Goal: Task Accomplishment & Management: Manage account settings

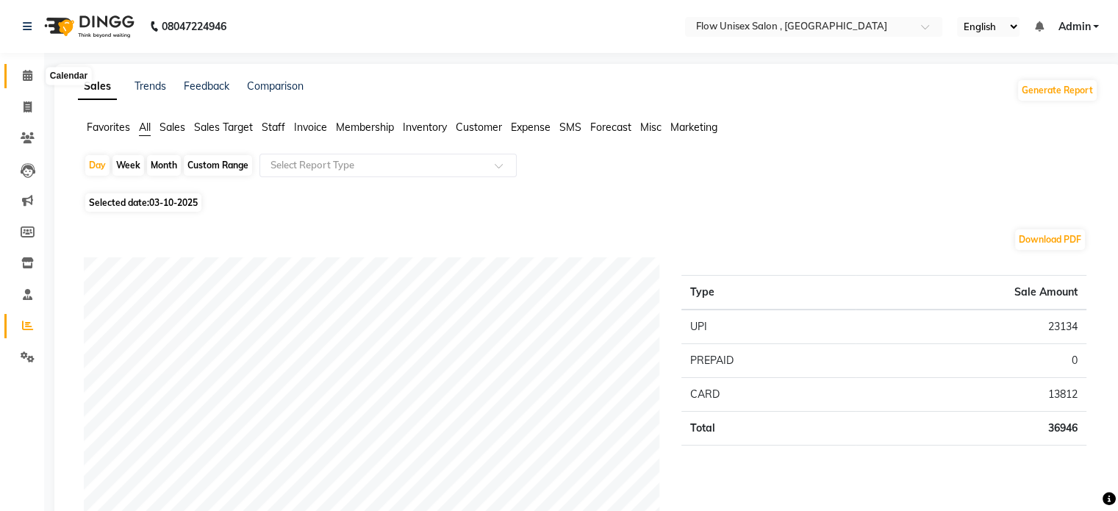
click at [29, 84] on span at bounding box center [28, 76] width 26 height 17
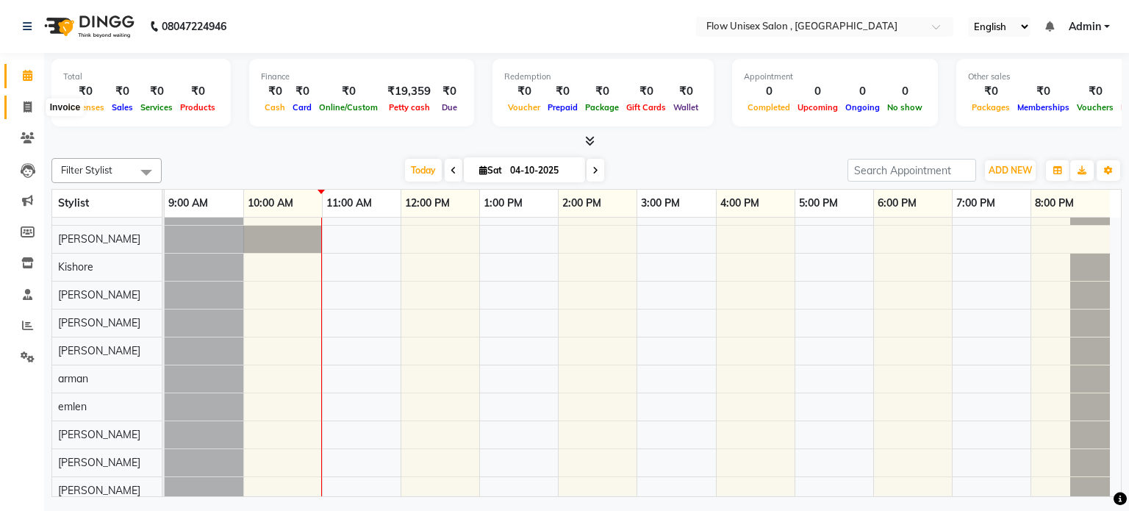
drag, startPoint x: 26, startPoint y: 99, endPoint x: 262, endPoint y: 496, distance: 461.6
click at [26, 99] on span at bounding box center [28, 107] width 26 height 17
select select "service"
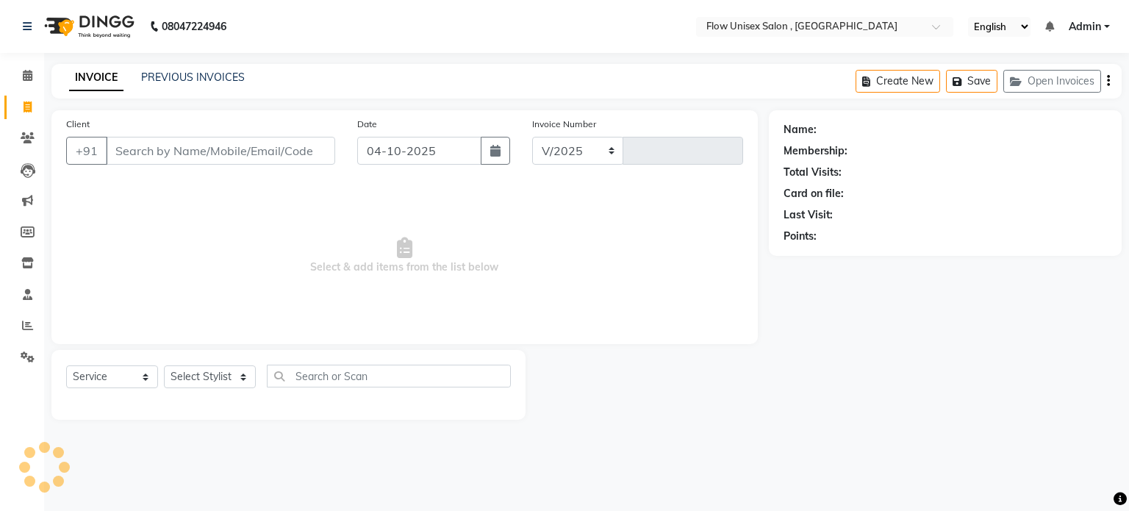
select select "5875"
type input "6940"
click at [197, 379] on select "Select Stylist [PERSON_NAME] [PERSON_NAME] Kishore [PERSON_NAME] debbarma [PERS…" at bounding box center [210, 376] width 92 height 23
select select "48853"
click at [164, 366] on select "Select Stylist [PERSON_NAME] [PERSON_NAME] Kishore [PERSON_NAME] debbarma [PERS…" at bounding box center [210, 376] width 92 height 23
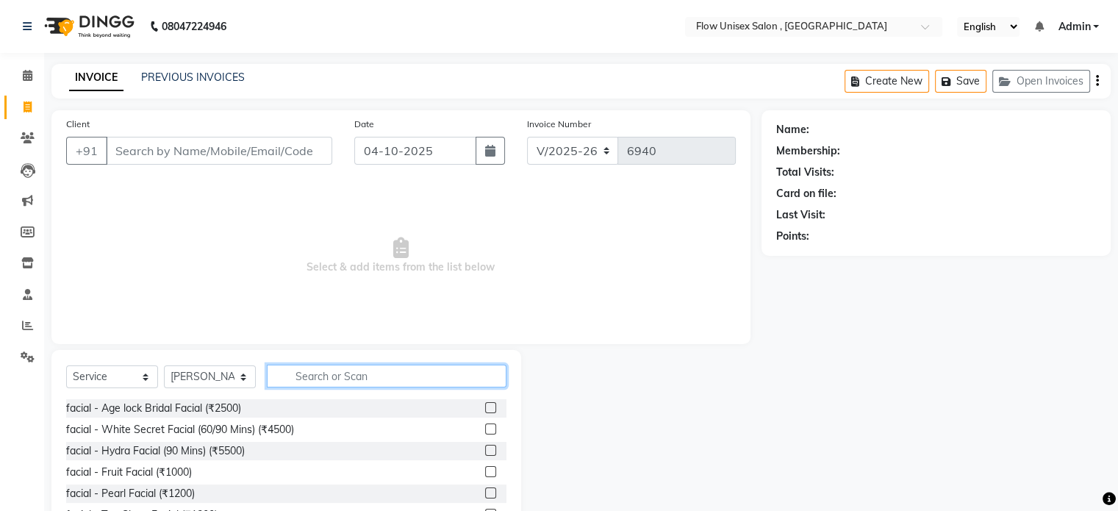
click at [338, 375] on input "text" at bounding box center [387, 375] width 240 height 23
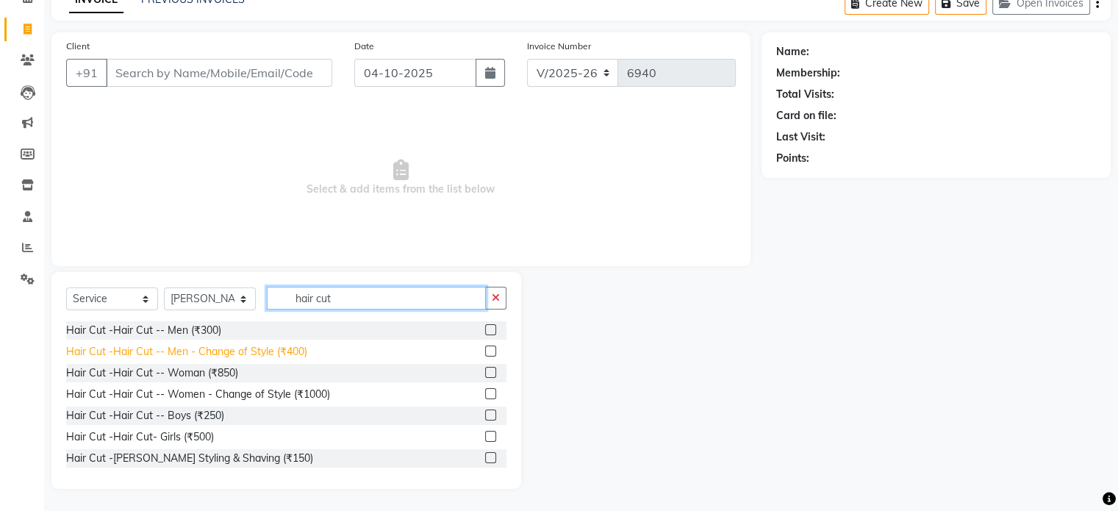
type input "hair cut"
click at [198, 355] on div "Hair Cut -Hair Cut -- Men - Change of Style (₹400)" at bounding box center [186, 351] width 241 height 15
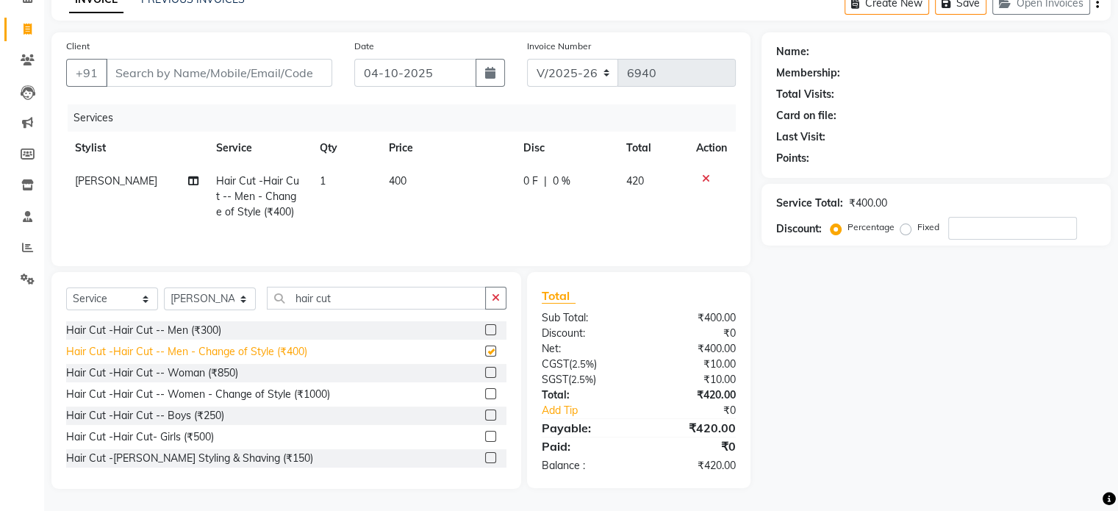
checkbox input "false"
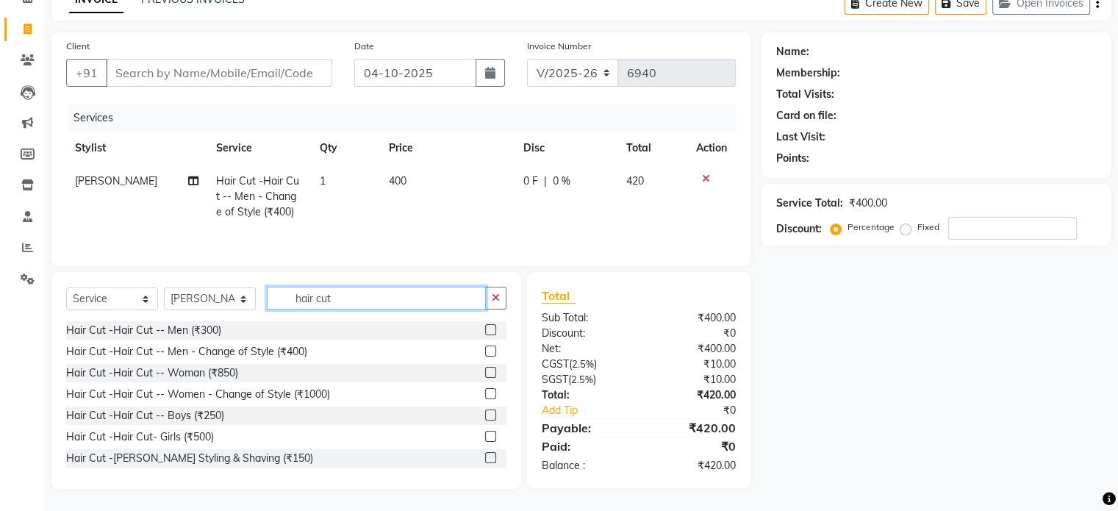
click at [336, 305] on input "hair cut" at bounding box center [376, 298] width 219 height 23
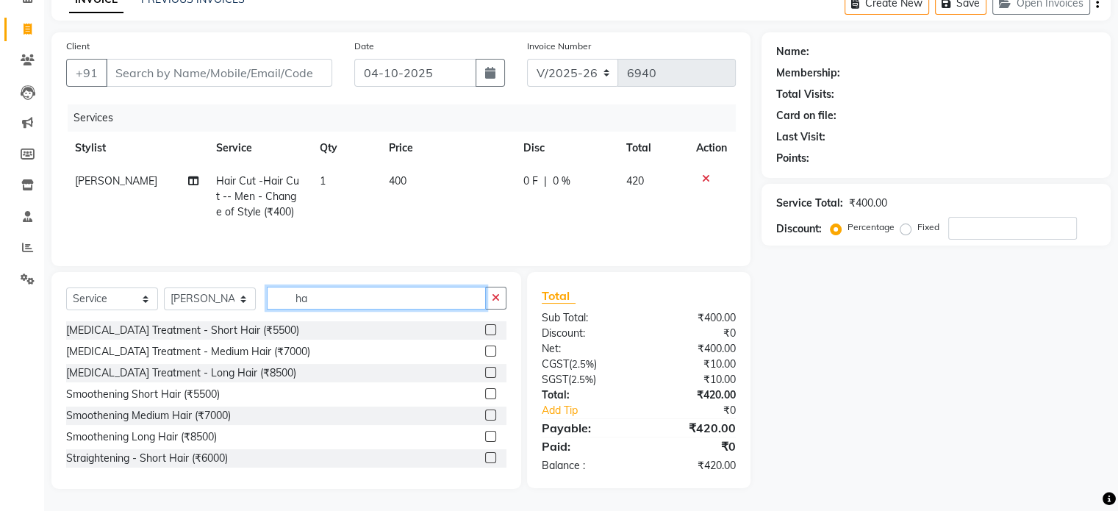
type input "h"
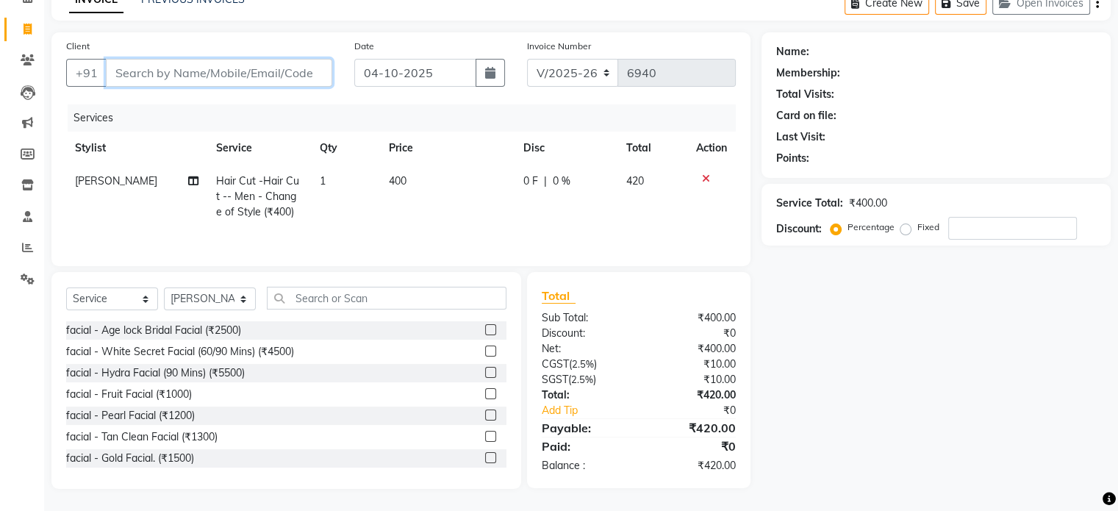
click at [245, 77] on input "Client" at bounding box center [219, 73] width 226 height 28
type input "9"
type input "0"
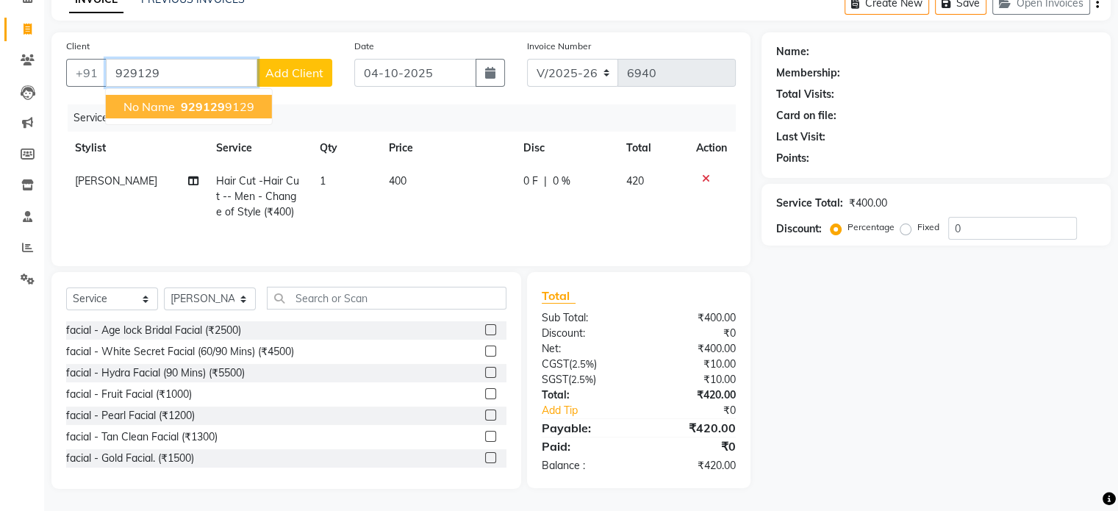
click at [173, 99] on span "No name" at bounding box center [148, 106] width 51 height 15
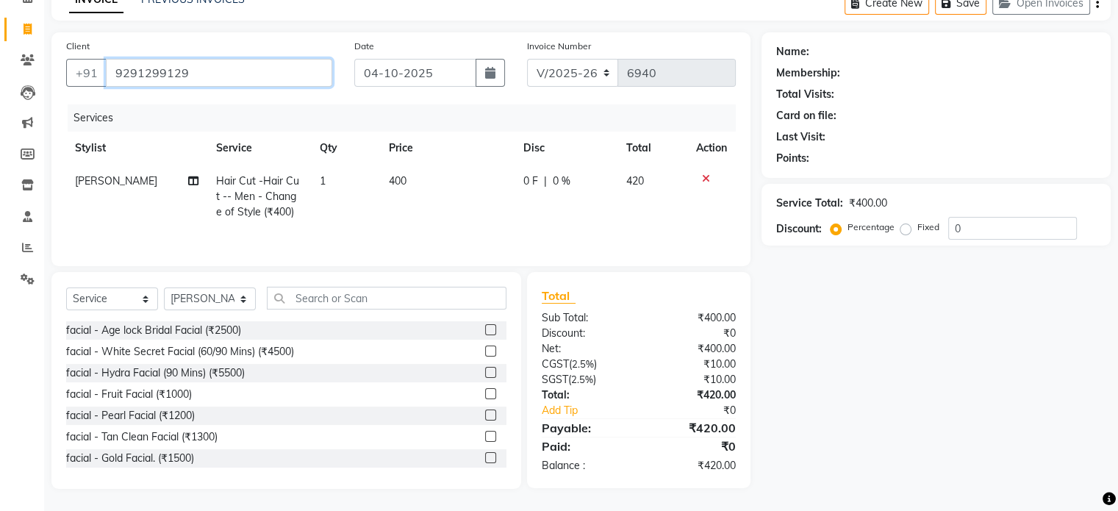
type input "9291299129"
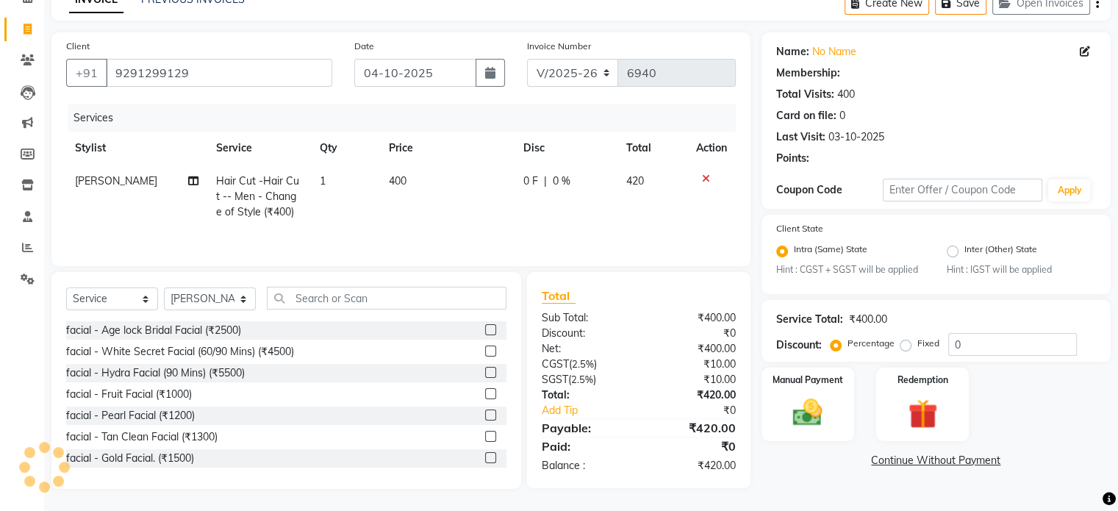
radio input "false"
radio input "true"
select select "1: Object"
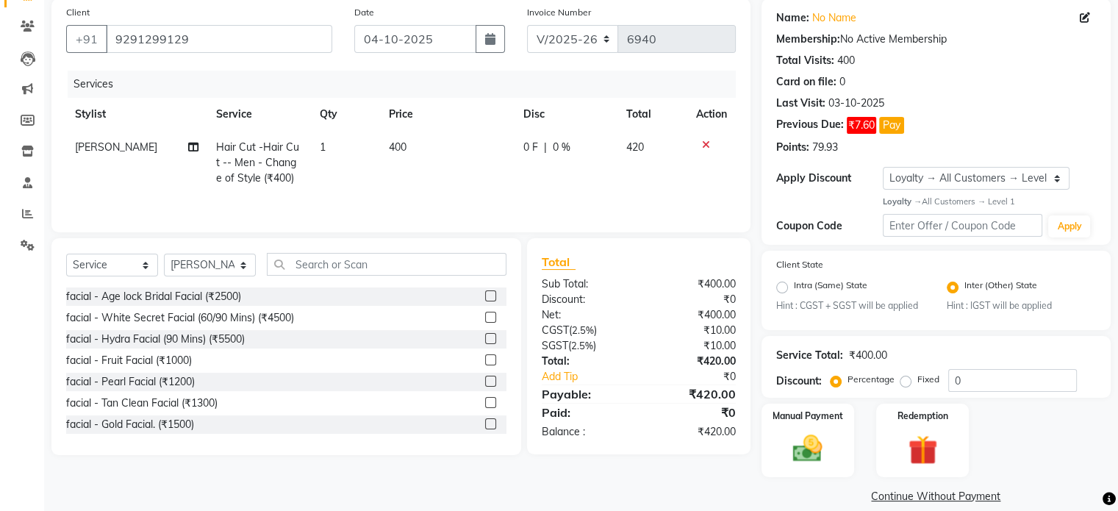
scroll to position [131, 0]
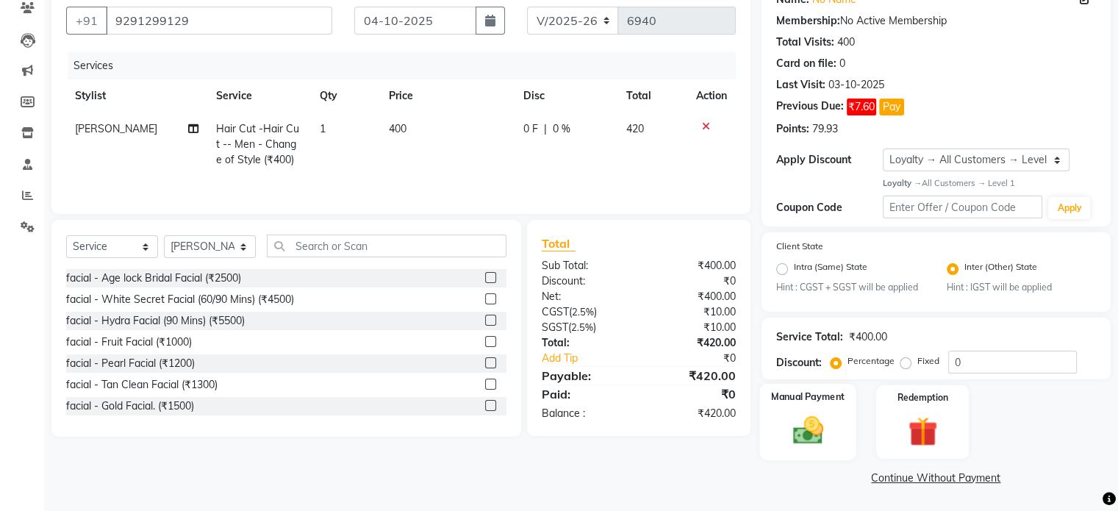
click at [817, 418] on img at bounding box center [807, 430] width 49 height 35
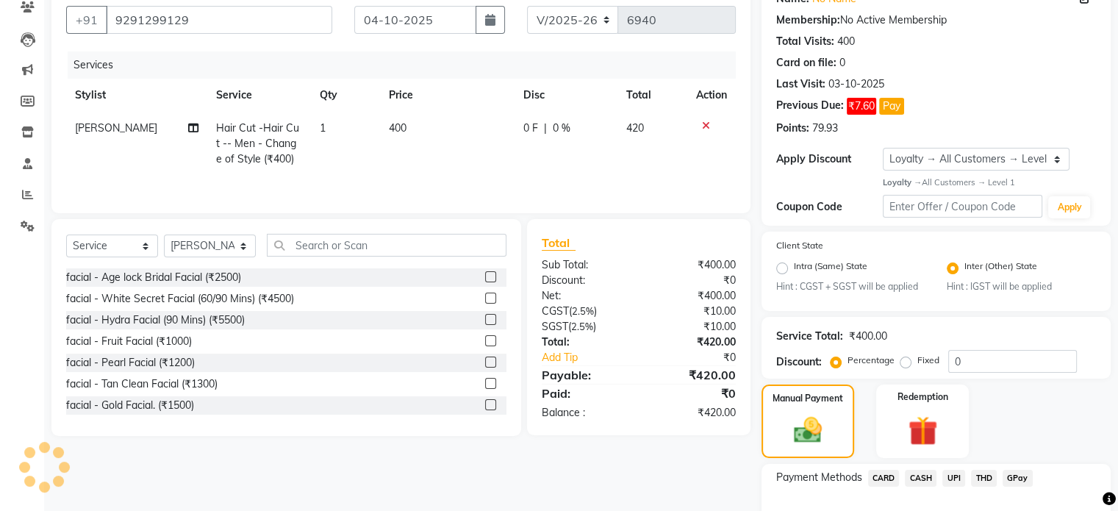
click at [963, 478] on span "UPI" at bounding box center [953, 478] width 23 height 17
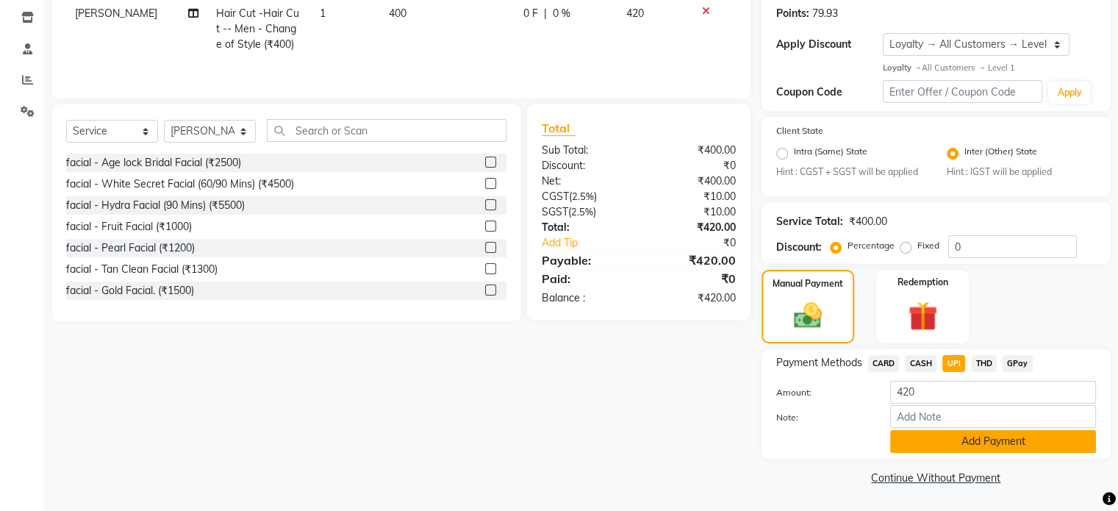
click at [1027, 446] on button "Add Payment" at bounding box center [993, 441] width 206 height 23
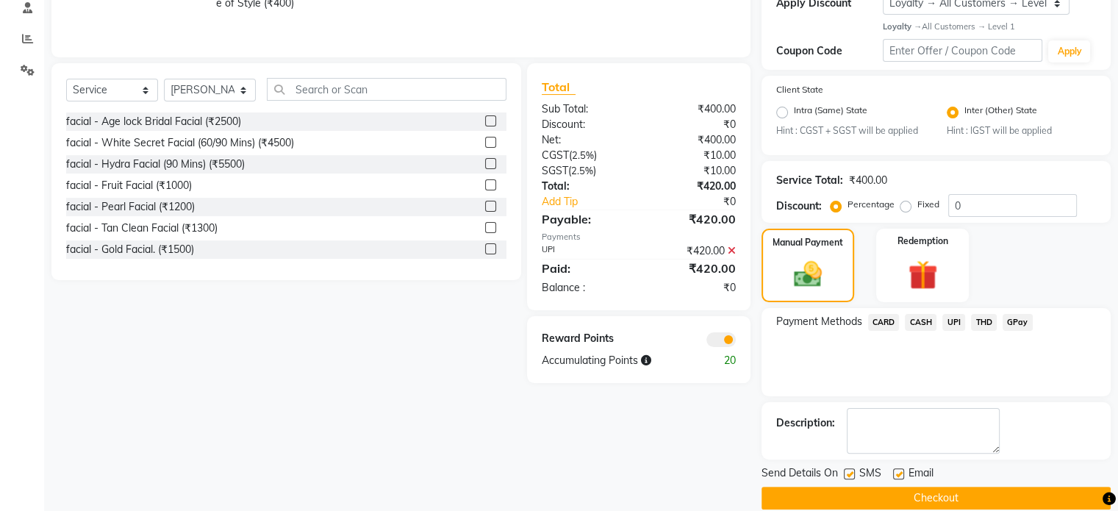
scroll to position [308, 0]
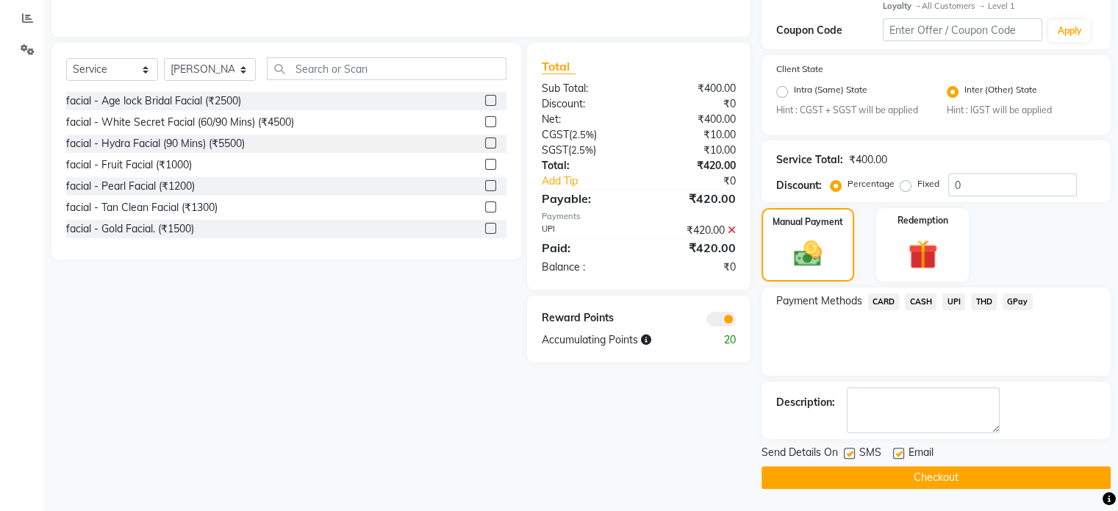
click at [727, 317] on span at bounding box center [720, 319] width 29 height 15
click at [736, 321] on input "checkbox" at bounding box center [736, 321] width 0 height 0
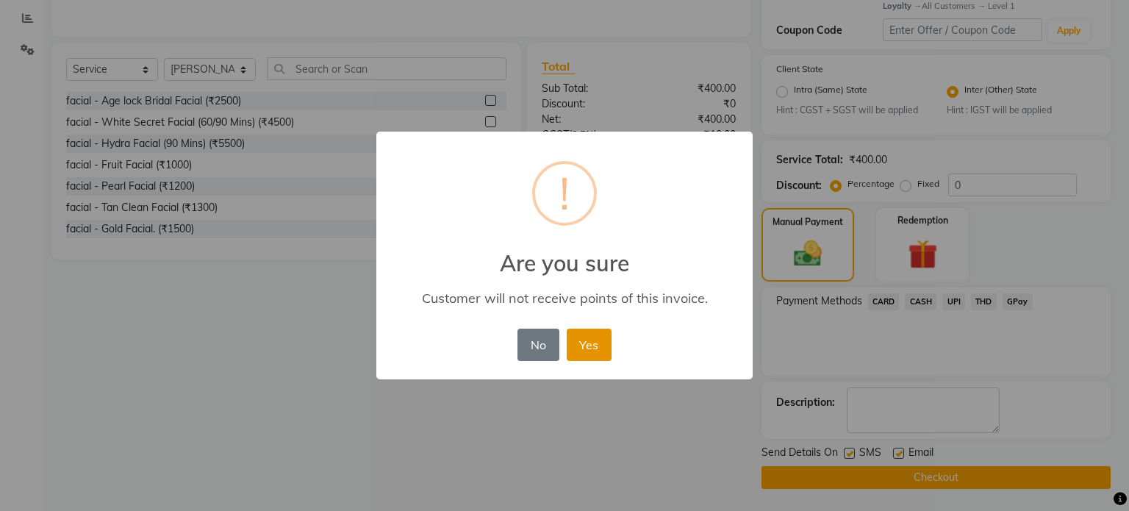
click at [575, 352] on button "Yes" at bounding box center [589, 344] width 45 height 32
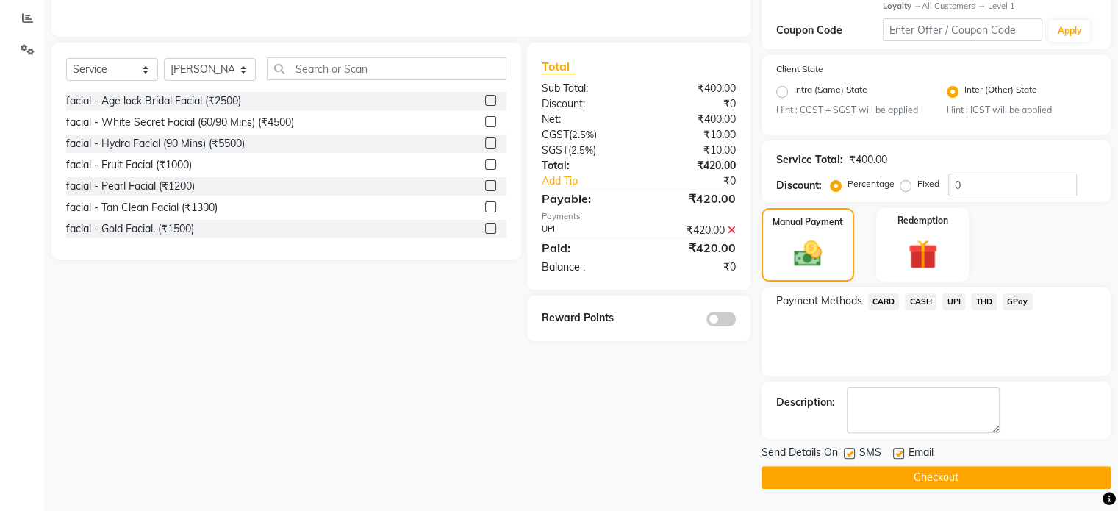
click at [806, 474] on button "Checkout" at bounding box center [935, 477] width 349 height 23
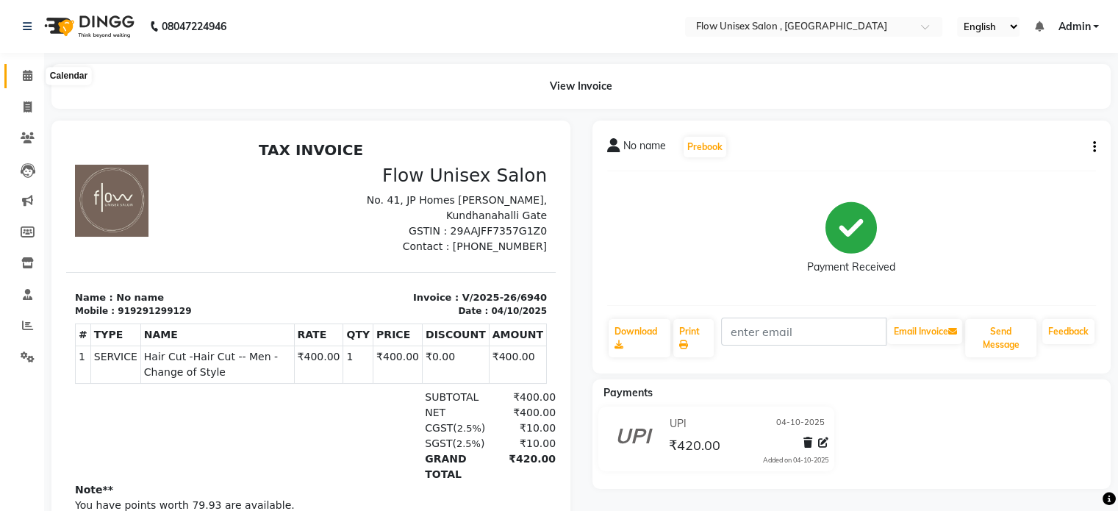
click at [18, 73] on span at bounding box center [28, 76] width 26 height 17
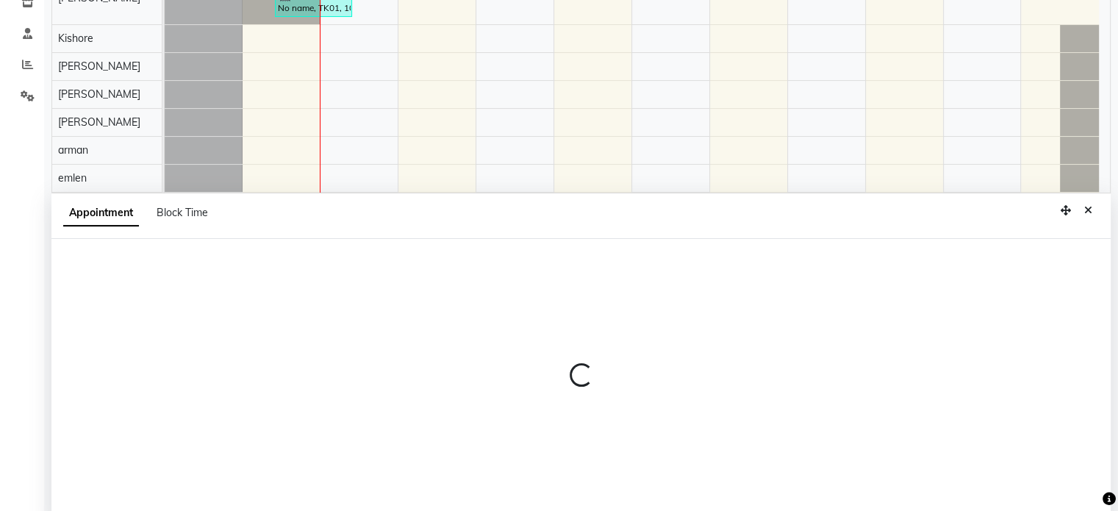
select select "49207"
select select "720"
select select "tentative"
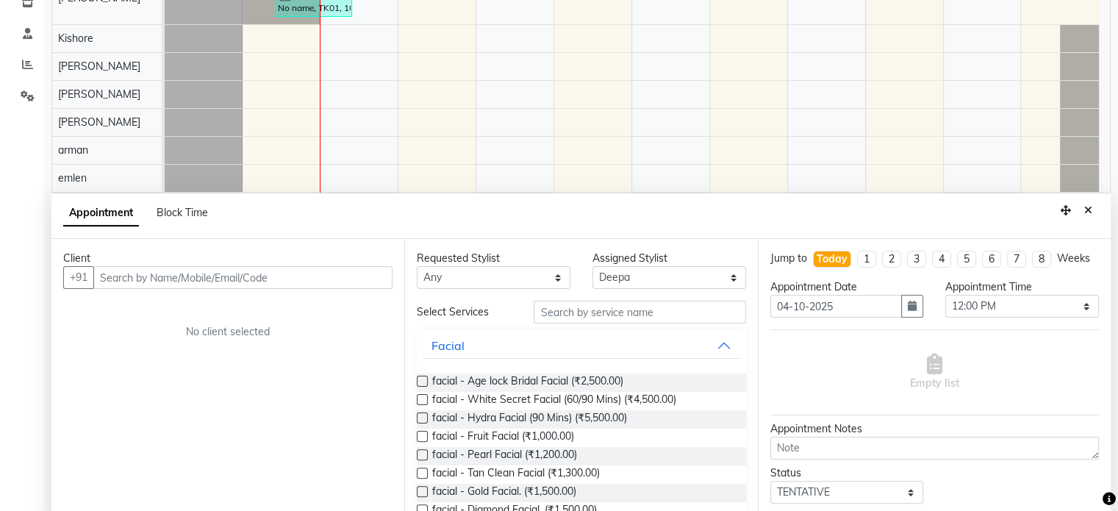
scroll to position [276, 0]
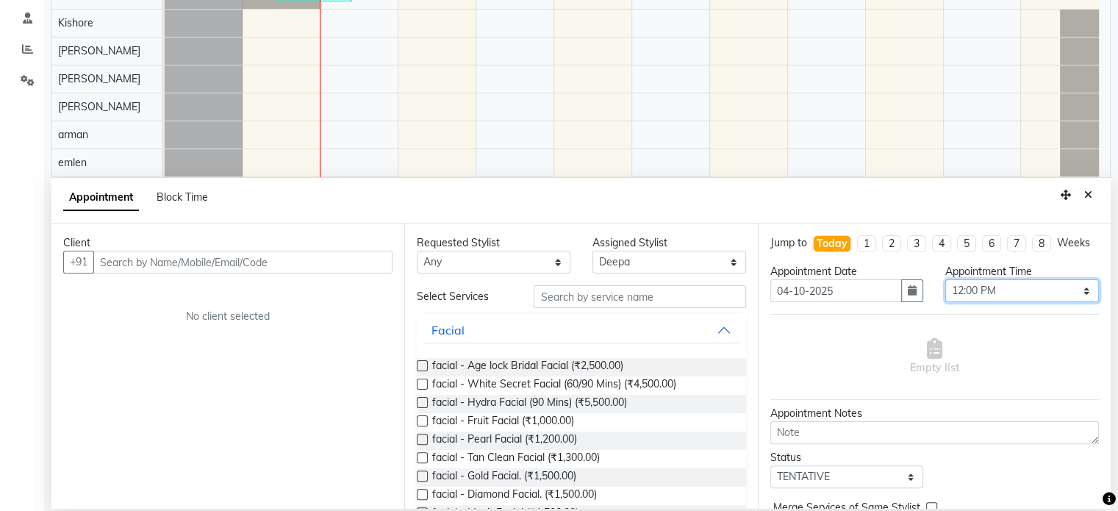
click at [1013, 301] on select "Select 10:00 AM 10:15 AM 10:30 AM 10:45 AM 11:00 AM 11:15 AM 11:30 AM 11:45 AM …" at bounding box center [1022, 290] width 154 height 23
select select "750"
click at [945, 292] on select "Select 10:00 AM 10:15 AM 10:30 AM 10:45 AM 11:00 AM 11:15 AM 11:30 AM 11:45 AM …" at bounding box center [1022, 290] width 154 height 23
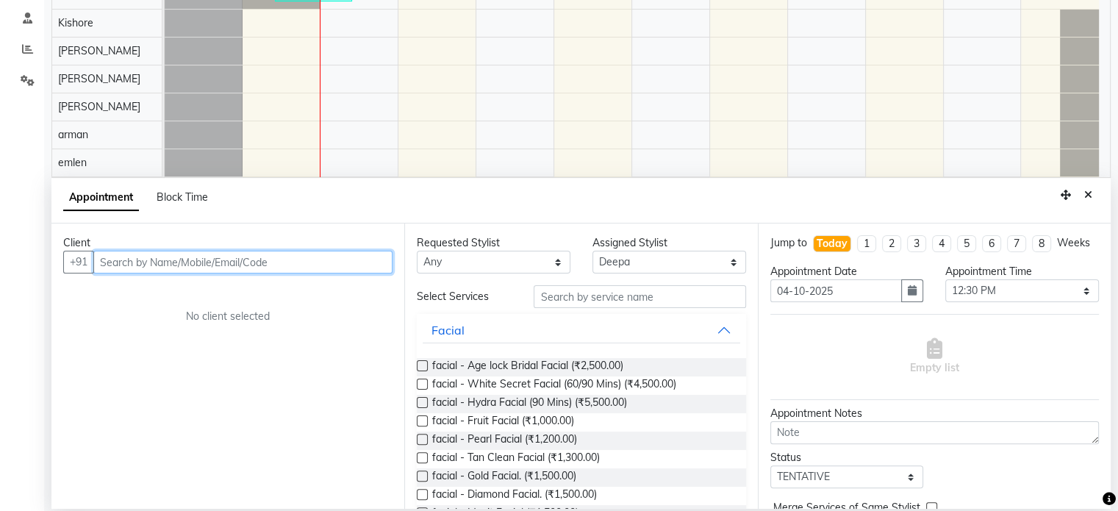
click at [265, 251] on input "text" at bounding box center [242, 262] width 299 height 23
click at [256, 262] on input "text" at bounding box center [242, 262] width 299 height 23
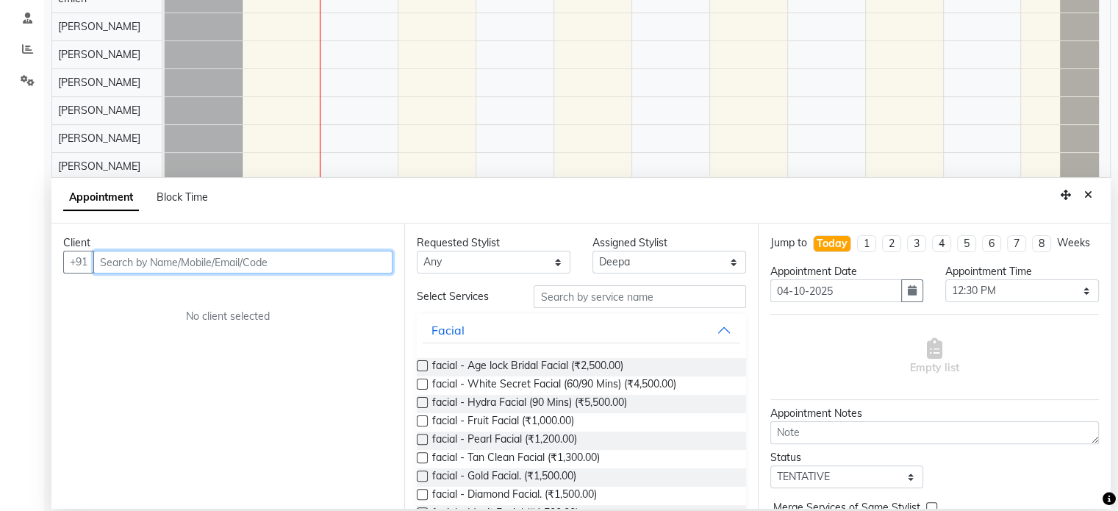
click at [203, 261] on input "text" at bounding box center [242, 262] width 299 height 23
click at [301, 253] on input "text" at bounding box center [242, 262] width 299 height 23
click at [370, 263] on input "text" at bounding box center [242, 262] width 299 height 23
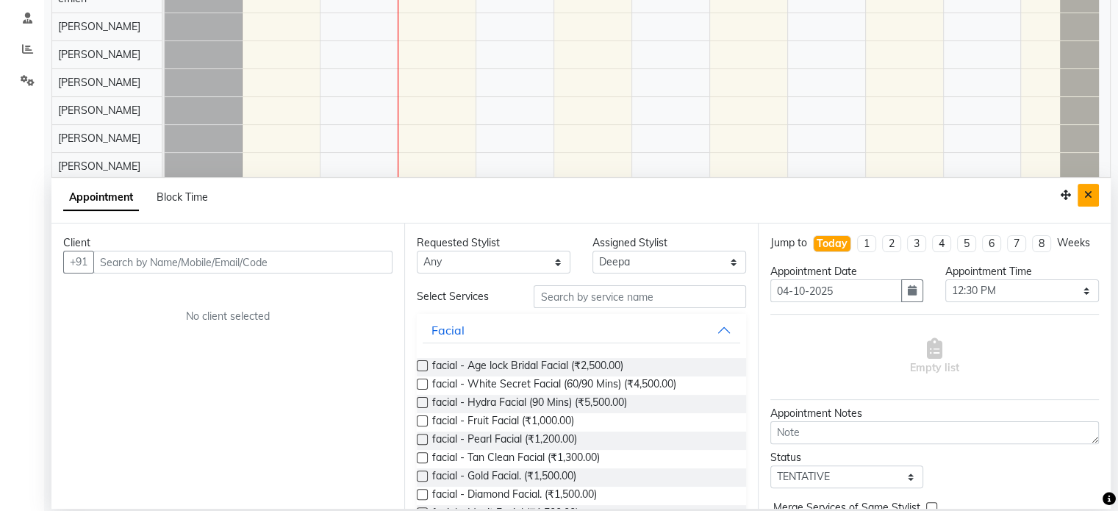
click at [1096, 192] on button "Close" at bounding box center [1087, 195] width 21 height 23
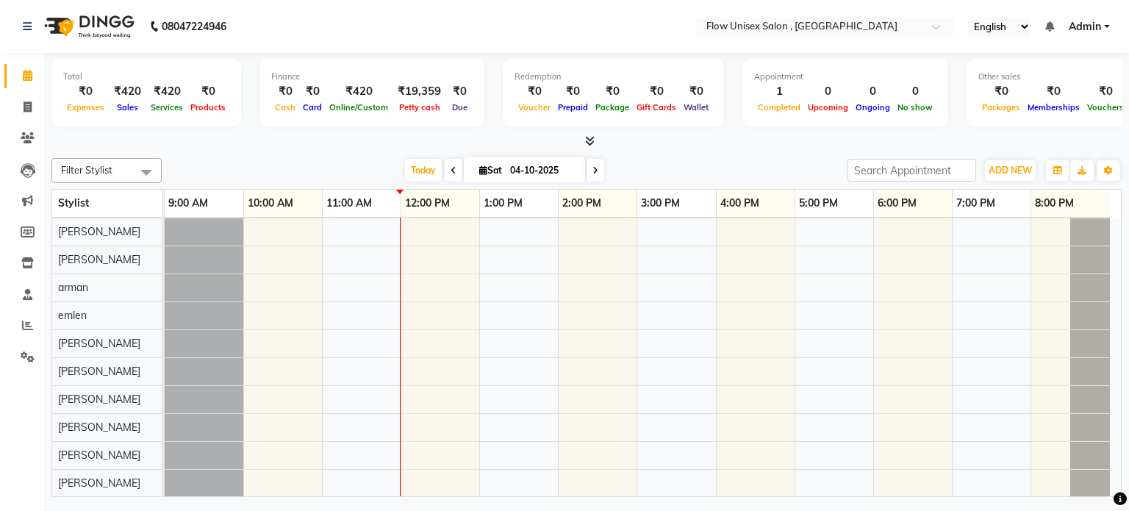
scroll to position [121, 0]
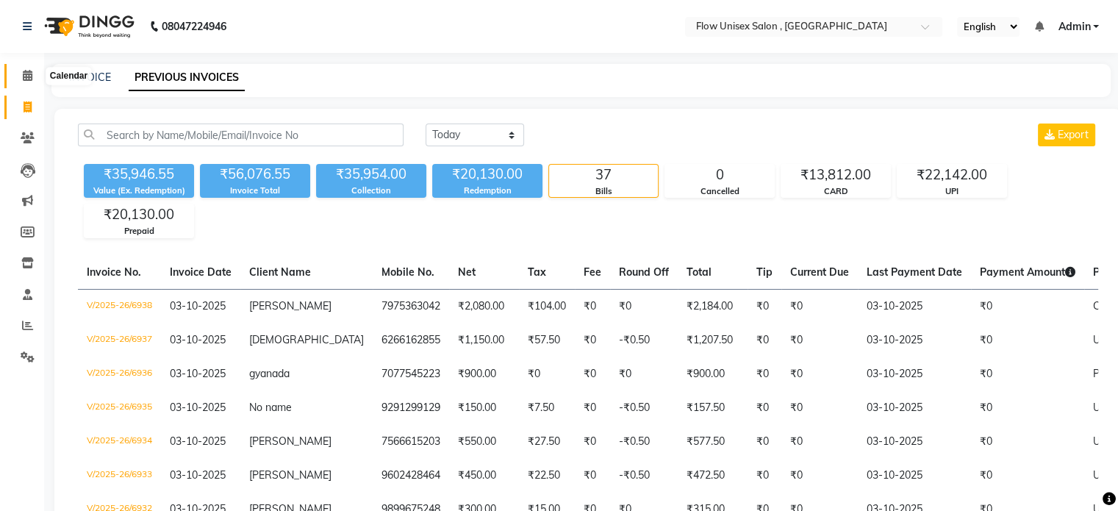
click at [24, 76] on icon at bounding box center [28, 75] width 10 height 11
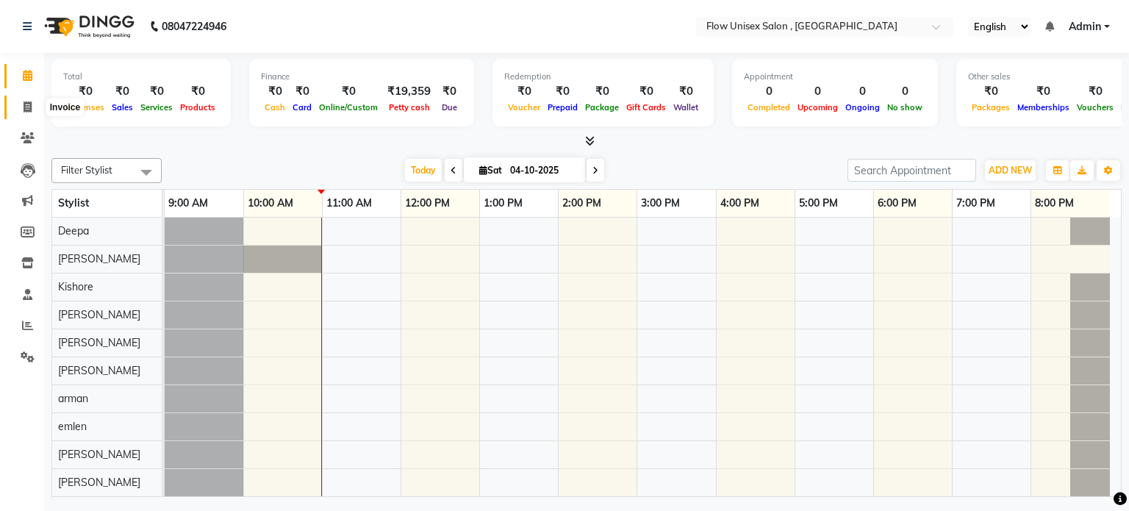
click at [32, 107] on span at bounding box center [28, 107] width 26 height 17
select select "service"
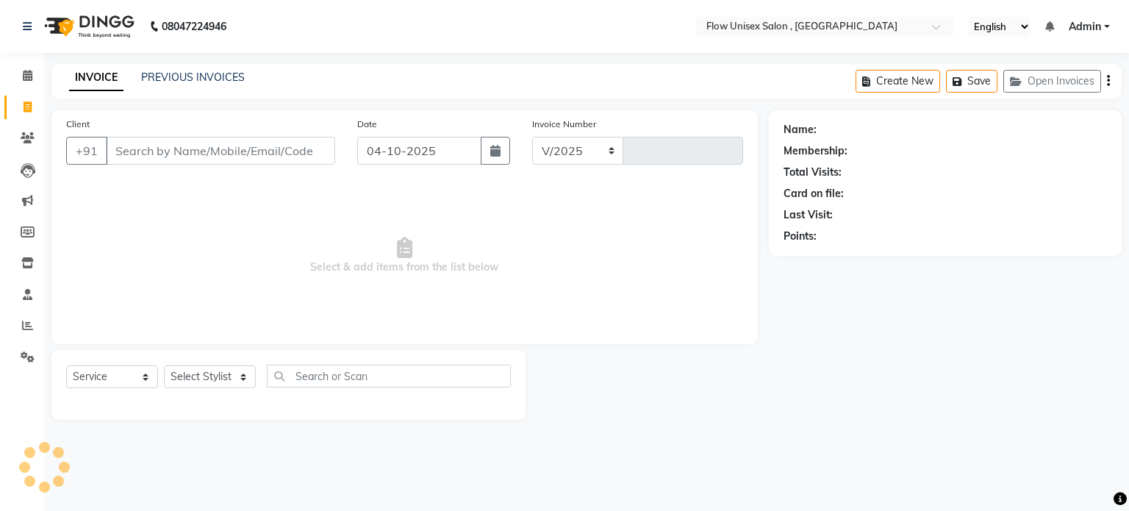
select select "5875"
type input "6941"
click at [224, 381] on select "Select Stylist [PERSON_NAME] [PERSON_NAME] Kishore [PERSON_NAME] debbarma [PERS…" at bounding box center [210, 376] width 92 height 23
select select "48854"
click at [164, 366] on select "Select Stylist [PERSON_NAME] [PERSON_NAME] Kishore [PERSON_NAME] debbarma [PERS…" at bounding box center [210, 376] width 92 height 23
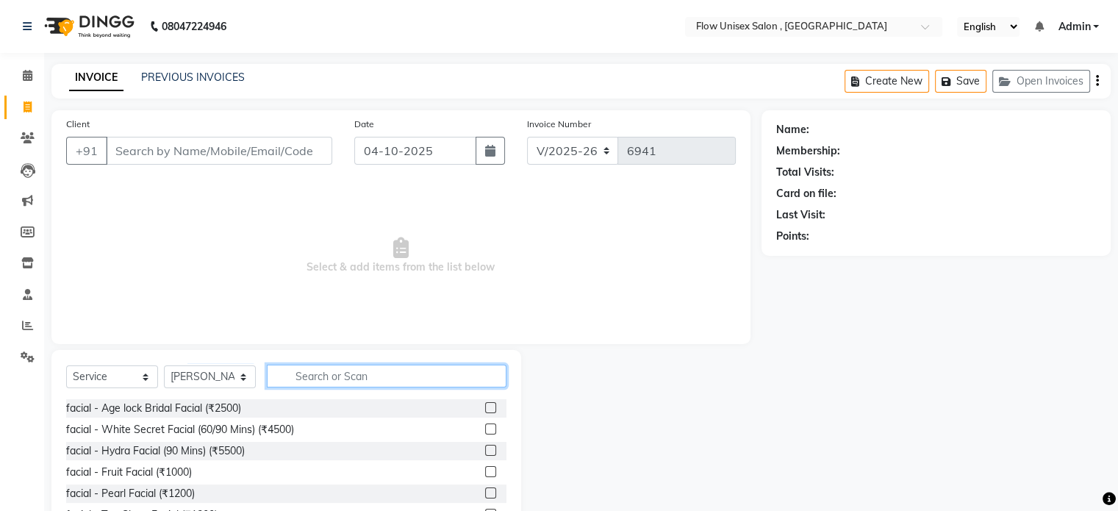
click at [348, 380] on input "text" at bounding box center [387, 375] width 240 height 23
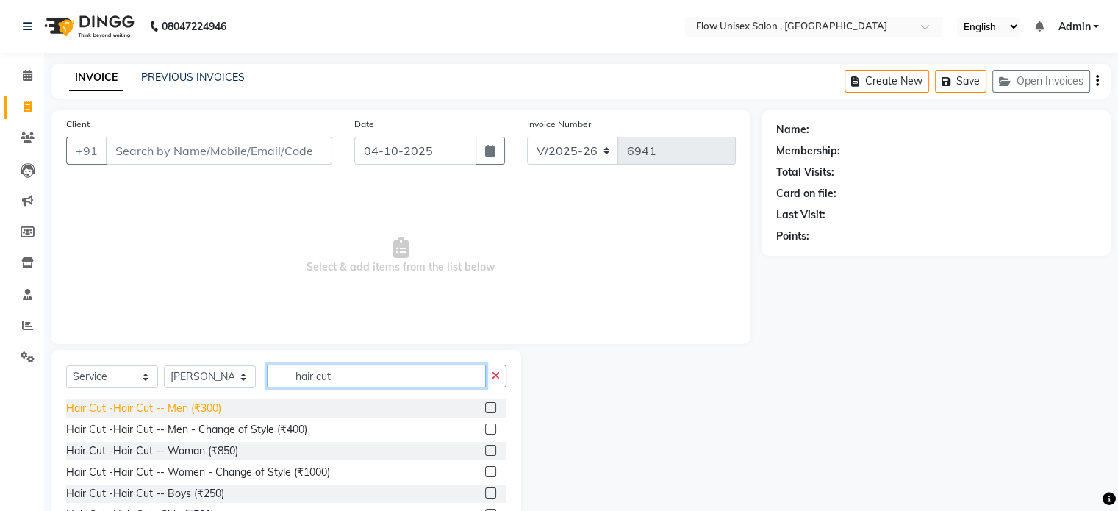
type input "hair cut"
click at [214, 403] on div "Hair Cut -Hair Cut -- Men (₹300)" at bounding box center [143, 407] width 155 height 15
checkbox input "false"
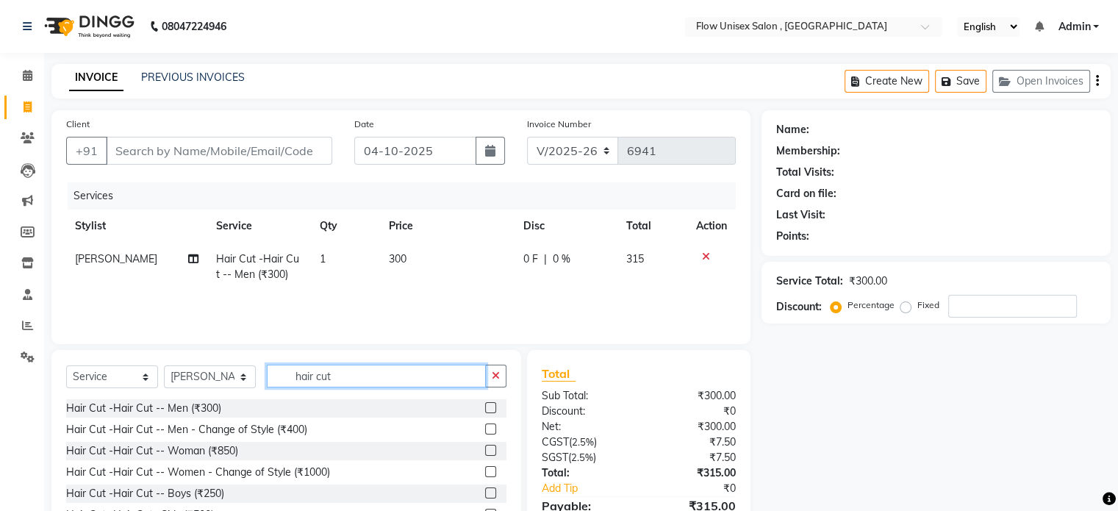
click at [406, 376] on input "hair cut" at bounding box center [376, 375] width 219 height 23
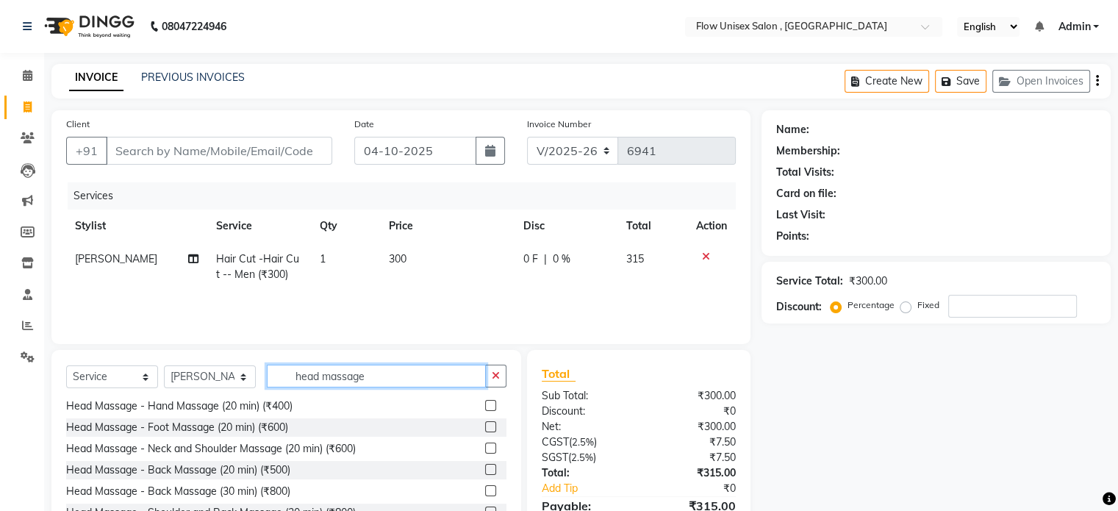
scroll to position [78, 0]
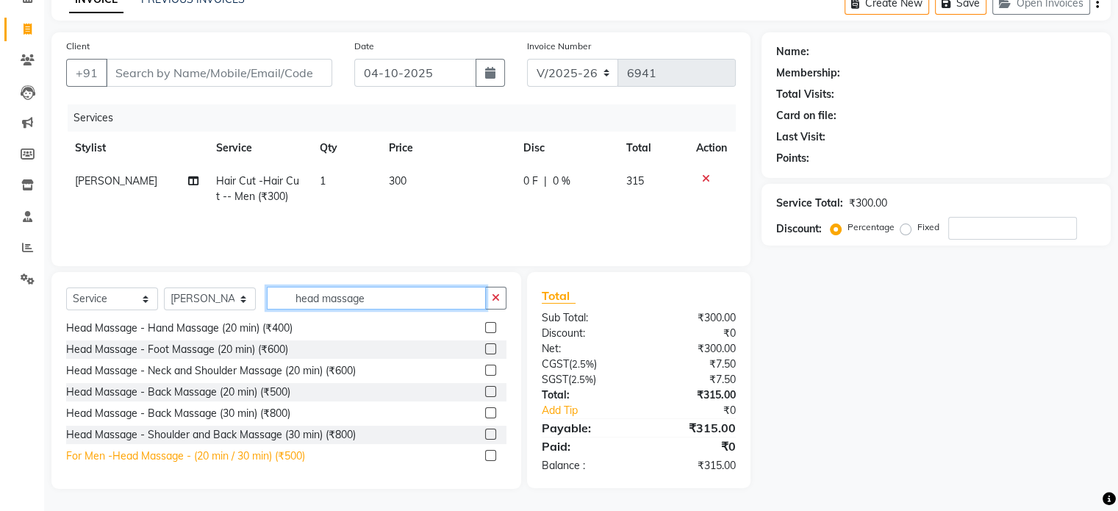
type input "head massage"
click at [265, 456] on div "For Men -Head Massage - (20 min / 30 min) (₹500)" at bounding box center [185, 455] width 239 height 15
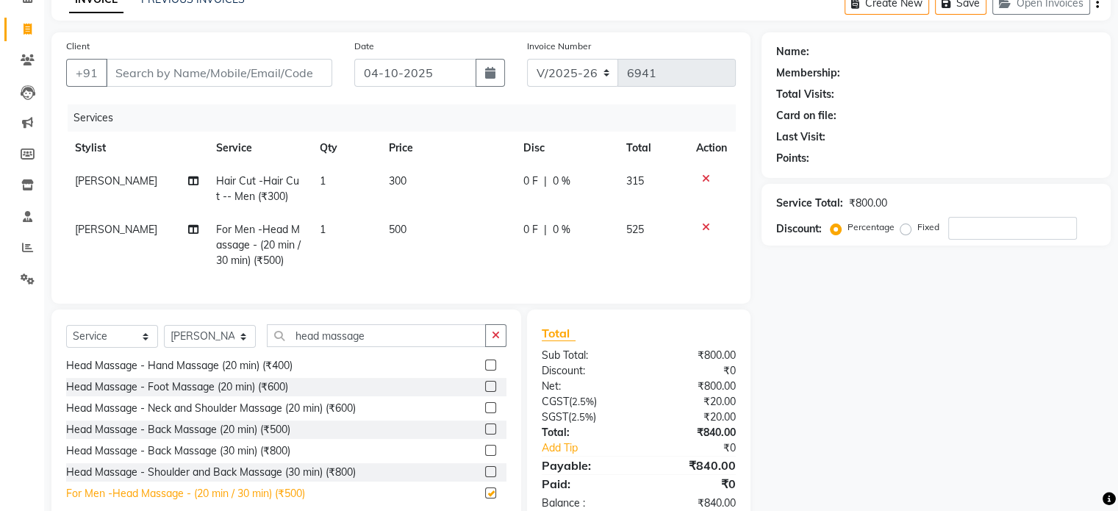
checkbox input "false"
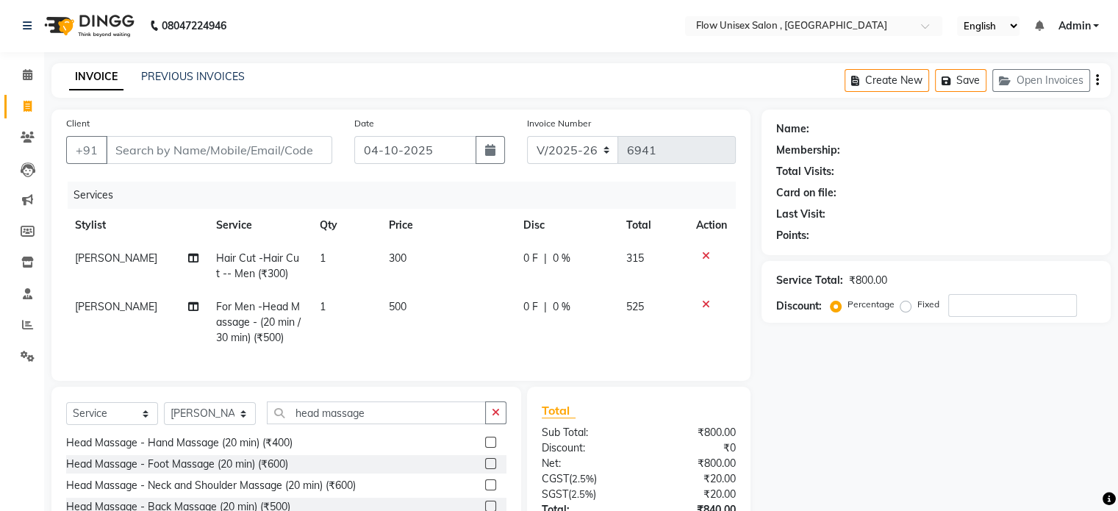
scroll to position [0, 0]
click at [380, 314] on td "500" at bounding box center [447, 323] width 134 height 64
select select "48854"
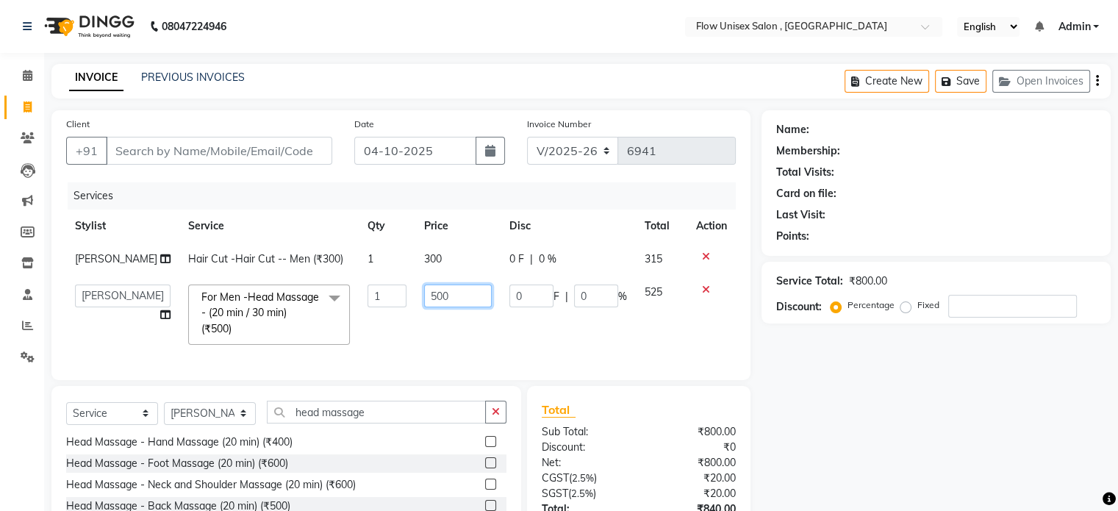
click at [464, 306] on input "500" at bounding box center [458, 295] width 68 height 23
type input "5"
type input "400"
click at [359, 347] on td "1" at bounding box center [387, 315] width 57 height 78
select select "48854"
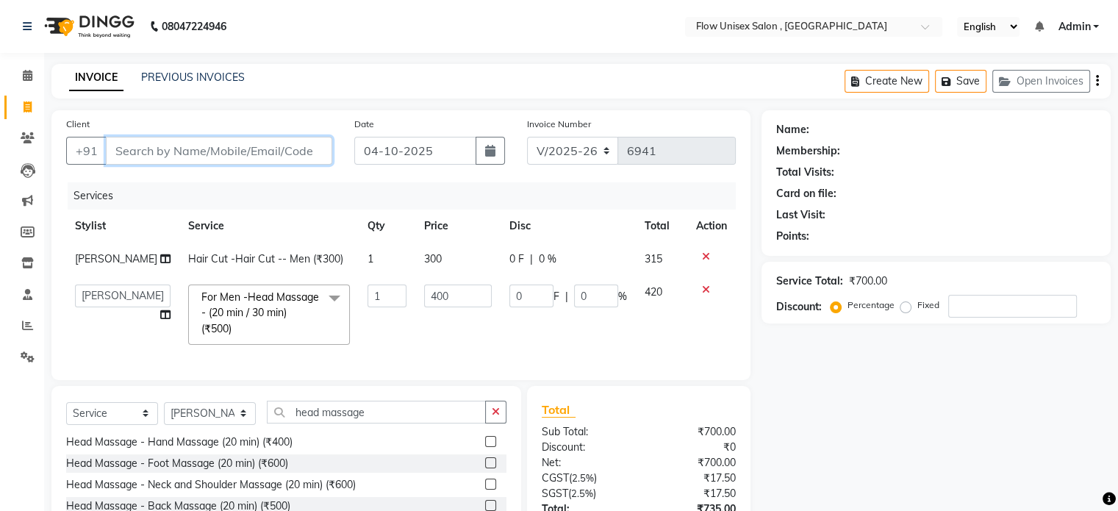
click at [323, 161] on input "Client" at bounding box center [219, 151] width 226 height 28
type input "7"
type input "0"
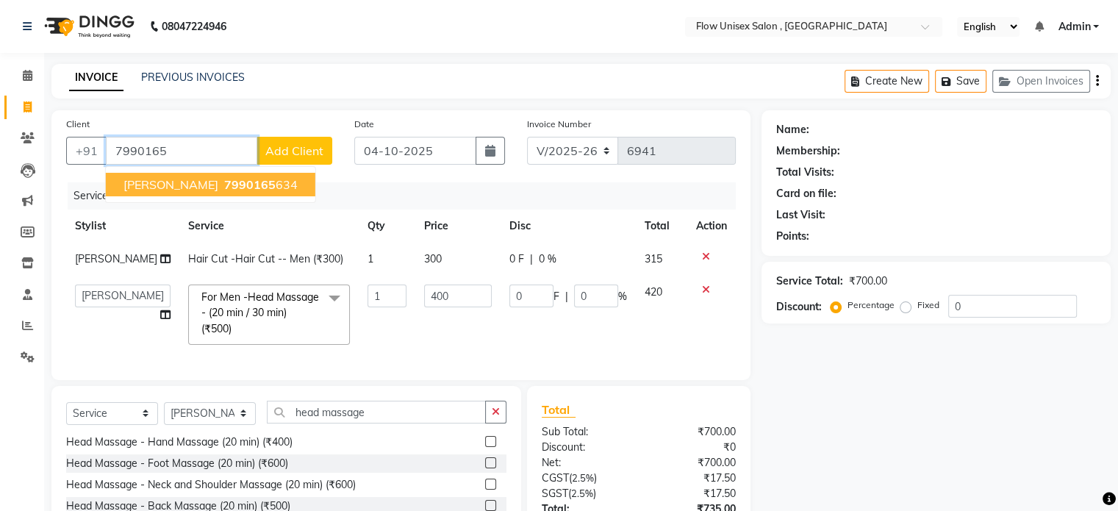
click at [224, 187] on span "7990165" at bounding box center [249, 184] width 51 height 15
type input "7990165634"
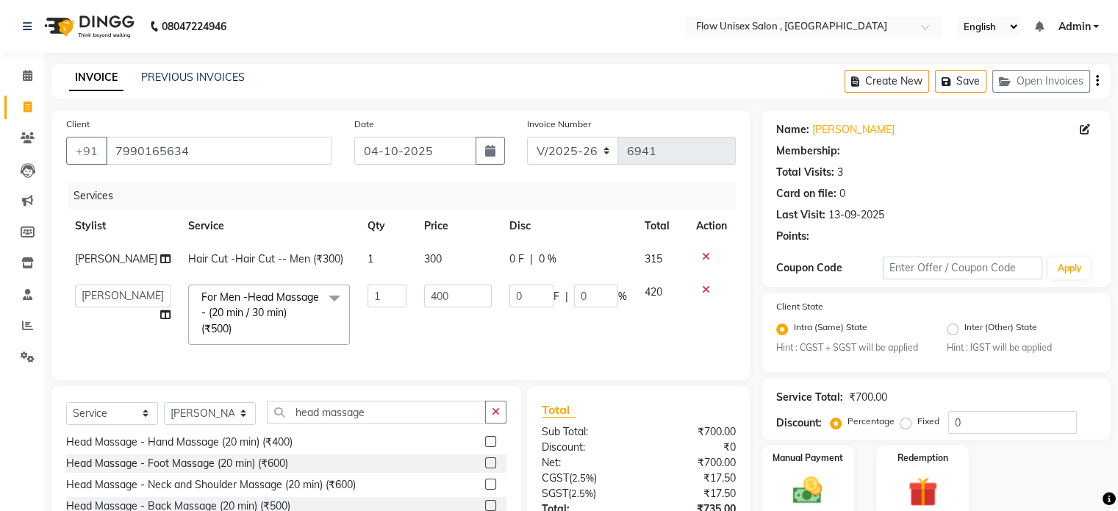
select select "1: Object"
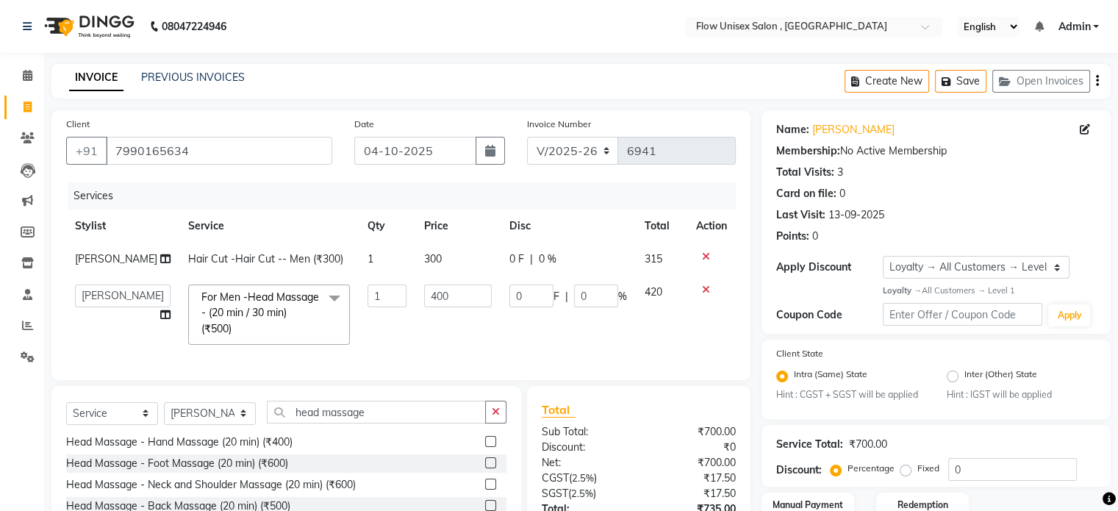
scroll to position [125, 0]
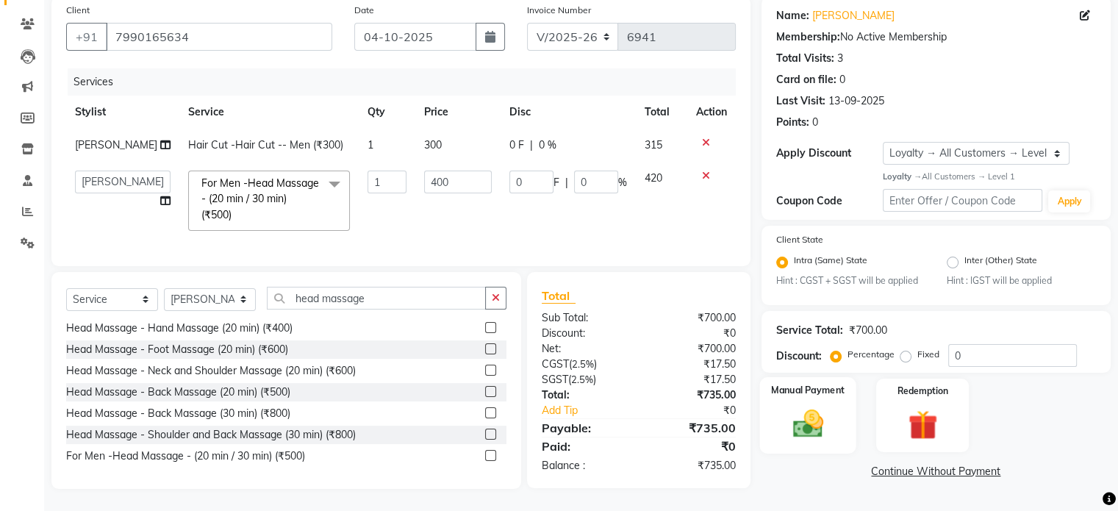
click at [835, 414] on div "Manual Payment" at bounding box center [807, 415] width 96 height 76
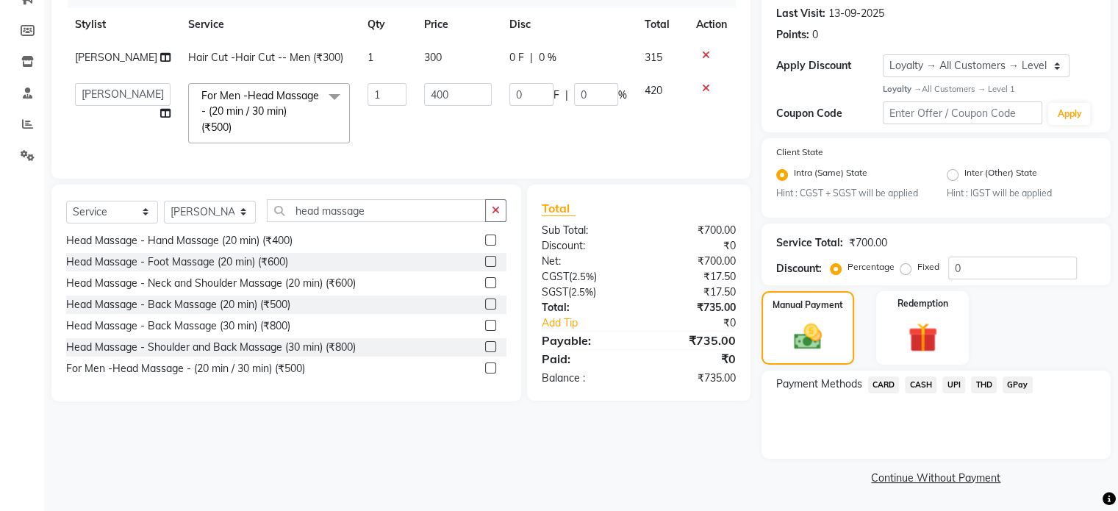
scroll to position [203, 0]
click at [956, 387] on span "UPI" at bounding box center [953, 384] width 23 height 17
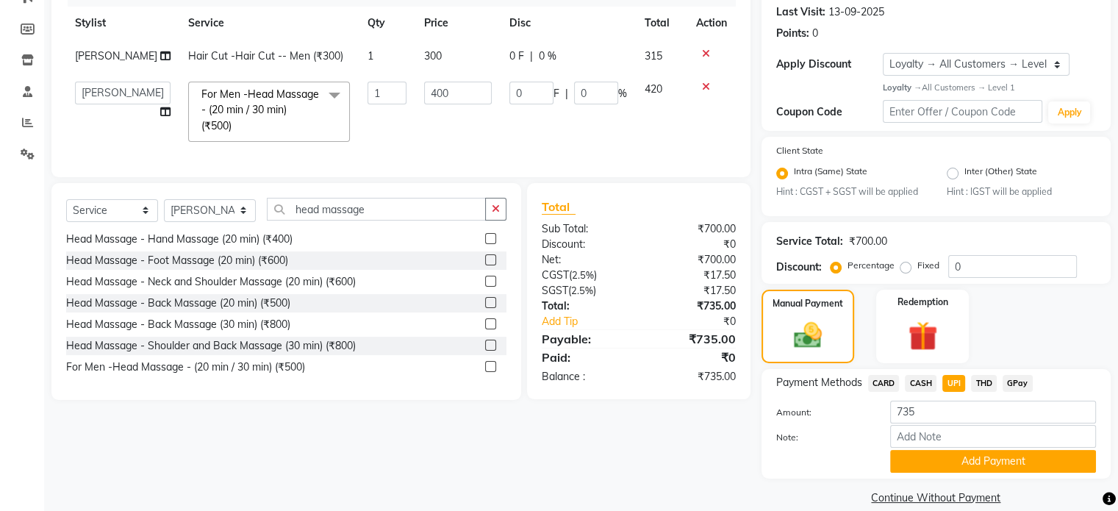
scroll to position [225, 0]
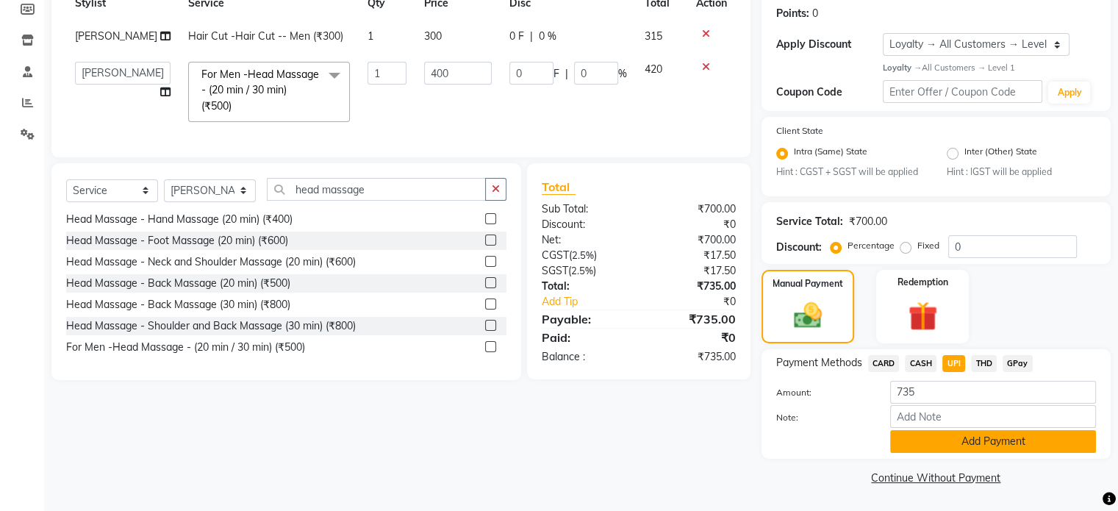
click at [935, 448] on button "Add Payment" at bounding box center [993, 441] width 206 height 23
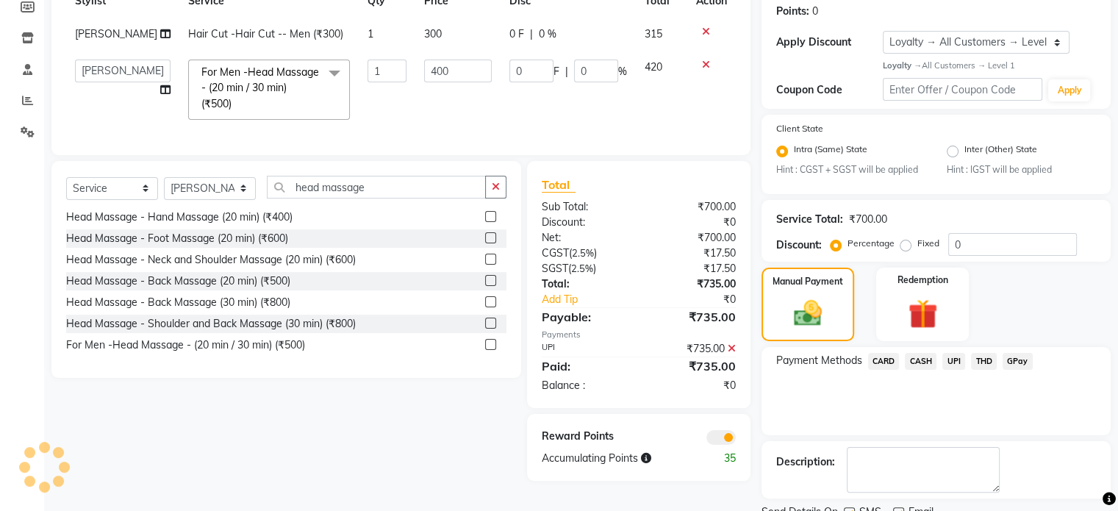
scroll to position [285, 0]
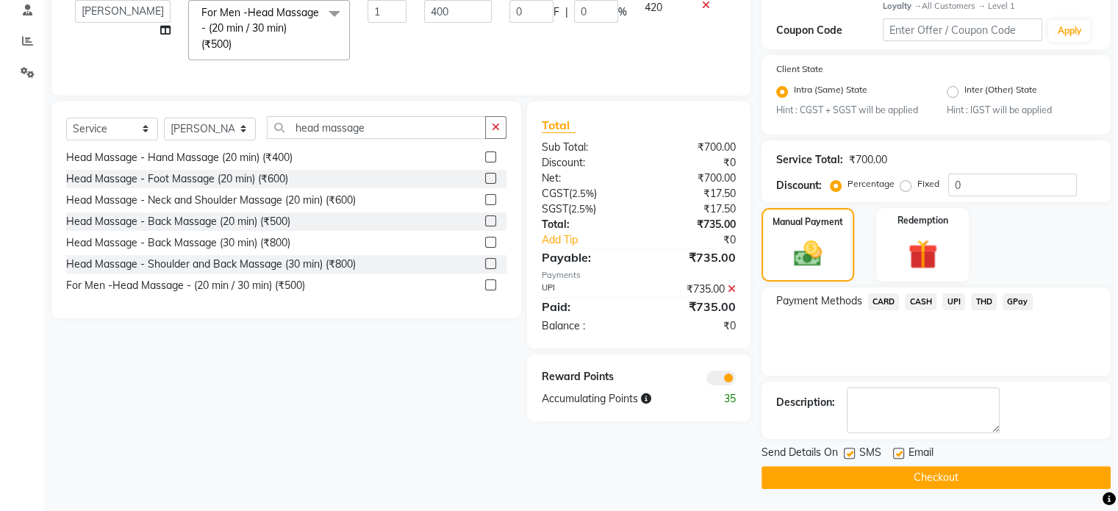
click at [727, 385] on span at bounding box center [720, 377] width 29 height 15
click at [736, 380] on input "checkbox" at bounding box center [736, 380] width 0 height 0
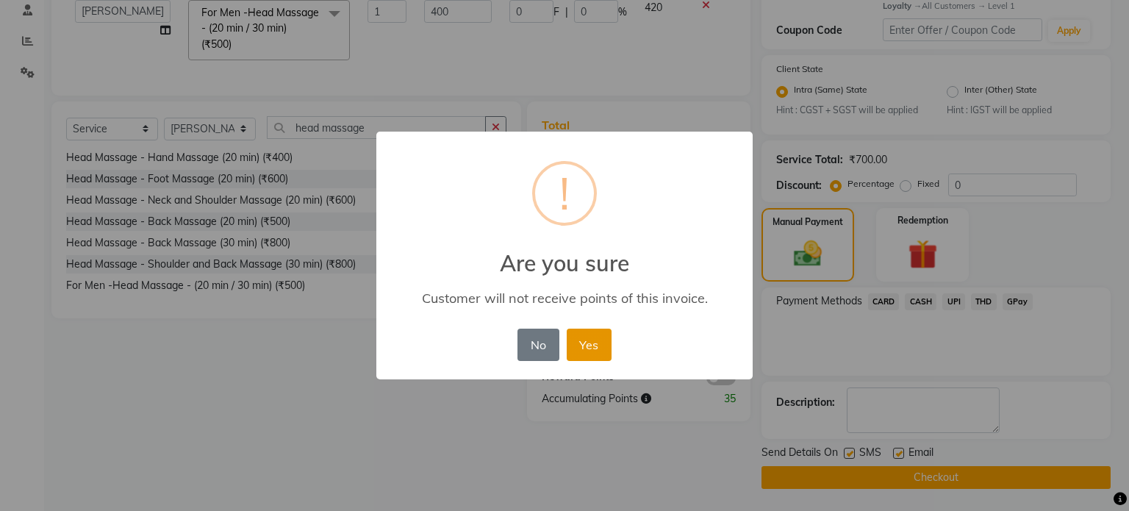
click at [594, 343] on button "Yes" at bounding box center [589, 344] width 45 height 32
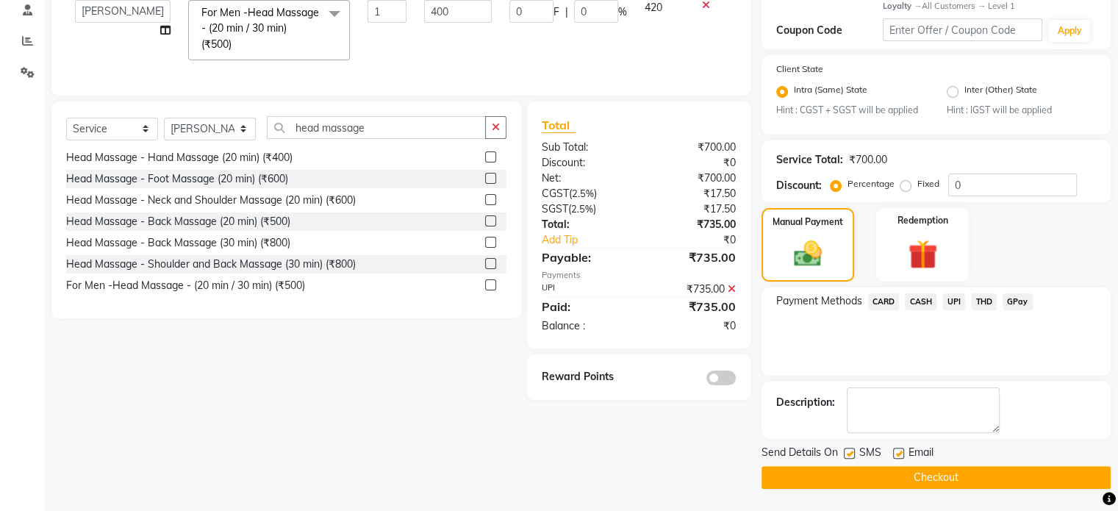
click at [862, 468] on button "Checkout" at bounding box center [935, 477] width 349 height 23
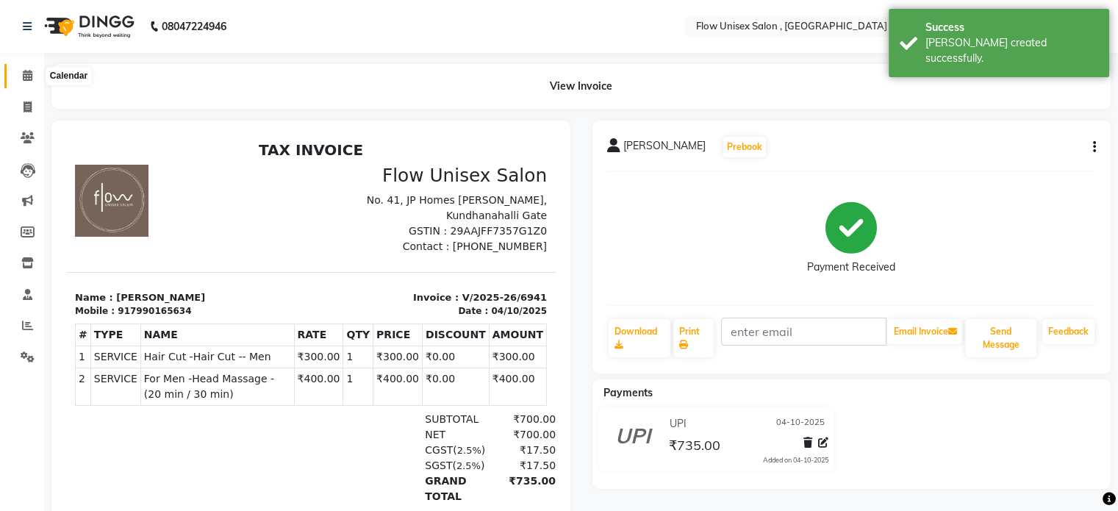
click at [24, 75] on icon at bounding box center [28, 75] width 10 height 11
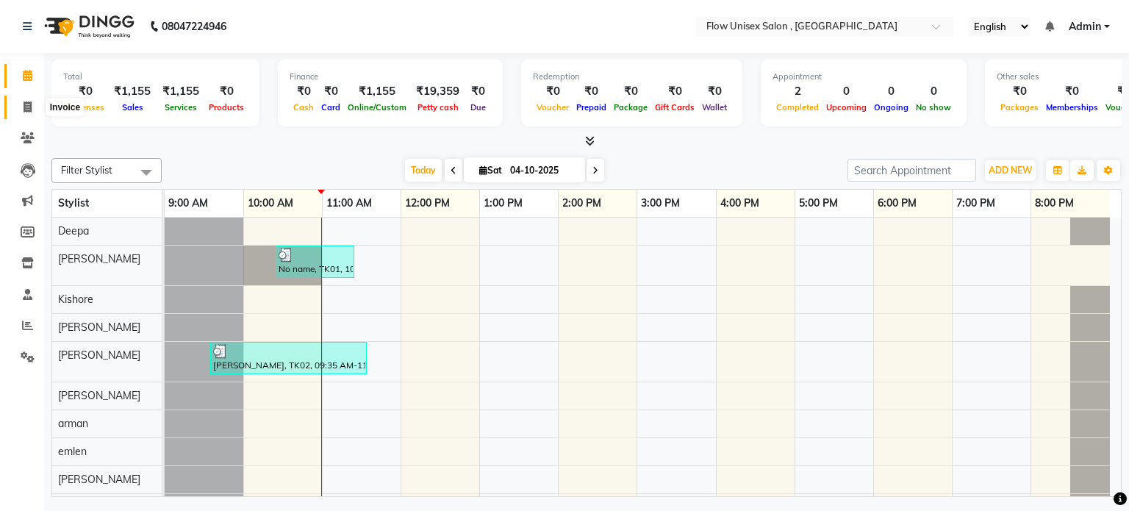
click at [30, 108] on icon at bounding box center [28, 106] width 8 height 11
select select "service"
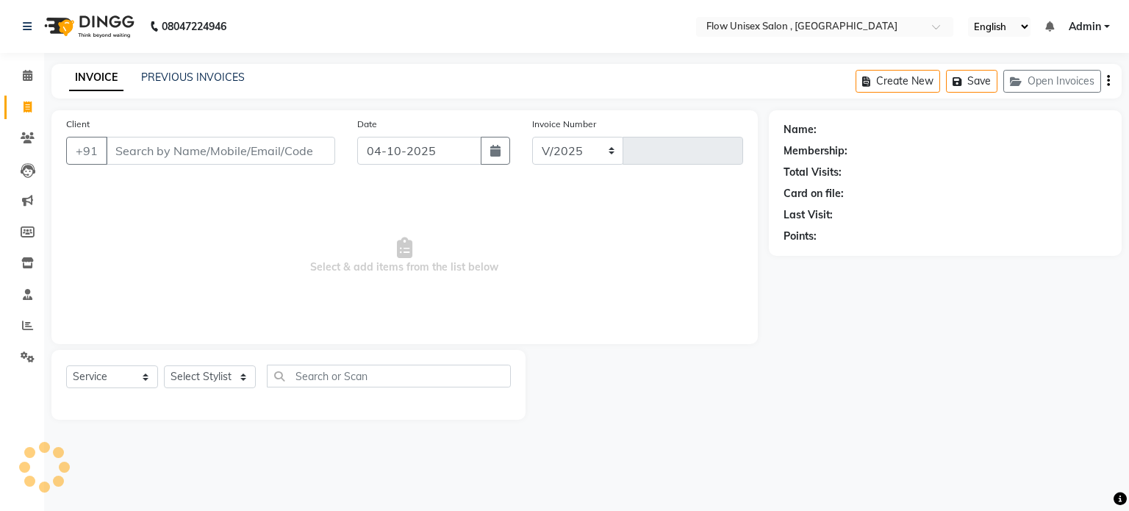
select select "5875"
type input "6942"
click at [191, 382] on select "Select Stylist [PERSON_NAME] [PERSON_NAME] Kishore [PERSON_NAME] debbarma [PERS…" at bounding box center [210, 376] width 92 height 23
select select "79057"
click at [164, 366] on select "Select Stylist [PERSON_NAME] [PERSON_NAME] Kishore [PERSON_NAME] debbarma [PERS…" at bounding box center [210, 376] width 92 height 23
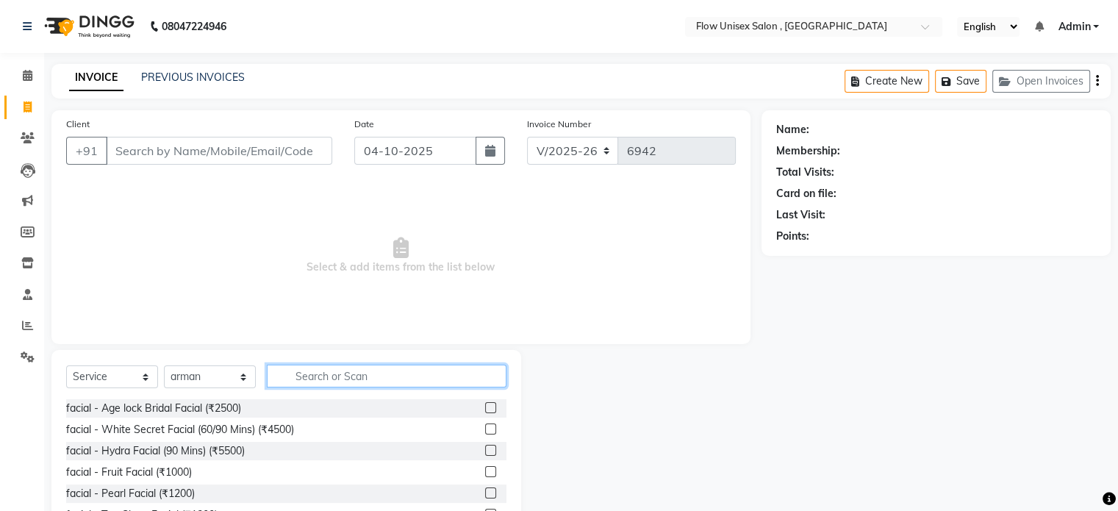
click at [337, 378] on input "text" at bounding box center [387, 375] width 240 height 23
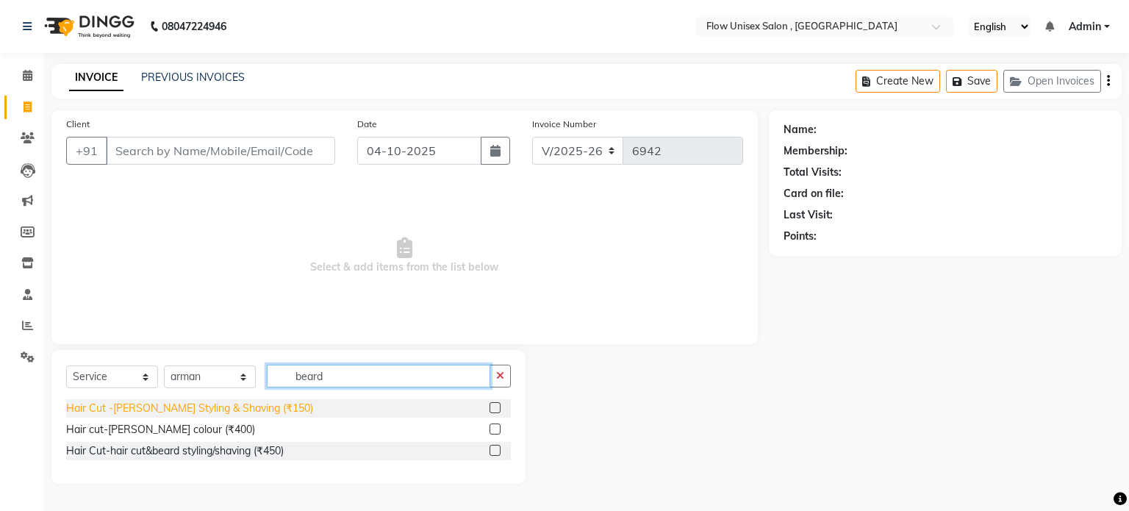
type input "beard"
click at [228, 415] on div "Hair Cut -[PERSON_NAME] Styling & Shaving (₹150)" at bounding box center [189, 407] width 247 height 15
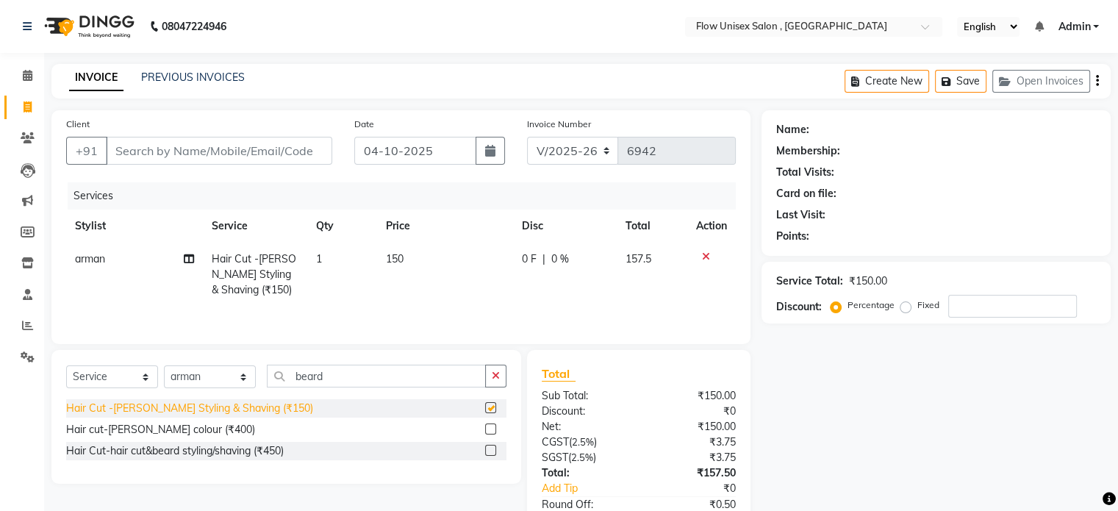
checkbox input "false"
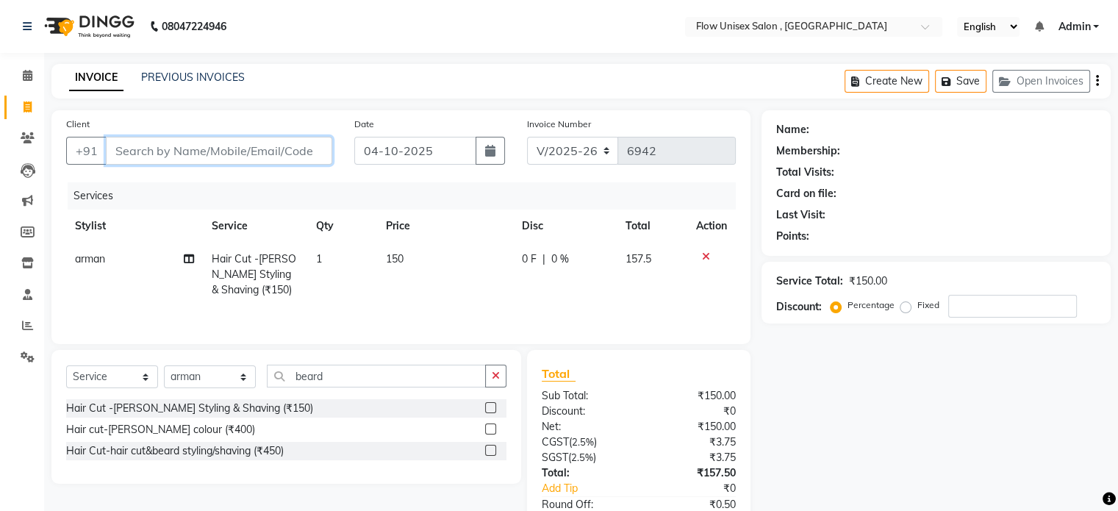
click at [311, 150] on input "Client" at bounding box center [219, 151] width 226 height 28
type input "9"
type input "0"
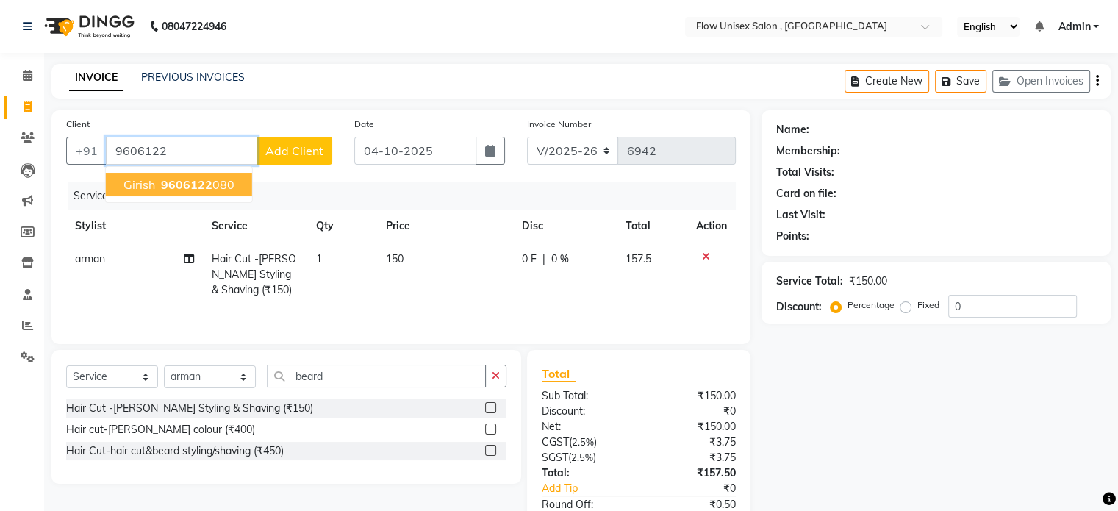
click at [220, 188] on ngb-highlight "9606122 080" at bounding box center [196, 184] width 76 height 15
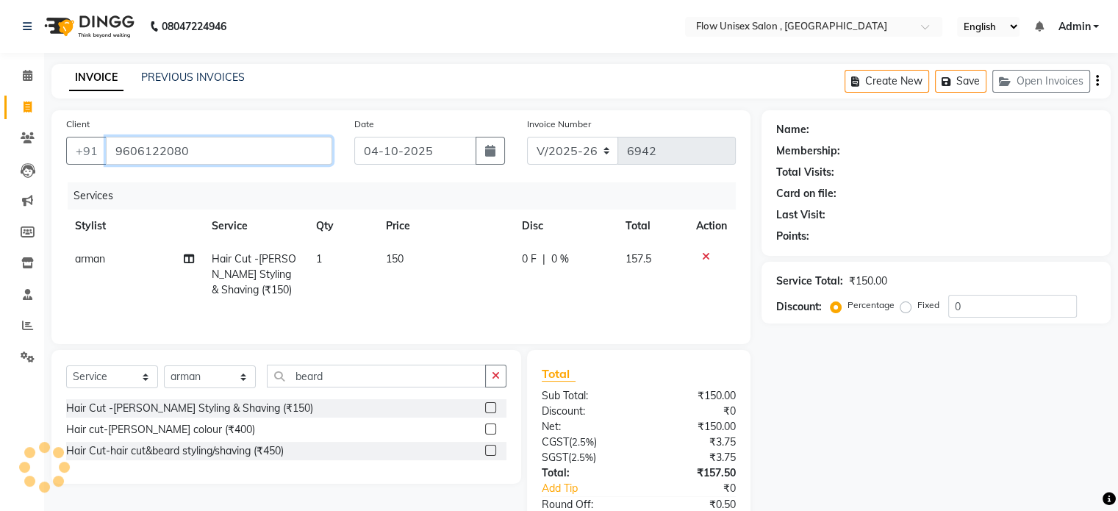
type input "9606122080"
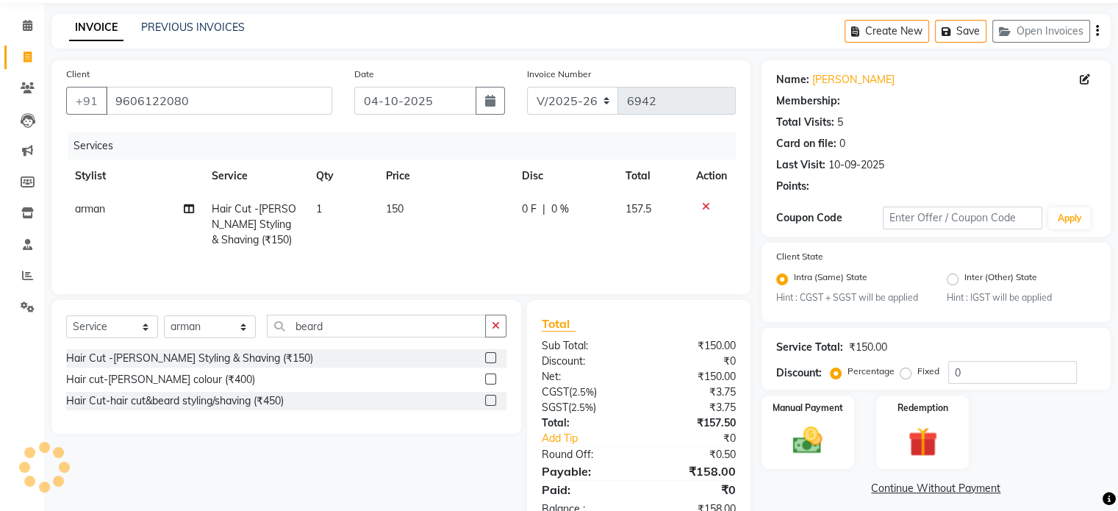
scroll to position [93, 0]
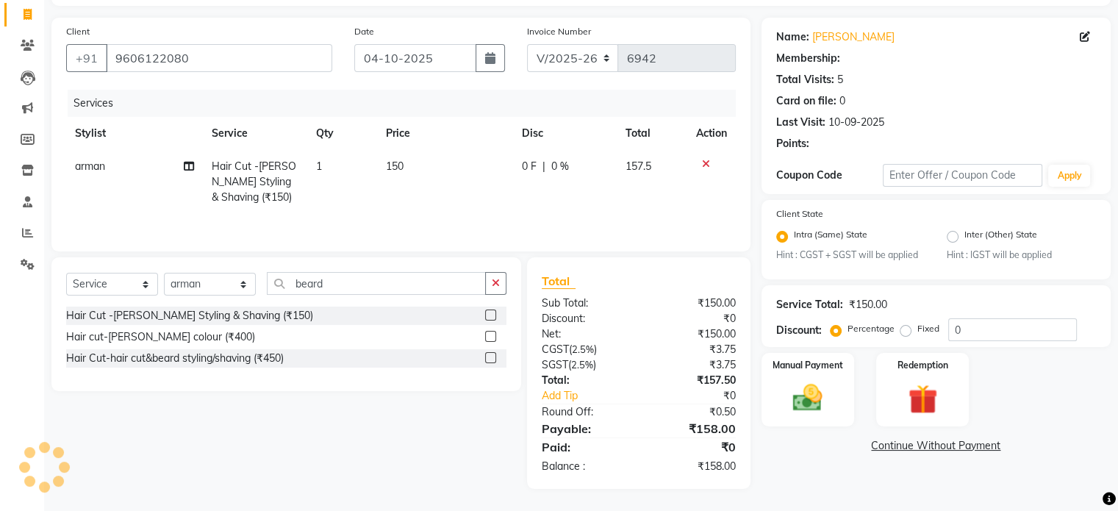
select select "1: Object"
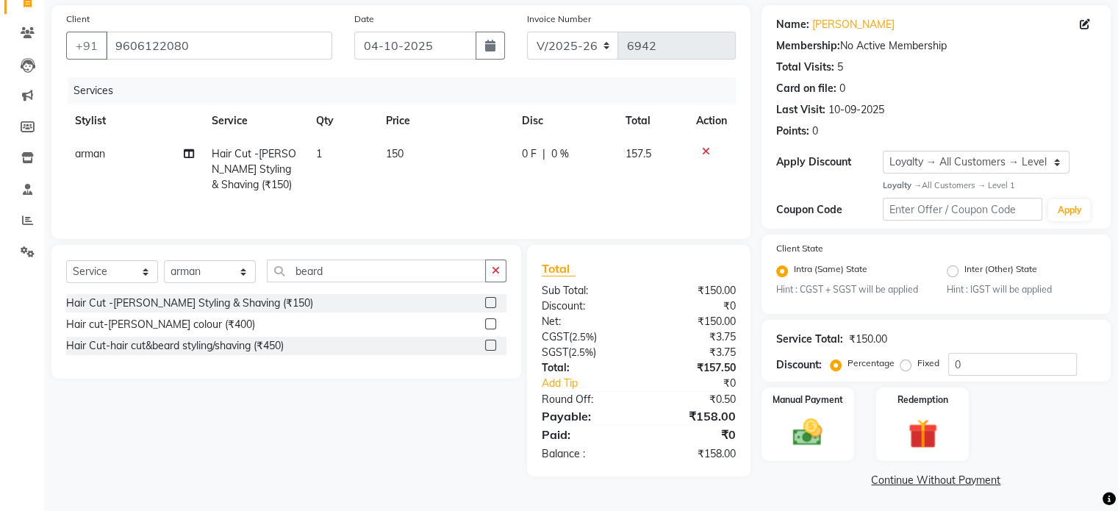
scroll to position [109, 0]
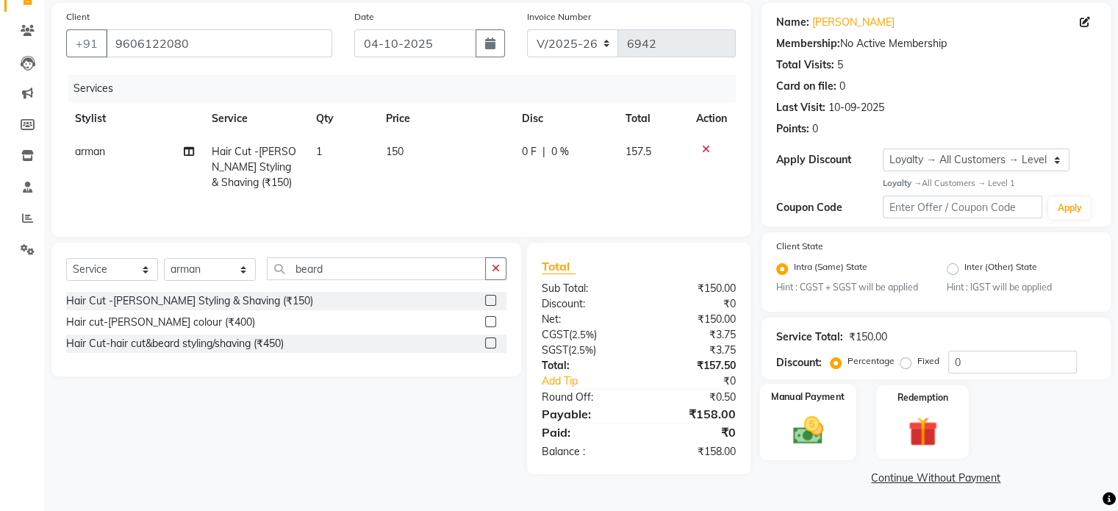
click at [838, 437] on div "Manual Payment" at bounding box center [807, 422] width 96 height 76
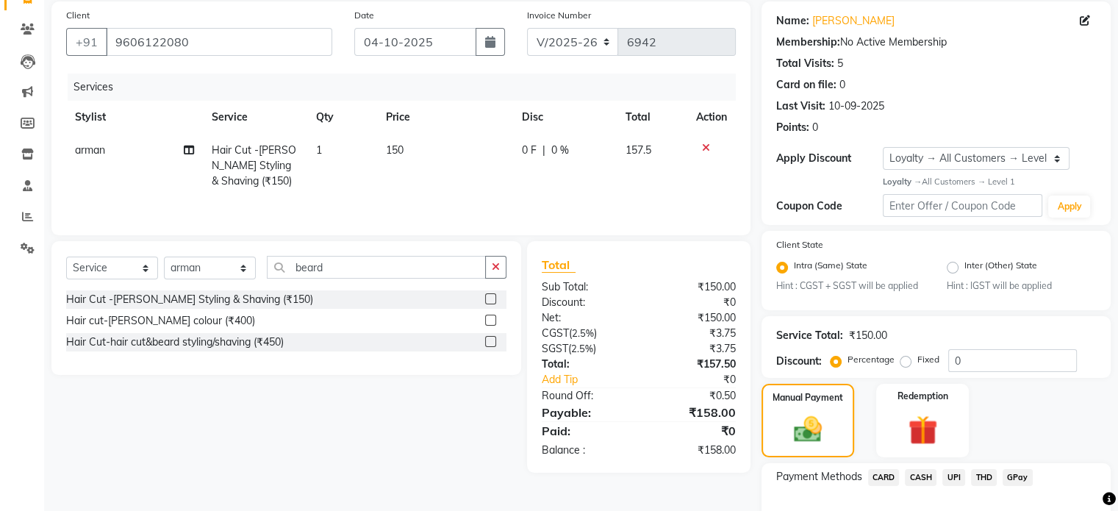
click at [944, 477] on span "UPI" at bounding box center [953, 477] width 23 height 17
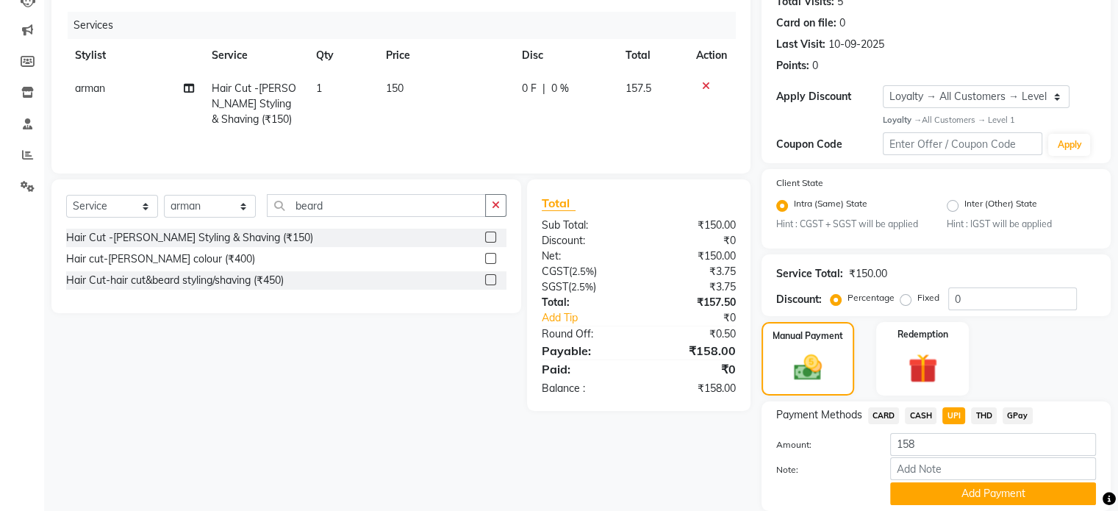
scroll to position [225, 0]
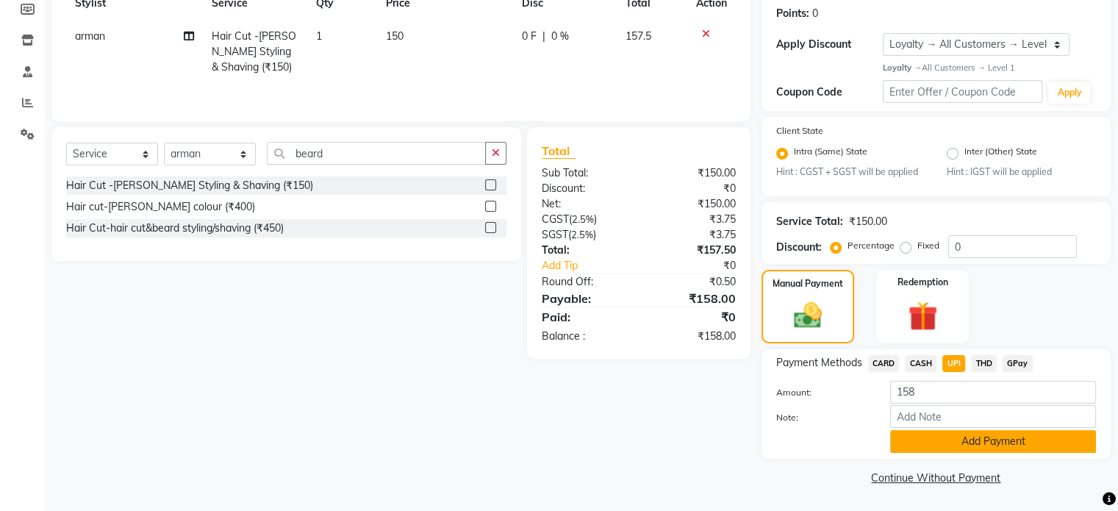
click at [960, 448] on button "Add Payment" at bounding box center [993, 441] width 206 height 23
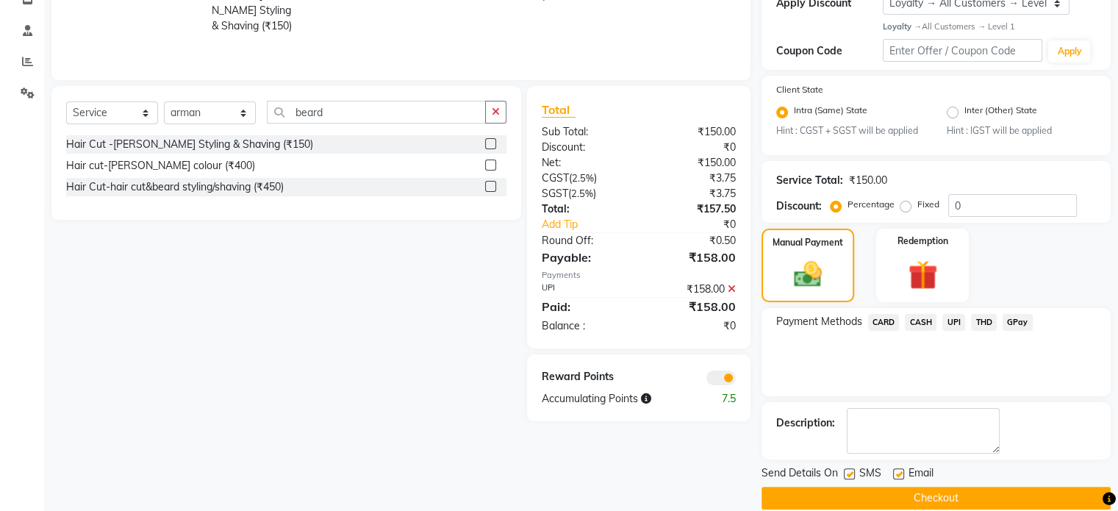
scroll to position [285, 0]
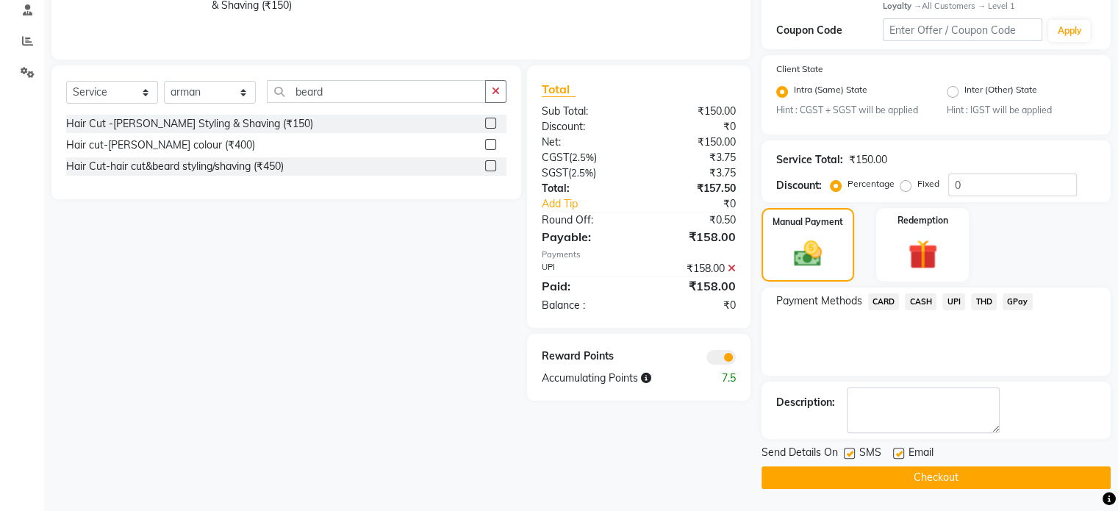
click at [719, 349] on div at bounding box center [693, 356] width 108 height 16
click at [730, 351] on span at bounding box center [720, 357] width 29 height 15
click at [736, 359] on input "checkbox" at bounding box center [736, 359] width 0 height 0
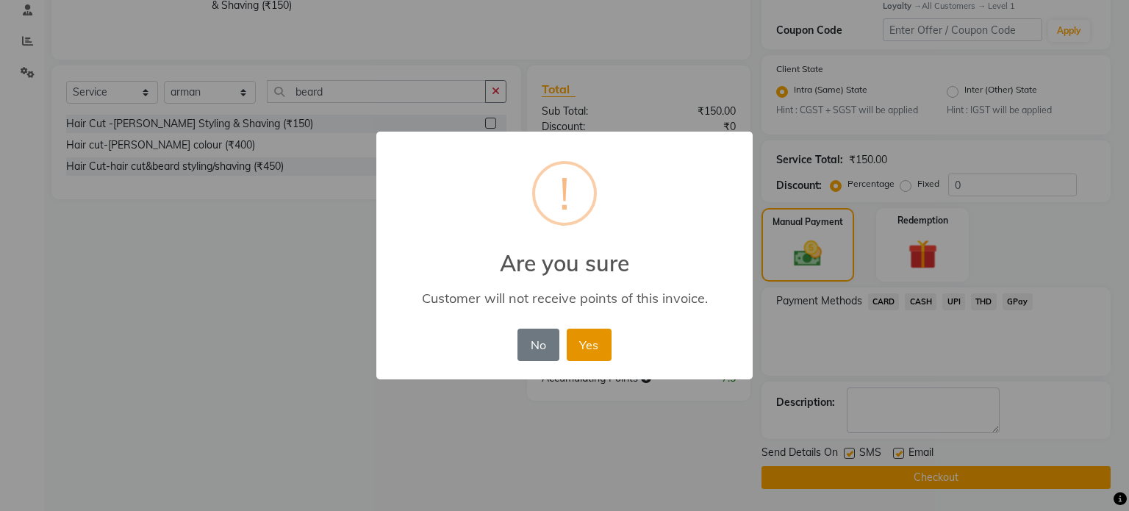
click at [588, 337] on button "Yes" at bounding box center [589, 344] width 45 height 32
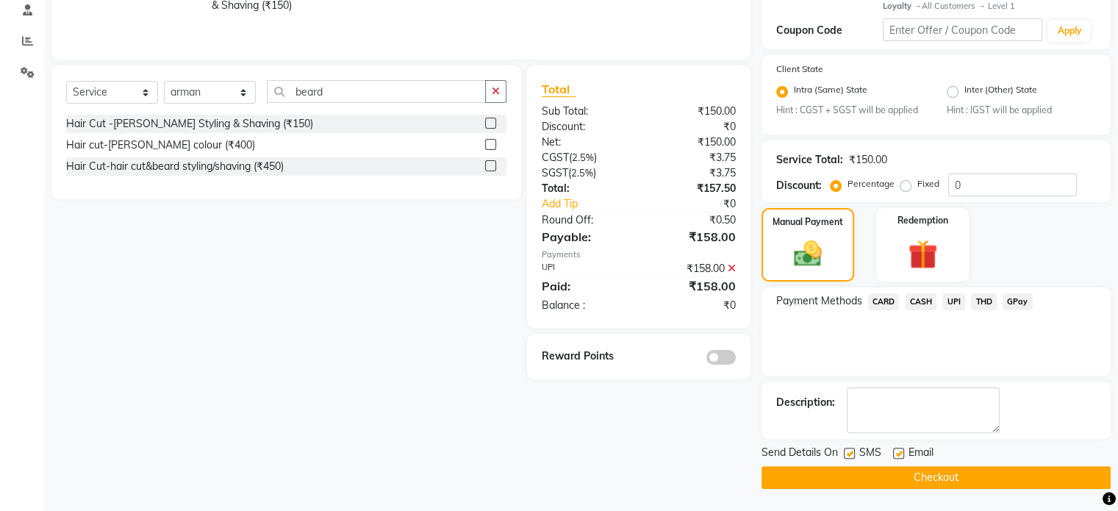
click at [872, 474] on button "Checkout" at bounding box center [935, 477] width 349 height 23
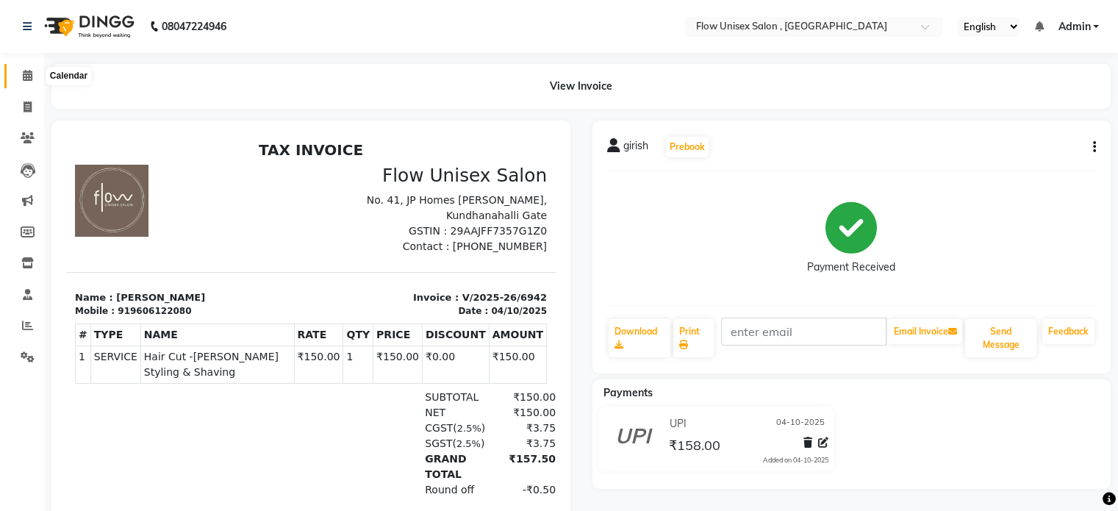
click at [21, 74] on span at bounding box center [28, 76] width 26 height 17
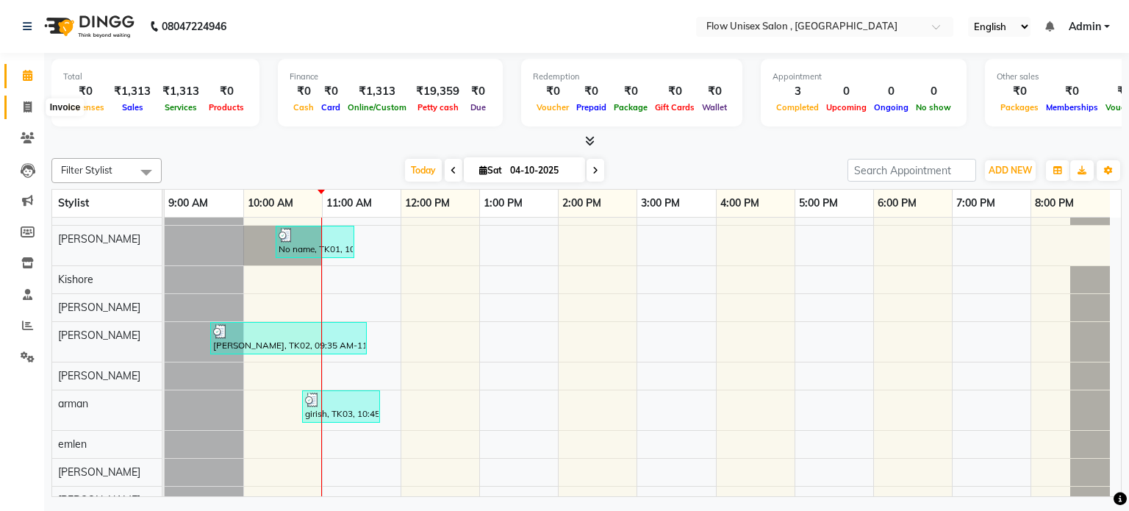
click at [24, 111] on icon at bounding box center [28, 106] width 8 height 11
select select "service"
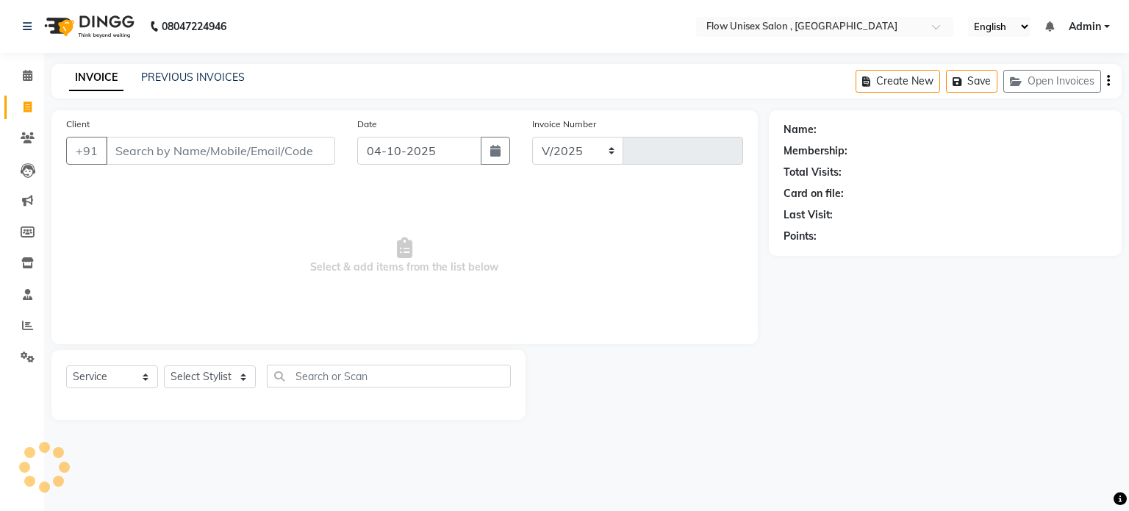
select select "5875"
type input "6943"
click at [210, 380] on select "Select Stylist [PERSON_NAME] [PERSON_NAME] Kishore [PERSON_NAME] debbarma [PERS…" at bounding box center [210, 376] width 92 height 23
select select "49208"
click at [164, 366] on select "Select Stylist [PERSON_NAME] [PERSON_NAME] Kishore [PERSON_NAME] debbarma [PERS…" at bounding box center [210, 376] width 92 height 23
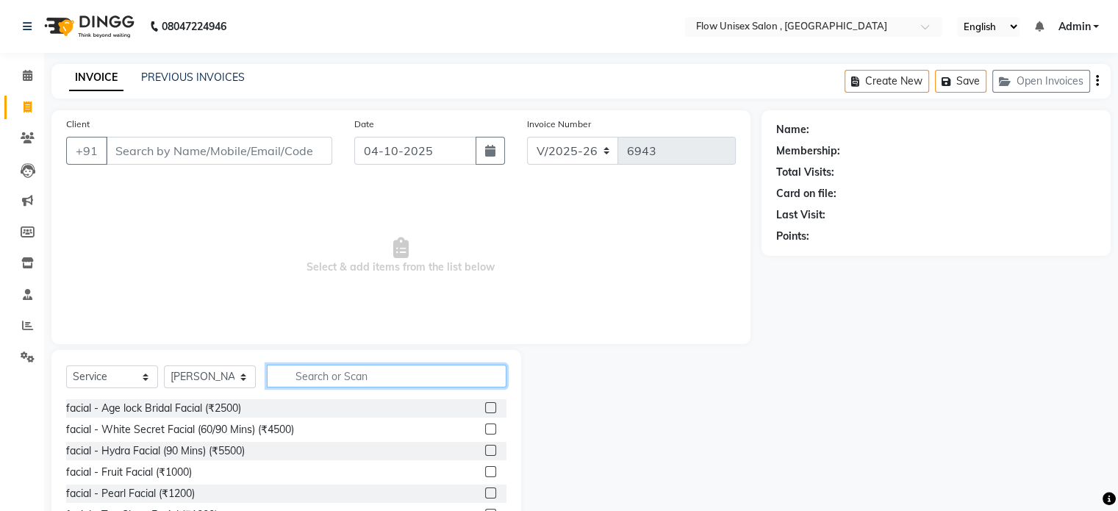
click at [363, 384] on input "text" at bounding box center [387, 375] width 240 height 23
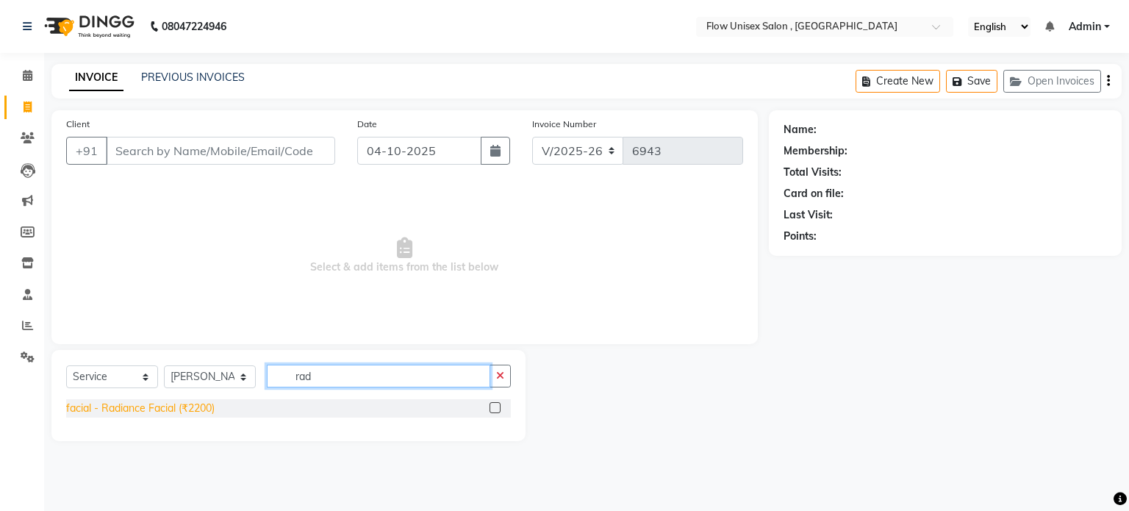
type input "rad"
click at [184, 406] on div "facial - Radiance Facial (₹2200)" at bounding box center [140, 407] width 148 height 15
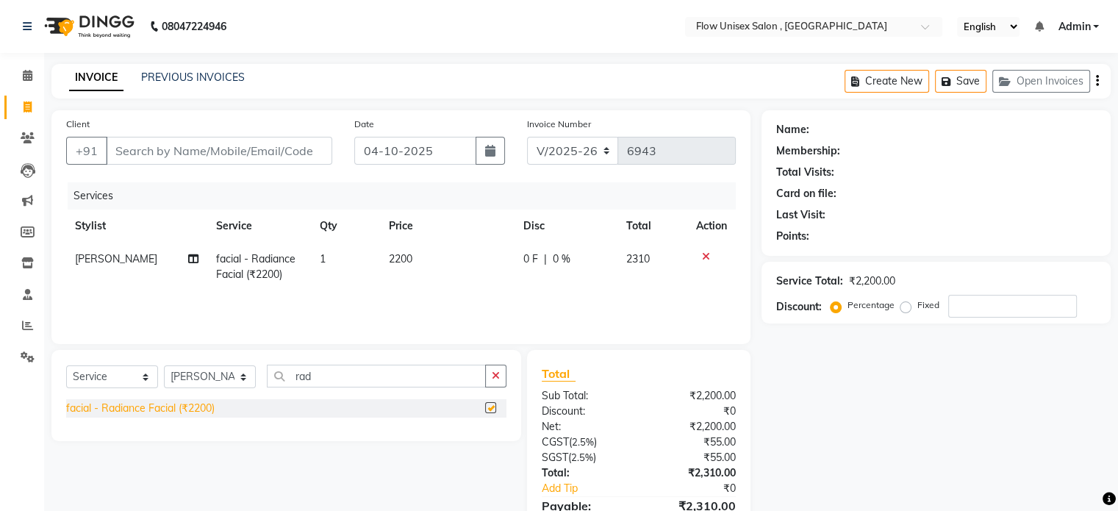
checkbox input "false"
click at [182, 90] on div "INVOICE PREVIOUS INVOICES Create New Save Open Invoices" at bounding box center [580, 81] width 1059 height 35
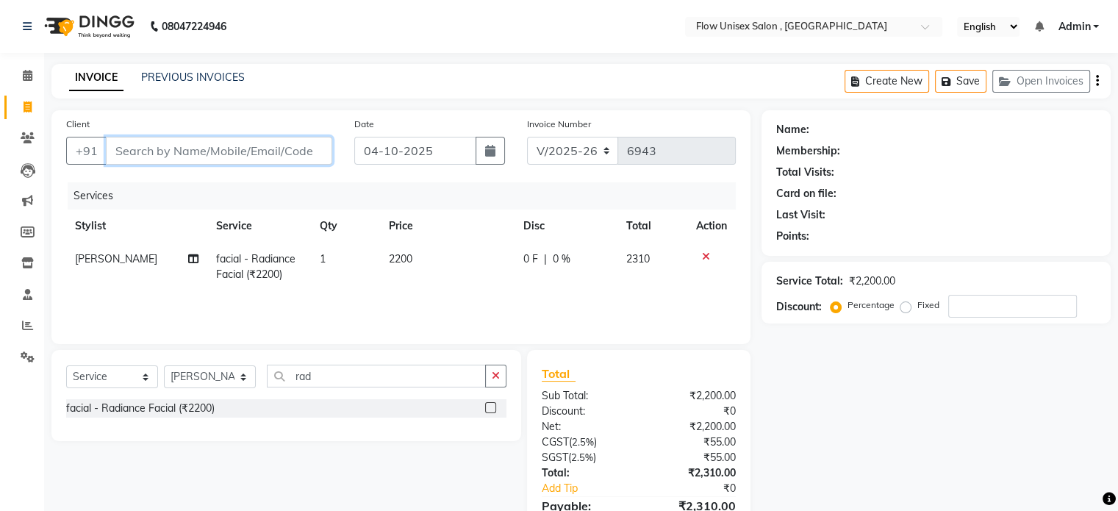
click at [201, 157] on input "Client" at bounding box center [219, 151] width 226 height 28
type input "8"
type input "0"
click at [159, 150] on input "890465639" at bounding box center [181, 151] width 151 height 28
type input "8904650639"
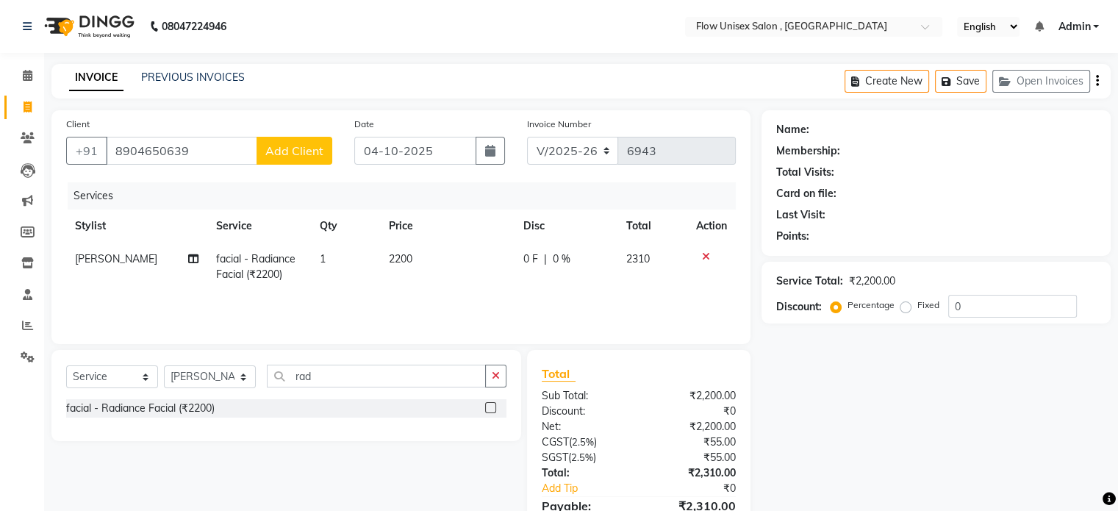
click at [273, 146] on span "Add Client" at bounding box center [294, 150] width 58 height 15
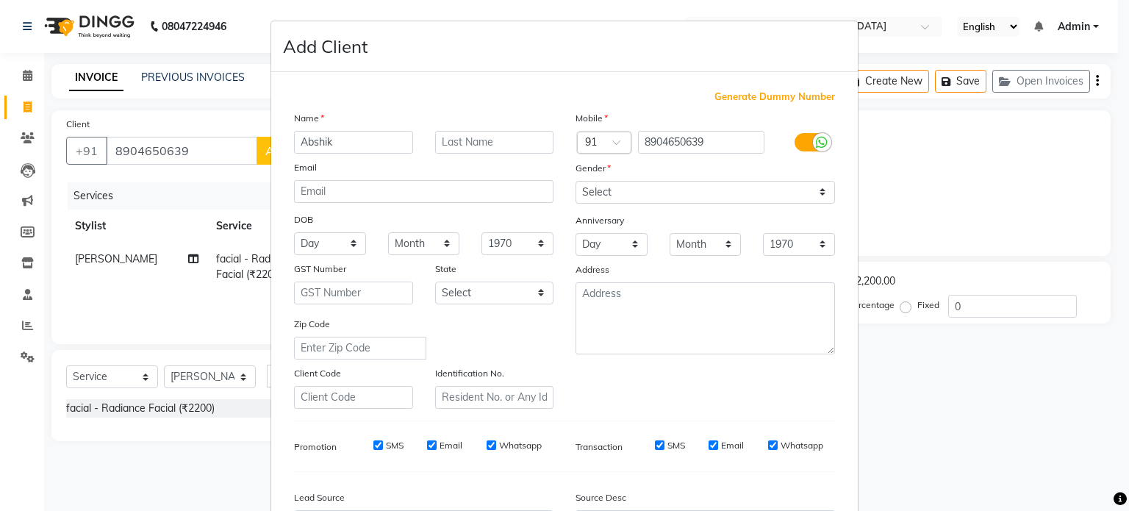
type input "Abshik"
click at [702, 202] on select "Select [DEMOGRAPHIC_DATA] [DEMOGRAPHIC_DATA] Other Prefer Not To Say" at bounding box center [704, 192] width 259 height 23
click at [564, 255] on div "Day 01 02 03 04 05 06 07 08 09 10 11 12 13 14 15 16 17 18 19 20 21 22 23 24 25 …" at bounding box center [611, 244] width 94 height 23
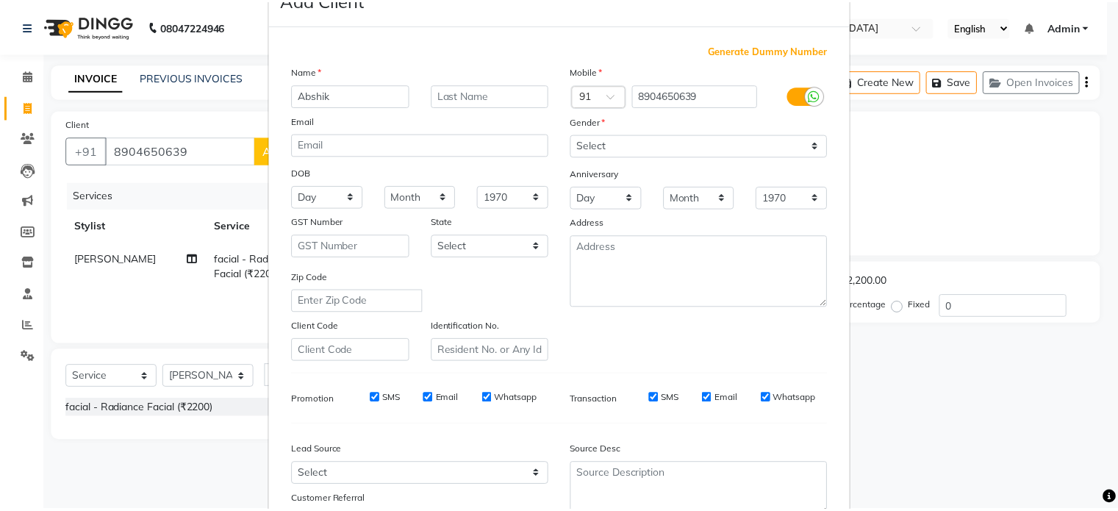
scroll to position [174, 0]
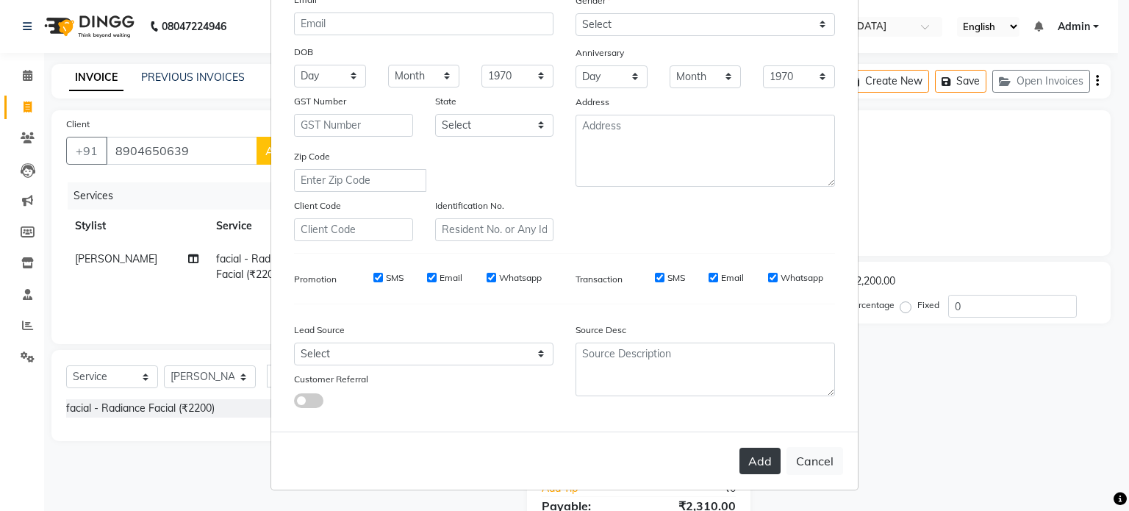
click at [758, 453] on button "Add" at bounding box center [759, 461] width 41 height 26
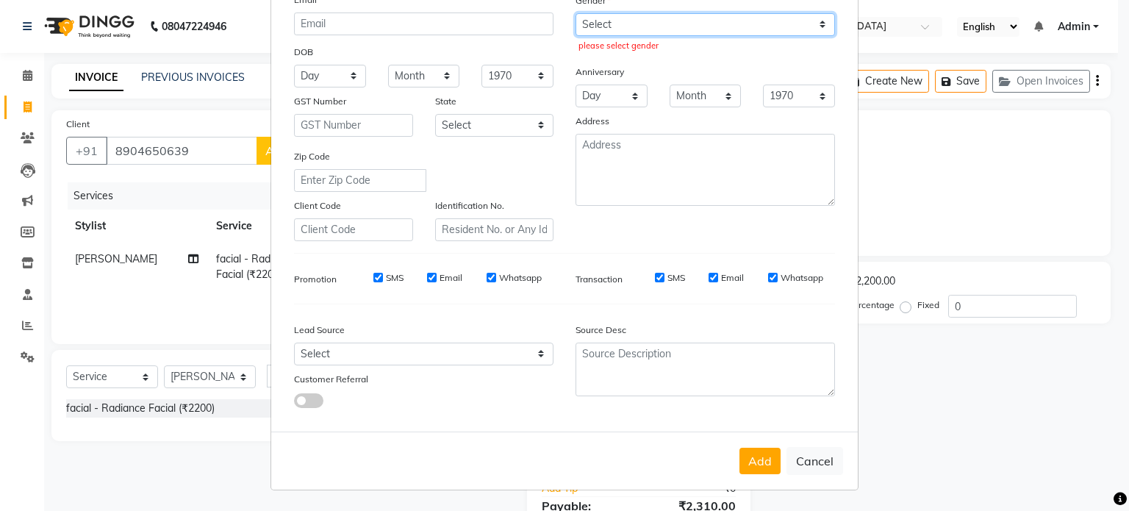
click at [763, 13] on select "Select [DEMOGRAPHIC_DATA] [DEMOGRAPHIC_DATA] Other Prefer Not To Say" at bounding box center [704, 24] width 259 height 23
select select "[DEMOGRAPHIC_DATA]"
click at [575, 13] on select "Select [DEMOGRAPHIC_DATA] [DEMOGRAPHIC_DATA] Other Prefer Not To Say" at bounding box center [704, 24] width 259 height 23
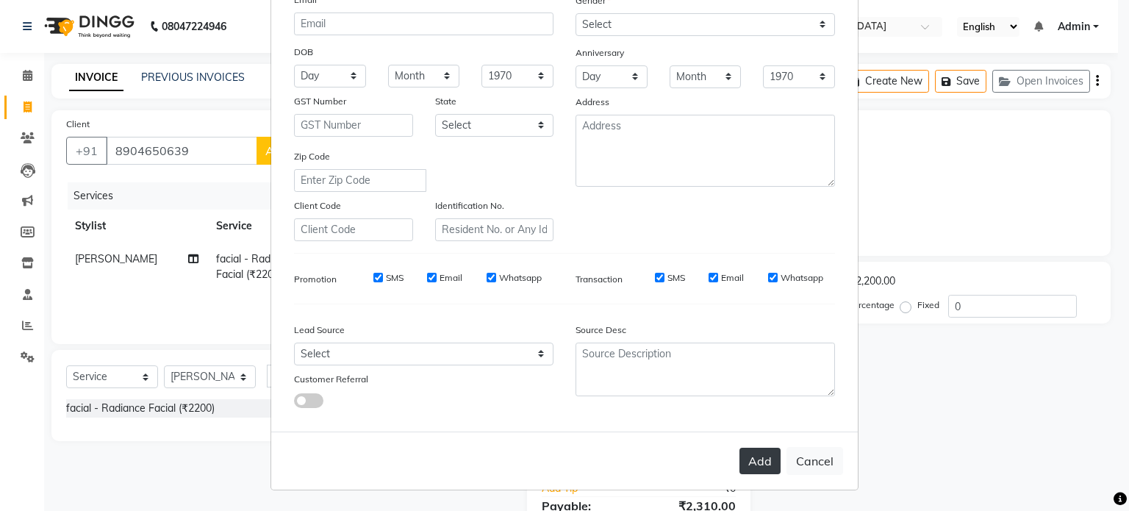
click at [769, 467] on button "Add" at bounding box center [759, 461] width 41 height 26
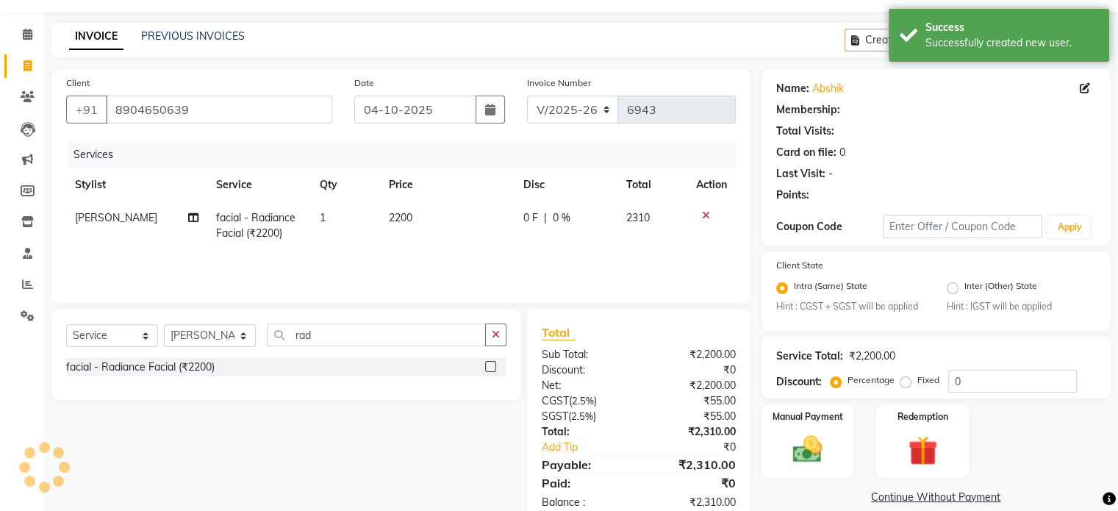
scroll to position [77, 0]
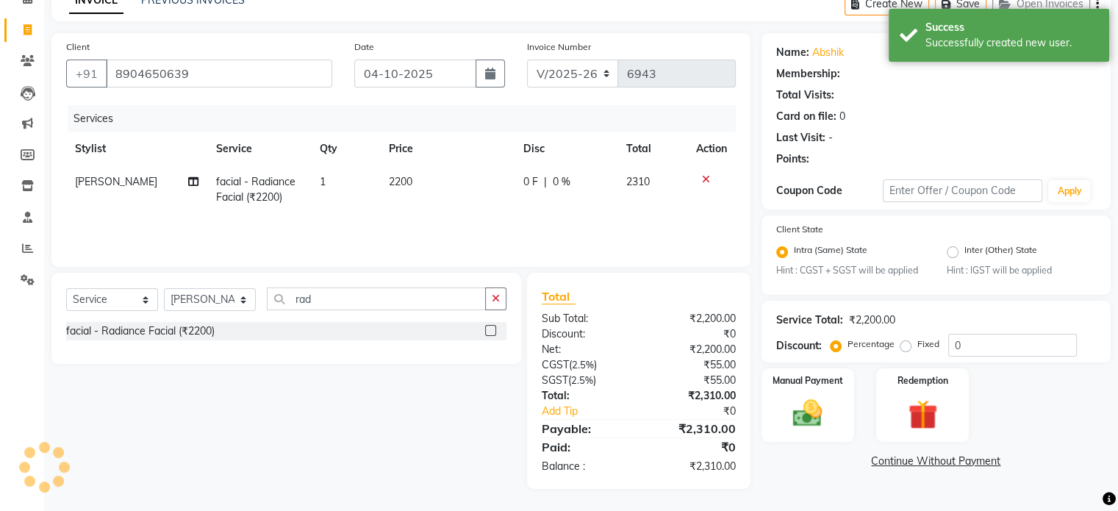
select select "1: Object"
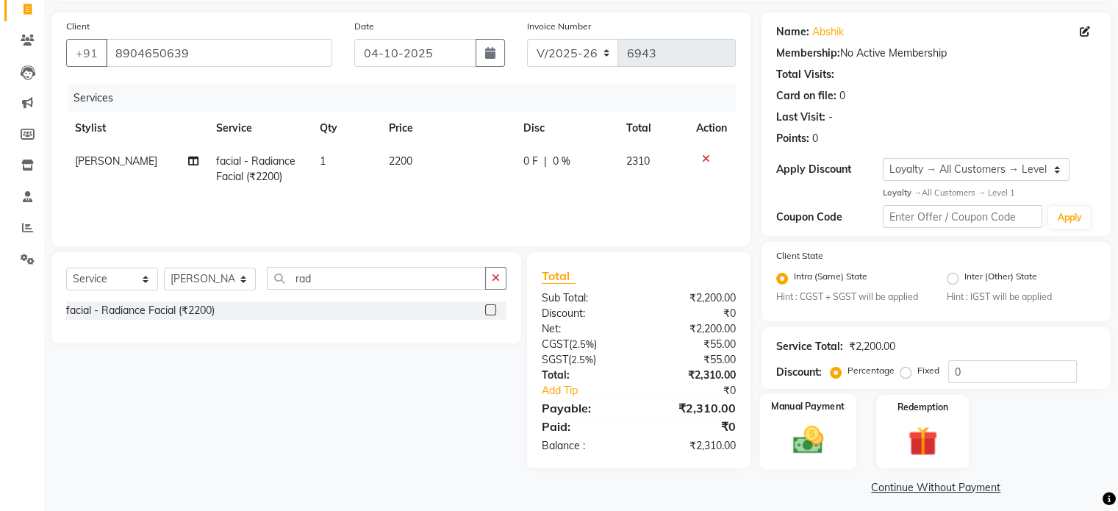
scroll to position [109, 0]
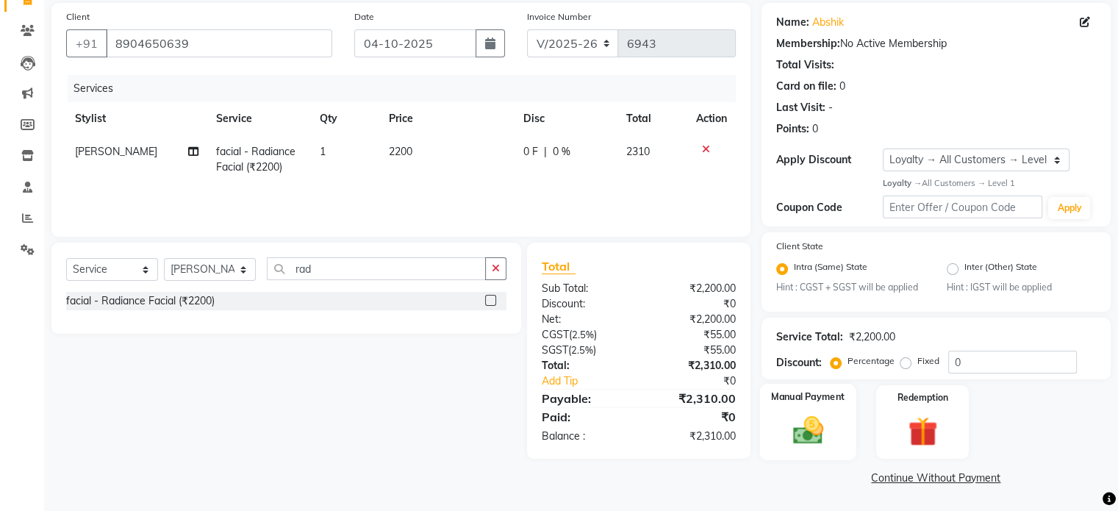
click at [770, 431] on div "Manual Payment" at bounding box center [807, 422] width 96 height 76
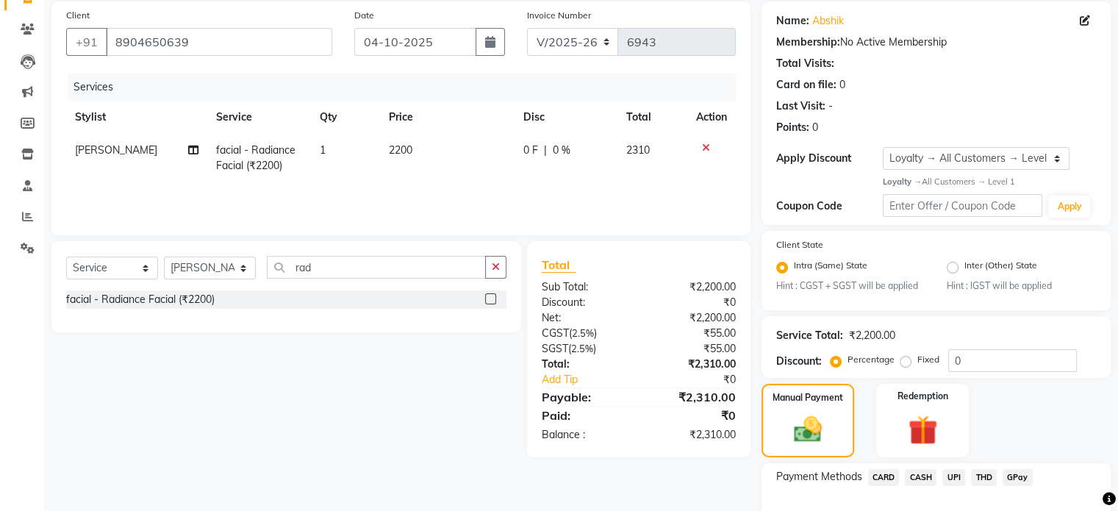
click at [960, 483] on span "UPI" at bounding box center [953, 477] width 23 height 17
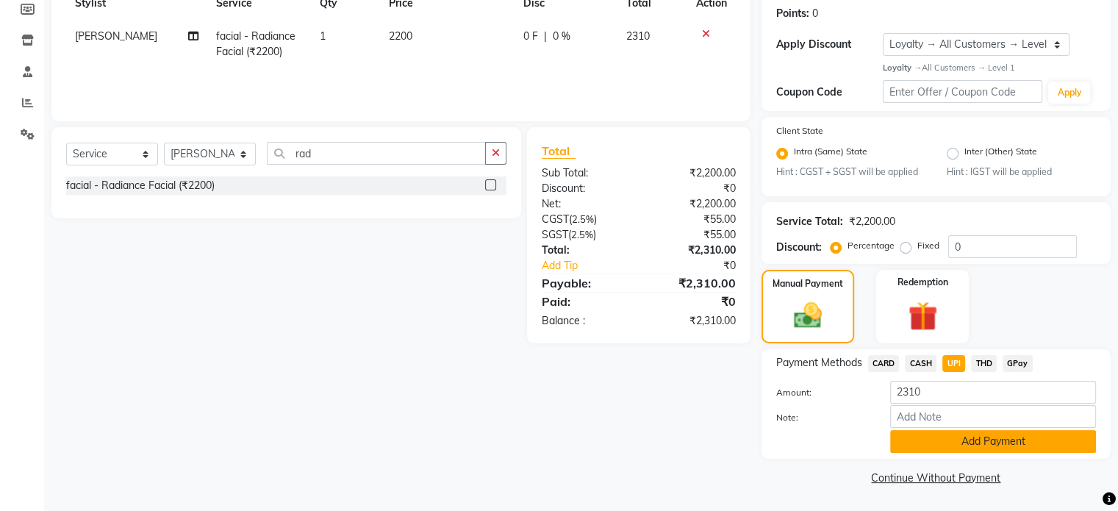
click at [964, 439] on button "Add Payment" at bounding box center [993, 441] width 206 height 23
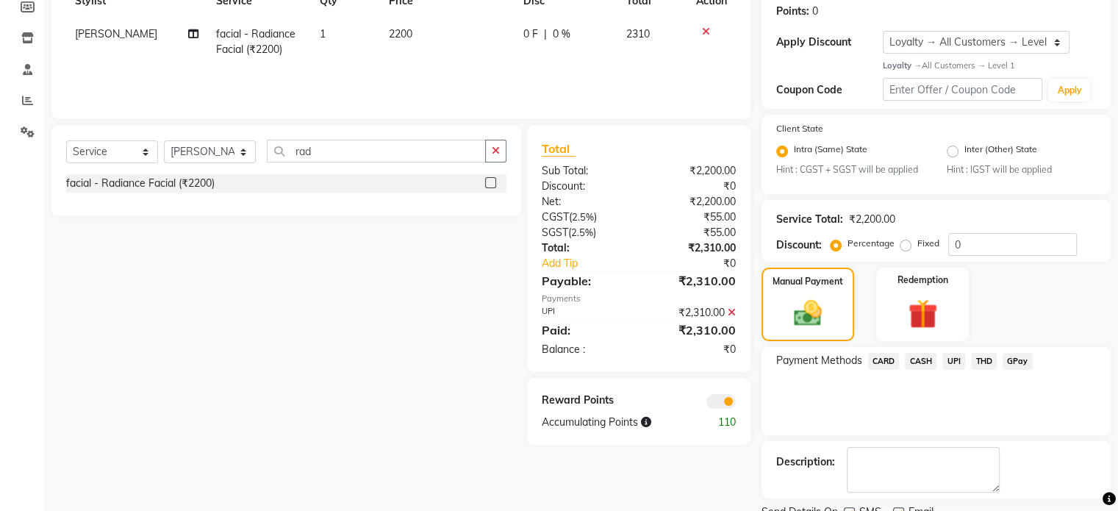
scroll to position [285, 0]
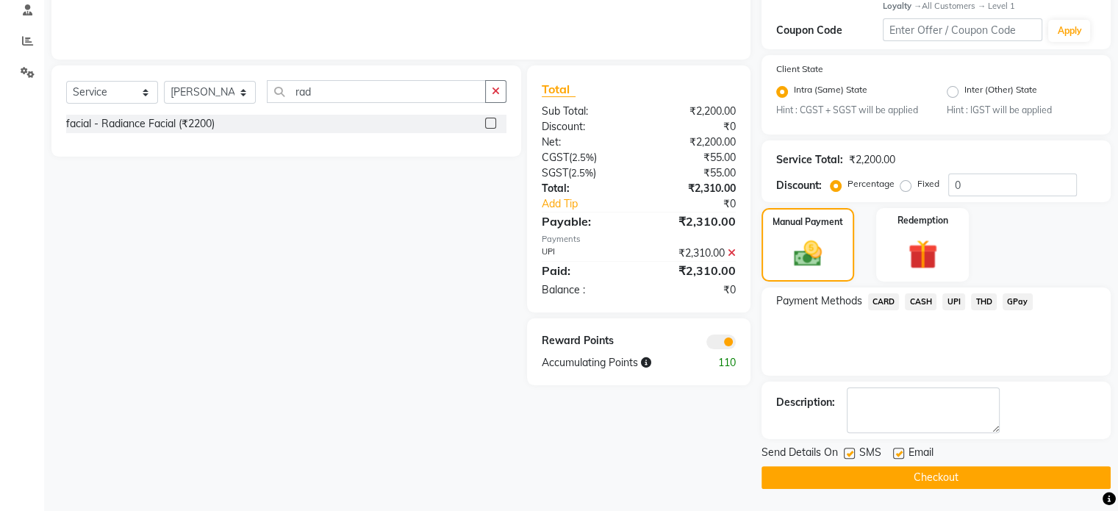
click at [728, 336] on span at bounding box center [720, 341] width 29 height 15
click at [736, 344] on input "checkbox" at bounding box center [736, 344] width 0 height 0
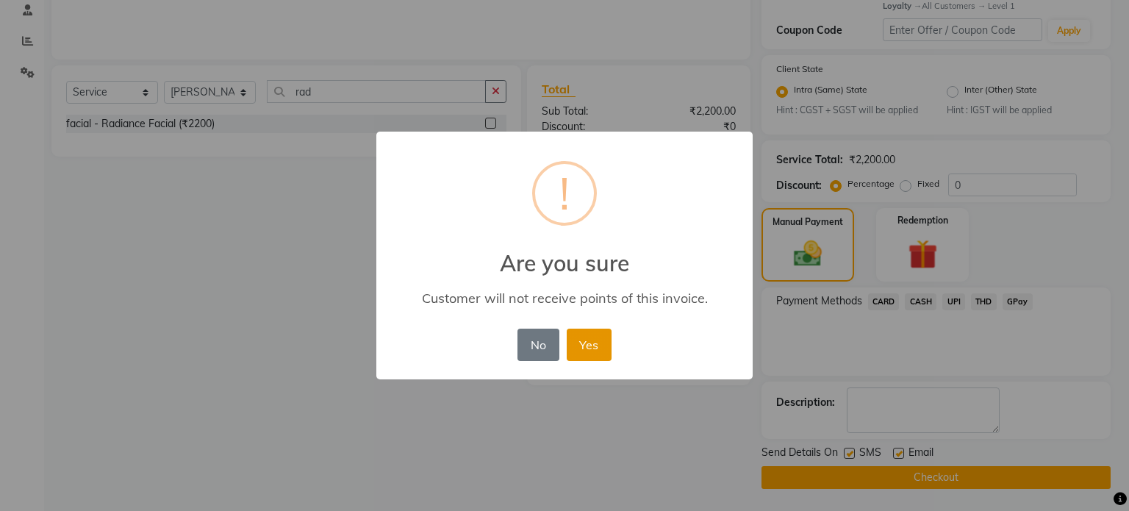
click at [590, 341] on button "Yes" at bounding box center [589, 344] width 45 height 32
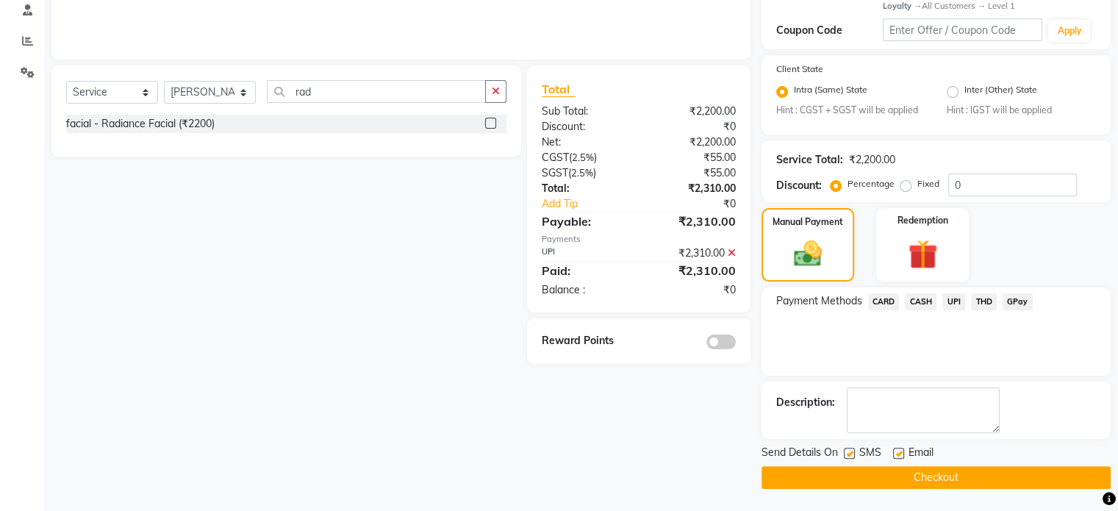
click at [963, 475] on button "Checkout" at bounding box center [935, 477] width 349 height 23
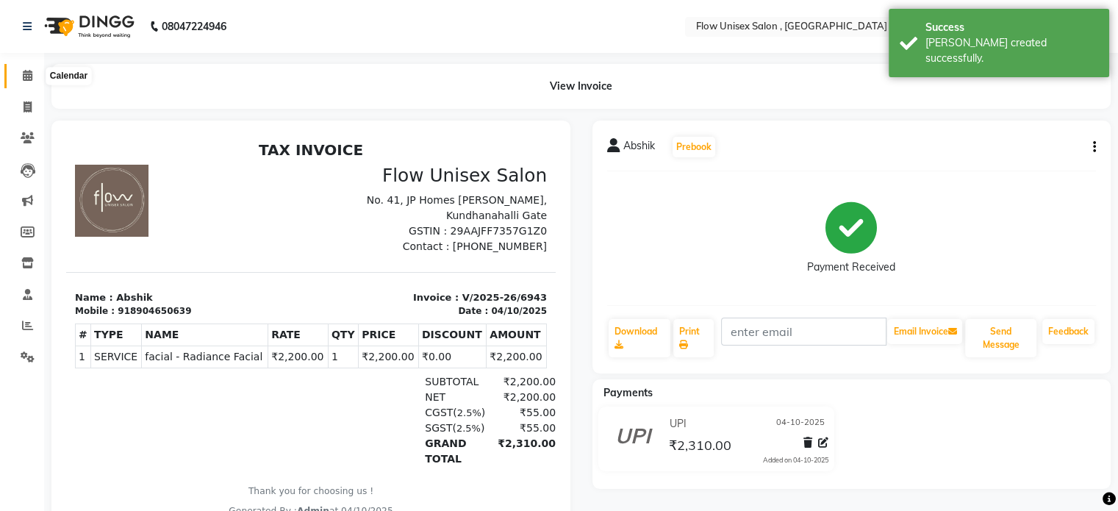
click at [24, 80] on icon at bounding box center [28, 75] width 10 height 11
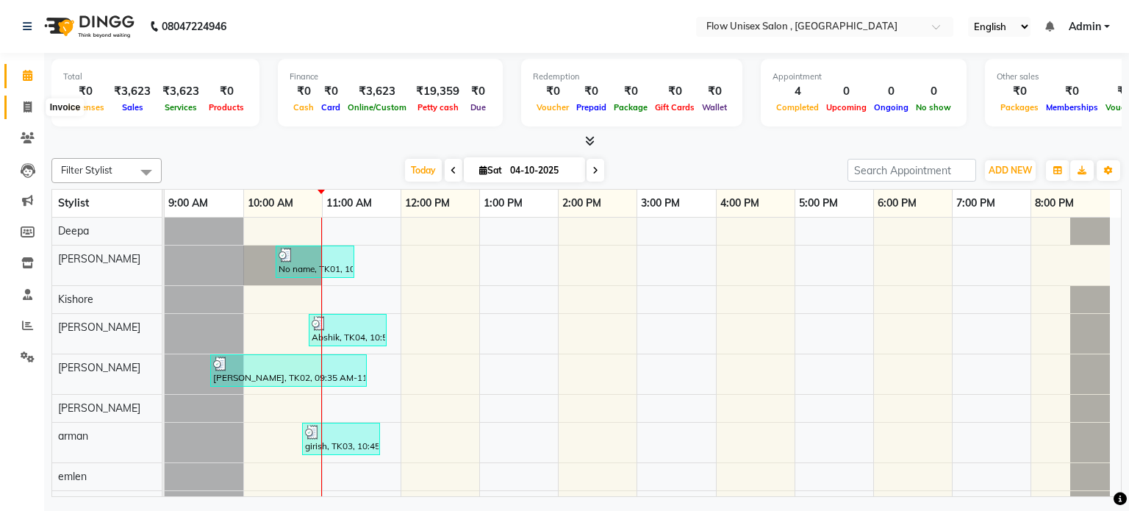
click at [24, 113] on span at bounding box center [28, 107] width 26 height 17
select select "service"
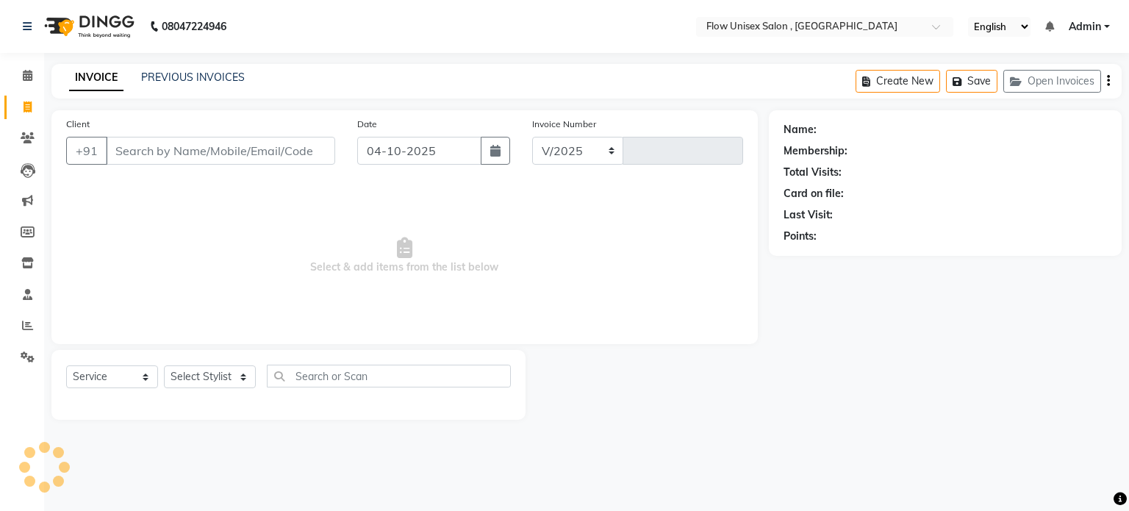
select select "5875"
type input "6944"
click at [198, 376] on select "Select Stylist [PERSON_NAME] [PERSON_NAME] Kishore [PERSON_NAME] debbarma [PERS…" at bounding box center [210, 376] width 92 height 23
click at [164, 366] on select "Select Stylist [PERSON_NAME] [PERSON_NAME] Kishore [PERSON_NAME] debbarma [PERS…" at bounding box center [210, 376] width 92 height 23
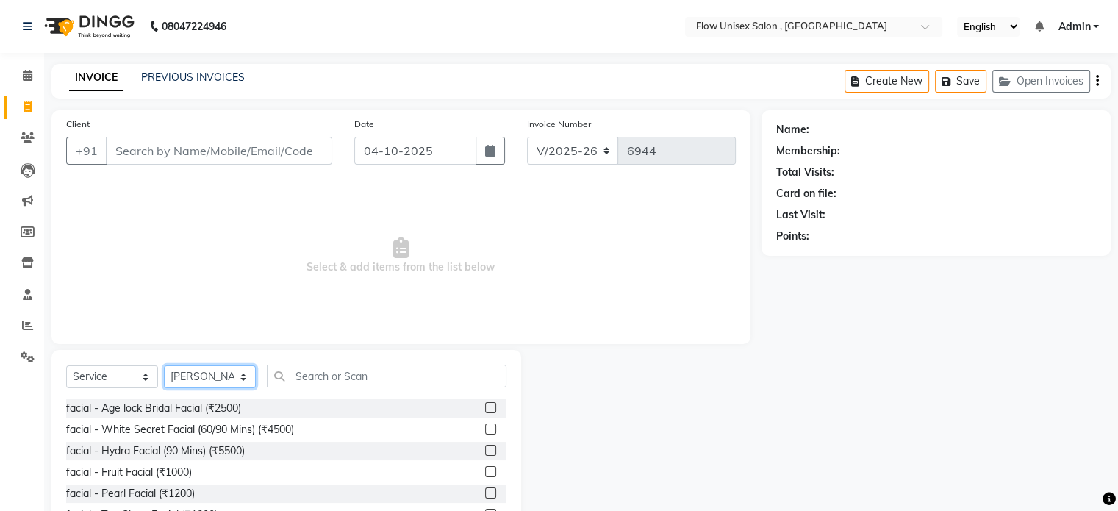
click at [190, 370] on select "Select Stylist [PERSON_NAME] [PERSON_NAME] Kishore [PERSON_NAME] debbarma [PERS…" at bounding box center [210, 376] width 92 height 23
click at [164, 366] on select "Select Stylist [PERSON_NAME] [PERSON_NAME] Kishore [PERSON_NAME] debbarma [PERS…" at bounding box center [210, 376] width 92 height 23
click at [339, 370] on input "text" at bounding box center [387, 375] width 240 height 23
click at [207, 370] on select "Select Stylist [PERSON_NAME] [PERSON_NAME] Kishore [PERSON_NAME] debbarma [PERS…" at bounding box center [210, 376] width 92 height 23
select select "62770"
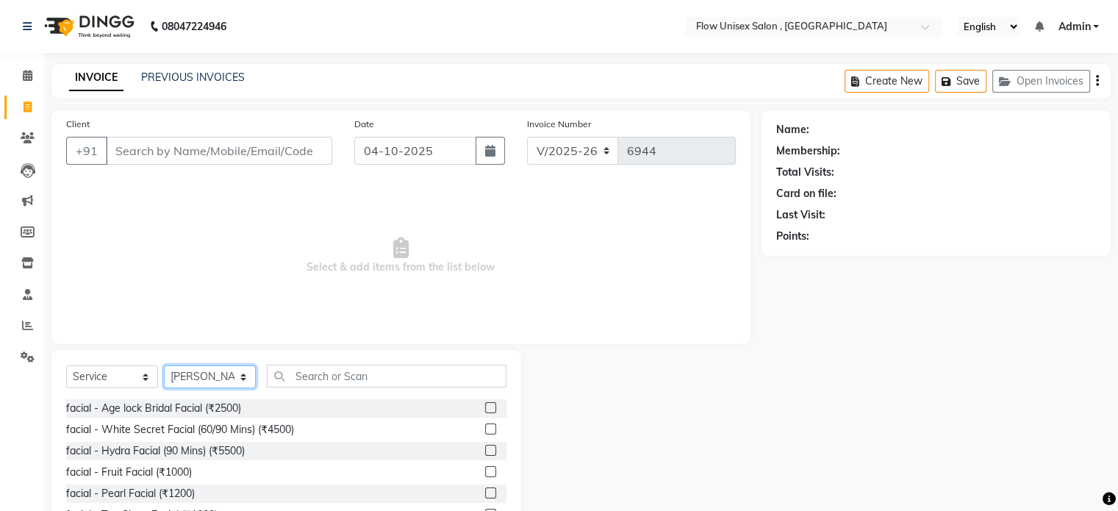
click at [164, 366] on select "Select Stylist [PERSON_NAME] [PERSON_NAME] Kishore [PERSON_NAME] debbarma [PERS…" at bounding box center [210, 376] width 92 height 23
click at [436, 381] on input "text" at bounding box center [387, 375] width 240 height 23
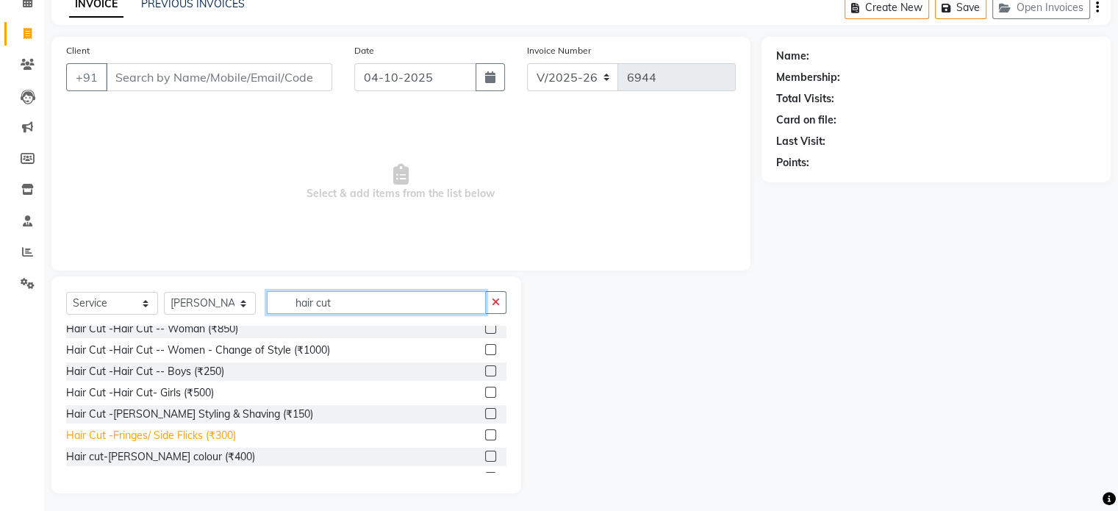
scroll to position [14, 0]
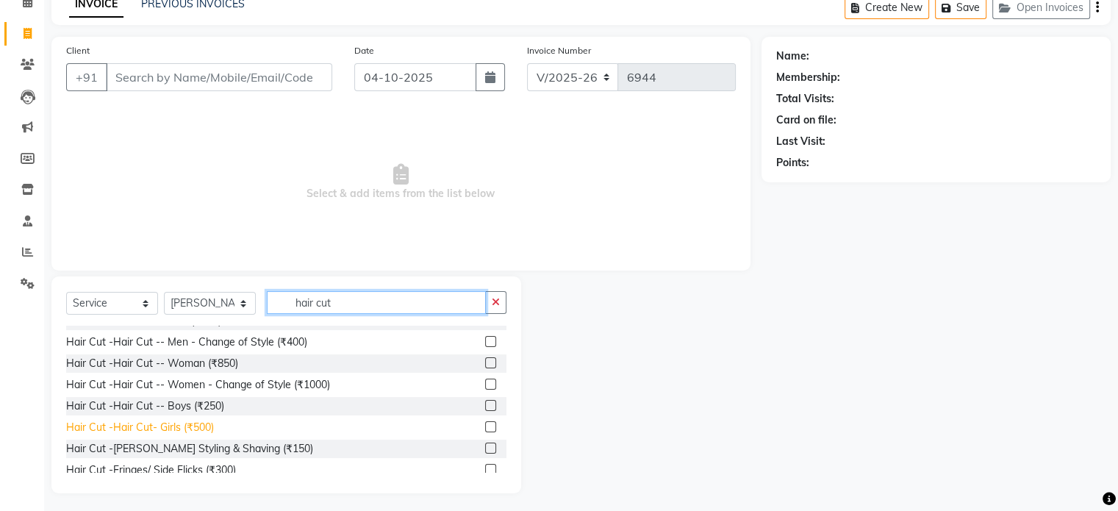
type input "hair cut"
click at [182, 431] on div "Hair Cut -Hair Cut- Girls (₹500)" at bounding box center [140, 427] width 148 height 15
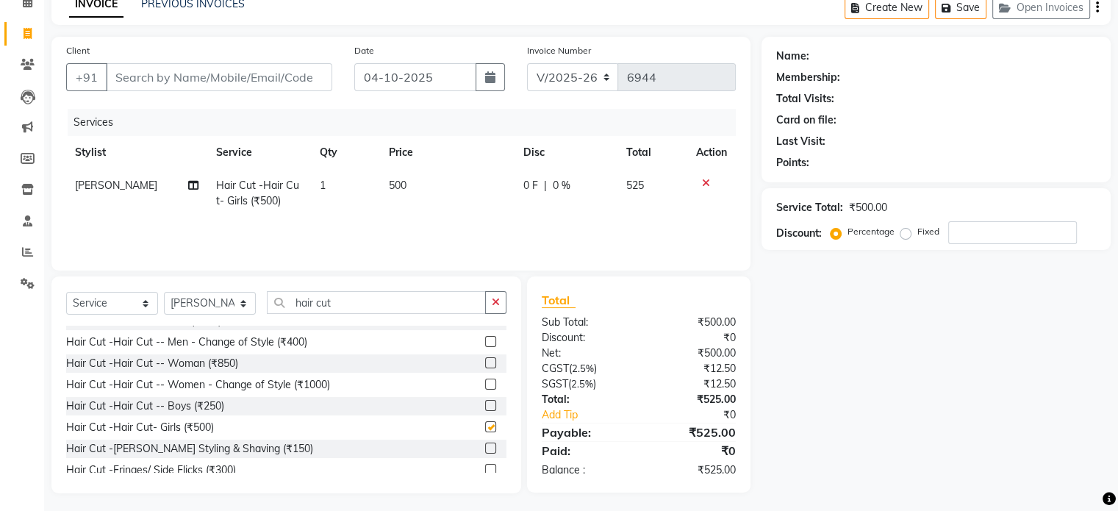
checkbox input "false"
click at [422, 196] on td "500" at bounding box center [447, 193] width 134 height 48
select select "62770"
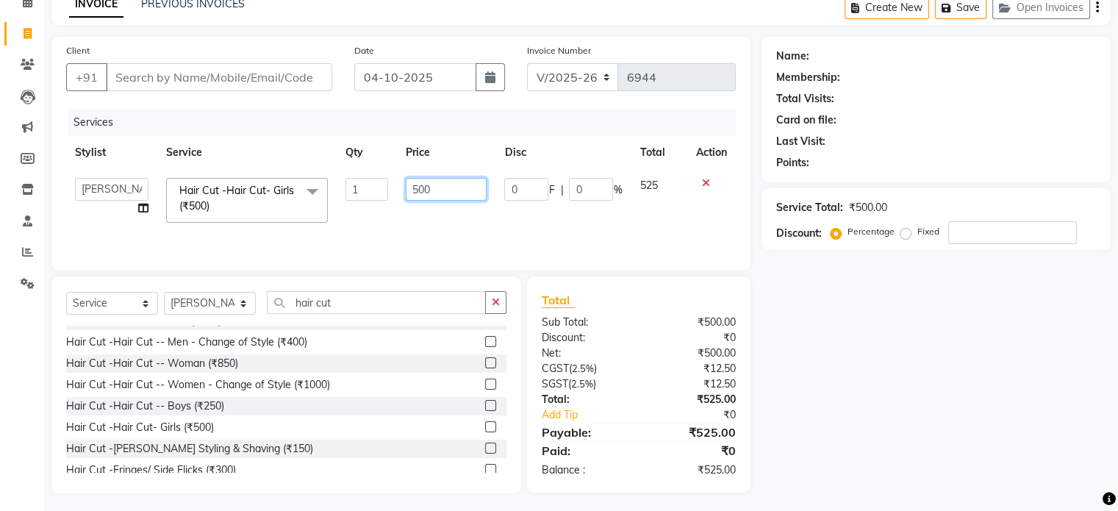
click at [458, 185] on input "500" at bounding box center [446, 189] width 81 height 23
type input "5"
type input "400"
click at [441, 215] on td "400" at bounding box center [446, 200] width 98 height 62
select select "62770"
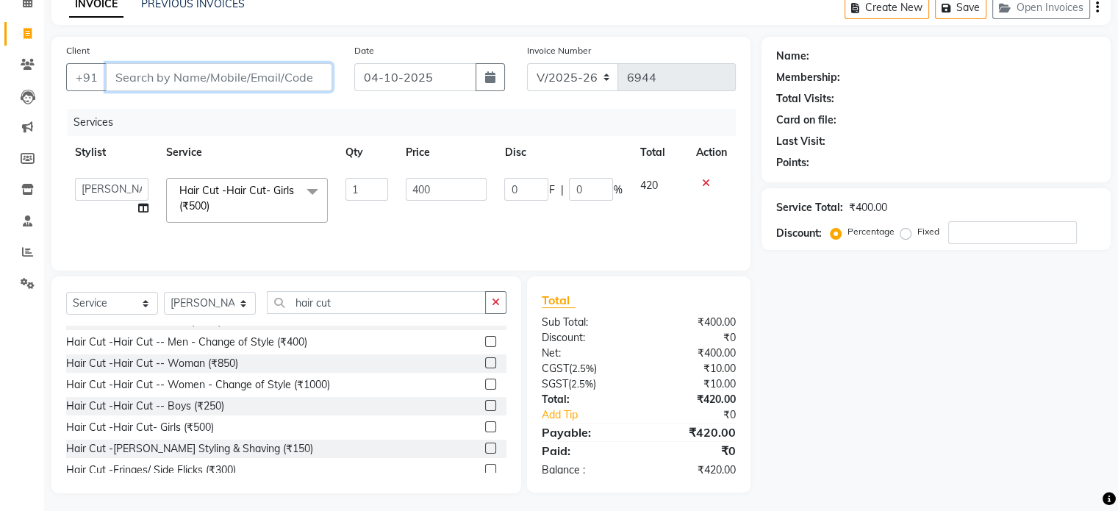
click at [256, 87] on input "Client" at bounding box center [219, 77] width 226 height 28
type input "9"
type input "0"
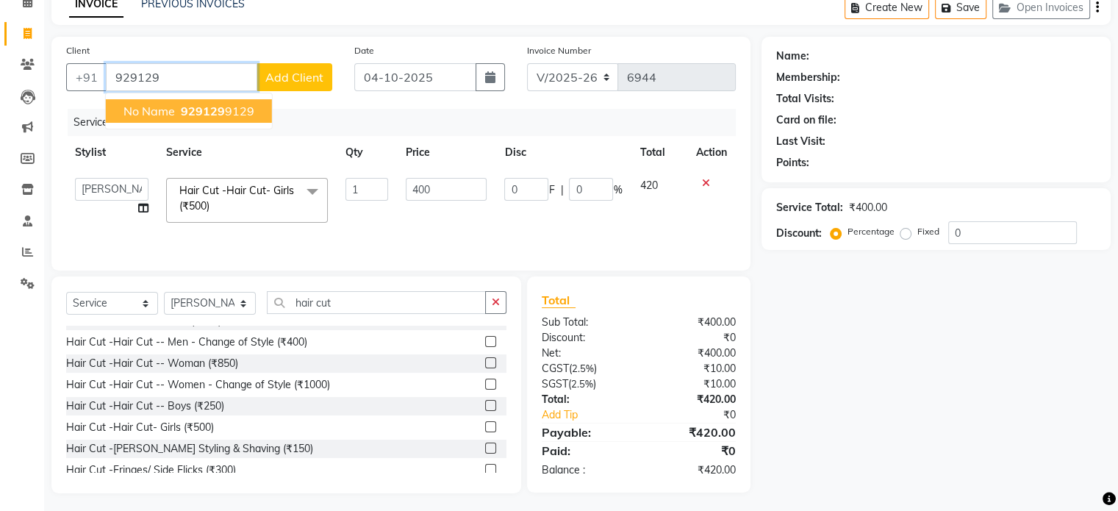
click at [212, 78] on input "929129" at bounding box center [181, 77] width 151 height 28
click at [206, 107] on span "929129" at bounding box center [203, 111] width 44 height 15
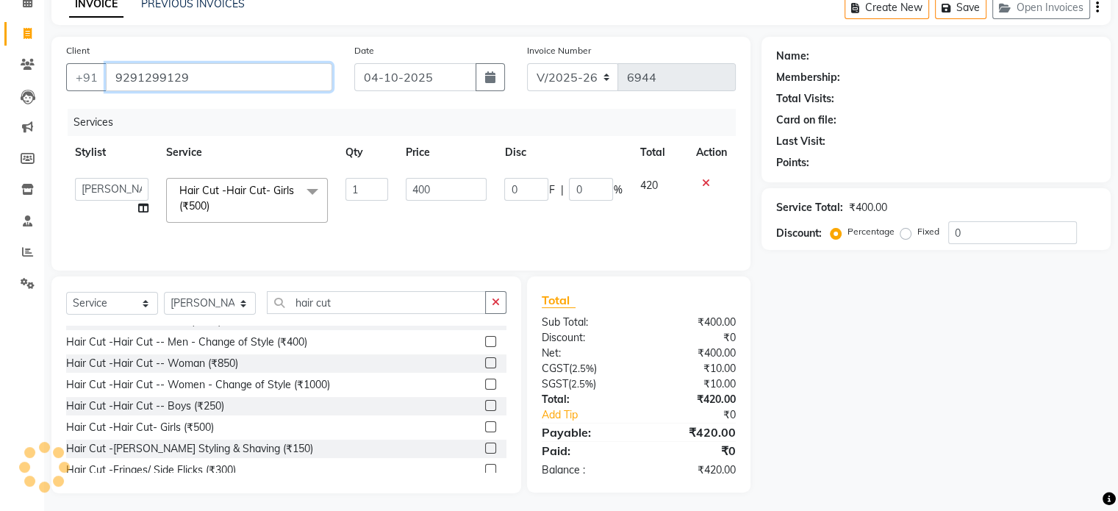
type input "9291299129"
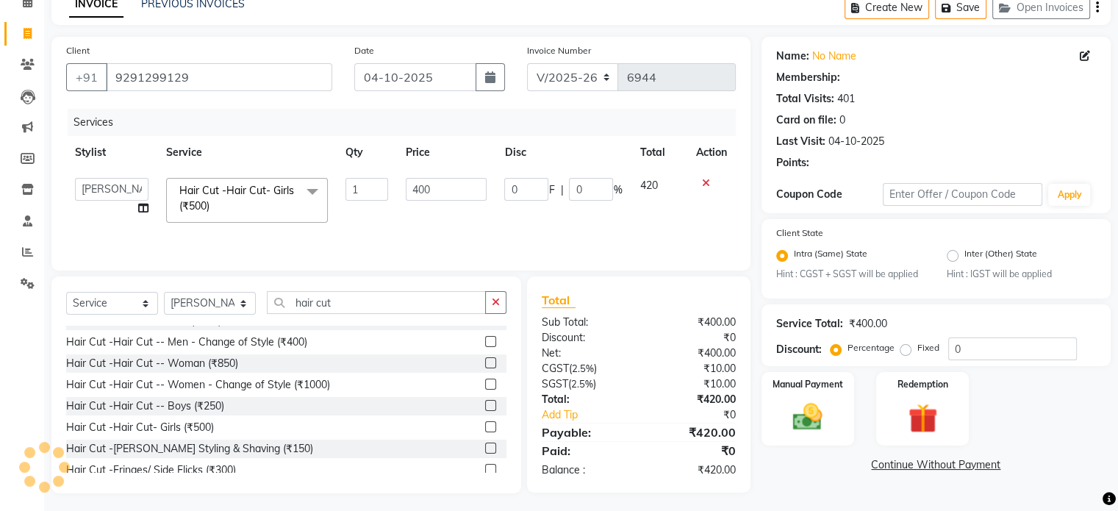
select select "1: Object"
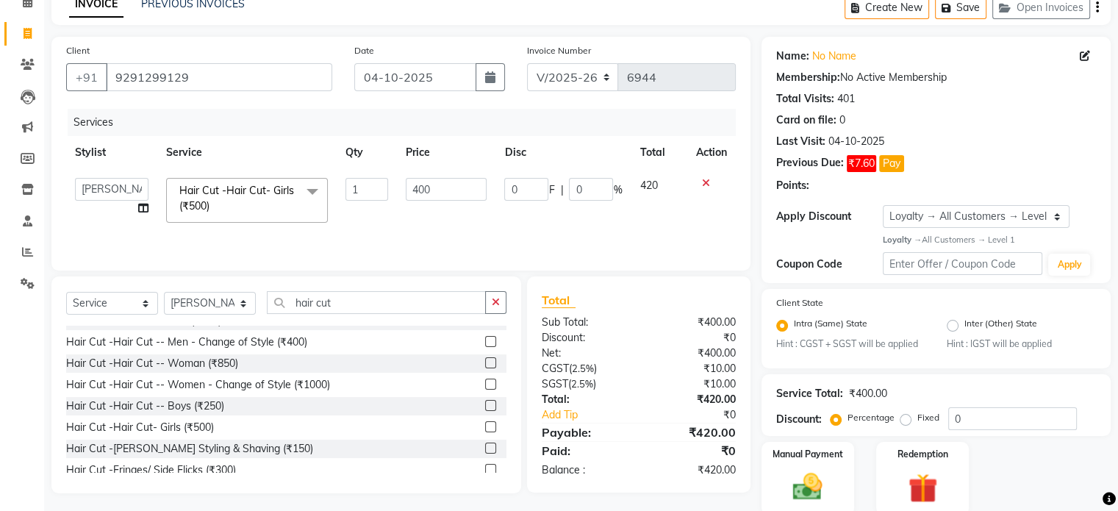
radio input "false"
radio input "true"
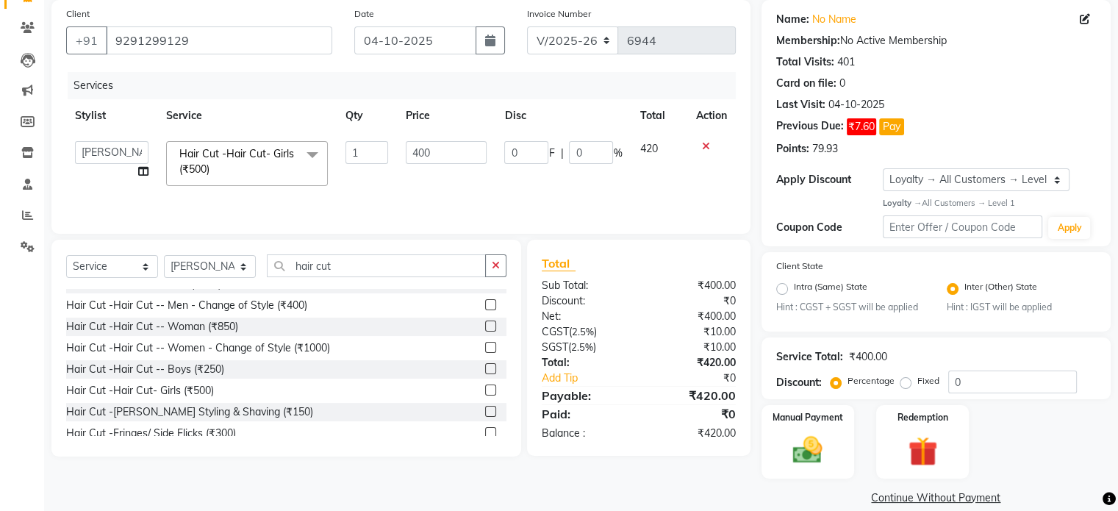
scroll to position [131, 0]
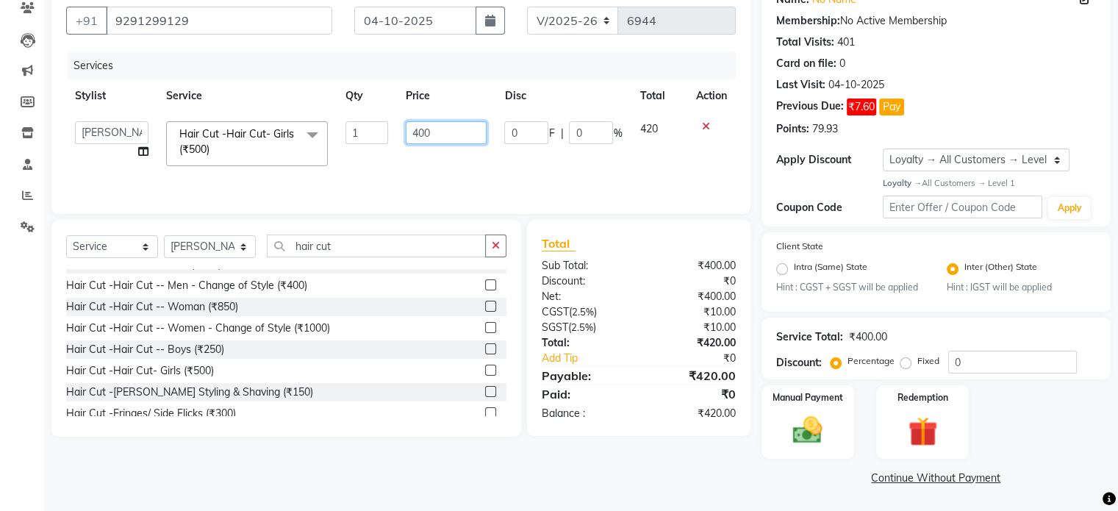
click at [464, 140] on input "400" at bounding box center [446, 132] width 81 height 23
type input "4"
type input "5"
type input "250"
click at [467, 148] on td "250" at bounding box center [446, 143] width 98 height 62
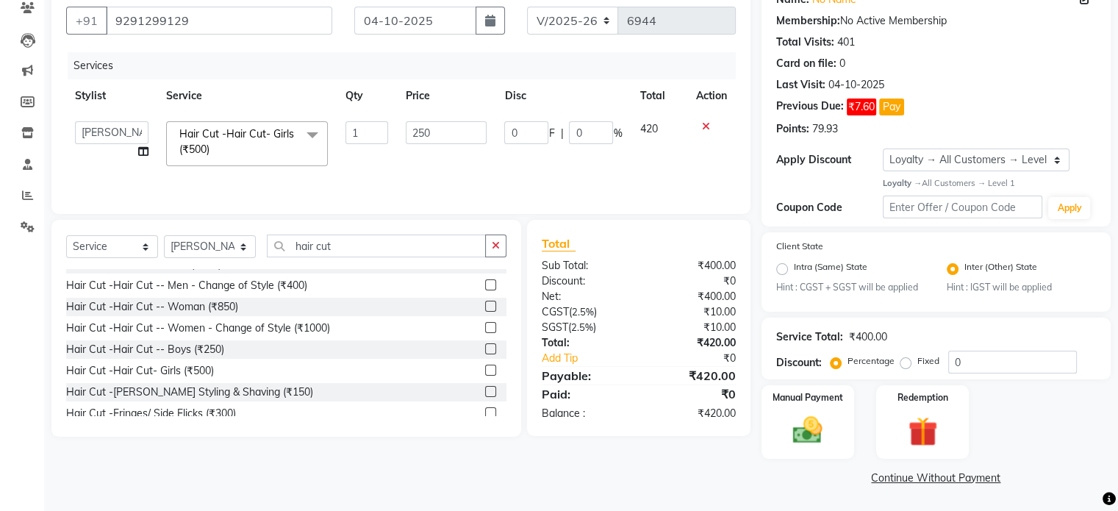
select select "62770"
click at [791, 417] on img at bounding box center [807, 430] width 49 height 35
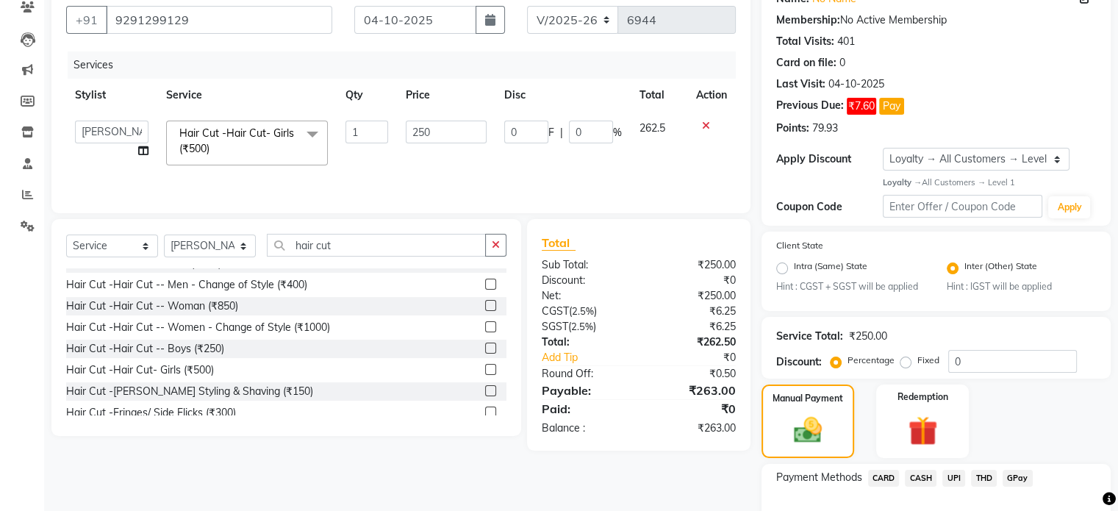
click at [1041, 376] on div "Service Total: ₹250.00 Discount: Percentage Fixed 0" at bounding box center [935, 348] width 349 height 62
click at [1043, 364] on input "0" at bounding box center [1012, 361] width 129 height 23
type input "1"
type input "2.5"
type input "1"
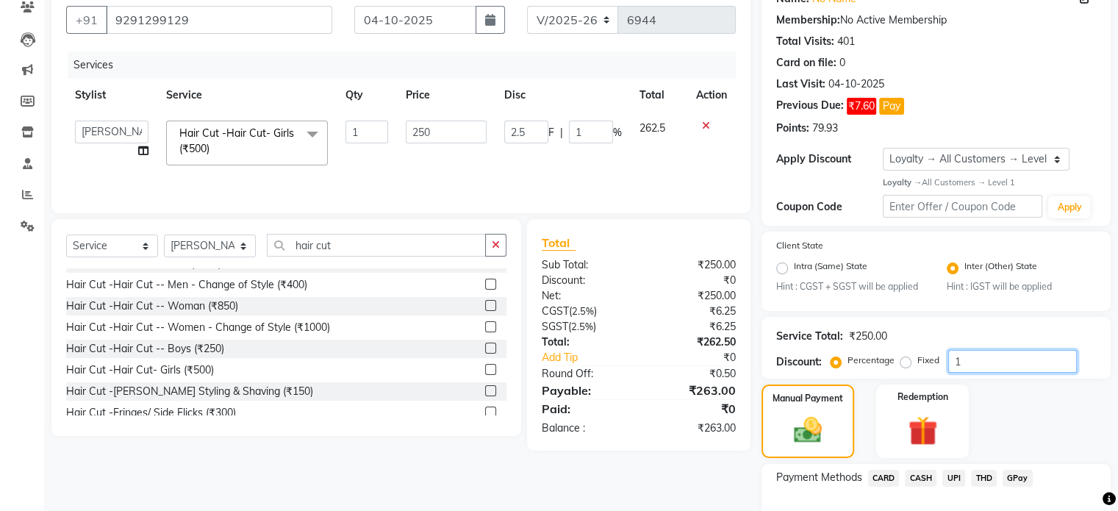
type input "15"
type input "37.5"
type input "15"
type input "15.2"
type input "38"
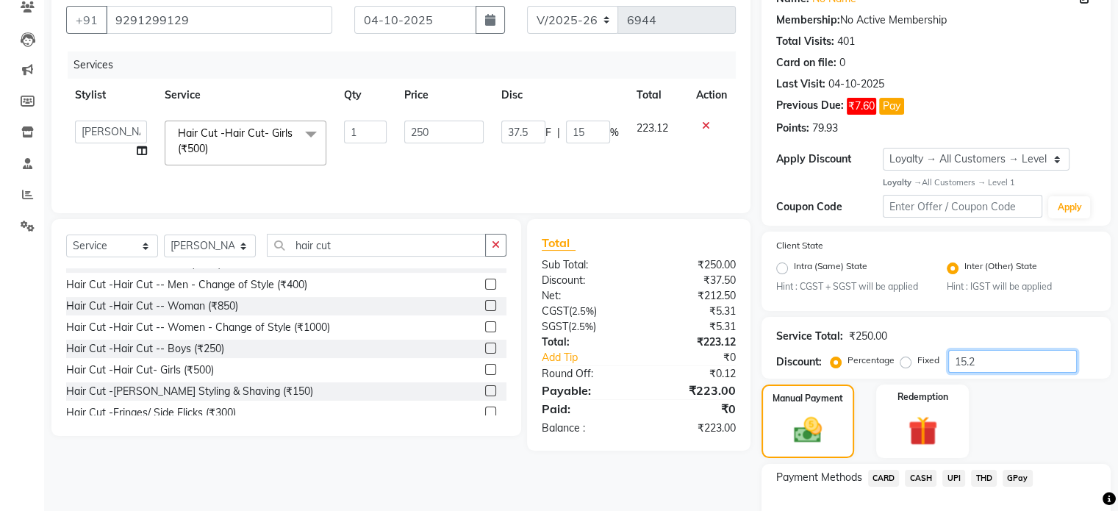
type input "15.2"
click at [954, 472] on span "UPI" at bounding box center [953, 478] width 23 height 17
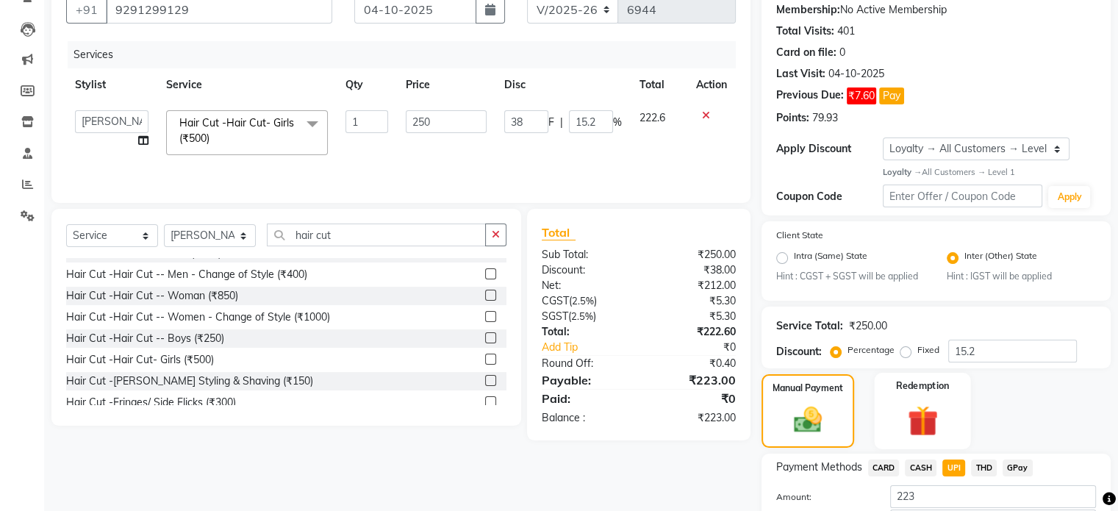
scroll to position [248, 0]
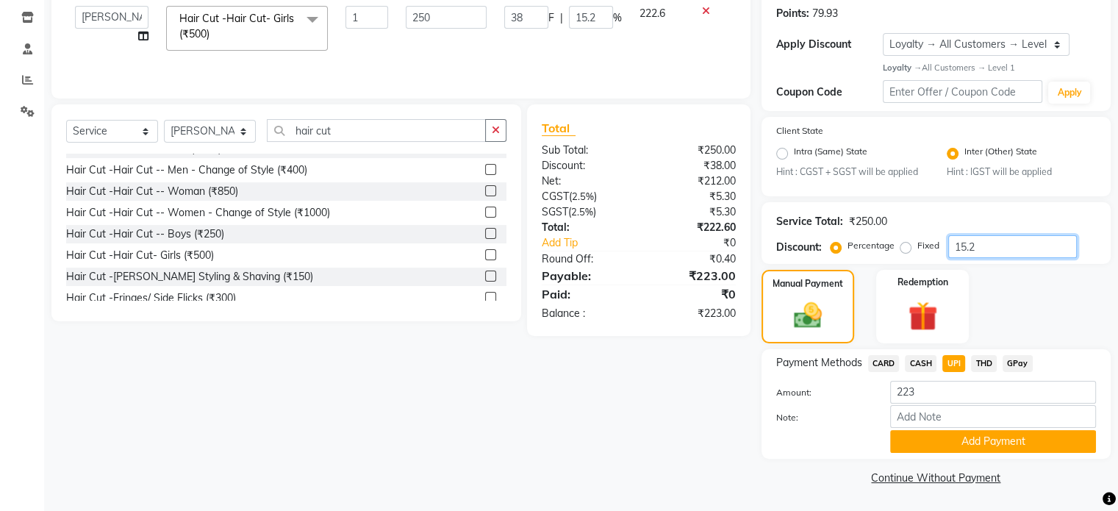
click at [999, 253] on input "15.2" at bounding box center [1012, 246] width 129 height 23
type input "15"
type input "37.5"
type input "15"
type input "1"
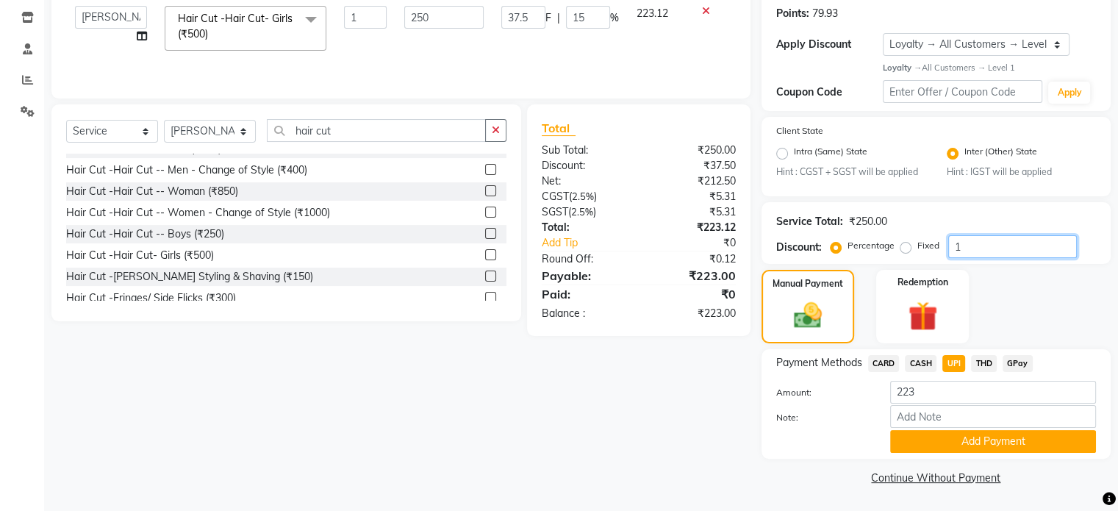
type input "2.5"
type input "1"
type input "0"
type input "5"
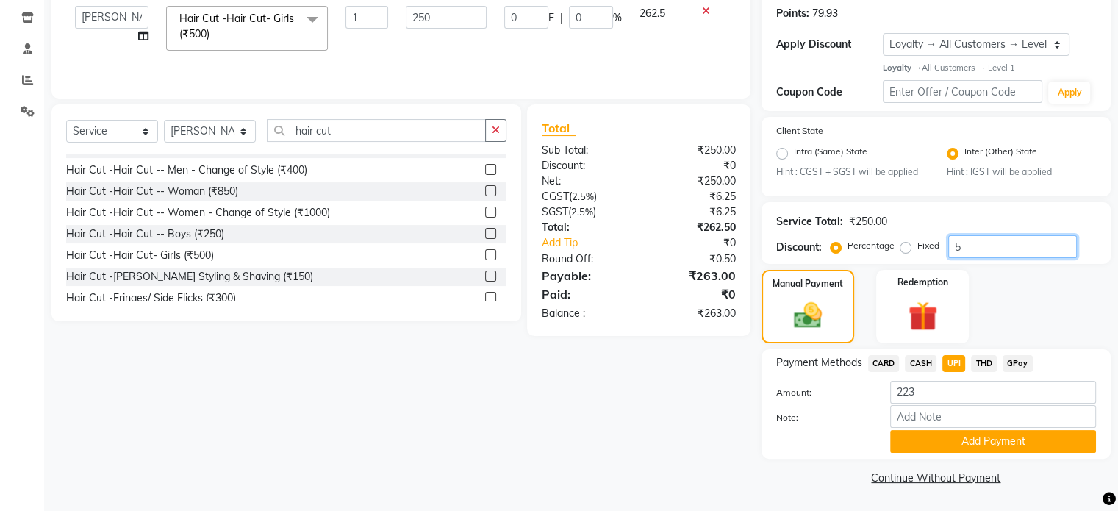
type input "12.5"
type input "5"
type input "0"
type input "4"
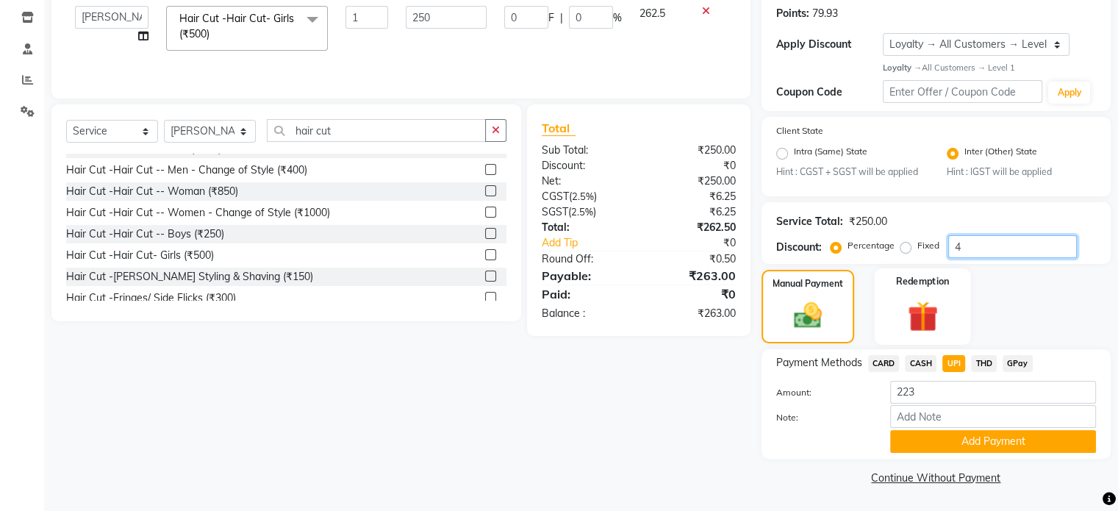
type input "10"
type input "4"
type input "4.9"
type input "12.25"
type input "4.9"
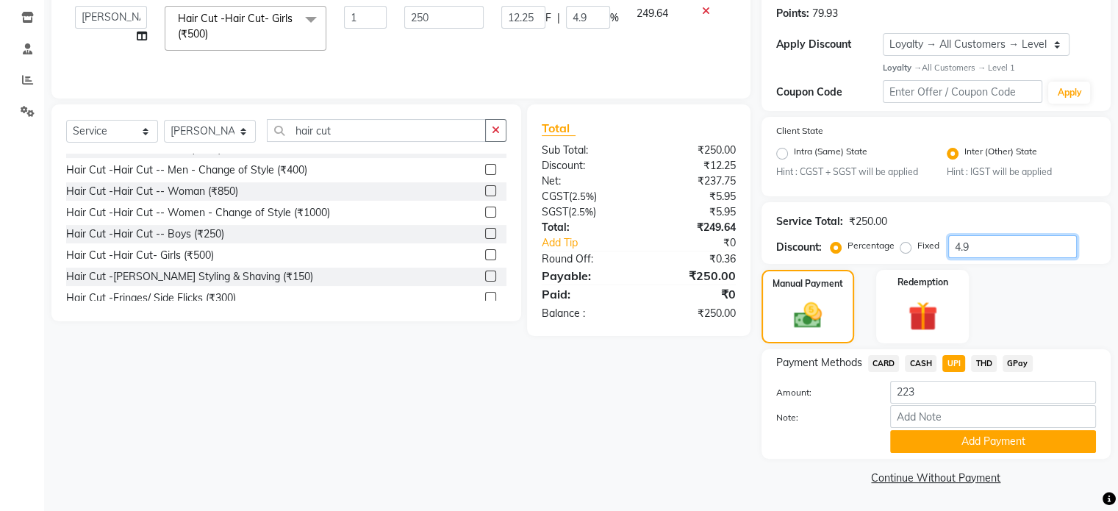
type input "4.9"
click at [926, 360] on span "CASH" at bounding box center [921, 363] width 32 height 17
type input "250"
click at [955, 360] on span "UPI" at bounding box center [953, 363] width 23 height 17
click at [960, 444] on button "Add Payment" at bounding box center [993, 441] width 206 height 23
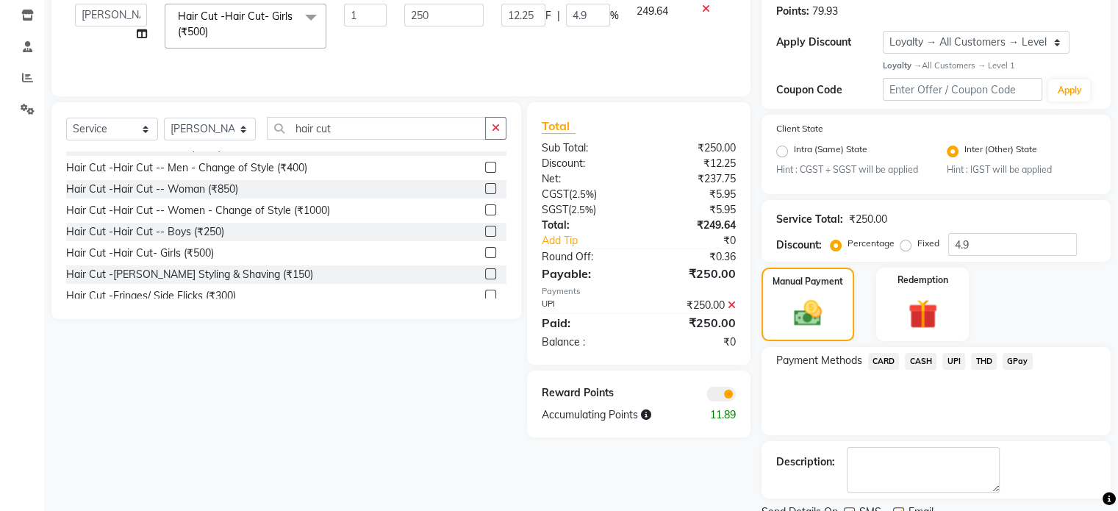
scroll to position [308, 0]
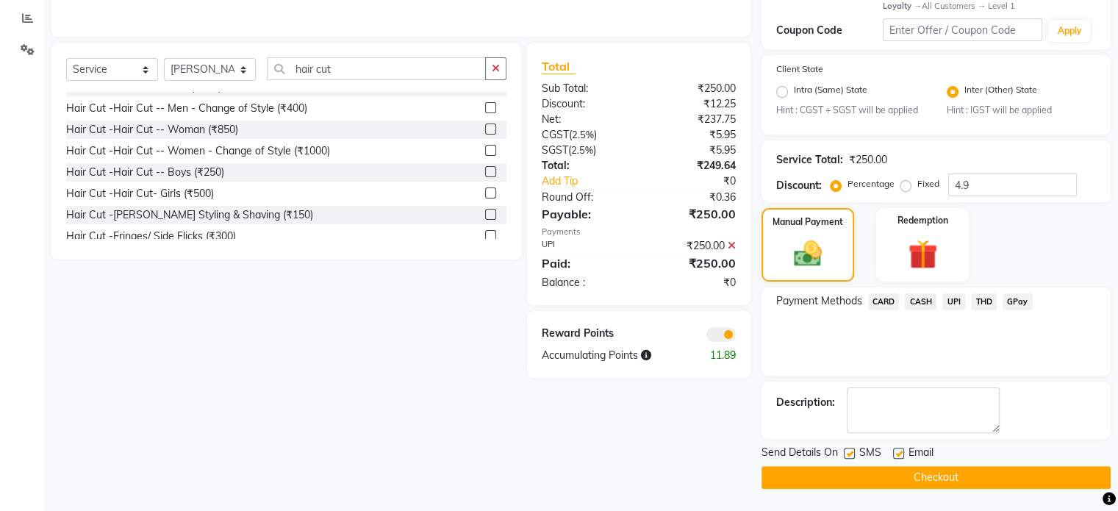
click at [718, 330] on span at bounding box center [720, 334] width 29 height 15
click at [736, 337] on input "checkbox" at bounding box center [736, 337] width 0 height 0
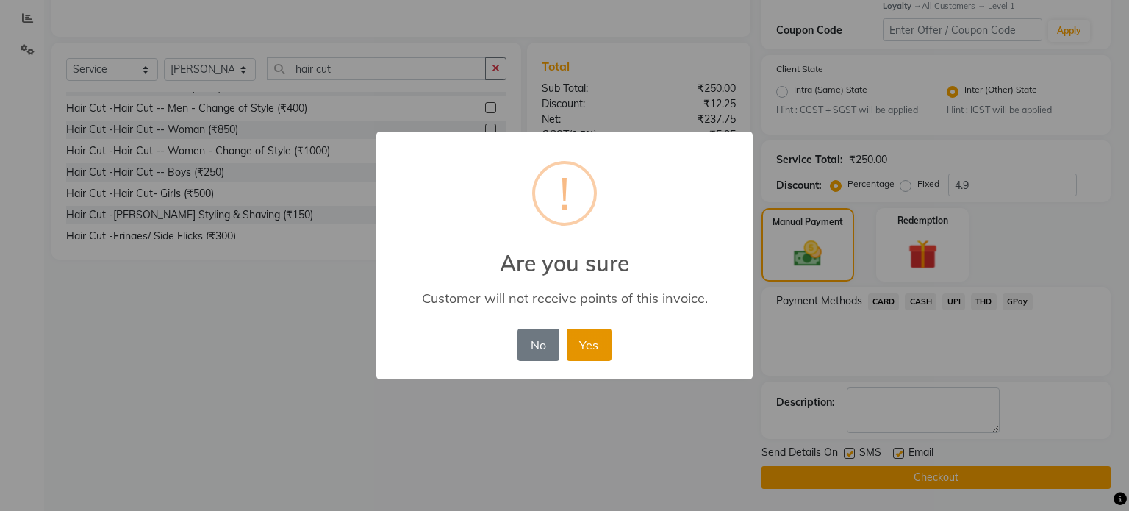
click at [592, 342] on button "Yes" at bounding box center [589, 344] width 45 height 32
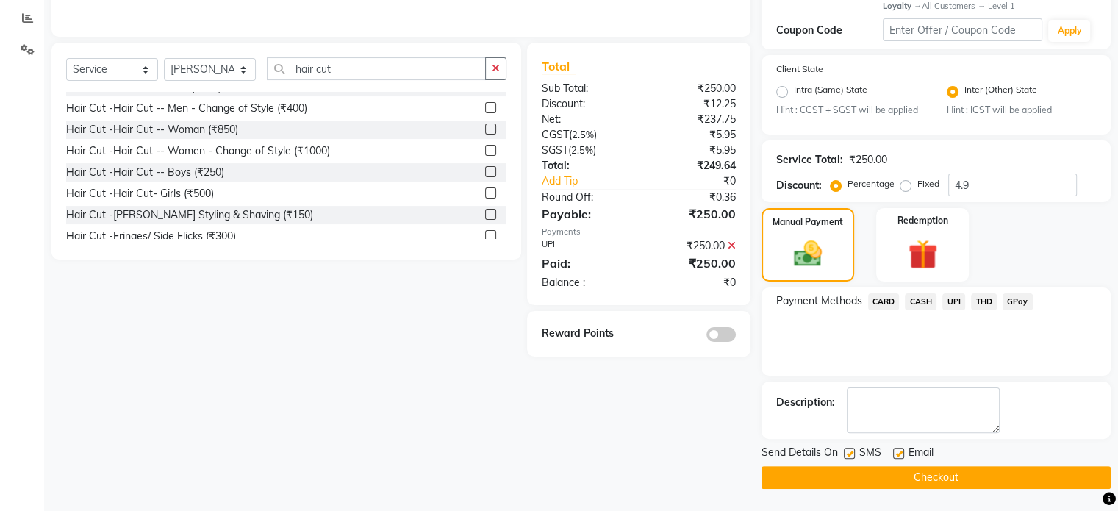
click at [867, 476] on button "Checkout" at bounding box center [935, 477] width 349 height 23
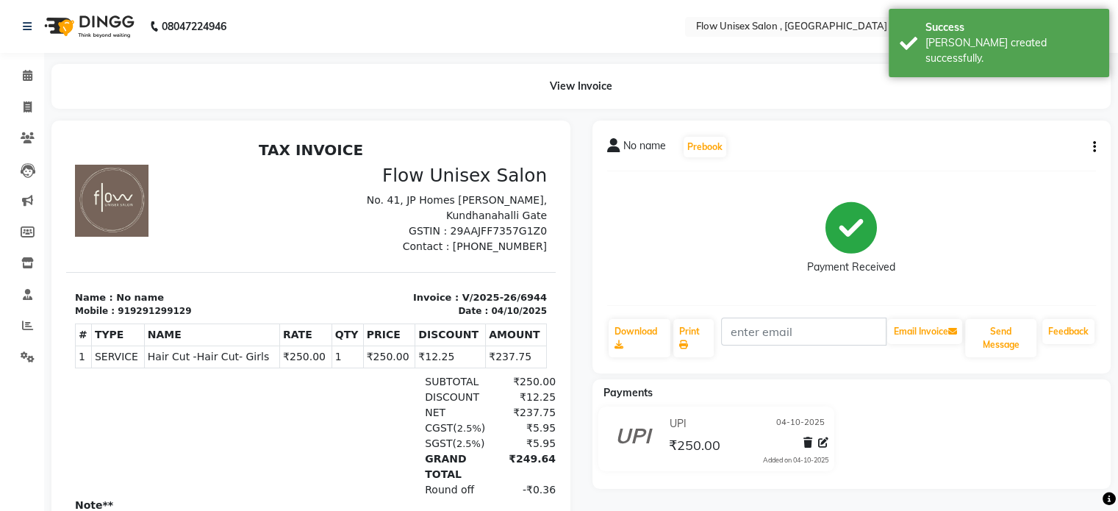
click at [16, 90] on li "Calendar" at bounding box center [22, 76] width 44 height 32
click at [23, 136] on icon at bounding box center [28, 137] width 14 height 11
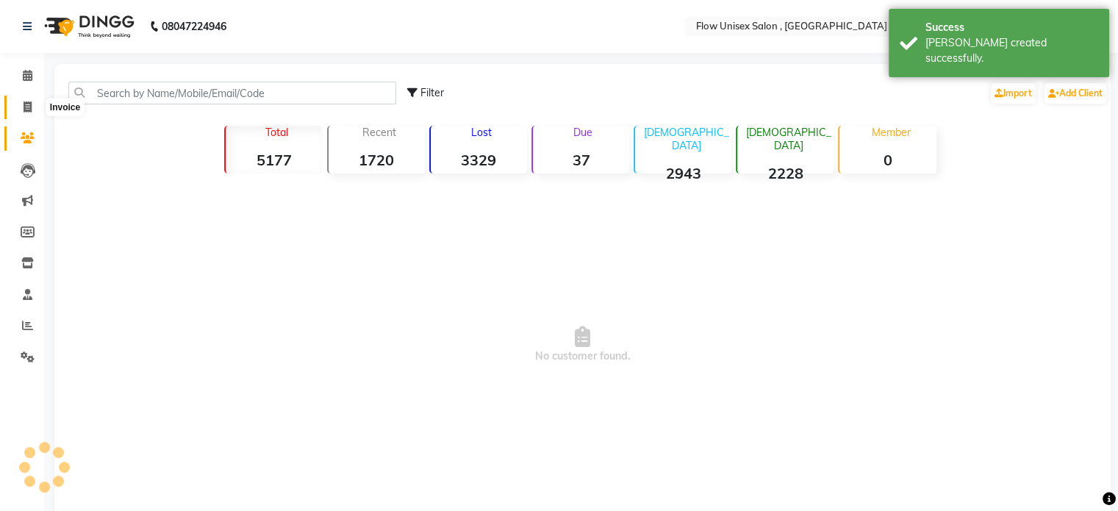
click at [26, 108] on icon at bounding box center [28, 106] width 8 height 11
select select "service"
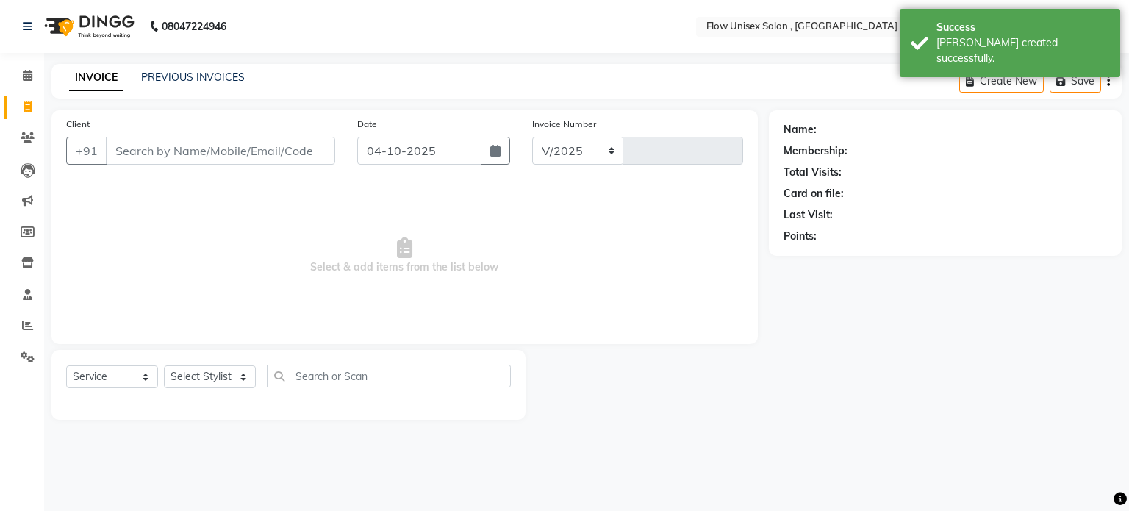
select select "5875"
type input "6945"
click at [150, 160] on input "Client" at bounding box center [220, 151] width 229 height 28
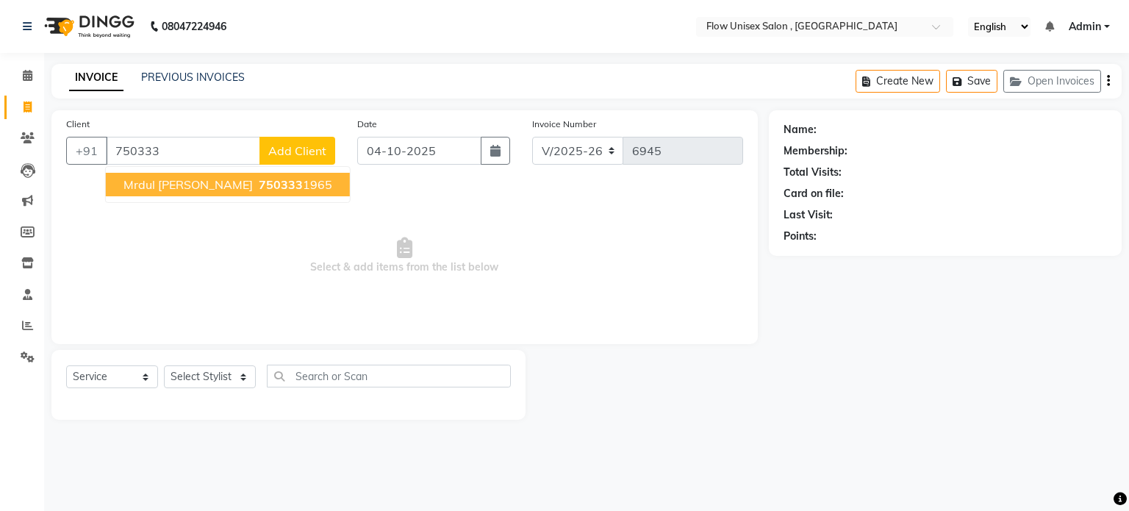
click at [171, 195] on button "Mrdul pand 750333 1965" at bounding box center [228, 185] width 244 height 24
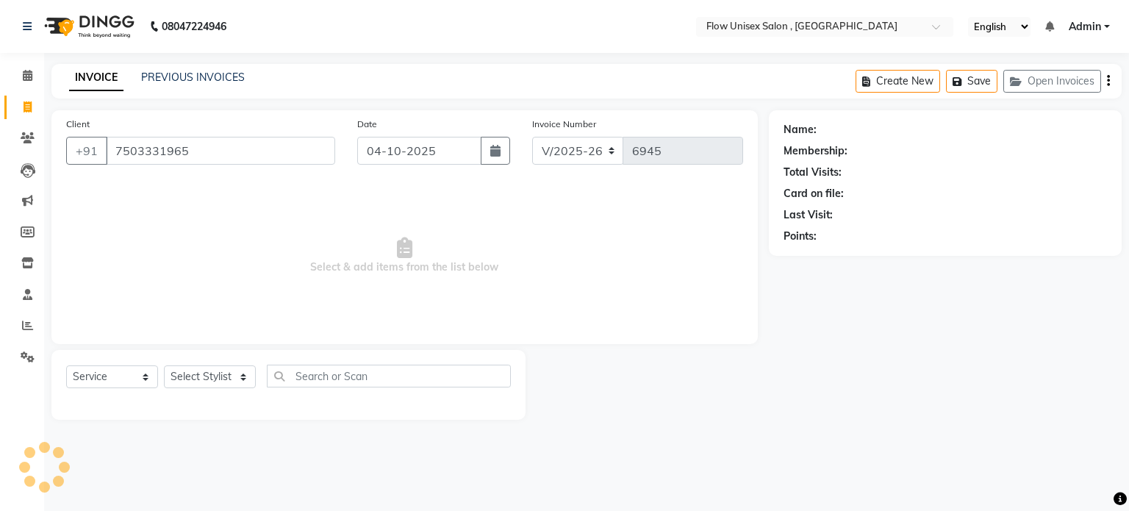
type input "7503331965"
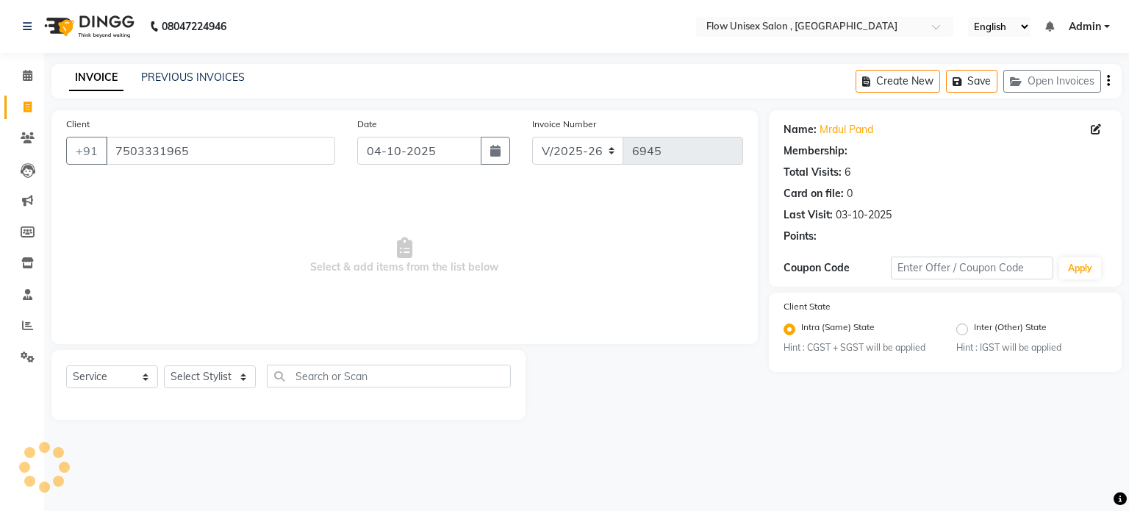
select select "1: Object"
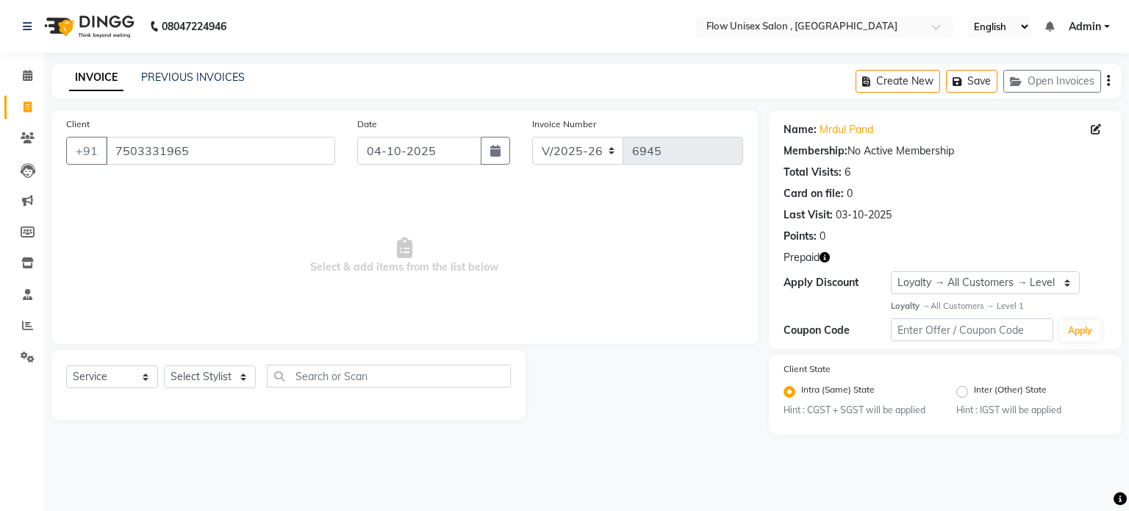
click at [823, 262] on icon "button" at bounding box center [824, 257] width 10 height 10
click at [226, 371] on select "Select Stylist [PERSON_NAME] [PERSON_NAME] Kishore [PERSON_NAME] debbarma [PERS…" at bounding box center [210, 376] width 92 height 23
click at [164, 366] on select "Select Stylist [PERSON_NAME] [PERSON_NAME] Kishore [PERSON_NAME] debbarma [PERS…" at bounding box center [210, 376] width 92 height 23
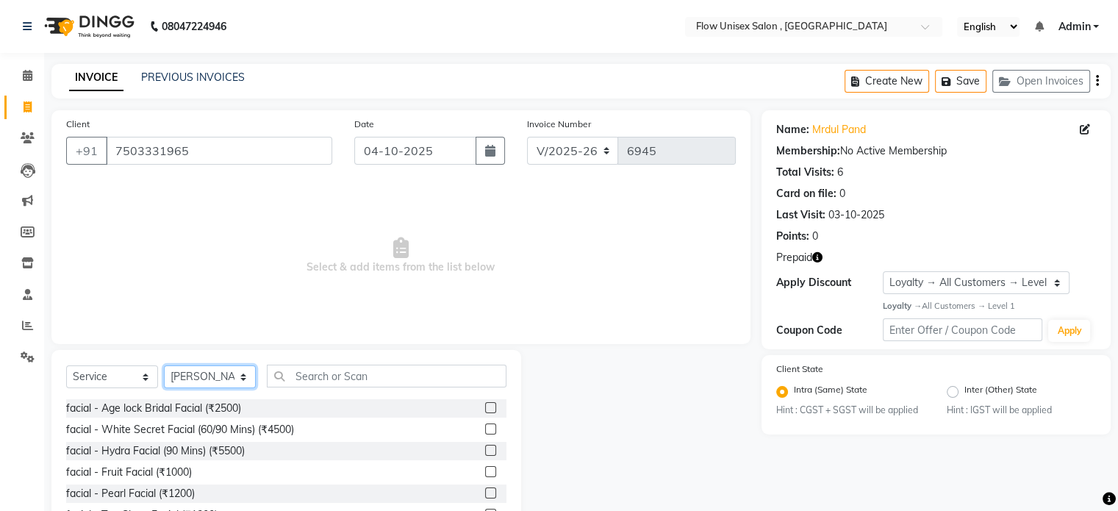
click at [209, 375] on select "Select Stylist [PERSON_NAME] [PERSON_NAME] Kishore [PERSON_NAME] debbarma [PERS…" at bounding box center [210, 376] width 92 height 23
select select "48856"
click at [164, 366] on select "Select Stylist [PERSON_NAME] [PERSON_NAME] Kishore [PERSON_NAME] debbarma [PERS…" at bounding box center [210, 376] width 92 height 23
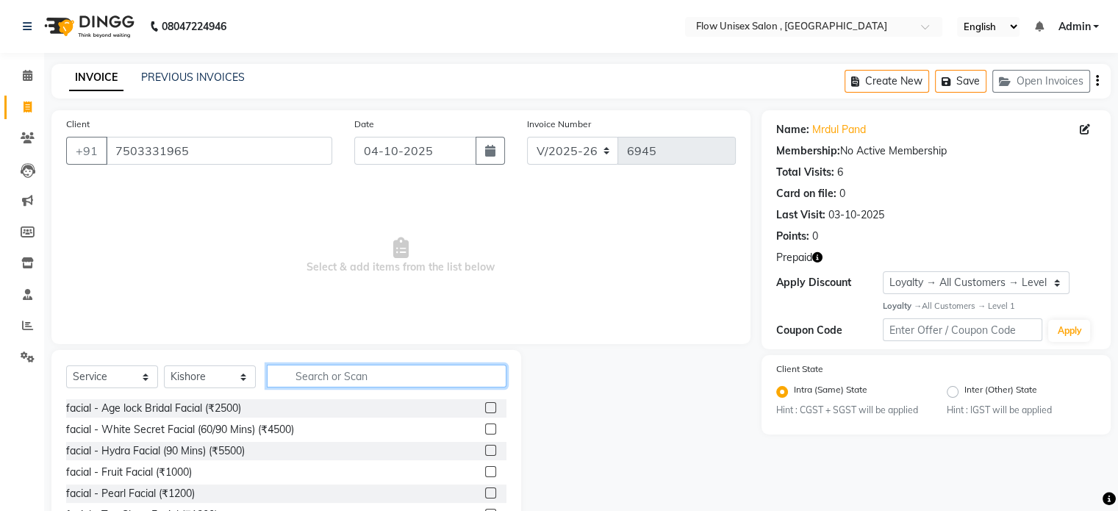
click at [409, 375] on input "text" at bounding box center [387, 375] width 240 height 23
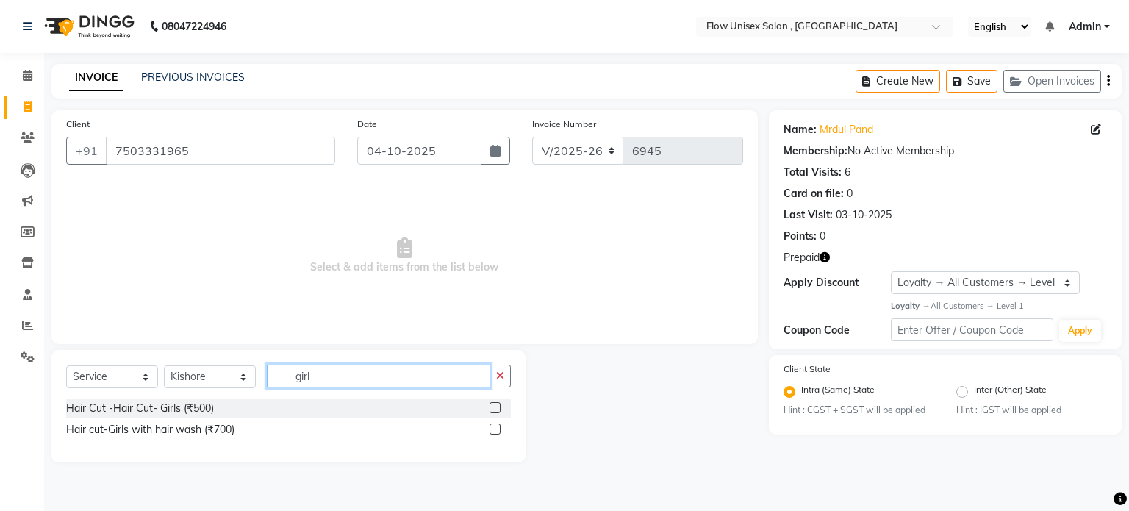
type input "girl"
click at [823, 256] on icon "button" at bounding box center [824, 257] width 10 height 10
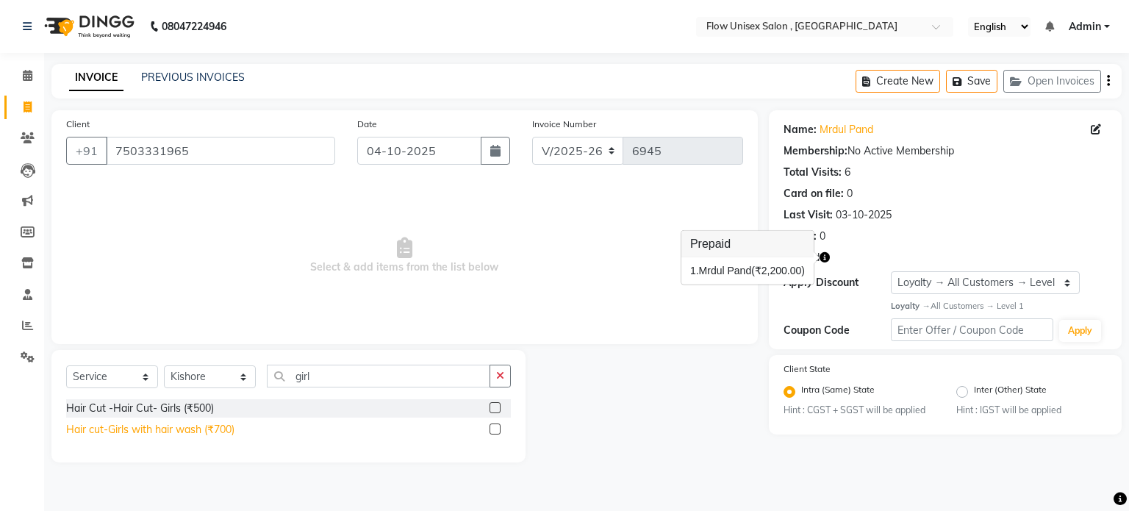
click at [101, 431] on div "Hair cut-Girls with hair wash (₹700)" at bounding box center [150, 429] width 168 height 15
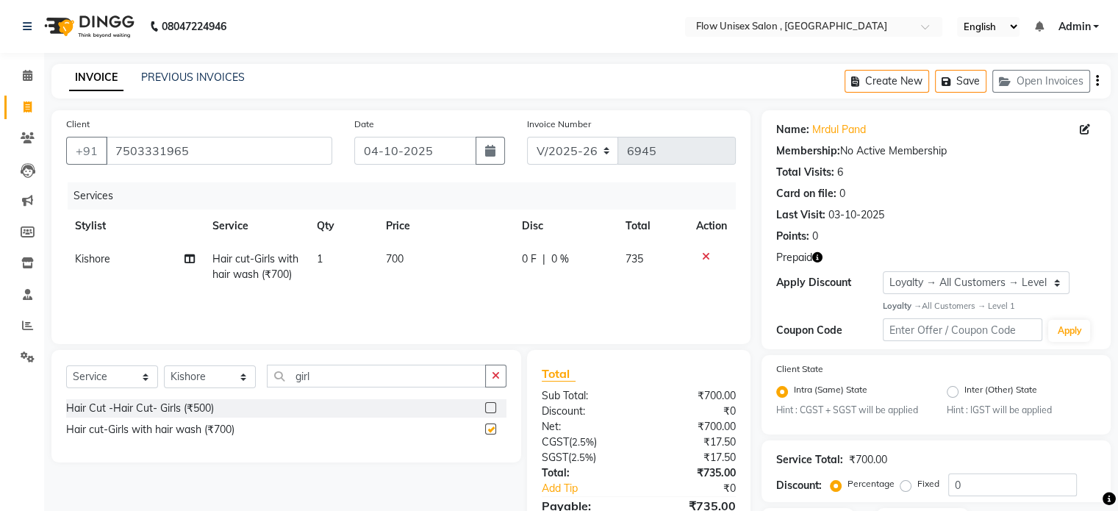
checkbox input "false"
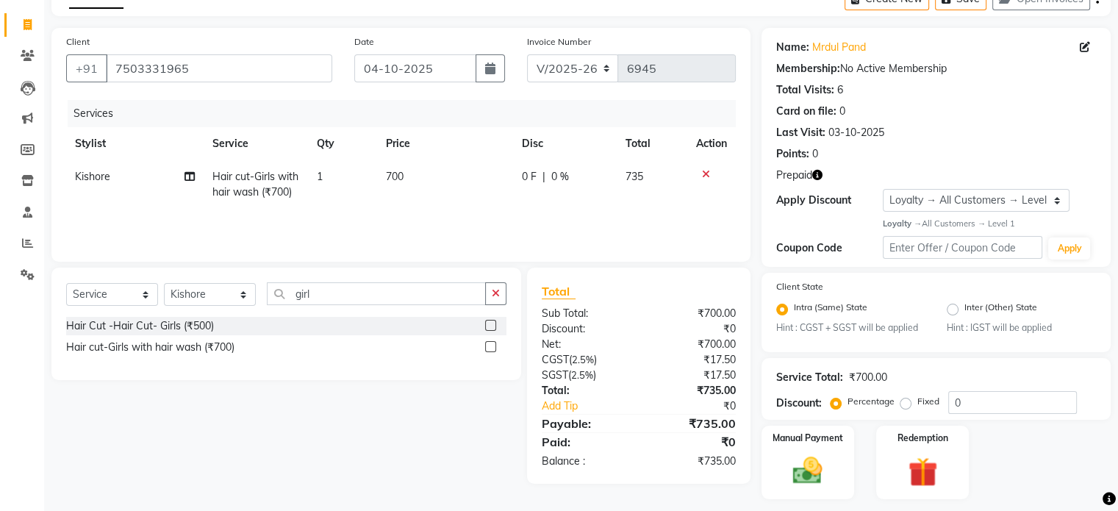
scroll to position [123, 0]
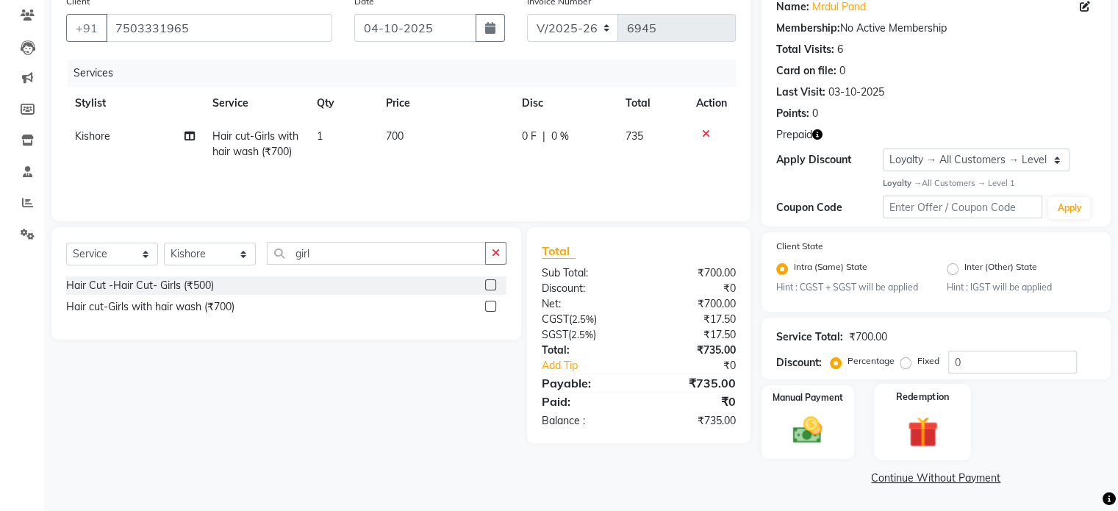
click at [957, 414] on div "Redemption" at bounding box center [922, 422] width 96 height 76
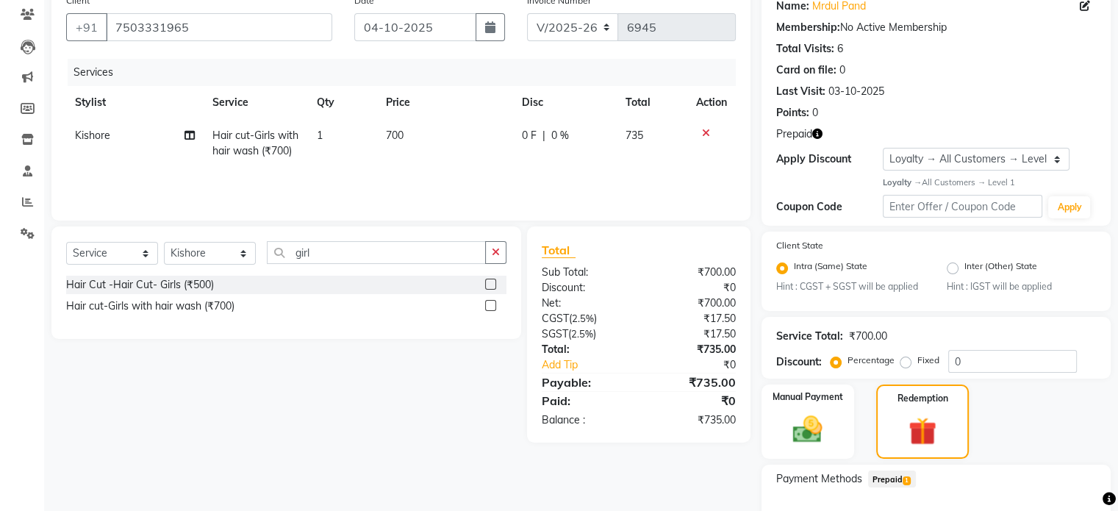
click at [876, 474] on span "Prepaid 1" at bounding box center [892, 478] width 48 height 17
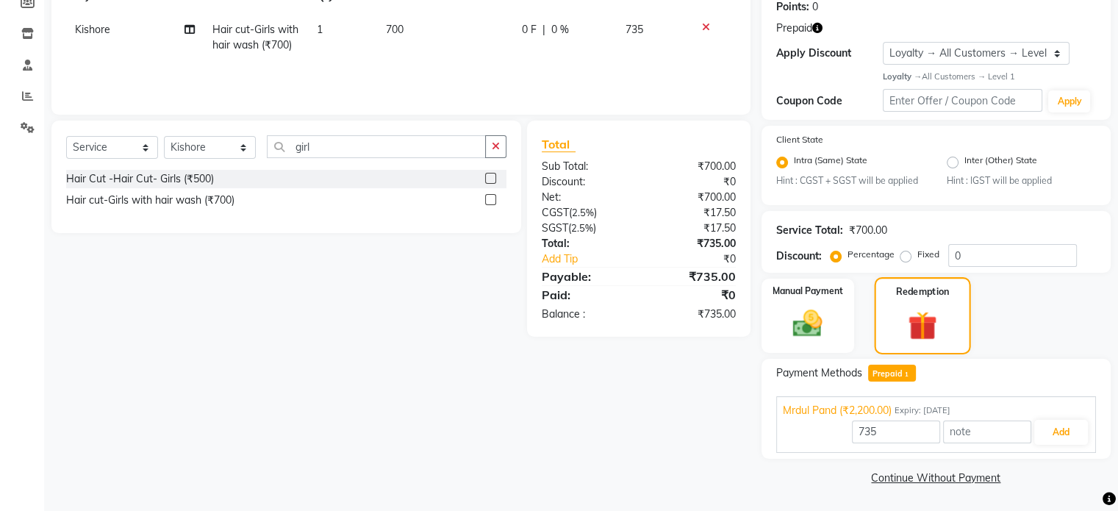
scroll to position [231, 0]
click at [1079, 426] on button "Add" at bounding box center [1061, 432] width 54 height 25
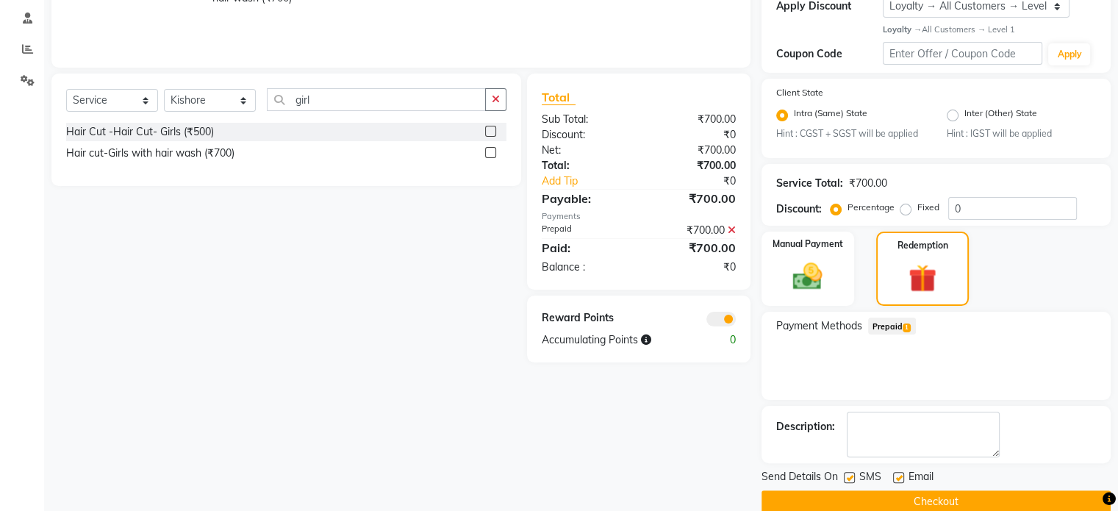
scroll to position [301, 0]
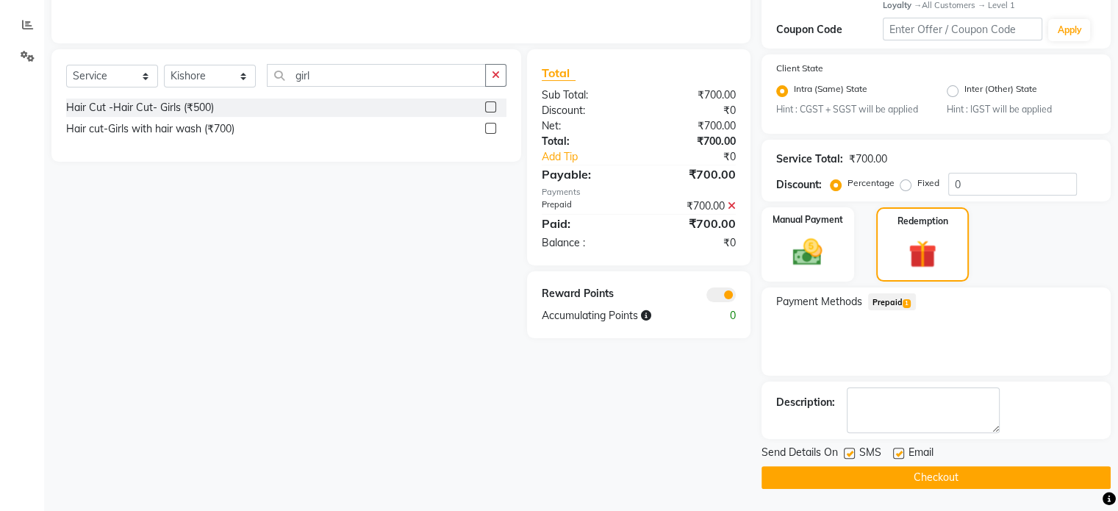
click at [791, 484] on button "Checkout" at bounding box center [935, 477] width 349 height 23
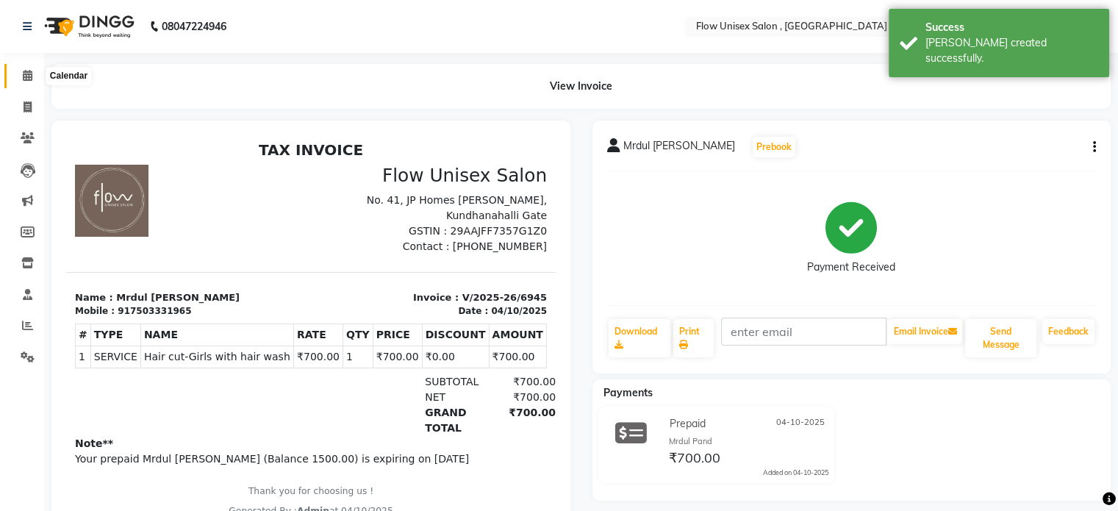
click at [23, 76] on icon at bounding box center [28, 75] width 10 height 11
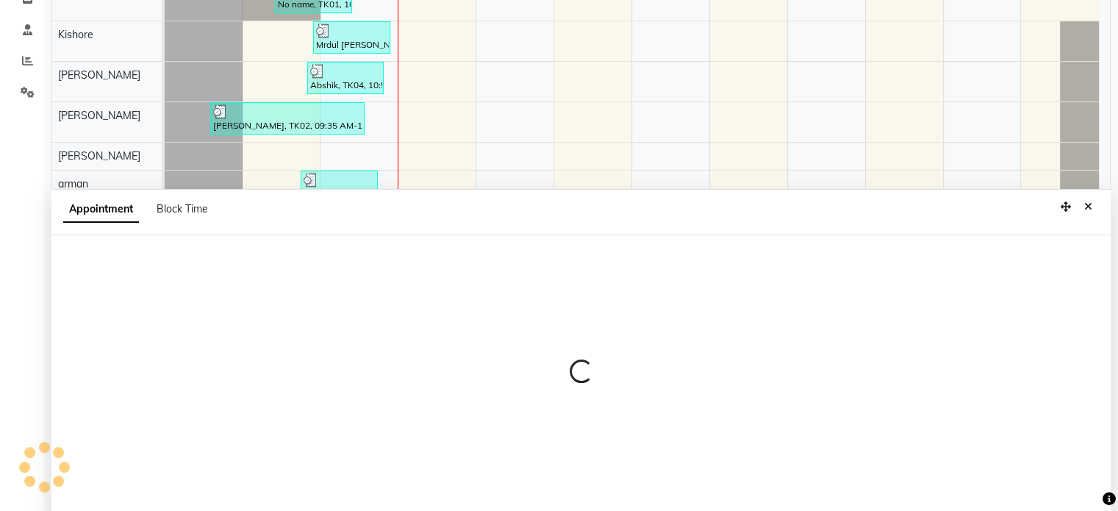
scroll to position [276, 0]
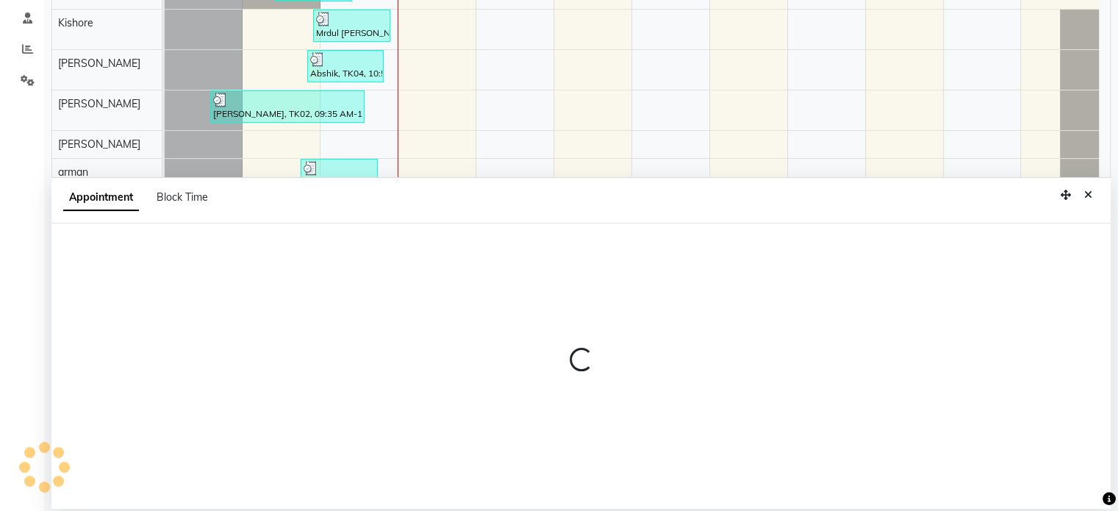
select select "49207"
select select "660"
select select "tentative"
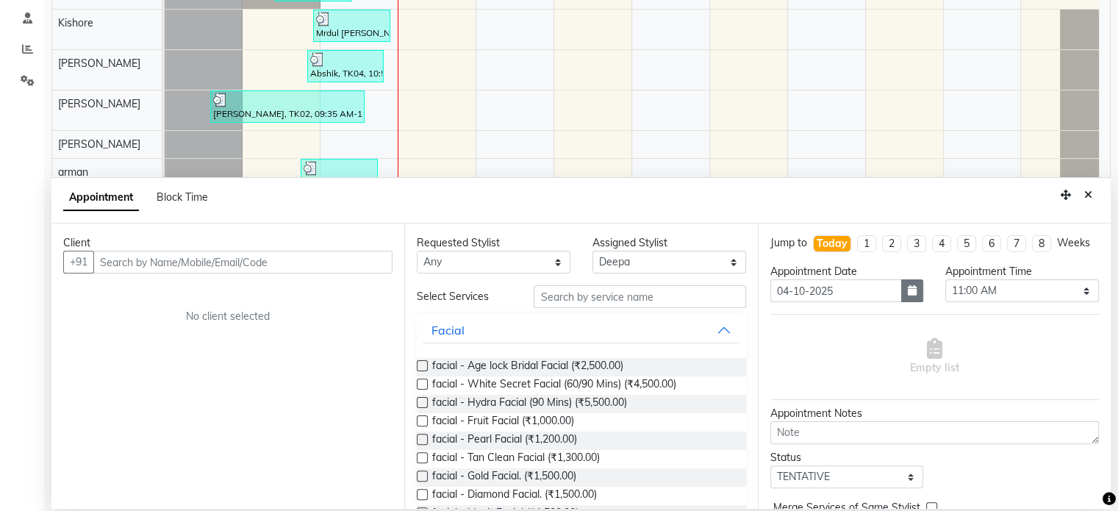
click at [908, 295] on icon "button" at bounding box center [912, 290] width 9 height 10
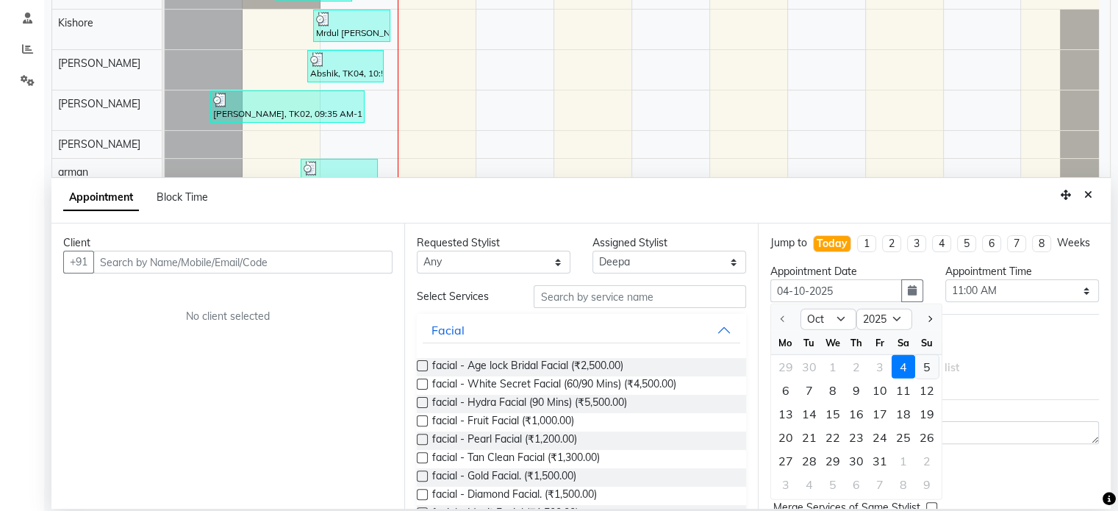
click at [930, 376] on div "5" at bounding box center [927, 367] width 24 height 24
type input "05-10-2025"
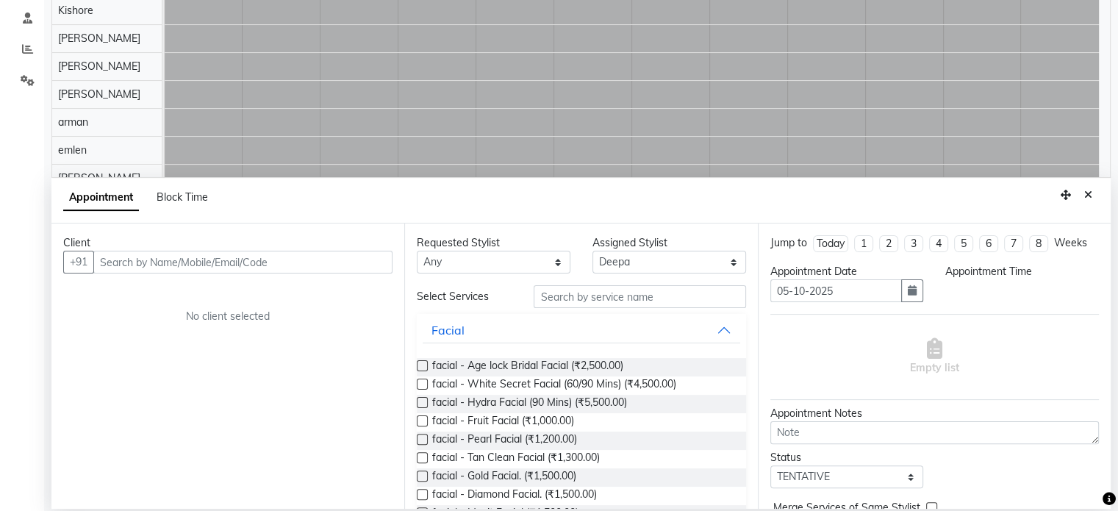
select select "660"
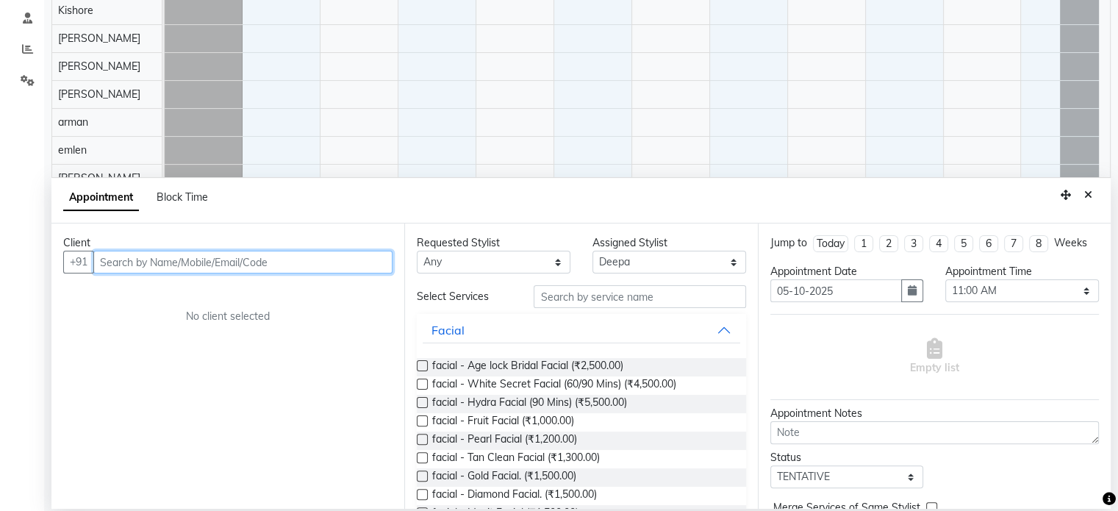
click at [354, 259] on input "text" at bounding box center [242, 262] width 299 height 23
click at [306, 251] on input "text" at bounding box center [242, 262] width 299 height 23
click at [230, 269] on input "text" at bounding box center [242, 262] width 299 height 23
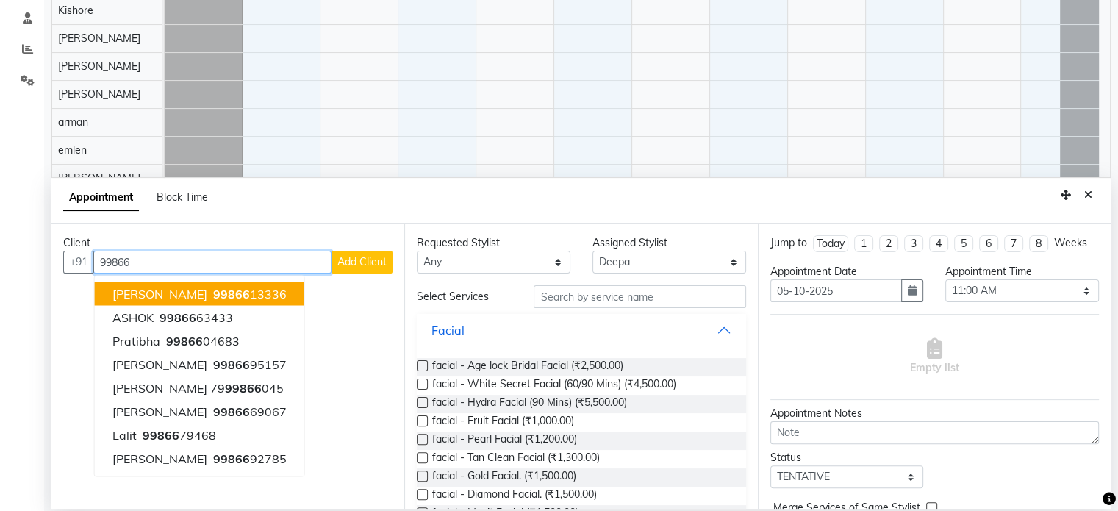
click at [220, 297] on ngb-highlight "99866 13336" at bounding box center [248, 294] width 76 height 15
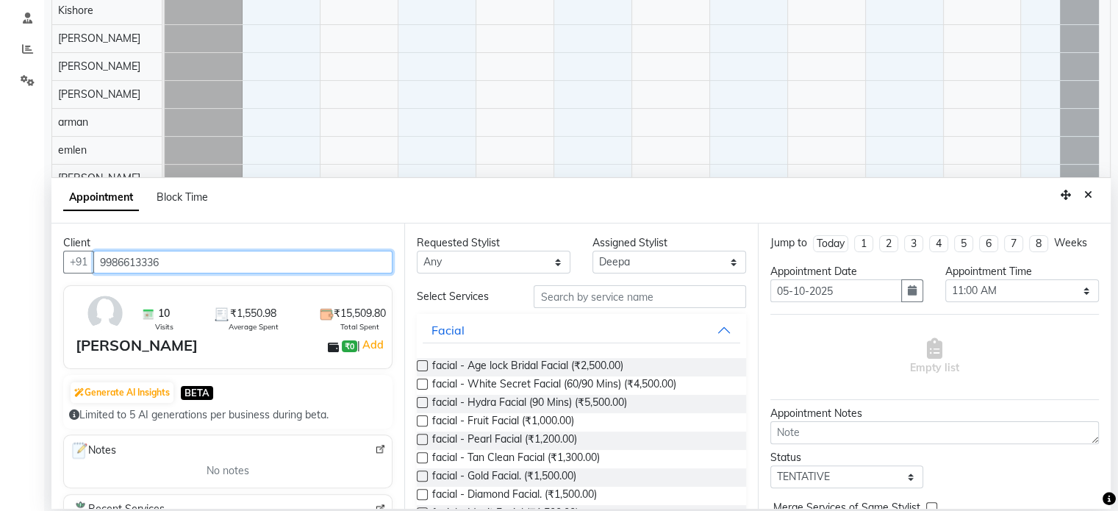
type input "9986613336"
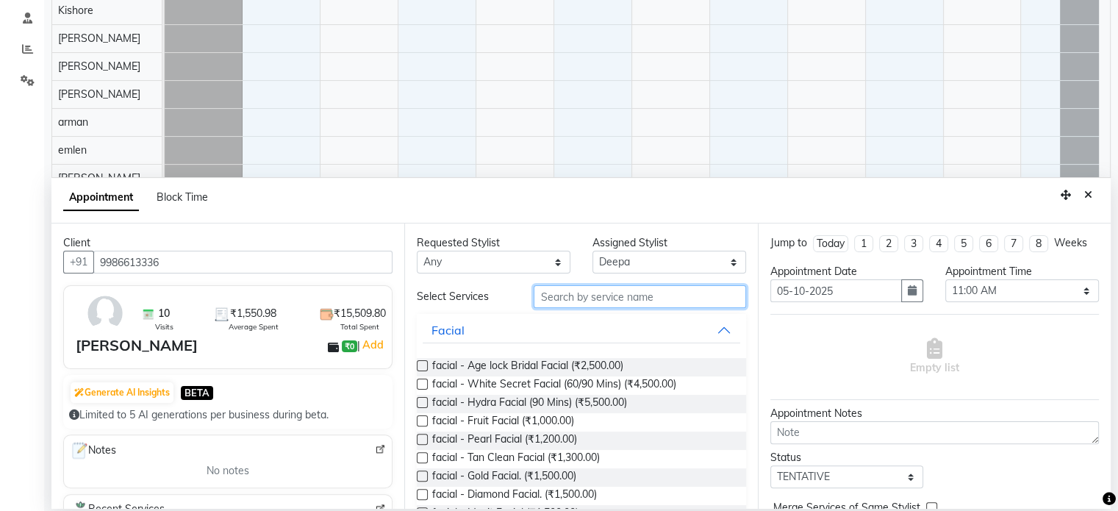
click at [591, 296] on input "text" at bounding box center [639, 296] width 212 height 23
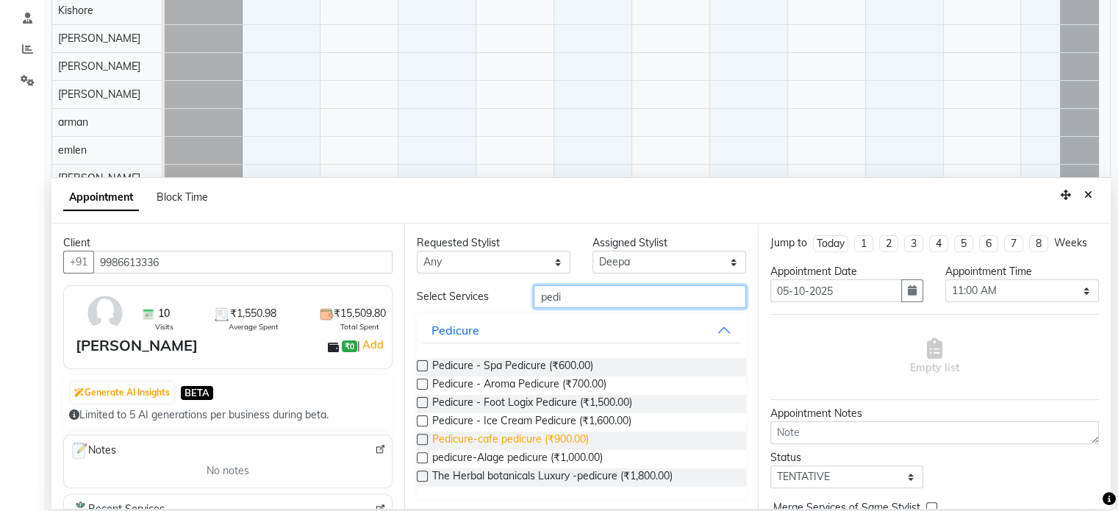
type input "pedi"
click at [546, 437] on span "Pedicure-cafe pedicure (₹900.00)" at bounding box center [510, 440] width 157 height 18
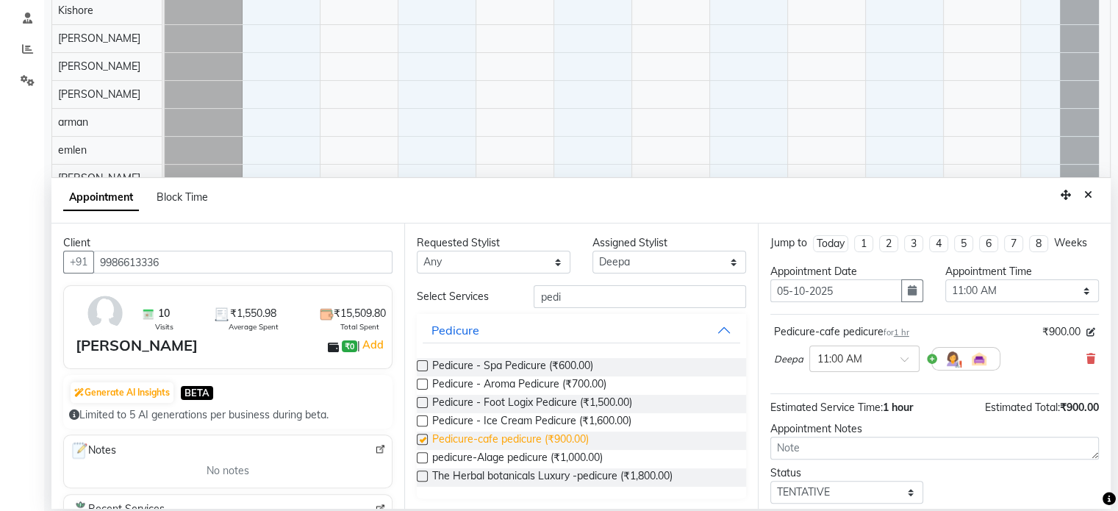
checkbox input "false"
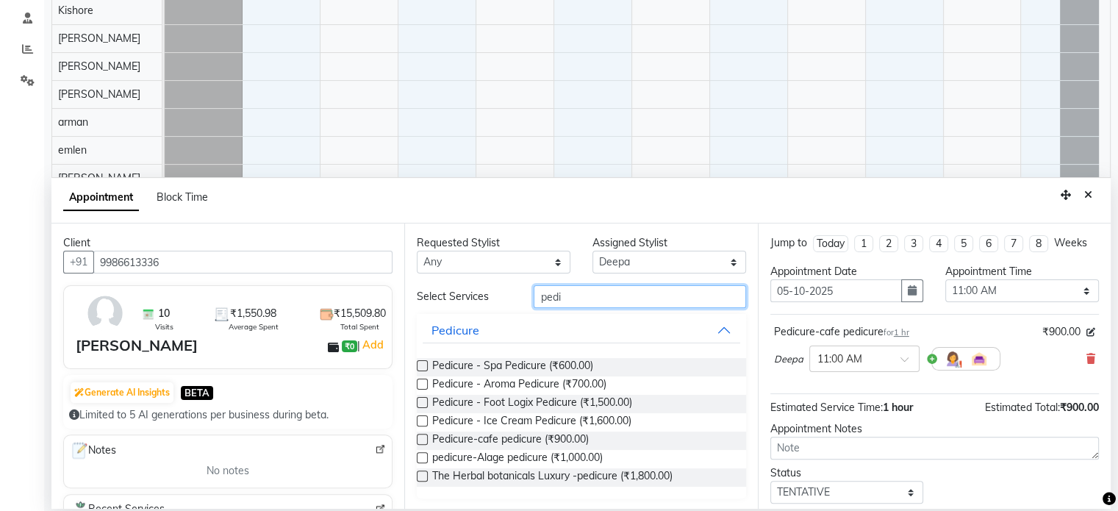
click at [600, 299] on input "pedi" at bounding box center [639, 296] width 212 height 23
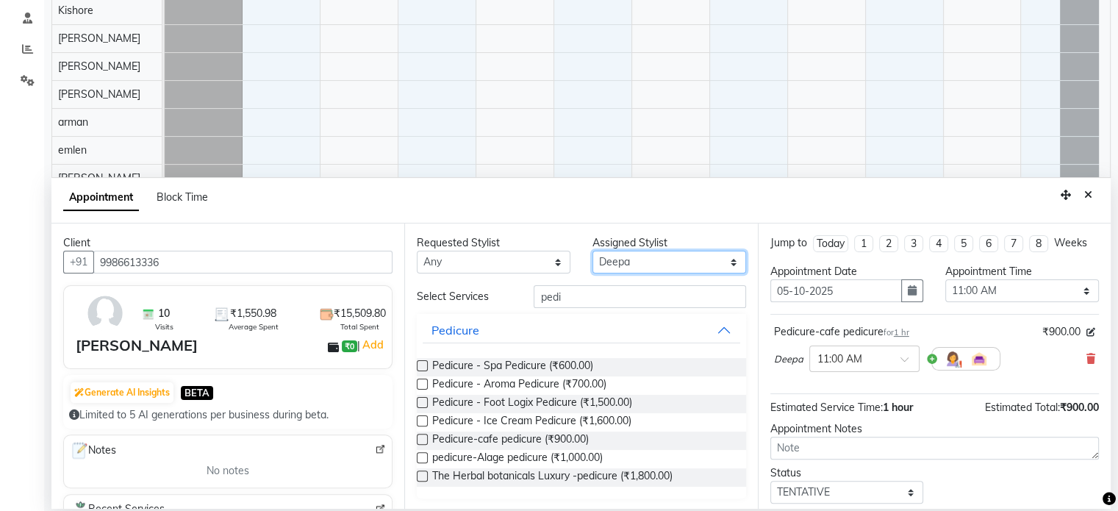
click at [628, 253] on select "Select arman Deepa emlen jaseem Kishore Manjila monika debbarma Mustafa Nijamud…" at bounding box center [669, 262] width 154 height 23
select select "48854"
click at [592, 251] on select "Select arman Deepa emlen jaseem Kishore Manjila monika debbarma Mustafa Nijamud…" at bounding box center [669, 262] width 154 height 23
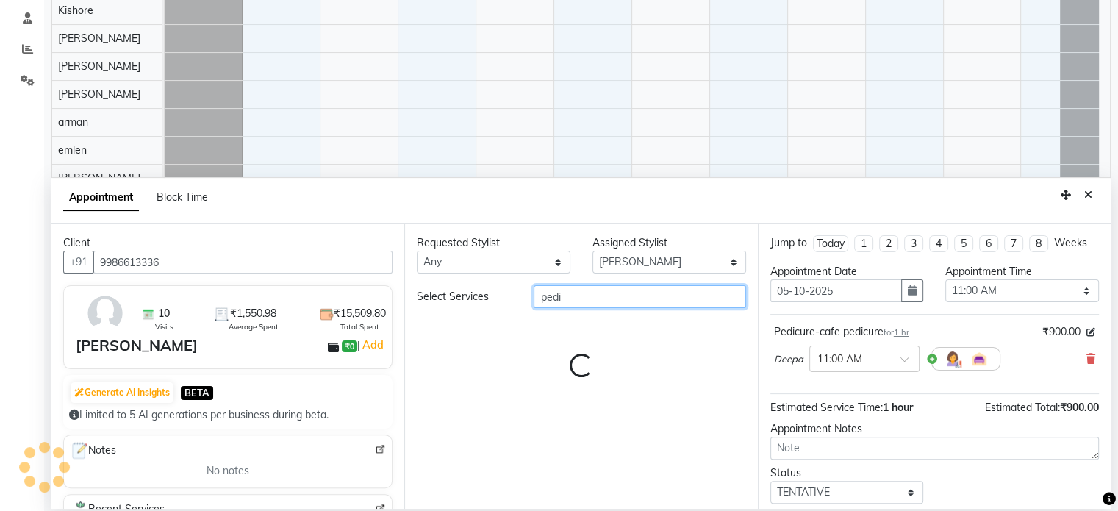
click at [617, 299] on input "pedi" at bounding box center [639, 296] width 212 height 23
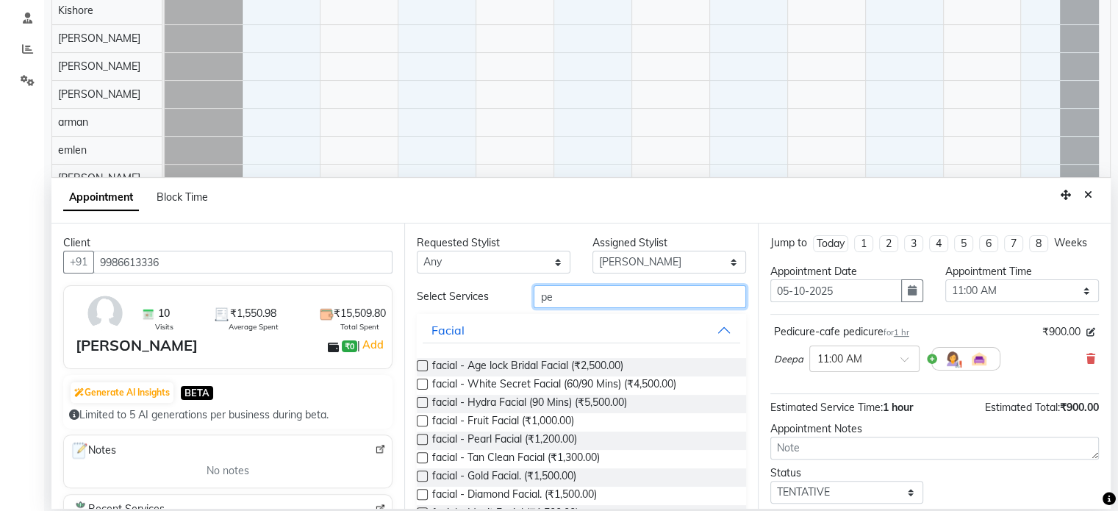
type input "p"
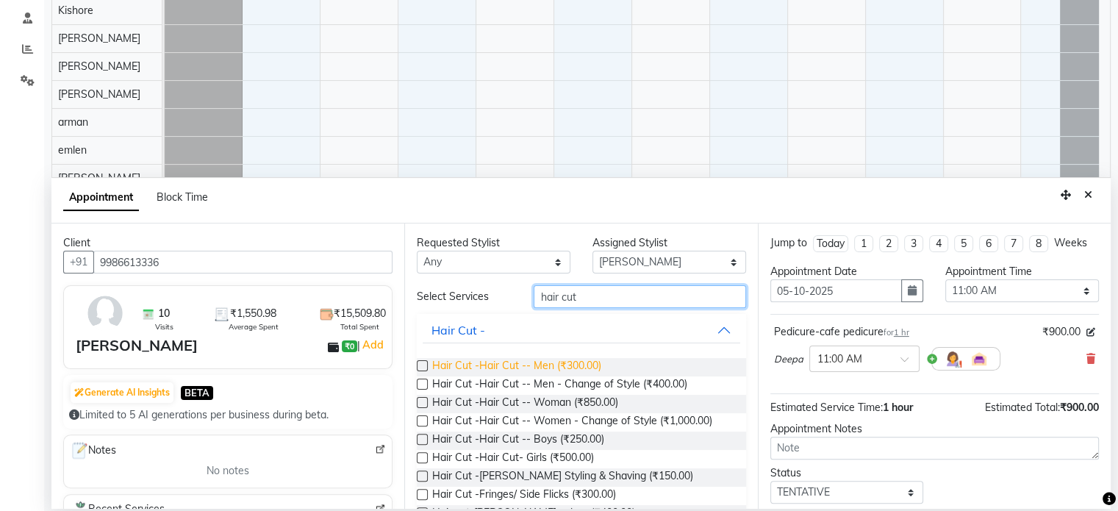
type input "hair cut"
click at [567, 359] on span "Hair Cut -Hair Cut -- Men (₹300.00)" at bounding box center [516, 367] width 169 height 18
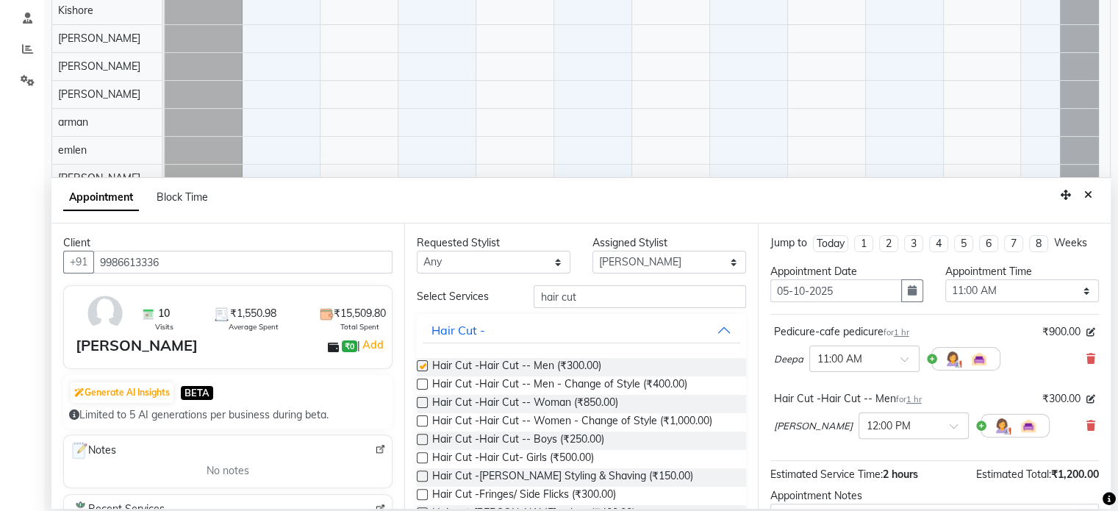
checkbox input "false"
click at [618, 299] on input "hair cut" at bounding box center [639, 296] width 212 height 23
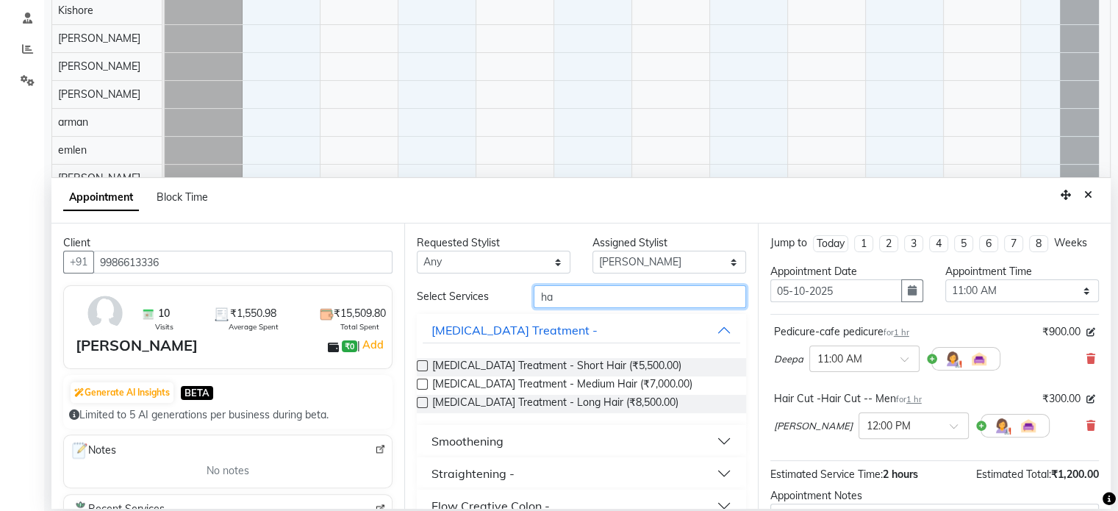
type input "h"
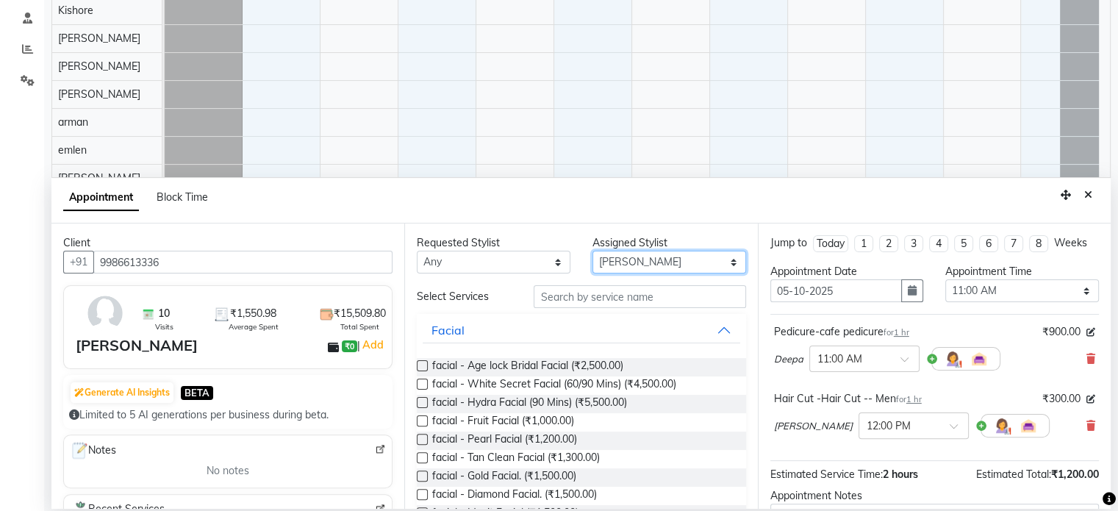
click at [720, 256] on select "Select arman Deepa emlen jaseem Kishore Manjila monika debbarma Mustafa Nijamud…" at bounding box center [669, 262] width 154 height 23
select select "79057"
click at [592, 251] on select "Select arman Deepa emlen jaseem Kishore Manjila monika debbarma Mustafa Nijamud…" at bounding box center [669, 262] width 154 height 23
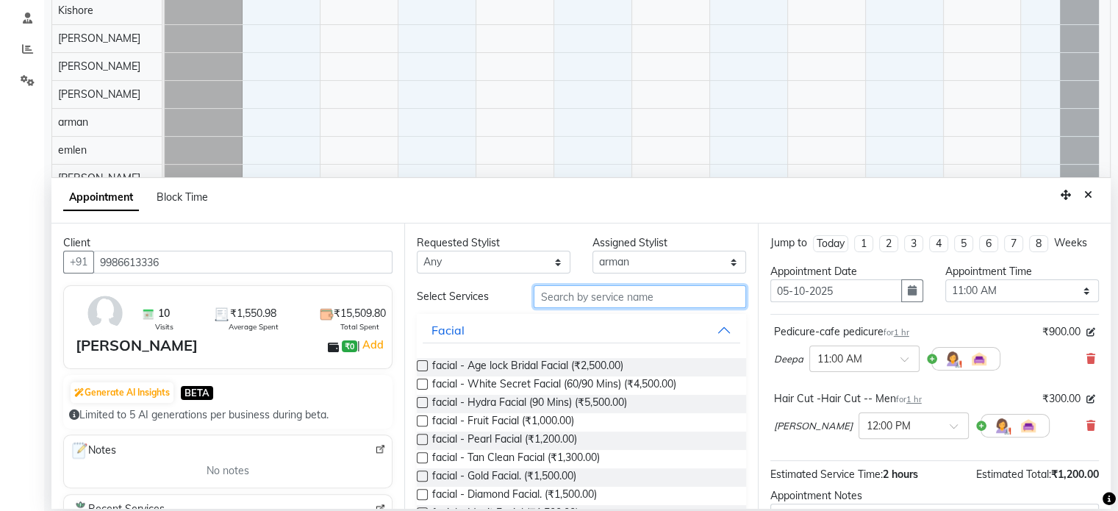
click at [622, 292] on input "text" at bounding box center [639, 296] width 212 height 23
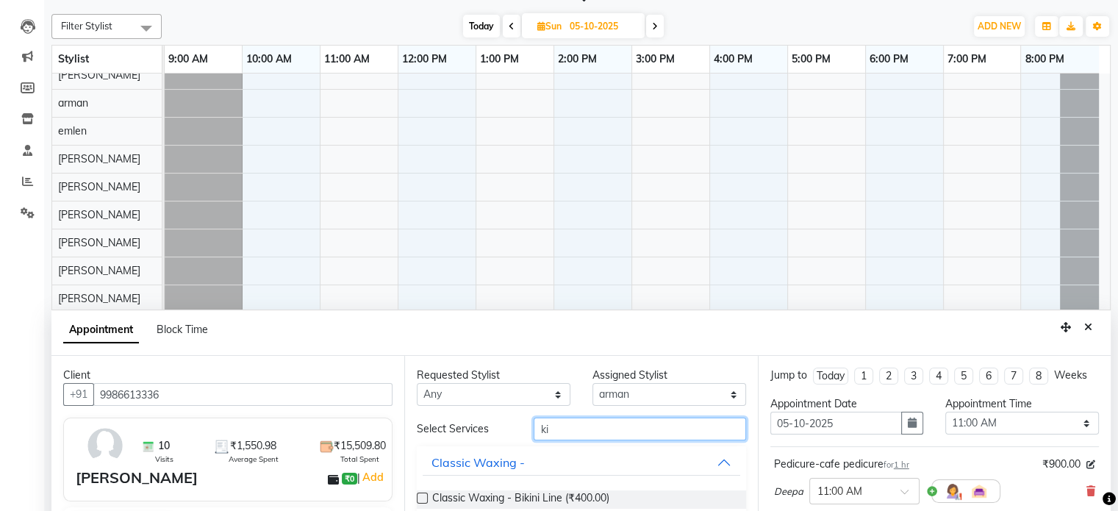
scroll to position [276, 0]
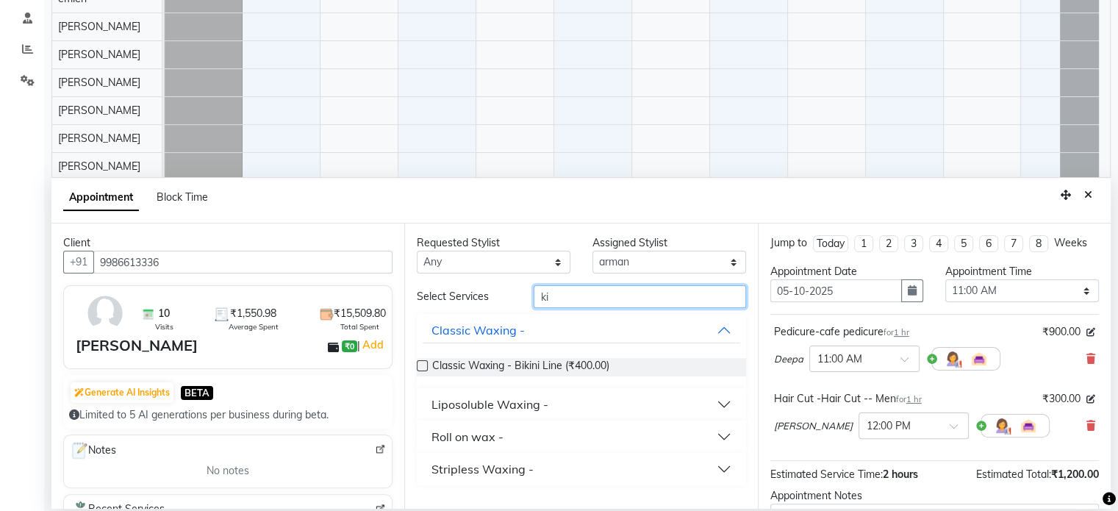
type input "k"
type input "boy"
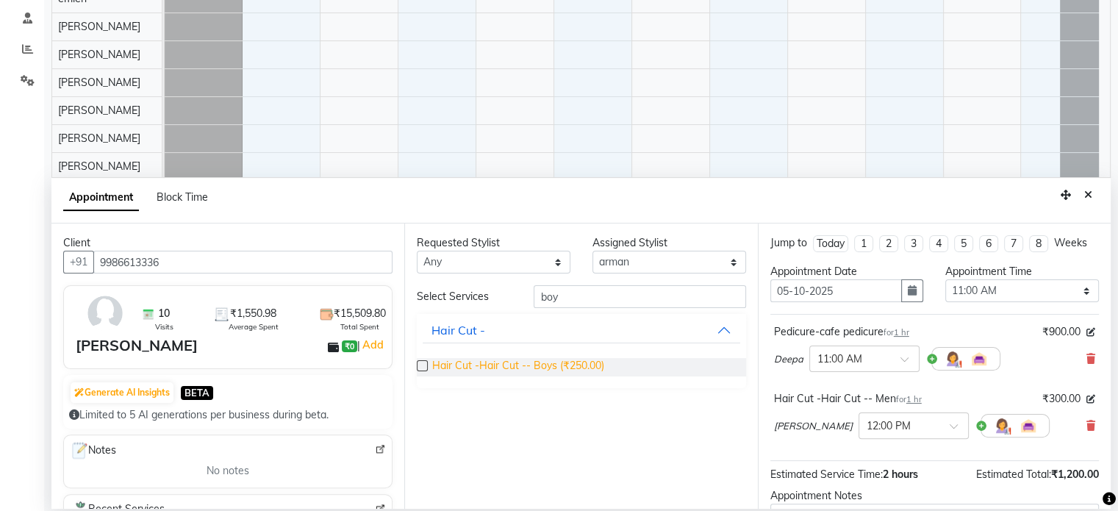
click at [570, 362] on span "Hair Cut -Hair Cut -- Boys (₹250.00)" at bounding box center [518, 367] width 172 height 18
checkbox input "false"
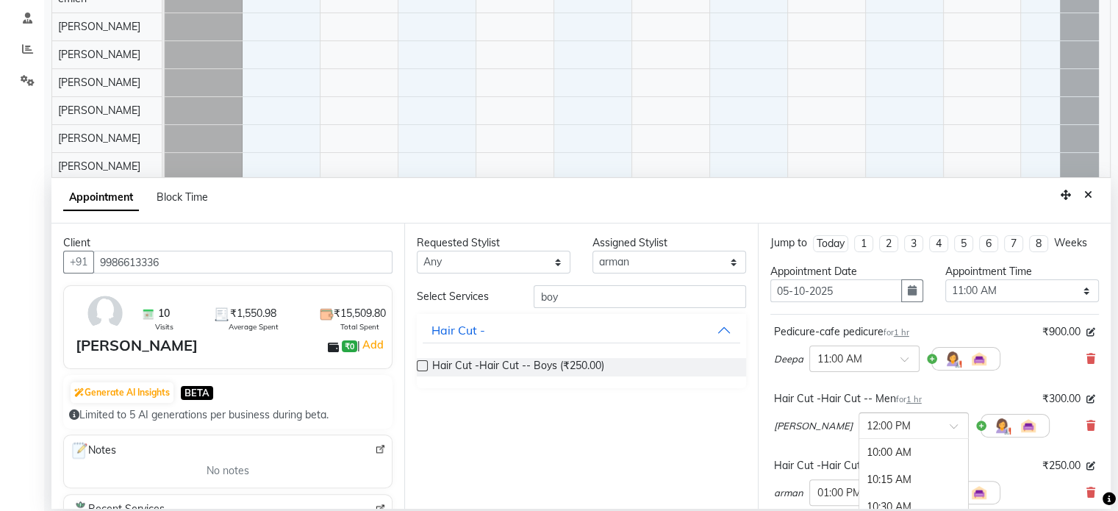
click at [868, 417] on input "text" at bounding box center [898, 424] width 65 height 15
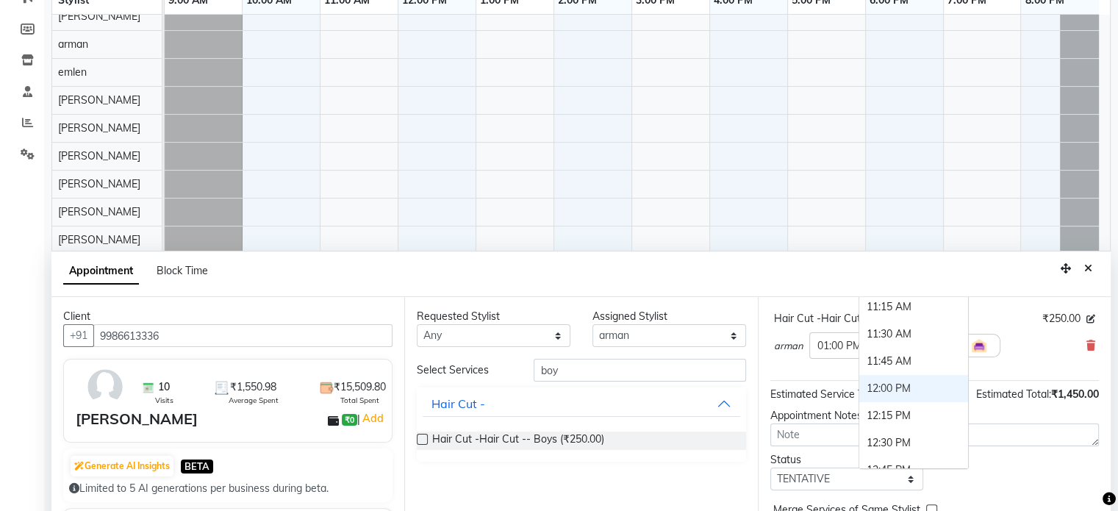
scroll to position [71, 0]
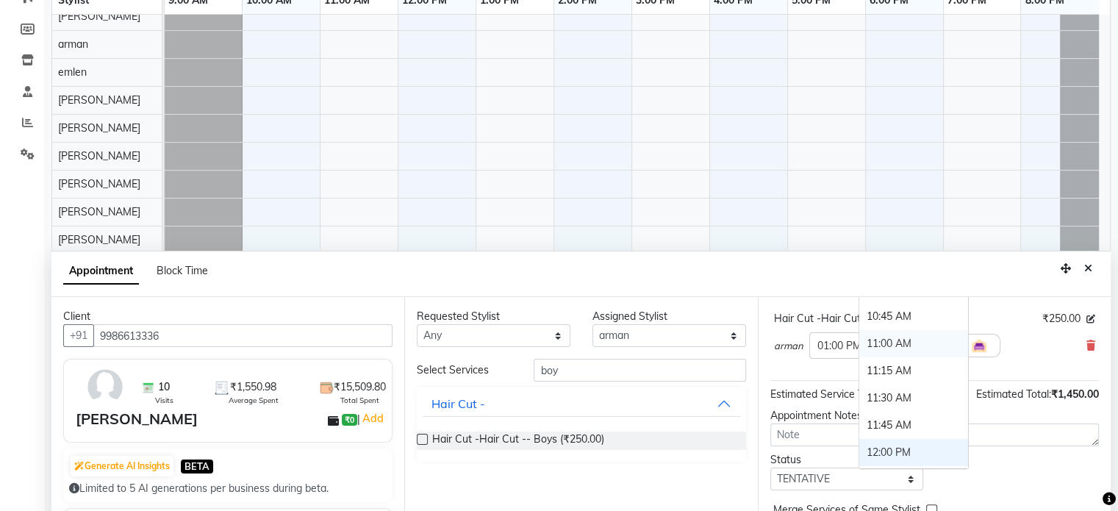
click at [859, 343] on div "11:00 AM" at bounding box center [913, 343] width 109 height 27
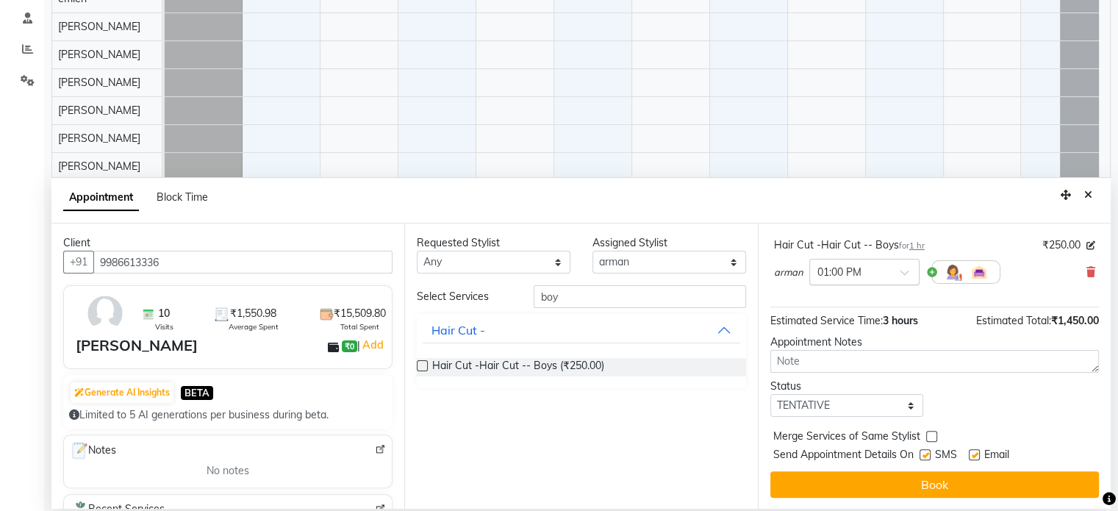
click at [867, 270] on input "text" at bounding box center [849, 270] width 65 height 15
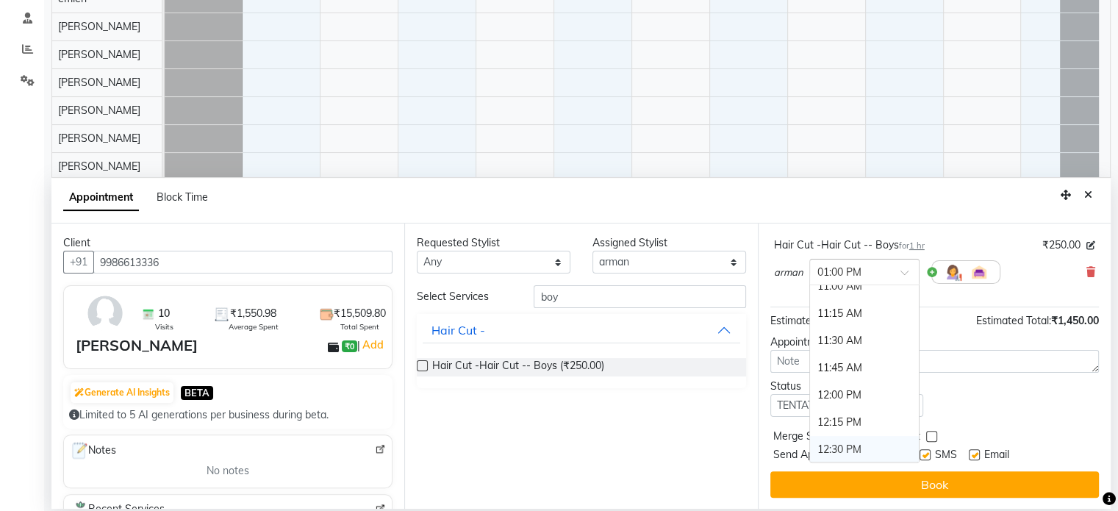
scroll to position [106, 0]
click at [832, 301] on div "11:00 AM" at bounding box center [864, 301] width 109 height 27
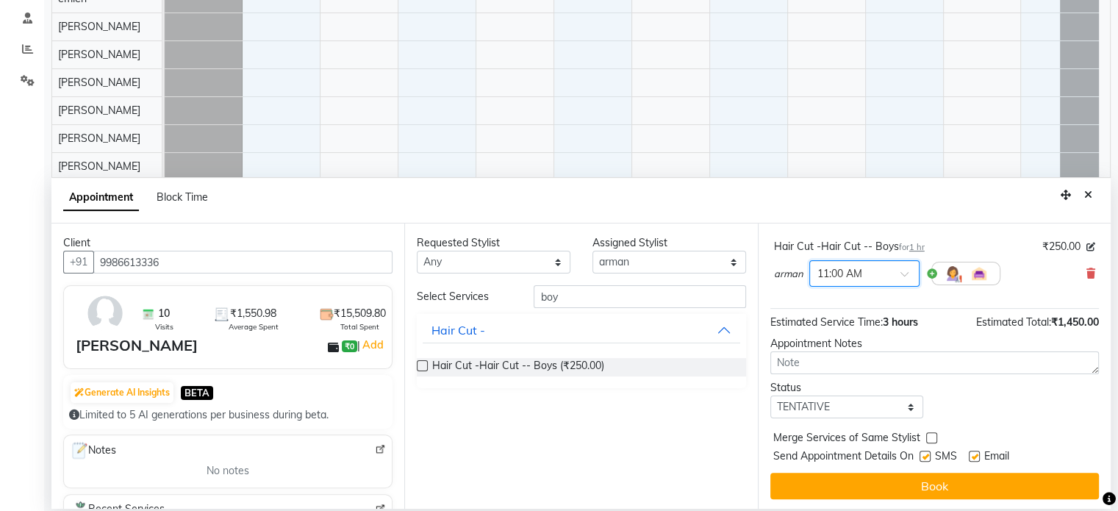
scroll to position [235, 0]
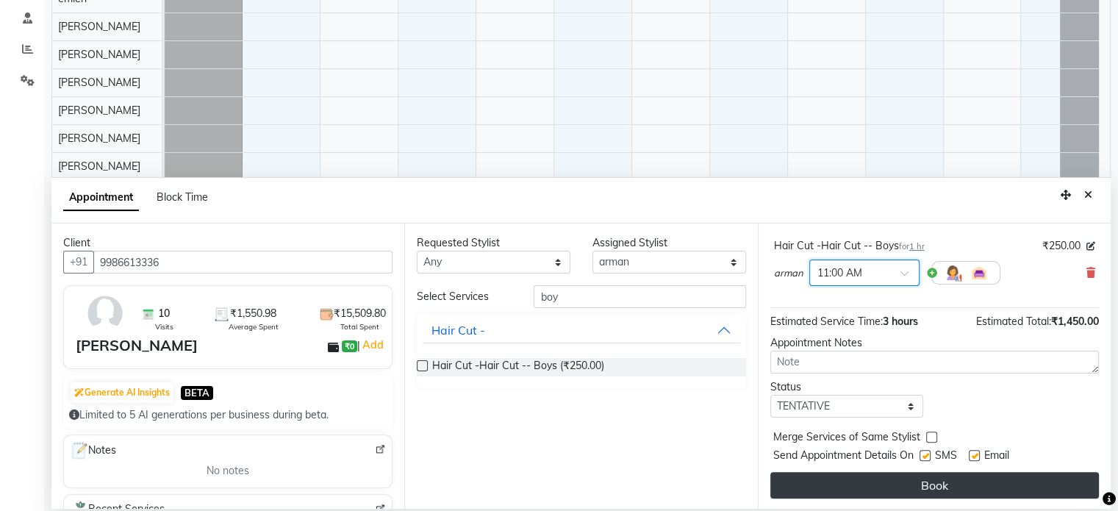
click at [941, 474] on button "Book" at bounding box center [934, 485] width 328 height 26
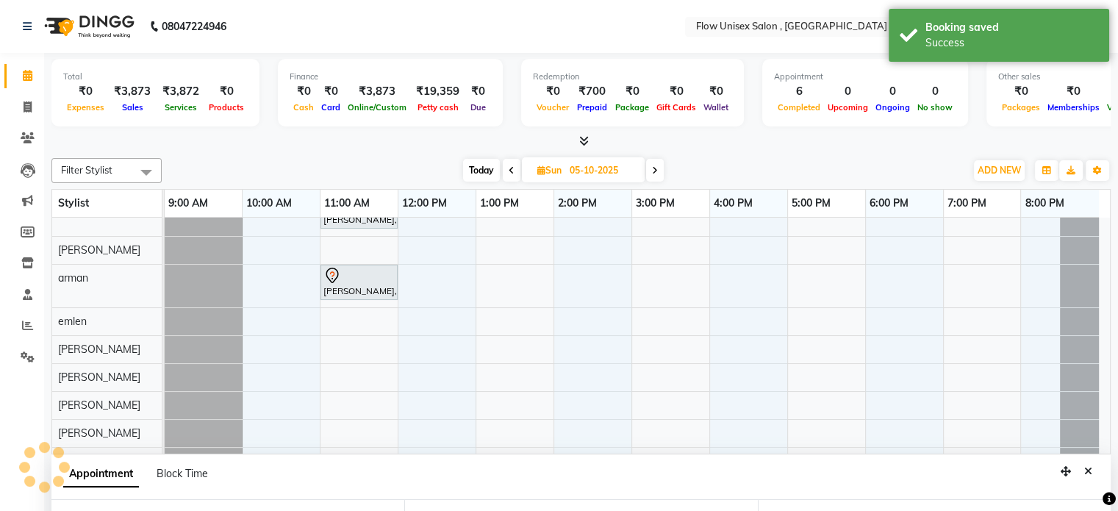
scroll to position [0, 0]
click at [475, 169] on span "Today" at bounding box center [481, 170] width 37 height 23
type input "04-10-2025"
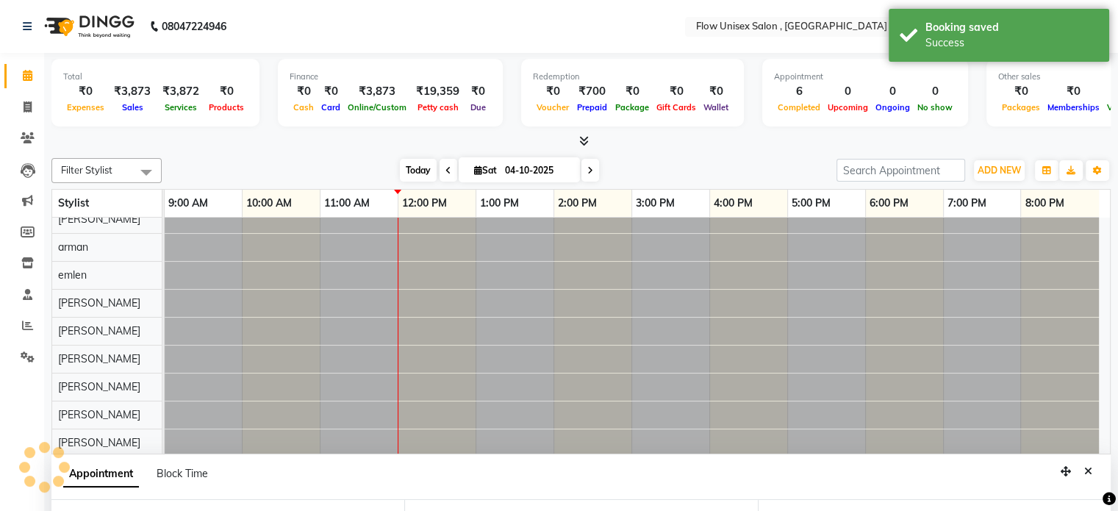
select select "660"
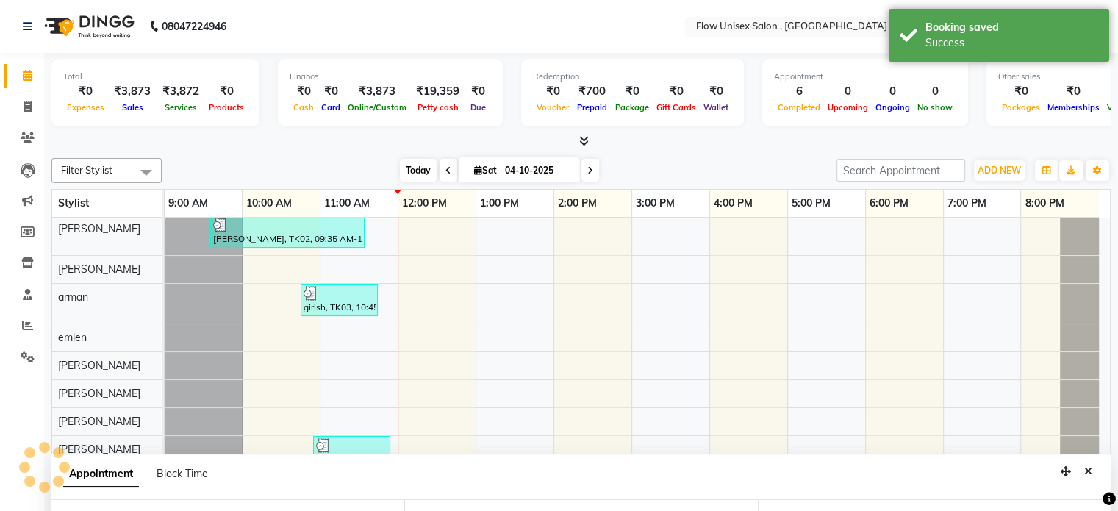
scroll to position [250, 0]
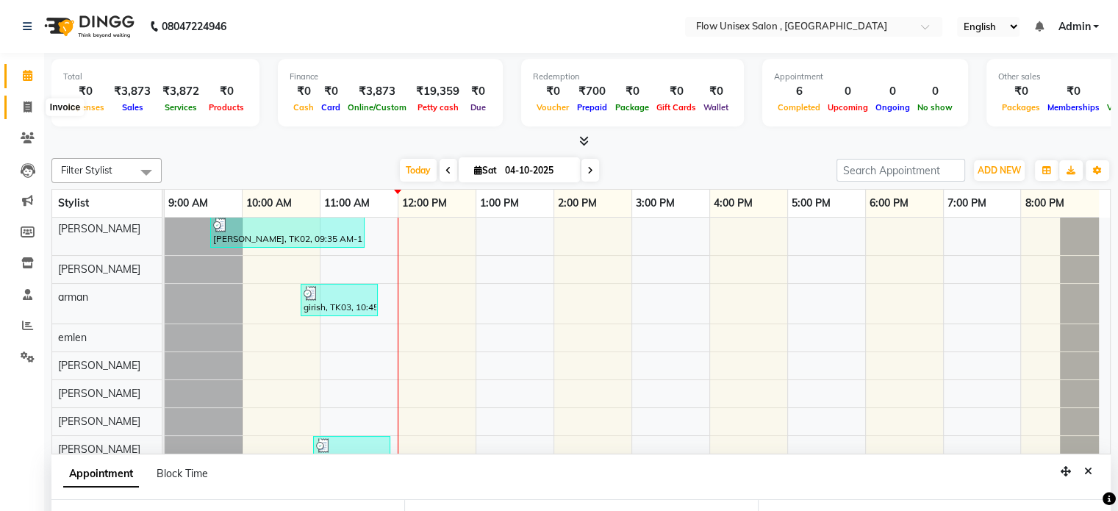
click at [18, 111] on span at bounding box center [28, 107] width 26 height 17
select select "service"
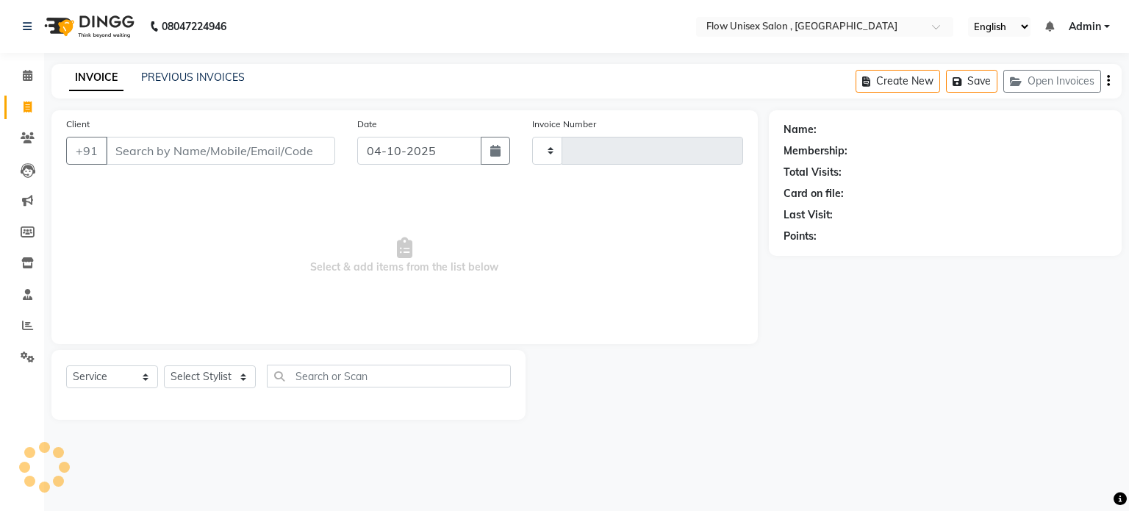
type input "6946"
select select "5875"
click at [205, 382] on select "Select Stylist" at bounding box center [210, 376] width 92 height 23
click at [164, 366] on select "Select Stylist [PERSON_NAME] [PERSON_NAME] Kishore [PERSON_NAME] debbarma [PERS…" at bounding box center [210, 376] width 92 height 23
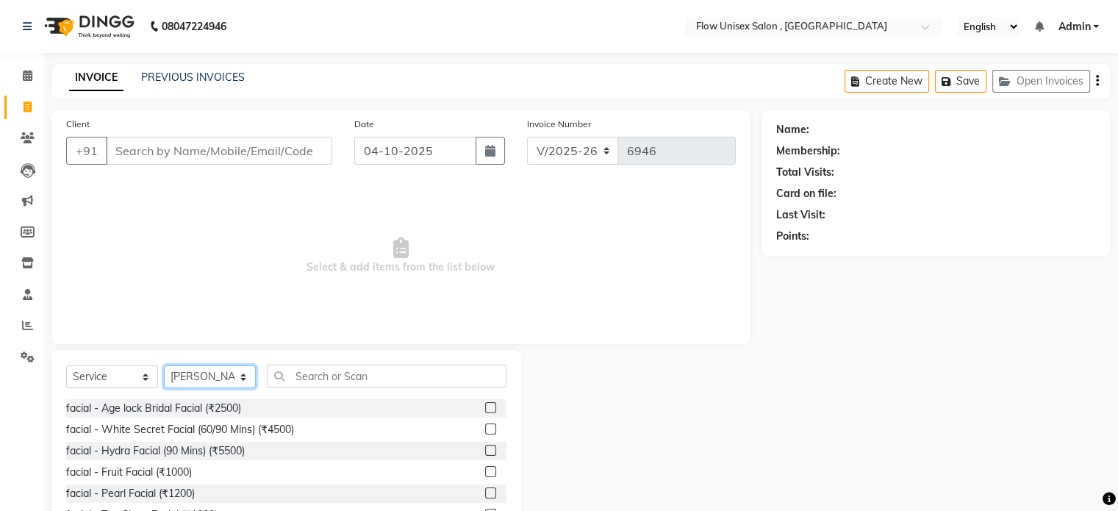
click at [221, 377] on select "Select Stylist [PERSON_NAME] [PERSON_NAME] Kishore [PERSON_NAME] debbarma [PERS…" at bounding box center [210, 376] width 92 height 23
click at [164, 366] on select "Select Stylist [PERSON_NAME] [PERSON_NAME] Kishore [PERSON_NAME] debbarma [PERS…" at bounding box center [210, 376] width 92 height 23
click at [216, 369] on select "Select Stylist [PERSON_NAME] [PERSON_NAME] Kishore [PERSON_NAME] debbarma [PERS…" at bounding box center [210, 376] width 92 height 23
select select "48854"
click at [164, 366] on select "Select Stylist [PERSON_NAME] [PERSON_NAME] Kishore [PERSON_NAME] debbarma [PERS…" at bounding box center [210, 376] width 92 height 23
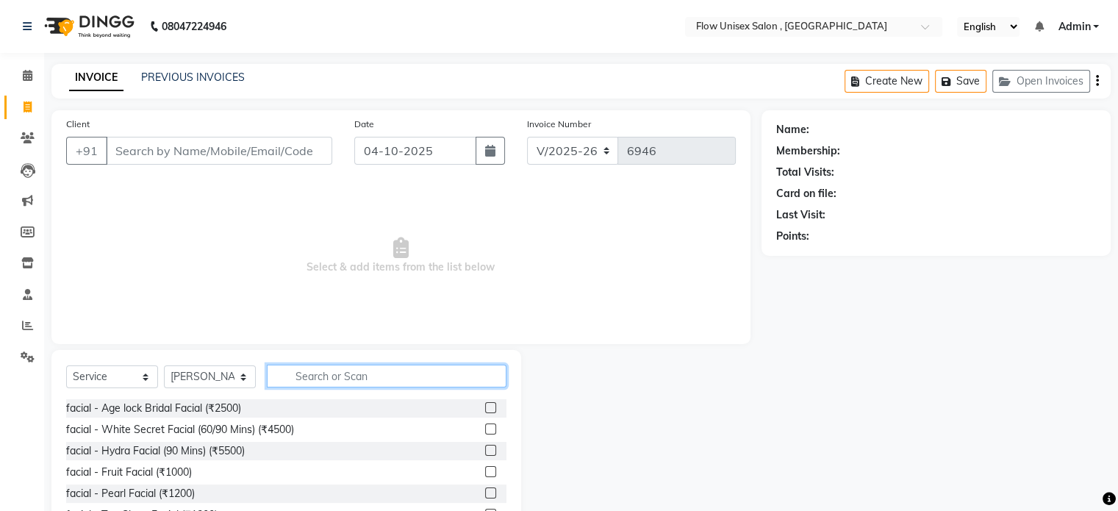
click at [333, 381] on input "text" at bounding box center [387, 375] width 240 height 23
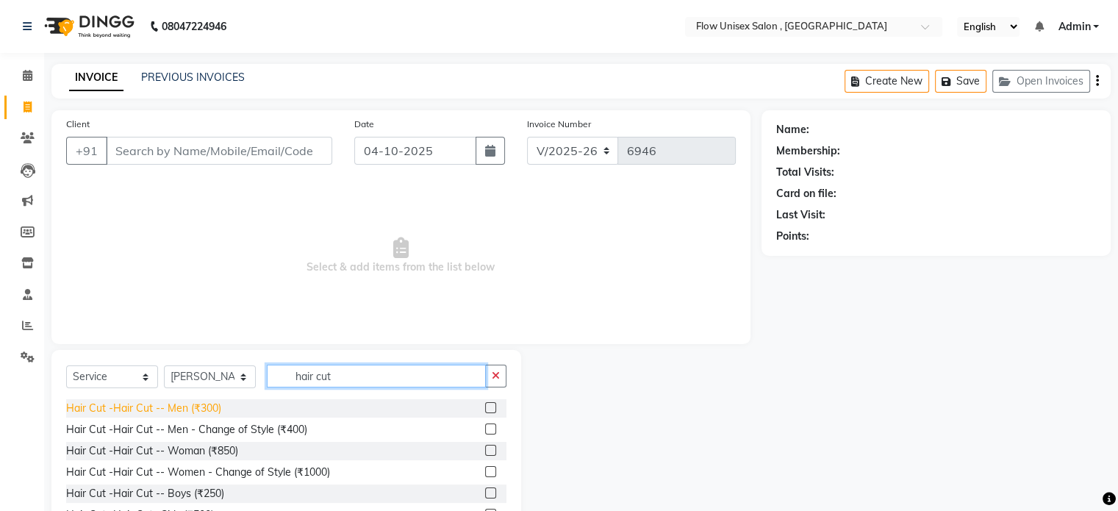
type input "hair cut"
click at [112, 406] on div "Hair Cut -Hair Cut -- Men (₹300)" at bounding box center [143, 407] width 155 height 15
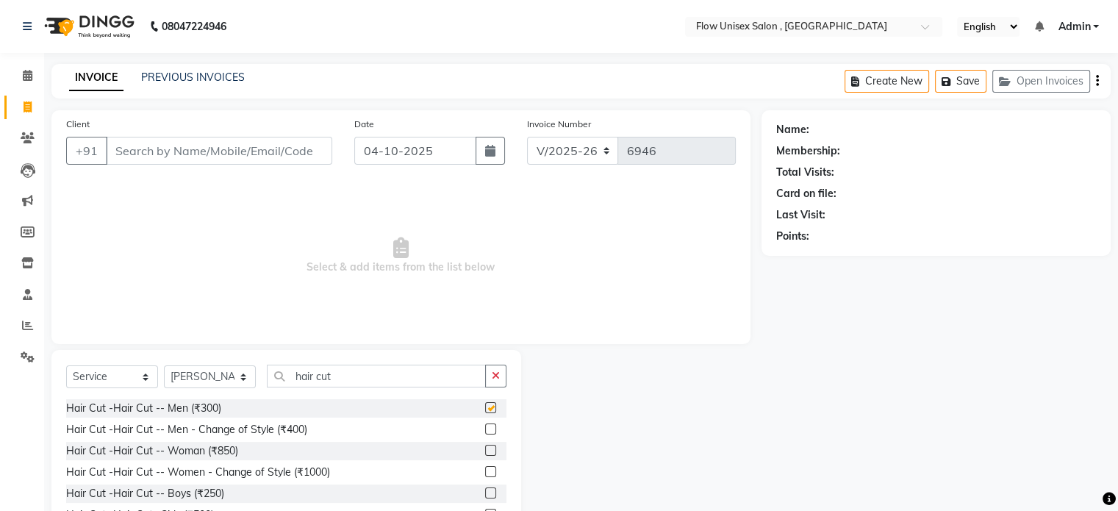
checkbox input "false"
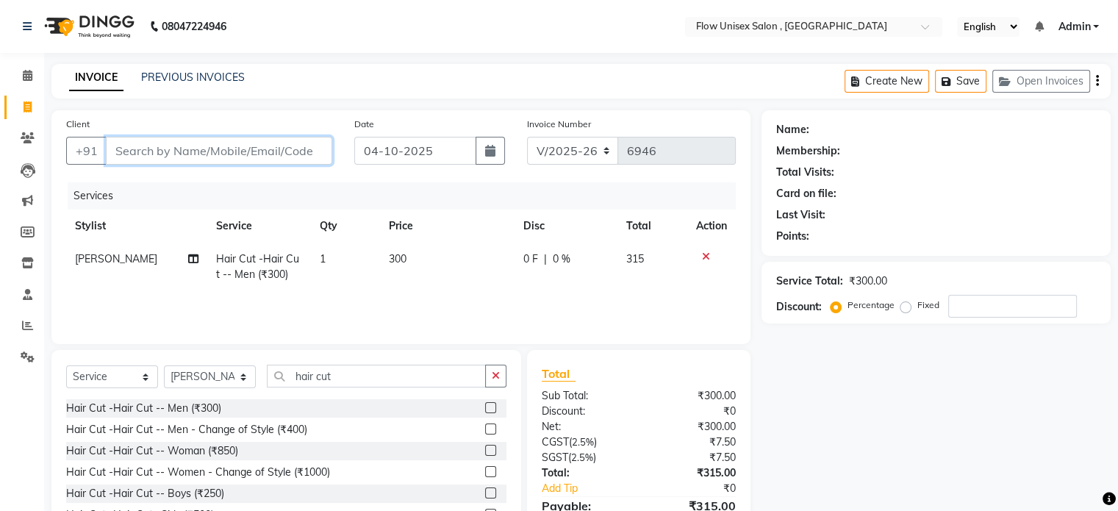
click at [218, 140] on input "Client" at bounding box center [219, 151] width 226 height 28
type input "9"
type input "0"
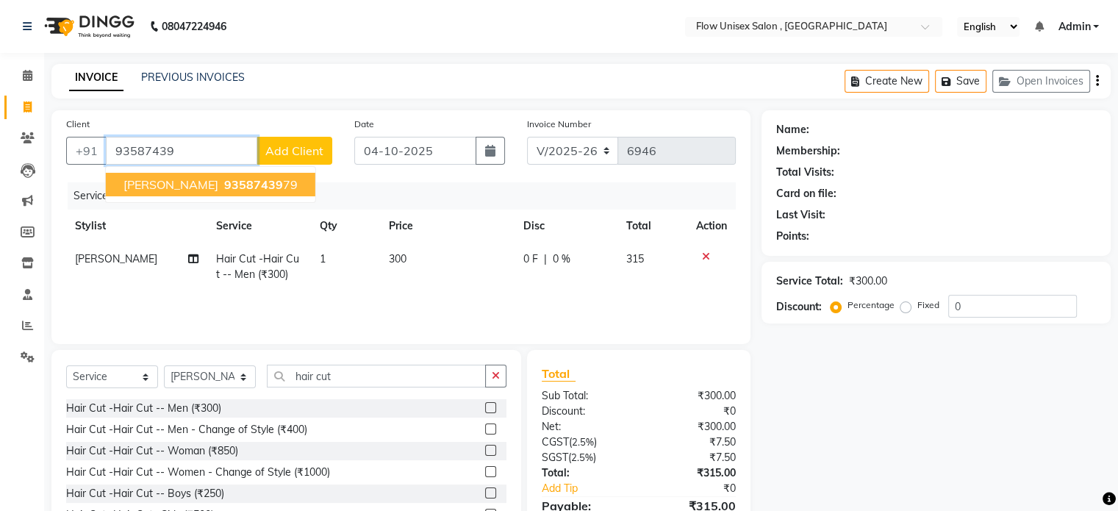
click at [224, 177] on span "93587439" at bounding box center [253, 184] width 59 height 15
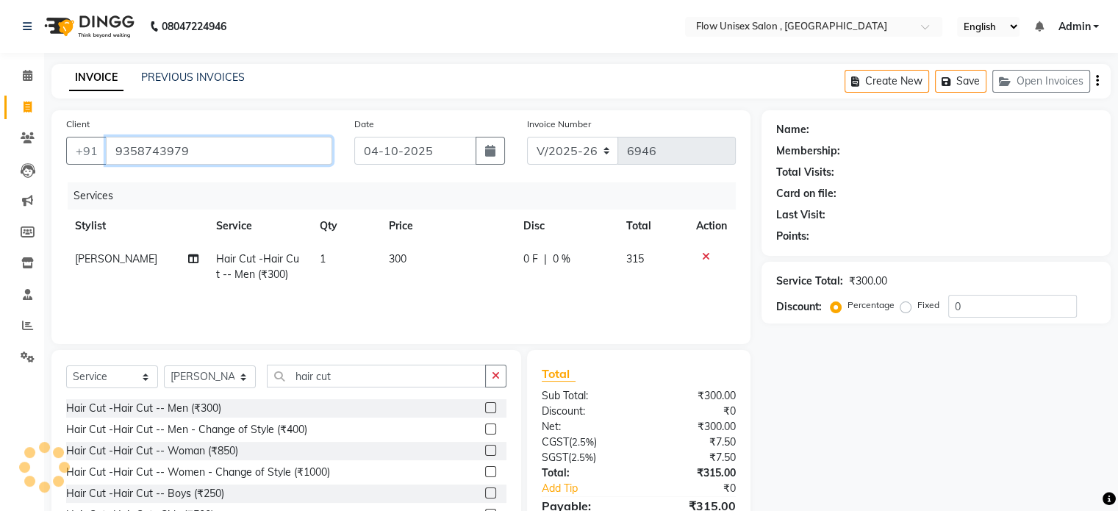
type input "9358743979"
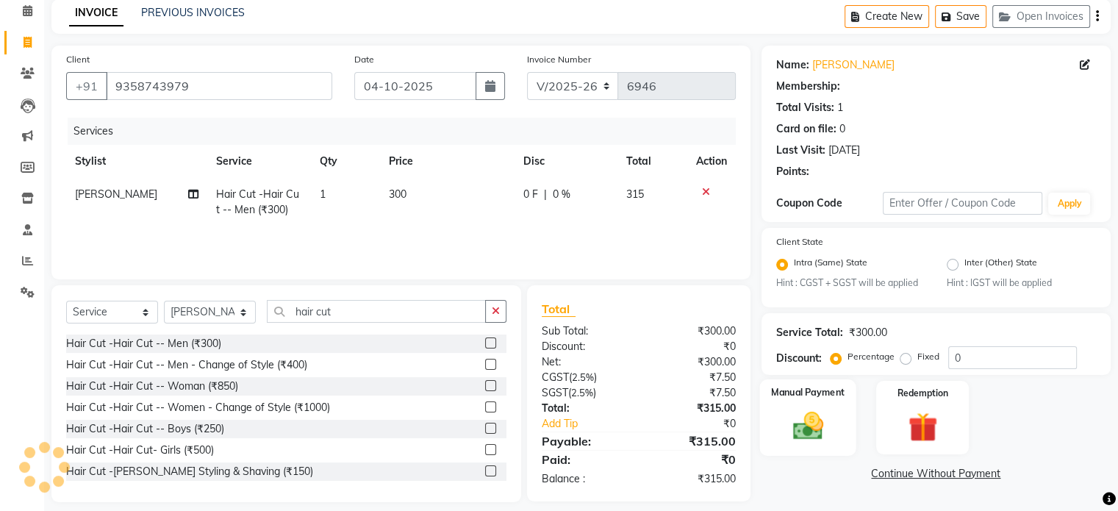
scroll to position [78, 0]
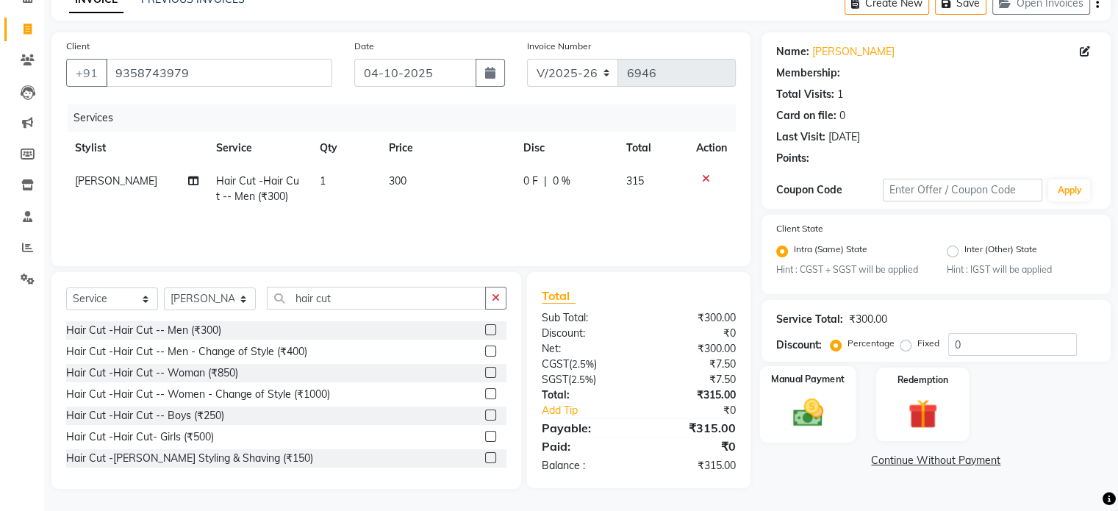
click at [797, 407] on img at bounding box center [807, 412] width 49 height 35
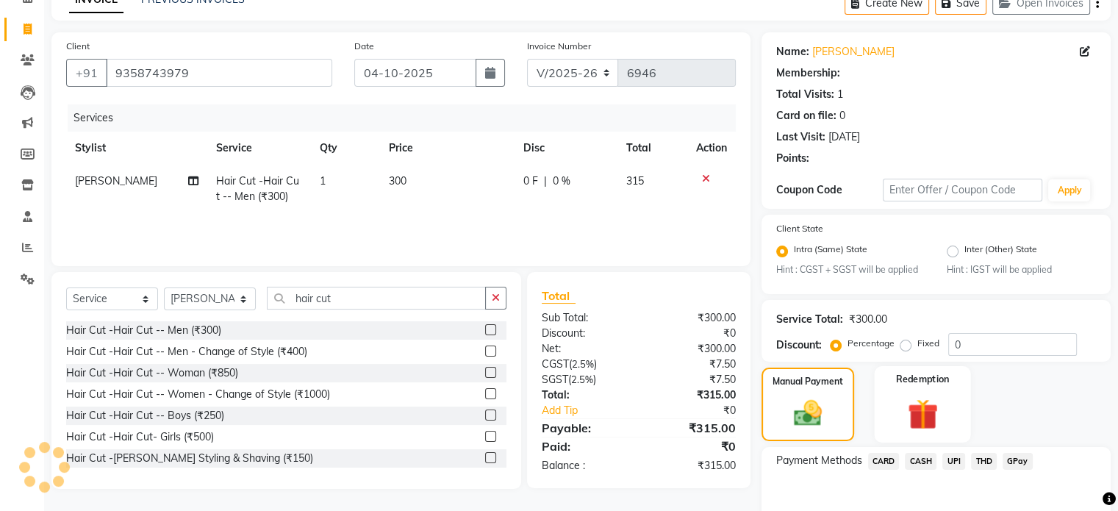
select select "1: Object"
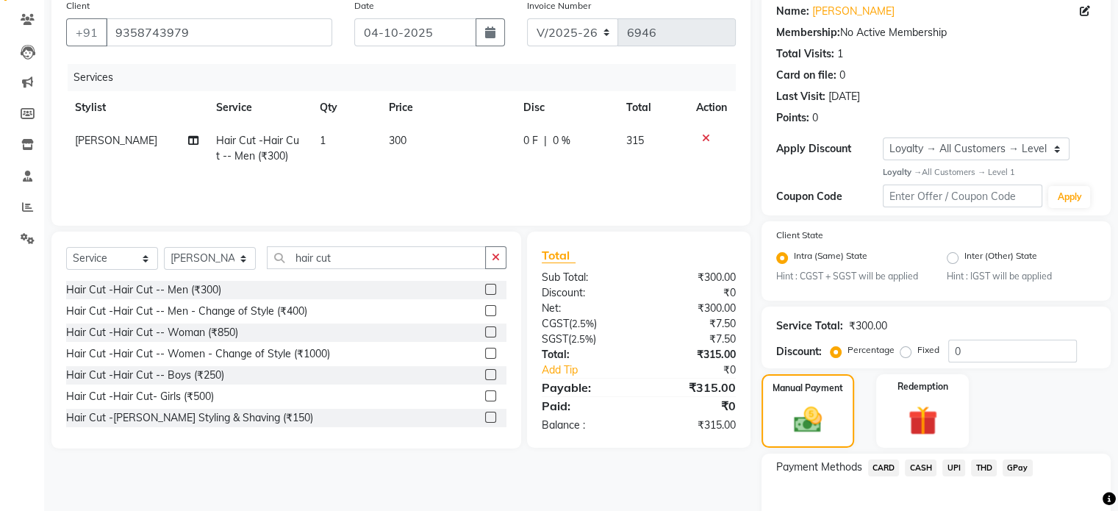
scroll to position [203, 0]
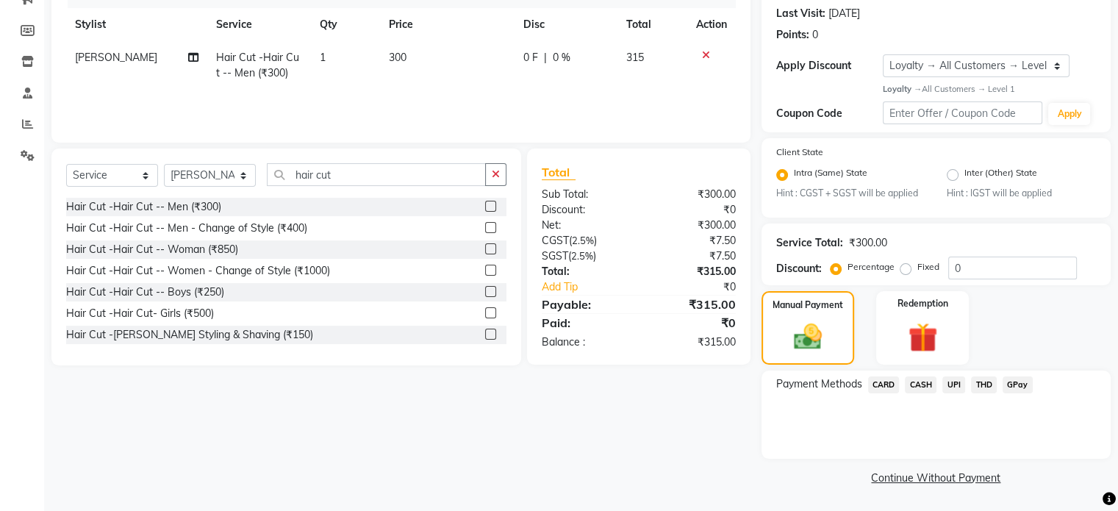
click at [944, 388] on span "UPI" at bounding box center [953, 384] width 23 height 17
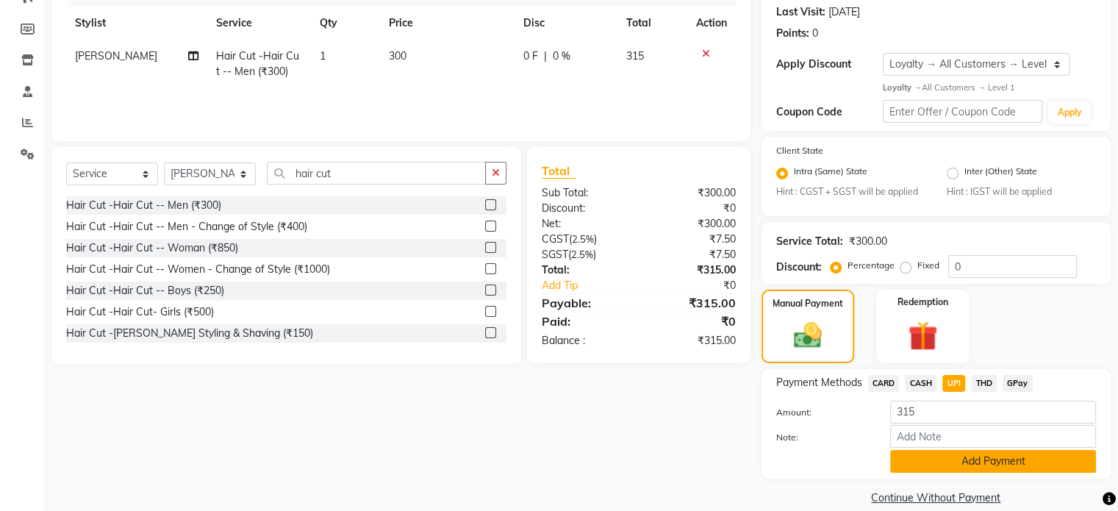
click at [947, 453] on button "Add Payment" at bounding box center [993, 461] width 206 height 23
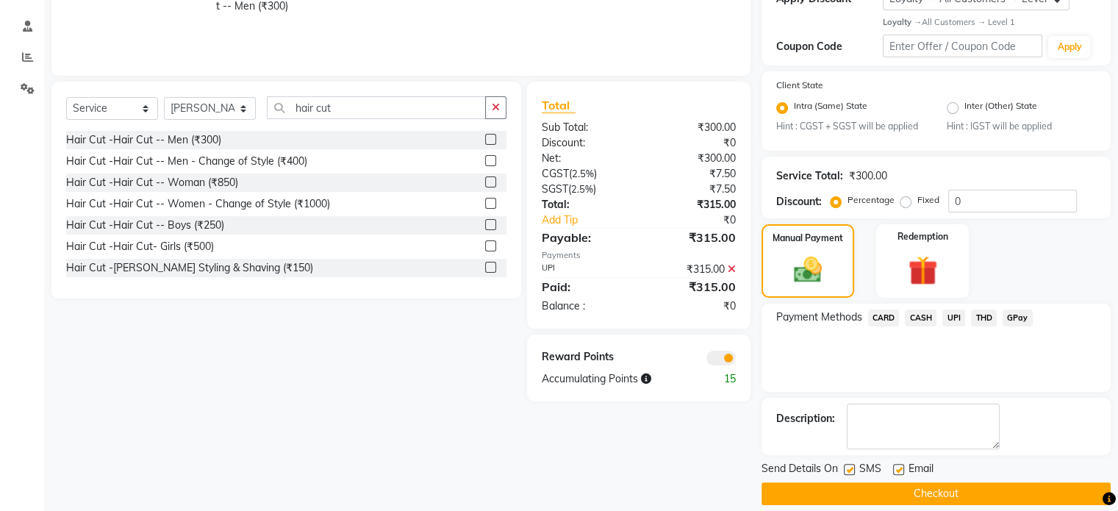
scroll to position [285, 0]
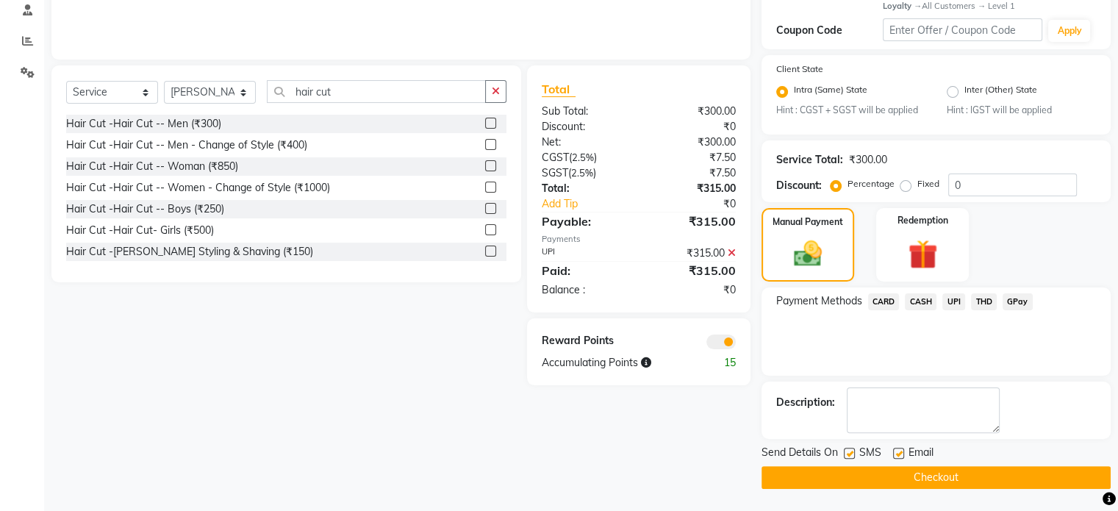
click at [719, 341] on span at bounding box center [720, 341] width 29 height 15
click at [736, 344] on input "checkbox" at bounding box center [736, 344] width 0 height 0
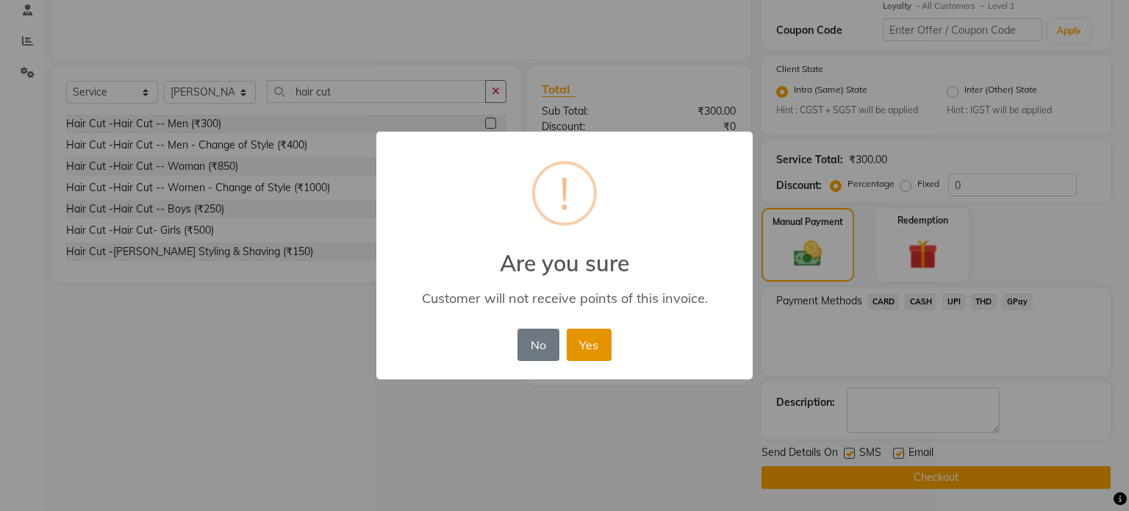
click at [592, 347] on button "Yes" at bounding box center [589, 344] width 45 height 32
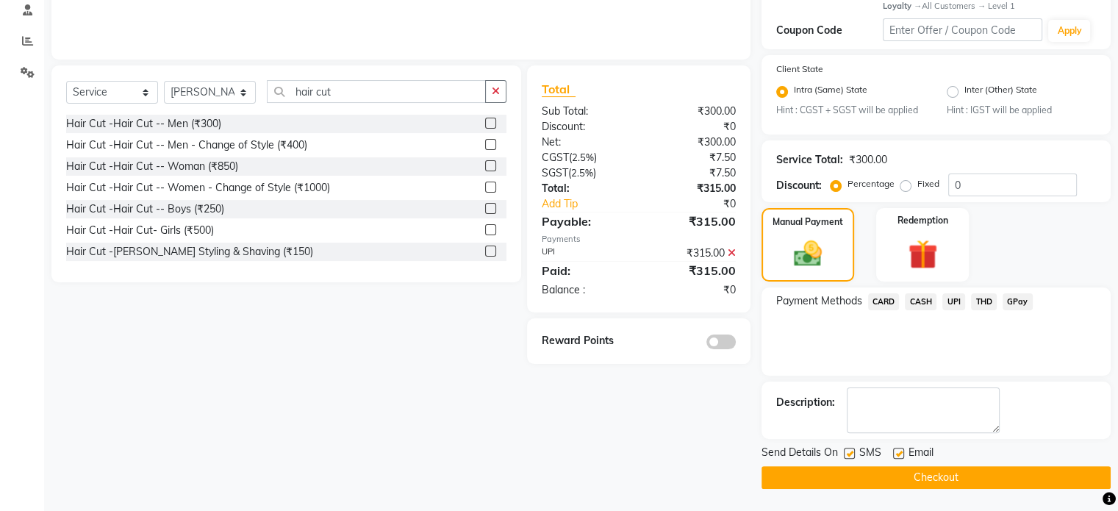
click at [912, 487] on button "Checkout" at bounding box center [935, 477] width 349 height 23
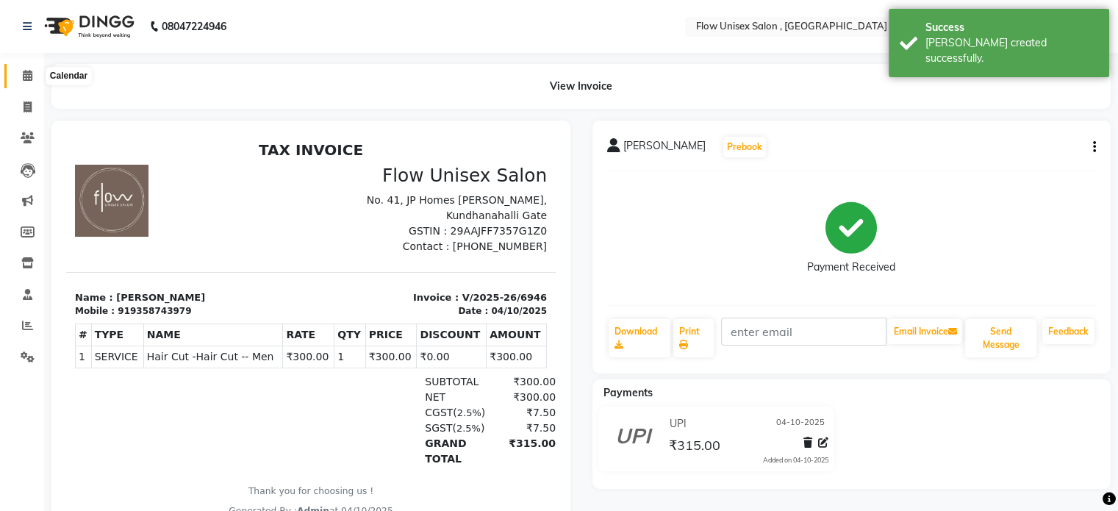
click at [32, 68] on span at bounding box center [28, 76] width 26 height 17
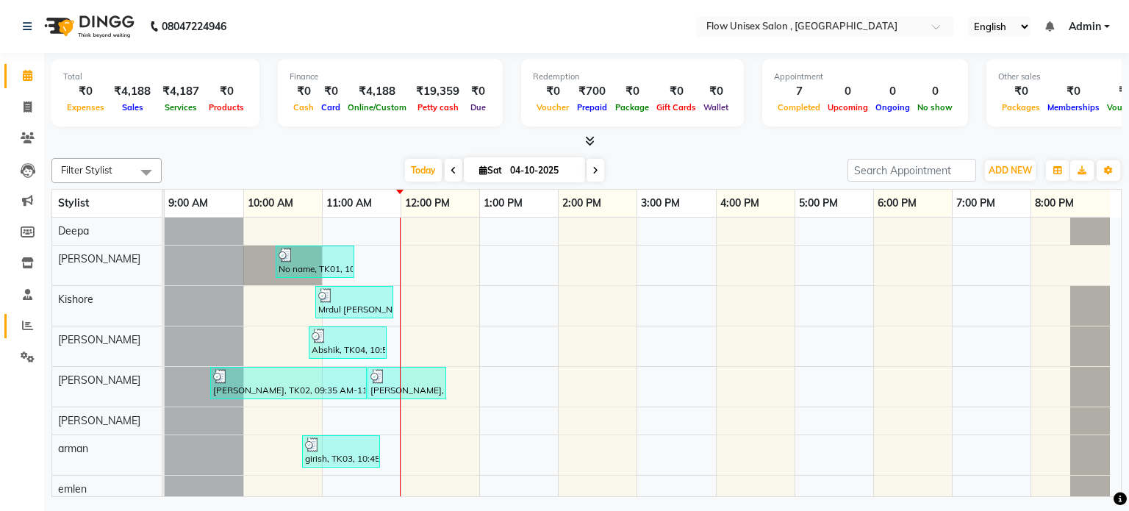
click at [6, 323] on link "Reports" at bounding box center [21, 326] width 35 height 24
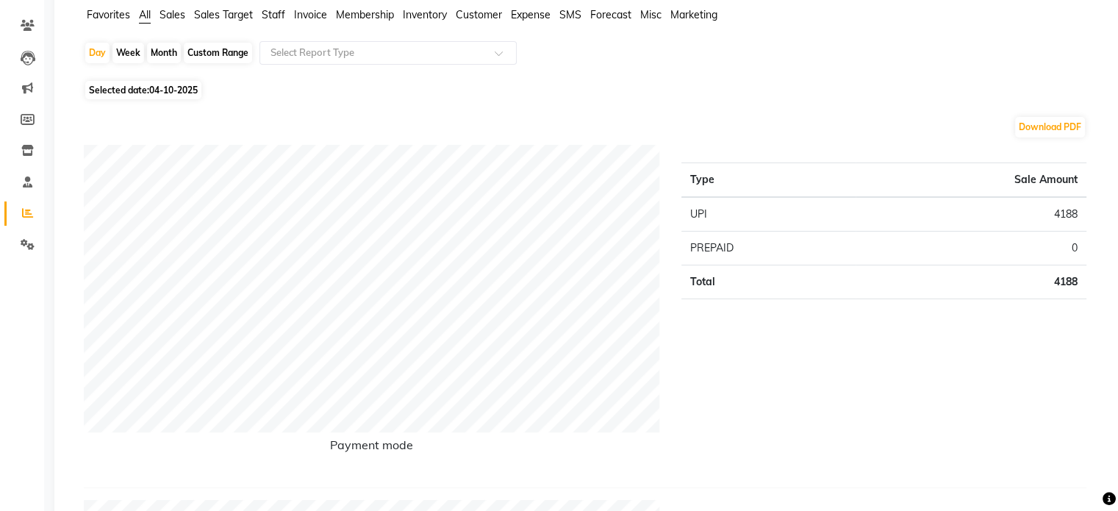
scroll to position [147, 0]
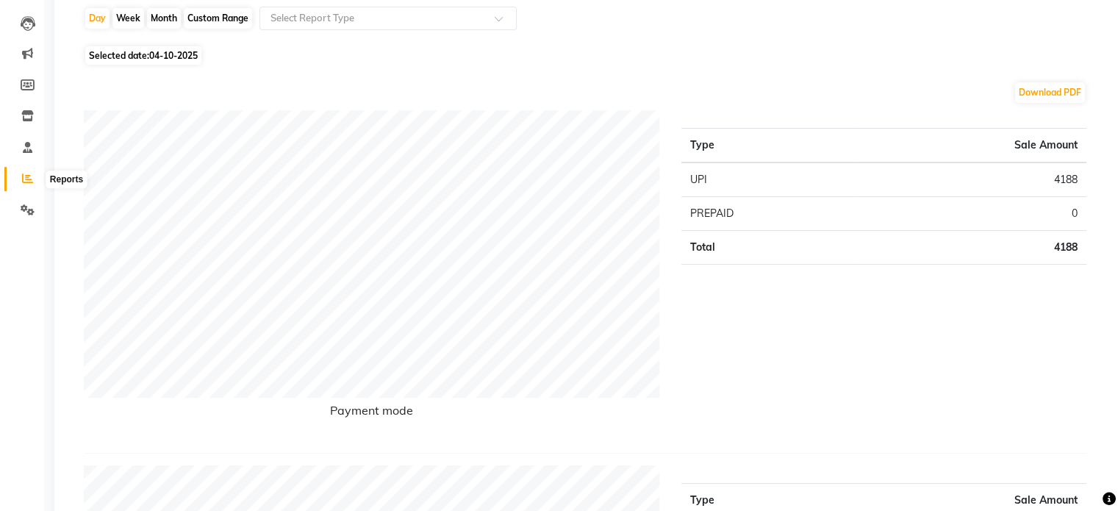
click at [24, 179] on icon at bounding box center [27, 178] width 11 height 11
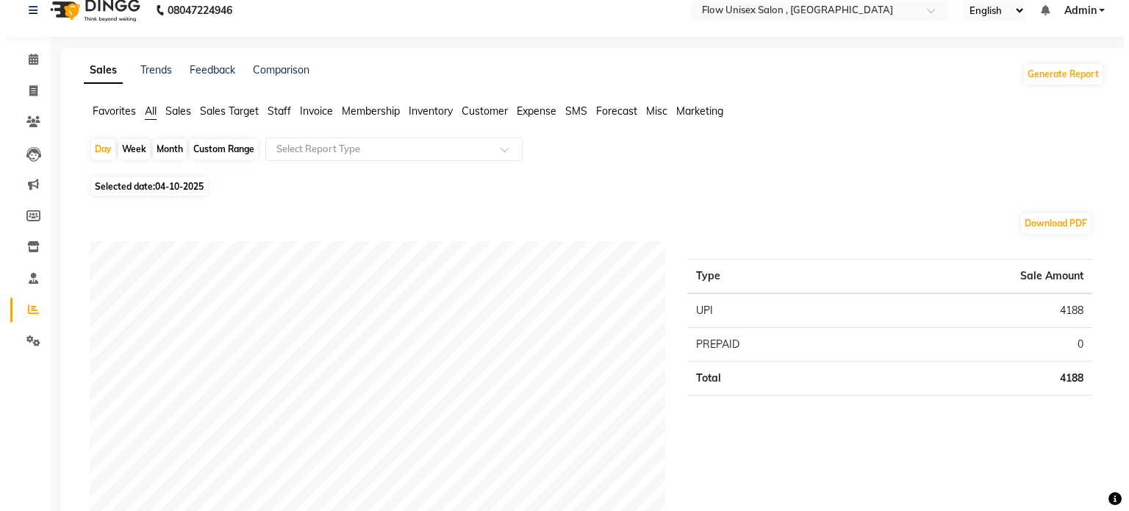
scroll to position [0, 0]
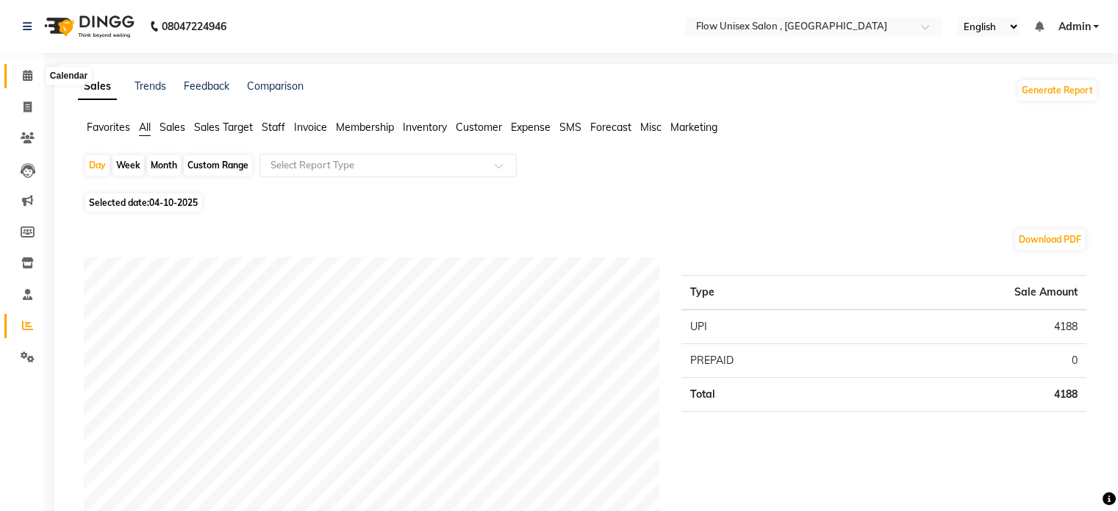
click at [18, 82] on span at bounding box center [28, 76] width 26 height 17
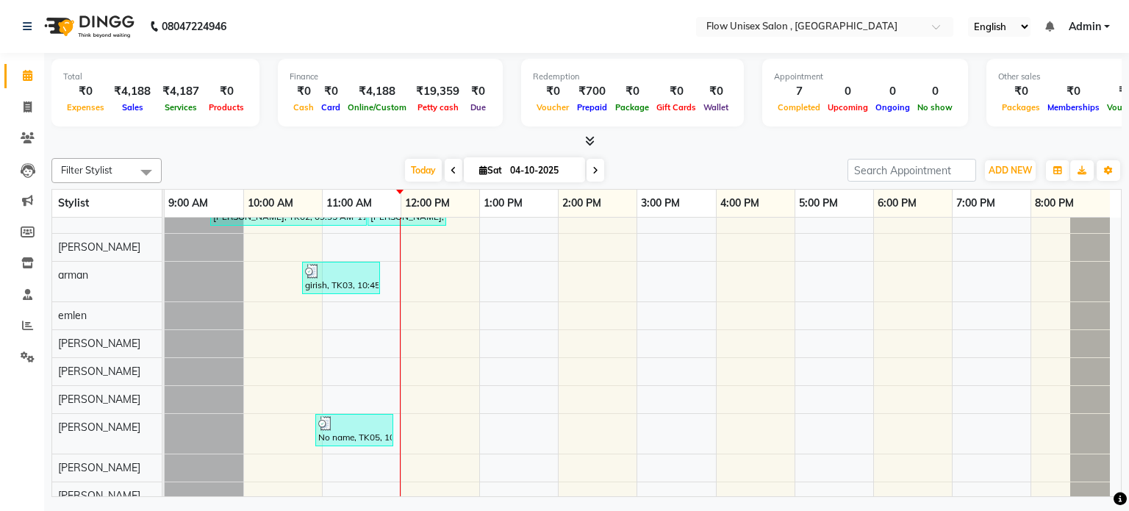
scroll to position [184, 0]
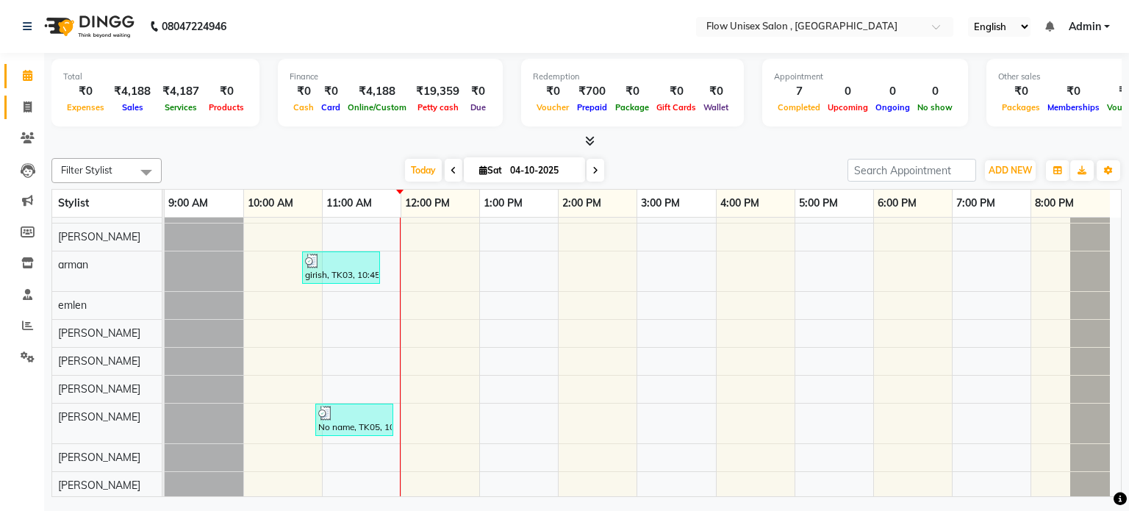
click at [12, 107] on link "Invoice" at bounding box center [21, 108] width 35 height 24
select select "service"
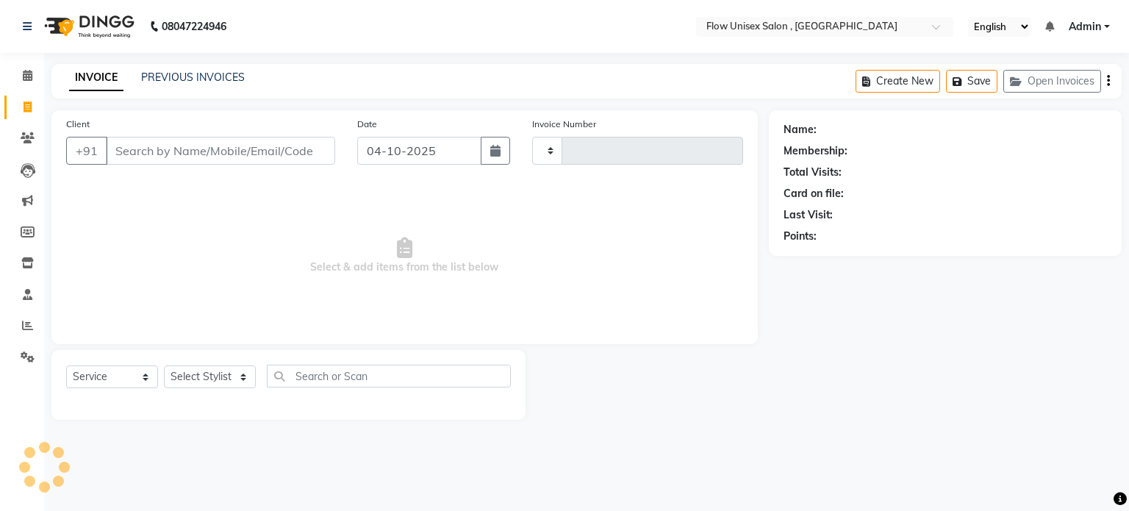
type input "6947"
select select "5875"
click at [212, 386] on select "Select Stylist [PERSON_NAME] [PERSON_NAME] Kishore [PERSON_NAME] debbarma [PERS…" at bounding box center [210, 376] width 92 height 23
select select "48853"
click at [164, 366] on select "Select Stylist [PERSON_NAME] [PERSON_NAME] Kishore [PERSON_NAME] debbarma [PERS…" at bounding box center [210, 376] width 92 height 23
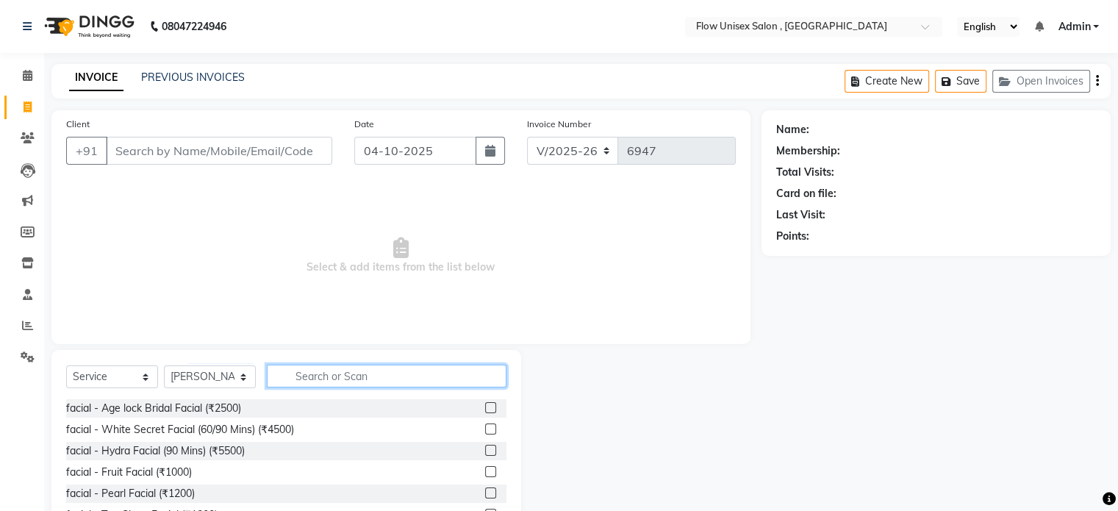
click at [335, 371] on input "text" at bounding box center [387, 375] width 240 height 23
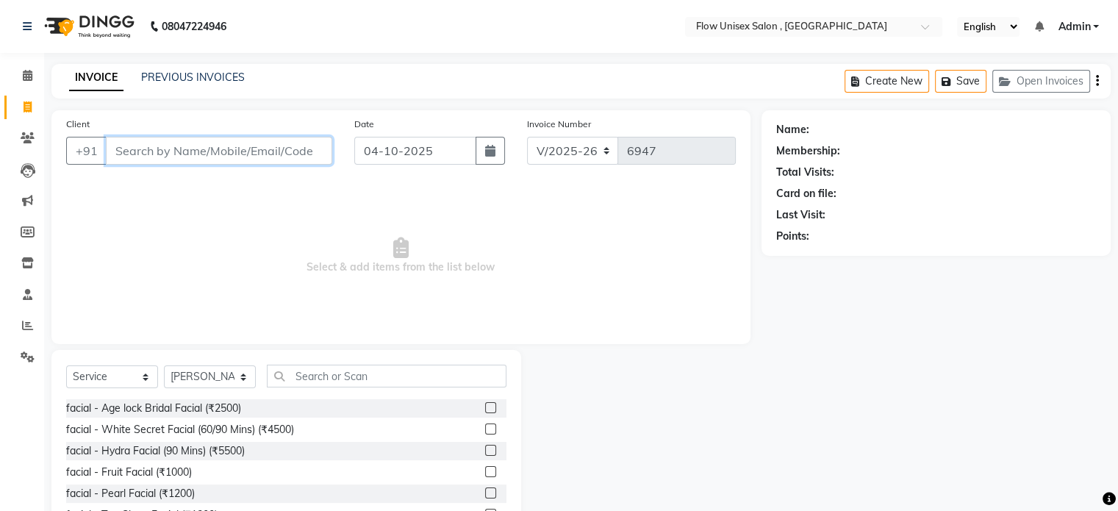
click at [267, 161] on input "Client" at bounding box center [219, 151] width 226 height 28
type input "9611125664"
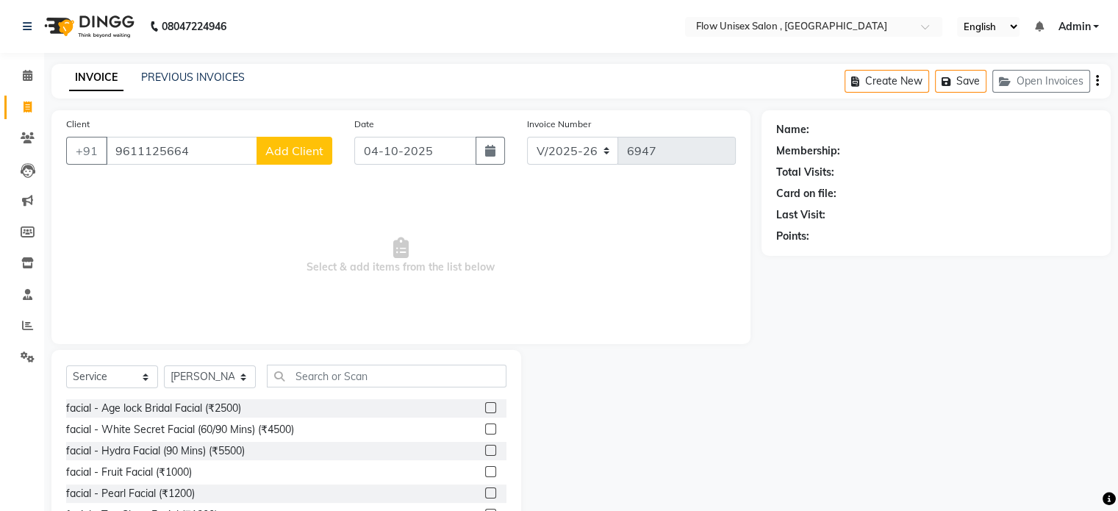
click at [279, 151] on span "Add Client" at bounding box center [294, 150] width 58 height 15
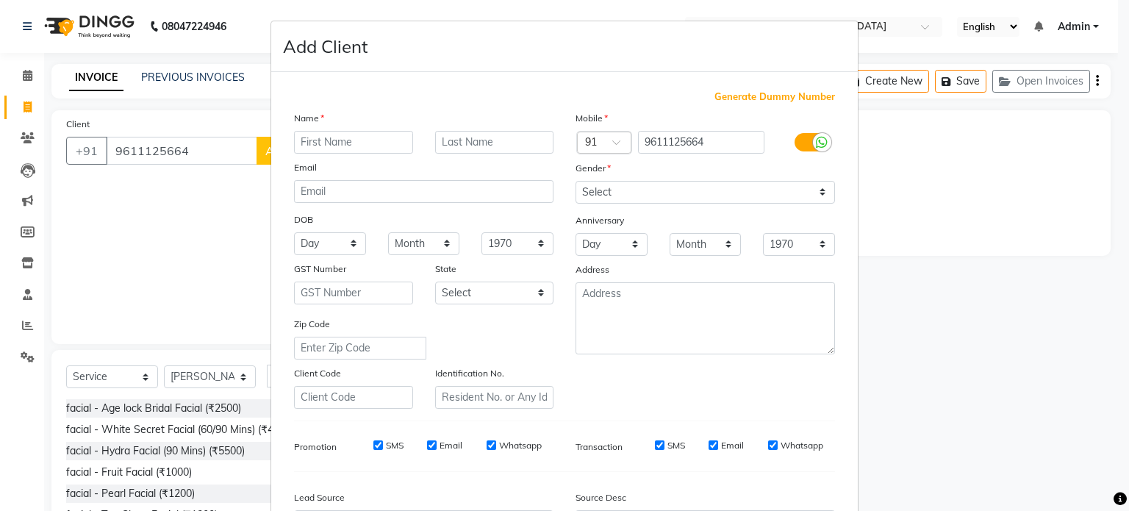
click at [373, 146] on input "text" at bounding box center [353, 142] width 119 height 23
type input "arpita"
click at [664, 188] on select "Select [DEMOGRAPHIC_DATA] [DEMOGRAPHIC_DATA] Other Prefer Not To Say" at bounding box center [704, 192] width 259 height 23
select select "[DEMOGRAPHIC_DATA]"
click at [575, 182] on select "Select [DEMOGRAPHIC_DATA] [DEMOGRAPHIC_DATA] Other Prefer Not To Say" at bounding box center [704, 192] width 259 height 23
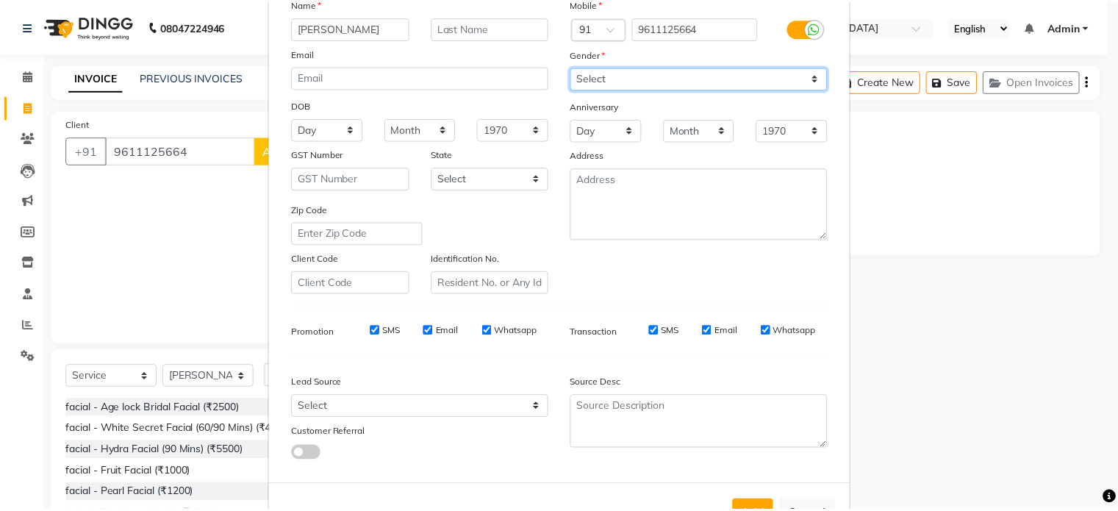
scroll to position [174, 0]
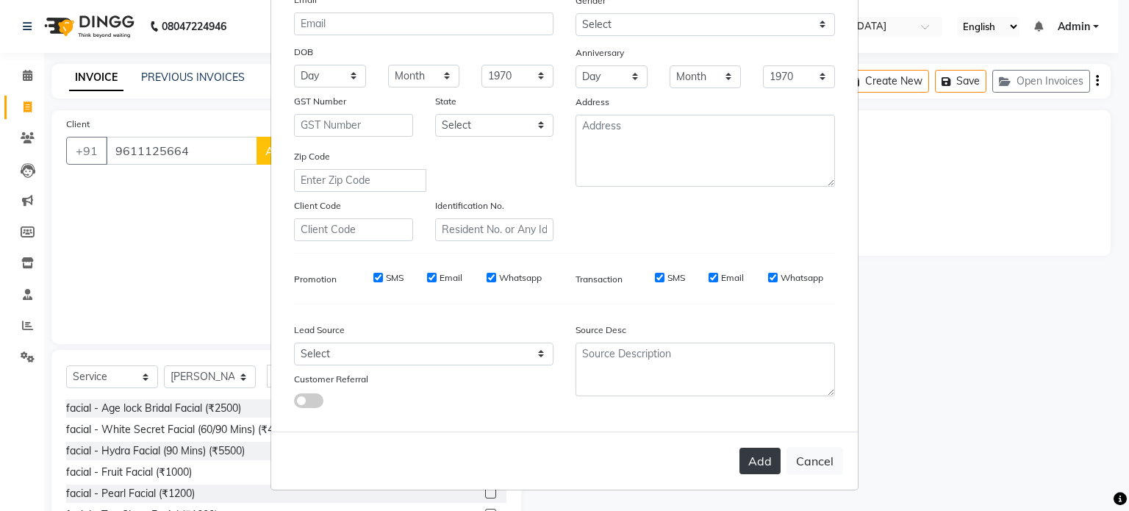
click at [741, 461] on button "Add" at bounding box center [759, 461] width 41 height 26
select select
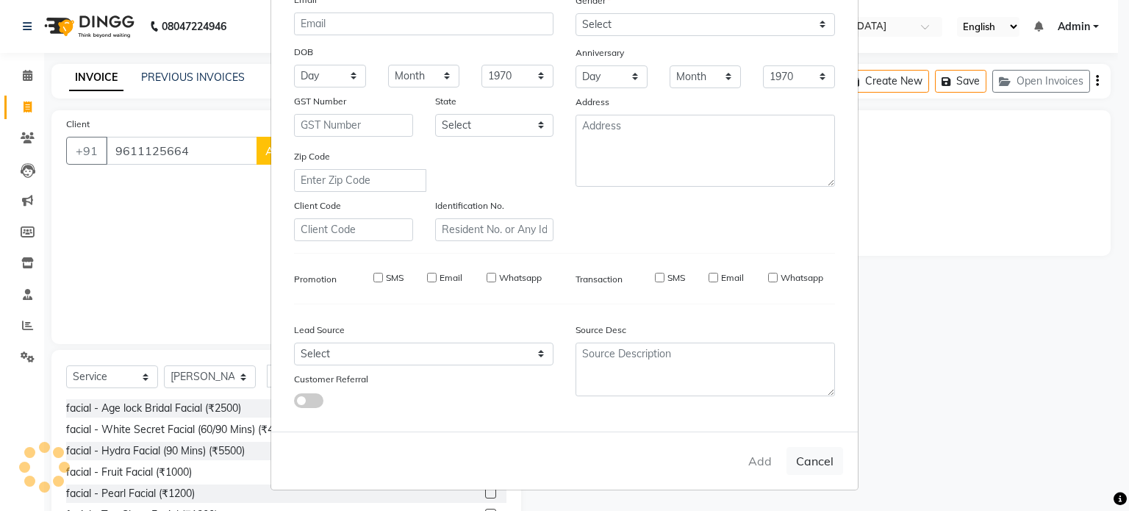
select select
checkbox input "false"
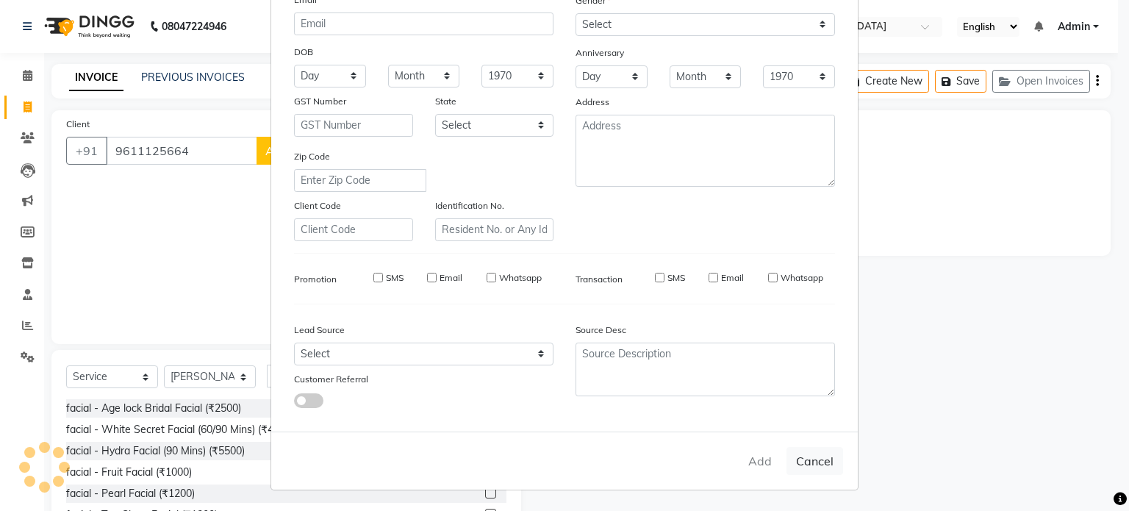
checkbox input "false"
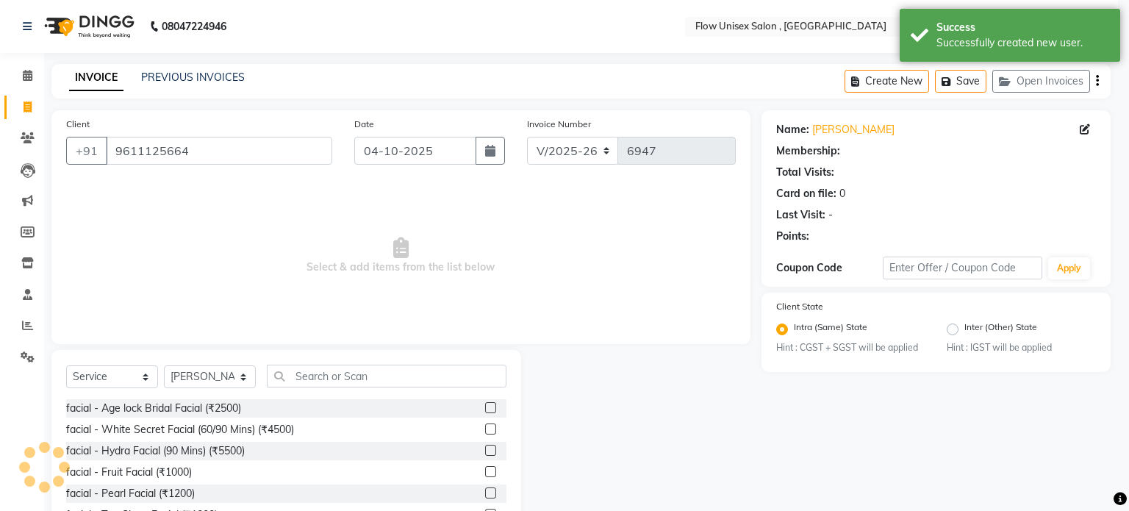
select select "1: Object"
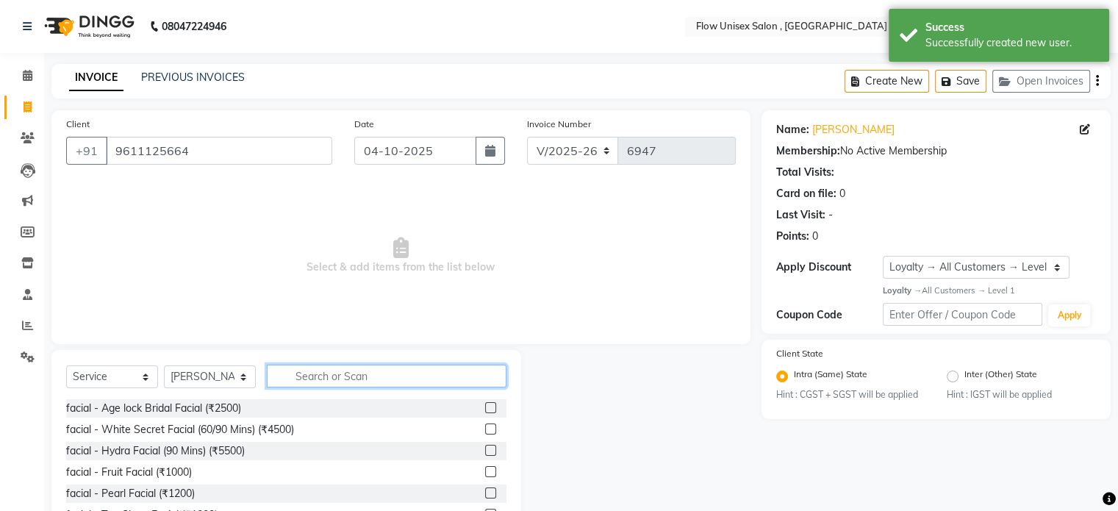
click at [411, 381] on input "text" at bounding box center [387, 375] width 240 height 23
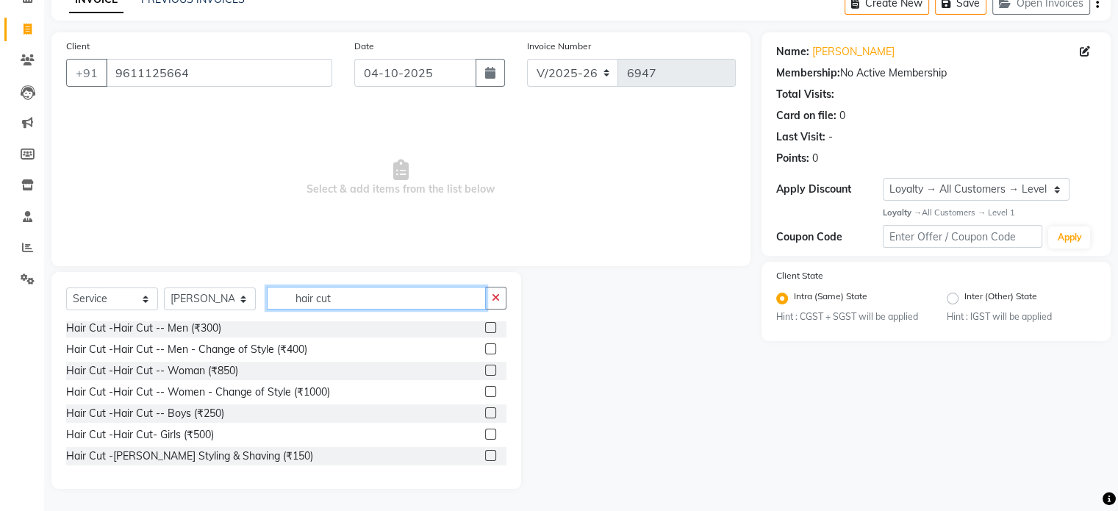
scroll to position [0, 0]
type input "hair cut"
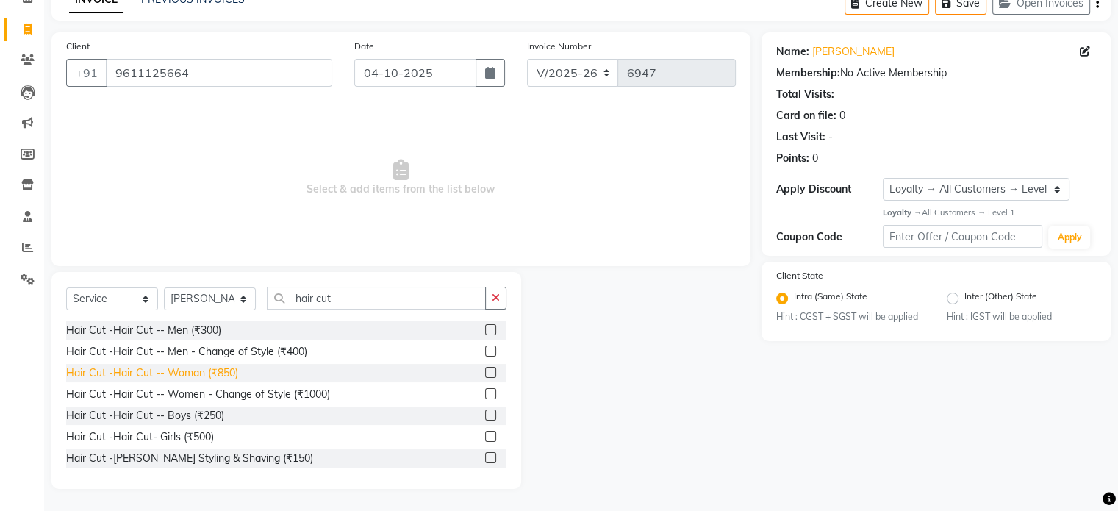
click at [212, 378] on div "Hair Cut -Hair Cut -- Woman (₹850)" at bounding box center [152, 372] width 172 height 15
checkbox input "false"
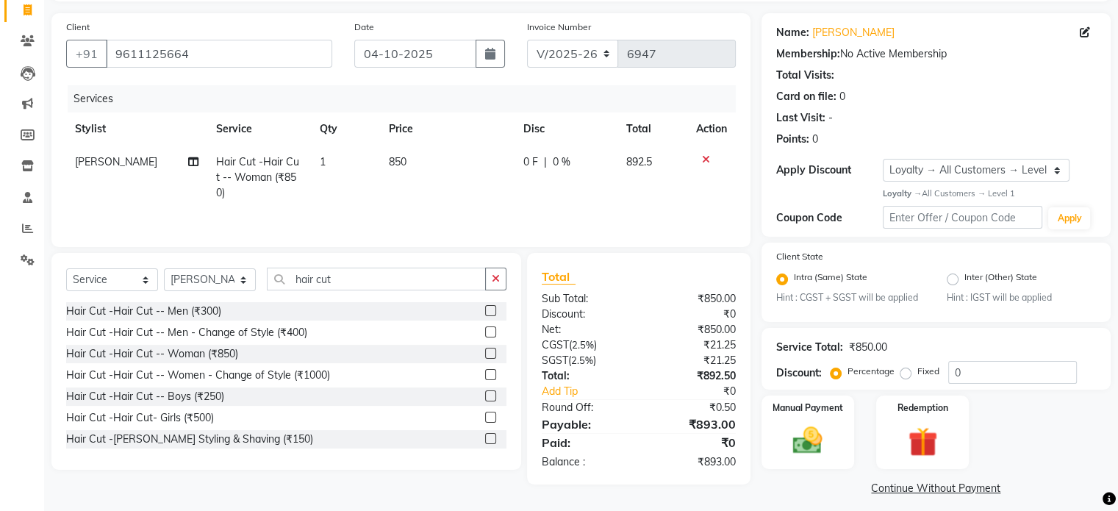
scroll to position [109, 0]
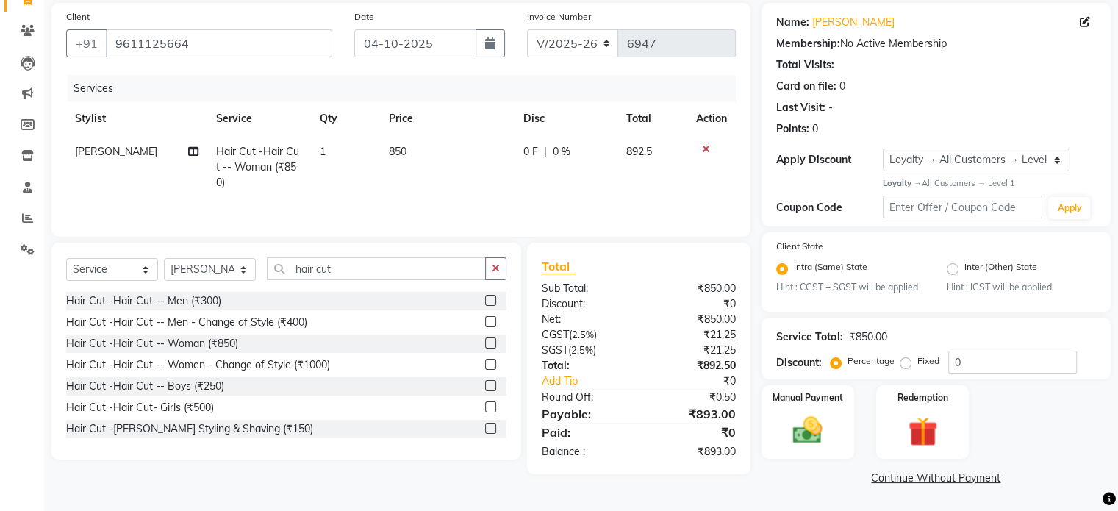
click at [855, 430] on div "Manual Payment Redemption" at bounding box center [935, 421] width 371 height 73
click at [847, 426] on div "Manual Payment" at bounding box center [807, 422] width 96 height 76
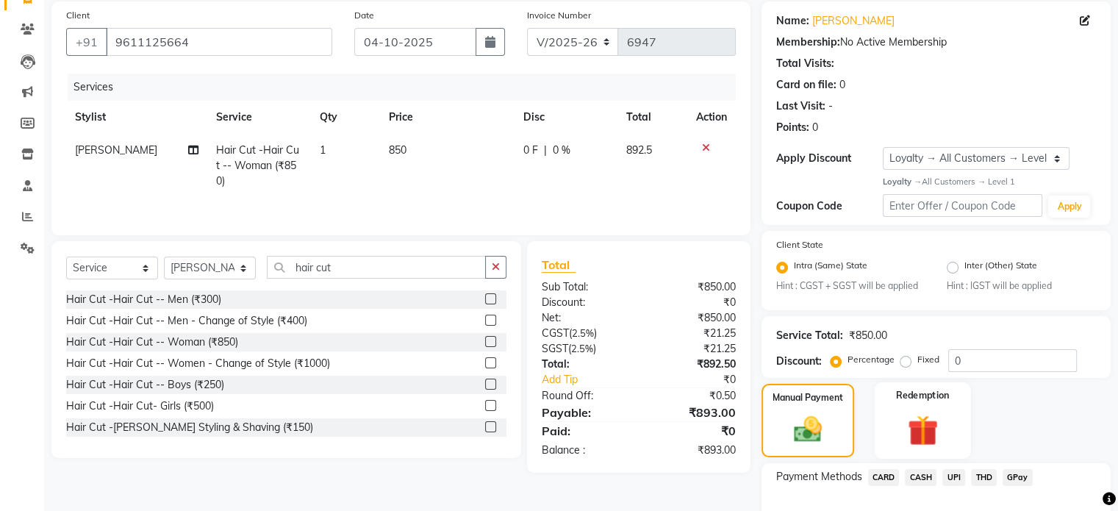
drag, startPoint x: 953, startPoint y: 475, endPoint x: 953, endPoint y: 446, distance: 28.7
click at [952, 478] on span "UPI" at bounding box center [953, 477] width 23 height 17
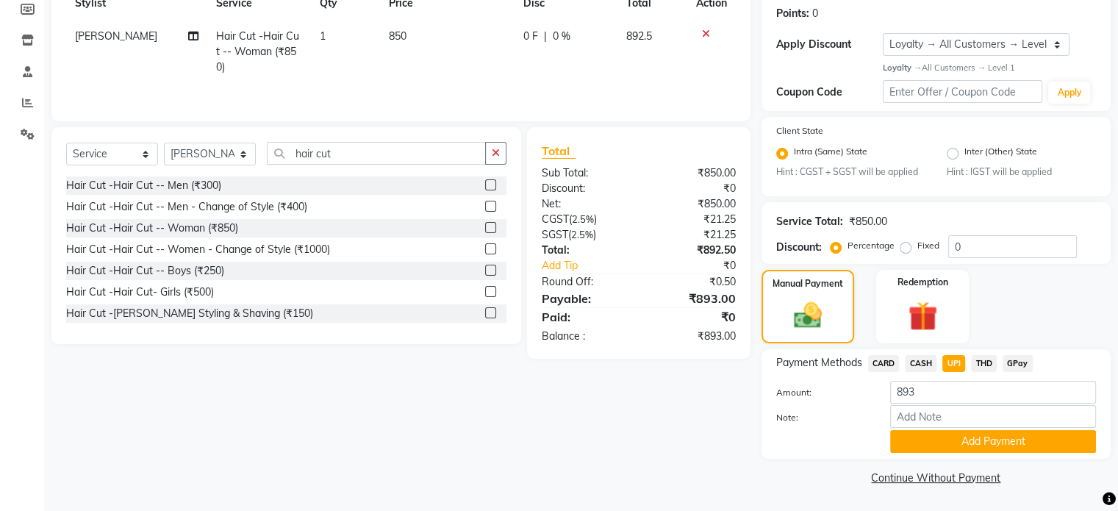
scroll to position [225, 0]
click at [929, 446] on button "Add Payment" at bounding box center [993, 441] width 206 height 23
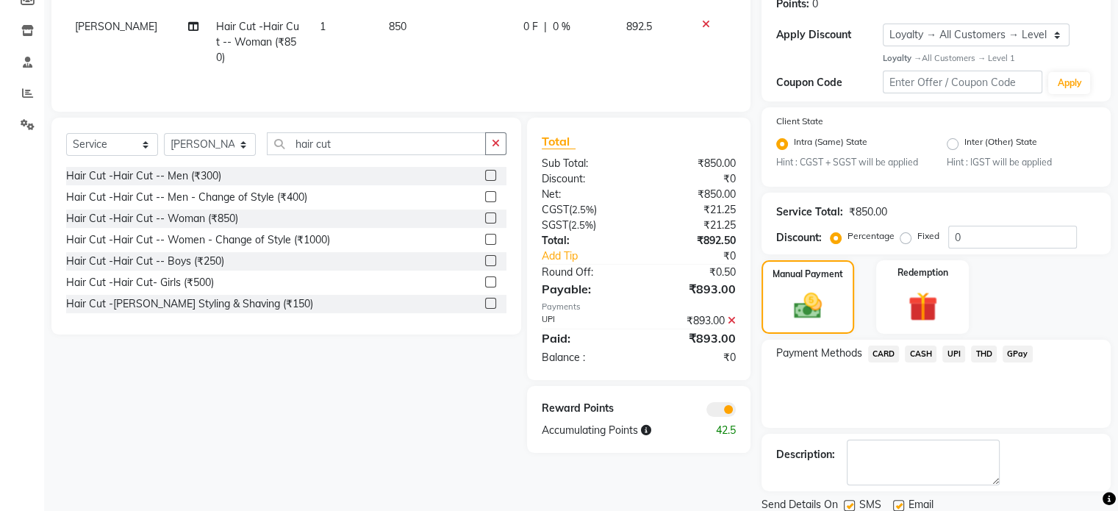
scroll to position [285, 0]
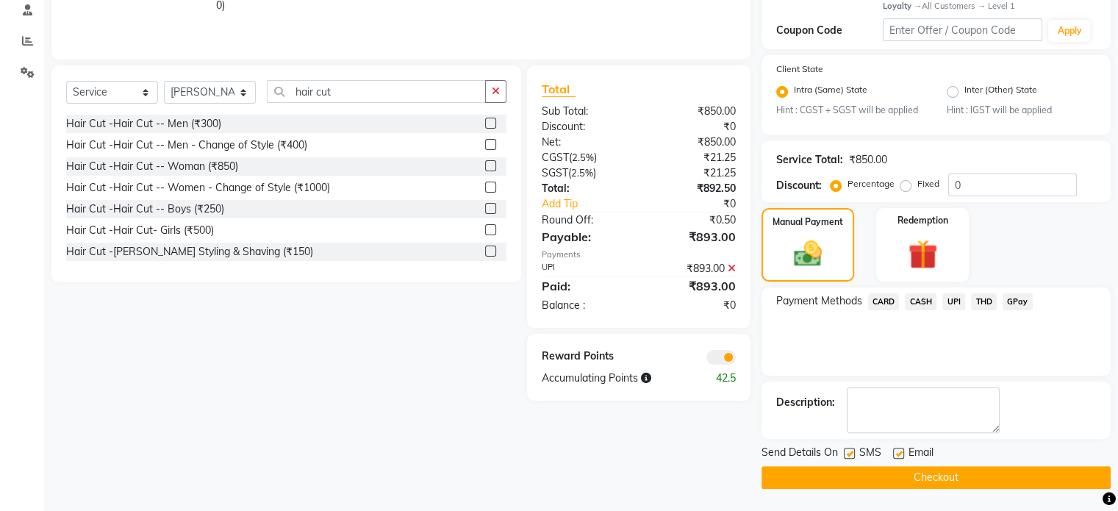
click at [717, 358] on span at bounding box center [720, 357] width 29 height 15
click at [736, 359] on input "checkbox" at bounding box center [736, 359] width 0 height 0
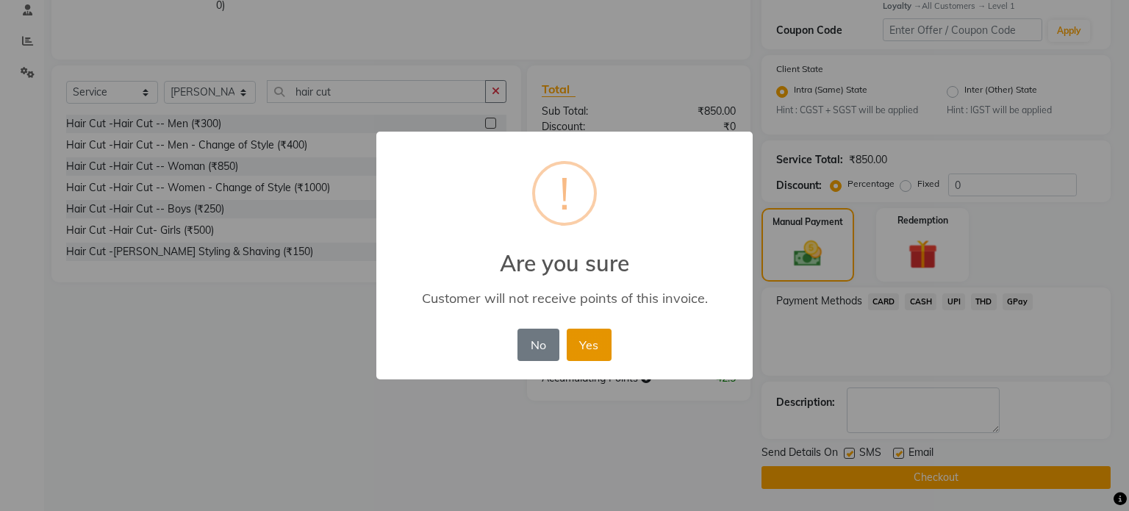
click at [583, 345] on button "Yes" at bounding box center [589, 344] width 45 height 32
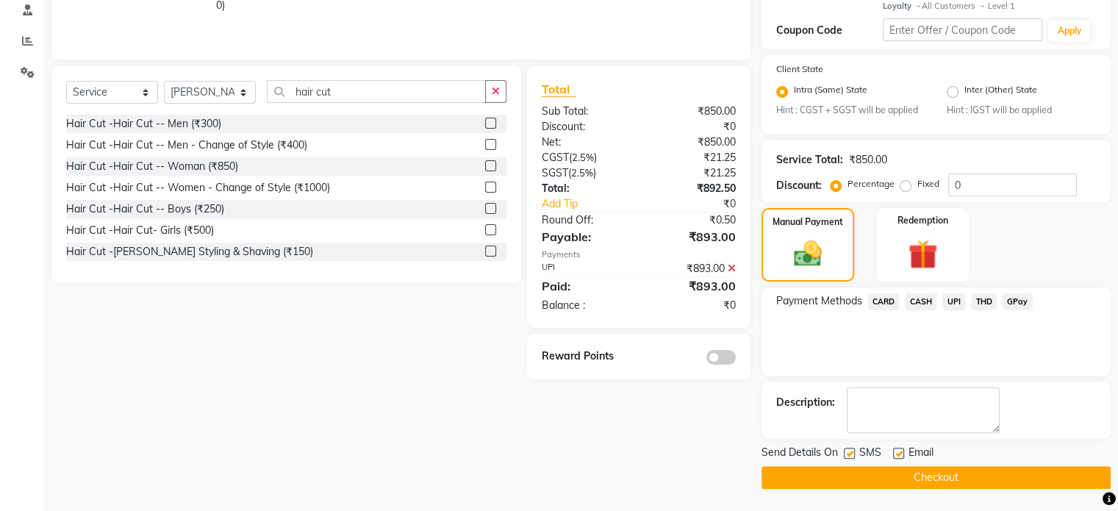
click at [800, 478] on button "Checkout" at bounding box center [935, 477] width 349 height 23
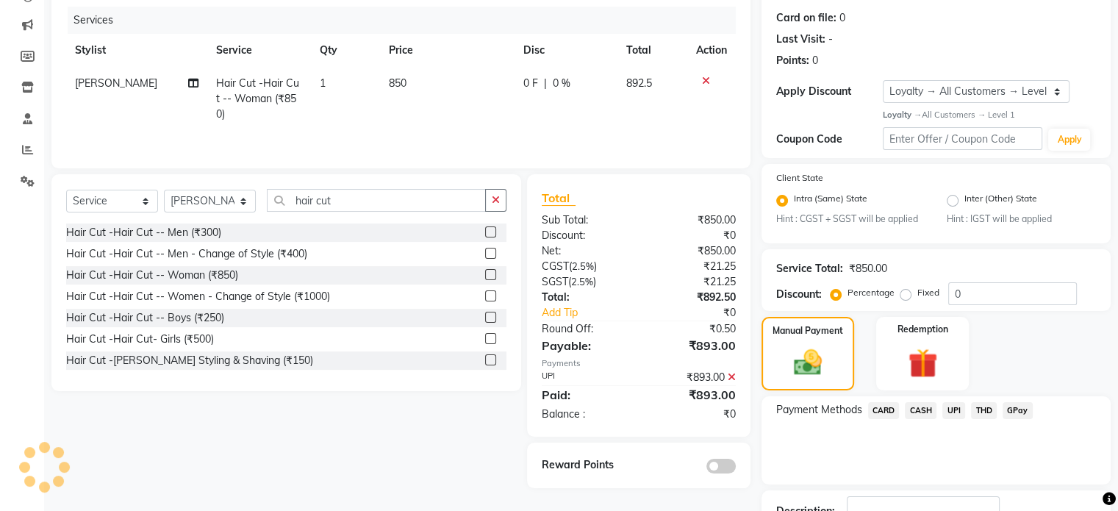
scroll to position [0, 0]
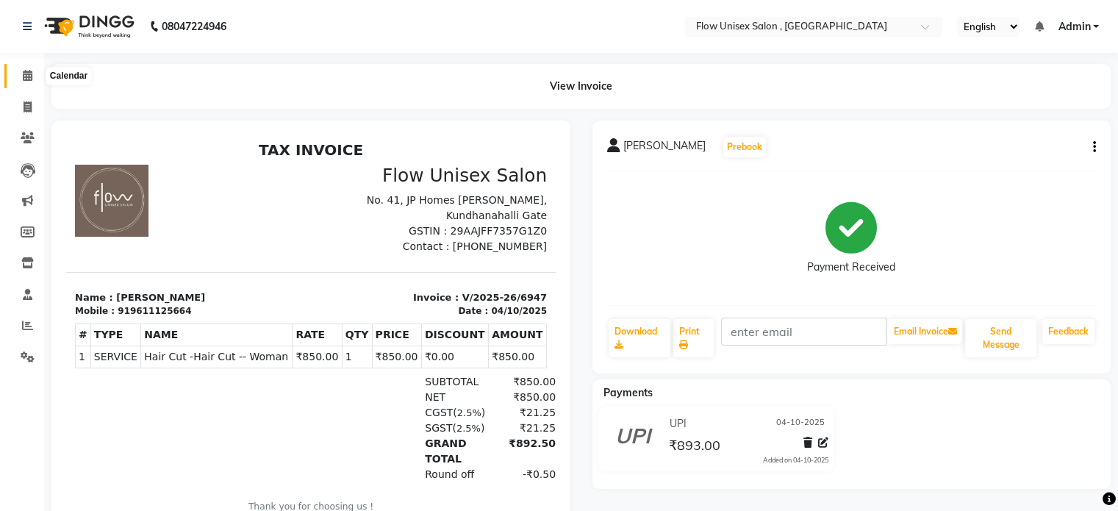
drag, startPoint x: 24, startPoint y: 79, endPoint x: 27, endPoint y: 120, distance: 40.6
click at [24, 79] on icon at bounding box center [28, 75] width 10 height 11
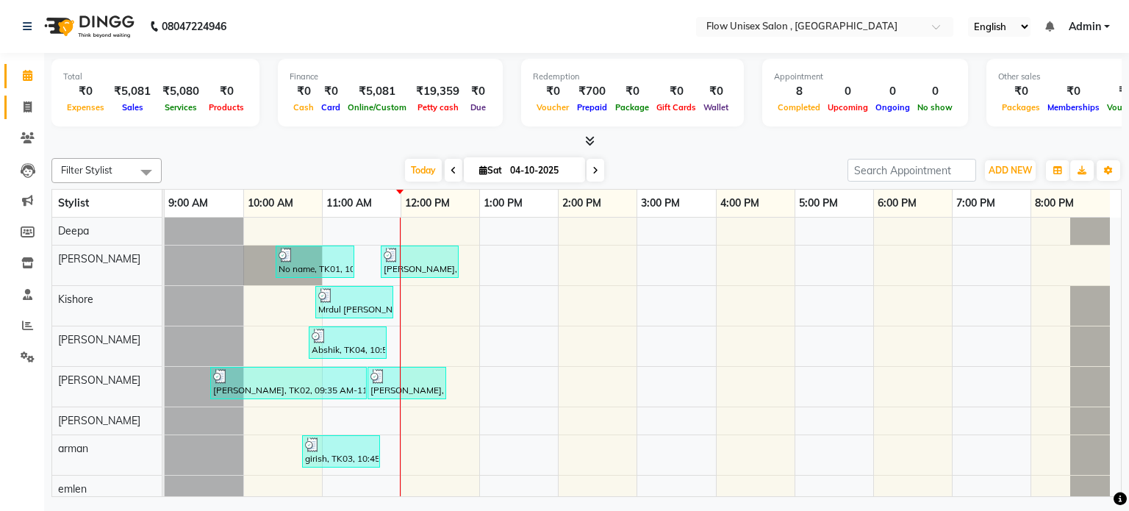
click at [32, 115] on link "Invoice" at bounding box center [21, 108] width 35 height 24
select select "service"
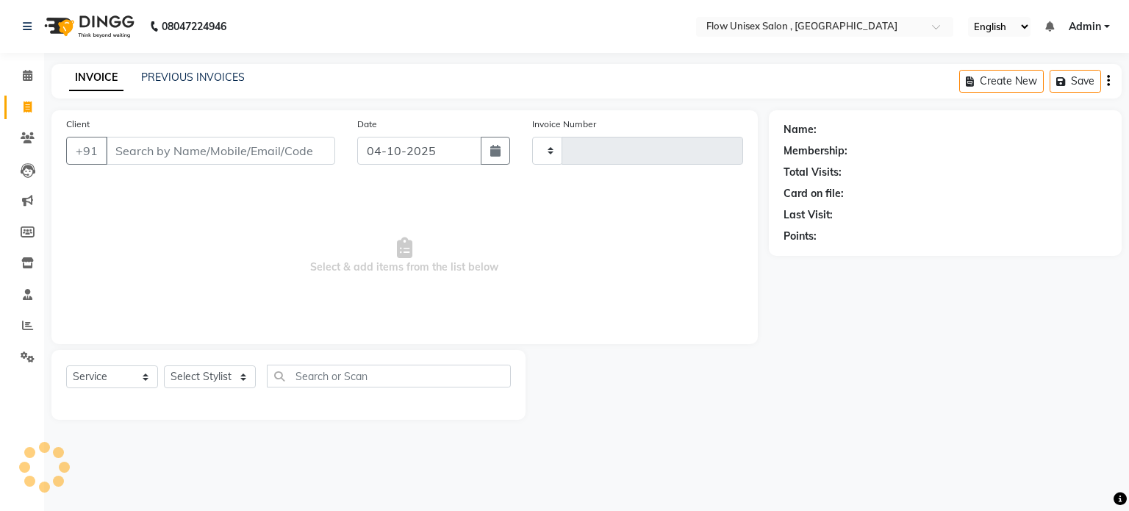
type input "6948"
select select "5875"
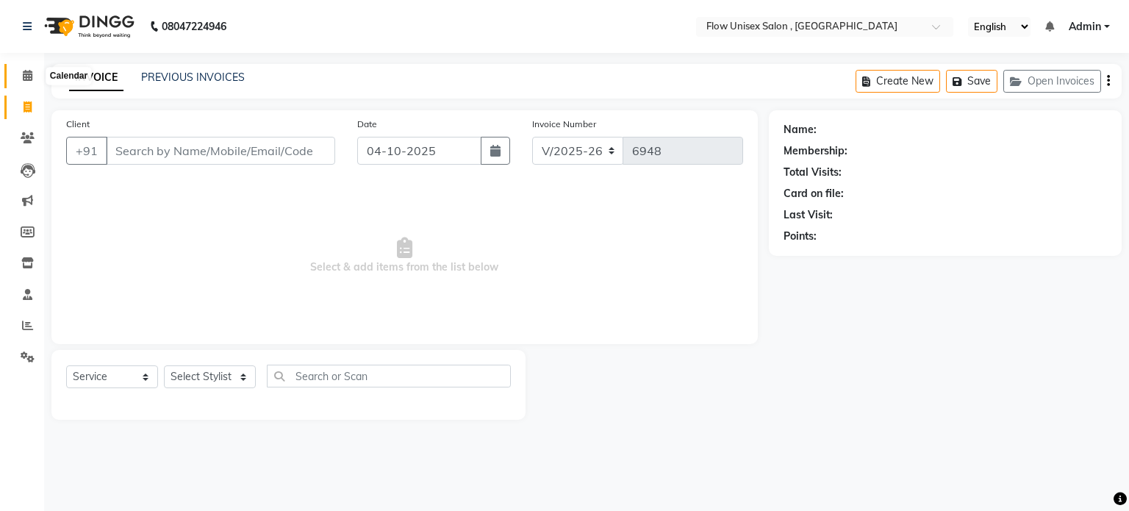
click at [23, 82] on span at bounding box center [28, 76] width 26 height 17
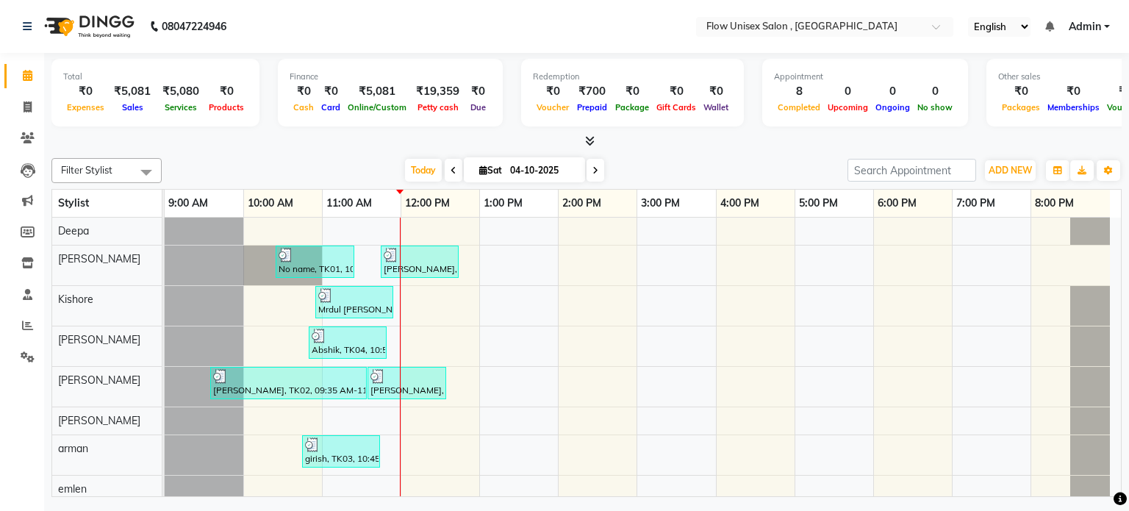
click at [590, 140] on icon at bounding box center [590, 140] width 10 height 11
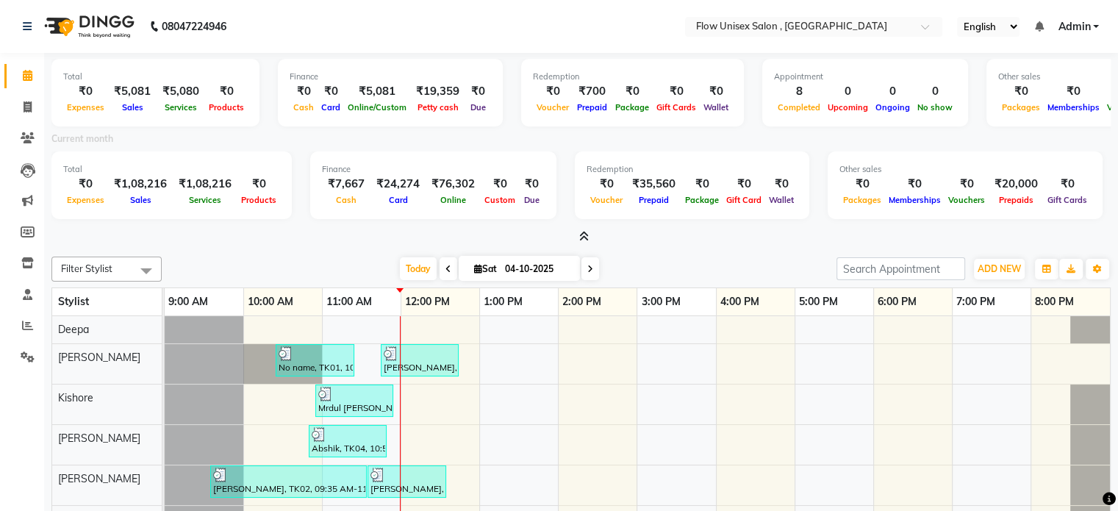
click at [582, 240] on icon at bounding box center [584, 236] width 10 height 11
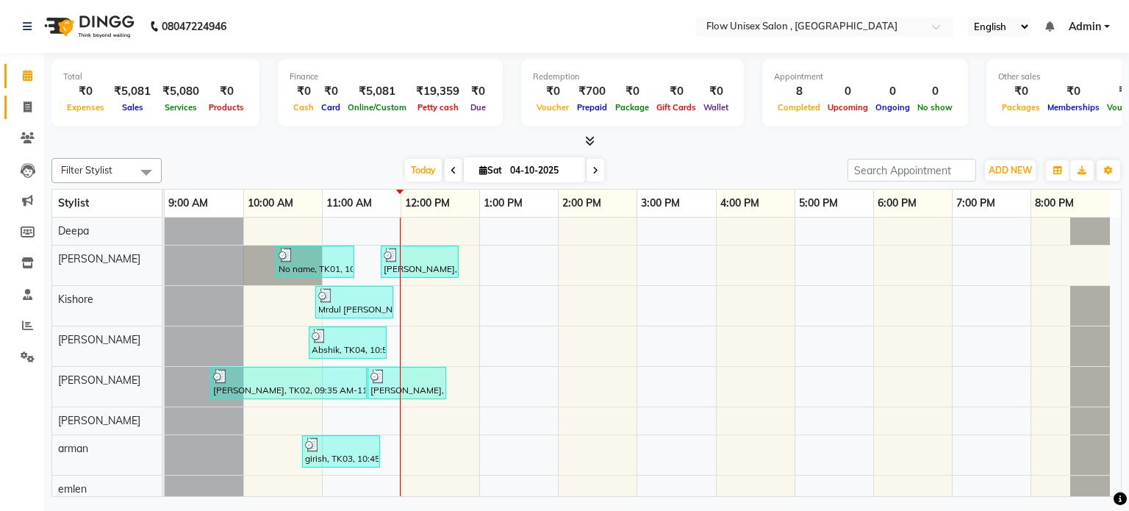
click at [12, 104] on link "Invoice" at bounding box center [21, 108] width 35 height 24
select select "5875"
select select "service"
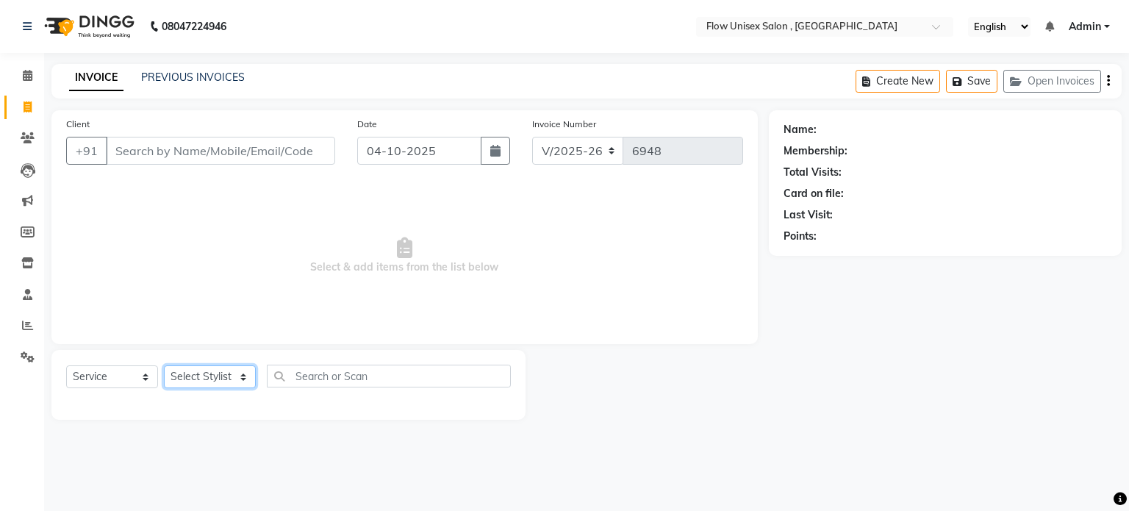
click at [213, 378] on select "Select Stylist arman Deepa emlen jaseem Kishore Manjila monika debbarma Mustafa…" at bounding box center [210, 376] width 92 height 23
select select "62770"
click at [164, 366] on select "Select Stylist arman Deepa emlen jaseem Kishore Manjila monika debbarma Mustafa…" at bounding box center [210, 376] width 92 height 23
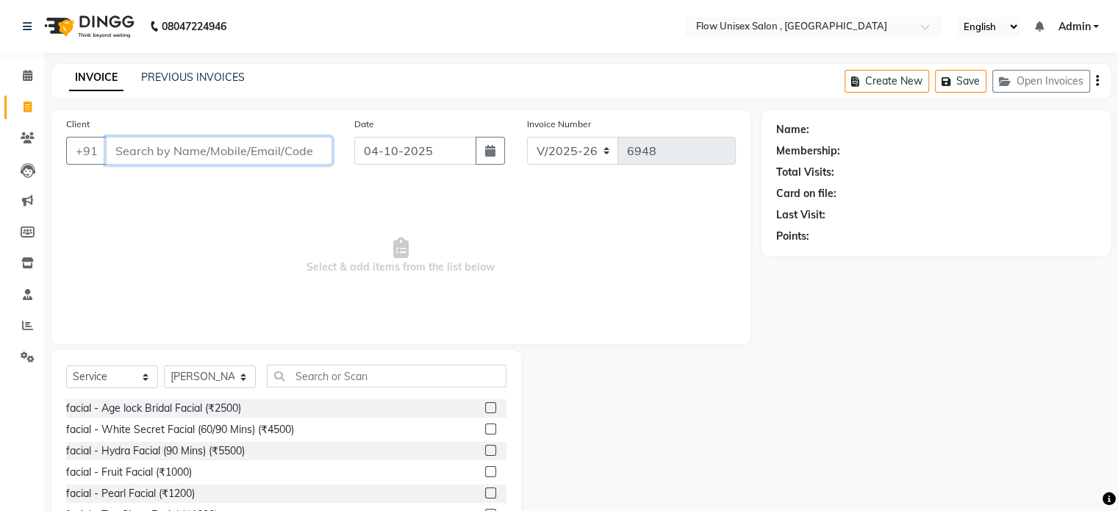
click at [276, 155] on input "Client" at bounding box center [219, 151] width 226 height 28
type input "8861944492"
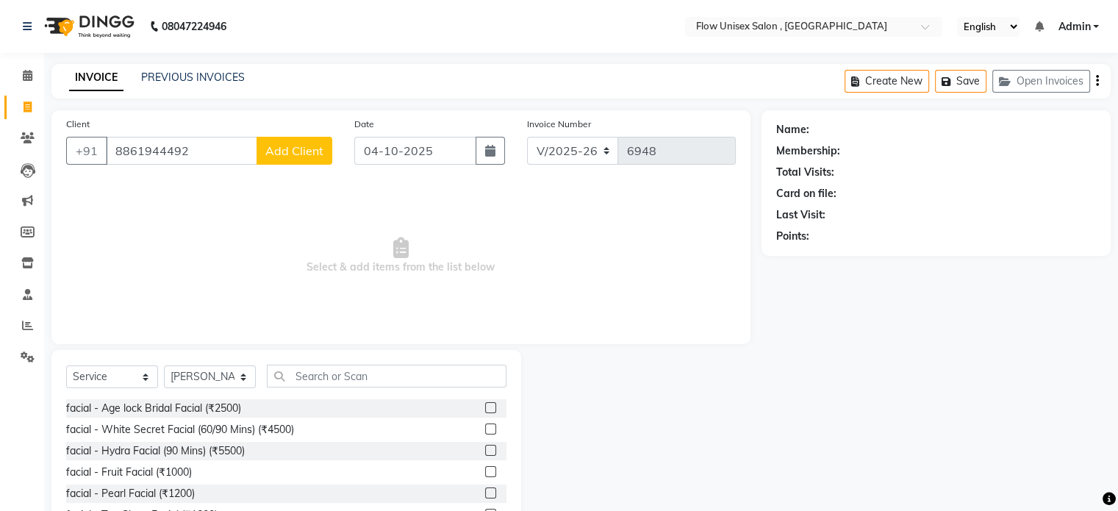
click at [290, 148] on span "Add Client" at bounding box center [294, 150] width 58 height 15
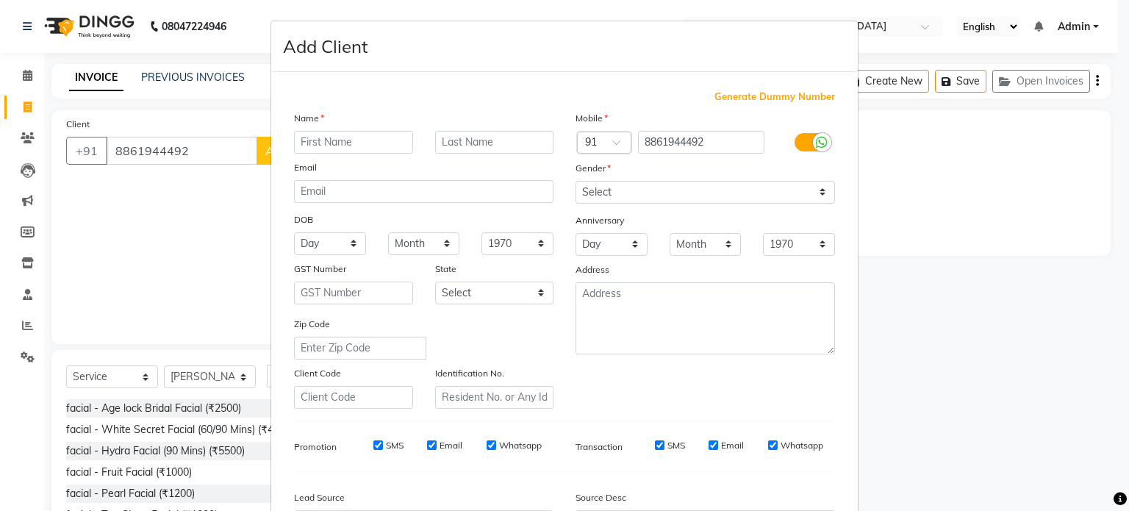
click at [366, 149] on input "text" at bounding box center [353, 142] width 119 height 23
type input "venkath"
drag, startPoint x: 670, startPoint y: 190, endPoint x: 655, endPoint y: 199, distance: 17.1
click at [670, 190] on select "Select [DEMOGRAPHIC_DATA] [DEMOGRAPHIC_DATA] Other Prefer Not To Say" at bounding box center [704, 192] width 259 height 23
select select "[DEMOGRAPHIC_DATA]"
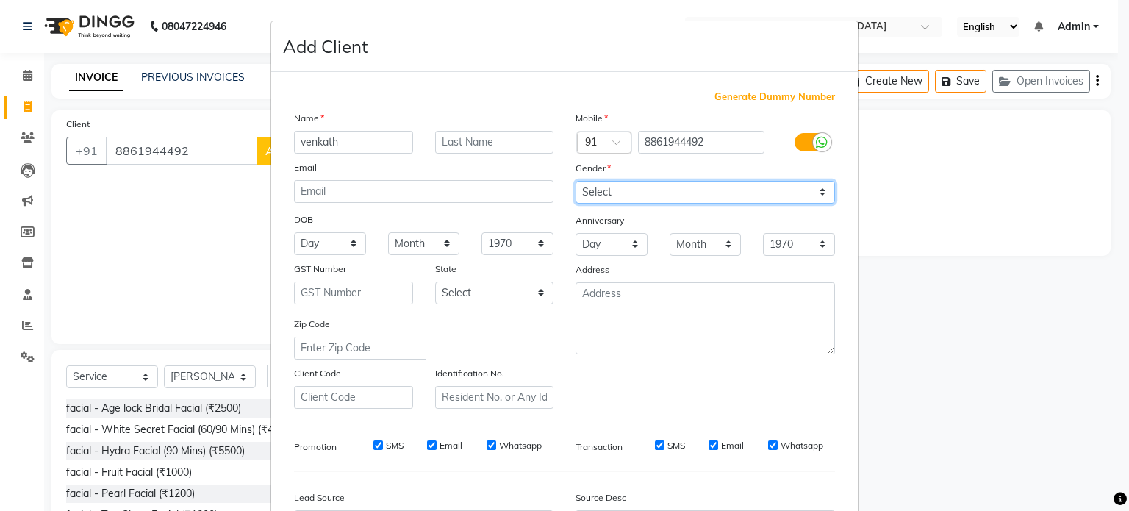
click at [575, 182] on select "Select [DEMOGRAPHIC_DATA] [DEMOGRAPHIC_DATA] Other Prefer Not To Say" at bounding box center [704, 192] width 259 height 23
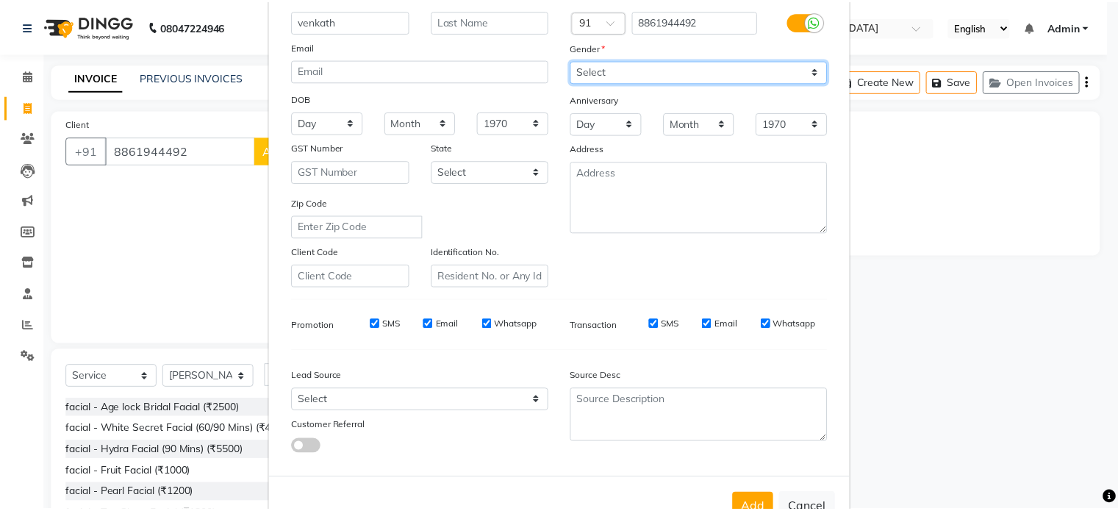
scroll to position [174, 0]
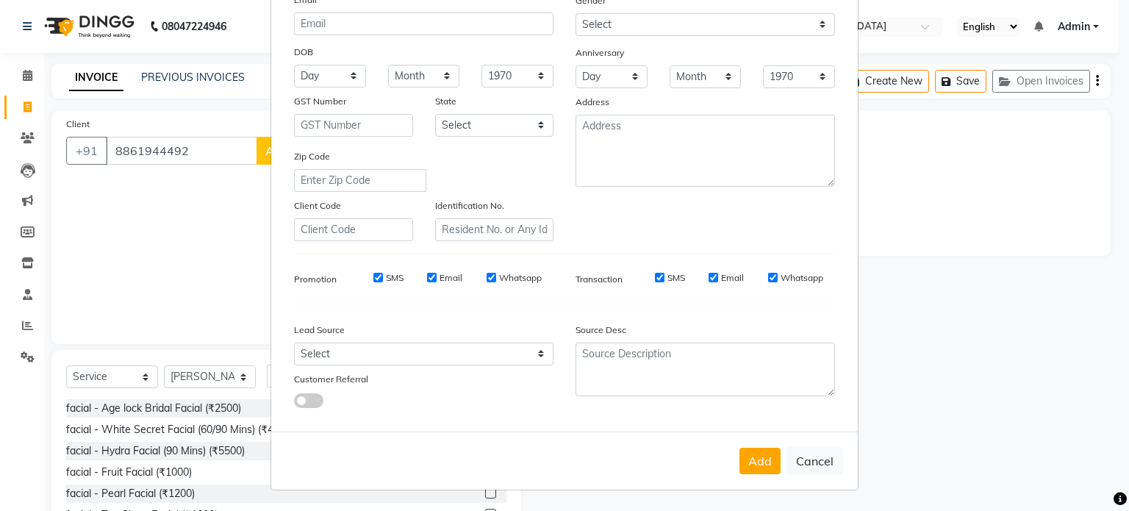
click at [760, 461] on button "Add" at bounding box center [759, 461] width 41 height 26
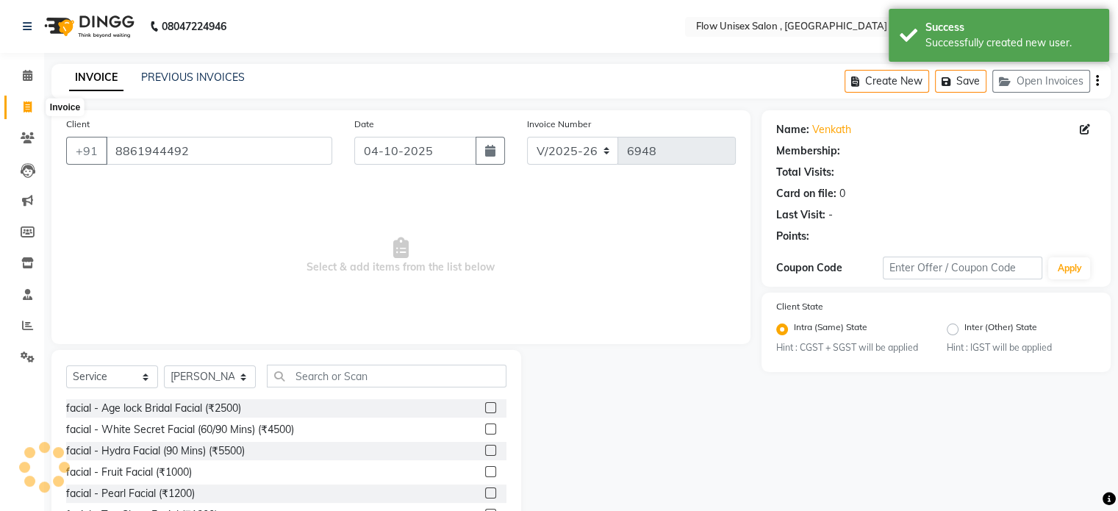
select select "1: Object"
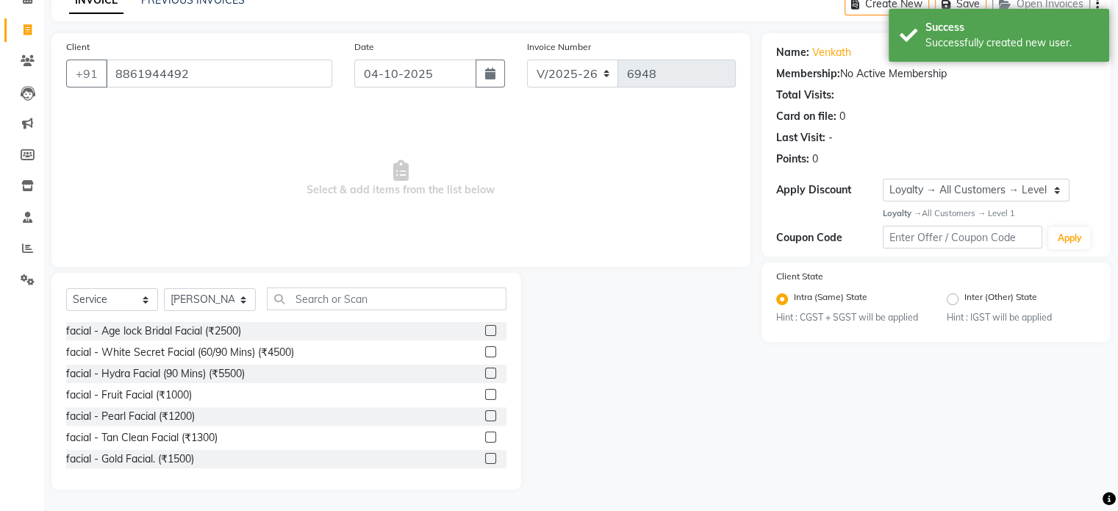
scroll to position [78, 0]
click at [397, 302] on input "text" at bounding box center [387, 298] width 240 height 23
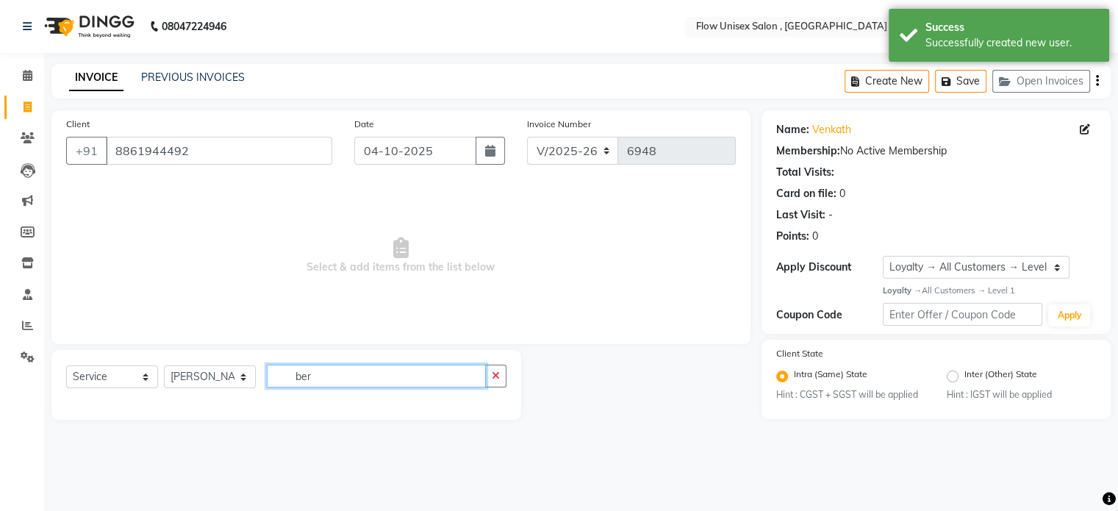
scroll to position [0, 0]
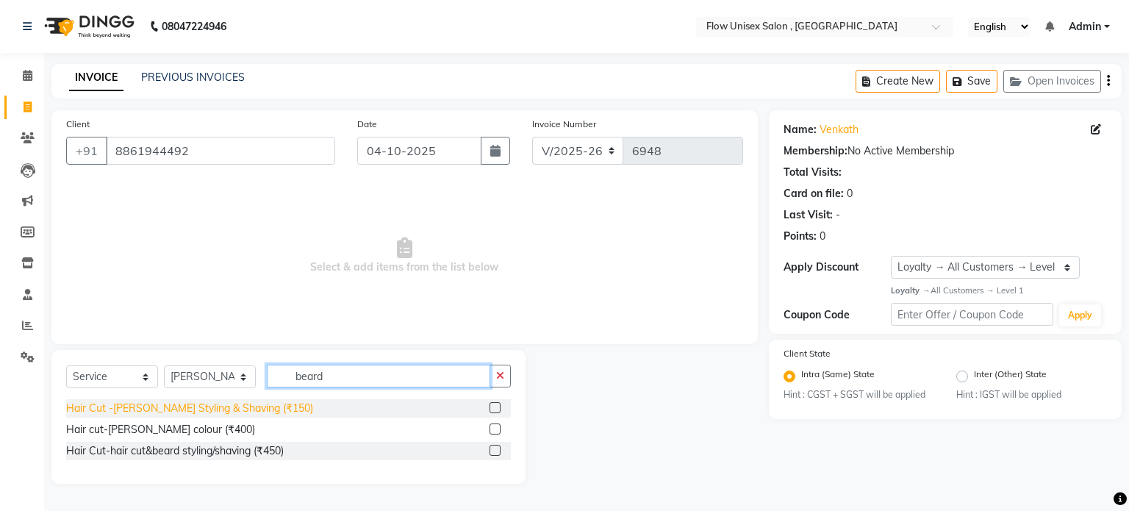
type input "beard"
click at [221, 400] on div "Hair Cut -Beard Styling & Shaving (₹150)" at bounding box center [189, 407] width 247 height 15
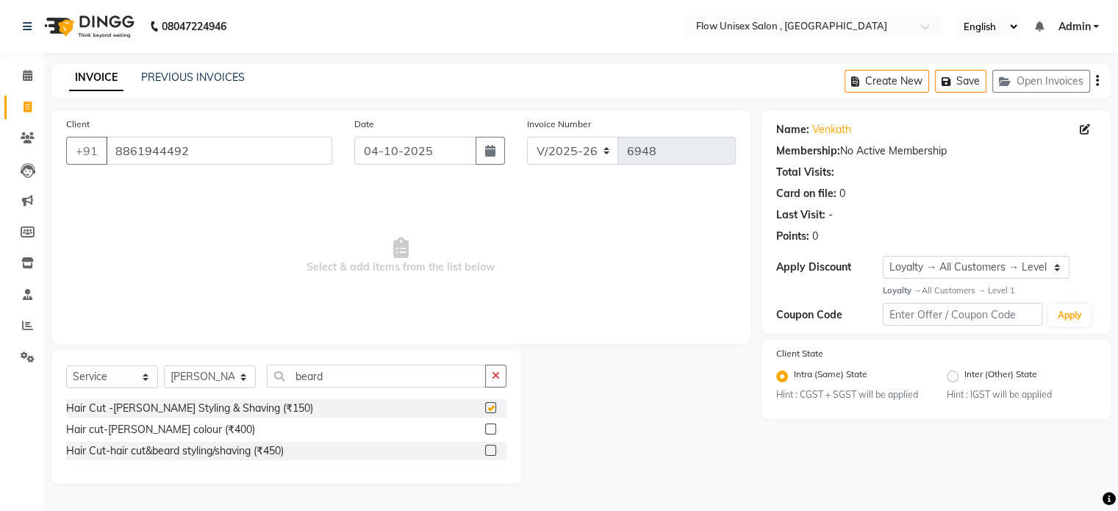
checkbox input "false"
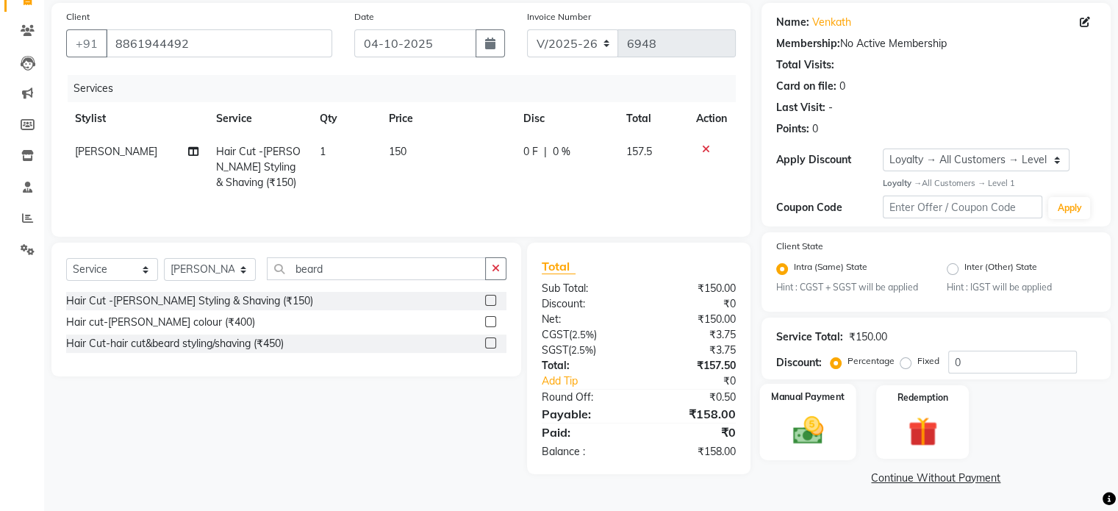
drag, startPoint x: 836, startPoint y: 431, endPoint x: 844, endPoint y: 426, distance: 9.0
click at [835, 431] on div "Manual Payment" at bounding box center [807, 422] width 96 height 76
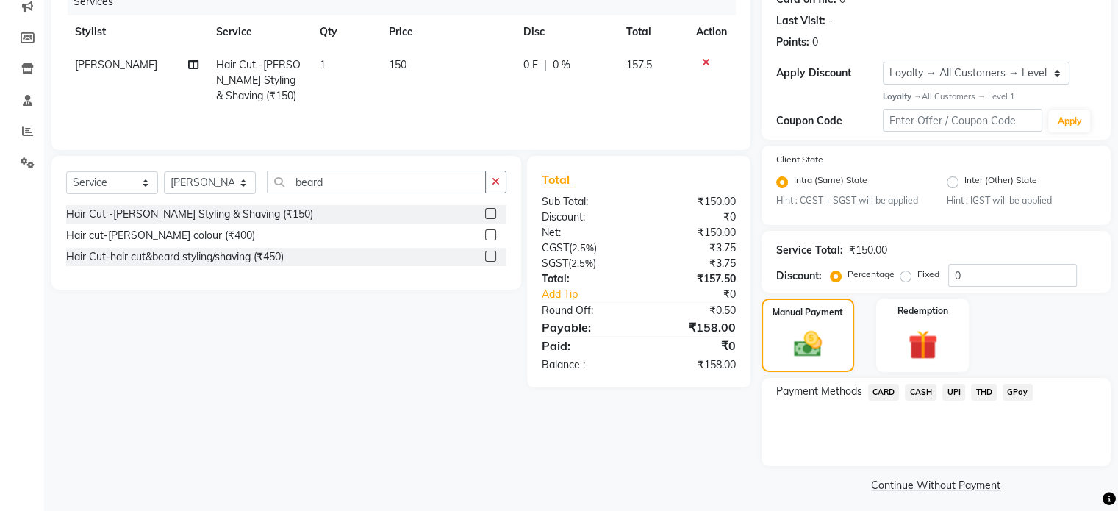
scroll to position [203, 0]
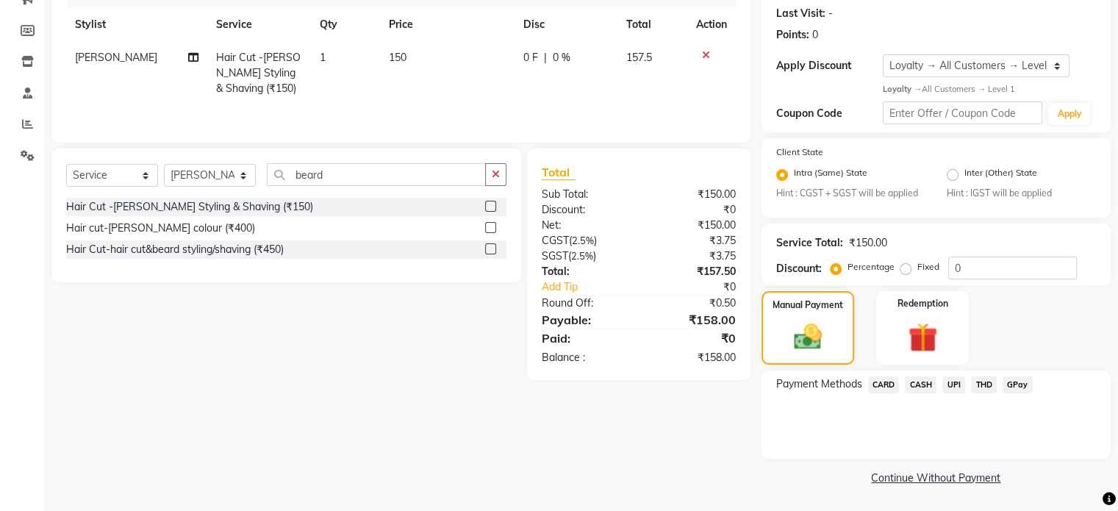
drag, startPoint x: 957, startPoint y: 383, endPoint x: 963, endPoint y: 398, distance: 16.5
click at [958, 392] on span "UPI" at bounding box center [953, 384] width 23 height 17
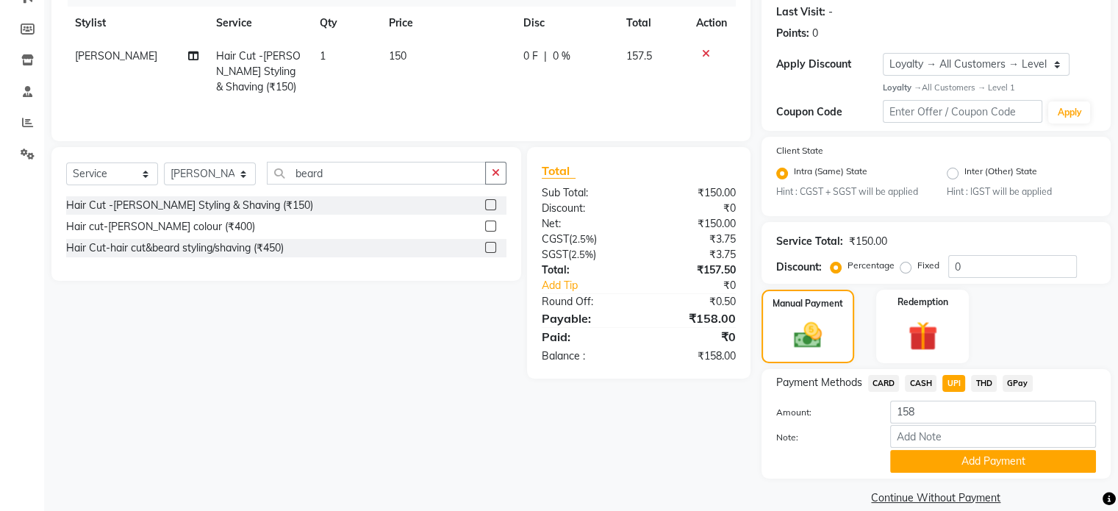
click at [916, 478] on div "Payment Methods CARD CASH UPI THD GPay Amount: 158 Note: Add Payment" at bounding box center [935, 423] width 349 height 109
drag, startPoint x: 905, startPoint y: 472, endPoint x: 860, endPoint y: 456, distance: 47.7
click at [902, 472] on button "Add Payment" at bounding box center [993, 461] width 206 height 23
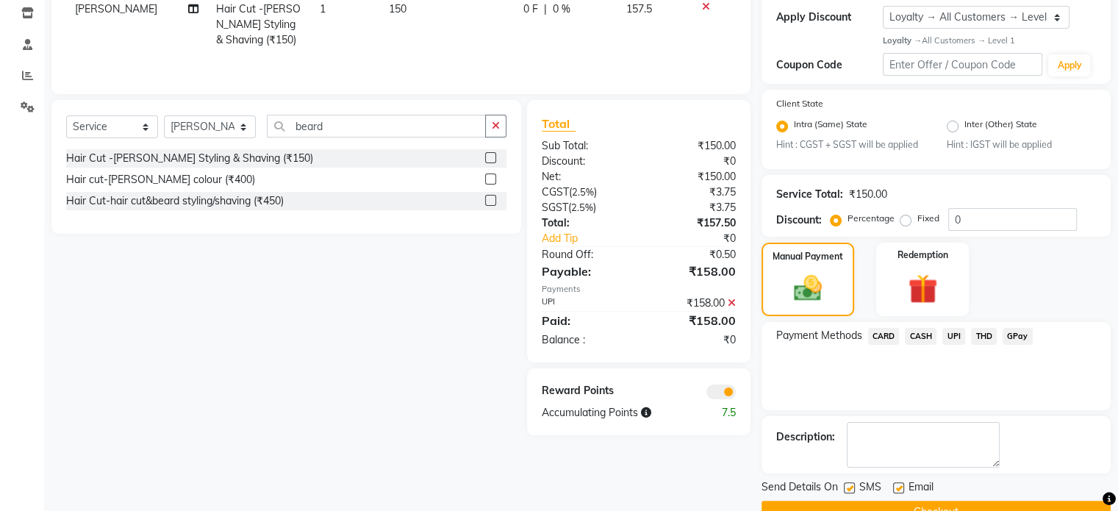
scroll to position [285, 0]
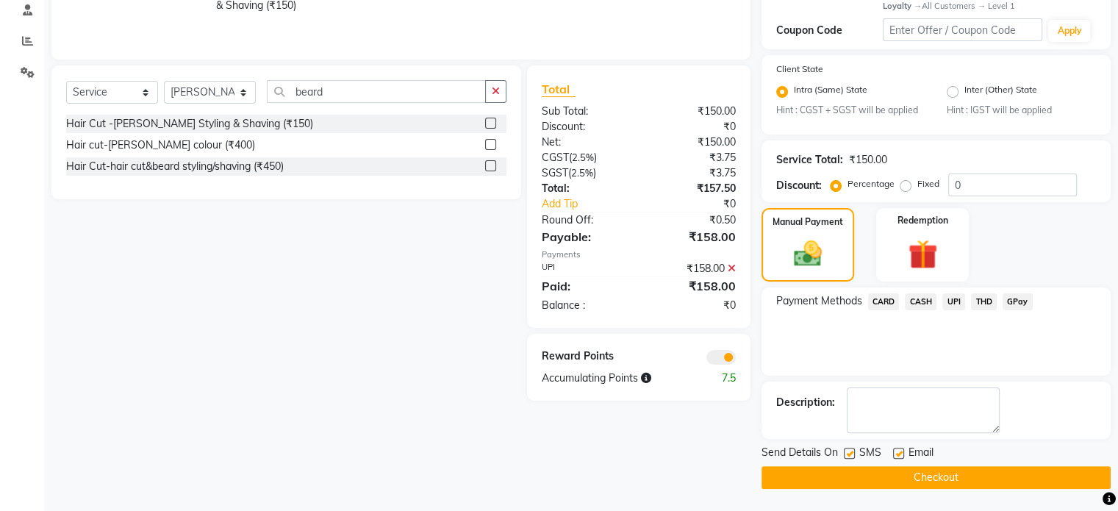
click at [725, 359] on span at bounding box center [720, 357] width 29 height 15
click at [736, 359] on input "checkbox" at bounding box center [736, 359] width 0 height 0
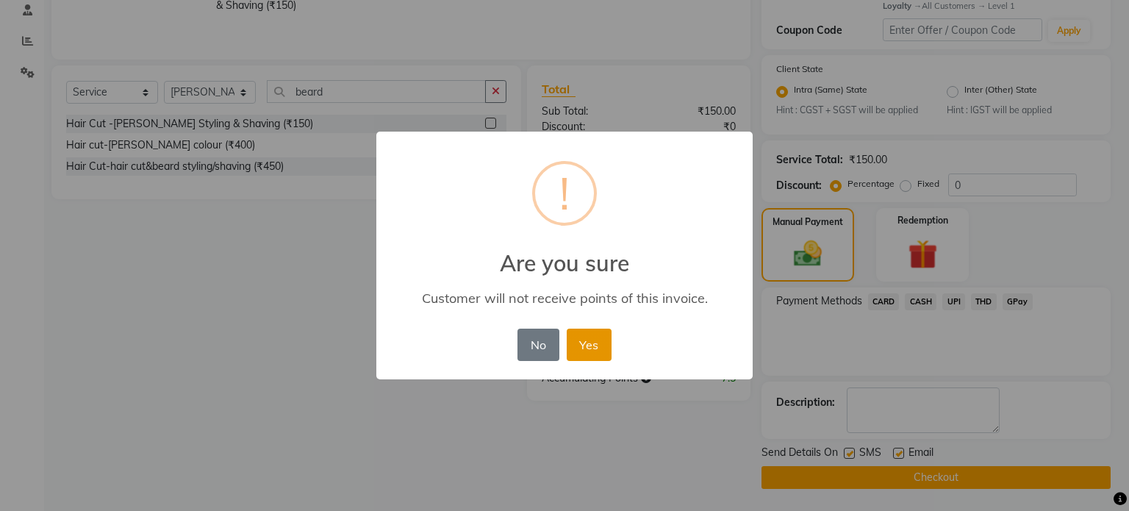
click at [601, 359] on button "Yes" at bounding box center [589, 344] width 45 height 32
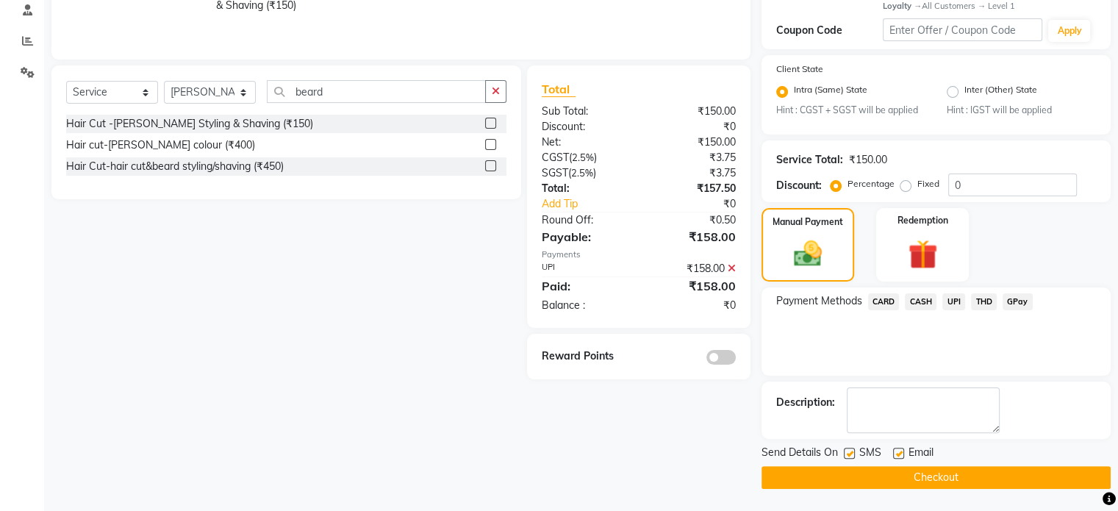
click at [799, 489] on main "INVOICE PREVIOUS INVOICES Create New Save Open Invoices Client +91 8861944492 D…" at bounding box center [581, 145] width 1074 height 731
click at [799, 485] on button "Checkout" at bounding box center [935, 477] width 349 height 23
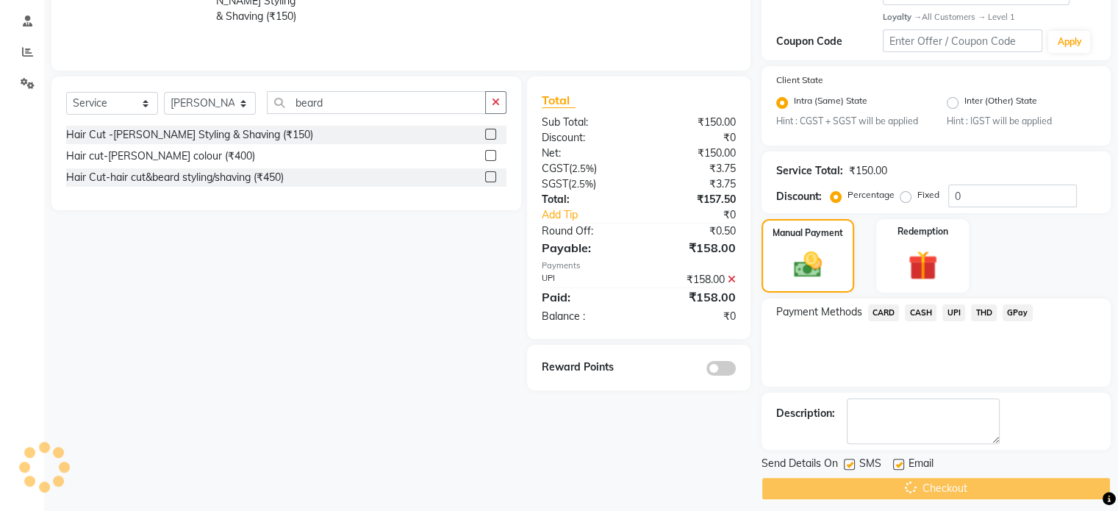
scroll to position [0, 0]
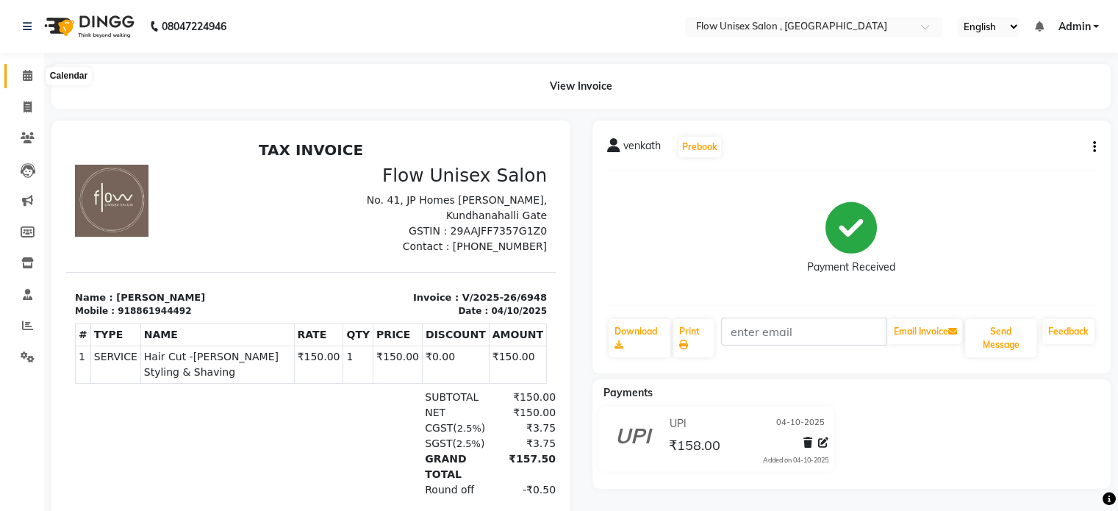
click at [24, 73] on icon at bounding box center [28, 75] width 10 height 11
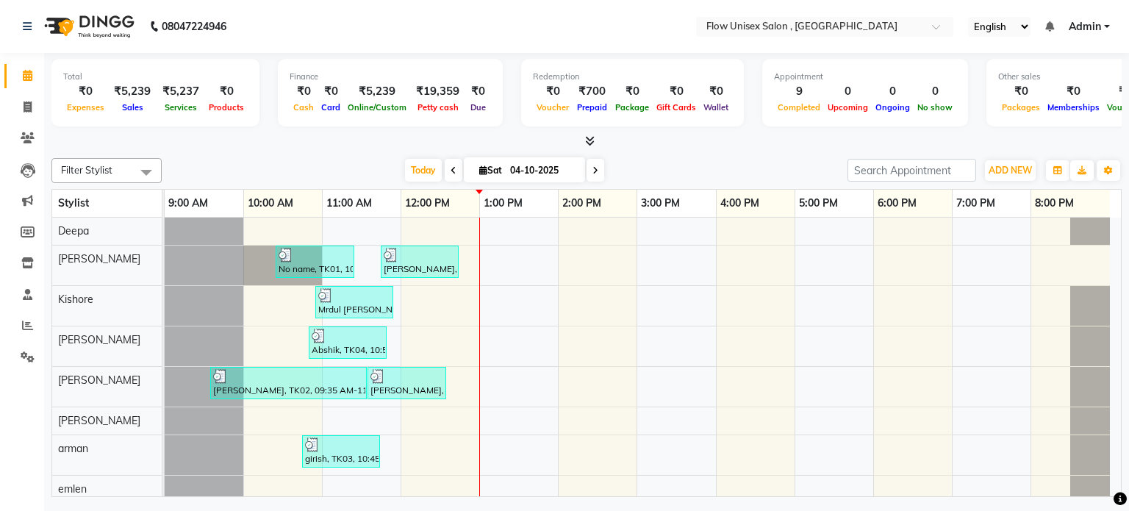
click at [223, 117] on div "Total ₹0 Expenses ₹5,239 Sales ₹5,237 Services ₹0 Products" at bounding box center [155, 93] width 208 height 68
click at [26, 101] on icon at bounding box center [28, 106] width 8 height 11
select select "5875"
select select "service"
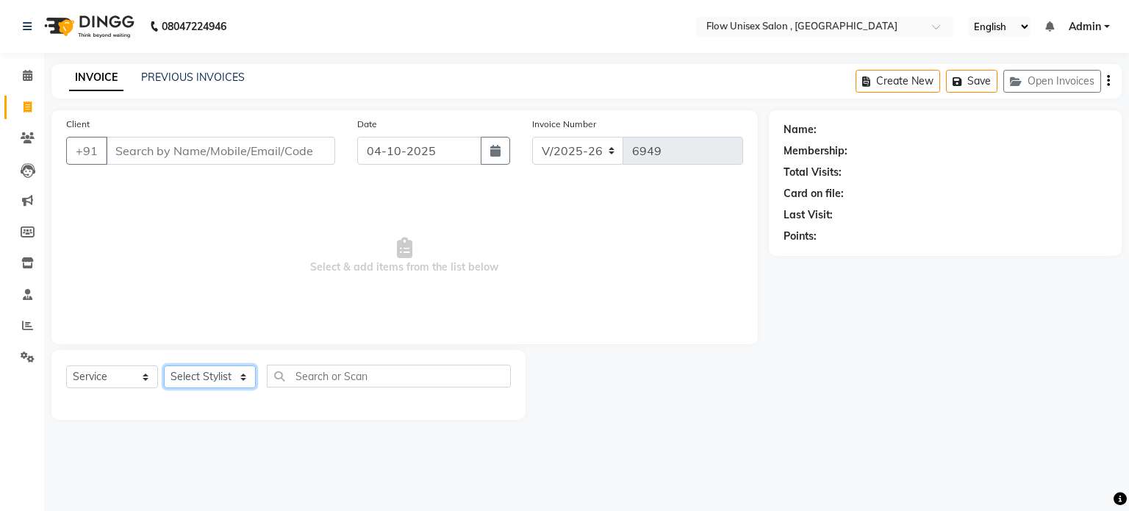
drag, startPoint x: 229, startPoint y: 378, endPoint x: 223, endPoint y: 339, distance: 39.4
click at [224, 378] on select "Select Stylist" at bounding box center [210, 376] width 92 height 23
select select "49275"
click at [164, 366] on select "Select Stylist arman Deepa emlen jaseem Kishore Manjila monika debbarma Mustafa…" at bounding box center [210, 376] width 92 height 23
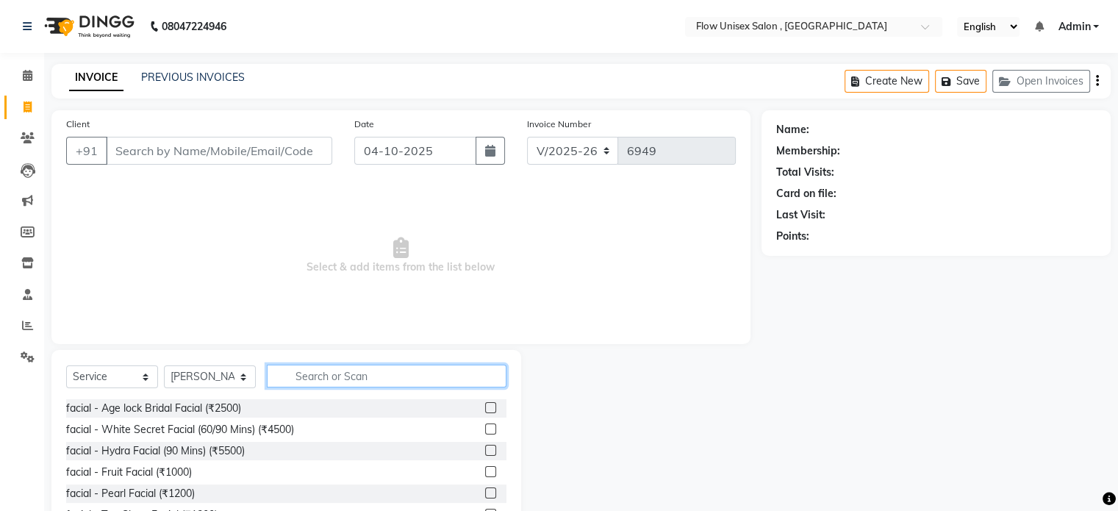
click at [332, 384] on input "text" at bounding box center [387, 375] width 240 height 23
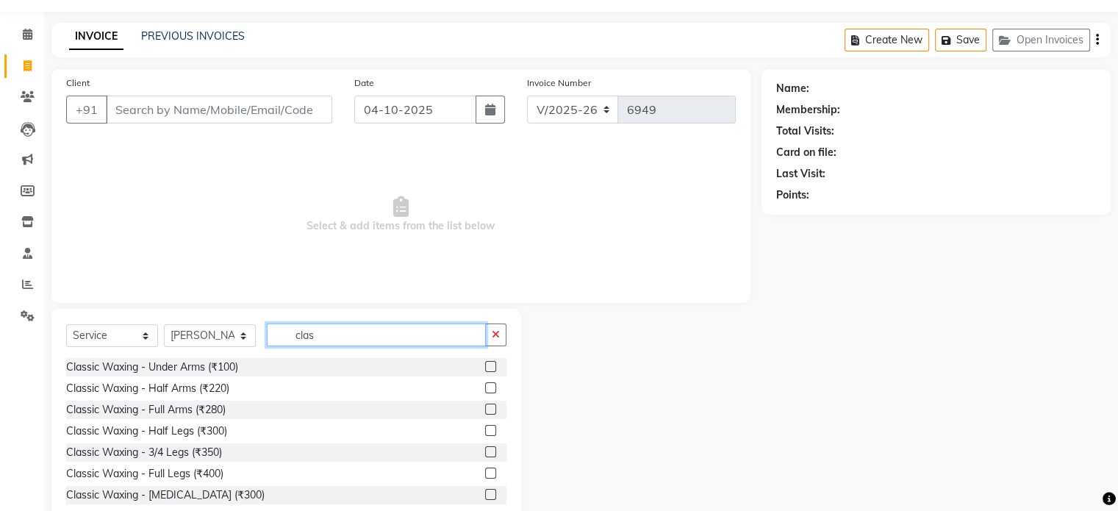
scroll to position [78, 0]
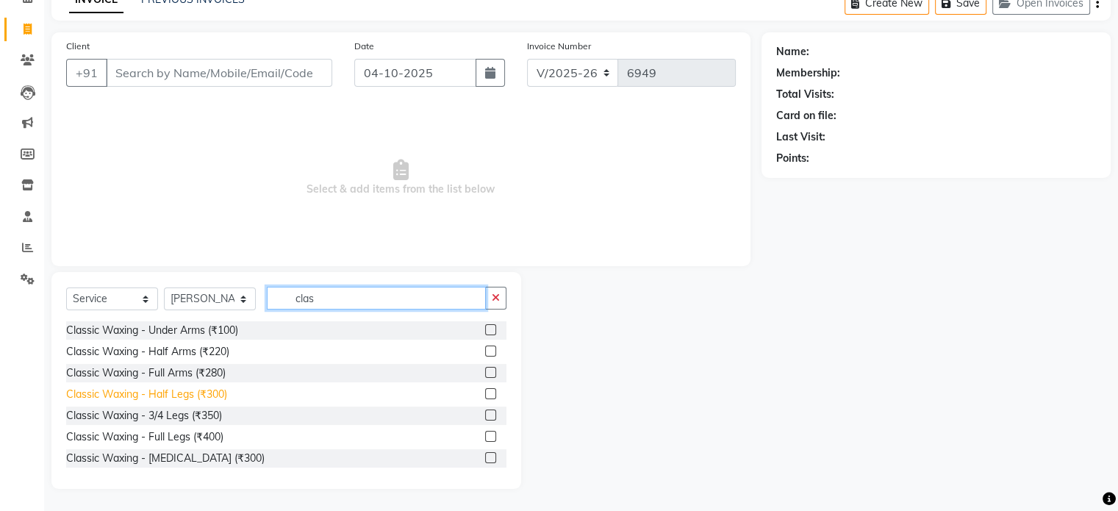
type input "clas"
click at [220, 400] on div "Classic Waxing - Half Legs (₹300)" at bounding box center [146, 394] width 161 height 15
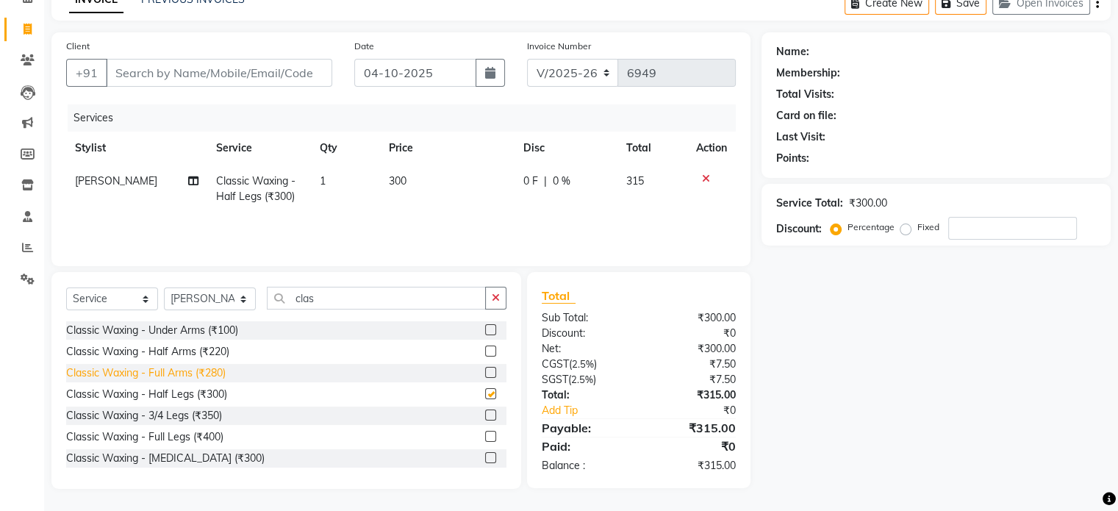
checkbox input "false"
click at [206, 326] on div "Classic Waxing - Under Arms (₹100)" at bounding box center [152, 330] width 172 height 15
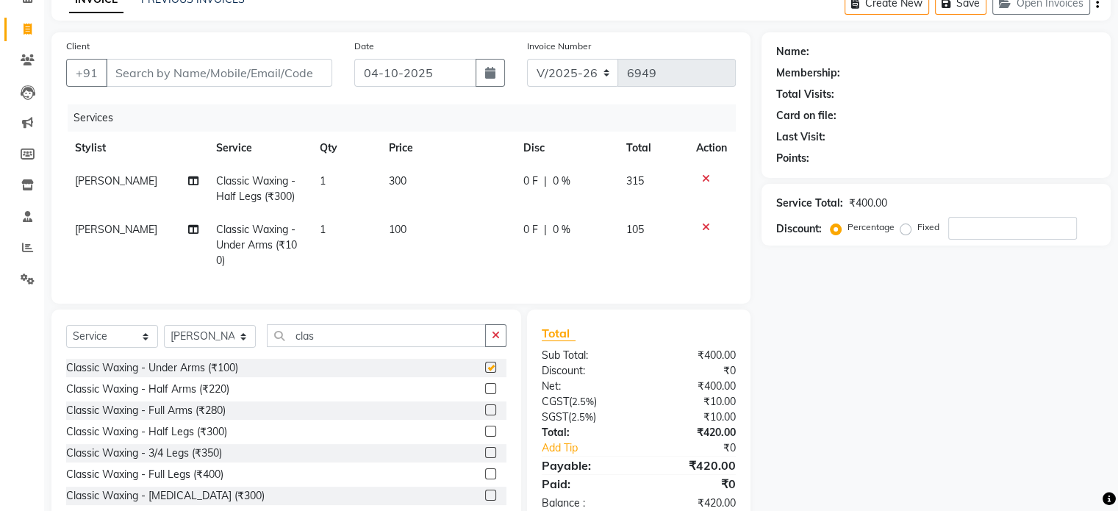
checkbox input "false"
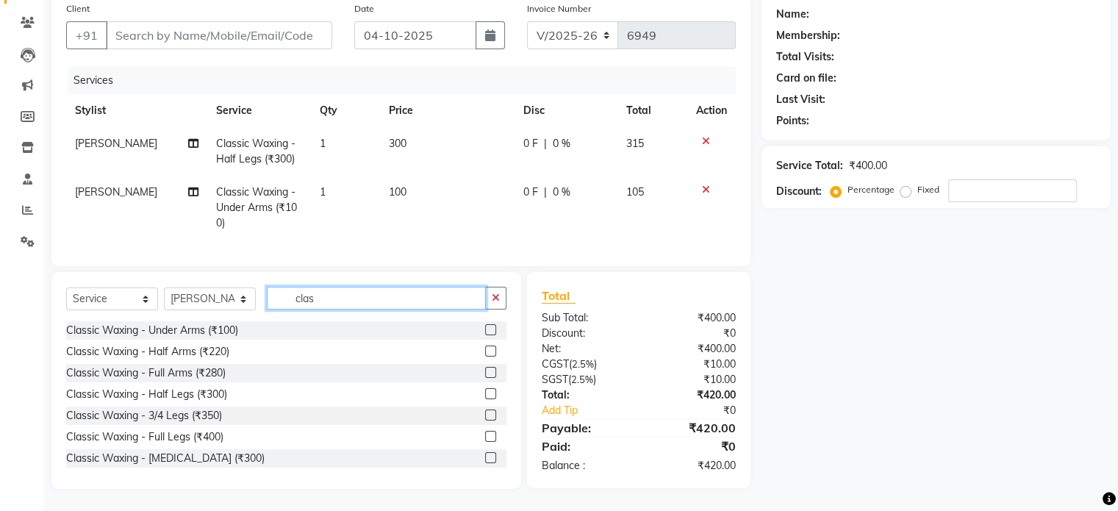
click at [361, 297] on input "clas" at bounding box center [376, 298] width 219 height 23
type input "c"
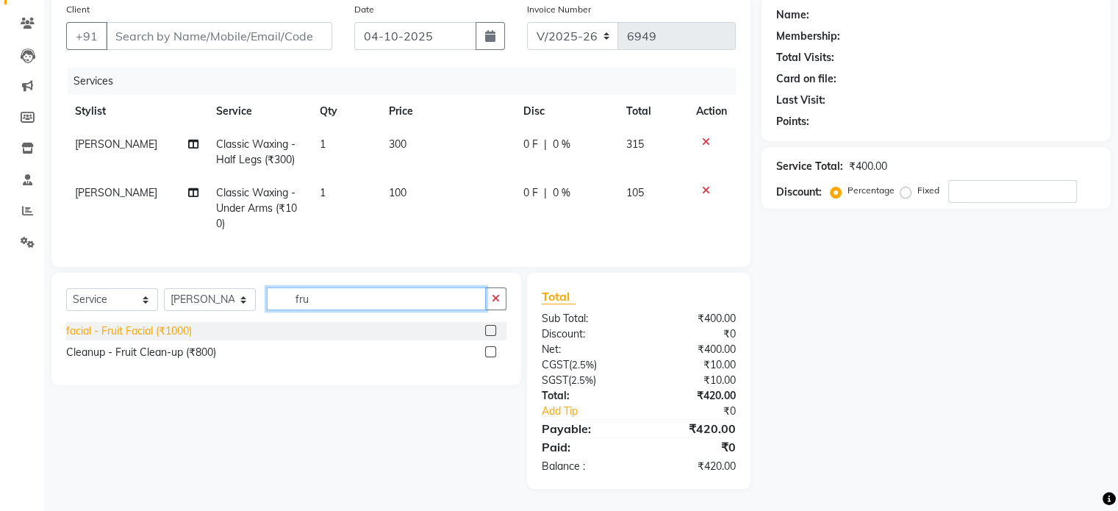
type input "fru"
click at [162, 331] on div "facial - Fruit Facial (₹1000)" at bounding box center [129, 330] width 126 height 15
checkbox input "false"
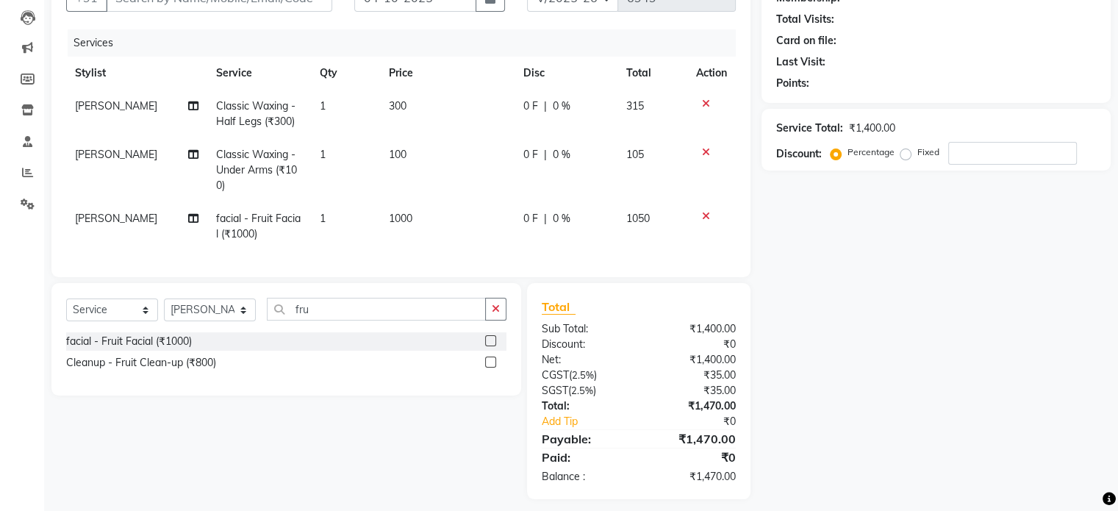
scroll to position [174, 0]
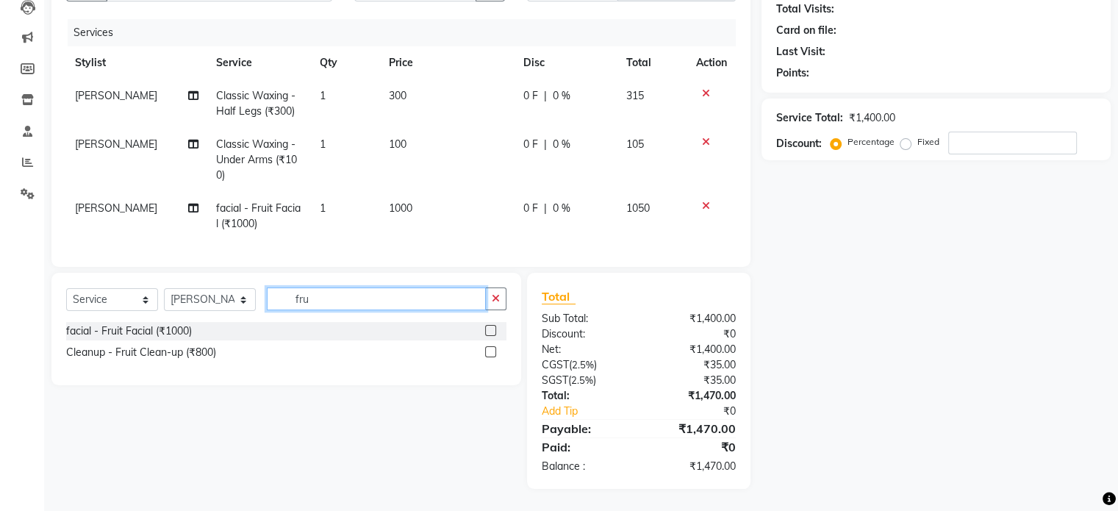
drag, startPoint x: 339, startPoint y: 297, endPoint x: 358, endPoint y: 294, distance: 19.3
click at [341, 297] on input "fru" at bounding box center [376, 298] width 219 height 23
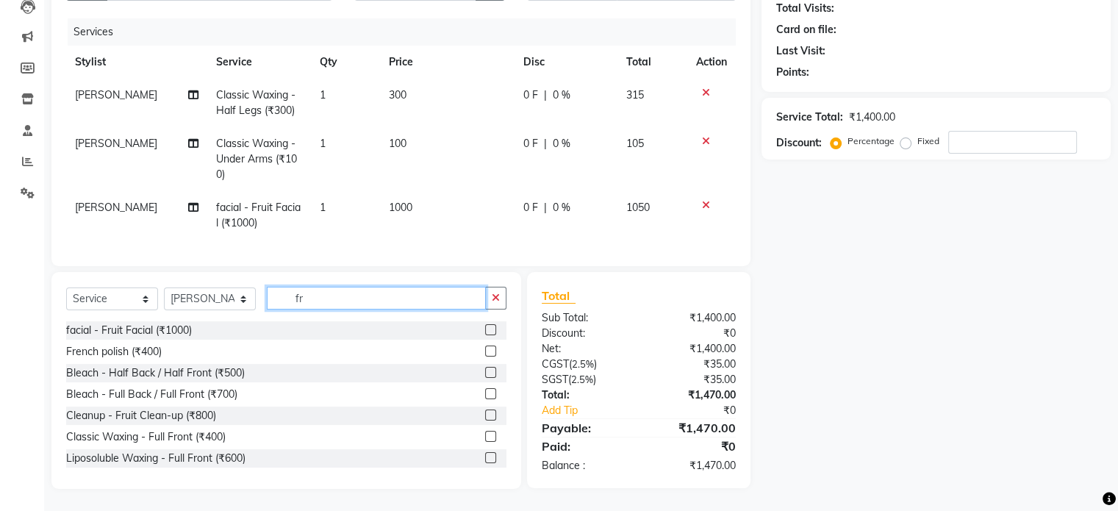
type input "f"
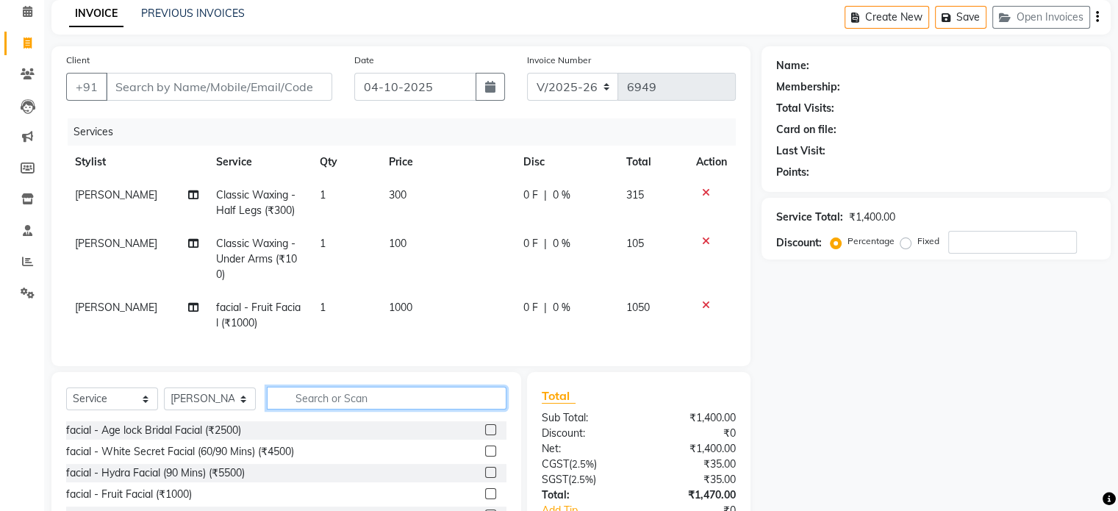
scroll to position [176, 0]
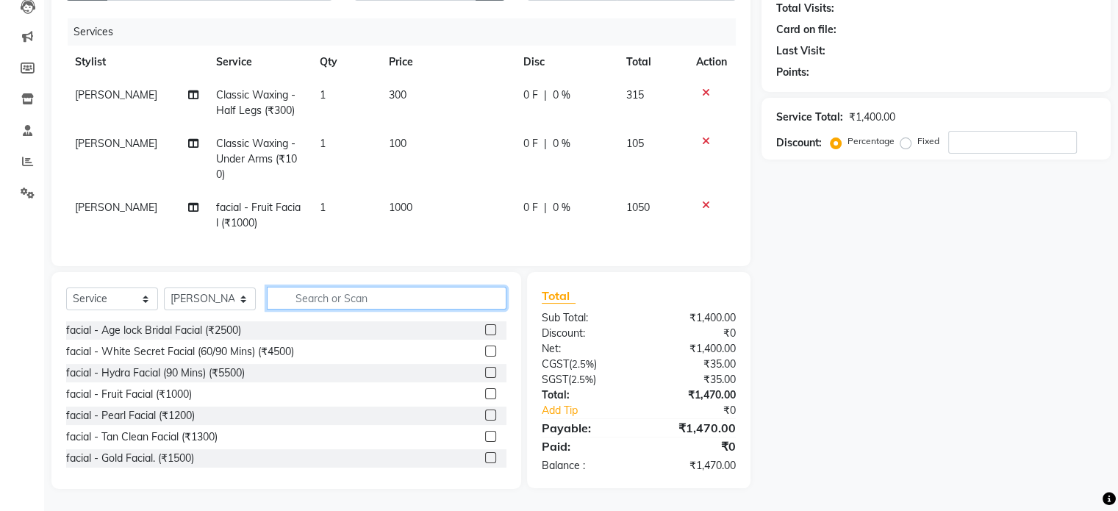
click at [358, 306] on input "text" at bounding box center [387, 298] width 240 height 23
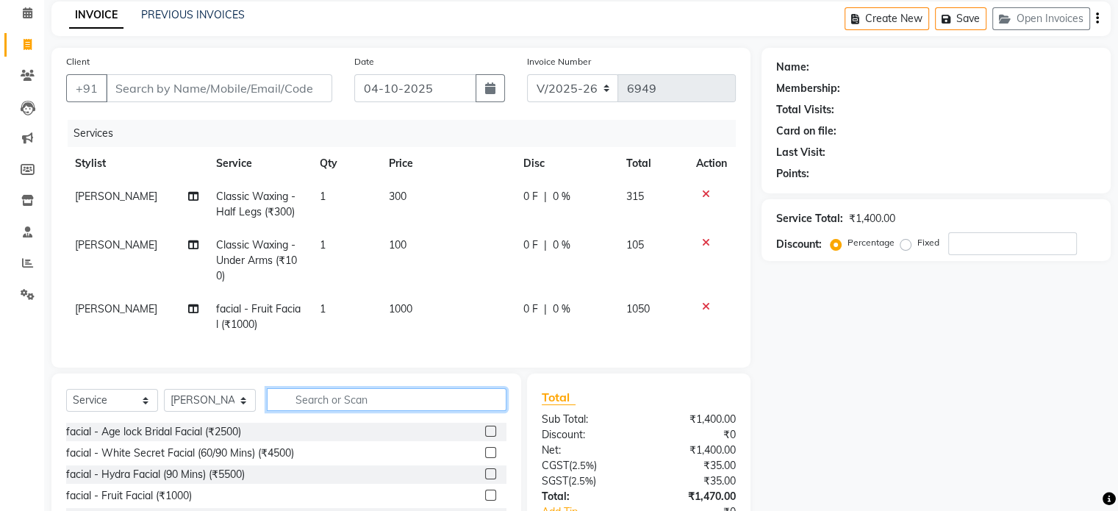
scroll to position [147, 0]
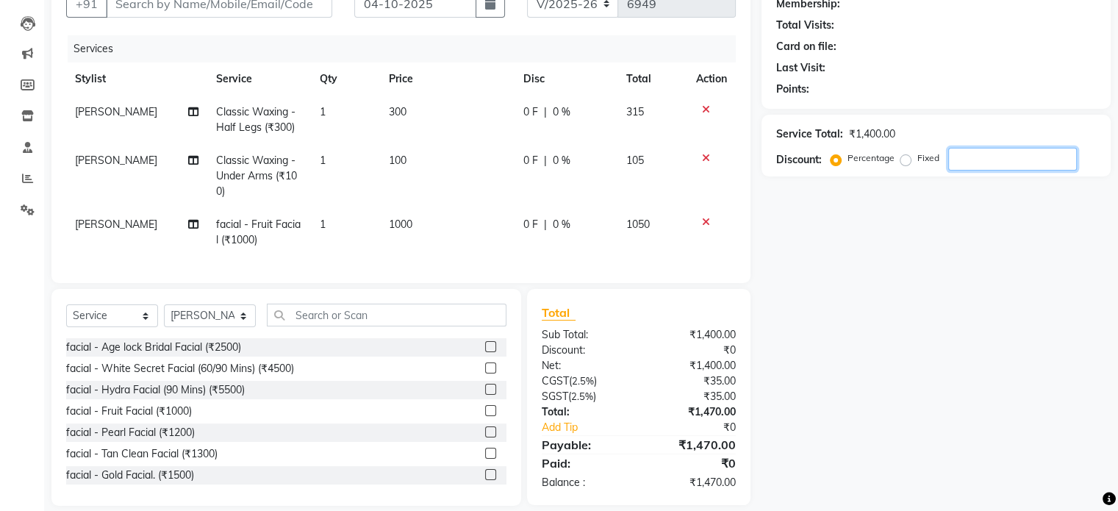
click at [1001, 162] on input "number" at bounding box center [1012, 159] width 129 height 23
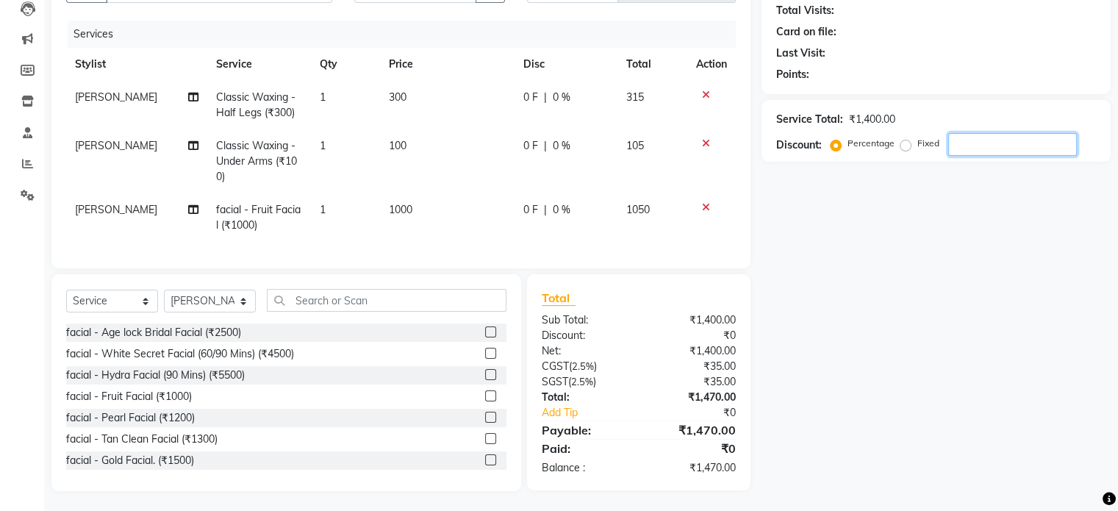
scroll to position [176, 0]
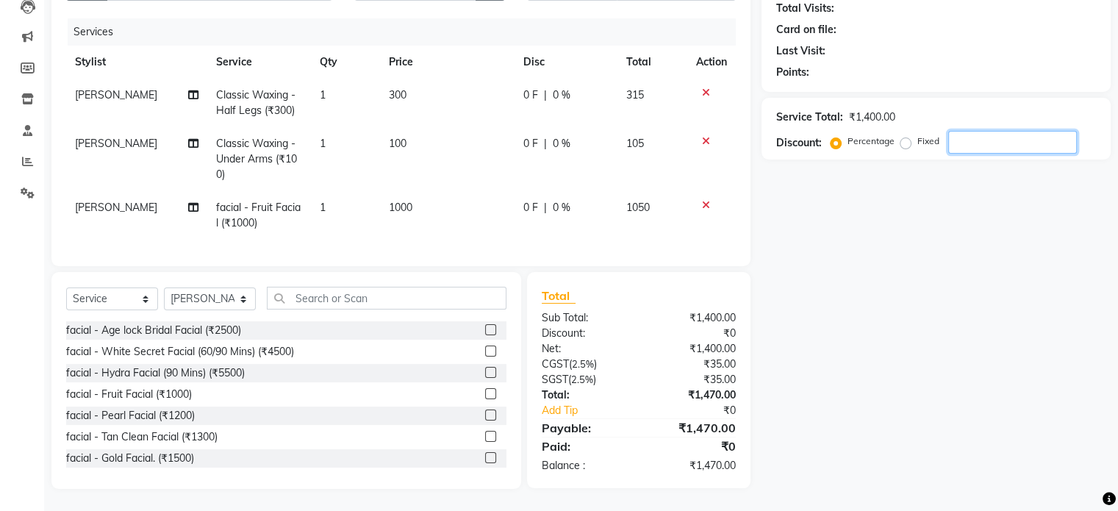
click at [1053, 131] on input "number" at bounding box center [1012, 142] width 129 height 23
type input "1"
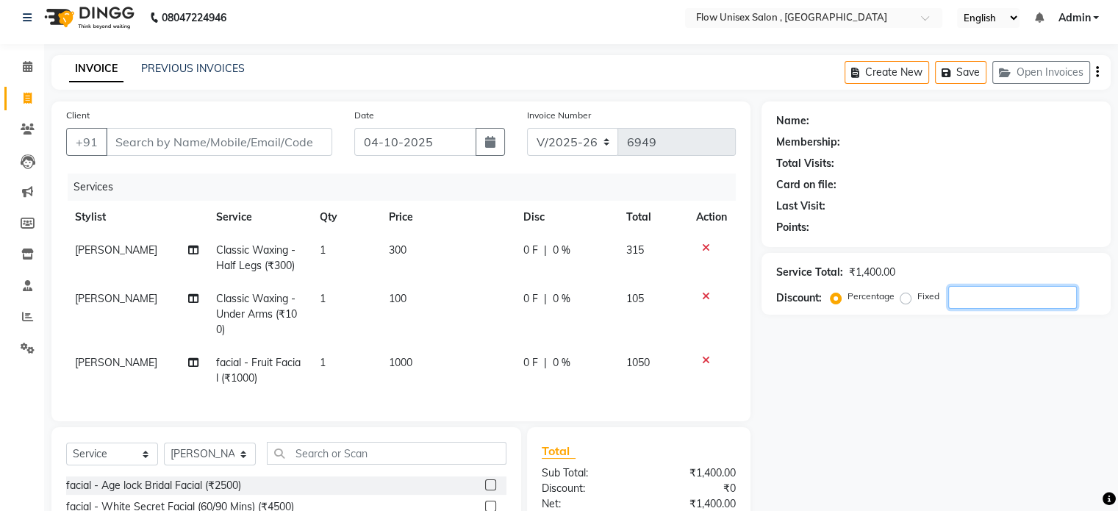
scroll to position [0, 0]
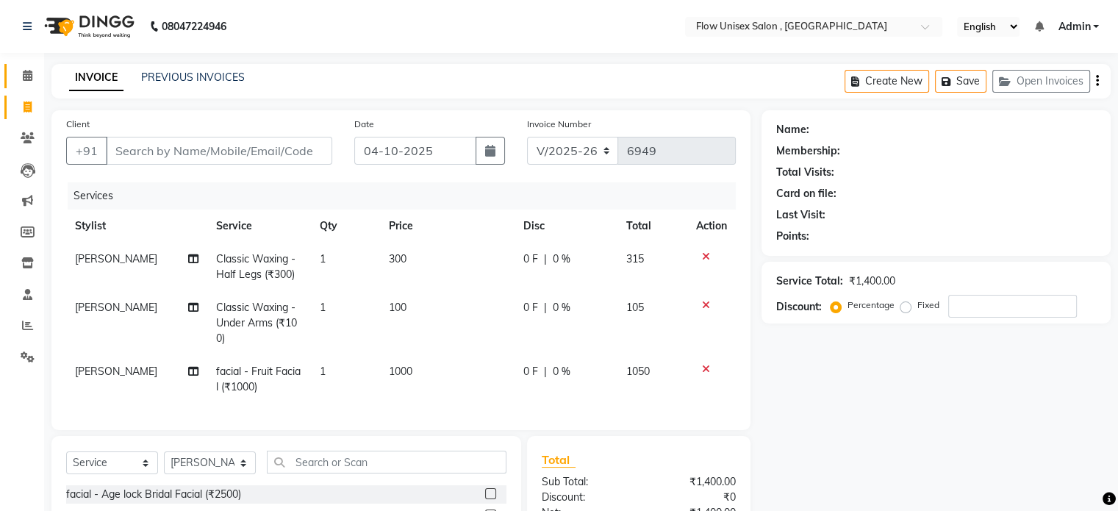
click at [29, 85] on link "Calendar" at bounding box center [21, 76] width 35 height 24
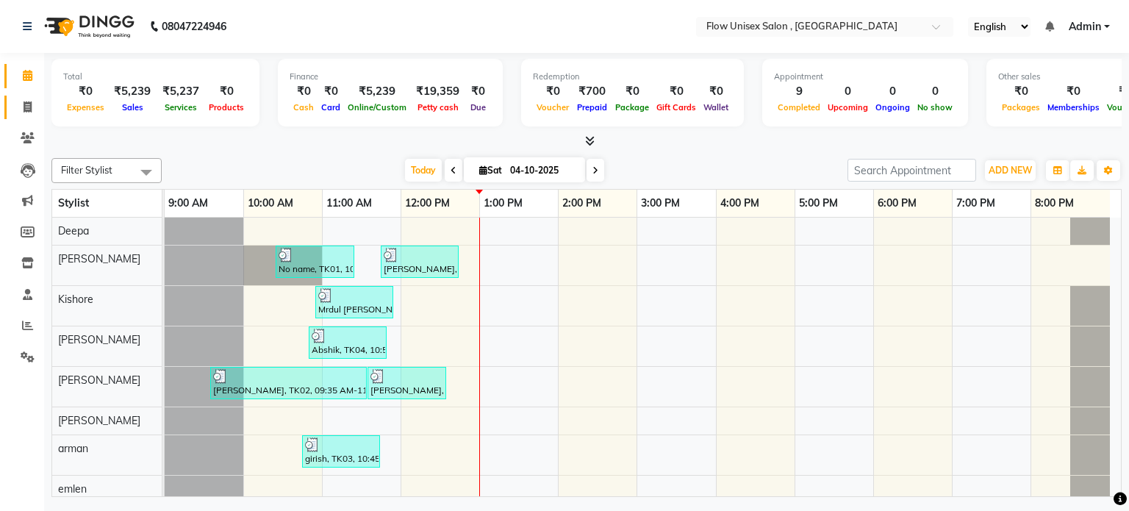
click at [10, 105] on link "Invoice" at bounding box center [21, 108] width 35 height 24
select select "service"
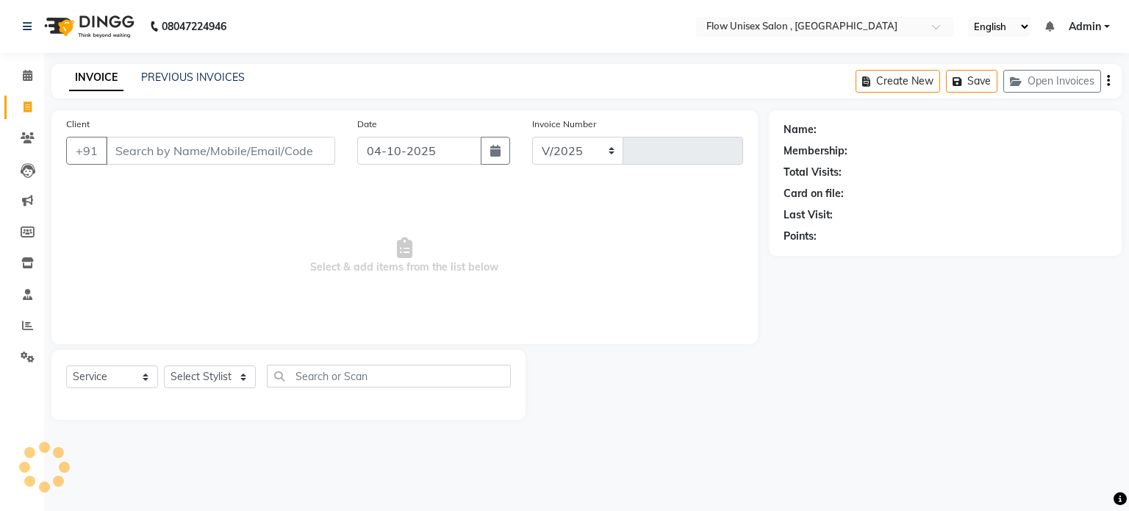
select select "5875"
type input "6949"
click at [214, 384] on select "Select Stylist" at bounding box center [210, 376] width 92 height 23
click at [220, 375] on select "Select Stylist" at bounding box center [210, 376] width 92 height 23
click at [225, 373] on select "Select Stylist arman Deepa emlen jaseem Kishore Manjila monika debbarma Mustafa…" at bounding box center [210, 376] width 92 height 23
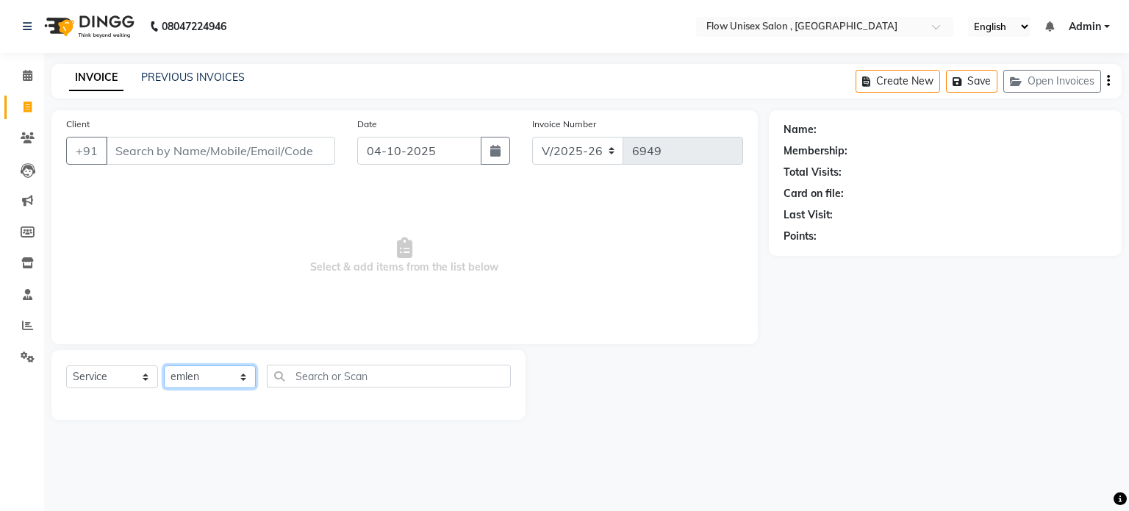
click at [164, 366] on select "Select Stylist arman Deepa emlen jaseem Kishore Manjila monika debbarma Mustafa…" at bounding box center [210, 376] width 92 height 23
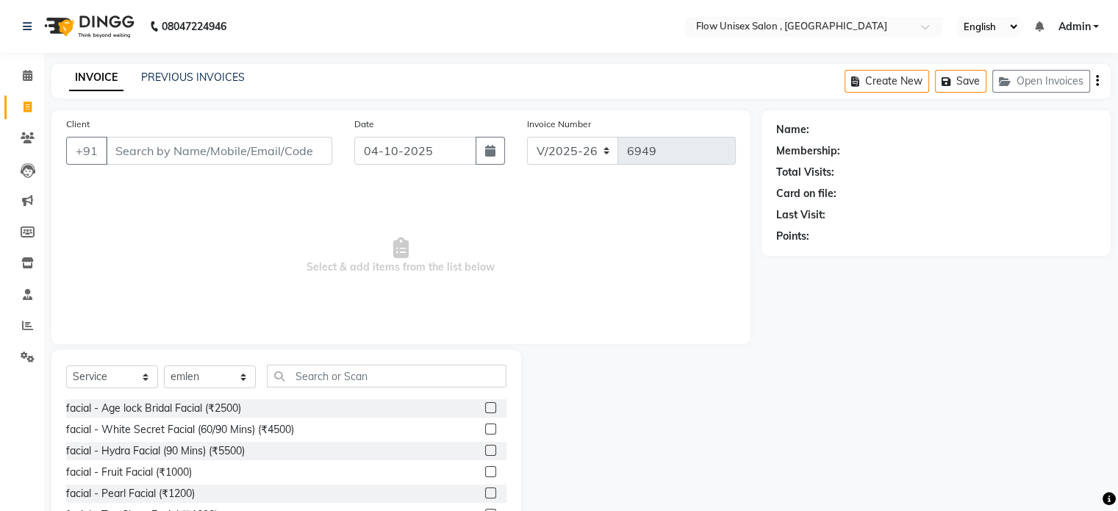
click at [230, 357] on div "Select Service Product Membership Package Voucher Prepaid Gift Card Select Styl…" at bounding box center [286, 458] width 470 height 217
click at [221, 378] on select "Select Stylist arman Deepa emlen jaseem Kishore Manjila monika debbarma Mustafa…" at bounding box center [210, 376] width 92 height 23
select select "48853"
click at [164, 366] on select "Select Stylist arman Deepa emlen jaseem Kishore Manjila monika debbarma Mustafa…" at bounding box center [210, 376] width 92 height 23
drag, startPoint x: 376, startPoint y: 384, endPoint x: 342, endPoint y: 382, distance: 34.6
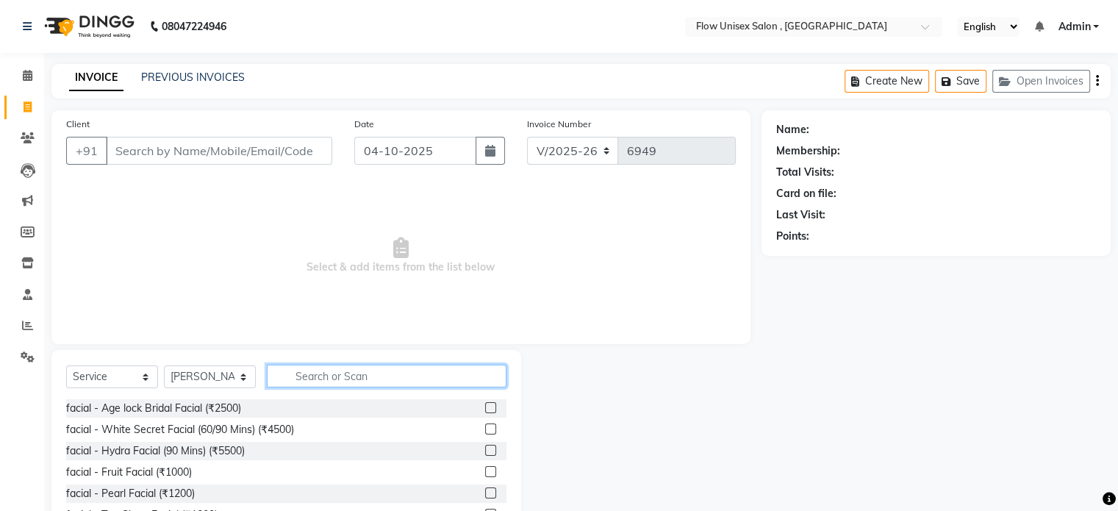
click at [375, 384] on input "text" at bounding box center [387, 375] width 240 height 23
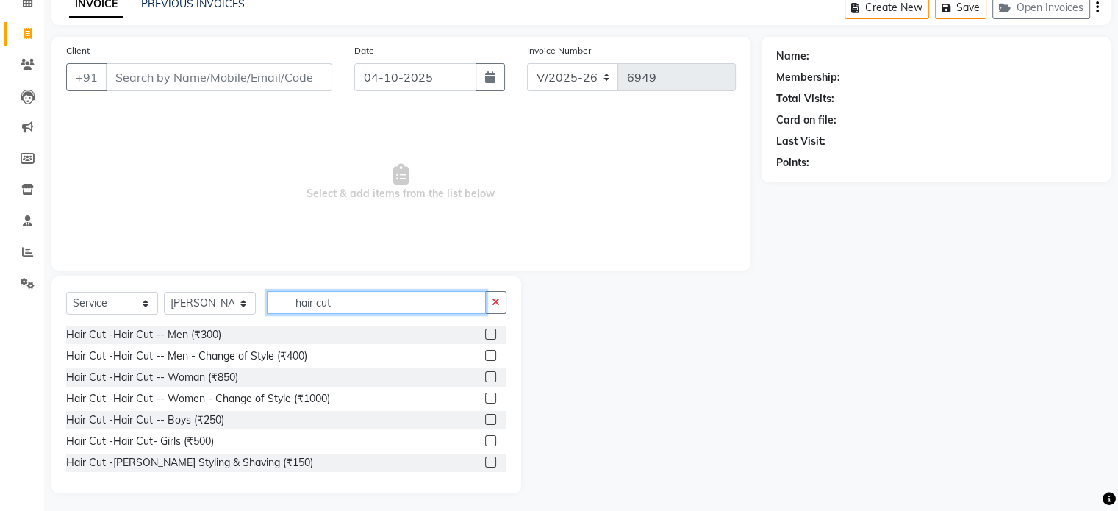
scroll to position [78, 0]
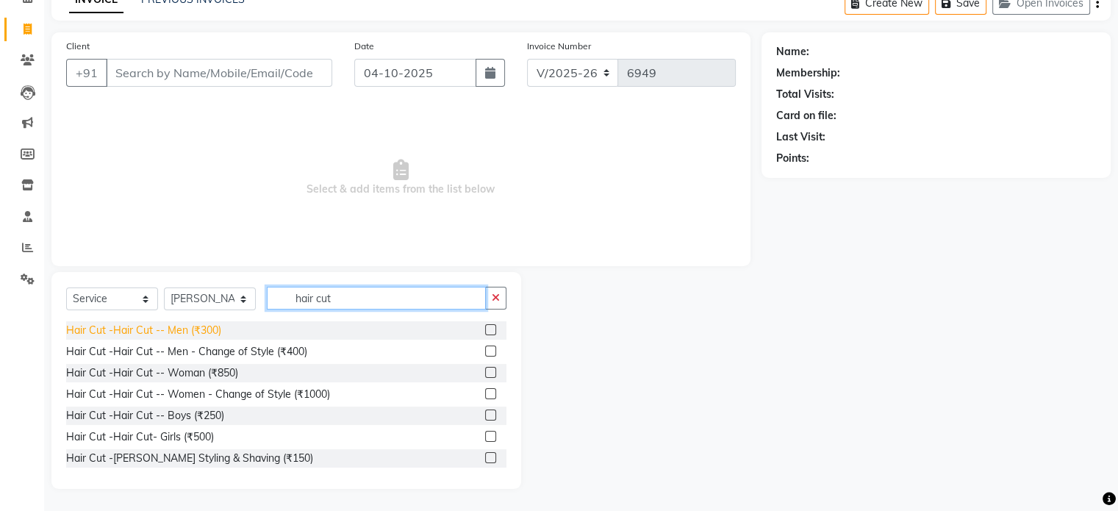
type input "hair cut"
click at [191, 335] on div "Hair Cut -Hair Cut -- Men (₹300)" at bounding box center [143, 330] width 155 height 15
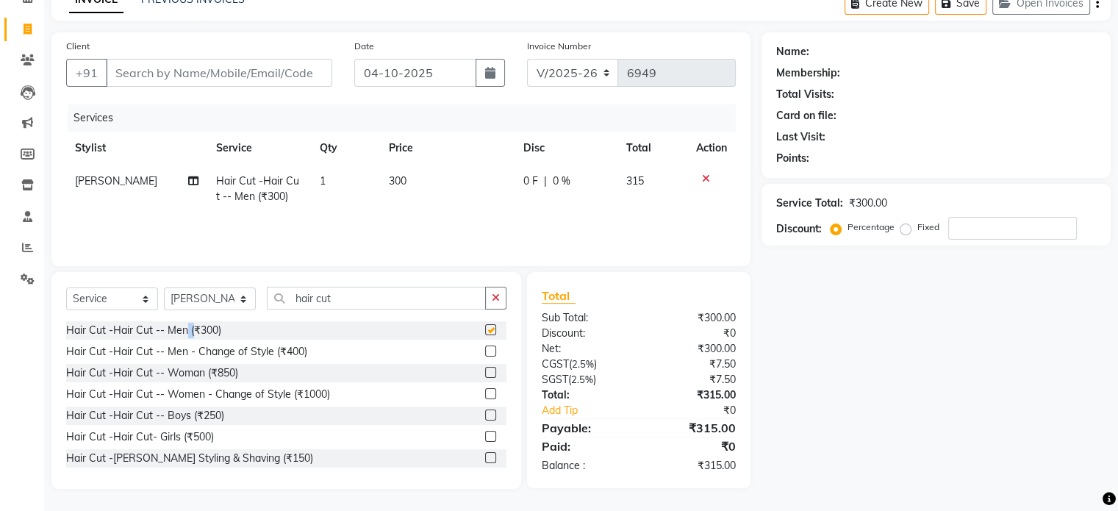
checkbox input "false"
click at [293, 79] on input "Client" at bounding box center [219, 73] width 226 height 28
type input "9"
type input "0"
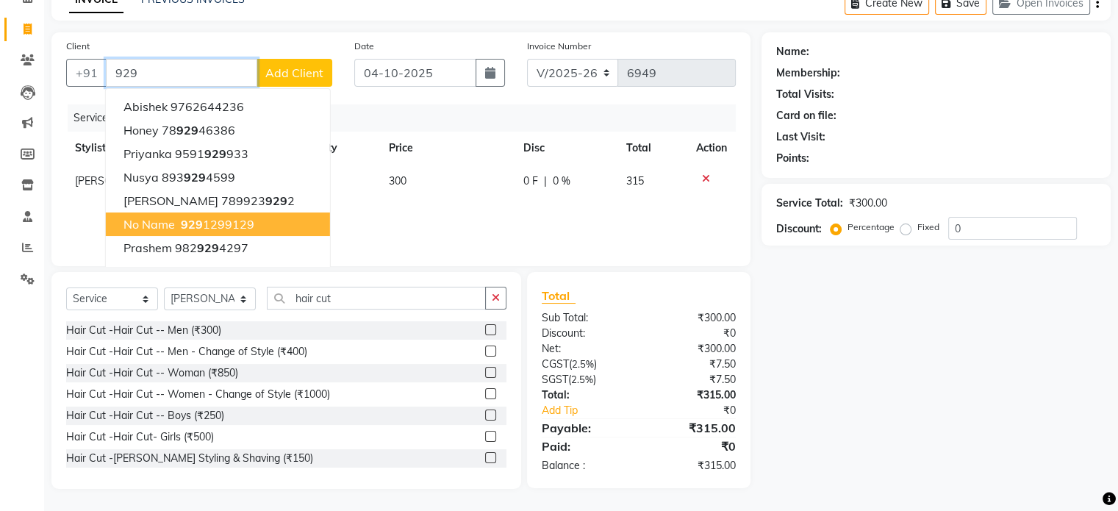
click at [197, 226] on span "929" at bounding box center [192, 224] width 22 height 15
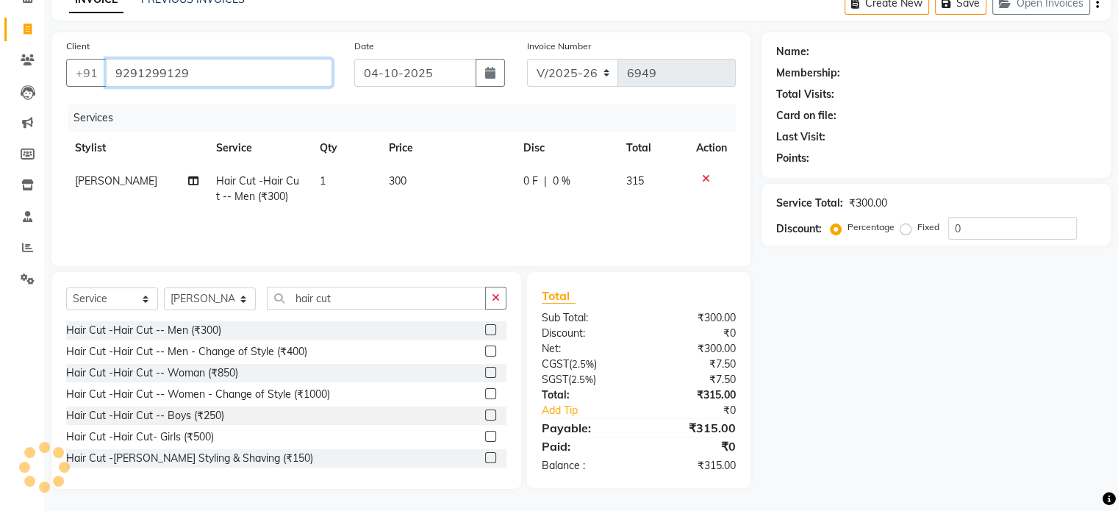
type input "9291299129"
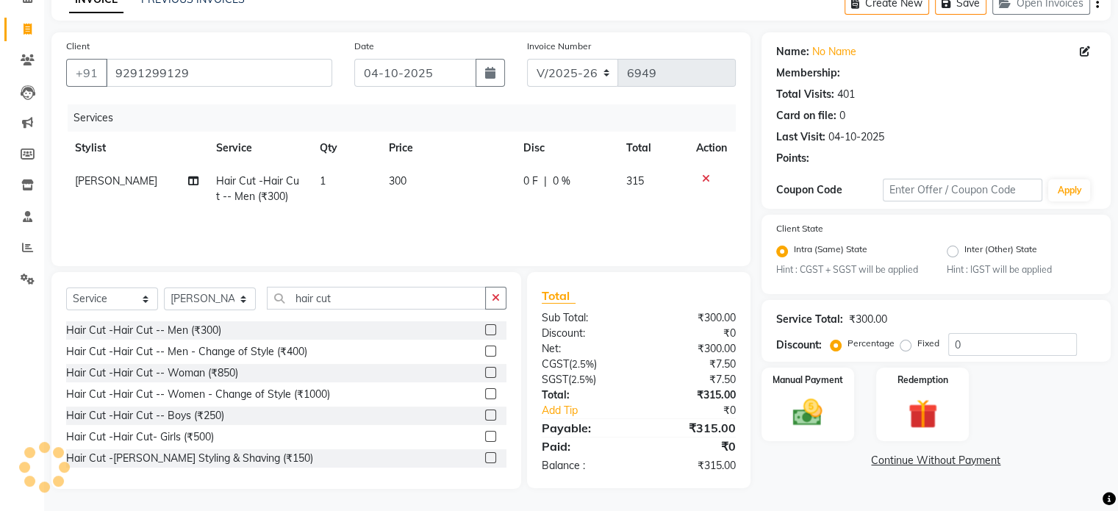
radio input "false"
radio input "true"
select select "1: Object"
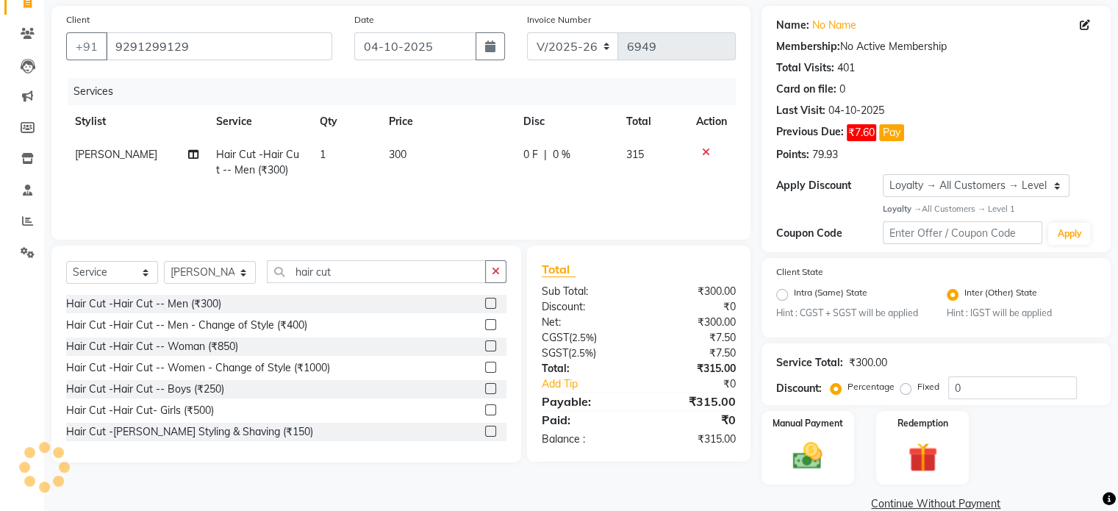
scroll to position [131, 0]
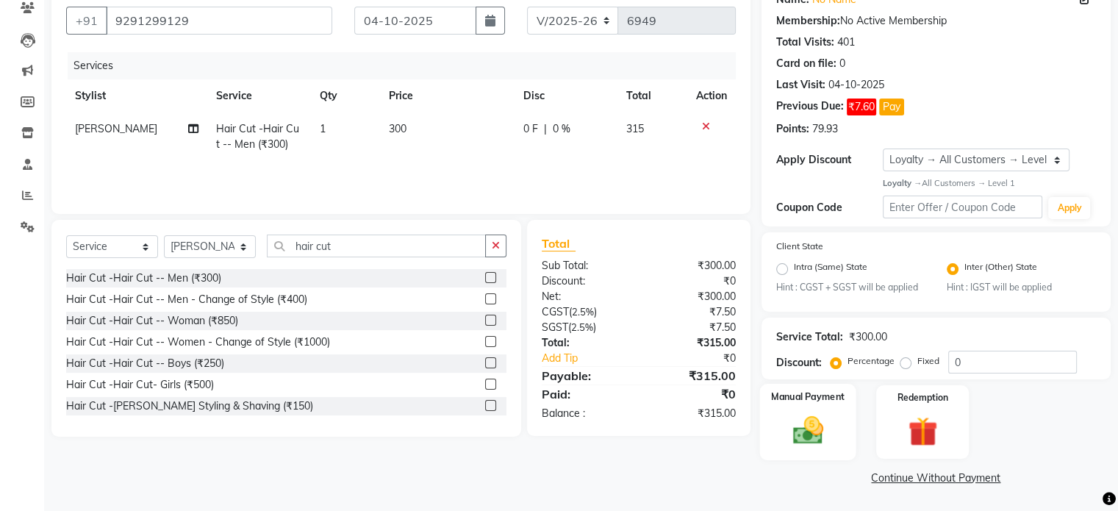
click at [799, 414] on img at bounding box center [807, 430] width 49 height 35
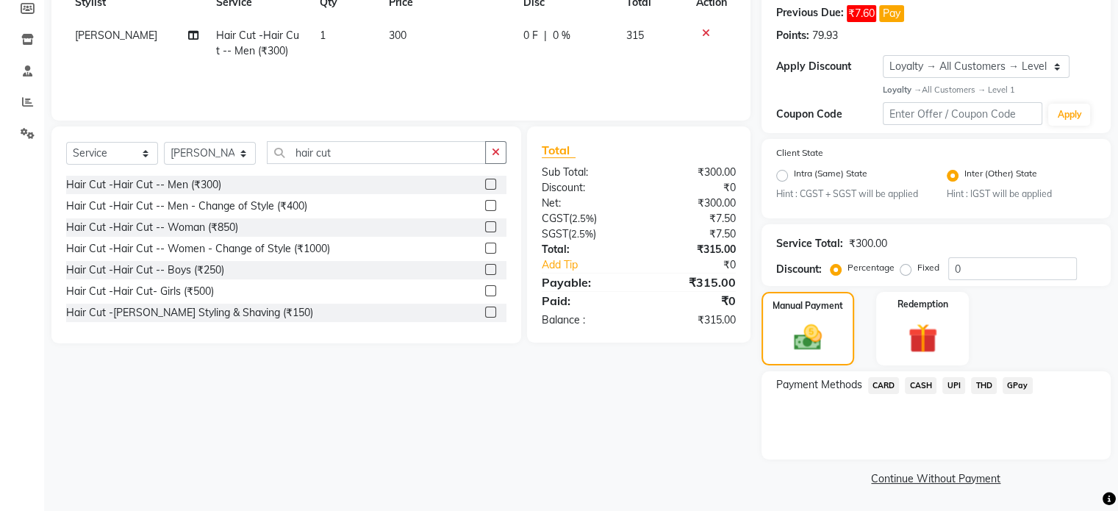
scroll to position [225, 0]
drag, startPoint x: 947, startPoint y: 386, endPoint x: 926, endPoint y: 398, distance: 24.7
click at [946, 386] on span "UPI" at bounding box center [953, 384] width 23 height 17
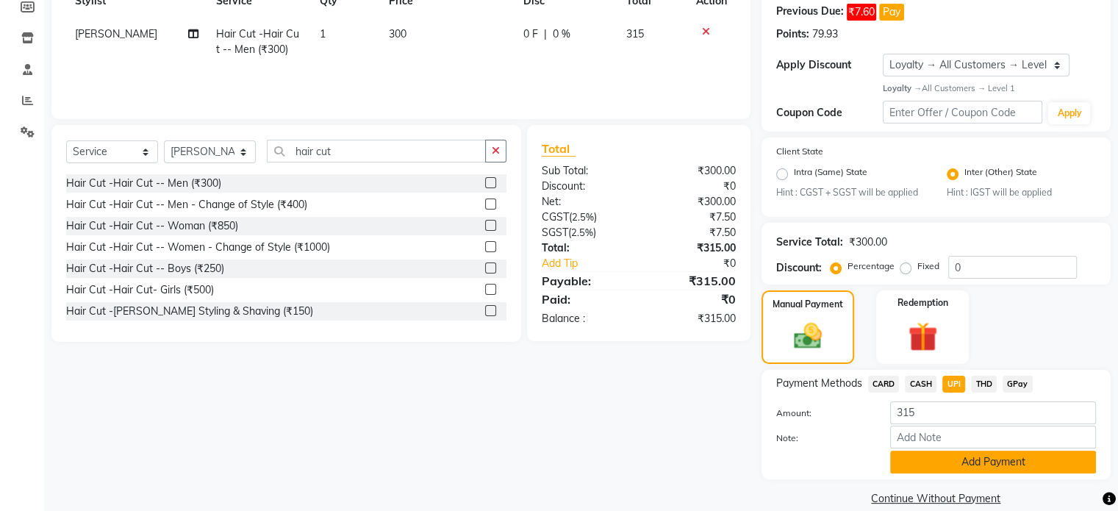
click at [925, 462] on button "Add Payment" at bounding box center [993, 461] width 206 height 23
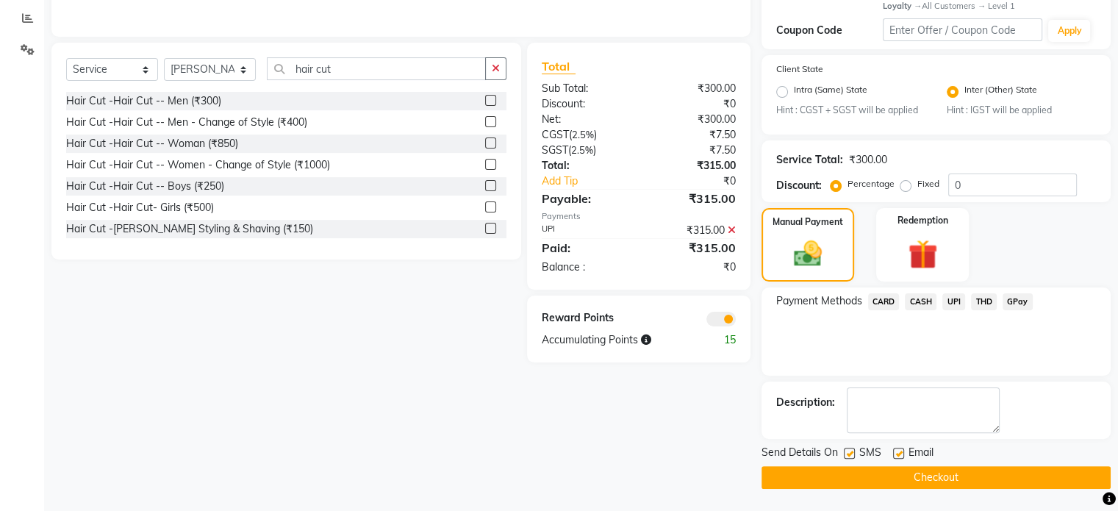
scroll to position [308, 0]
click at [728, 322] on span at bounding box center [720, 319] width 29 height 15
click at [736, 321] on input "checkbox" at bounding box center [736, 321] width 0 height 0
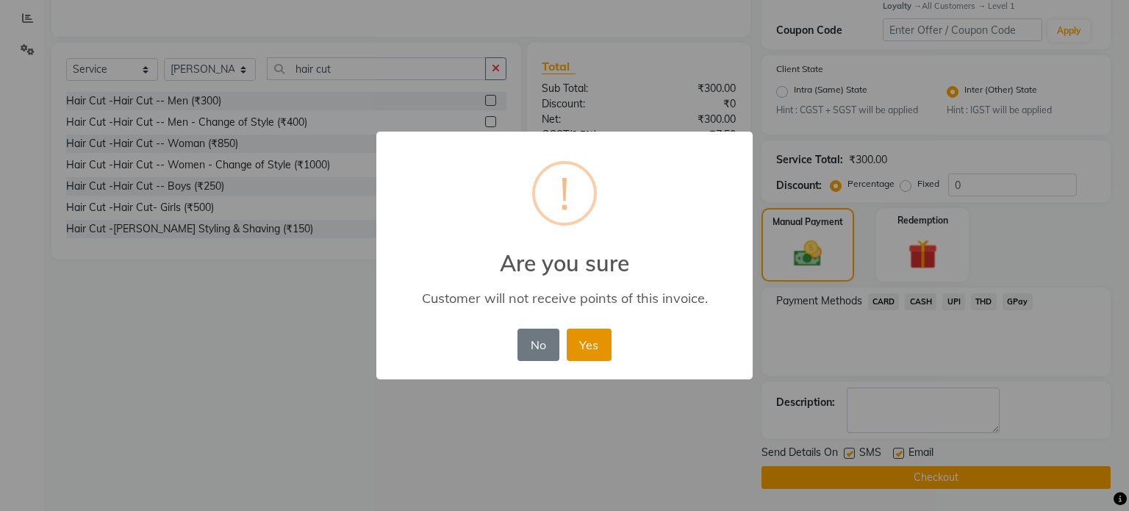
click at [596, 335] on button "Yes" at bounding box center [589, 344] width 45 height 32
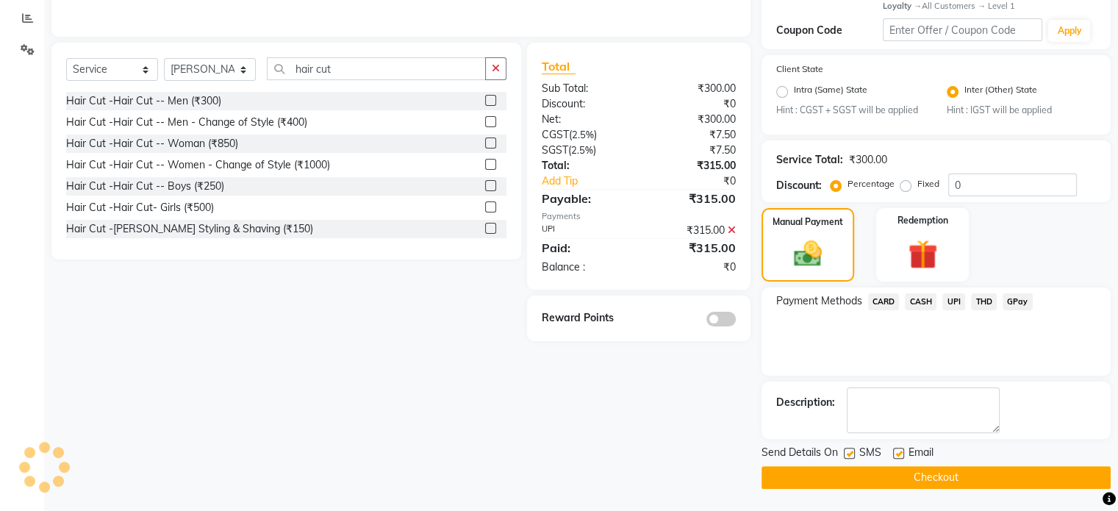
click at [941, 478] on button "Checkout" at bounding box center [935, 477] width 349 height 23
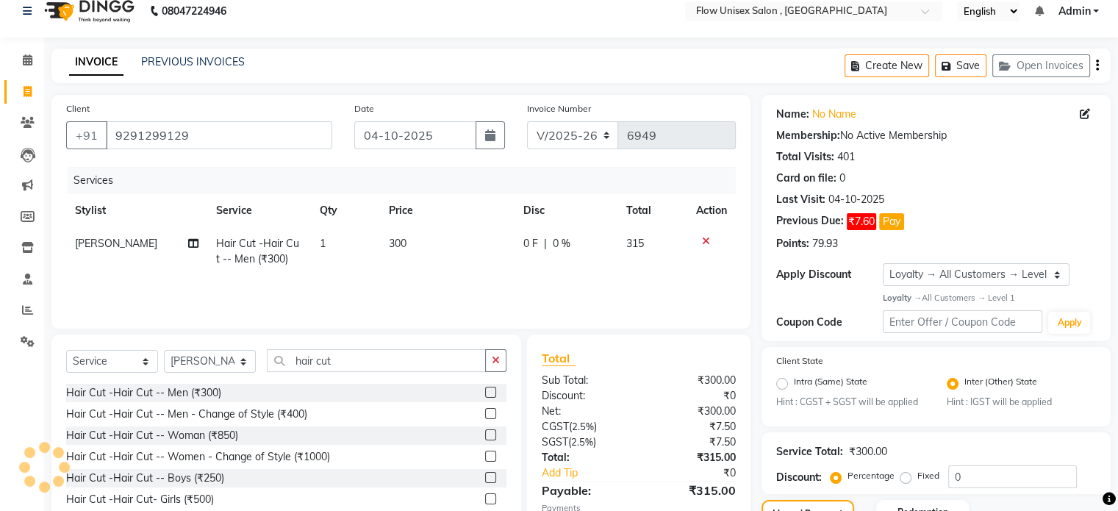
scroll to position [0, 0]
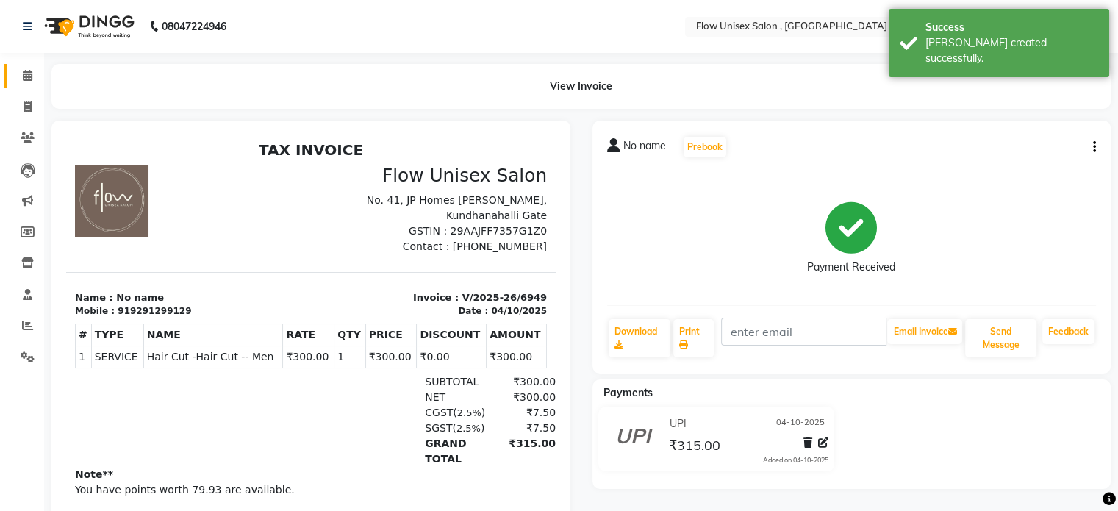
click at [29, 85] on link "Calendar" at bounding box center [21, 76] width 35 height 24
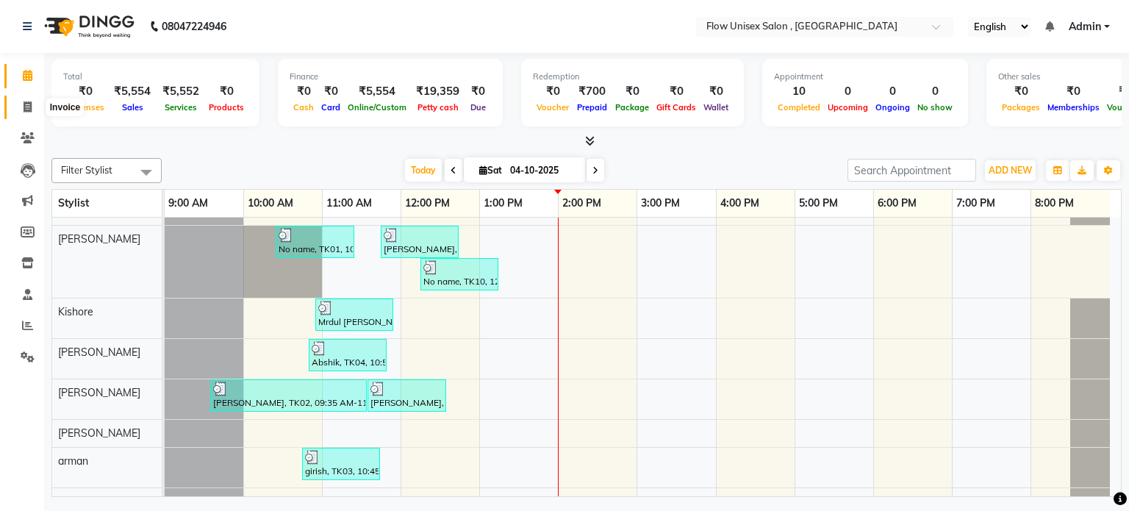
click at [28, 99] on span at bounding box center [28, 107] width 26 height 17
select select "5875"
select select "service"
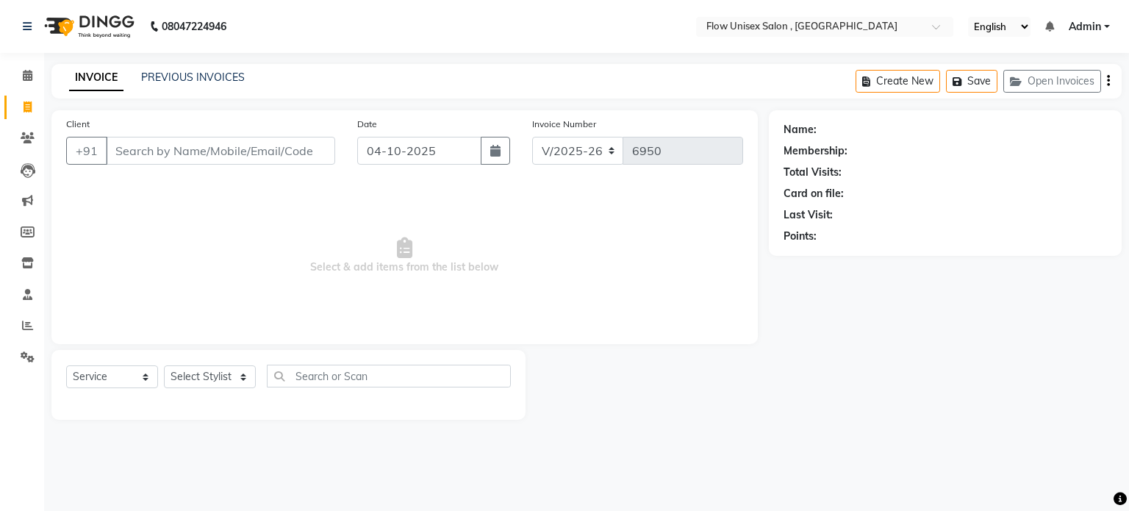
click at [204, 159] on input "Client" at bounding box center [220, 151] width 229 height 28
click at [203, 160] on input "Client" at bounding box center [220, 151] width 229 height 28
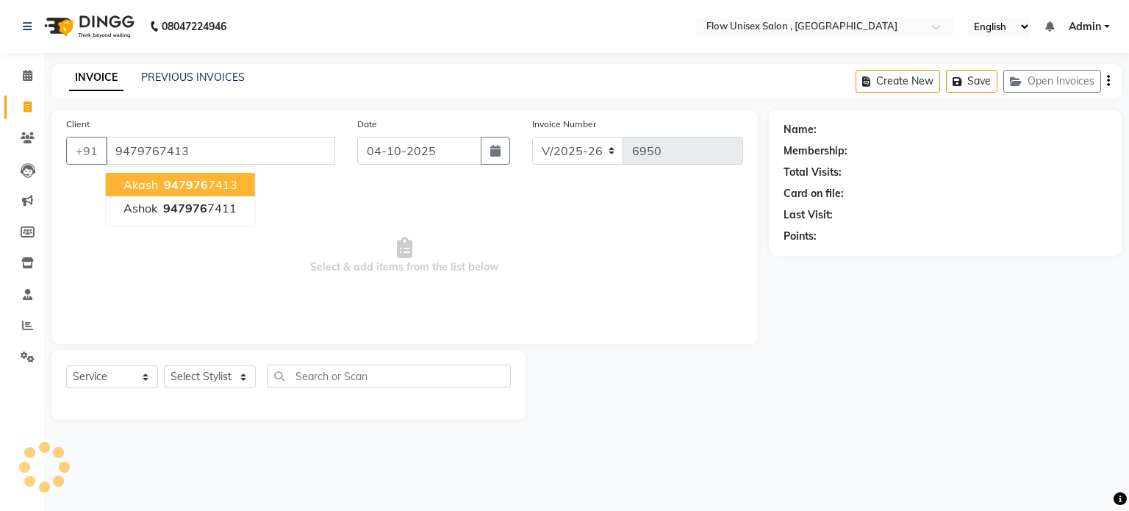
type input "9479767413"
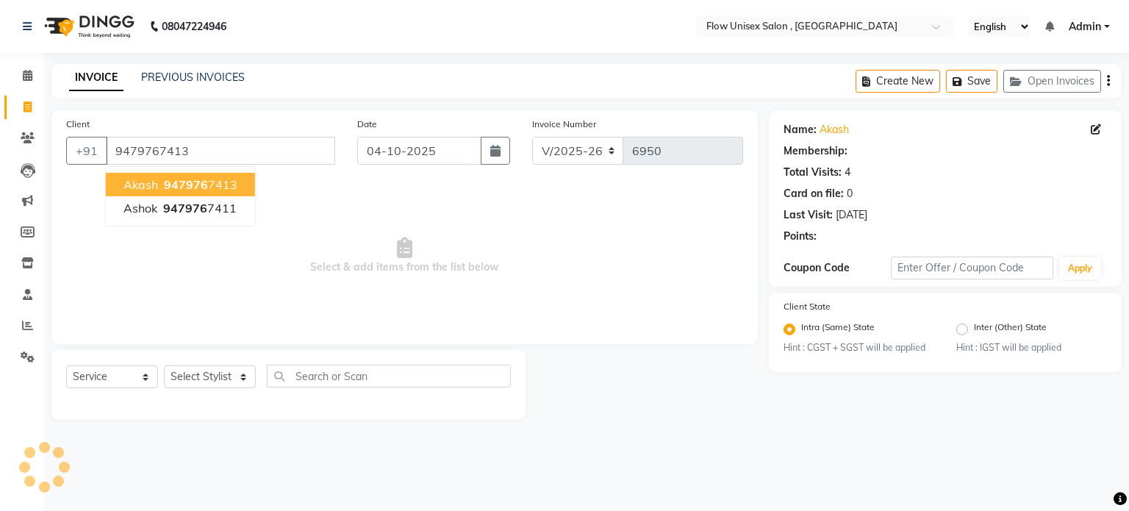
select select "1: Object"
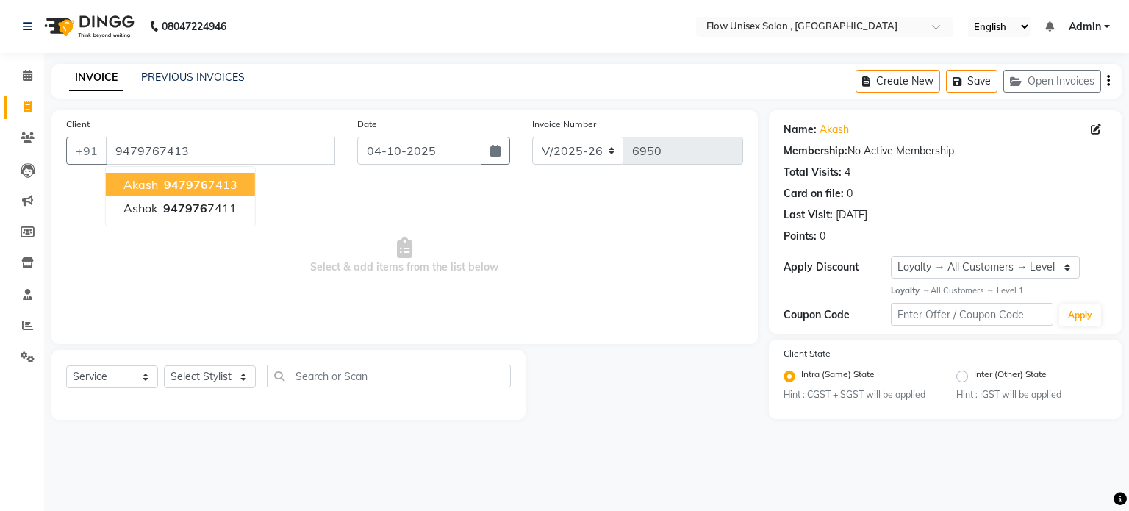
click at [203, 187] on span "947976" at bounding box center [186, 184] width 44 height 15
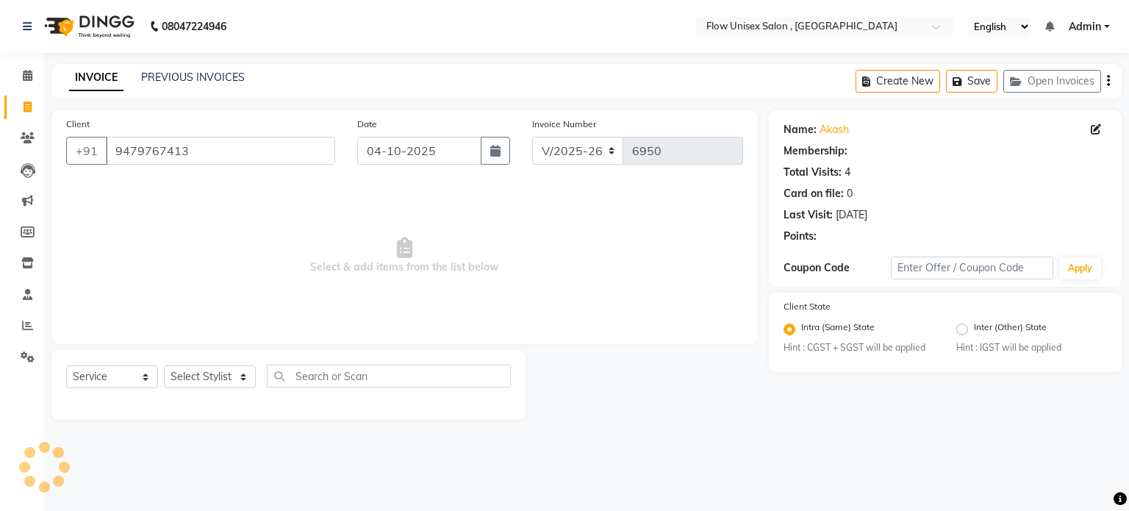
select select "1: Object"
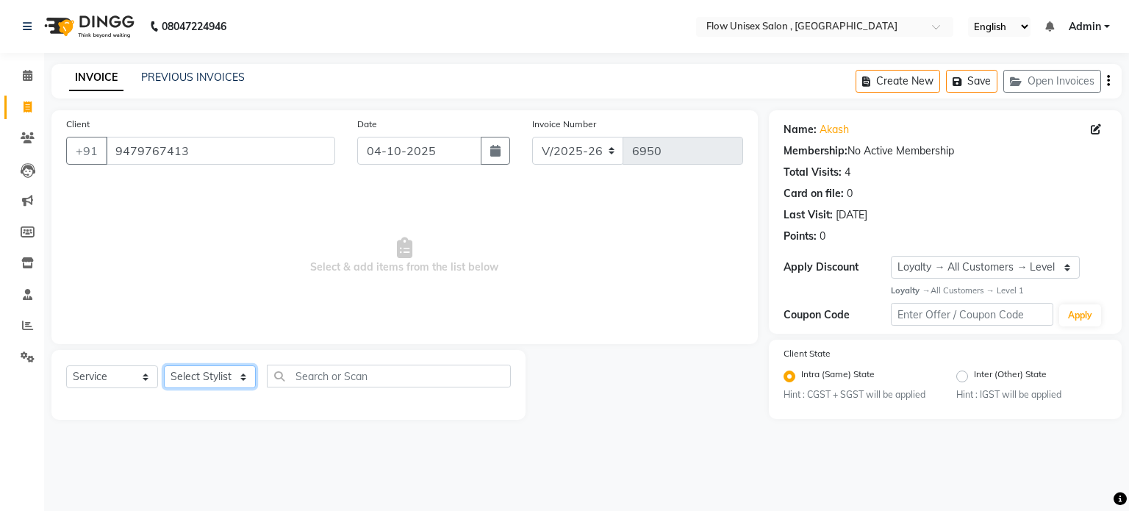
click at [218, 381] on select "Select Stylist [PERSON_NAME] [PERSON_NAME] Kishore [PERSON_NAME] debbarma [PERS…" at bounding box center [210, 376] width 92 height 23
select select "48856"
click at [164, 366] on select "Select Stylist [PERSON_NAME] [PERSON_NAME] Kishore [PERSON_NAME] debbarma [PERS…" at bounding box center [210, 376] width 92 height 23
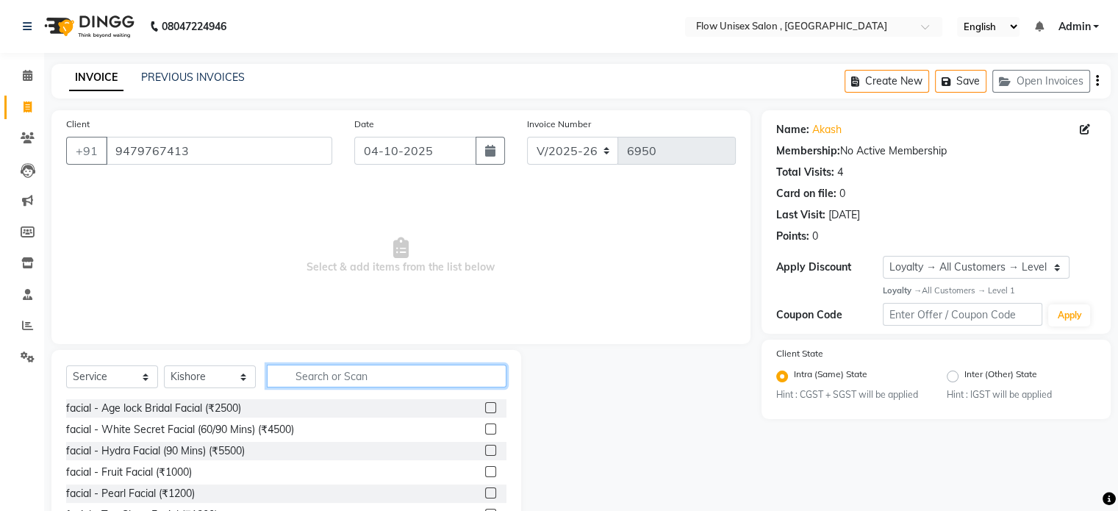
click at [291, 374] on input "text" at bounding box center [387, 375] width 240 height 23
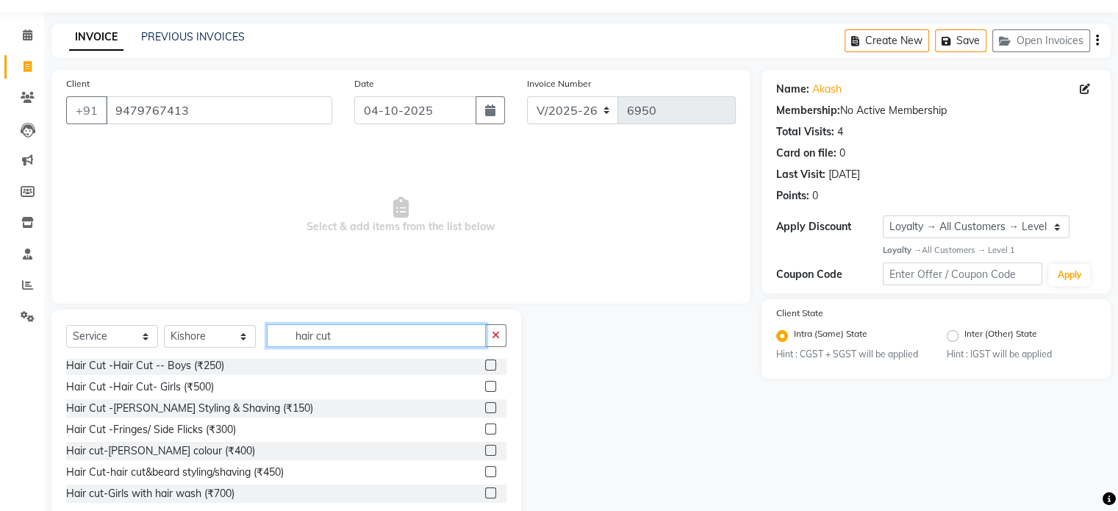
scroll to position [78, 0]
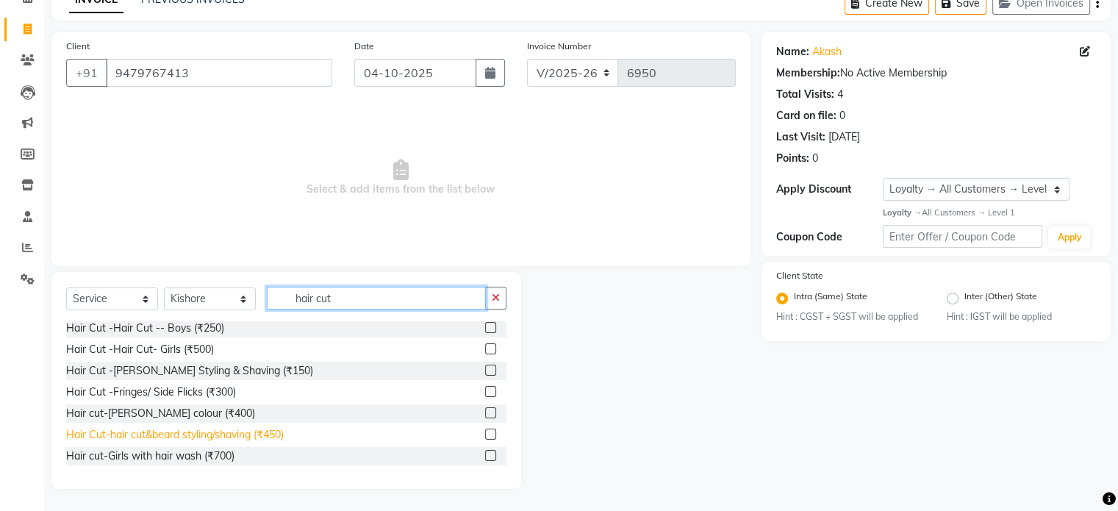
type input "hair cut"
click at [237, 434] on div "Hair Cut-hair cut&beard styling/shaving (₹450)" at bounding box center [175, 434] width 218 height 15
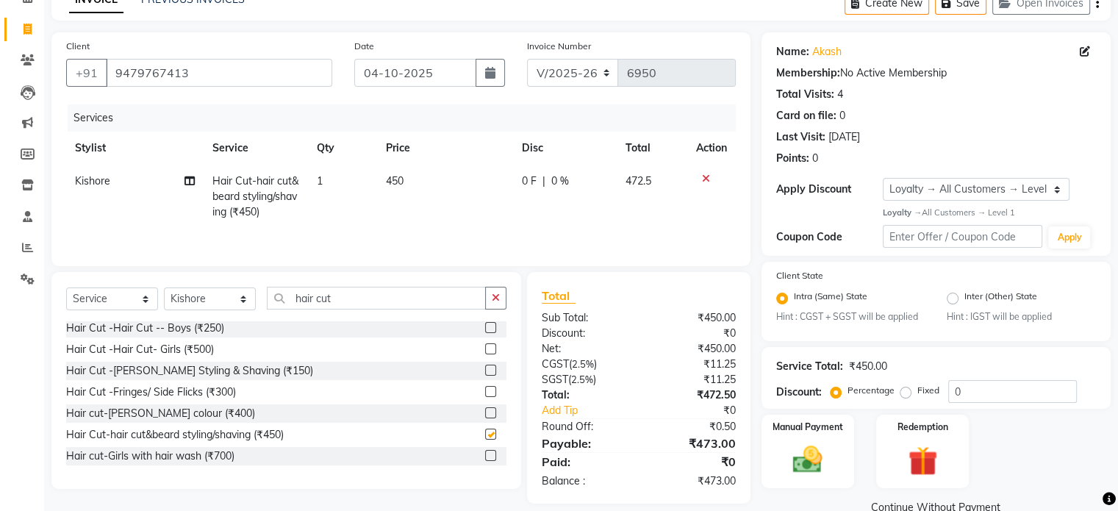
checkbox input "false"
click at [336, 295] on input "hair cut" at bounding box center [376, 298] width 219 height 23
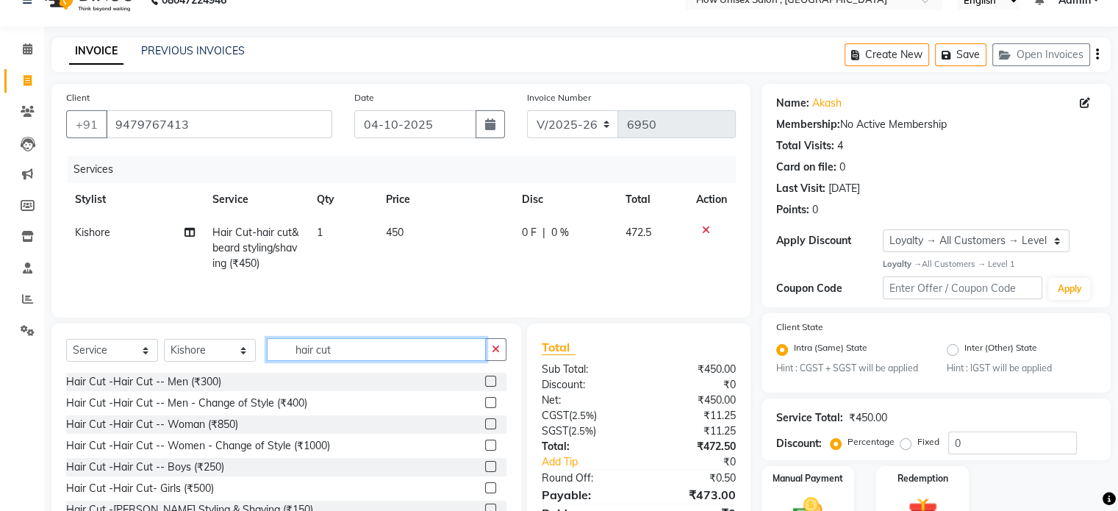
scroll to position [0, 0]
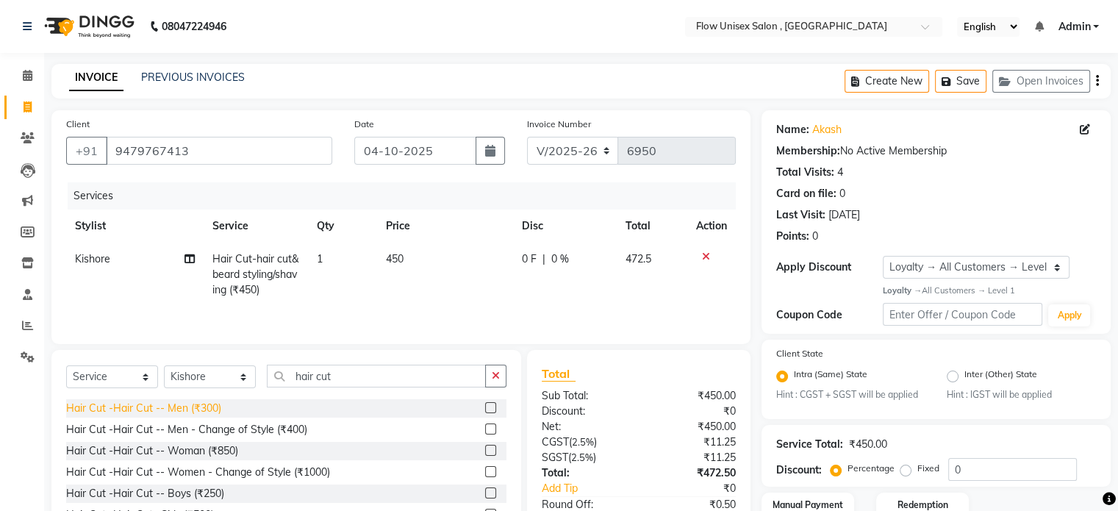
click at [187, 409] on div "Hair Cut -Hair Cut -- Men (₹300)" at bounding box center [143, 407] width 155 height 15
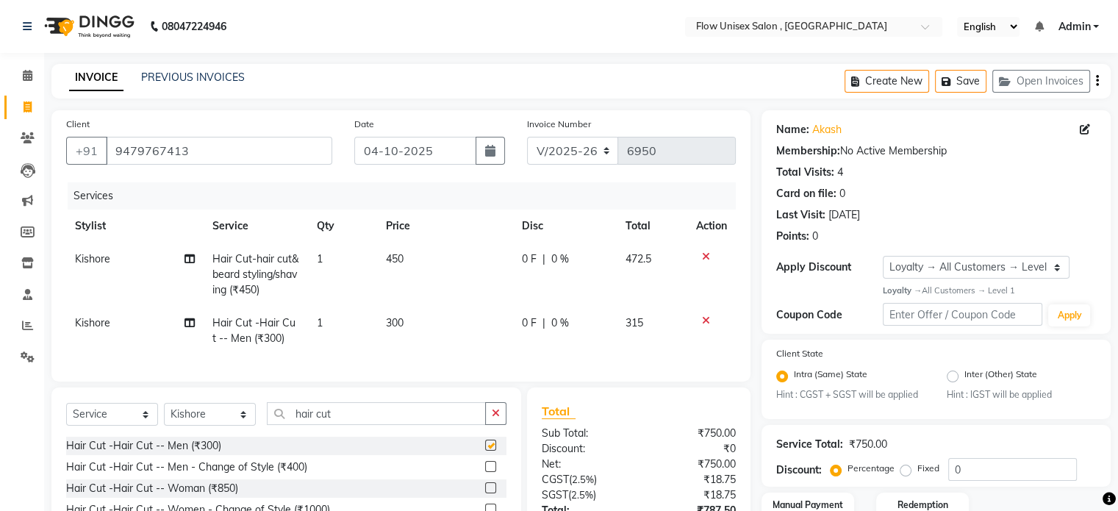
checkbox input "false"
click at [100, 327] on span "Kishore" at bounding box center [92, 322] width 35 height 13
select select "48856"
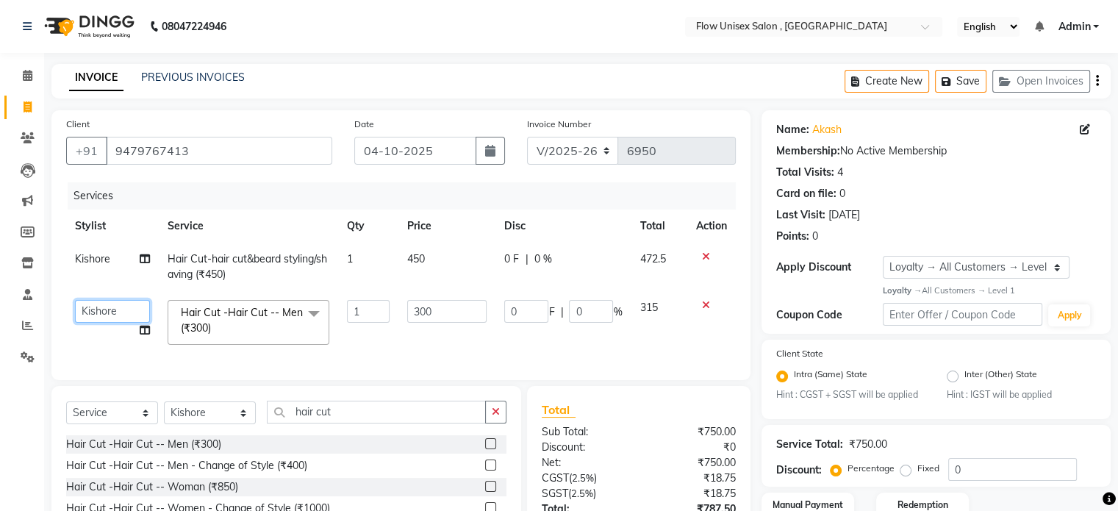
click at [118, 320] on select "[PERSON_NAME] [PERSON_NAME] Kishore [PERSON_NAME] debbarma [PERSON_NAME] [PERSO…" at bounding box center [112, 311] width 75 height 23
select select "62770"
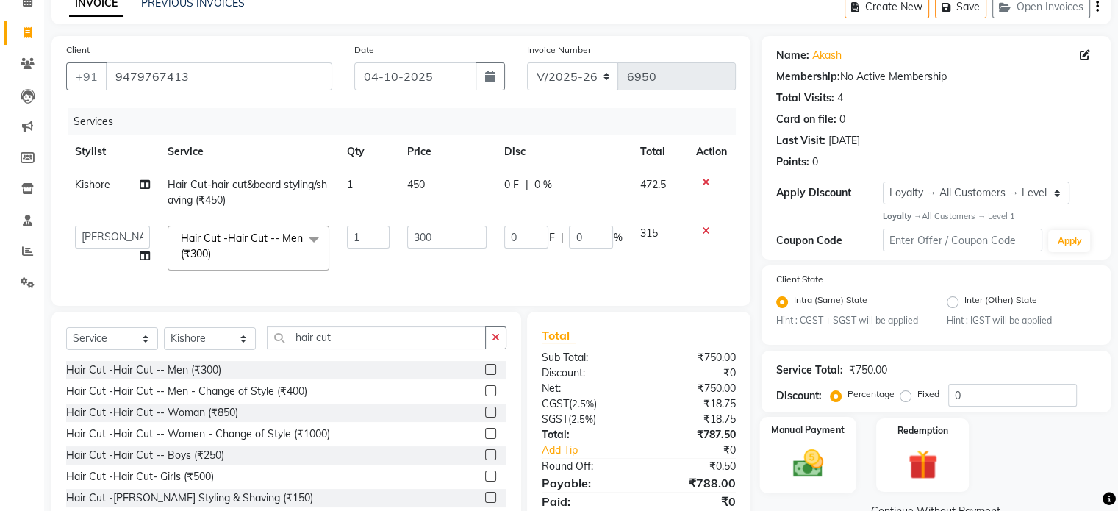
scroll to position [140, 0]
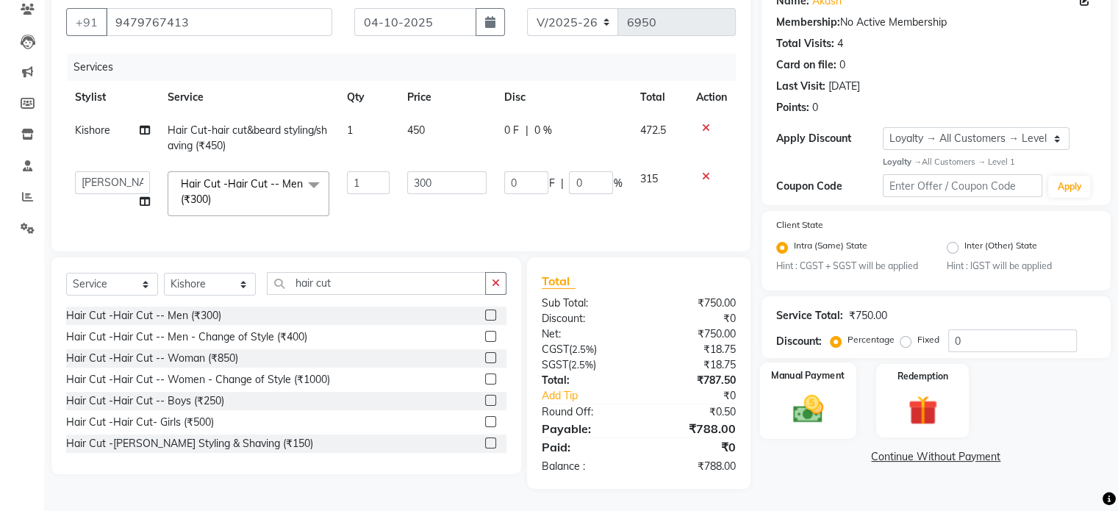
click at [830, 411] on img at bounding box center [807, 409] width 49 height 35
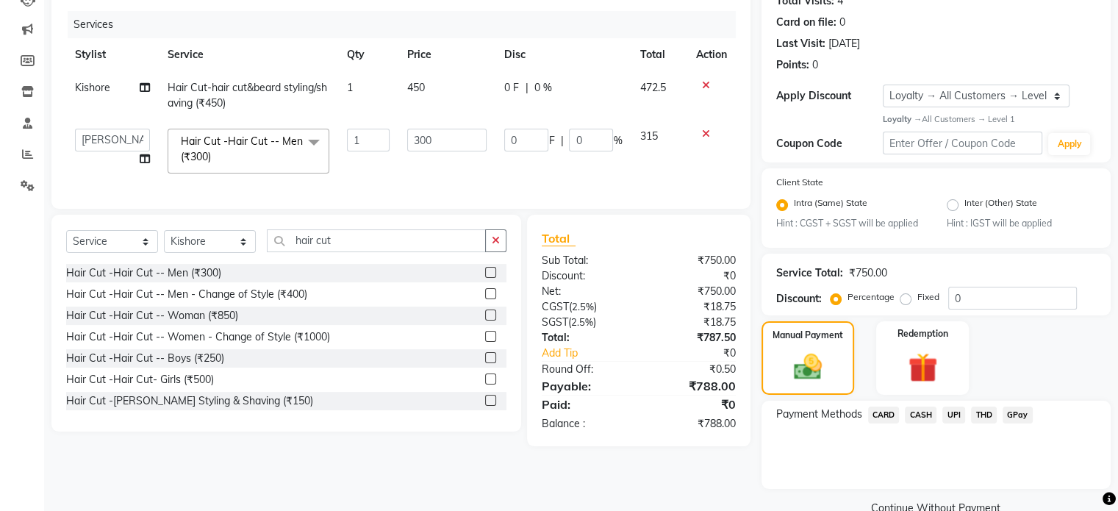
scroll to position [203, 0]
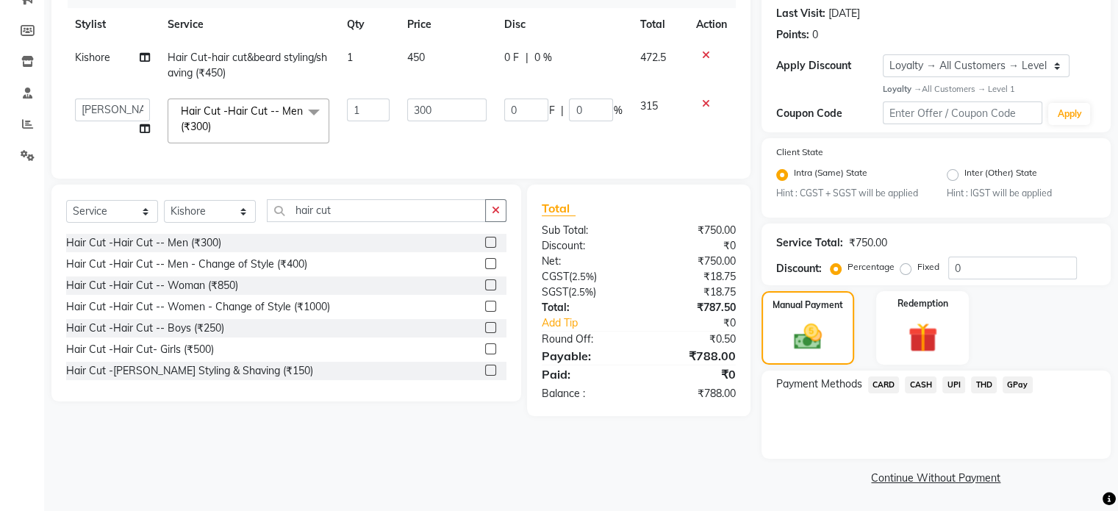
click at [963, 384] on span "UPI" at bounding box center [953, 384] width 23 height 17
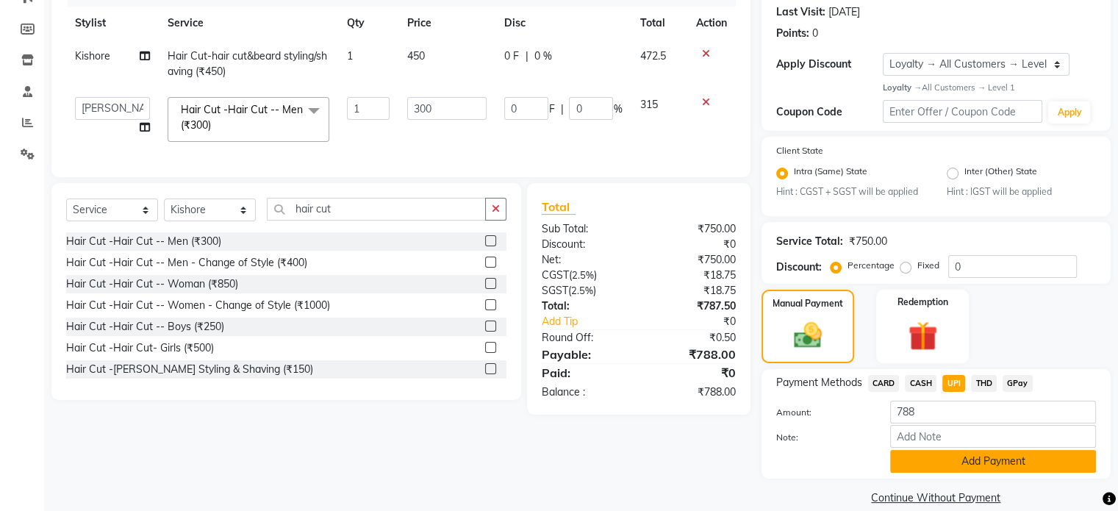
click at [985, 472] on button "Add Payment" at bounding box center [993, 461] width 206 height 23
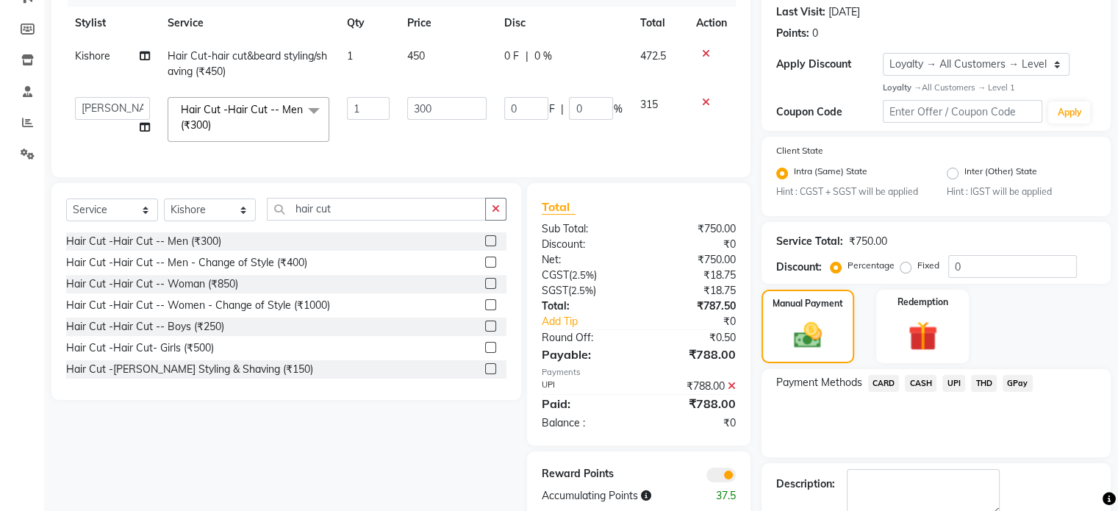
scroll to position [285, 0]
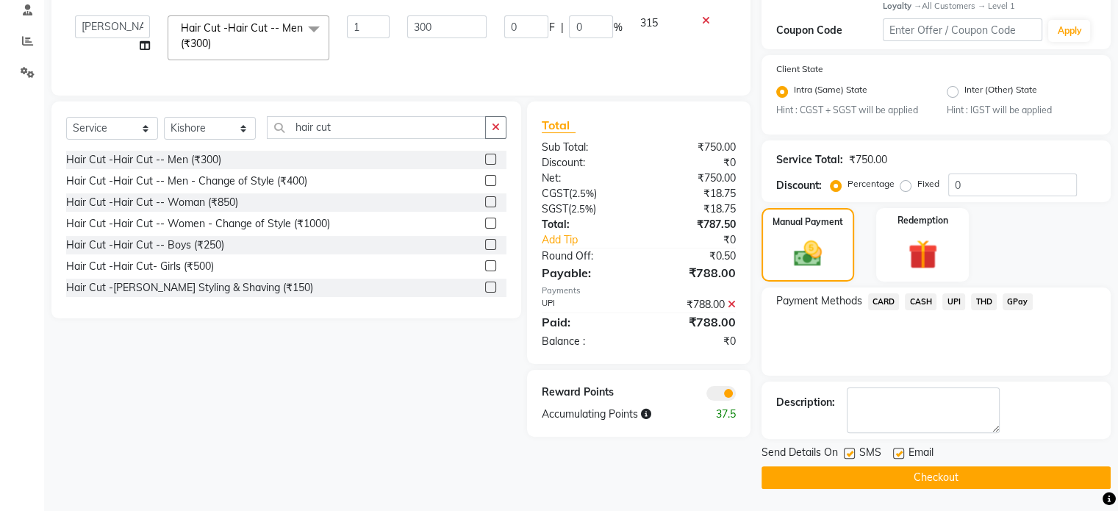
click at [714, 400] on span at bounding box center [720, 393] width 29 height 15
click at [736, 395] on input "checkbox" at bounding box center [736, 395] width 0 height 0
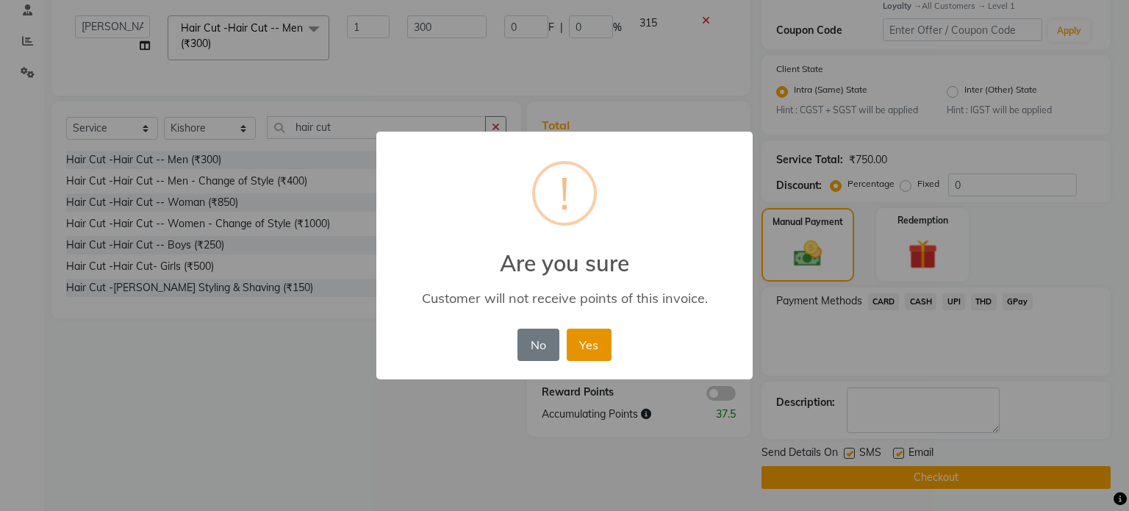
click at [578, 332] on button "Yes" at bounding box center [589, 344] width 45 height 32
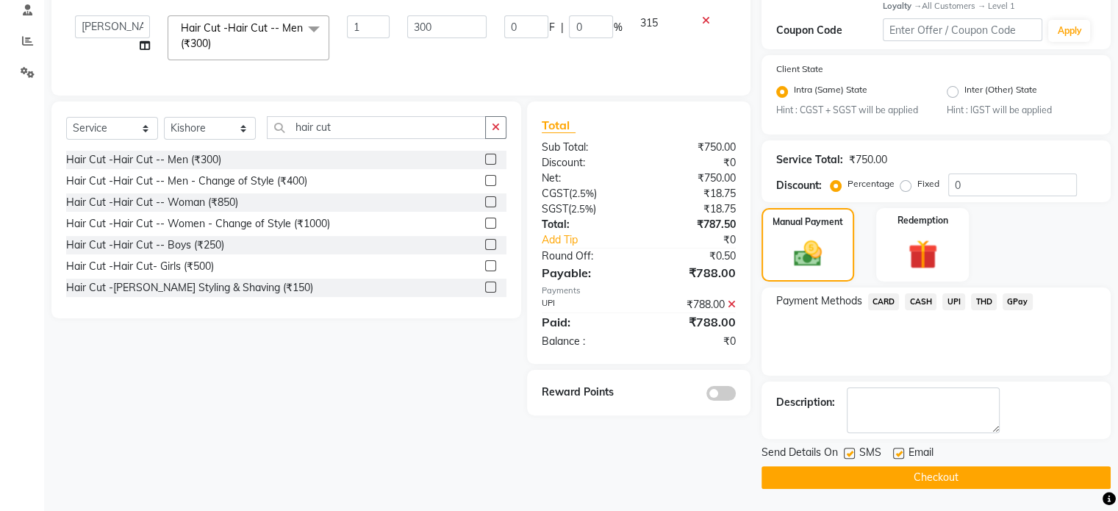
click at [790, 478] on button "Checkout" at bounding box center [935, 477] width 349 height 23
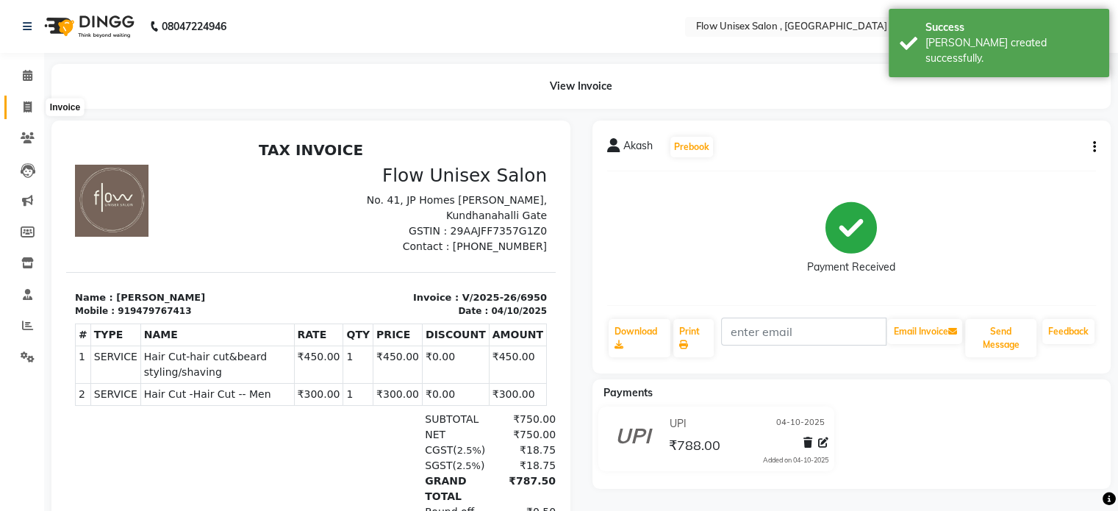
click at [19, 102] on span at bounding box center [28, 107] width 26 height 17
select select "5875"
select select "service"
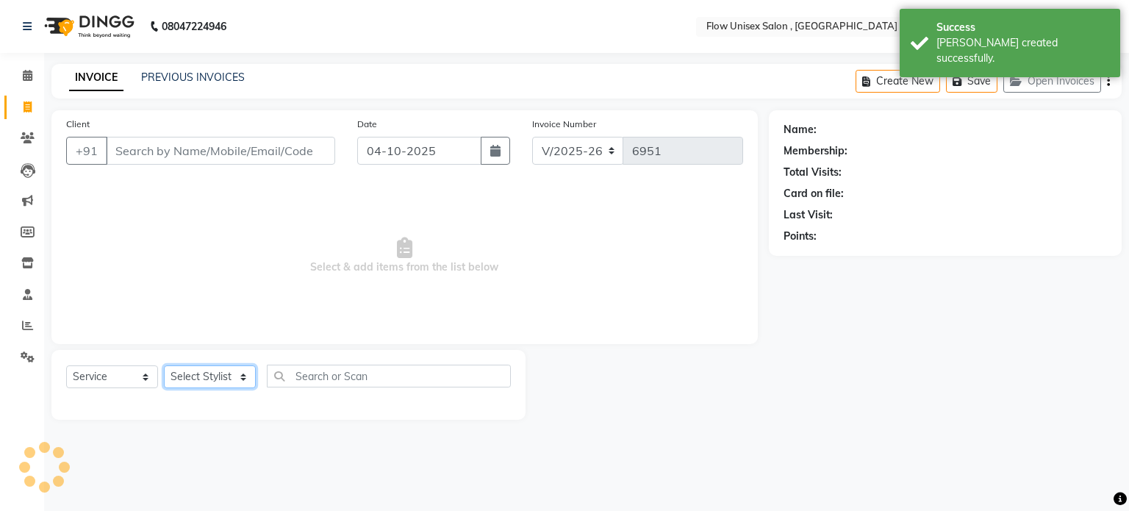
click at [209, 374] on select "Select Stylist [PERSON_NAME] [PERSON_NAME] Kishore [PERSON_NAME] debbarma [PERS…" at bounding box center [210, 376] width 92 height 23
click at [164, 366] on select "Select Stylist [PERSON_NAME] [PERSON_NAME] Kishore [PERSON_NAME] debbarma [PERS…" at bounding box center [210, 376] width 92 height 23
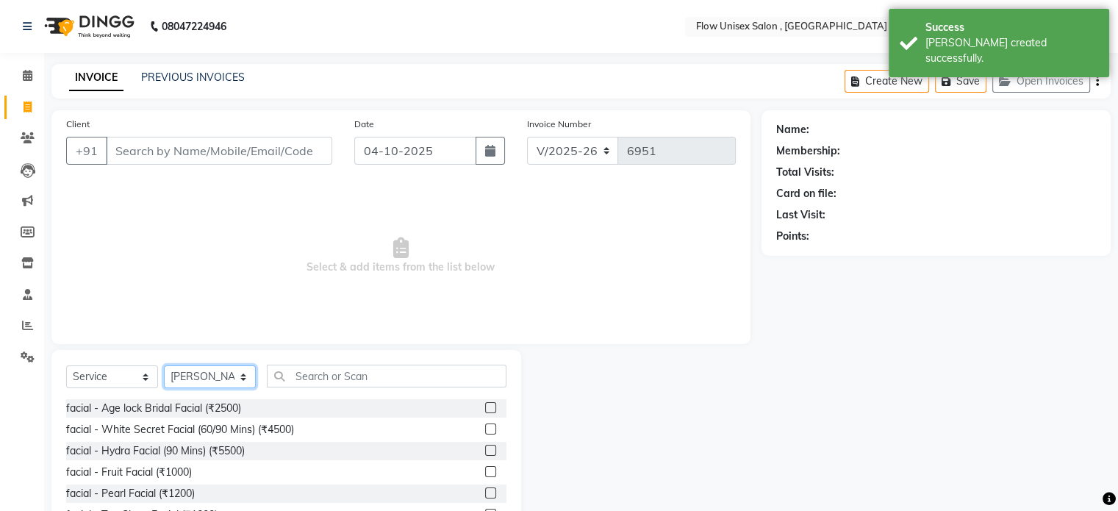
click at [203, 370] on select "Select Stylist [PERSON_NAME] [PERSON_NAME] Kishore [PERSON_NAME] debbarma [PERS…" at bounding box center [210, 376] width 92 height 23
select select "63500"
click at [164, 366] on select "Select Stylist [PERSON_NAME] [PERSON_NAME] Kishore [PERSON_NAME] debbarma [PERS…" at bounding box center [210, 376] width 92 height 23
click at [300, 381] on input "text" at bounding box center [387, 375] width 240 height 23
type input "e"
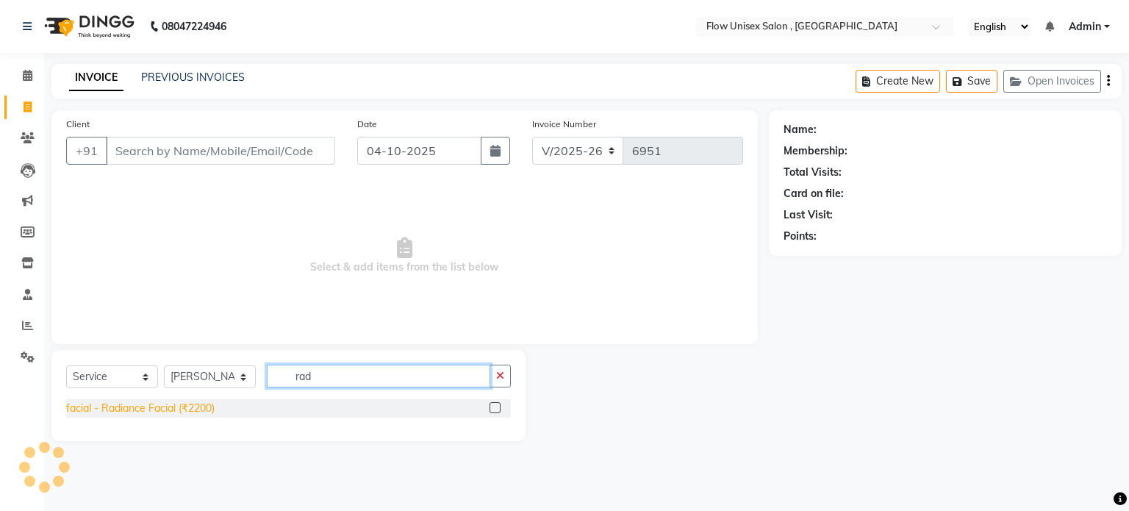
type input "rad"
click at [203, 408] on div "facial - Radiance Facial (₹2200)" at bounding box center [140, 407] width 148 height 15
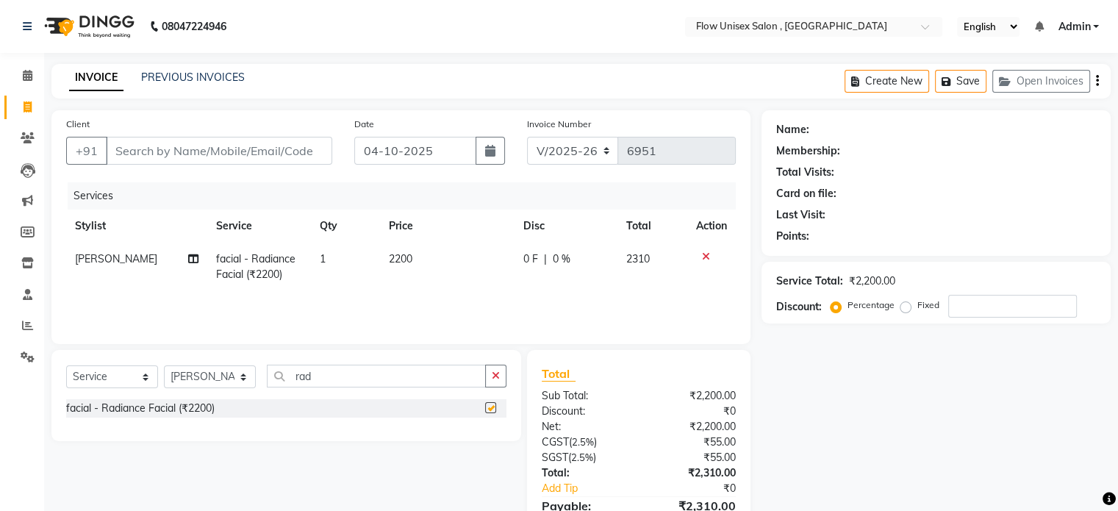
checkbox input "false"
click at [330, 384] on input "rad" at bounding box center [376, 375] width 219 height 23
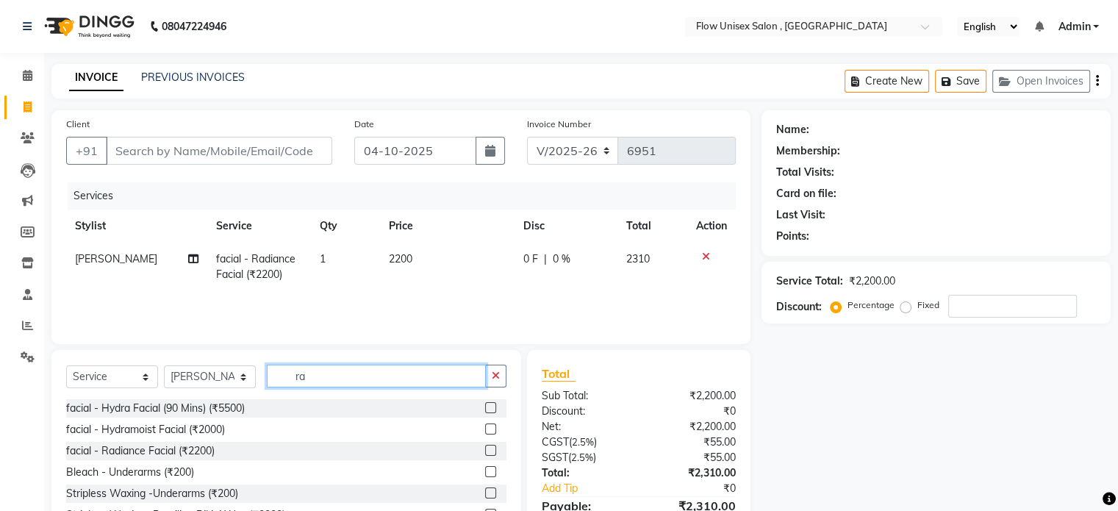
type input "r"
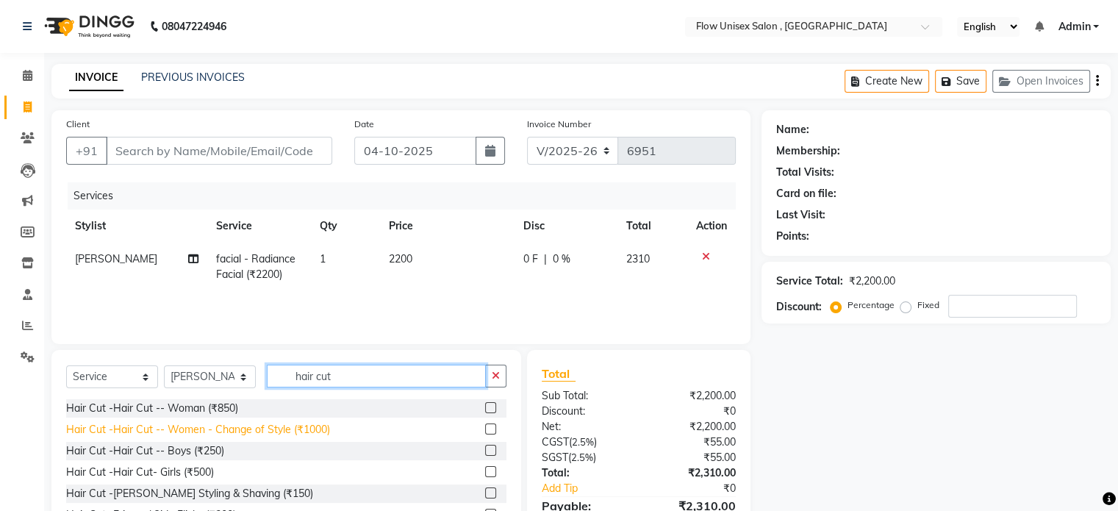
scroll to position [87, 0]
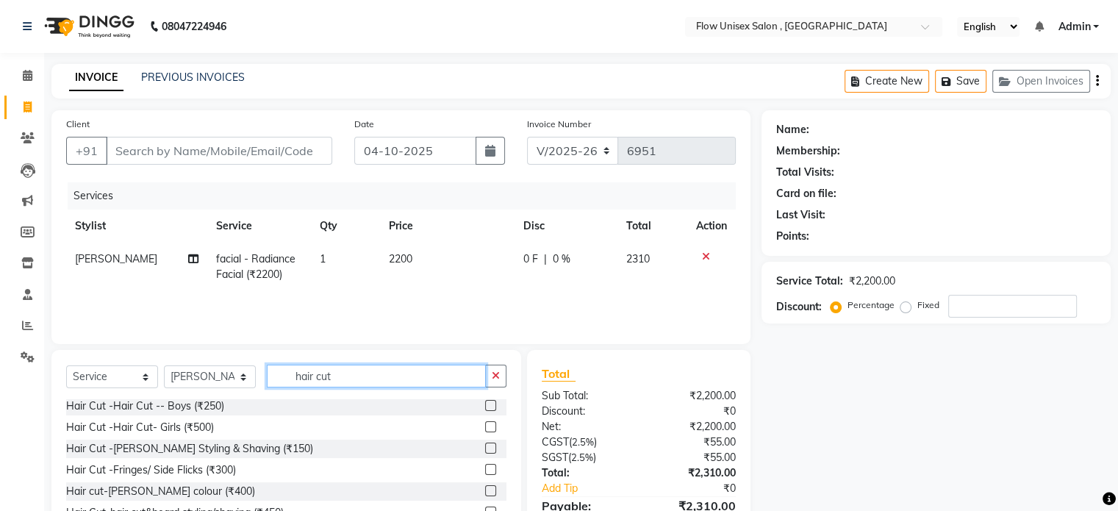
type input "hair cut"
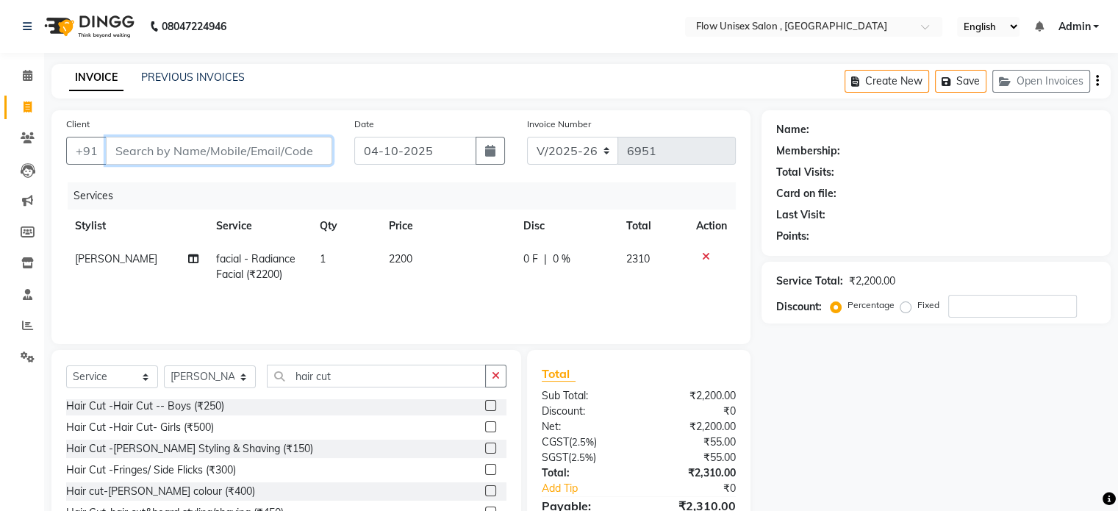
click at [240, 146] on input "Client" at bounding box center [219, 151] width 226 height 28
type input "6"
type input "0"
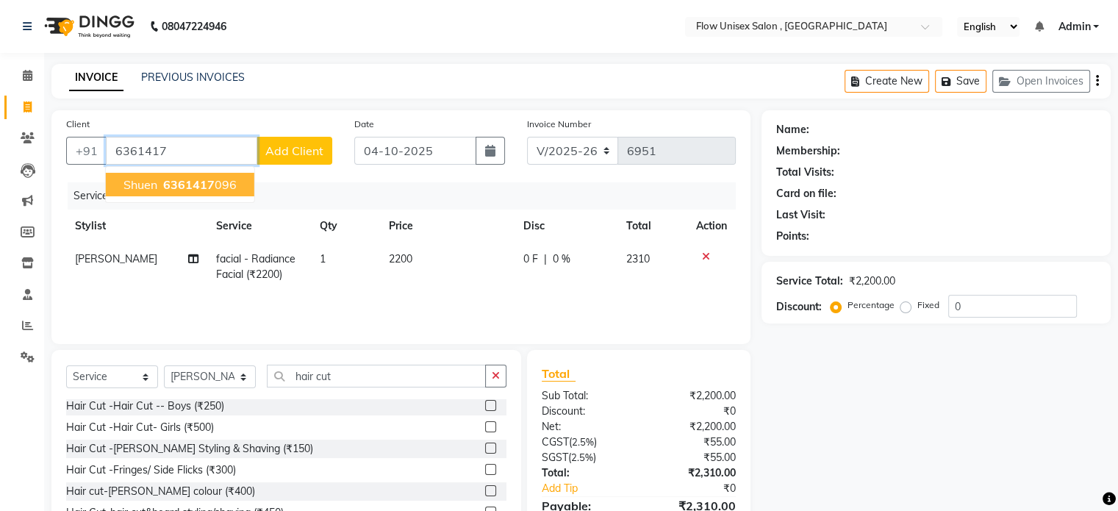
click at [211, 184] on span "6361417" at bounding box center [188, 184] width 51 height 15
type input "6361417096"
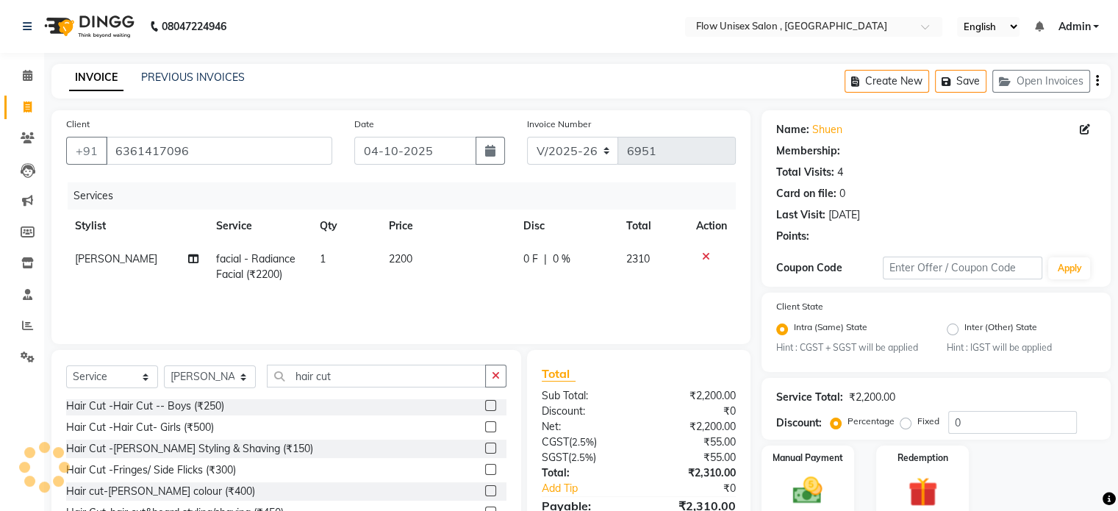
select select "1: Object"
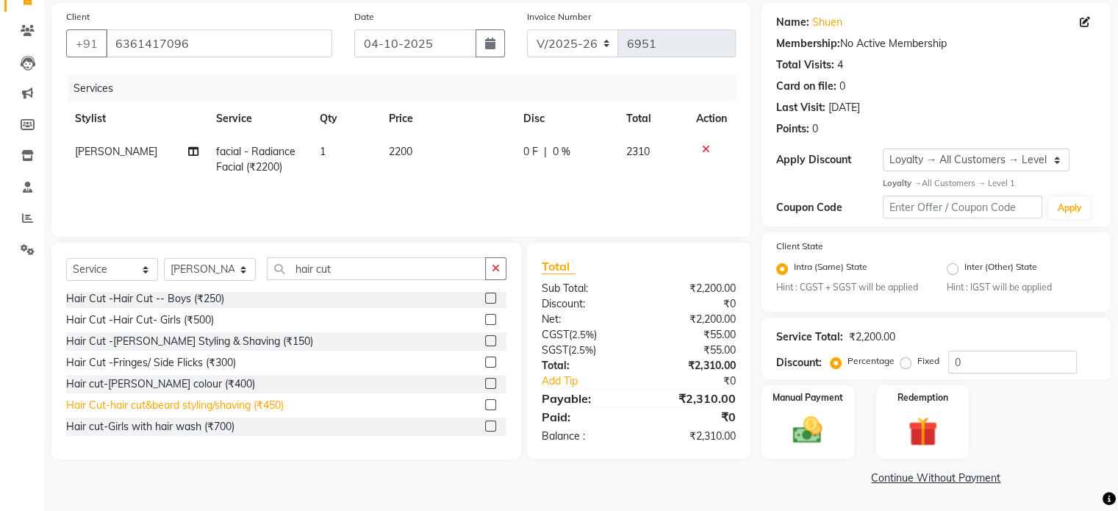
scroll to position [109, 0]
click at [239, 400] on div "Hair Cut-hair cut&beard styling/shaving (₹450)" at bounding box center [175, 405] width 218 height 15
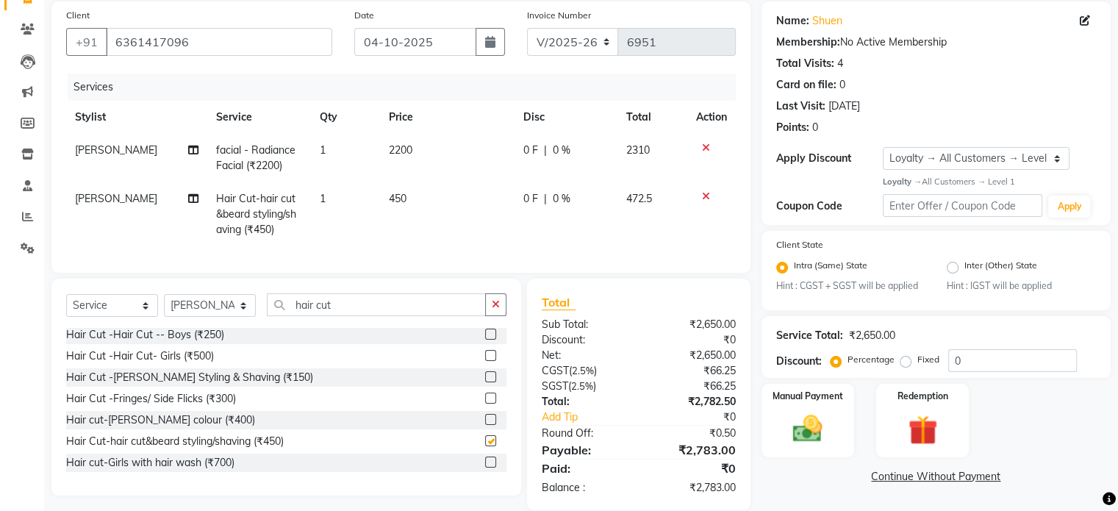
checkbox input "false"
click at [85, 203] on span "[PERSON_NAME]" at bounding box center [116, 198] width 82 height 13
select select "63500"
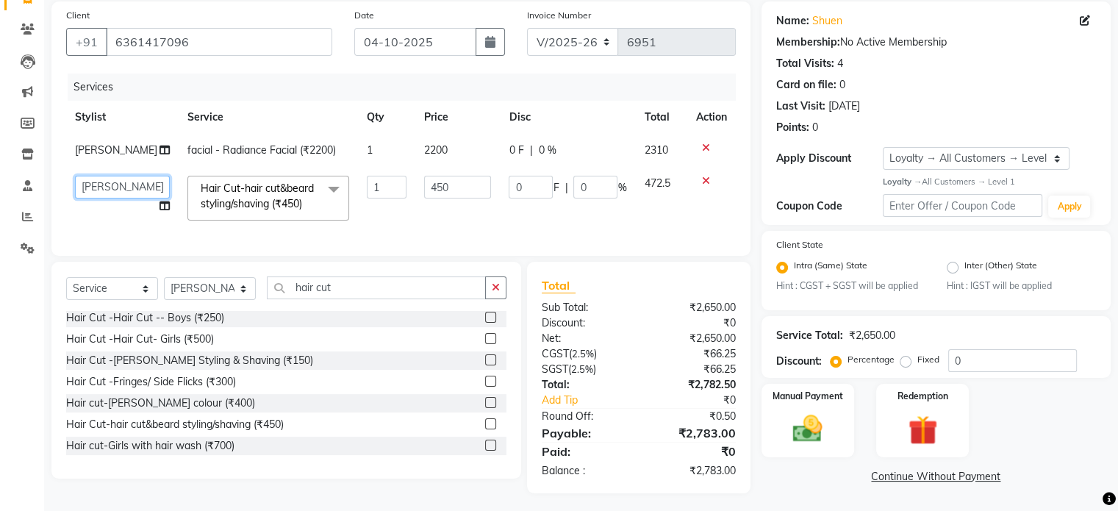
click at [97, 187] on select "[PERSON_NAME] [PERSON_NAME] Kishore [PERSON_NAME] debbarma [PERSON_NAME] [PERSO…" at bounding box center [122, 187] width 95 height 23
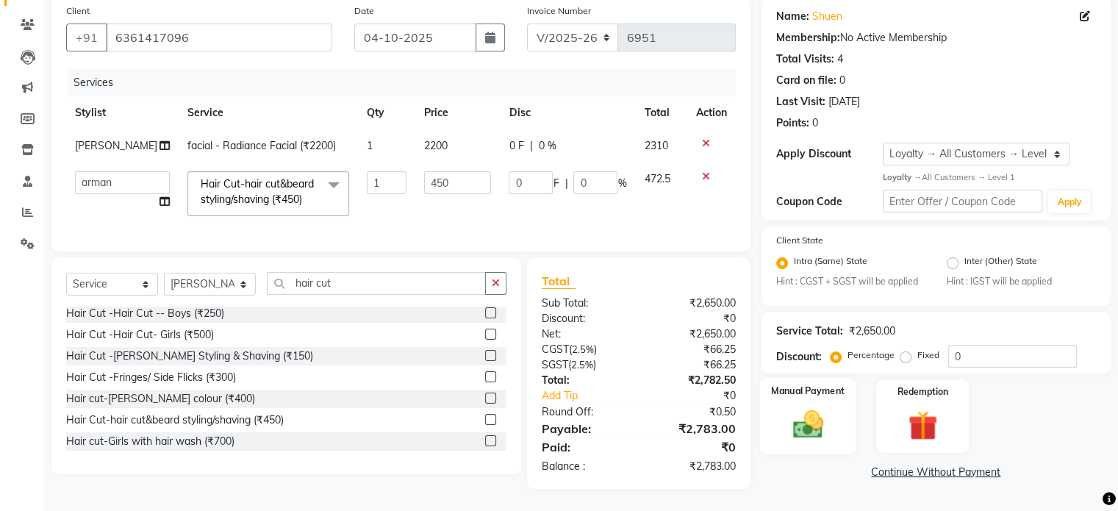
click at [797, 409] on img at bounding box center [807, 424] width 49 height 35
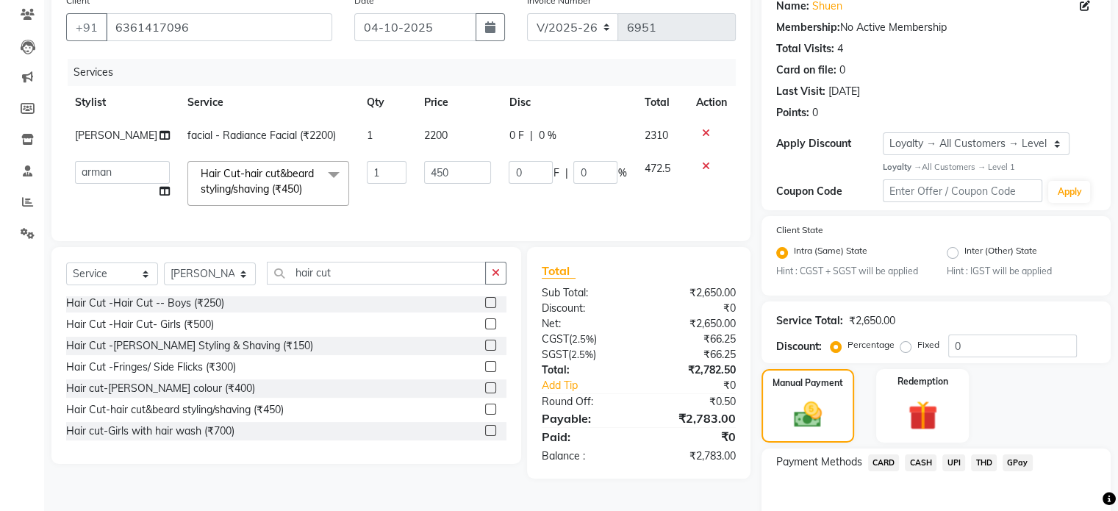
click at [929, 456] on span "CASH" at bounding box center [921, 462] width 32 height 17
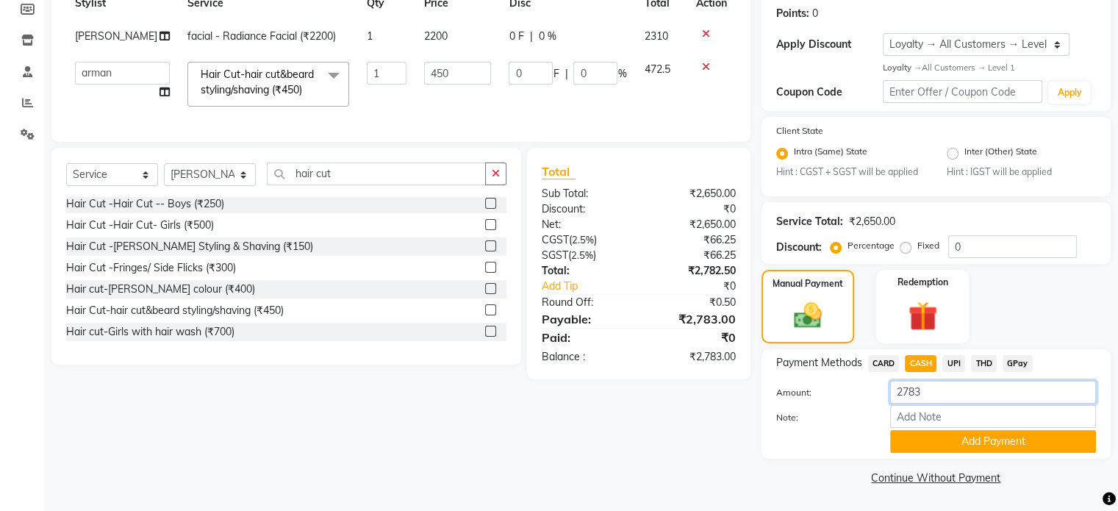
click at [963, 389] on input "2783" at bounding box center [993, 392] width 206 height 23
type input "2"
type input "1000"
click at [973, 431] on button "Add Payment" at bounding box center [993, 441] width 206 height 23
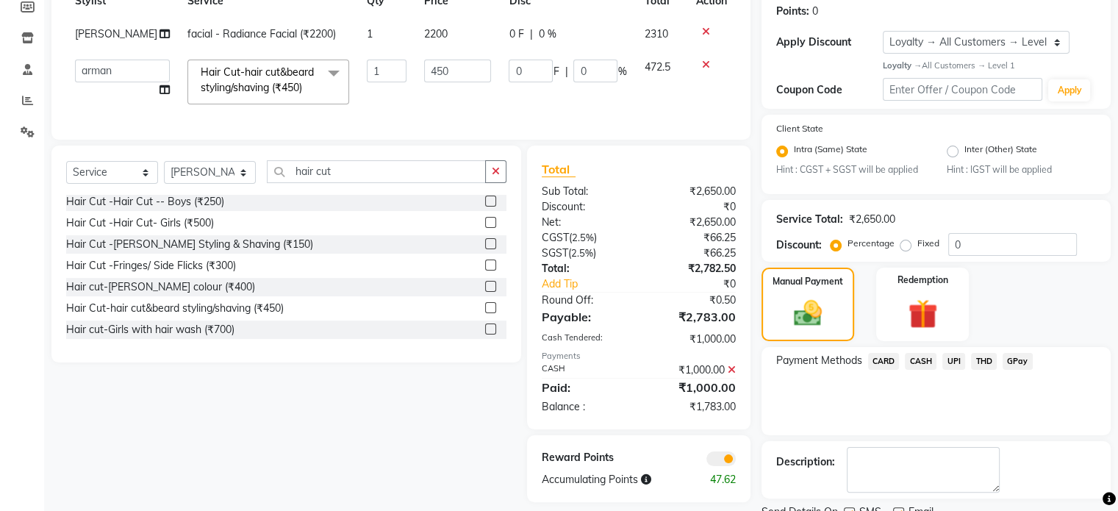
click at [955, 359] on span "UPI" at bounding box center [953, 361] width 23 height 17
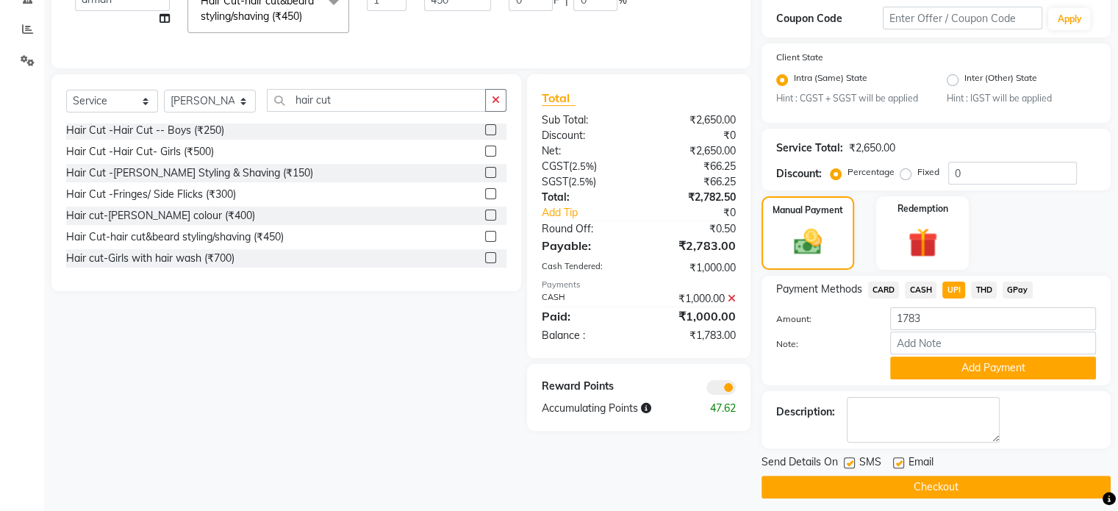
scroll to position [308, 0]
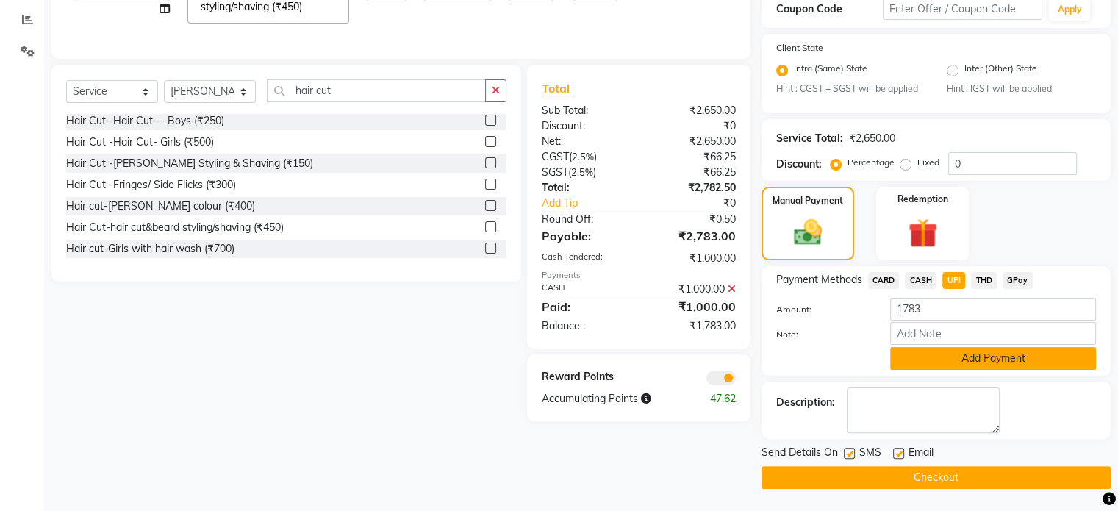
click at [957, 361] on button "Add Payment" at bounding box center [993, 358] width 206 height 23
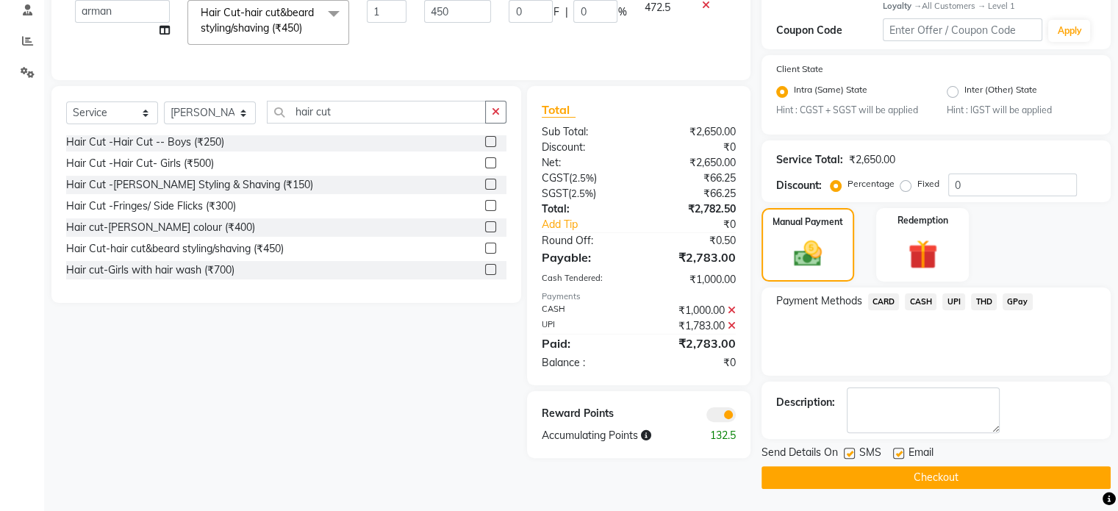
scroll to position [285, 0]
click at [714, 422] on span at bounding box center [720, 414] width 29 height 15
click at [736, 417] on input "checkbox" at bounding box center [736, 417] width 0 height 0
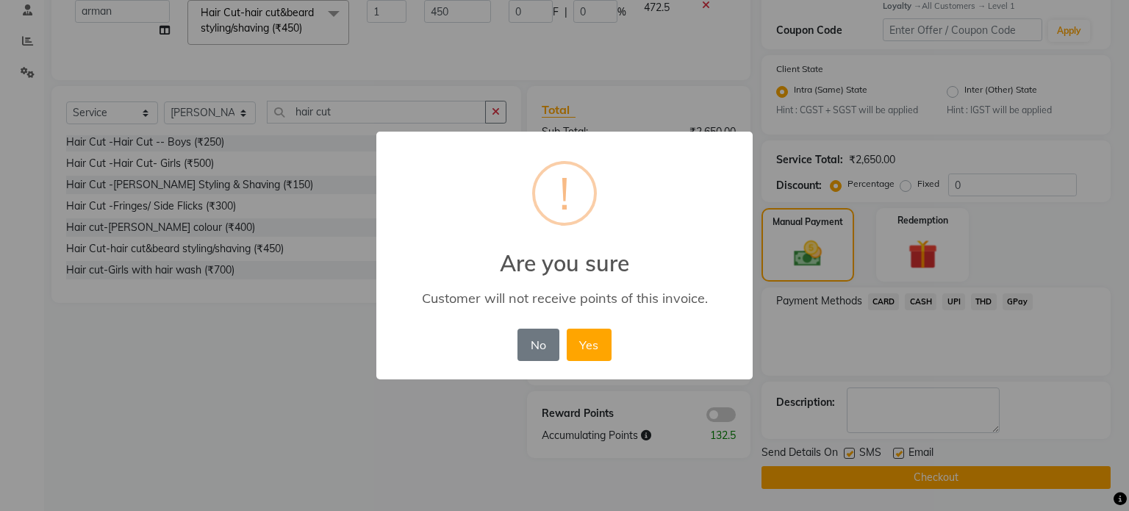
click at [614, 351] on div "No No Yes" at bounding box center [564, 345] width 101 height 40
click at [593, 356] on button "Yes" at bounding box center [589, 344] width 45 height 32
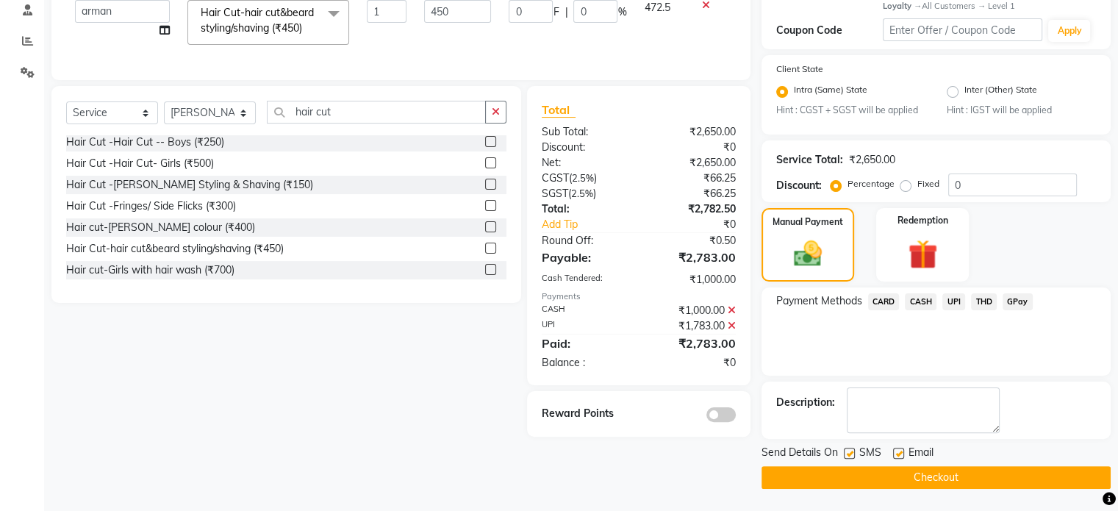
click at [990, 480] on button "Checkout" at bounding box center [935, 477] width 349 height 23
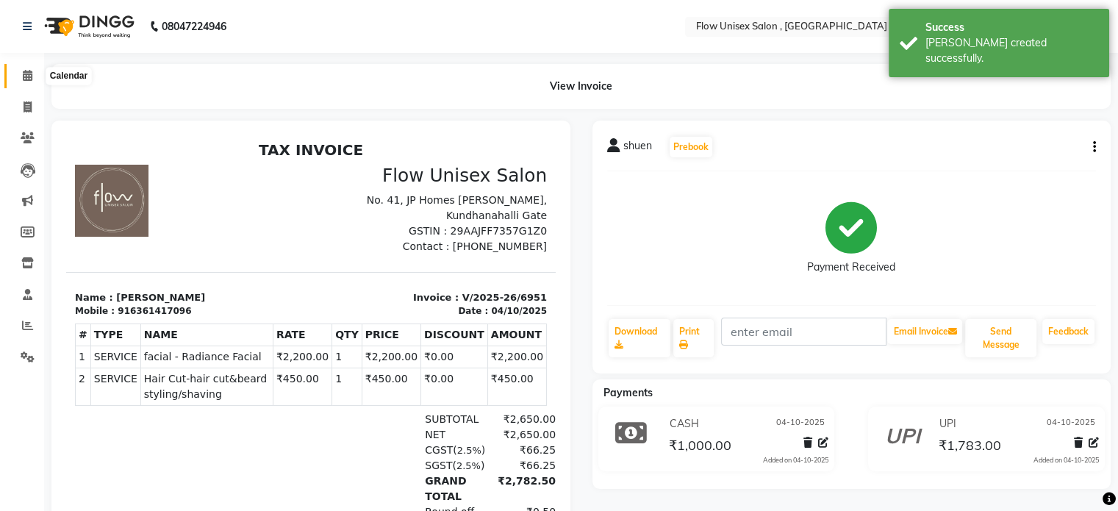
click at [32, 73] on icon at bounding box center [28, 75] width 10 height 11
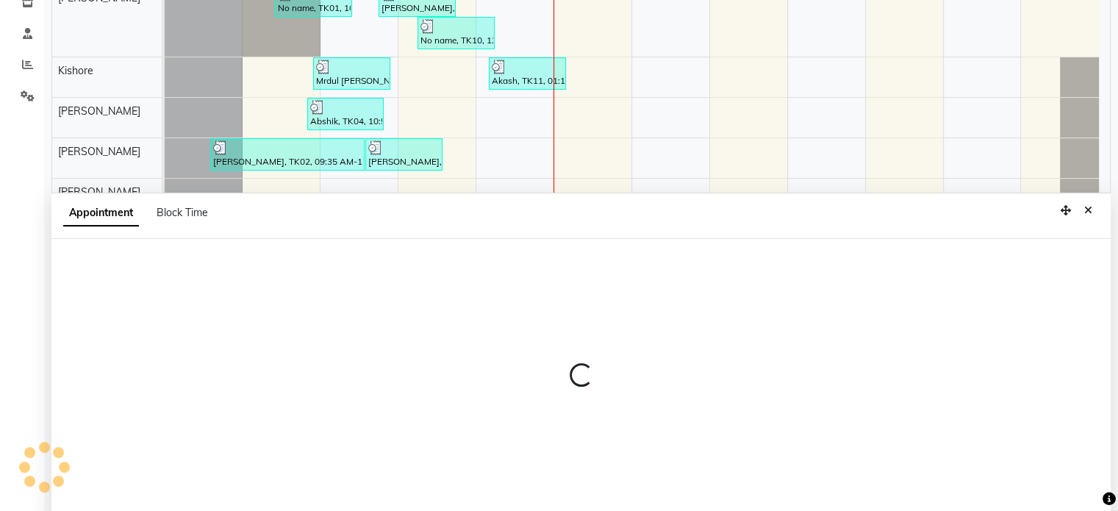
select select "49207"
select select "tentative"
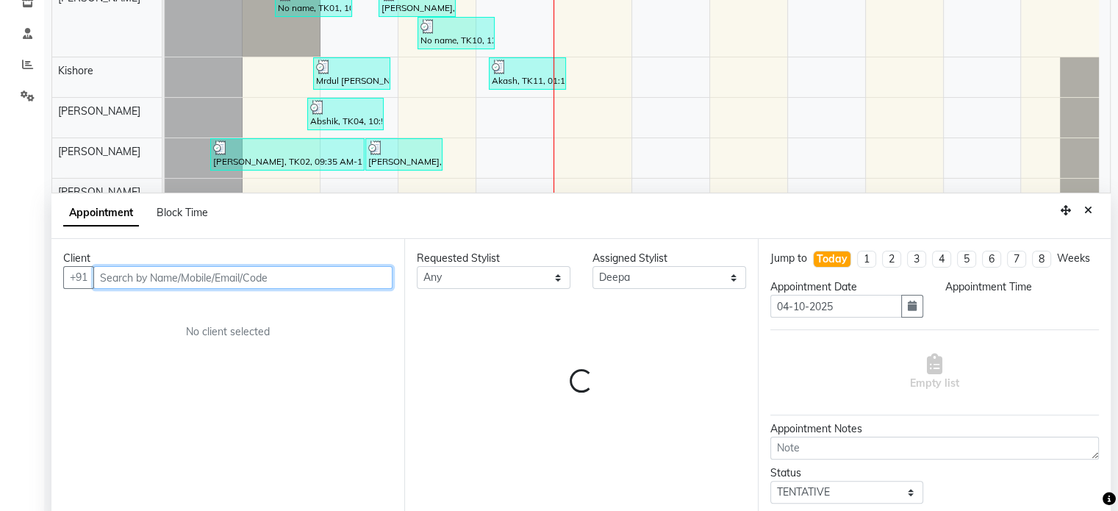
select select "960"
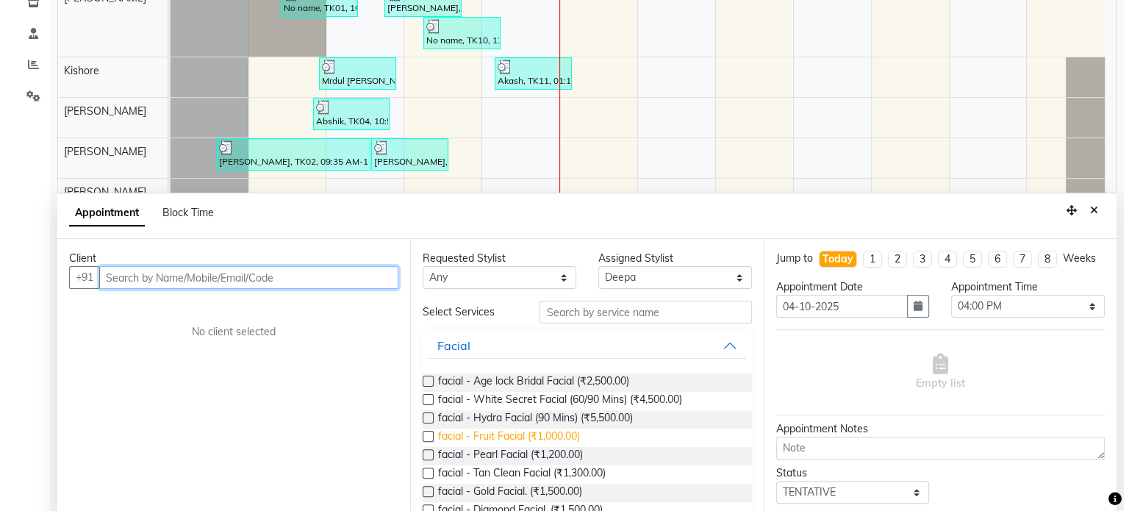
scroll to position [276, 0]
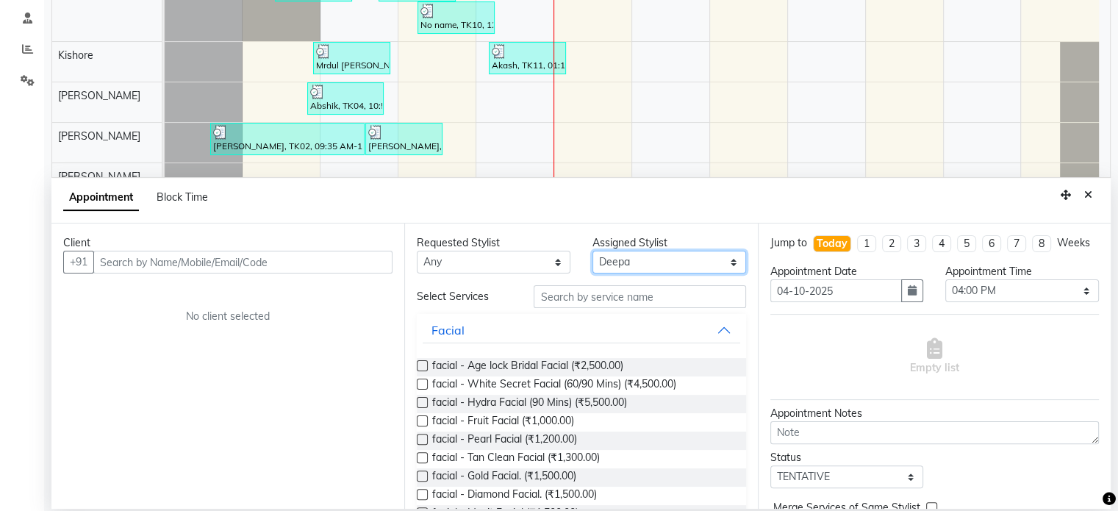
drag, startPoint x: 621, startPoint y: 268, endPoint x: 497, endPoint y: 256, distance: 124.8
click at [621, 268] on select "Select [PERSON_NAME] [PERSON_NAME] Kishore [PERSON_NAME] debbarma [PERSON_NAME]…" at bounding box center [669, 262] width 154 height 23
click at [497, 256] on select "Any arman Deepa emlen jaseem Kishore Manjila monika debbarma Mustafa Nijamuddin…" at bounding box center [494, 262] width 154 height 23
select select "62210"
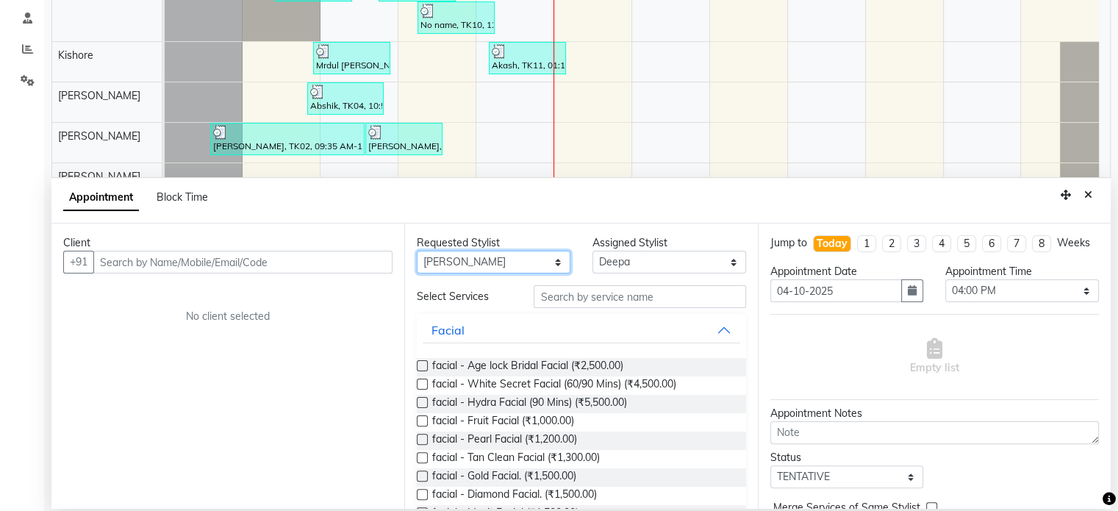
click at [417, 251] on select "Any arman Deepa emlen jaseem Kishore Manjila monika debbarma Mustafa Nijamuddin…" at bounding box center [494, 262] width 154 height 23
select select "62210"
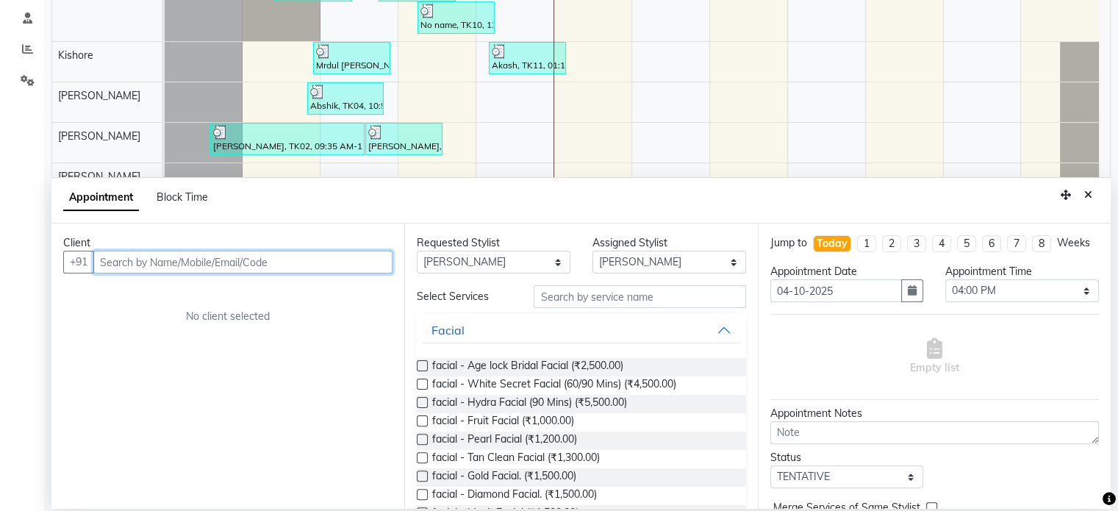
click at [300, 251] on input "text" at bounding box center [242, 262] width 299 height 23
type input "8699274120"
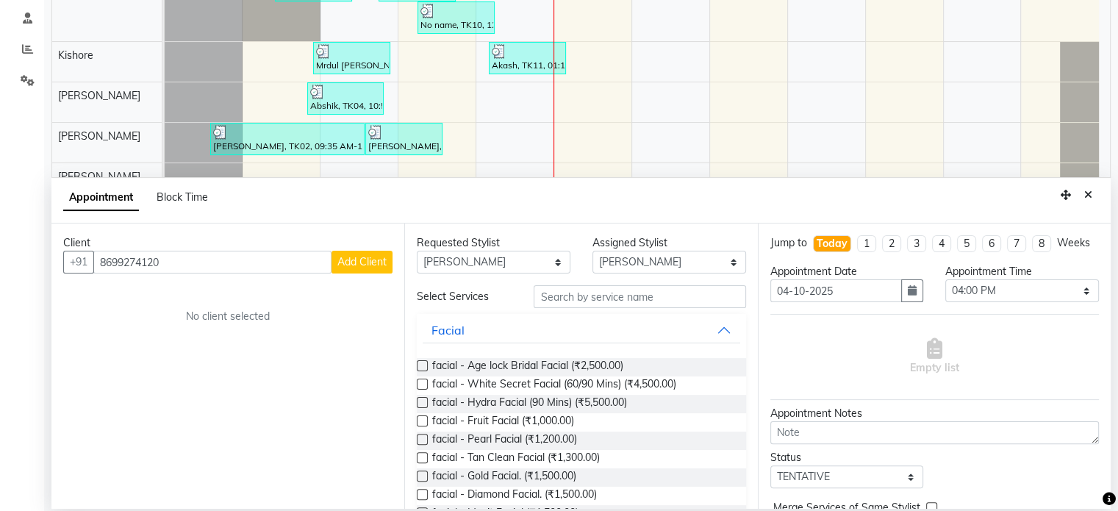
click at [371, 251] on button "Add Client" at bounding box center [361, 262] width 61 height 23
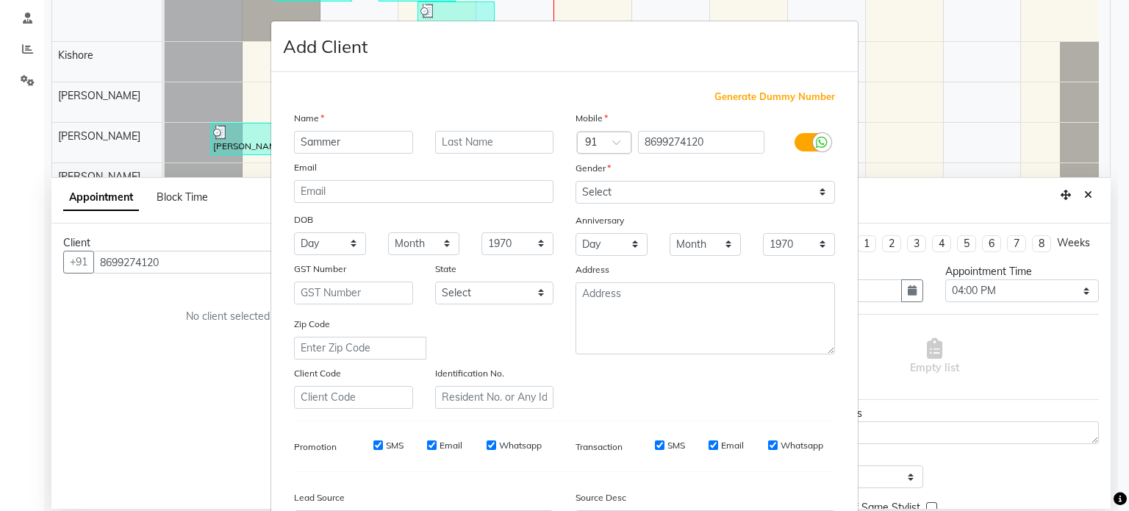
type input "Sammer"
click at [791, 201] on select "Select Male Female Other Prefer Not To Say" at bounding box center [704, 192] width 259 height 23
click at [575, 182] on select "Select Male Female Other Prefer Not To Say" at bounding box center [704, 192] width 259 height 23
click at [670, 187] on select "Select Male Female Other Prefer Not To Say" at bounding box center [704, 192] width 259 height 23
select select "male"
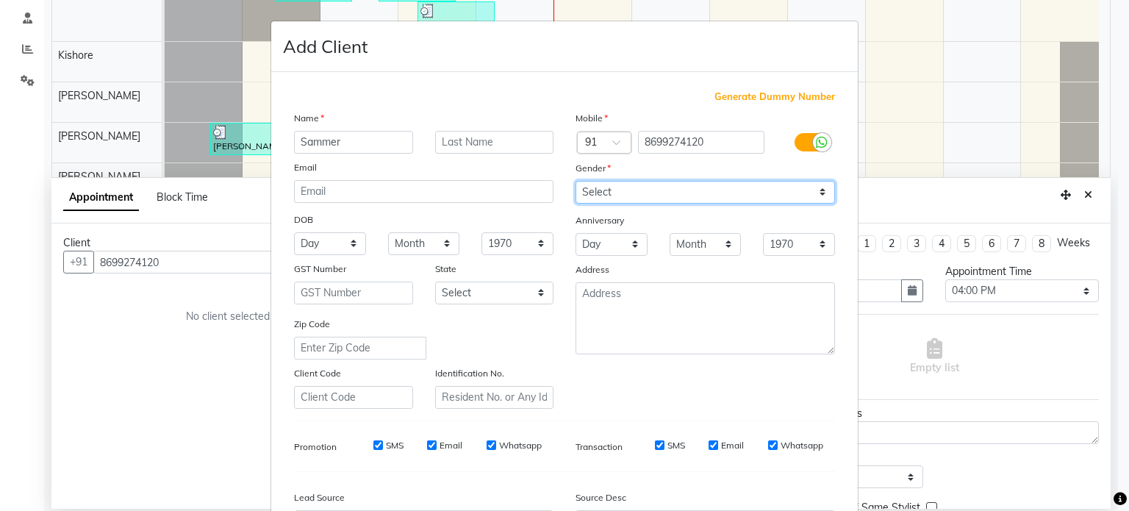
click at [575, 182] on select "Select Male Female Other Prefer Not To Say" at bounding box center [704, 192] width 259 height 23
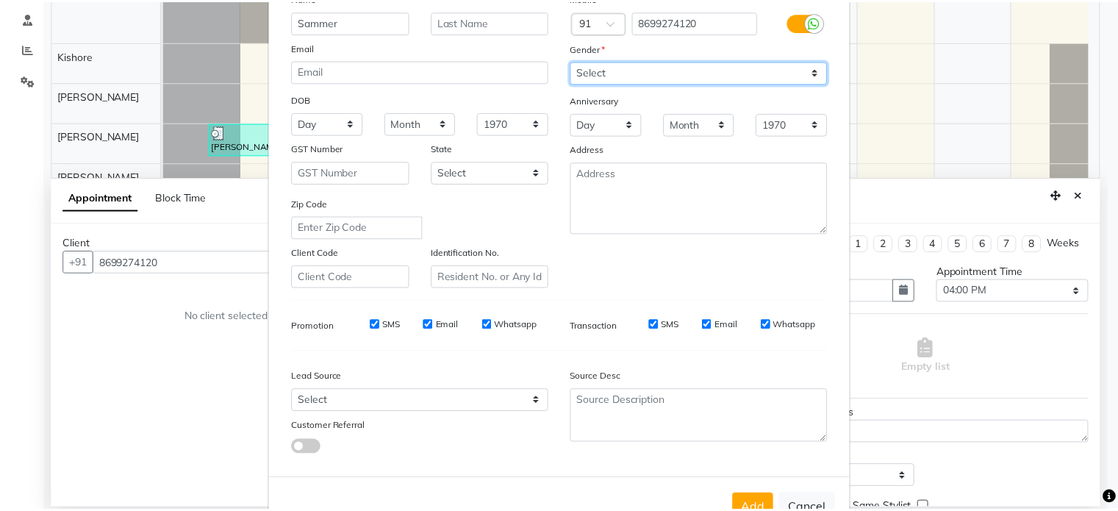
scroll to position [174, 0]
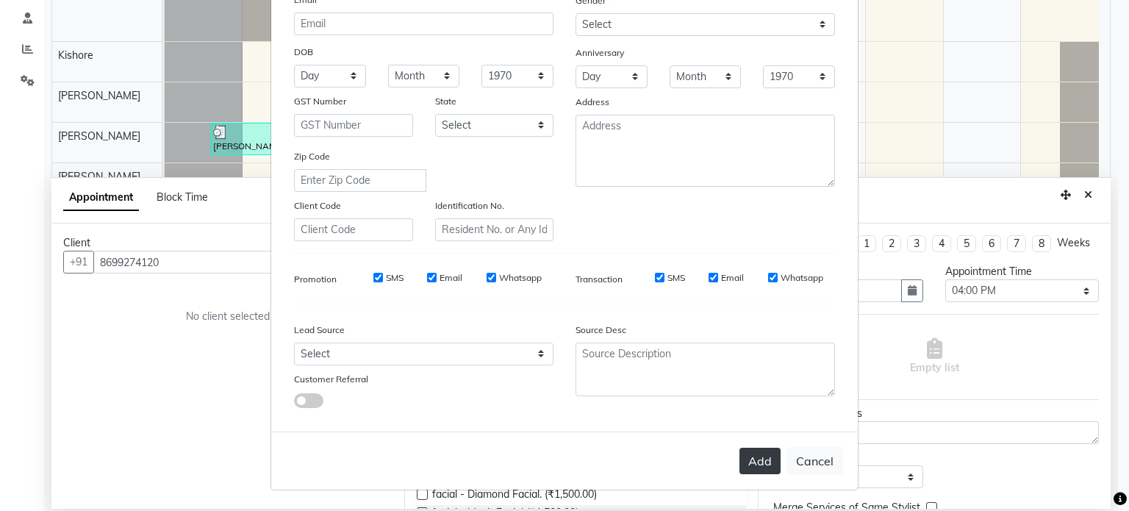
click at [757, 467] on button "Add" at bounding box center [759, 461] width 41 height 26
select select
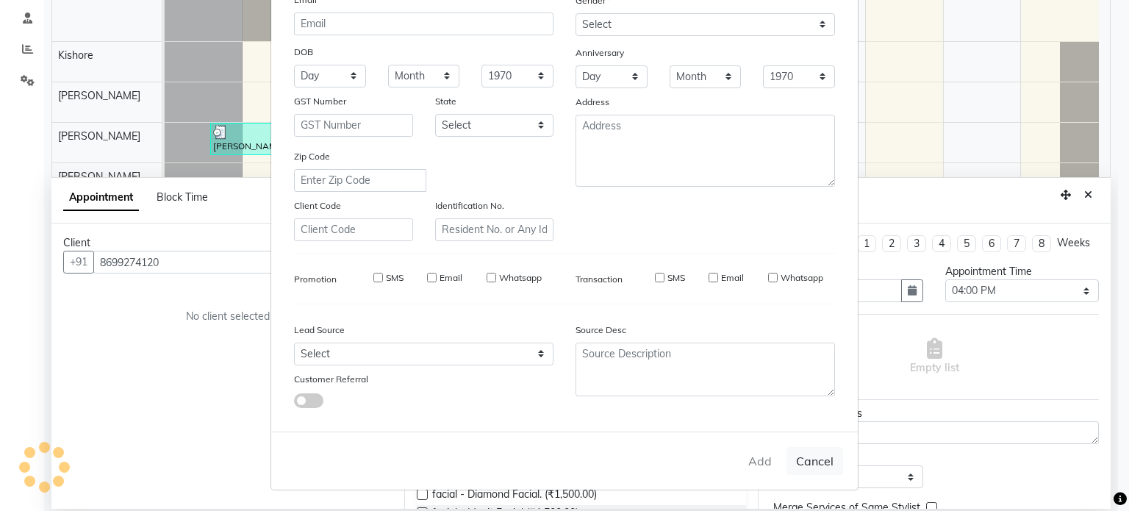
select select
checkbox input "false"
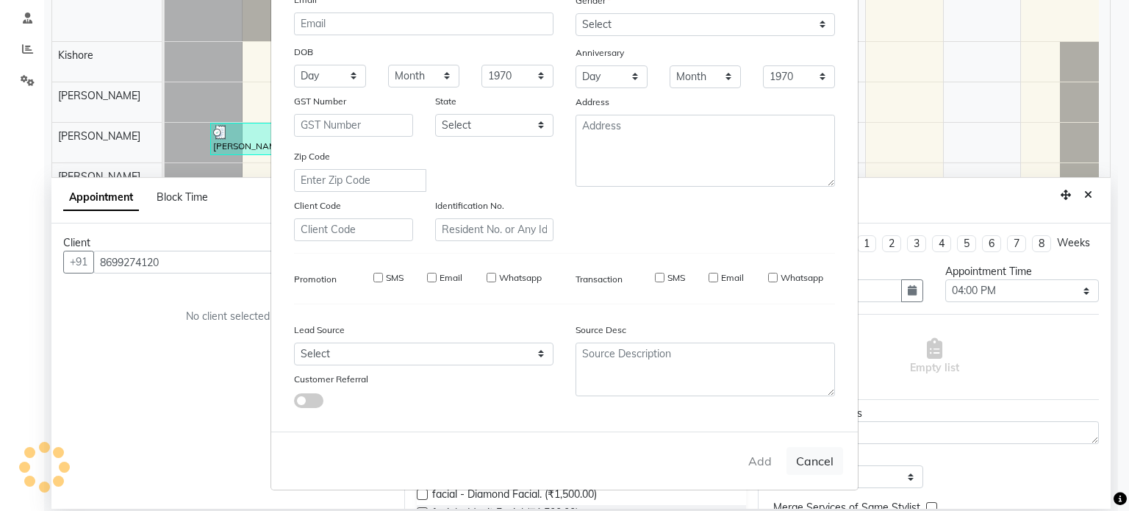
checkbox input "false"
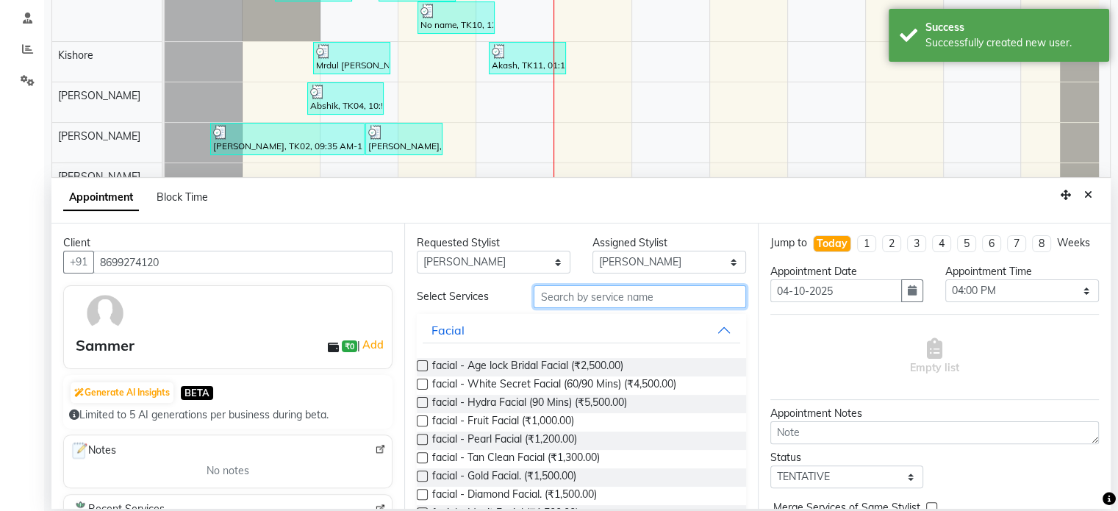
click at [588, 290] on input "text" at bounding box center [639, 296] width 212 height 23
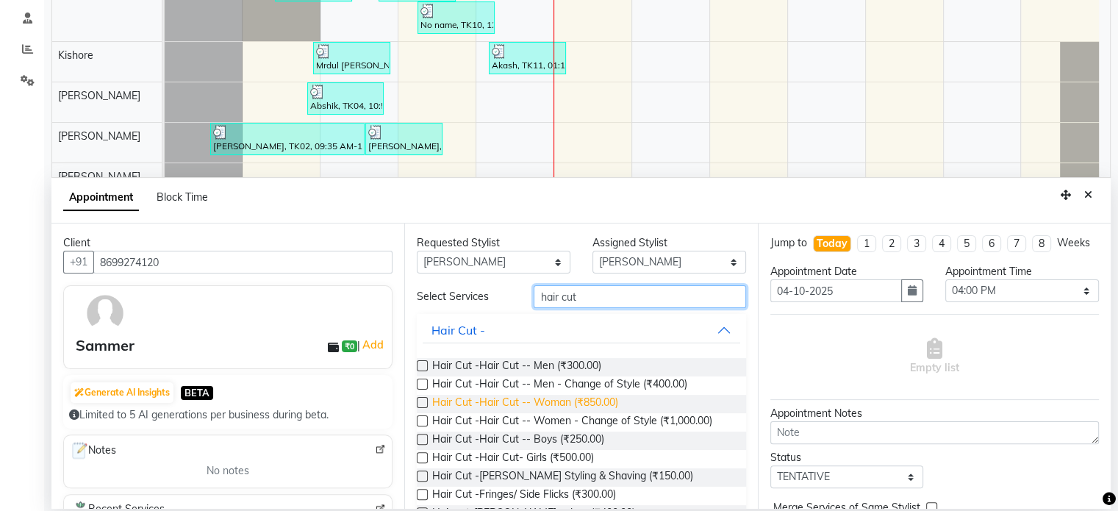
type input "hair cut"
click at [559, 400] on span "Hair Cut -Hair Cut -- Woman (₹850.00)" at bounding box center [525, 404] width 186 height 18
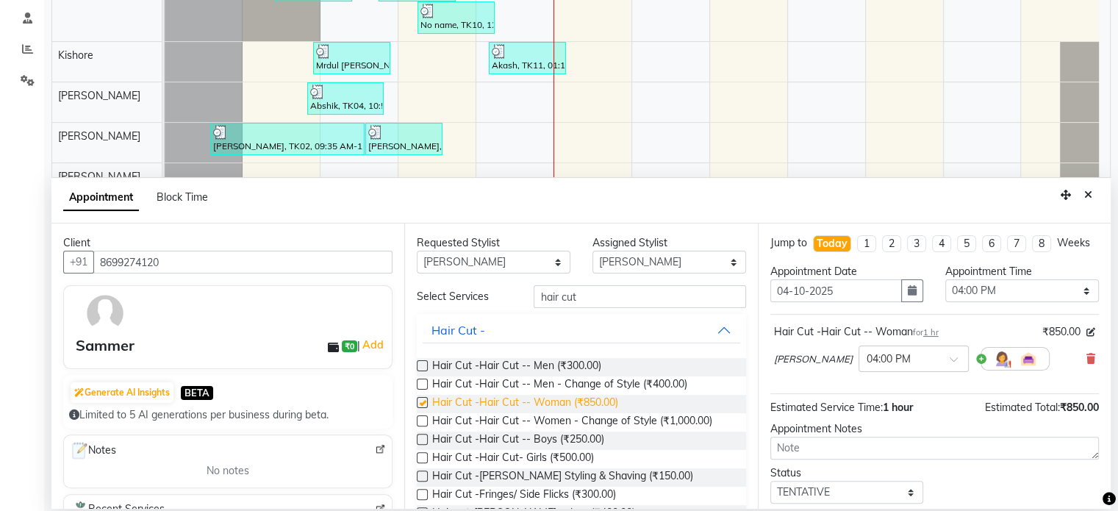
checkbox input "false"
click at [699, 295] on input "hair cut" at bounding box center [639, 296] width 212 height 23
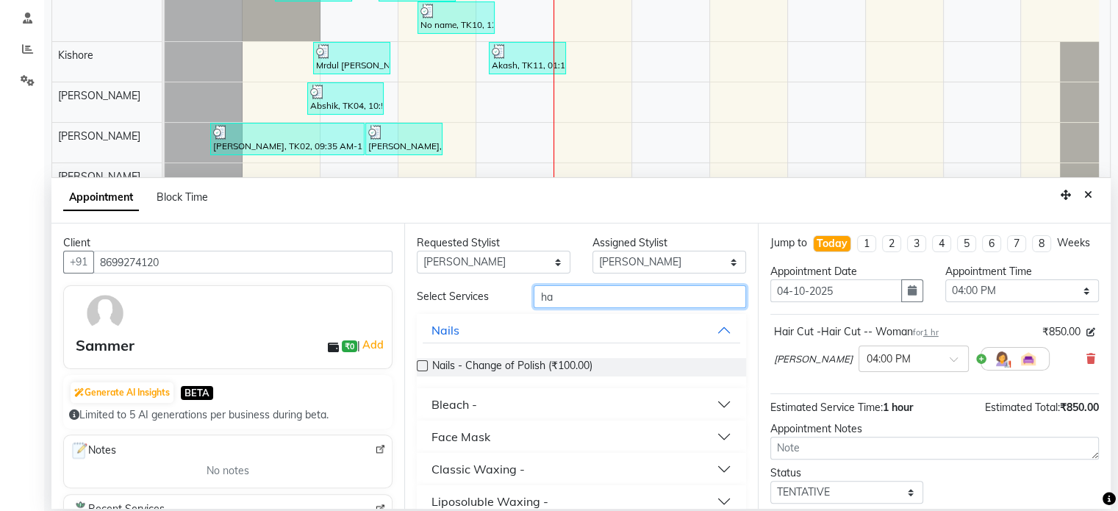
type input "h"
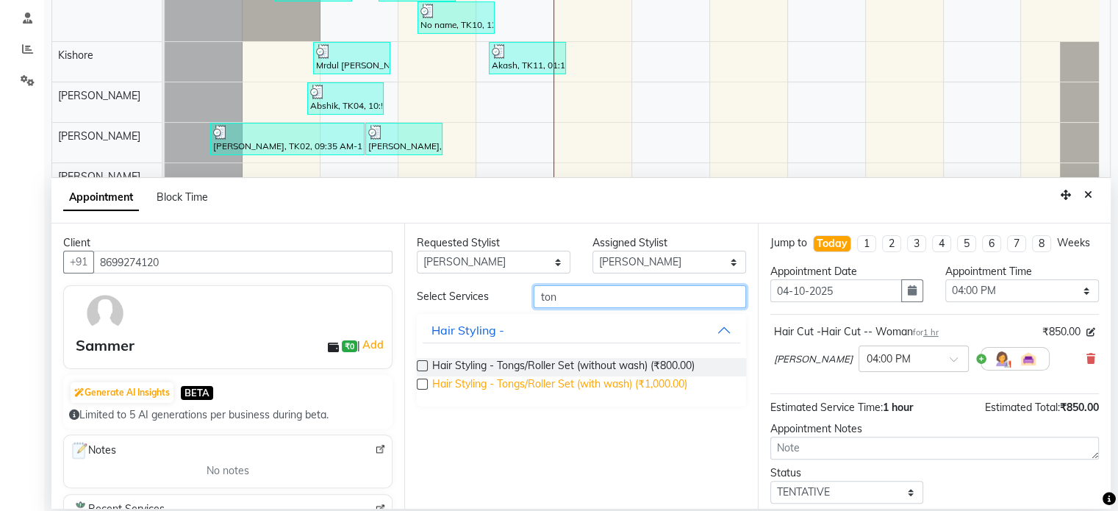
type input "ton"
click at [611, 388] on span "Hair Styling - Tongs/Roller Set (with wash) (₹1,000.00)" at bounding box center [559, 385] width 255 height 18
checkbox input "false"
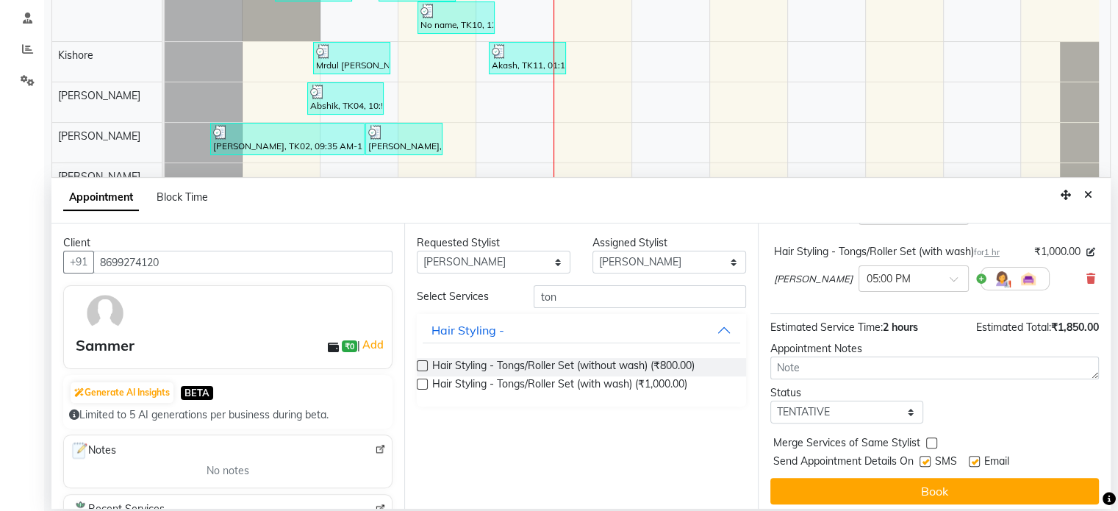
scroll to position [0, 0]
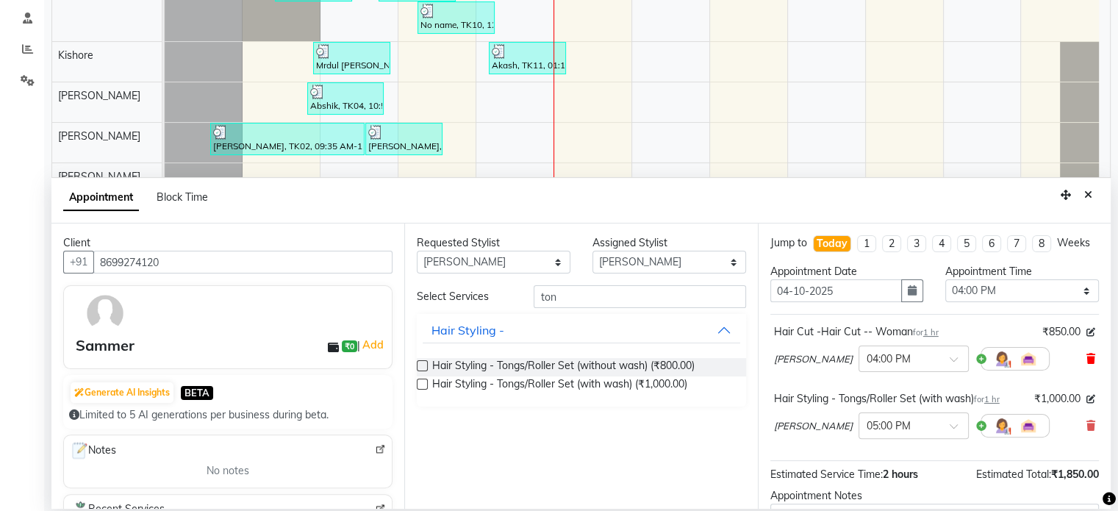
click at [1086, 364] on icon at bounding box center [1090, 358] width 9 height 10
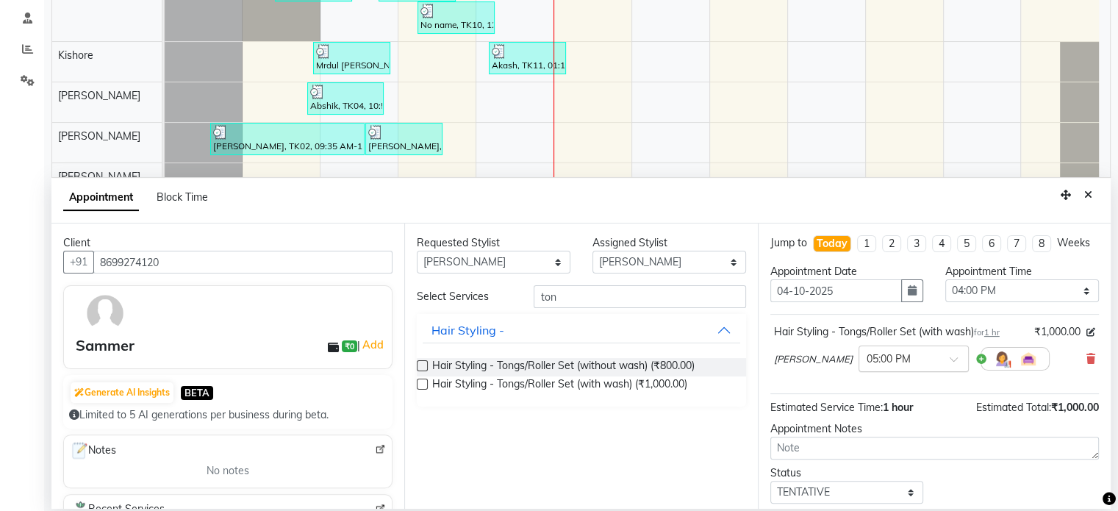
click at [944, 365] on div at bounding box center [913, 357] width 109 height 15
click at [902, 434] on div "04:00 PM" at bounding box center [913, 423] width 109 height 27
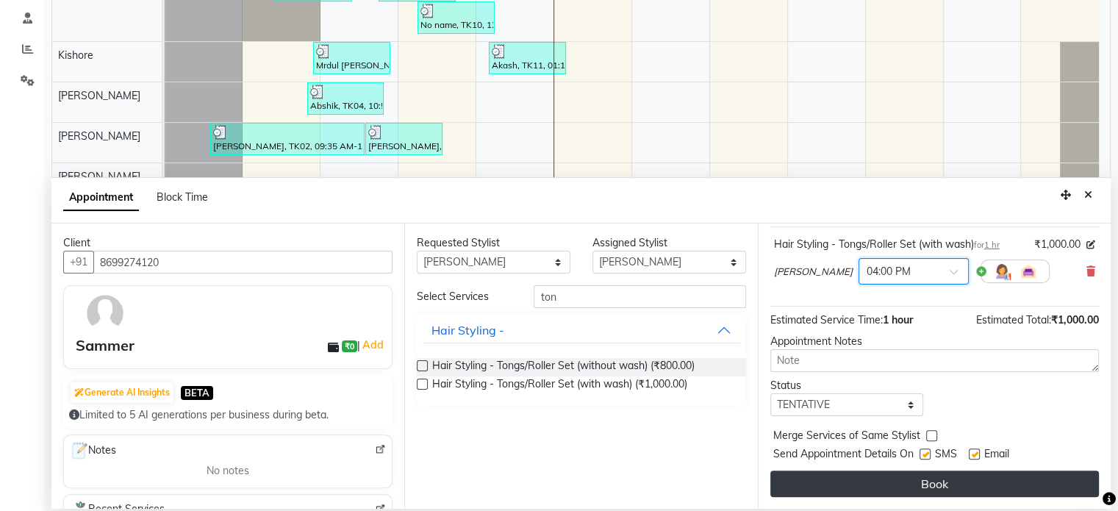
click at [964, 479] on button "Book" at bounding box center [934, 483] width 328 height 26
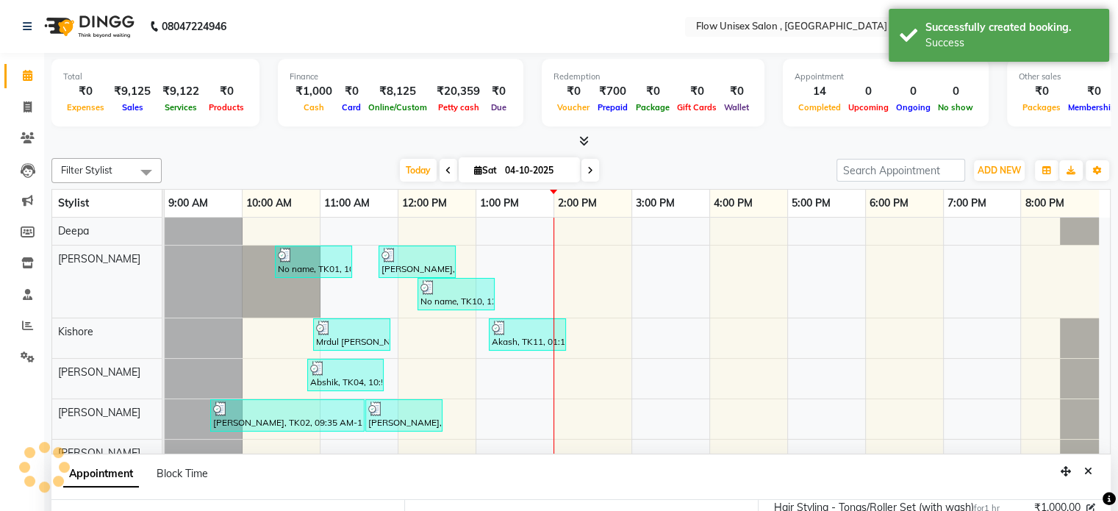
scroll to position [0, 0]
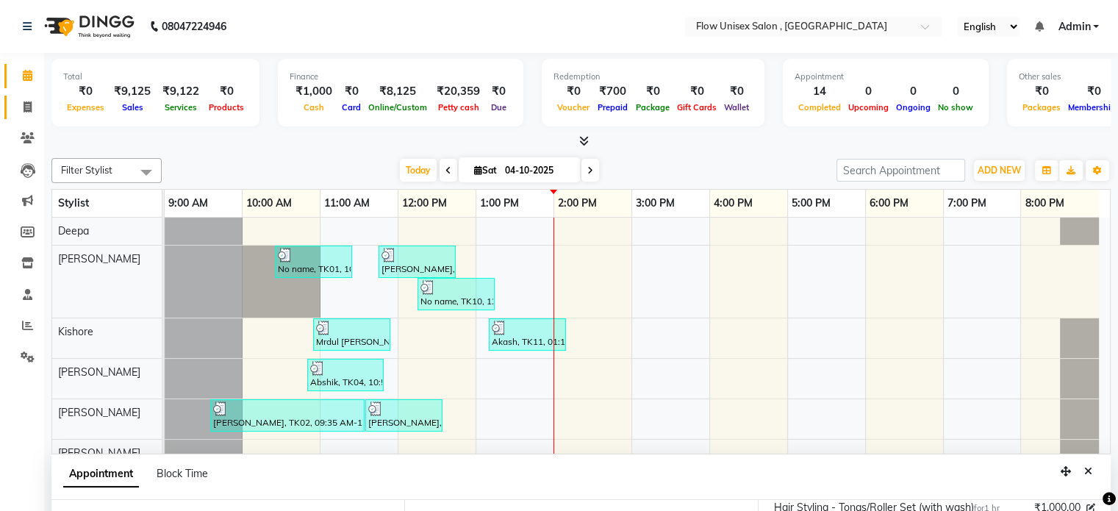
click at [21, 97] on link "Invoice" at bounding box center [21, 108] width 35 height 24
select select "service"
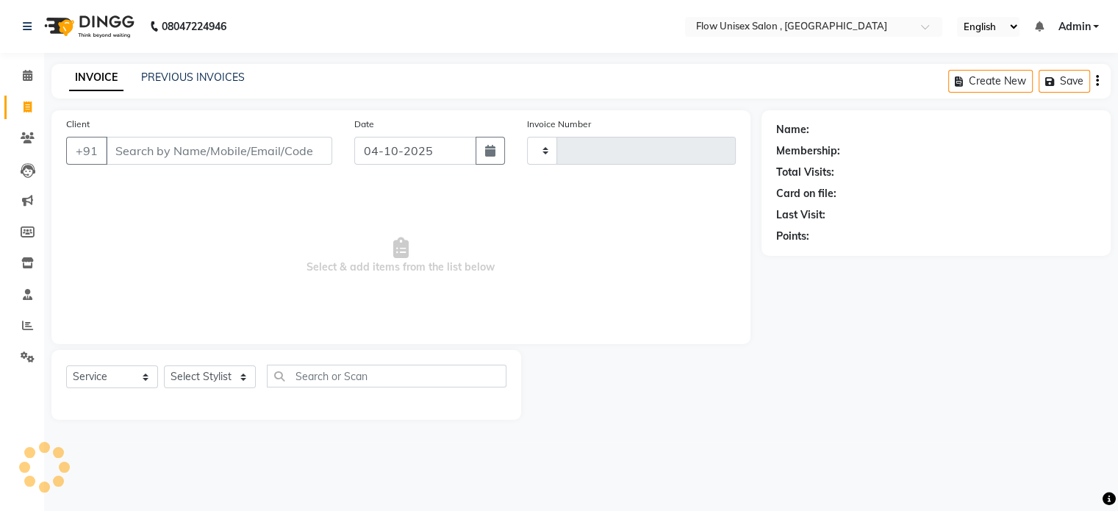
type input "6952"
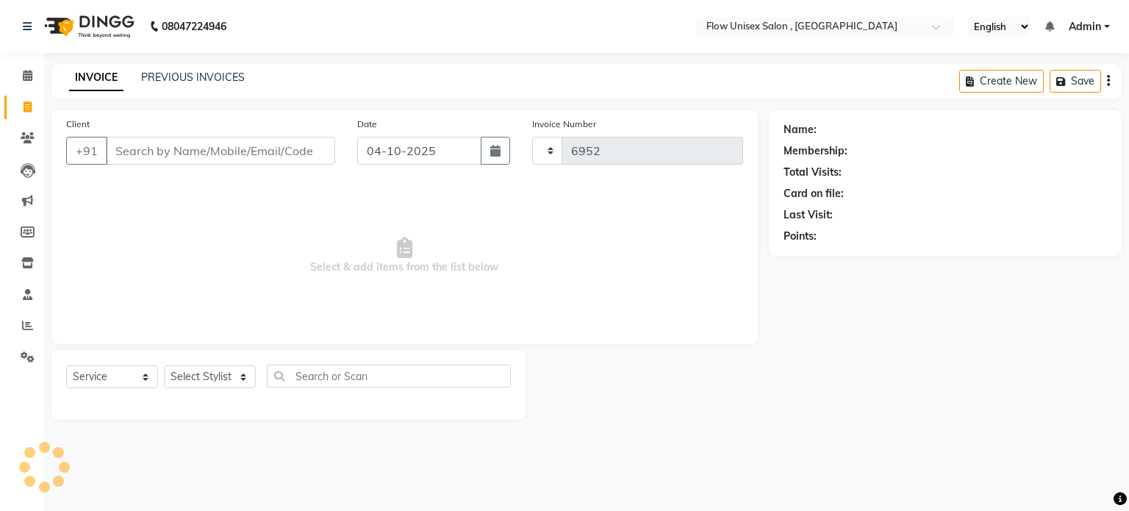
select select "5875"
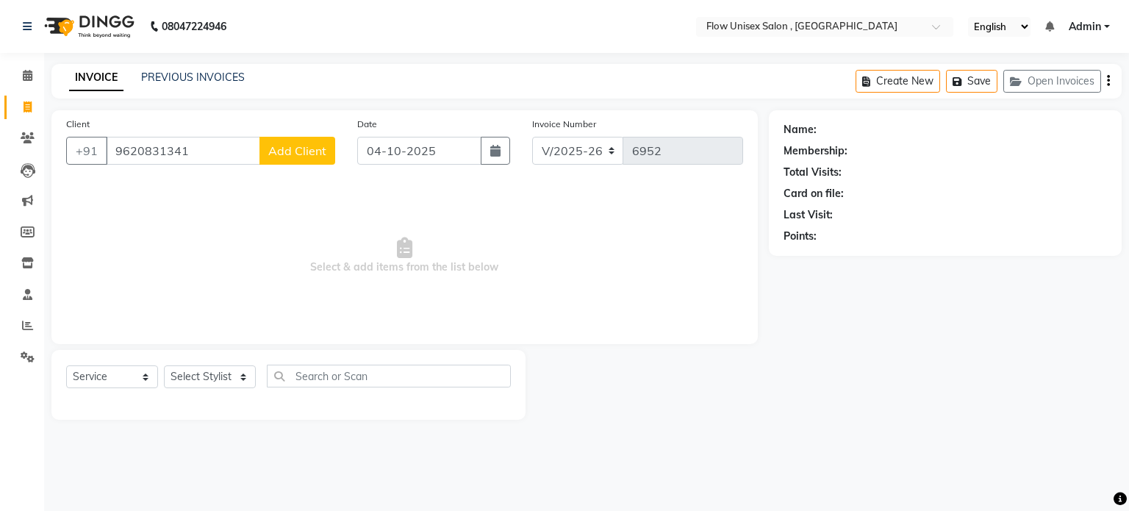
click at [239, 157] on input "9620831341" at bounding box center [183, 151] width 154 height 28
type input "9"
click at [191, 376] on select "Select Stylist [PERSON_NAME] [PERSON_NAME] Kishore [PERSON_NAME] debbarma [PERS…" at bounding box center [210, 376] width 92 height 23
click at [334, 21] on nav "08047224946 Select Location × Flow Unisex Salon , Kundhanahalli Gate English EN…" at bounding box center [564, 26] width 1129 height 53
click at [208, 148] on input "Client" at bounding box center [220, 151] width 229 height 28
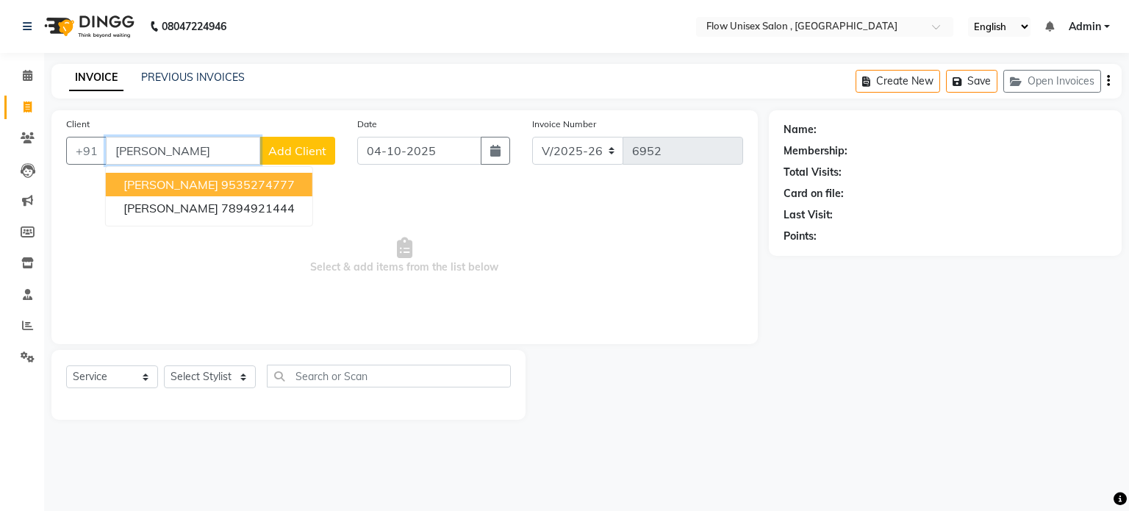
click at [236, 184] on ngb-highlight "9535274777" at bounding box center [257, 184] width 73 height 15
type input "9535274777"
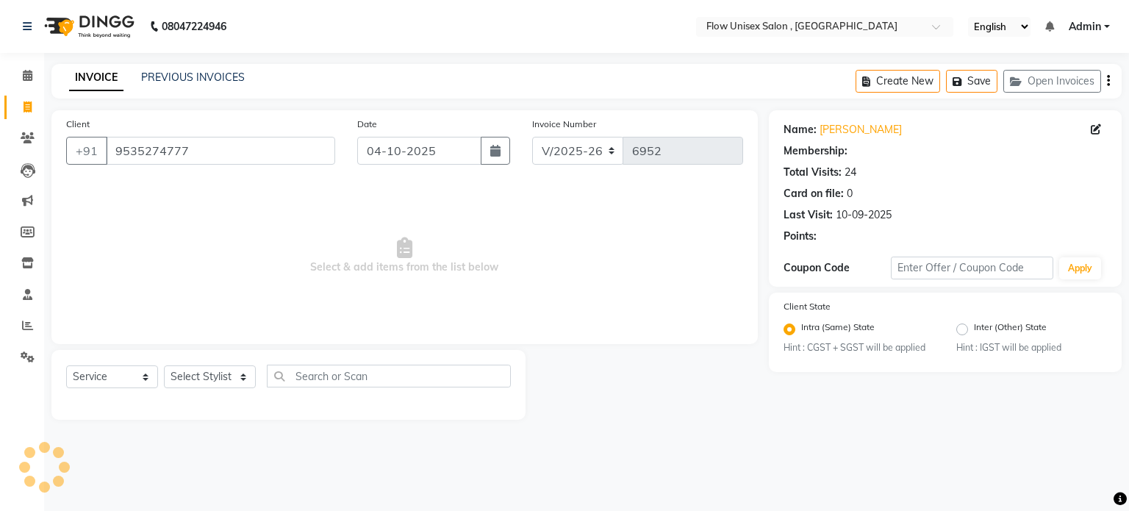
select select "1: Object"
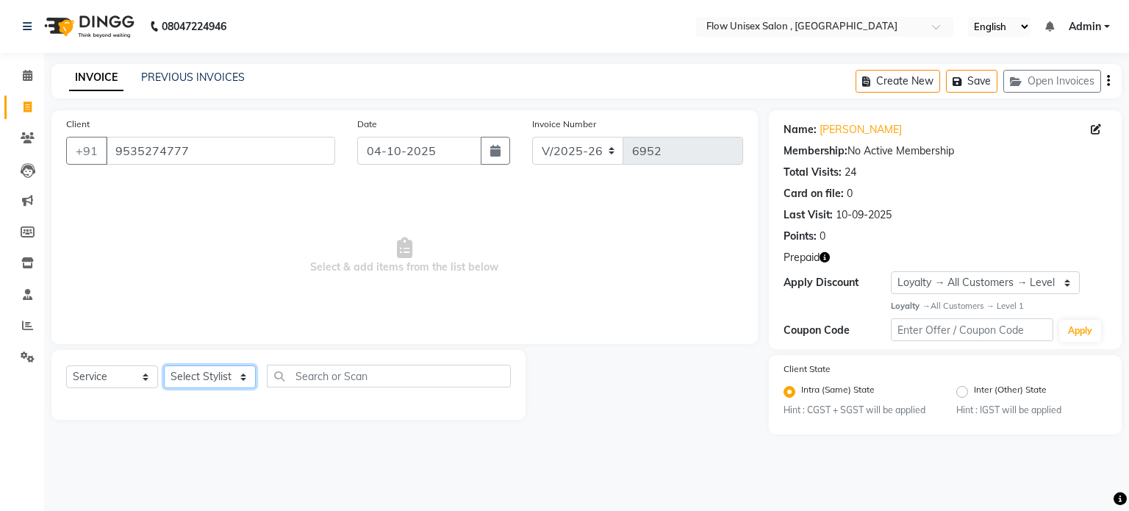
click at [226, 379] on select "Select Stylist [PERSON_NAME] [PERSON_NAME] Kishore [PERSON_NAME] debbarma [PERS…" at bounding box center [210, 376] width 92 height 23
select select "48854"
click at [164, 366] on select "Select Stylist [PERSON_NAME] [PERSON_NAME] Kishore [PERSON_NAME] debbarma [PERS…" at bounding box center [210, 376] width 92 height 23
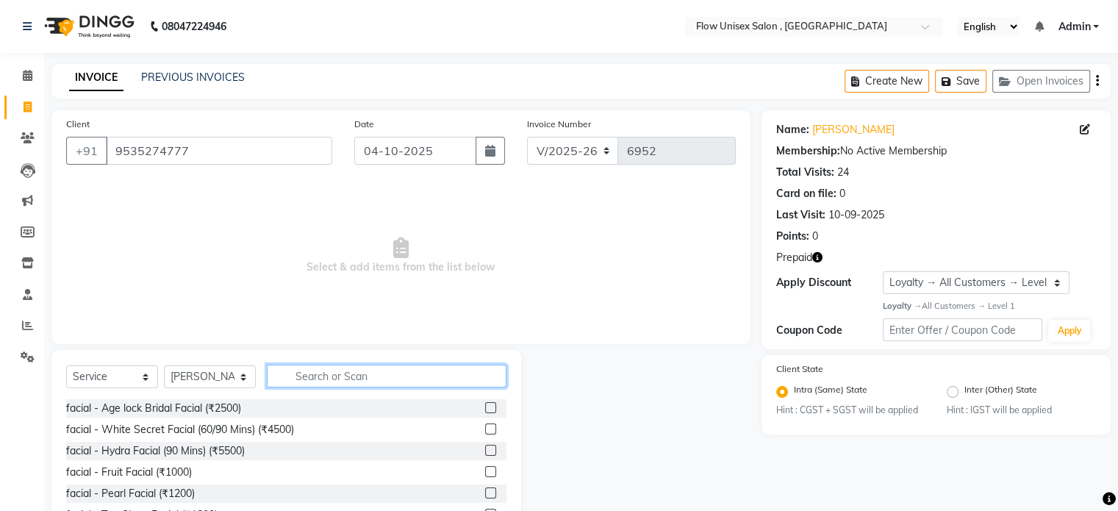
click at [350, 382] on input "text" at bounding box center [387, 375] width 240 height 23
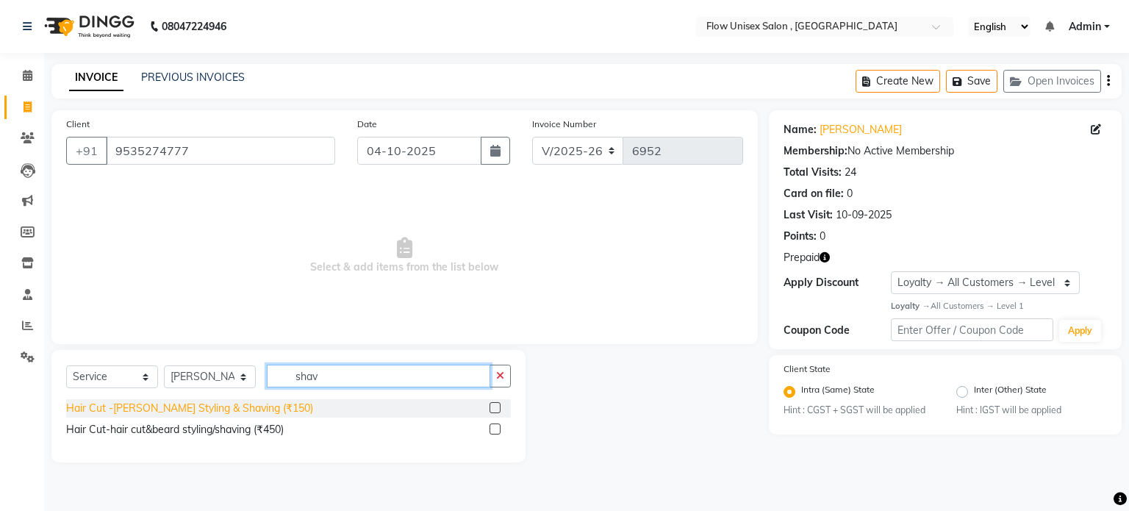
type input "shav"
click at [186, 412] on div "Hair Cut -[PERSON_NAME] Styling & Shaving (₹150)" at bounding box center [189, 407] width 247 height 15
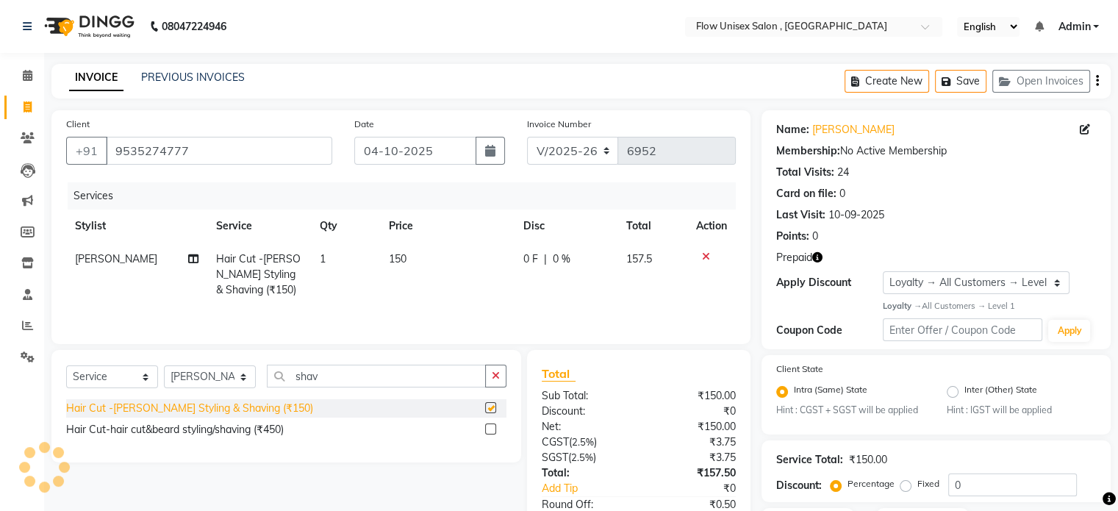
checkbox input "false"
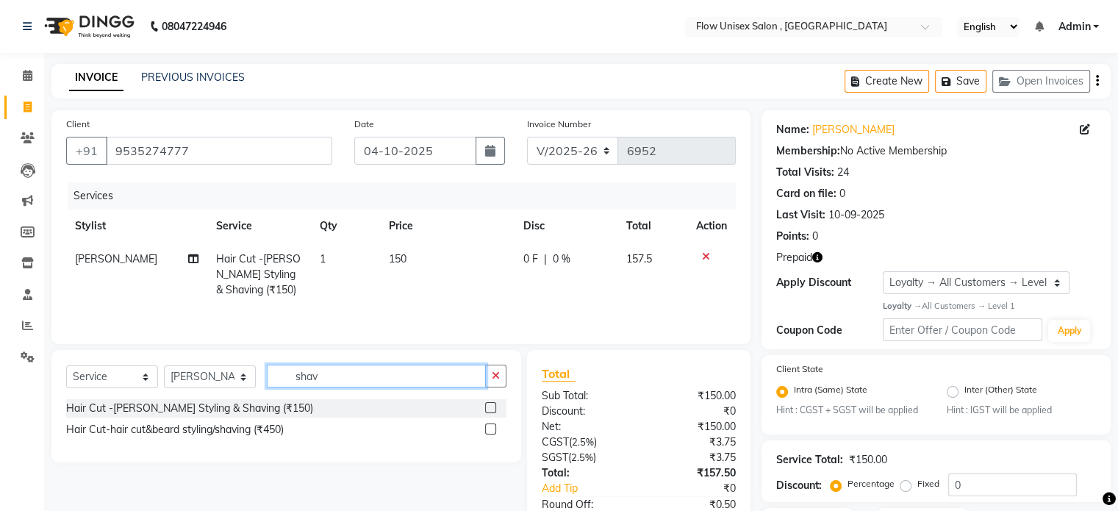
click at [334, 374] on input "shav" at bounding box center [376, 375] width 219 height 23
type input "s"
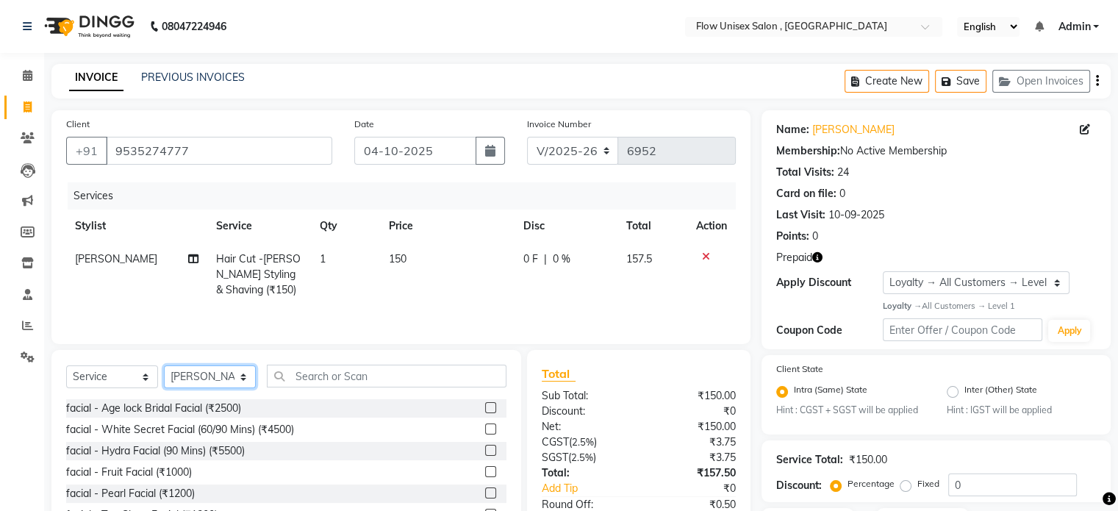
click at [232, 375] on select "Select Stylist [PERSON_NAME] [PERSON_NAME] Kishore [PERSON_NAME] debbarma [PERS…" at bounding box center [210, 376] width 92 height 23
select select "49208"
click at [164, 367] on select "Select Stylist [PERSON_NAME] [PERSON_NAME] Kishore [PERSON_NAME] debbarma [PERS…" at bounding box center [210, 376] width 92 height 23
click at [376, 386] on input "text" at bounding box center [387, 375] width 240 height 23
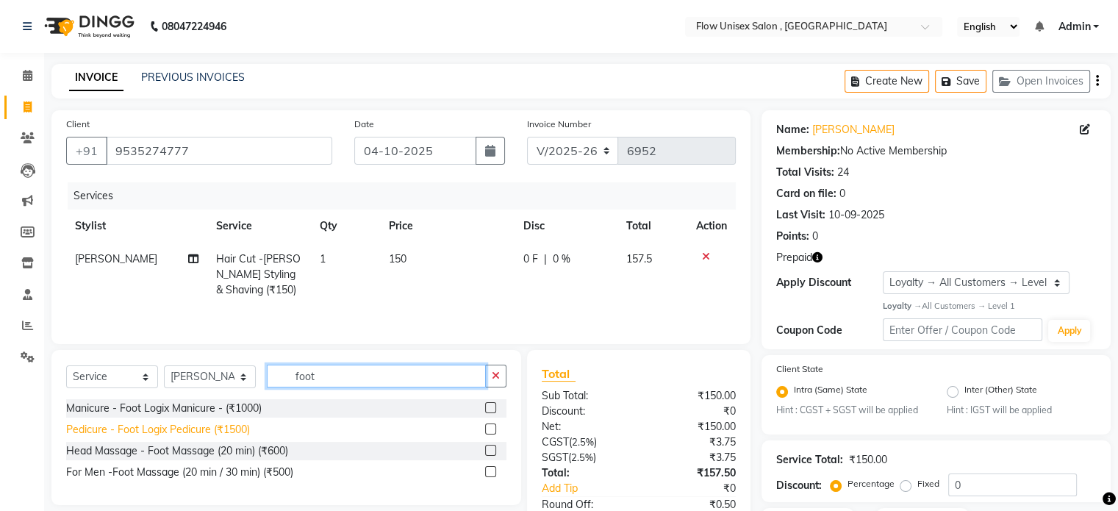
type input "foot"
click at [213, 425] on div "Pedicure - Foot Logix Pedicure (₹1500)" at bounding box center [158, 429] width 184 height 15
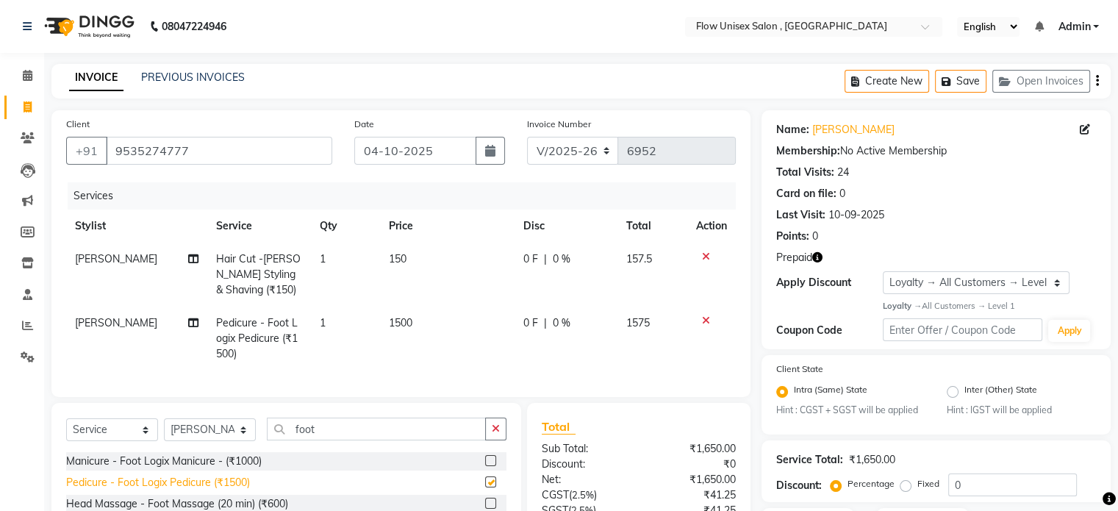
checkbox input "false"
click at [371, 424] on div "Select Service Product Membership Package Voucher Prepaid Gift Card Select Styl…" at bounding box center [286, 480] width 470 height 155
click at [370, 436] on input "foot" at bounding box center [376, 428] width 219 height 23
type input "f"
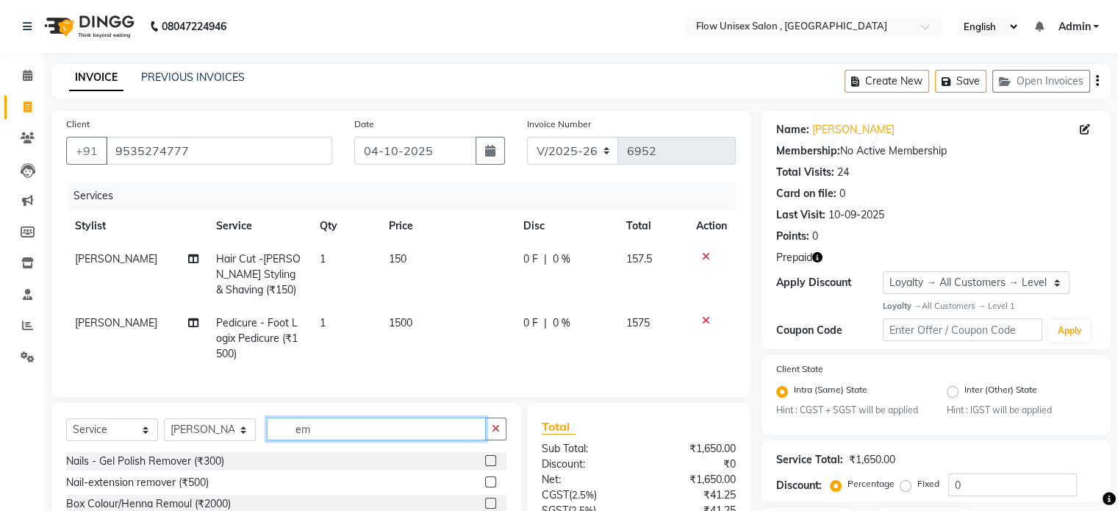
type input "e"
click at [201, 428] on div "Select Service Product Membership Package Voucher Prepaid Gift Card Select Styl…" at bounding box center [286, 511] width 470 height 217
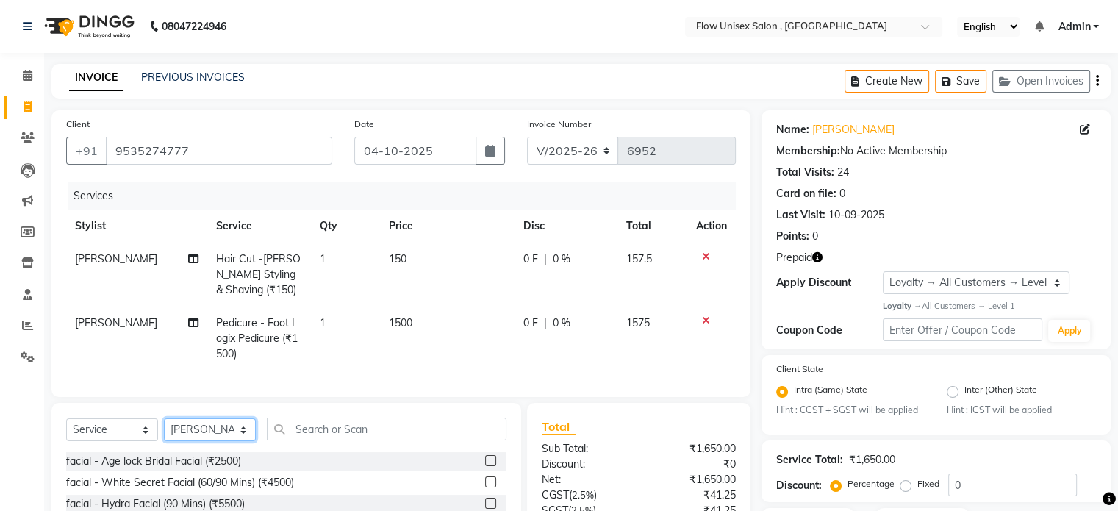
click at [195, 441] on select "Select Stylist arman Deepa emlen jaseem Kishore Manjila monika debbarma Mustafa…" at bounding box center [210, 429] width 92 height 23
select select "77638"
click at [164, 431] on select "Select Stylist arman Deepa emlen jaseem Kishore Manjila monika debbarma Mustafa…" at bounding box center [210, 429] width 92 height 23
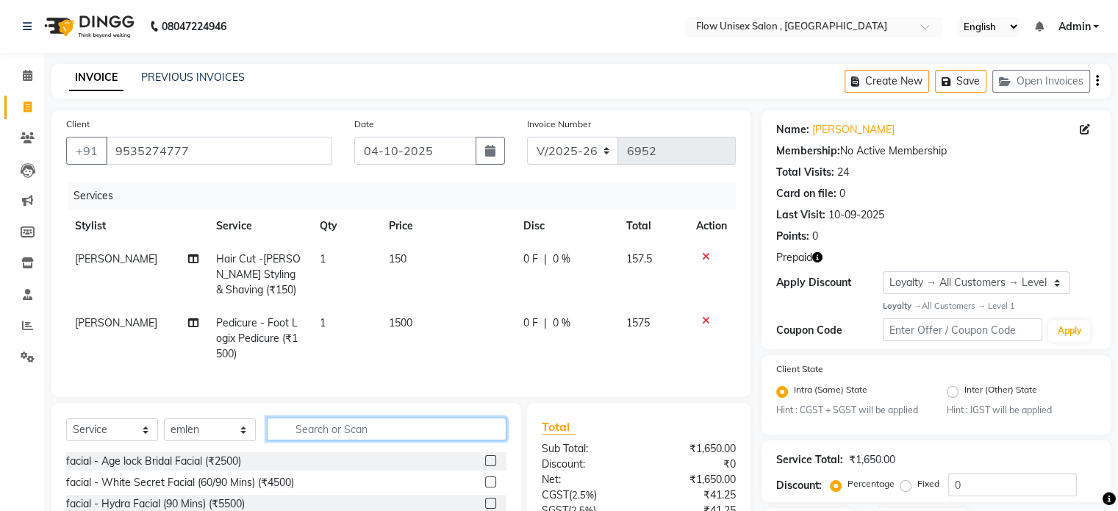
click at [387, 440] on input "text" at bounding box center [387, 428] width 240 height 23
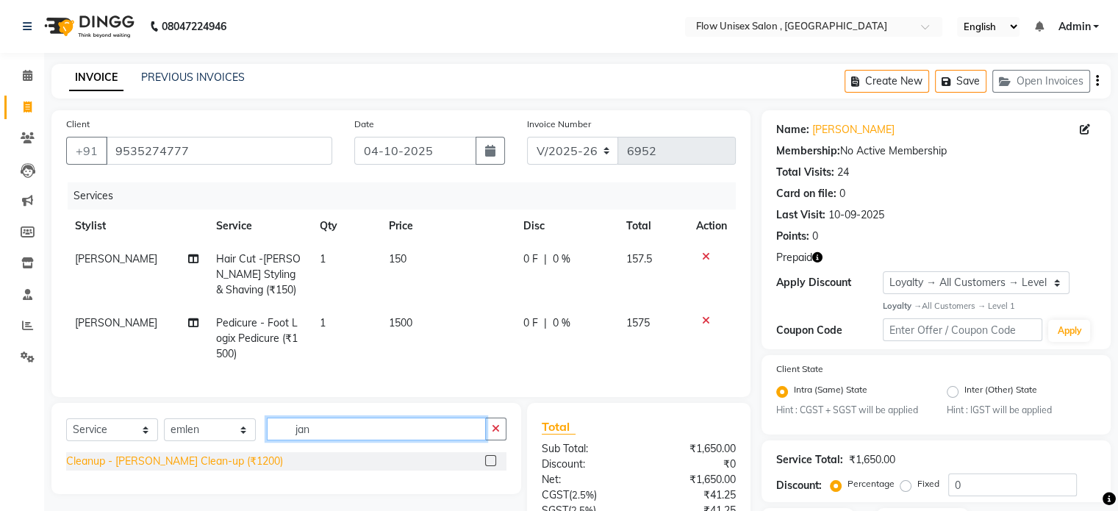
type input "jan"
click at [209, 469] on div "Cleanup - Janssen Clean-up (₹1200)" at bounding box center [174, 460] width 217 height 15
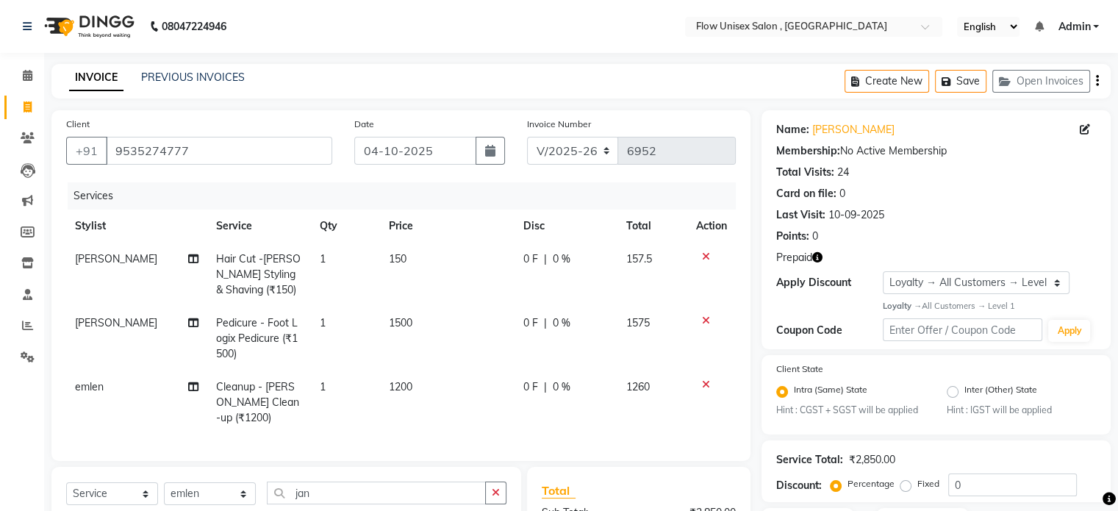
checkbox input "false"
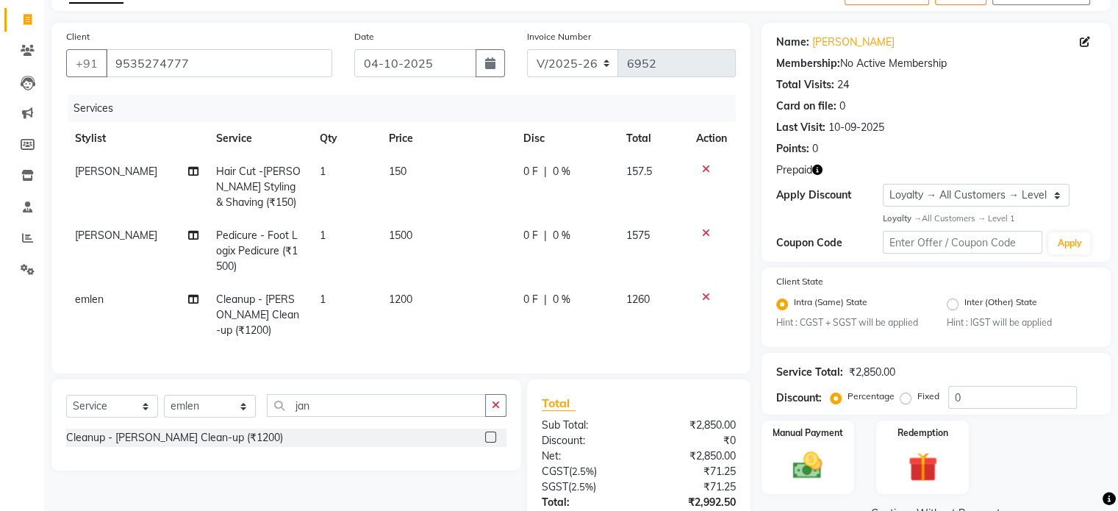
scroll to position [220, 0]
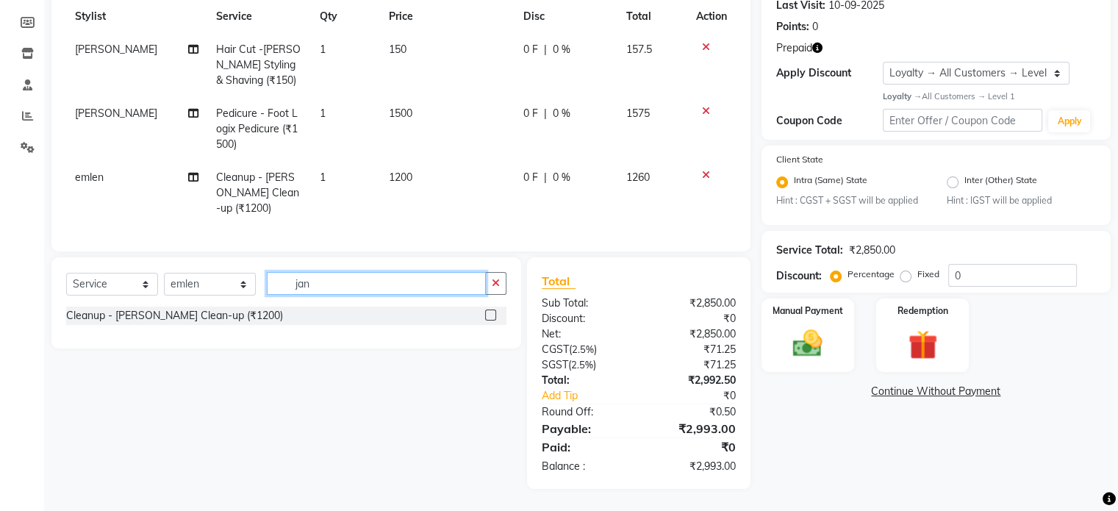
click at [353, 283] on input "jan" at bounding box center [376, 283] width 219 height 23
type input "j"
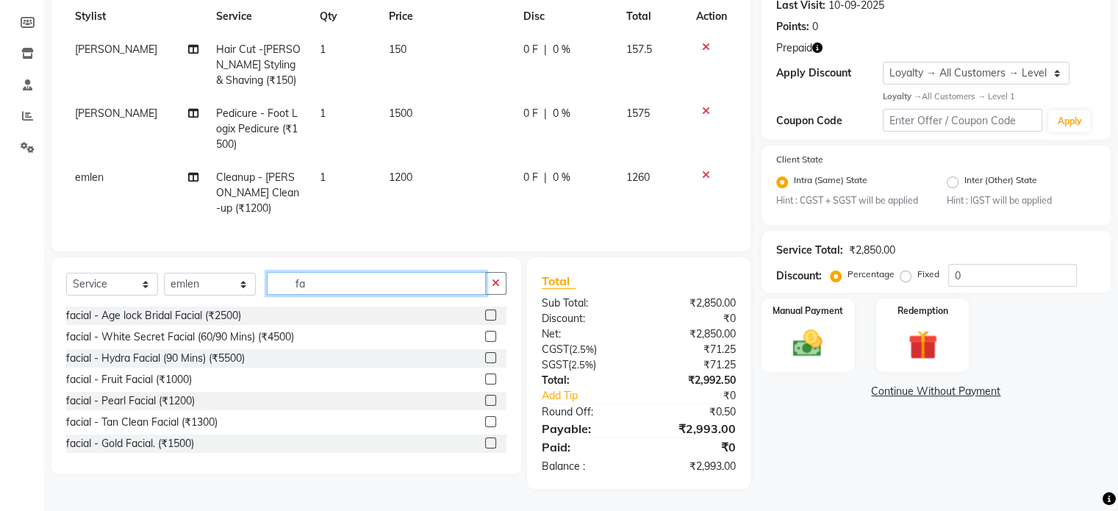
type input "f"
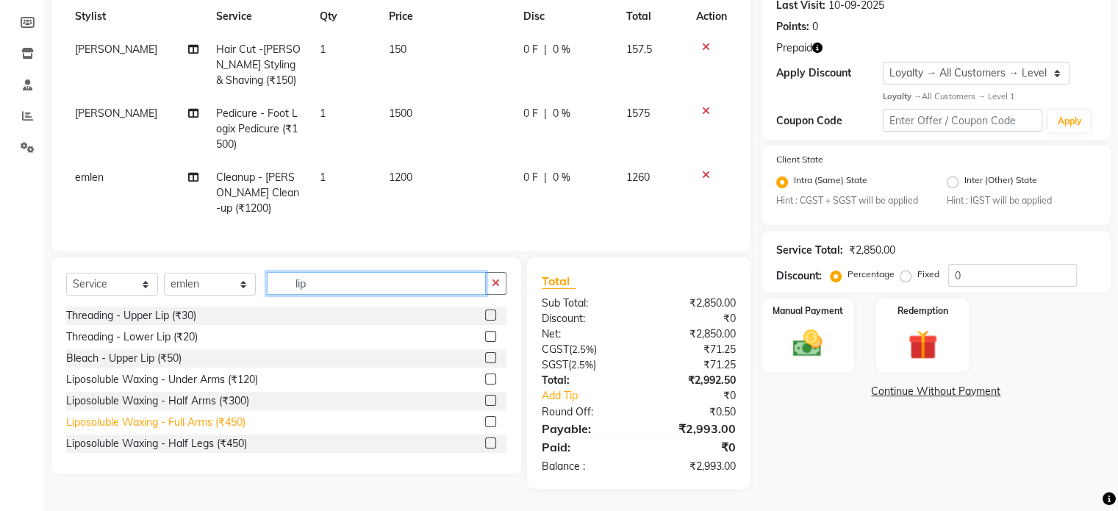
type input "lip"
click at [197, 423] on div "Liposoluble Waxing - Full Arms (₹450)" at bounding box center [155, 421] width 179 height 15
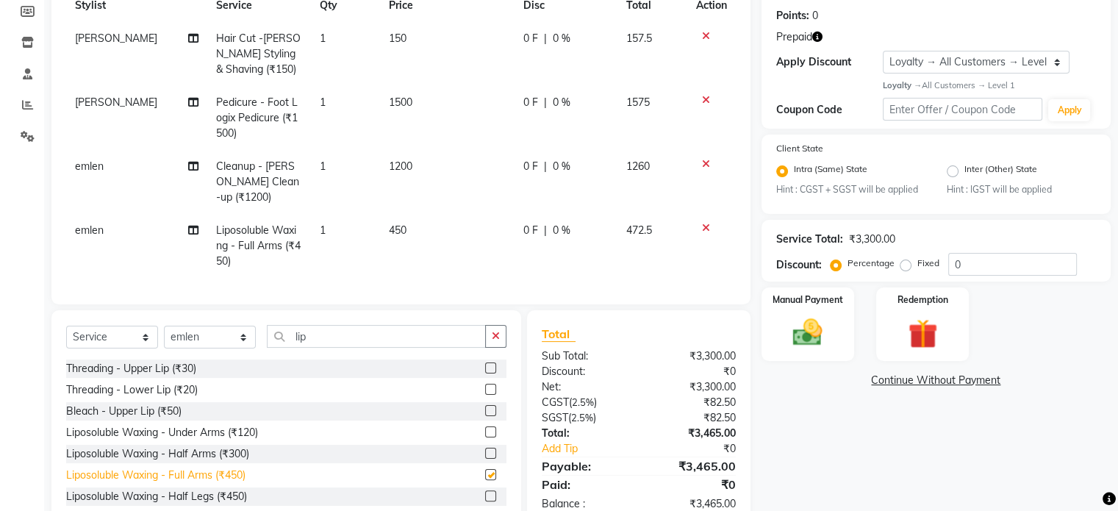
checkbox input "false"
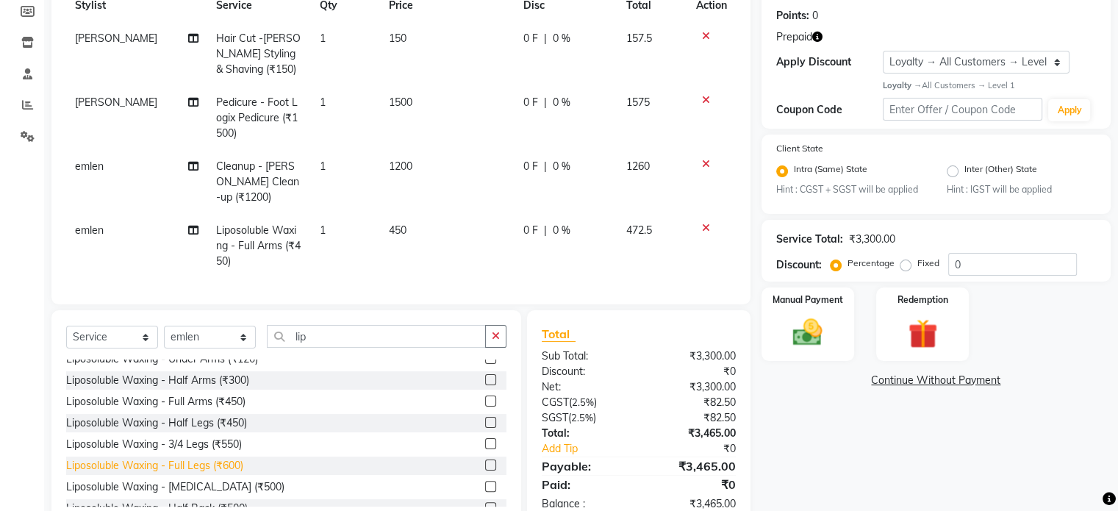
click at [193, 473] on div "Liposoluble Waxing - Full Legs (₹600)" at bounding box center [154, 465] width 177 height 15
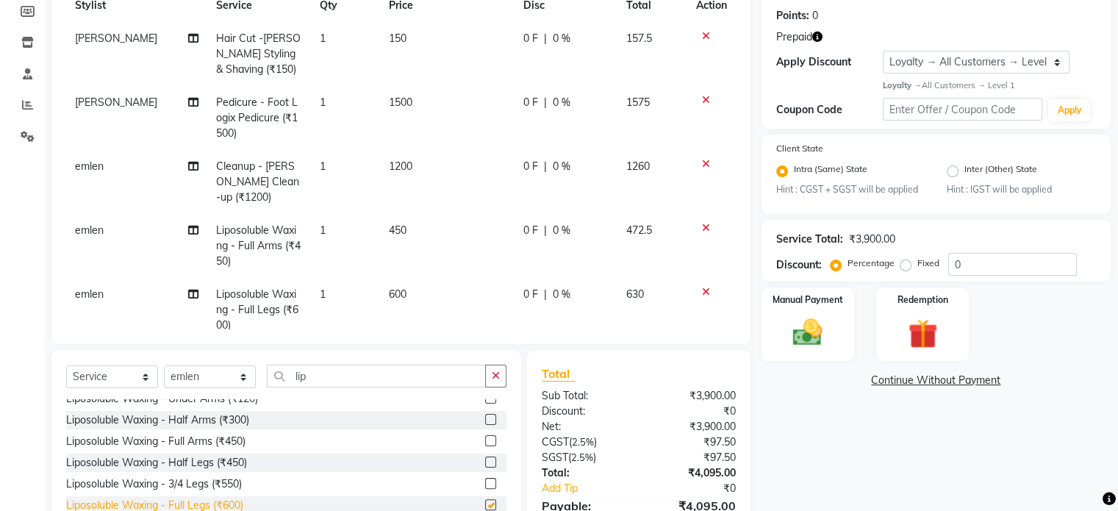
checkbox input "false"
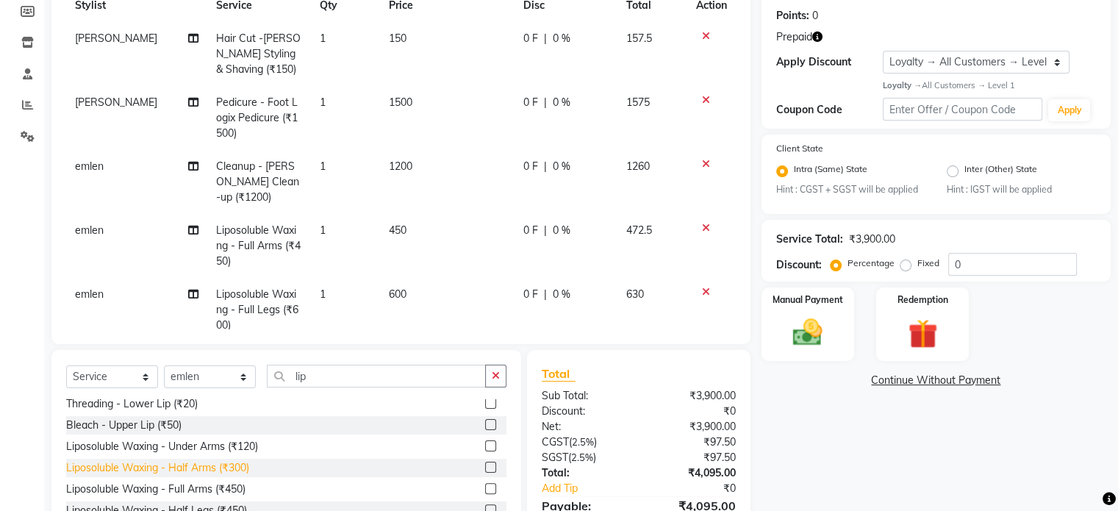
scroll to position [0, 0]
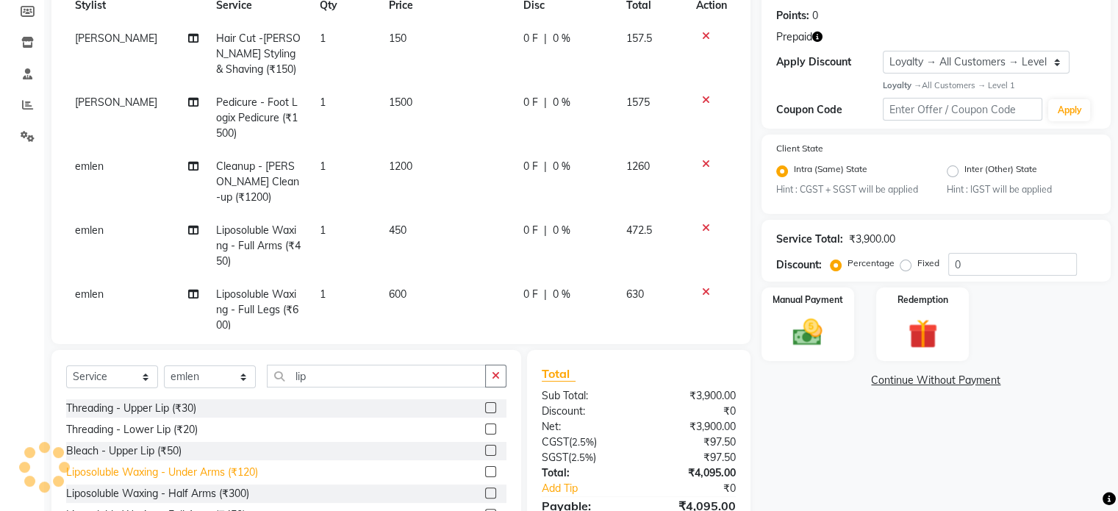
click at [204, 476] on div "Liposoluble Waxing - Under Arms (₹120)" at bounding box center [162, 471] width 192 height 15
checkbox input "false"
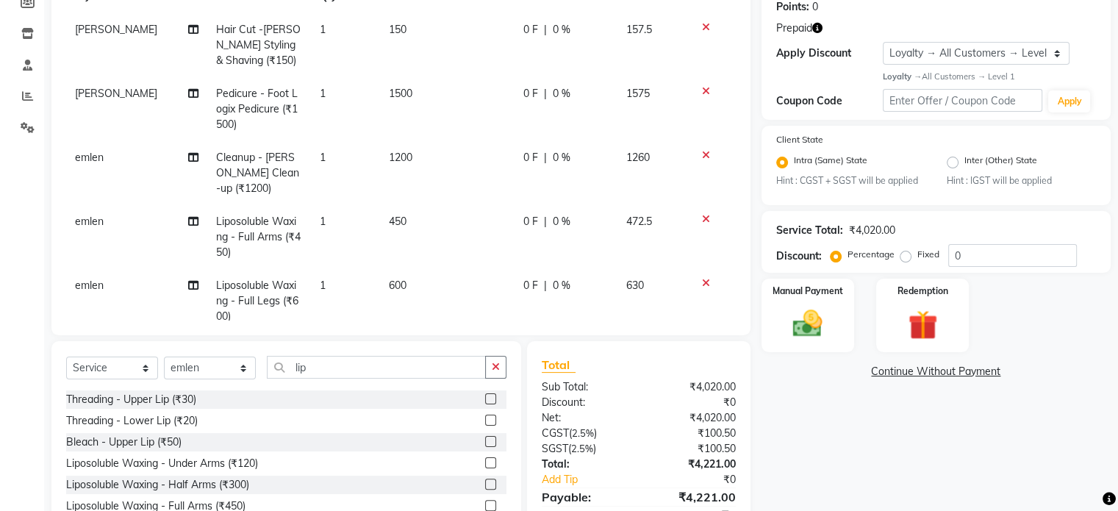
scroll to position [298, 0]
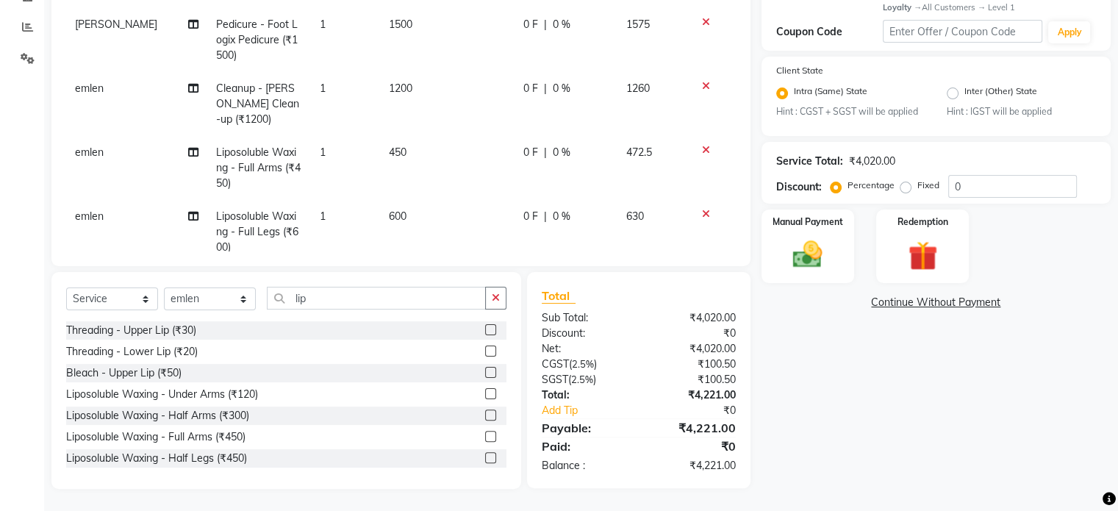
click at [425, 284] on div "Select Service Product Membership Package Voucher Prepaid Gift Card Select Styl…" at bounding box center [286, 380] width 470 height 217
click at [420, 295] on input "lip" at bounding box center [376, 298] width 219 height 23
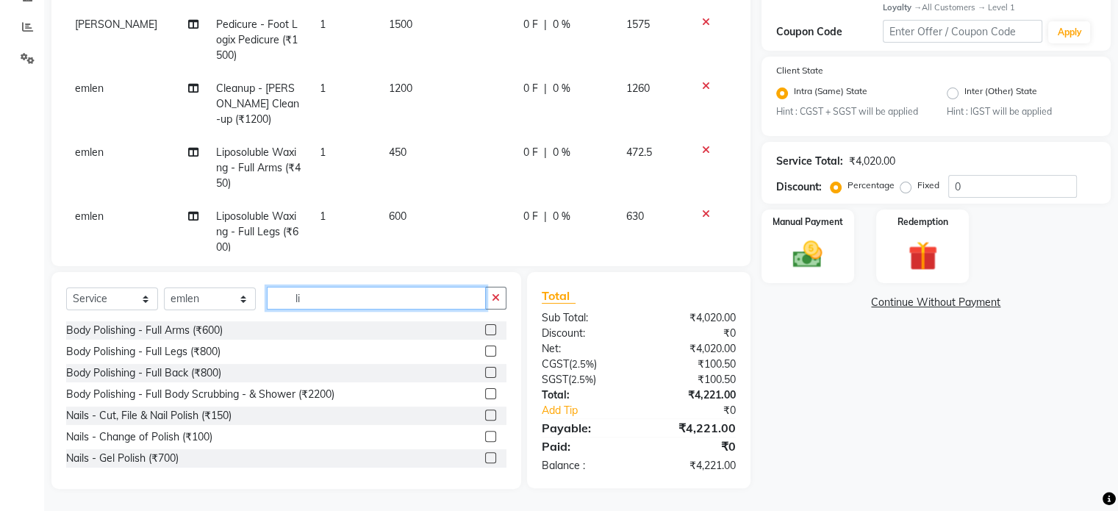
type input "l"
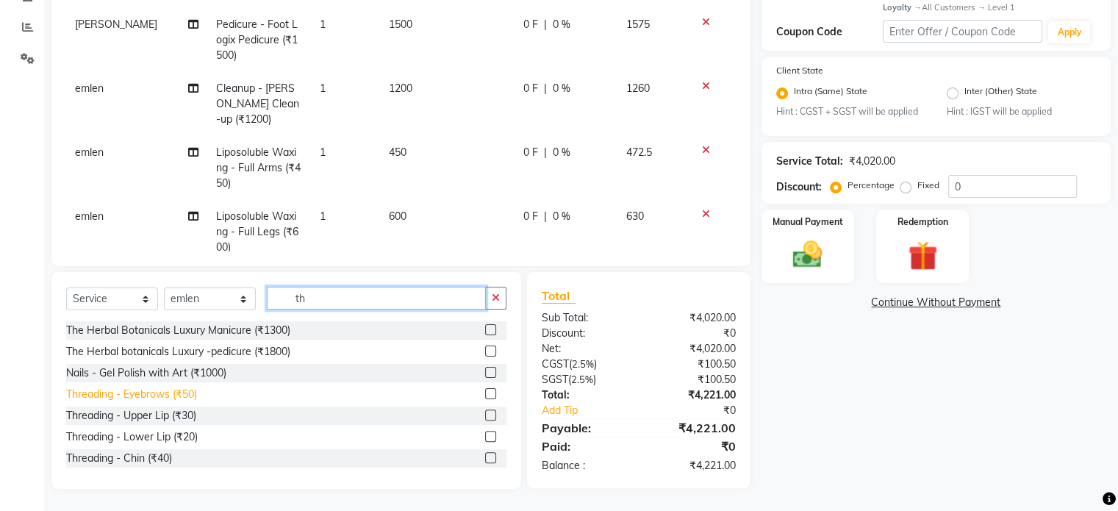
type input "th"
click at [179, 387] on div "Threading - Eyebrows (₹50)" at bounding box center [131, 394] width 131 height 15
checkbox input "false"
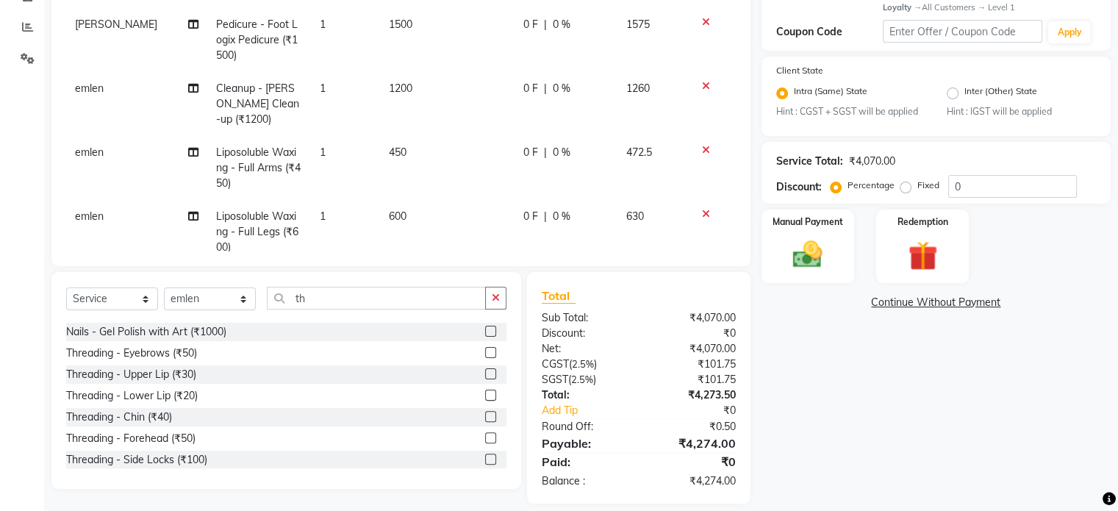
scroll to position [147, 0]
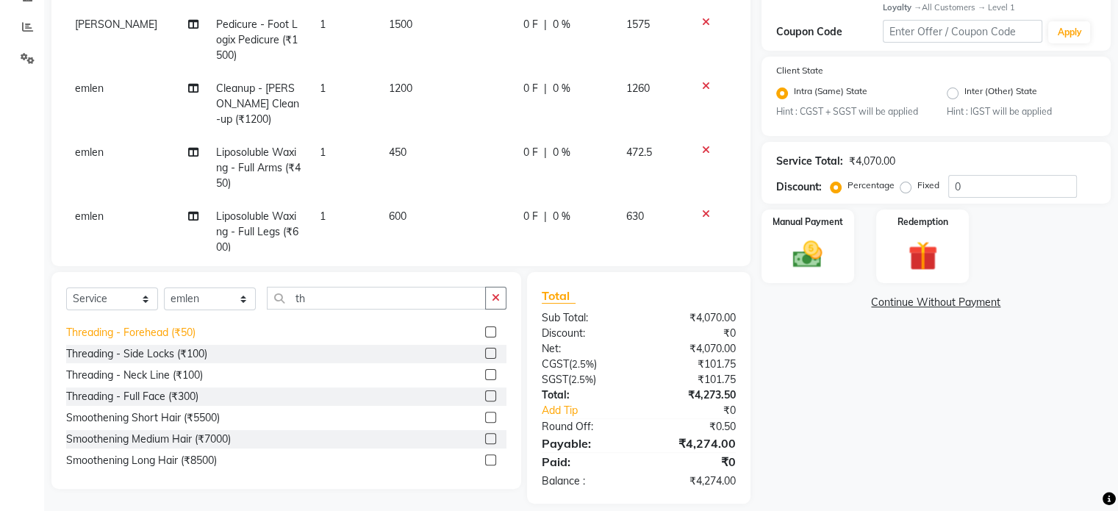
click at [159, 337] on div "Threading - Forehead (₹50)" at bounding box center [130, 332] width 129 height 15
checkbox input "false"
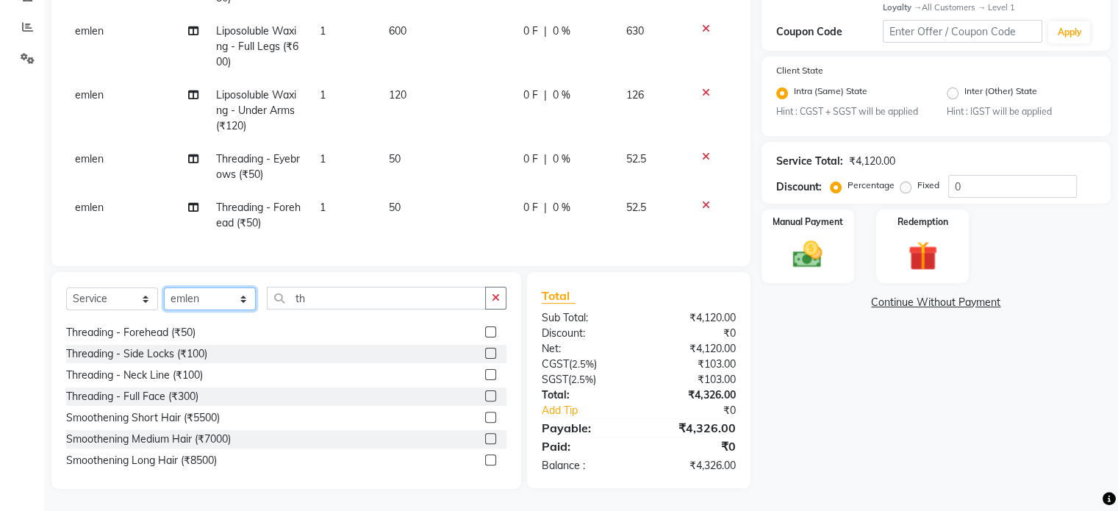
click at [195, 304] on select "Select Stylist arman Deepa emlen jaseem Kishore Manjila monika debbarma Mustafa…" at bounding box center [210, 298] width 92 height 23
select select "48854"
click at [164, 288] on select "Select Stylist arman Deepa emlen jaseem Kishore Manjila monika debbarma Mustafa…" at bounding box center [210, 298] width 92 height 23
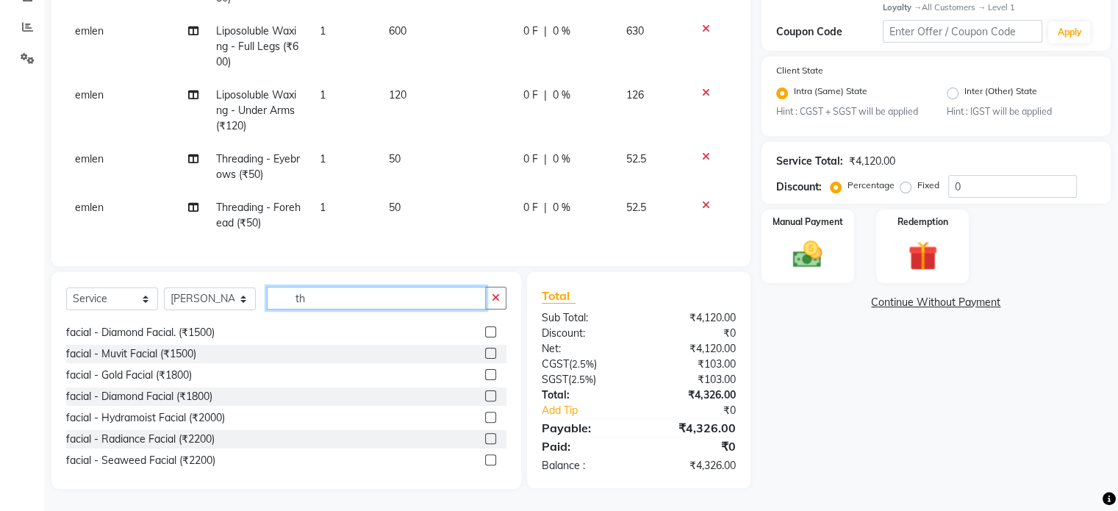
click at [349, 298] on input "th" at bounding box center [376, 298] width 219 height 23
type input "t"
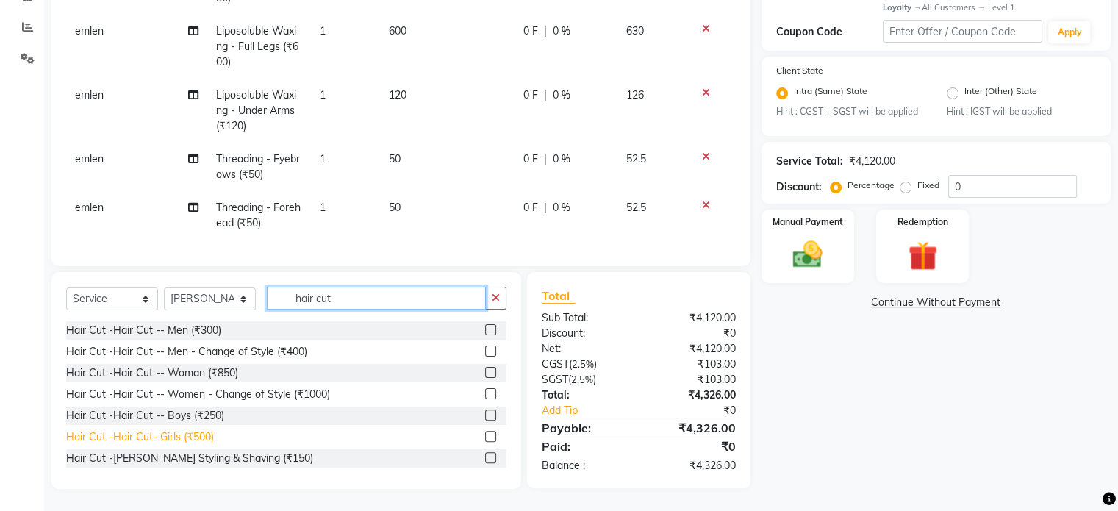
type input "hair cut"
click at [180, 434] on div "Hair Cut -Hair Cut- Girls (₹500)" at bounding box center [140, 436] width 148 height 15
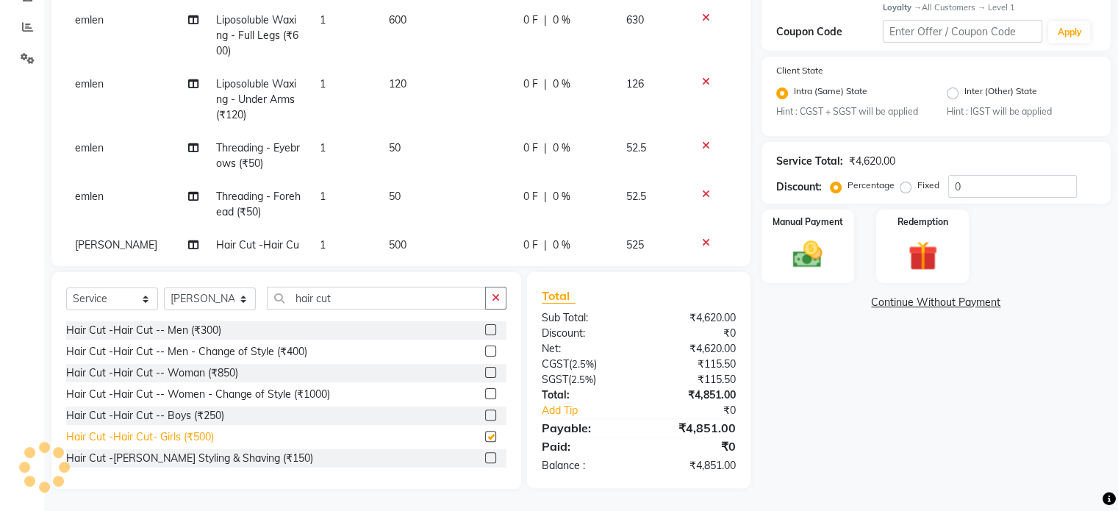
checkbox input "false"
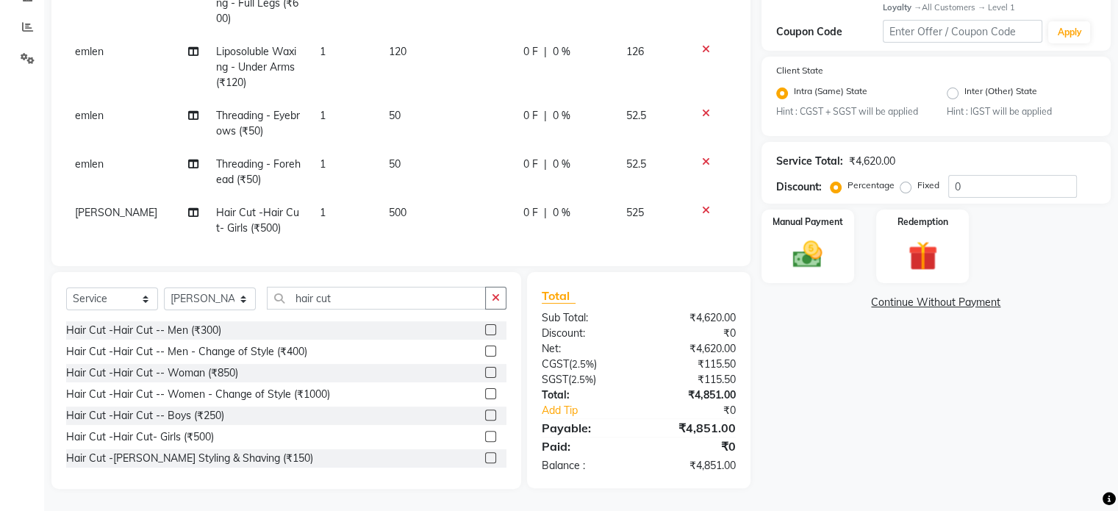
scroll to position [245, 0]
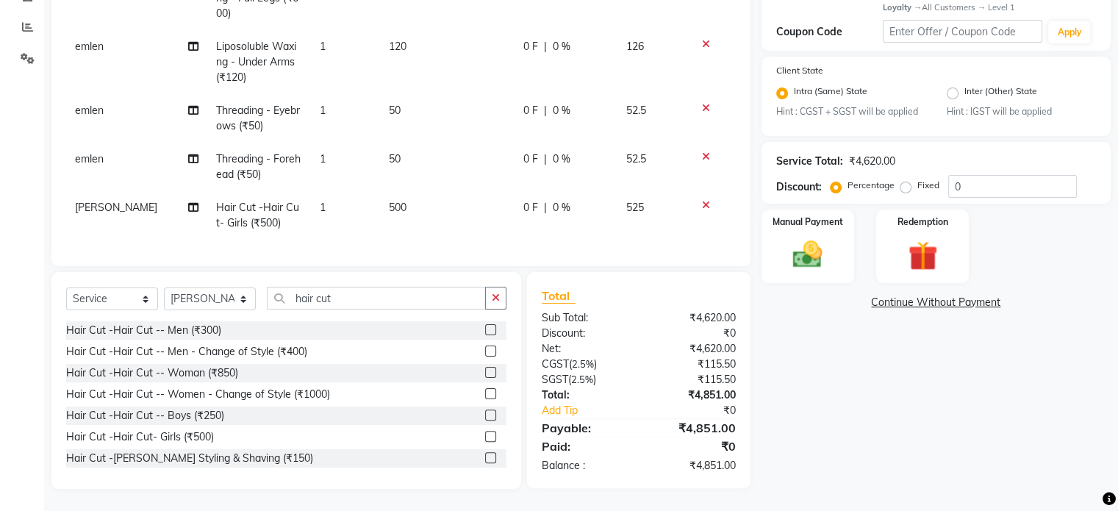
click at [391, 201] on span "500" at bounding box center [398, 207] width 18 height 13
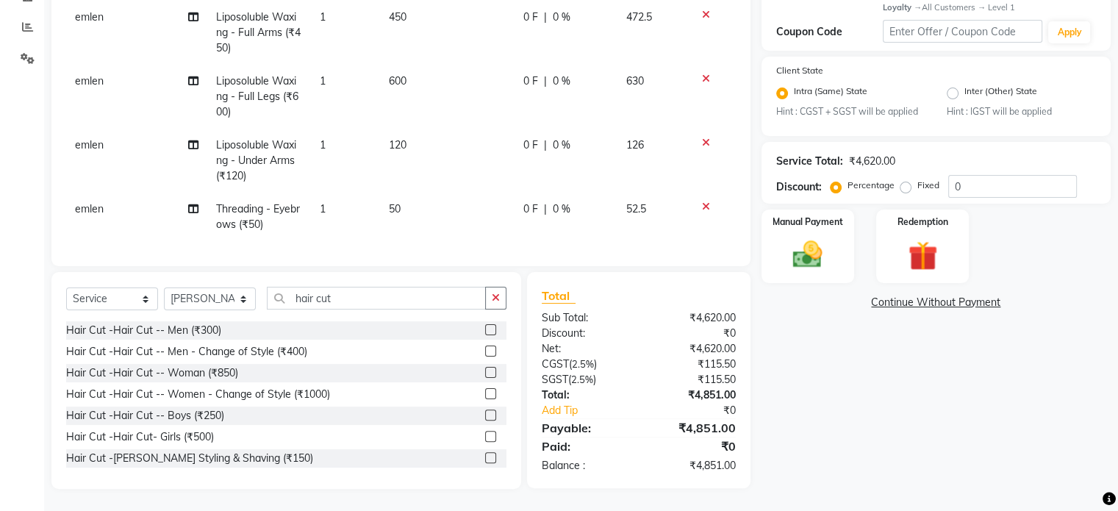
select select "48854"
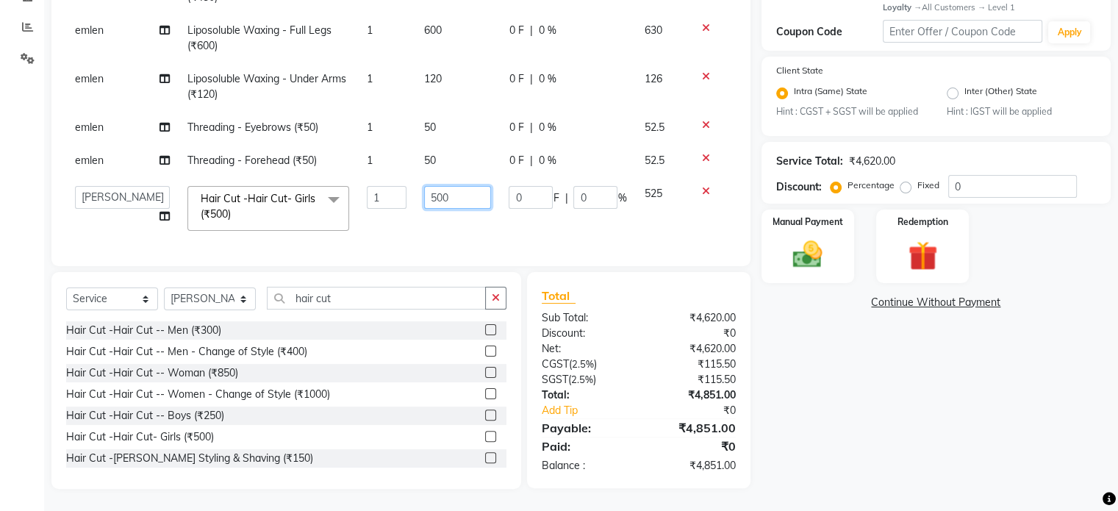
click at [443, 190] on input "500" at bounding box center [458, 197] width 68 height 23
type input "5"
type input "400"
click at [434, 226] on tbody "Mustafa Hair Cut -Beard Styling & Shaving (₹150) 1 150 0 F | 0 % 157.5 Manjila …" at bounding box center [400, 30] width 669 height 420
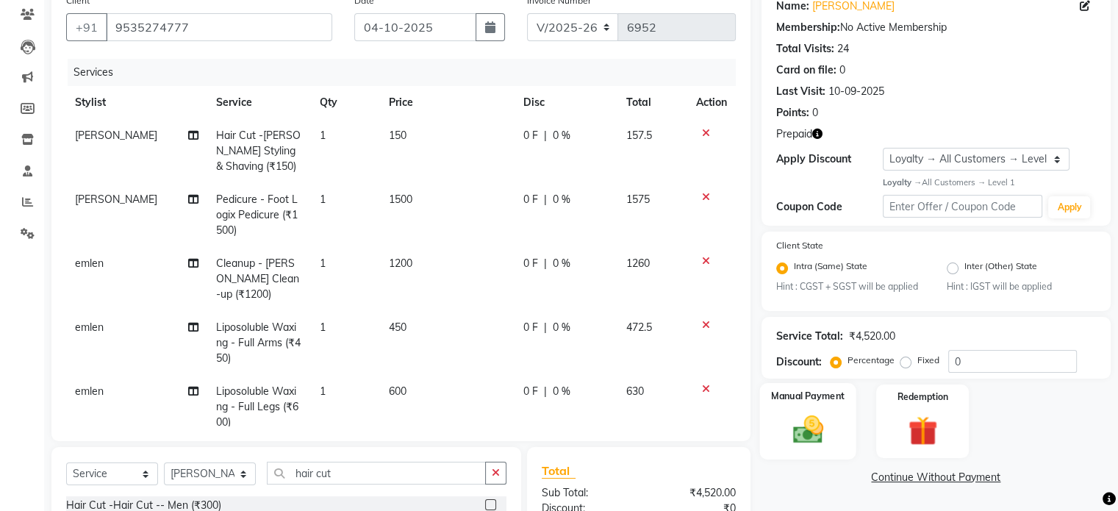
scroll to position [4, 0]
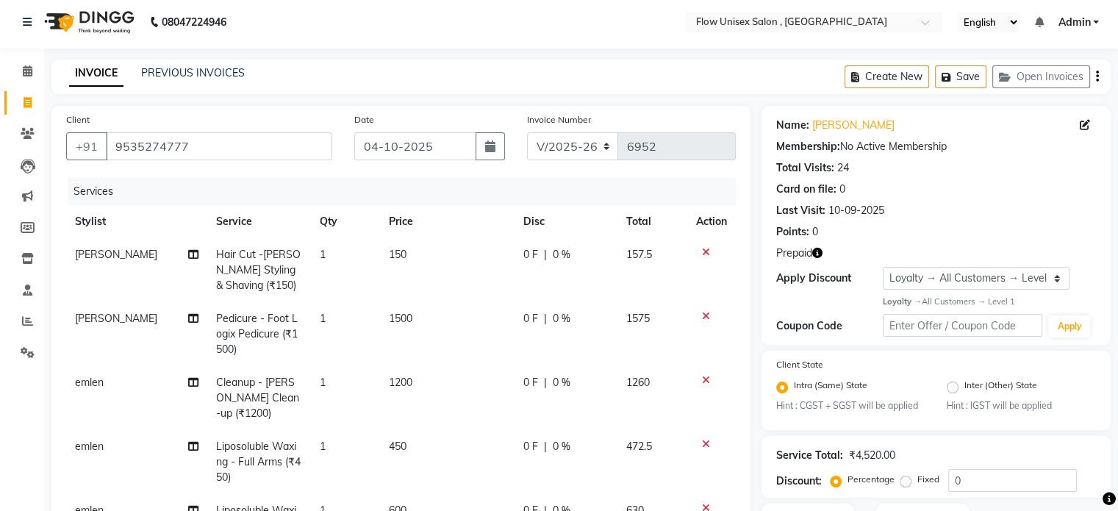
click at [816, 255] on icon "button" at bounding box center [817, 253] width 10 height 10
click at [894, 239] on div "Name: Srikanth Reddy Membership: No Active Membership Total Visits: 24 Card on …" at bounding box center [935, 225] width 349 height 239
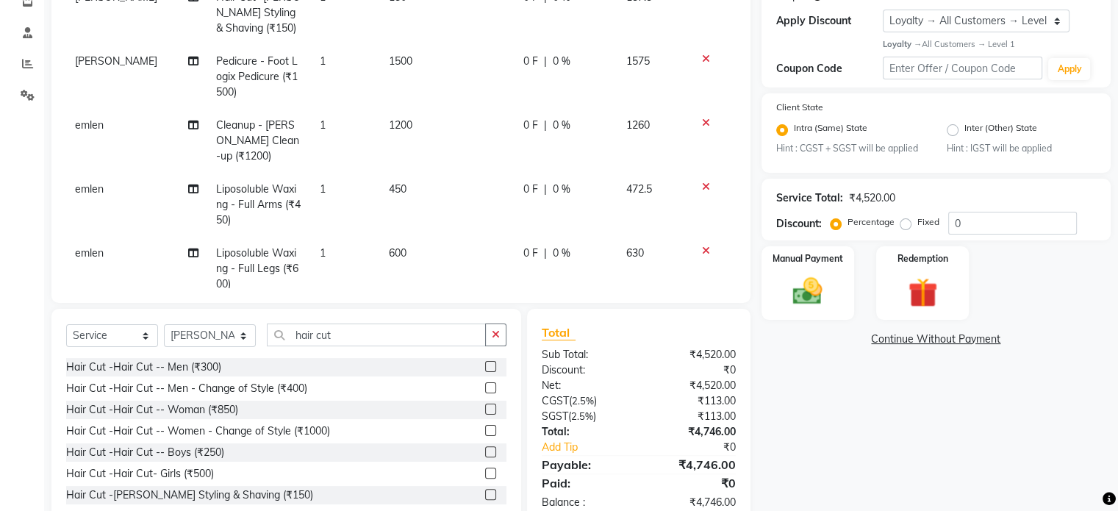
scroll to position [298, 0]
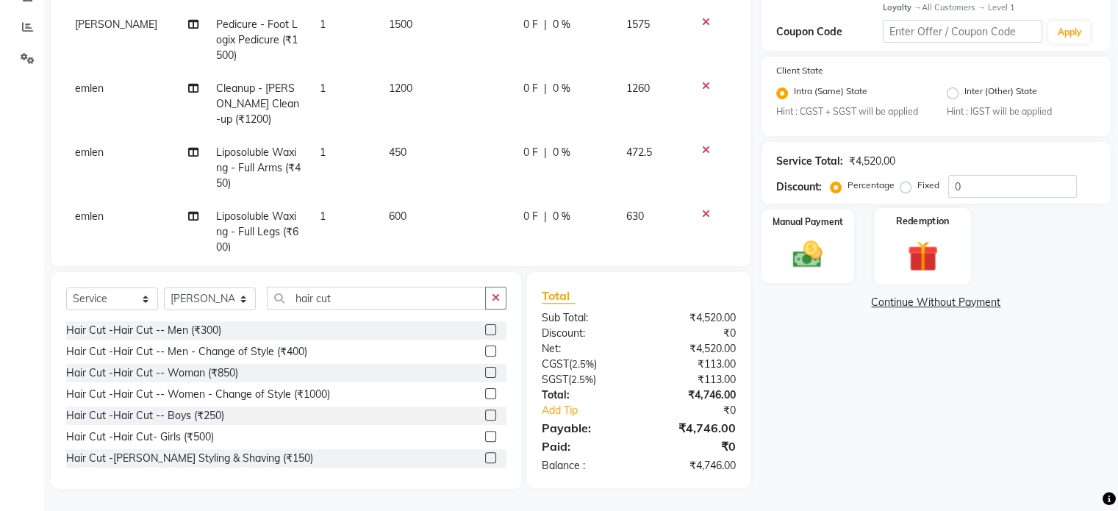
click at [938, 254] on img at bounding box center [921, 255] width 49 height 37
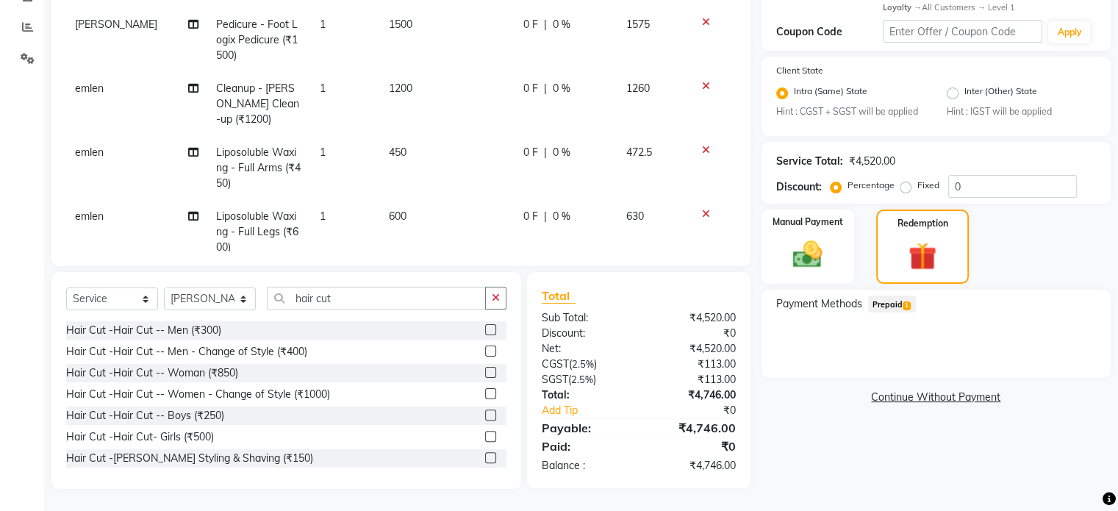
click at [881, 297] on span "Prepaid 1" at bounding box center [892, 303] width 48 height 17
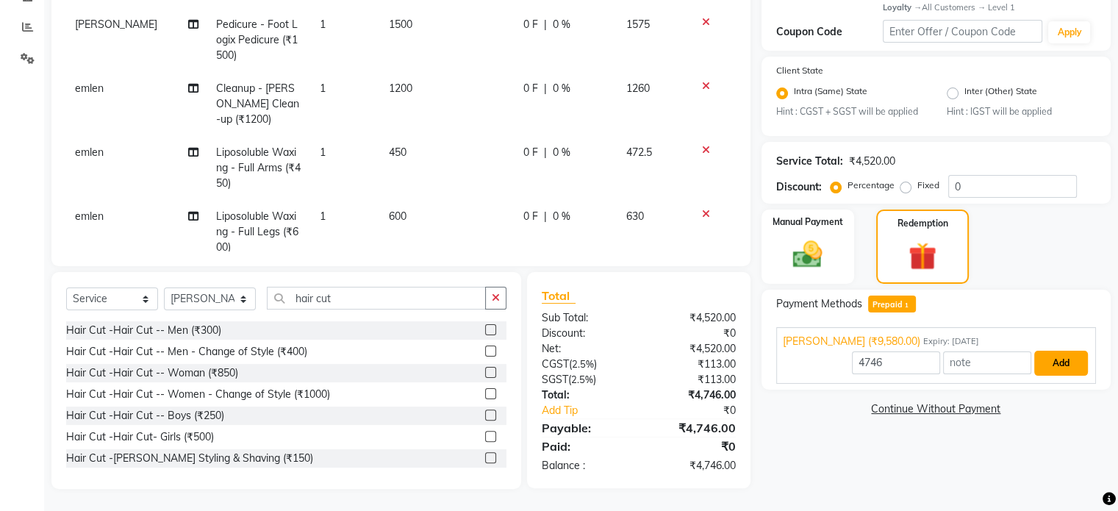
click at [1077, 367] on button "Add" at bounding box center [1061, 363] width 54 height 25
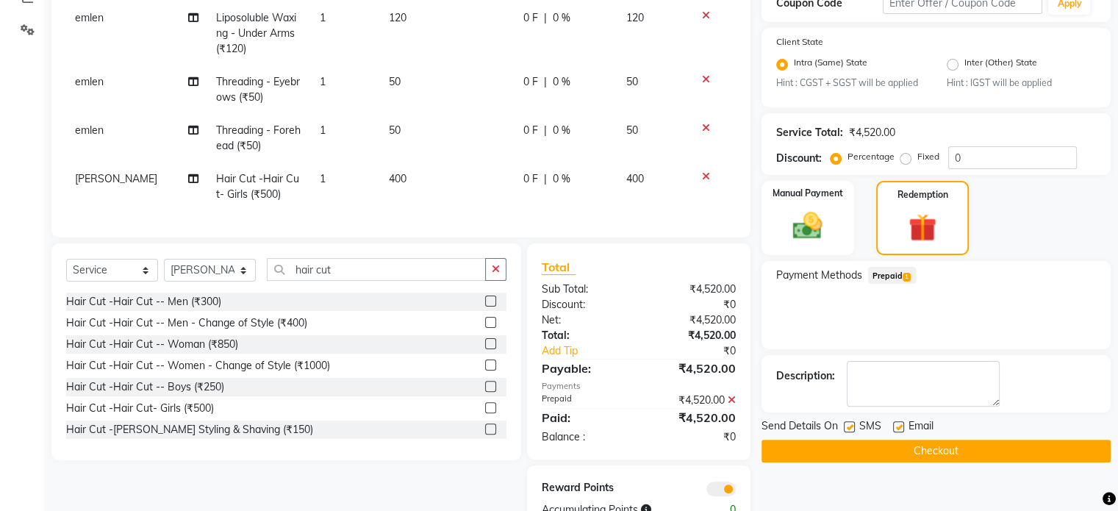
scroll to position [371, 0]
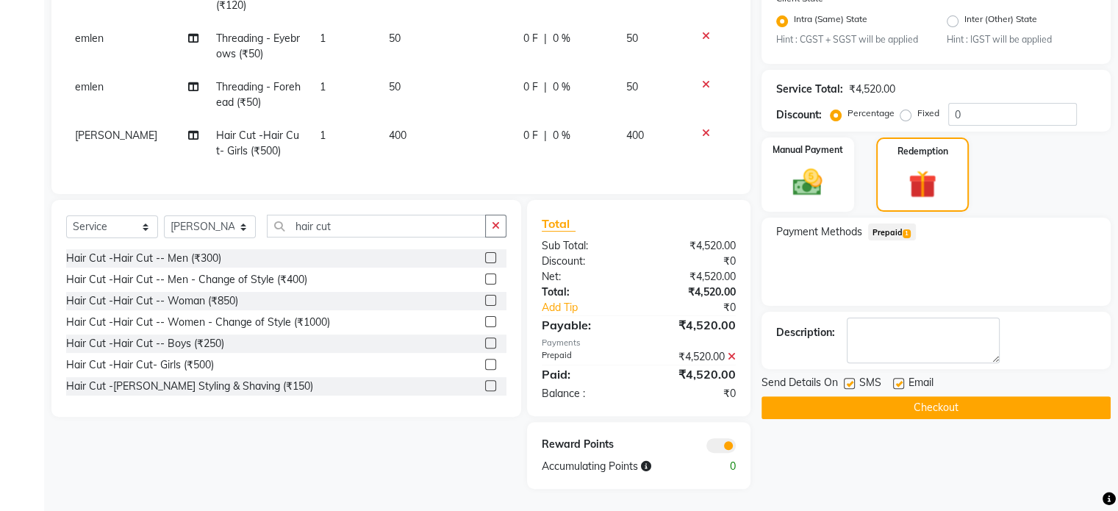
click at [982, 405] on button "Checkout" at bounding box center [935, 407] width 349 height 23
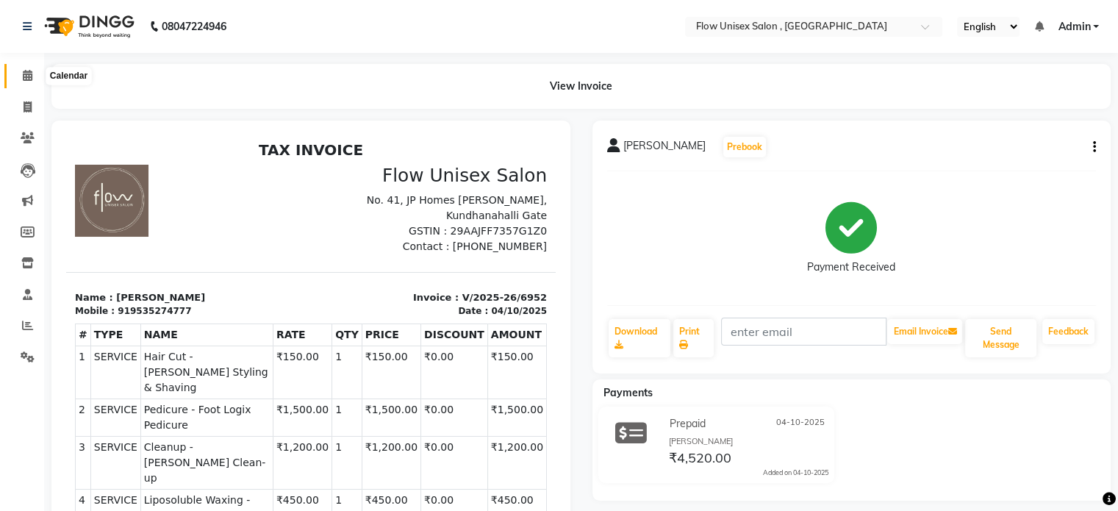
click at [32, 70] on icon at bounding box center [28, 75] width 10 height 11
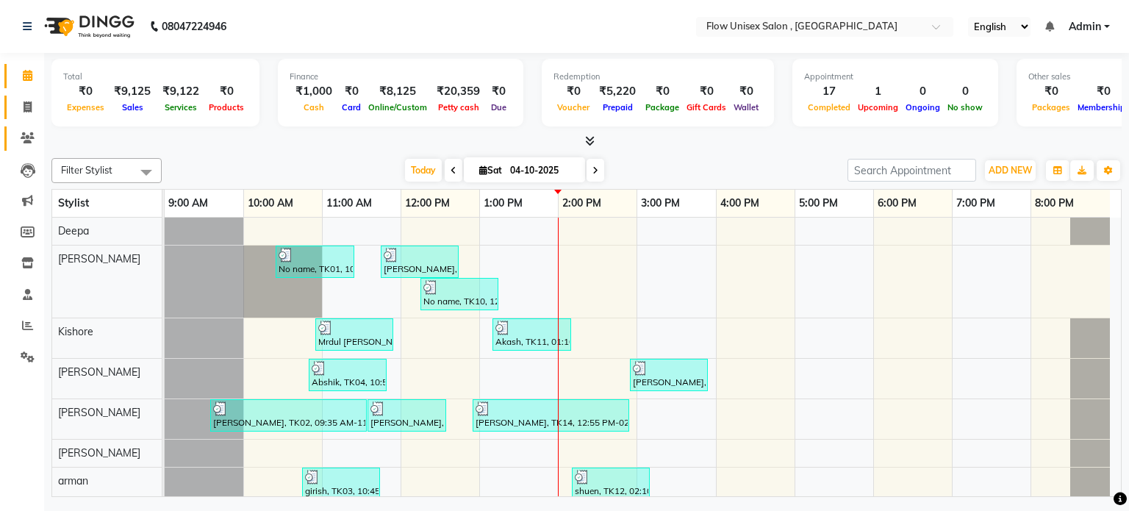
drag, startPoint x: 31, startPoint y: 96, endPoint x: 35, endPoint y: 138, distance: 42.1
click at [31, 96] on link "Invoice" at bounding box center [21, 108] width 35 height 24
select select "5875"
select select "service"
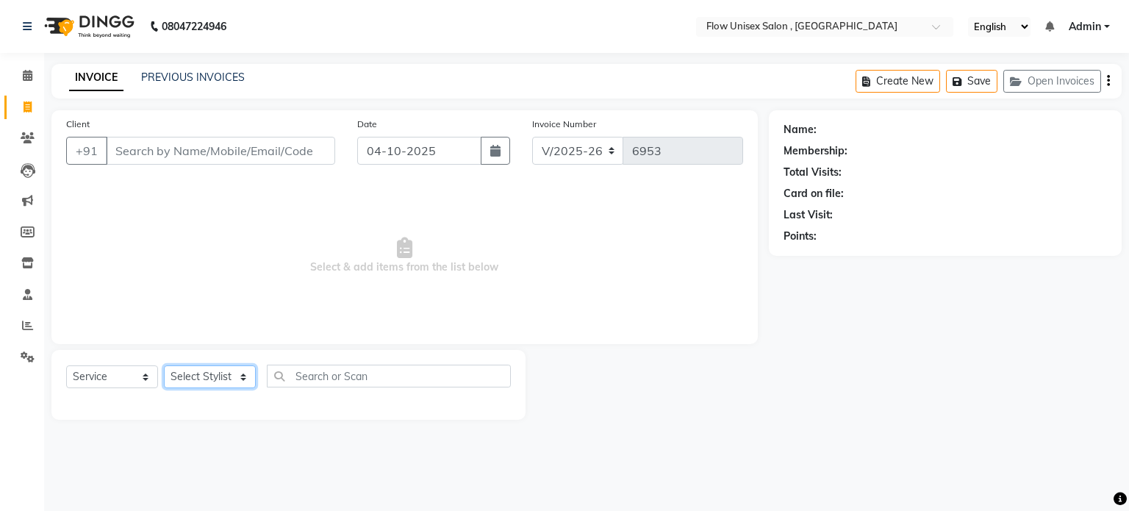
click at [215, 381] on select "Select Stylist" at bounding box center [210, 376] width 92 height 23
select select "63500"
click at [164, 366] on select "Select Stylist arman Deepa emlen jaseem Kishore Manjila monika debbarma Mustafa…" at bounding box center [210, 376] width 92 height 23
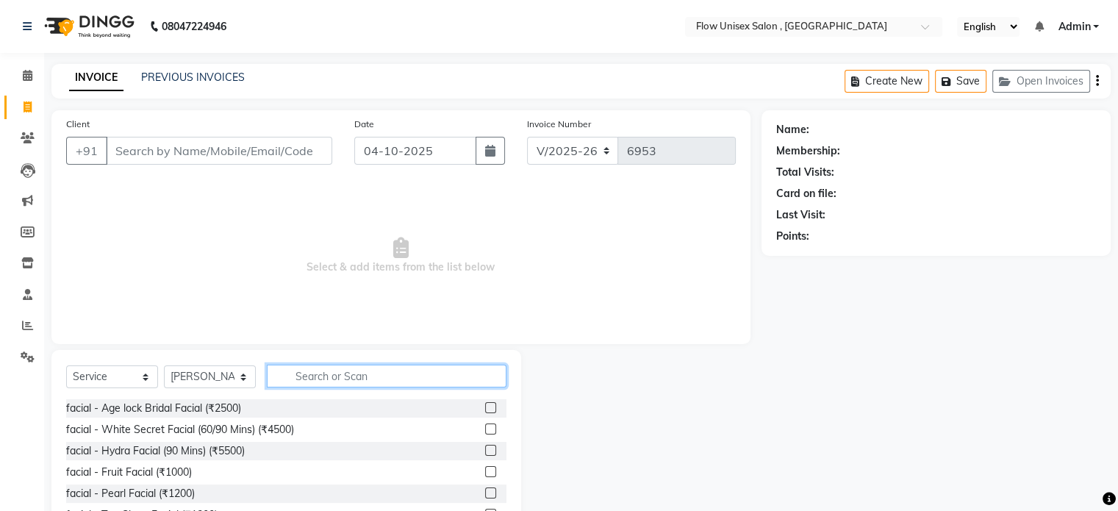
drag, startPoint x: 303, startPoint y: 365, endPoint x: 315, endPoint y: 361, distance: 12.6
click at [315, 361] on div "Select Service Product Membership Package Voucher Prepaid Gift Card Select Styl…" at bounding box center [286, 458] width 470 height 217
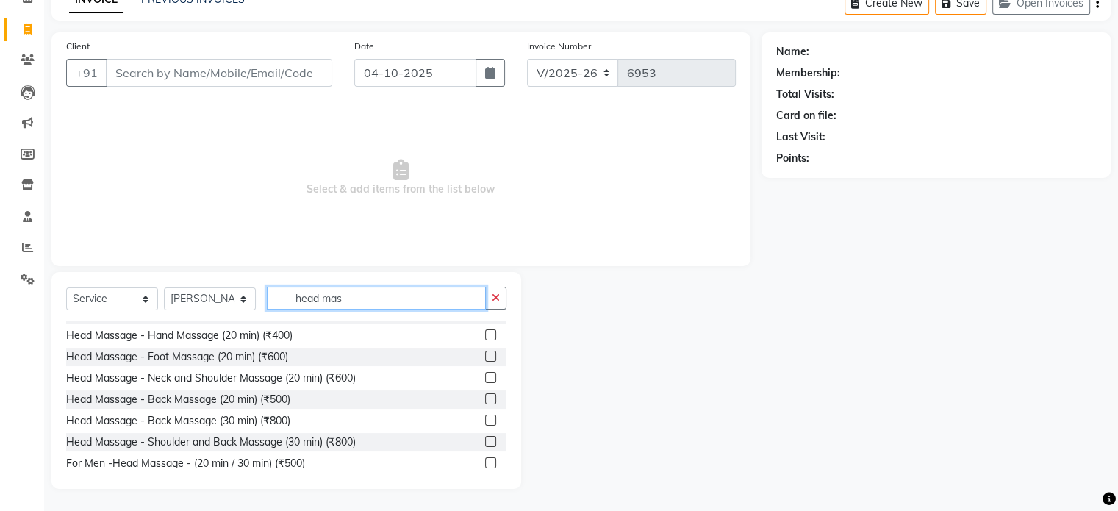
scroll to position [24, 0]
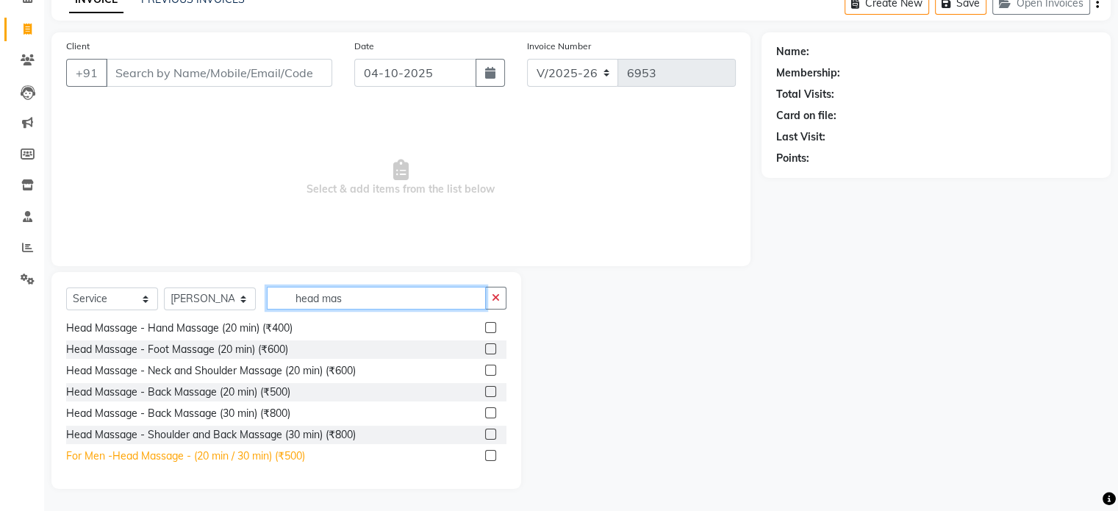
type input "head mas"
click at [278, 453] on div "For Men -Head Massage - (20 min / 30 min) (₹500)" at bounding box center [185, 455] width 239 height 15
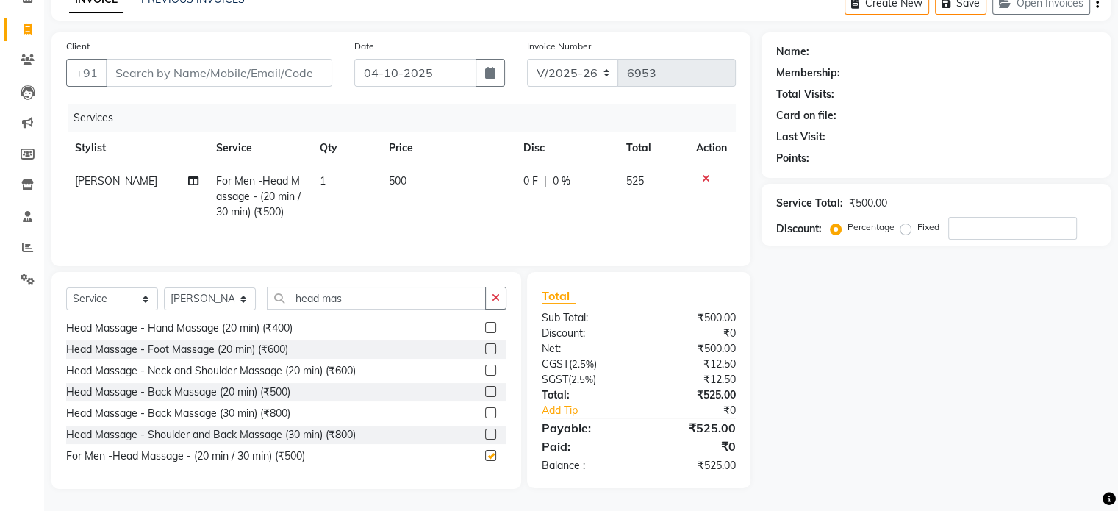
checkbox input "false"
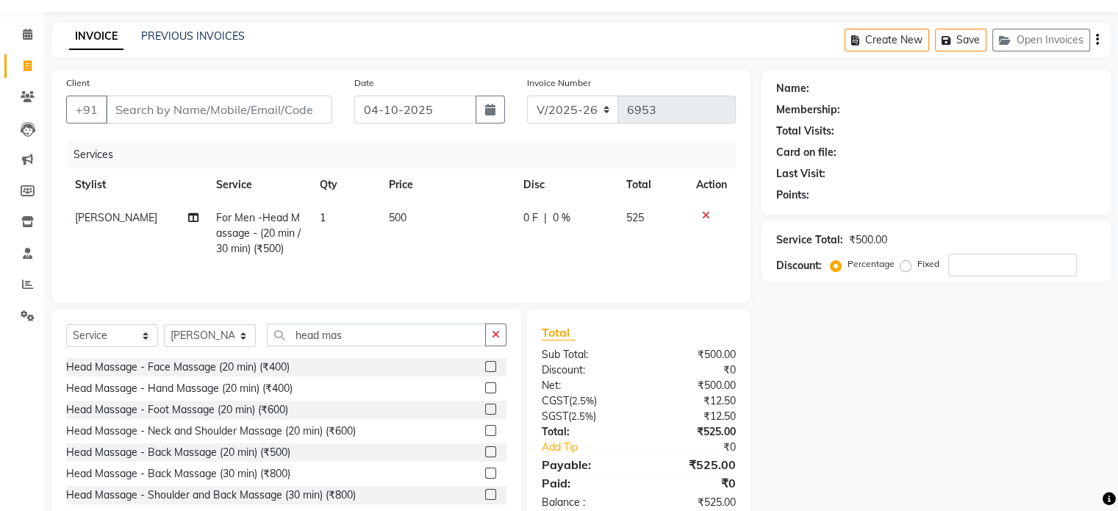
scroll to position [79, 0]
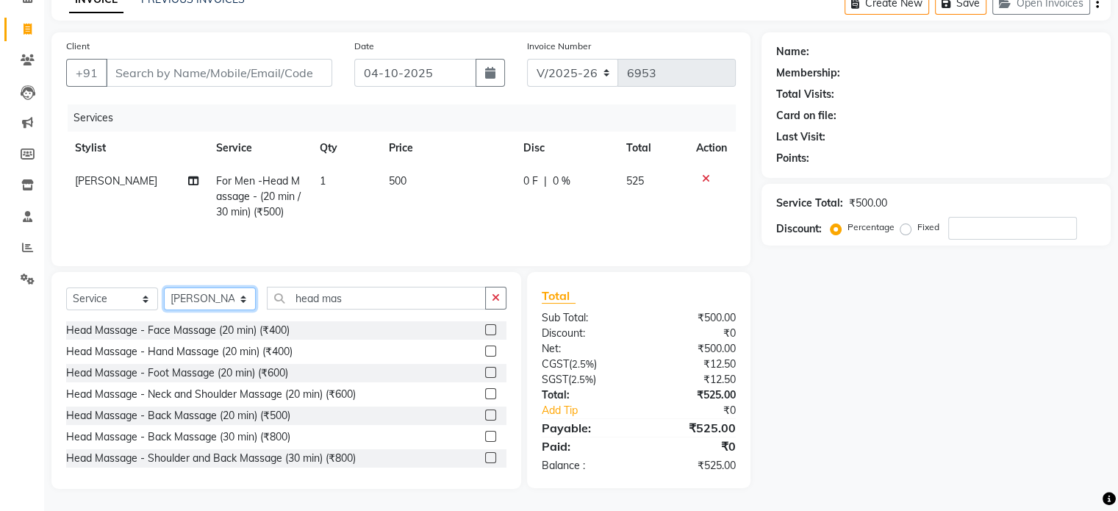
click at [246, 296] on select "Select Stylist arman Deepa emlen jaseem Kishore Manjila monika debbarma Mustafa…" at bounding box center [210, 298] width 92 height 23
select select "79057"
click at [164, 287] on select "Select Stylist arman Deepa emlen jaseem Kishore Manjila monika debbarma Mustafa…" at bounding box center [210, 298] width 92 height 23
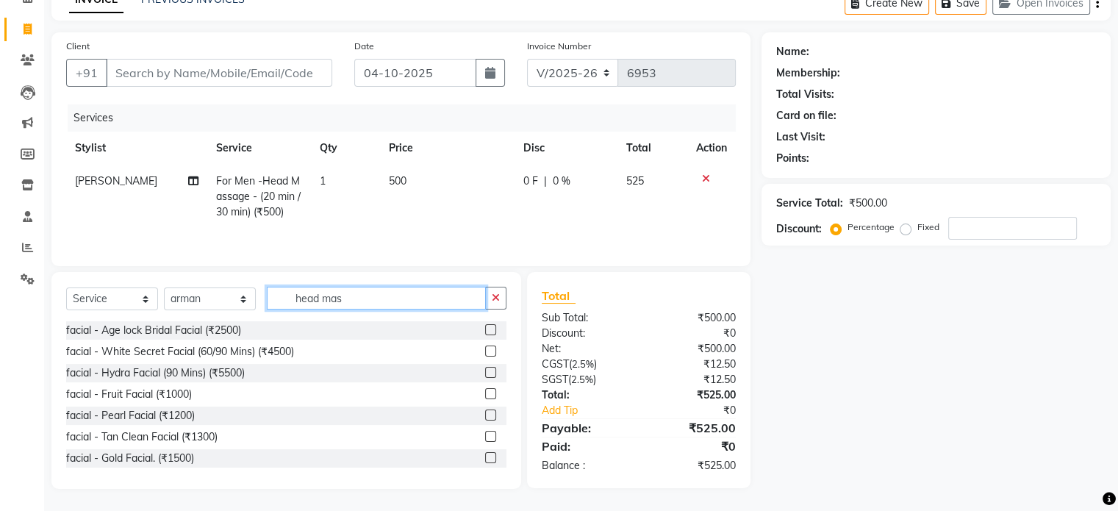
click at [360, 302] on input "head mas" at bounding box center [376, 298] width 219 height 23
type input "h"
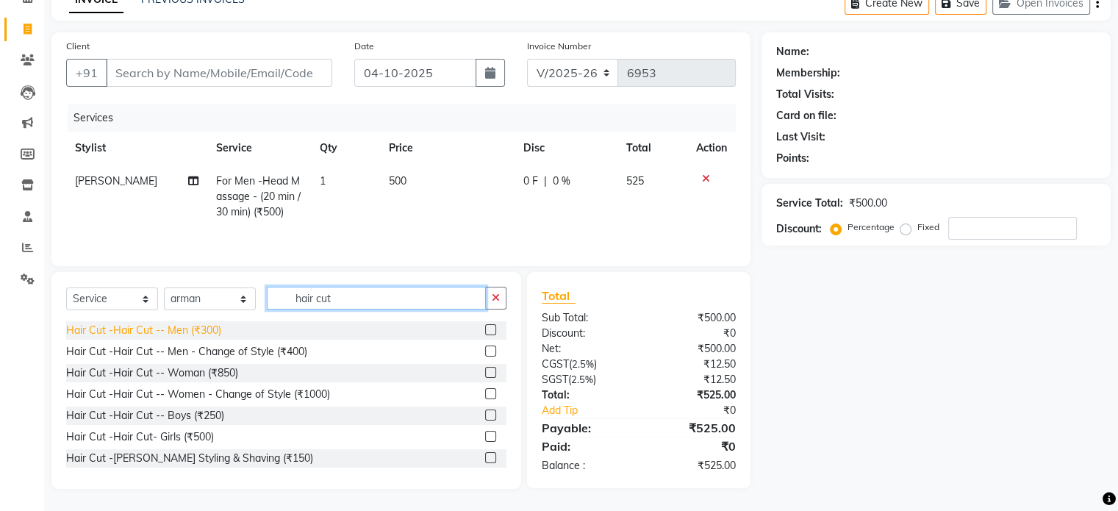
type input "hair cut"
click at [188, 328] on div "Hair Cut -Hair Cut -- Men (₹300)" at bounding box center [143, 330] width 155 height 15
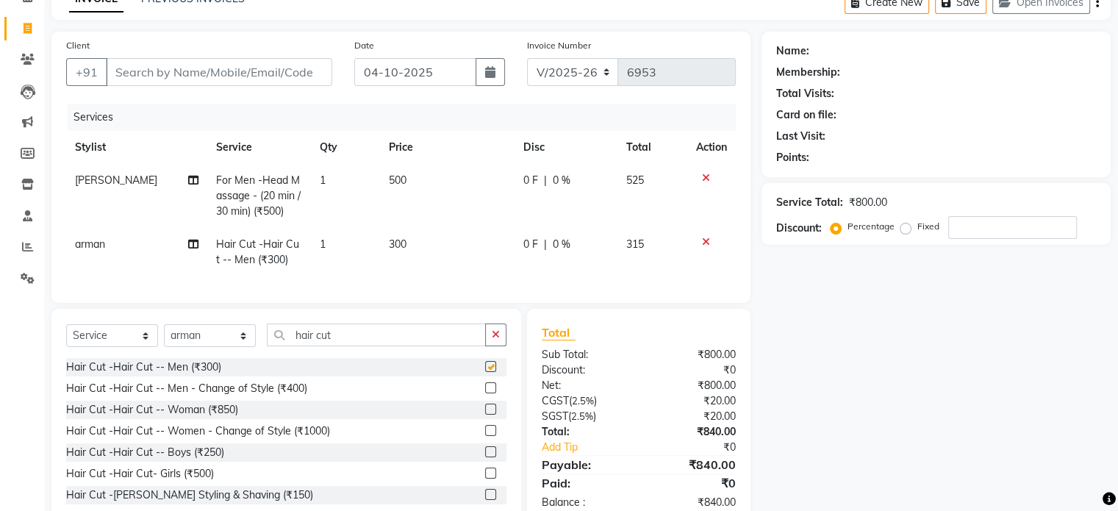
checkbox input "false"
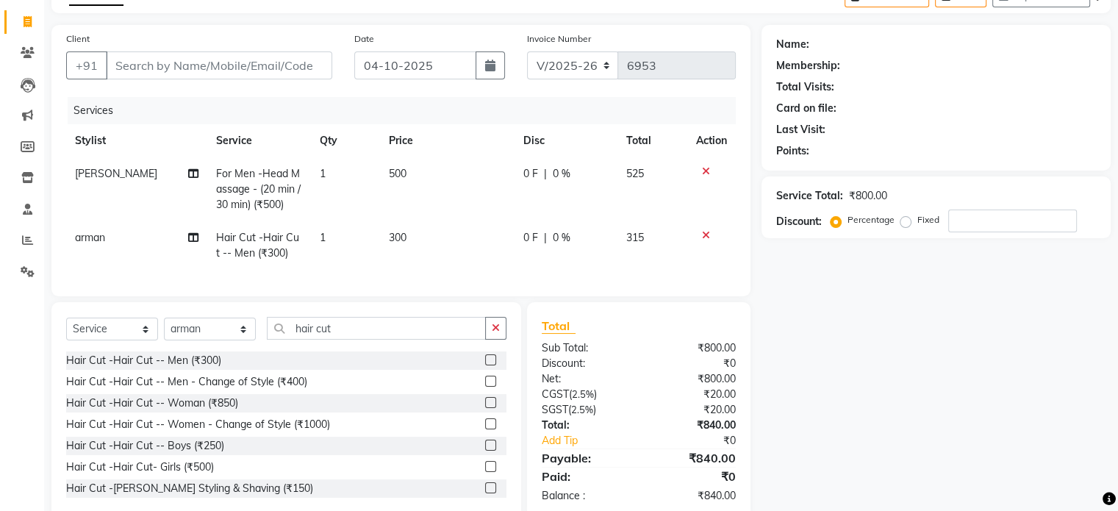
scroll to position [126, 0]
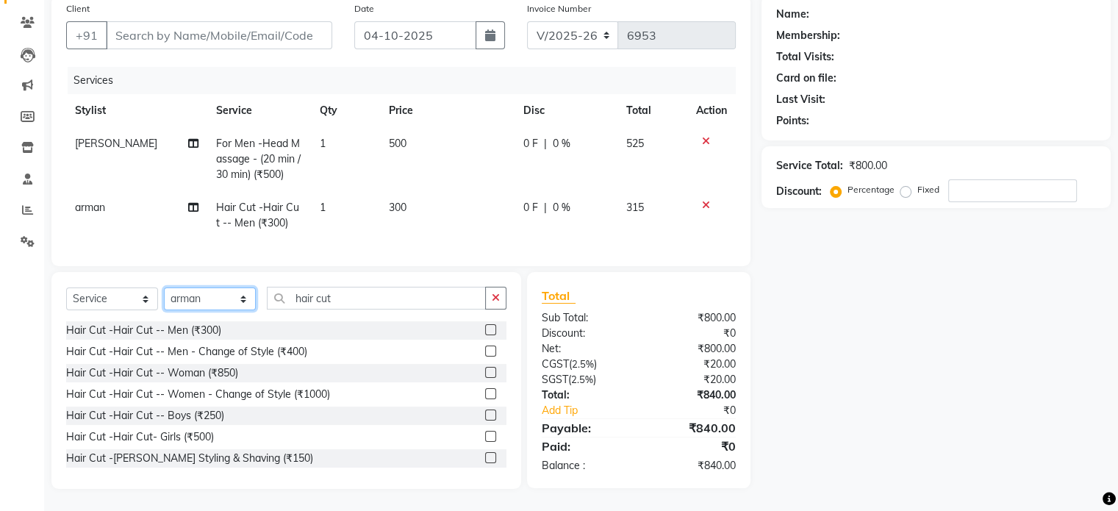
click at [254, 304] on select "Select Stylist arman Deepa emlen jaseem Kishore Manjila monika debbarma Mustafa…" at bounding box center [210, 298] width 92 height 23
select select "48856"
click at [164, 288] on select "Select Stylist arman Deepa emlen jaseem Kishore Manjila monika debbarma Mustafa…" at bounding box center [210, 298] width 92 height 23
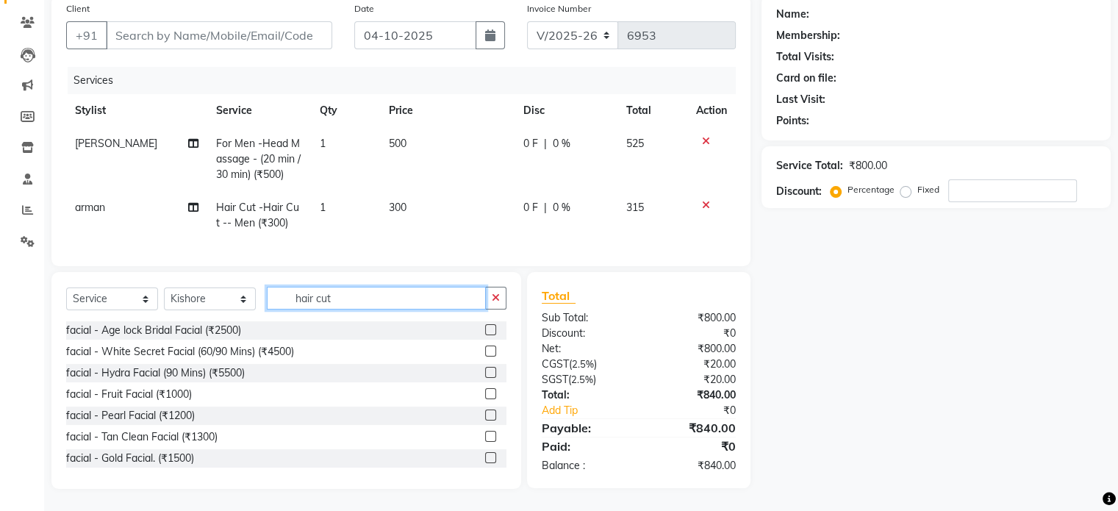
click at [370, 295] on input "hair cut" at bounding box center [376, 298] width 219 height 23
type input "h"
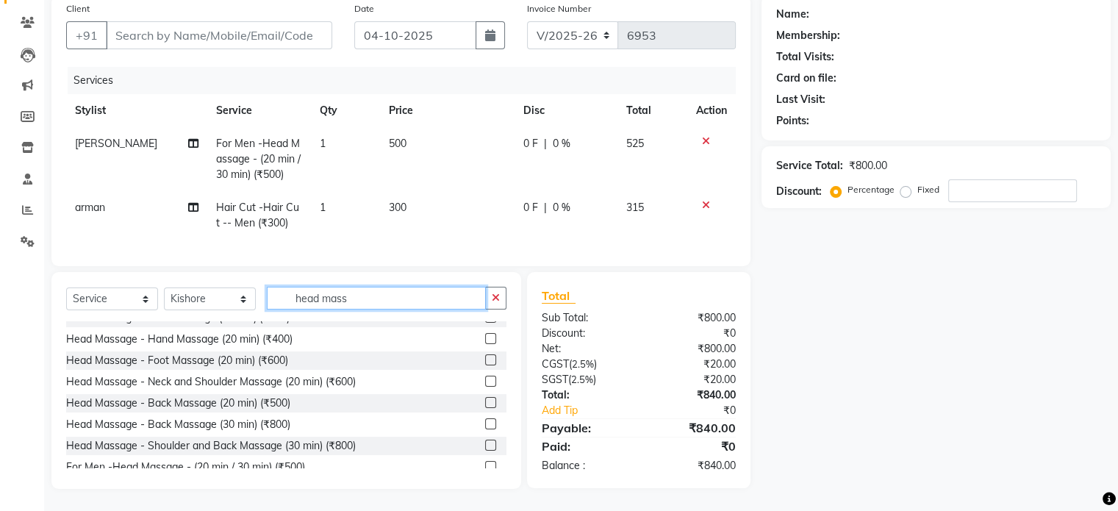
scroll to position [24, 0]
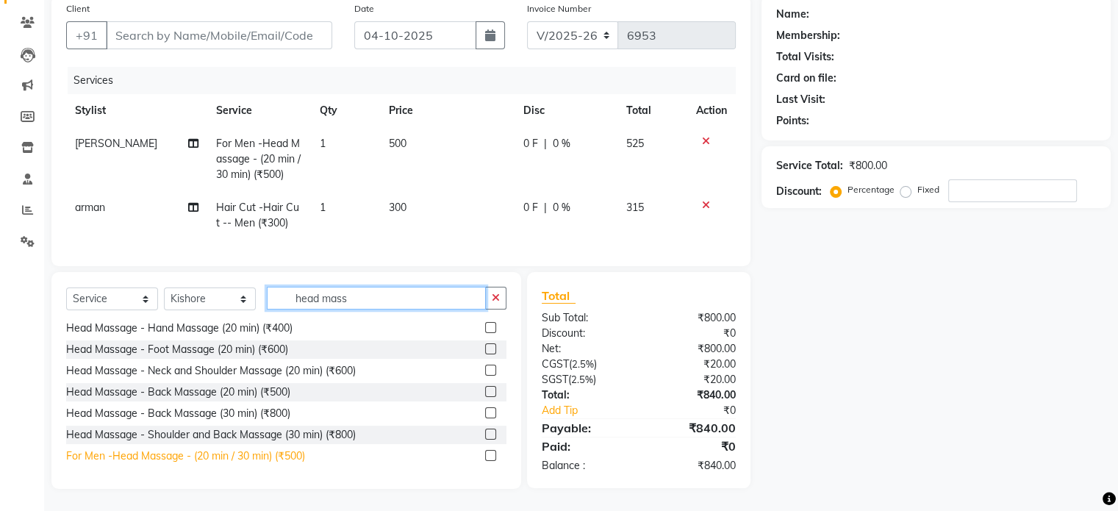
type input "head mass"
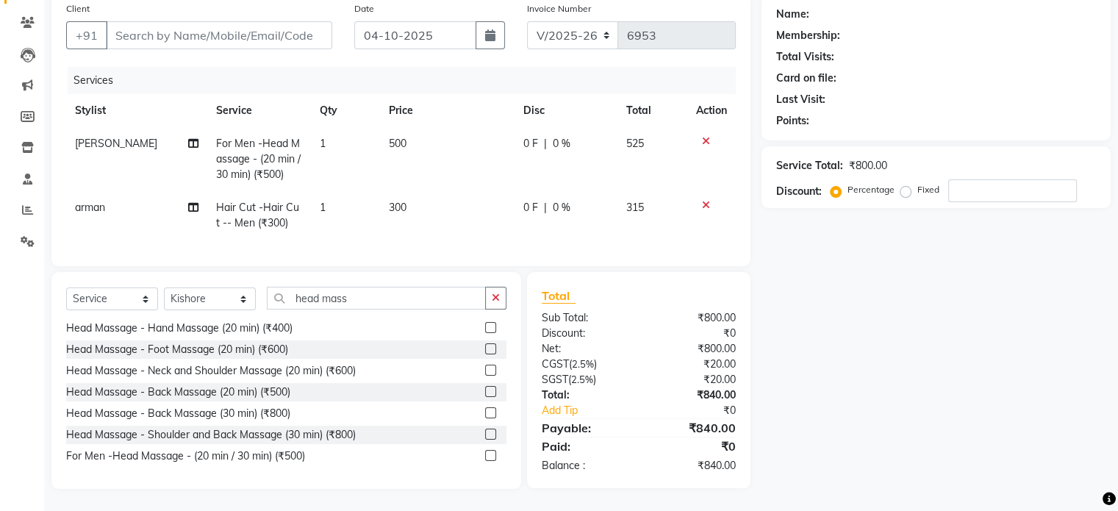
drag, startPoint x: 286, startPoint y: 454, endPoint x: 286, endPoint y: 445, distance: 8.8
click at [286, 453] on div "For Men -Head Massage - (20 min / 30 min) (₹500)" at bounding box center [185, 455] width 239 height 15
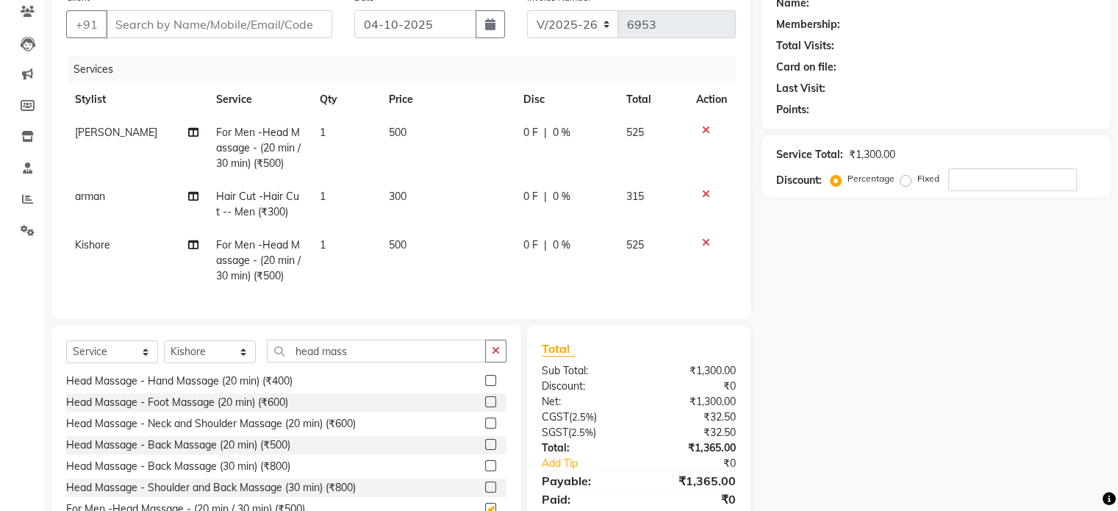
checkbox input "false"
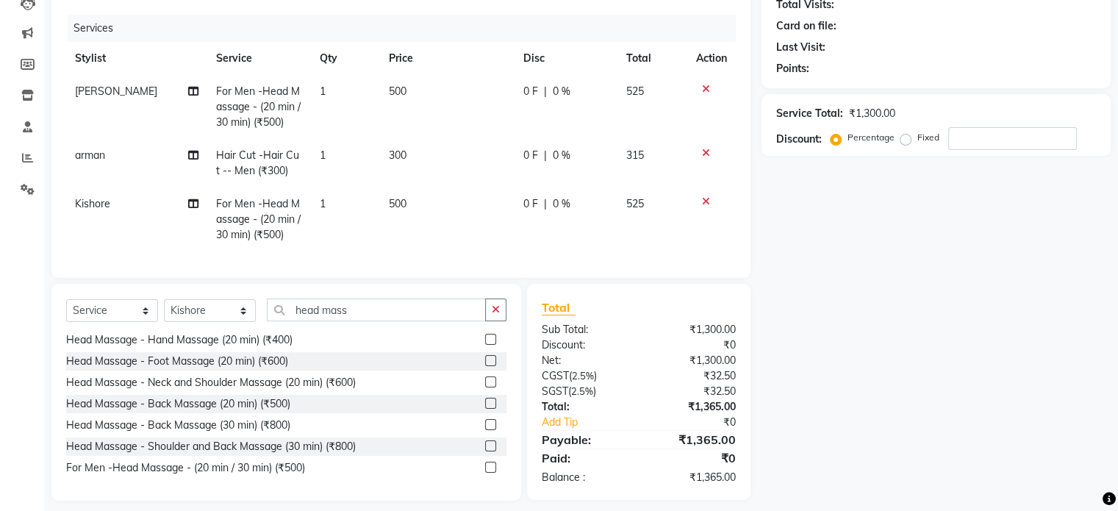
scroll to position [191, 0]
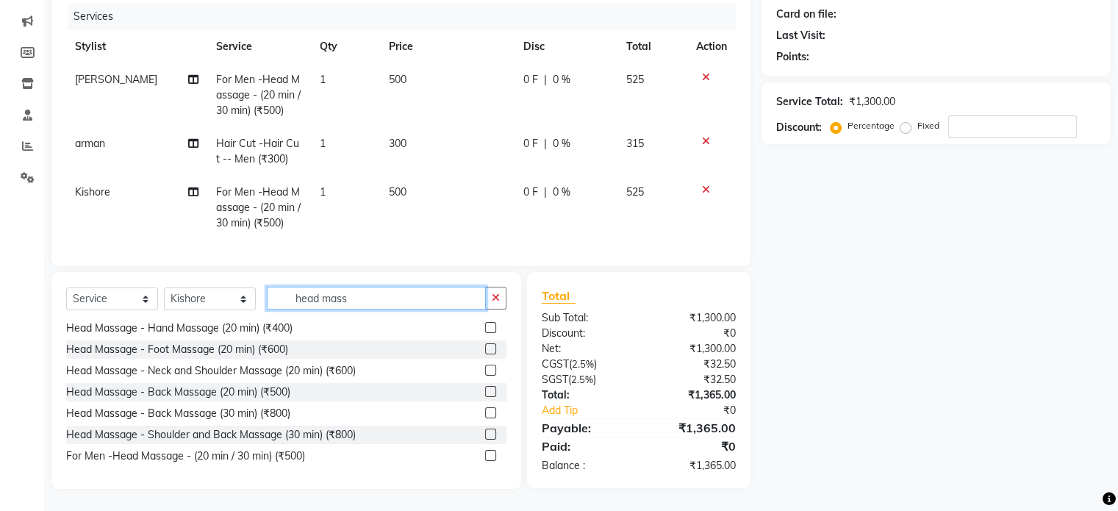
click at [350, 292] on input "head mass" at bounding box center [376, 298] width 219 height 23
type input "h"
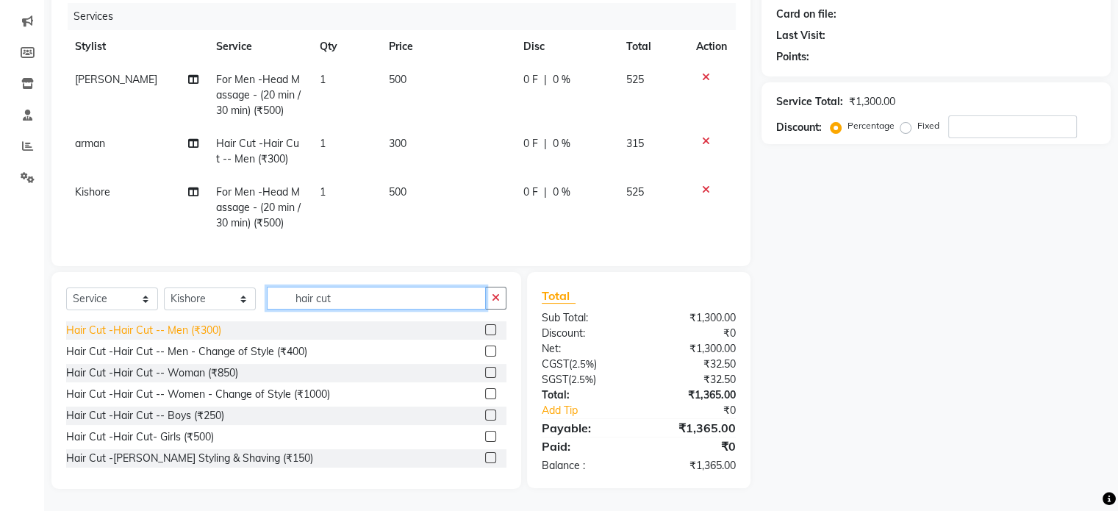
type input "hair cut"
click at [202, 328] on div "Hair Cut -Hair Cut -- Men (₹300)" at bounding box center [143, 330] width 155 height 15
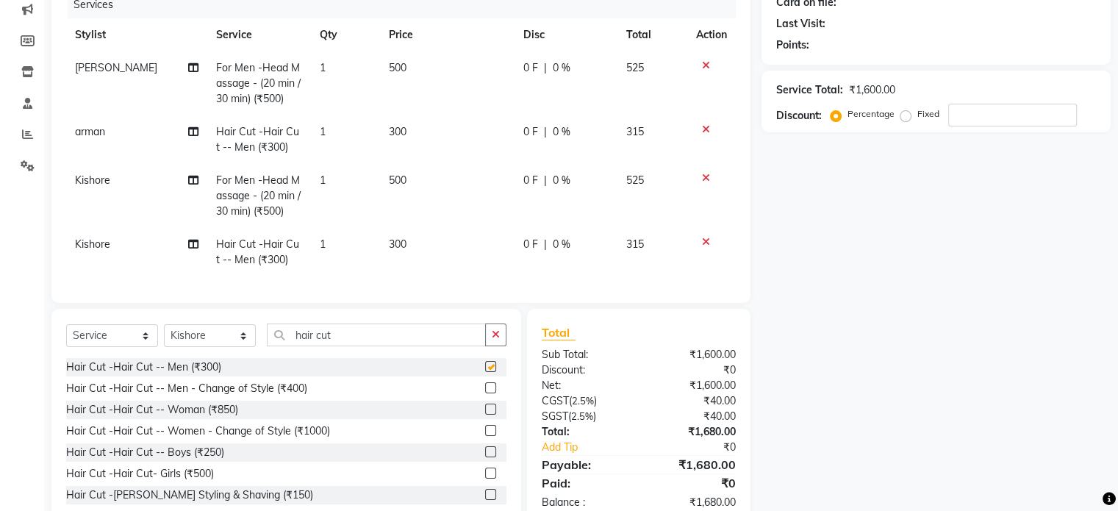
checkbox input "false"
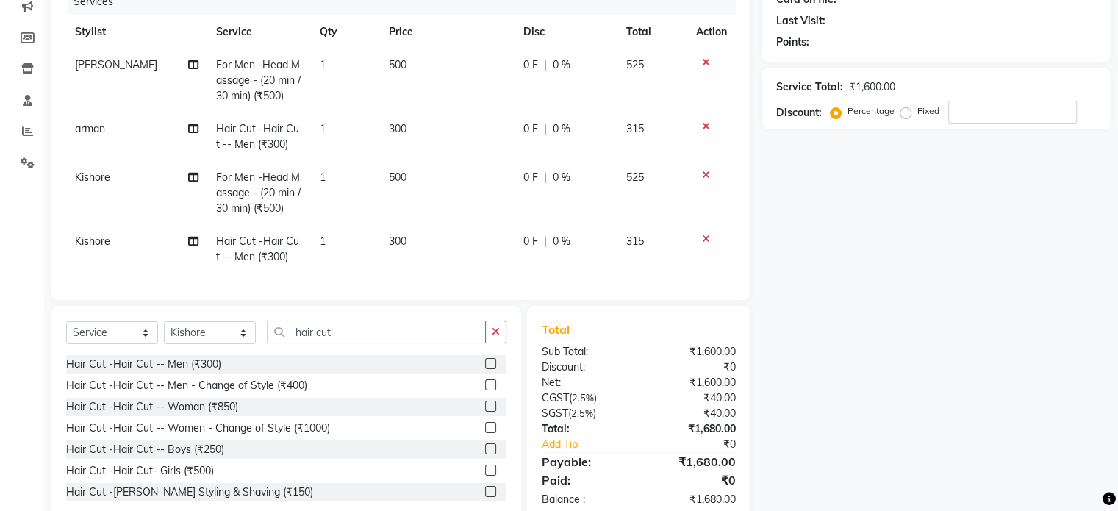
scroll to position [239, 0]
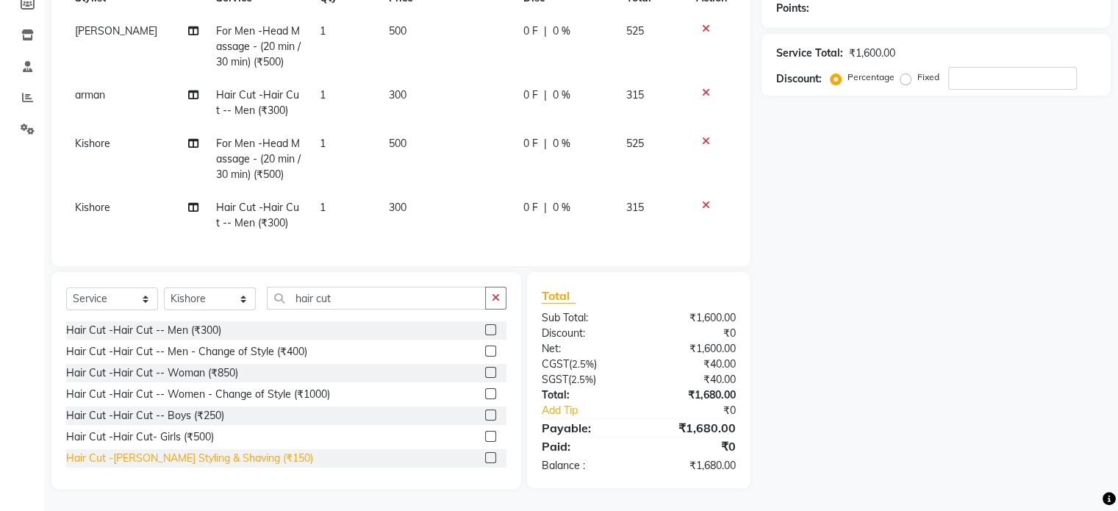
click at [245, 463] on div "Hair Cut -Beard Styling & Shaving (₹150)" at bounding box center [189, 457] width 247 height 15
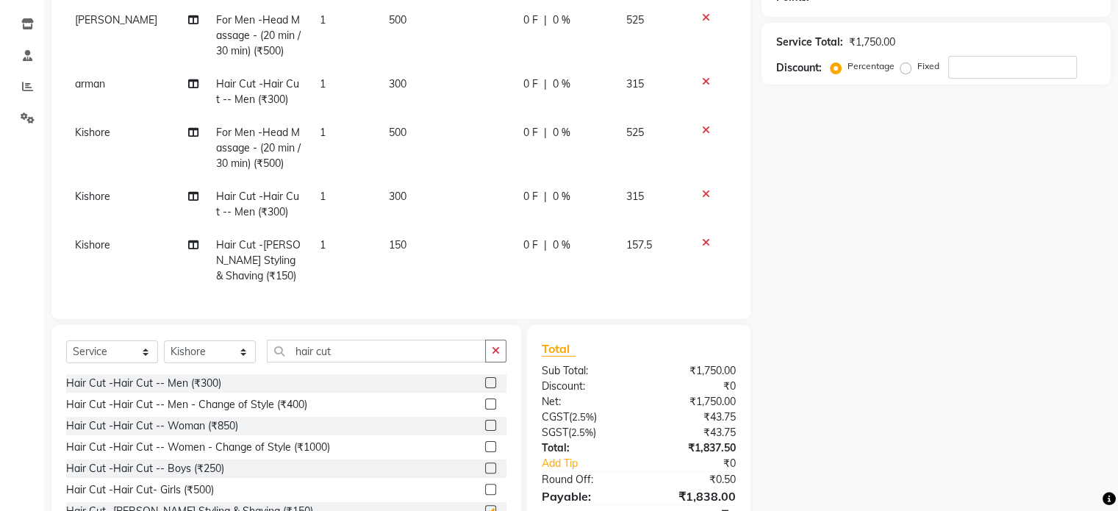
checkbox input "false"
click at [335, 362] on input "hair cut" at bounding box center [376, 350] width 219 height 23
type input "h"
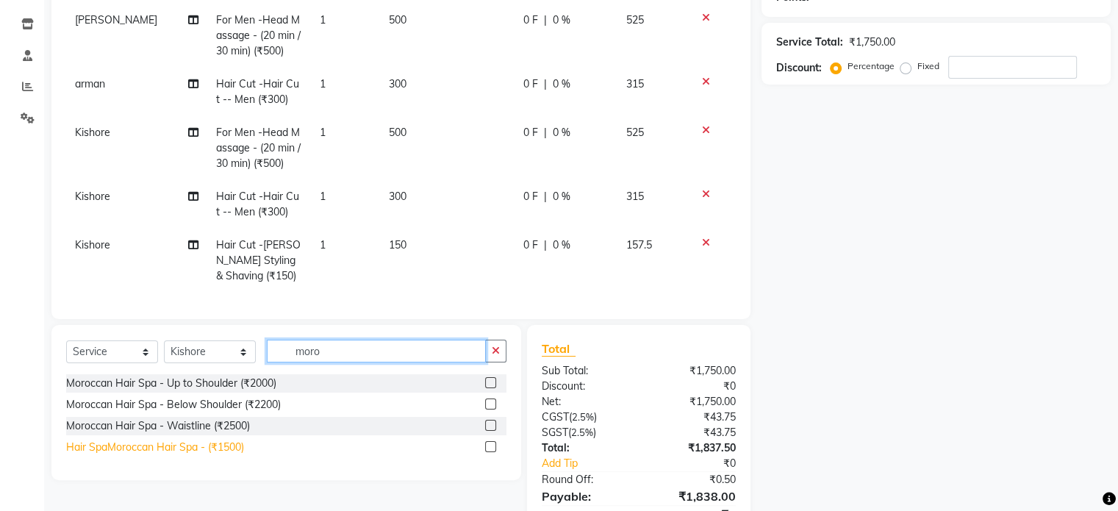
type input "moro"
drag, startPoint x: 223, startPoint y: 453, endPoint x: 301, endPoint y: 306, distance: 166.3
click at [221, 453] on div "Hair SpaMoroccan Hair Spa - (₹1500)" at bounding box center [155, 446] width 178 height 15
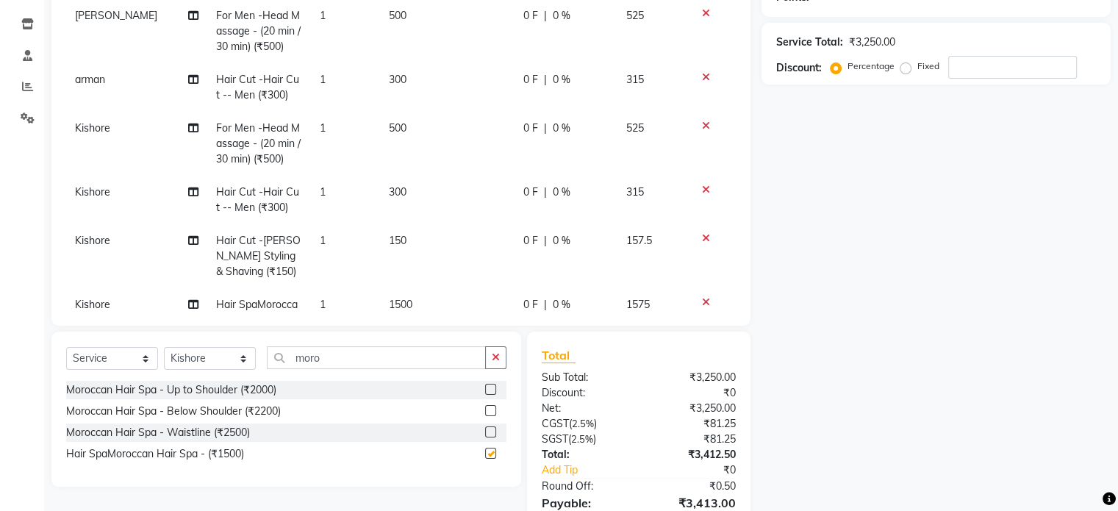
checkbox input "false"
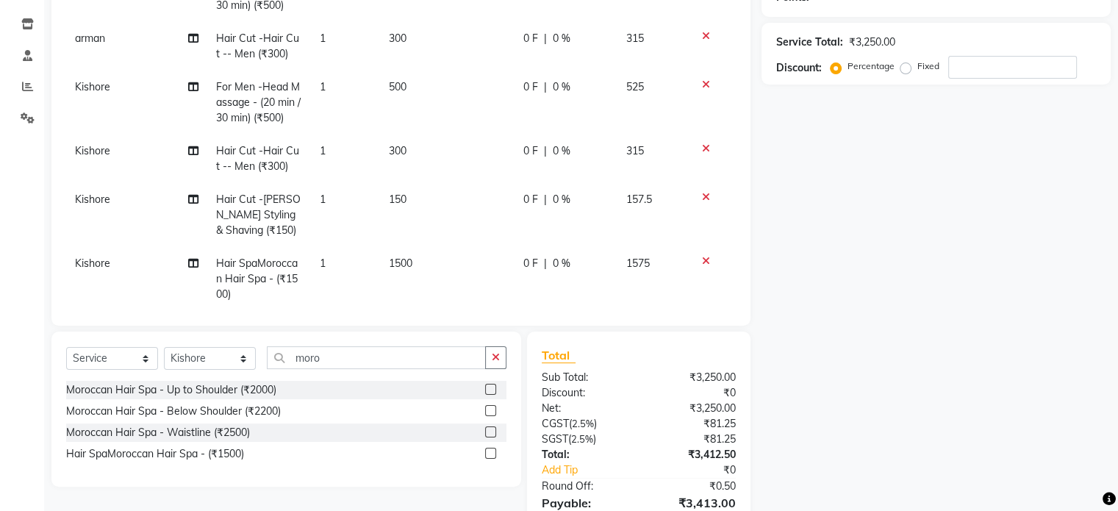
scroll to position [68, 0]
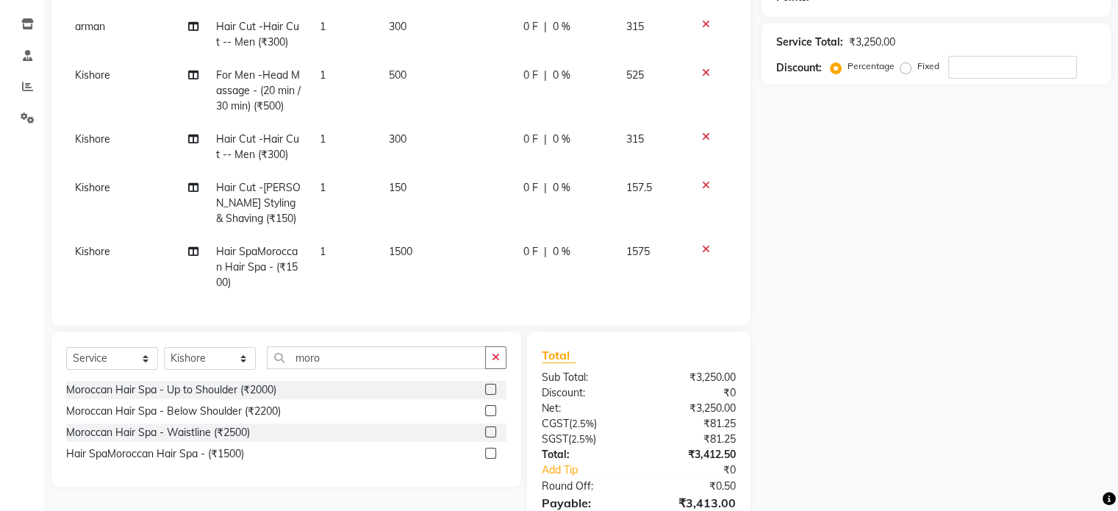
click at [102, 181] on span "Kishore" at bounding box center [92, 187] width 35 height 13
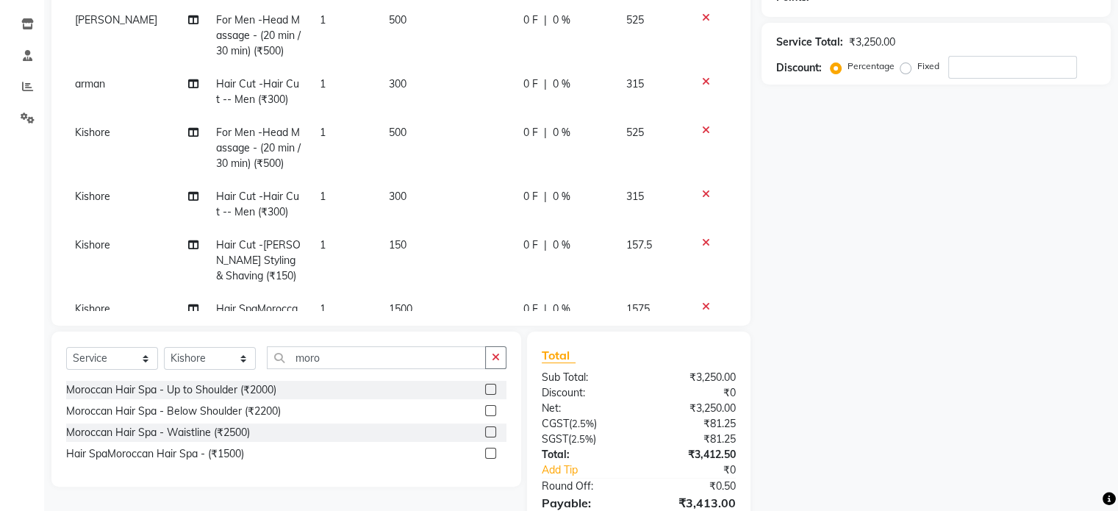
select select "48856"
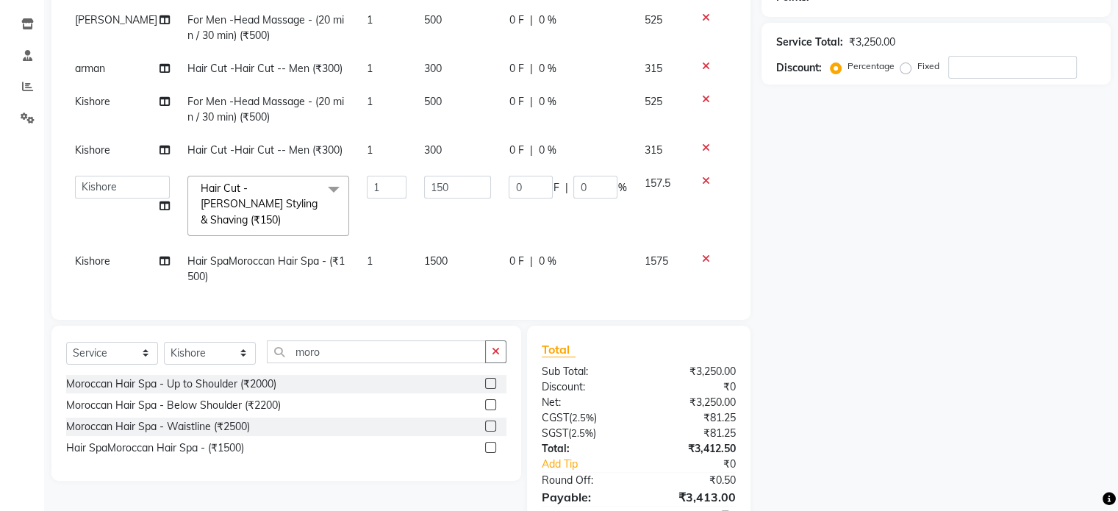
click at [102, 173] on td "arman Deepa emlen jaseem Kishore Manjila monika debbarma Mustafa Nijamuddin Sal…" at bounding box center [122, 206] width 112 height 78
click at [107, 183] on select "arman Deepa emlen jaseem Kishore Manjila monika debbarma Mustafa Nijamuddin Sal…" at bounding box center [122, 187] width 95 height 23
select select "62770"
click at [109, 254] on span "Kishore" at bounding box center [92, 260] width 35 height 13
select select "48856"
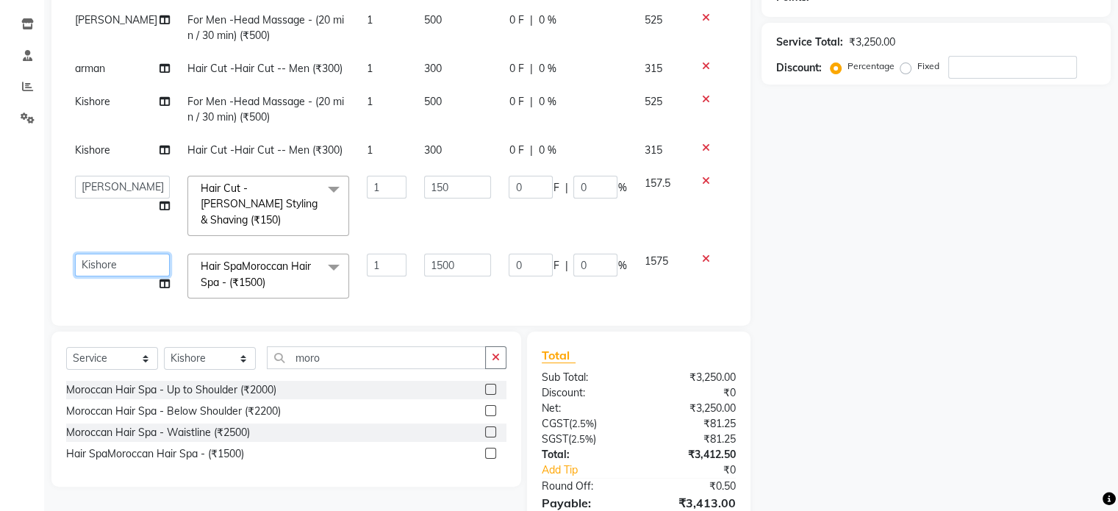
click at [110, 254] on select "arman Deepa emlen jaseem Kishore Manjila monika debbarma Mustafa Nijamuddin Sal…" at bounding box center [122, 265] width 95 height 23
select select "62770"
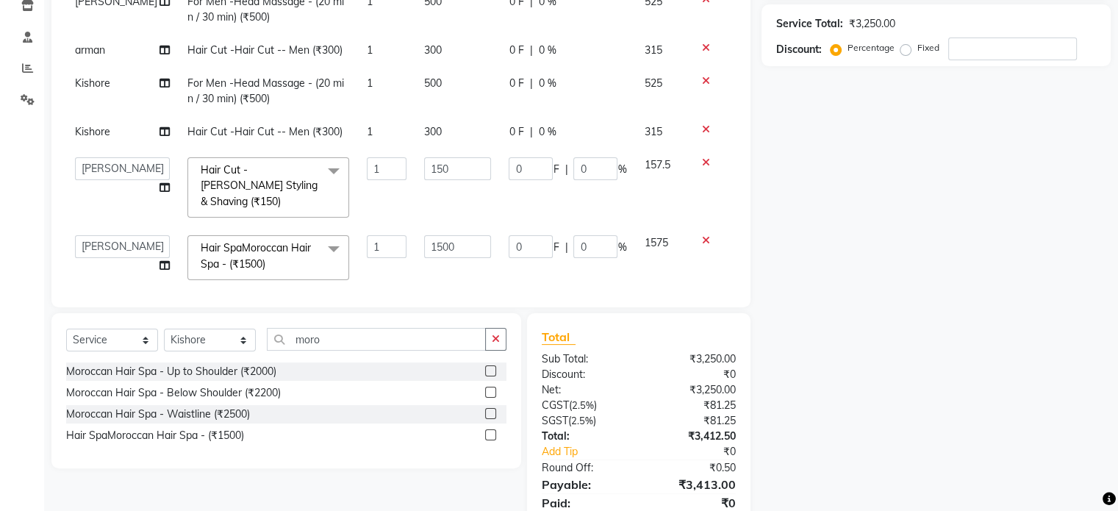
scroll to position [231, 0]
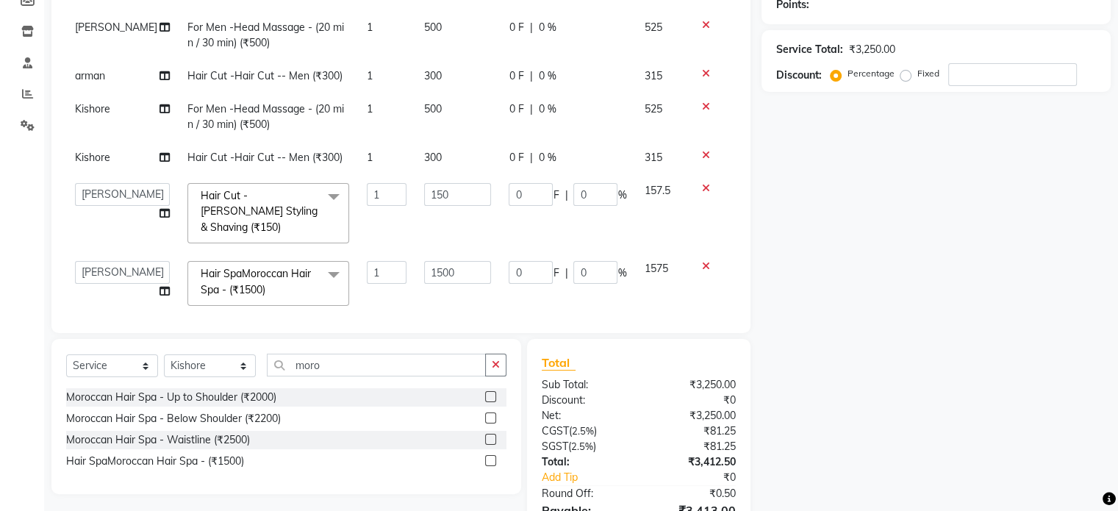
click at [119, 162] on td "Kishore" at bounding box center [122, 157] width 112 height 33
select select "48856"
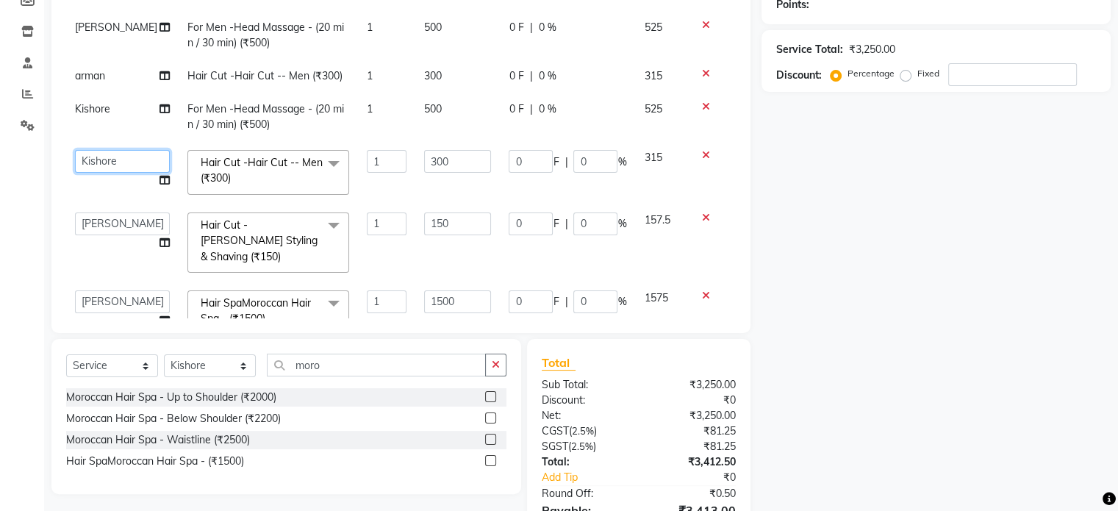
click at [119, 162] on select "arman Deepa emlen jaseem Kishore Manjila monika debbarma Mustafa Nijamuddin Sal…" at bounding box center [122, 161] width 95 height 23
select select "62770"
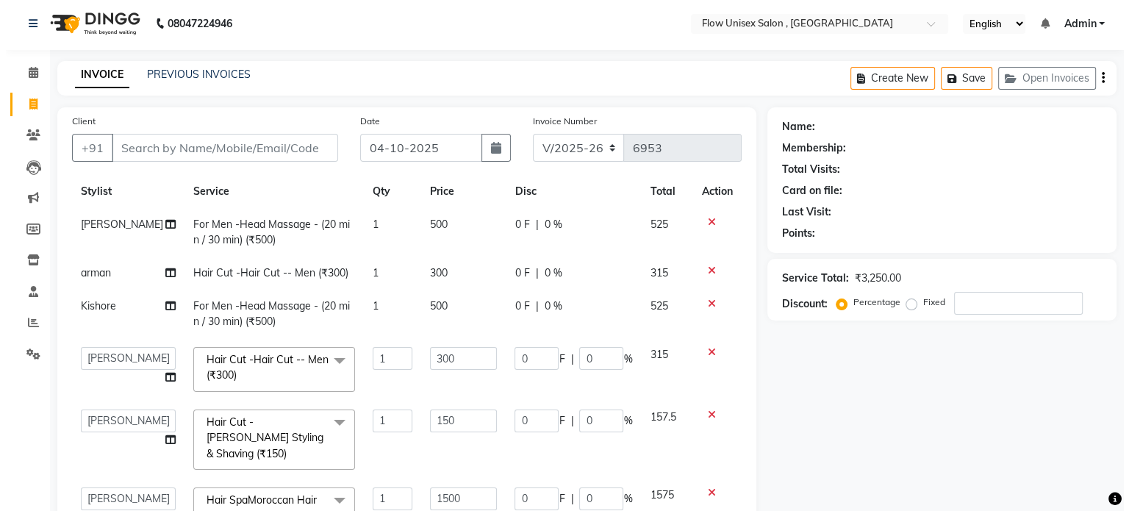
scroll to position [0, 0]
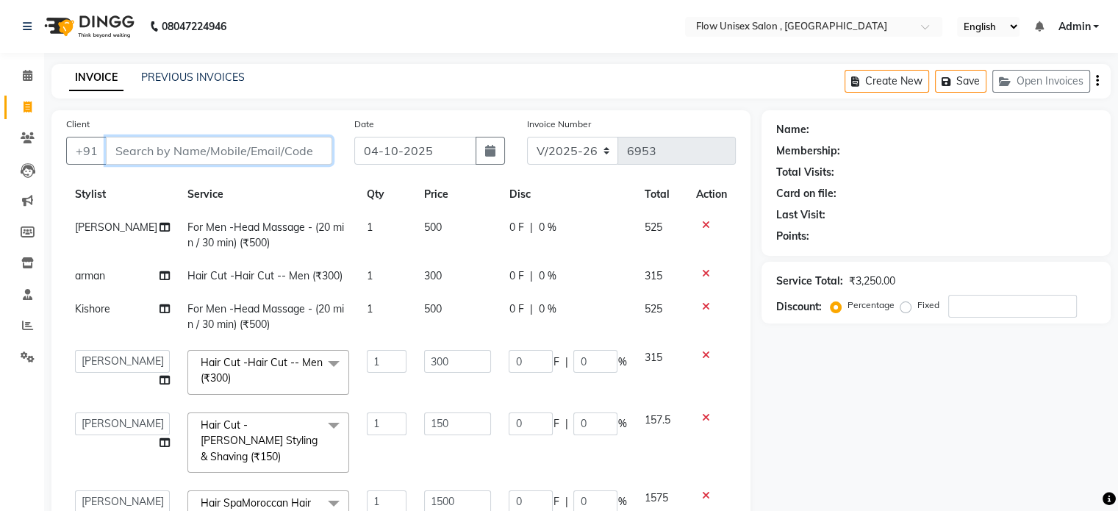
click at [312, 157] on input "Client" at bounding box center [219, 151] width 226 height 28
drag, startPoint x: 312, startPoint y: 157, endPoint x: 316, endPoint y: 143, distance: 14.4
click at [326, 143] on input "Client" at bounding box center [219, 151] width 226 height 28
click at [252, 161] on input "Client" at bounding box center [219, 151] width 226 height 28
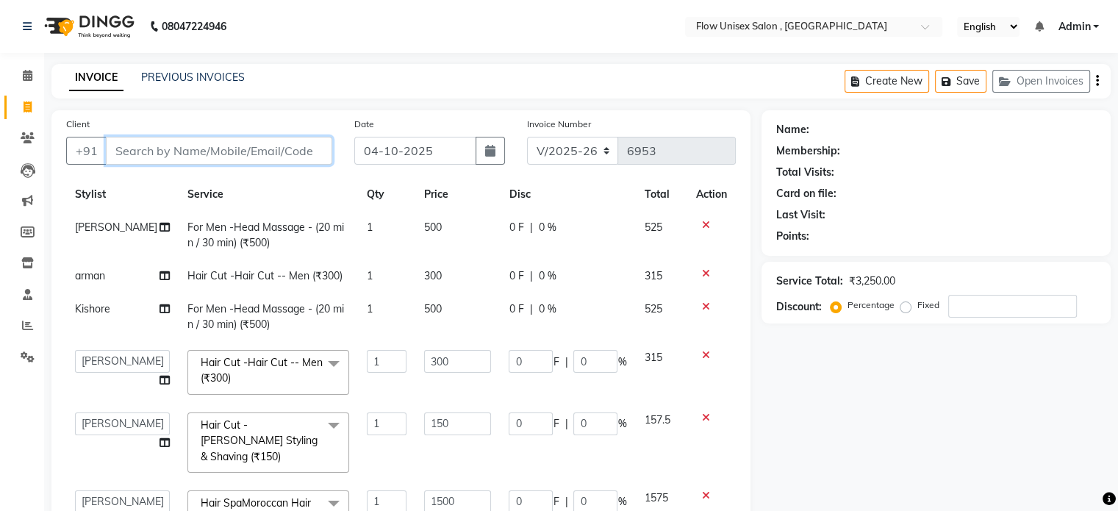
click at [252, 161] on input "Client" at bounding box center [219, 151] width 226 height 28
click at [252, 156] on input "Client" at bounding box center [219, 151] width 226 height 28
type input "9"
type input "0"
type input "9817757989"
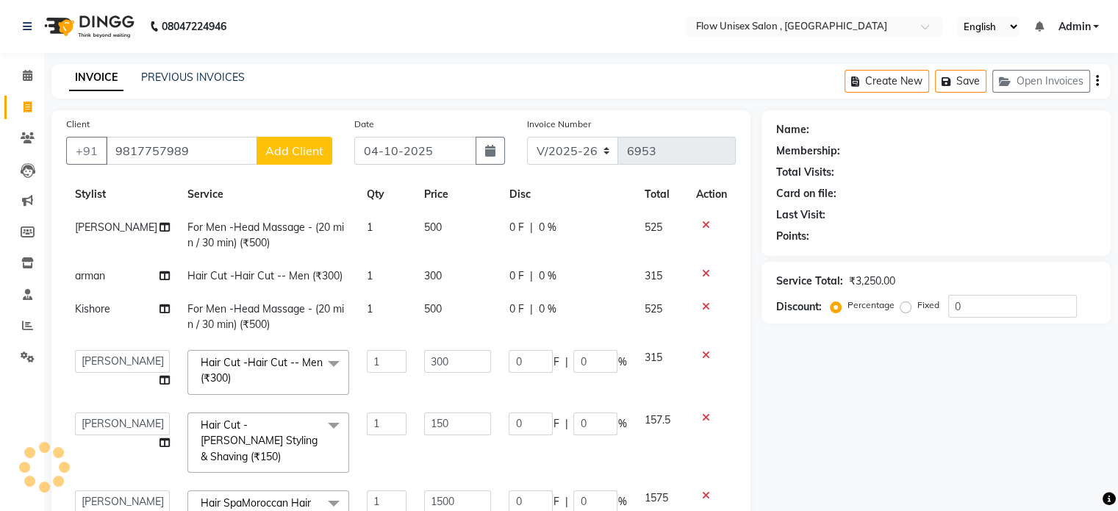
click at [325, 140] on button "Add Client" at bounding box center [294, 151] width 76 height 28
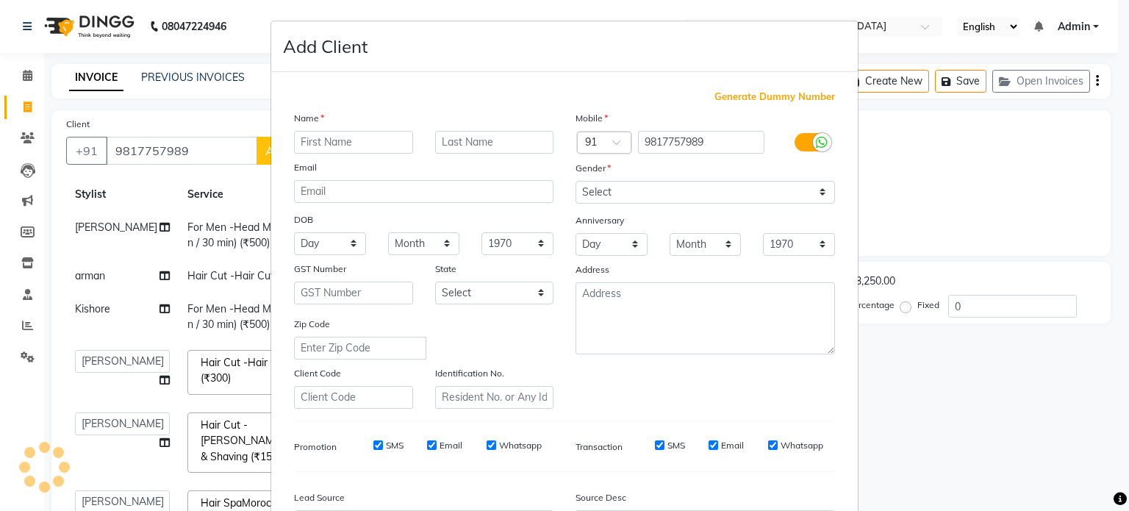
click at [341, 149] on input "text" at bounding box center [353, 142] width 119 height 23
type input "bishwas"
drag, startPoint x: 721, startPoint y: 190, endPoint x: 714, endPoint y: 203, distance: 14.1
click at [721, 190] on select "Select Male Female Other Prefer Not To Say" at bounding box center [704, 192] width 259 height 23
select select "male"
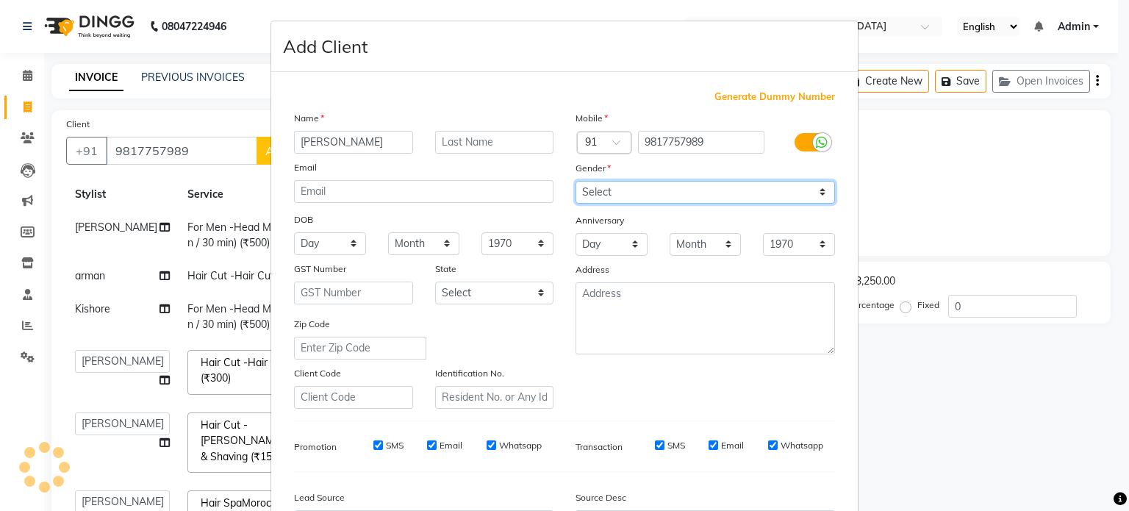
click at [575, 182] on select "Select Male Female Other Prefer Not To Say" at bounding box center [704, 192] width 259 height 23
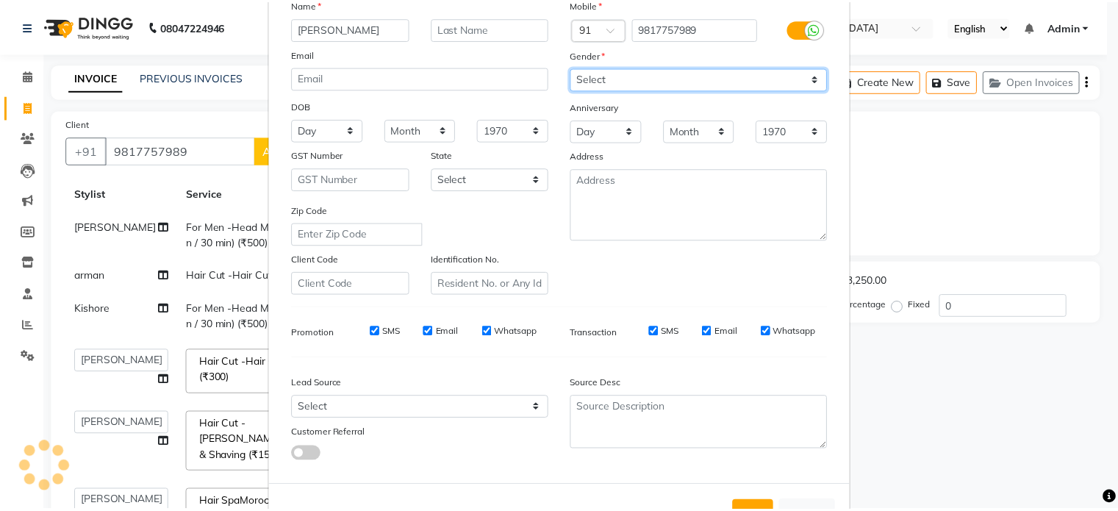
scroll to position [174, 0]
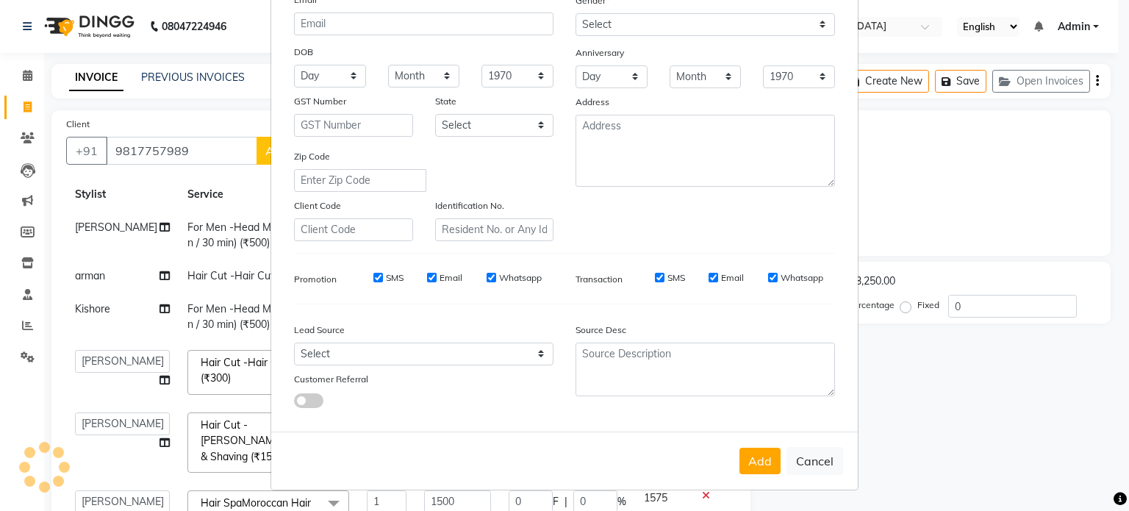
click at [757, 446] on div "Add Cancel" at bounding box center [564, 460] width 586 height 58
click at [757, 449] on button "Add" at bounding box center [759, 461] width 41 height 26
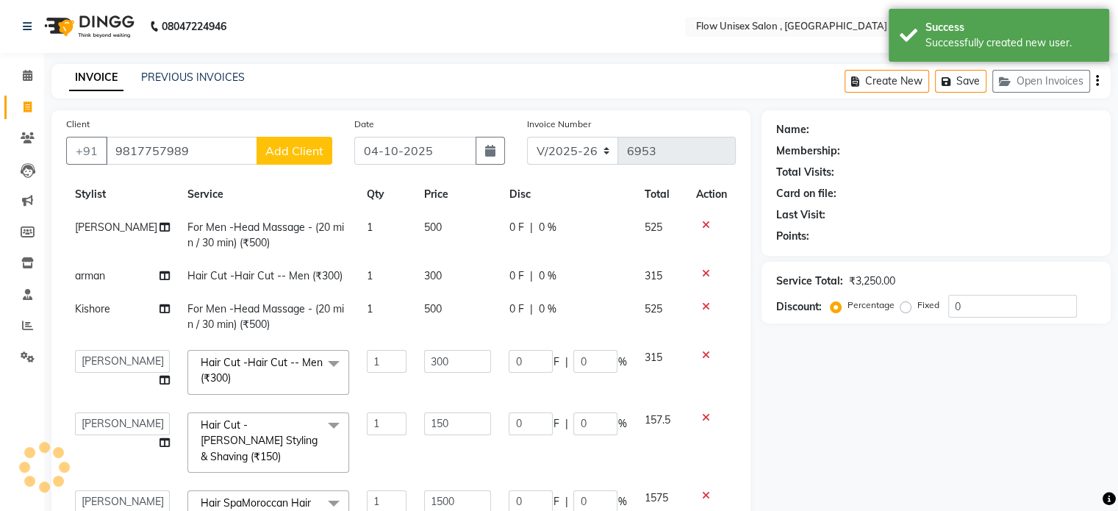
scroll to position [0, 0]
click at [961, 305] on input "0" at bounding box center [1012, 306] width 129 height 23
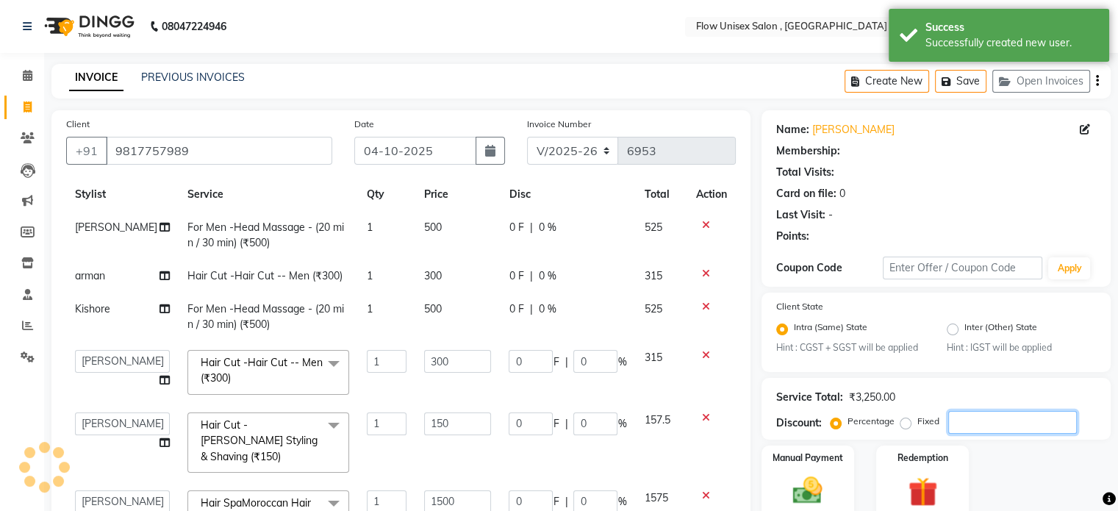
type input "2"
type input "3"
type input "2"
type input "30"
type input "2"
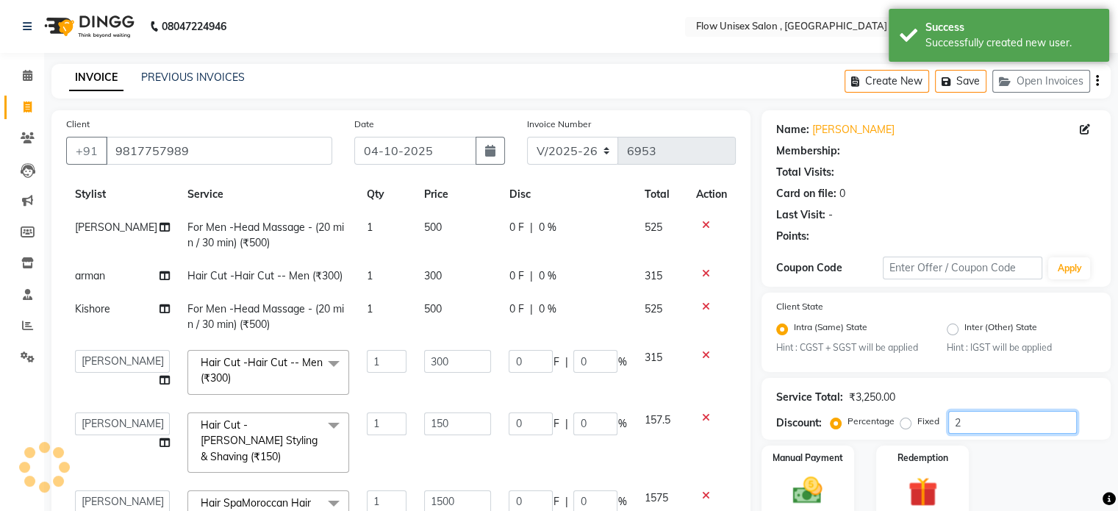
type input "6"
type input "2"
type input "20"
type input "30"
type input "20"
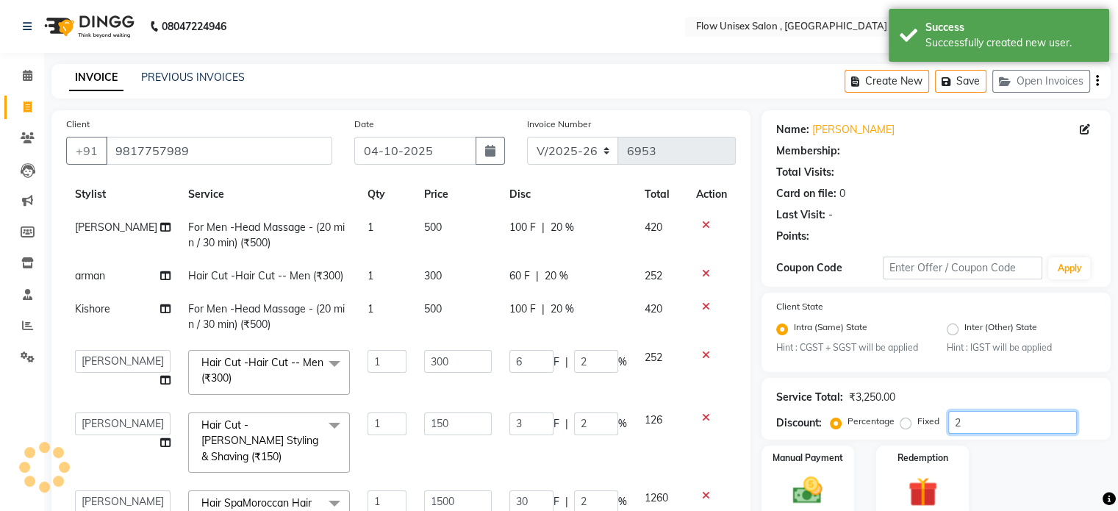
type input "300"
type input "20"
type input "60"
type input "20"
select select "1: Object"
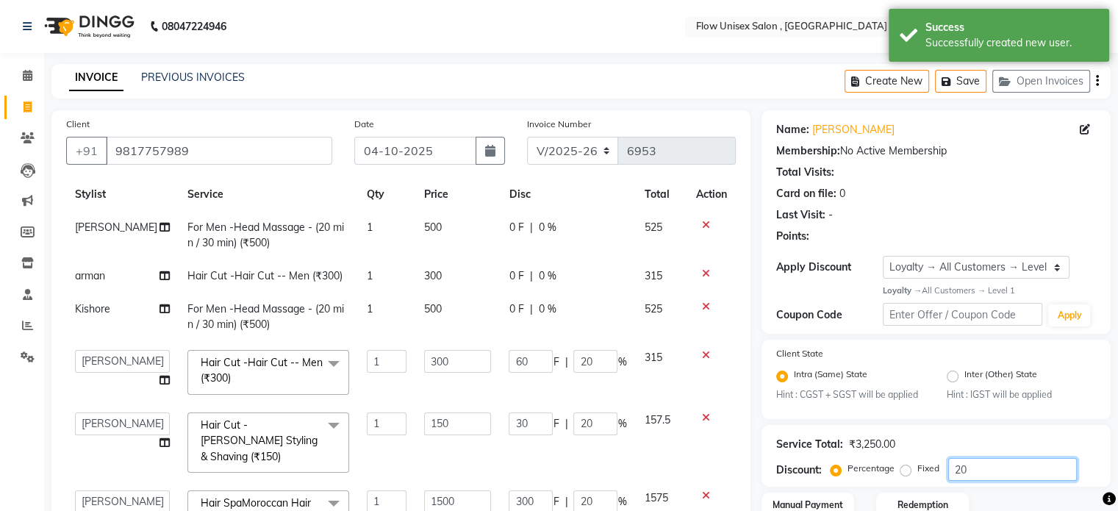
type input "0"
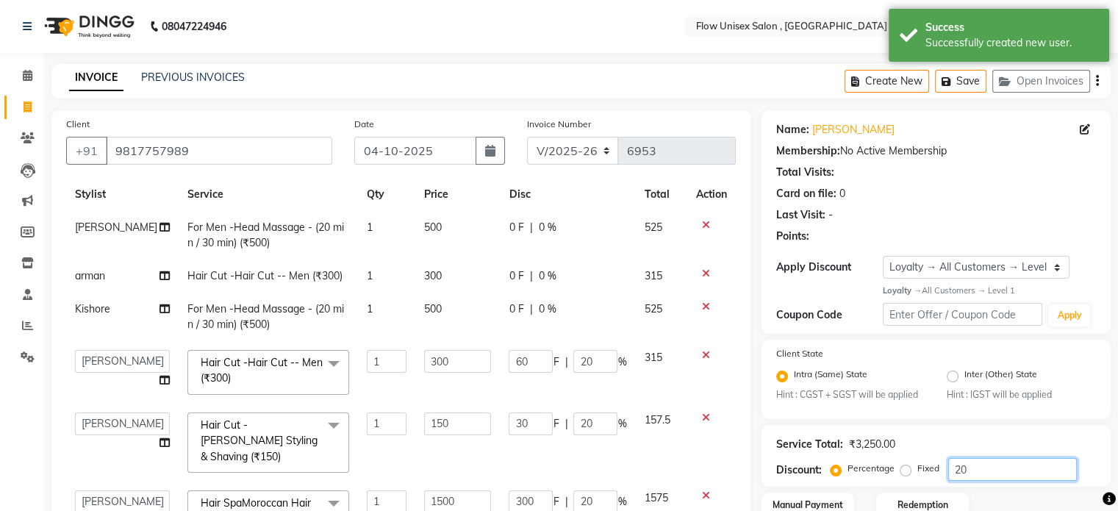
type input "0"
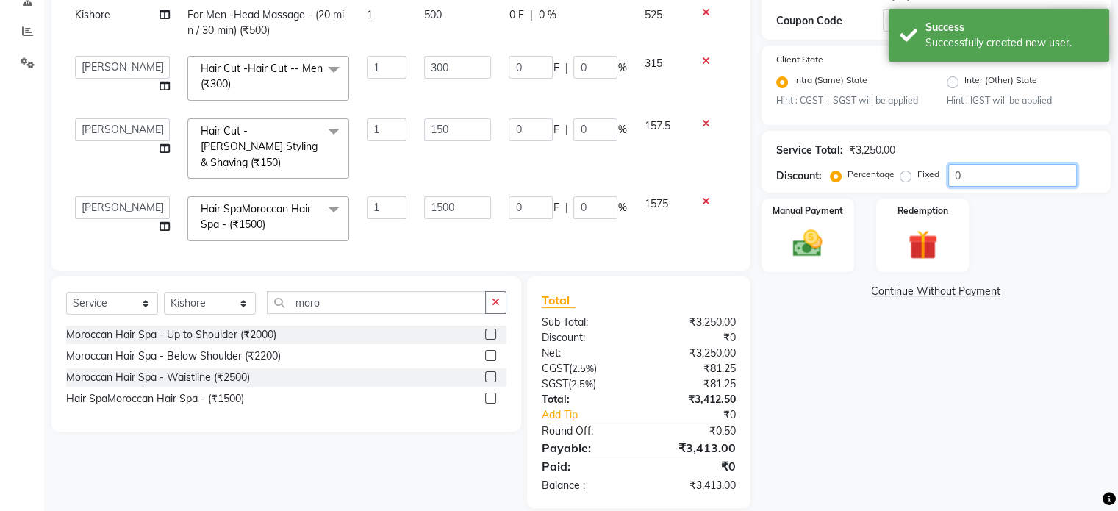
click at [991, 176] on input "0" at bounding box center [1012, 175] width 129 height 23
type input "2"
type input "3"
type input "2"
type input "30"
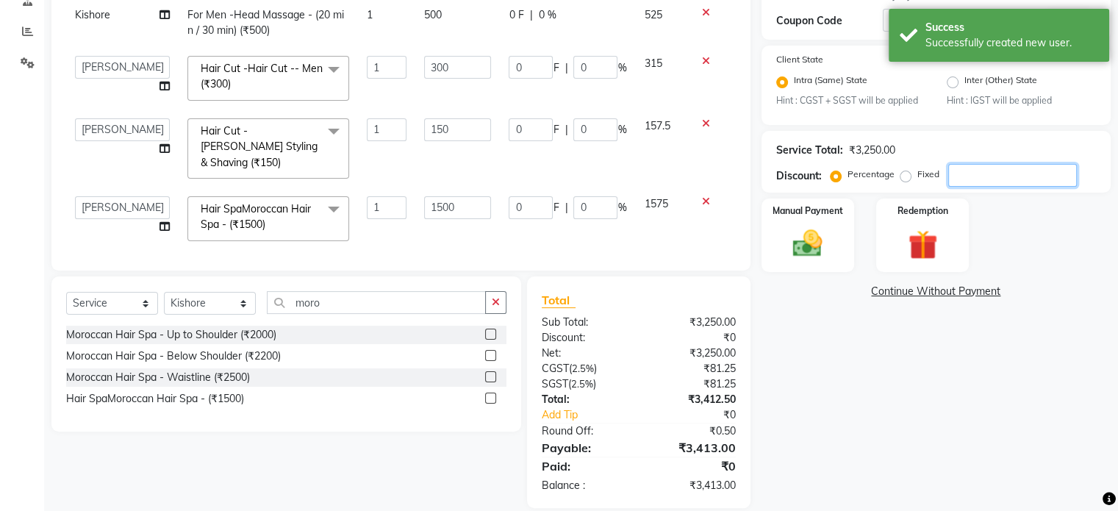
type input "2"
type input "6"
type input "2"
type input "20"
type input "30"
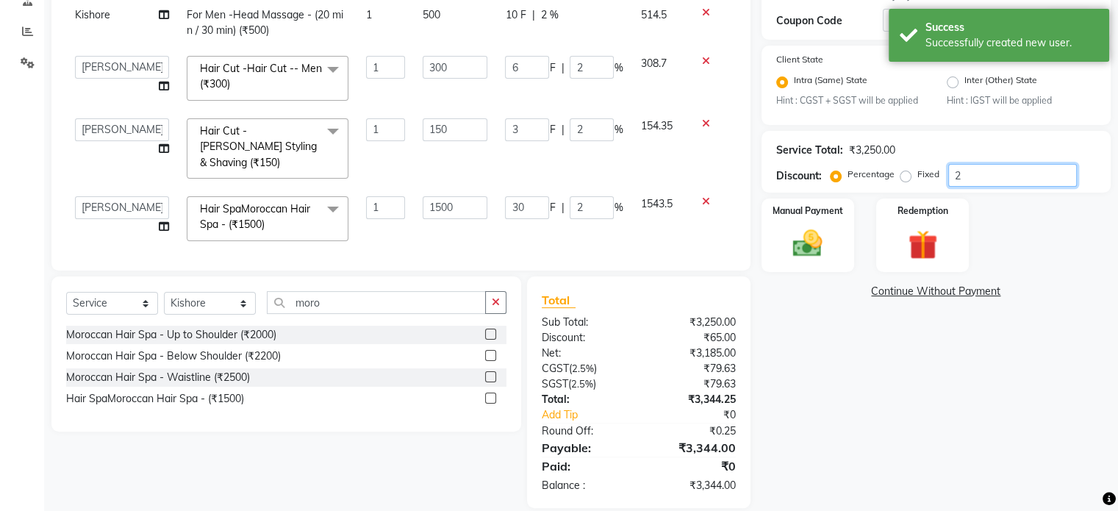
type input "20"
type input "300"
type input "20"
type input "60"
type input "20"
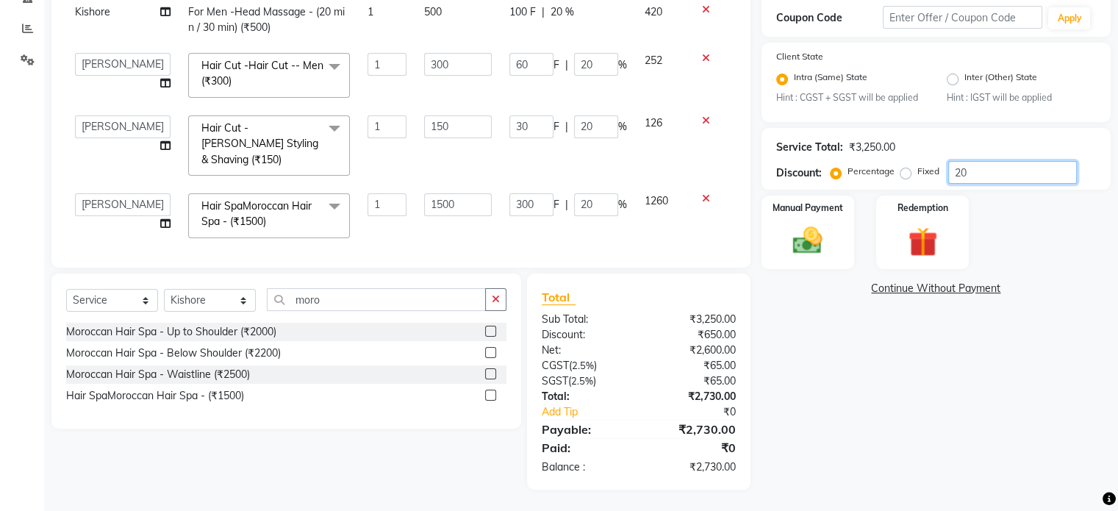
scroll to position [298, 0]
type input "20"
click at [835, 235] on div "Manual Payment" at bounding box center [807, 231] width 96 height 76
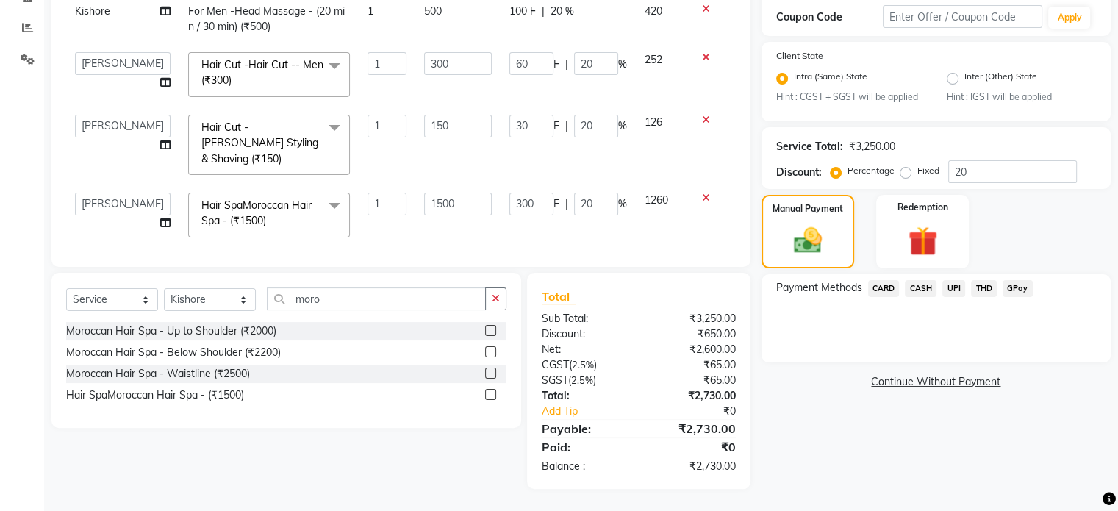
click at [957, 288] on span "UPI" at bounding box center [953, 288] width 23 height 17
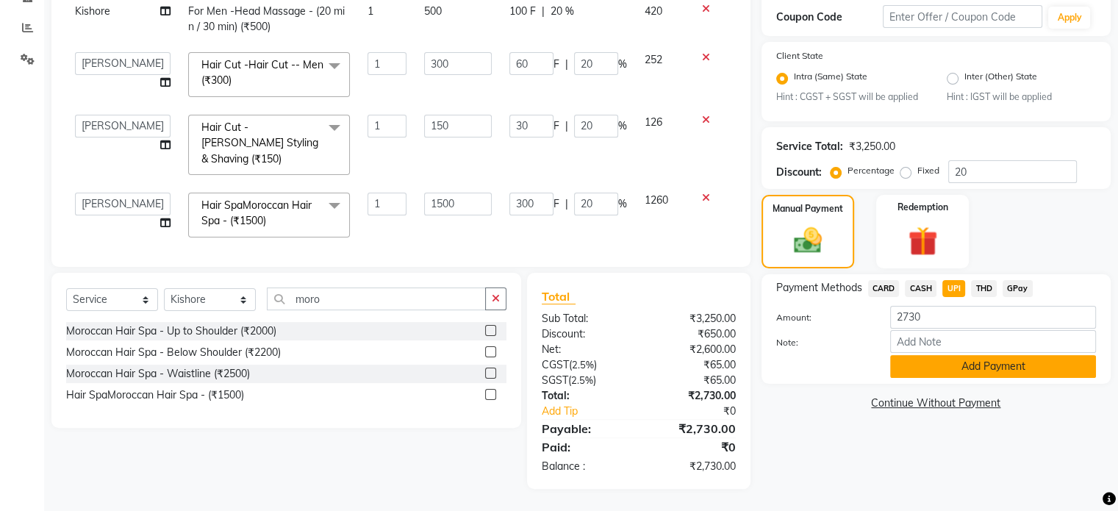
click at [908, 363] on button "Add Payment" at bounding box center [993, 366] width 206 height 23
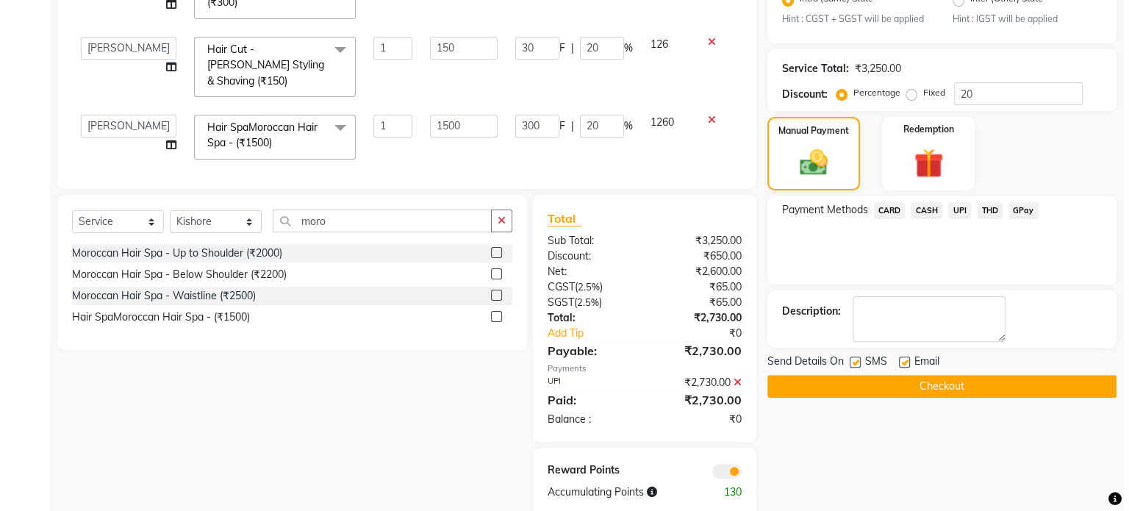
scroll to position [402, 0]
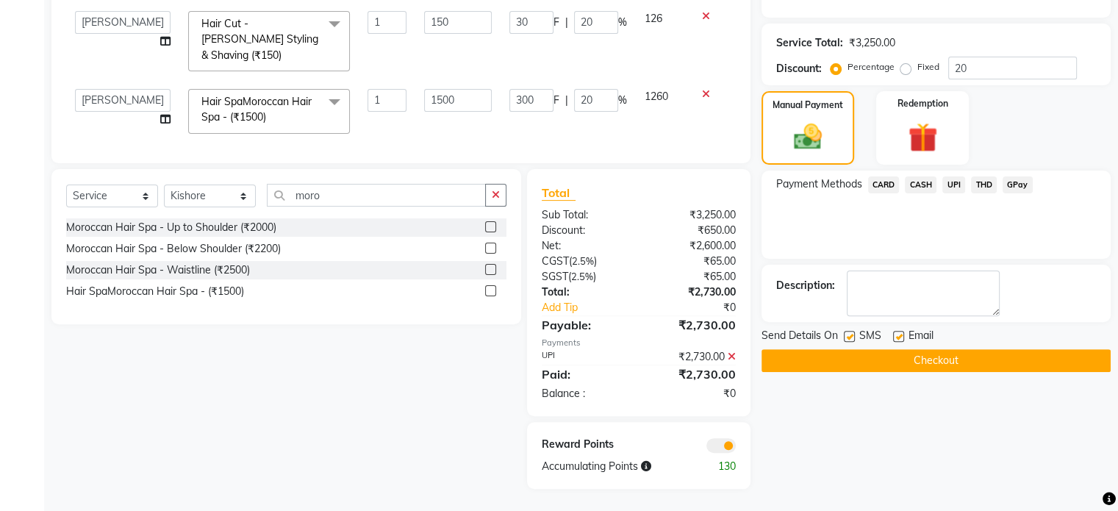
click at [714, 442] on span at bounding box center [720, 445] width 29 height 15
click at [736, 448] on input "checkbox" at bounding box center [736, 448] width 0 height 0
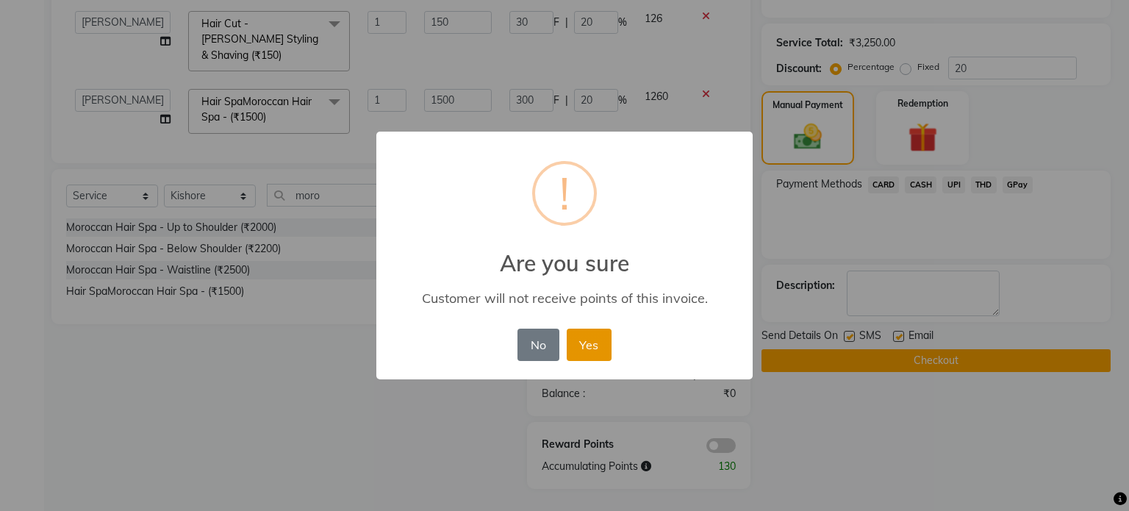
click at [592, 358] on button "Yes" at bounding box center [589, 344] width 45 height 32
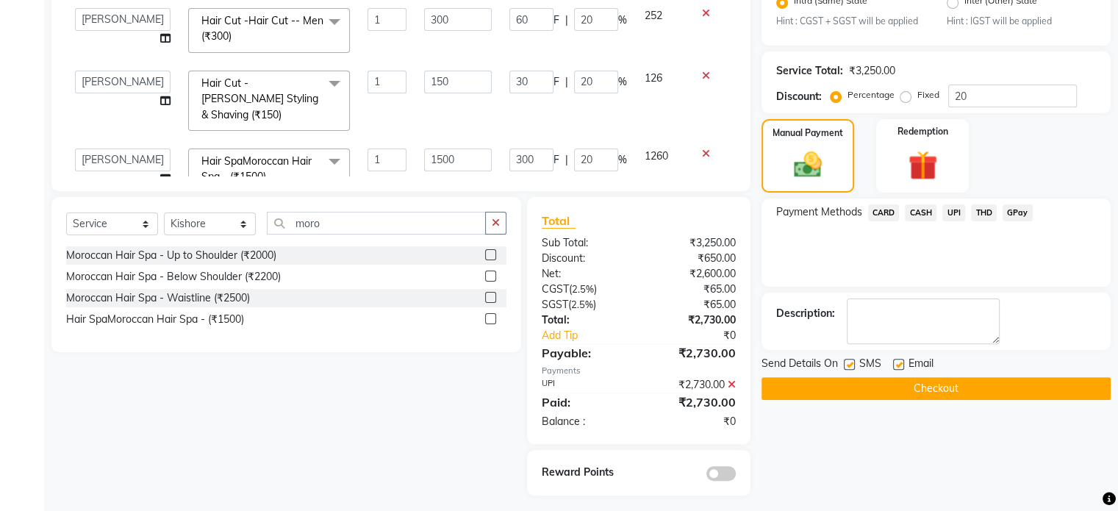
scroll to position [381, 0]
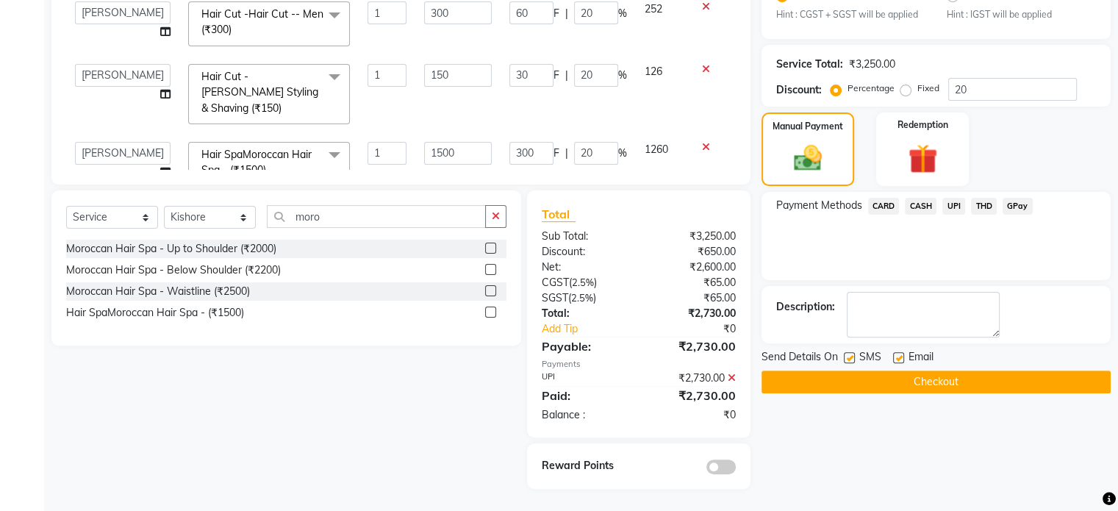
click at [853, 378] on button "Checkout" at bounding box center [935, 381] width 349 height 23
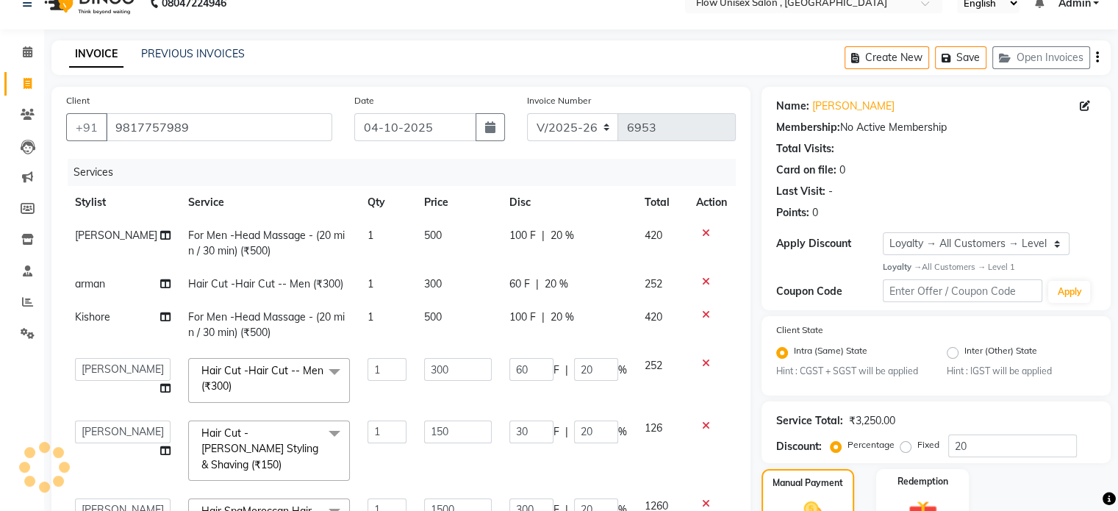
scroll to position [0, 0]
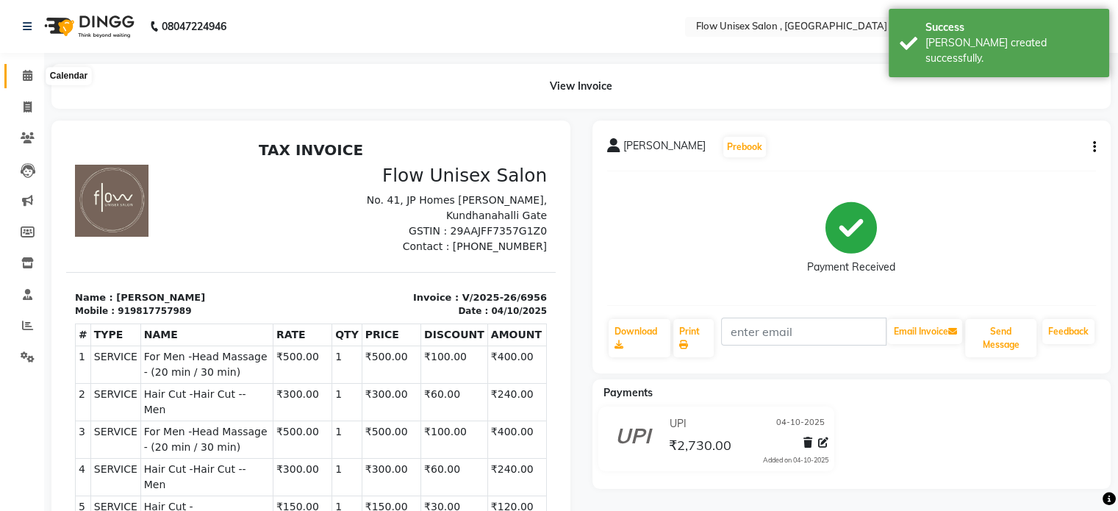
click at [35, 72] on span at bounding box center [28, 76] width 26 height 17
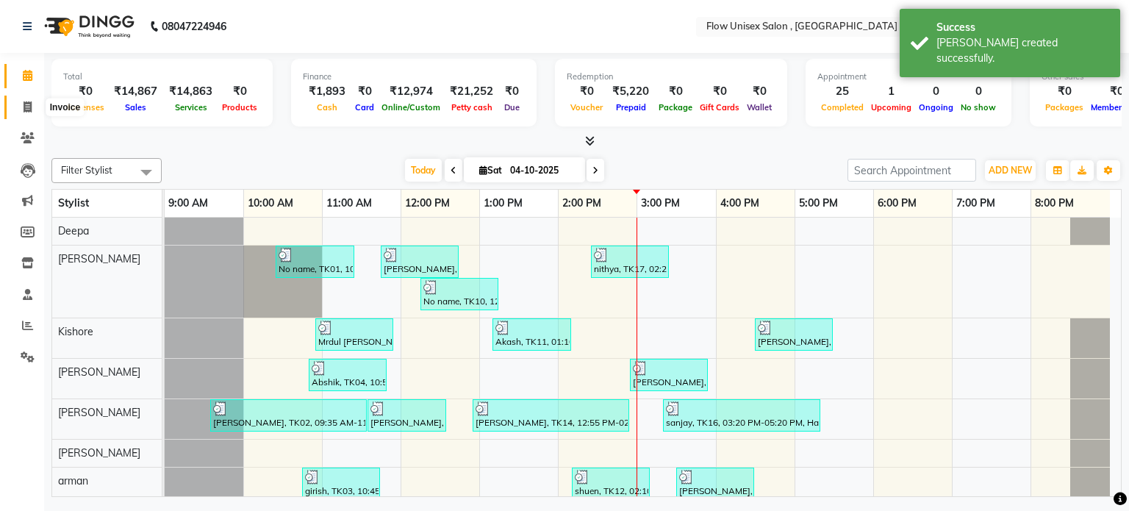
click at [24, 106] on icon at bounding box center [28, 106] width 8 height 11
select select "service"
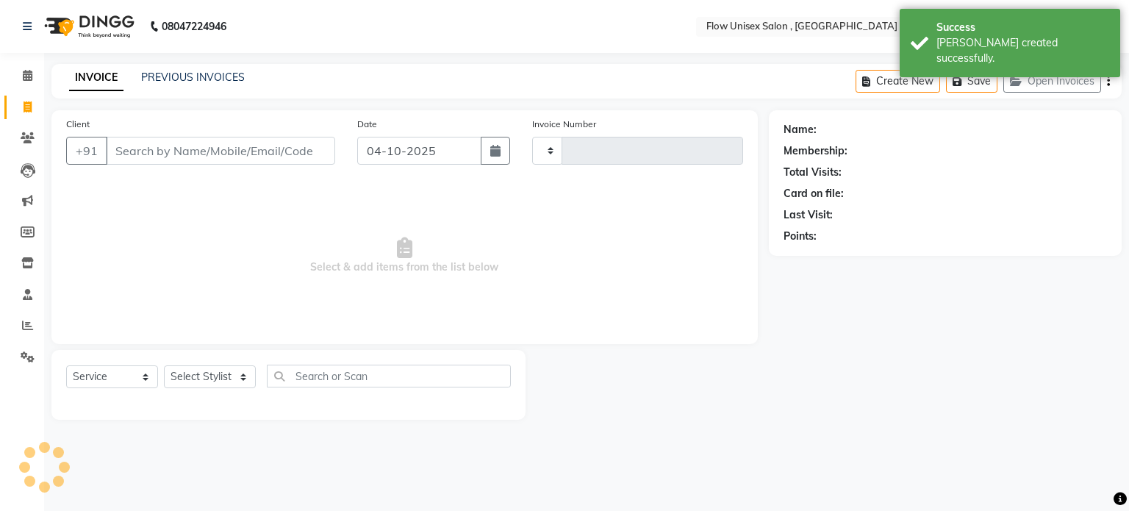
type input "6957"
select select "5875"
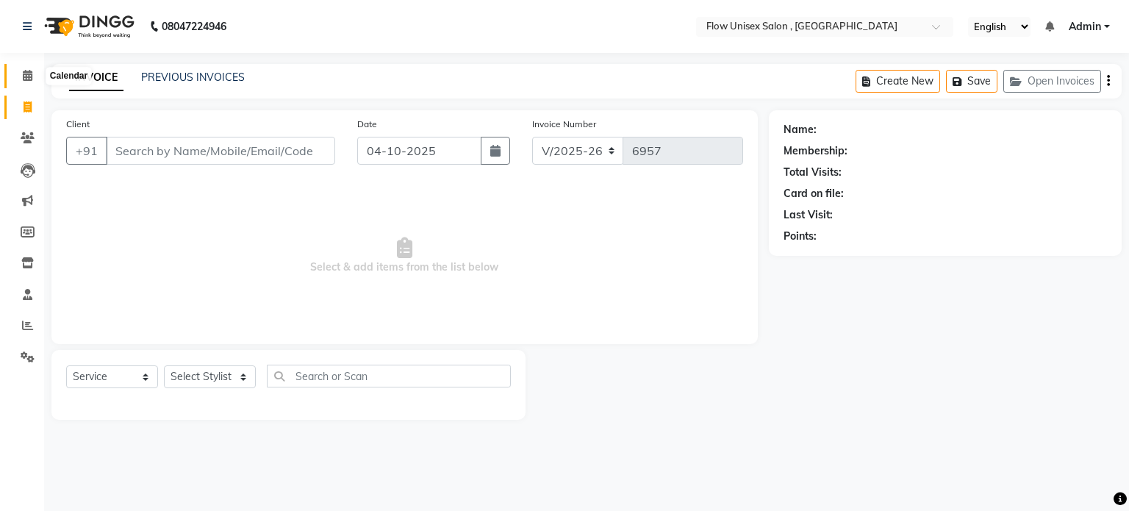
click at [18, 76] on span at bounding box center [28, 76] width 26 height 17
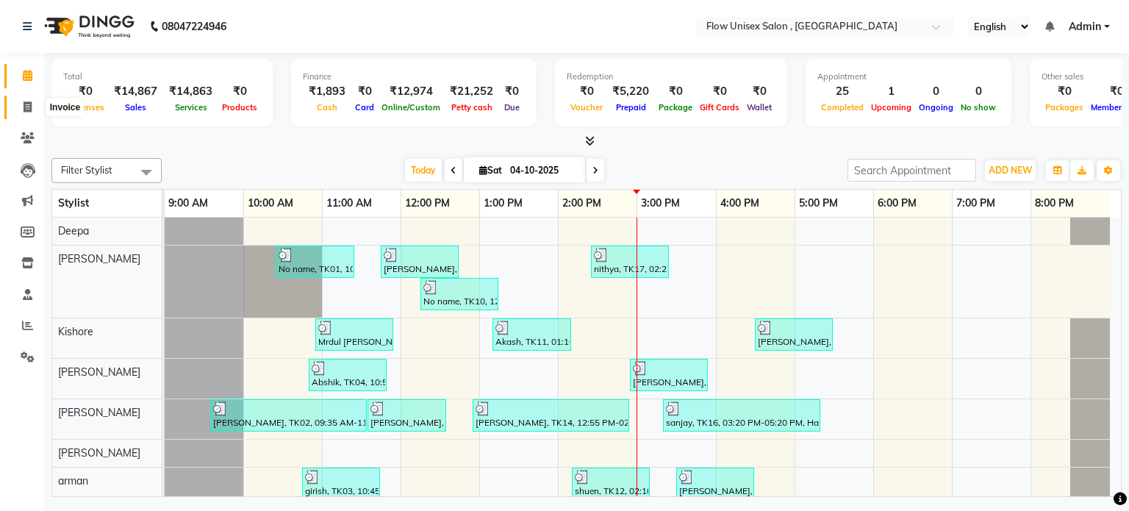
click at [31, 104] on icon at bounding box center [28, 106] width 8 height 11
select select "5875"
select select "service"
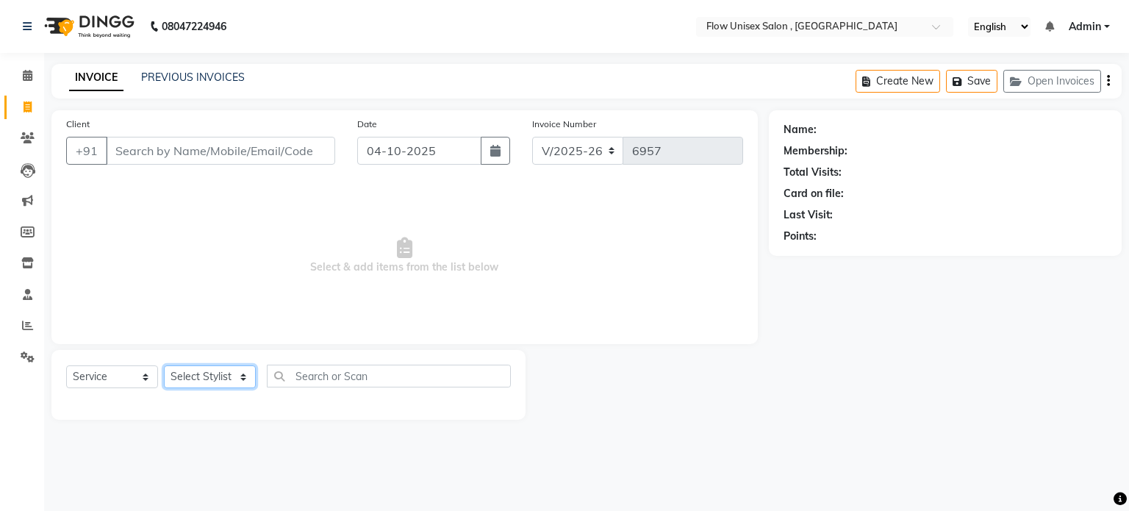
click at [221, 367] on select "Select Stylist [PERSON_NAME] [PERSON_NAME] Kishore [PERSON_NAME] debbarma [PERS…" at bounding box center [210, 376] width 92 height 23
select select "48856"
click at [164, 366] on select "Select Stylist [PERSON_NAME] [PERSON_NAME] Kishore [PERSON_NAME] debbarma [PERS…" at bounding box center [210, 376] width 92 height 23
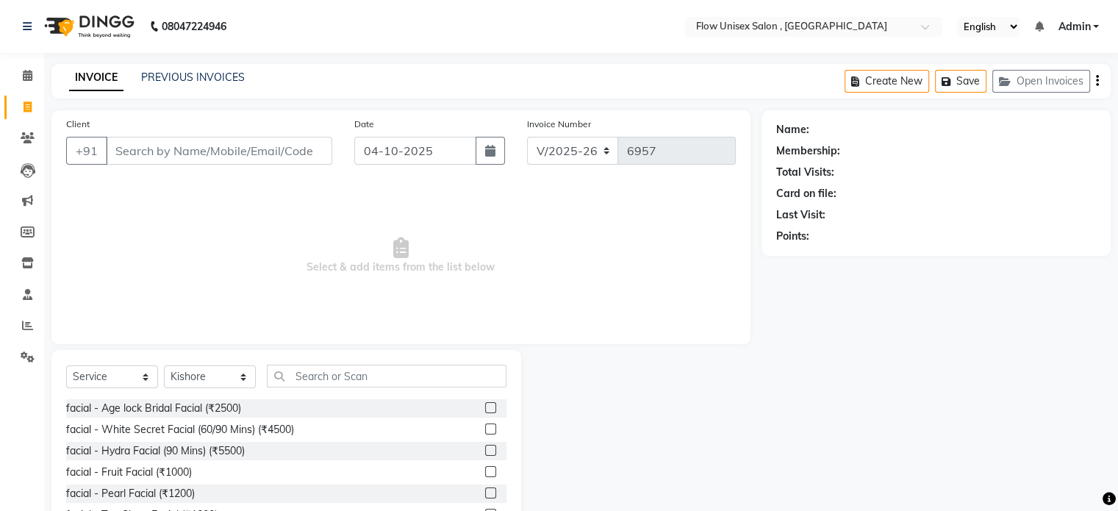
click at [326, 387] on div "Select Service Product Membership Package Voucher Prepaid Gift Card Select Styl…" at bounding box center [286, 381] width 440 height 35
click at [326, 385] on input "text" at bounding box center [387, 375] width 240 height 23
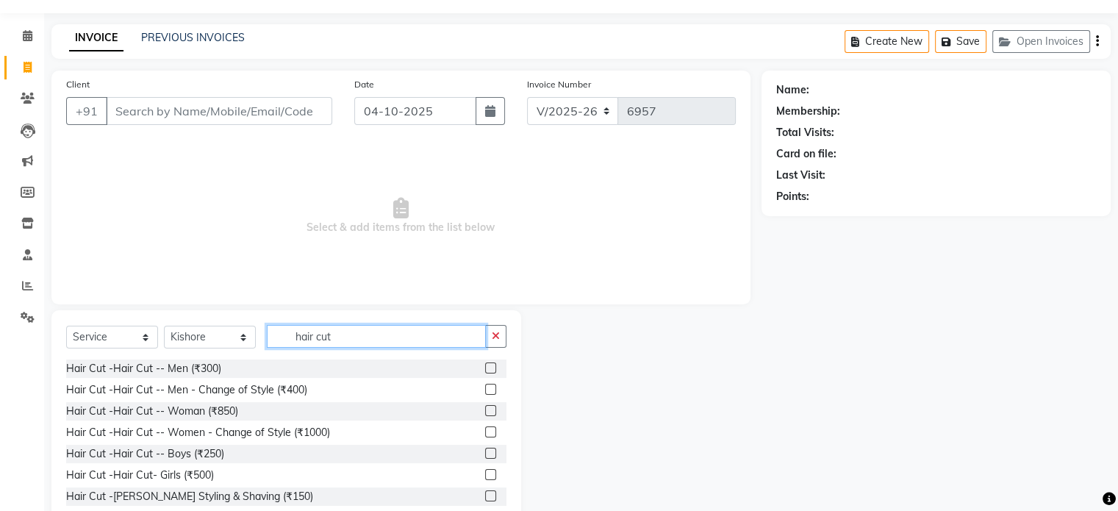
scroll to position [78, 0]
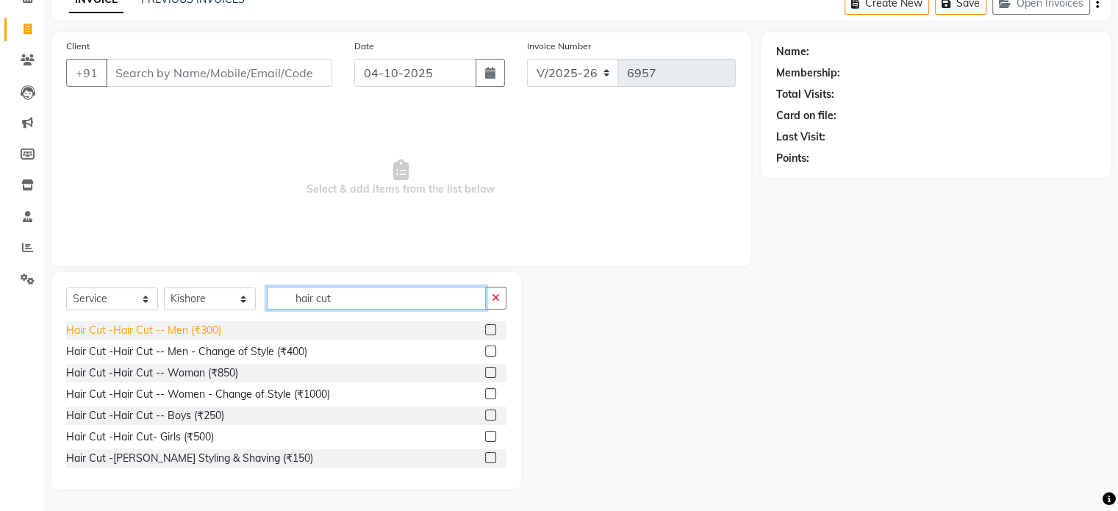
type input "hair cut"
click at [191, 326] on div "Hair Cut -Hair Cut -- Men (₹300)" at bounding box center [143, 330] width 155 height 15
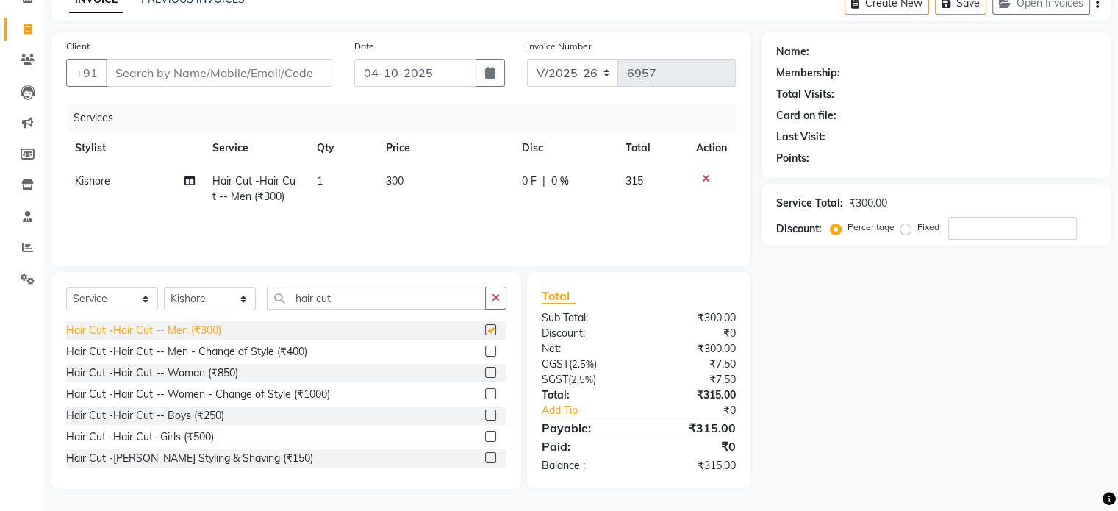
checkbox input "false"
click at [250, 82] on input "Client" at bounding box center [219, 73] width 226 height 28
type input "8"
type input "0"
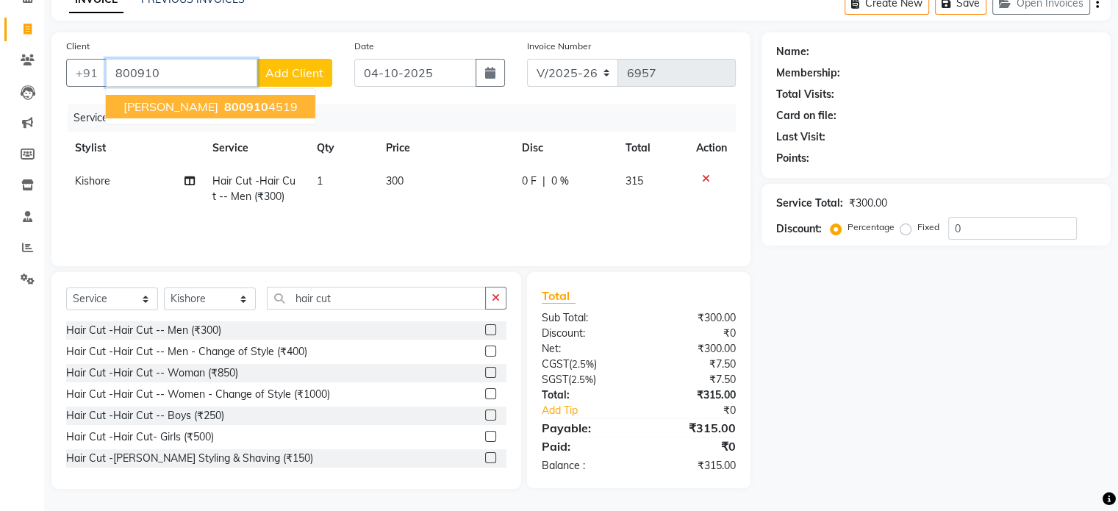
click at [113, 118] on ngb-typeahead-window "pulak 800910 4519" at bounding box center [210, 106] width 211 height 37
click at [223, 109] on ngb-highlight "800910 4519" at bounding box center [259, 106] width 76 height 15
type input "8009104519"
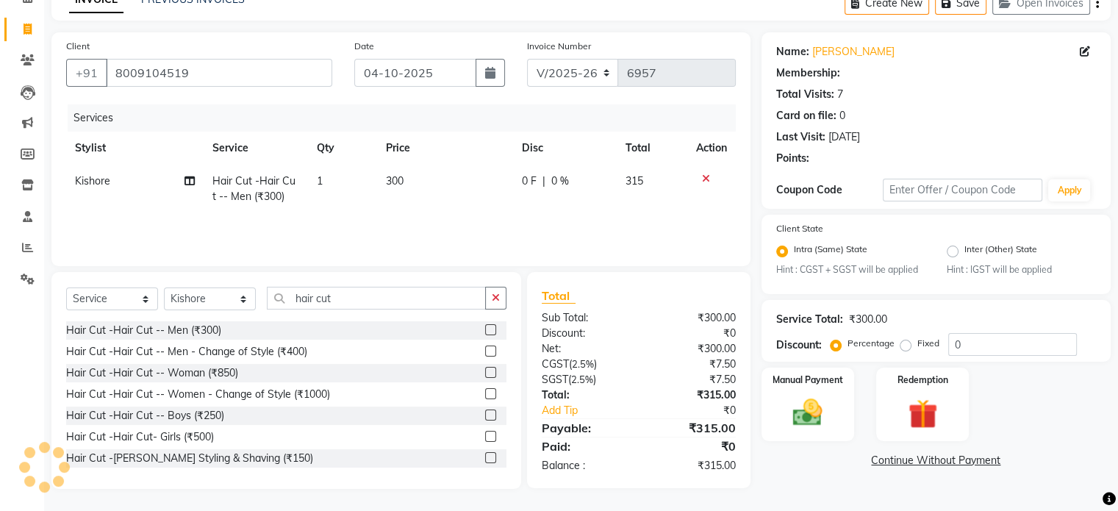
select select "1: Object"
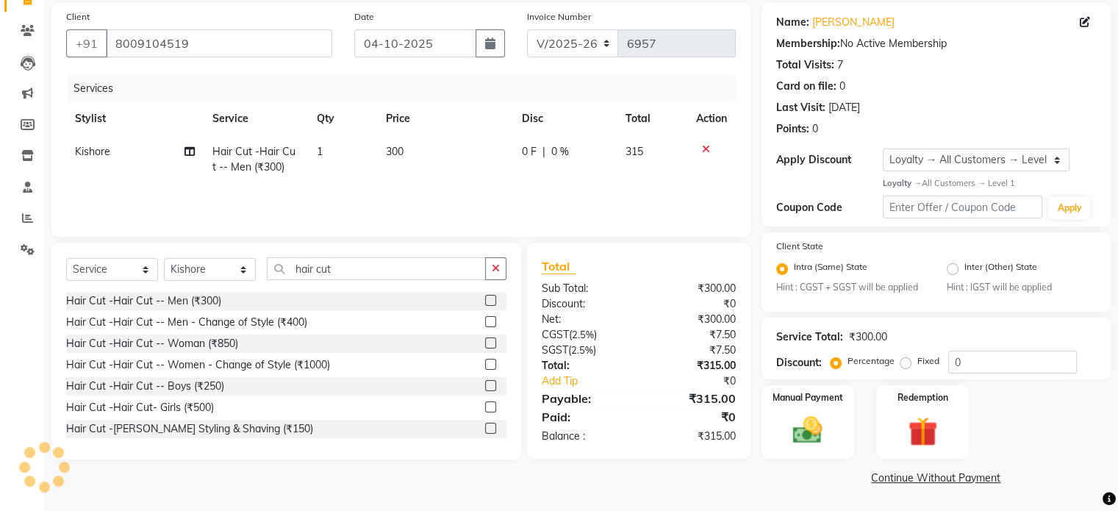
scroll to position [109, 0]
click at [785, 434] on img at bounding box center [807, 430] width 49 height 35
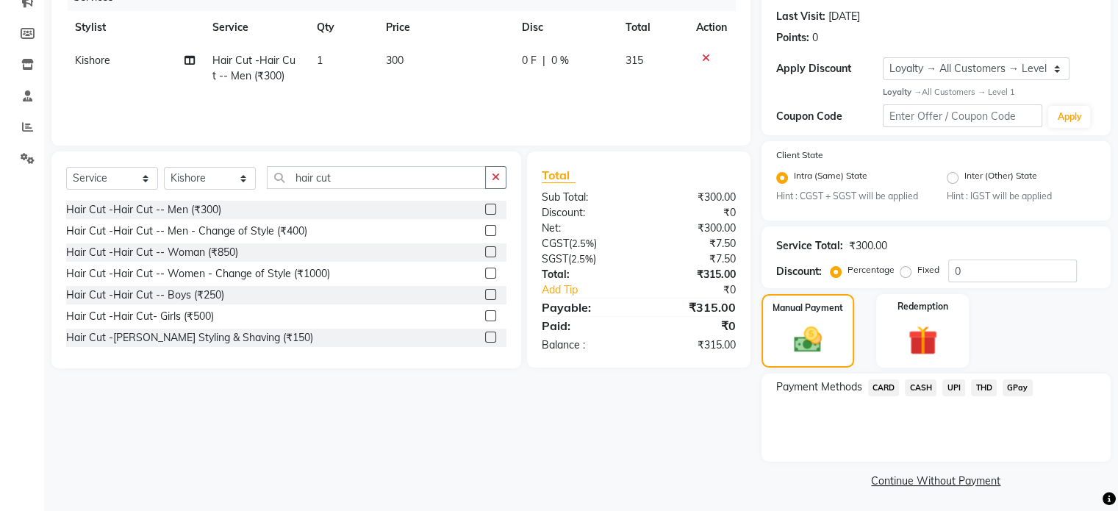
scroll to position [203, 0]
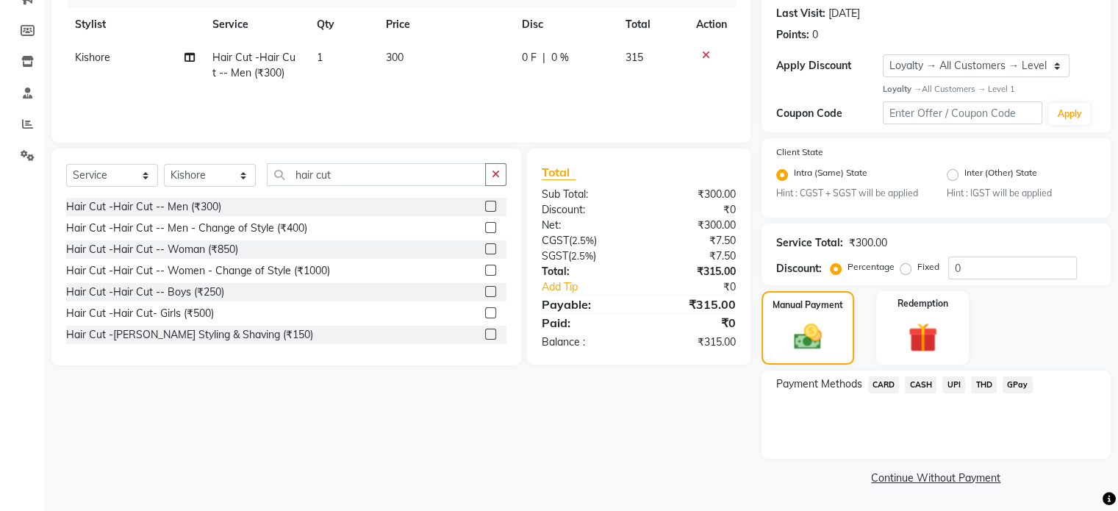
click at [960, 394] on div "UPI" at bounding box center [950, 386] width 29 height 20
click at [955, 384] on span "UPI" at bounding box center [953, 384] width 23 height 17
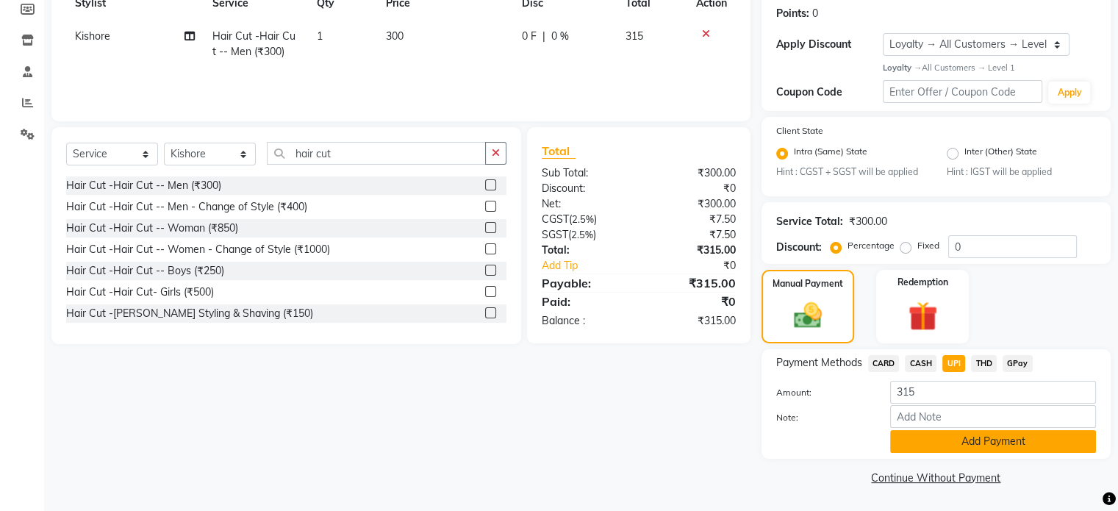
click at [947, 437] on button "Add Payment" at bounding box center [993, 441] width 206 height 23
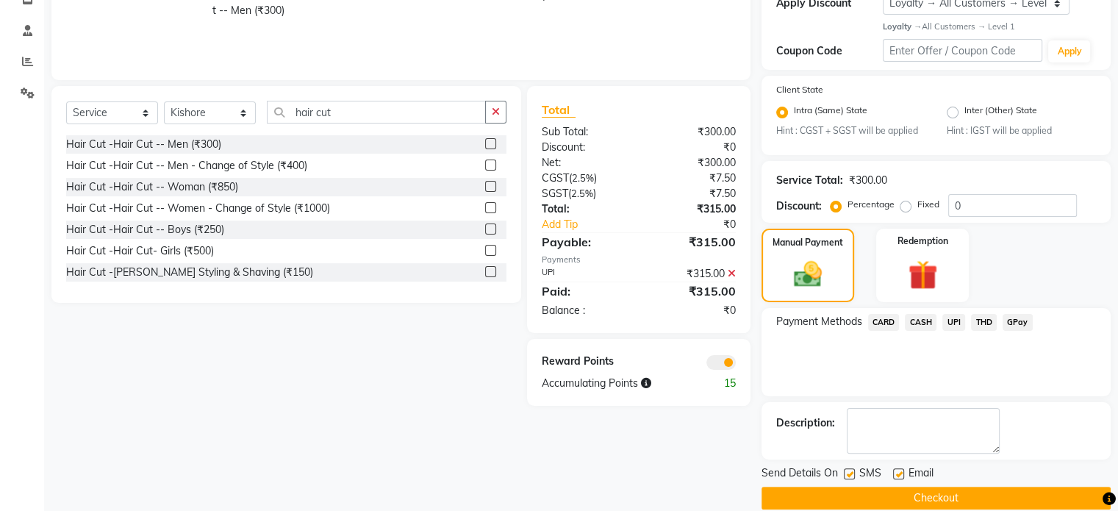
scroll to position [285, 0]
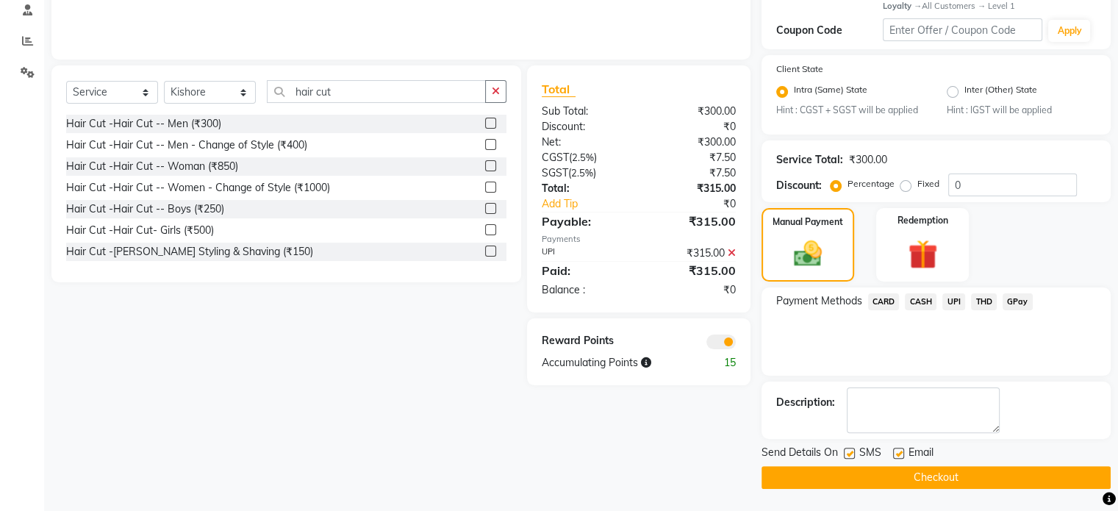
click at [721, 337] on span at bounding box center [720, 341] width 29 height 15
click at [736, 344] on input "checkbox" at bounding box center [736, 344] width 0 height 0
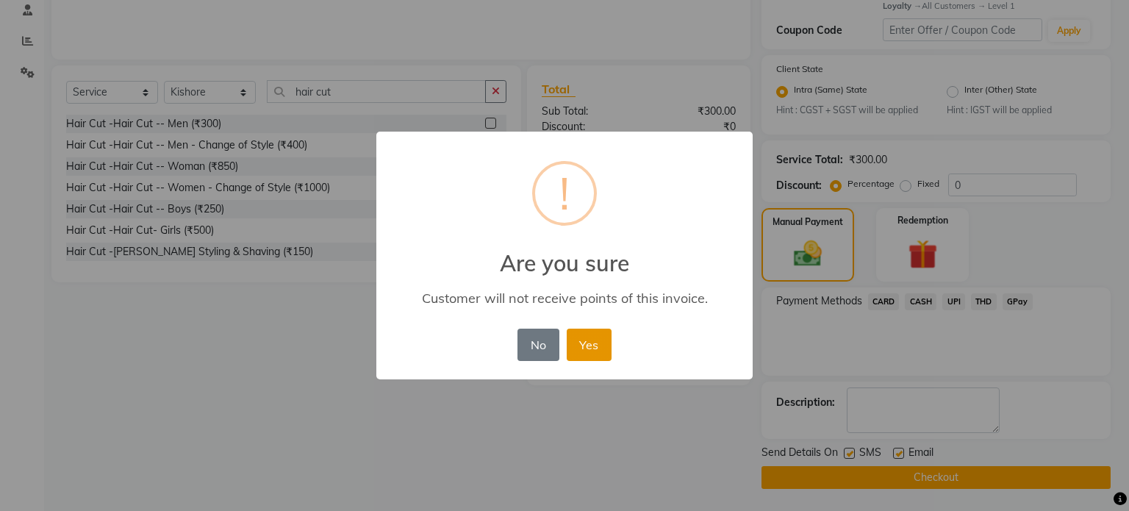
click at [598, 331] on button "Yes" at bounding box center [589, 344] width 45 height 32
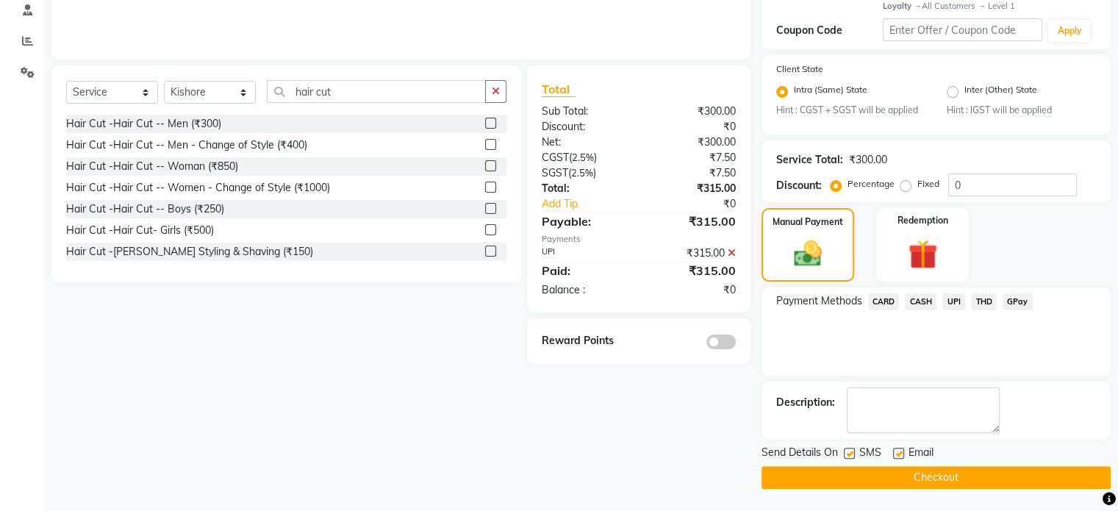
click at [801, 480] on button "Checkout" at bounding box center [935, 477] width 349 height 23
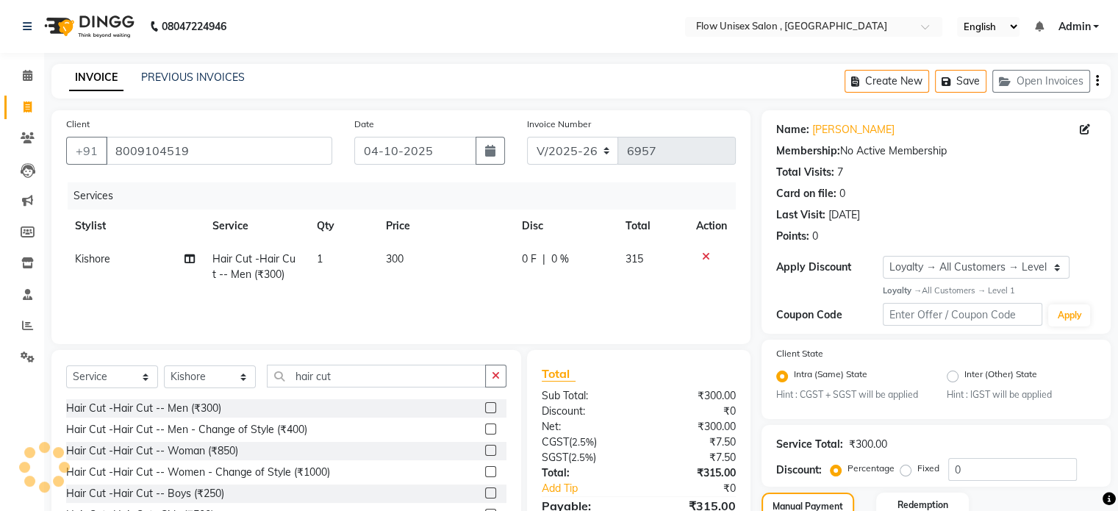
scroll to position [0, 0]
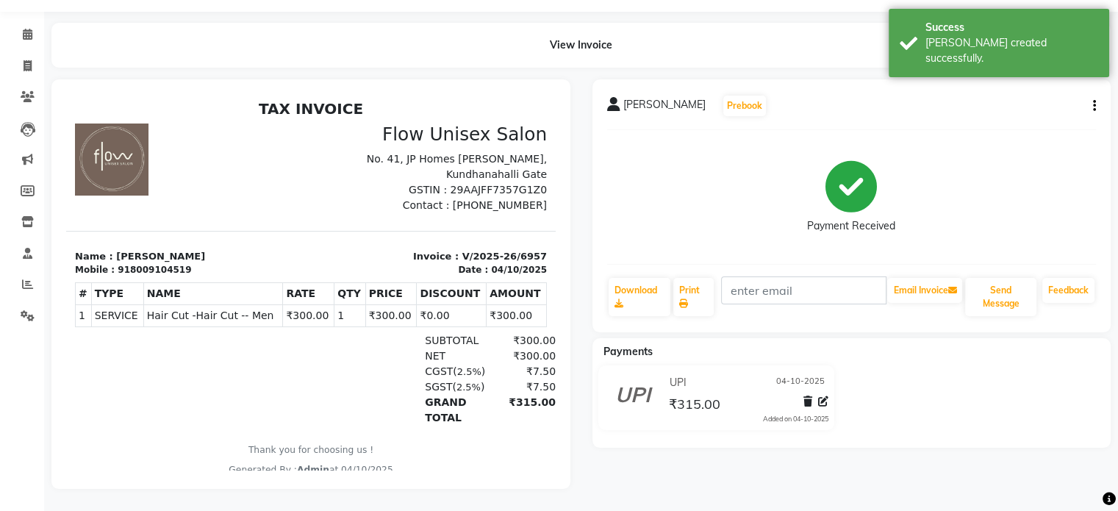
scroll to position [51, 0]
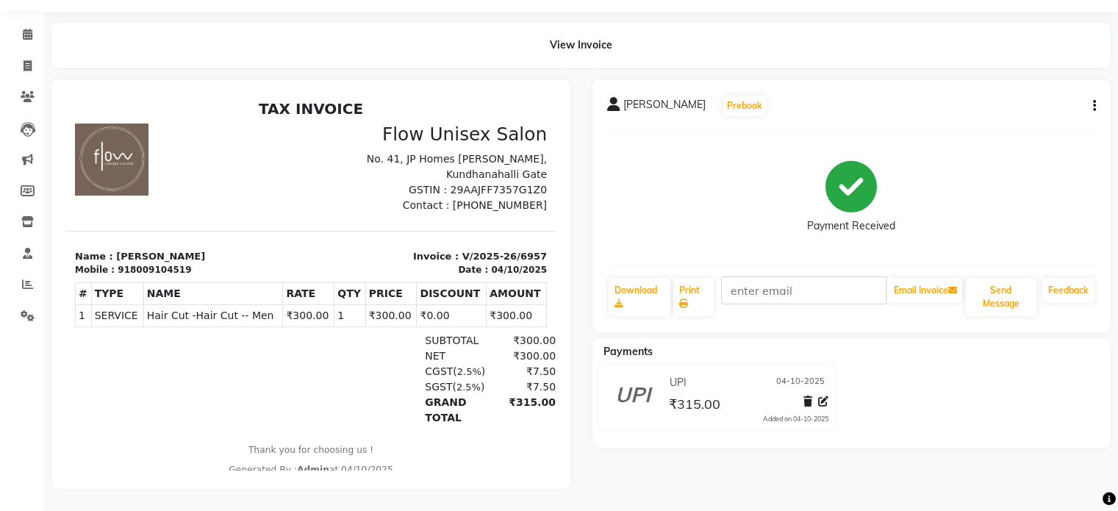
click at [32, 37] on li "Calendar" at bounding box center [22, 35] width 44 height 32
click at [20, 26] on span at bounding box center [28, 34] width 26 height 17
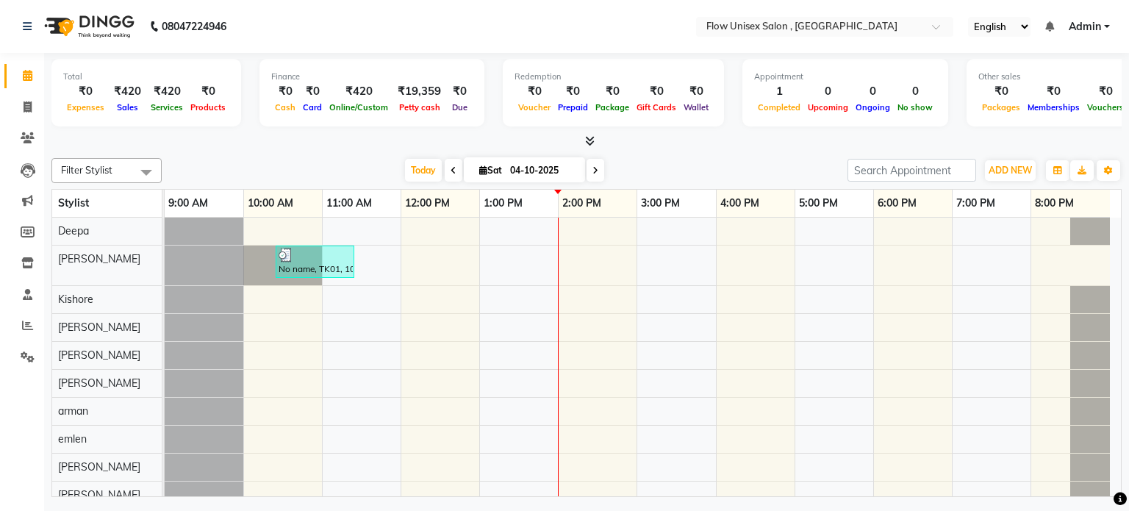
scroll to position [121, 0]
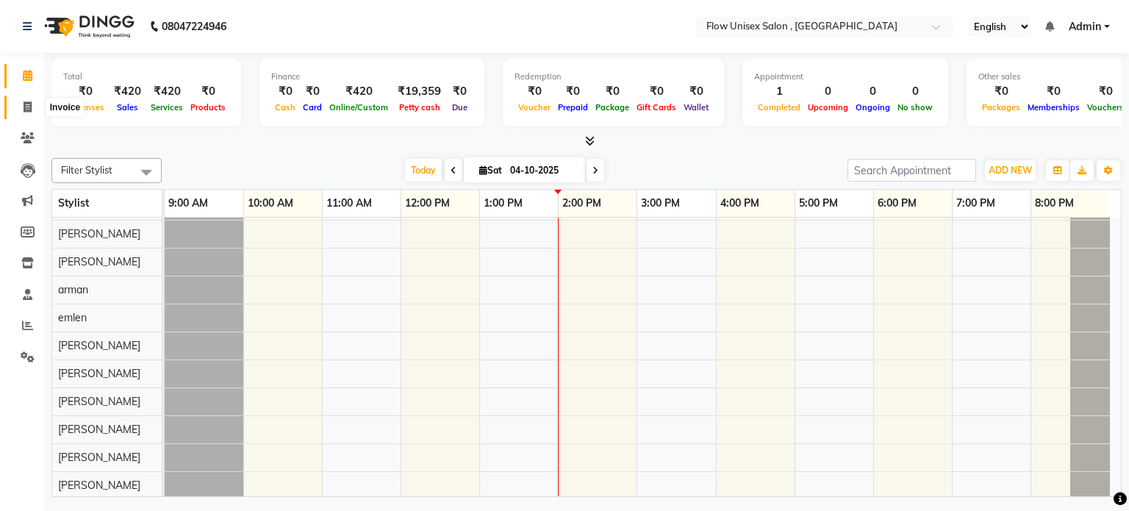
drag, startPoint x: 34, startPoint y: 105, endPoint x: 85, endPoint y: 117, distance: 52.0
click at [34, 104] on span at bounding box center [28, 107] width 26 height 17
select select "service"
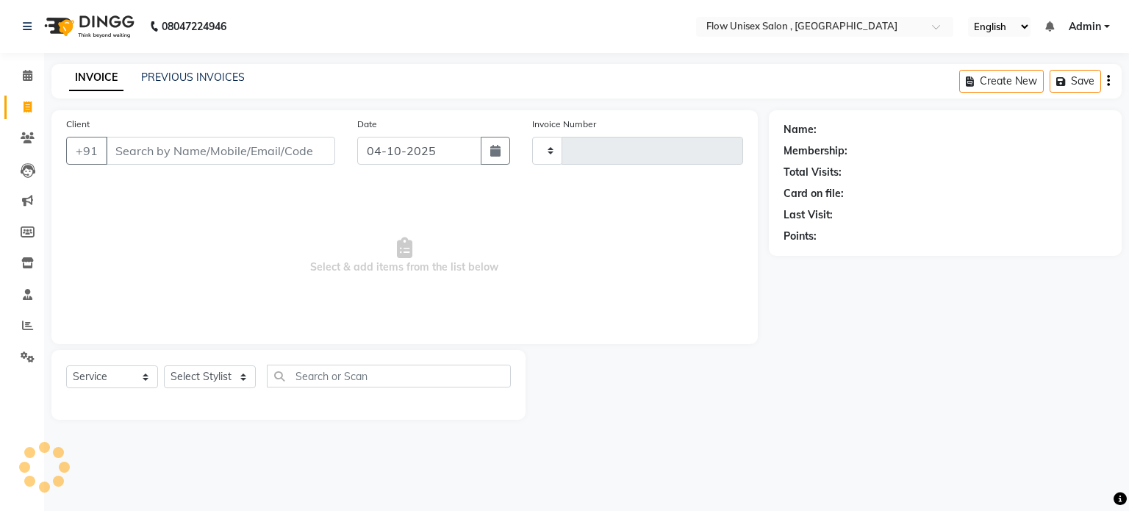
type input "6953"
select select "5875"
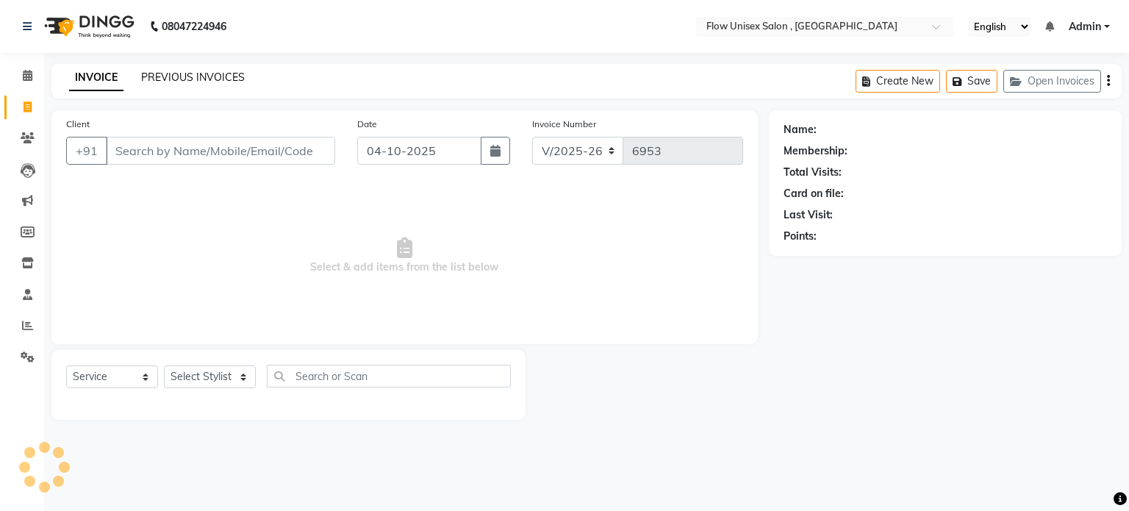
click at [144, 81] on link "PREVIOUS INVOICES" at bounding box center [193, 77] width 104 height 13
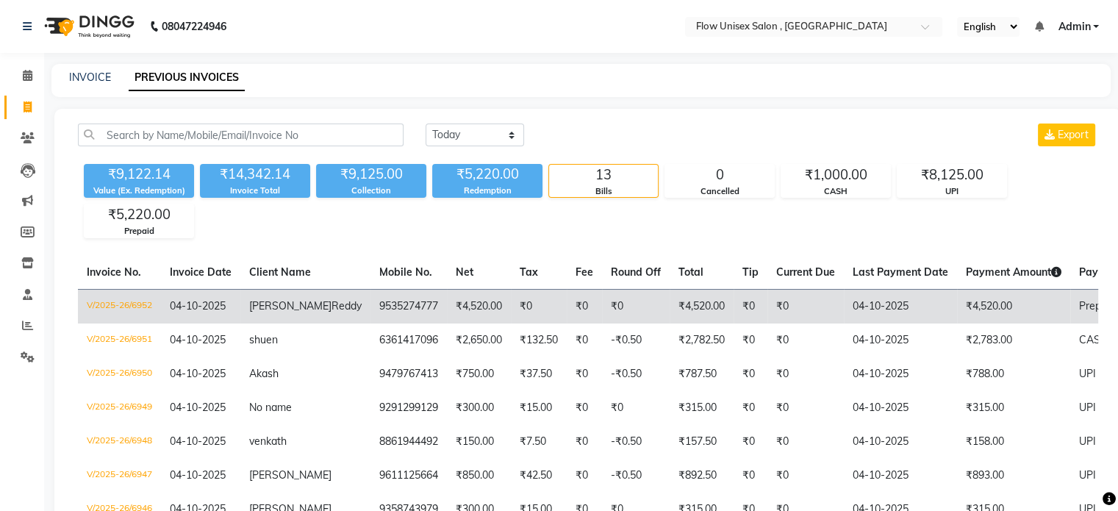
click at [999, 323] on td "₹4,520.00" at bounding box center [1013, 306] width 113 height 35
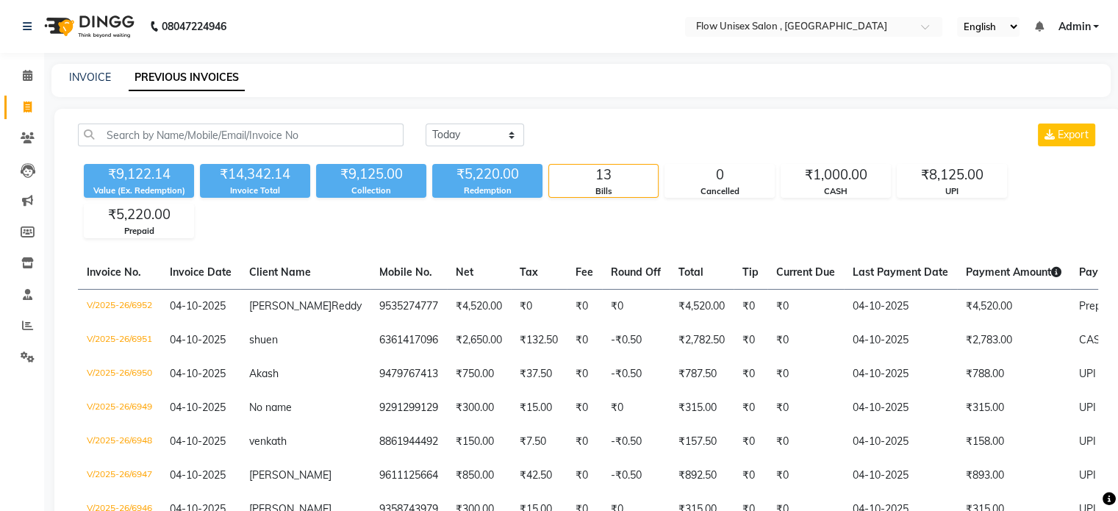
click at [24, 94] on li "Invoice" at bounding box center [22, 108] width 44 height 32
click at [20, 107] on span at bounding box center [28, 107] width 26 height 17
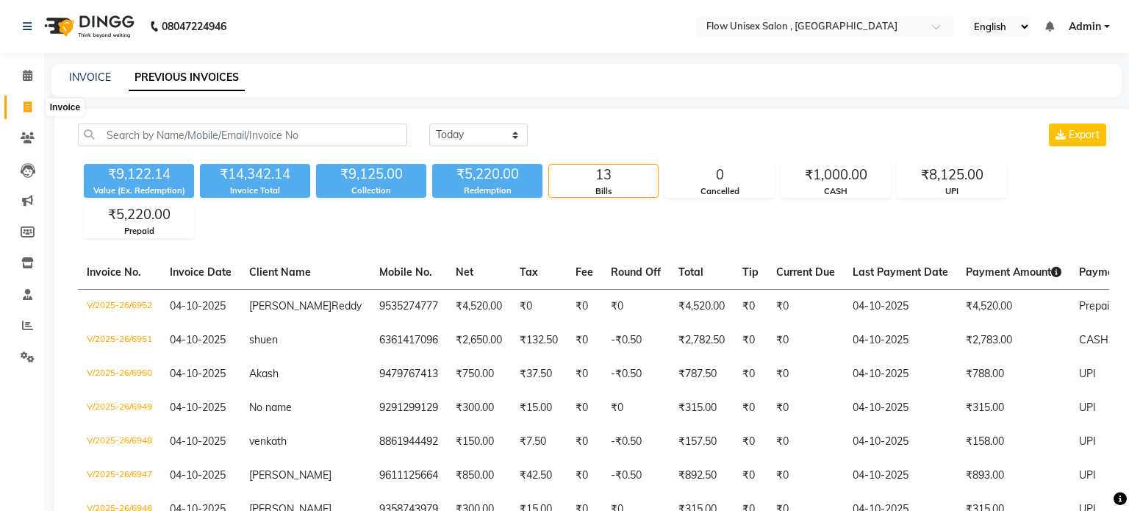
select select "5875"
select select "service"
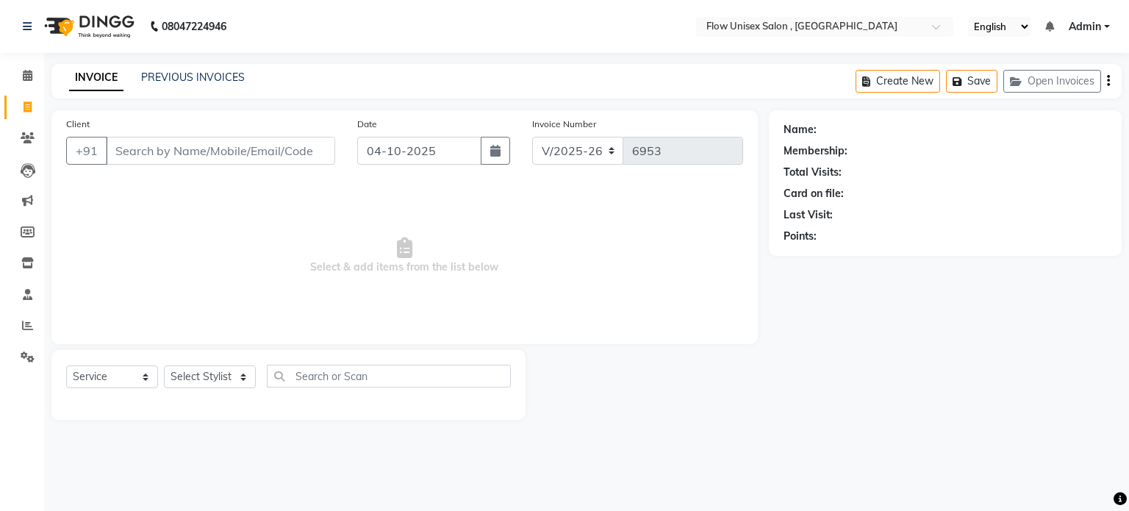
click at [276, 134] on div "Client +91" at bounding box center [200, 146] width 291 height 60
click at [273, 145] on input "Client" at bounding box center [220, 151] width 229 height 28
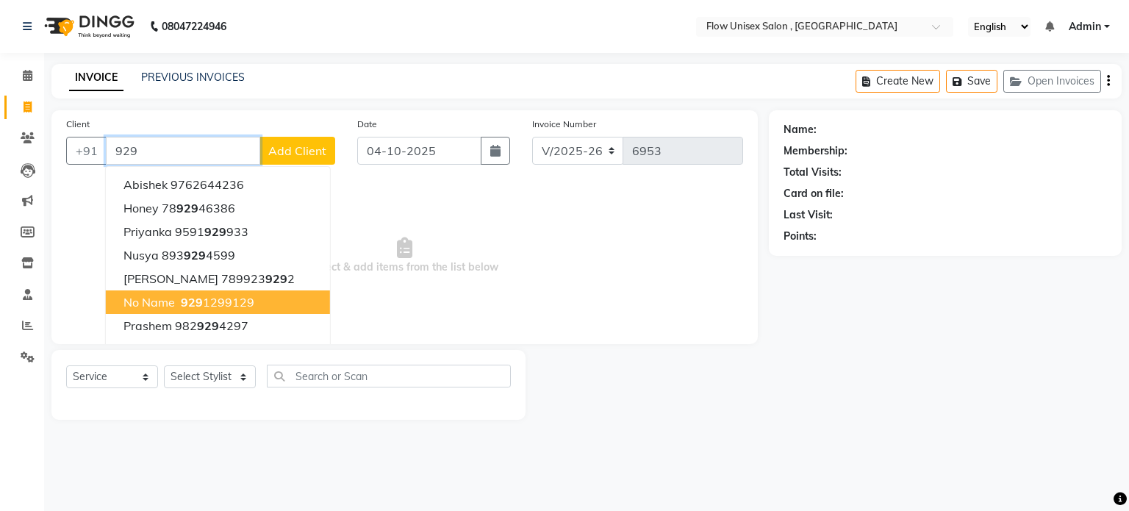
click at [182, 309] on span "929" at bounding box center [192, 302] width 22 height 15
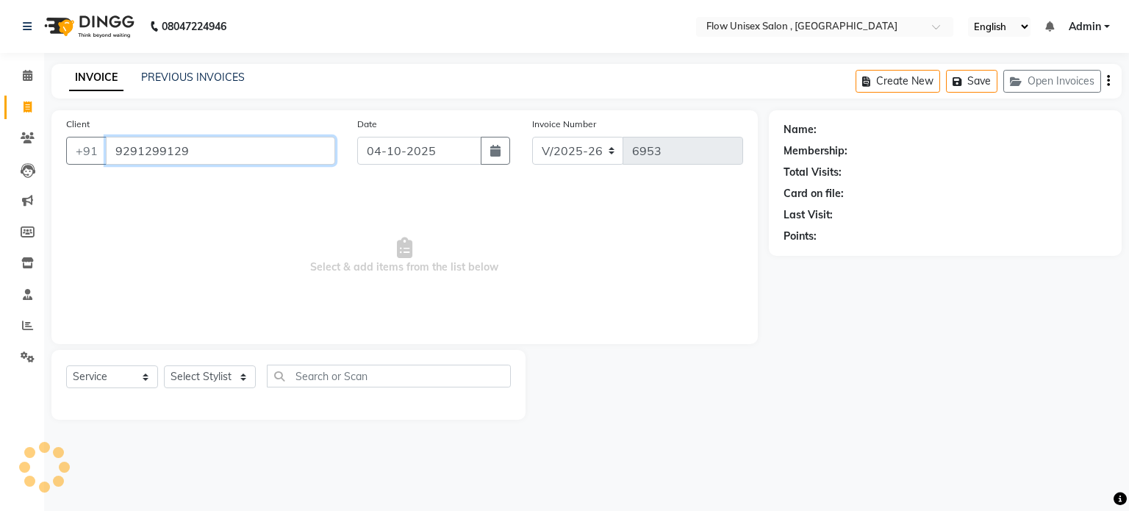
type input "9291299129"
select select "1: Object"
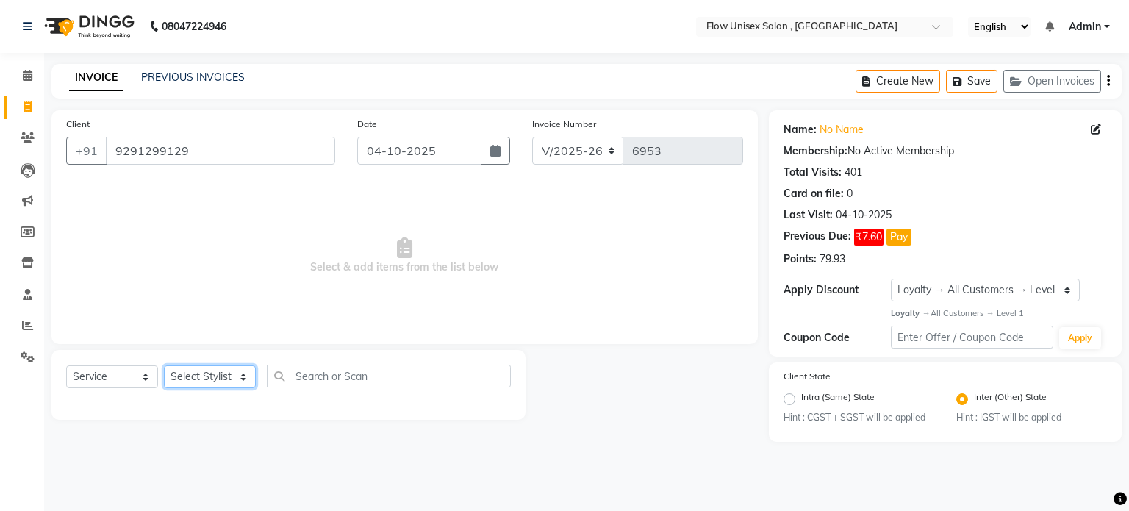
click at [203, 381] on select "Select Stylist [PERSON_NAME] [PERSON_NAME] Kishore [PERSON_NAME] debbarma [PERS…" at bounding box center [210, 376] width 92 height 23
click at [164, 366] on select "Select Stylist [PERSON_NAME] [PERSON_NAME] Kishore [PERSON_NAME] debbarma [PERS…" at bounding box center [210, 376] width 92 height 23
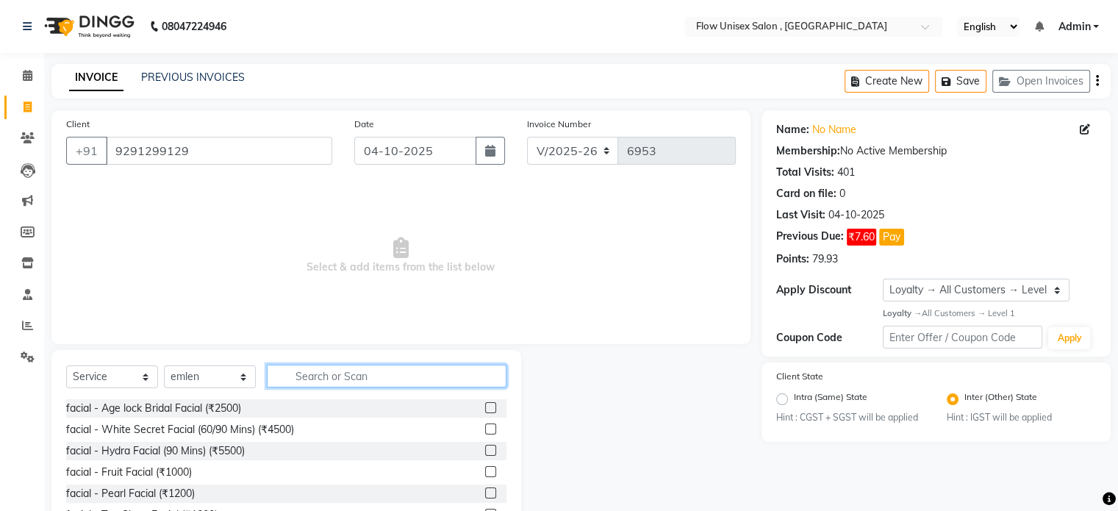
click at [338, 384] on input "text" at bounding box center [387, 375] width 240 height 23
click at [247, 367] on select "Select Stylist [PERSON_NAME] [PERSON_NAME] Kishore [PERSON_NAME] debbarma [PERS…" at bounding box center [210, 376] width 92 height 23
select select "62210"
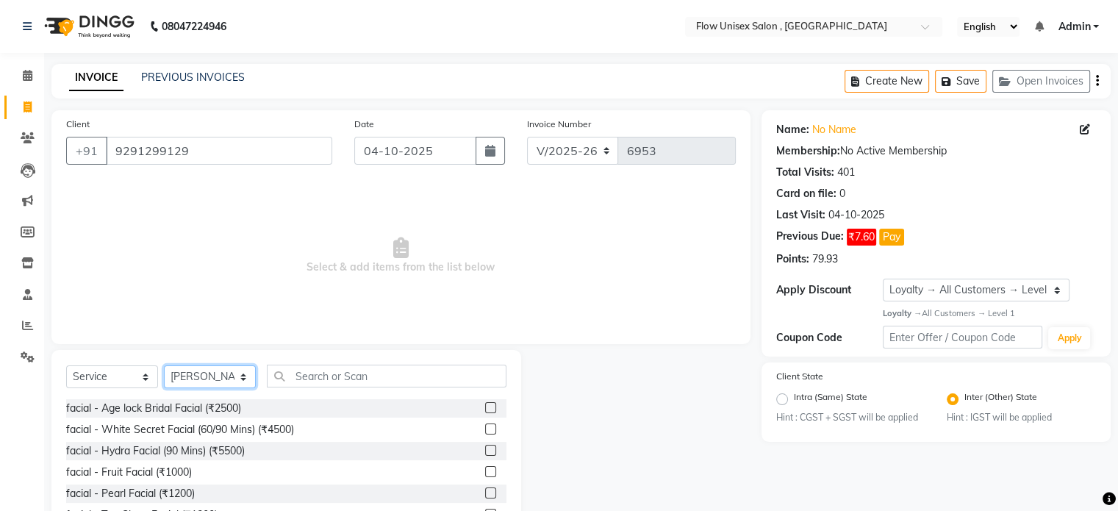
click at [164, 366] on select "Select Stylist [PERSON_NAME] [PERSON_NAME] Kishore [PERSON_NAME] debbarma [PERS…" at bounding box center [210, 376] width 92 height 23
click at [315, 392] on div "Select Service Product Membership Package Voucher Prepaid Gift Card Select Styl…" at bounding box center [286, 381] width 440 height 35
click at [325, 376] on input "text" at bounding box center [387, 375] width 240 height 23
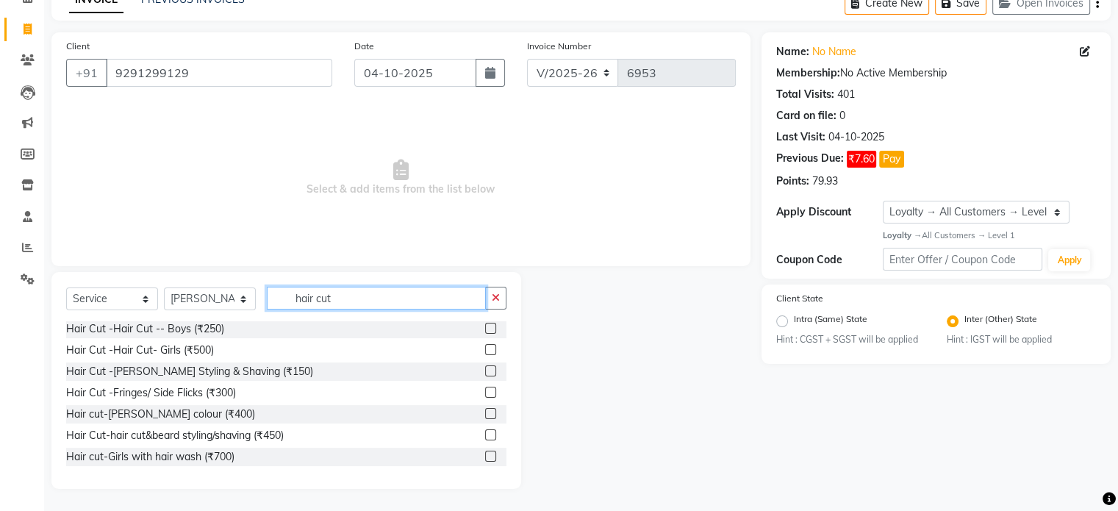
scroll to position [87, 0]
type input "hair cut"
click at [279, 434] on div "Hair Cut-hair cut&beard styling/shaving (₹450)" at bounding box center [175, 434] width 218 height 15
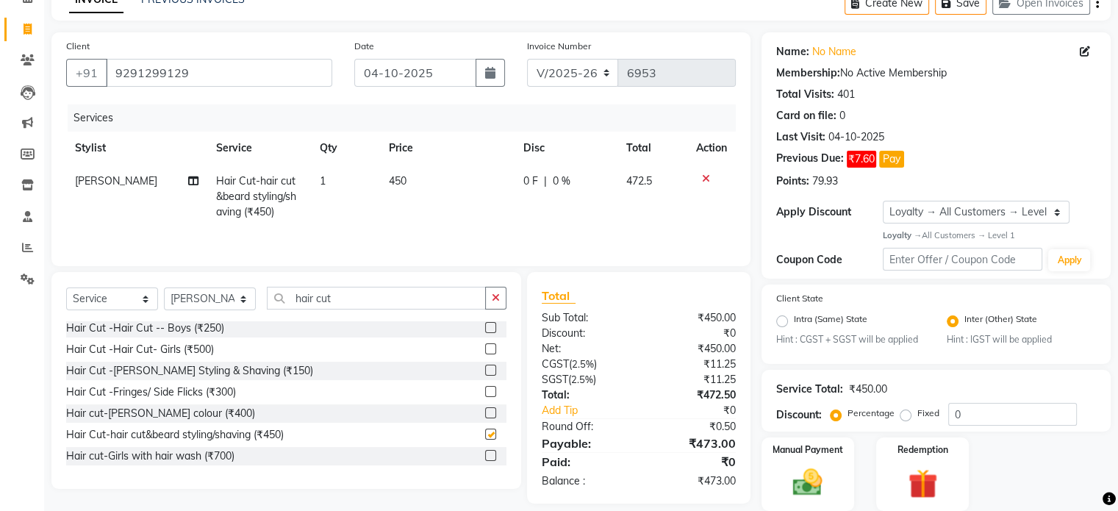
checkbox input "false"
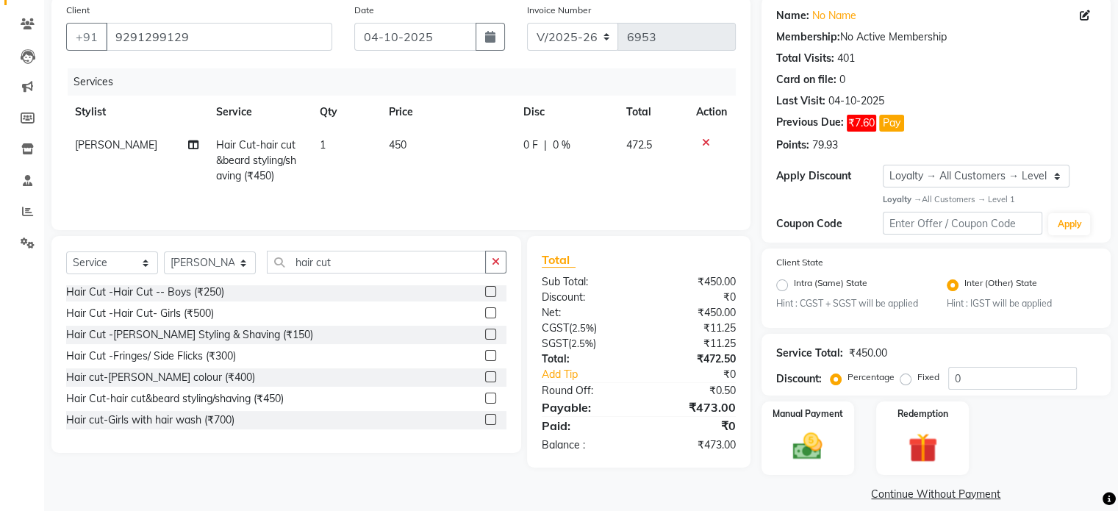
scroll to position [131, 0]
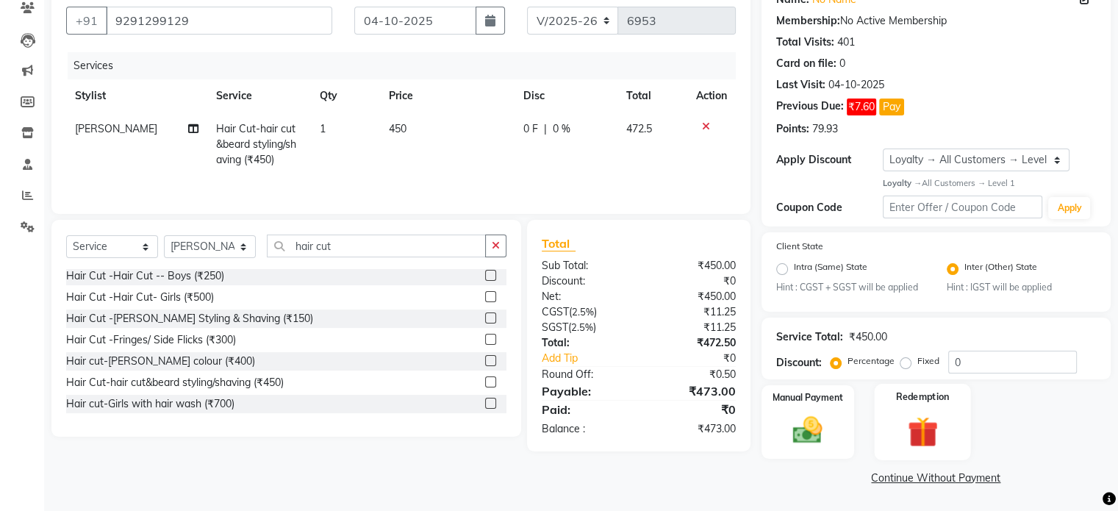
drag, startPoint x: 790, startPoint y: 404, endPoint x: 910, endPoint y: 437, distance: 125.0
click at [788, 403] on div "Manual Payment" at bounding box center [807, 421] width 93 height 73
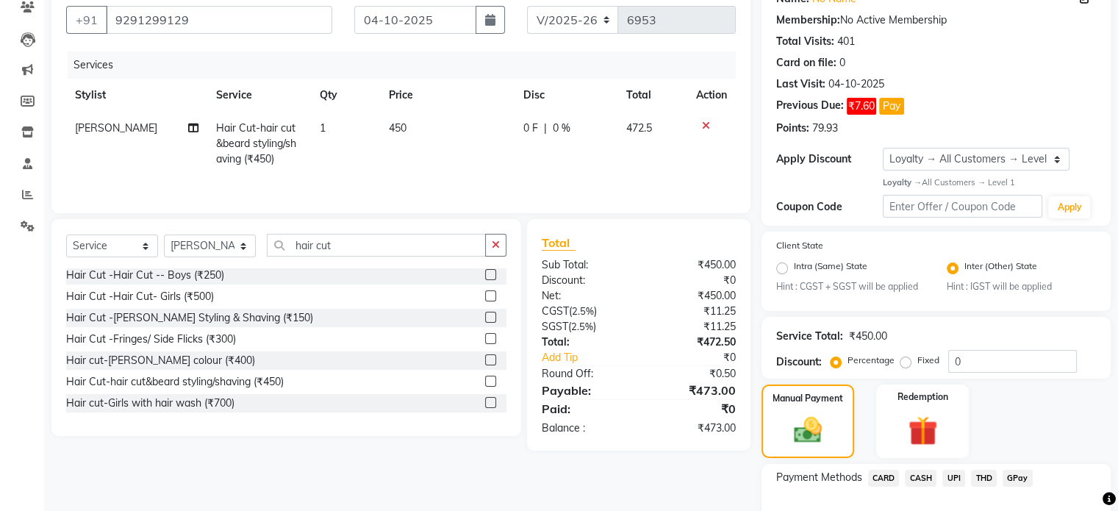
click at [958, 472] on span "UPI" at bounding box center [953, 478] width 23 height 17
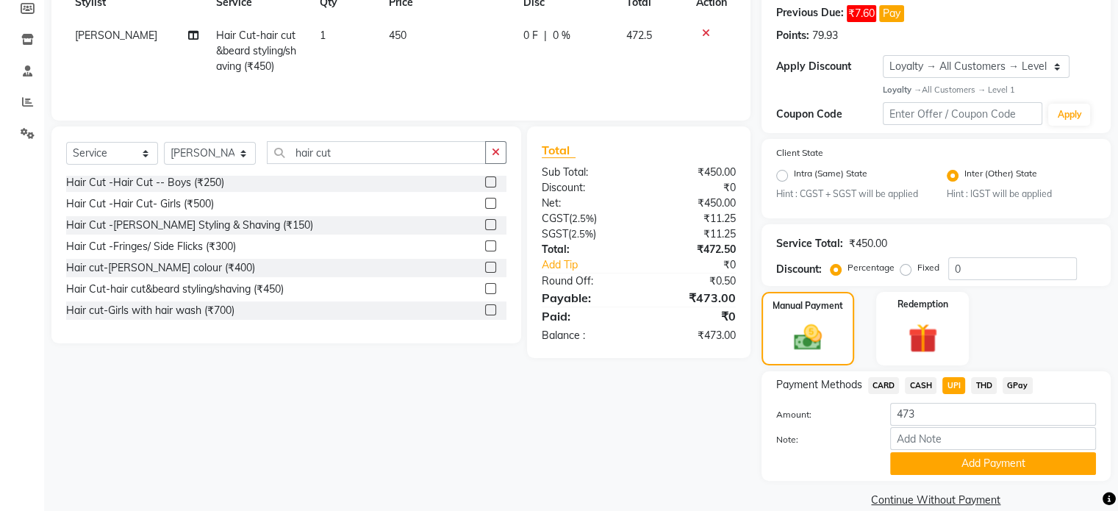
scroll to position [248, 0]
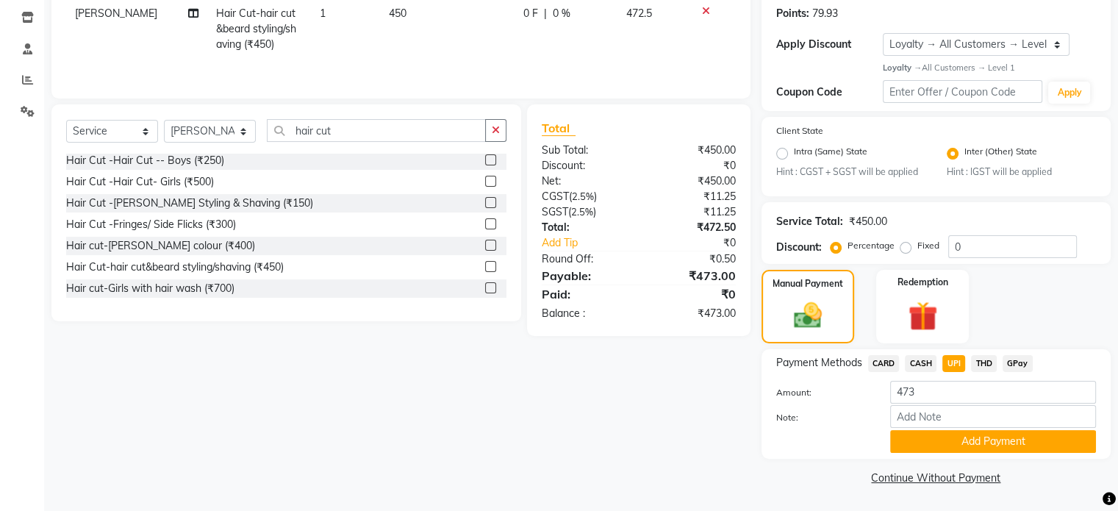
drag, startPoint x: 944, startPoint y: 447, endPoint x: 941, endPoint y: 432, distance: 15.1
click at [941, 446] on button "Add Payment" at bounding box center [993, 441] width 206 height 23
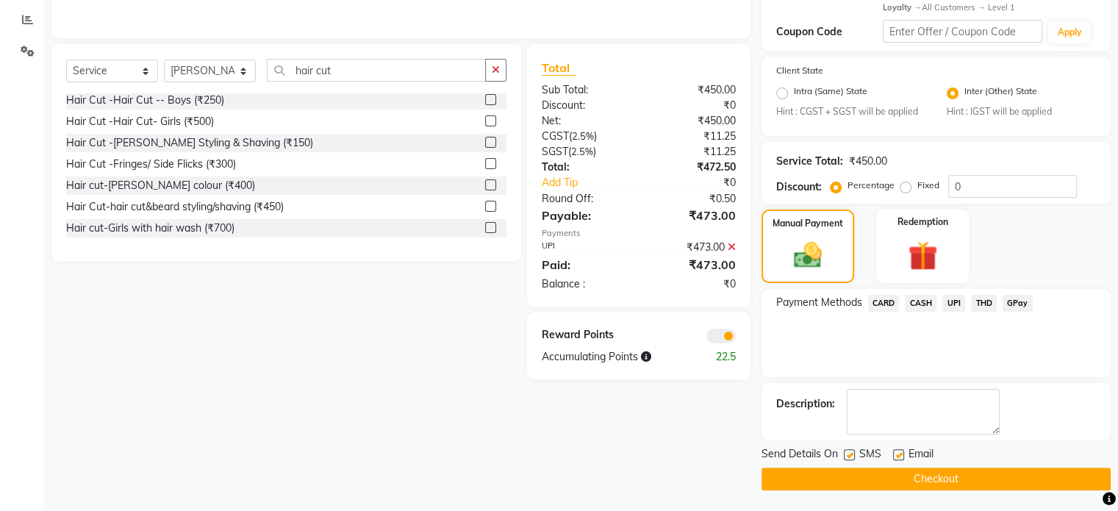
scroll to position [308, 0]
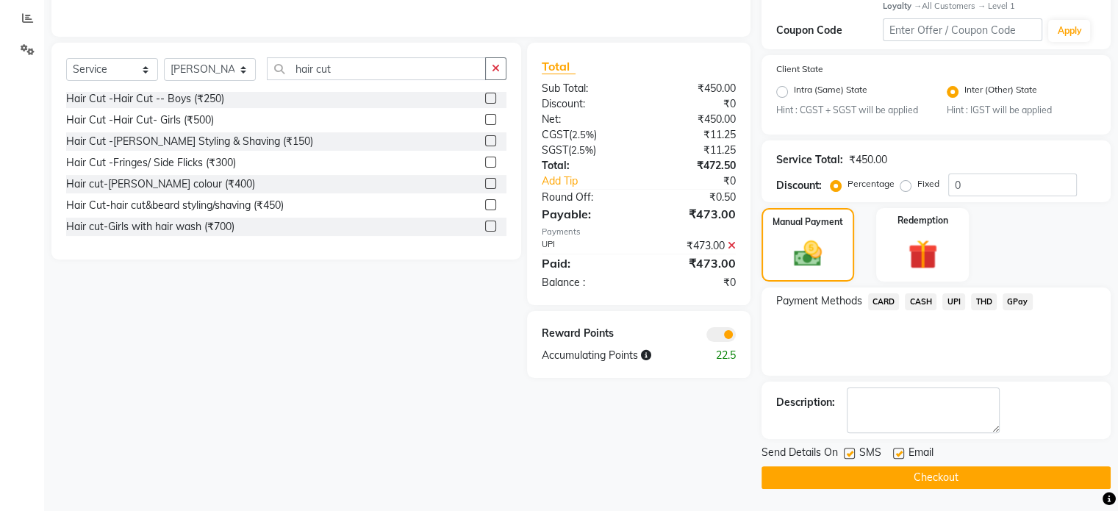
click at [716, 328] on span at bounding box center [720, 334] width 29 height 15
click at [736, 337] on input "checkbox" at bounding box center [736, 337] width 0 height 0
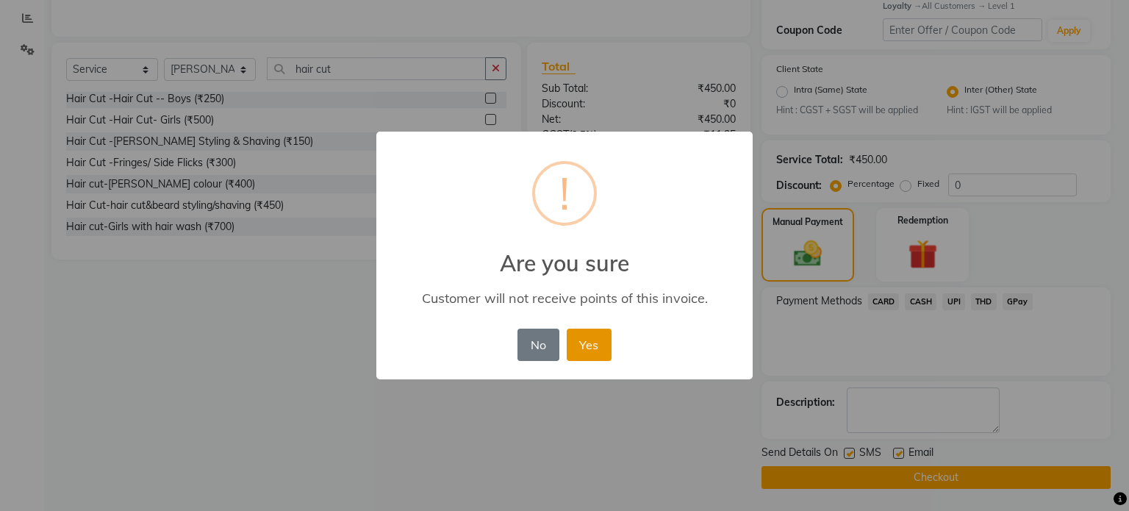
click at [603, 343] on button "Yes" at bounding box center [589, 344] width 45 height 32
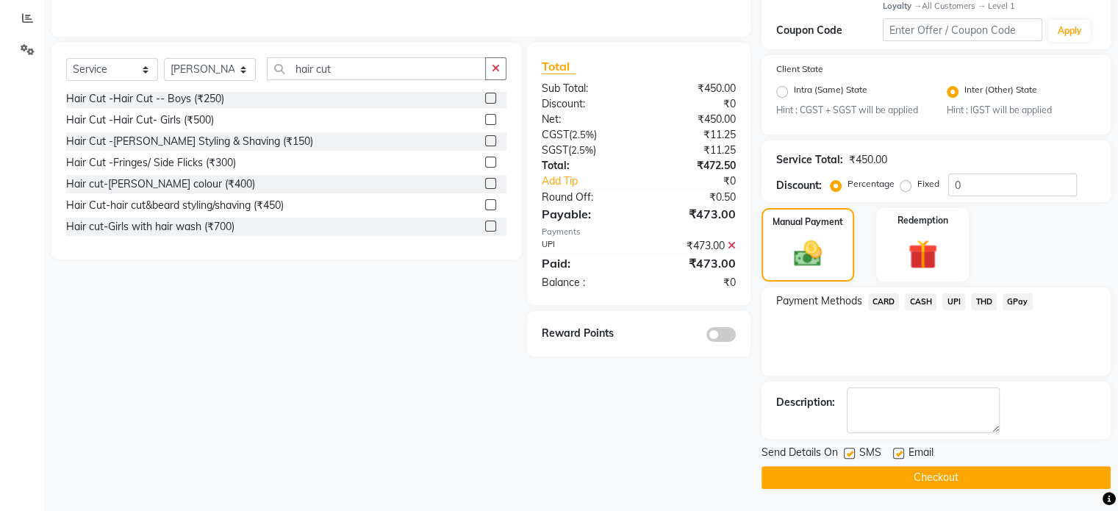
drag, startPoint x: 799, startPoint y: 479, endPoint x: 810, endPoint y: 477, distance: 11.2
click at [799, 479] on button "Checkout" at bounding box center [935, 477] width 349 height 23
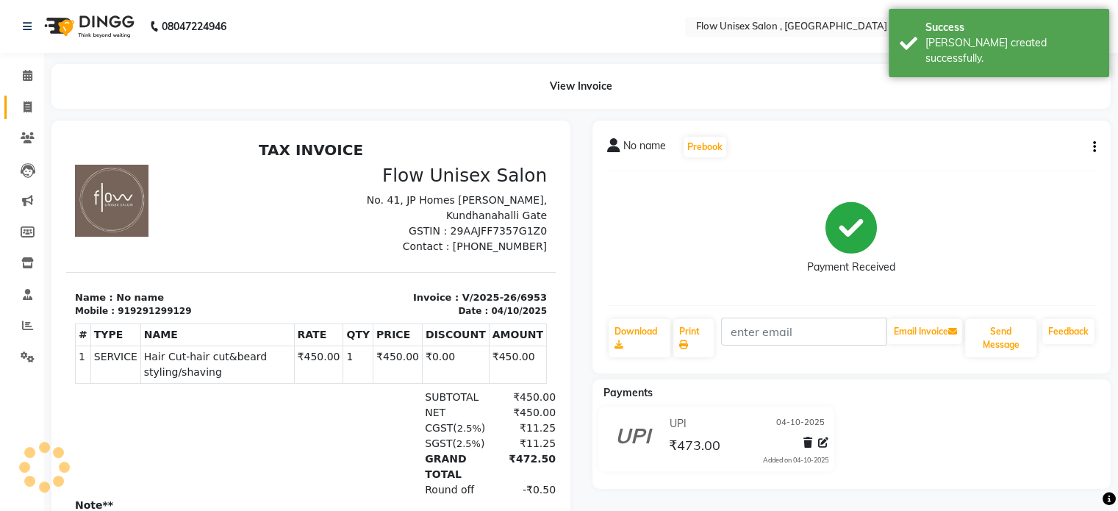
click at [21, 96] on link "Invoice" at bounding box center [21, 108] width 35 height 24
select select "5875"
select select "service"
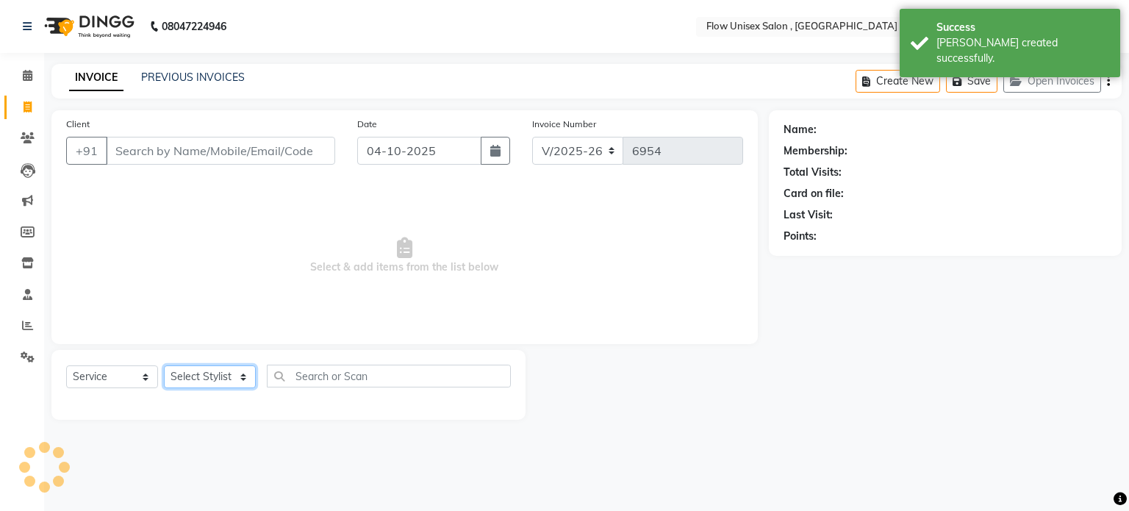
click at [224, 371] on select "Select Stylist" at bounding box center [210, 376] width 92 height 23
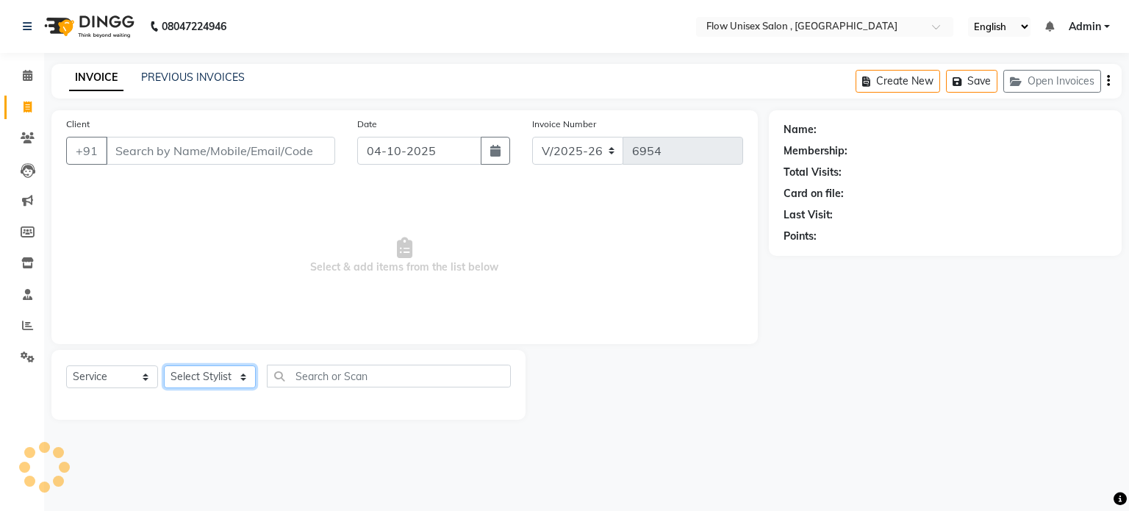
click at [200, 370] on select "Select Stylist" at bounding box center [210, 376] width 92 height 23
click at [200, 381] on select "Select Stylist" at bounding box center [210, 376] width 92 height 23
click at [201, 381] on select "Select Stylist" at bounding box center [210, 376] width 92 height 23
select select "5875"
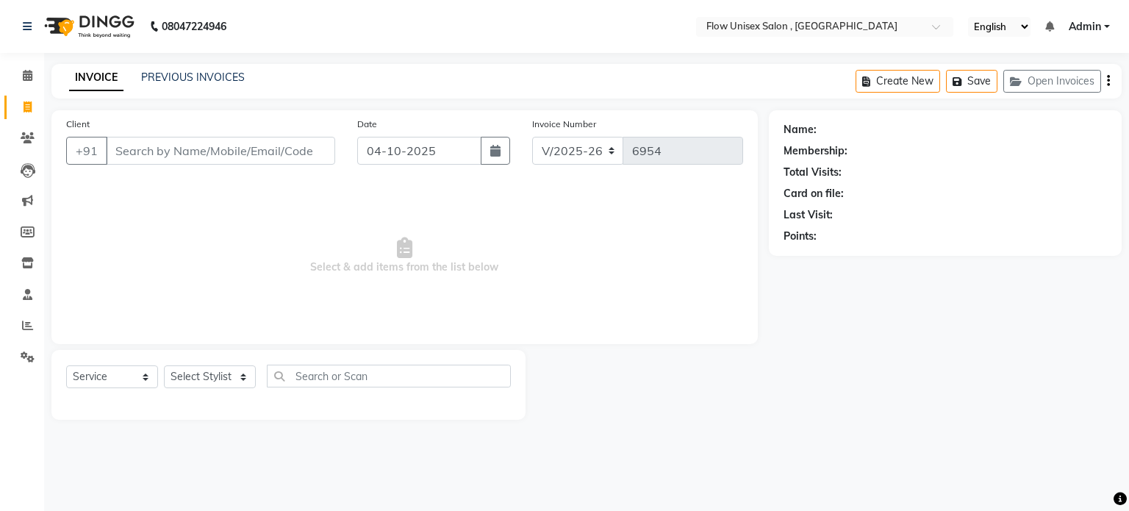
select select "service"
drag, startPoint x: 226, startPoint y: 375, endPoint x: 267, endPoint y: 268, distance: 114.9
click at [226, 375] on select "Select Stylist" at bounding box center [210, 376] width 92 height 23
select select "49207"
click at [164, 366] on select "Select Stylist [PERSON_NAME] [PERSON_NAME] Kishore [PERSON_NAME] debbarma [PERS…" at bounding box center [210, 376] width 92 height 23
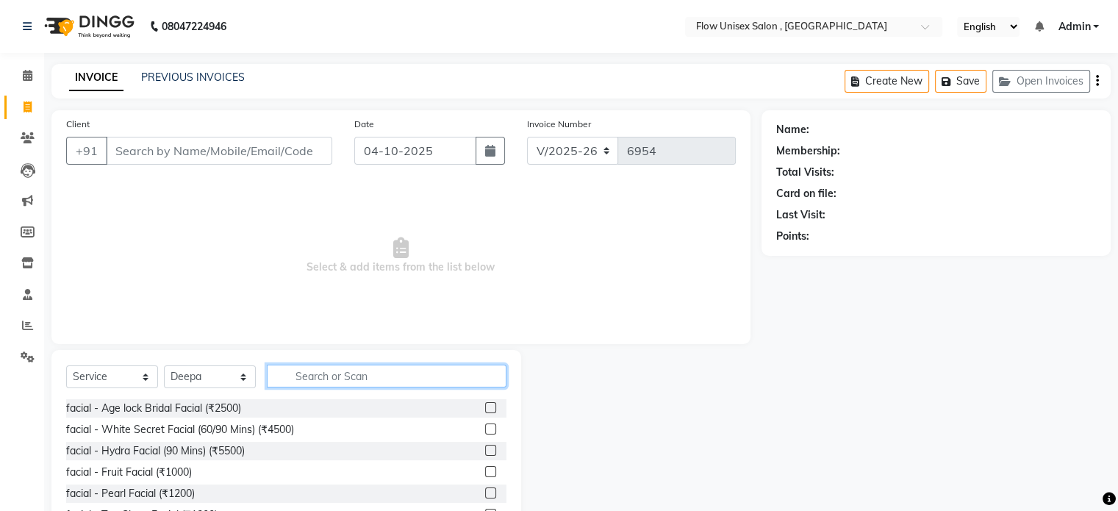
click at [391, 377] on input "text" at bounding box center [387, 375] width 240 height 23
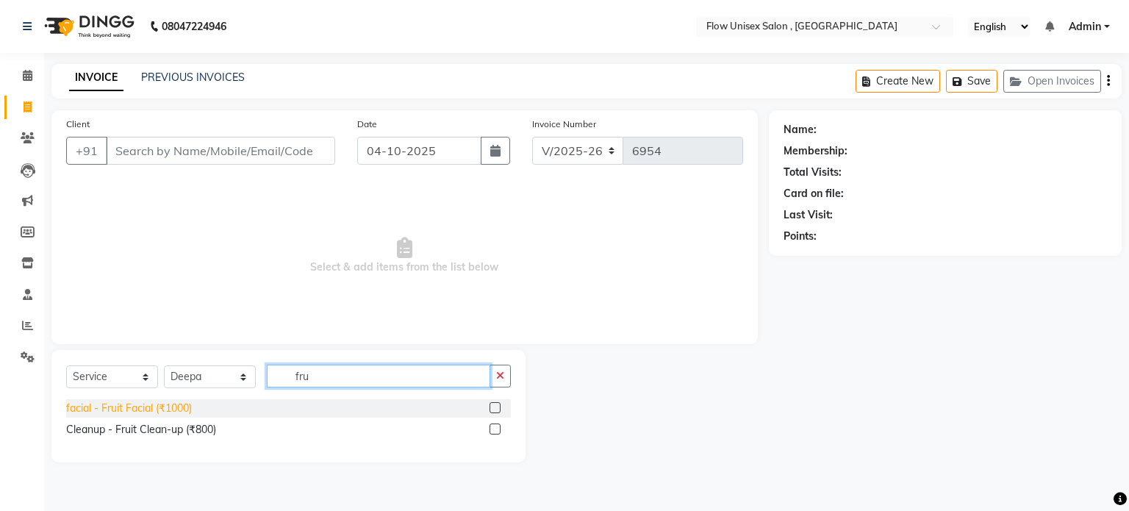
type input "fru"
click at [156, 405] on div "facial - Fruit Facial (₹1000)" at bounding box center [129, 407] width 126 height 15
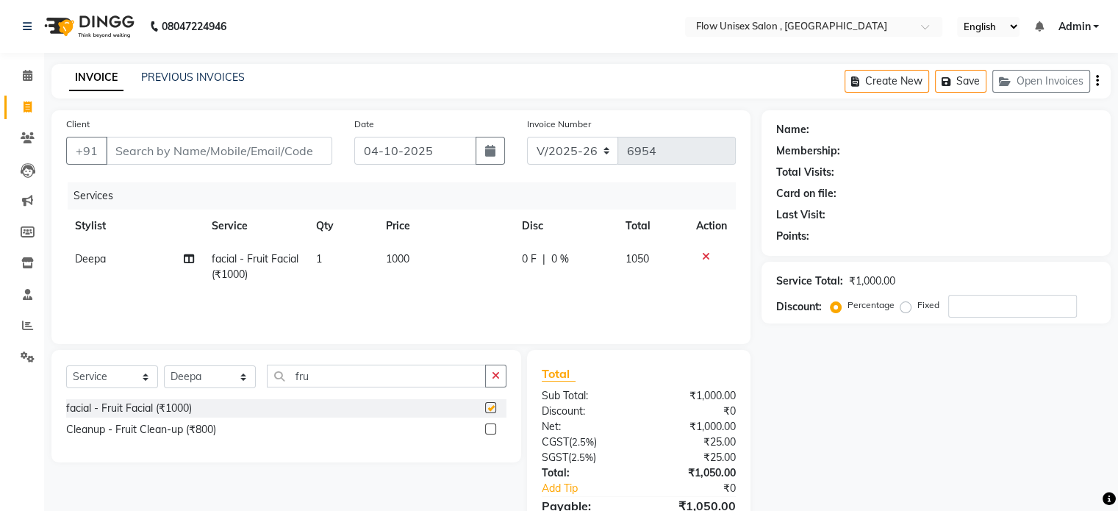
checkbox input "false"
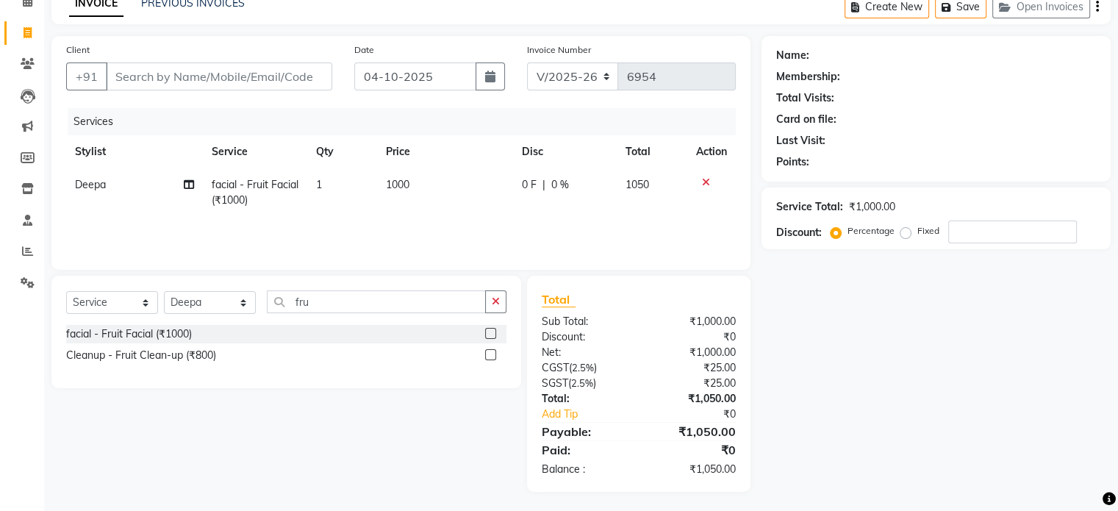
scroll to position [77, 0]
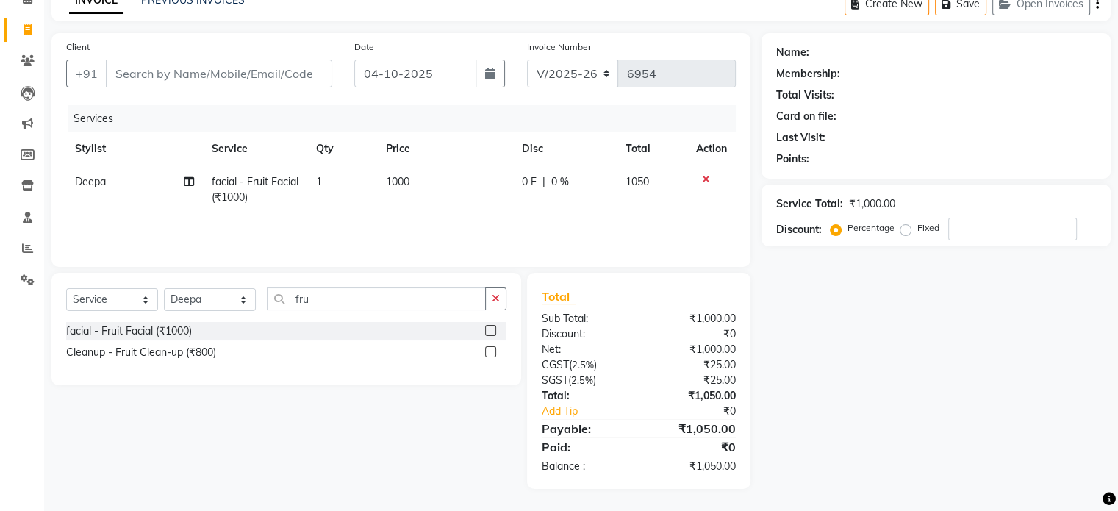
click at [341, 312] on div "Select Service Product Membership Package Voucher Prepaid Gift Card Select Styl…" at bounding box center [286, 304] width 440 height 35
click at [339, 303] on input "fru" at bounding box center [376, 298] width 219 height 23
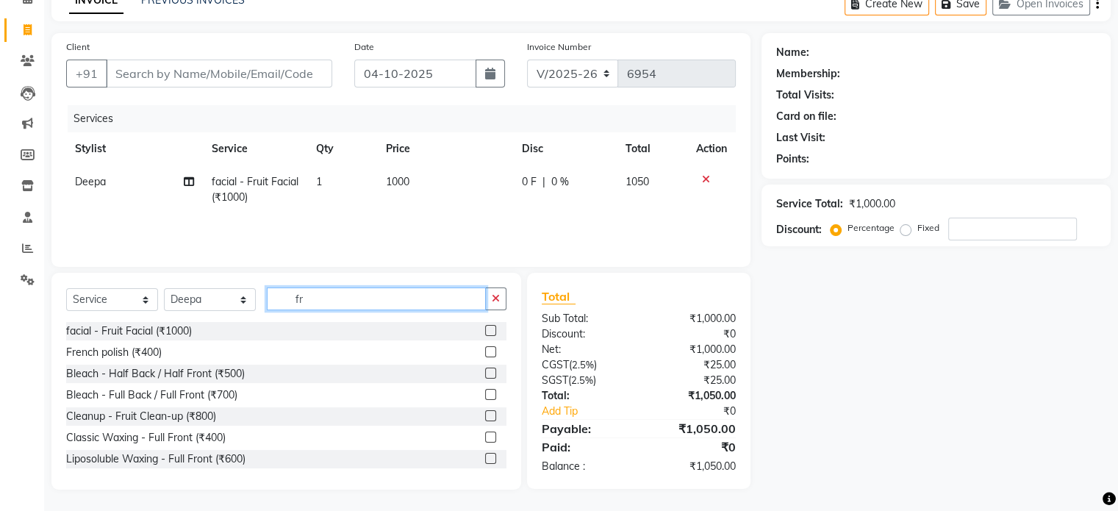
type input "f"
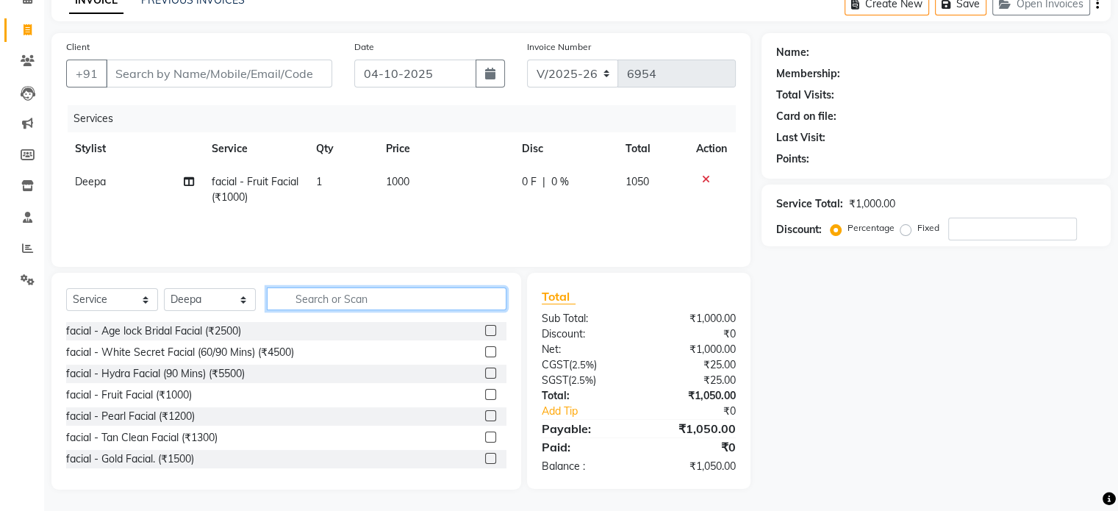
type input "s"
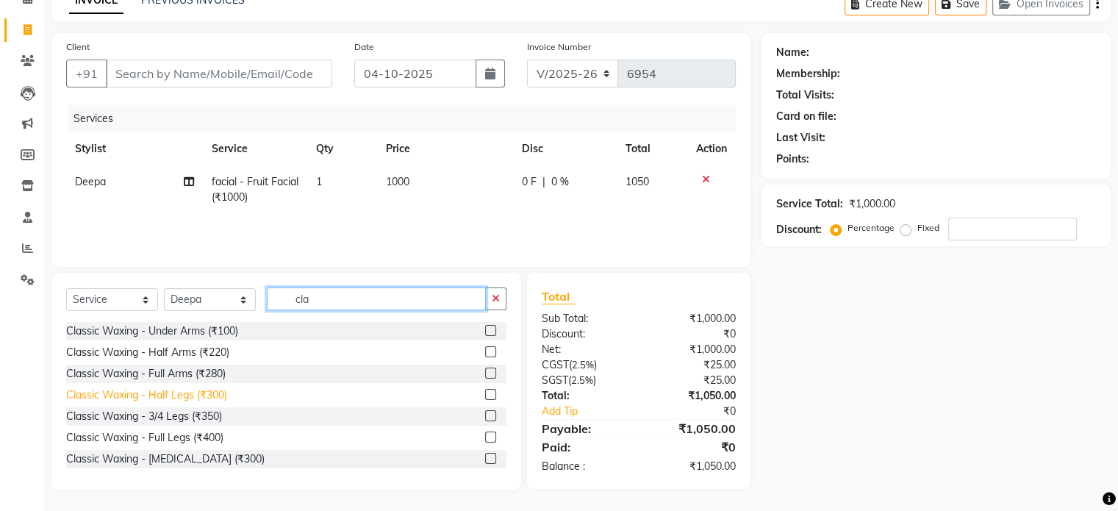
type input "cla"
click at [184, 399] on div "Classic Waxing - Half Legs (₹300)" at bounding box center [146, 394] width 161 height 15
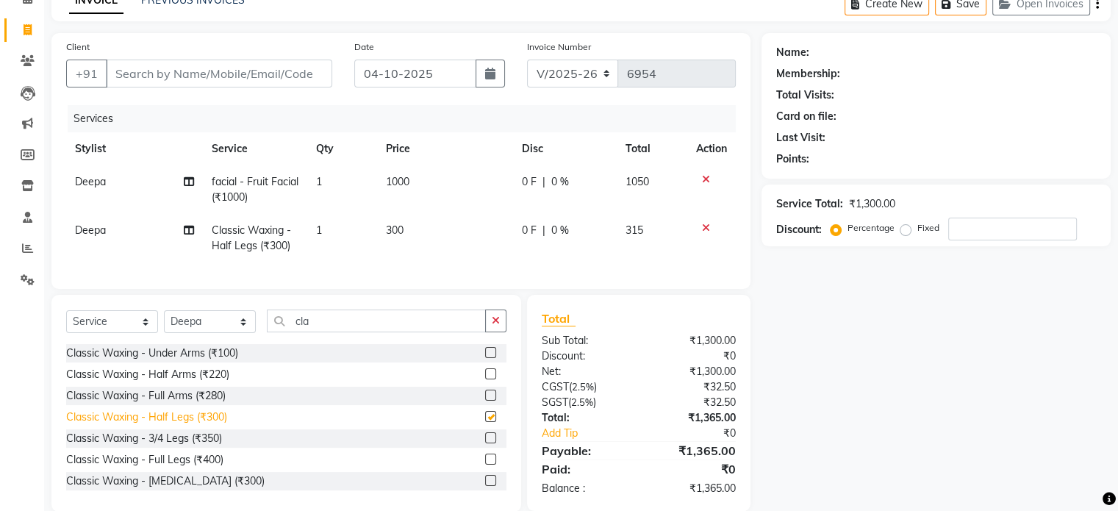
checkbox input "false"
click at [190, 402] on div "Classic Waxing - Full Arms (₹280)" at bounding box center [145, 395] width 159 height 15
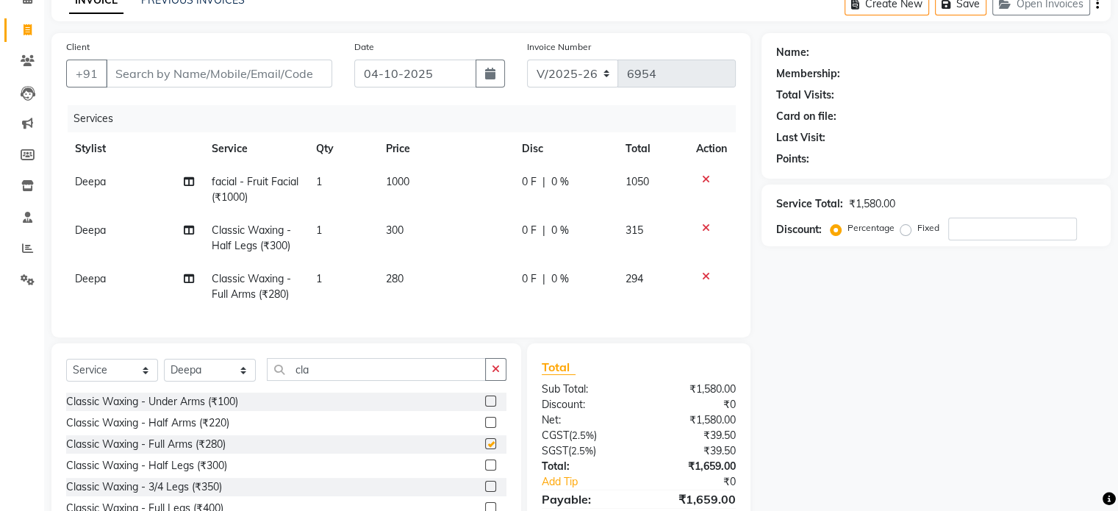
checkbox input "false"
click at [191, 408] on div "Classic Waxing - Under Arms (₹100)" at bounding box center [152, 401] width 172 height 15
checkbox input "false"
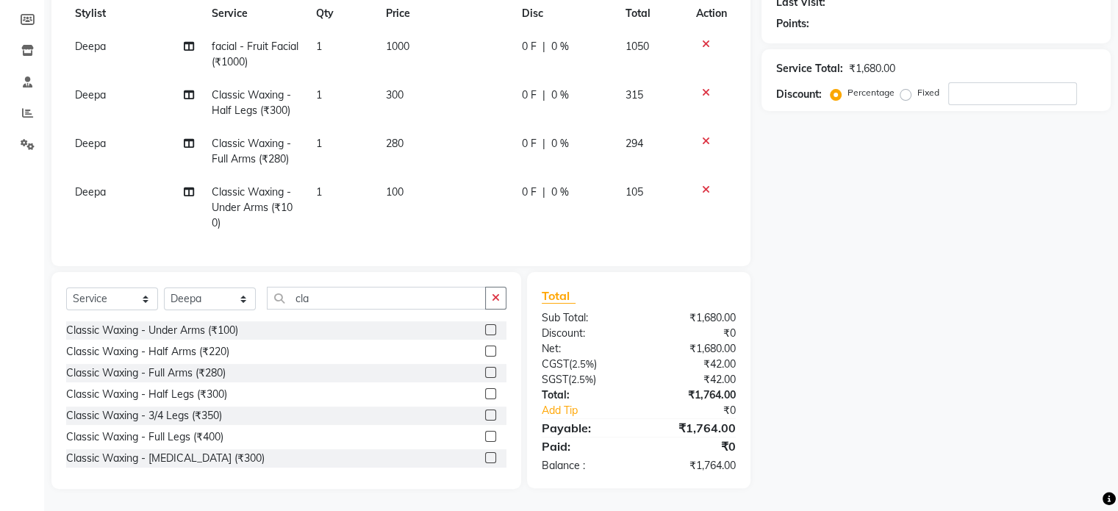
scroll to position [223, 0]
click at [370, 306] on input "cla" at bounding box center [376, 298] width 219 height 23
type input "c"
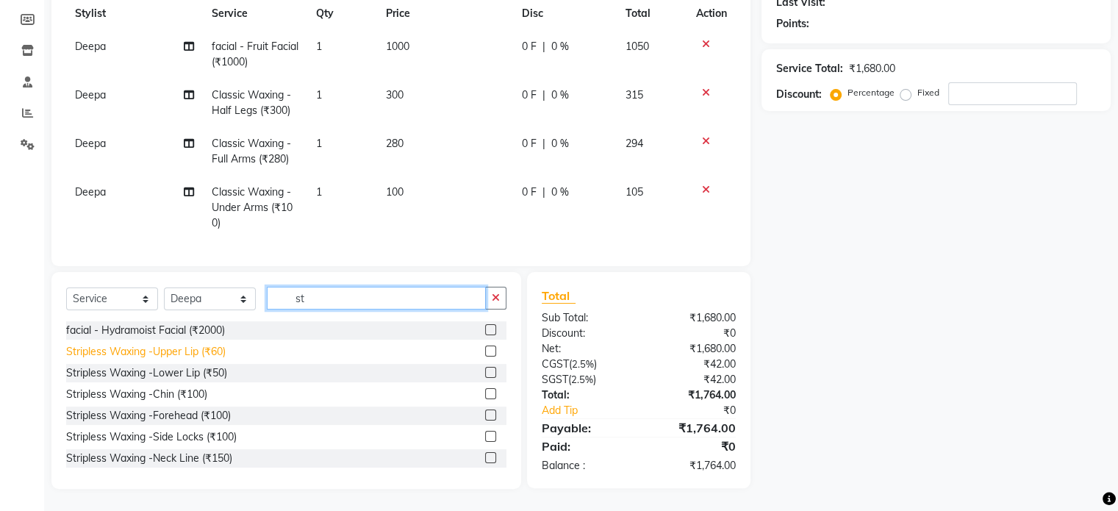
type input "st"
click at [209, 346] on div "Stripless Waxing -Upper Lip (₹60)" at bounding box center [145, 351] width 159 height 15
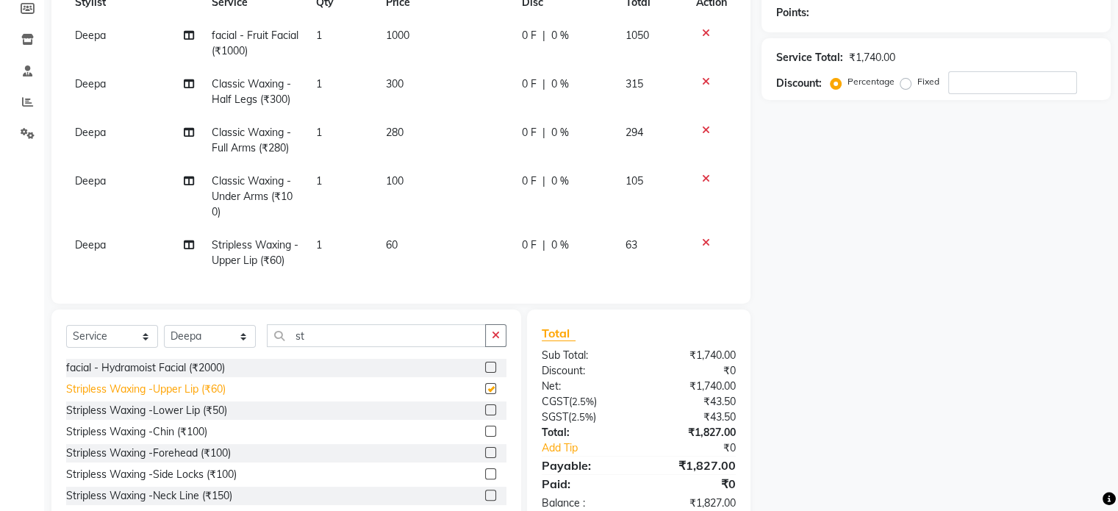
checkbox input "false"
click at [308, 347] on input "st" at bounding box center [376, 335] width 219 height 23
type input "s"
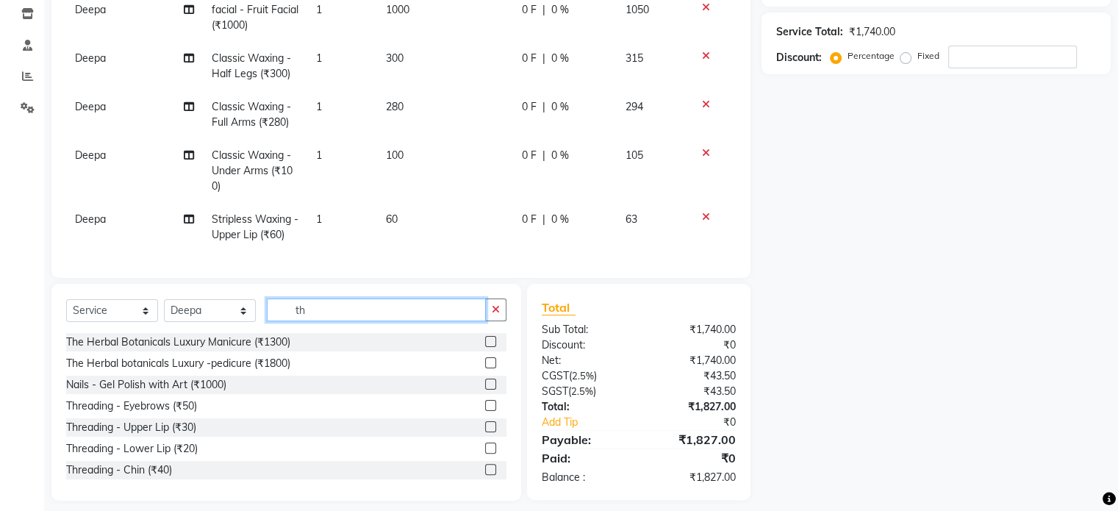
scroll to position [273, 0]
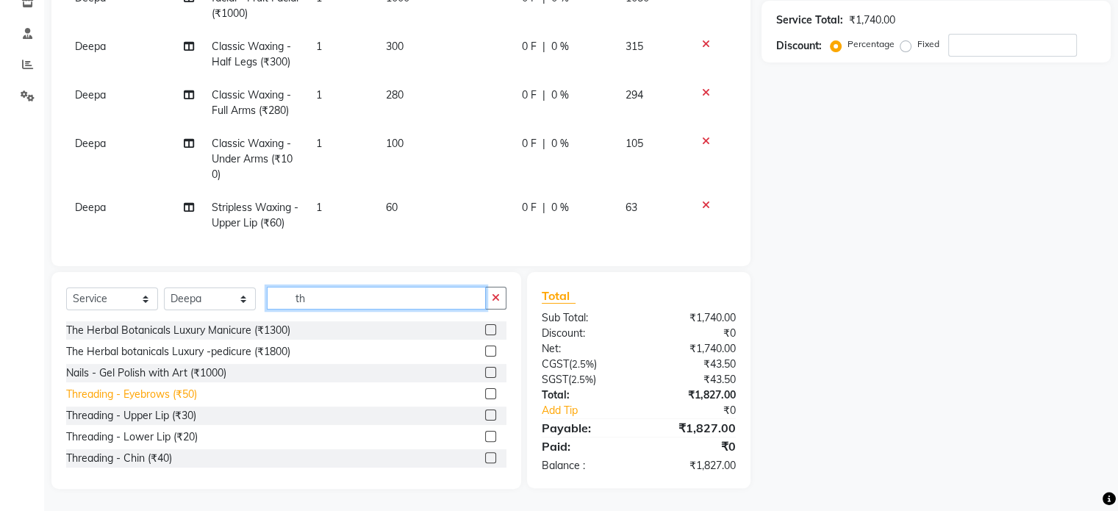
type input "th"
click at [156, 390] on div "Threading - Eyebrows (₹50)" at bounding box center [131, 394] width 131 height 15
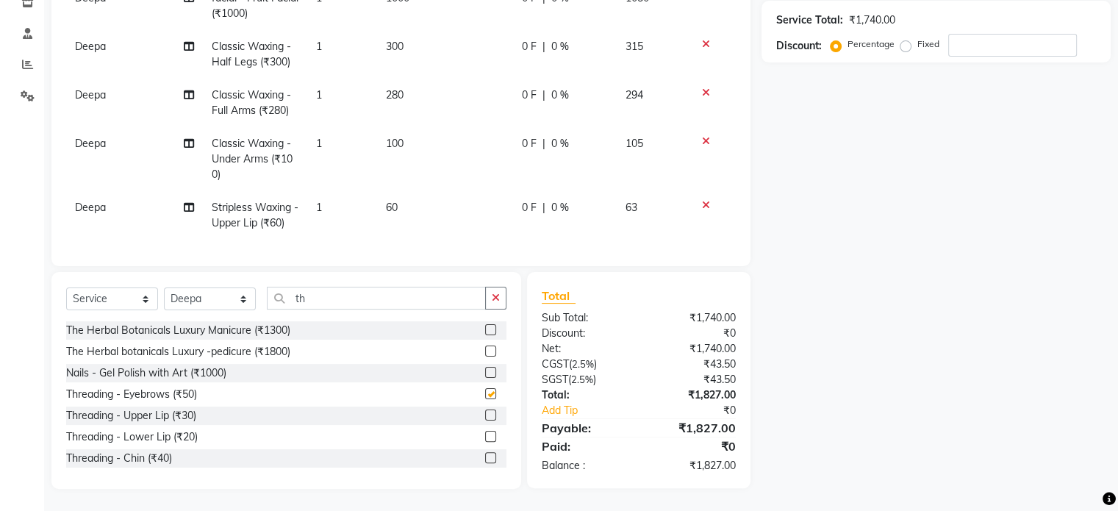
checkbox input "false"
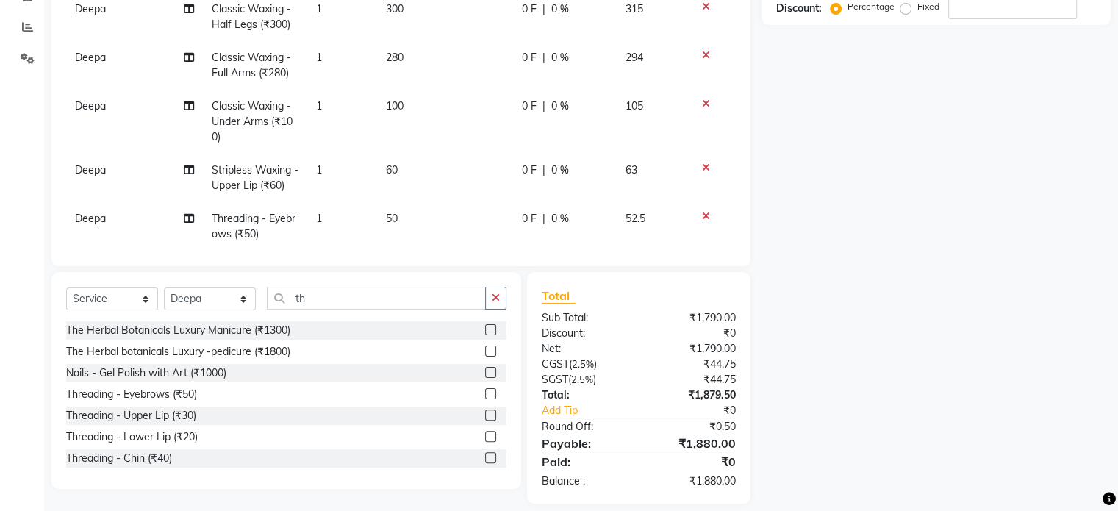
scroll to position [313, 0]
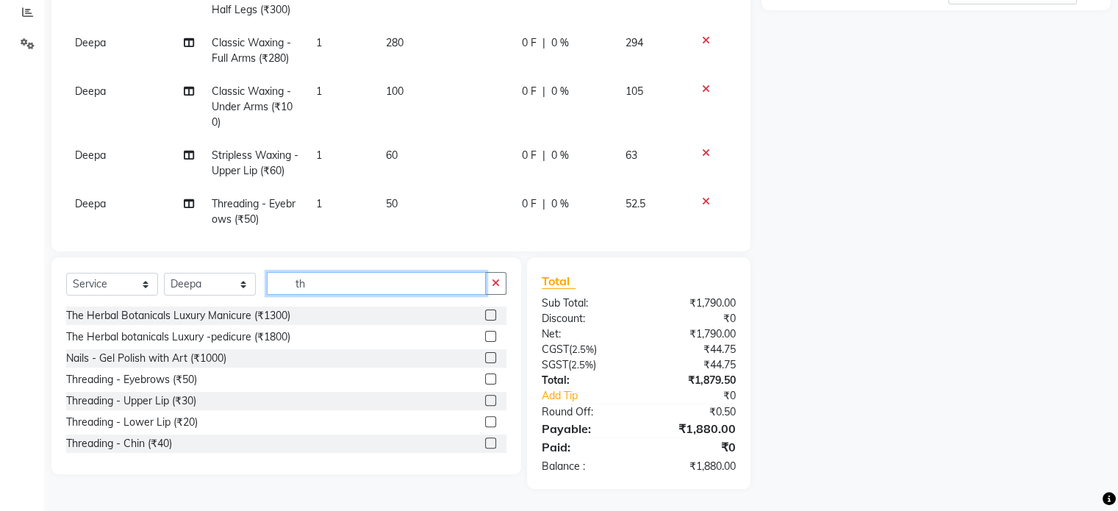
click at [324, 285] on input "th" at bounding box center [376, 283] width 219 height 23
type input "t"
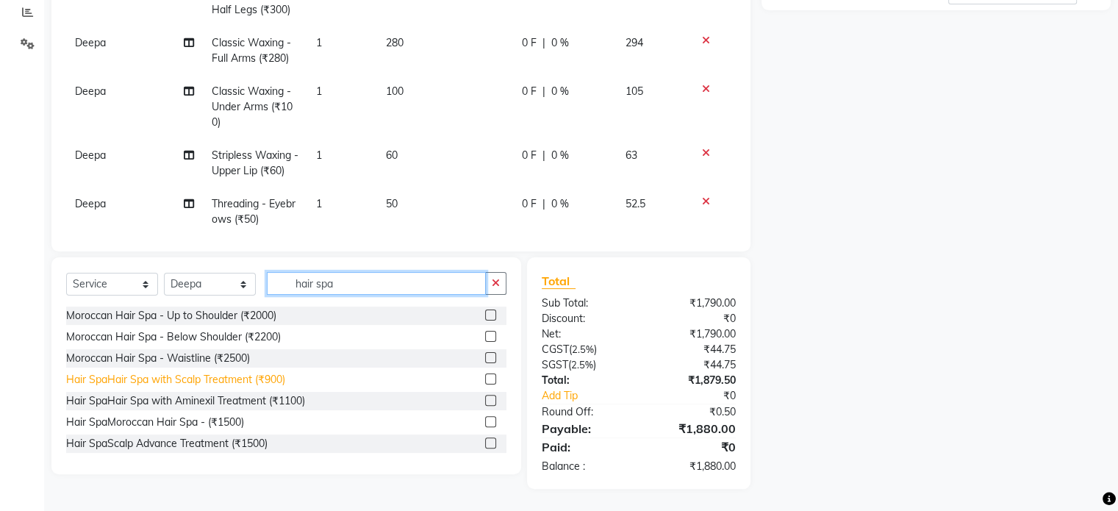
type input "hair spa"
click at [230, 375] on div "Hair SpaHair Spa with Scalp Treatment (₹900)" at bounding box center [175, 379] width 219 height 15
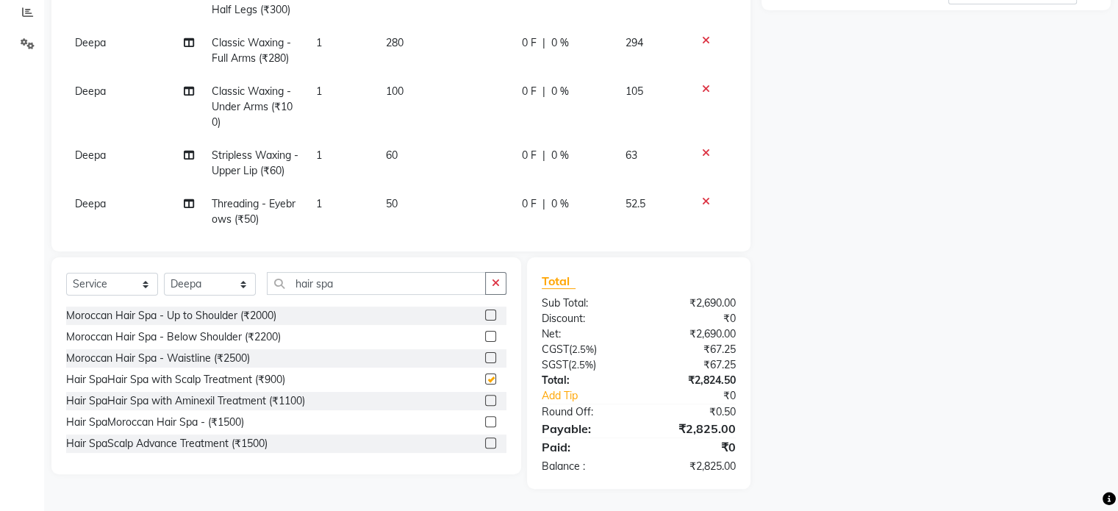
checkbox input "false"
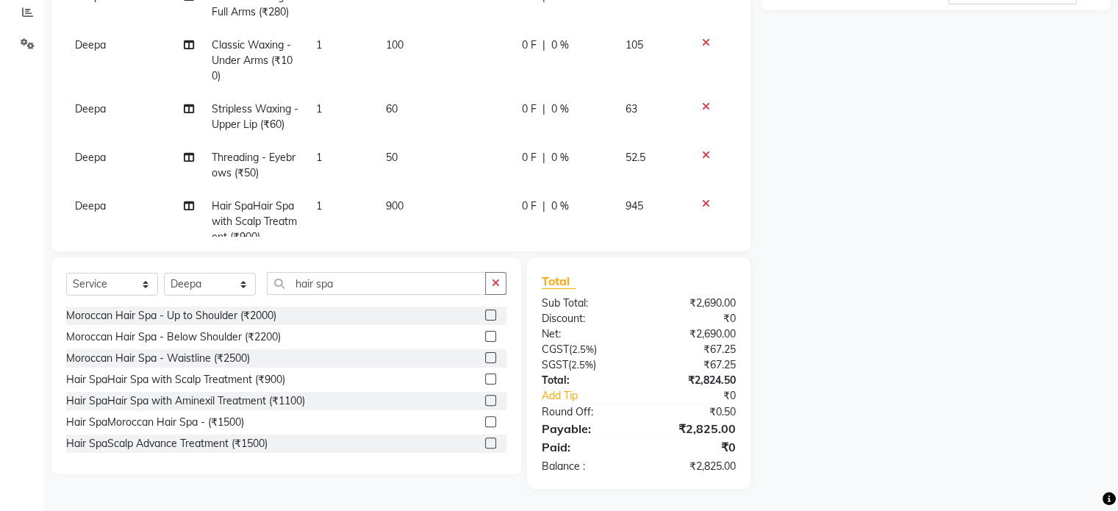
scroll to position [86, 0]
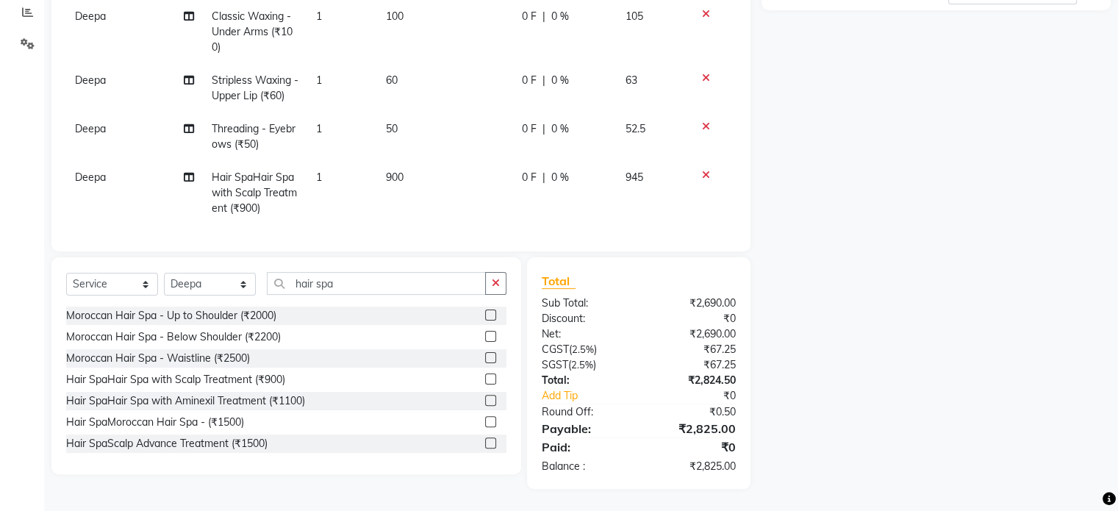
click at [428, 184] on td "900" at bounding box center [445, 193] width 136 height 64
select select "49207"
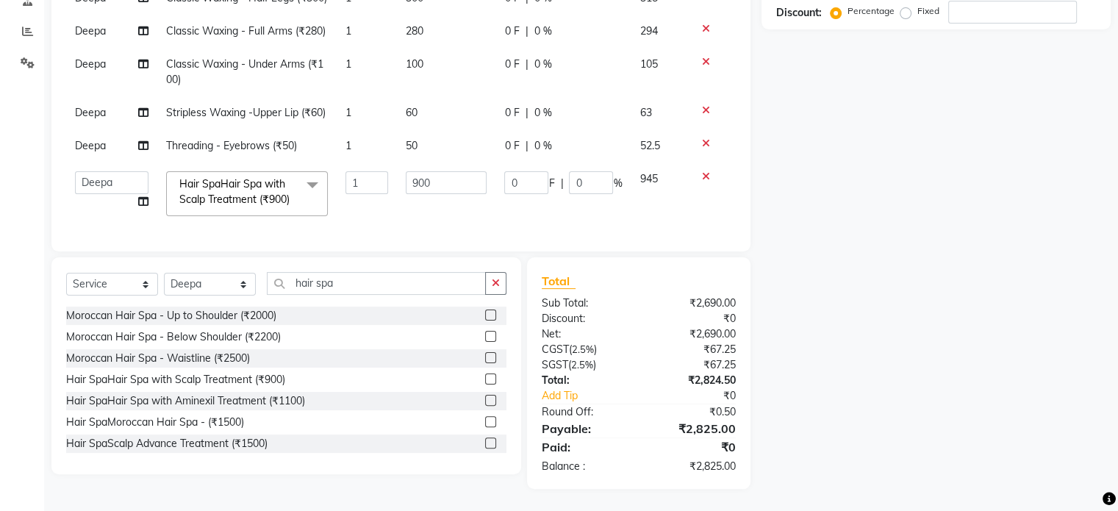
scroll to position [0, 0]
click at [429, 179] on input "900" at bounding box center [446, 182] width 81 height 23
type input "9"
type input "1650"
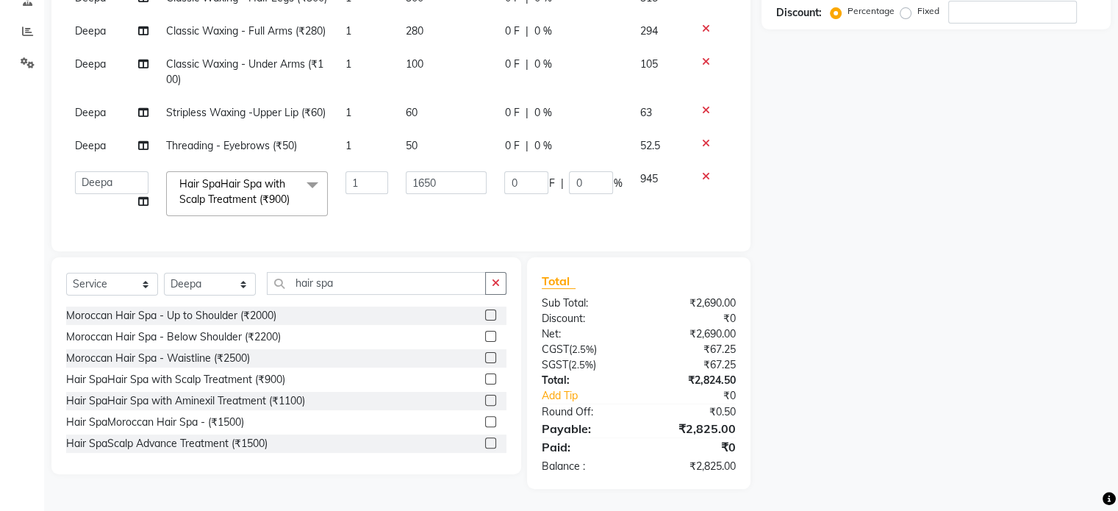
scroll to position [298, 0]
click at [438, 199] on tbody "Deepa facial - Fruit Facial (₹1000) 1 1000 0 F | 0 % 1050 Deepa Classic Waxing …" at bounding box center [400, 87] width 669 height 276
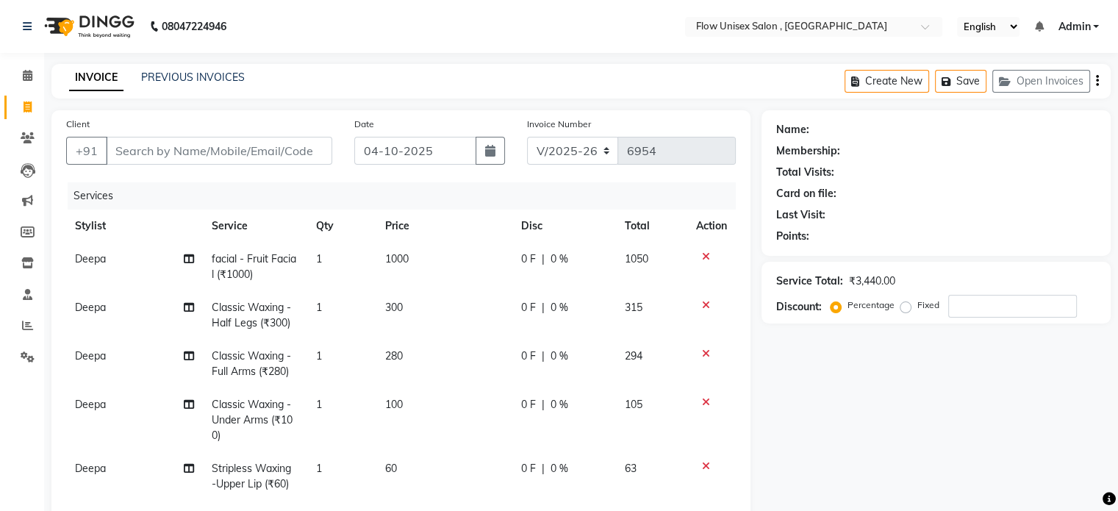
scroll to position [0, 0]
click at [958, 307] on input "number" at bounding box center [1012, 306] width 129 height 23
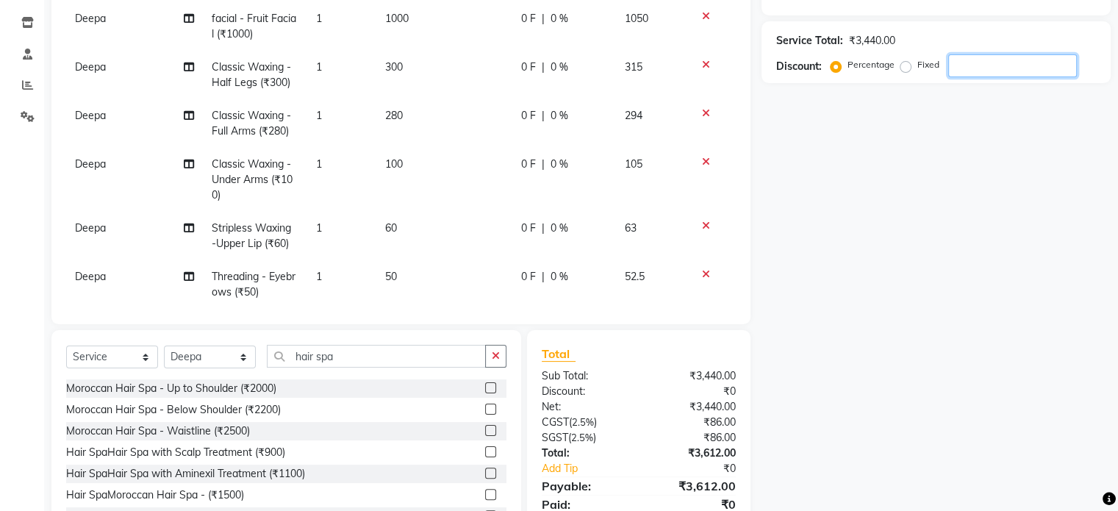
scroll to position [294, 0]
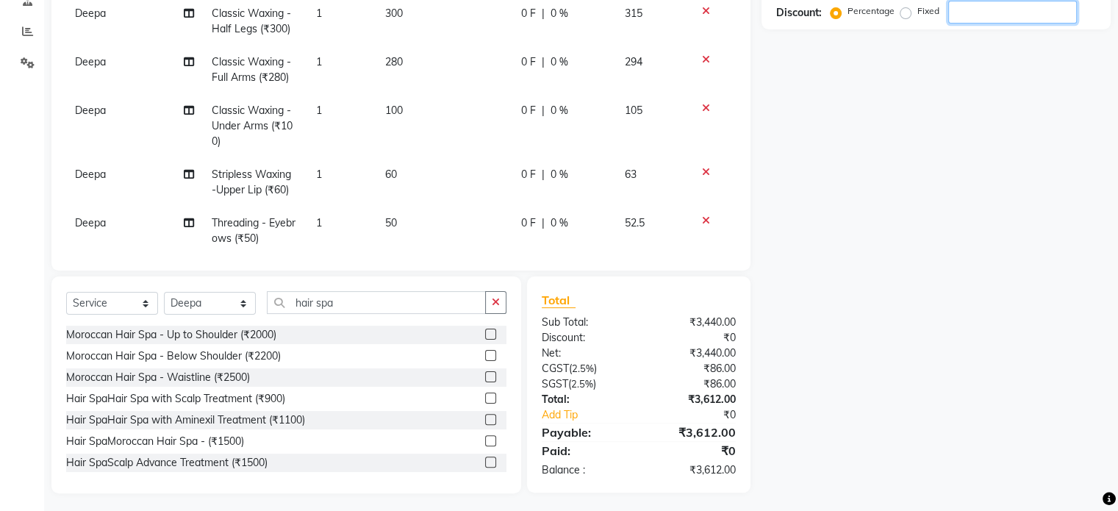
click at [965, 14] on input "number" at bounding box center [1012, 12] width 129 height 23
type input "1"
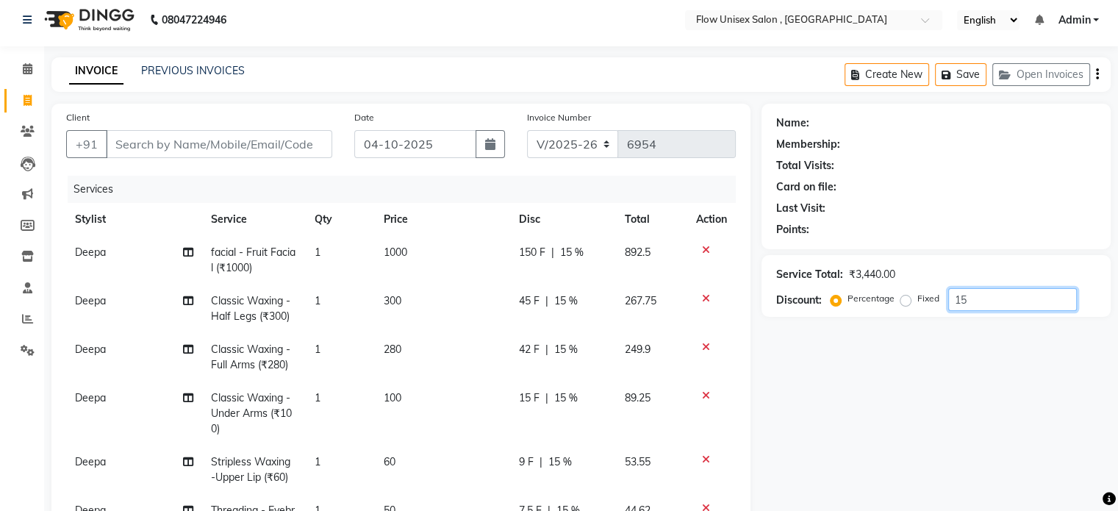
scroll to position [0, 0]
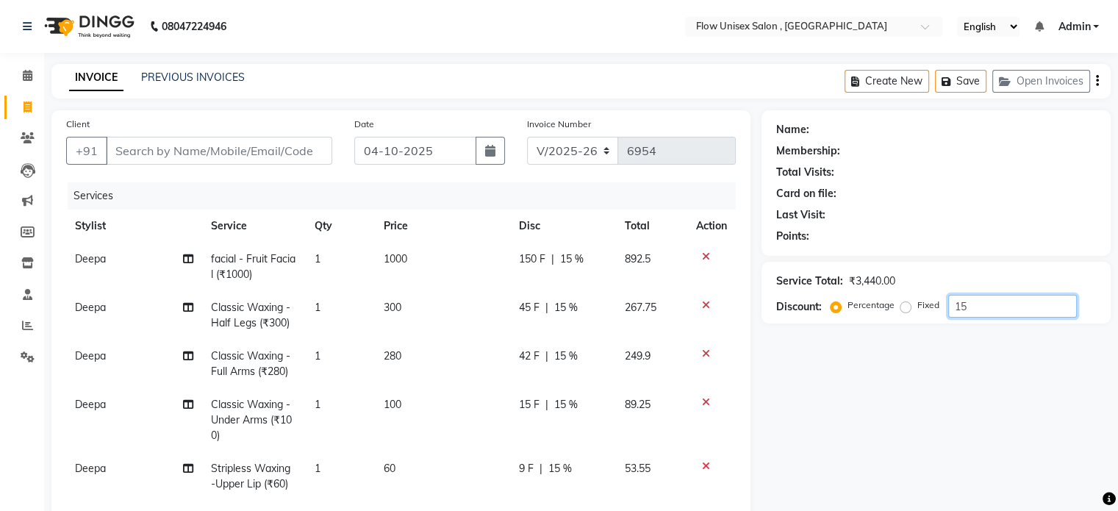
click at [993, 305] on input "15" at bounding box center [1012, 306] width 129 height 23
type input "1"
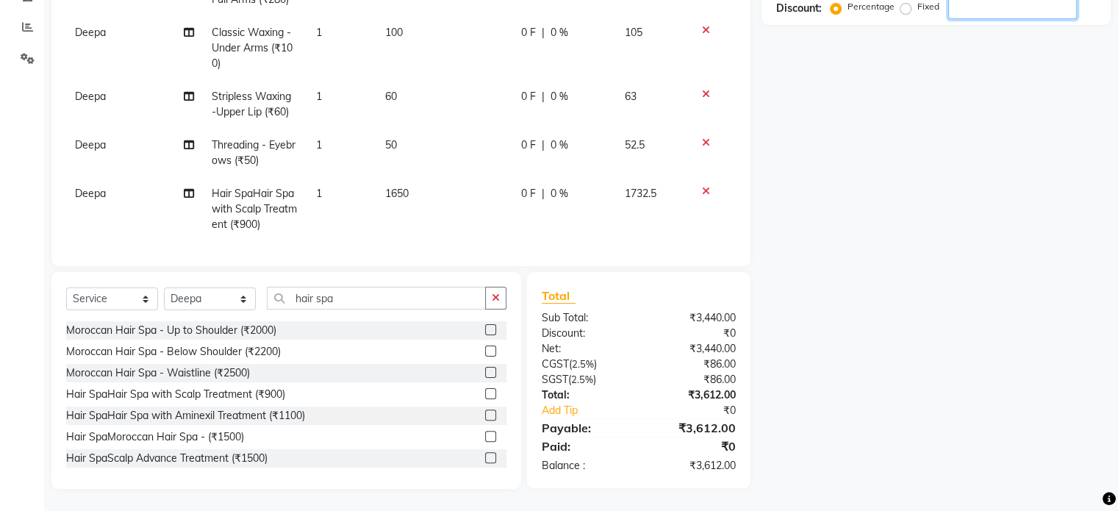
scroll to position [86, 0]
click at [979, 7] on input "number" at bounding box center [1012, 7] width 129 height 23
type input "1"
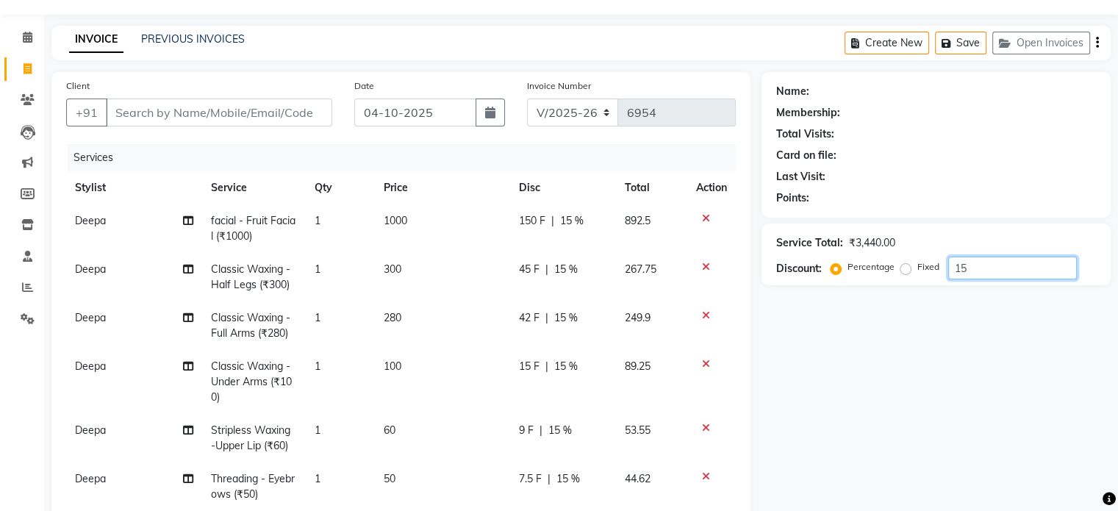
scroll to position [0, 0]
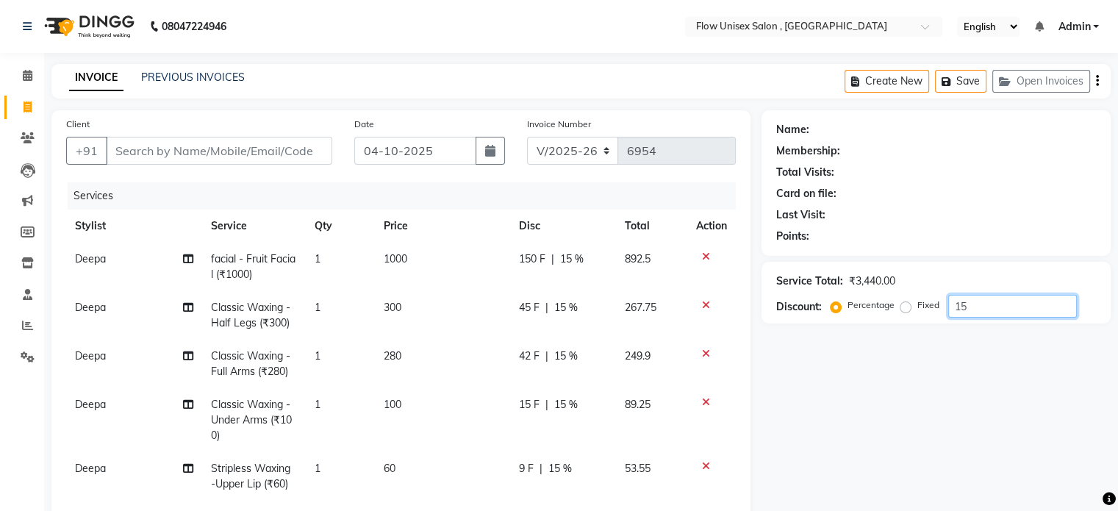
type input "15"
click at [702, 252] on icon at bounding box center [706, 256] width 8 height 10
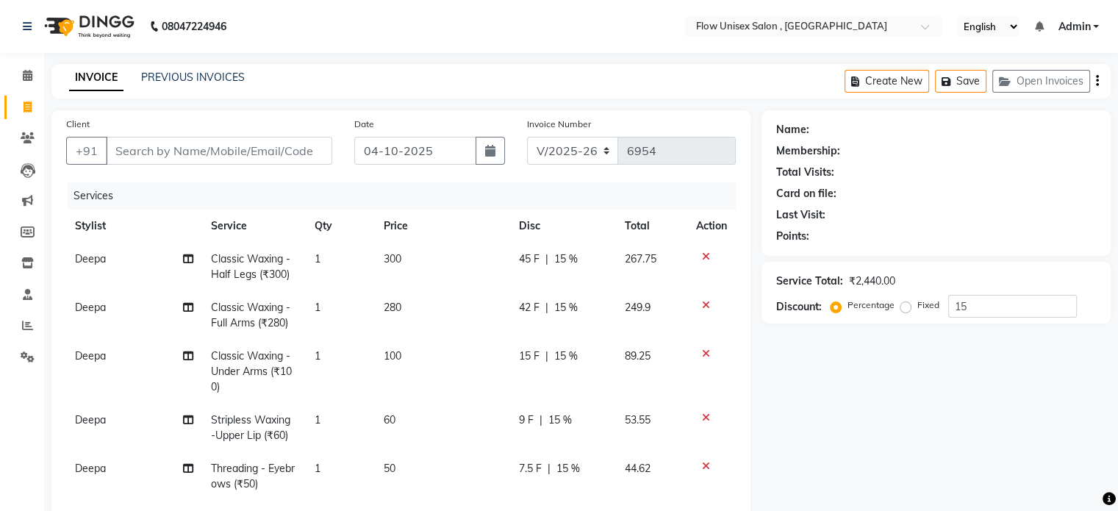
click at [702, 252] on icon at bounding box center [706, 256] width 8 height 10
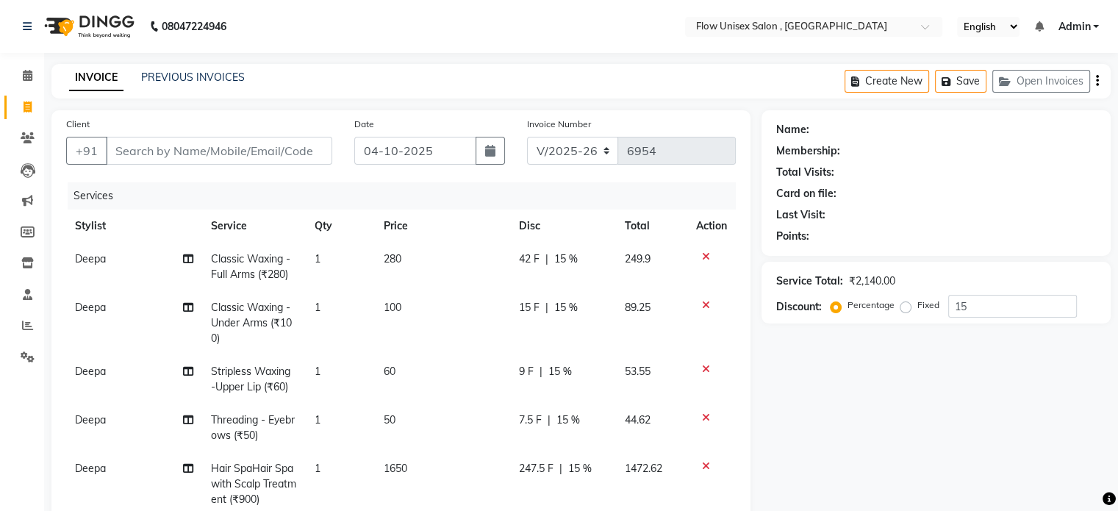
click at [696, 252] on div at bounding box center [711, 256] width 31 height 10
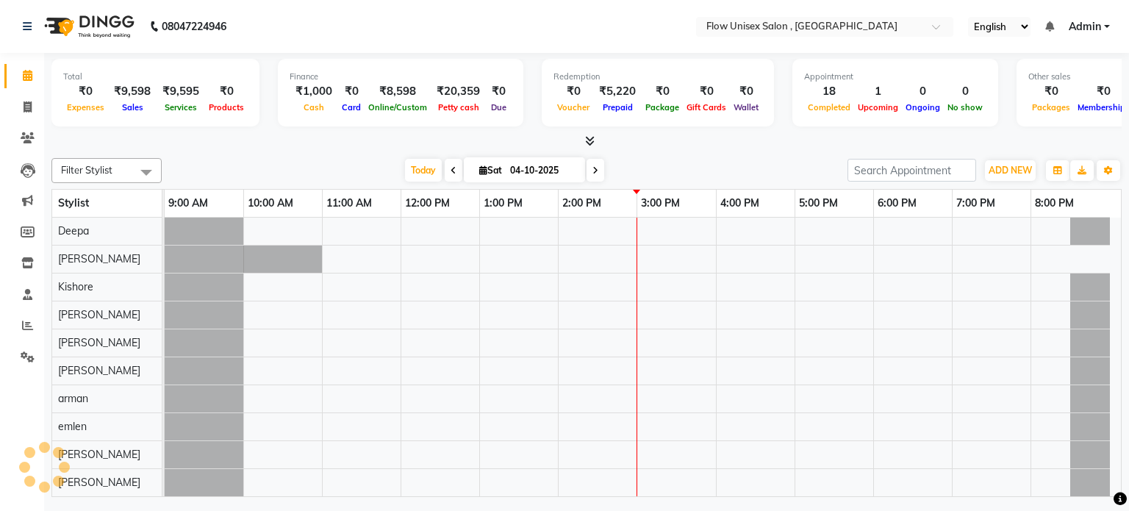
select select "en"
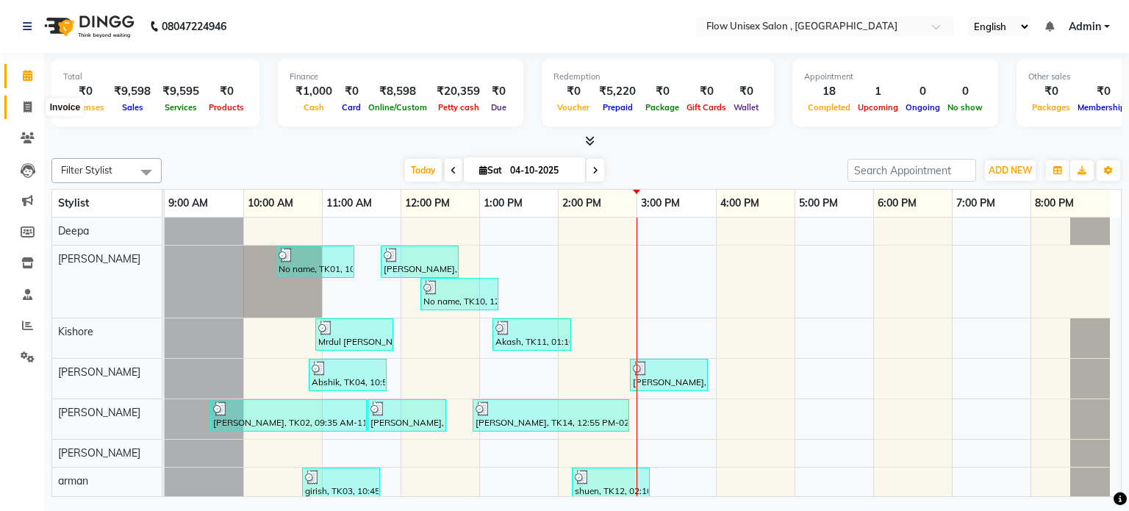
click at [26, 101] on icon at bounding box center [28, 106] width 8 height 11
select select "service"
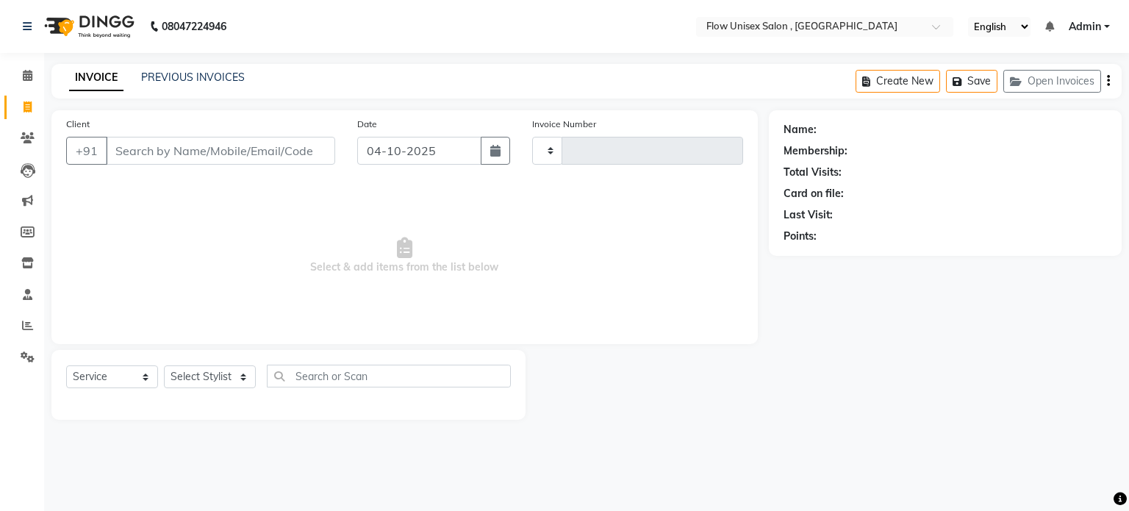
type input "6954"
select select "5875"
click at [192, 369] on select "Select Stylist" at bounding box center [210, 376] width 92 height 23
click at [227, 382] on select "Select Stylist [PERSON_NAME] [PERSON_NAME] Kishore [PERSON_NAME] debbarma [PERS…" at bounding box center [210, 376] width 92 height 23
click at [228, 378] on select "Select Stylist [PERSON_NAME] [PERSON_NAME] Kishore [PERSON_NAME] debbarma [PERS…" at bounding box center [210, 376] width 92 height 23
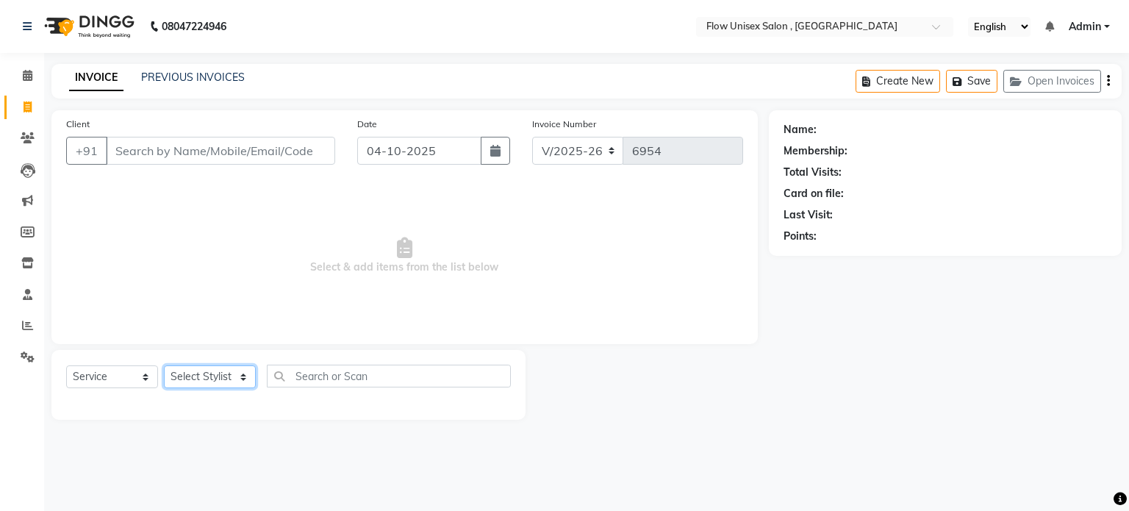
select select "79057"
click at [164, 366] on select "Select Stylist [PERSON_NAME] [PERSON_NAME] Kishore [PERSON_NAME] debbarma [PERS…" at bounding box center [210, 376] width 92 height 23
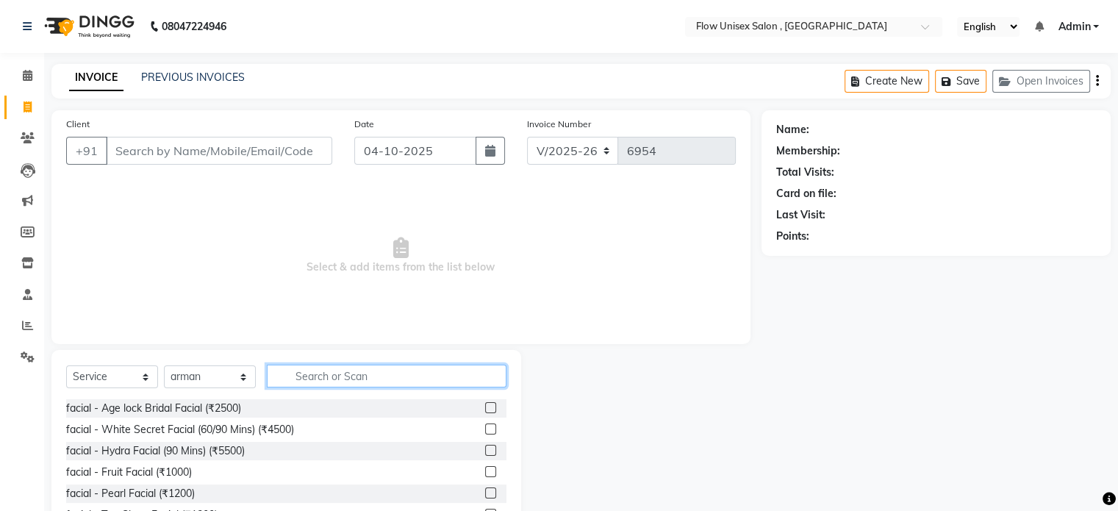
click at [397, 370] on input "text" at bounding box center [387, 375] width 240 height 23
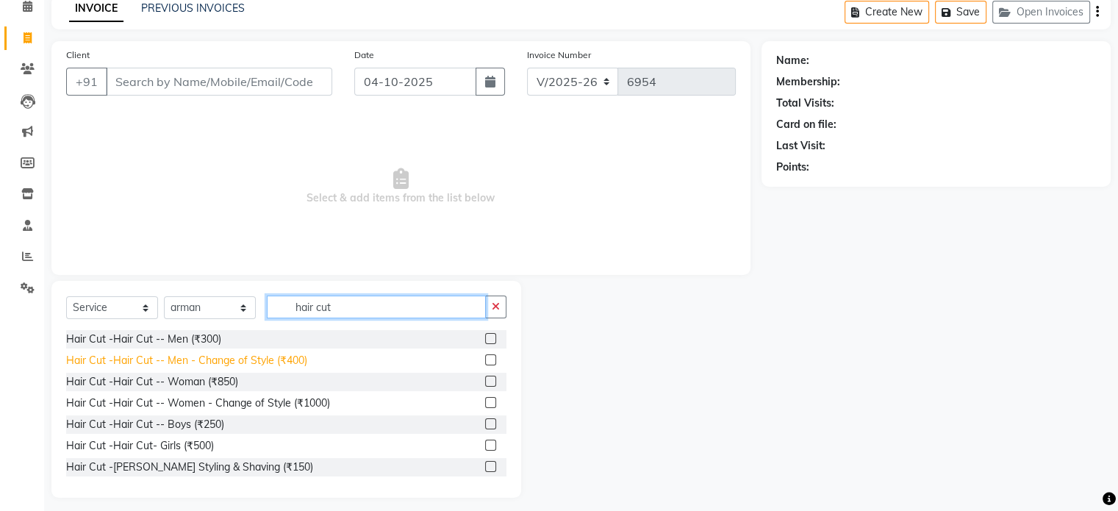
scroll to position [78, 0]
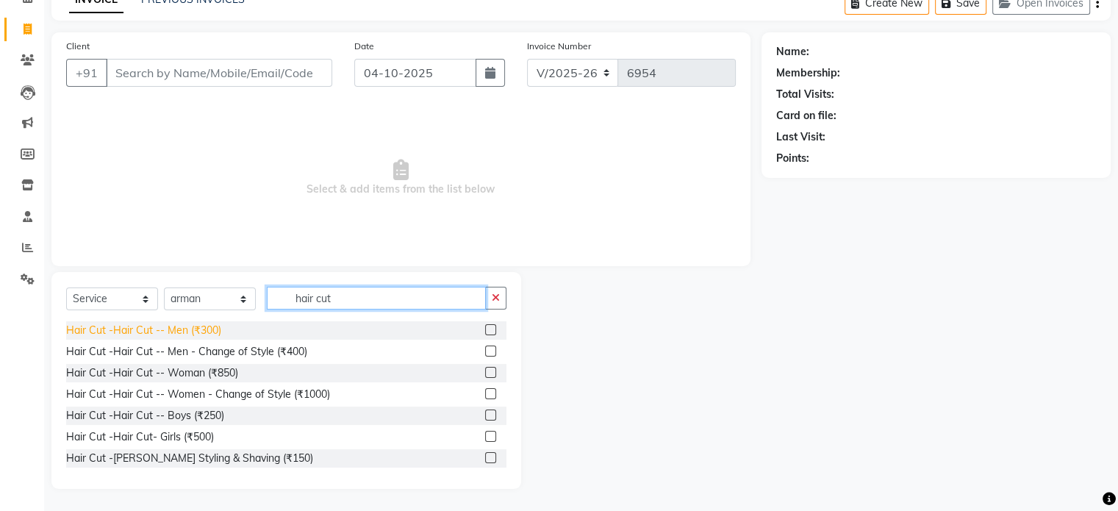
type input "hair cut"
drag, startPoint x: 210, startPoint y: 326, endPoint x: 234, endPoint y: 293, distance: 40.4
click at [210, 327] on div "Hair Cut -Hair Cut -- Men (₹300)" at bounding box center [143, 330] width 155 height 15
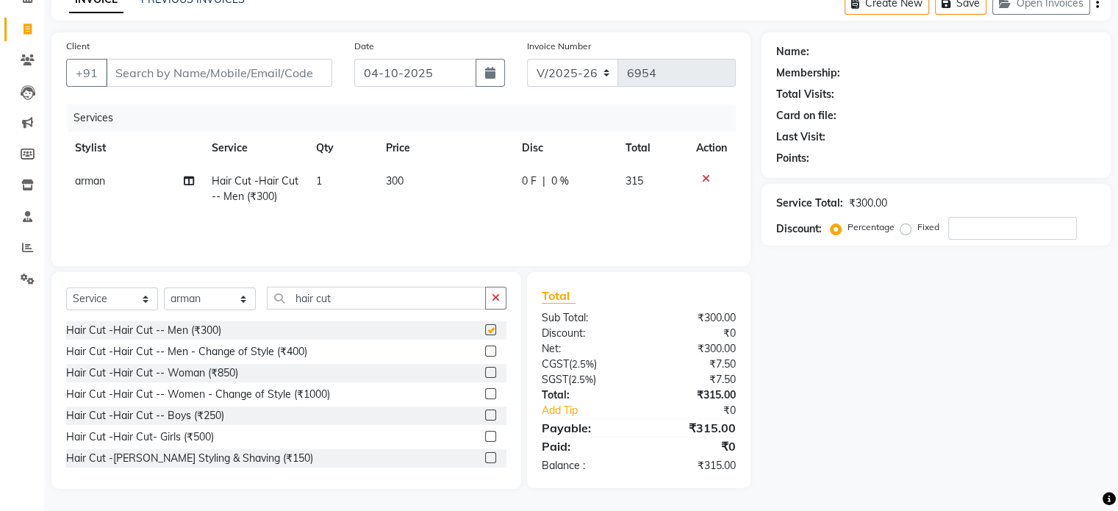
checkbox input "false"
click at [216, 306] on select "Select Stylist [PERSON_NAME] [PERSON_NAME] Kishore [PERSON_NAME] debbarma [PERS…" at bounding box center [210, 298] width 92 height 23
select select "48854"
click at [164, 288] on select "Select Stylist [PERSON_NAME] [PERSON_NAME] Kishore [PERSON_NAME] debbarma [PERS…" at bounding box center [210, 298] width 92 height 23
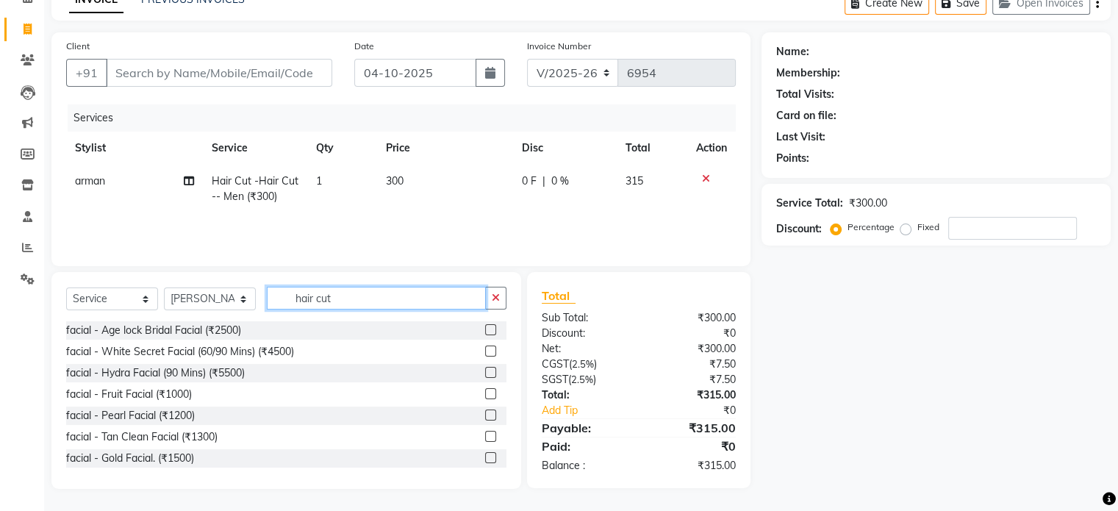
click at [386, 289] on input "hair cut" at bounding box center [376, 298] width 219 height 23
type input "h"
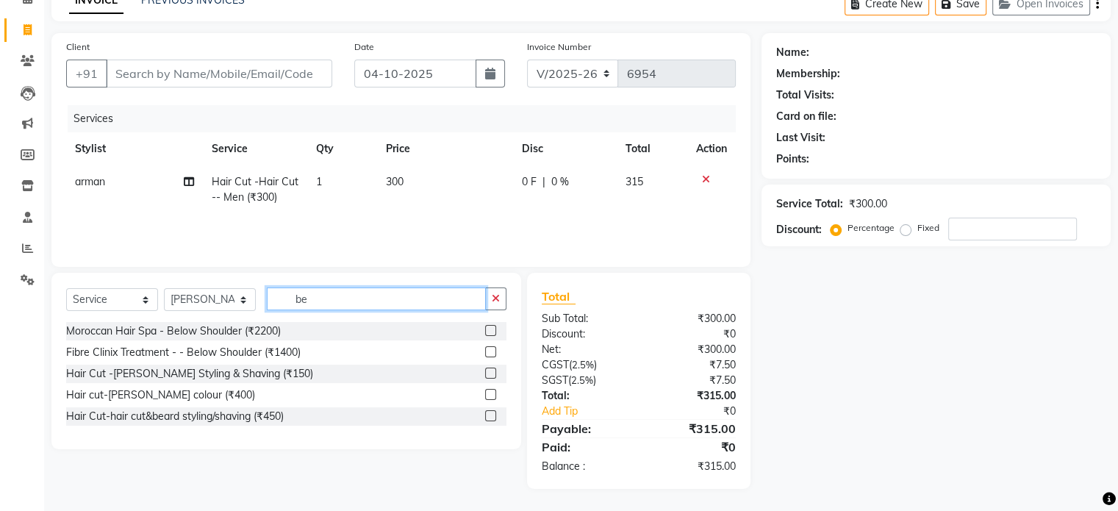
scroll to position [77, 0]
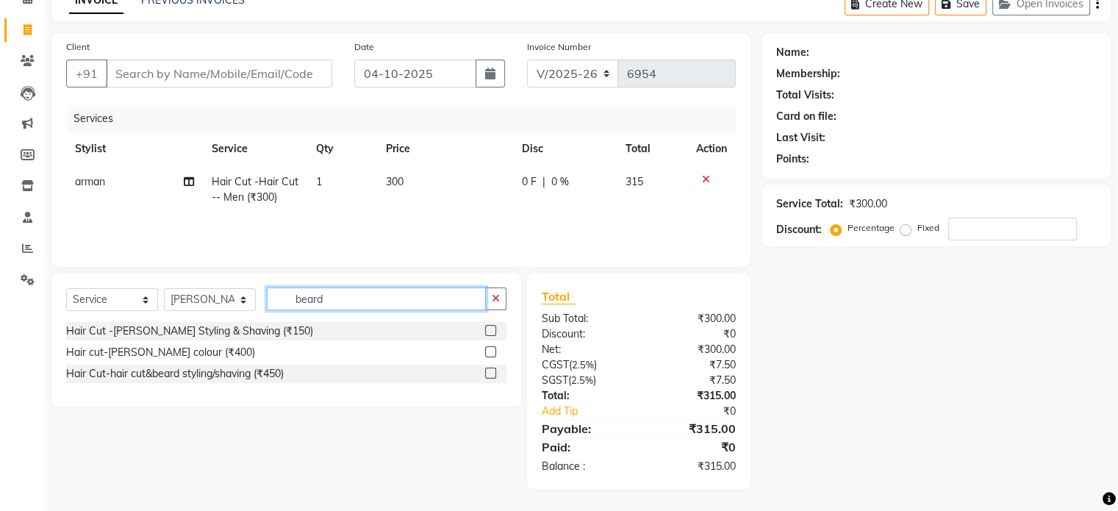
type input "beard"
click at [220, 342] on div "Hair Cut -Beard Styling & Shaving (₹150) Hair cut-Beard colour (₹400) Hair Cut-…" at bounding box center [286, 354] width 440 height 64
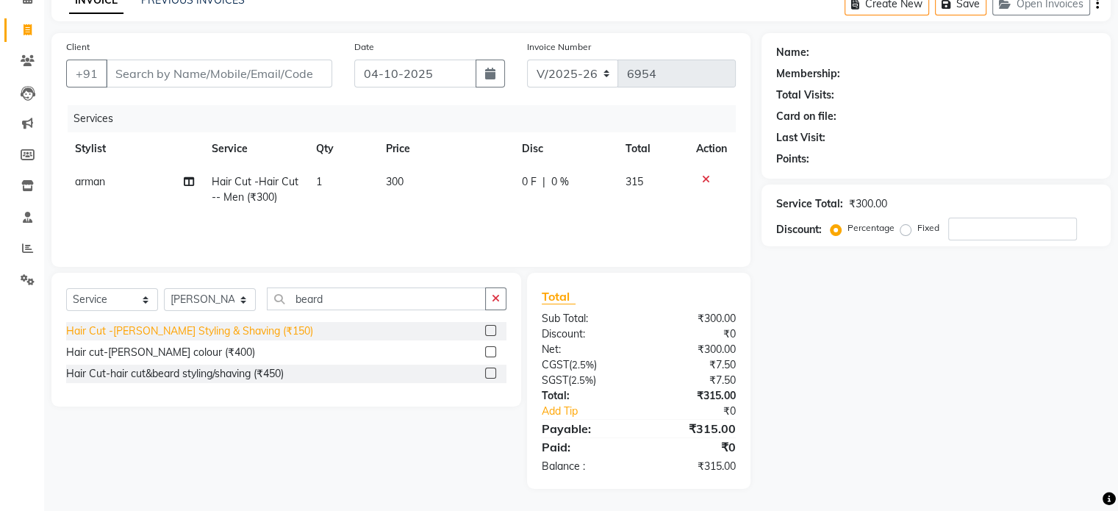
click at [241, 328] on div "Hair Cut -[PERSON_NAME] Styling & Shaving (₹150)" at bounding box center [189, 330] width 247 height 15
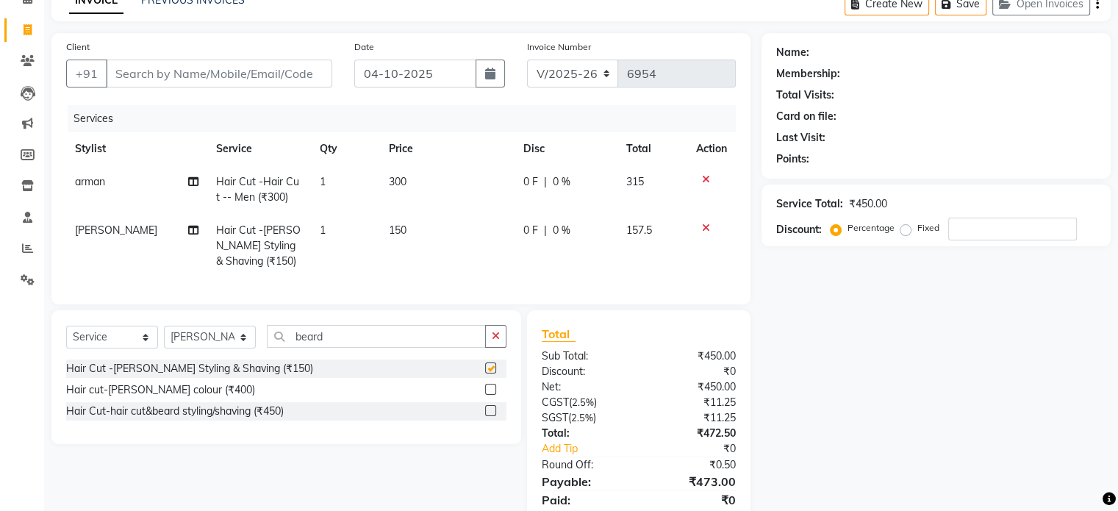
checkbox input "false"
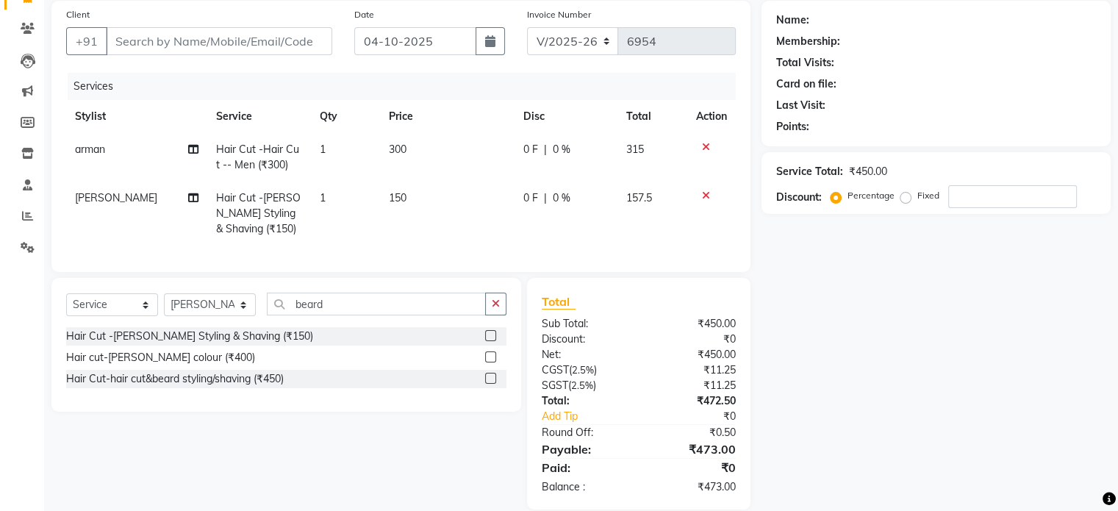
scroll to position [141, 0]
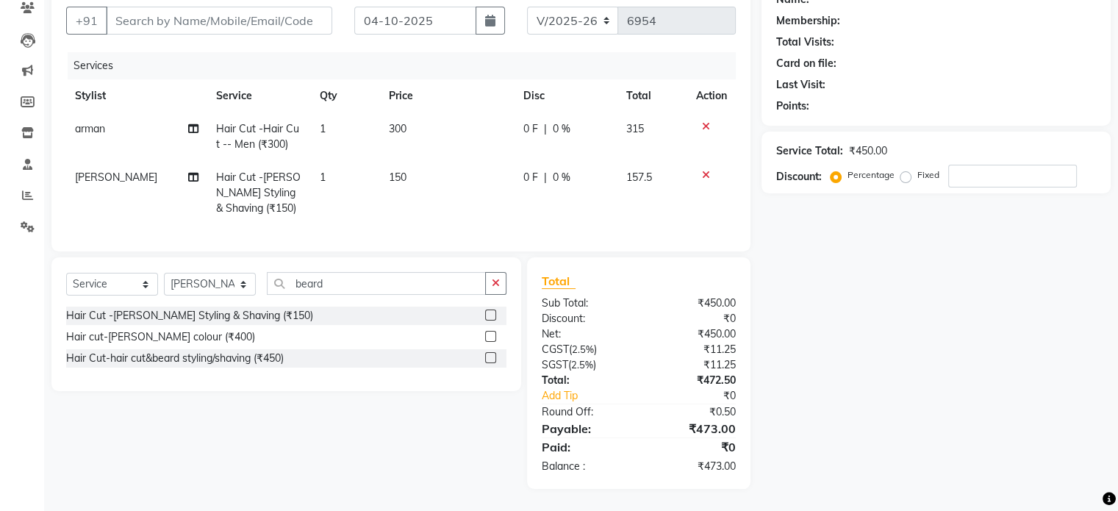
click at [341, 296] on div "Select Service Product Membership Package Voucher Prepaid Gift Card Select Styl…" at bounding box center [286, 289] width 440 height 35
click at [379, 296] on div "Select Service Product Membership Package Voucher Prepaid Gift Card Select Styl…" at bounding box center [286, 289] width 440 height 35
click at [367, 281] on input "beard" at bounding box center [376, 283] width 219 height 23
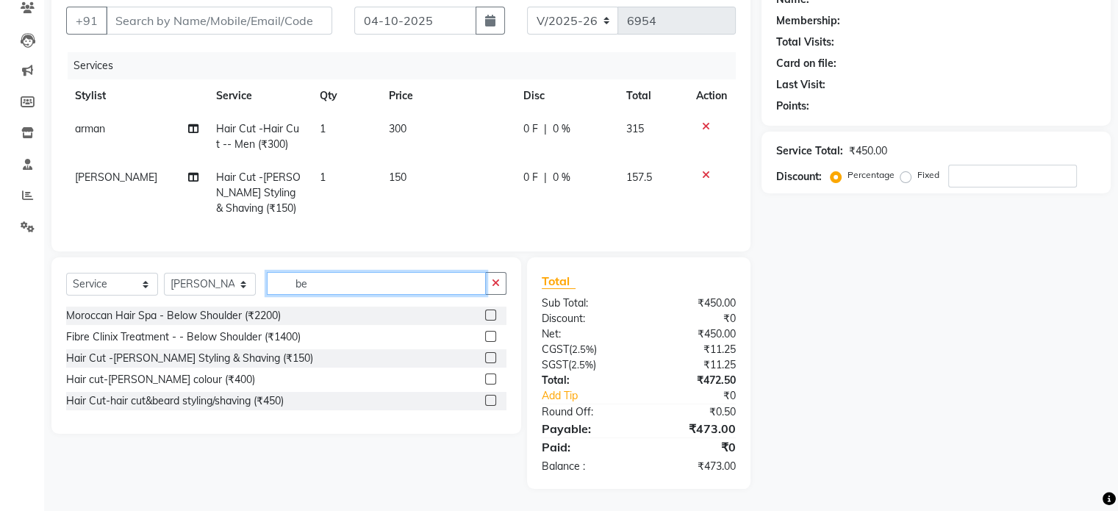
type input "b"
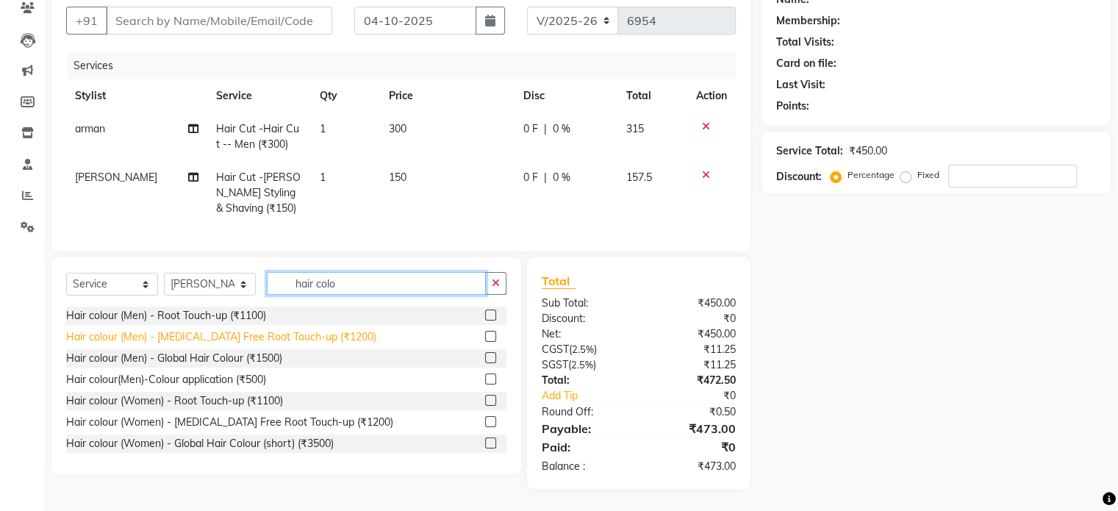
type input "hair colo"
click at [323, 330] on div "Hair colour (Men) - [MEDICAL_DATA] Free Root Touch-up (₹1200)" at bounding box center [221, 336] width 310 height 15
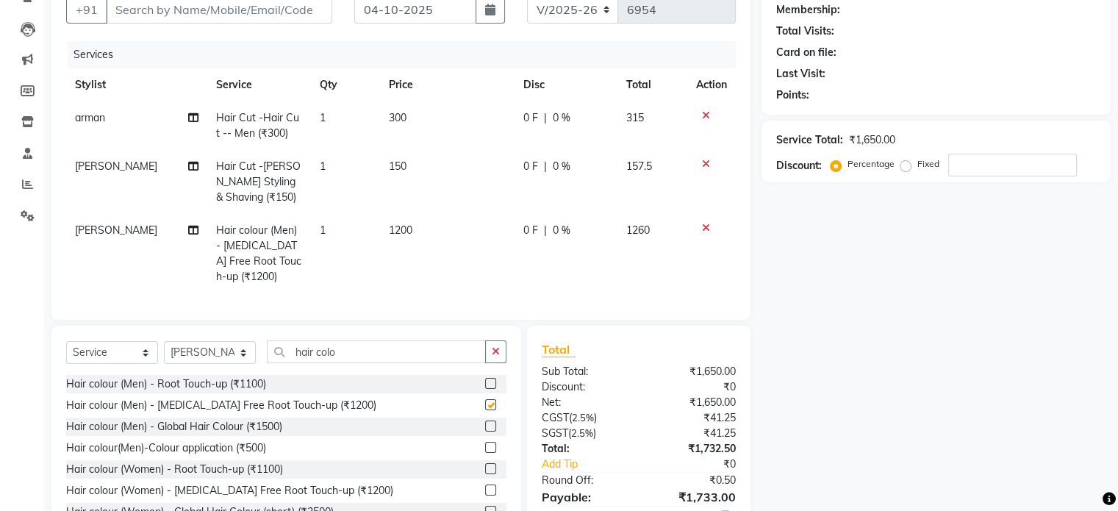
checkbox input "false"
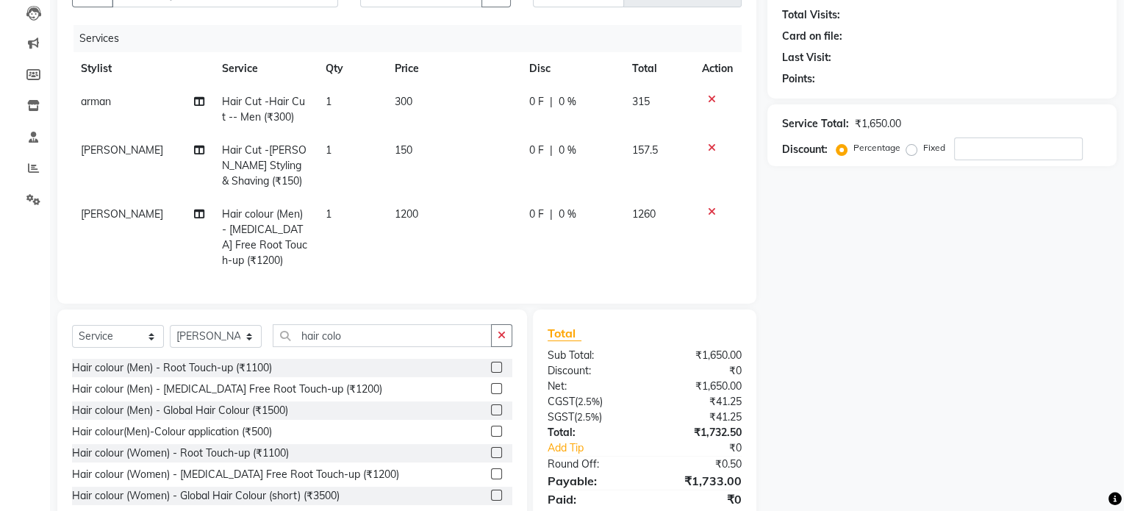
scroll to position [0, 0]
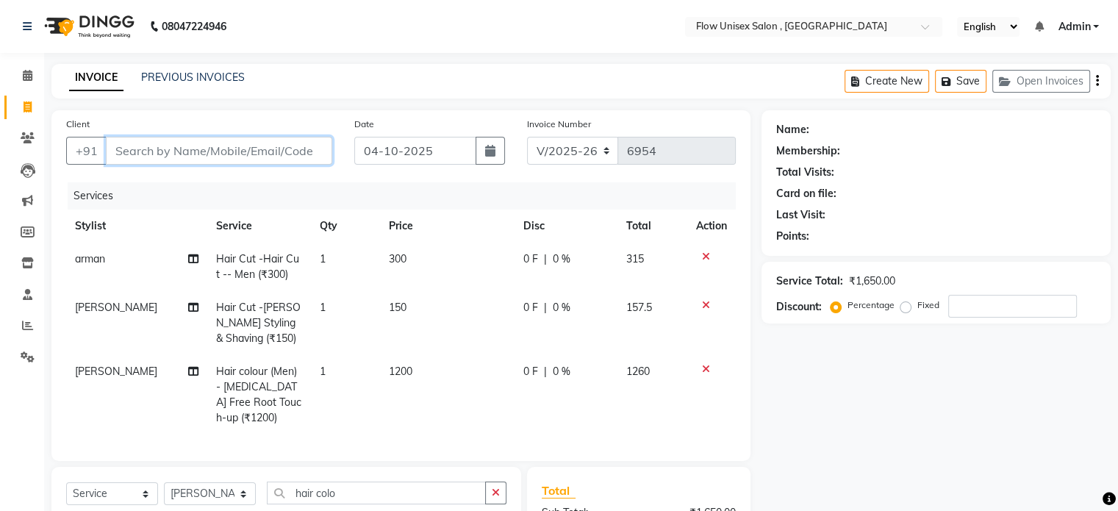
click at [265, 154] on input "Client" at bounding box center [219, 151] width 226 height 28
type input "9"
type input "0"
type input "9886914662"
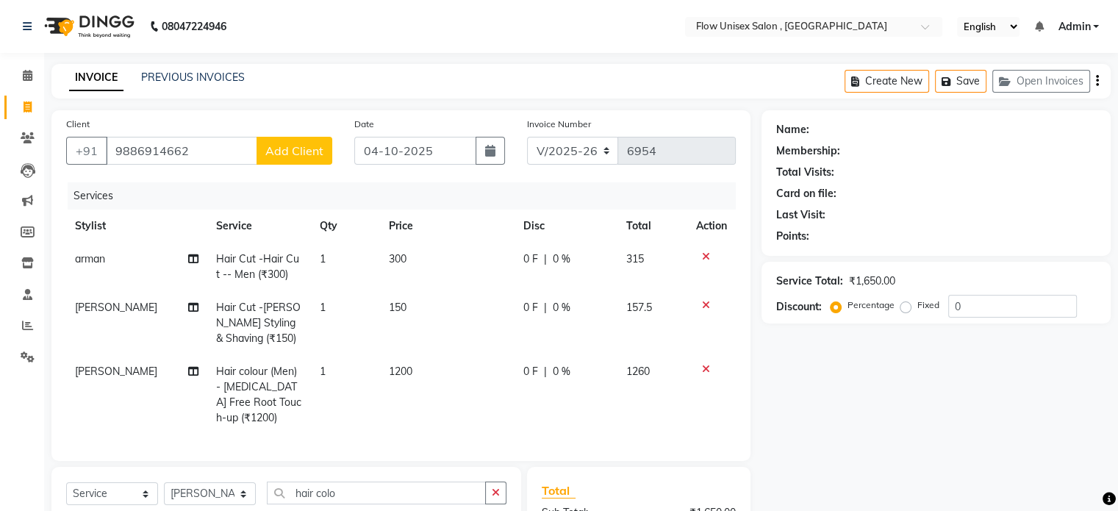
click at [301, 150] on span "Add Client" at bounding box center [294, 150] width 58 height 15
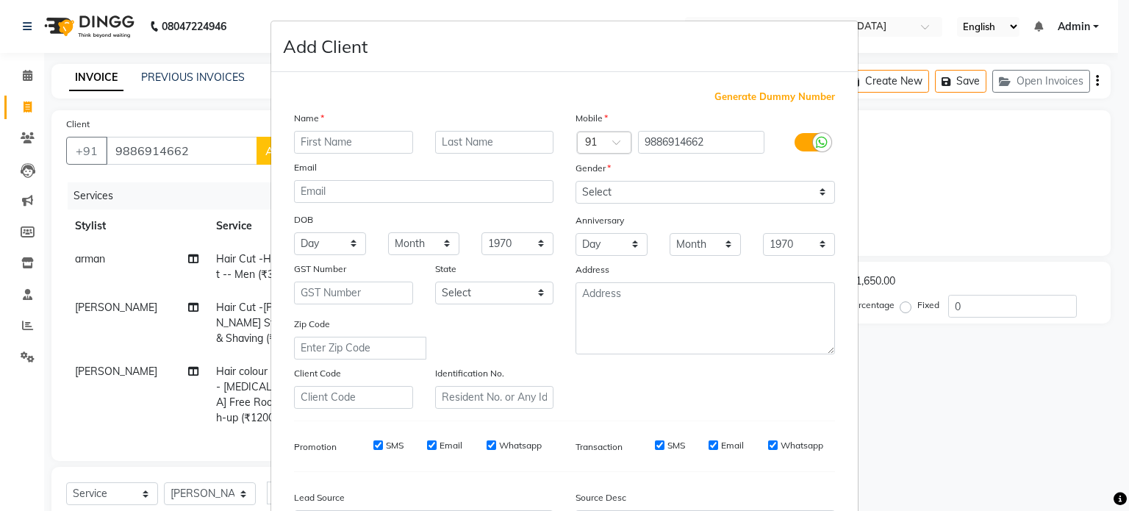
click at [349, 143] on input "text" at bounding box center [353, 142] width 119 height 23
type input "sanjay"
drag, startPoint x: 701, startPoint y: 185, endPoint x: 697, endPoint y: 207, distance: 22.3
click at [697, 207] on div "Mobile Country Code × 91 9886914662 Gender Select Male Female Other Prefer Not …" at bounding box center [704, 259] width 281 height 298
select select "[DEMOGRAPHIC_DATA]"
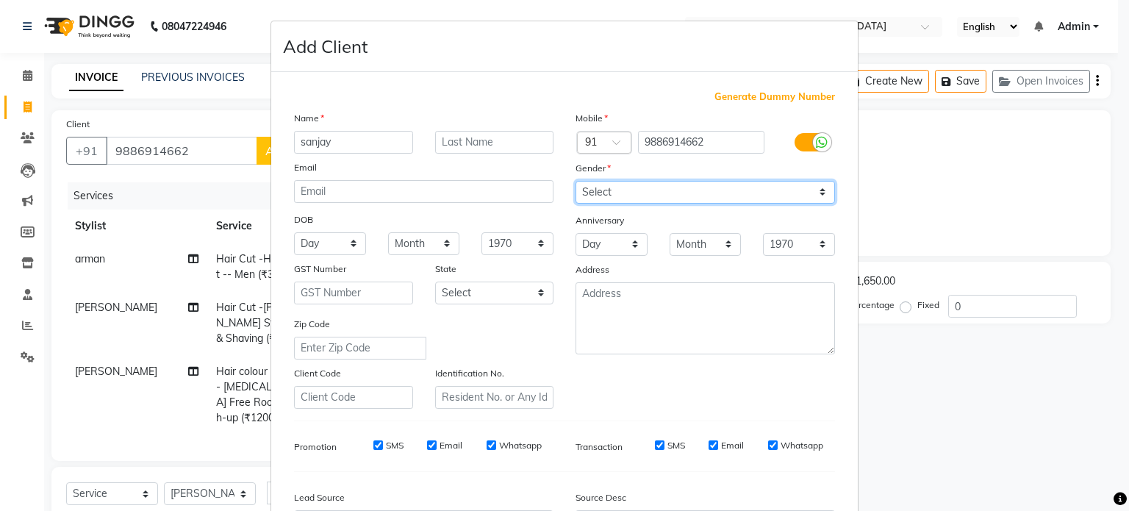
click at [575, 182] on select "Select [DEMOGRAPHIC_DATA] [DEMOGRAPHIC_DATA] Other Prefer Not To Say" at bounding box center [704, 192] width 259 height 23
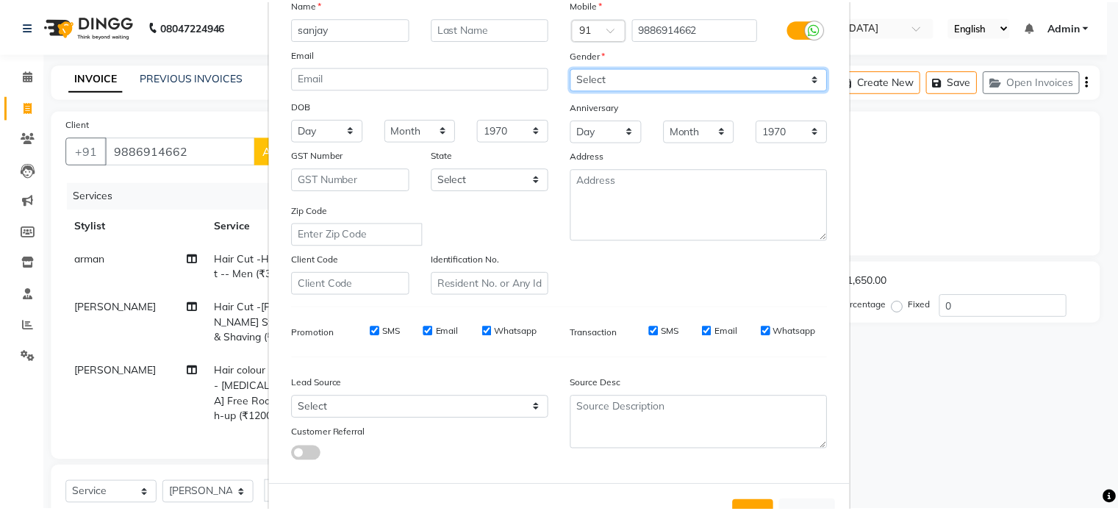
scroll to position [174, 0]
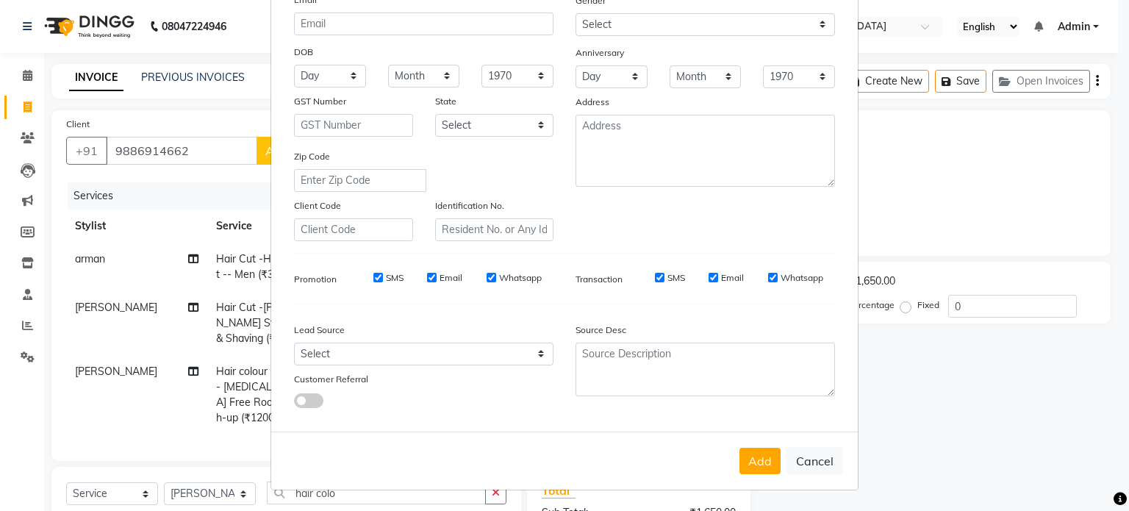
drag, startPoint x: 768, startPoint y: 455, endPoint x: 758, endPoint y: 438, distance: 19.8
click at [763, 455] on button "Add" at bounding box center [759, 461] width 41 height 26
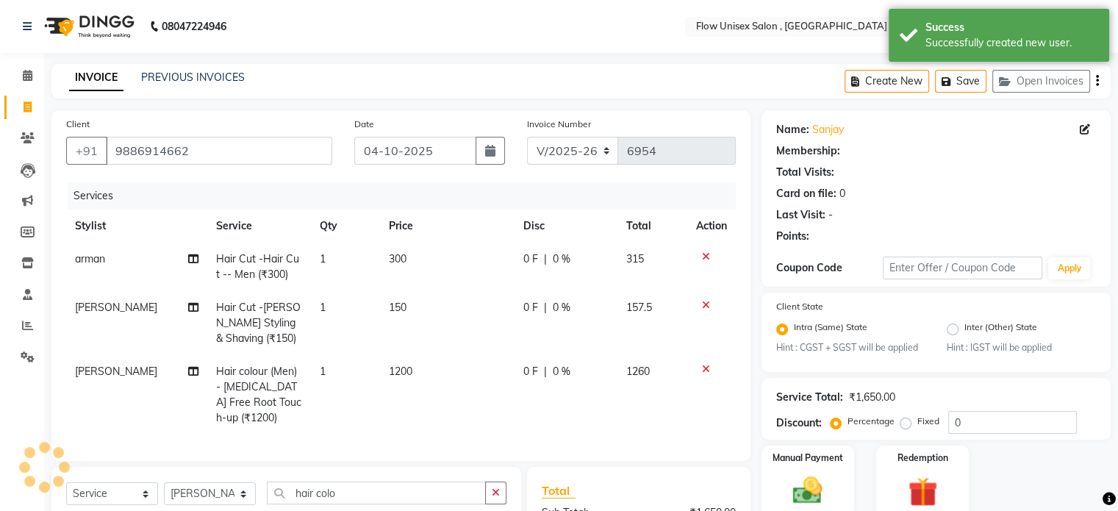
select select "1: Object"
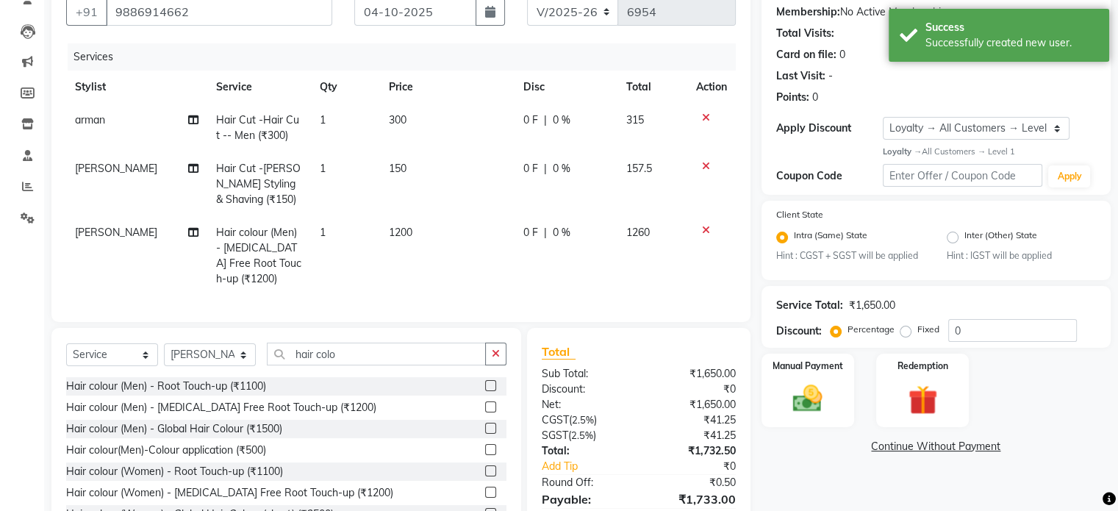
scroll to position [220, 0]
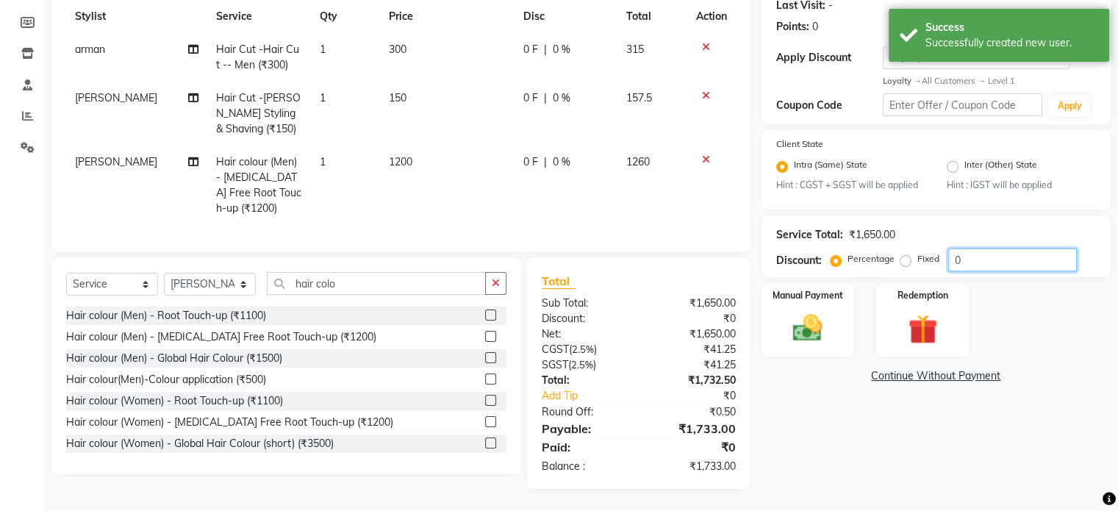
click at [970, 255] on input "0" at bounding box center [1012, 259] width 129 height 23
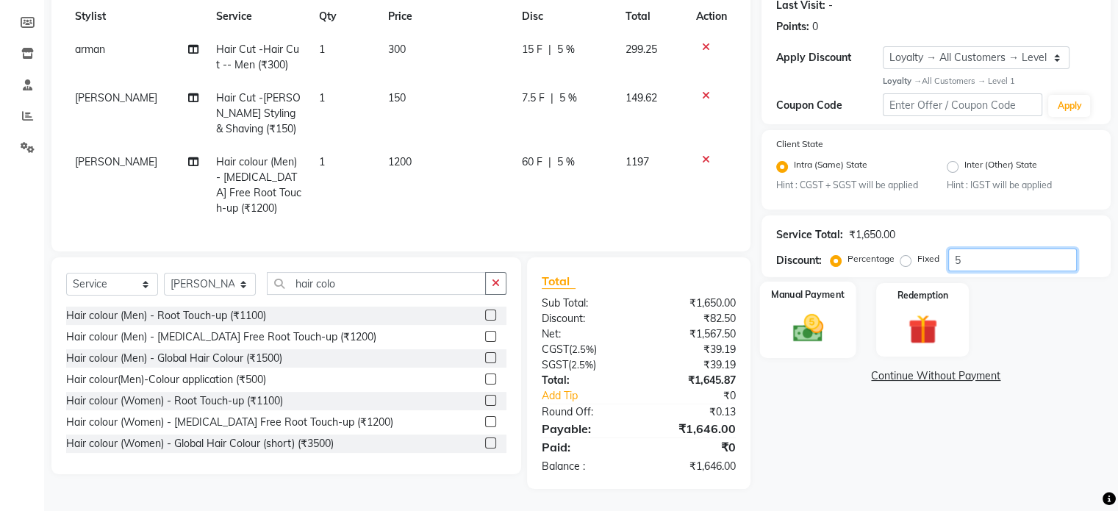
type input "5"
click at [848, 306] on div "Manual Payment" at bounding box center [807, 319] width 96 height 76
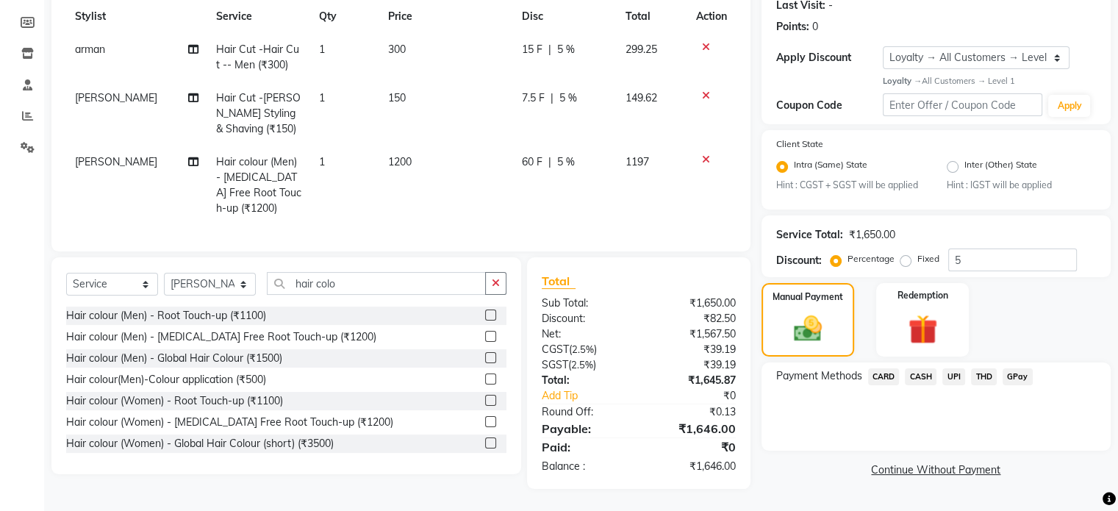
drag, startPoint x: 958, startPoint y: 363, endPoint x: 955, endPoint y: 375, distance: 12.8
click at [958, 368] on span "UPI" at bounding box center [953, 376] width 23 height 17
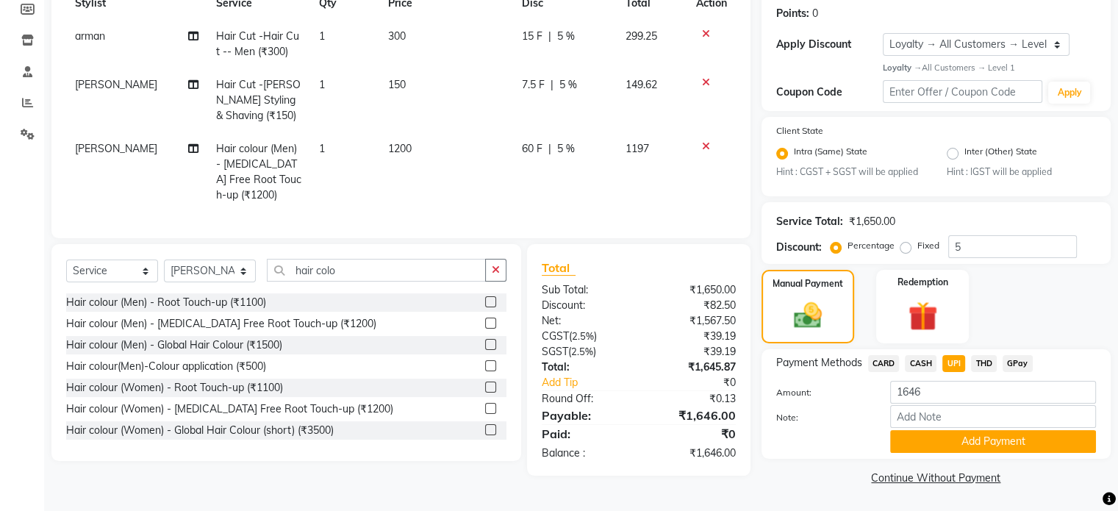
drag, startPoint x: 927, startPoint y: 446, endPoint x: 906, endPoint y: 440, distance: 21.4
click at [926, 446] on button "Add Payment" at bounding box center [993, 441] width 206 height 23
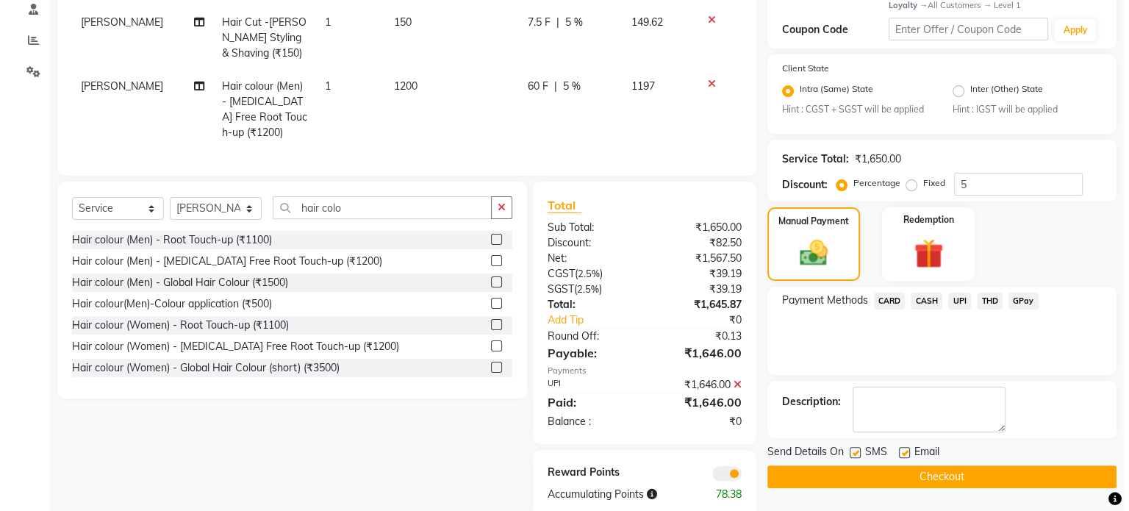
scroll to position [325, 0]
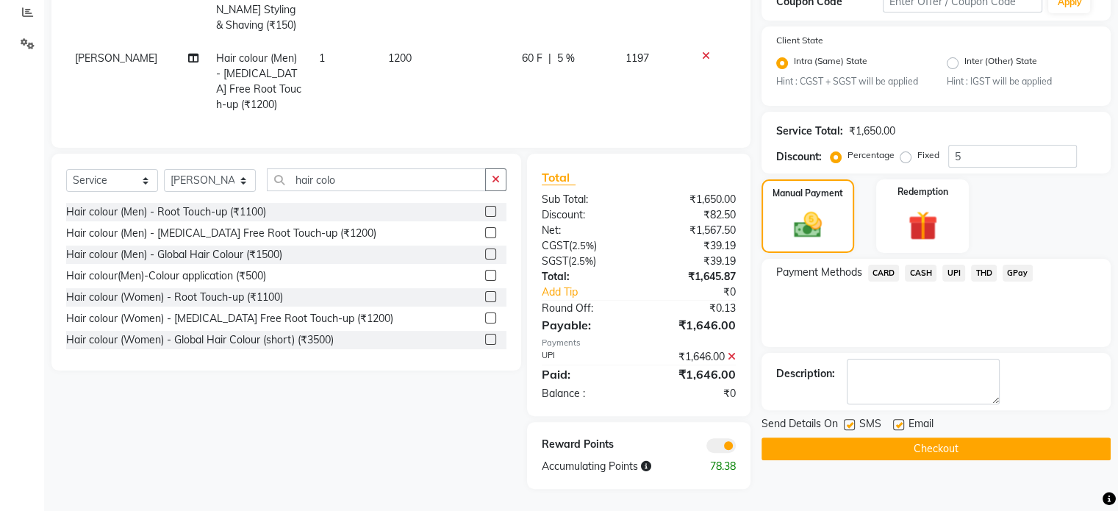
click at [720, 446] on span at bounding box center [720, 445] width 29 height 15
click at [736, 448] on input "checkbox" at bounding box center [736, 448] width 0 height 0
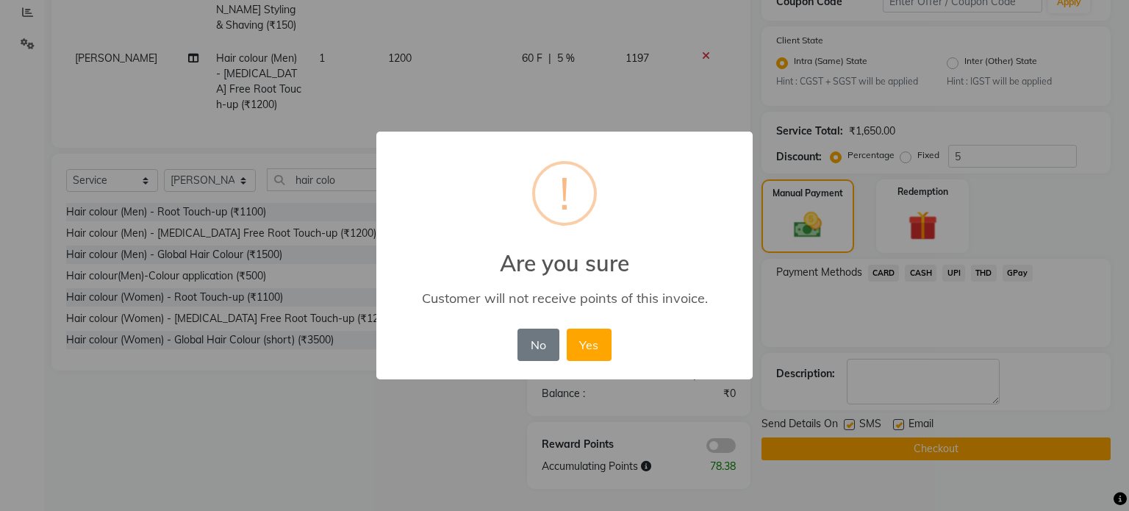
drag, startPoint x: 582, startPoint y: 338, endPoint x: 616, endPoint y: 323, distance: 37.2
click at [583, 339] on button "Yes" at bounding box center [589, 344] width 45 height 32
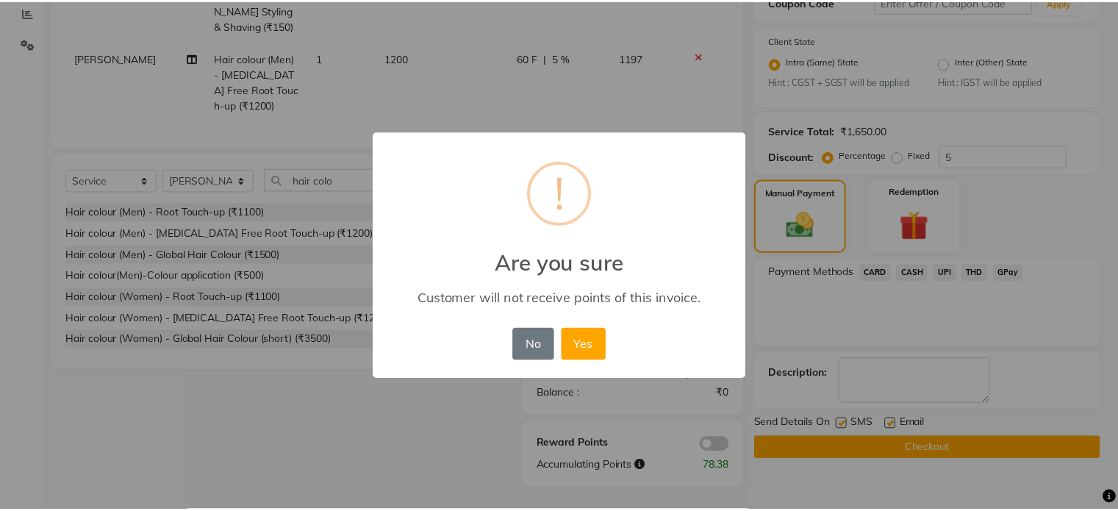
scroll to position [303, 0]
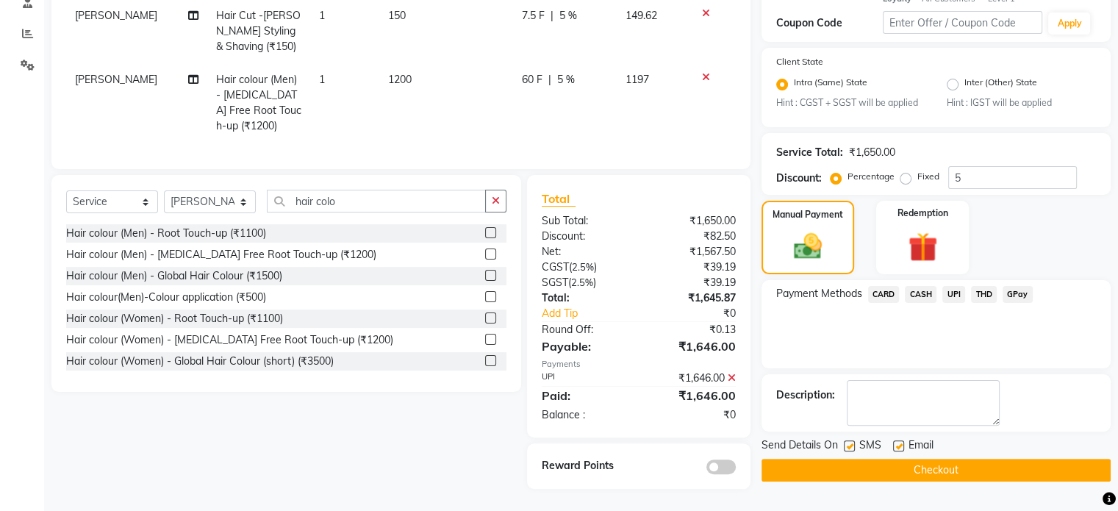
drag, startPoint x: 813, startPoint y: 455, endPoint x: 805, endPoint y: 450, distance: 9.6
click at [811, 459] on button "Checkout" at bounding box center [935, 470] width 349 height 23
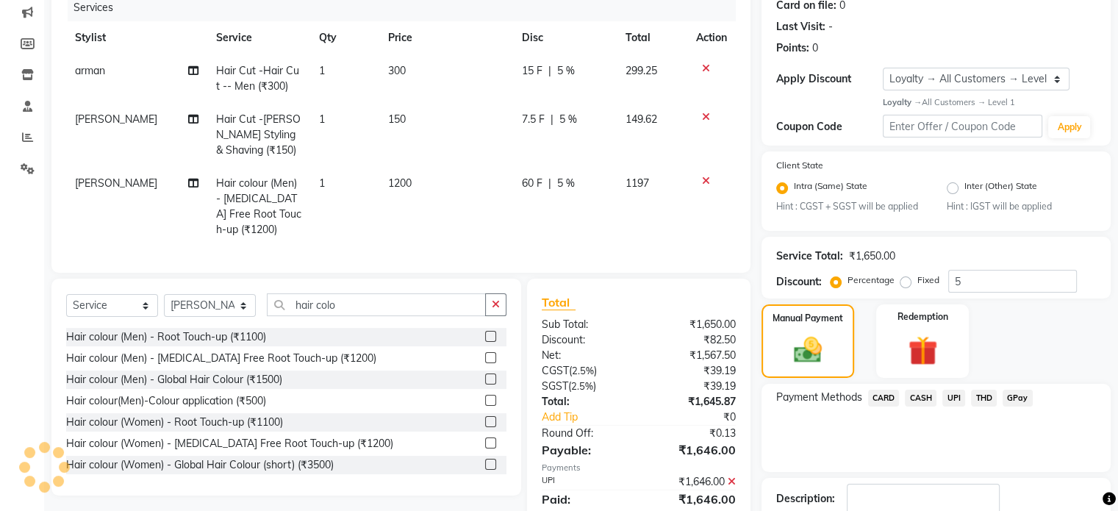
scroll to position [0, 0]
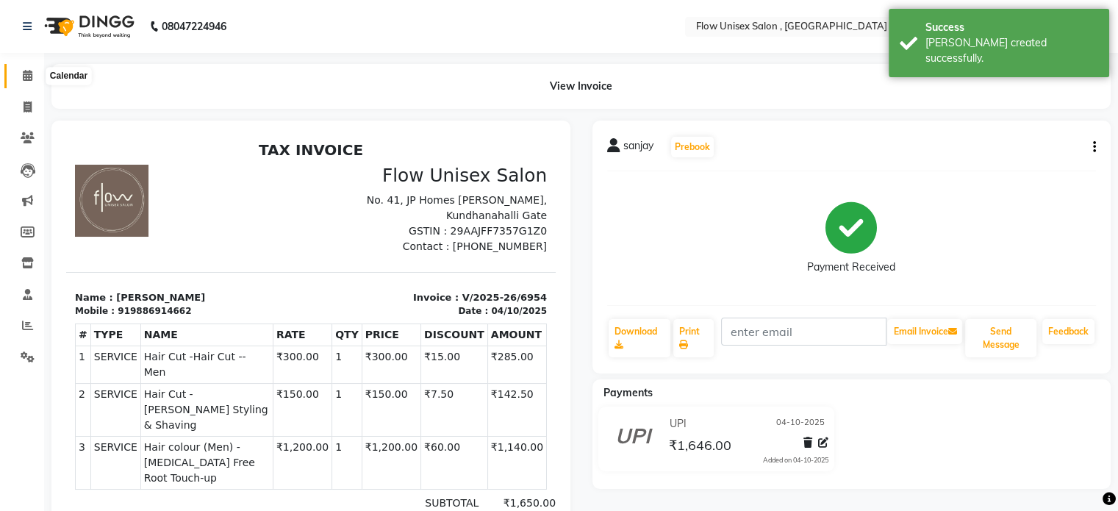
drag, startPoint x: 27, startPoint y: 76, endPoint x: 43, endPoint y: 139, distance: 65.2
click at [27, 75] on icon at bounding box center [28, 75] width 10 height 11
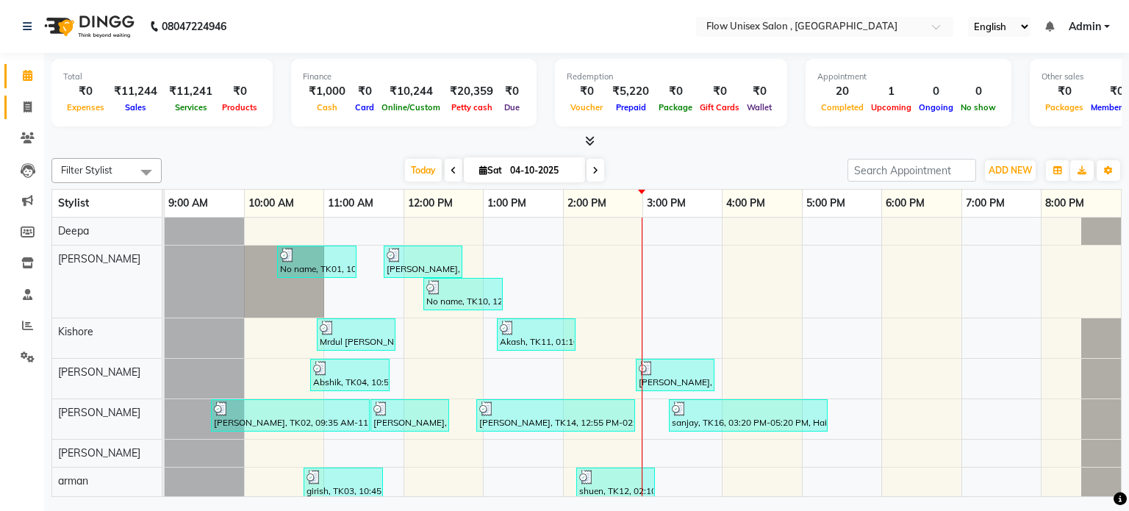
click at [17, 118] on link "Invoice" at bounding box center [21, 108] width 35 height 24
select select "service"
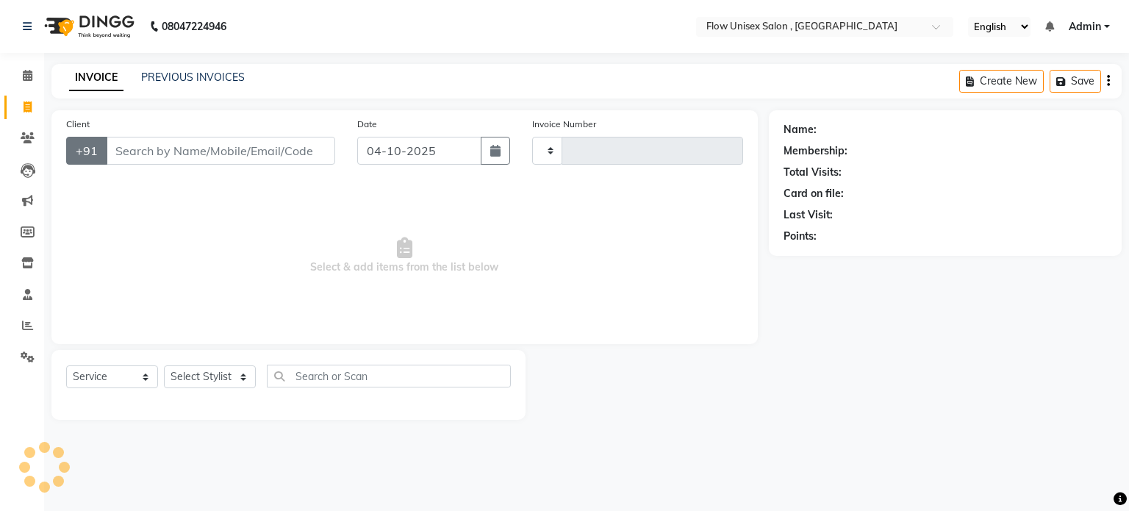
type input "6955"
select select "5875"
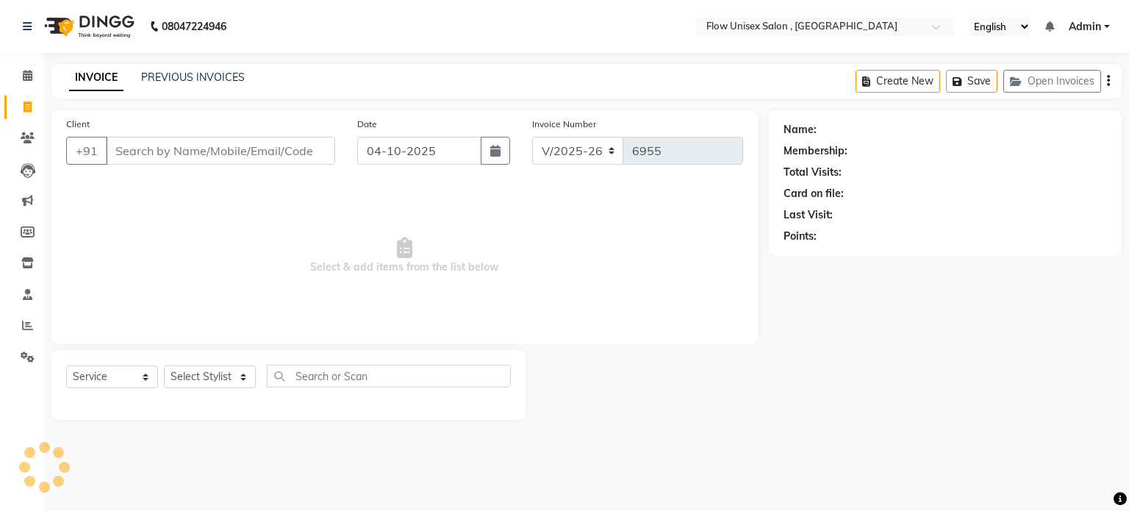
click at [174, 365] on div "Select Service Product Membership Package Voucher Prepaid Gift Card Select Styl…" at bounding box center [288, 381] width 445 height 35
click at [181, 373] on select "Select Stylist [PERSON_NAME] [PERSON_NAME] Kishore [PERSON_NAME] debbarma [PERS…" at bounding box center [210, 376] width 92 height 23
select select "48853"
click at [164, 366] on select "Select Stylist [PERSON_NAME] [PERSON_NAME] Kishore [PERSON_NAME] debbarma [PERS…" at bounding box center [210, 376] width 92 height 23
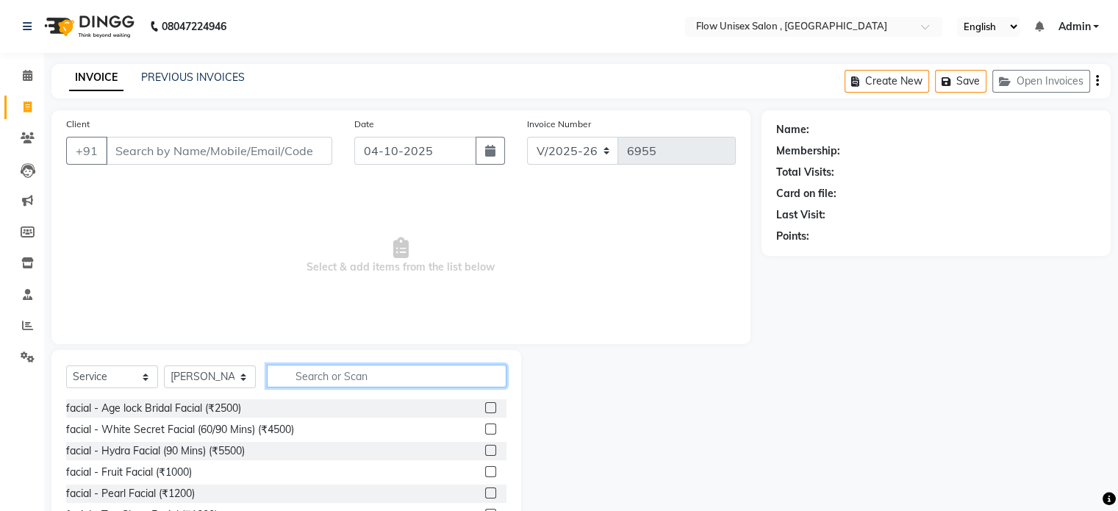
click at [362, 372] on input "text" at bounding box center [387, 375] width 240 height 23
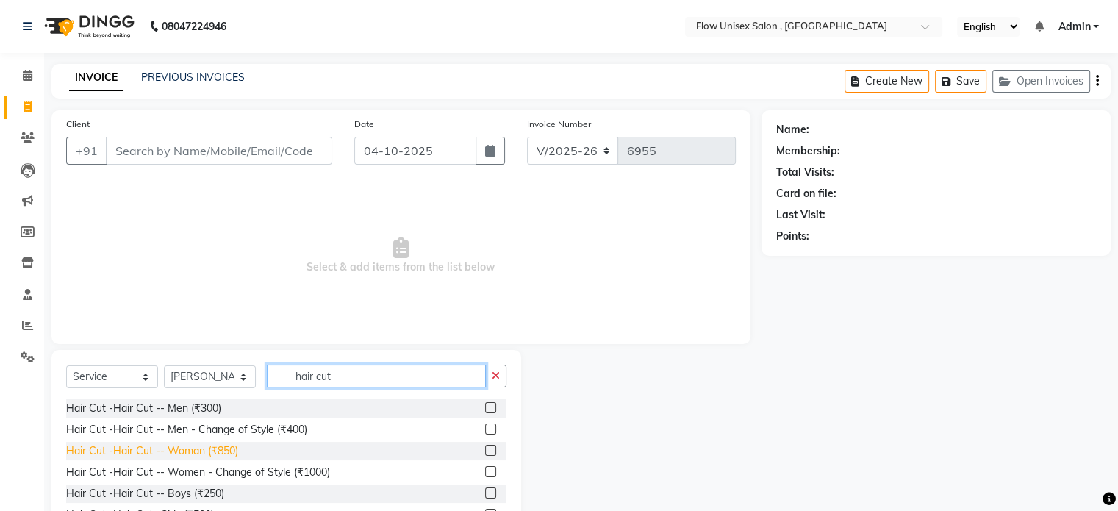
type input "hair cut"
drag, startPoint x: 204, startPoint y: 456, endPoint x: 201, endPoint y: 446, distance: 10.7
click at [206, 455] on div "Hair Cut -Hair Cut -- Woman (₹850)" at bounding box center [152, 450] width 172 height 15
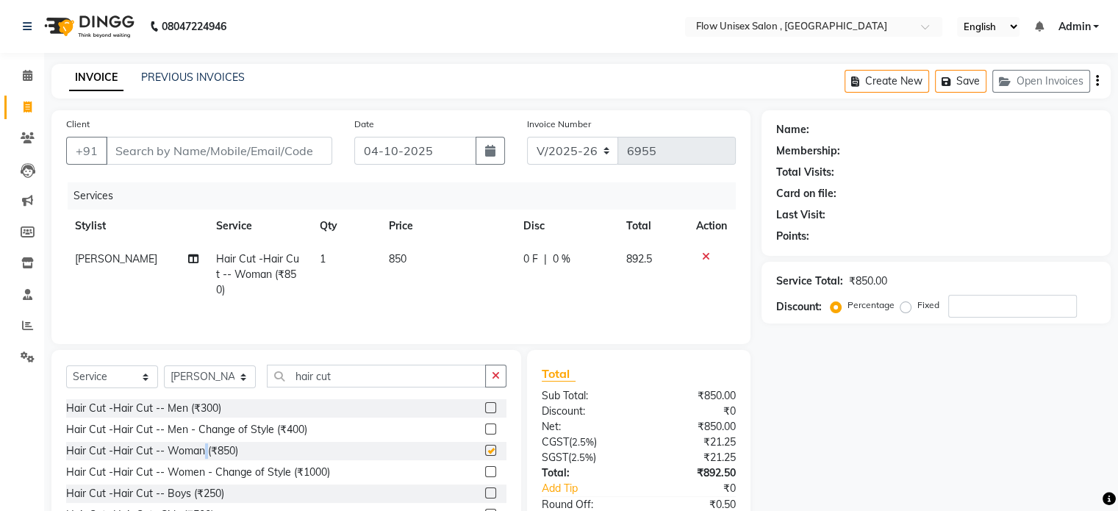
checkbox input "false"
click at [259, 151] on input "Client" at bounding box center [219, 151] width 226 height 28
type input "9"
type input "0"
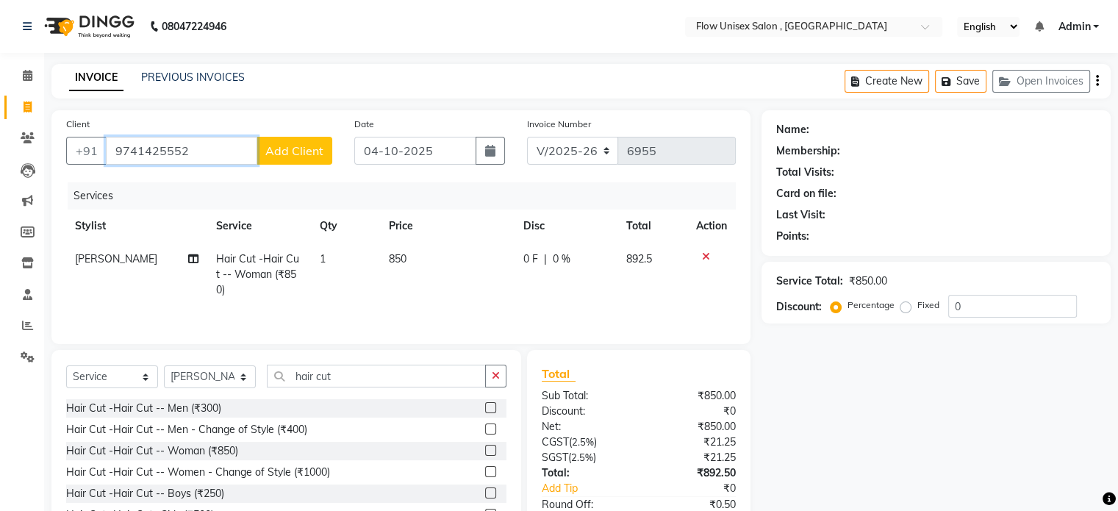
type input "9741425552"
click at [259, 151] on button "Add Client" at bounding box center [294, 151] width 76 height 28
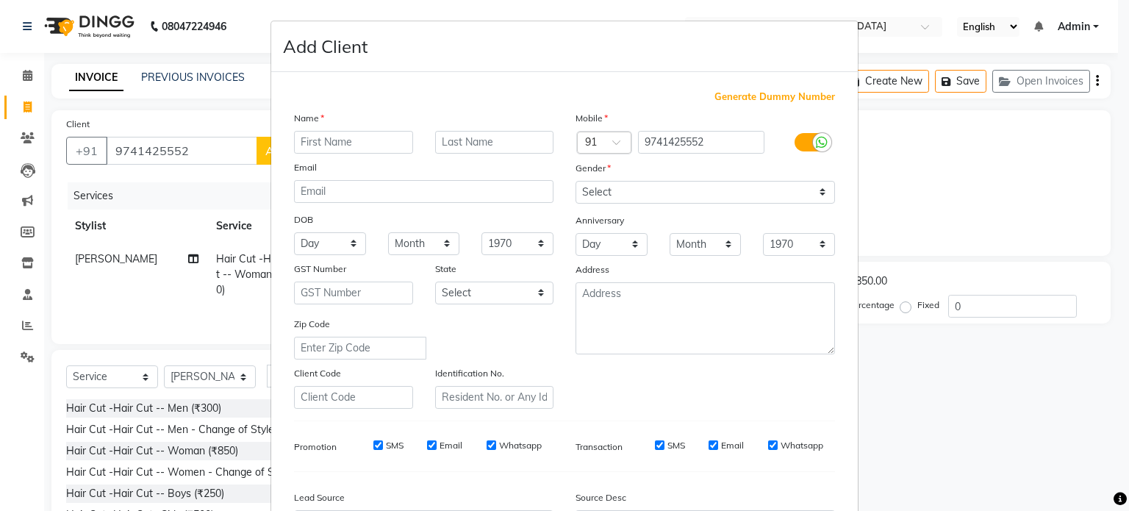
click at [284, 143] on div at bounding box center [353, 142] width 141 height 23
click at [362, 143] on input "text" at bounding box center [353, 142] width 119 height 23
type input "nithya"
drag, startPoint x: 776, startPoint y: 192, endPoint x: 760, endPoint y: 202, distance: 19.2
click at [776, 192] on select "Select [DEMOGRAPHIC_DATA] [DEMOGRAPHIC_DATA] Other Prefer Not To Say" at bounding box center [704, 192] width 259 height 23
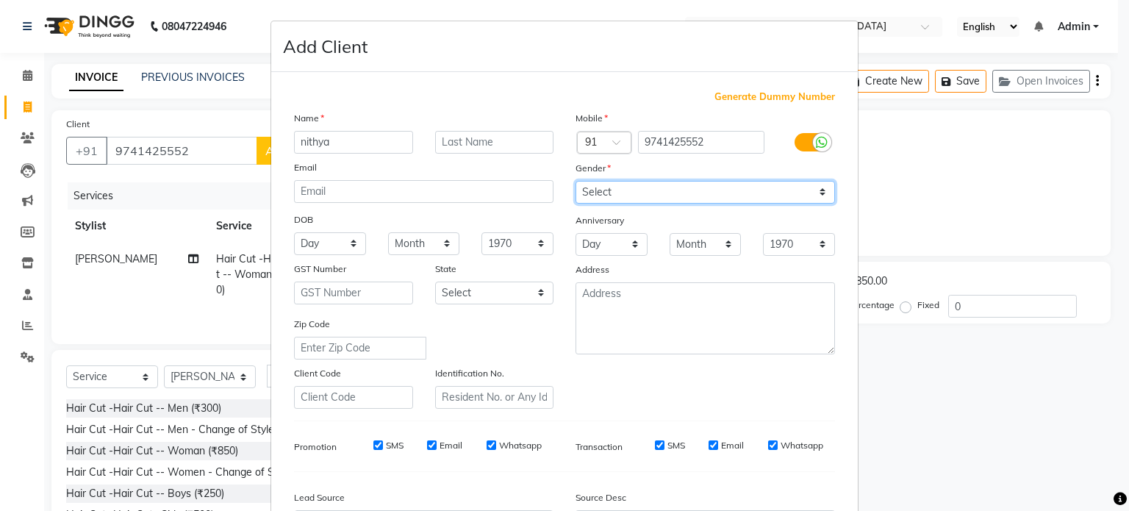
select select "[DEMOGRAPHIC_DATA]"
click at [575, 182] on select "Select [DEMOGRAPHIC_DATA] [DEMOGRAPHIC_DATA] Other Prefer Not To Say" at bounding box center [704, 192] width 259 height 23
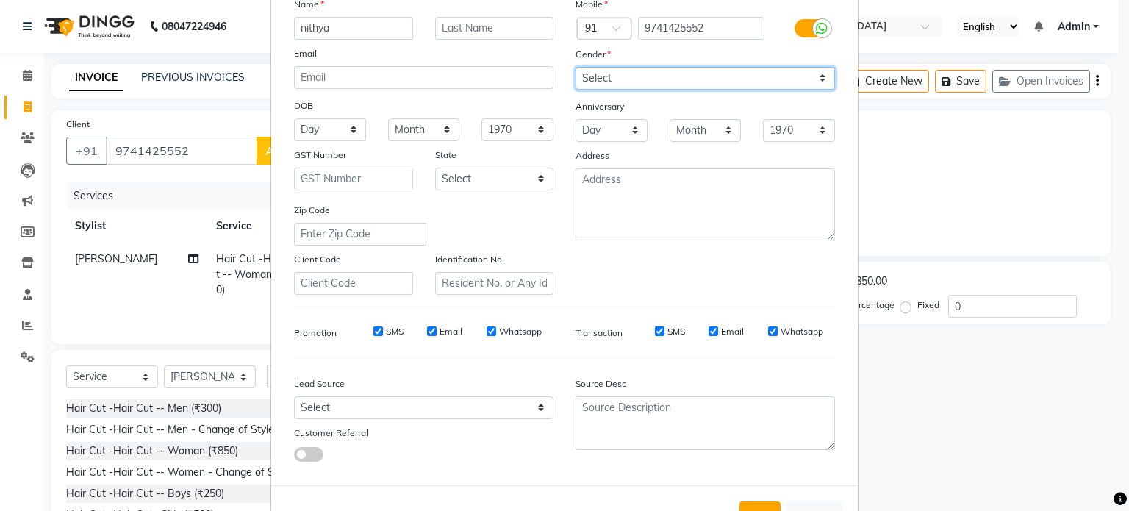
scroll to position [174, 0]
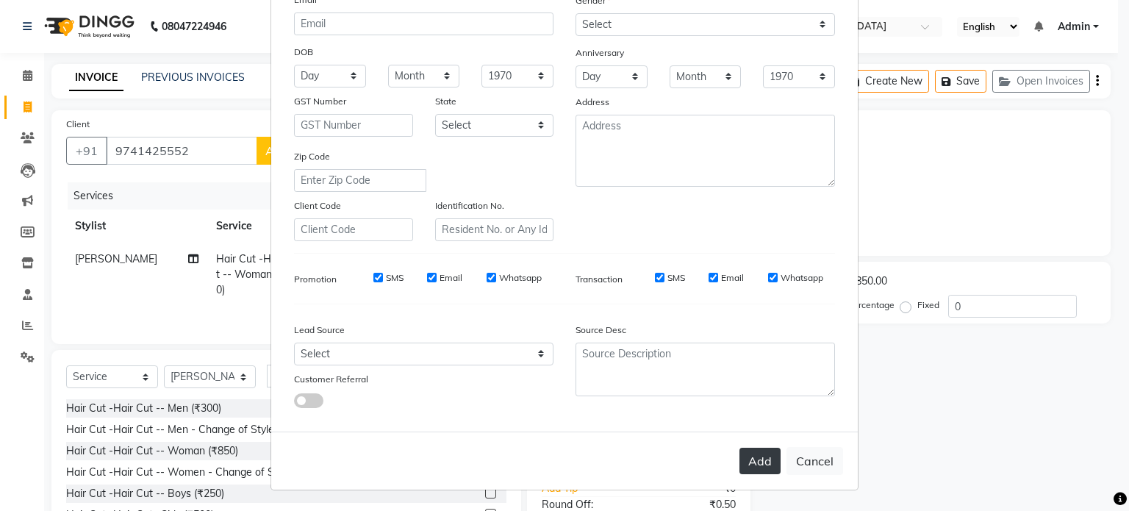
click at [751, 448] on button "Add" at bounding box center [759, 461] width 41 height 26
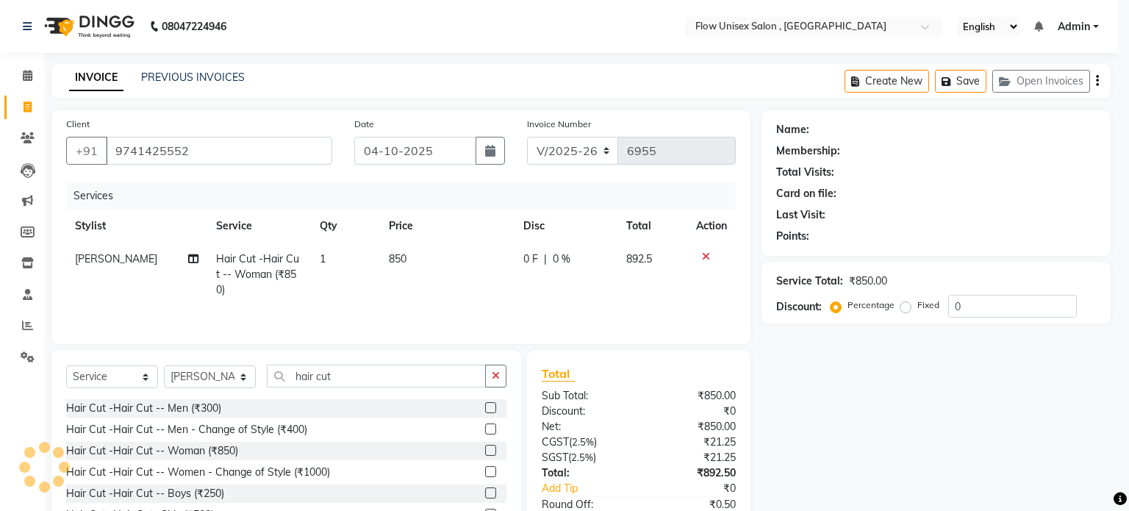
select select
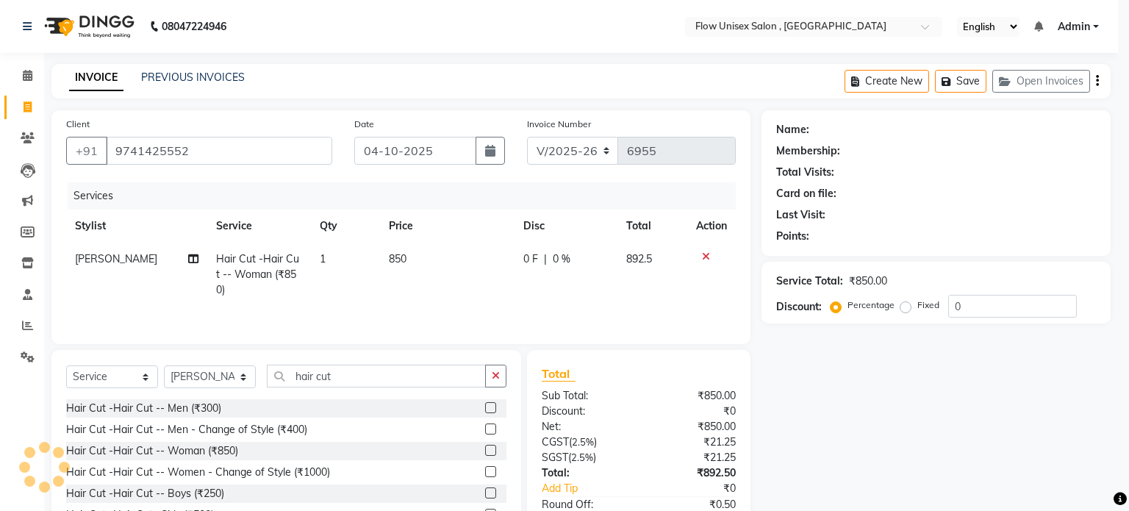
select select
checkbox input "false"
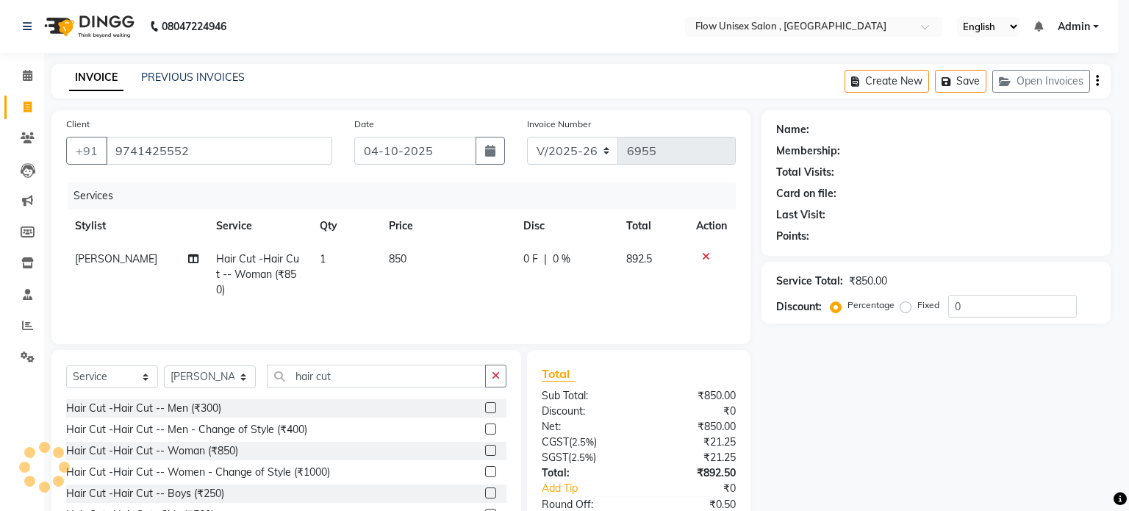
checkbox input "false"
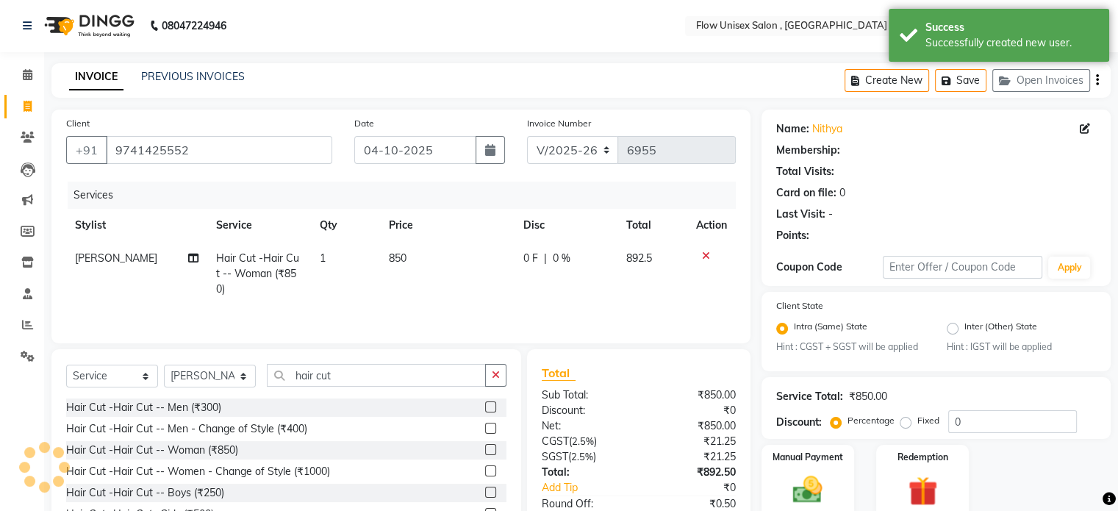
scroll to position [93, 0]
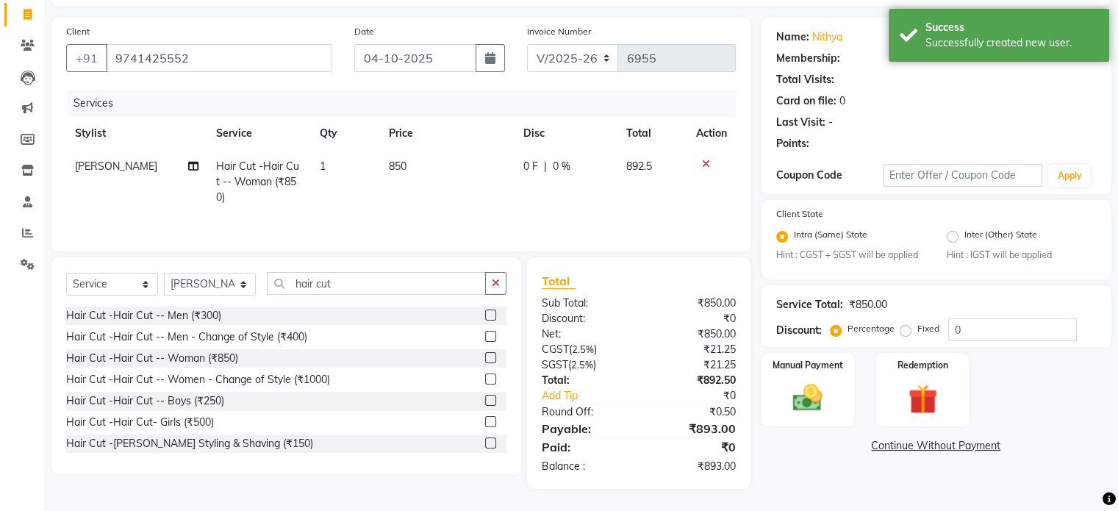
select select "1: Object"
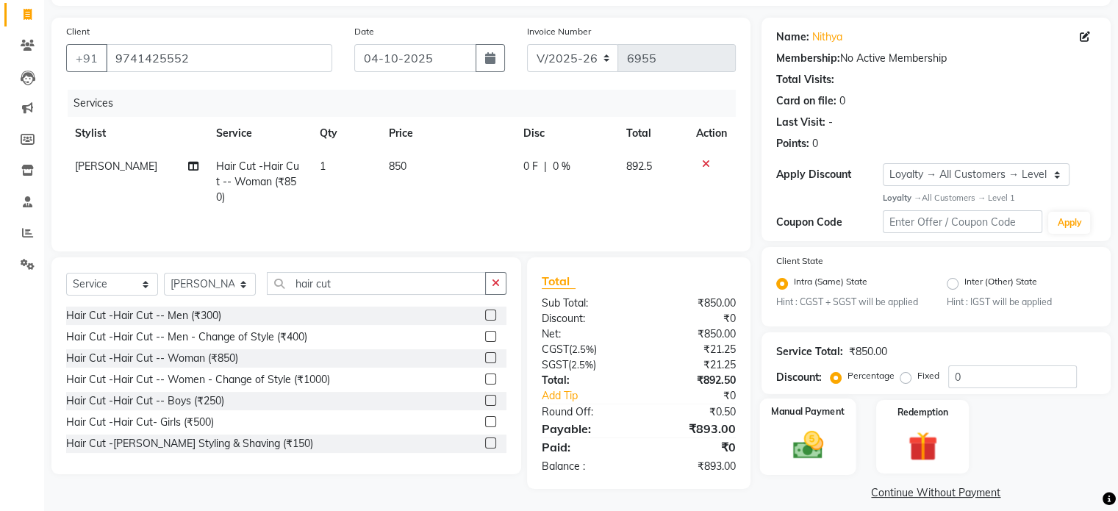
click at [827, 446] on img at bounding box center [807, 445] width 49 height 35
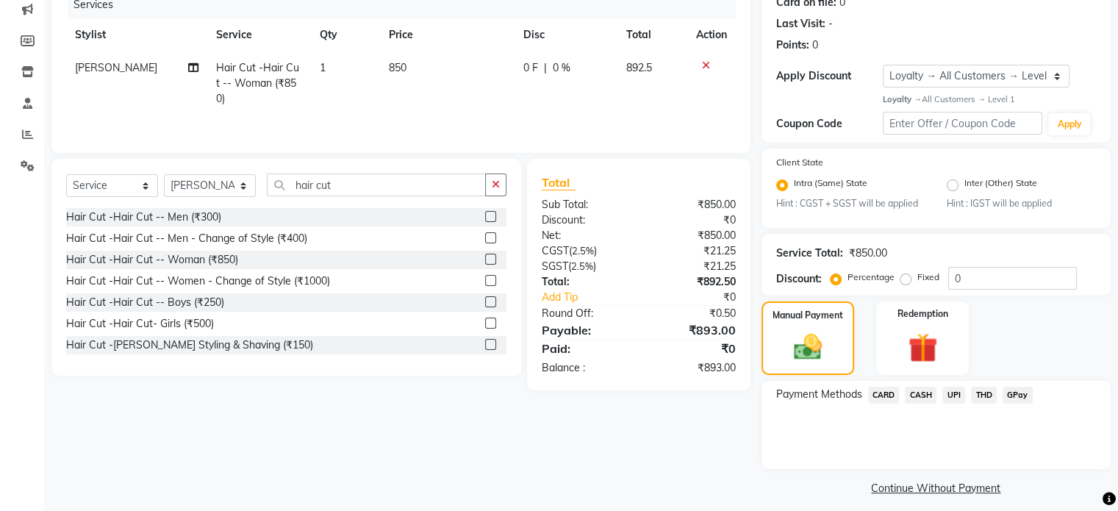
scroll to position [203, 0]
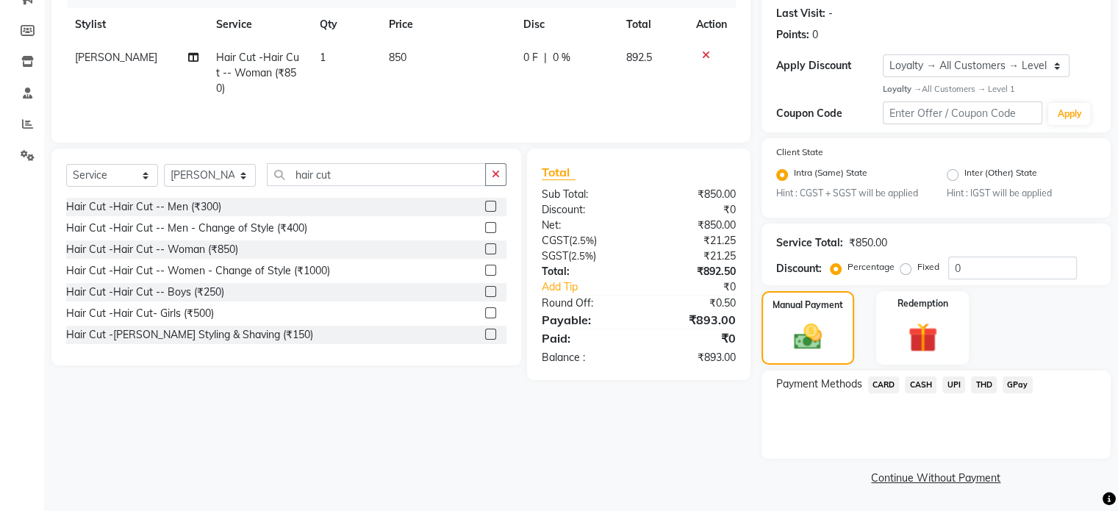
click at [924, 381] on span "CASH" at bounding box center [921, 384] width 32 height 17
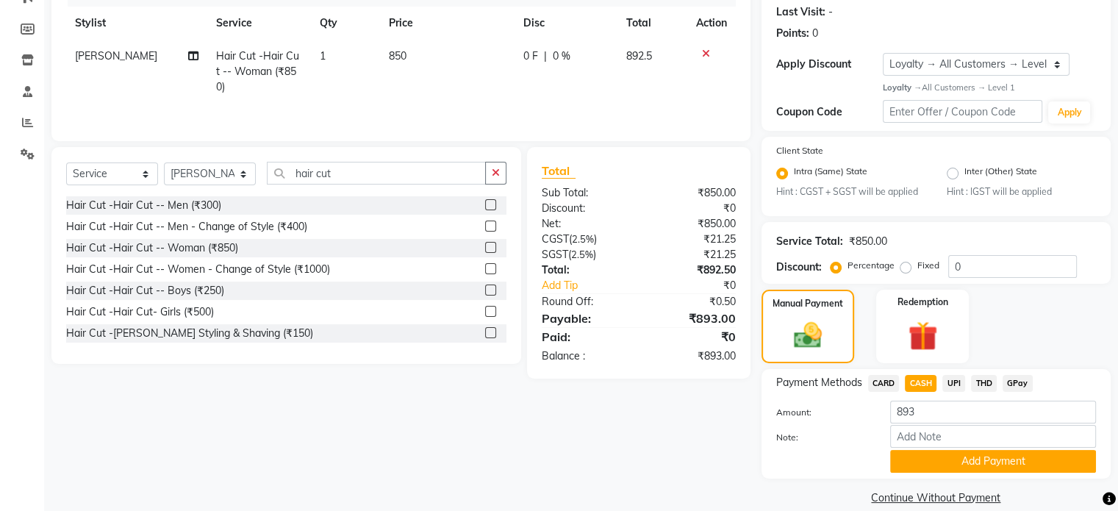
drag, startPoint x: 917, startPoint y: 462, endPoint x: 906, endPoint y: 461, distance: 11.1
click at [916, 461] on button "Add Payment" at bounding box center [993, 461] width 206 height 23
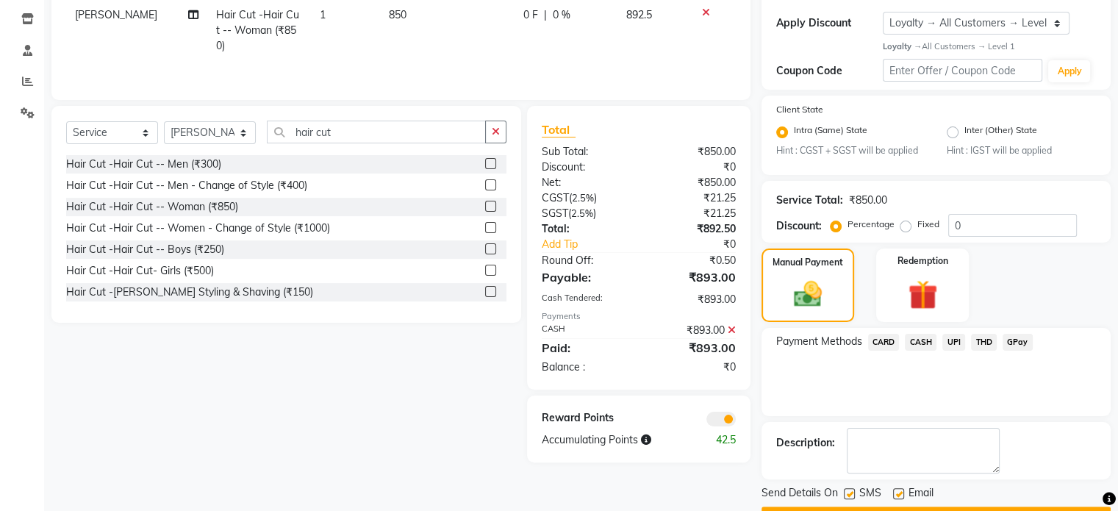
scroll to position [285, 0]
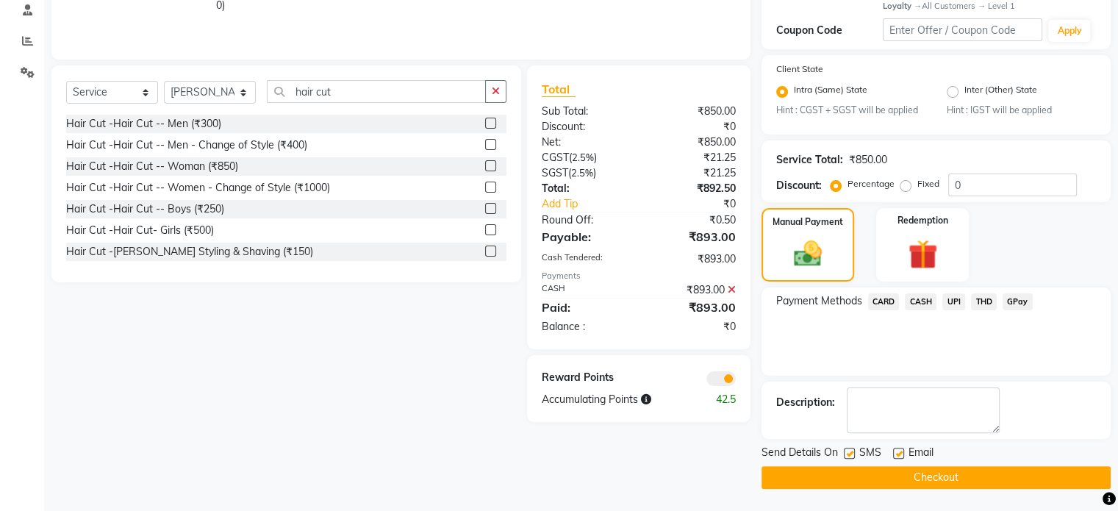
click at [723, 386] on span at bounding box center [720, 378] width 29 height 15
click at [736, 381] on input "checkbox" at bounding box center [736, 381] width 0 height 0
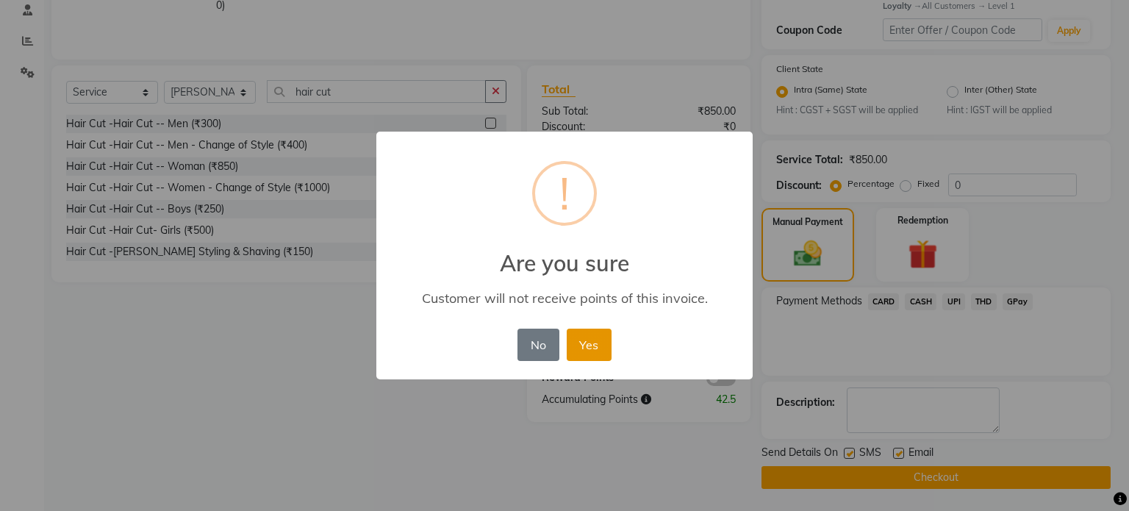
click at [605, 348] on button "Yes" at bounding box center [589, 344] width 45 height 32
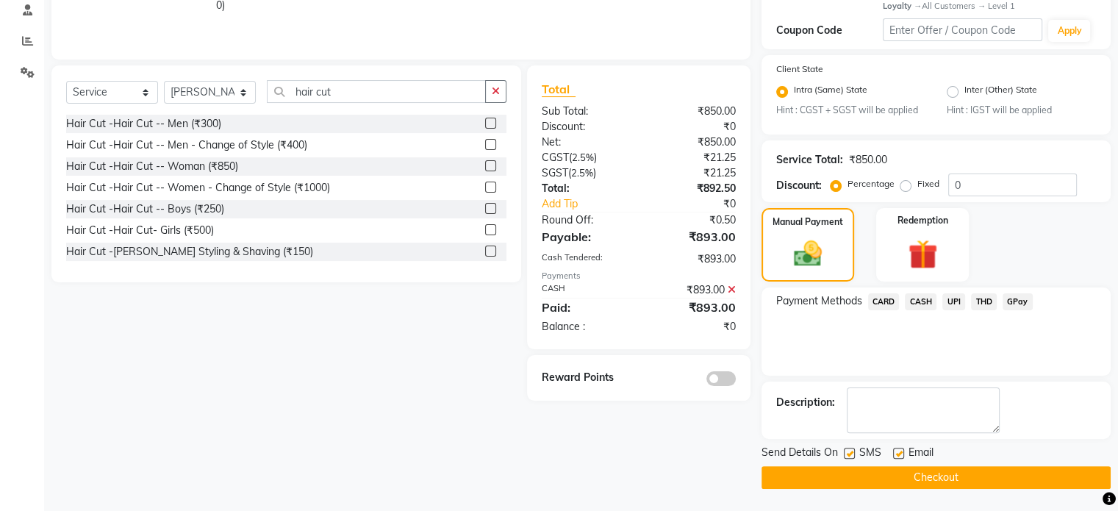
click at [830, 470] on button "Checkout" at bounding box center [935, 477] width 349 height 23
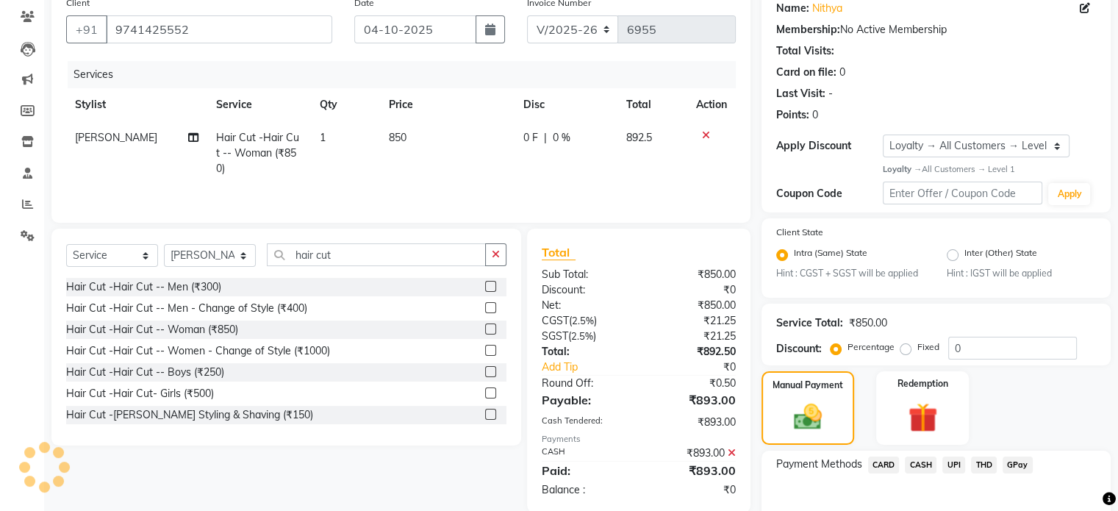
scroll to position [0, 0]
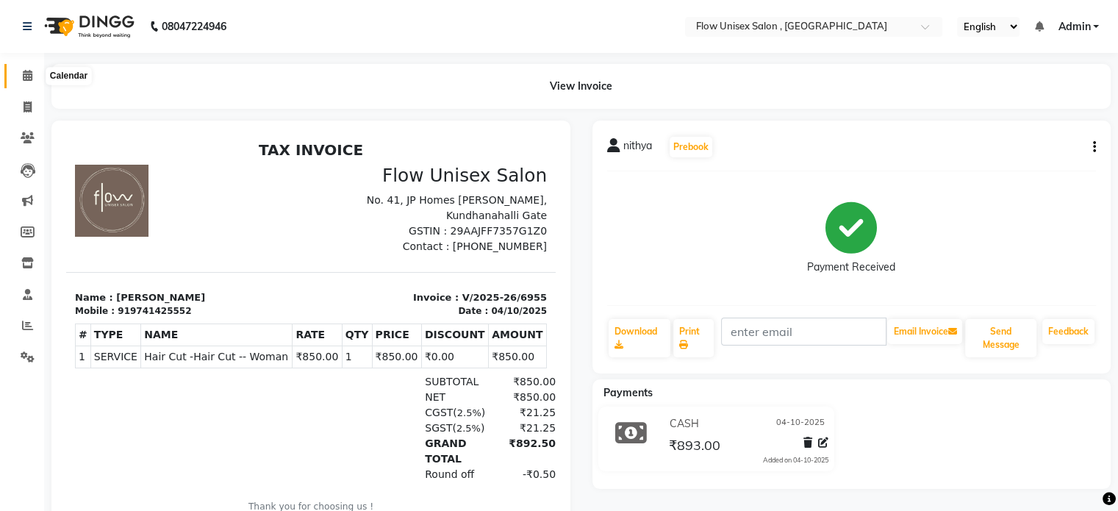
click at [24, 73] on icon at bounding box center [28, 75] width 10 height 11
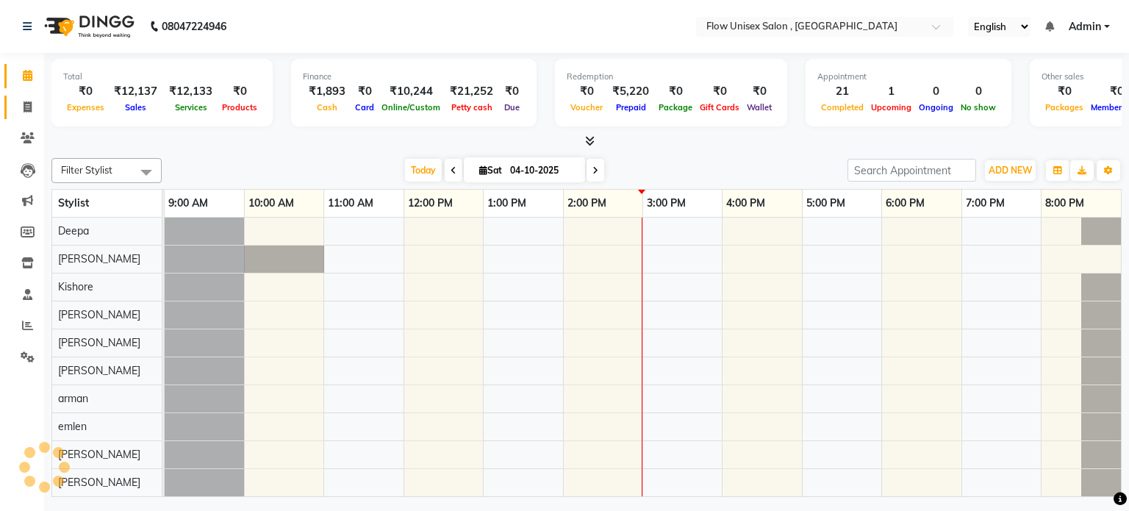
click at [24, 96] on link "Invoice" at bounding box center [21, 108] width 35 height 24
select select "5875"
select select "service"
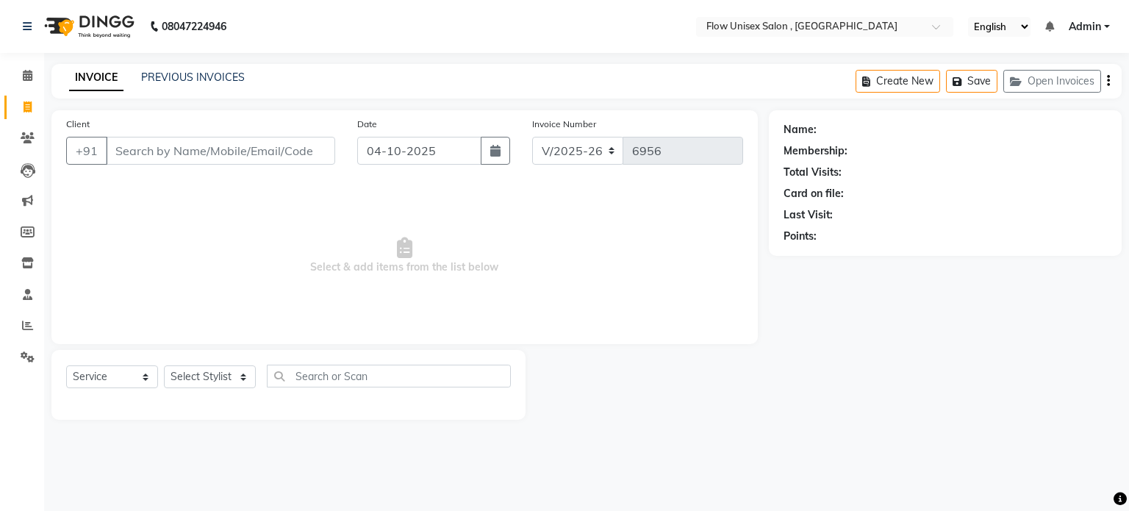
click at [262, 153] on input "Client" at bounding box center [220, 151] width 229 height 28
click at [133, 153] on input "Client" at bounding box center [220, 151] width 229 height 28
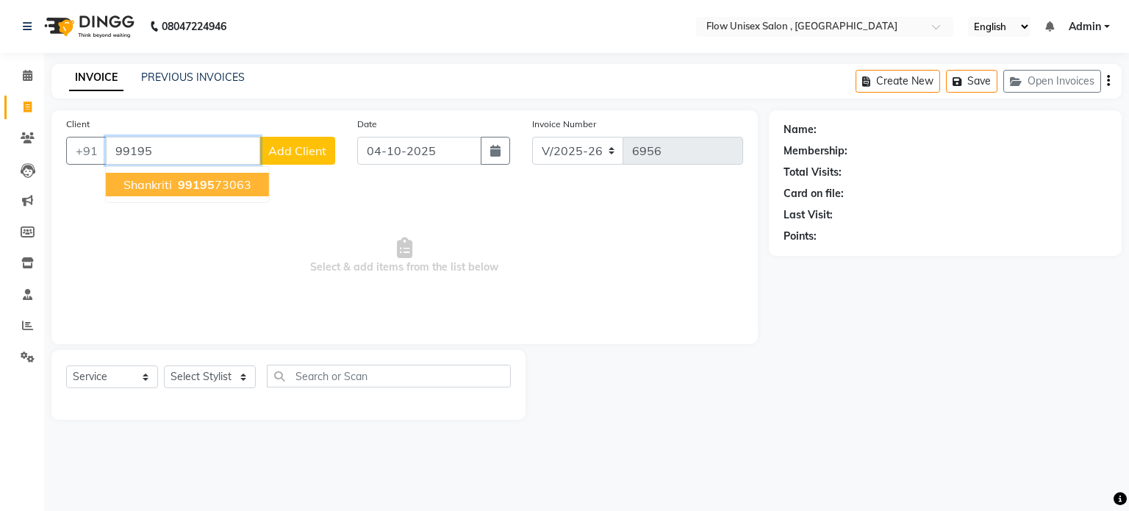
click at [237, 182] on ngb-highlight "99195 73063" at bounding box center [213, 184] width 76 height 15
type input "9919573063"
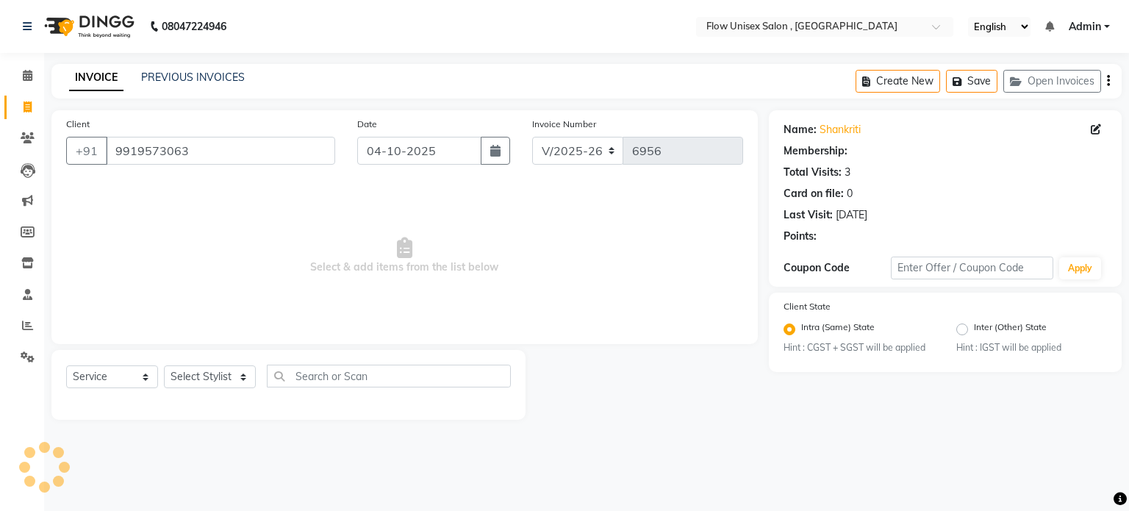
select select "1: Object"
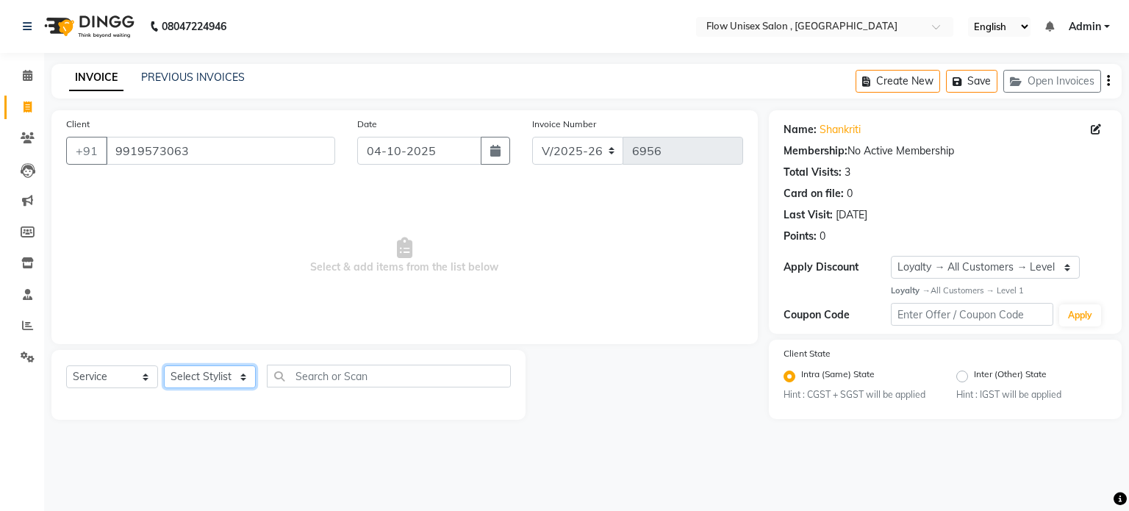
click at [209, 372] on select "Select Stylist [PERSON_NAME] [PERSON_NAME] Kishore [PERSON_NAME] debbarma [PERS…" at bounding box center [210, 376] width 92 height 23
select select "62210"
click at [164, 366] on select "Select Stylist [PERSON_NAME] [PERSON_NAME] Kishore [PERSON_NAME] debbarma [PERS…" at bounding box center [210, 376] width 92 height 23
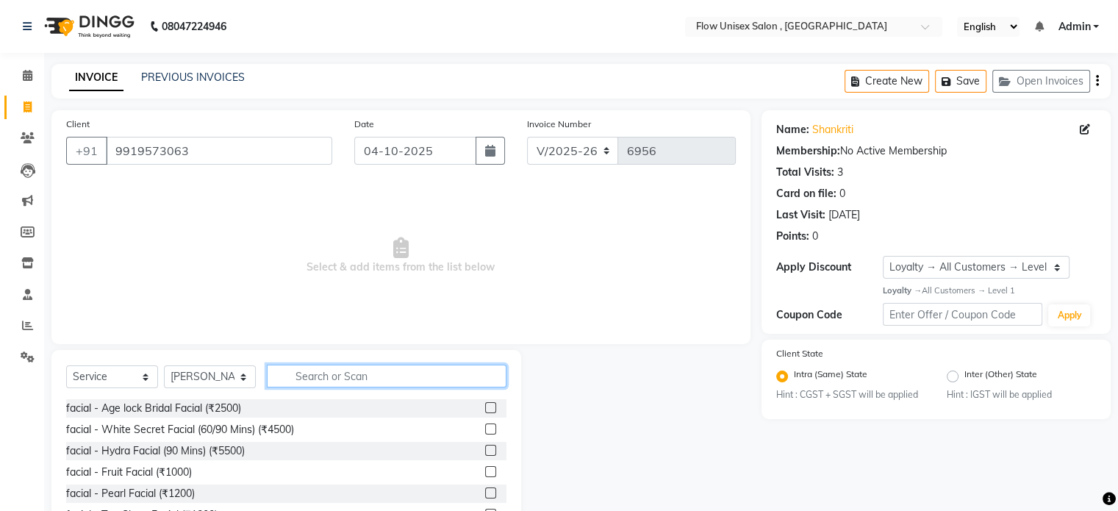
click at [401, 370] on input "text" at bounding box center [387, 375] width 240 height 23
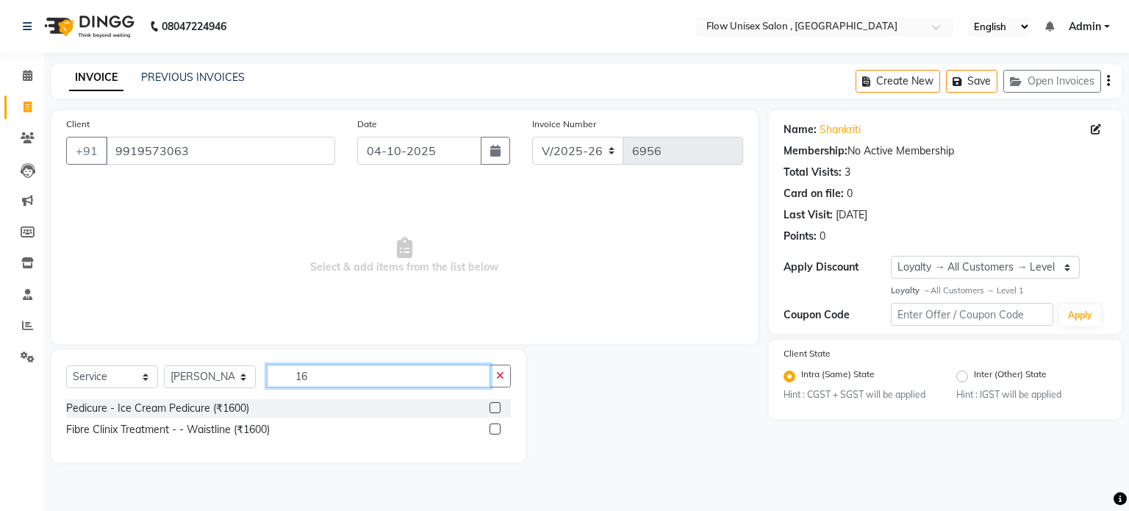
type input "1"
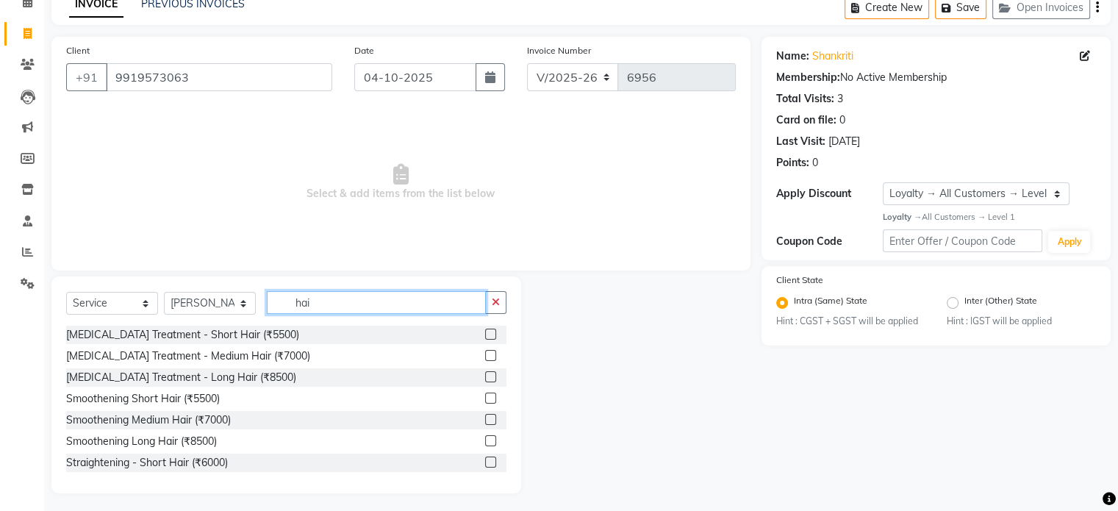
scroll to position [78, 0]
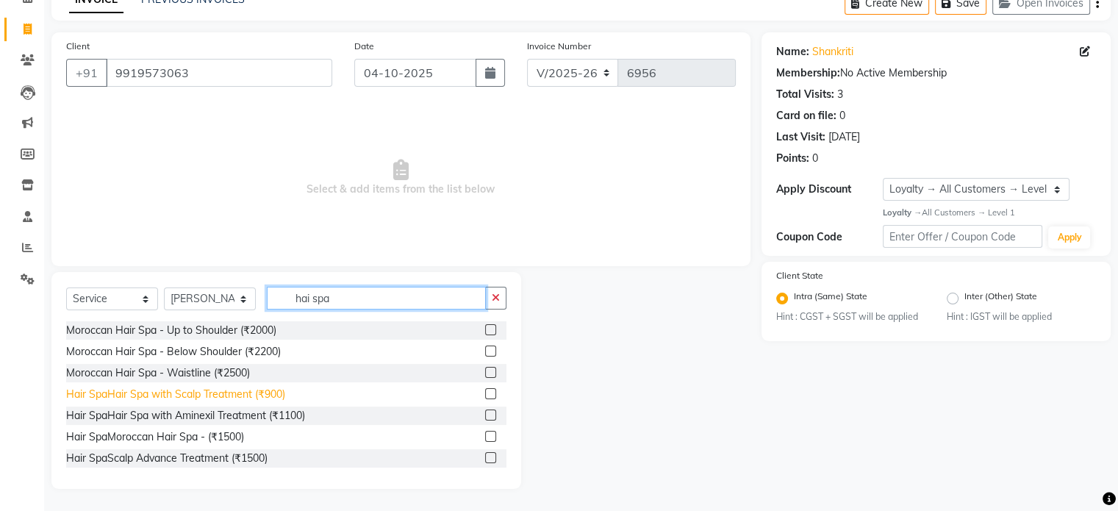
type input "hai spa"
click at [278, 400] on div "Hair SpaHair Spa with Scalp Treatment (₹900)" at bounding box center [175, 394] width 219 height 15
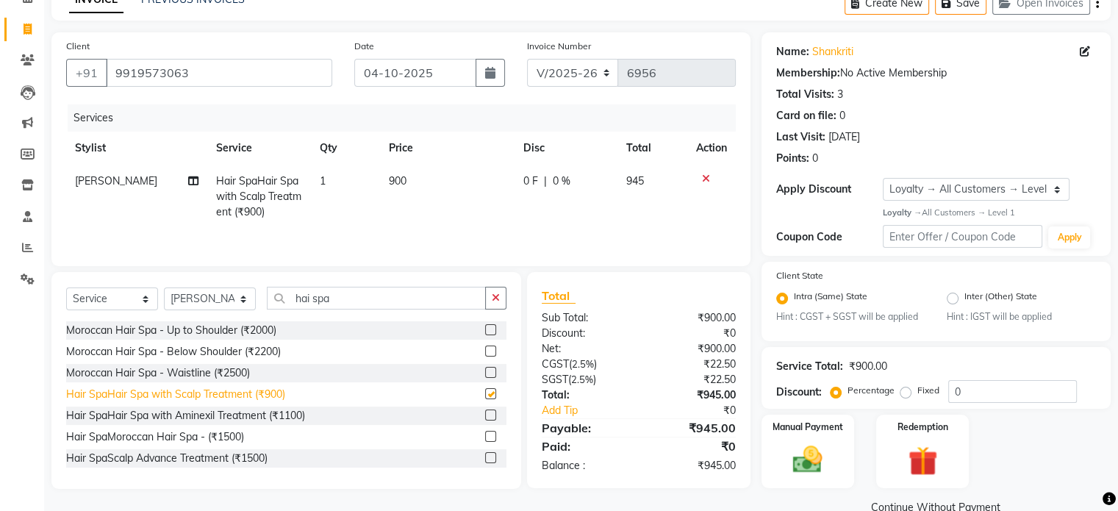
checkbox input "false"
click at [389, 177] on span "900" at bounding box center [398, 180] width 18 height 13
select select "62210"
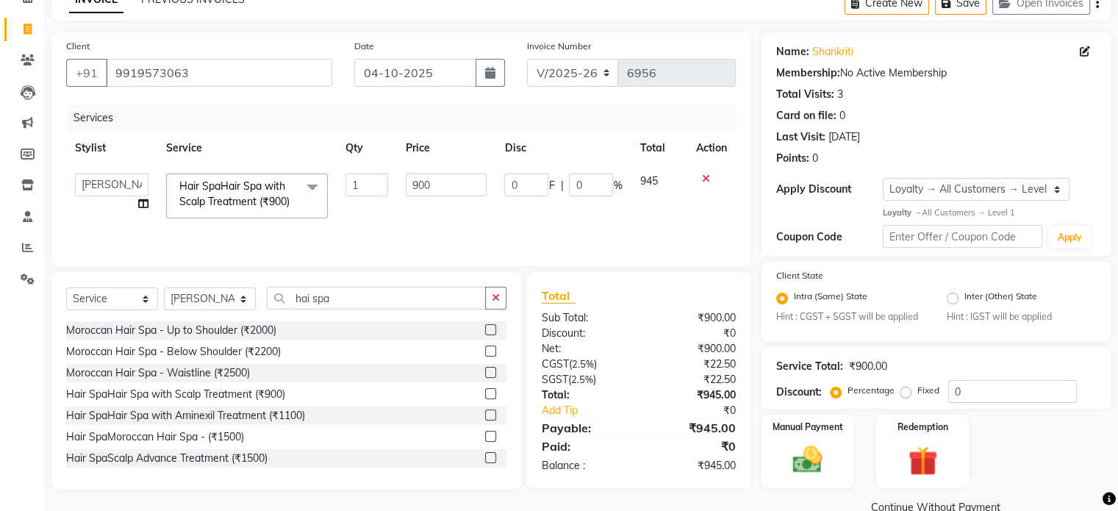
click at [438, 173] on td "900" at bounding box center [446, 196] width 98 height 62
click at [441, 180] on input "900" at bounding box center [446, 184] width 81 height 23
type input "9"
type input "1600"
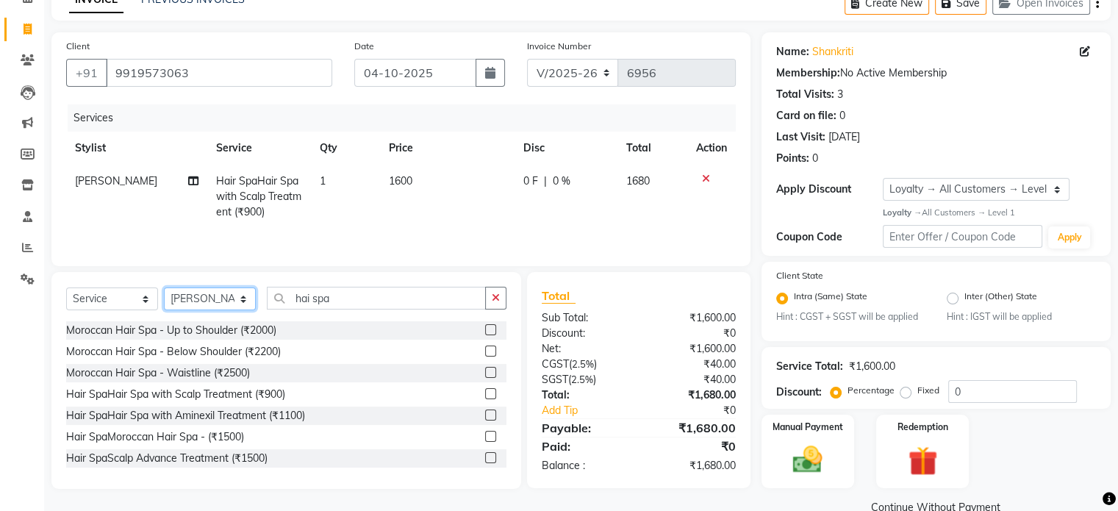
click at [234, 294] on select "Select Stylist [PERSON_NAME] [PERSON_NAME] Kishore [PERSON_NAME] debbarma [PERS…" at bounding box center [210, 298] width 92 height 23
select select "49207"
click at [164, 288] on select "Select Stylist [PERSON_NAME] [PERSON_NAME] Kishore [PERSON_NAME] debbarma [PERS…" at bounding box center [210, 298] width 92 height 23
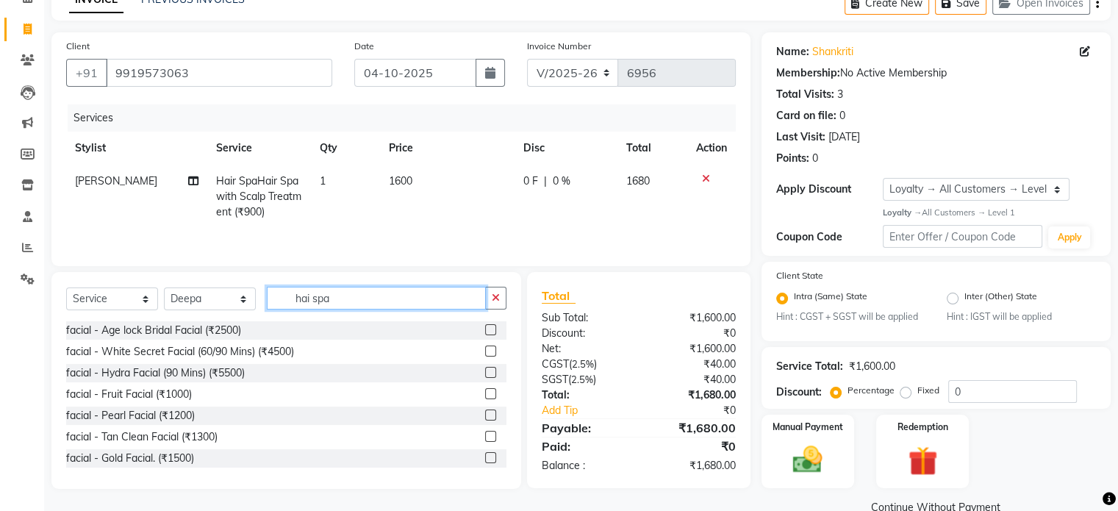
click at [397, 293] on input "hai spa" at bounding box center [376, 298] width 219 height 23
type input "h"
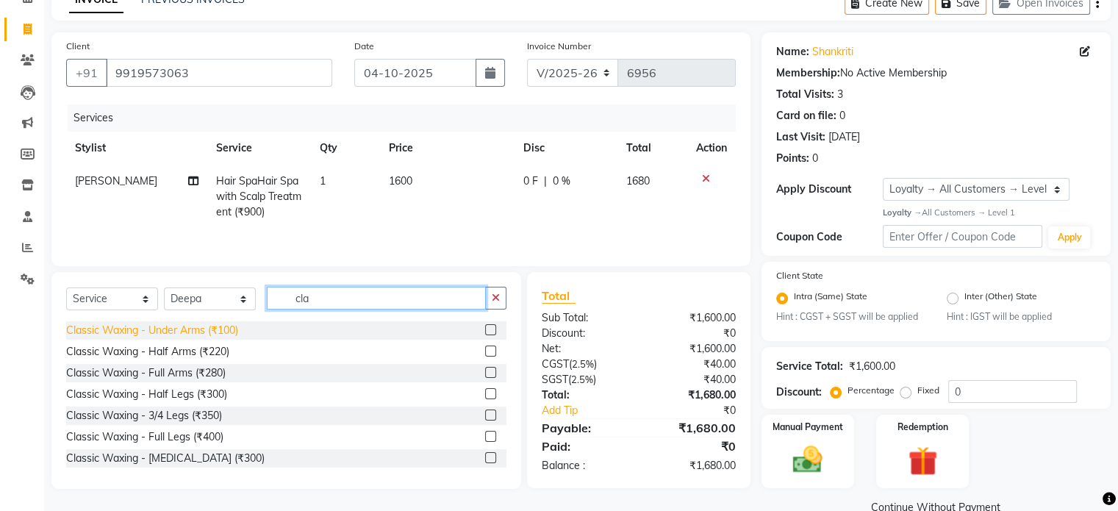
type input "cla"
click at [182, 328] on div "Classic Waxing - Under Arms (₹100)" at bounding box center [152, 330] width 172 height 15
checkbox input "false"
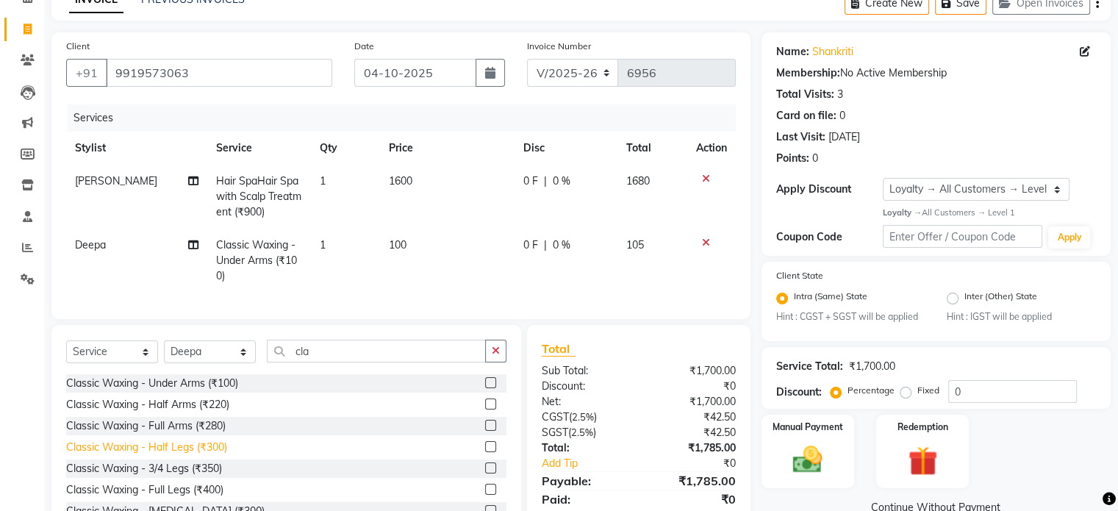
click at [191, 455] on div "Classic Waxing - Half Legs (₹300)" at bounding box center [146, 446] width 161 height 15
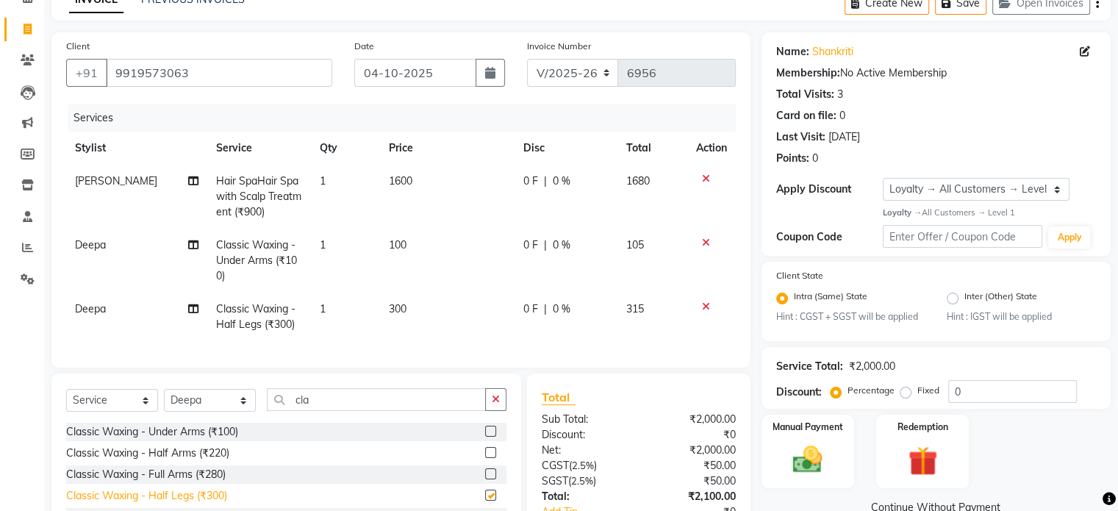
checkbox input "false"
click at [184, 482] on div "Classic Waxing - Full Arms (₹280)" at bounding box center [145, 474] width 159 height 15
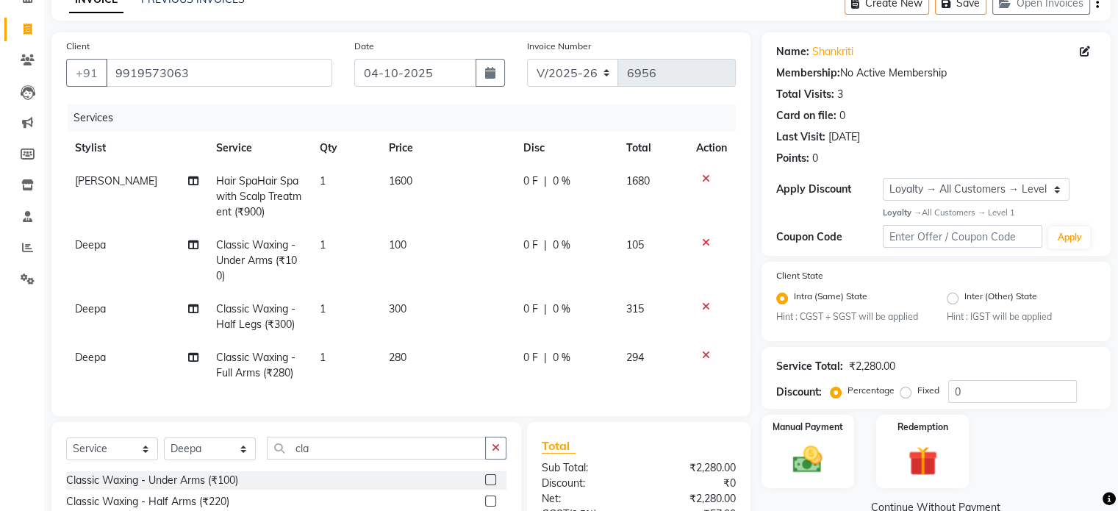
checkbox input "false"
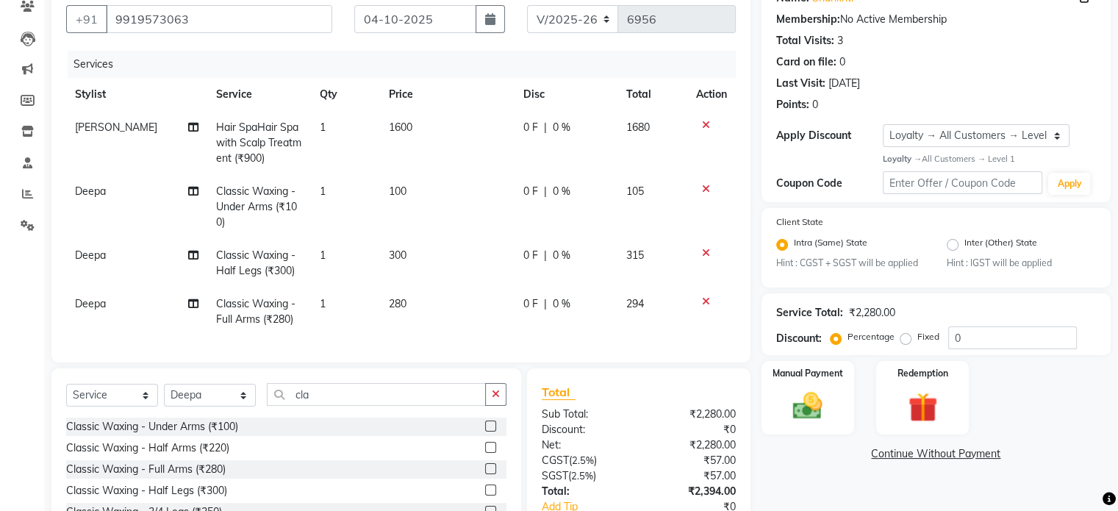
scroll to position [239, 0]
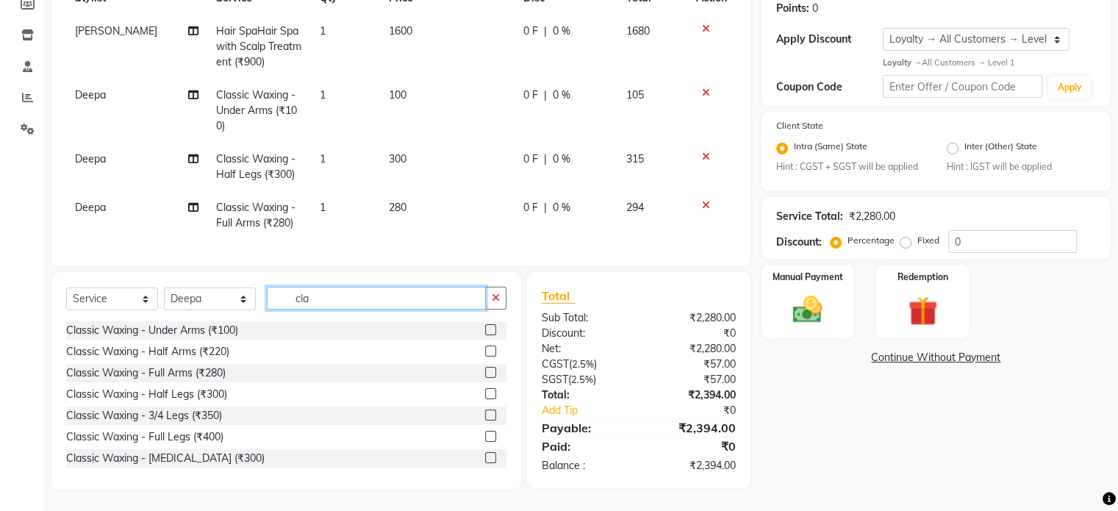
click at [362, 297] on input "cla" at bounding box center [376, 298] width 219 height 23
type input "c"
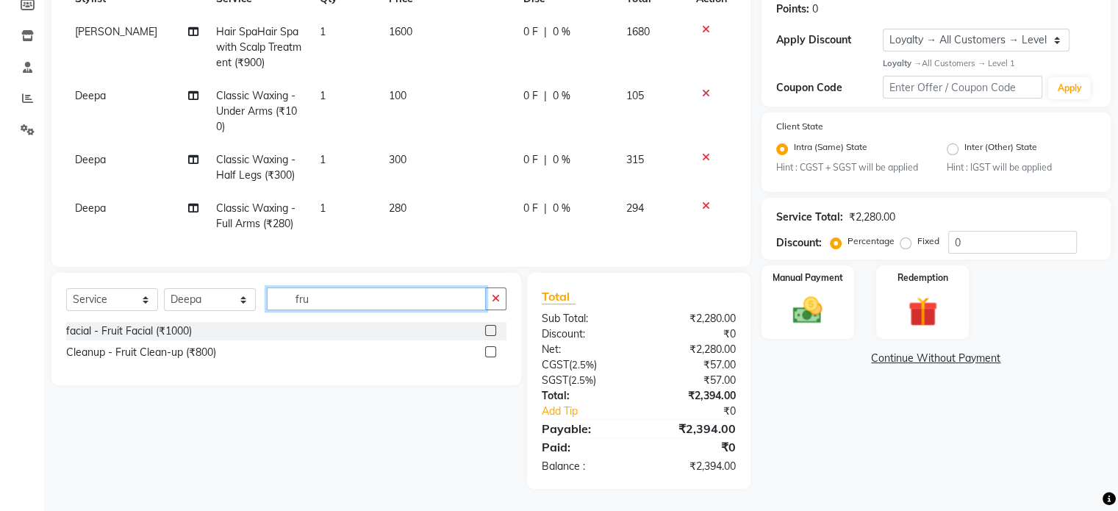
scroll to position [238, 0]
type input "fruit"
click at [162, 334] on div "facial - Fruit Facial (₹1000)" at bounding box center [129, 330] width 126 height 15
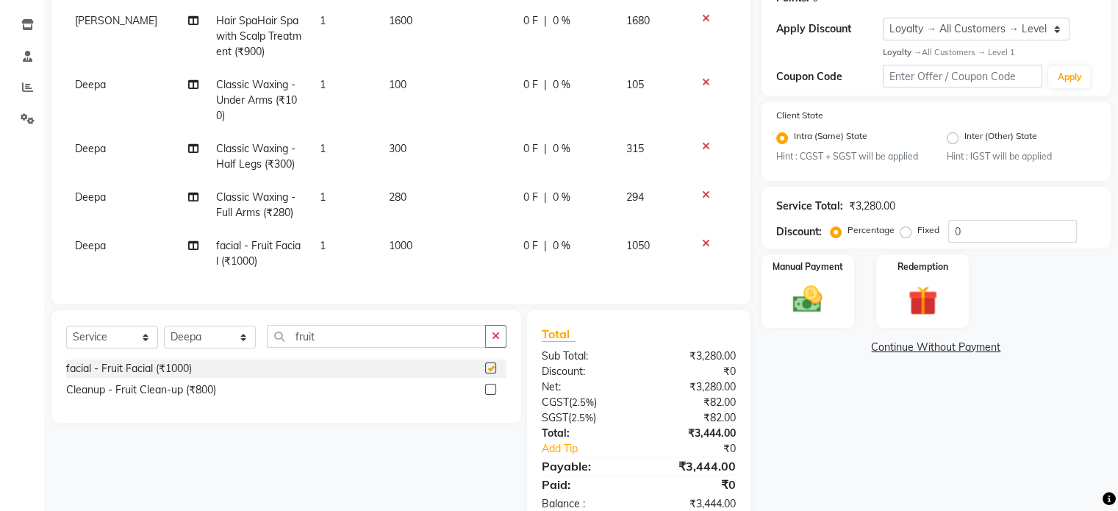
checkbox input "false"
click at [336, 348] on input "fruit" at bounding box center [376, 336] width 219 height 23
type input "f"
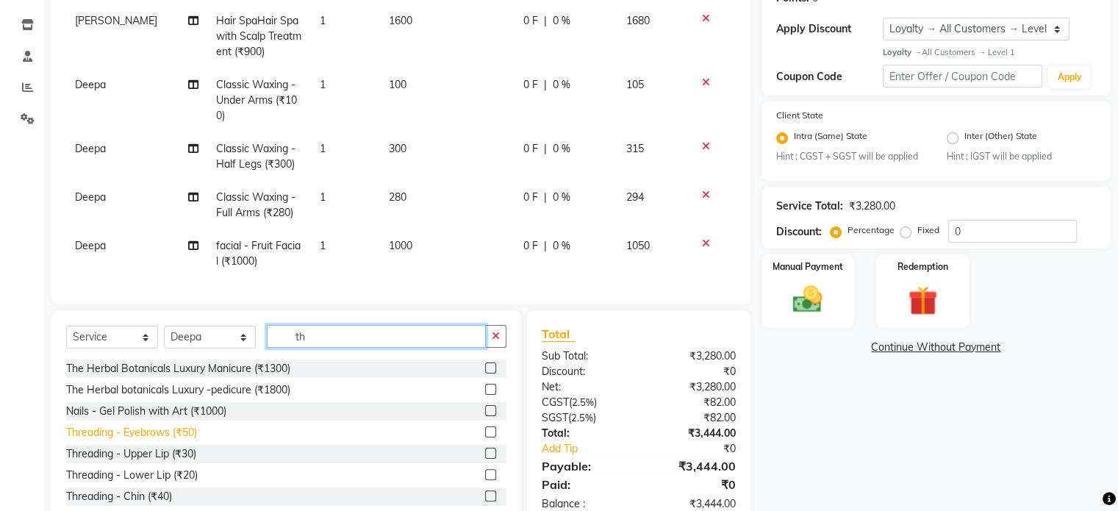
type input "th"
click at [181, 440] on div "Threading - Eyebrows (₹50)" at bounding box center [131, 432] width 131 height 15
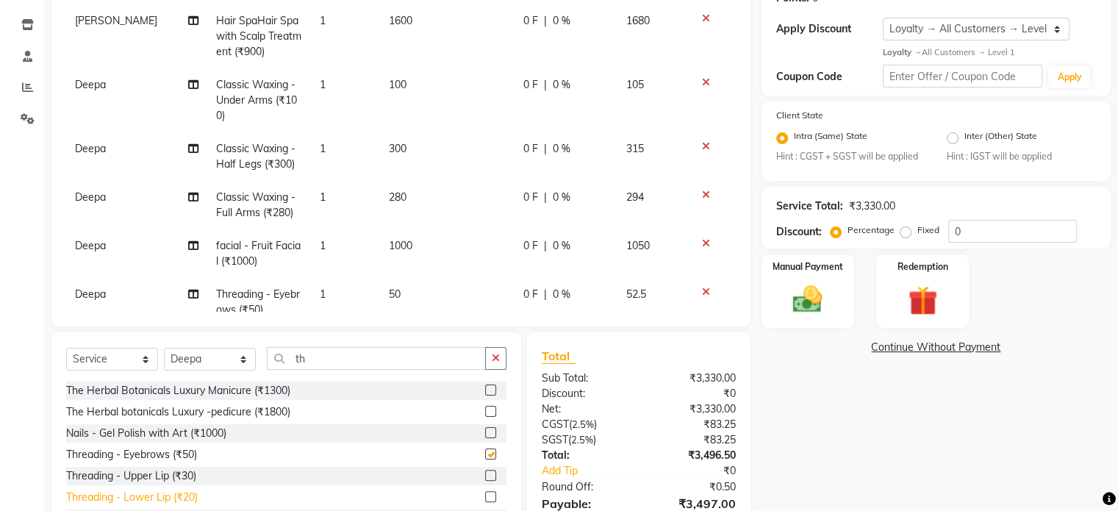
checkbox input "false"
click at [170, 481] on div "Threading - Upper Lip (₹30)" at bounding box center [131, 475] width 130 height 15
checkbox input "false"
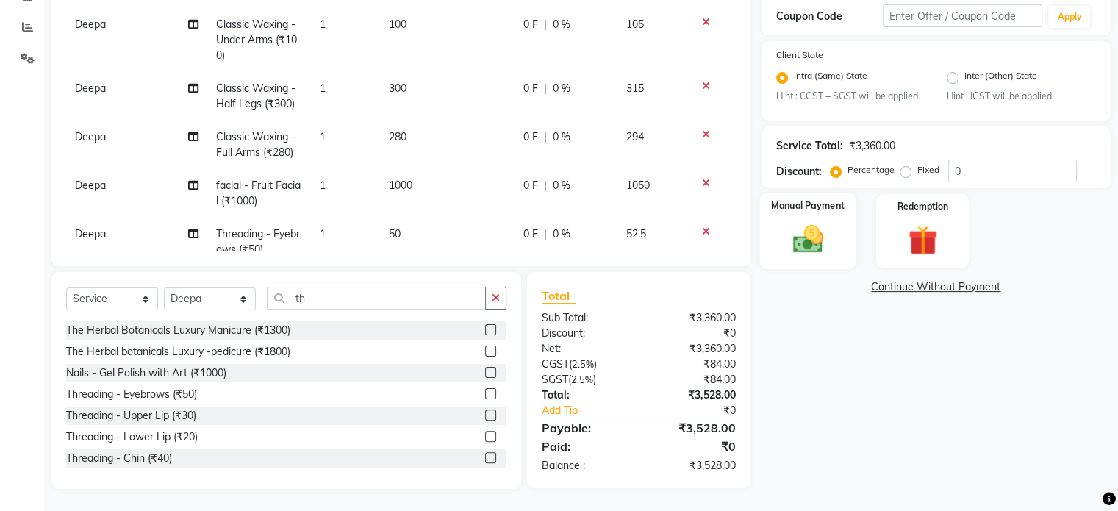
click at [803, 237] on img at bounding box center [807, 239] width 49 height 35
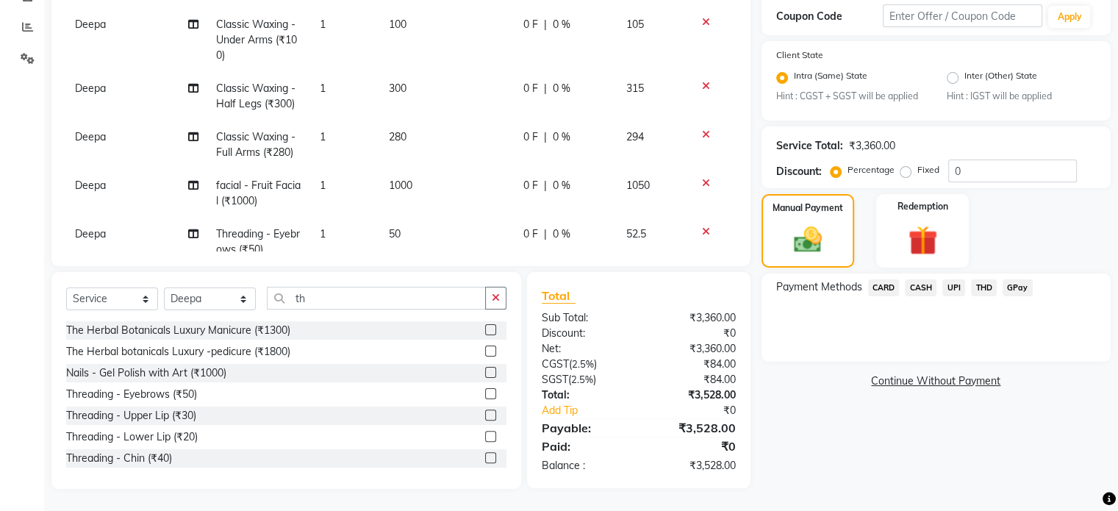
click at [957, 284] on span "UPI" at bounding box center [953, 287] width 23 height 17
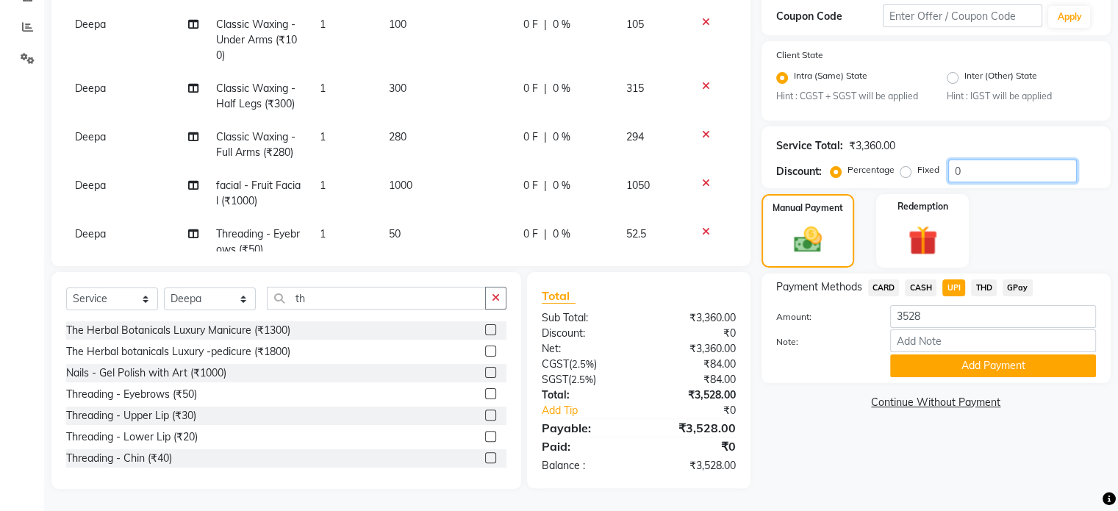
click at [1001, 178] on input "0" at bounding box center [1012, 170] width 129 height 23
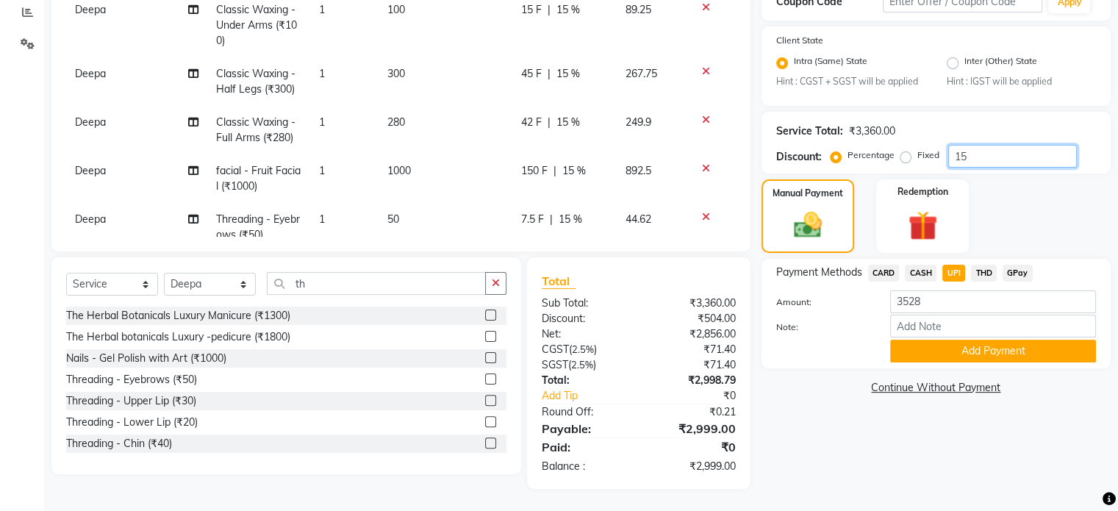
type input "1"
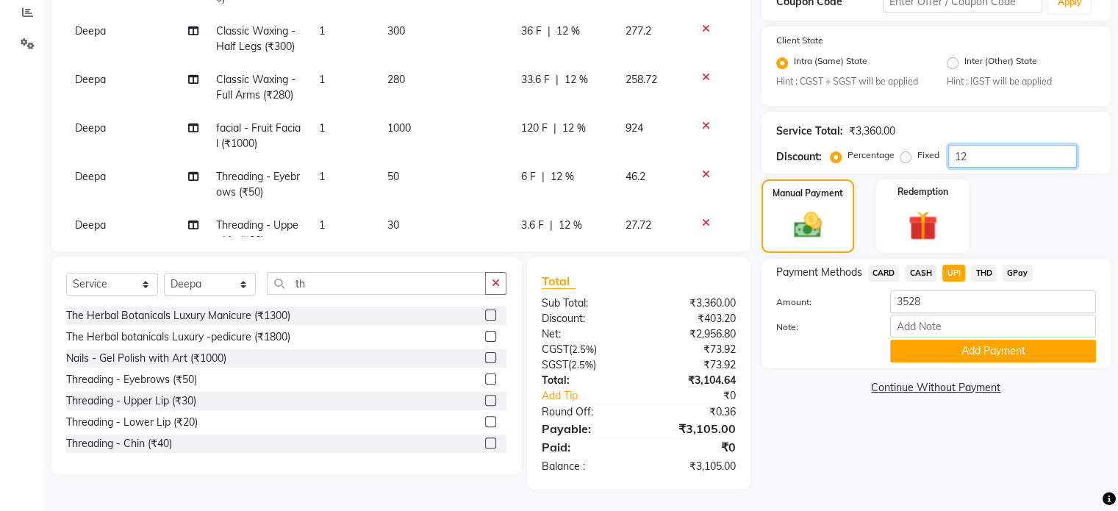
scroll to position [86, 0]
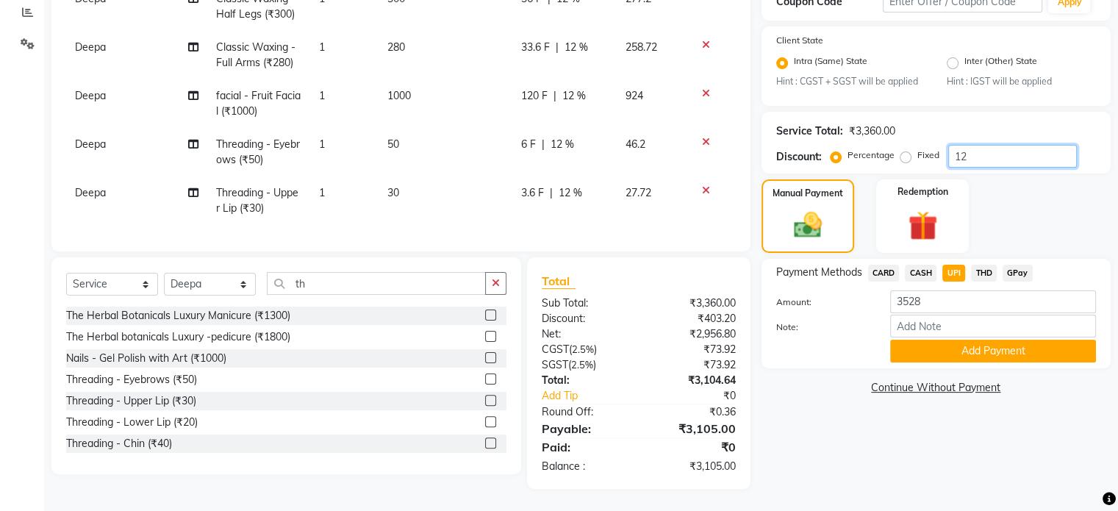
click at [972, 161] on input "12" at bounding box center [1012, 156] width 129 height 23
click at [998, 167] on input "10" at bounding box center [1012, 156] width 129 height 23
click at [986, 170] on div "Service Total: ₹3,360.00 Discount: Percentage Fixed 15" at bounding box center [935, 143] width 349 height 62
click at [993, 165] on input "15" at bounding box center [1012, 156] width 129 height 23
type input "14.98"
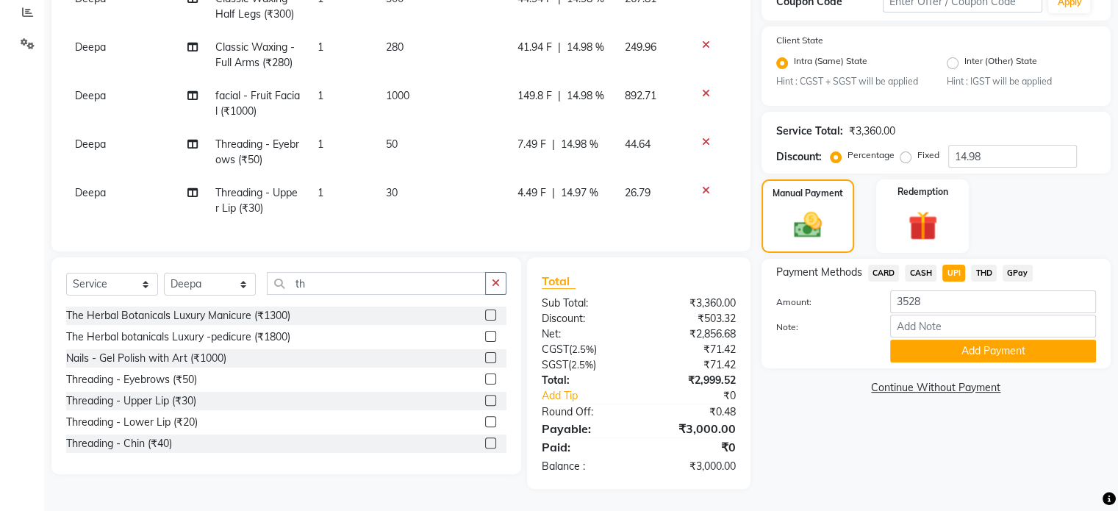
click at [890, 275] on span "CARD" at bounding box center [884, 273] width 32 height 17
type input "3000"
click at [920, 350] on button "Add Payment" at bounding box center [993, 350] width 206 height 23
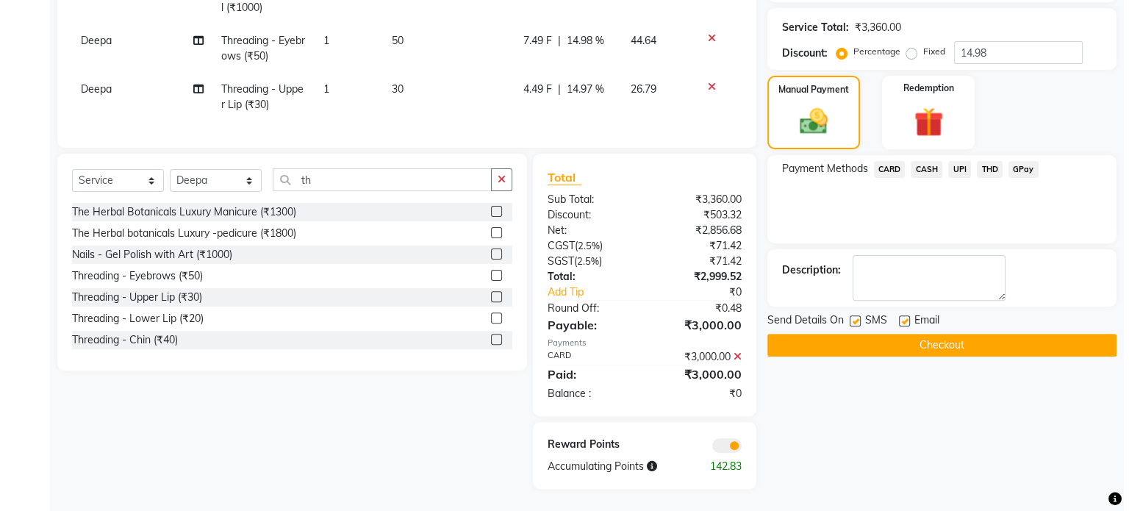
scroll to position [433, 0]
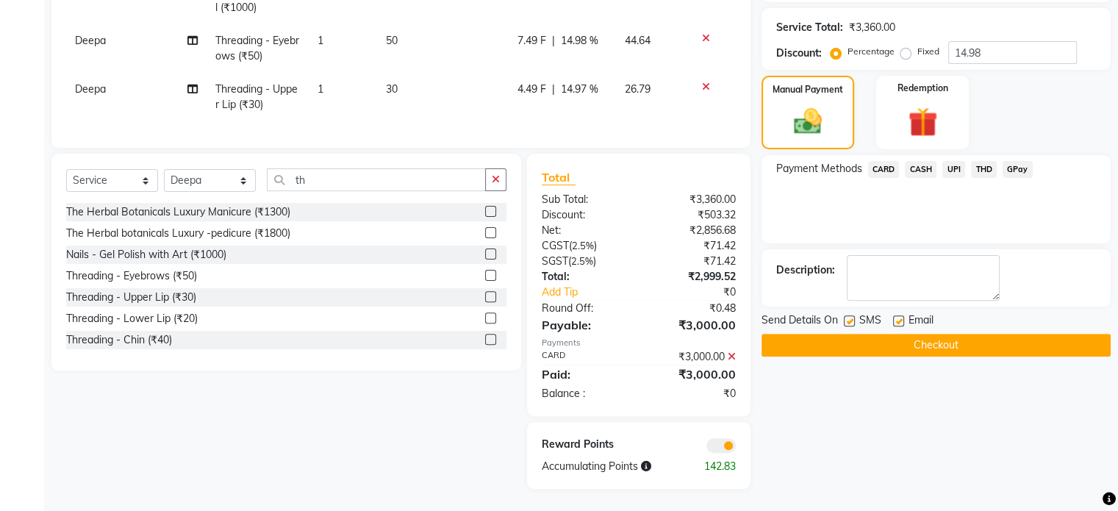
click at [723, 438] on span at bounding box center [720, 445] width 29 height 15
click at [736, 448] on input "checkbox" at bounding box center [736, 448] width 0 height 0
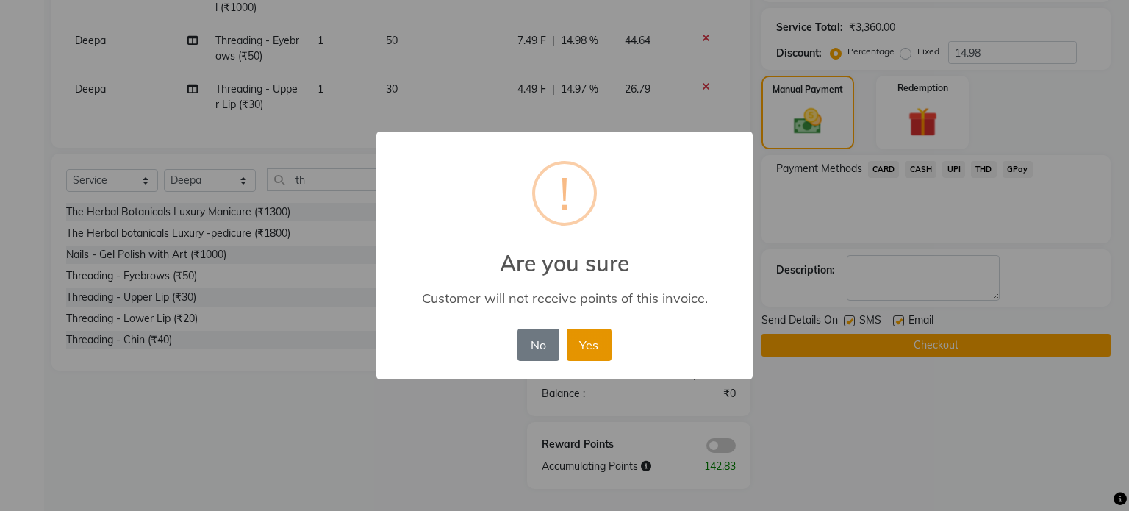
click at [578, 352] on button "Yes" at bounding box center [589, 344] width 45 height 32
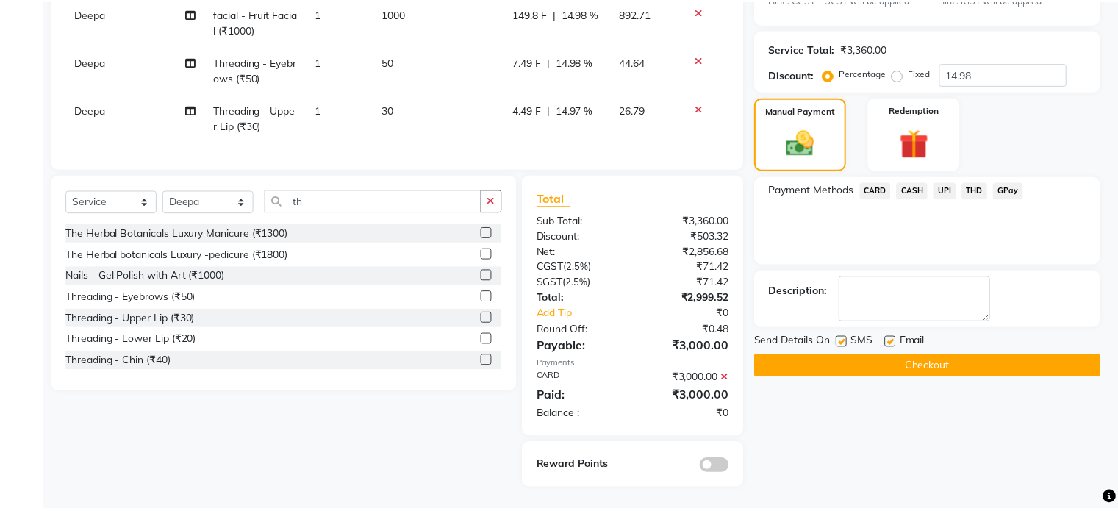
scroll to position [396, 0]
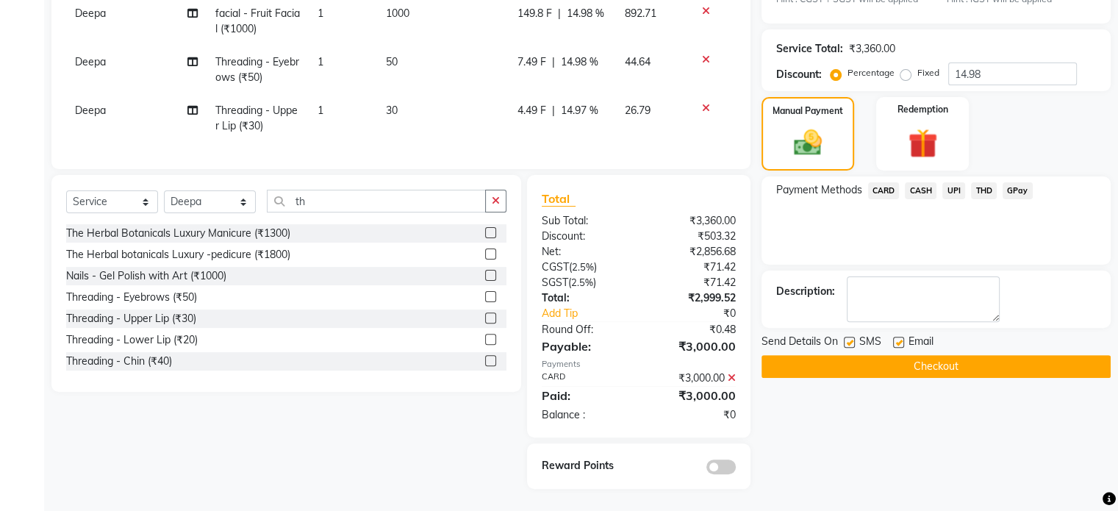
click at [986, 361] on button "Checkout" at bounding box center [935, 366] width 349 height 23
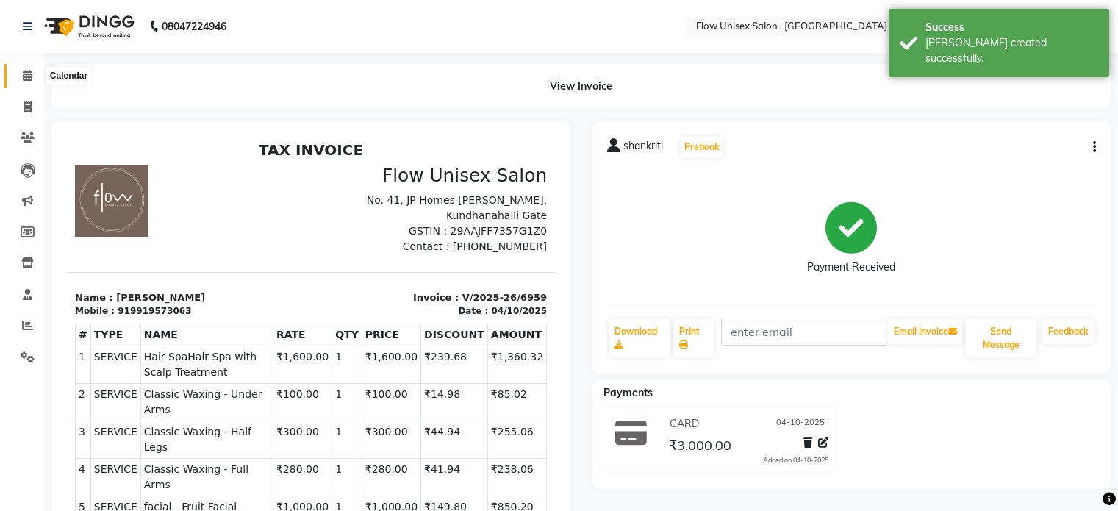
click at [23, 73] on icon at bounding box center [28, 75] width 10 height 11
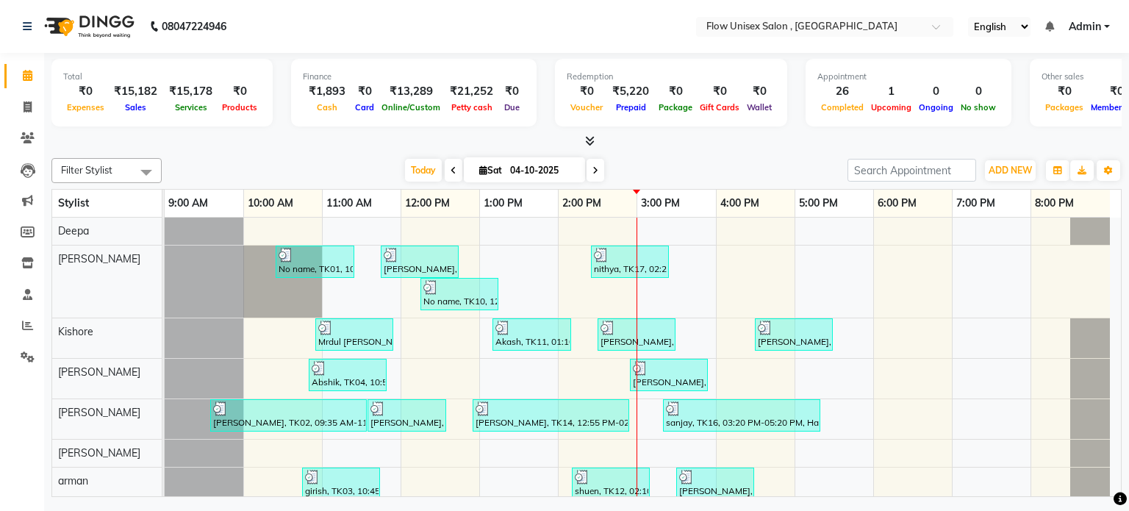
click at [100, 168] on span "Filter Stylist" at bounding box center [86, 170] width 51 height 12
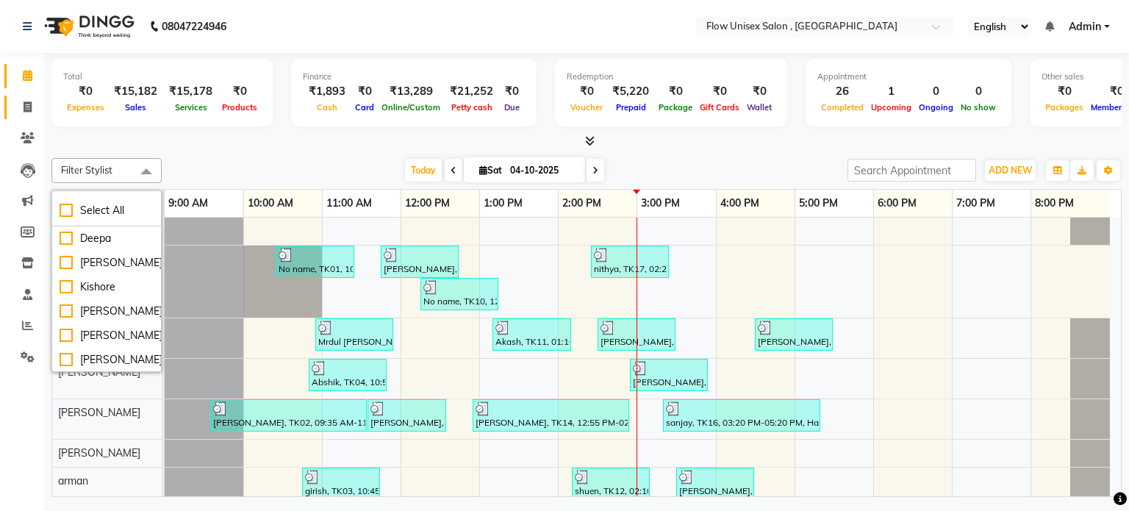
click at [13, 104] on link "Invoice" at bounding box center [21, 108] width 35 height 24
select select "service"
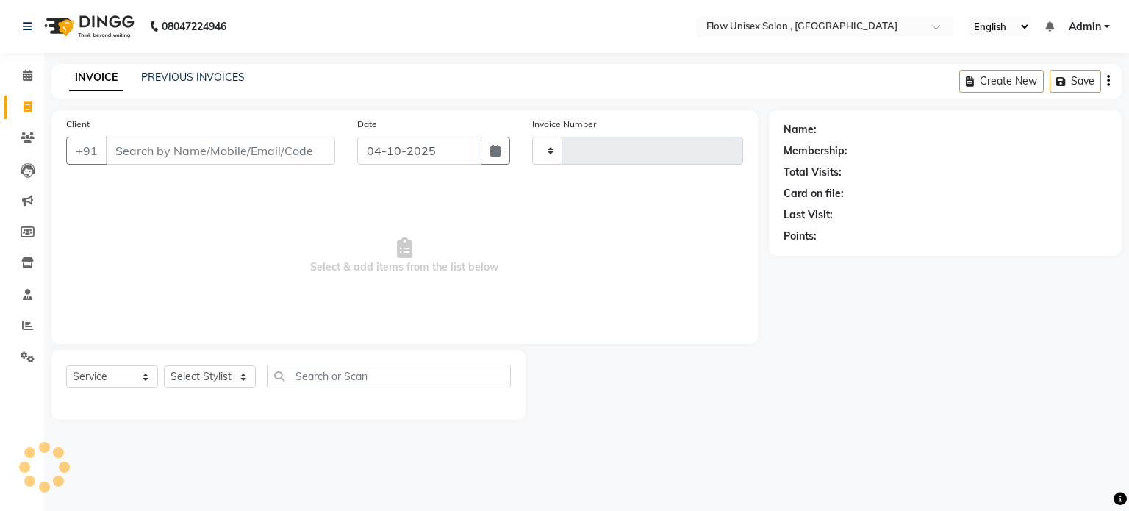
type input "6958"
select select "5875"
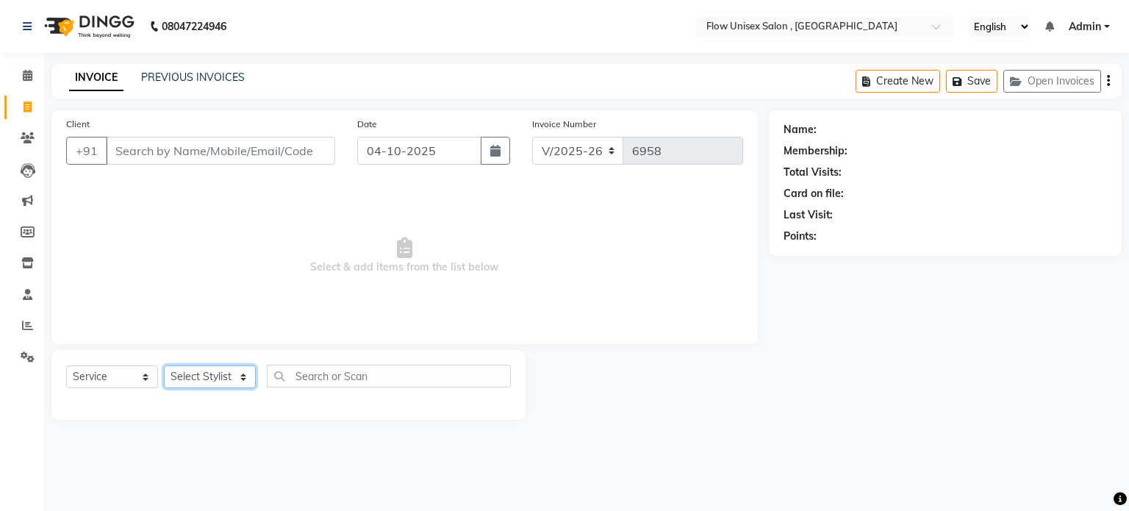
click at [226, 370] on select "Select Stylist [PERSON_NAME] [PERSON_NAME] Kishore [PERSON_NAME] debbarma [PERS…" at bounding box center [210, 376] width 92 height 23
select select "77638"
click at [164, 366] on select "Select Stylist [PERSON_NAME] [PERSON_NAME] Kishore [PERSON_NAME] debbarma [PERS…" at bounding box center [210, 376] width 92 height 23
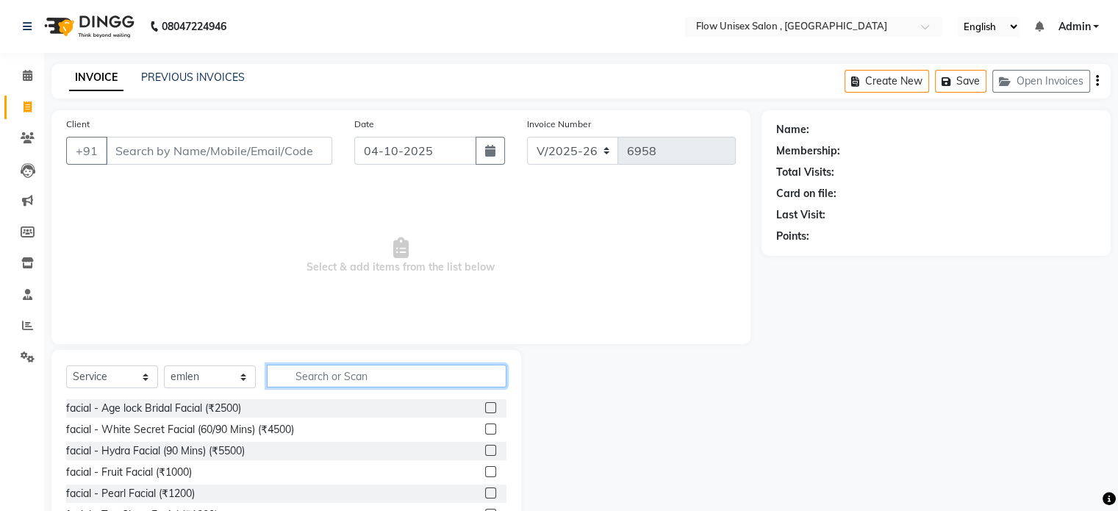
click at [328, 378] on input "text" at bounding box center [387, 375] width 240 height 23
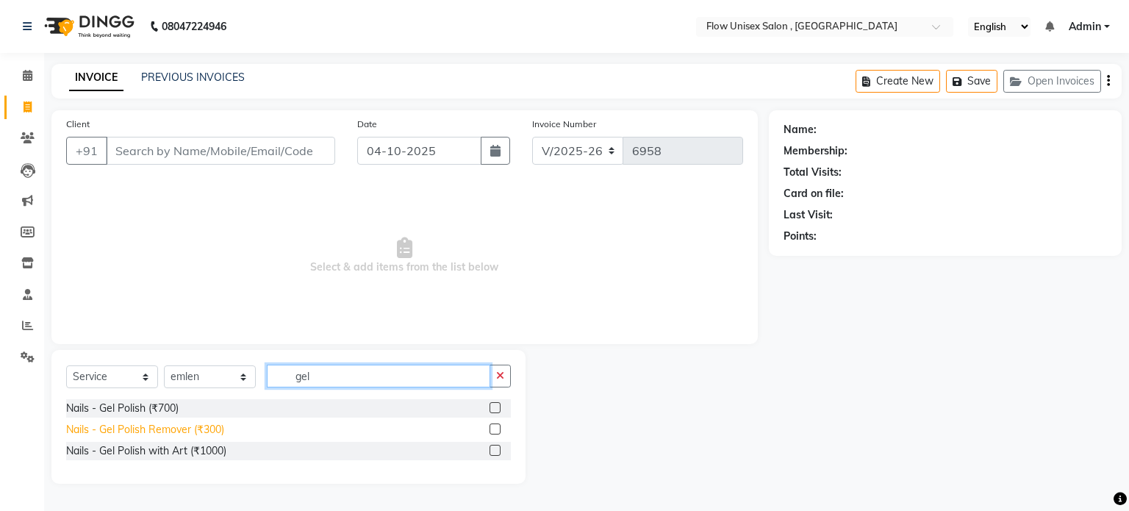
type input "gel"
click at [157, 437] on div "Nails - Gel Polish Remover (₹300)" at bounding box center [145, 429] width 158 height 15
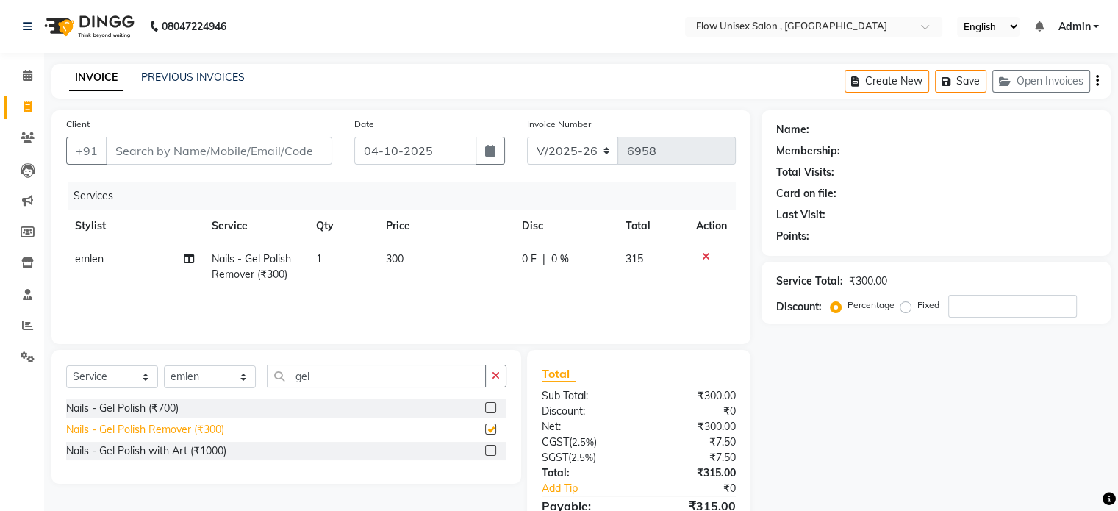
checkbox input "false"
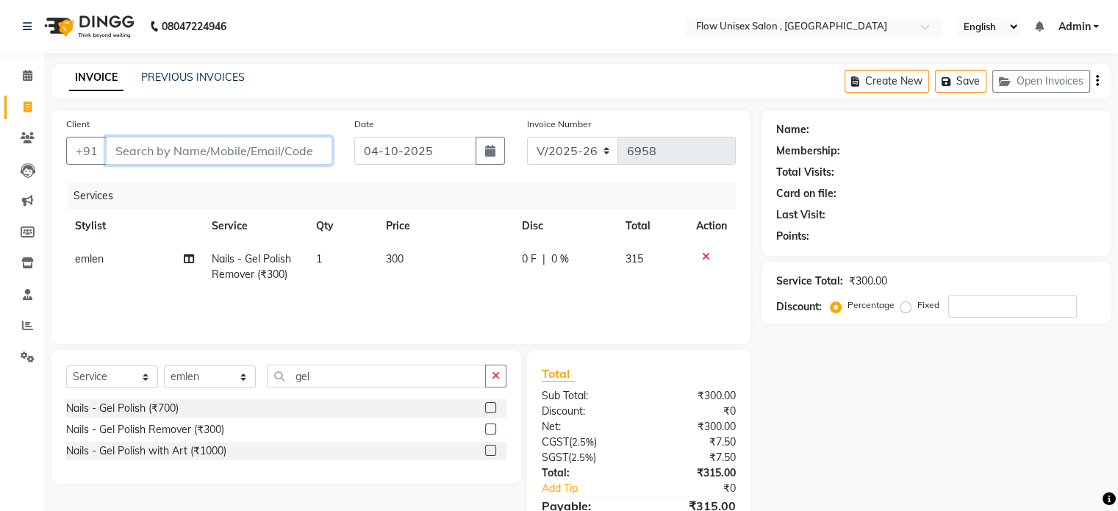
click at [254, 152] on input "Client" at bounding box center [219, 151] width 226 height 28
type input "9"
type input "0"
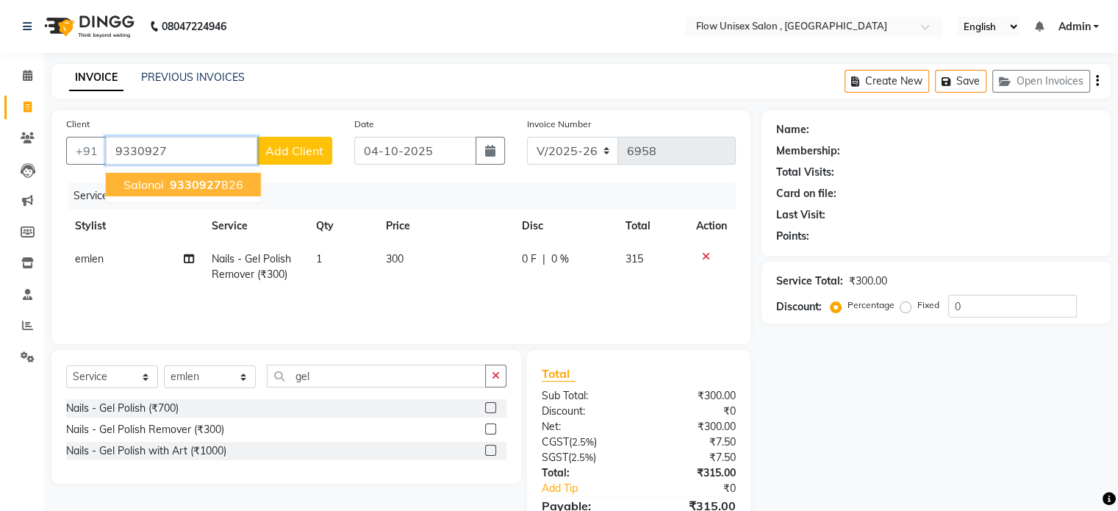
click at [223, 194] on button "salonoi 9330927 826" at bounding box center [183, 185] width 155 height 24
type input "9330927826"
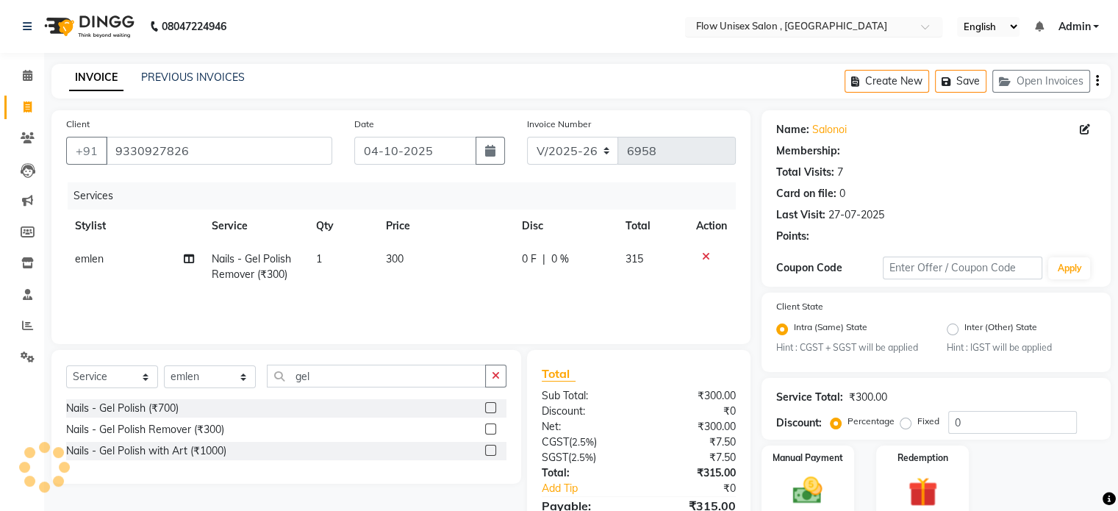
select select "1: Object"
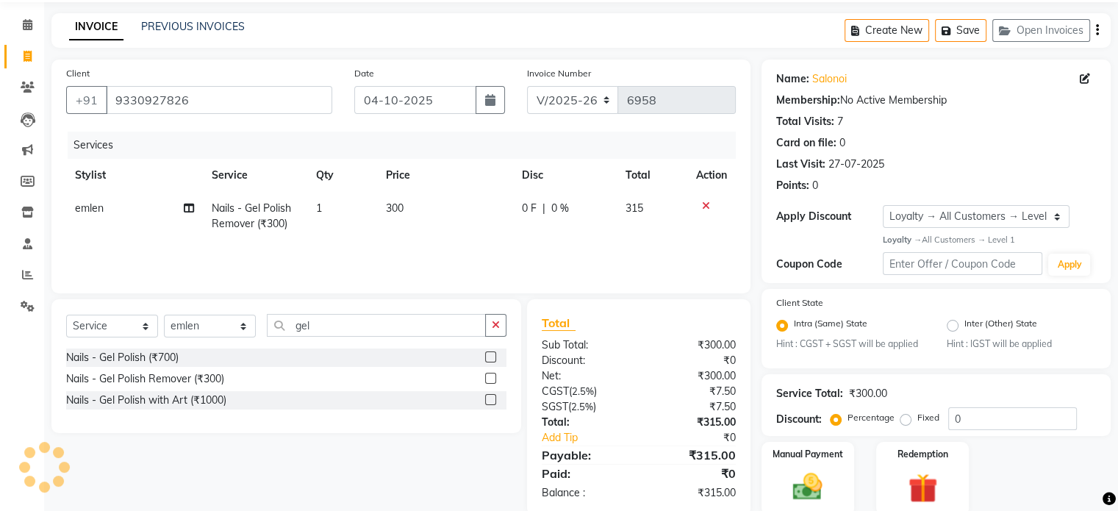
scroll to position [109, 0]
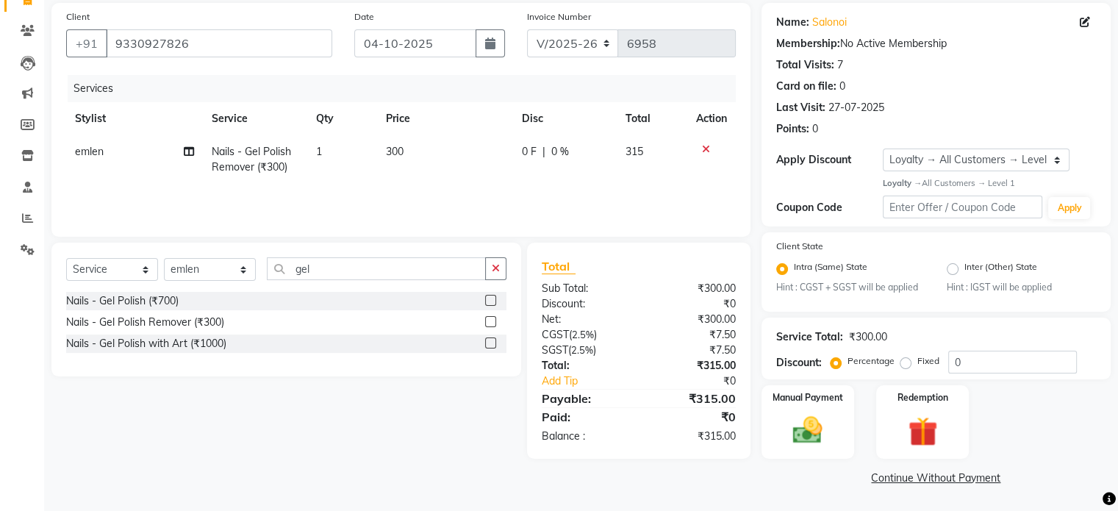
drag, startPoint x: 808, startPoint y: 425, endPoint x: 855, endPoint y: 411, distance: 49.1
click at [807, 425] on img at bounding box center [807, 430] width 48 height 34
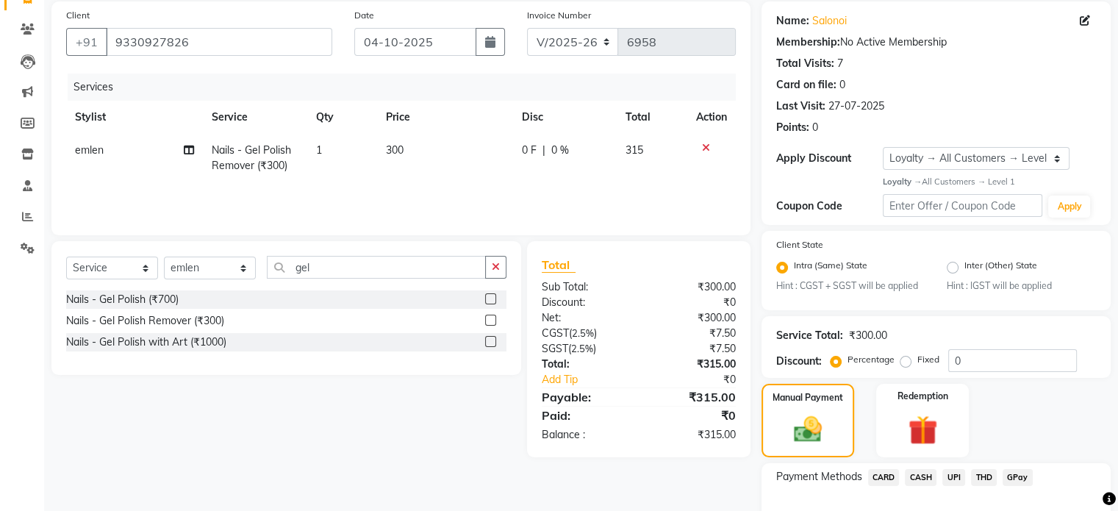
click at [961, 478] on span "UPI" at bounding box center [953, 477] width 23 height 17
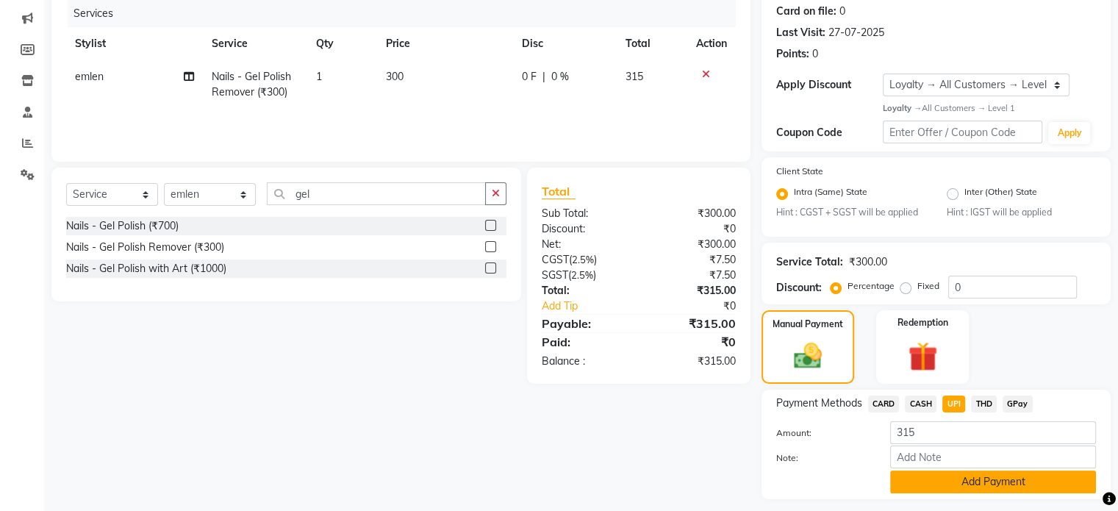
scroll to position [225, 0]
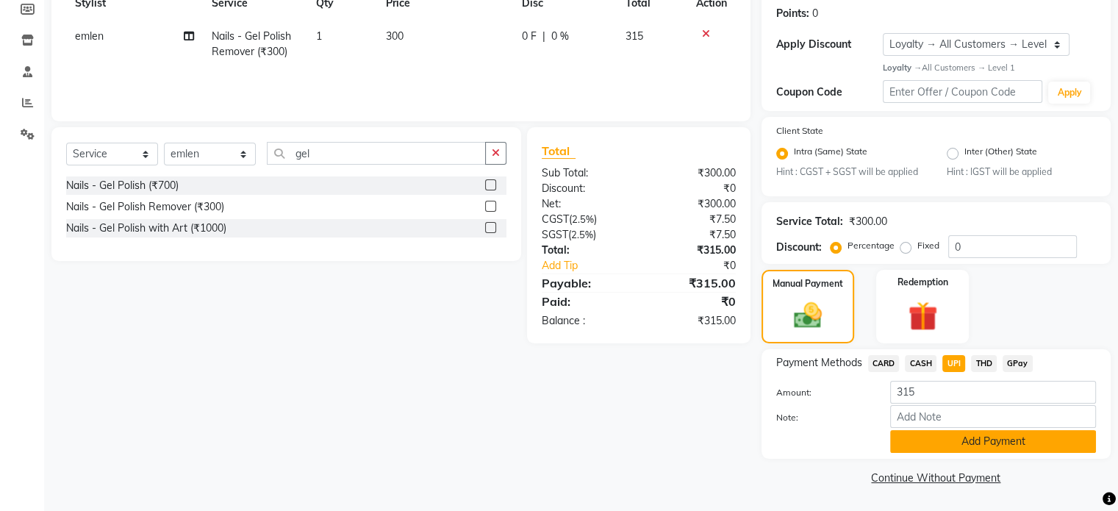
click at [974, 435] on button "Add Payment" at bounding box center [993, 441] width 206 height 23
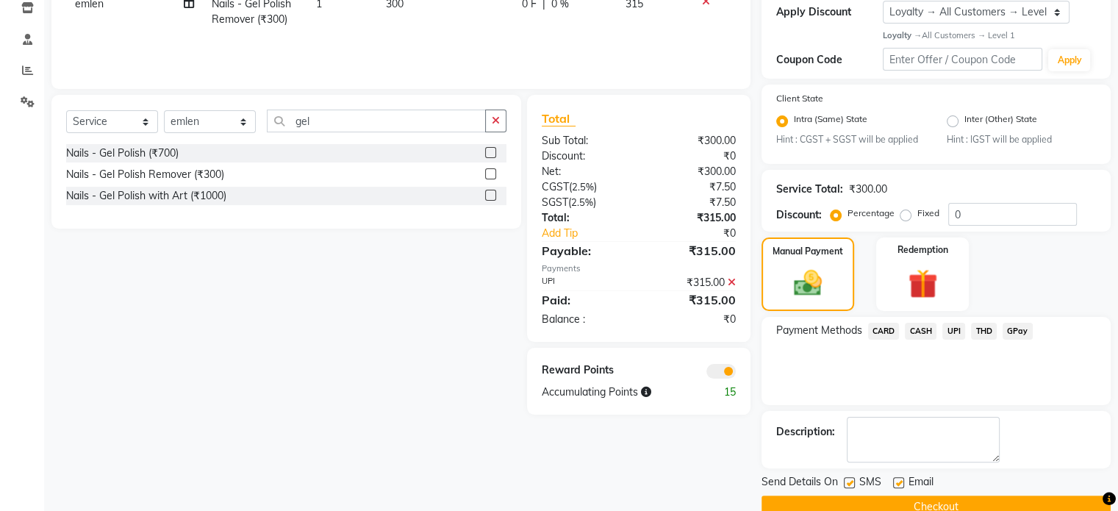
scroll to position [285, 0]
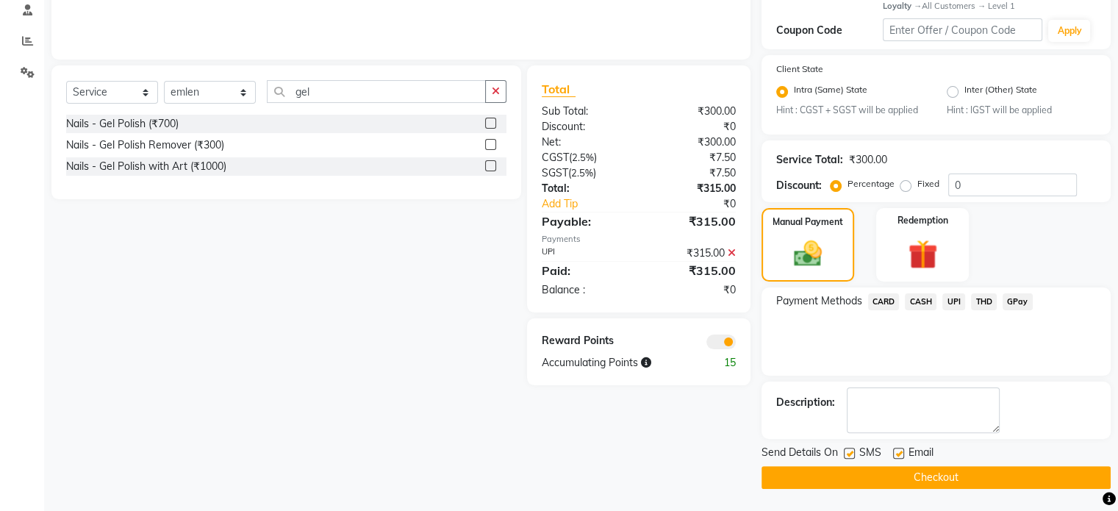
click at [734, 339] on span at bounding box center [720, 341] width 29 height 15
click at [736, 344] on input "checkbox" at bounding box center [736, 344] width 0 height 0
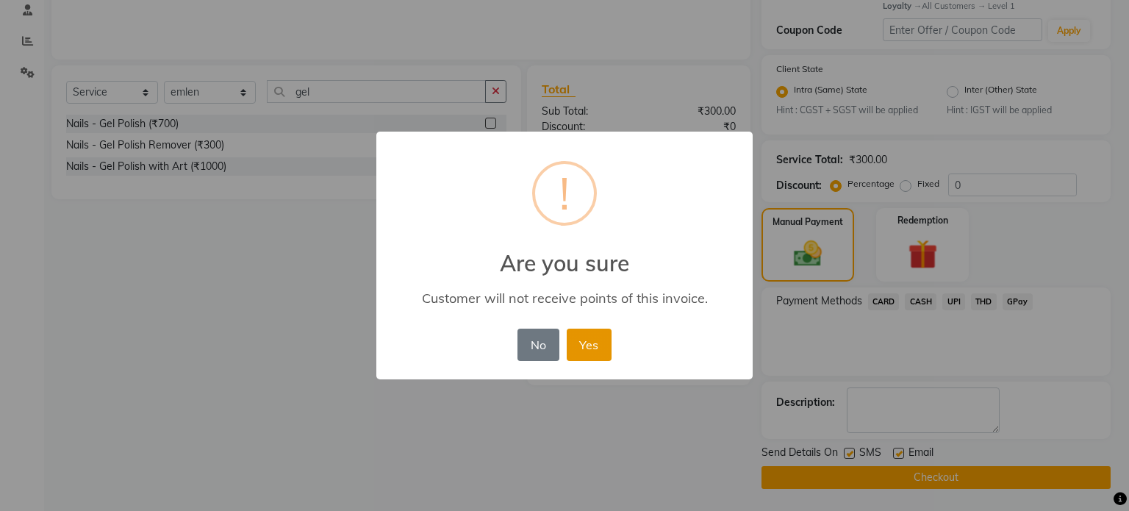
click at [594, 345] on button "Yes" at bounding box center [589, 344] width 45 height 32
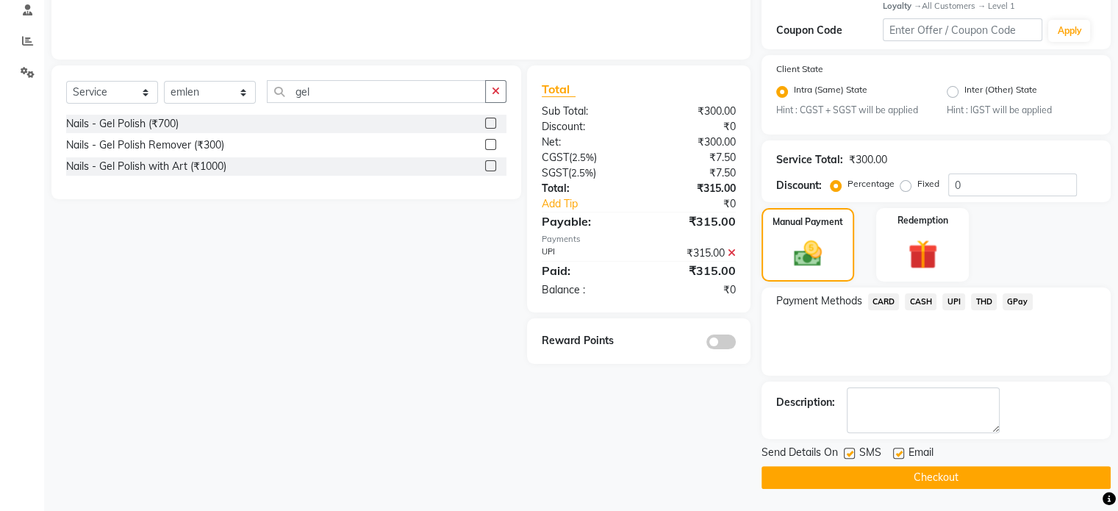
click at [870, 493] on main "INVOICE PREVIOUS INVOICES Create New Save Open Invoices Client [PHONE_NUMBER] D…" at bounding box center [581, 145] width 1074 height 731
click at [877, 478] on button "Checkout" at bounding box center [935, 477] width 349 height 23
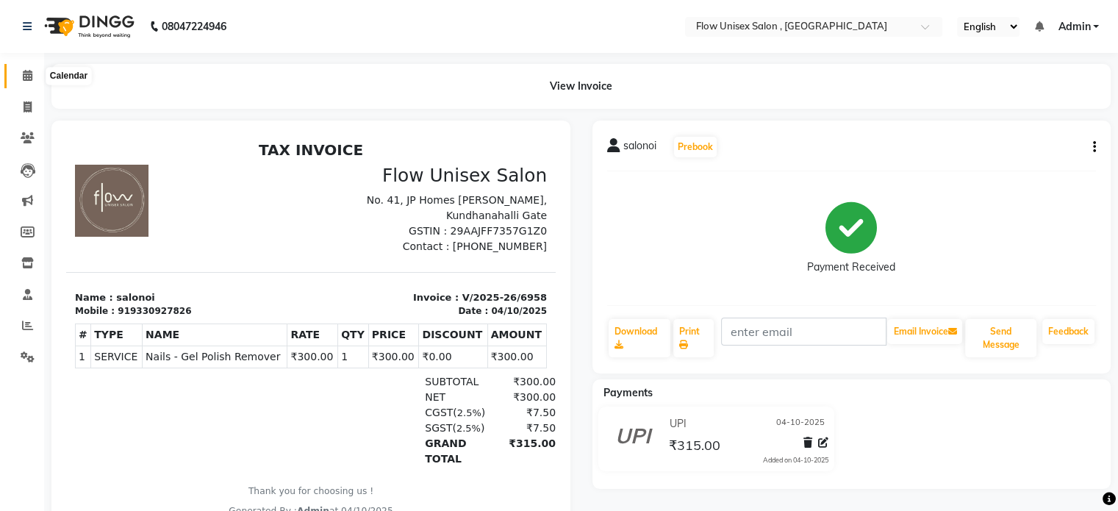
click at [32, 77] on span at bounding box center [28, 76] width 26 height 17
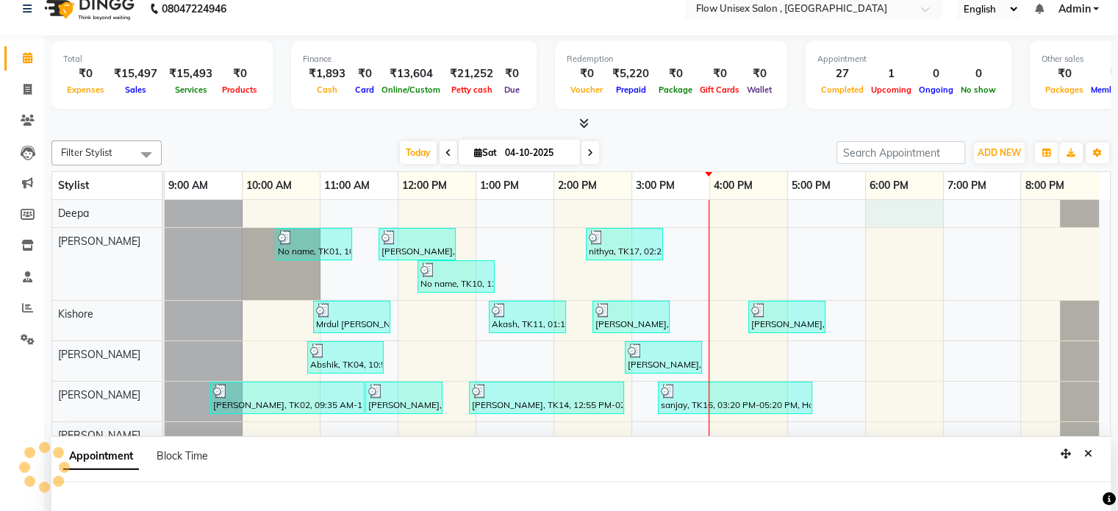
select select "49207"
select select "1080"
select select "tentative"
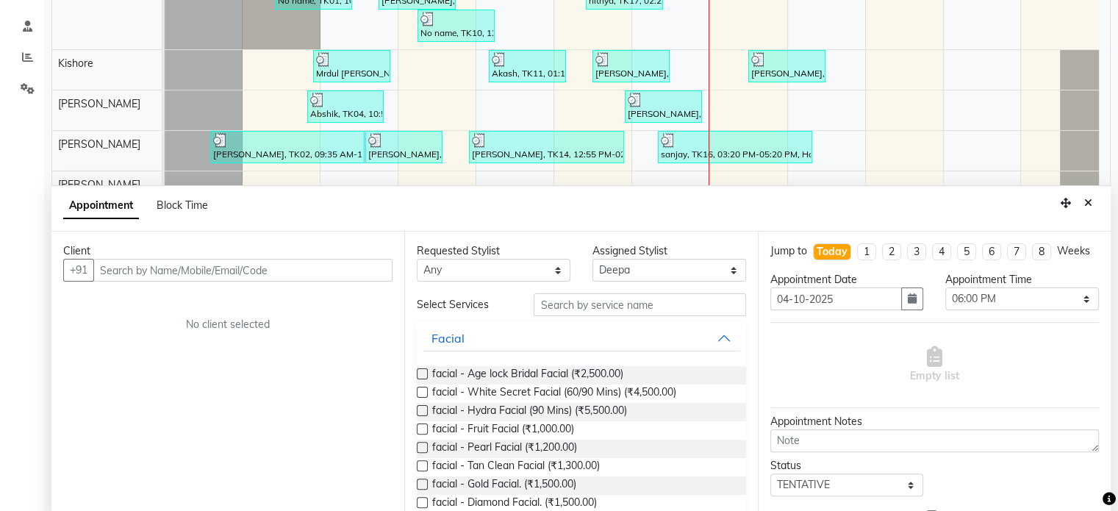
scroll to position [276, 0]
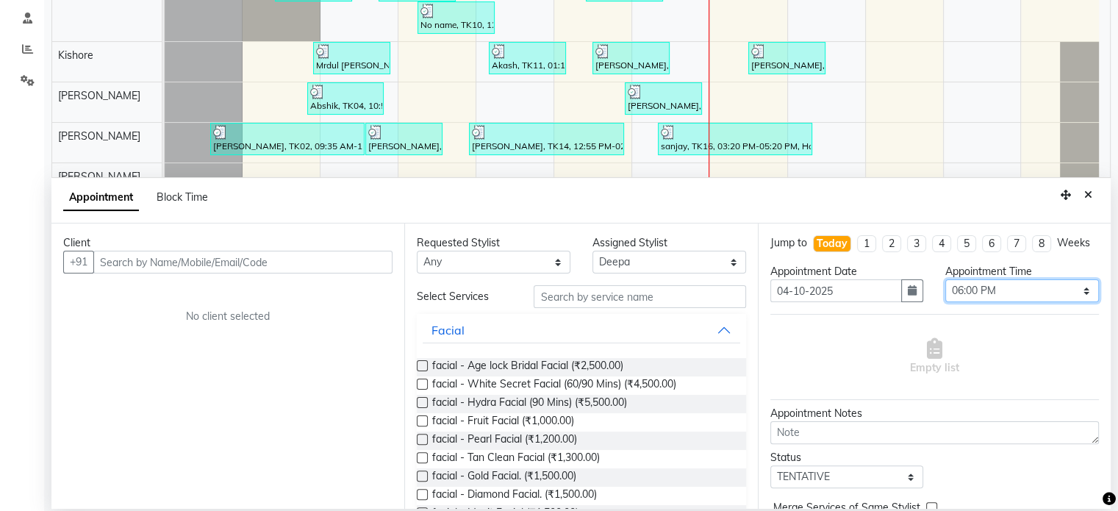
click at [986, 302] on select "Select 10:00 AM 10:15 AM 10:30 AM 10:45 AM 11:00 AM 11:15 AM 11:30 AM 11:45 AM …" at bounding box center [1022, 290] width 154 height 23
select select "1110"
click at [945, 292] on select "Select 10:00 AM 10:15 AM 10:30 AM 10:45 AM 11:00 AM 11:15 AM 11:30 AM 11:45 AM …" at bounding box center [1022, 290] width 154 height 23
click at [619, 258] on select "Select [PERSON_NAME] [PERSON_NAME] Kishore [PERSON_NAME] debbarma [PERSON_NAME]…" at bounding box center [669, 262] width 154 height 23
select select "48856"
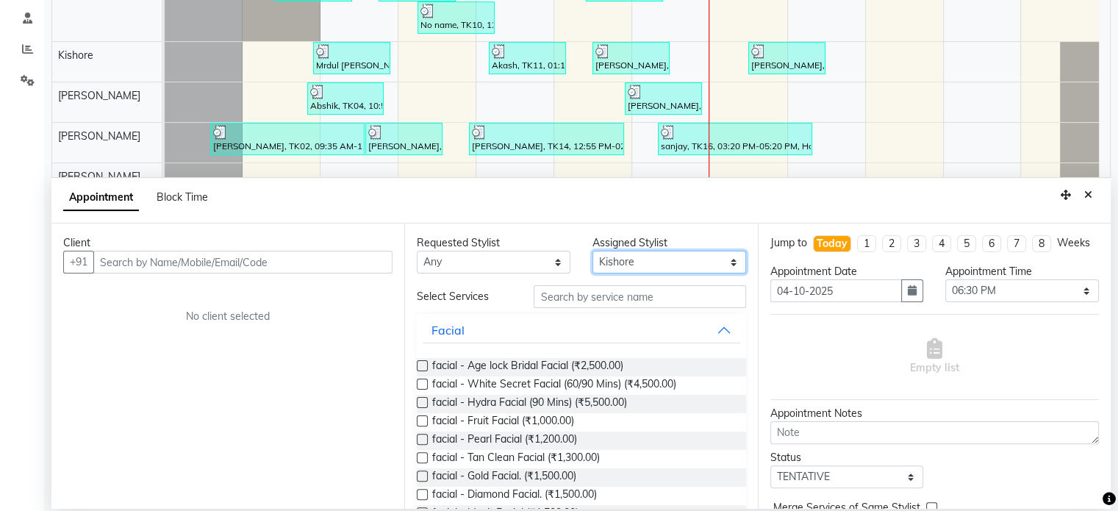
click at [592, 251] on select "Select [PERSON_NAME] [PERSON_NAME] Kishore [PERSON_NAME] debbarma [PERSON_NAME]…" at bounding box center [669, 262] width 154 height 23
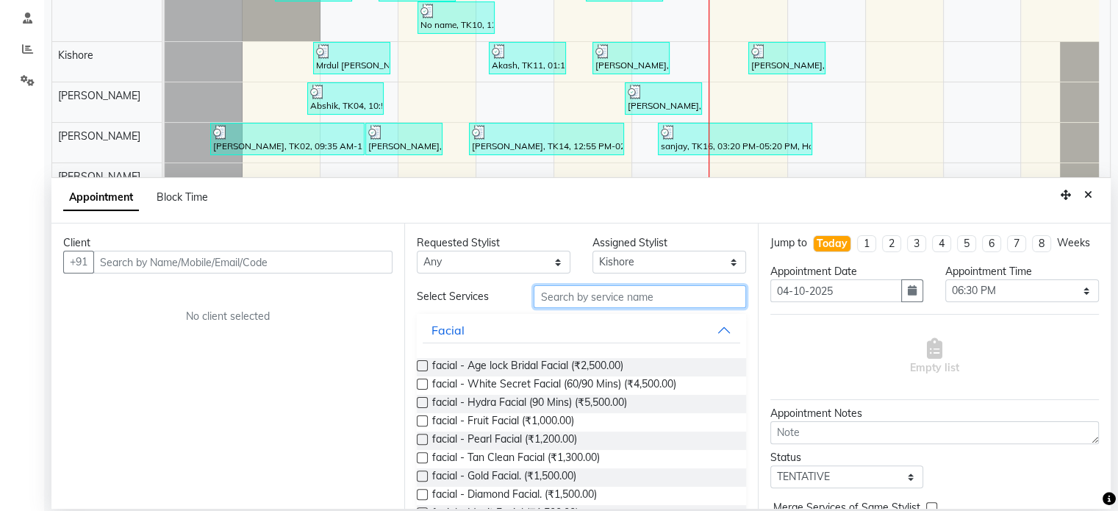
click at [633, 295] on input "text" at bounding box center [639, 296] width 212 height 23
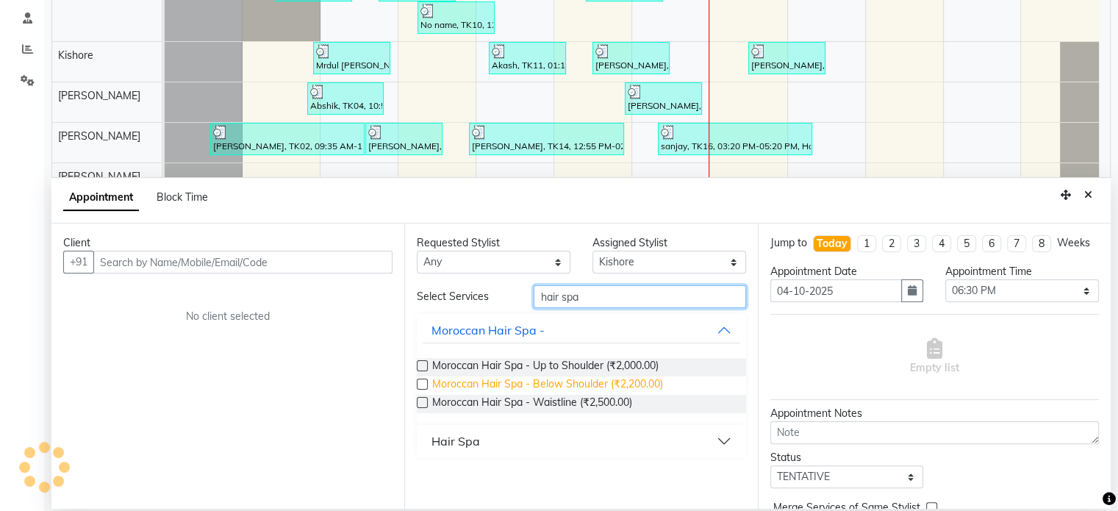
type input "hair spa"
click at [614, 378] on span "Moroccan Hair Spa - Below Shoulder (₹2,200.00)" at bounding box center [547, 385] width 231 height 18
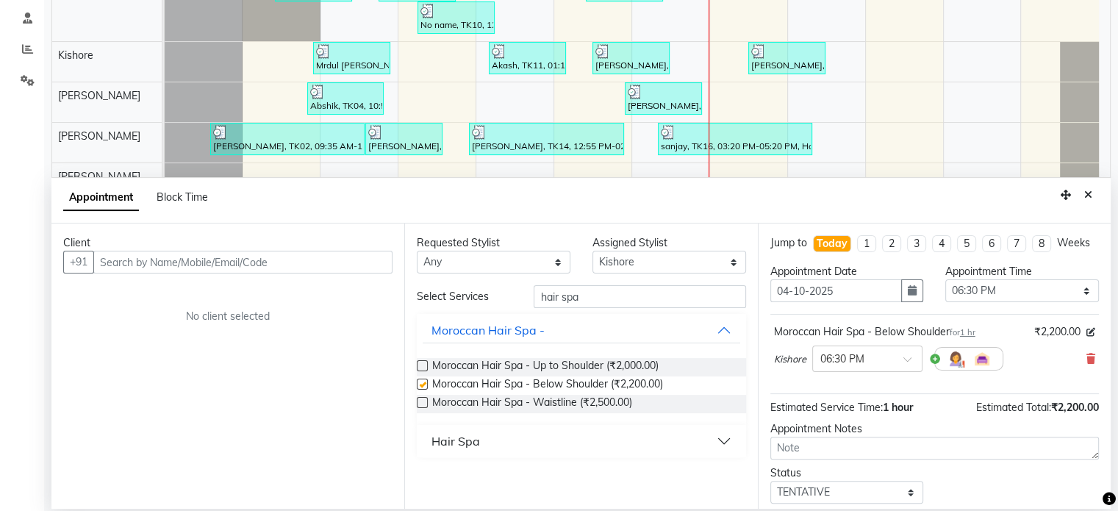
checkbox input "false"
click at [356, 264] on input "text" at bounding box center [242, 262] width 299 height 23
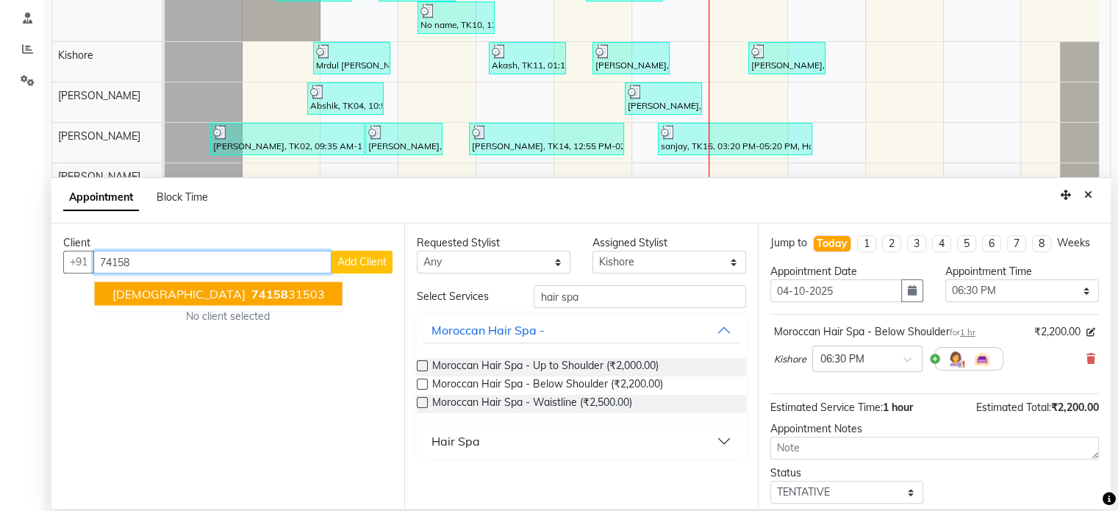
click at [248, 287] on ngb-highlight "74158 31503" at bounding box center [286, 294] width 76 height 15
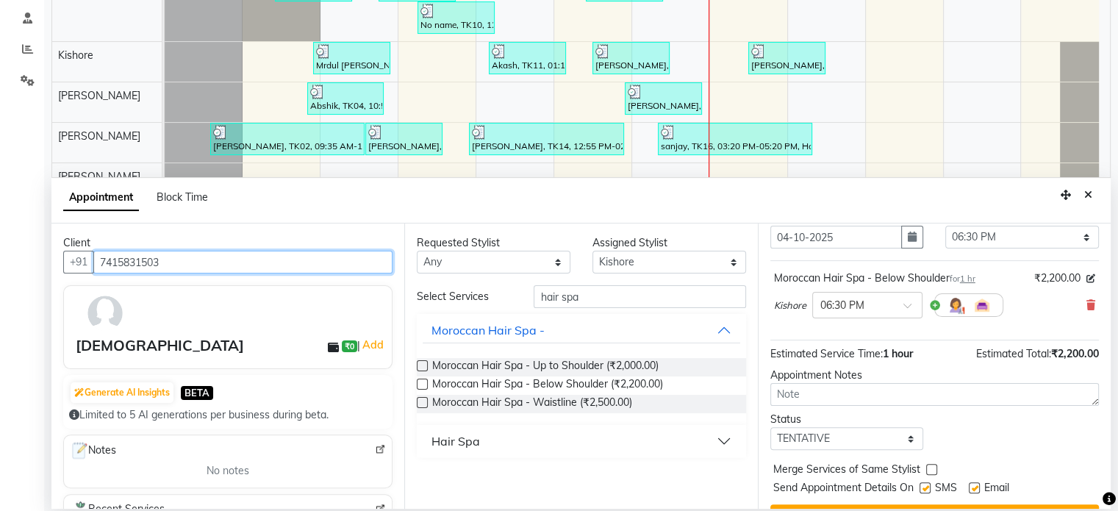
scroll to position [101, 0]
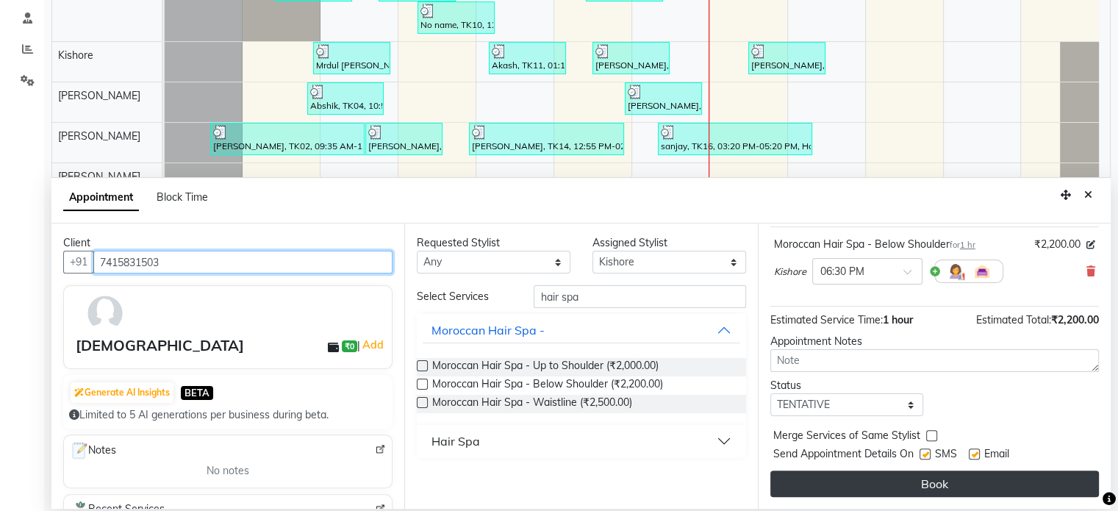
type input "7415831503"
click at [849, 486] on button "Book" at bounding box center [934, 483] width 328 height 26
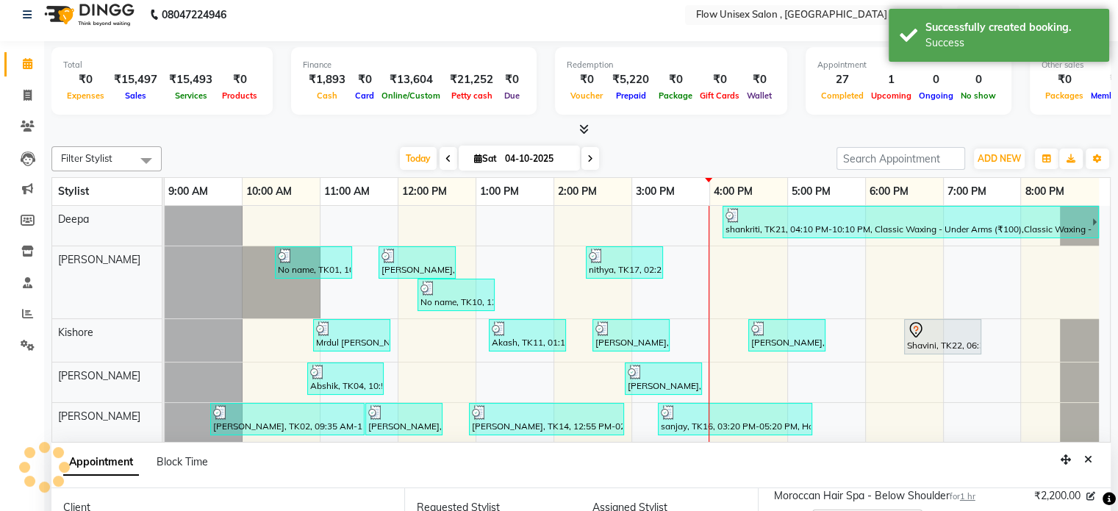
scroll to position [0, 0]
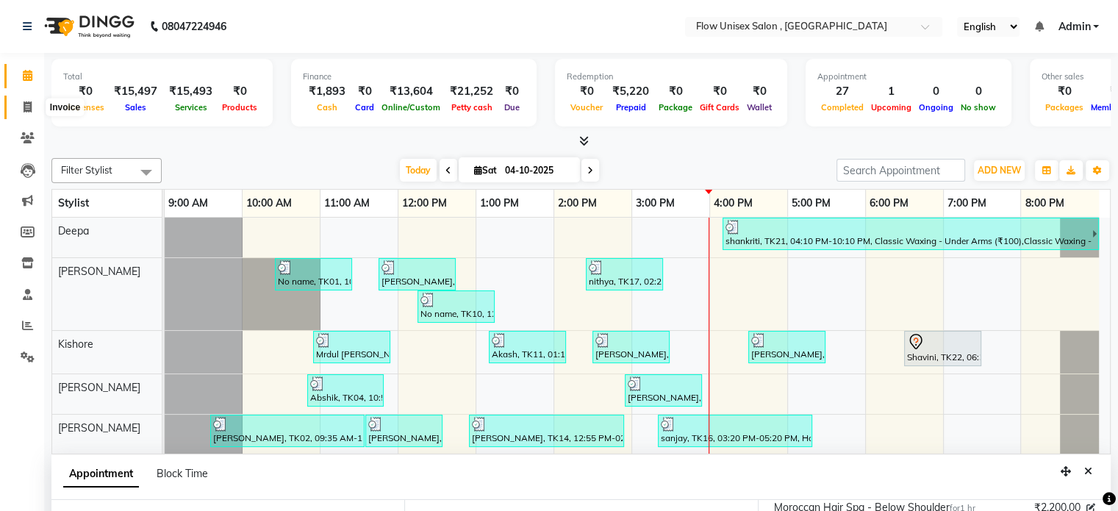
click at [24, 111] on icon at bounding box center [28, 106] width 8 height 11
select select "service"
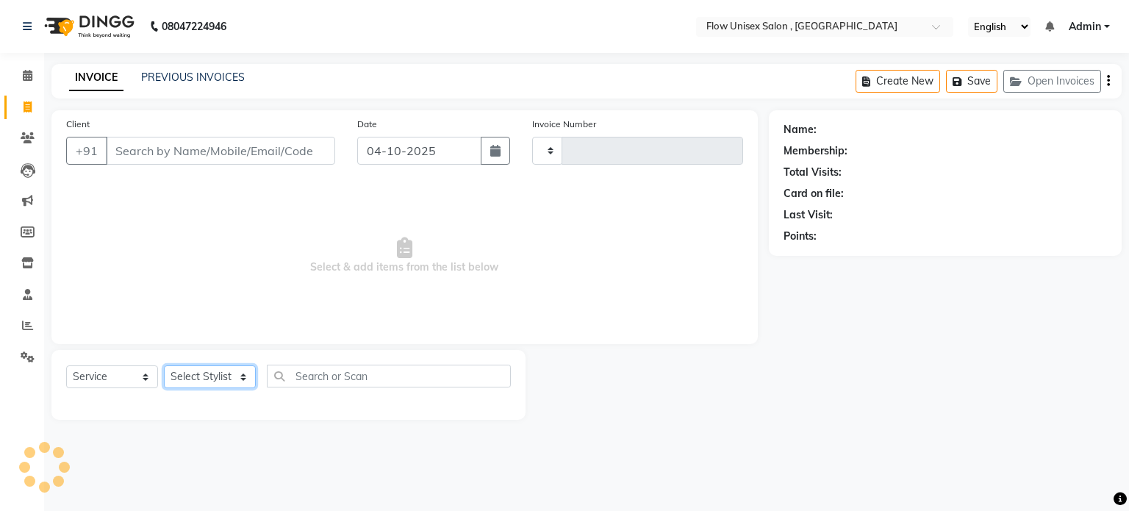
click at [189, 377] on select "Select Stylist" at bounding box center [210, 376] width 92 height 23
type input "6960"
select select "5875"
select select "79057"
click at [164, 366] on select "Select Stylist arman Deepa emlen jaseem Kishore Manjila monika debbarma Mustafa…" at bounding box center [210, 376] width 92 height 23
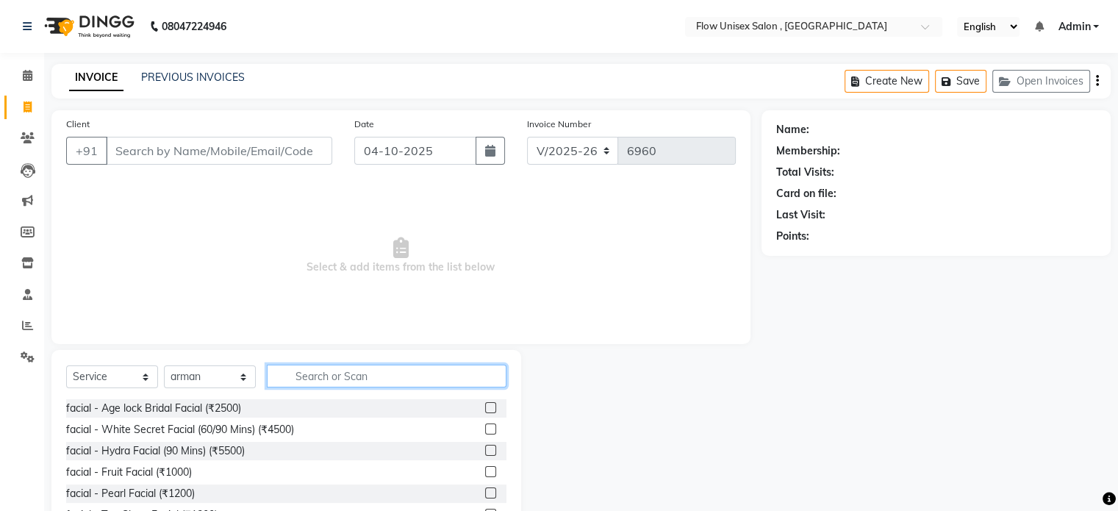
click at [353, 381] on input "text" at bounding box center [387, 375] width 240 height 23
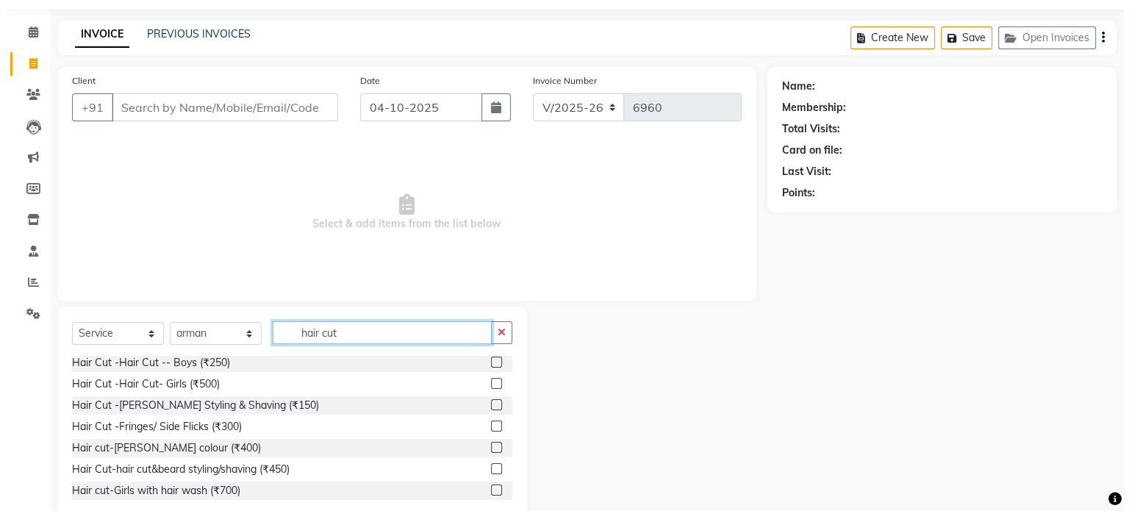
scroll to position [78, 0]
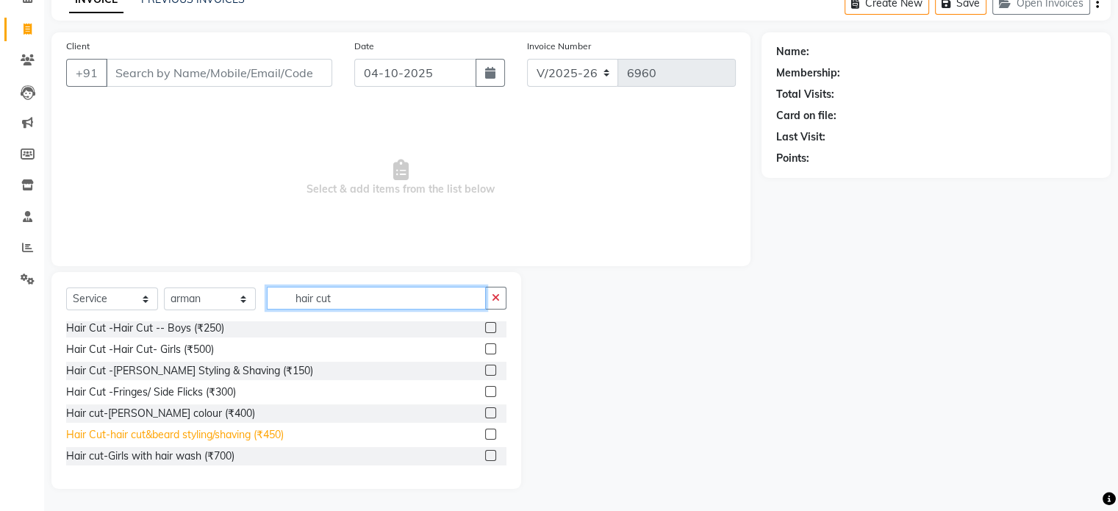
type input "hair cut"
click at [282, 434] on div "Hair Cut-hair cut&beard styling/shaving (₹450)" at bounding box center [175, 434] width 218 height 15
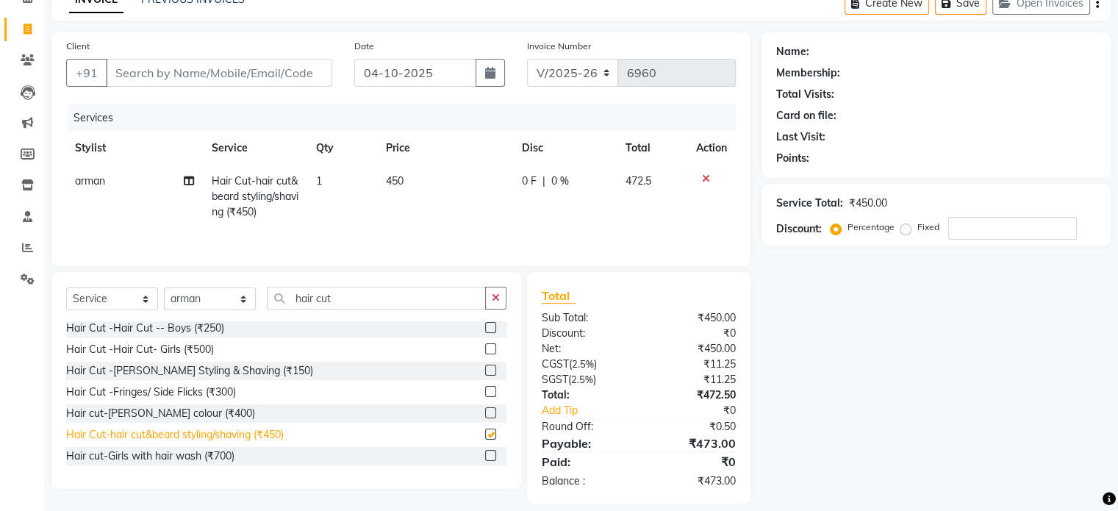
checkbox input "false"
click at [245, 79] on input "Client" at bounding box center [219, 73] width 226 height 28
type input "9"
type input "0"
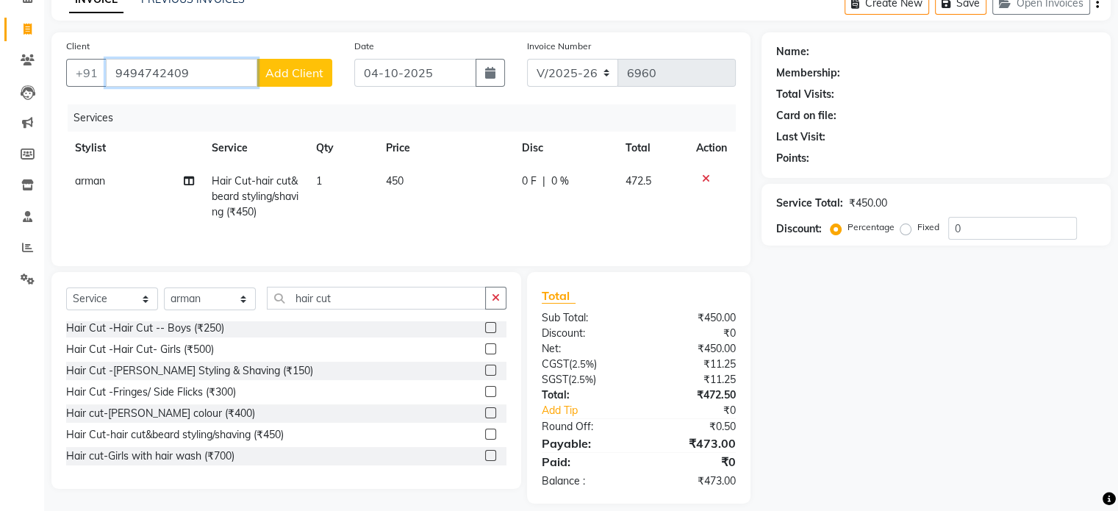
type input "9494742409"
click at [311, 62] on button "Add Client" at bounding box center [294, 73] width 76 height 28
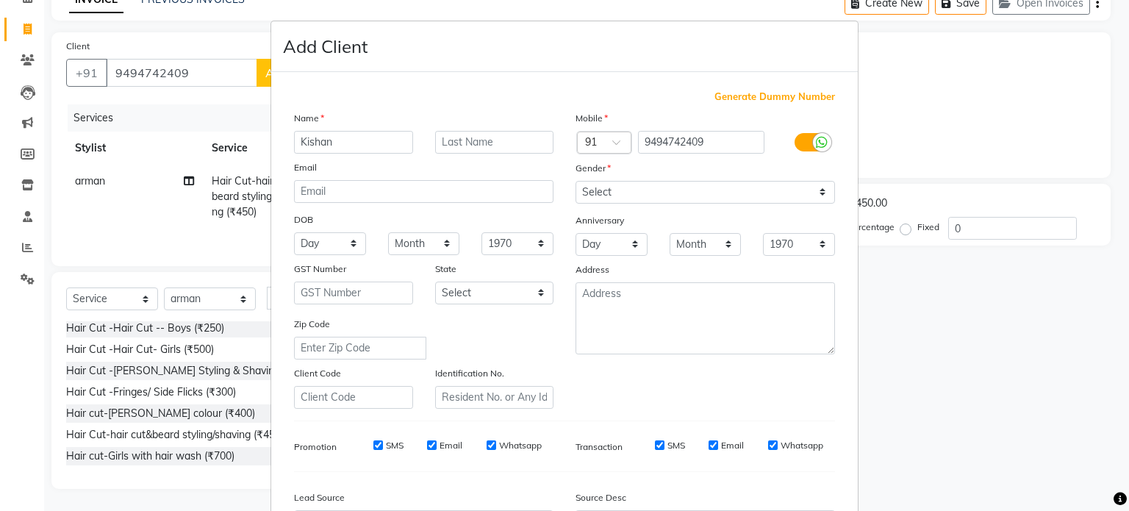
type input "Kishan"
click at [628, 187] on select "Select [DEMOGRAPHIC_DATA] [DEMOGRAPHIC_DATA] Other Prefer Not To Say" at bounding box center [704, 192] width 259 height 23
select select "[DEMOGRAPHIC_DATA]"
click at [575, 182] on select "Select [DEMOGRAPHIC_DATA] [DEMOGRAPHIC_DATA] Other Prefer Not To Say" at bounding box center [704, 192] width 259 height 23
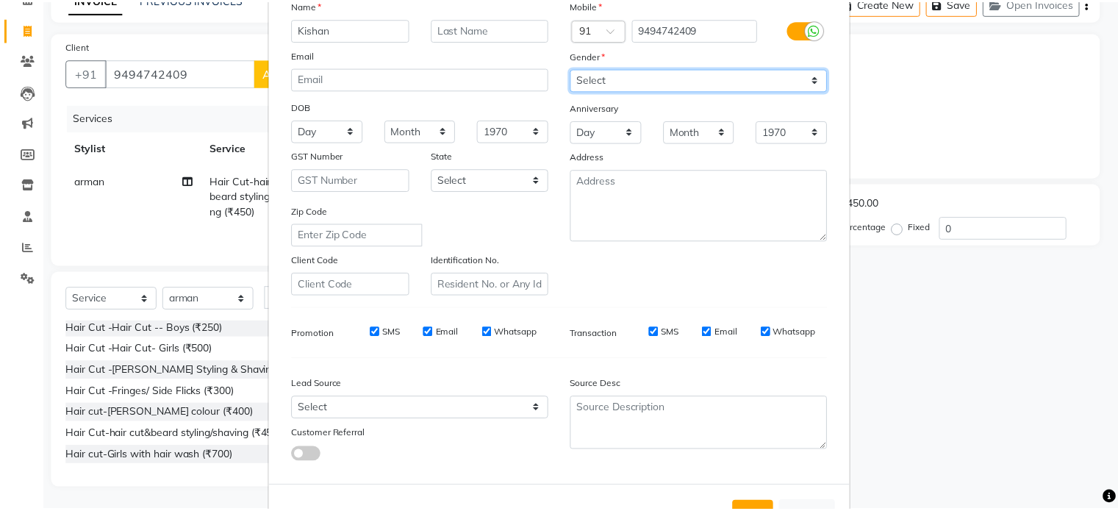
scroll to position [174, 0]
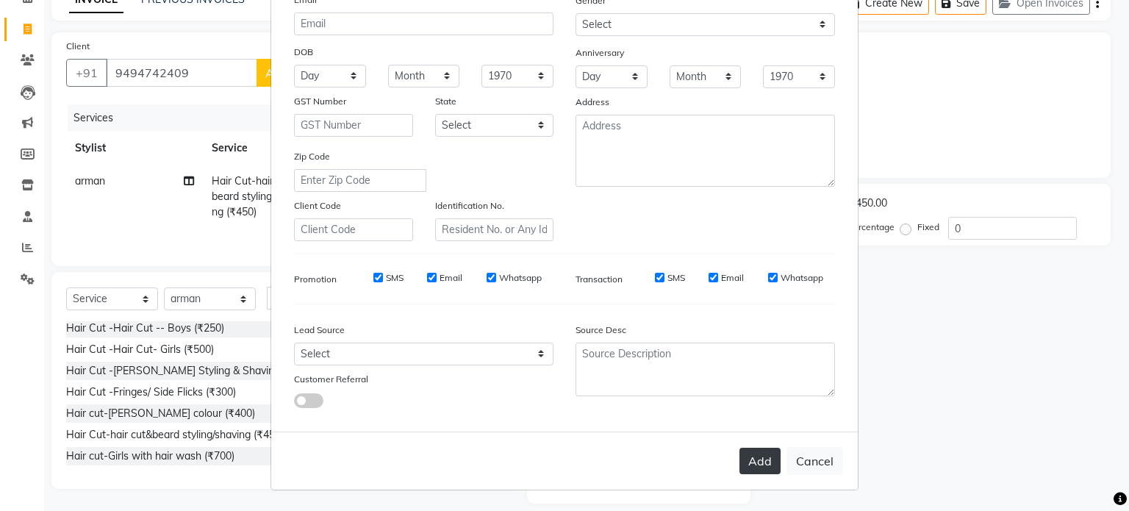
click at [750, 448] on button "Add" at bounding box center [759, 461] width 41 height 26
select select
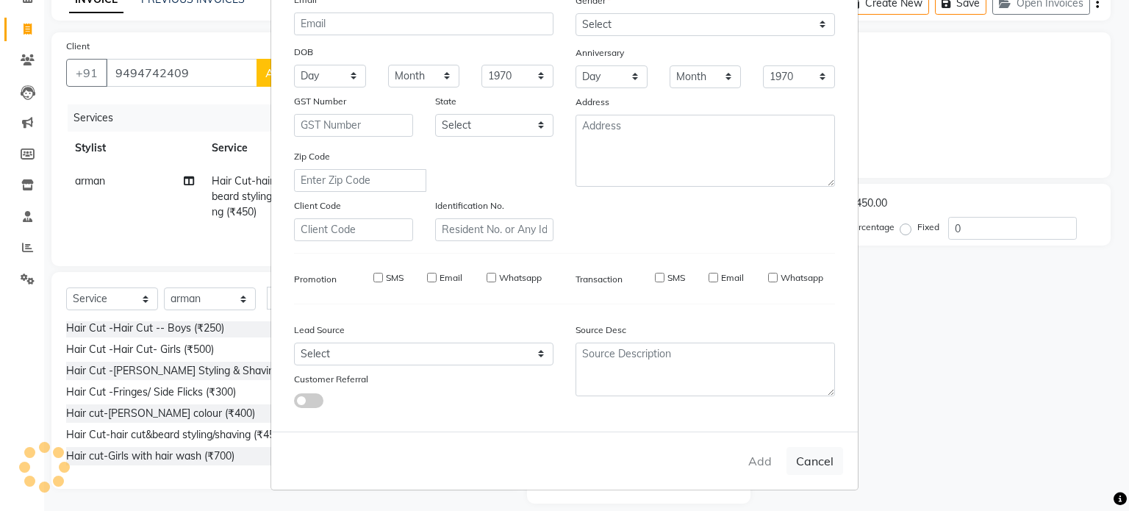
select select
checkbox input "false"
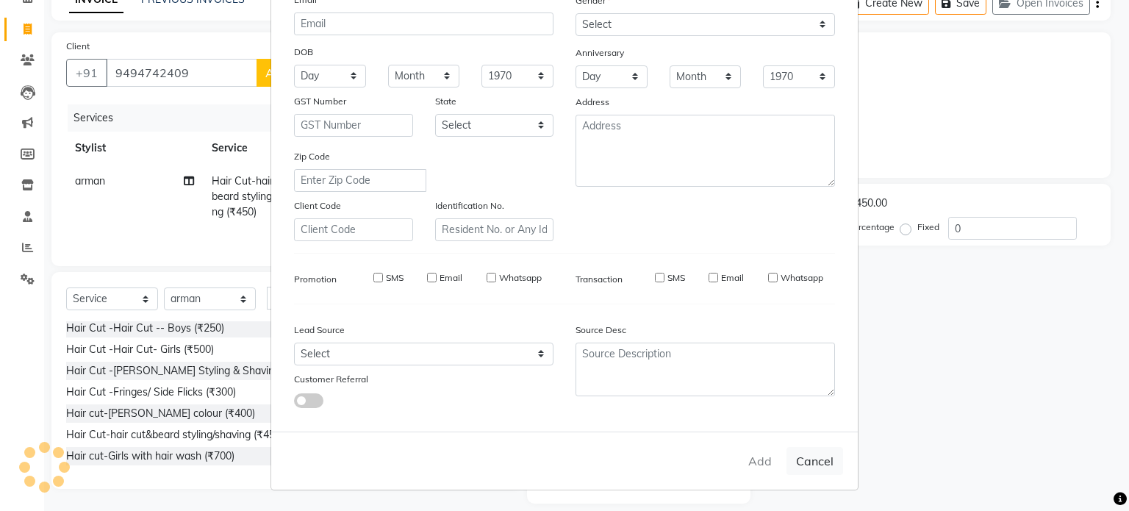
checkbox input "false"
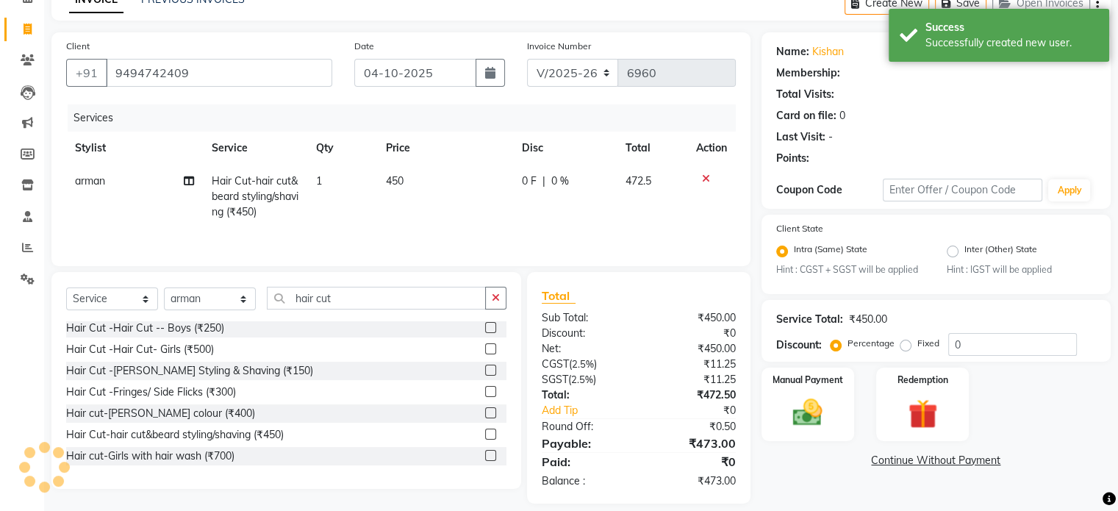
select select "1: Object"
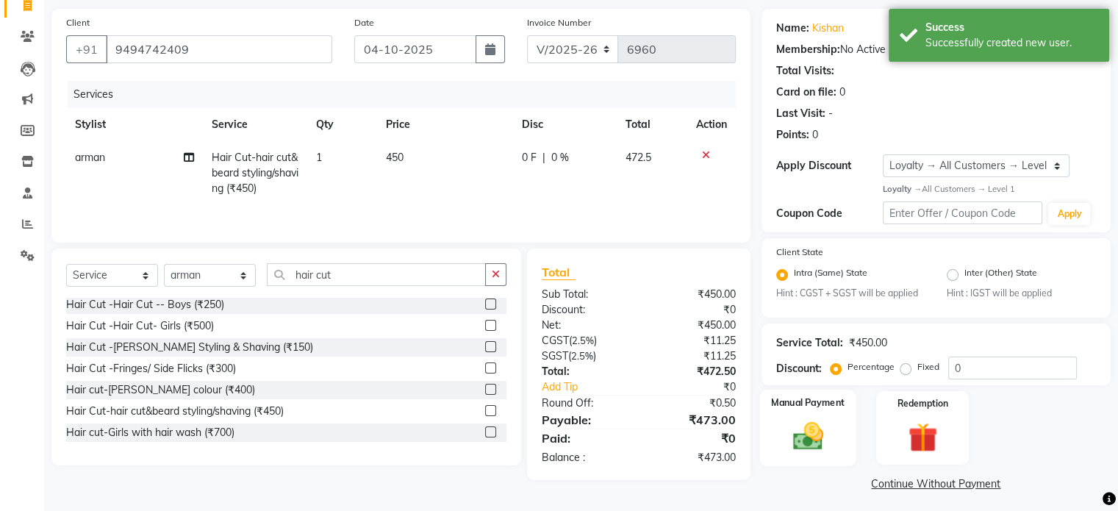
scroll to position [109, 0]
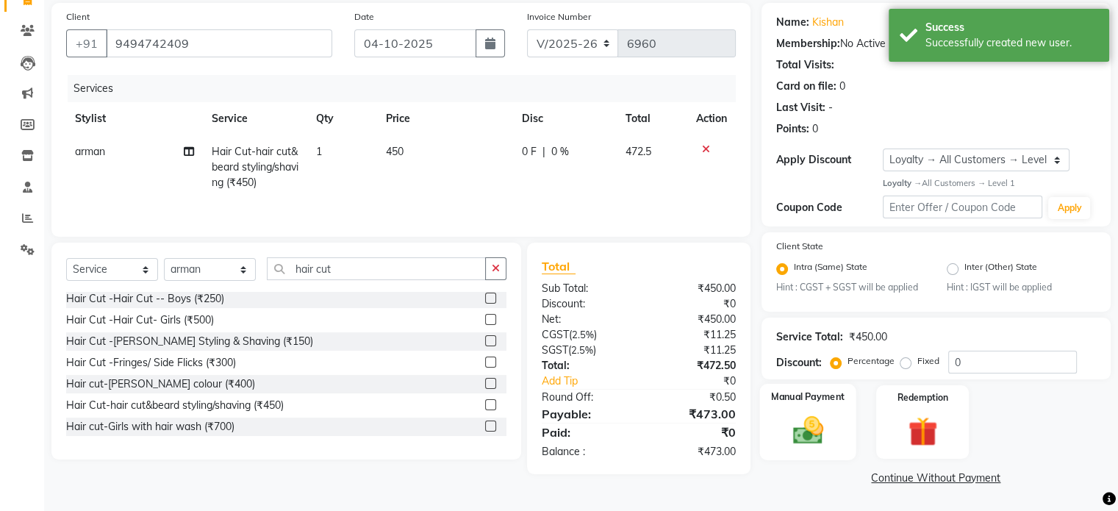
click at [827, 434] on img at bounding box center [807, 430] width 49 height 35
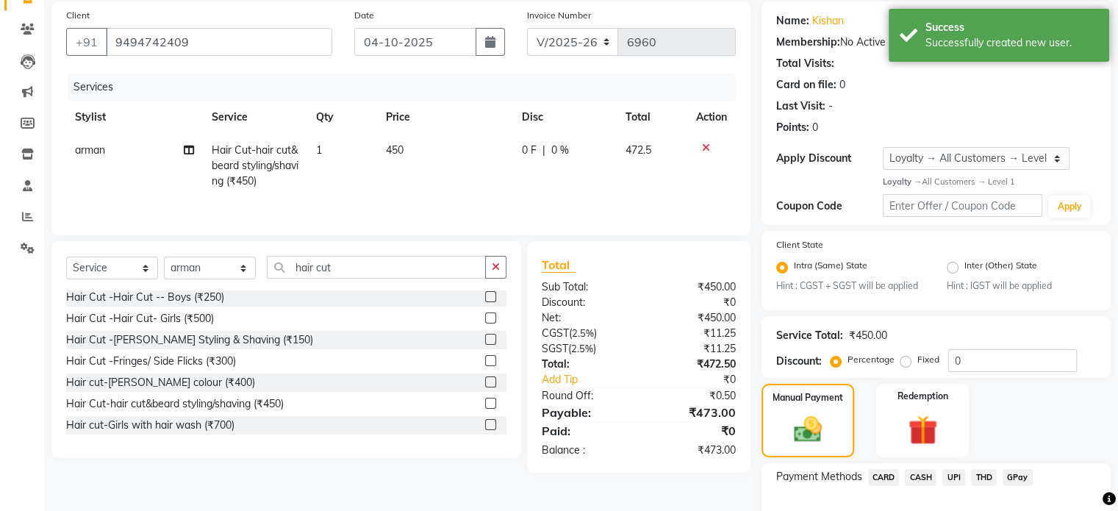
click at [955, 475] on span "UPI" at bounding box center [953, 477] width 23 height 17
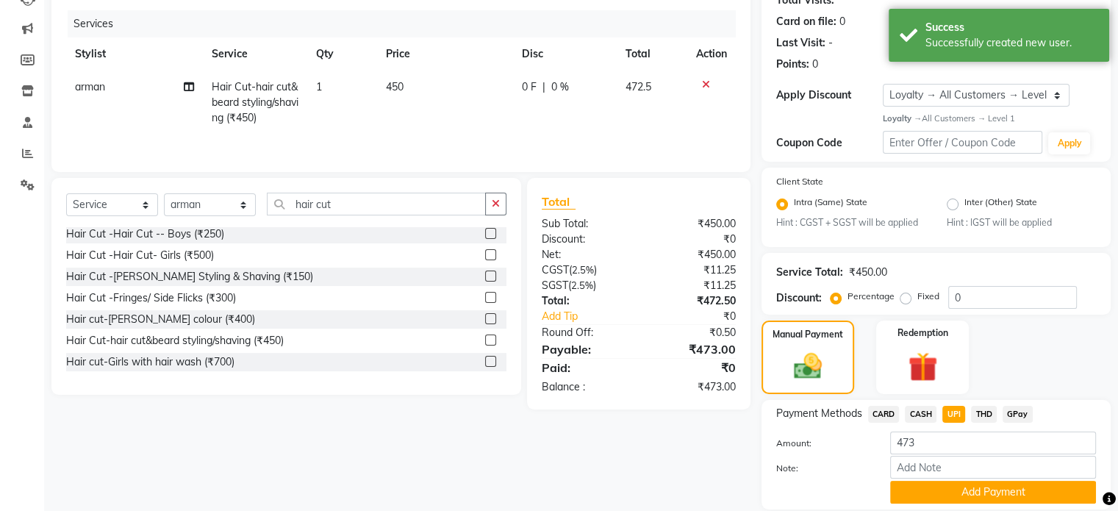
scroll to position [225, 0]
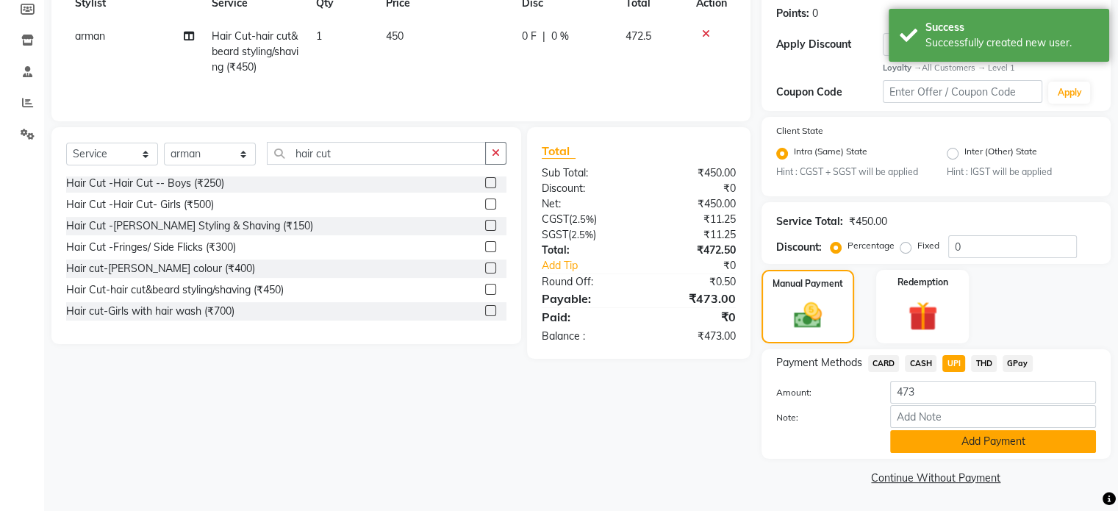
click at [977, 441] on button "Add Payment" at bounding box center [993, 441] width 206 height 23
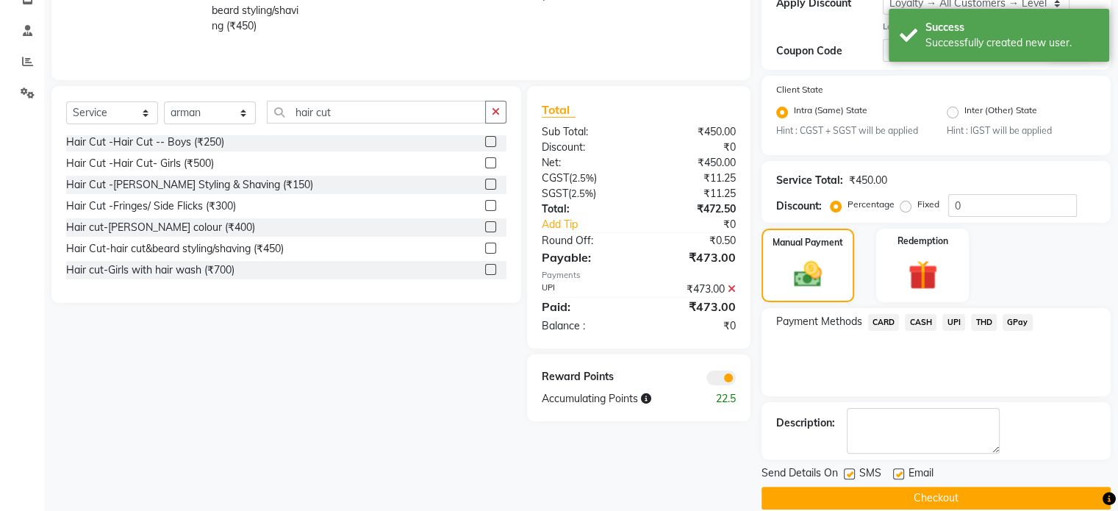
scroll to position [285, 0]
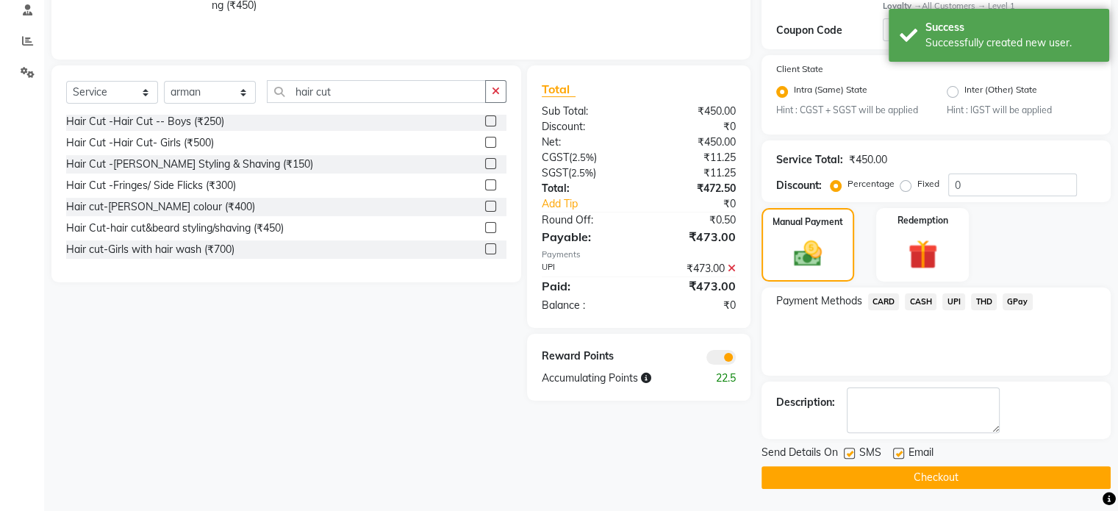
click at [731, 362] on span at bounding box center [720, 357] width 29 height 15
click at [736, 359] on input "checkbox" at bounding box center [736, 359] width 0 height 0
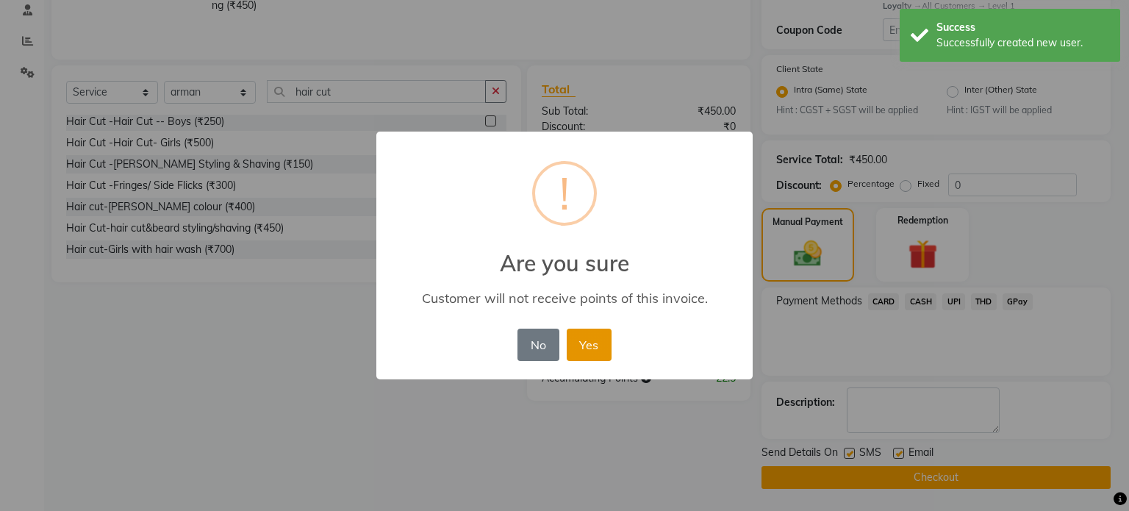
click at [576, 351] on button "Yes" at bounding box center [589, 344] width 45 height 32
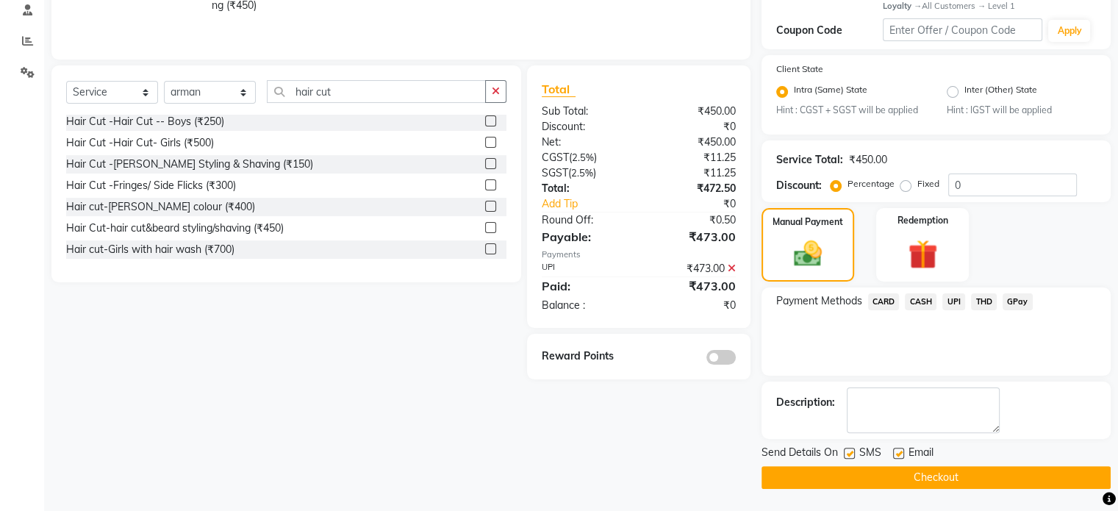
click at [1057, 478] on button "Checkout" at bounding box center [935, 477] width 349 height 23
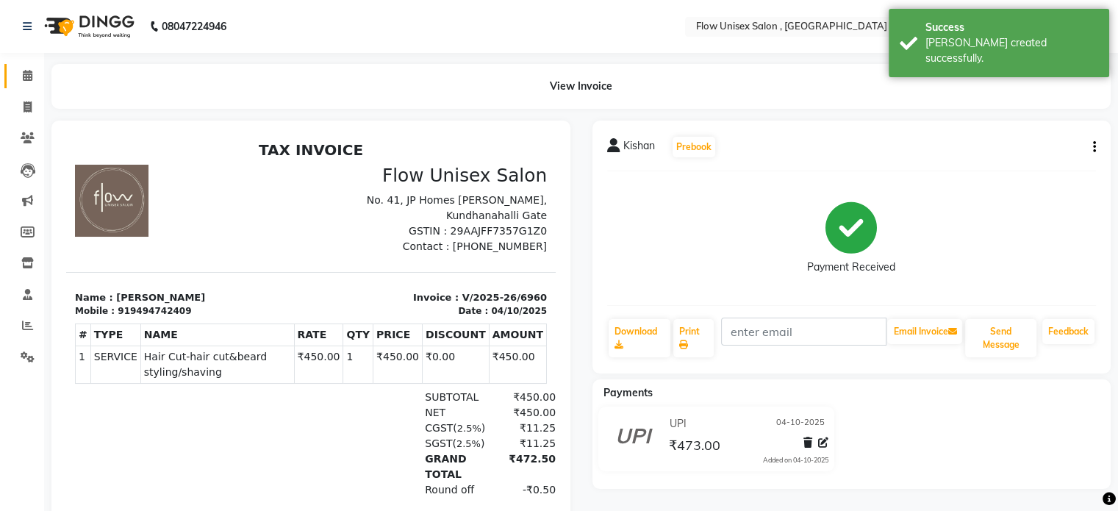
drag, startPoint x: 12, startPoint y: 75, endPoint x: 26, endPoint y: 75, distance: 14.0
click at [12, 75] on link "Calendar" at bounding box center [21, 76] width 35 height 24
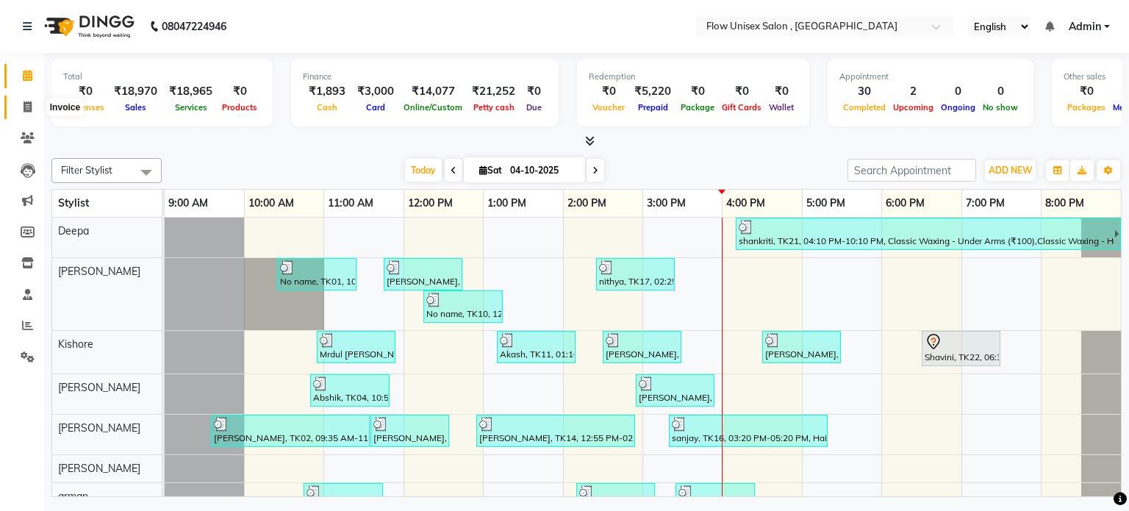
click at [21, 108] on span at bounding box center [28, 107] width 26 height 17
select select "service"
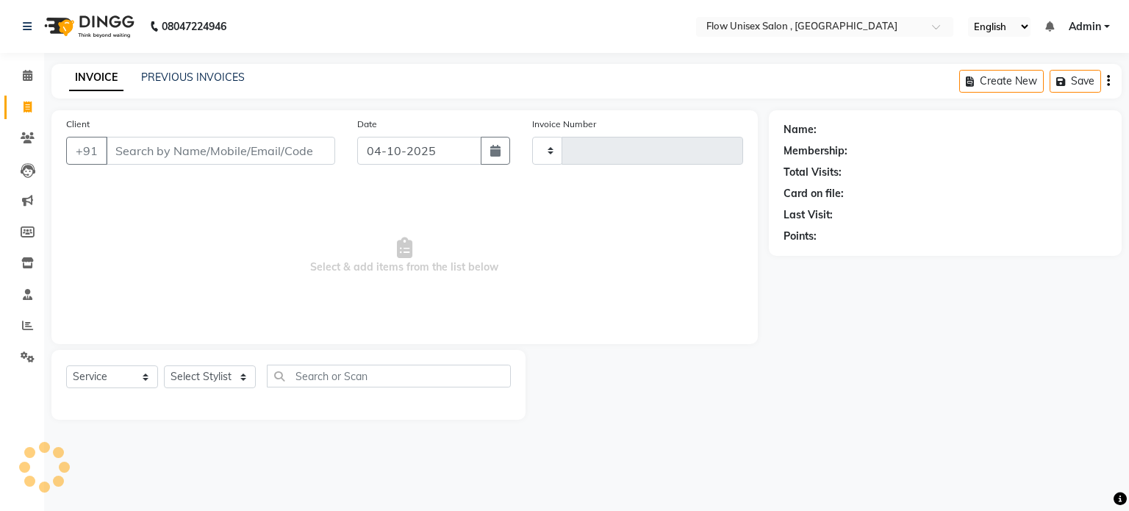
type input "6961"
select select "5875"
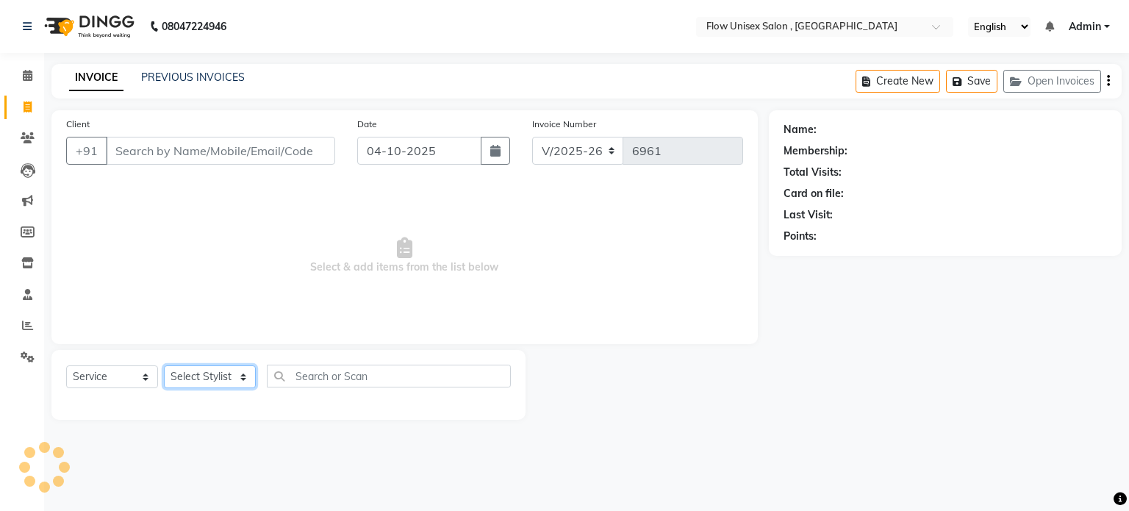
click at [222, 376] on select "Select Stylist arman Deepa emlen jaseem Kishore Manjila monika debbarma Mustafa…" at bounding box center [210, 376] width 92 height 23
select select "63500"
click at [164, 366] on select "Select Stylist arman Deepa emlen jaseem Kishore Manjila monika debbarma Mustafa…" at bounding box center [210, 376] width 92 height 23
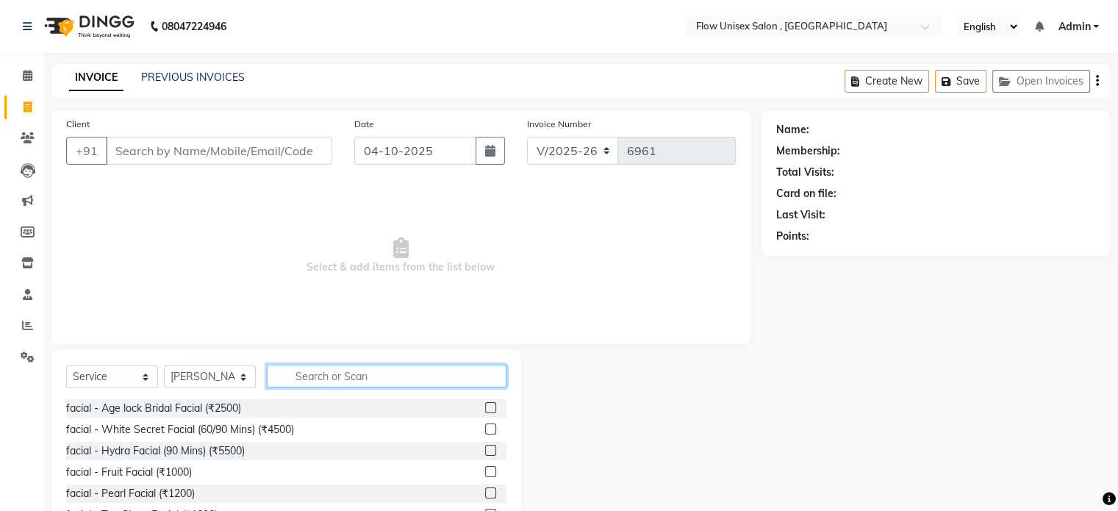
click at [349, 380] on input "text" at bounding box center [387, 375] width 240 height 23
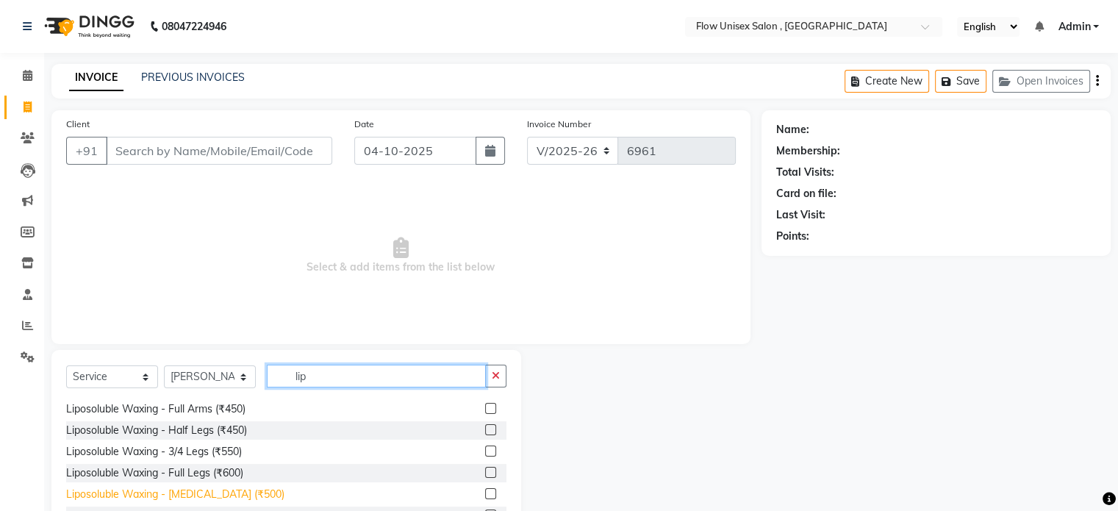
scroll to position [73, 0]
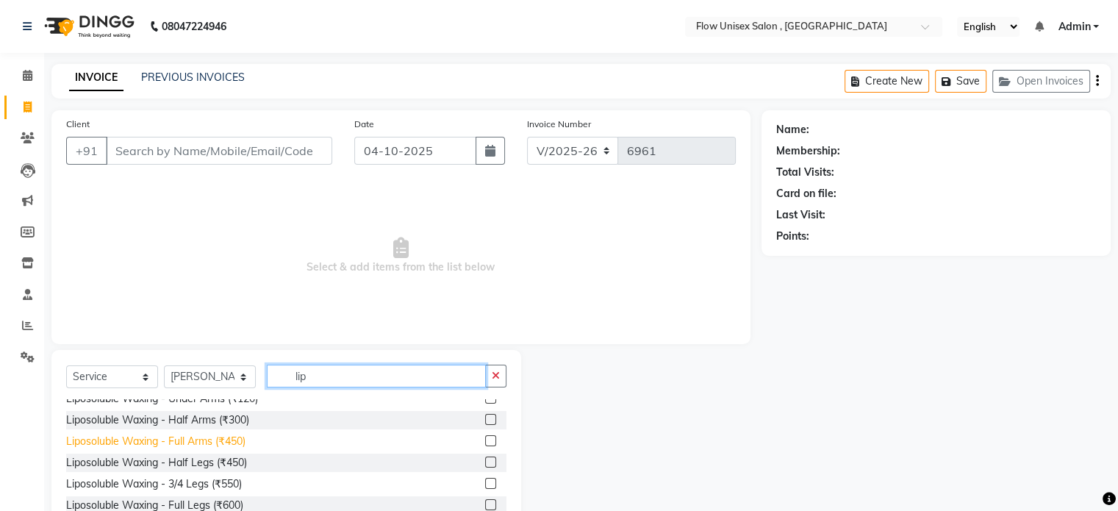
type input "lip"
click at [185, 439] on div "Liposoluble Waxing - Full Arms (₹450)" at bounding box center [155, 441] width 179 height 15
checkbox input "false"
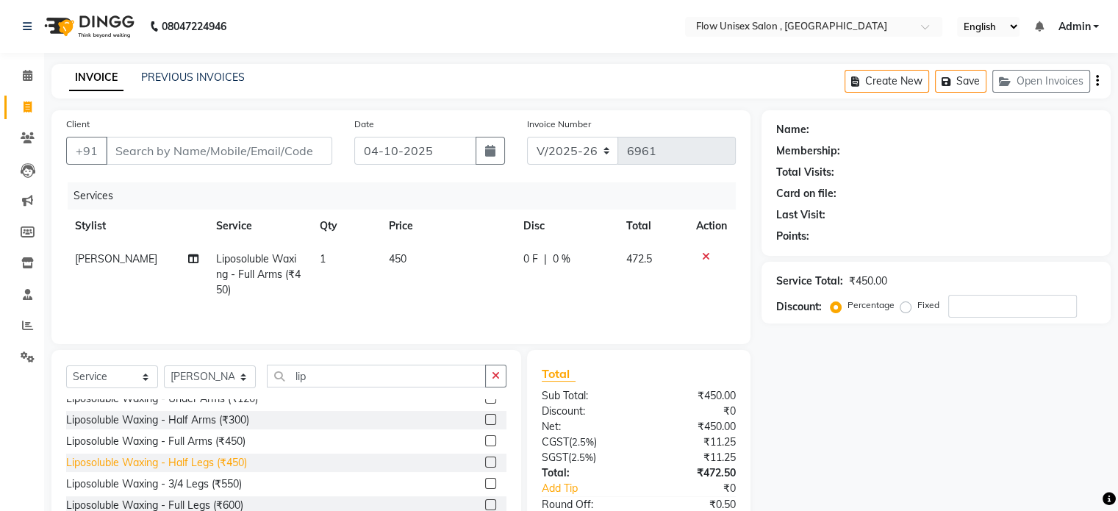
click at [203, 461] on div "Liposoluble Waxing - Half Legs (₹450)" at bounding box center [156, 462] width 181 height 15
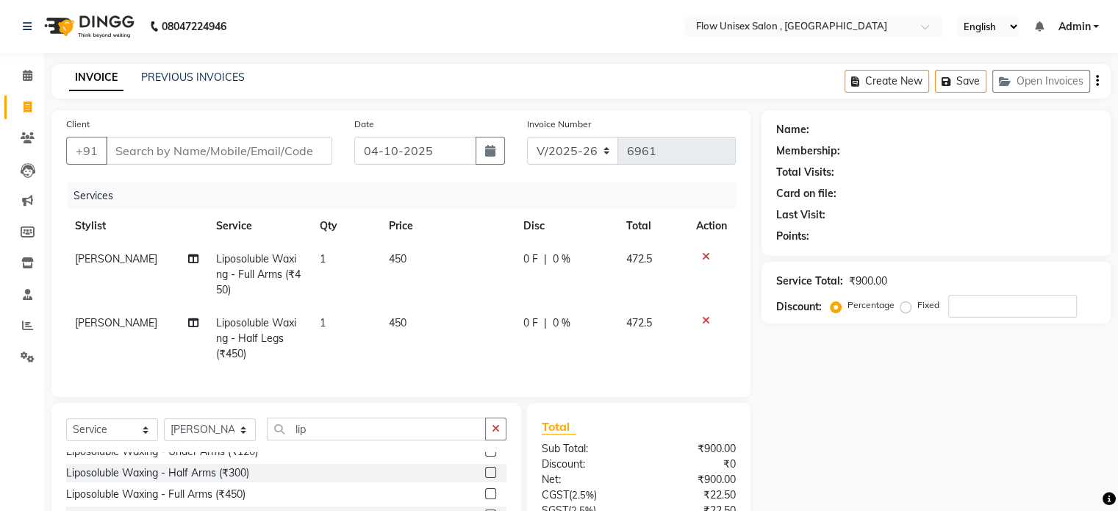
checkbox input "false"
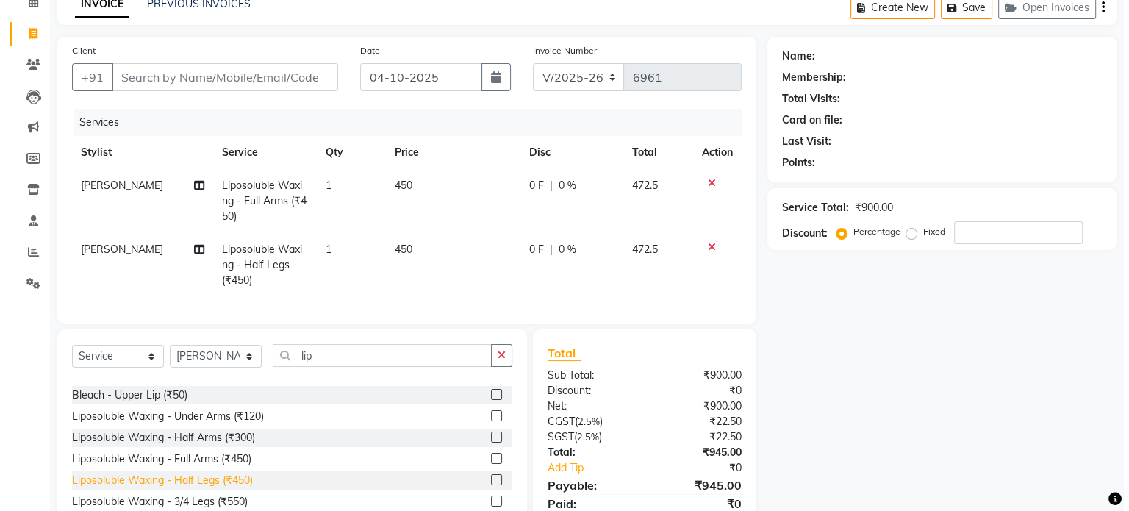
scroll to position [0, 0]
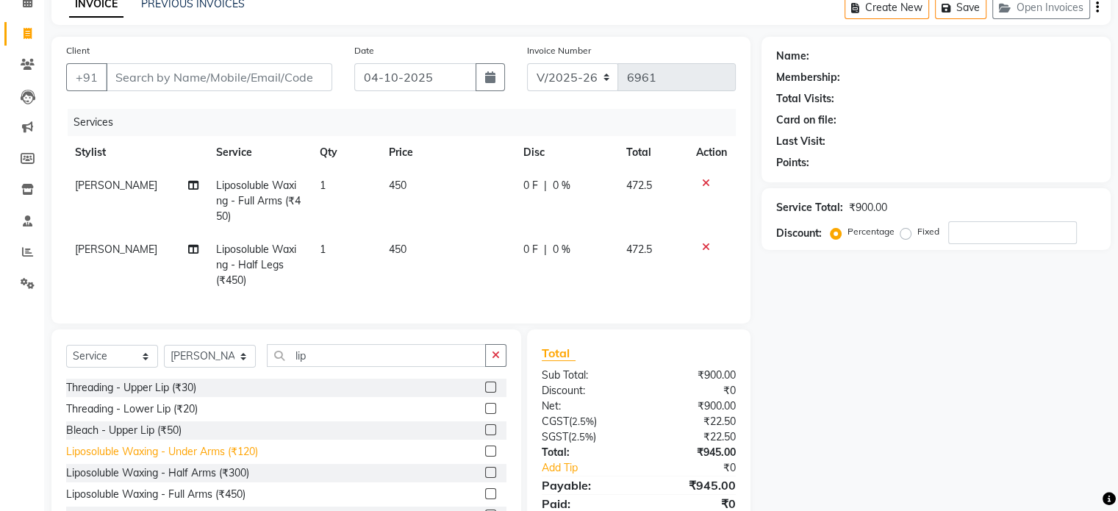
click at [228, 459] on div "Liposoluble Waxing - Under Arms (₹120)" at bounding box center [162, 451] width 192 height 15
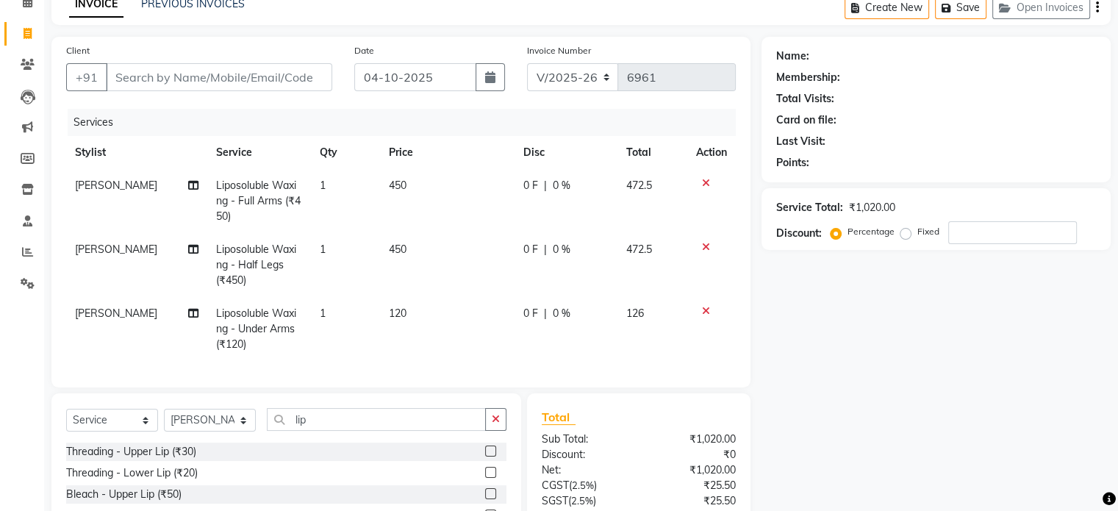
checkbox input "false"
click at [345, 423] on input "lip" at bounding box center [376, 419] width 219 height 23
type input "l"
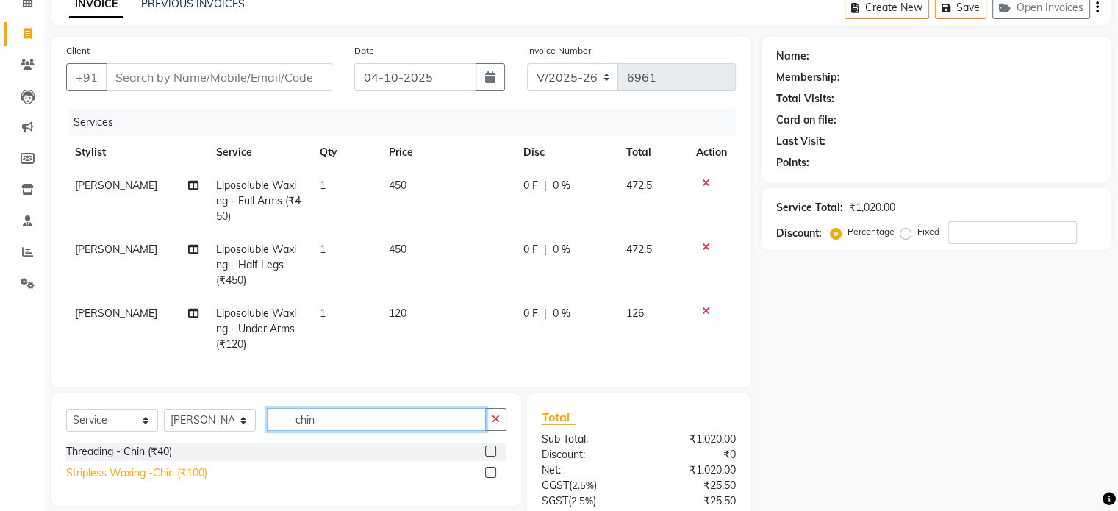
type input "chin"
click at [140, 478] on div "Stripless Waxing -Chin (₹100)" at bounding box center [136, 472] width 141 height 15
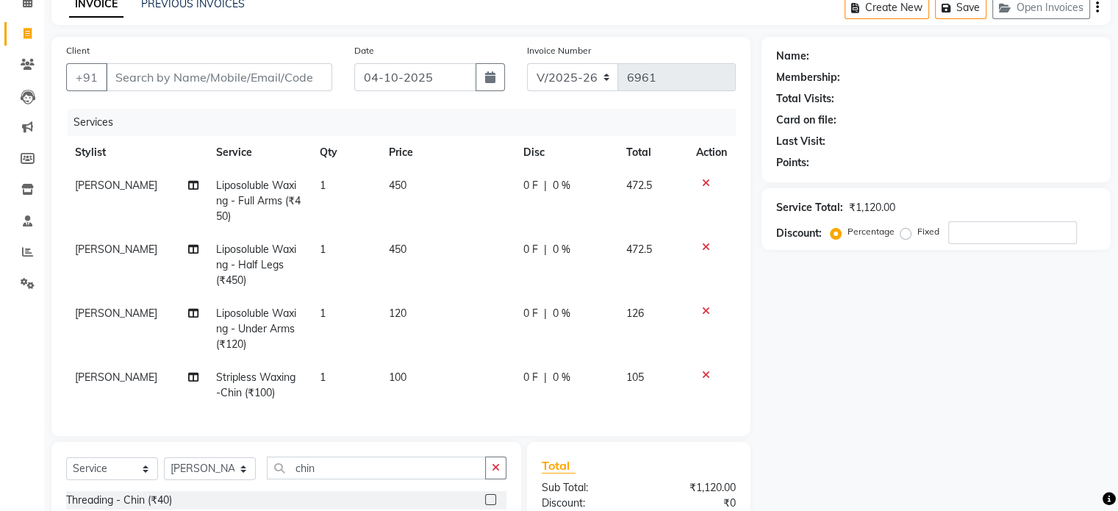
checkbox input "false"
click at [150, 85] on input "Client" at bounding box center [219, 77] width 226 height 28
type input "9"
type input "0"
type input "9870240802"
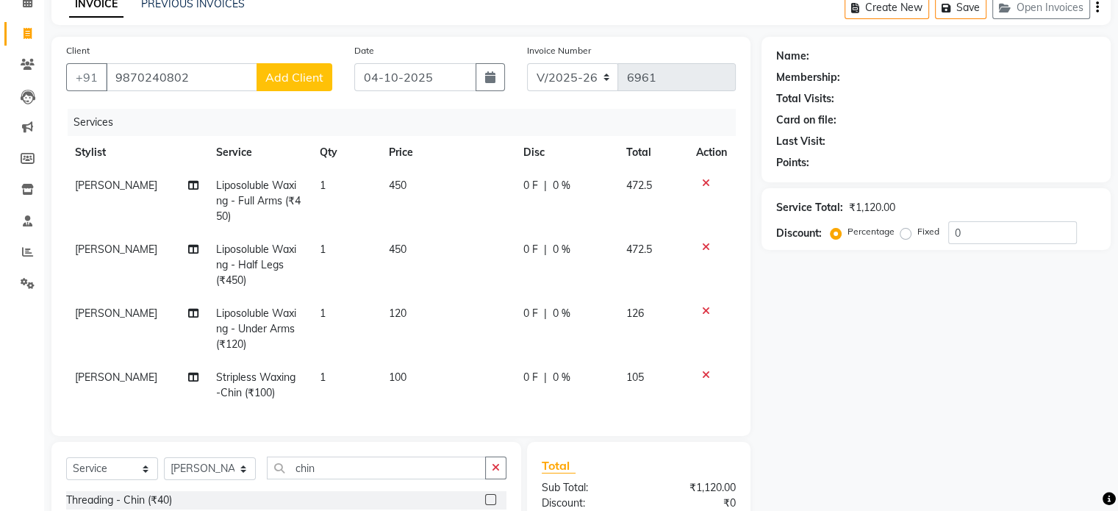
click at [329, 53] on div "Client +91 9870240802 Add Client" at bounding box center [199, 73] width 288 height 60
click at [299, 65] on button "Add Client" at bounding box center [294, 77] width 76 height 28
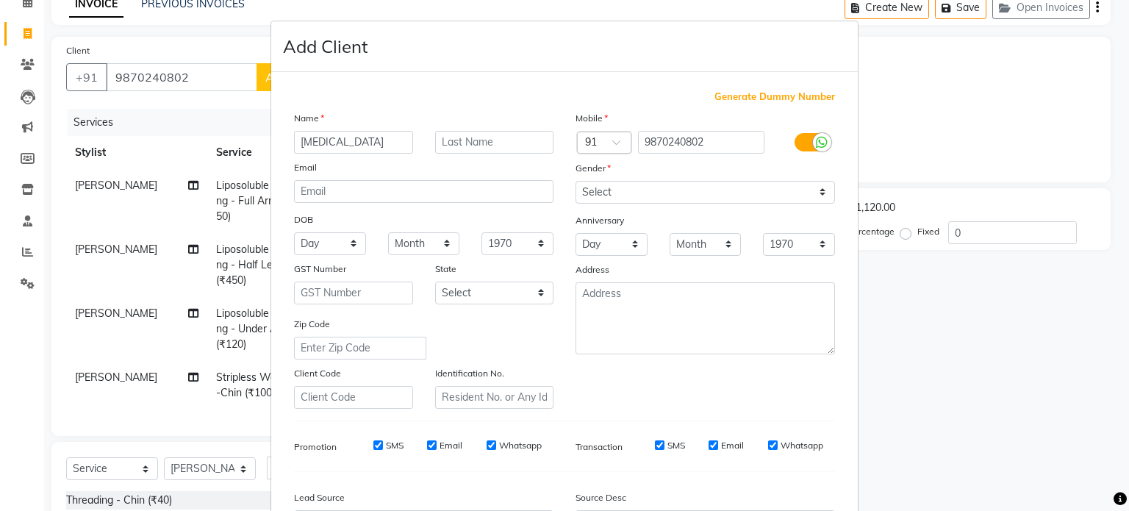
type input "Nikita"
click at [802, 184] on select "Select [DEMOGRAPHIC_DATA] [DEMOGRAPHIC_DATA] Other Prefer Not To Say" at bounding box center [704, 192] width 259 height 23
select select "[DEMOGRAPHIC_DATA]"
click at [575, 182] on select "Select [DEMOGRAPHIC_DATA] [DEMOGRAPHIC_DATA] Other Prefer Not To Say" at bounding box center [704, 192] width 259 height 23
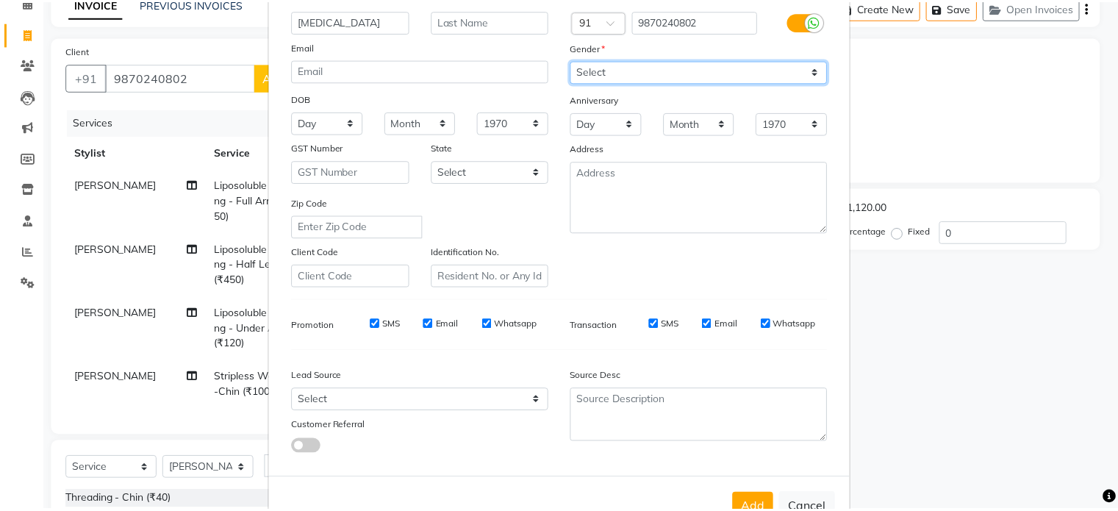
scroll to position [174, 0]
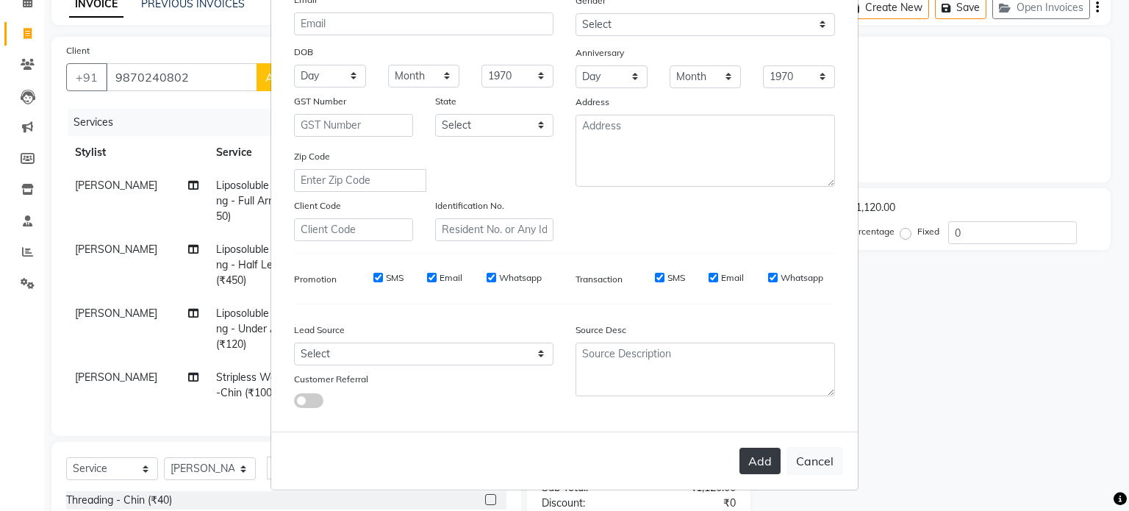
click at [749, 461] on button "Add" at bounding box center [759, 461] width 41 height 26
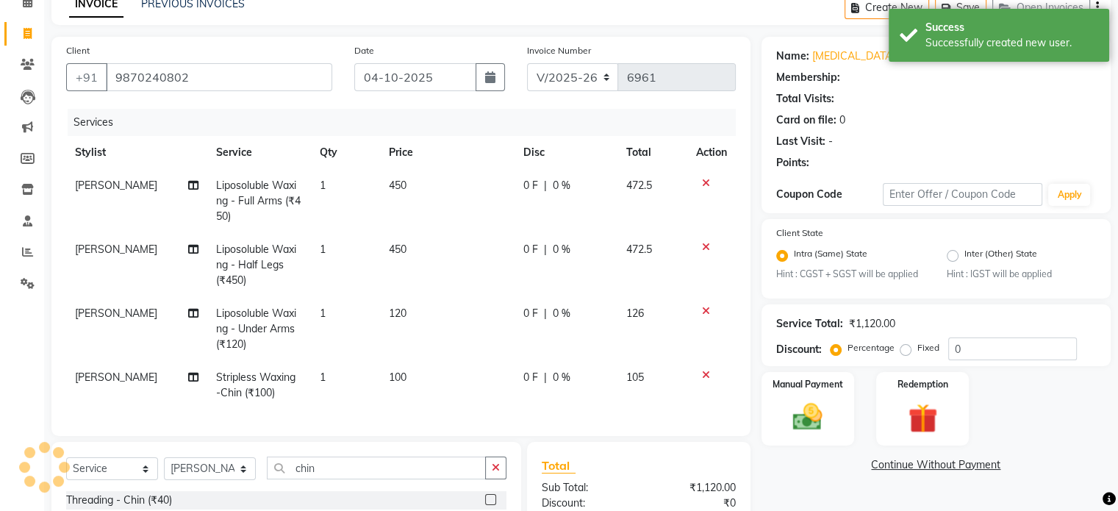
select select "1: Object"
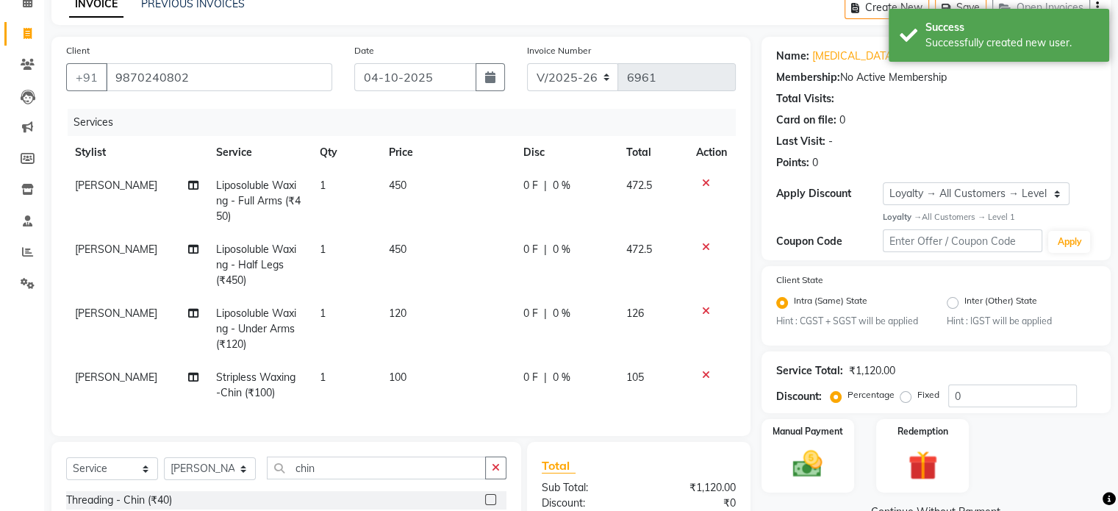
scroll to position [254, 0]
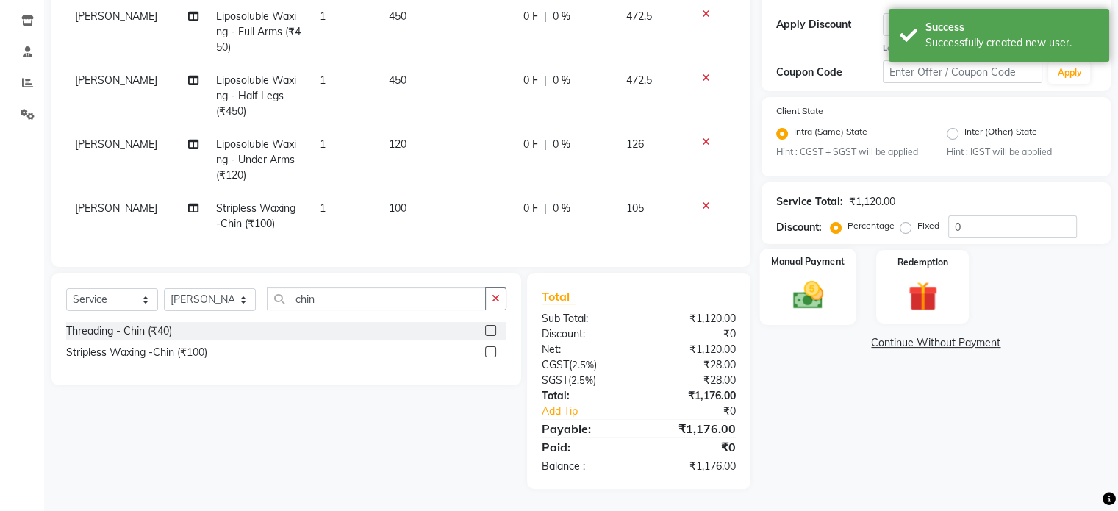
click at [827, 288] on img at bounding box center [807, 295] width 49 height 35
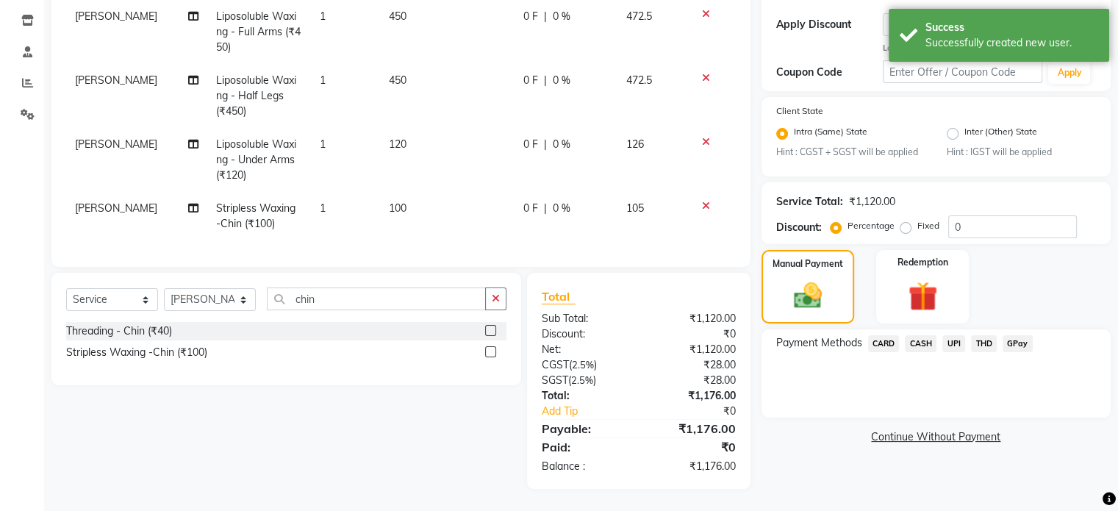
click at [951, 335] on span "UPI" at bounding box center [953, 343] width 23 height 17
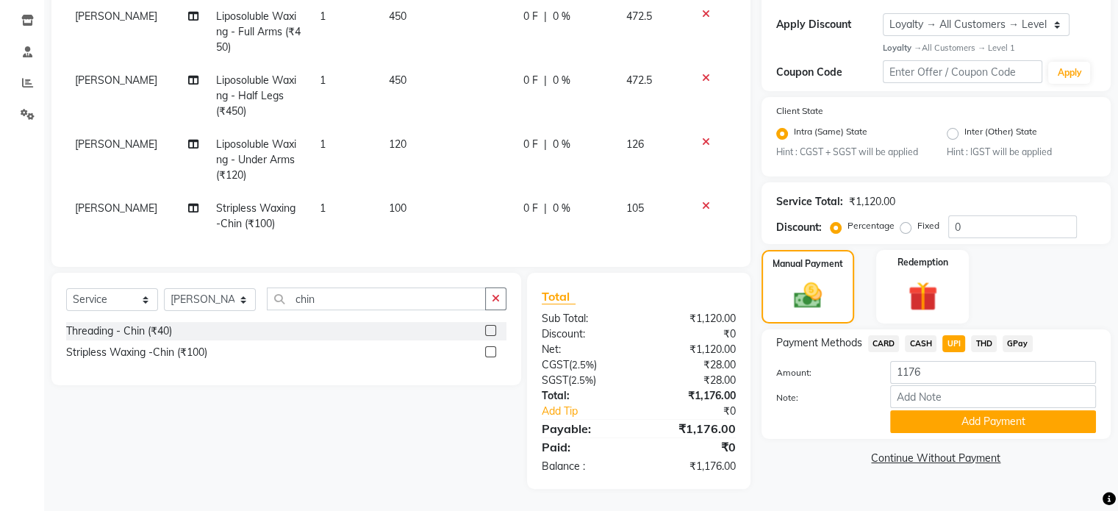
click at [957, 400] on div "Note:" at bounding box center [936, 397] width 342 height 25
click at [957, 410] on button "Add Payment" at bounding box center [993, 421] width 206 height 23
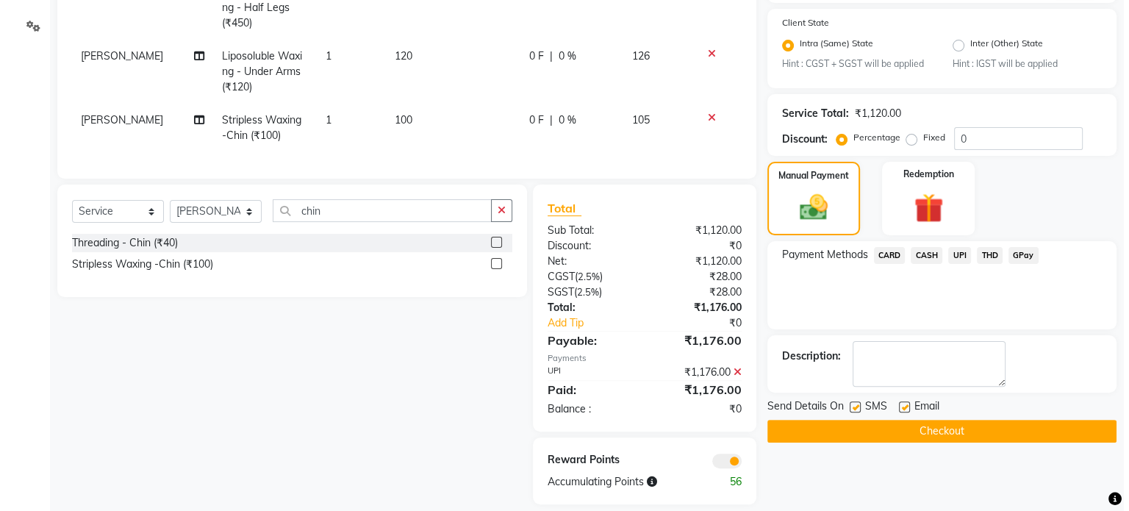
scroll to position [359, 0]
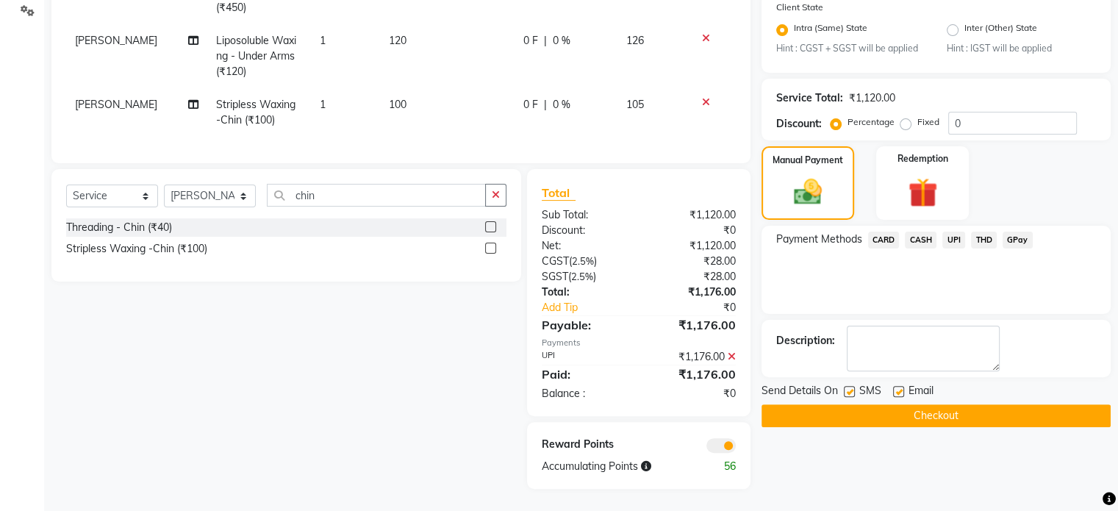
click at [727, 442] on span at bounding box center [720, 445] width 29 height 15
click at [736, 448] on input "checkbox" at bounding box center [736, 448] width 0 height 0
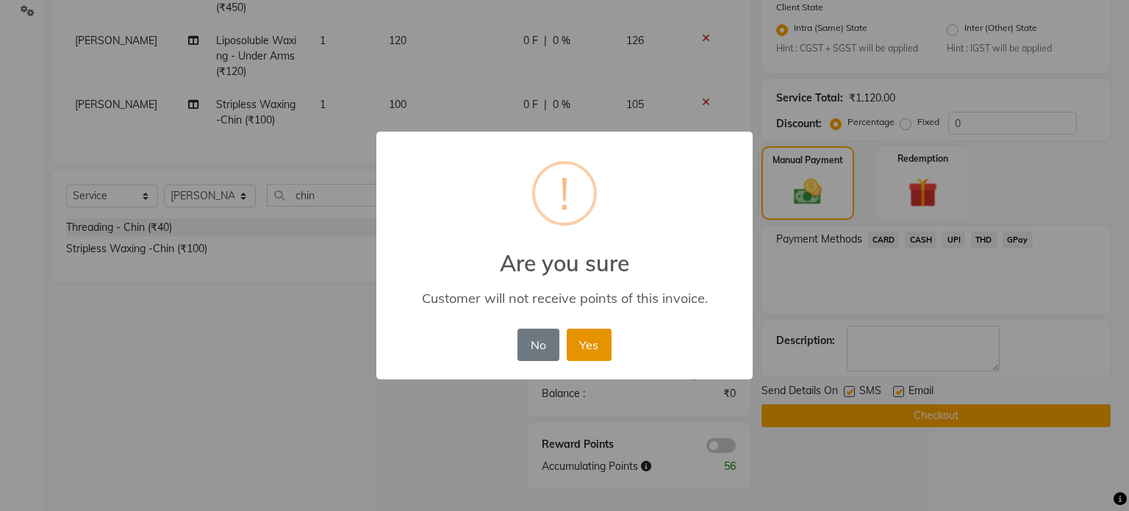
click at [579, 346] on button "Yes" at bounding box center [589, 344] width 45 height 32
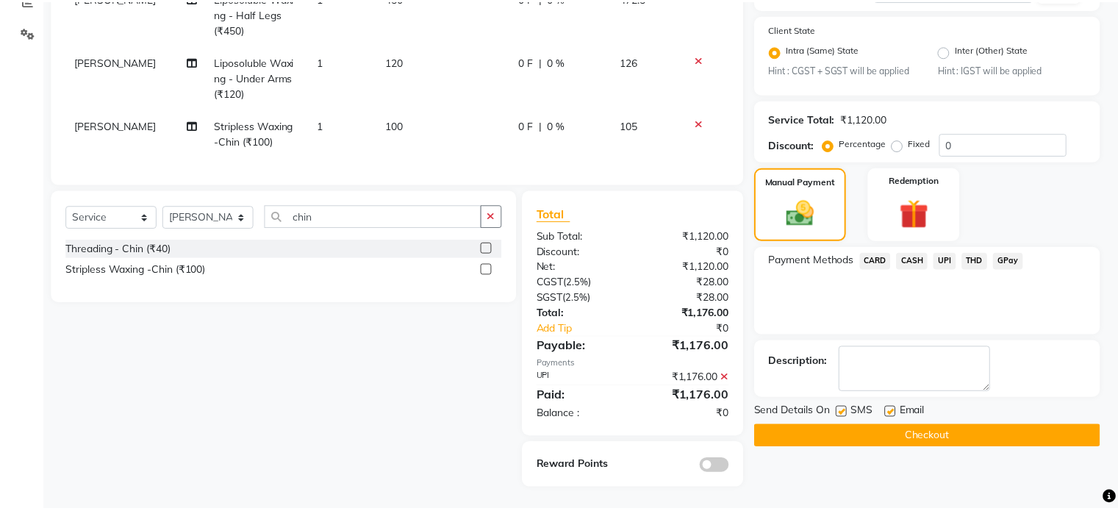
scroll to position [337, 0]
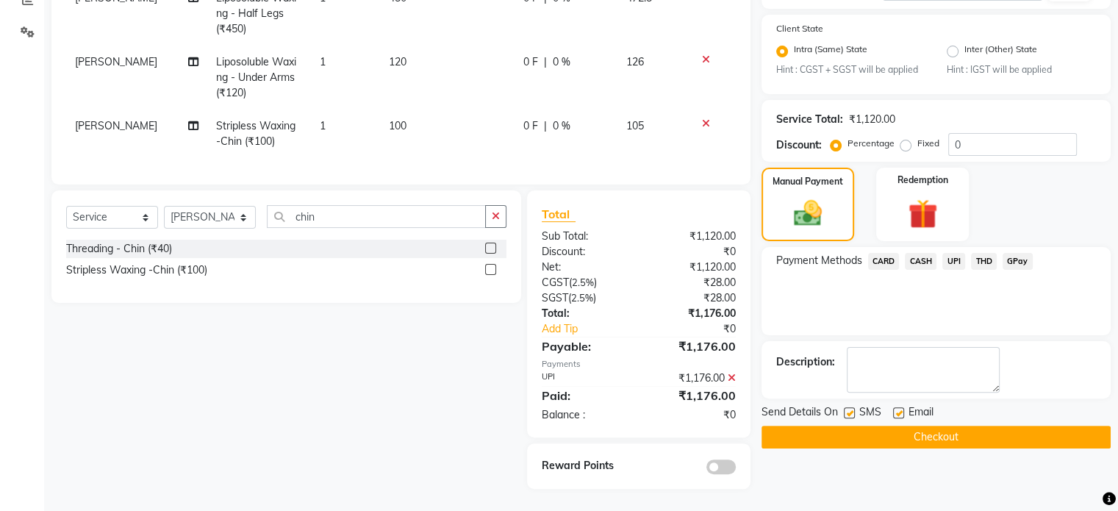
click at [936, 425] on button "Checkout" at bounding box center [935, 436] width 349 height 23
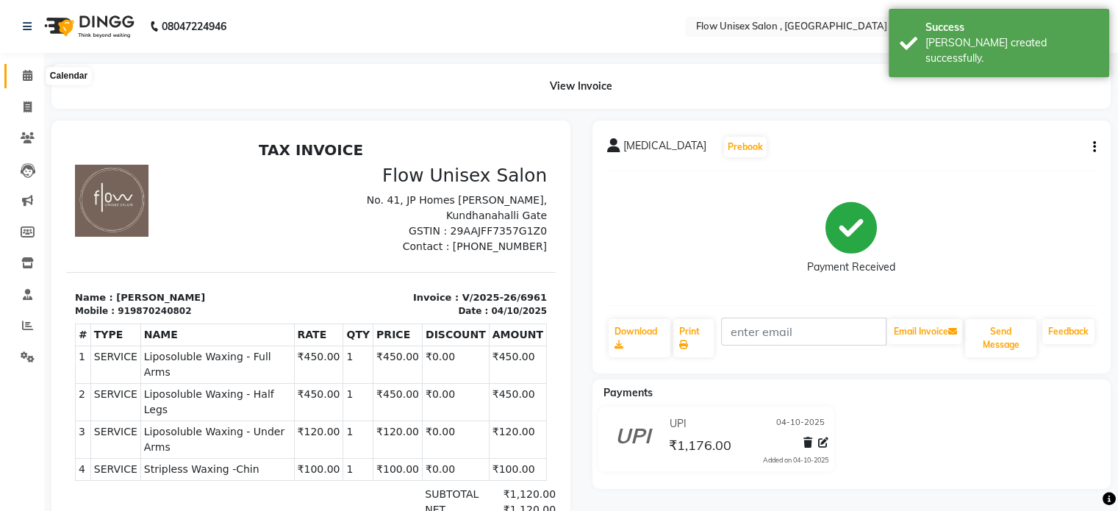
click at [26, 82] on span at bounding box center [28, 76] width 26 height 17
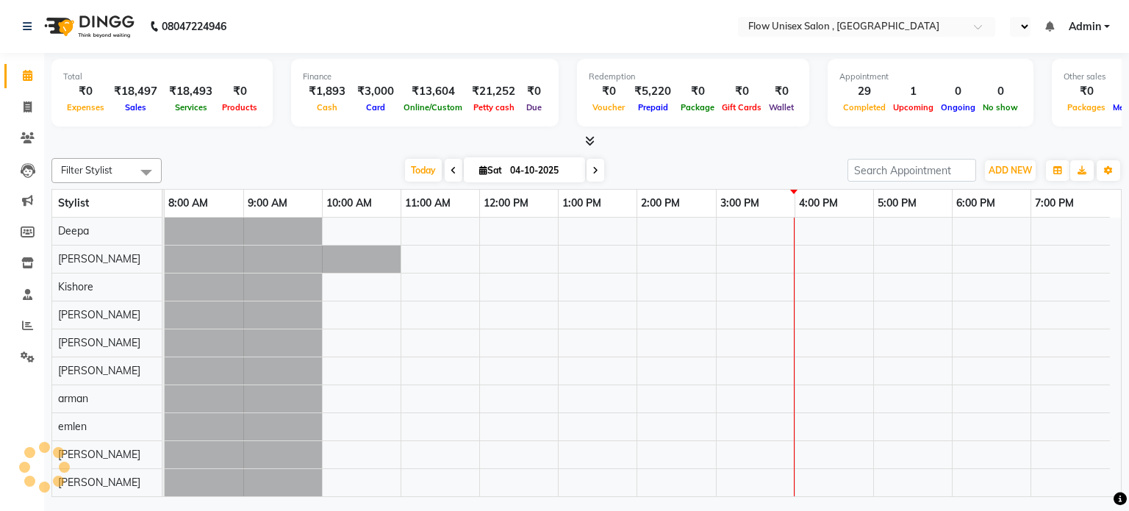
select select "en"
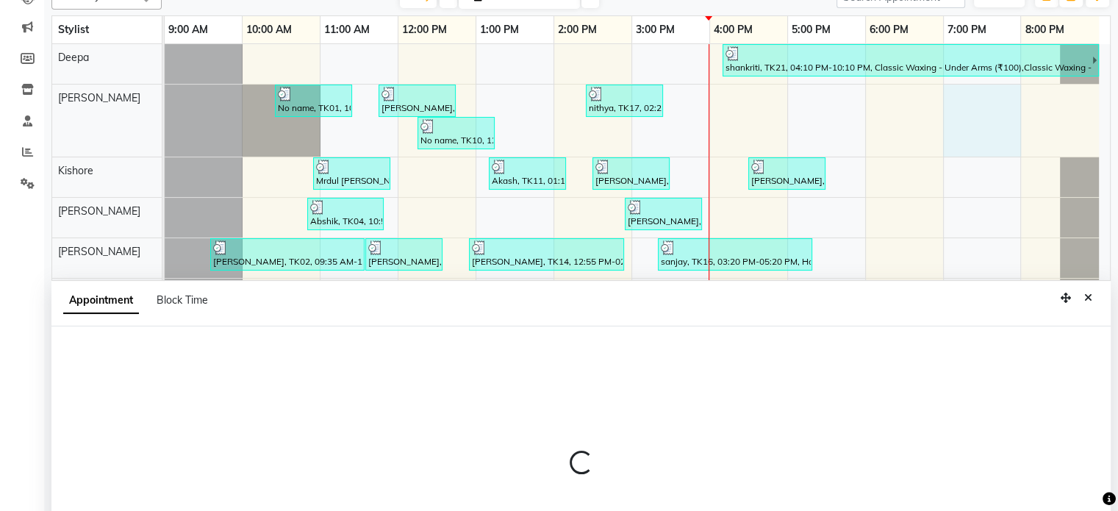
select select "48853"
select select "1140"
select select "tentative"
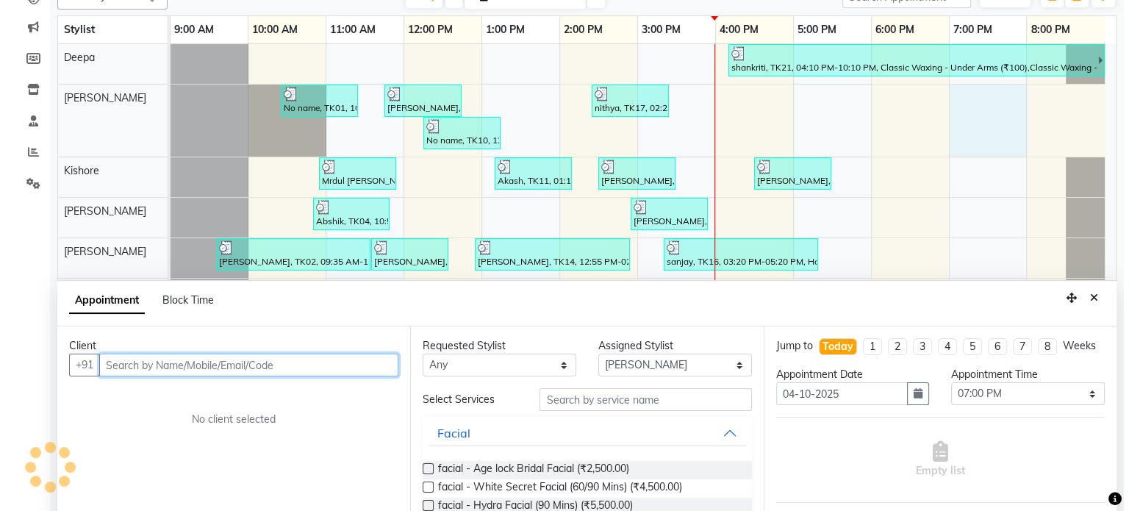
scroll to position [276, 0]
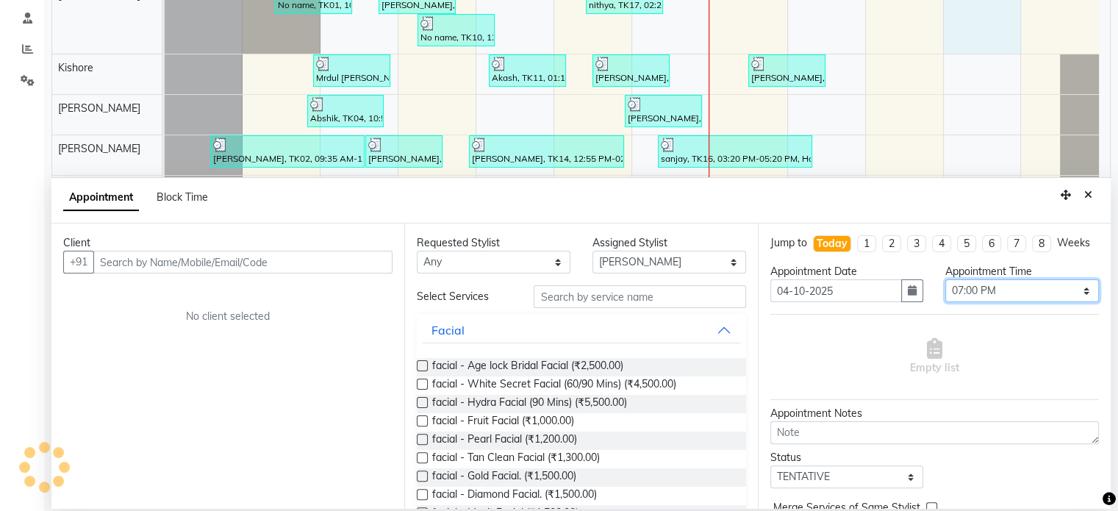
drag, startPoint x: 982, startPoint y: 308, endPoint x: 982, endPoint y: 294, distance: 14.0
click at [982, 302] on select "Select 10:00 AM 10:15 AM 10:30 AM 10:45 AM 11:00 AM 11:15 AM 11:30 AM 11:45 AM …" at bounding box center [1022, 290] width 154 height 23
select select "1110"
click at [945, 292] on select "Select 10:00 AM 10:15 AM 10:30 AM 10:45 AM 11:00 AM 11:15 AM 11:30 AM 11:45 AM …" at bounding box center [1022, 290] width 154 height 23
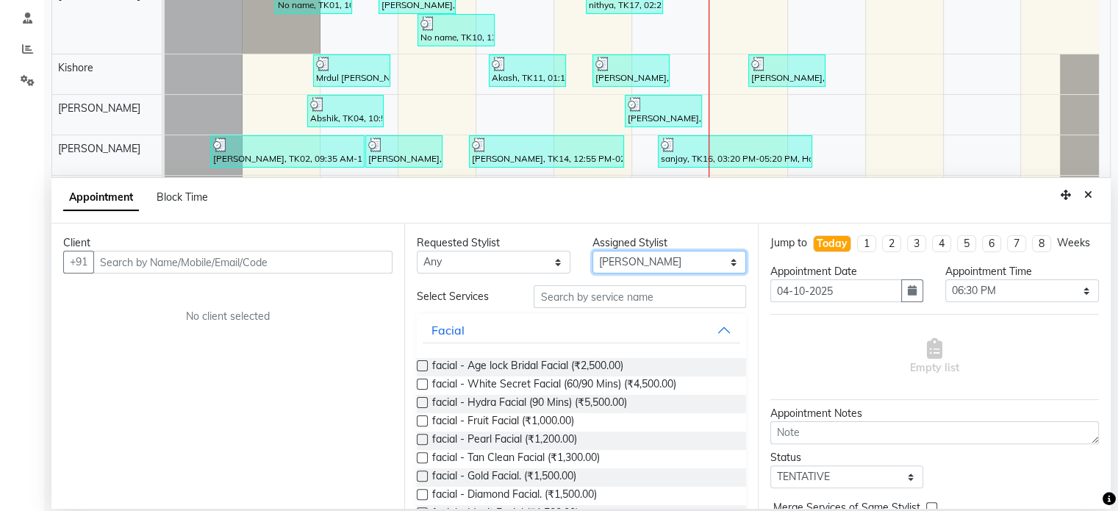
click at [623, 267] on select "Select [PERSON_NAME] [PERSON_NAME] Kishore [PERSON_NAME] debbarma [PERSON_NAME]…" at bounding box center [669, 262] width 154 height 23
select select "48856"
click at [592, 251] on select "Select [PERSON_NAME] [PERSON_NAME] Kishore [PERSON_NAME] debbarma [PERSON_NAME]…" at bounding box center [669, 262] width 154 height 23
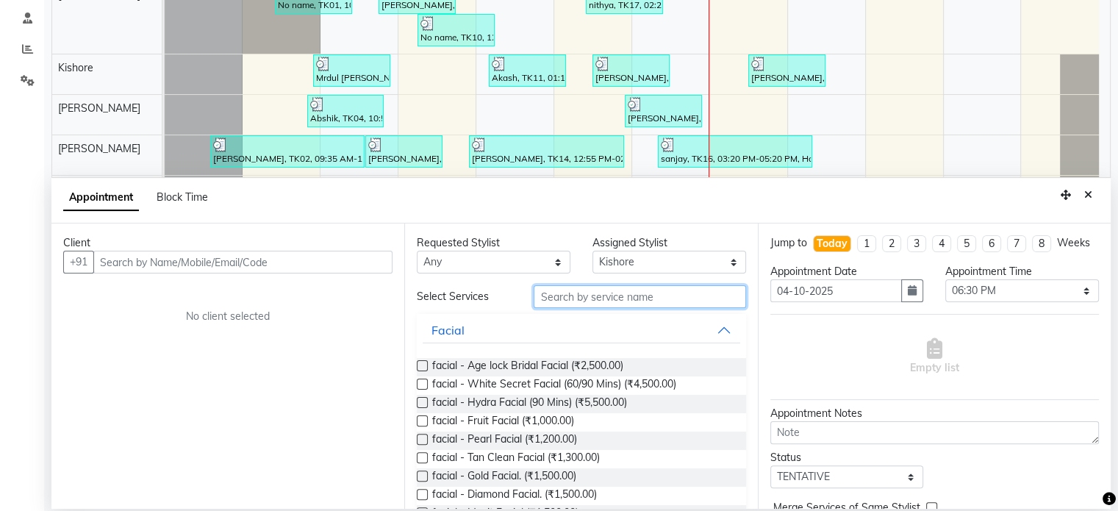
click at [634, 301] on input "text" at bounding box center [639, 296] width 212 height 23
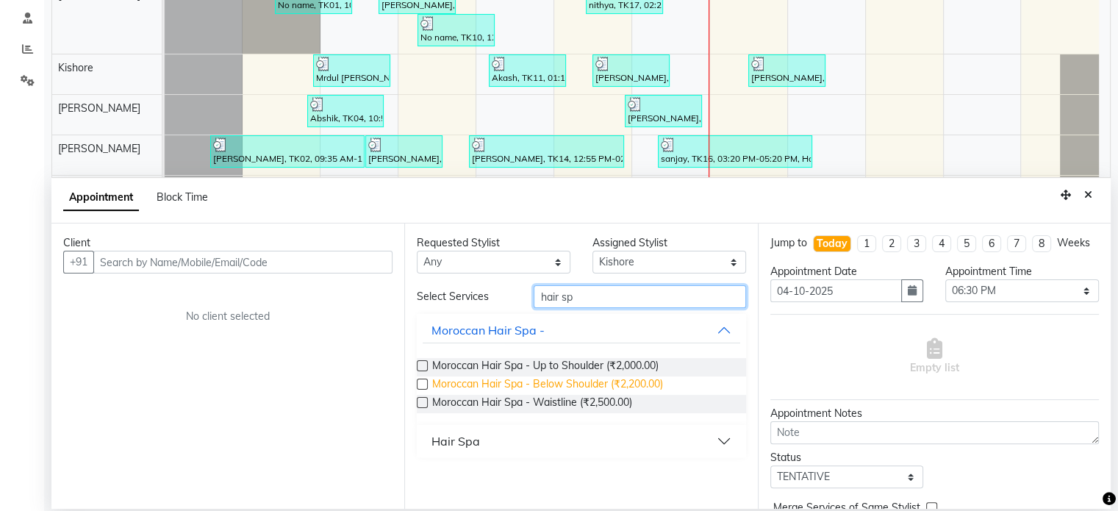
type input "hair sp"
click at [611, 384] on span "Moroccan Hair Spa - Below Shoulder (₹2,200.00)" at bounding box center [547, 385] width 231 height 18
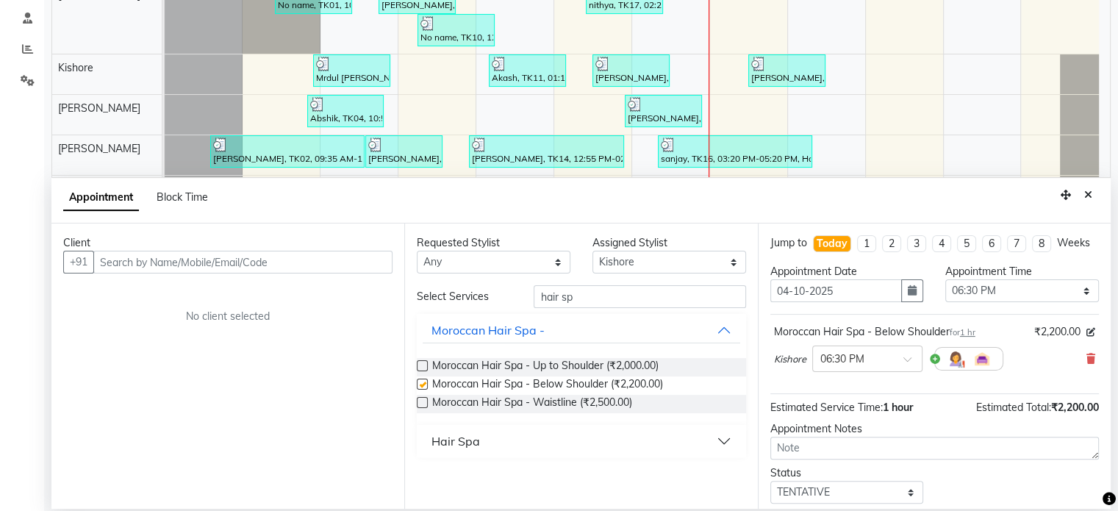
checkbox input "false"
click at [231, 256] on input "text" at bounding box center [242, 262] width 299 height 23
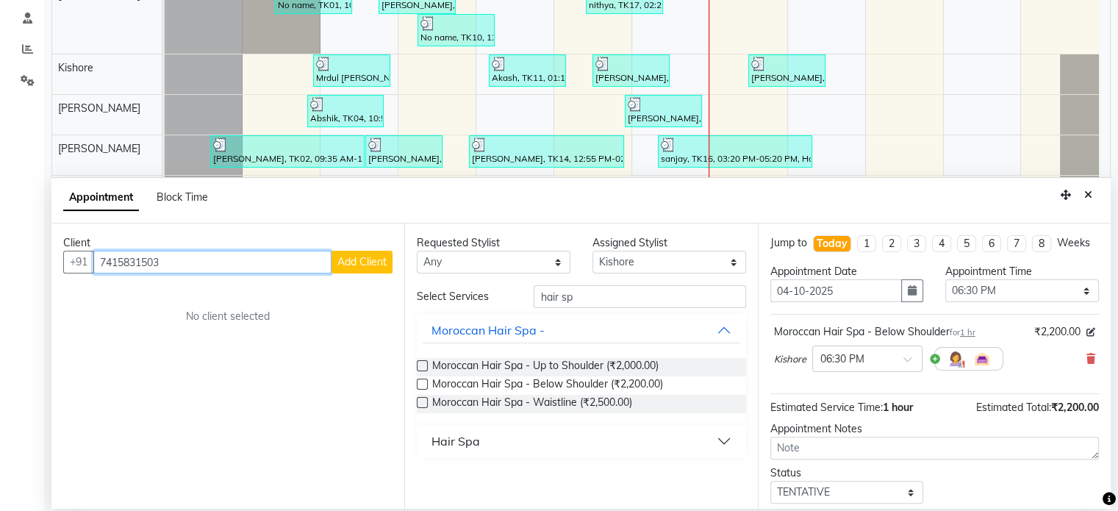
type input "7415831503"
click at [374, 270] on button "Add Client" at bounding box center [361, 262] width 61 height 23
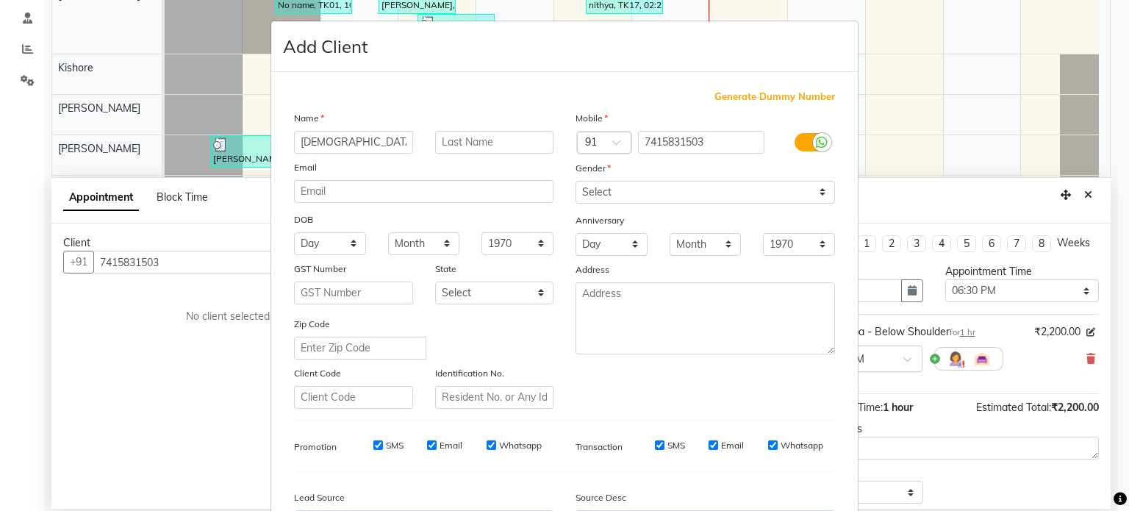
type input "[DEMOGRAPHIC_DATA]"
click at [760, 193] on select "Select [DEMOGRAPHIC_DATA] [DEMOGRAPHIC_DATA] Other Prefer Not To Say" at bounding box center [704, 192] width 259 height 23
click at [575, 182] on select "Select [DEMOGRAPHIC_DATA] [DEMOGRAPHIC_DATA] Other Prefer Not To Say" at bounding box center [704, 192] width 259 height 23
click at [763, 191] on select "Select [DEMOGRAPHIC_DATA] [DEMOGRAPHIC_DATA] Other Prefer Not To Say" at bounding box center [704, 192] width 259 height 23
select select "[DEMOGRAPHIC_DATA]"
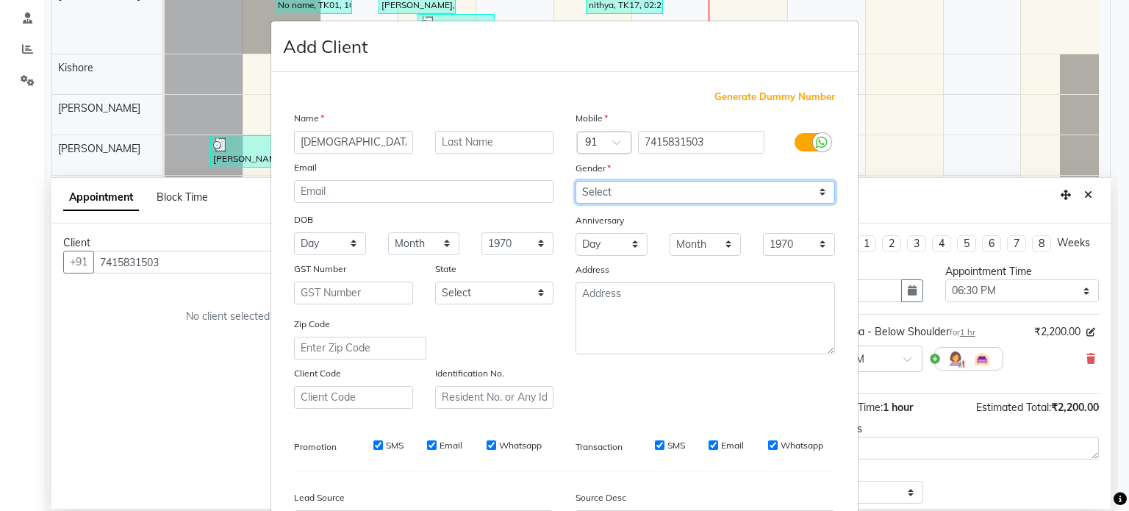
click at [575, 182] on select "Select [DEMOGRAPHIC_DATA] [DEMOGRAPHIC_DATA] Other Prefer Not To Say" at bounding box center [704, 192] width 259 height 23
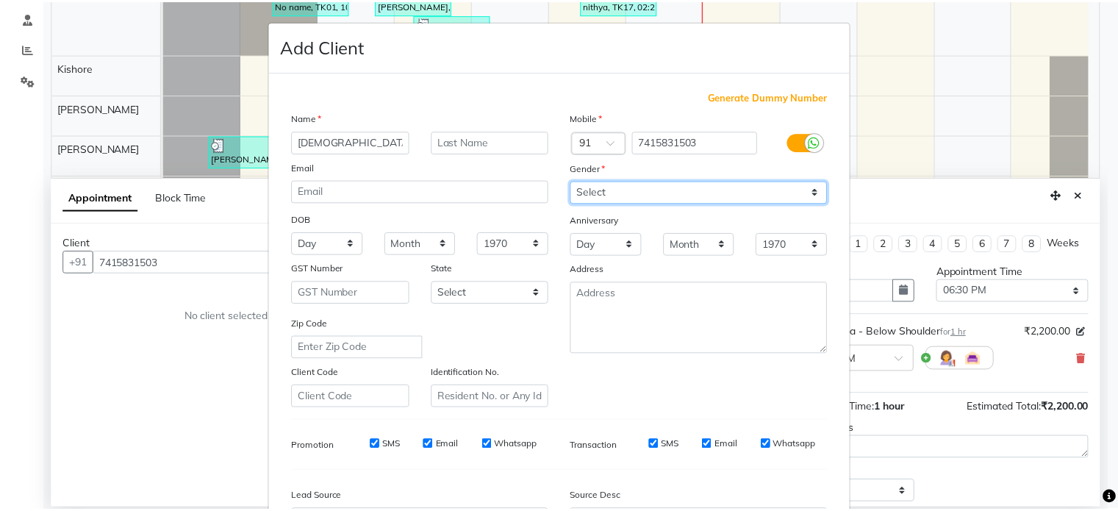
scroll to position [174, 0]
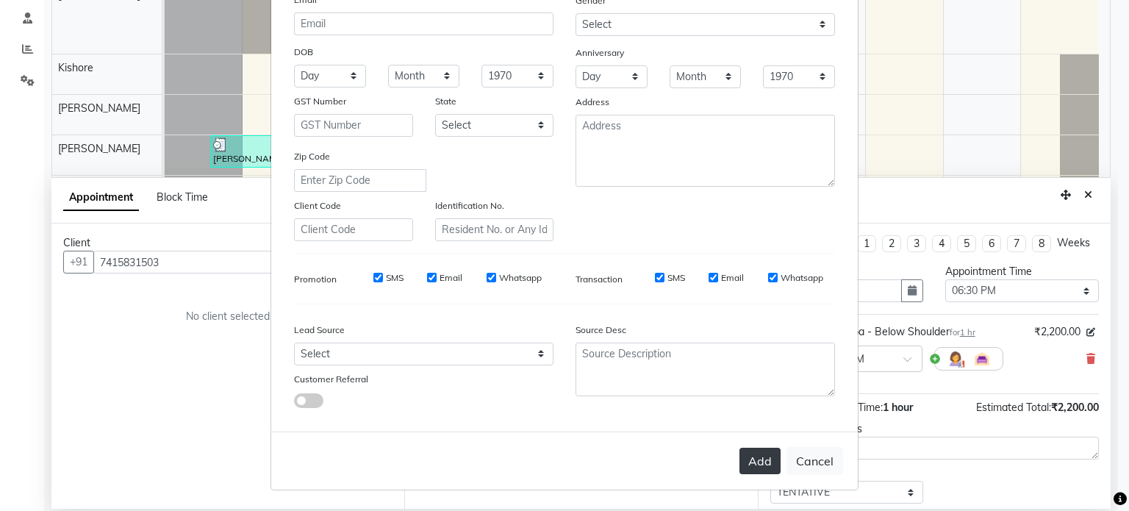
click at [764, 454] on button "Add" at bounding box center [759, 461] width 41 height 26
select select
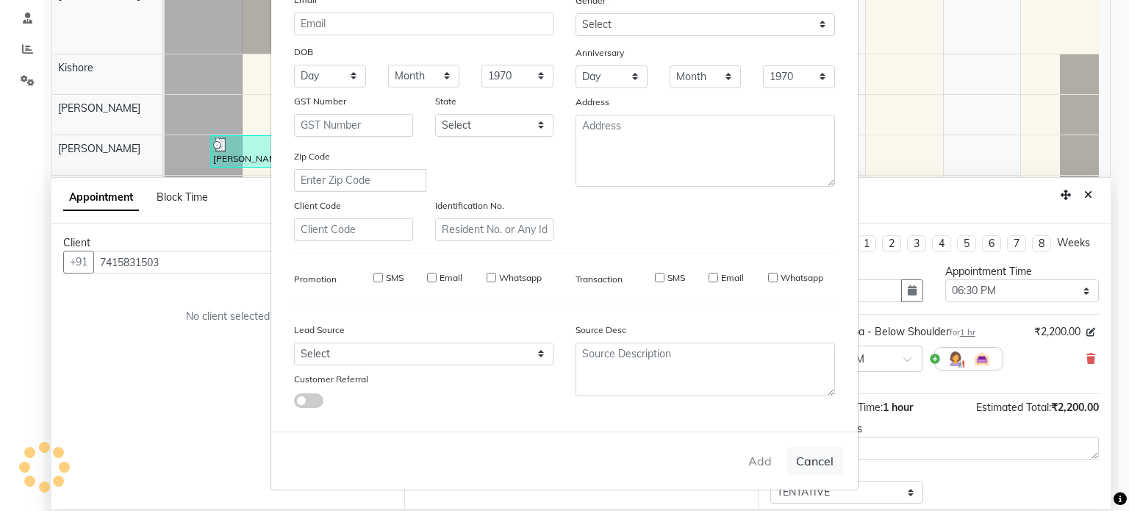
select select
checkbox input "false"
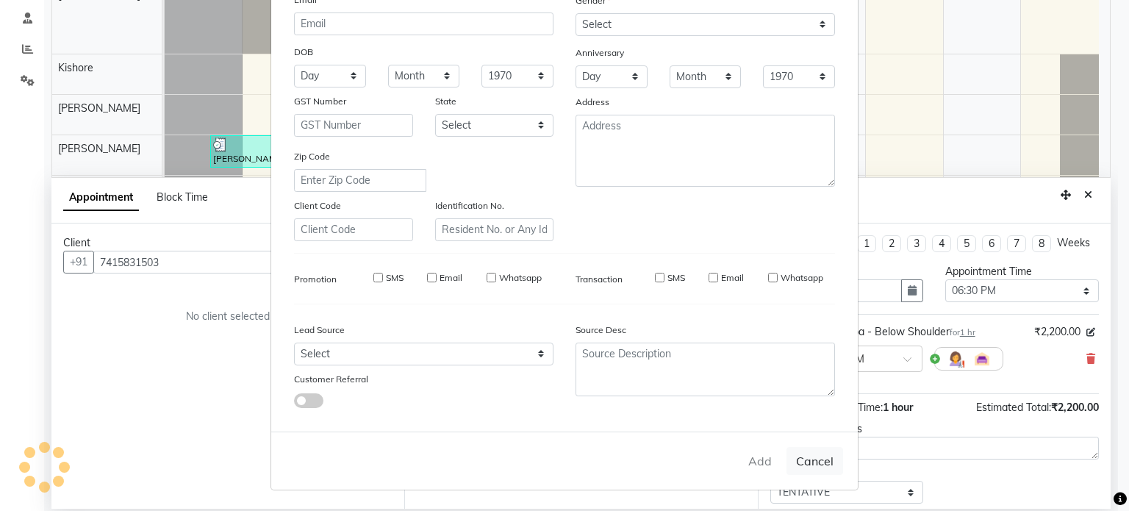
checkbox input "false"
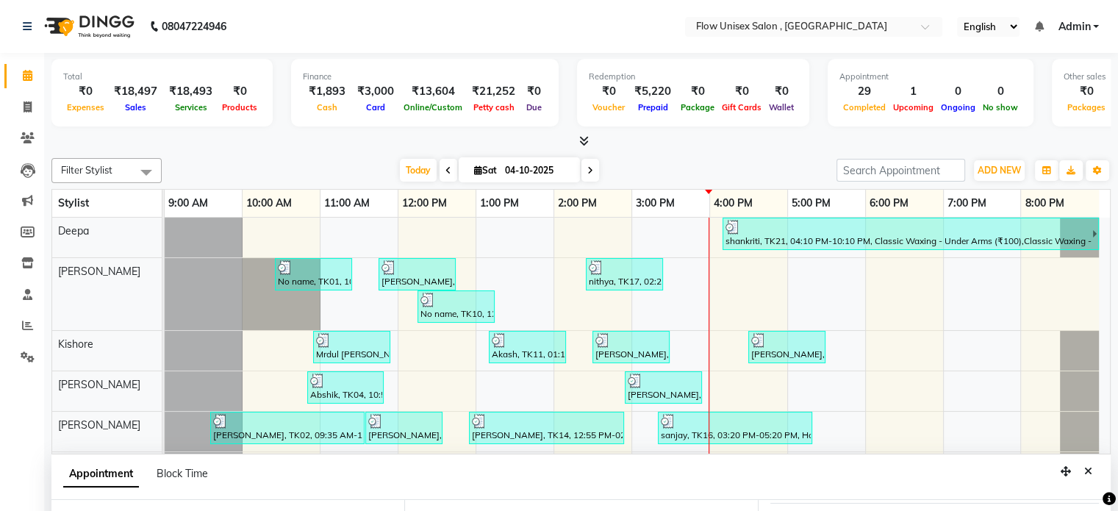
scroll to position [376, 0]
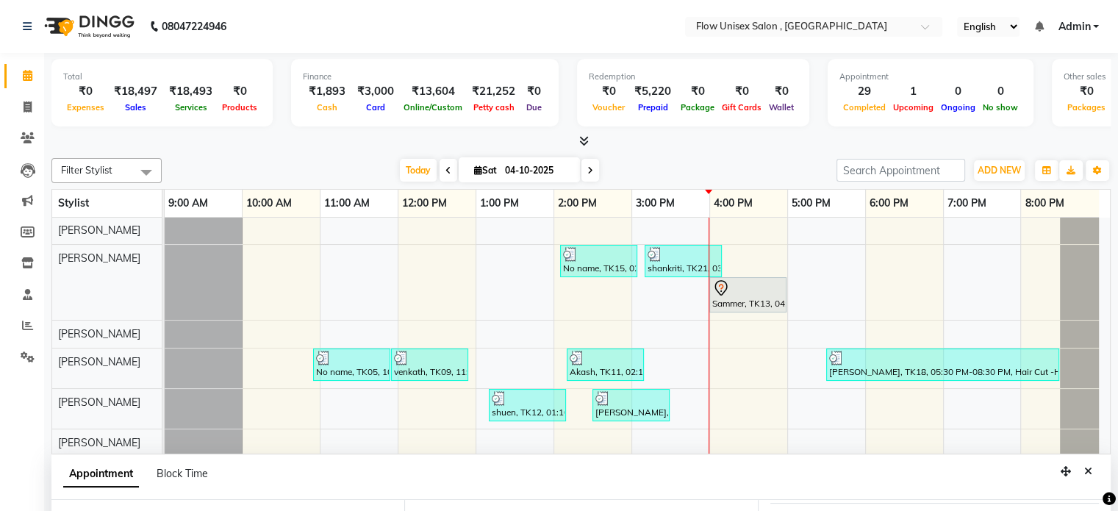
click at [988, 471] on div "Appointment Block Time" at bounding box center [580, 477] width 1059 height 46
click at [444, 481] on div "Appointment Block Time" at bounding box center [580, 477] width 1059 height 46
click at [1063, 469] on icon "button" at bounding box center [1065, 471] width 10 height 10
click at [138, 481] on span "Appointment" at bounding box center [101, 474] width 76 height 26
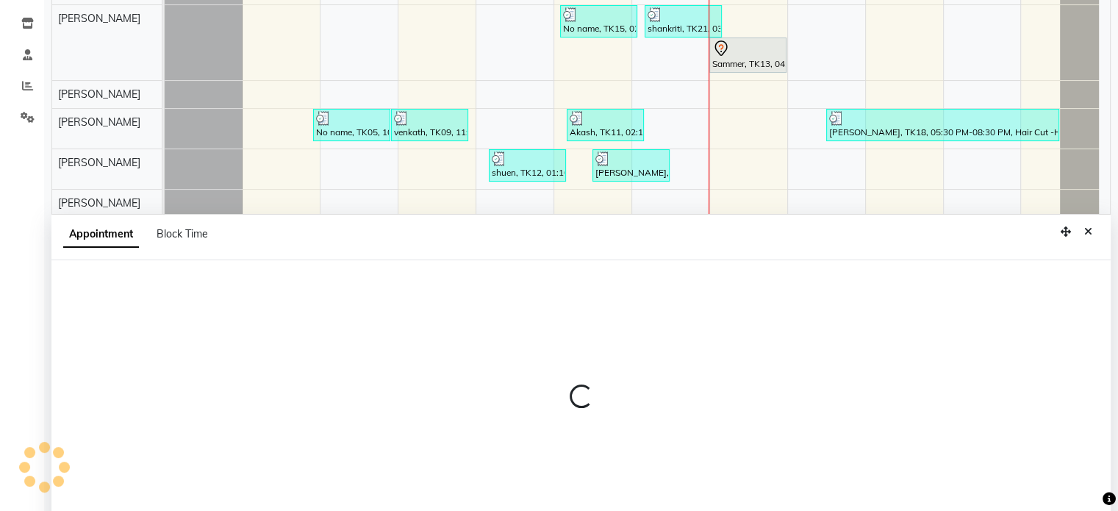
scroll to position [276, 0]
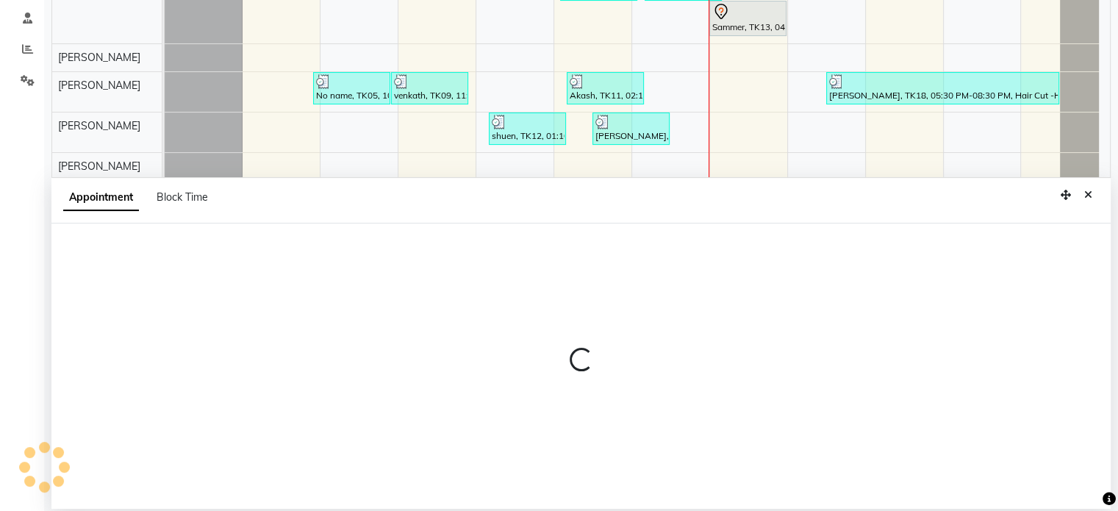
select select "tentative"
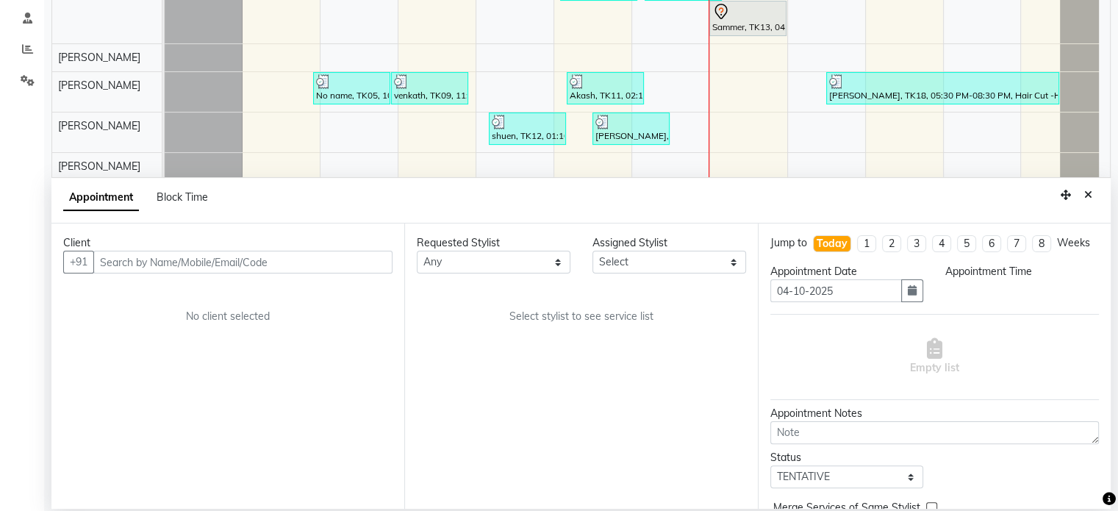
scroll to position [56, 0]
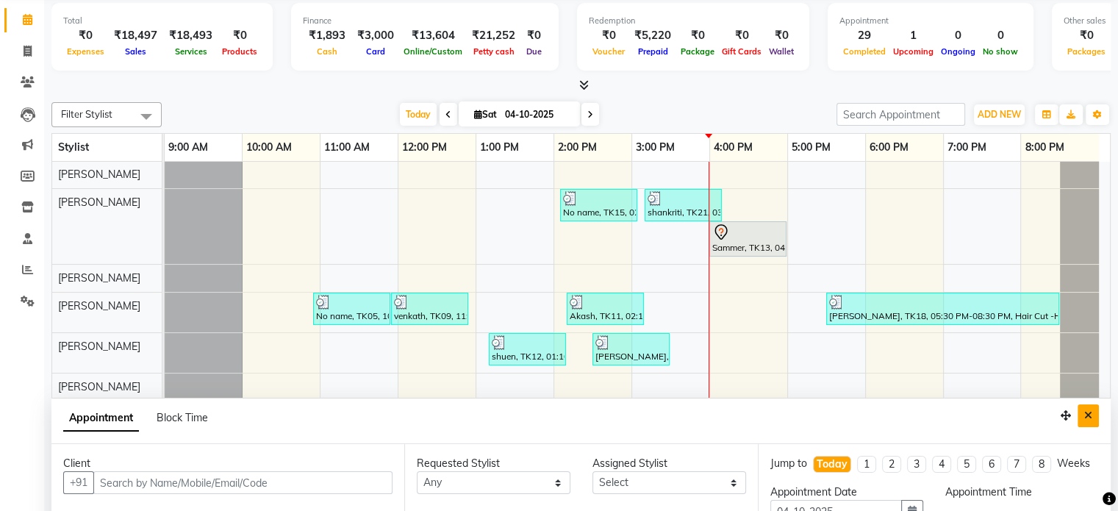
click at [1090, 411] on icon "Close" at bounding box center [1088, 415] width 8 height 10
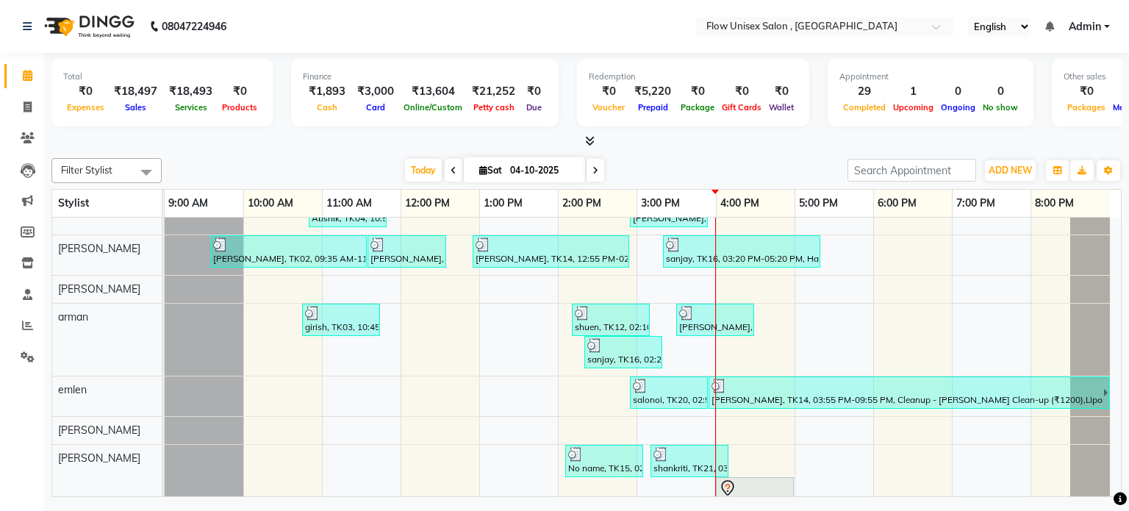
scroll to position [334, 0]
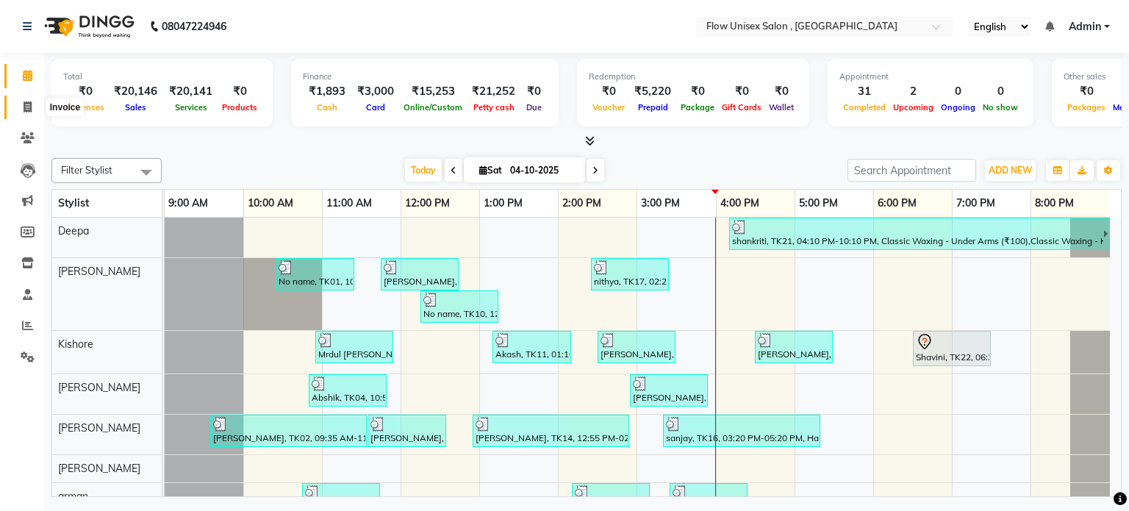
drag, startPoint x: 30, startPoint y: 99, endPoint x: 0, endPoint y: 32, distance: 74.0
click at [30, 99] on span at bounding box center [28, 107] width 26 height 17
select select "5875"
select select "service"
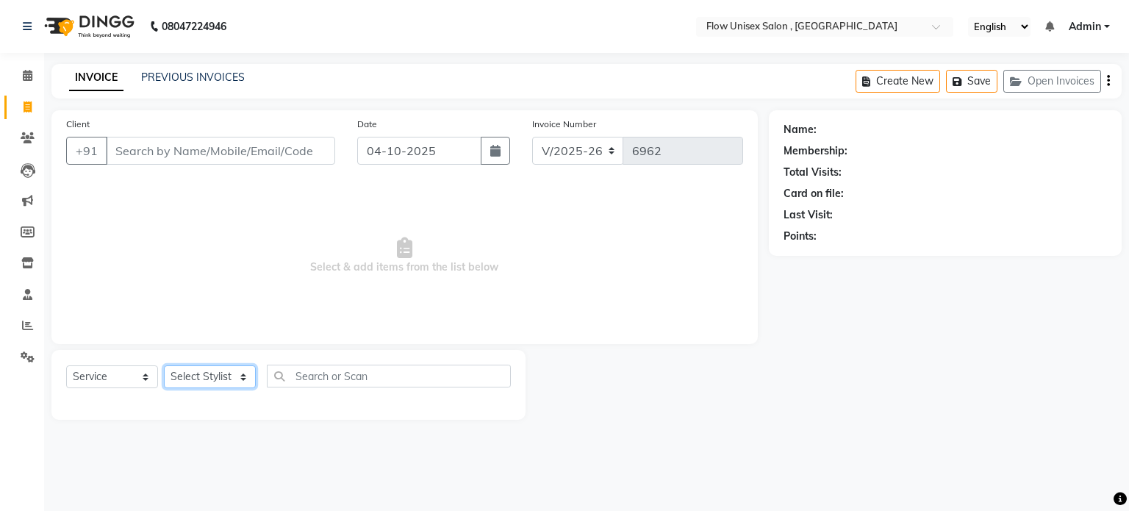
click at [204, 371] on select "Select Stylist [PERSON_NAME] [PERSON_NAME] Kishore [PERSON_NAME] debbarma [PERS…" at bounding box center [210, 376] width 92 height 23
select select "48856"
click at [164, 366] on select "Select Stylist [PERSON_NAME] [PERSON_NAME] Kishore [PERSON_NAME] debbarma [PERS…" at bounding box center [210, 376] width 92 height 23
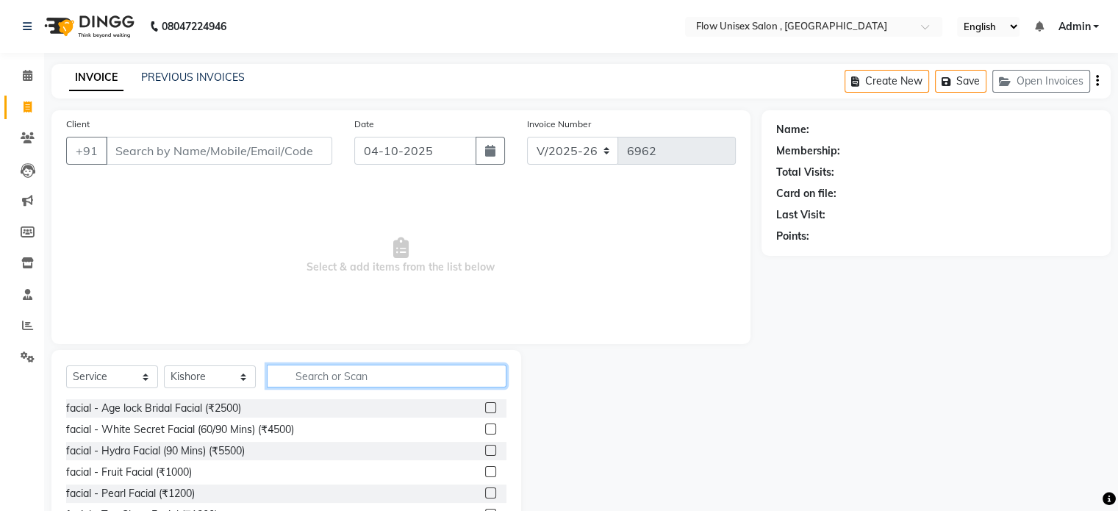
click at [350, 387] on input "text" at bounding box center [387, 375] width 240 height 23
click at [316, 370] on input "text" at bounding box center [387, 375] width 240 height 23
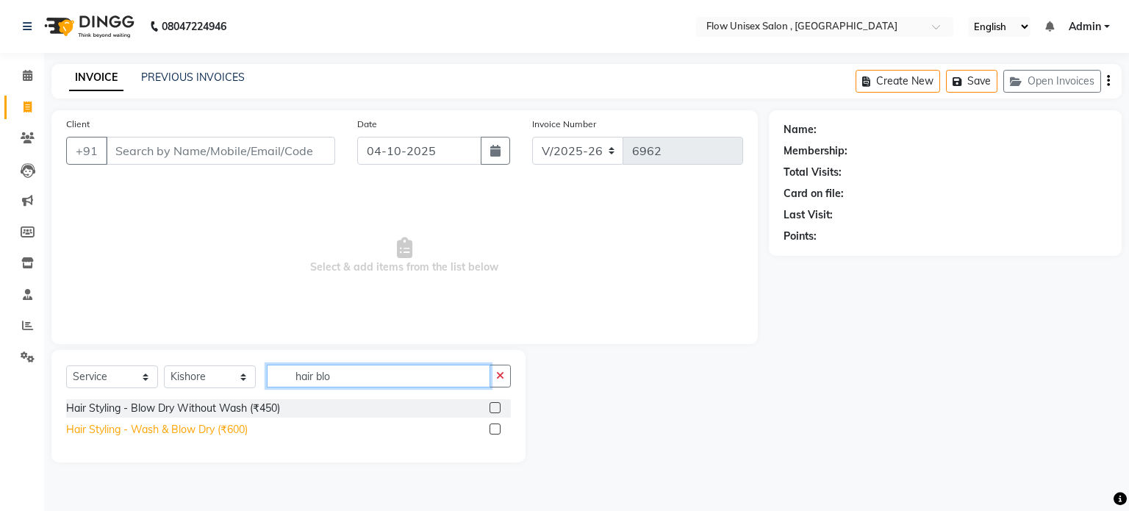
type input "hair blo"
click at [188, 427] on div "Hair Styling - Wash & Blow Dry (₹600)" at bounding box center [157, 429] width 182 height 15
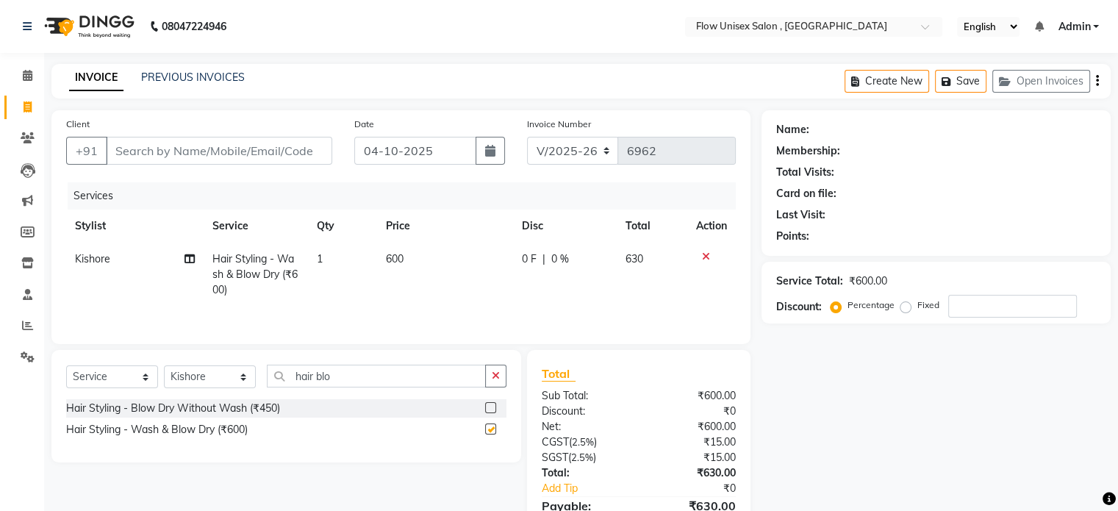
checkbox input "false"
click at [283, 142] on input "Client" at bounding box center [219, 151] width 226 height 28
type input "9"
type input "0"
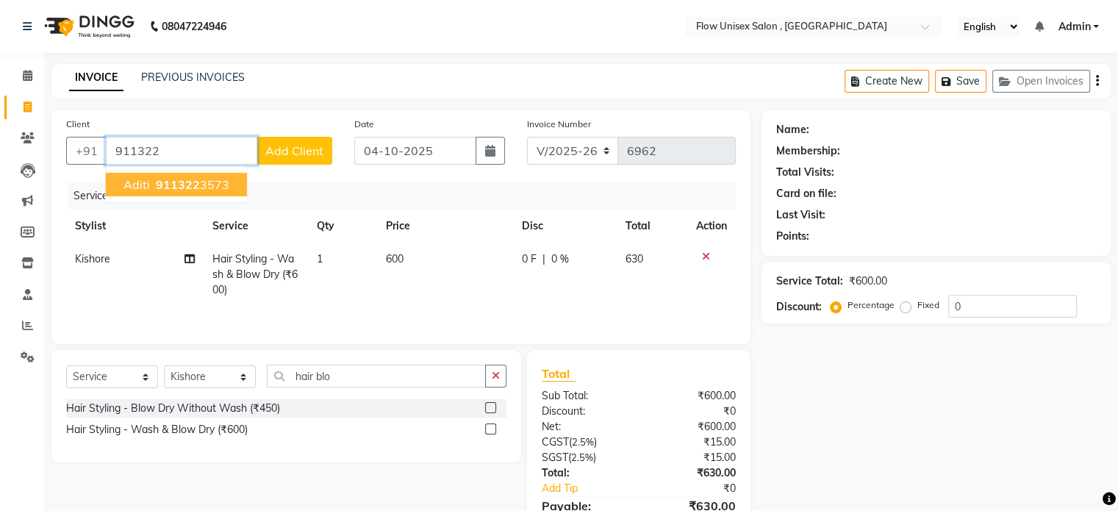
click at [229, 176] on button "aditi 911322 3573" at bounding box center [176, 185] width 141 height 24
type input "9113223573"
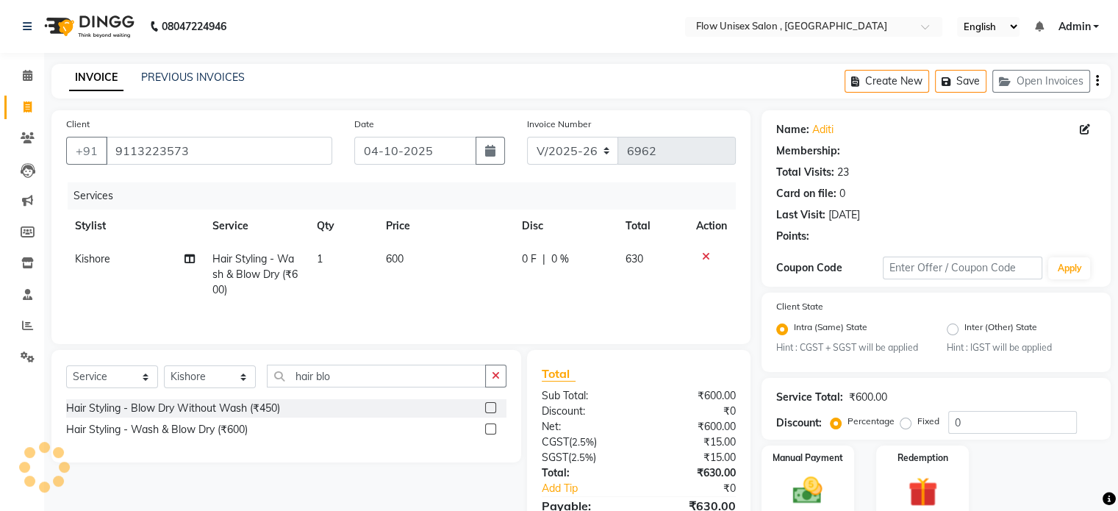
select select "1: Object"
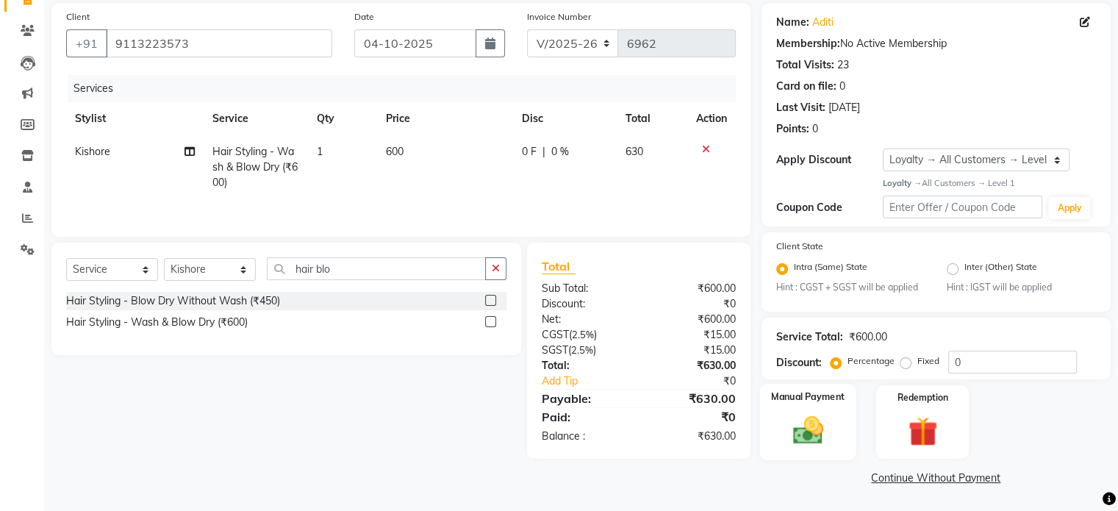
scroll to position [109, 0]
click at [799, 439] on img at bounding box center [807, 430] width 49 height 35
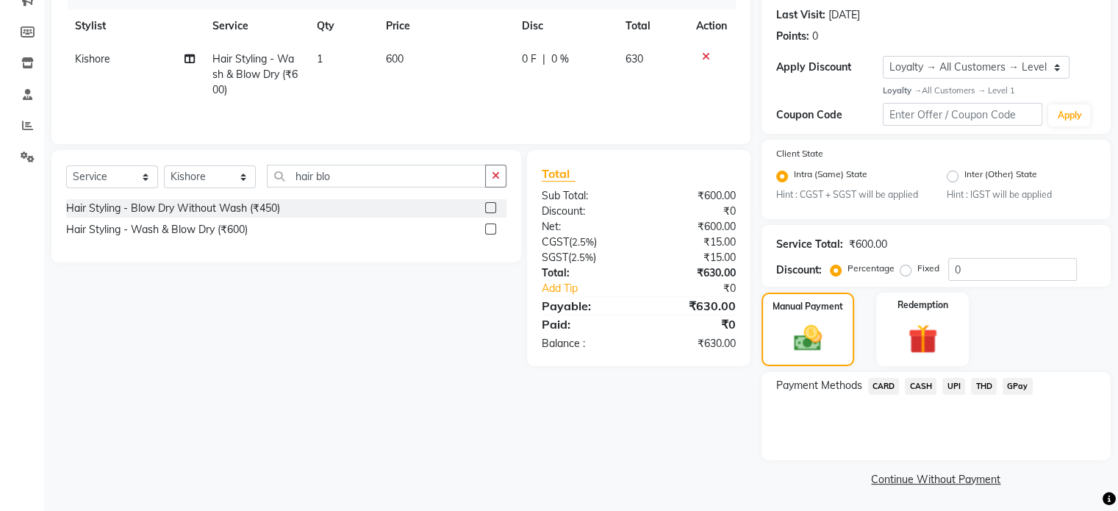
scroll to position [203, 0]
click at [952, 384] on span "UPI" at bounding box center [953, 384] width 23 height 17
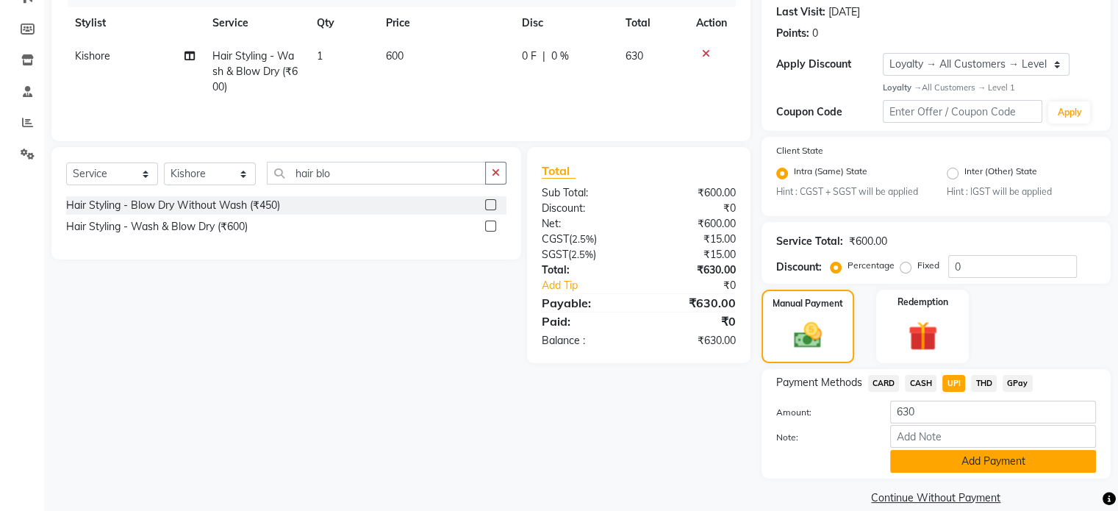
click at [996, 464] on button "Add Payment" at bounding box center [993, 461] width 206 height 23
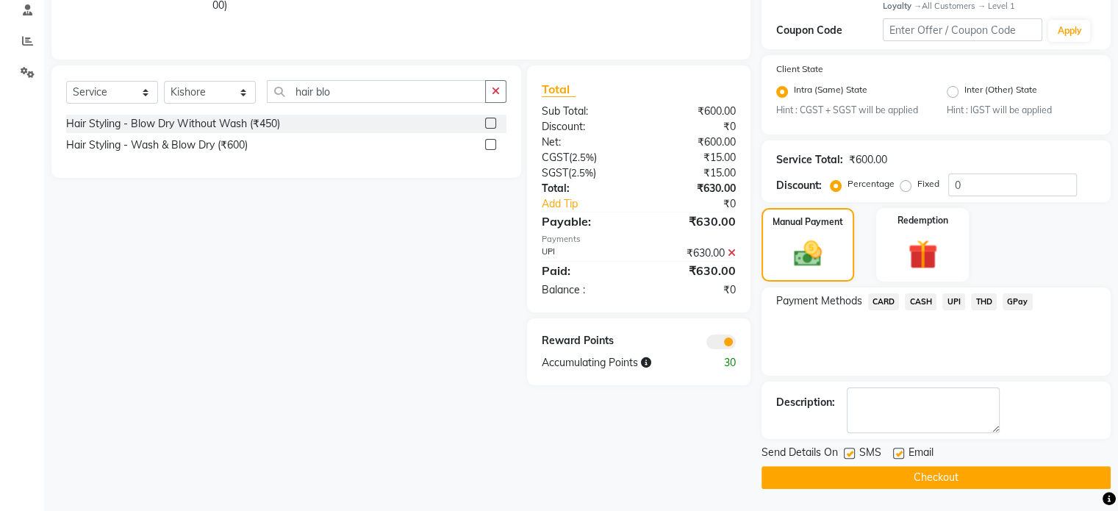
scroll to position [285, 0]
click at [729, 342] on span at bounding box center [720, 341] width 29 height 15
click at [736, 344] on input "checkbox" at bounding box center [736, 344] width 0 height 0
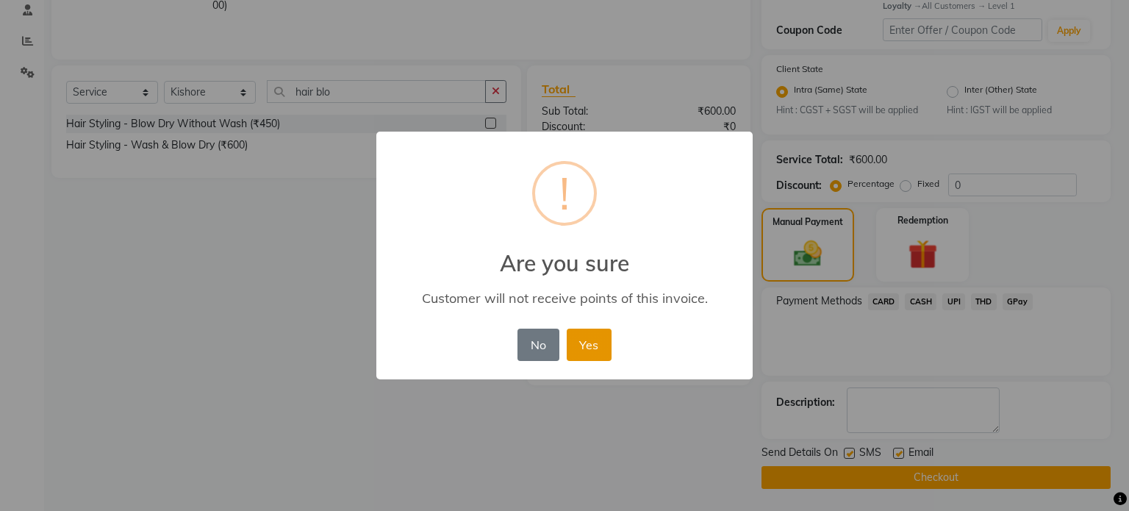
click at [600, 348] on button "Yes" at bounding box center [589, 344] width 45 height 32
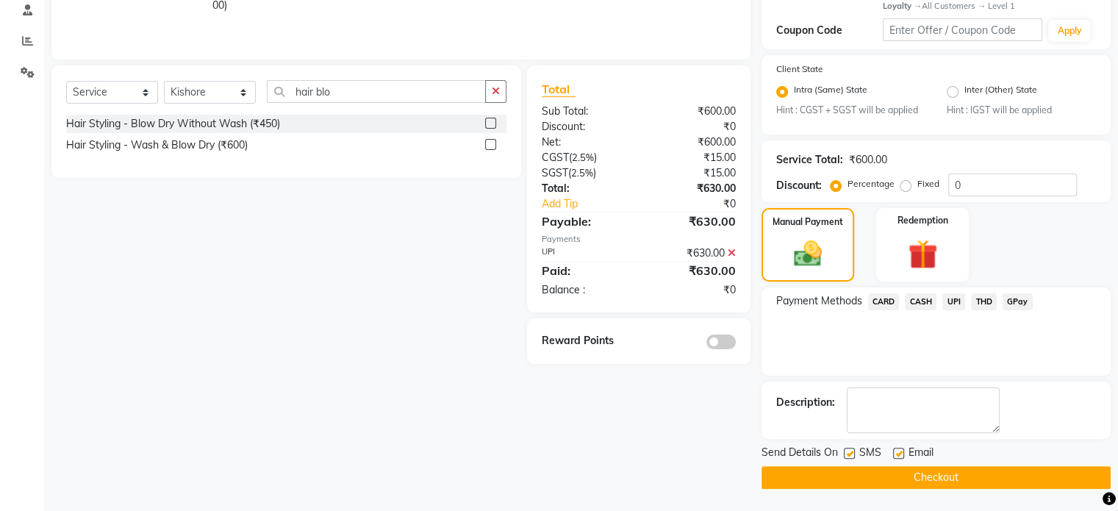
click at [1010, 472] on button "Checkout" at bounding box center [935, 477] width 349 height 23
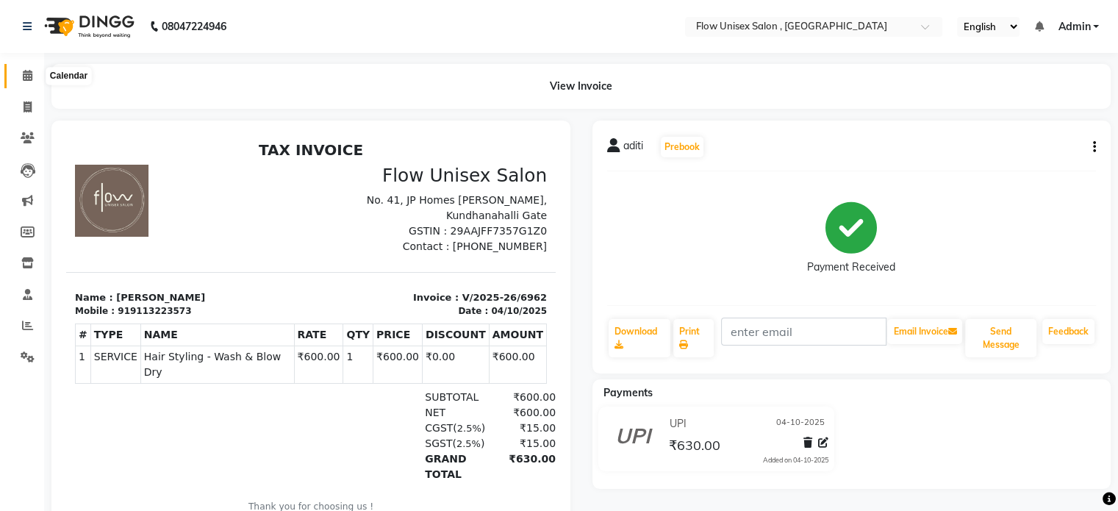
click at [32, 79] on icon at bounding box center [28, 75] width 10 height 11
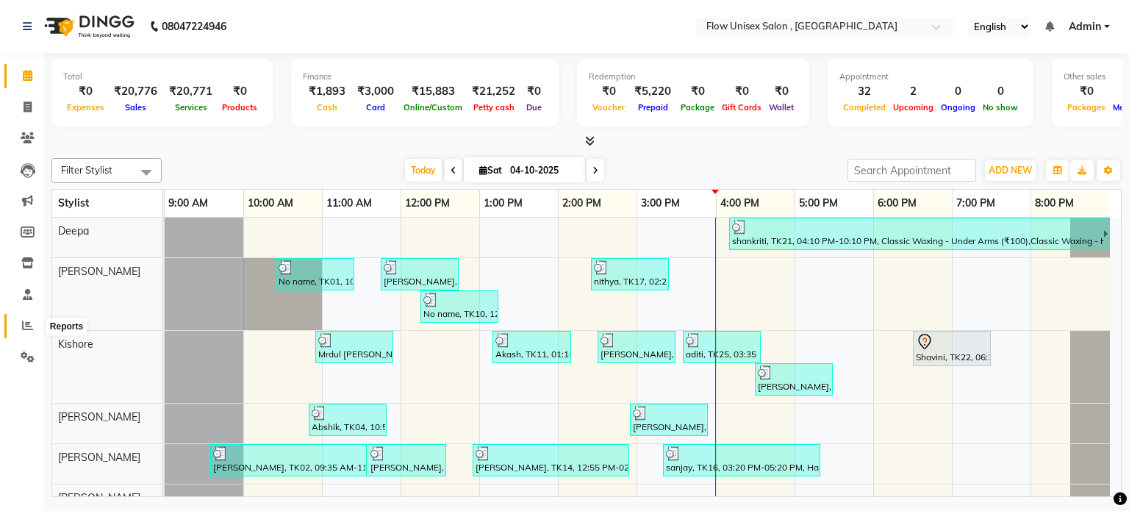
click at [22, 331] on icon at bounding box center [27, 325] width 11 height 11
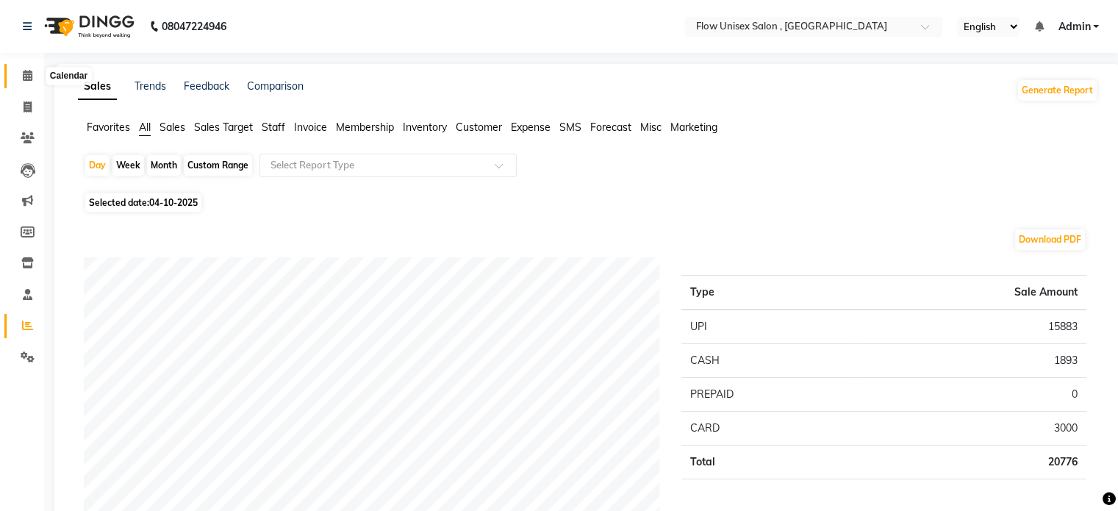
click at [37, 70] on span at bounding box center [28, 76] width 26 height 17
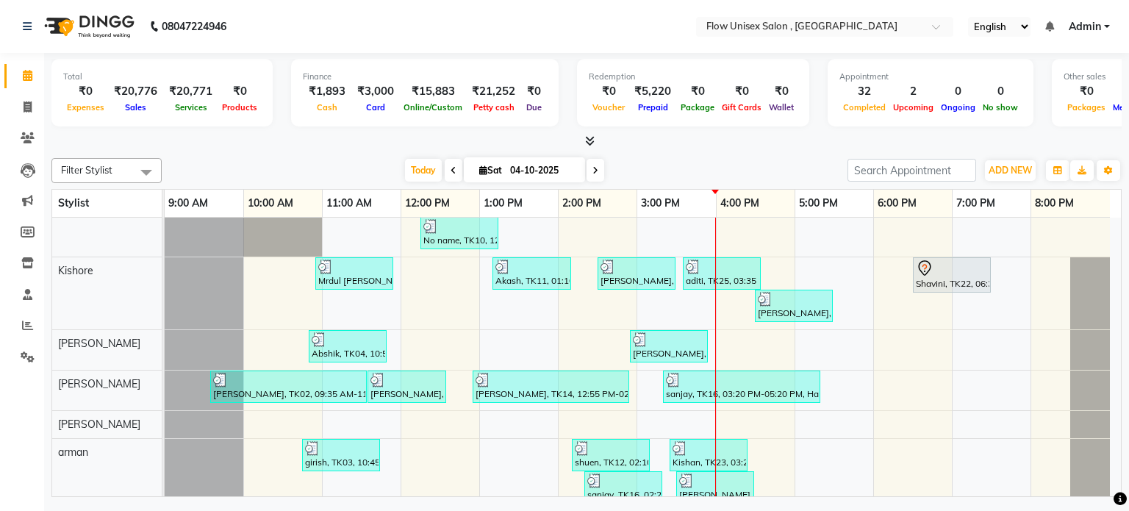
scroll to position [220, 0]
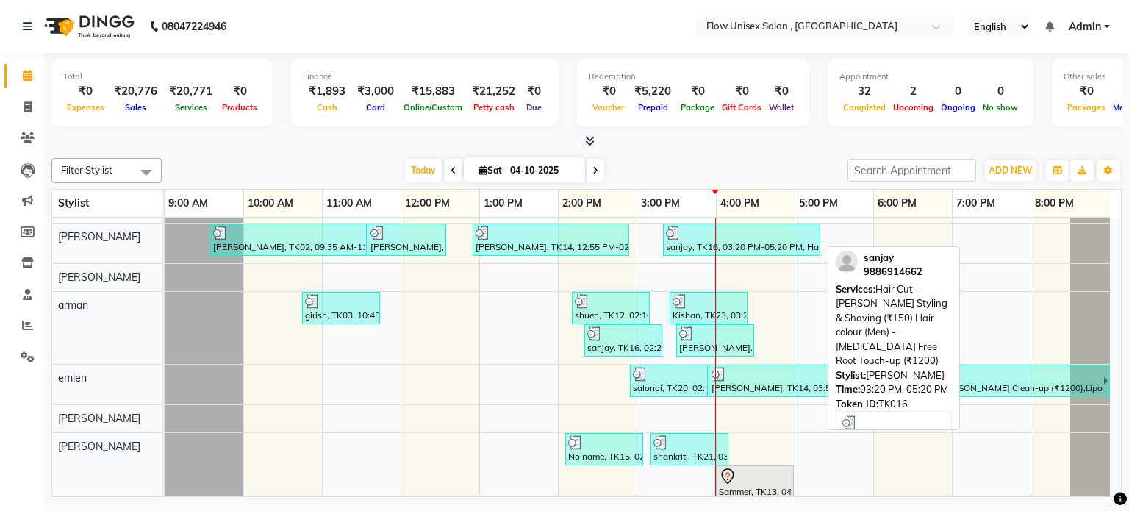
click at [678, 246] on div "sanjay, TK16, 03:20 PM-05:20 PM, Hair Cut -[PERSON_NAME] Styling & Shaving (₹15…" at bounding box center [741, 240] width 154 height 28
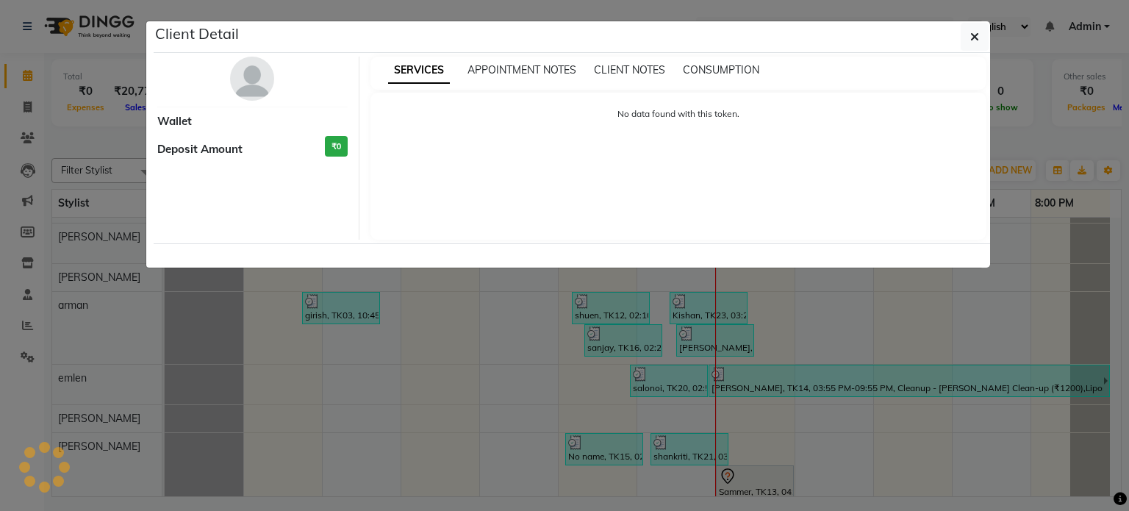
select select "3"
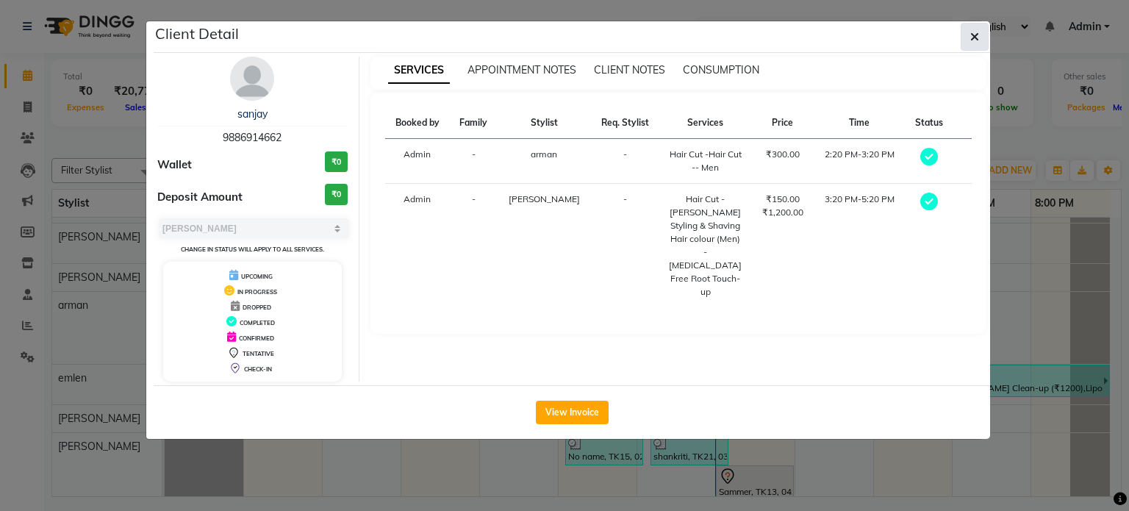
click at [979, 30] on button "button" at bounding box center [974, 37] width 28 height 28
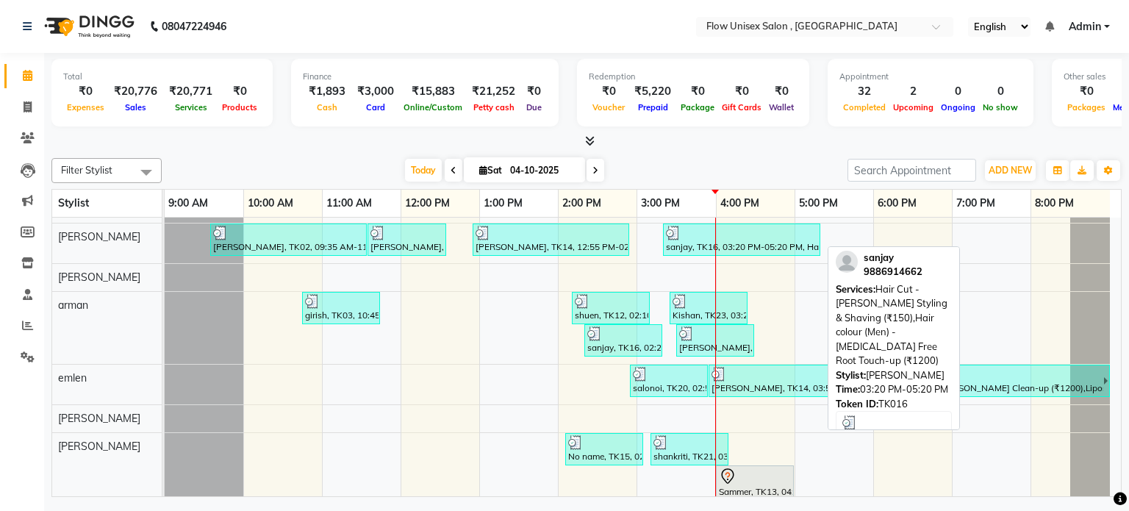
click at [669, 223] on link "sanjay, TK16, 03:20 PM-05:20 PM, Hair Cut -[PERSON_NAME] Styling & Shaving (₹15…" at bounding box center [741, 239] width 157 height 32
select select "3"
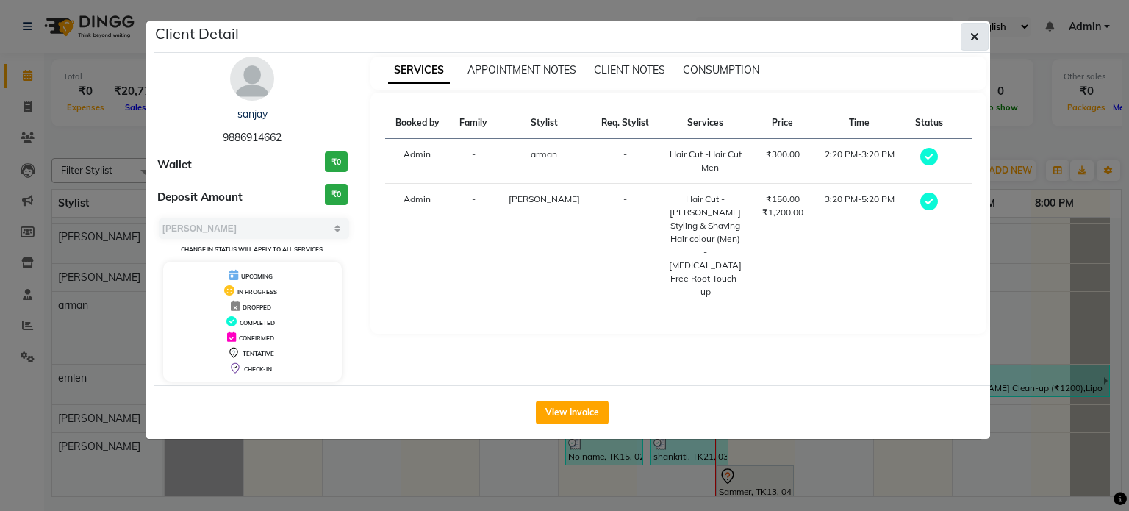
click at [985, 36] on button "button" at bounding box center [974, 37] width 28 height 28
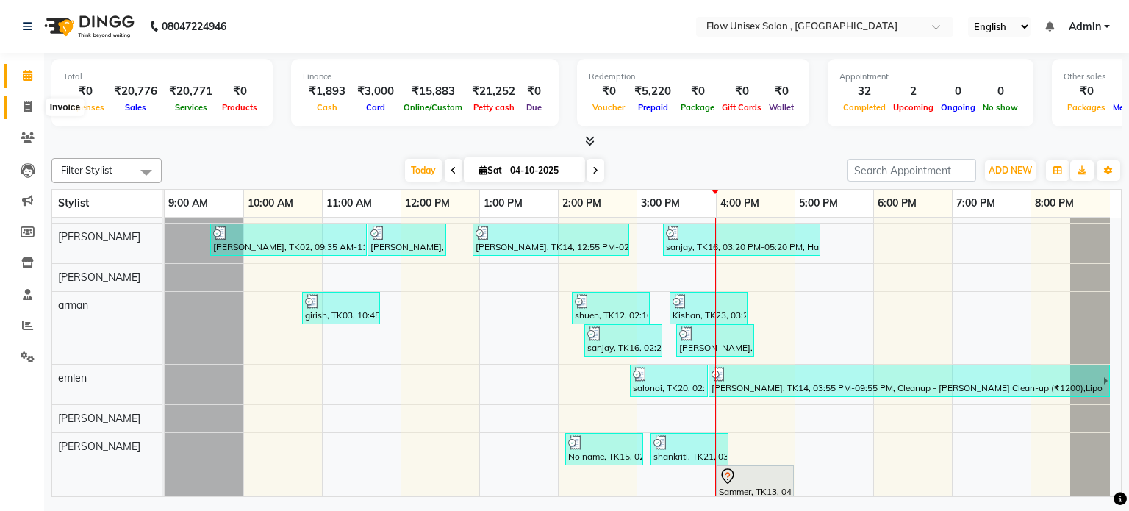
click at [16, 109] on span at bounding box center [28, 107] width 26 height 17
select select "service"
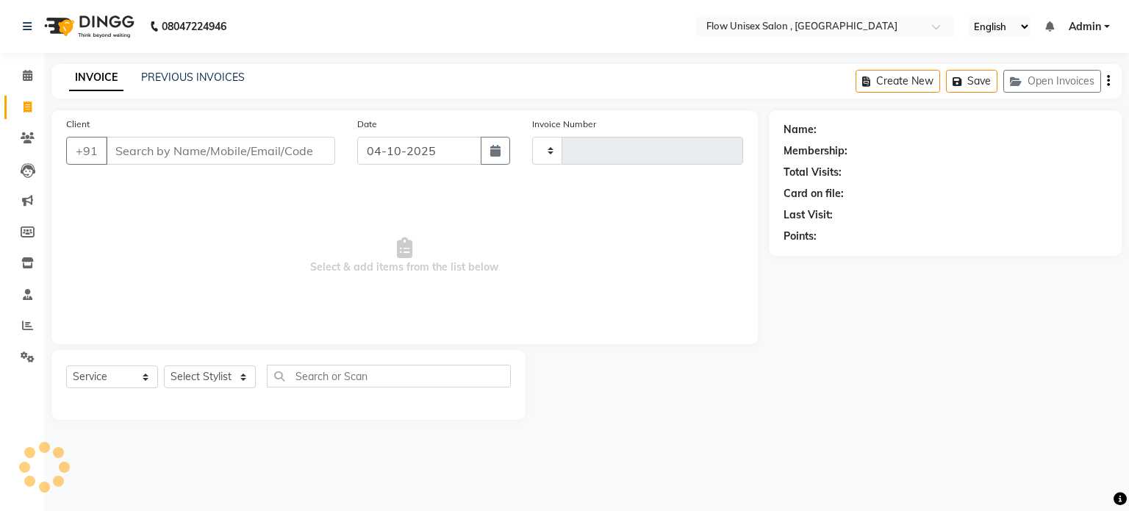
type input "6963"
select select "5875"
click at [268, 149] on input "Client" at bounding box center [220, 151] width 229 height 28
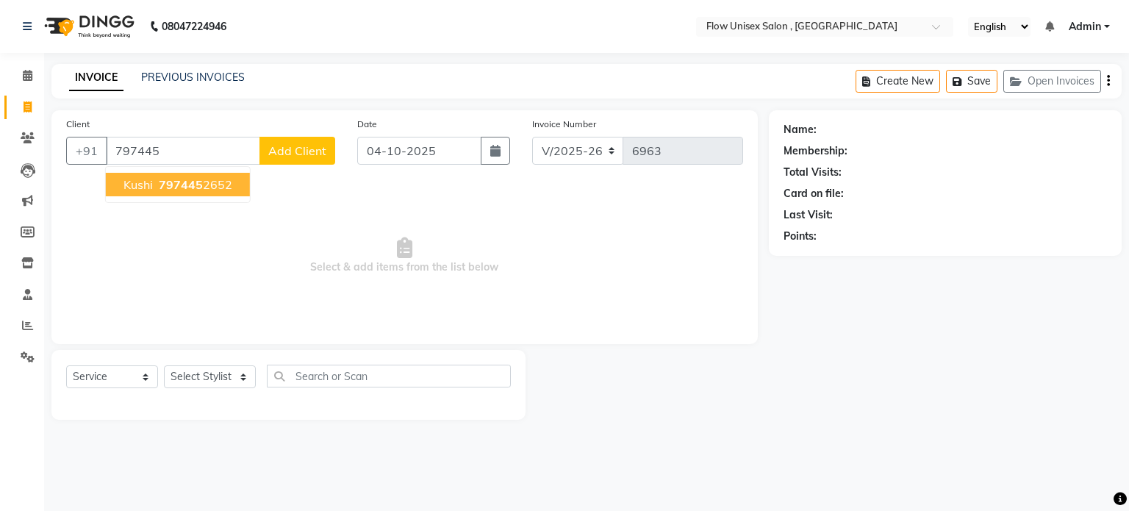
click at [211, 193] on button "Kushi 797445 2652" at bounding box center [178, 185] width 144 height 24
type input "7974452652"
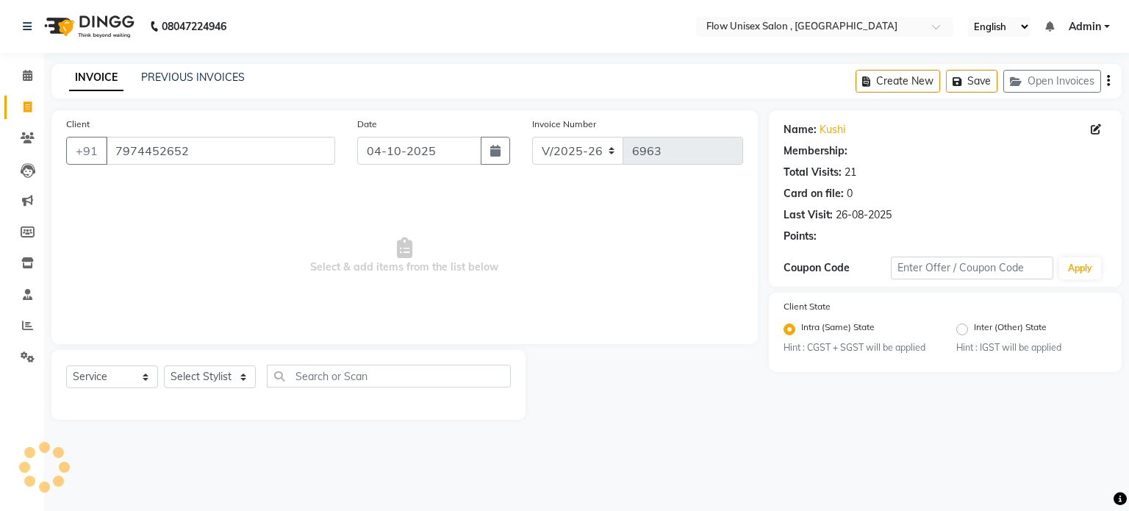
select select "1: Object"
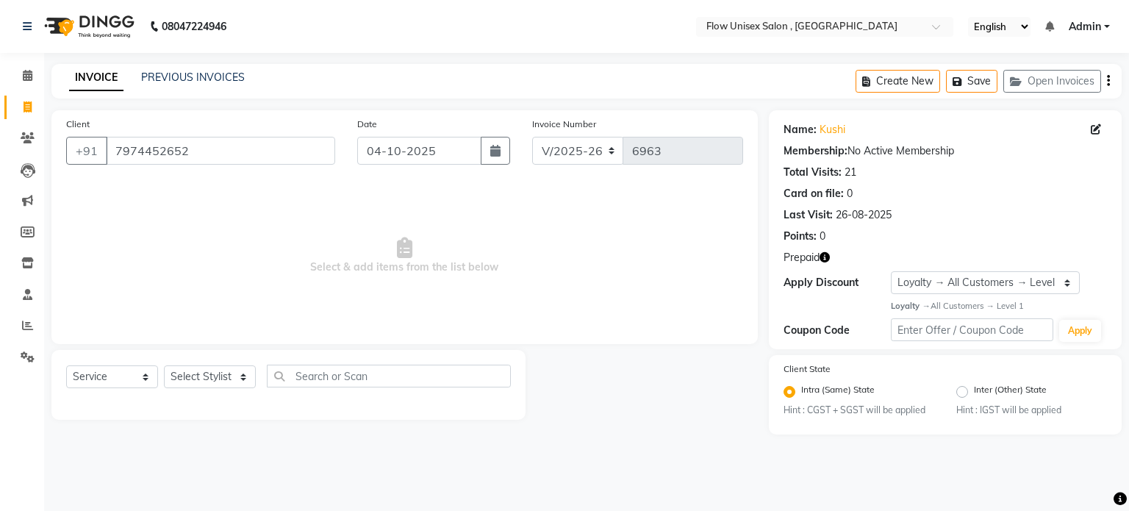
click at [826, 250] on button "button" at bounding box center [824, 257] width 10 height 15
click at [721, 411] on div at bounding box center [646, 385] width 242 height 70
click at [174, 378] on select "Select Stylist [PERSON_NAME] [PERSON_NAME] Kishore [PERSON_NAME] debbarma [PERS…" at bounding box center [210, 376] width 92 height 23
click at [816, 133] on div "Name: Kushi" at bounding box center [944, 129] width 323 height 15
click at [816, 128] on div "Name: Kushi" at bounding box center [944, 129] width 323 height 15
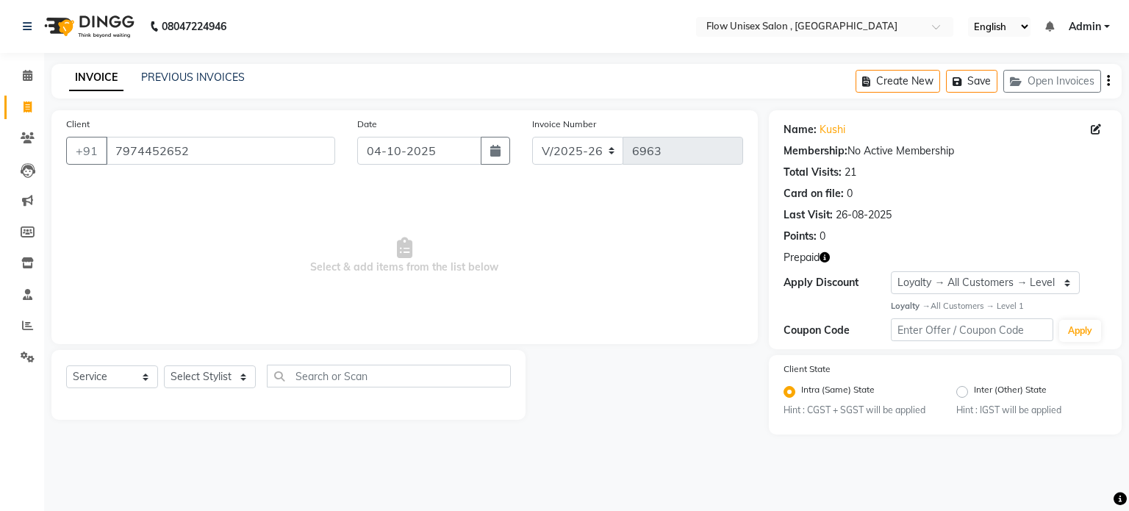
click at [816, 129] on div "Name: Kushi" at bounding box center [944, 129] width 323 height 15
click at [816, 126] on div "Name: Kushi" at bounding box center [944, 129] width 323 height 15
drag, startPoint x: 811, startPoint y: 134, endPoint x: 849, endPoint y: 132, distance: 38.3
click at [849, 132] on div "Name: Kushi" at bounding box center [944, 129] width 323 height 15
copy div ": Kushi"
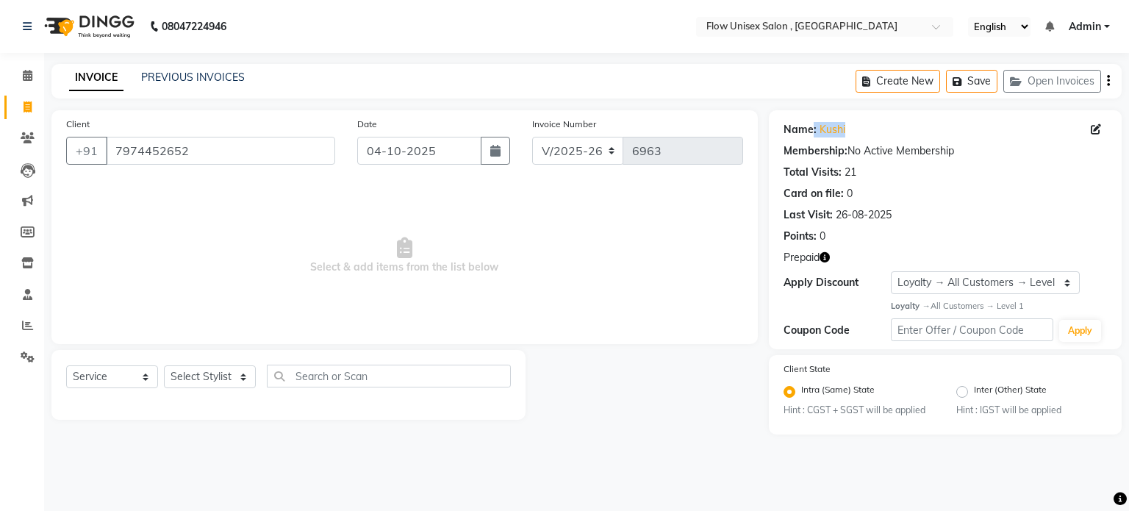
click at [826, 257] on icon "button" at bounding box center [824, 257] width 10 height 10
drag, startPoint x: 109, startPoint y: 146, endPoint x: 200, endPoint y: 167, distance: 93.4
click at [209, 155] on input "7974452652" at bounding box center [220, 151] width 229 height 28
click at [204, 148] on input "7974452652" at bounding box center [220, 151] width 229 height 28
click at [242, 139] on input "7974452652" at bounding box center [220, 151] width 229 height 28
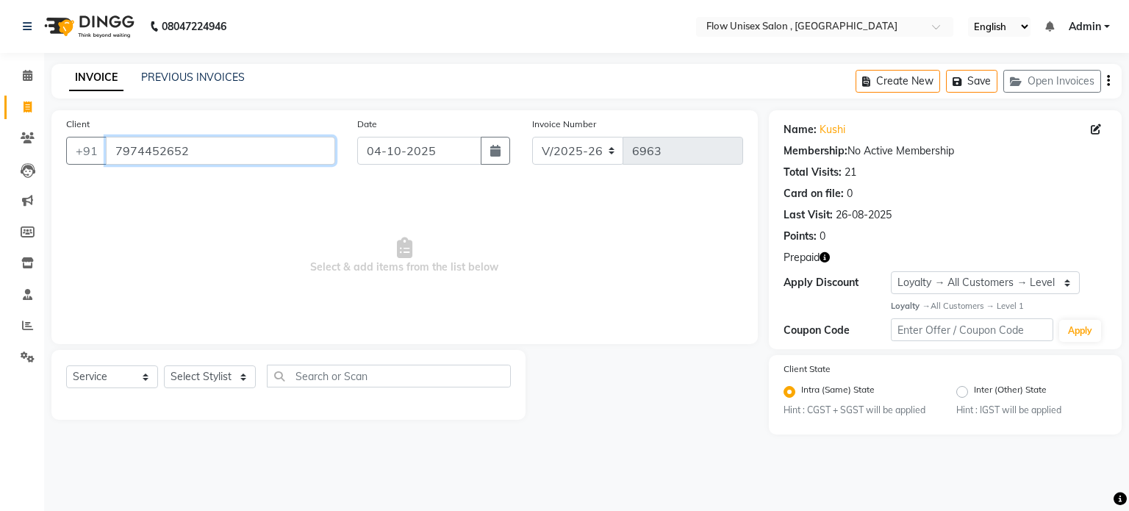
drag, startPoint x: 106, startPoint y: 155, endPoint x: 194, endPoint y: 162, distance: 88.4
click at [194, 162] on input "7974452652" at bounding box center [220, 151] width 229 height 28
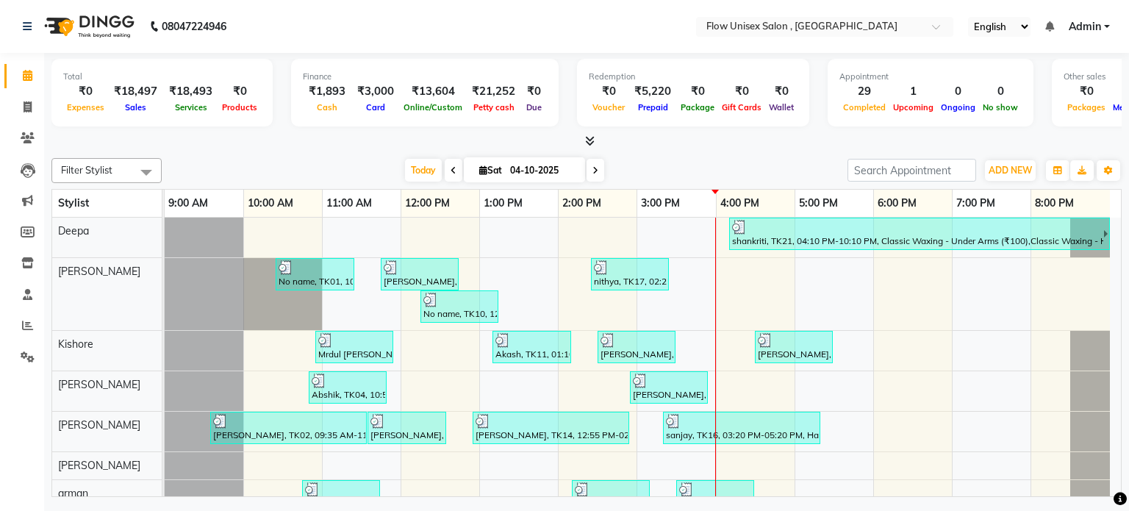
scroll to position [334, 0]
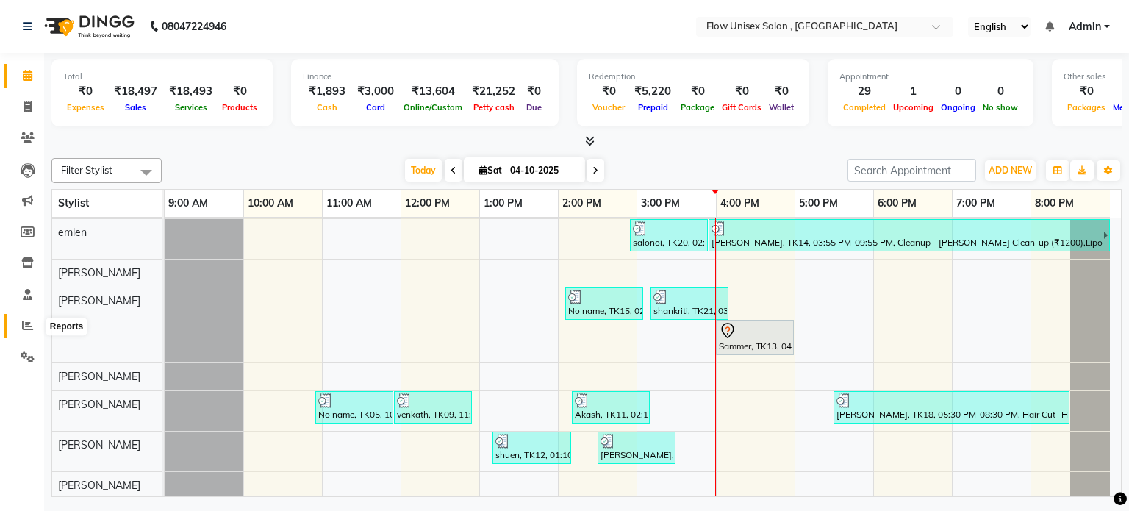
click at [32, 334] on span at bounding box center [28, 325] width 26 height 17
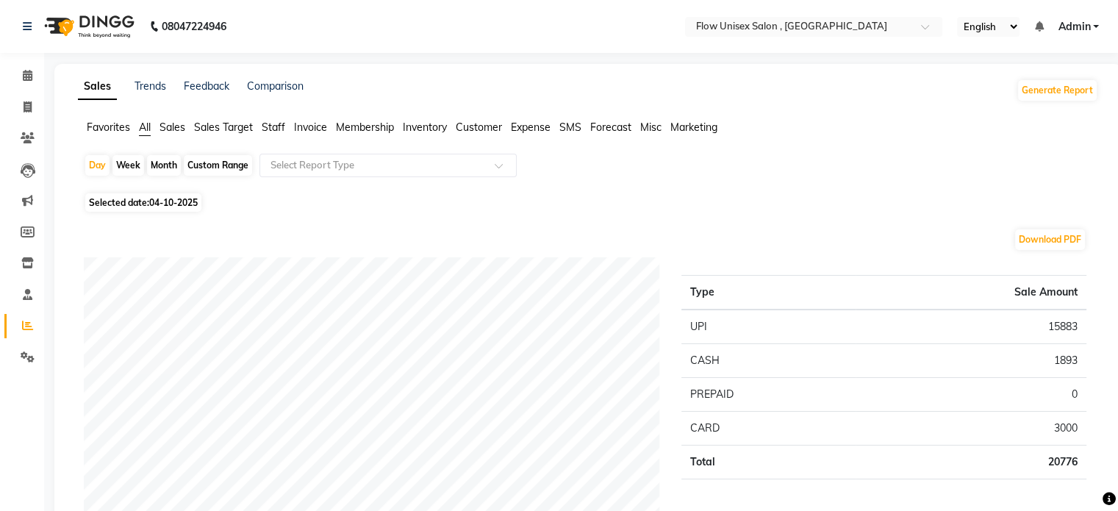
click at [21, 343] on li "Settings" at bounding box center [22, 358] width 44 height 32
click at [31, 358] on icon at bounding box center [28, 356] width 14 height 11
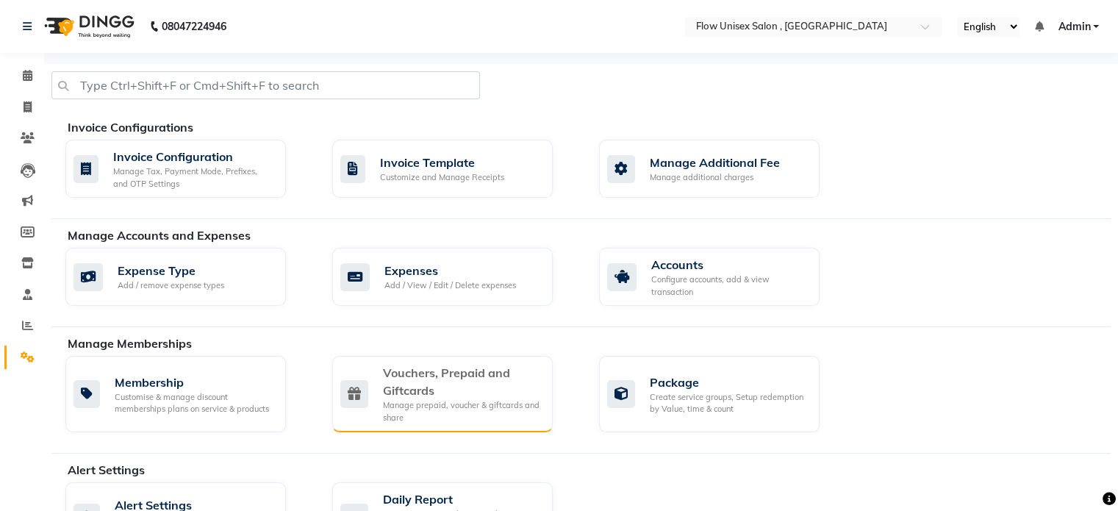
click at [449, 381] on div "Vouchers, Prepaid and Giftcards" at bounding box center [462, 381] width 158 height 35
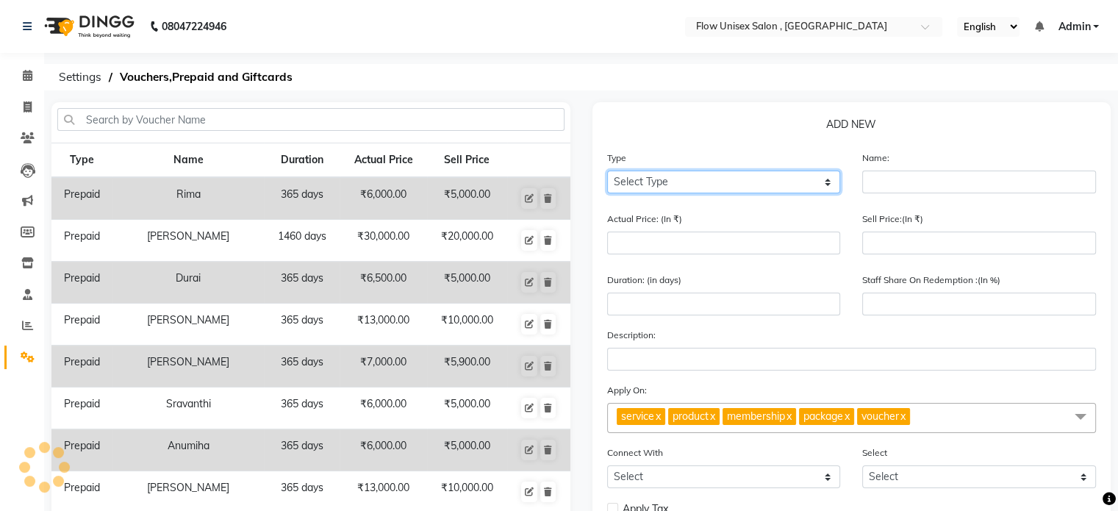
click at [699, 184] on select "Select Type Voucher Prepaid Gift Card" at bounding box center [724, 181] width 234 height 23
select select "P"
click at [607, 171] on select "Select Type Voucher Prepaid Gift Card" at bounding box center [724, 181] width 234 height 23
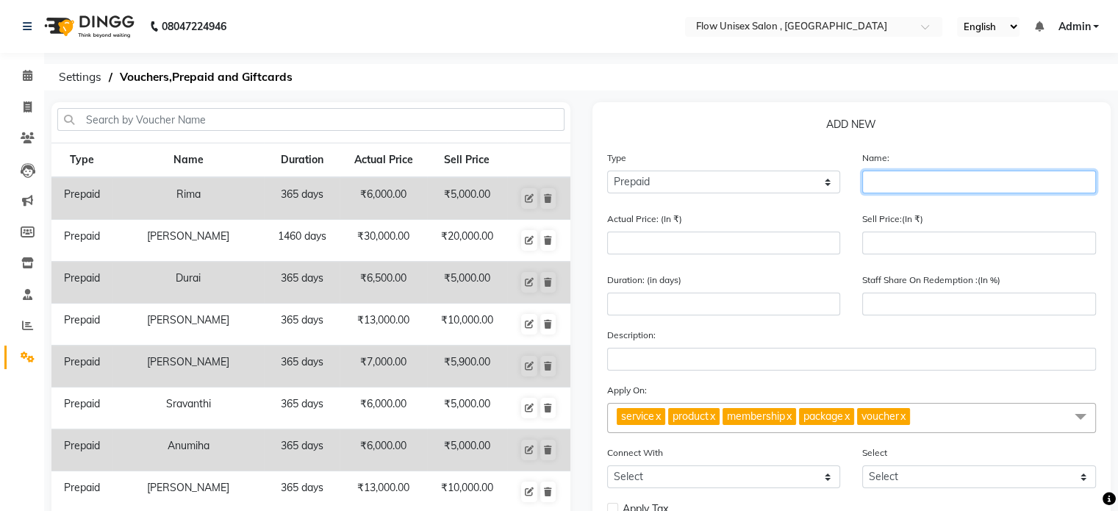
click at [911, 188] on input "text" at bounding box center [979, 181] width 234 height 23
paste input ": Kushi"
click at [870, 182] on input ": Kushi" at bounding box center [979, 181] width 234 height 23
type input "Kushi"
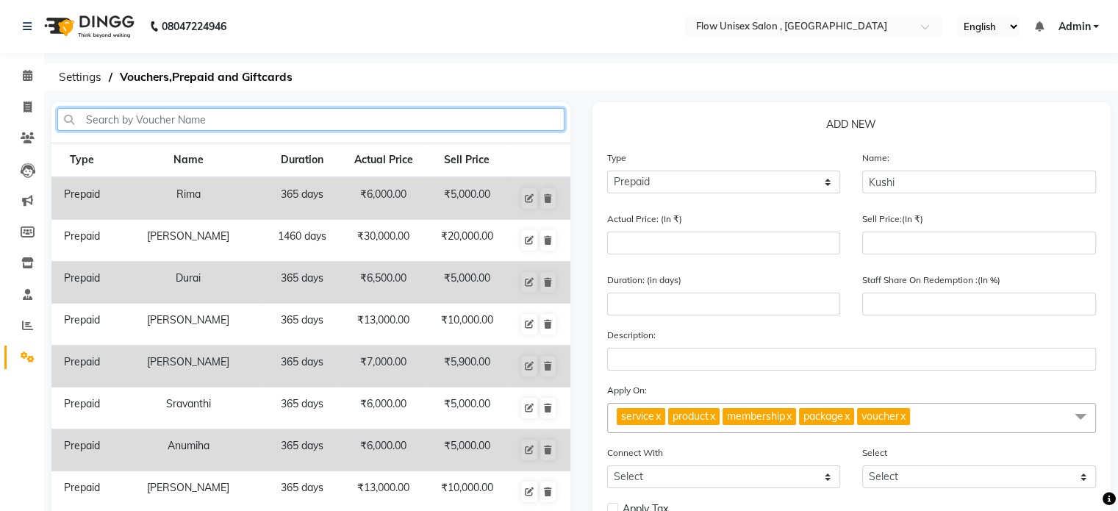
click at [256, 126] on input "text" at bounding box center [310, 119] width 507 height 23
paste input ": Kushi"
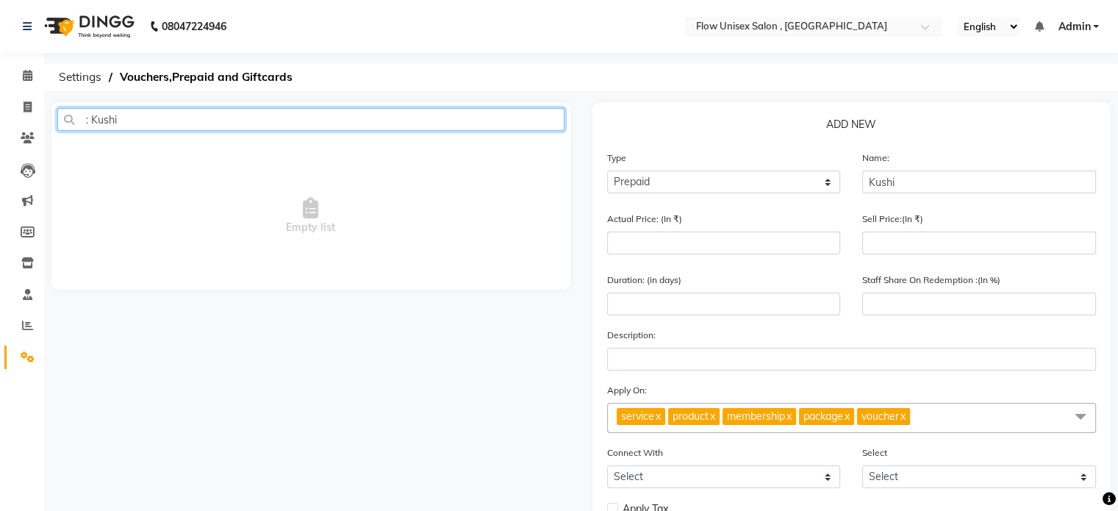
click at [86, 120] on input ": Kushi" at bounding box center [310, 119] width 507 height 23
click at [91, 119] on input ": Kushi" at bounding box center [310, 119] width 507 height 23
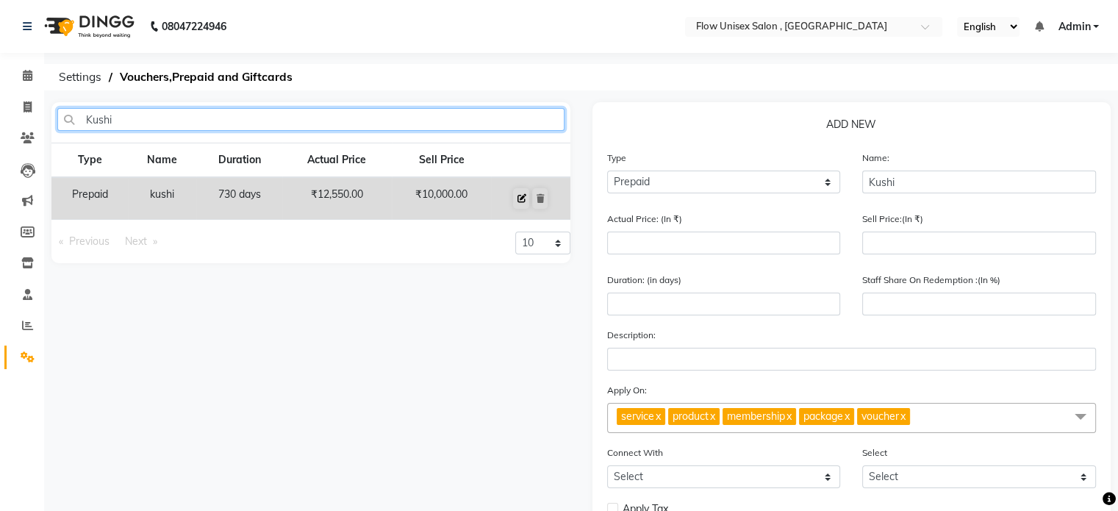
type input "Kushi"
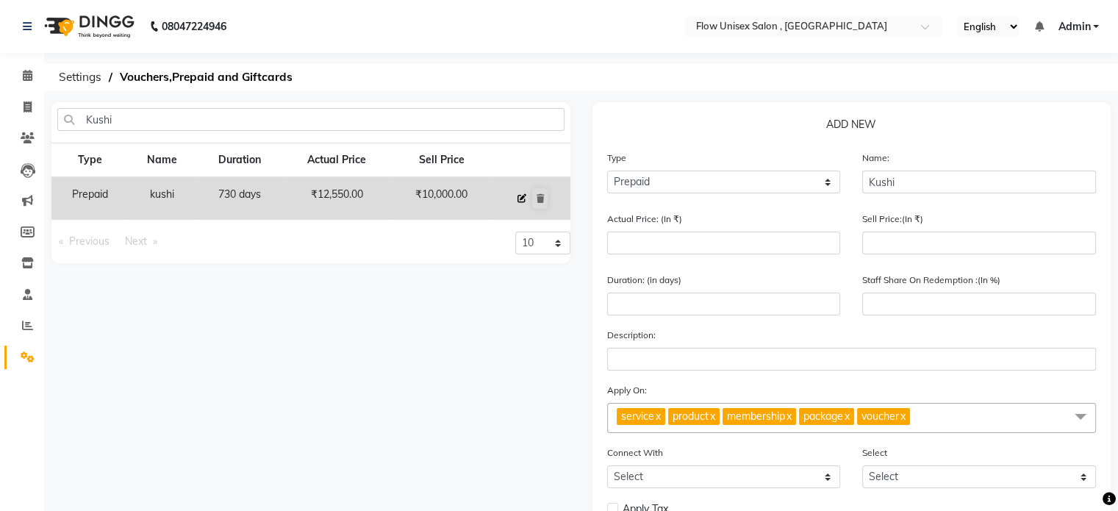
click at [522, 199] on icon at bounding box center [521, 198] width 9 height 9
type input "kushi"
type input "12550"
type input "10000"
type input "730"
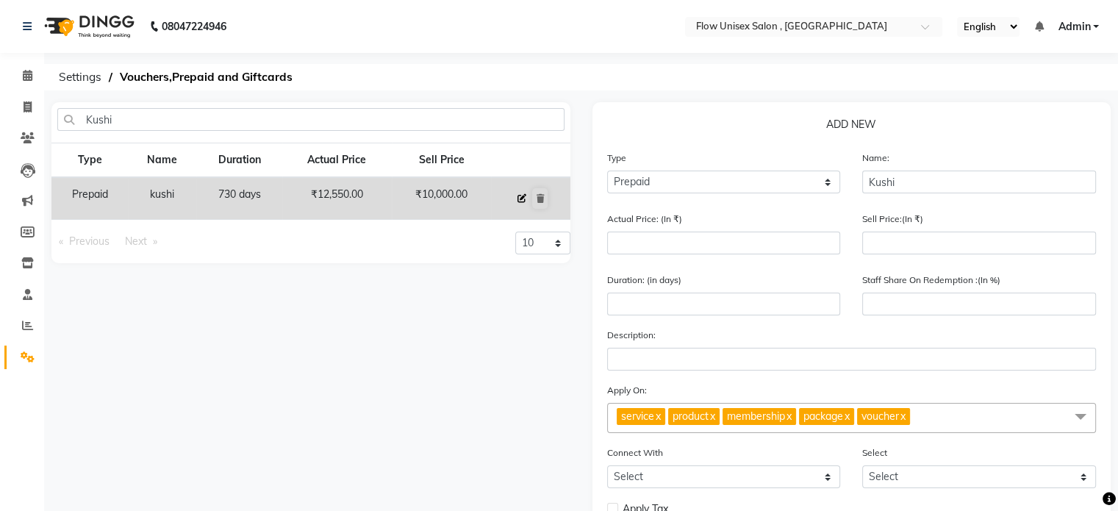
type input "80"
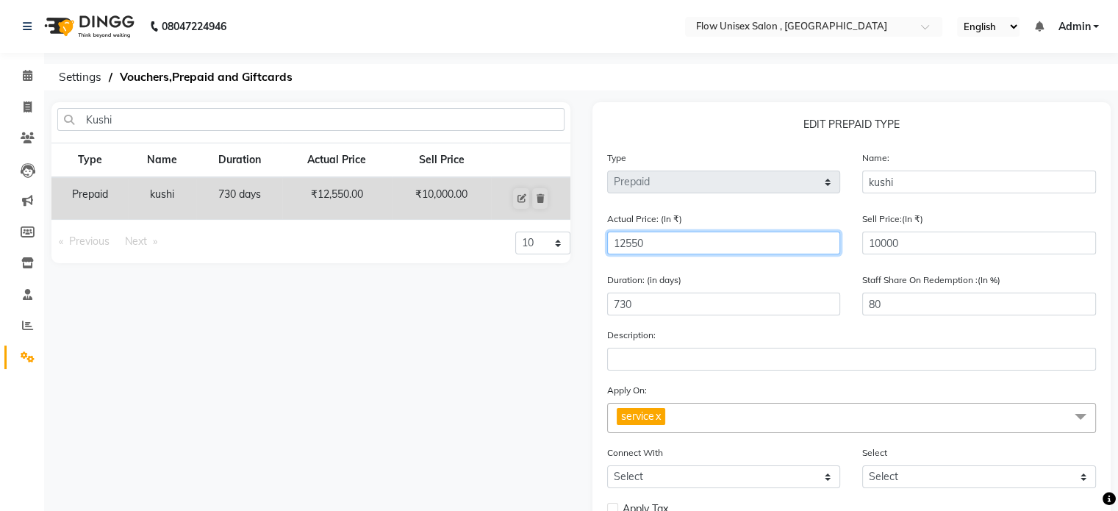
click at [686, 242] on input "12550" at bounding box center [724, 242] width 234 height 23
type input "1255"
type input "797"
type input "125"
type input "8000"
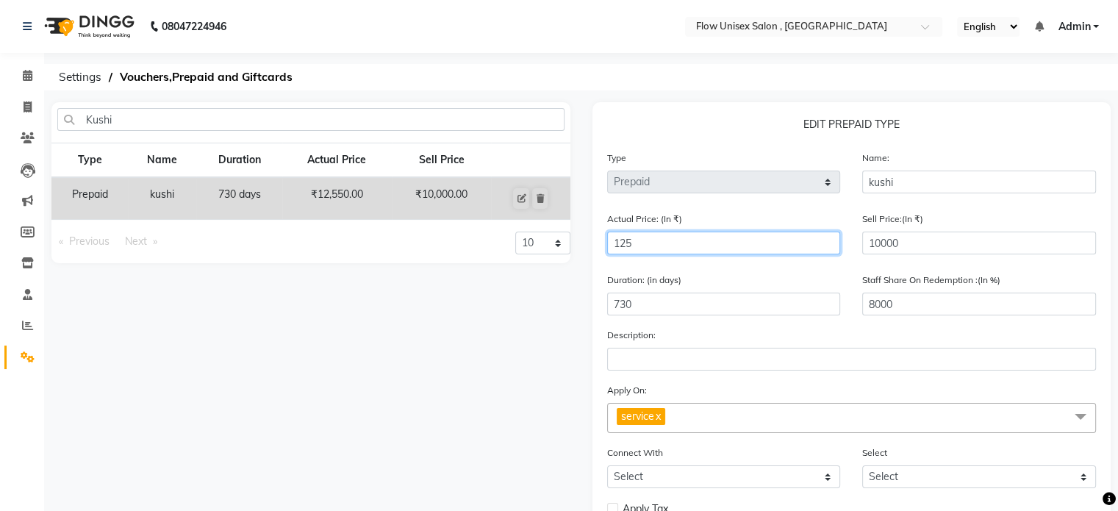
type input "12"
type input "83333"
type input "1"
type input "1000000"
type input "0"
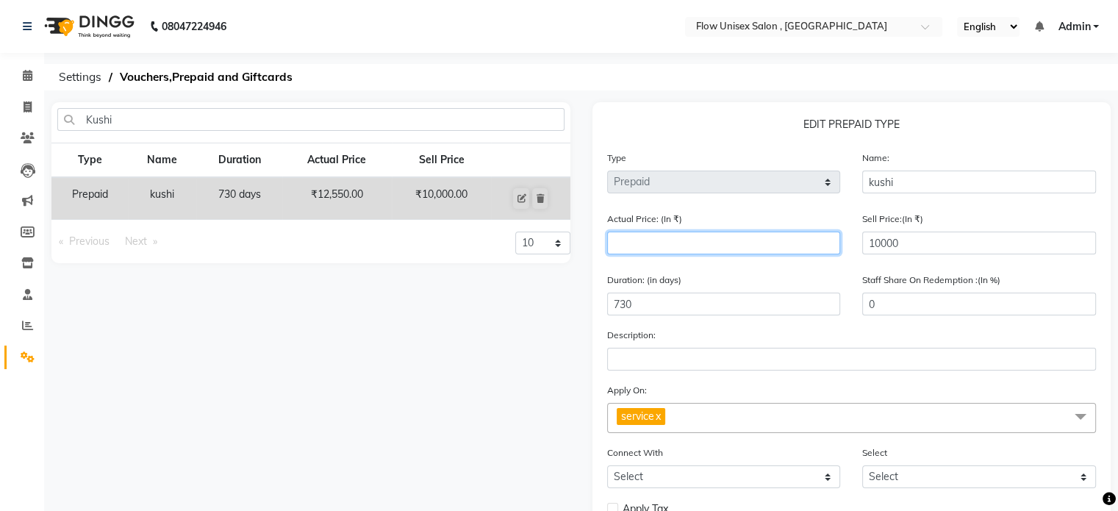
type input "1"
type input "1000000"
type input "13"
type input "76923"
type input "130"
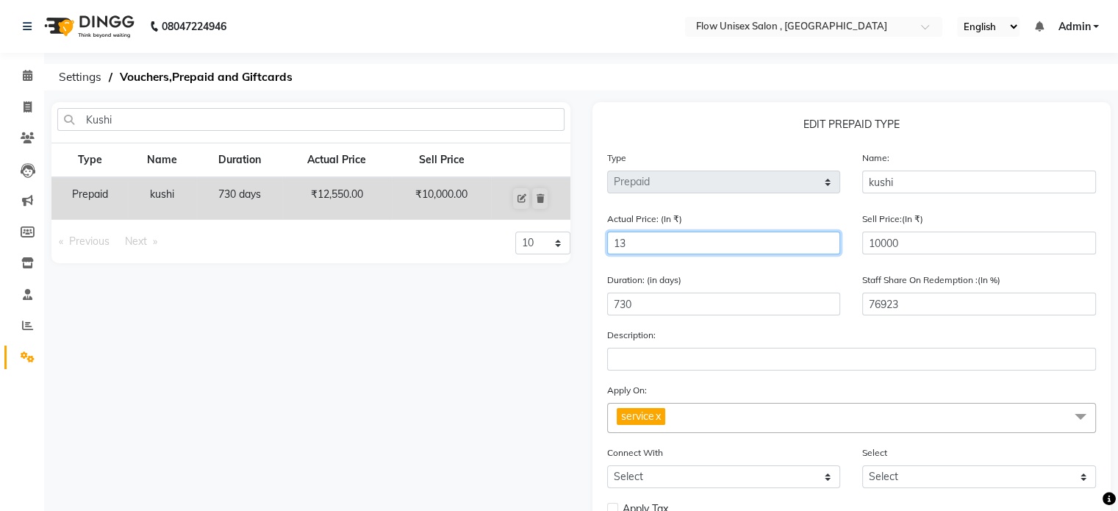
type input "7692"
type input "1300"
type input "769"
type input "130"
type input "7692"
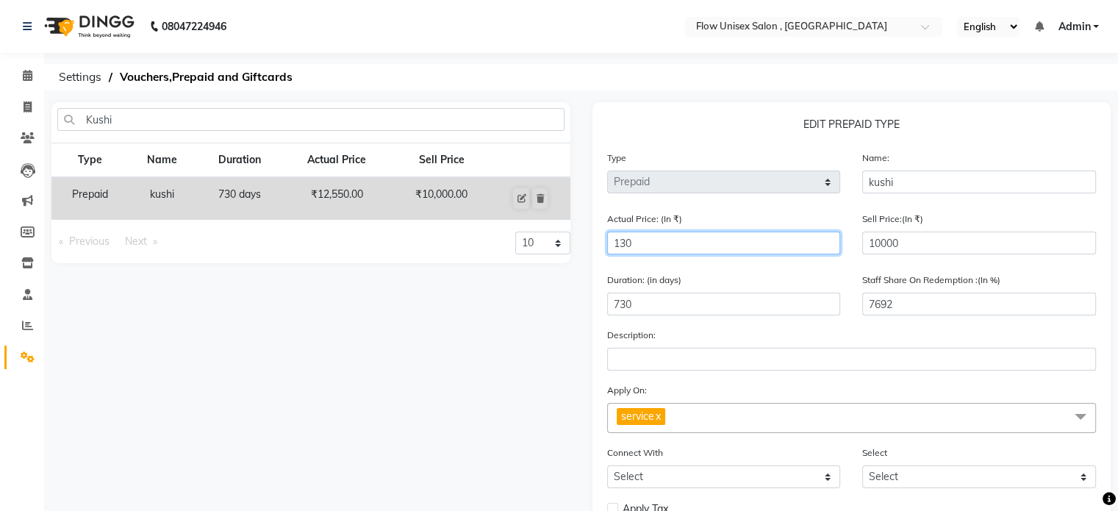
type input "13"
type input "76923"
type input "1"
type input "1000000"
type input "0"
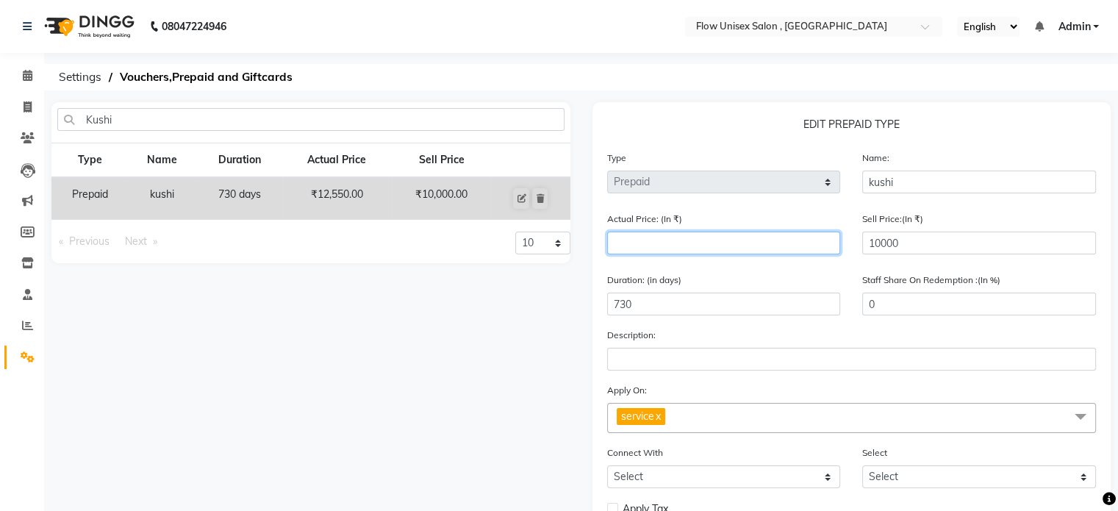
type input "1"
type input "1000000"
type input "13"
type input "76923"
type input "135"
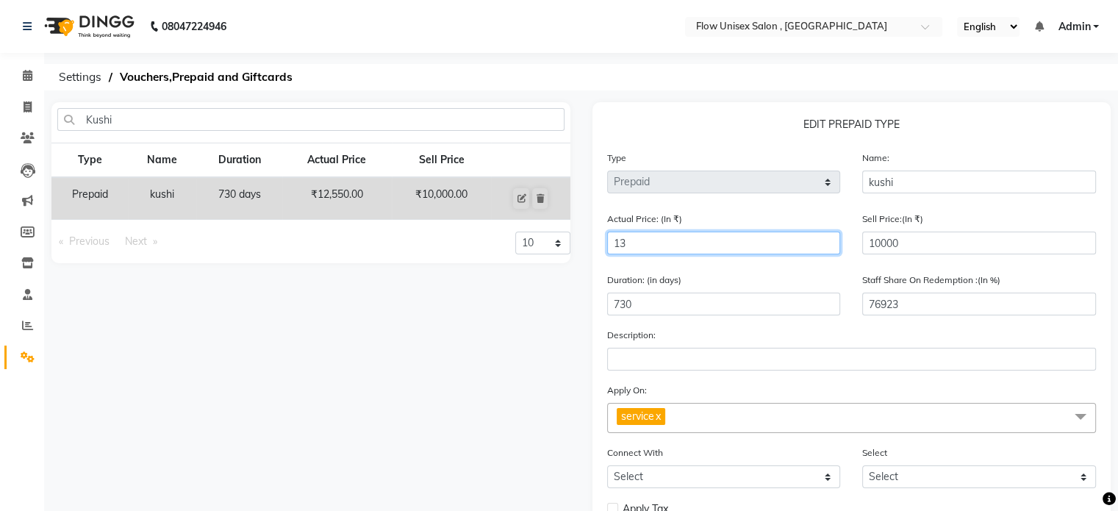
type input "7407"
type input "1355"
type input "738"
type input "13550"
type input "74"
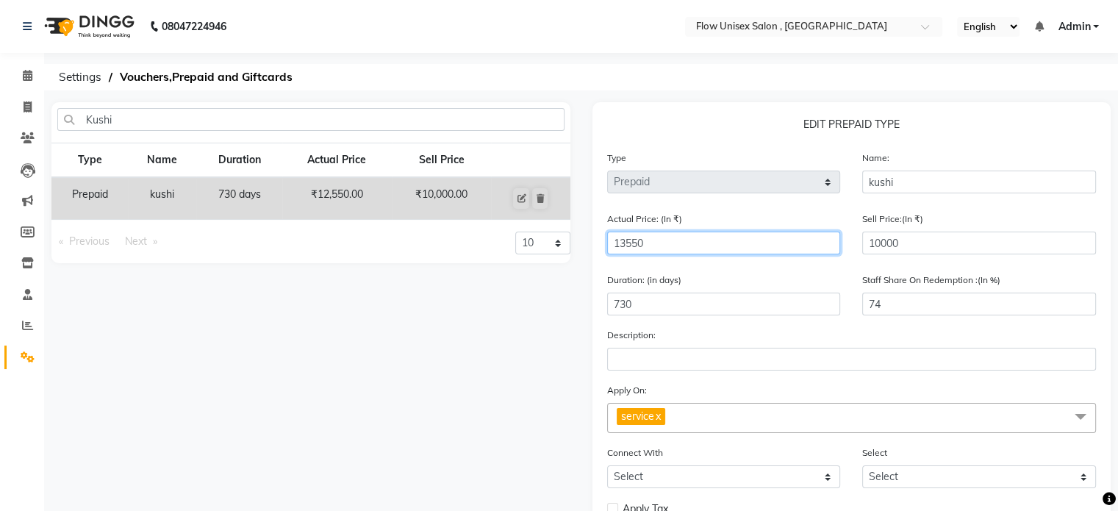
type input "13550"
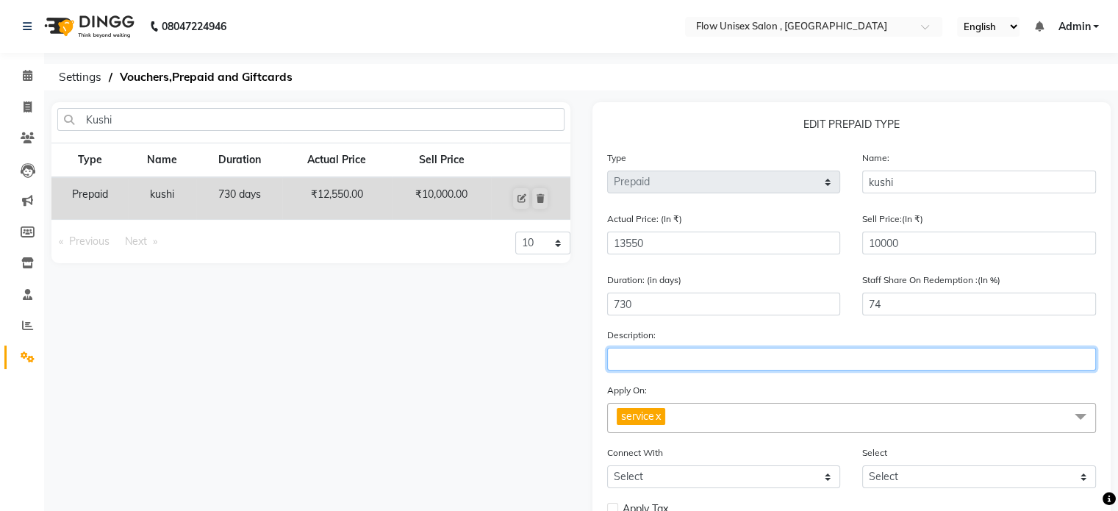
click at [895, 359] on input "text" at bounding box center [851, 359] width 489 height 23
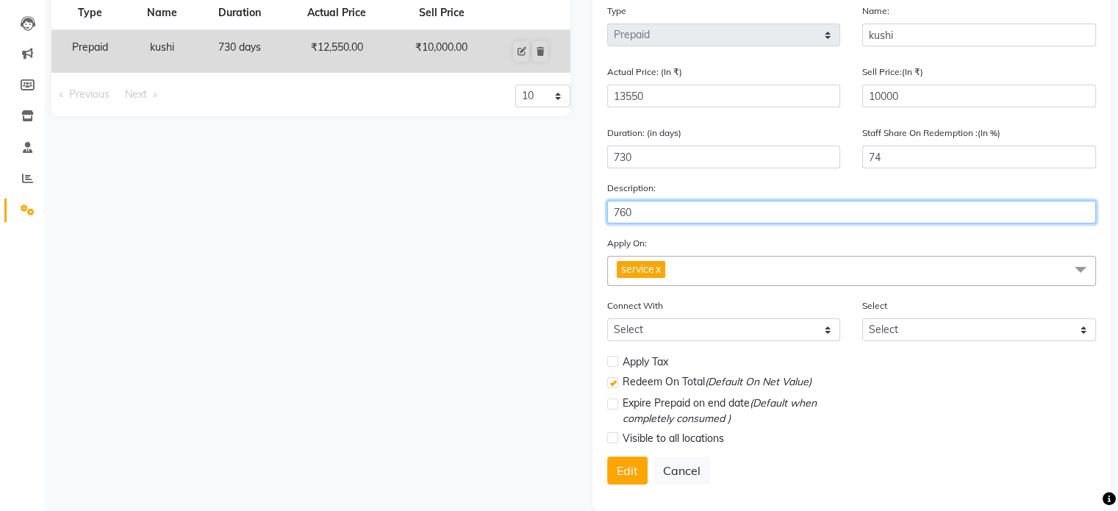
scroll to position [173, 0]
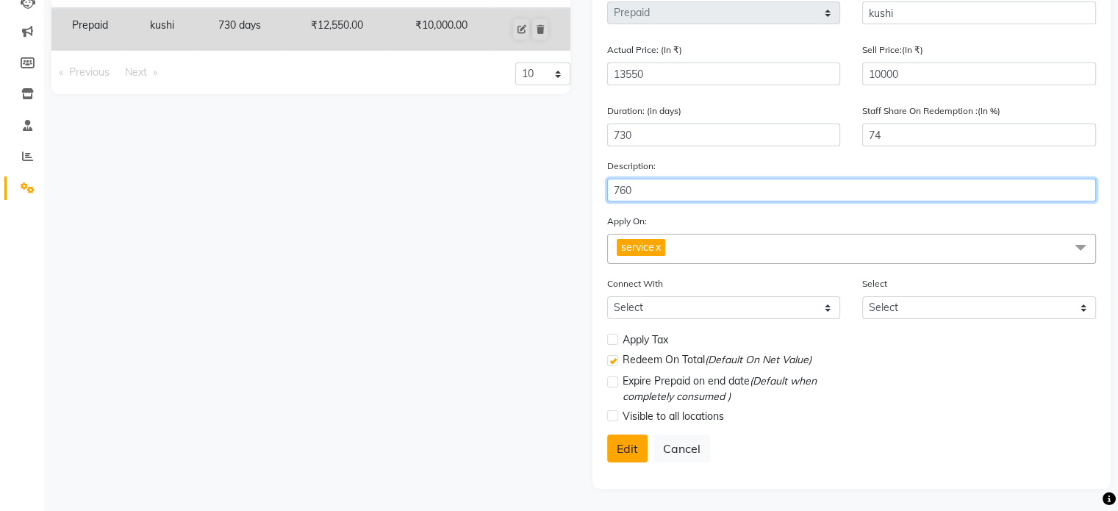
type input "760"
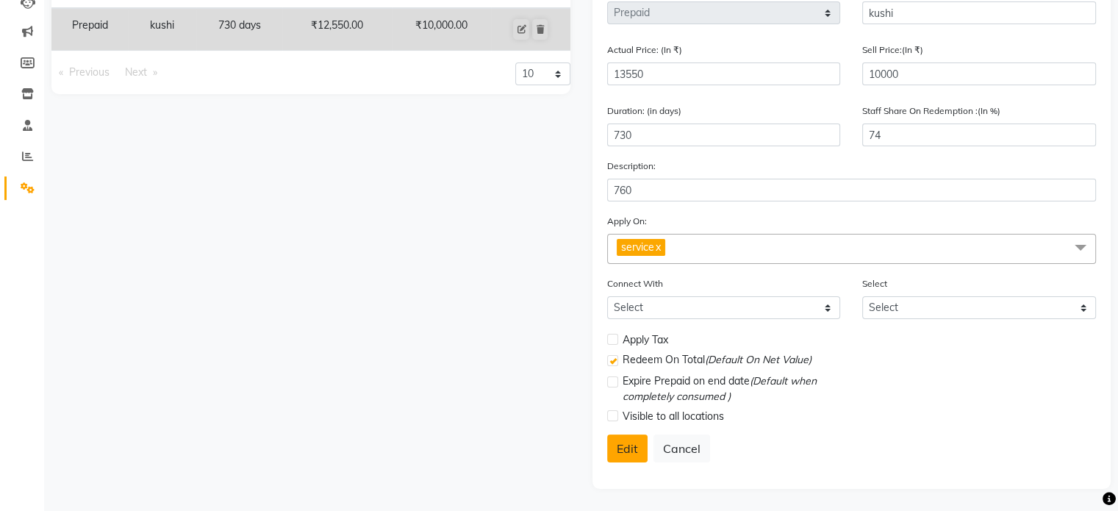
click at [638, 449] on button "Edit" at bounding box center [627, 448] width 40 height 28
select select
checkbox input "false"
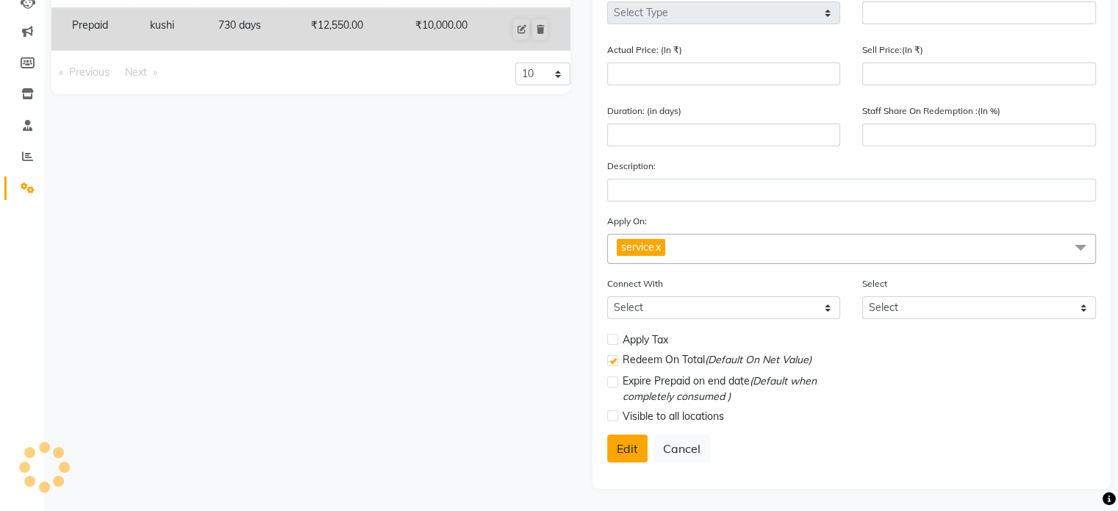
checkbox input "true"
checkbox input "false"
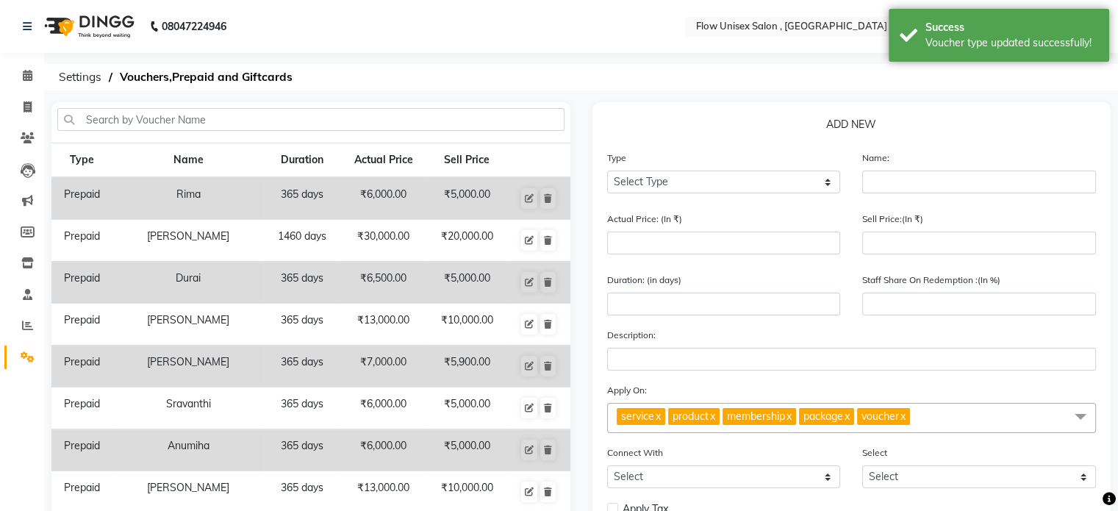
scroll to position [0, 0]
click at [13, 76] on link "Calendar" at bounding box center [21, 76] width 35 height 24
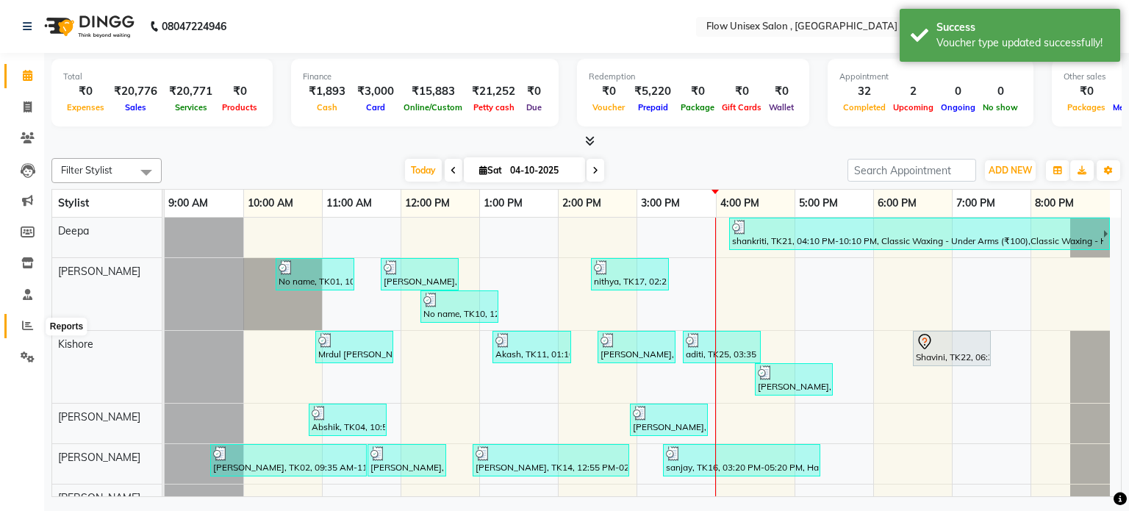
click at [25, 322] on icon at bounding box center [27, 325] width 11 height 11
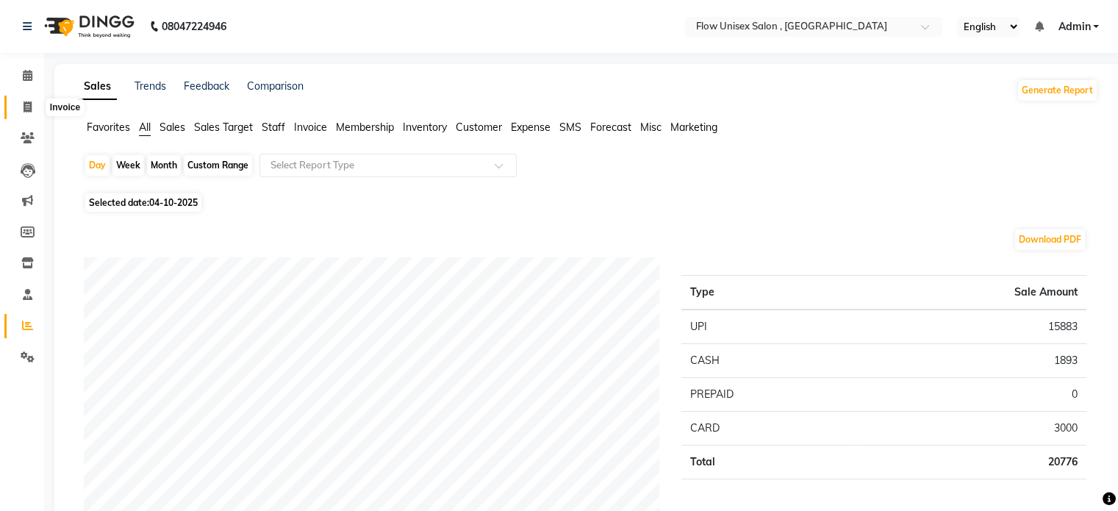
click at [26, 114] on span at bounding box center [28, 107] width 26 height 17
select select "5875"
select select "service"
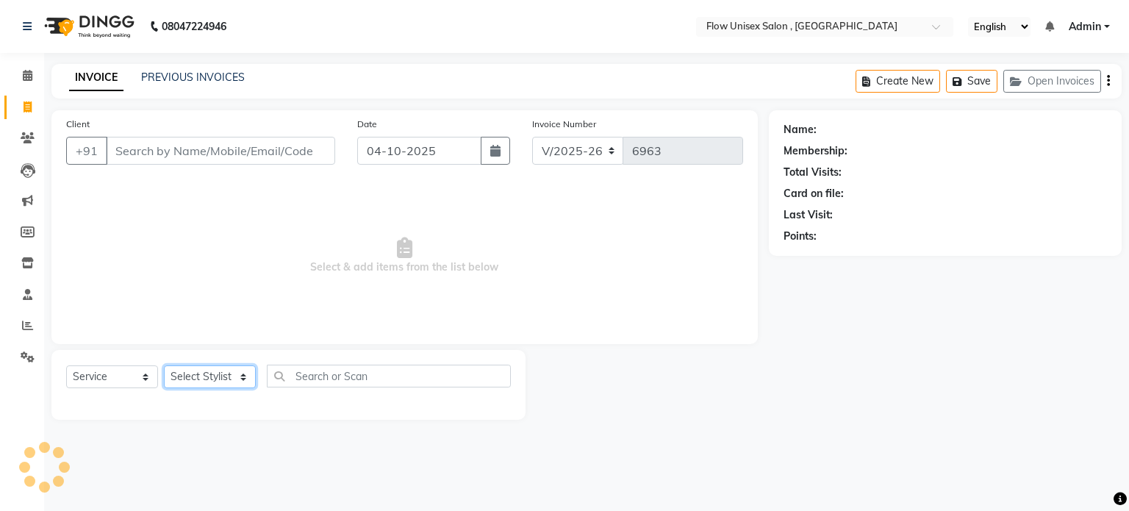
click at [227, 370] on select "Select Stylist" at bounding box center [210, 376] width 92 height 23
drag, startPoint x: 400, startPoint y: 296, endPoint x: 369, endPoint y: 302, distance: 31.4
click at [400, 296] on span "Select & add items from the list below" at bounding box center [404, 255] width 677 height 147
click at [232, 379] on select "Select Stylist arman Deepa emlen jaseem Kishore Manjila monika debbarma Mustafa…" at bounding box center [210, 376] width 92 height 23
click at [426, 292] on span "Select & add items from the list below" at bounding box center [404, 255] width 677 height 147
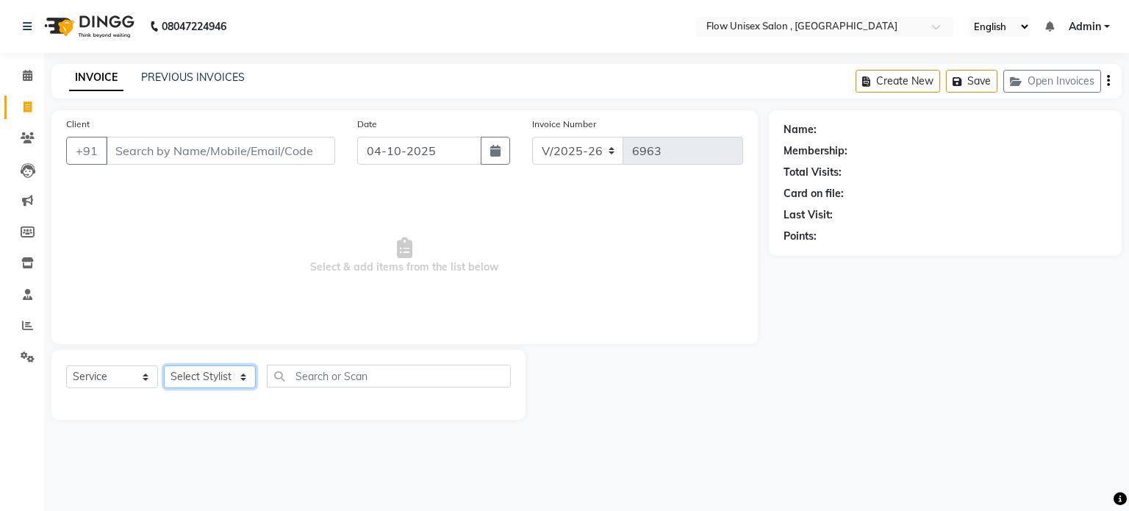
click at [215, 384] on select "Select Stylist arman Deepa emlen jaseem Kishore Manjila monika debbarma Mustafa…" at bounding box center [210, 376] width 92 height 23
select select "53603"
click at [164, 366] on select "Select Stylist arman Deepa emlen jaseem Kishore Manjila monika debbarma Mustafa…" at bounding box center [210, 376] width 92 height 23
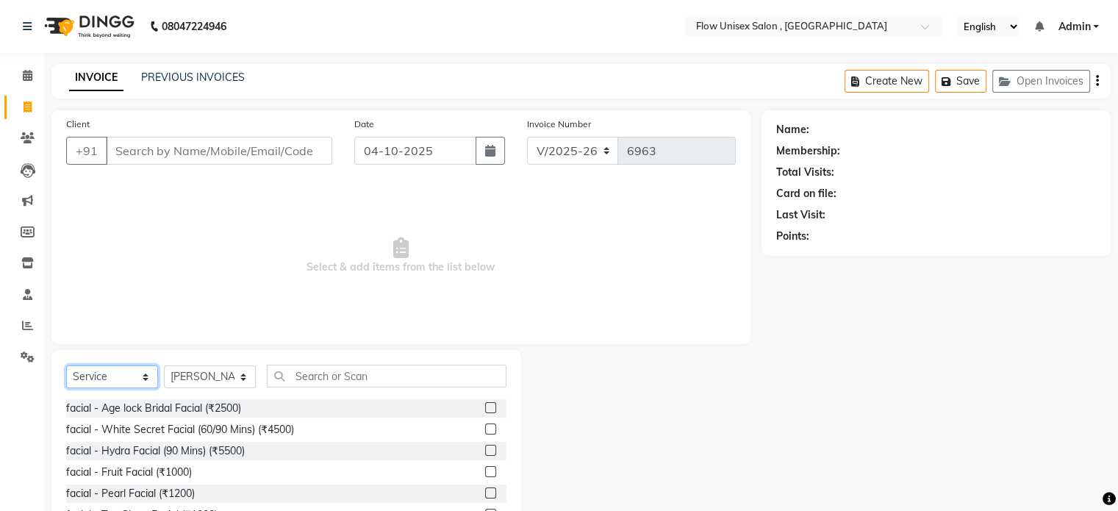
click at [141, 381] on select "Select Service Product Membership Package Voucher Prepaid Gift Card" at bounding box center [112, 376] width 92 height 23
select select "P"
click at [66, 366] on select "Select Service Product Membership Package Voucher Prepaid Gift Card" at bounding box center [112, 376] width 92 height 23
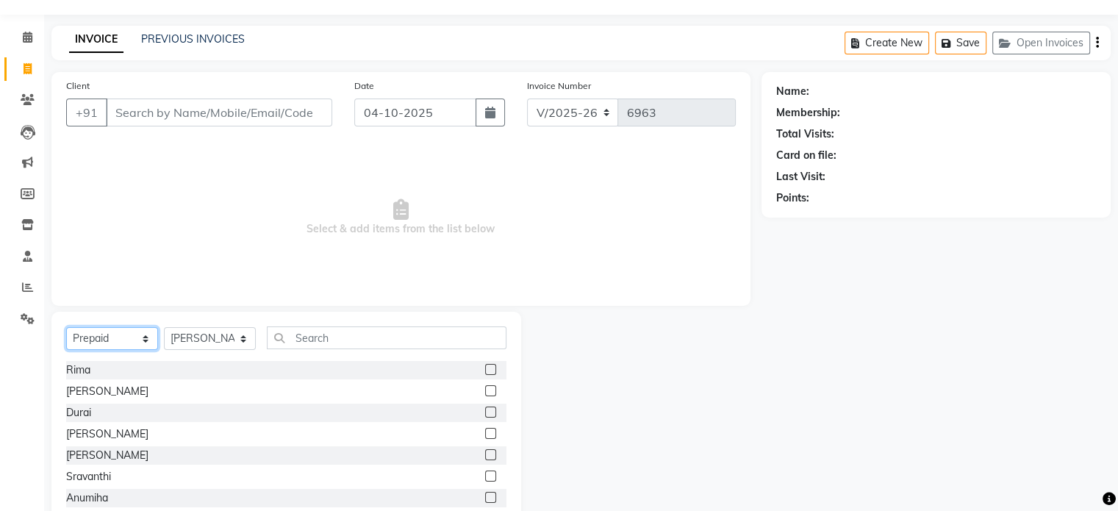
scroll to position [73, 0]
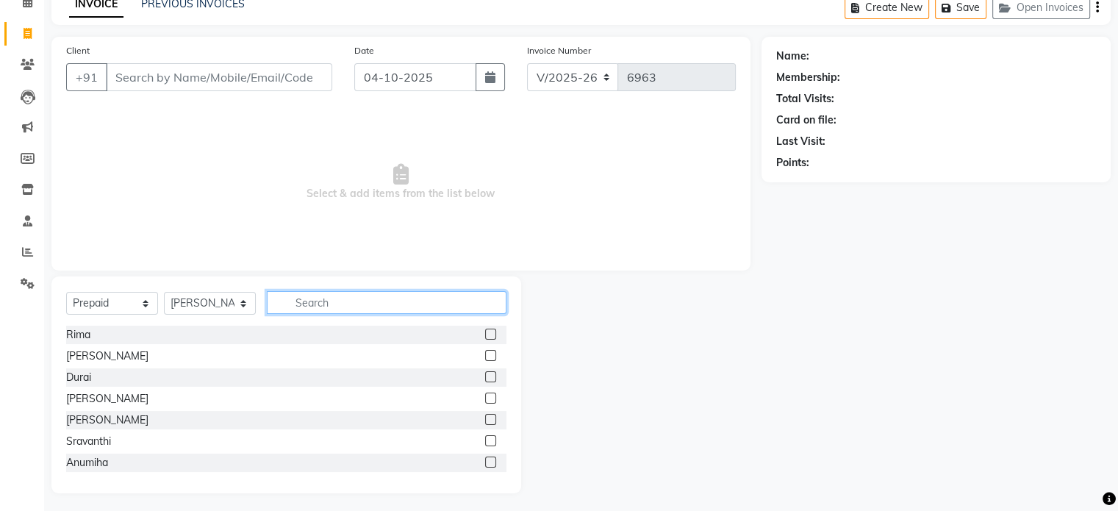
click at [335, 302] on input "text" at bounding box center [387, 302] width 240 height 23
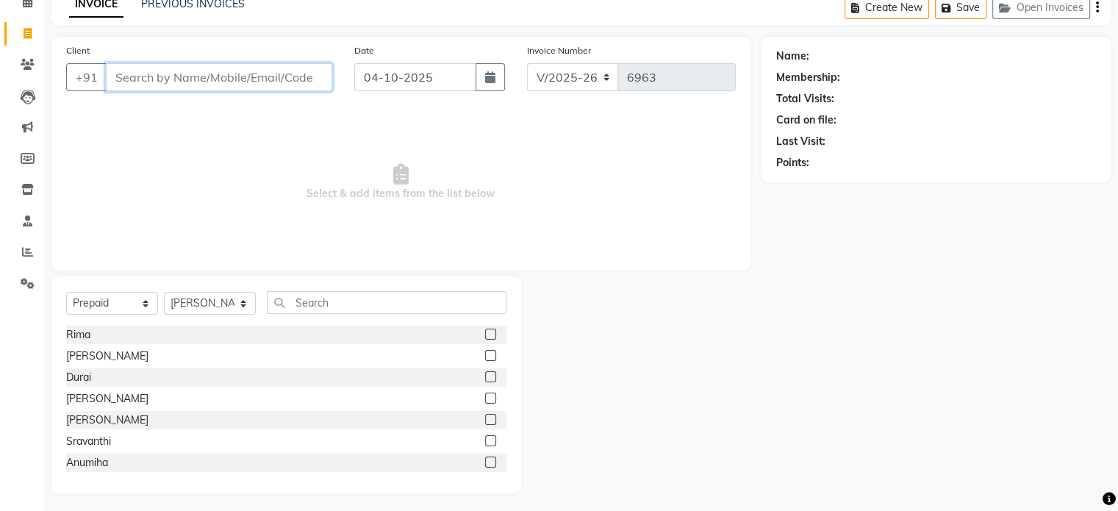
click at [264, 70] on input "Client" at bounding box center [219, 77] width 226 height 28
paste input "7974452652"
type input "7974452652"
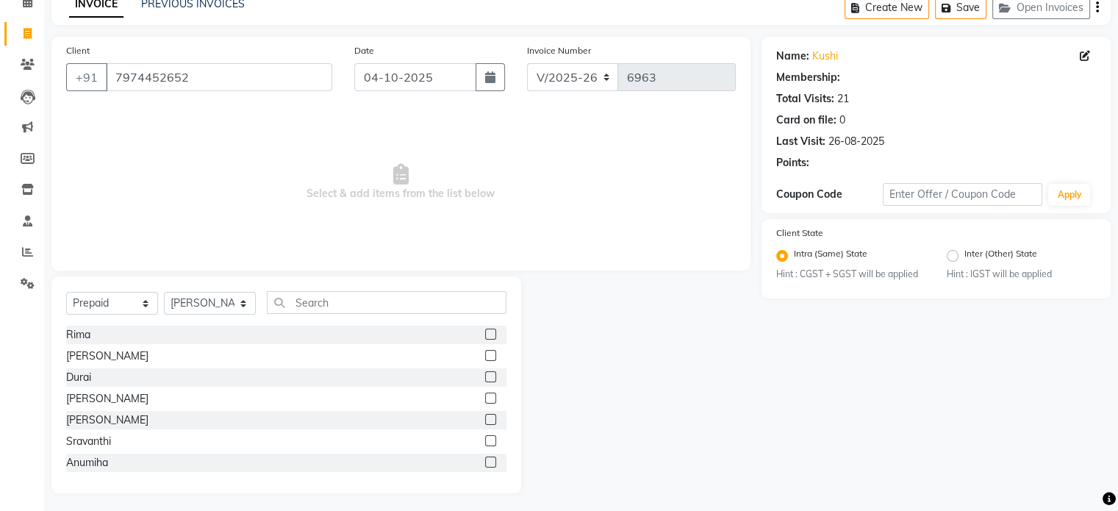
select select "1: Object"
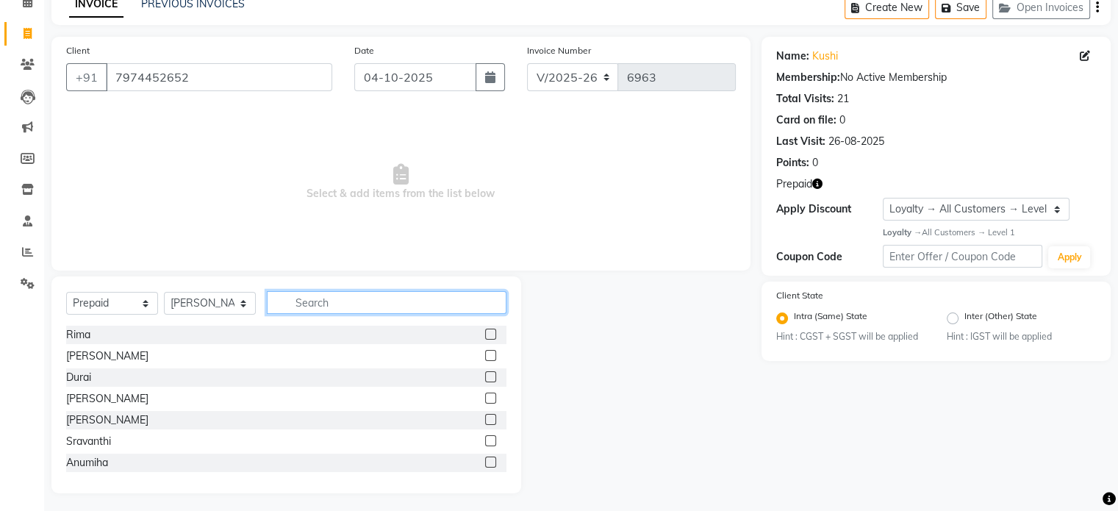
click at [323, 312] on input "text" at bounding box center [387, 302] width 240 height 23
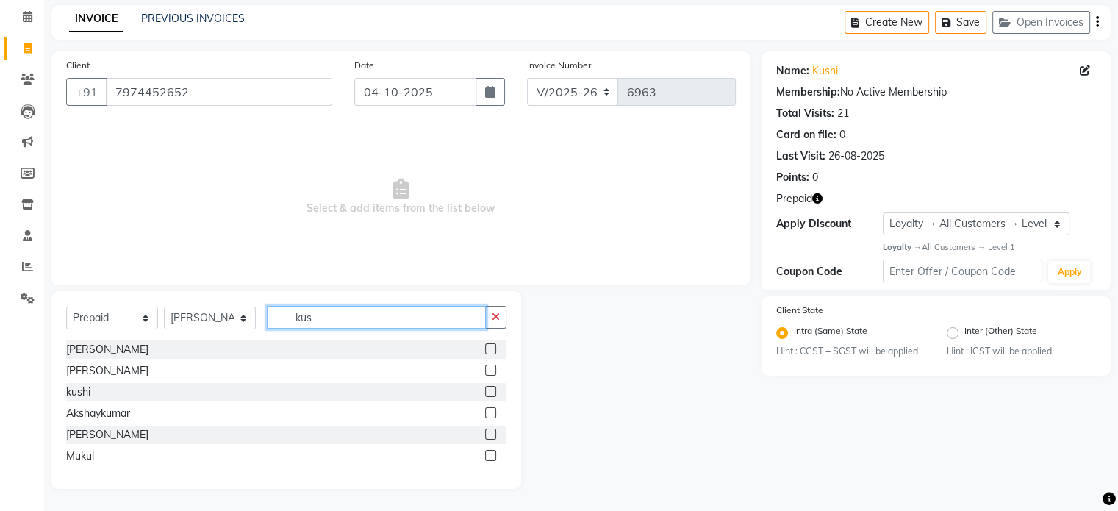
scroll to position [0, 0]
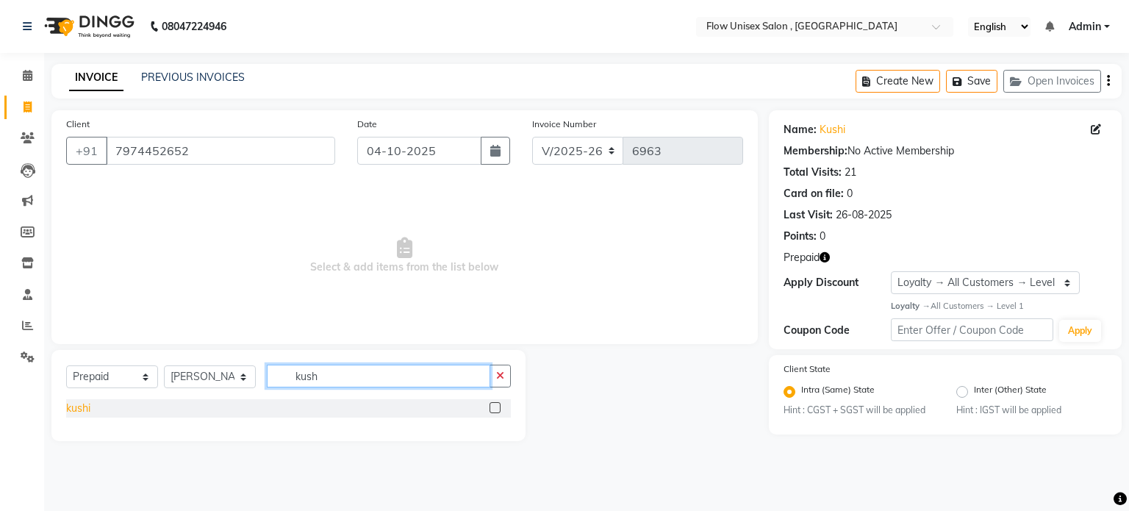
type input "kush"
click at [88, 414] on div "kushi" at bounding box center [78, 407] width 24 height 15
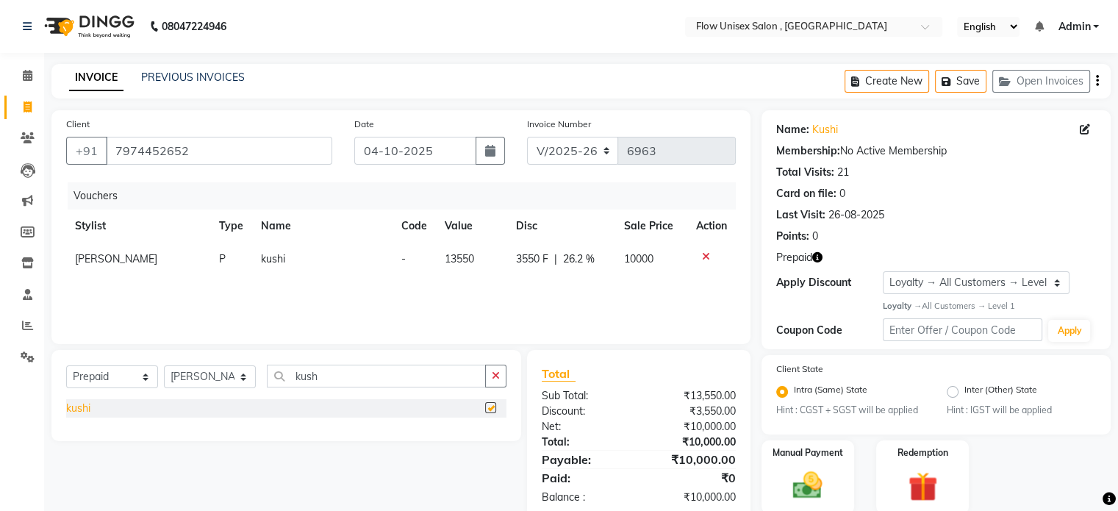
checkbox input "false"
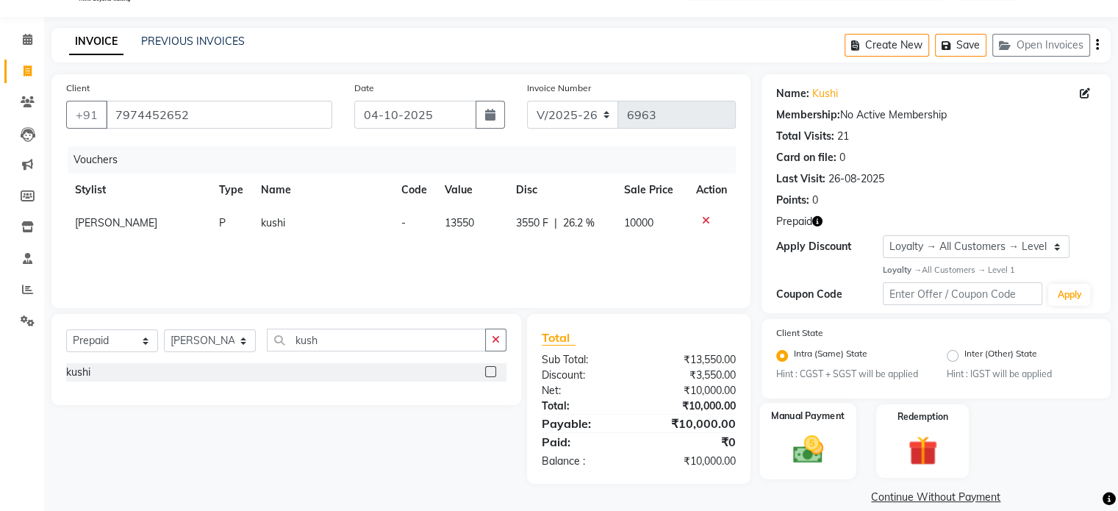
scroll to position [56, 0]
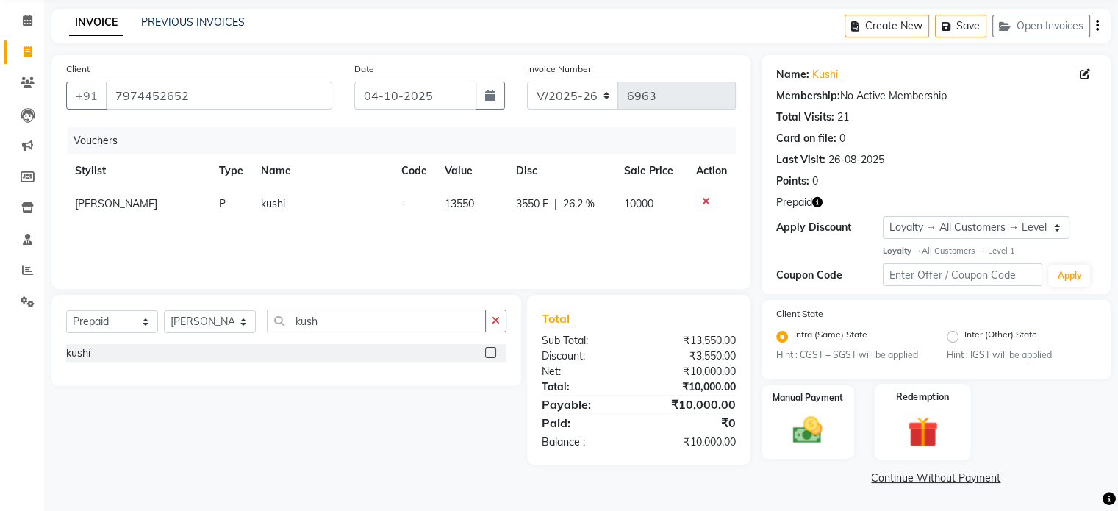
click at [902, 423] on img at bounding box center [921, 431] width 49 height 37
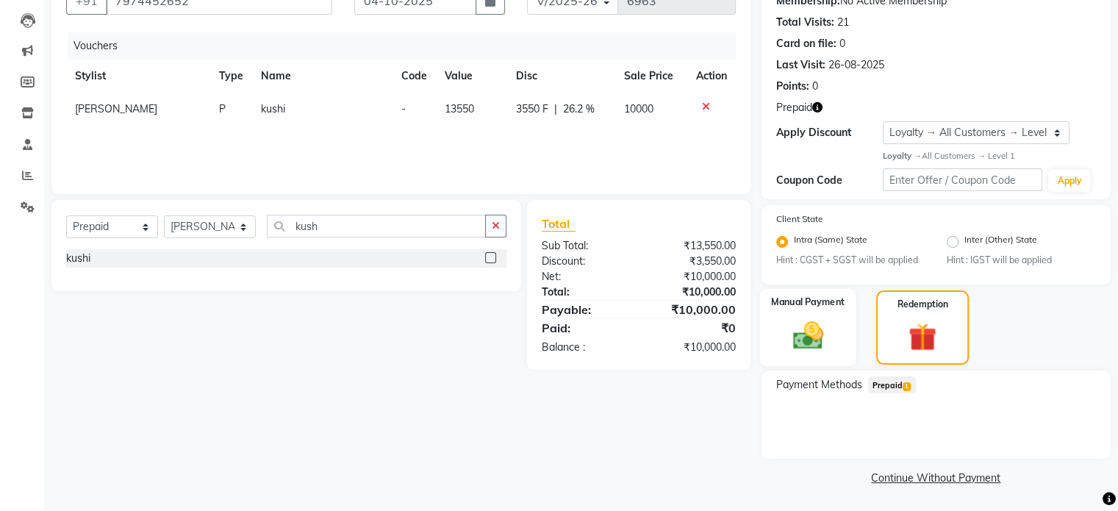
click at [783, 326] on img at bounding box center [807, 335] width 49 height 35
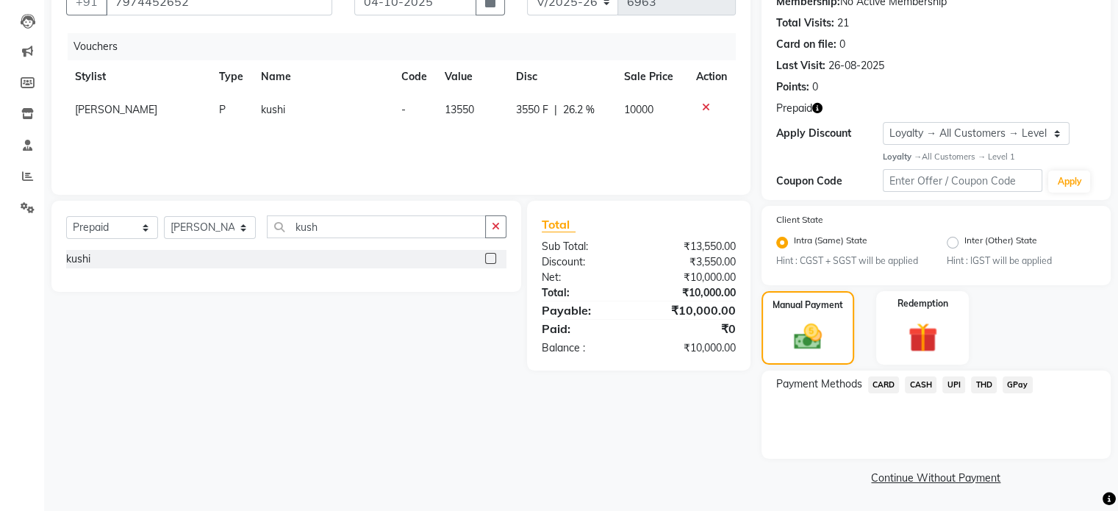
drag, startPoint x: 947, startPoint y: 386, endPoint x: 946, endPoint y: 400, distance: 14.0
click at [947, 387] on span "UPI" at bounding box center [953, 384] width 23 height 17
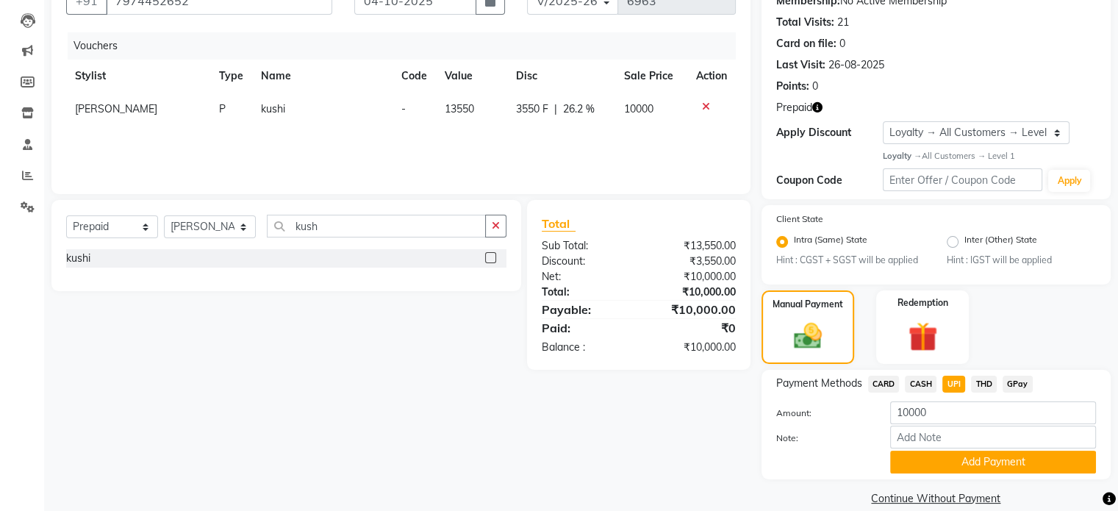
scroll to position [151, 0]
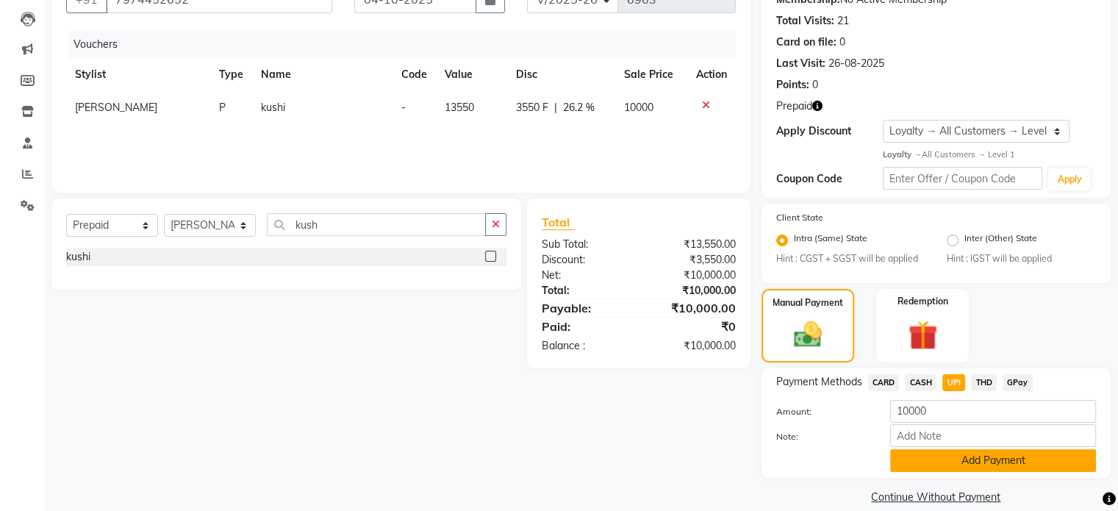
drag, startPoint x: 928, startPoint y: 481, endPoint x: 927, endPoint y: 464, distance: 16.9
click at [926, 481] on div "Name: Kushi Membership: No Active Membership Total Visits: 21 Card on file: 0 L…" at bounding box center [941, 233] width 360 height 549
click at [923, 458] on button "Add Payment" at bounding box center [993, 460] width 206 height 23
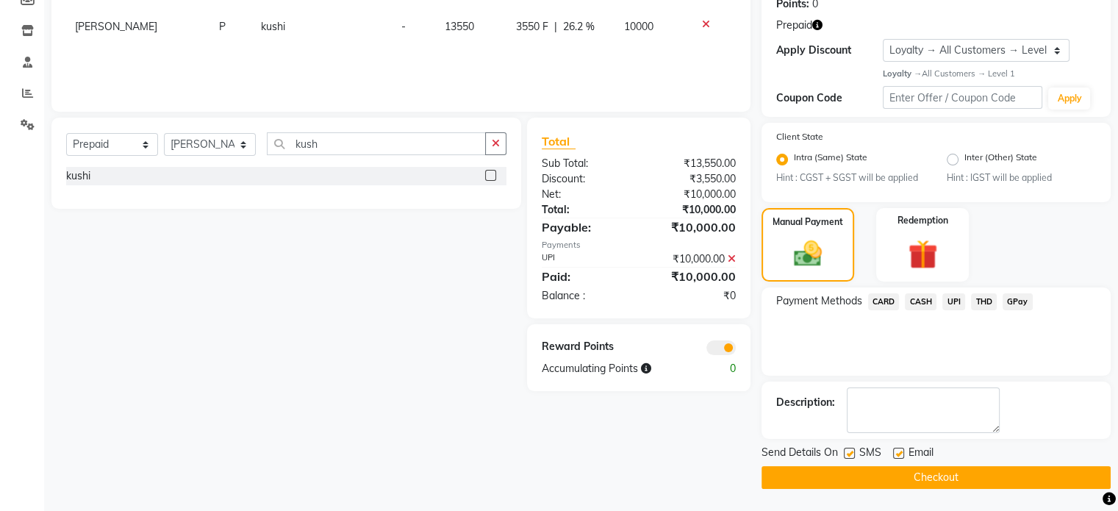
scroll to position [232, 0]
click at [797, 478] on button "Checkout" at bounding box center [935, 477] width 349 height 23
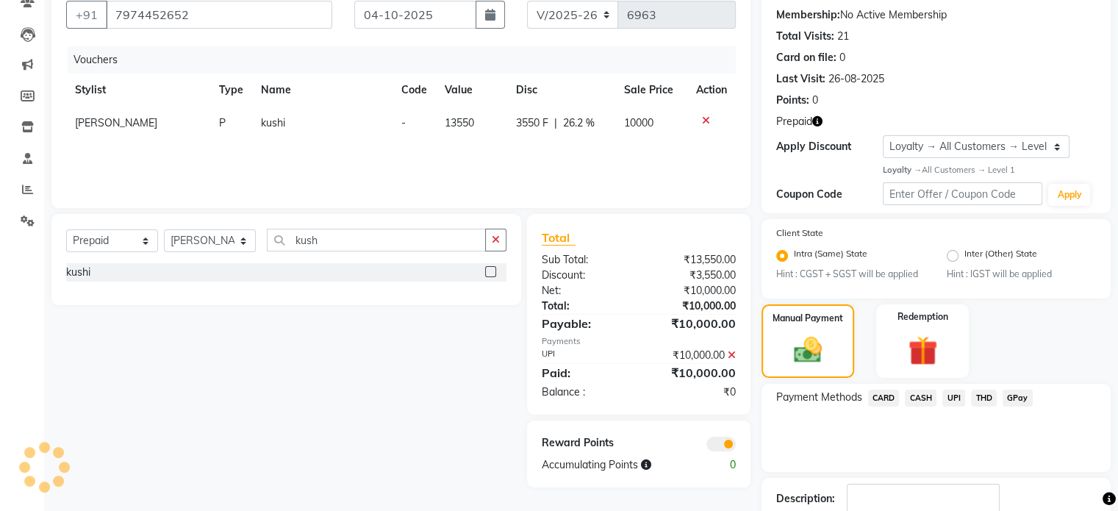
scroll to position [0, 0]
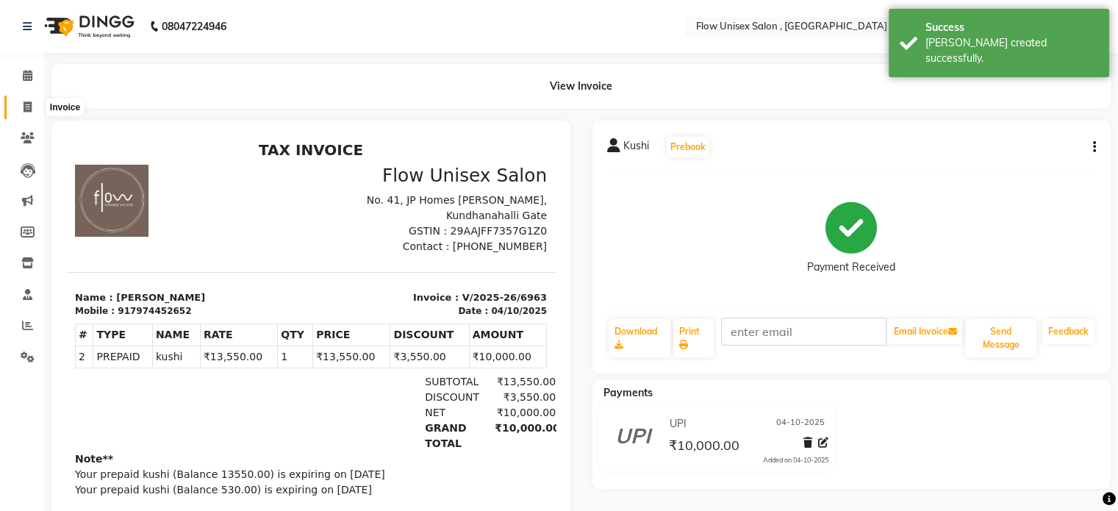
click at [21, 114] on span at bounding box center [28, 107] width 26 height 17
select select "service"
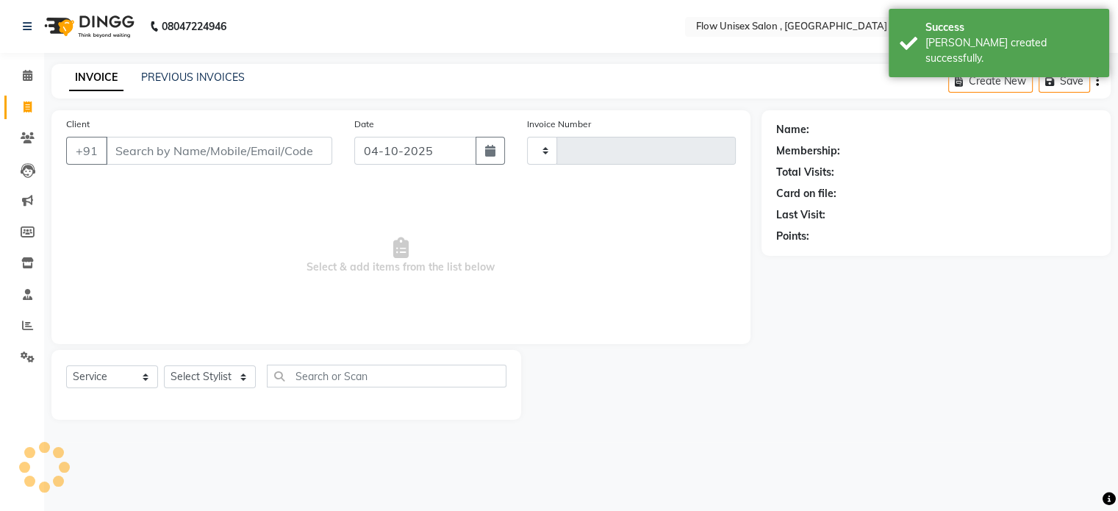
type input "6964"
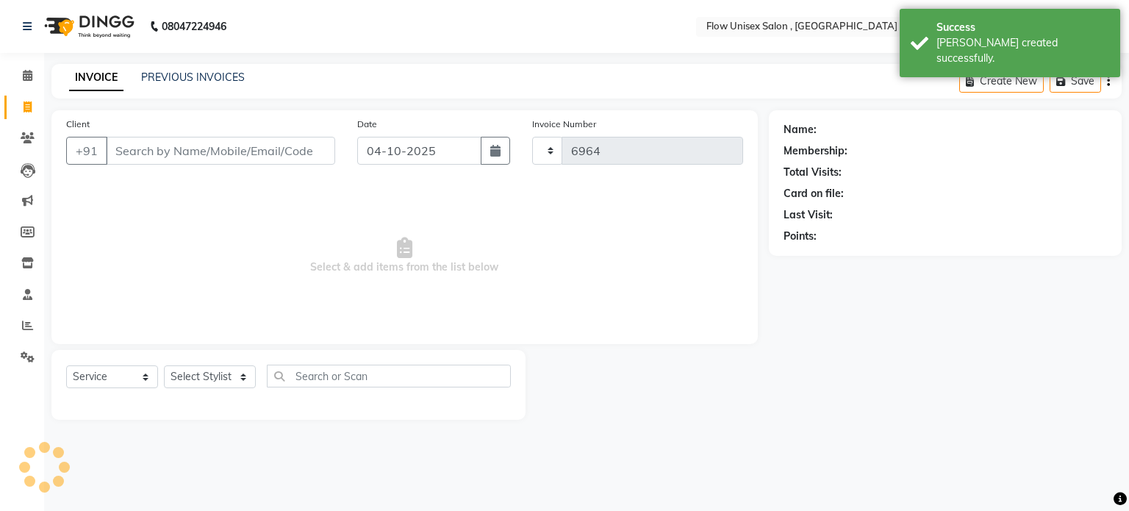
select select "5875"
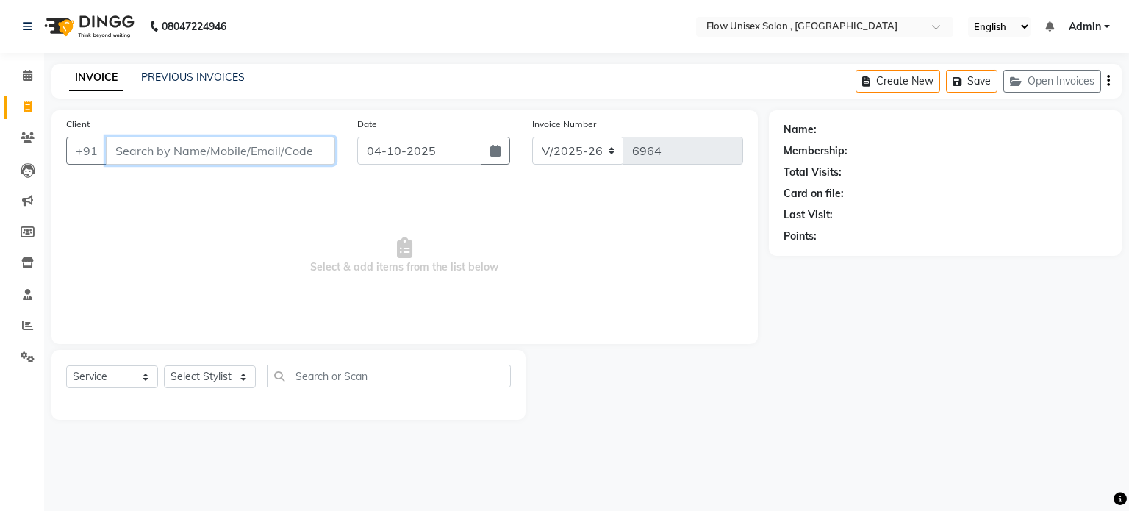
click at [226, 155] on input "Client" at bounding box center [220, 151] width 229 height 28
click at [237, 143] on input "Client" at bounding box center [220, 151] width 229 height 28
drag, startPoint x: 242, startPoint y: 545, endPoint x: 229, endPoint y: 129, distance: 416.9
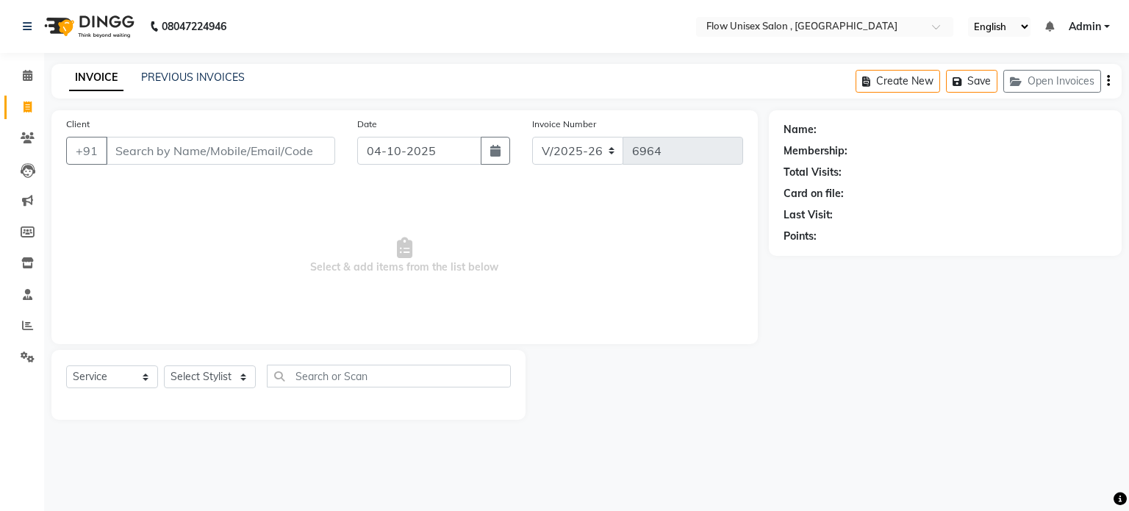
click at [229, 128] on div "Client +91" at bounding box center [200, 146] width 291 height 60
click at [222, 149] on input "Client" at bounding box center [220, 151] width 229 height 28
paste input "7974452652"
type input "7974452652"
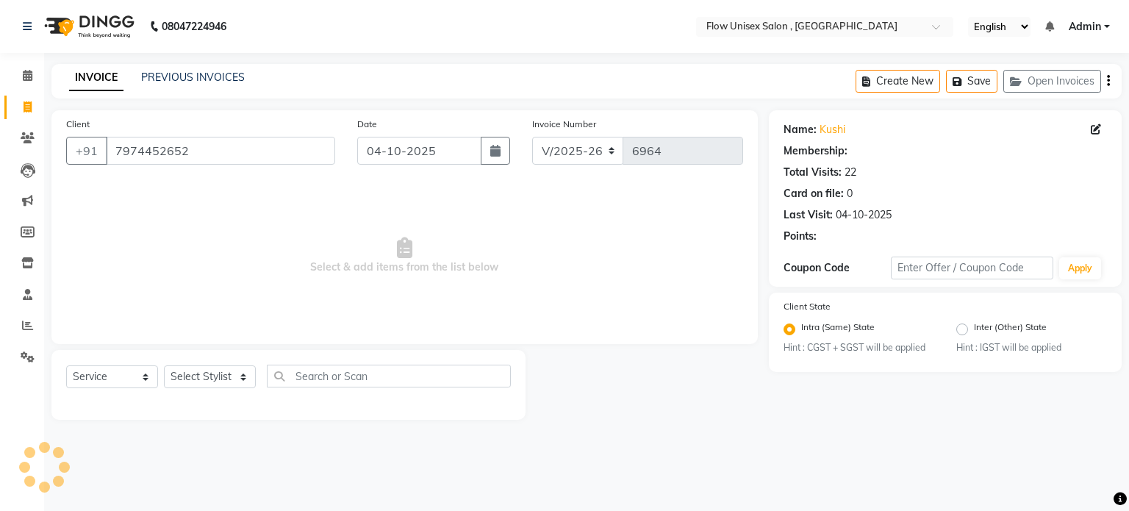
select select "1: Object"
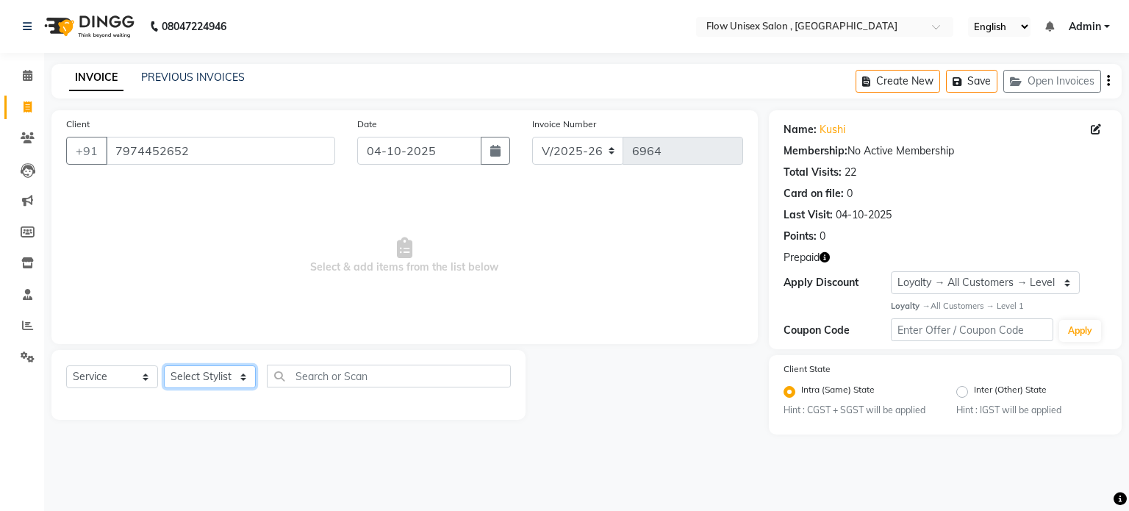
click at [176, 381] on select "Select Stylist [PERSON_NAME] [PERSON_NAME] Kishore [PERSON_NAME] debbarma [PERS…" at bounding box center [210, 376] width 92 height 23
select select "62770"
click at [164, 366] on select "Select Stylist [PERSON_NAME] [PERSON_NAME] Kishore [PERSON_NAME] debbarma [PERS…" at bounding box center [210, 376] width 92 height 23
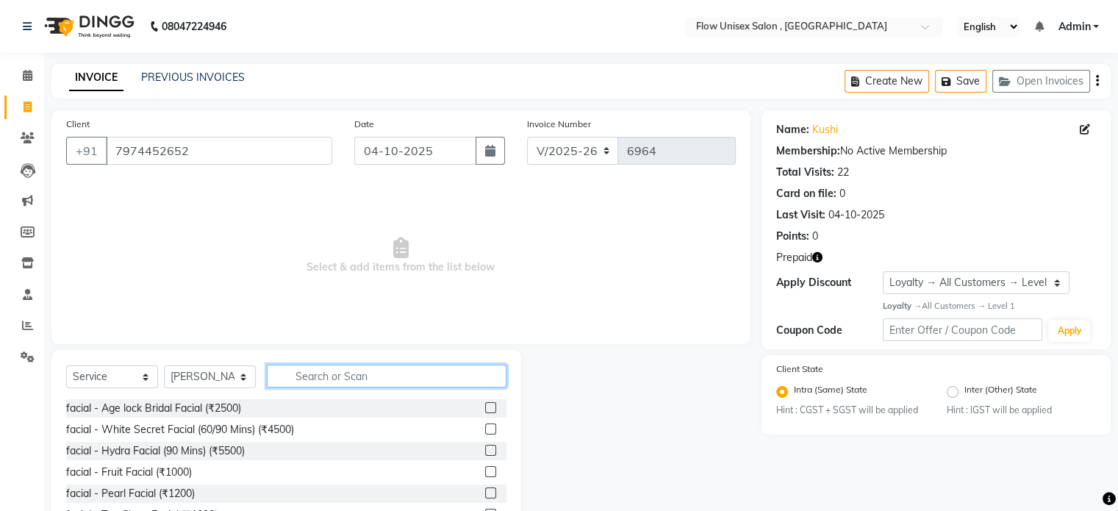
click at [316, 370] on input "text" at bounding box center [387, 375] width 240 height 23
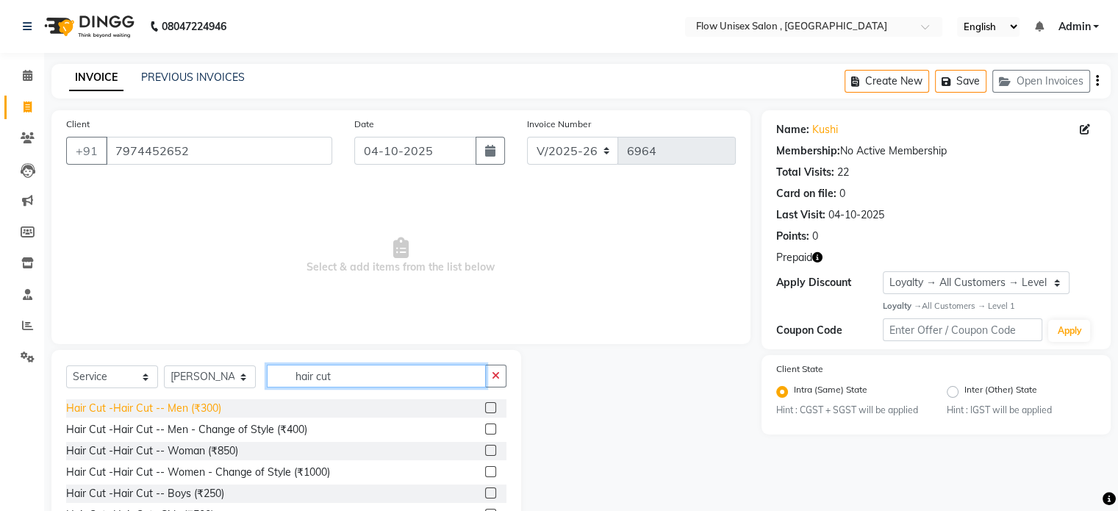
type input "hair cut"
drag, startPoint x: 194, startPoint y: 413, endPoint x: 206, endPoint y: 397, distance: 20.0
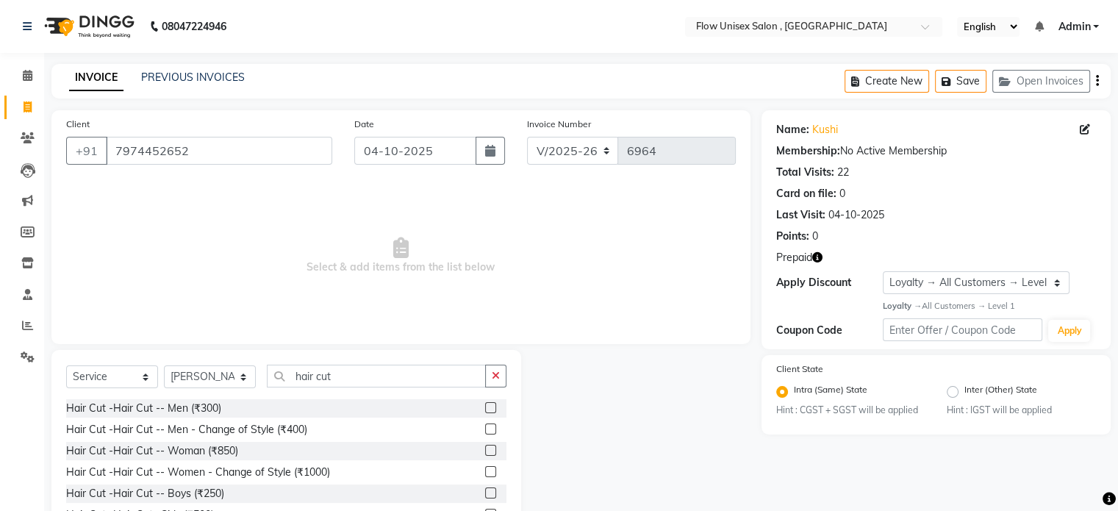
click at [192, 414] on div "Hair Cut -Hair Cut -- Men (₹300)" at bounding box center [143, 407] width 155 height 15
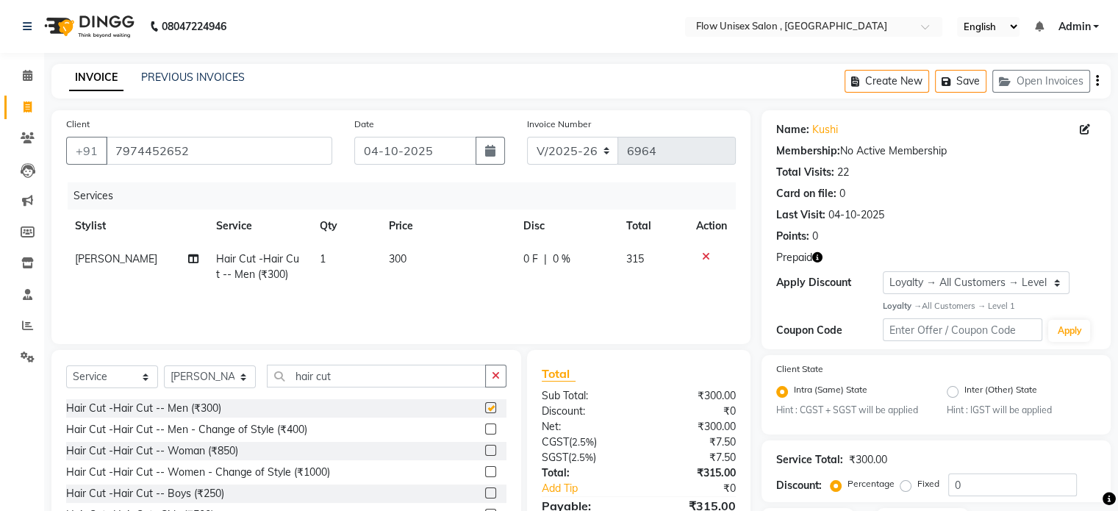
checkbox input "false"
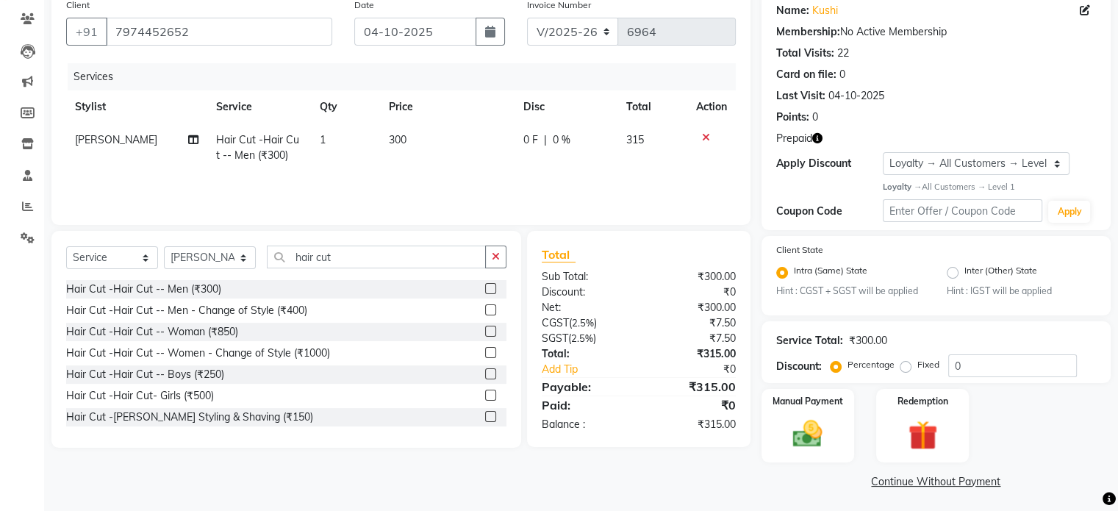
scroll to position [123, 0]
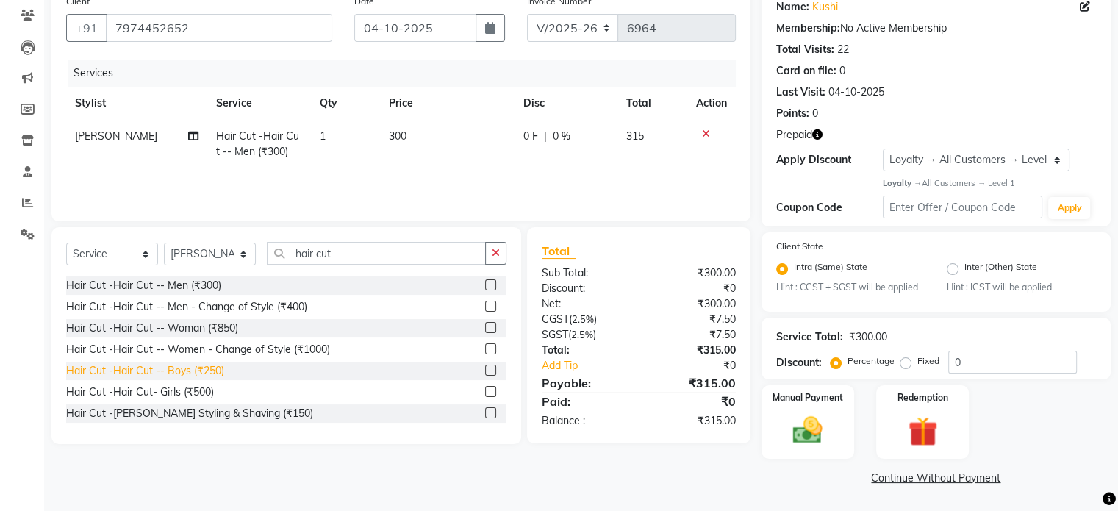
click at [208, 370] on div "Hair Cut -Hair Cut -- Boys (₹250)" at bounding box center [145, 370] width 158 height 15
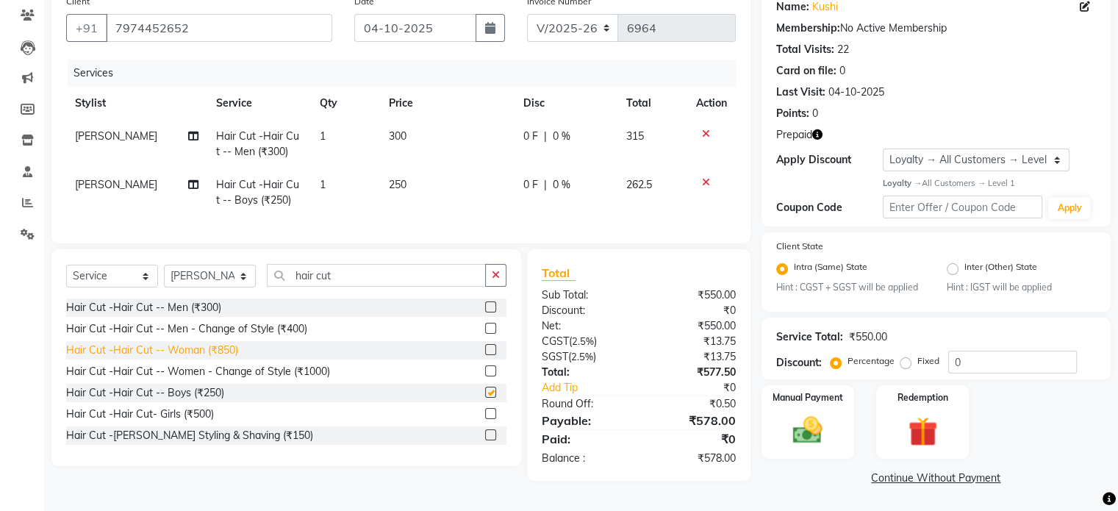
checkbox input "false"
click at [218, 287] on select "Select Stylist [PERSON_NAME] [PERSON_NAME] Kishore [PERSON_NAME] debbarma [PERS…" at bounding box center [210, 276] width 92 height 23
select select "49208"
click at [164, 276] on select "Select Stylist [PERSON_NAME] [PERSON_NAME] Kishore [PERSON_NAME] debbarma [PERS…" at bounding box center [210, 276] width 92 height 23
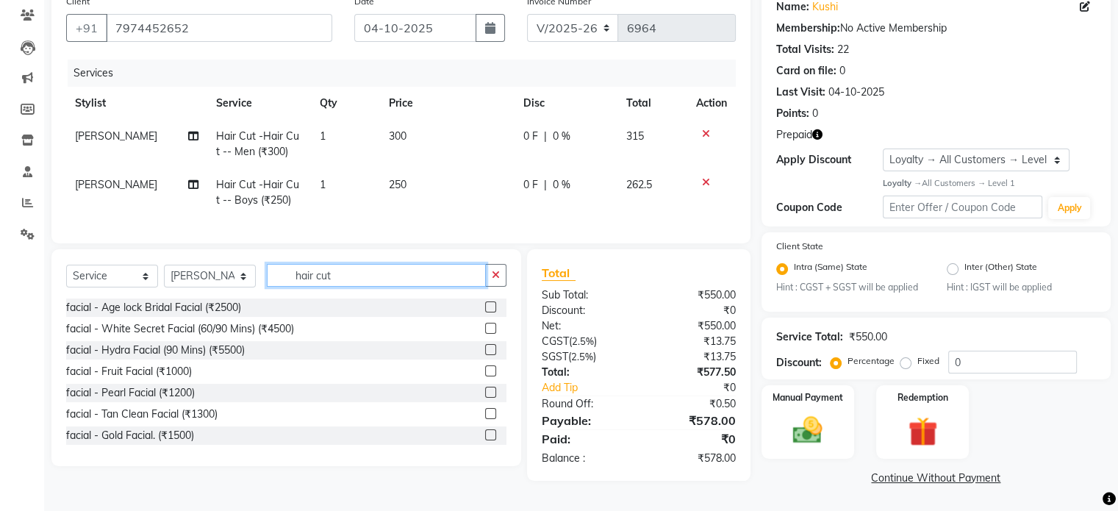
click at [356, 287] on input "hair cut" at bounding box center [376, 275] width 219 height 23
type input "h"
type input "th"
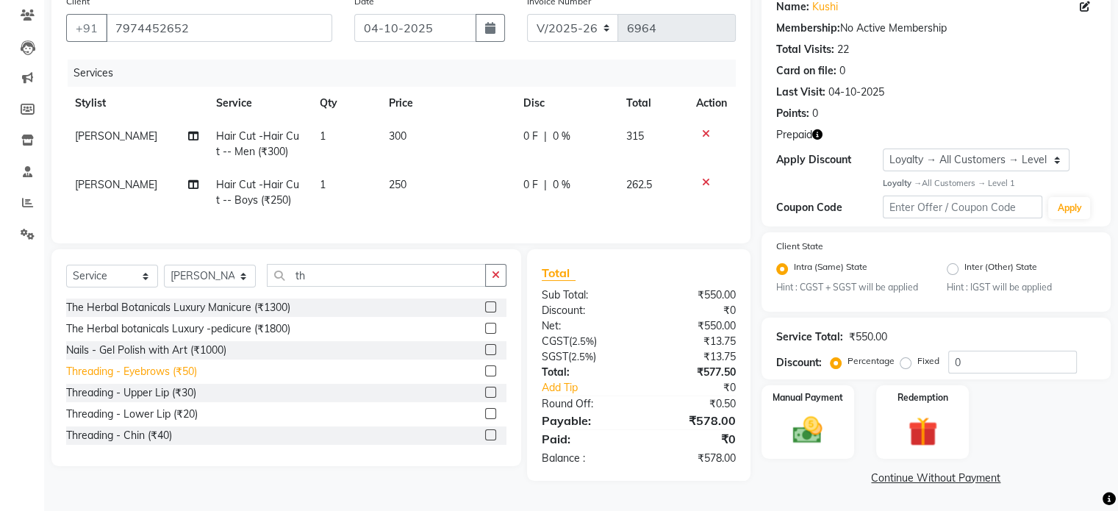
click at [144, 379] on div "Threading - Eyebrows (₹50)" at bounding box center [131, 371] width 131 height 15
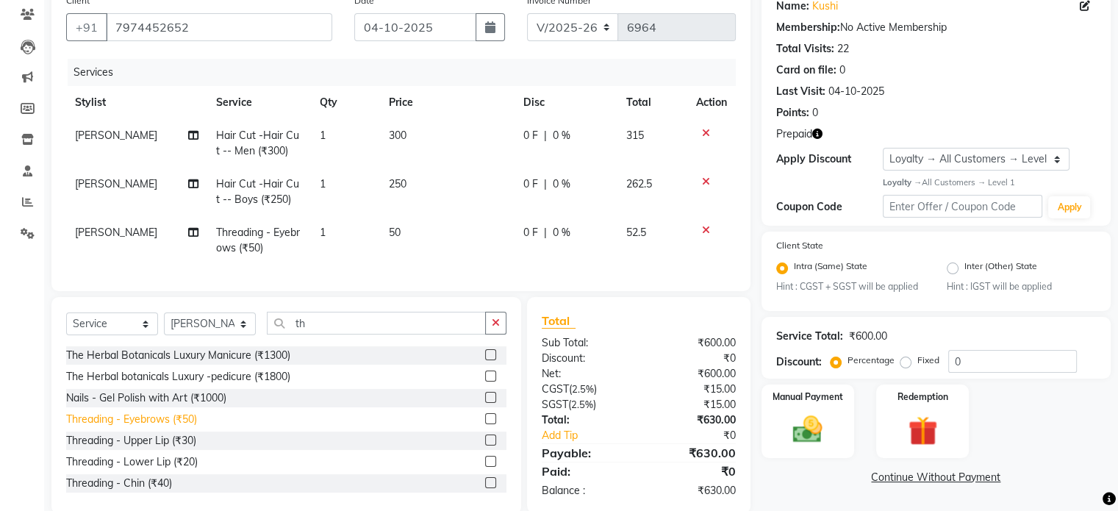
click at [168, 427] on div "Threading - Eyebrows (₹50)" at bounding box center [131, 419] width 131 height 15
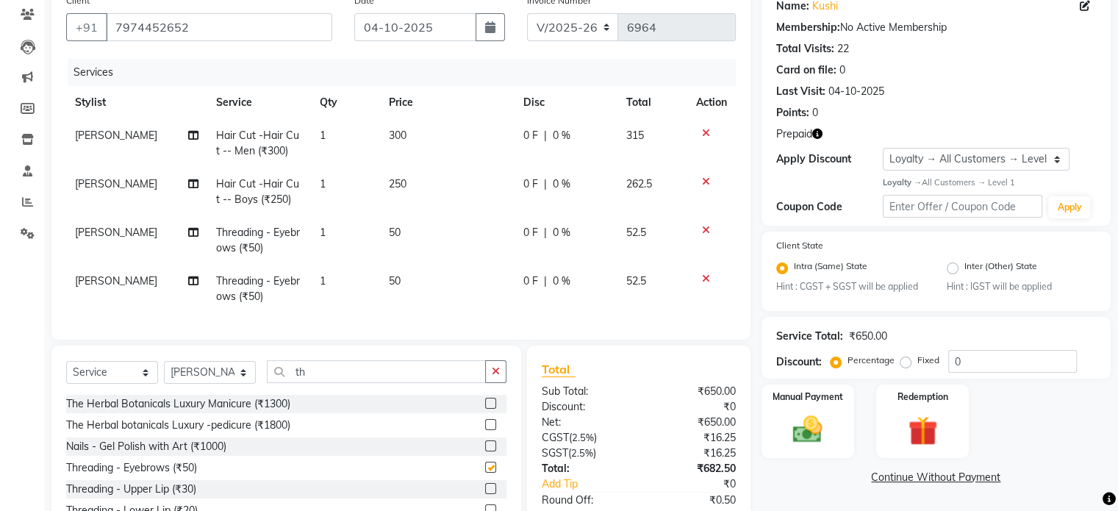
checkbox input "false"
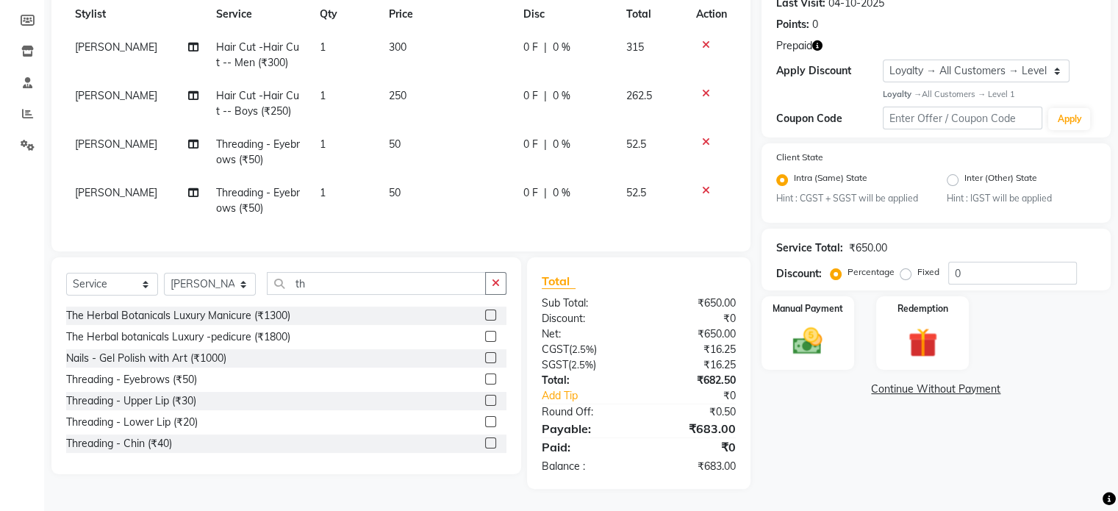
scroll to position [223, 0]
click at [919, 328] on img at bounding box center [921, 342] width 49 height 37
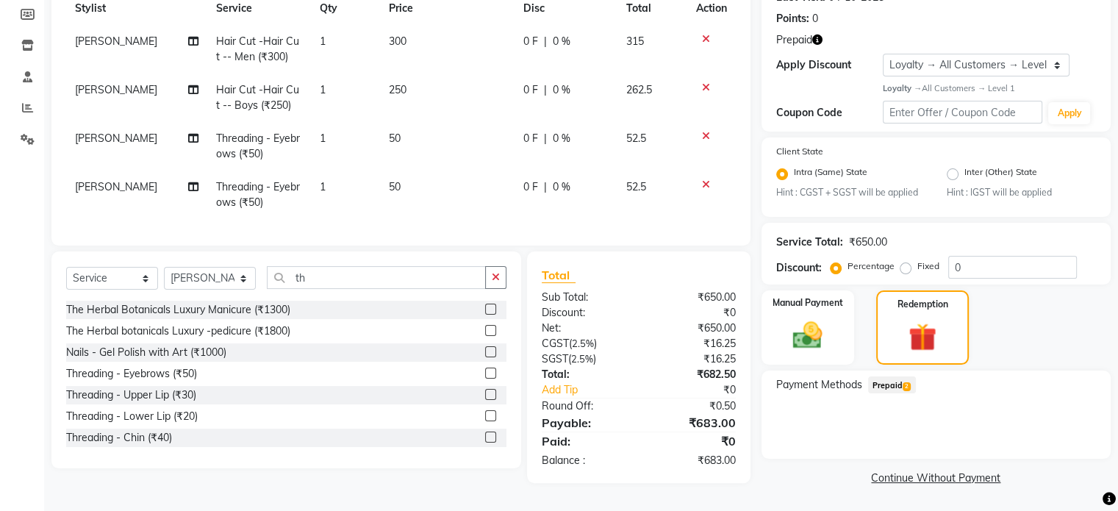
click at [891, 382] on span "Prepaid 2" at bounding box center [892, 384] width 48 height 17
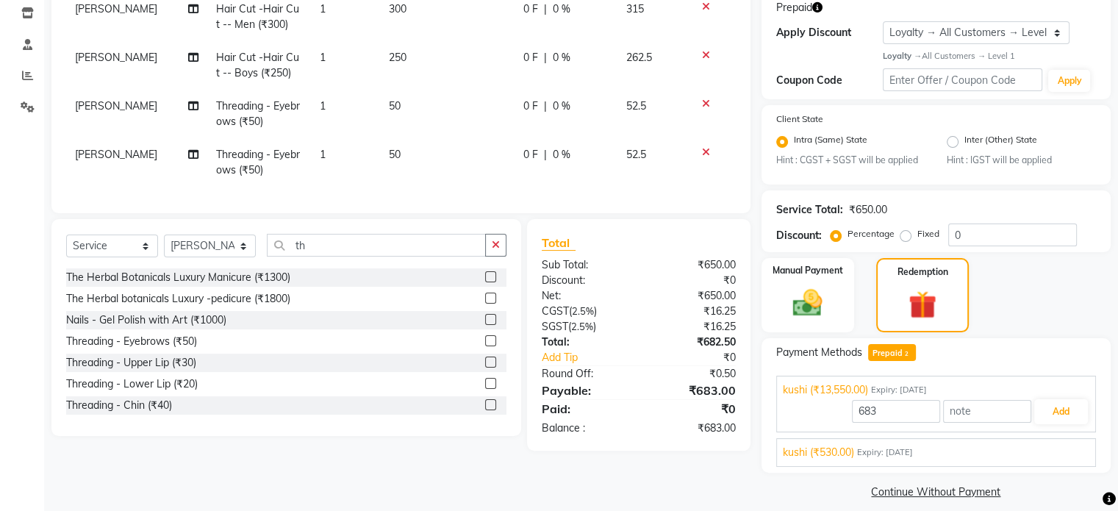
scroll to position [265, 0]
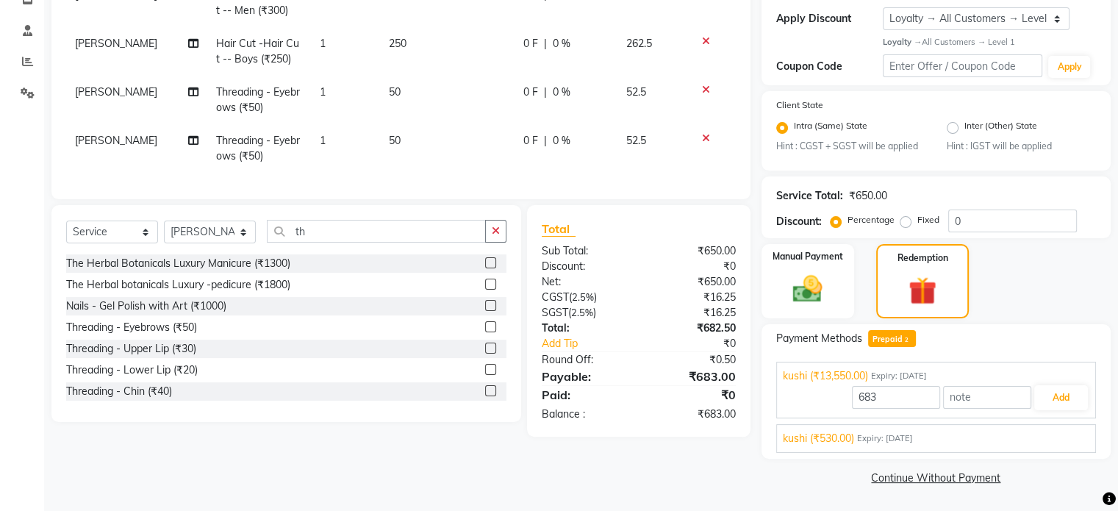
click at [835, 447] on div "kushi (₹530.00) Expiry: 03-11-2026 530 Add" at bounding box center [936, 438] width 320 height 29
click at [835, 443] on span "kushi (₹530.00)" at bounding box center [818, 438] width 71 height 15
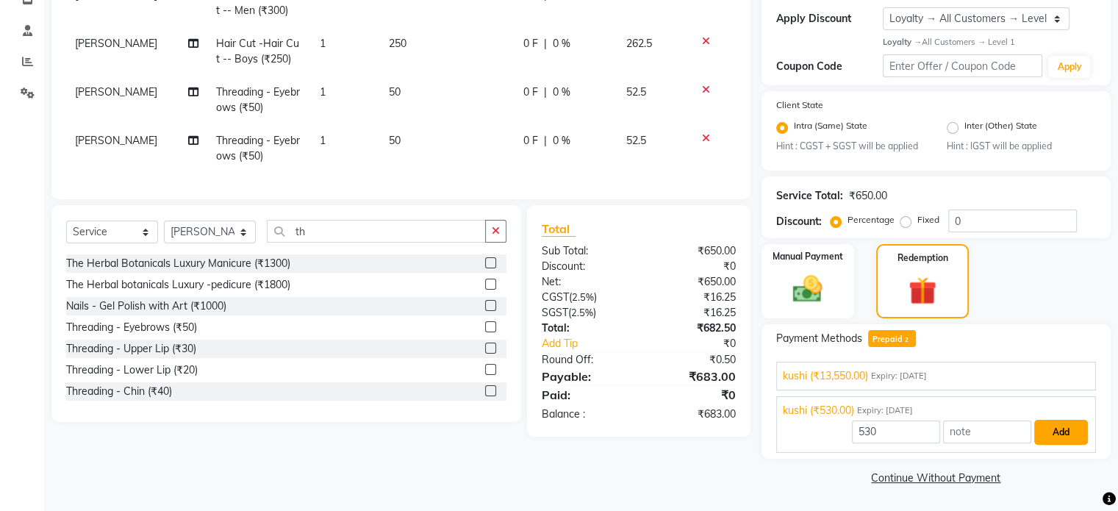
click at [1048, 428] on button "Add" at bounding box center [1061, 432] width 54 height 25
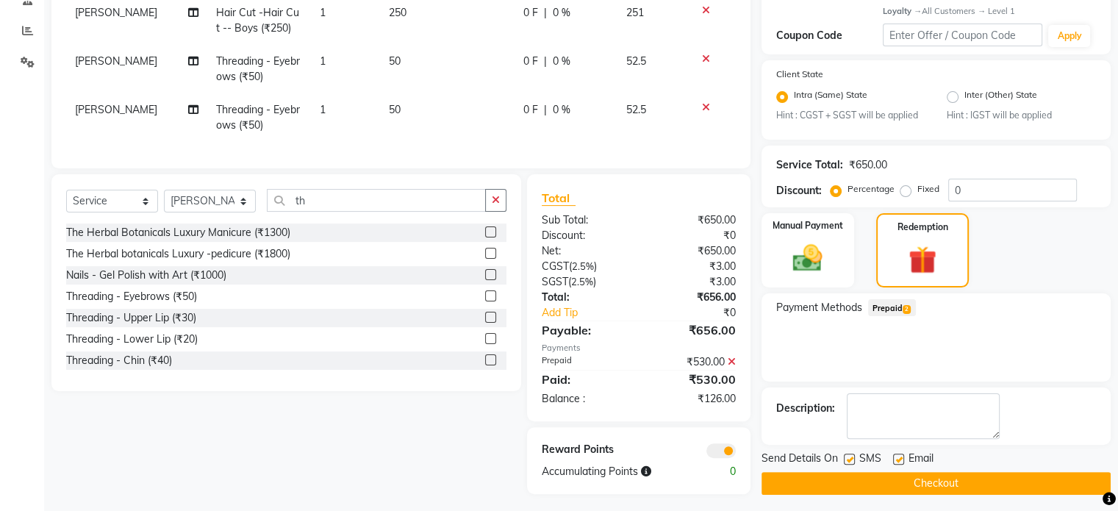
scroll to position [312, 0]
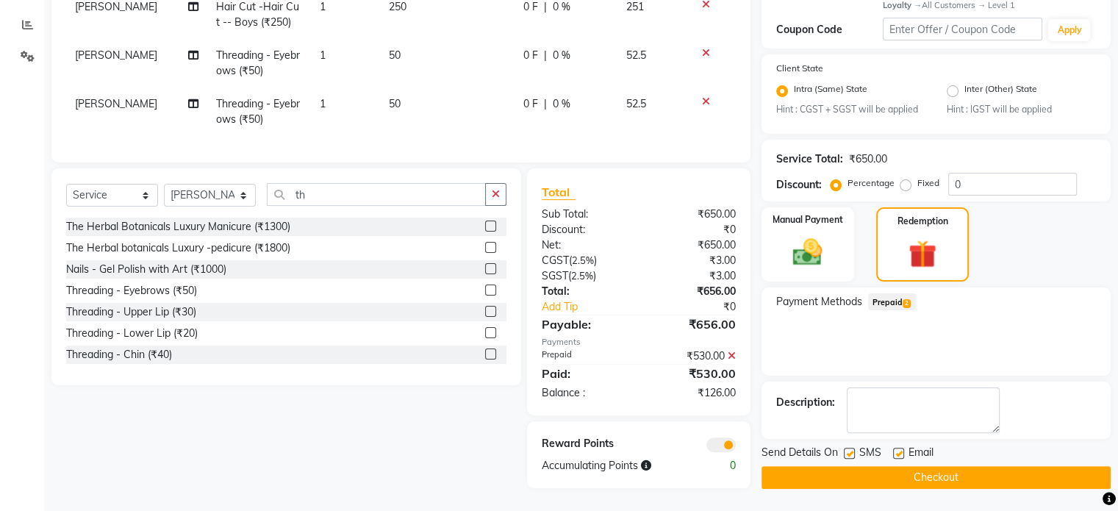
click at [894, 293] on span "Prepaid 2" at bounding box center [892, 301] width 48 height 17
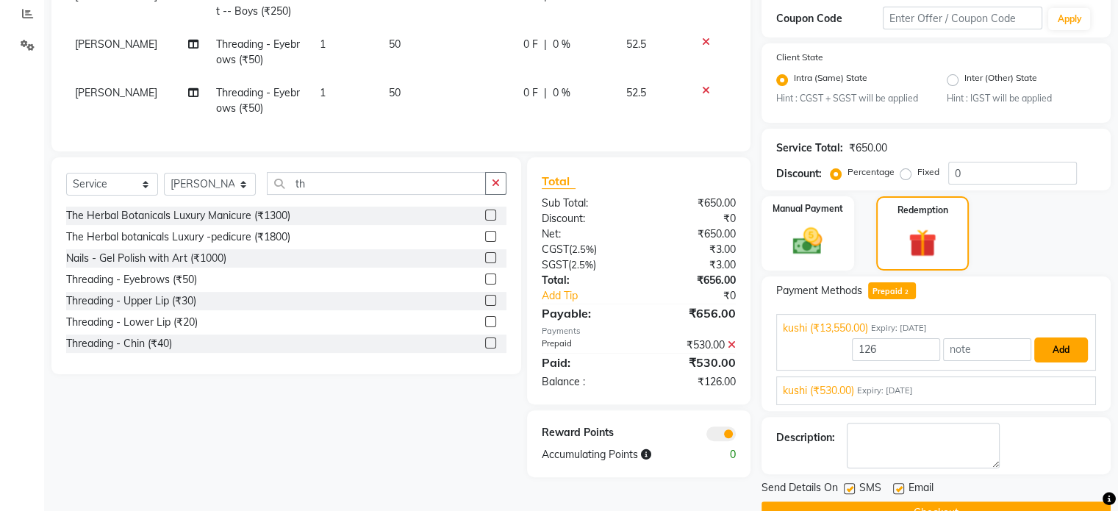
click at [1041, 355] on button "Add" at bounding box center [1061, 349] width 54 height 25
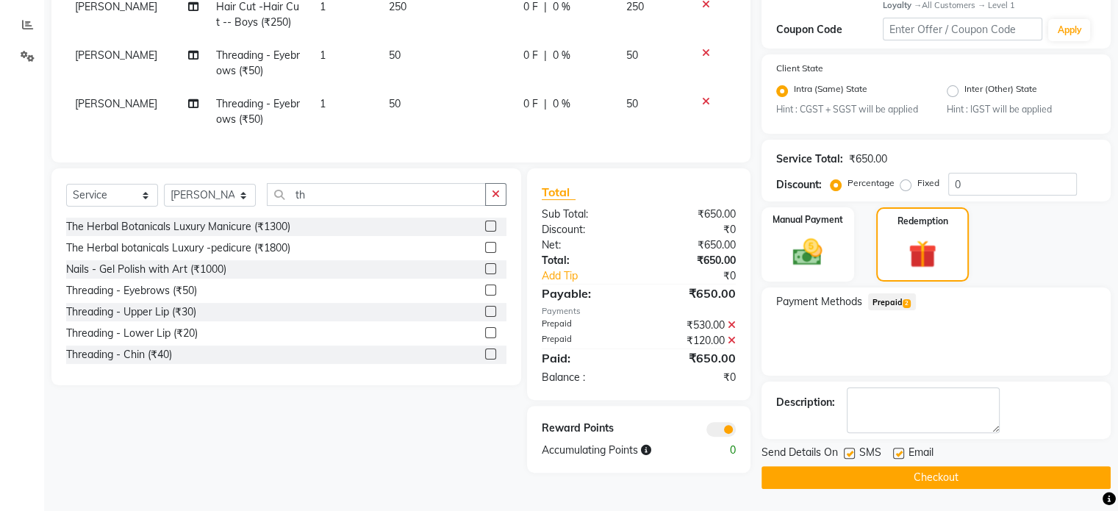
click at [912, 478] on button "Checkout" at bounding box center [935, 477] width 349 height 23
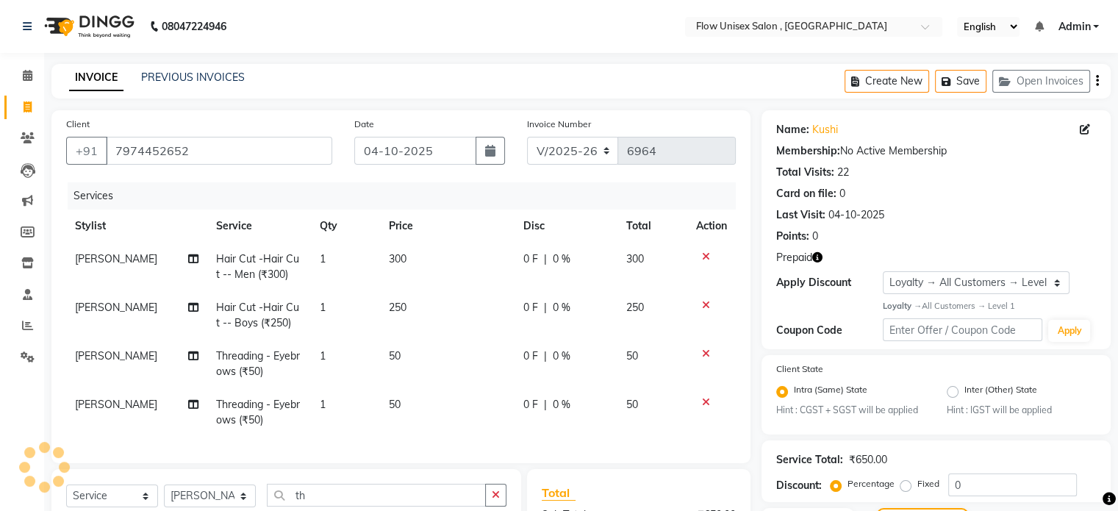
scroll to position [0, 0]
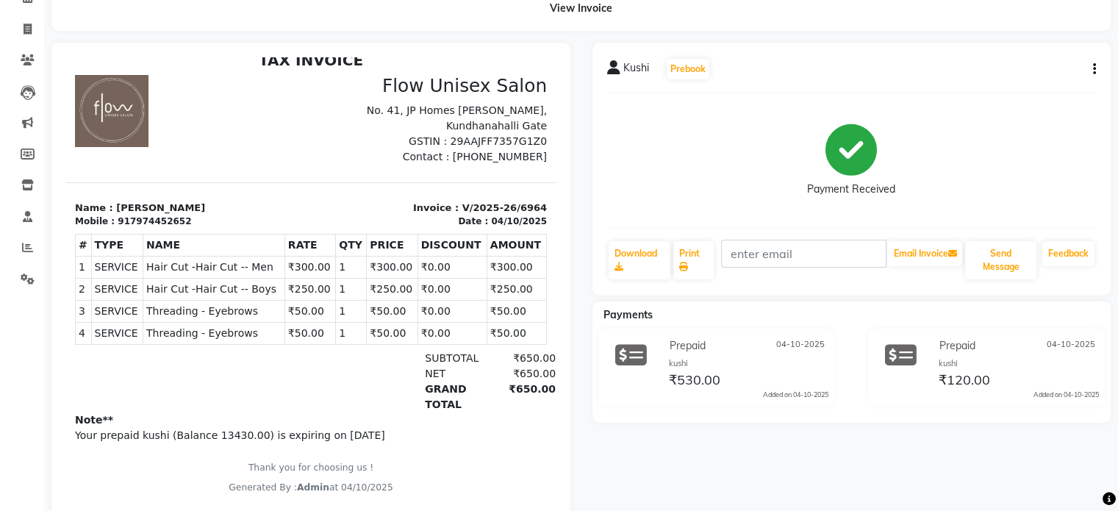
scroll to position [43, 0]
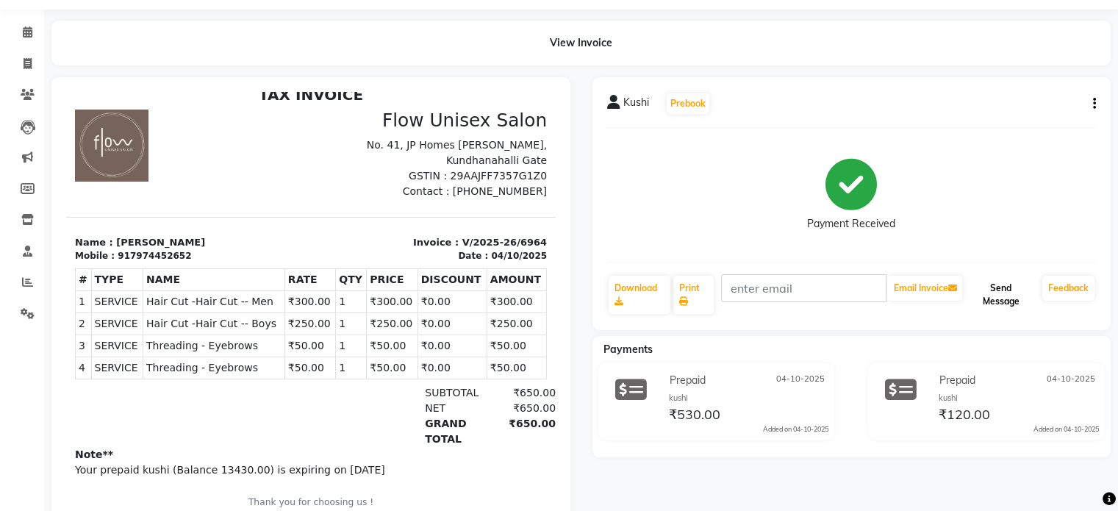
click at [987, 296] on button "Send Message" at bounding box center [1000, 295] width 71 height 38
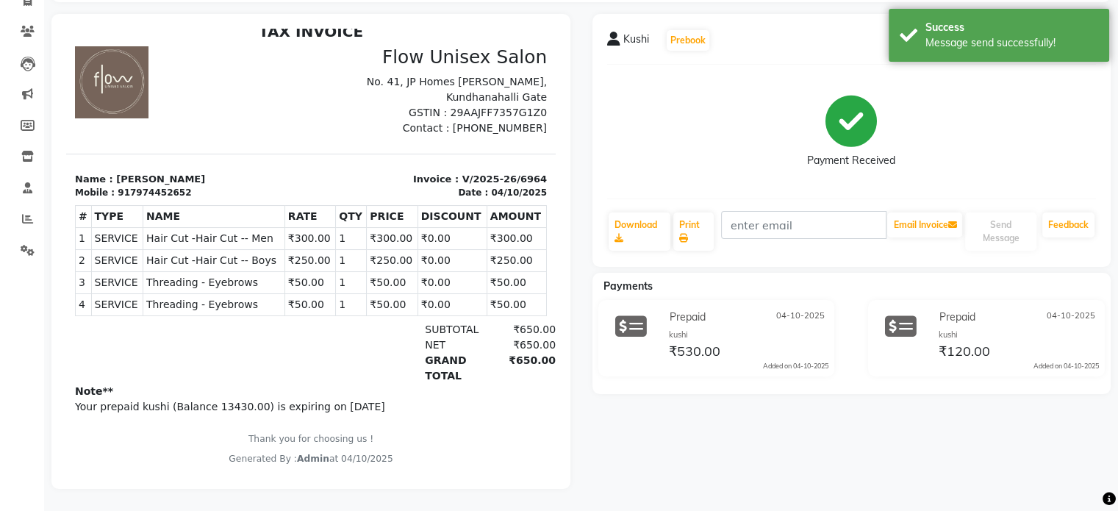
scroll to position [117, 0]
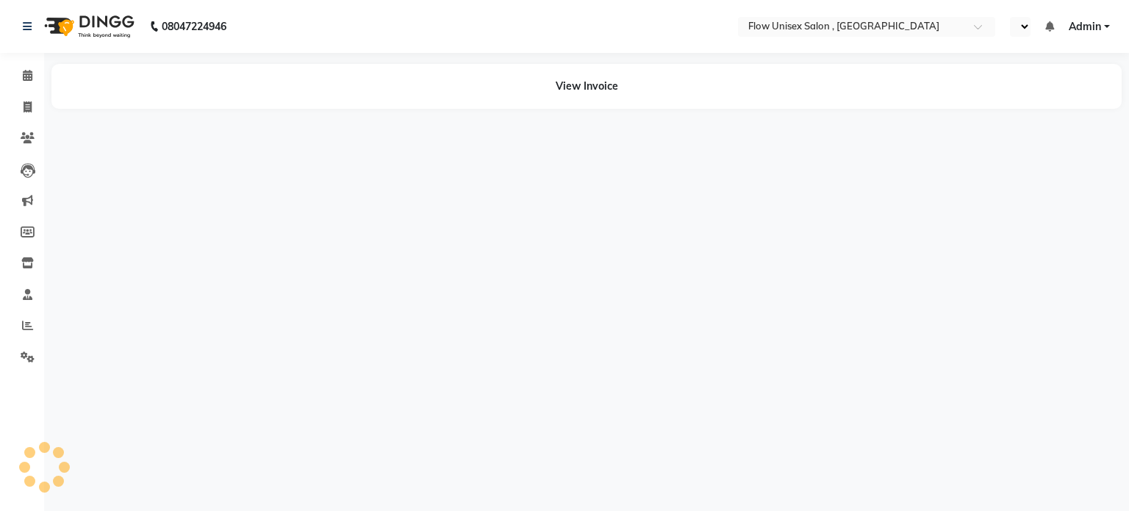
select select "en"
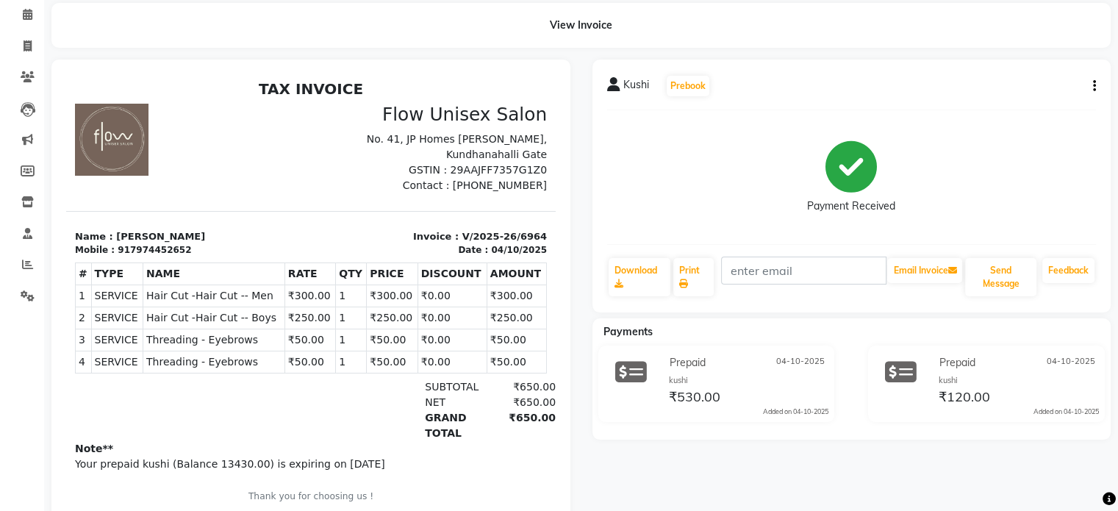
scroll to position [117, 0]
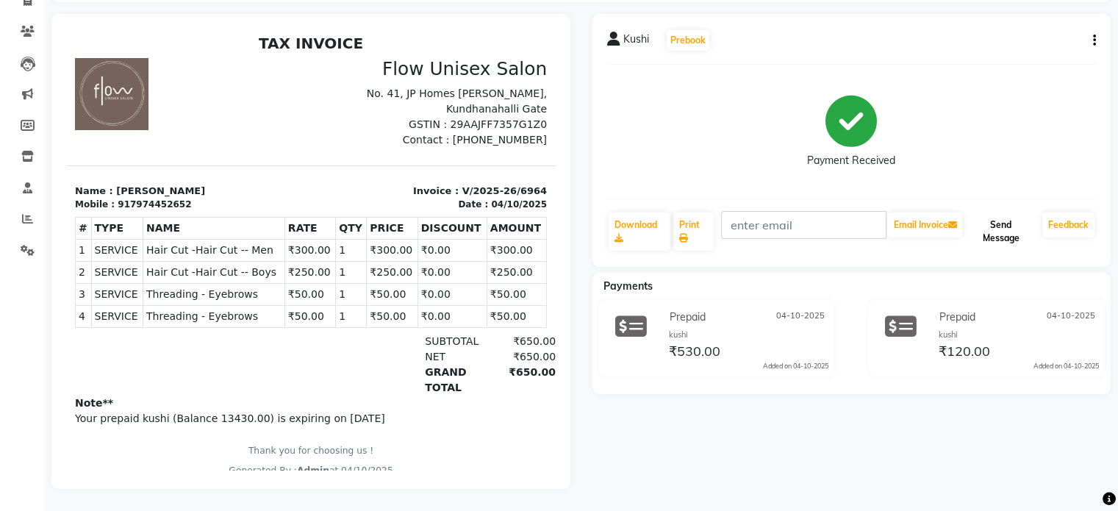
click at [995, 222] on button "Send Message" at bounding box center [1000, 231] width 71 height 38
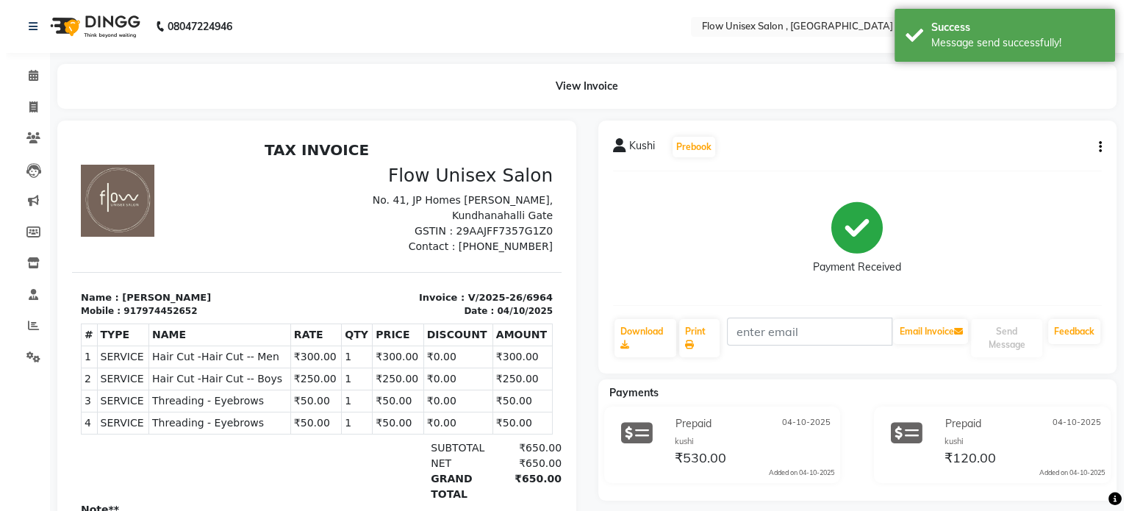
scroll to position [0, 0]
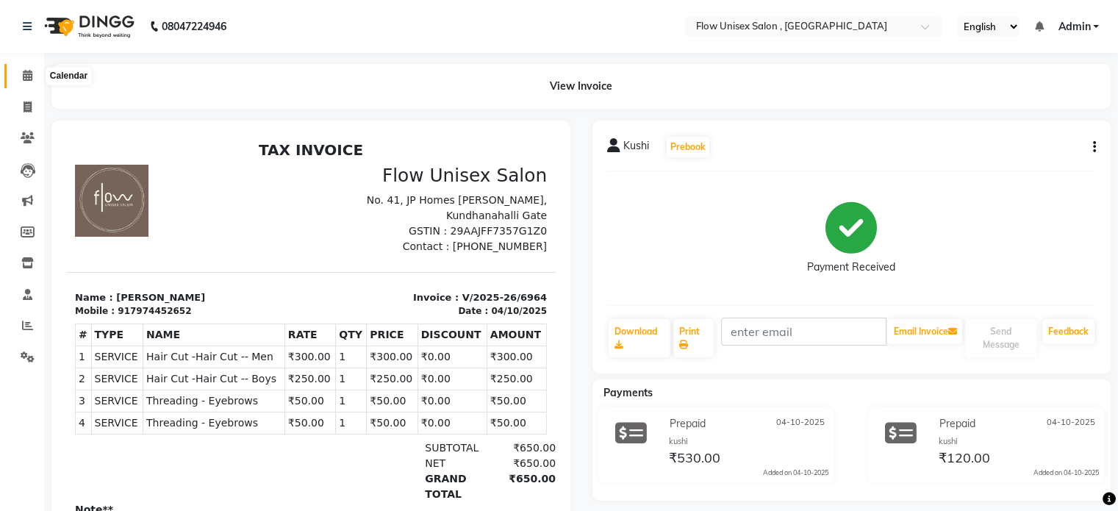
click at [16, 78] on span at bounding box center [28, 76] width 26 height 17
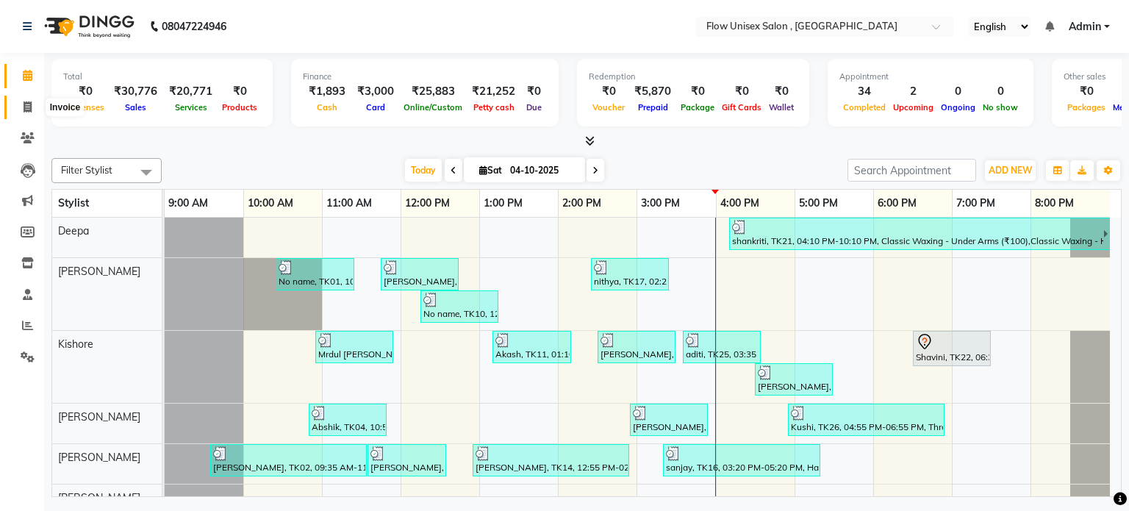
click at [18, 107] on span at bounding box center [28, 107] width 26 height 17
select select "service"
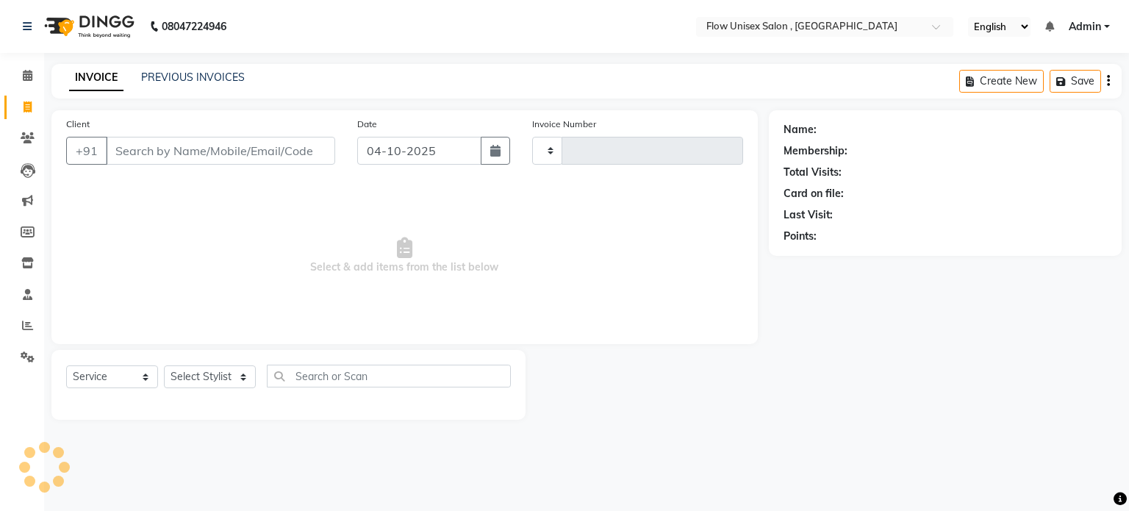
type input "6965"
select select "5875"
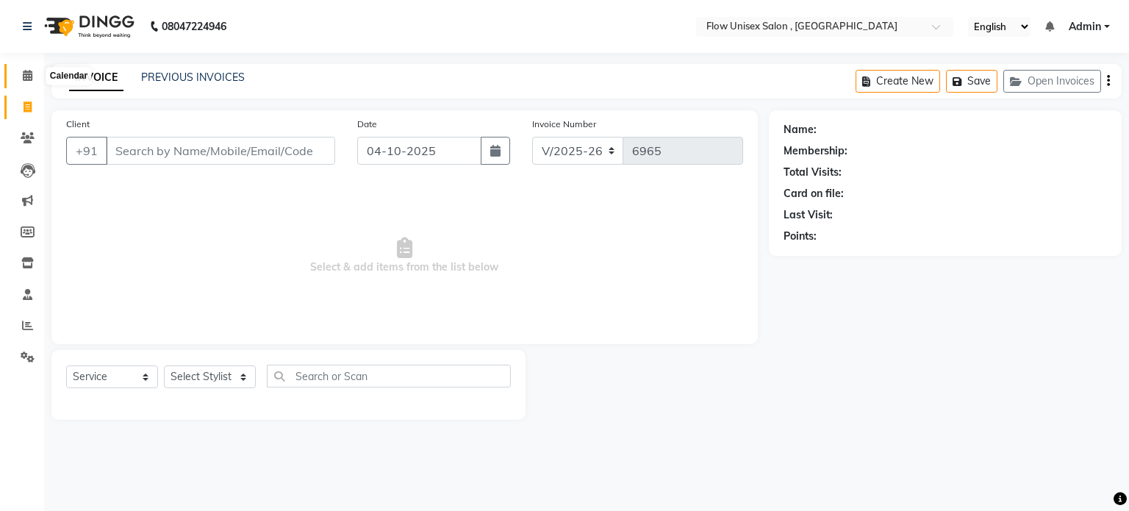
click at [24, 79] on icon at bounding box center [28, 75] width 10 height 11
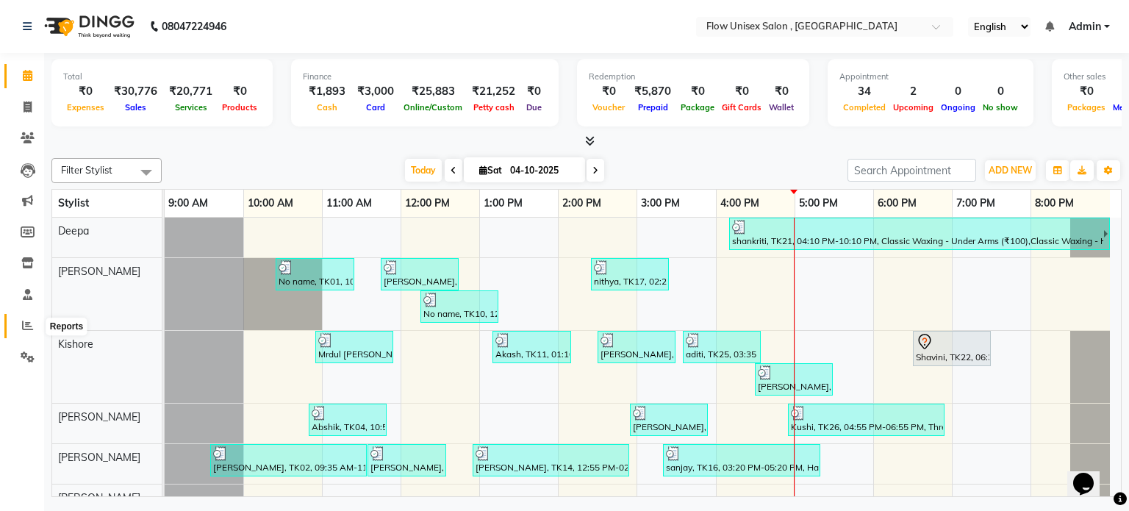
click at [29, 331] on span at bounding box center [28, 325] width 26 height 17
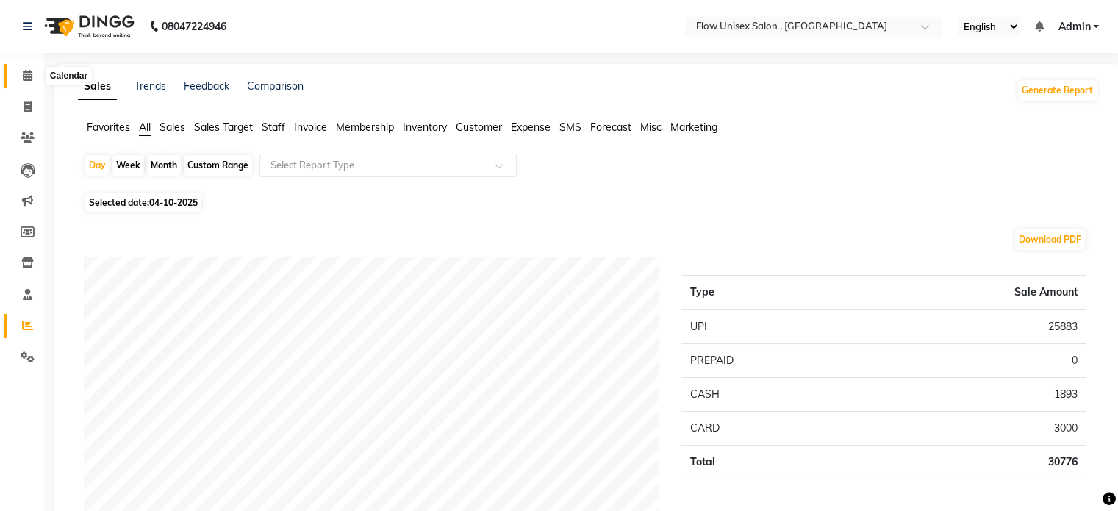
click at [37, 79] on span at bounding box center [28, 76] width 26 height 17
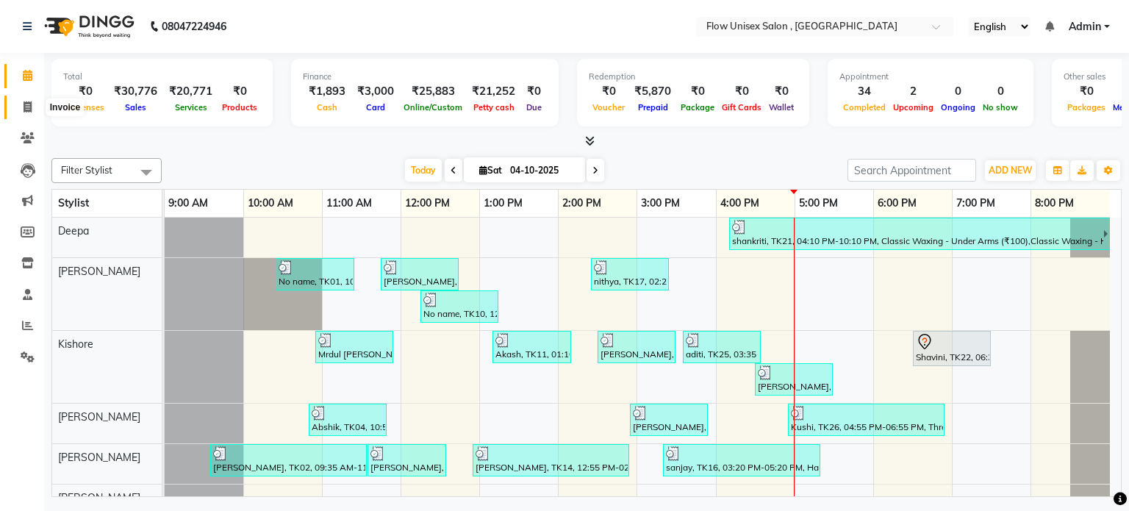
click at [15, 112] on span at bounding box center [28, 107] width 26 height 17
select select "service"
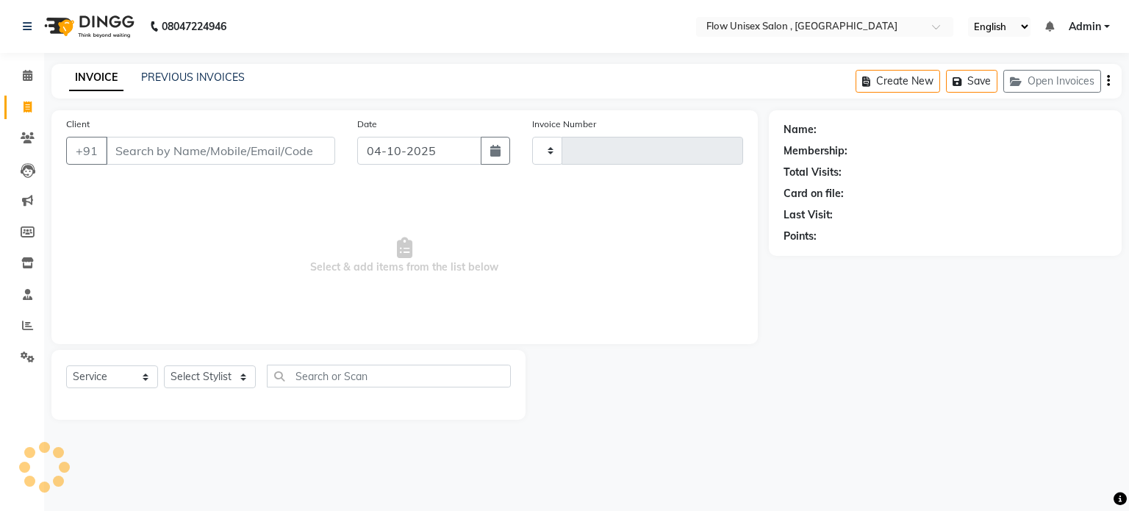
type input "6965"
select select "5875"
click at [220, 371] on select "Select Stylist arman Deepa emlen jaseem Kishore Manjila monika debbarma Mustafa…" at bounding box center [210, 376] width 92 height 23
click at [273, 247] on span "Select & add items from the list below" at bounding box center [404, 255] width 677 height 147
click at [254, 384] on select "Select Stylist arman Deepa emlen jaseem Kishore Manjila monika debbarma Mustafa…" at bounding box center [210, 376] width 92 height 23
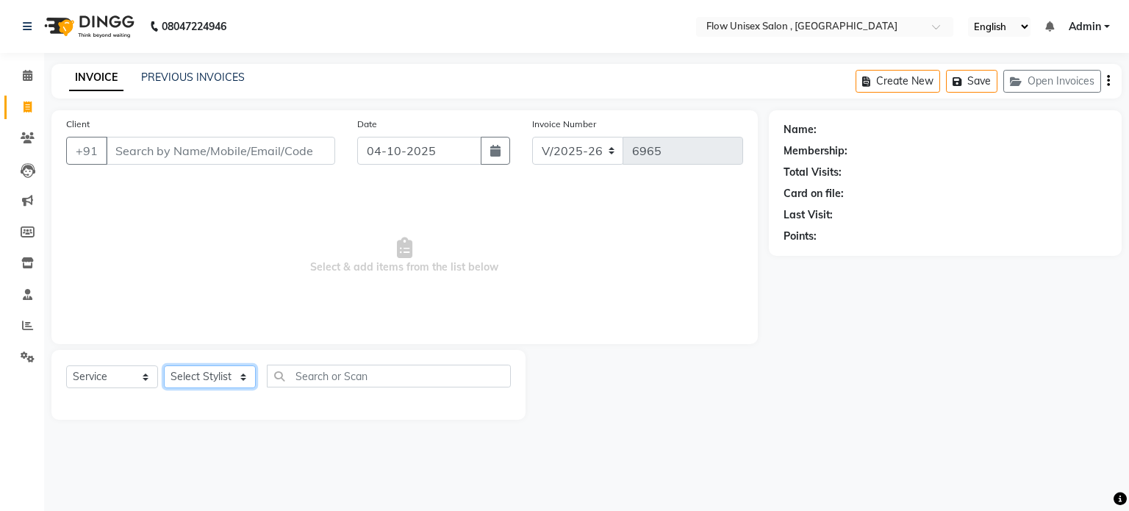
select select "62210"
click at [164, 366] on select "Select Stylist arman Deepa emlen jaseem Kishore Manjila monika debbarma Mustafa…" at bounding box center [210, 376] width 92 height 23
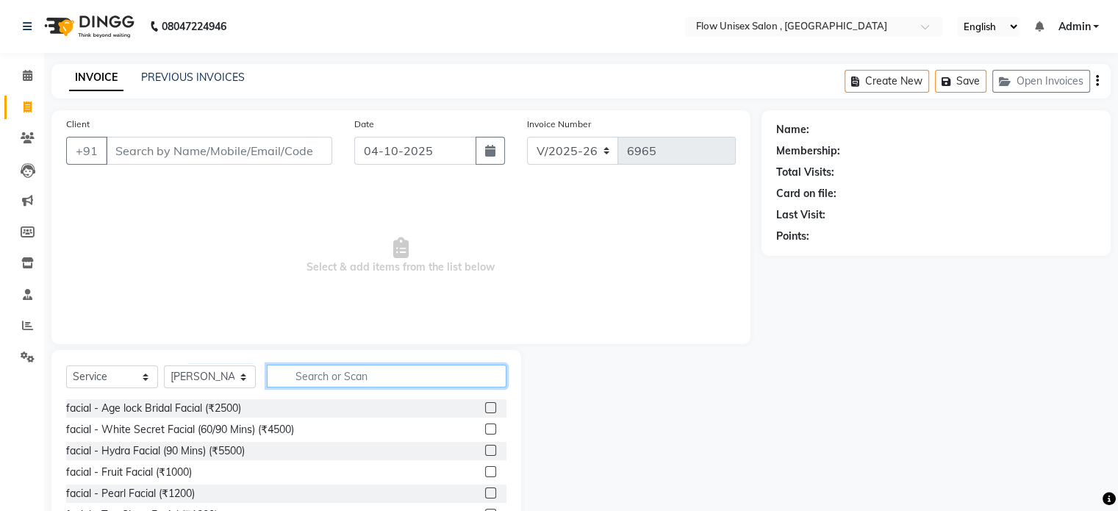
click at [382, 381] on input "text" at bounding box center [387, 375] width 240 height 23
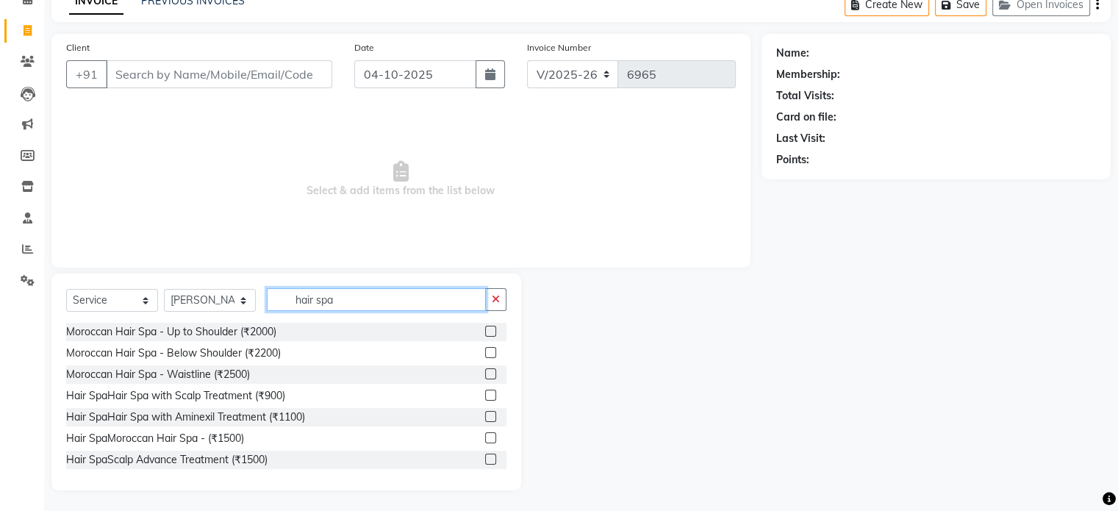
scroll to position [78, 0]
type input "hair spa"
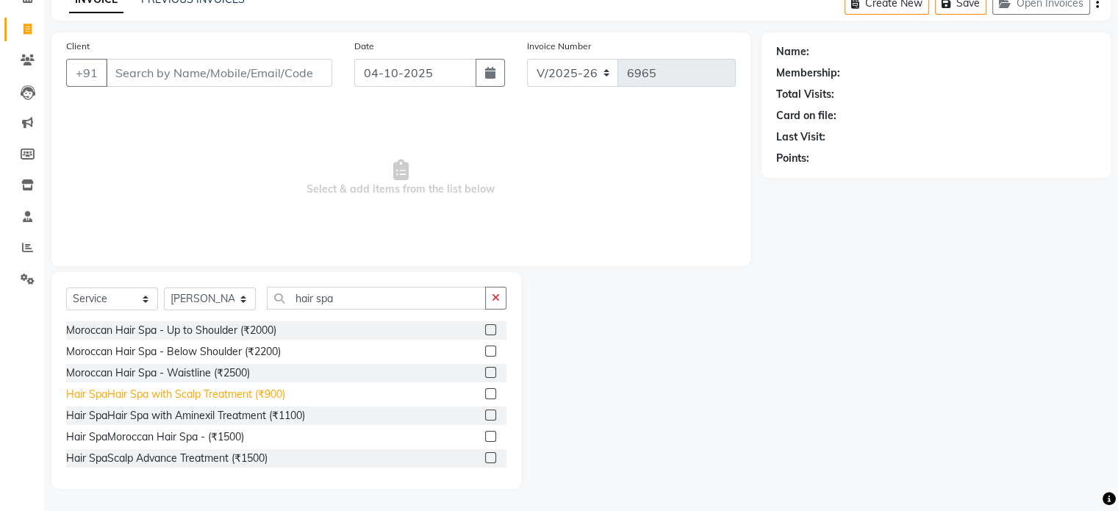
click at [259, 393] on div "Hair SpaHair Spa with Scalp Treatment (₹900)" at bounding box center [175, 394] width 219 height 15
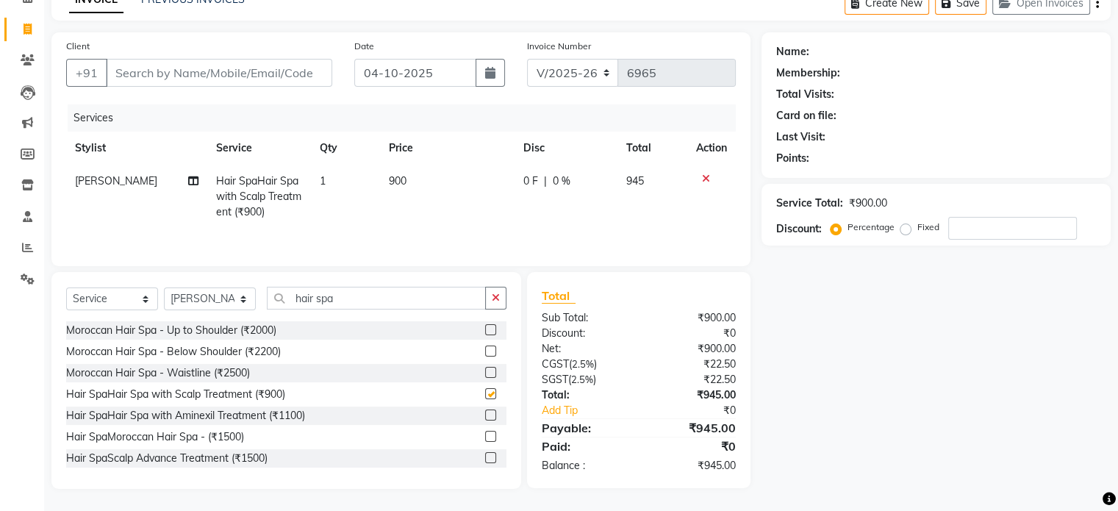
checkbox input "false"
click at [403, 213] on td "900" at bounding box center [447, 197] width 134 height 64
select select "62210"
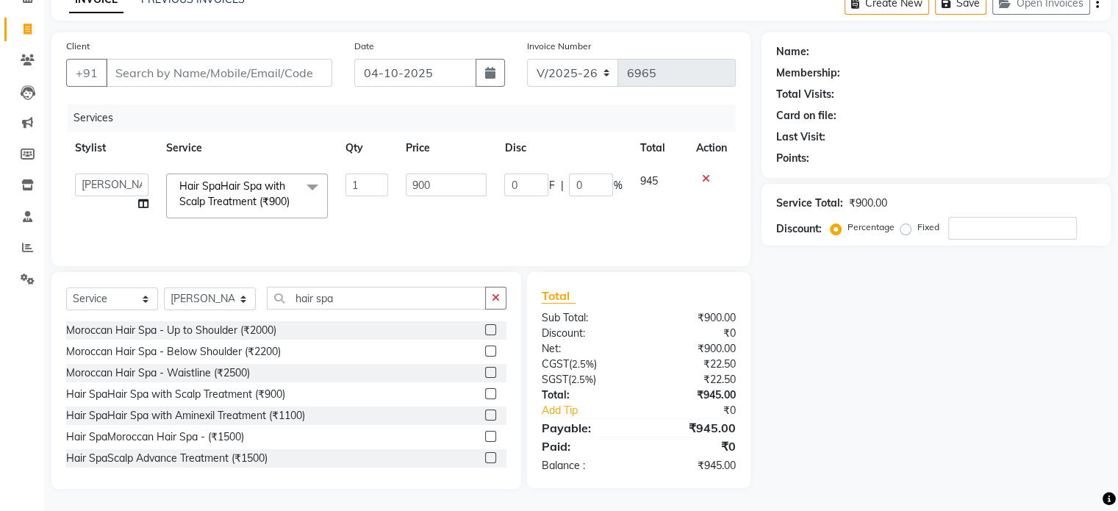
click at [435, 199] on td "900" at bounding box center [446, 196] width 98 height 62
click at [444, 193] on input "900" at bounding box center [446, 184] width 81 height 23
type input "9"
type input "1800"
click at [471, 226] on td "1800" at bounding box center [446, 196] width 98 height 62
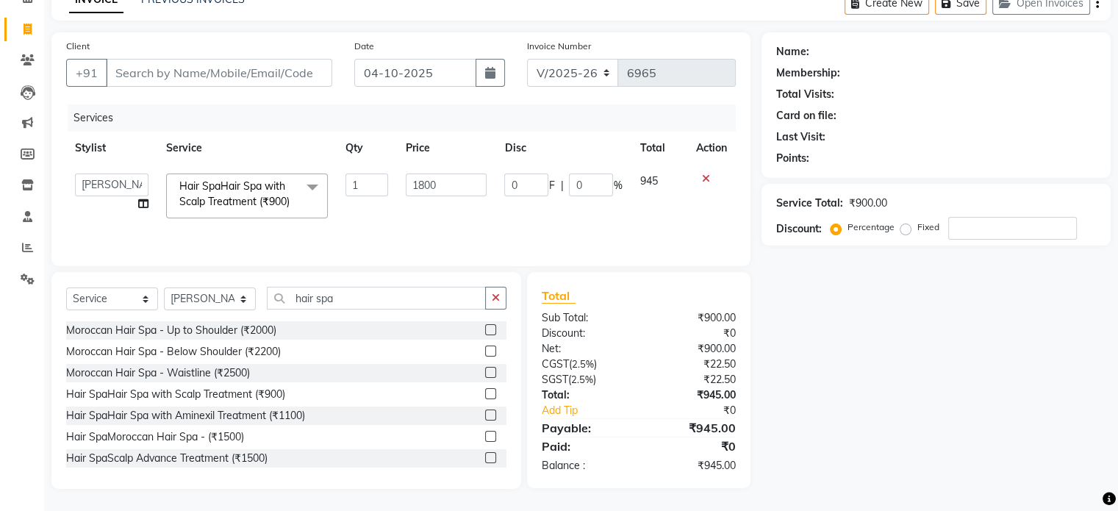
select select "62210"
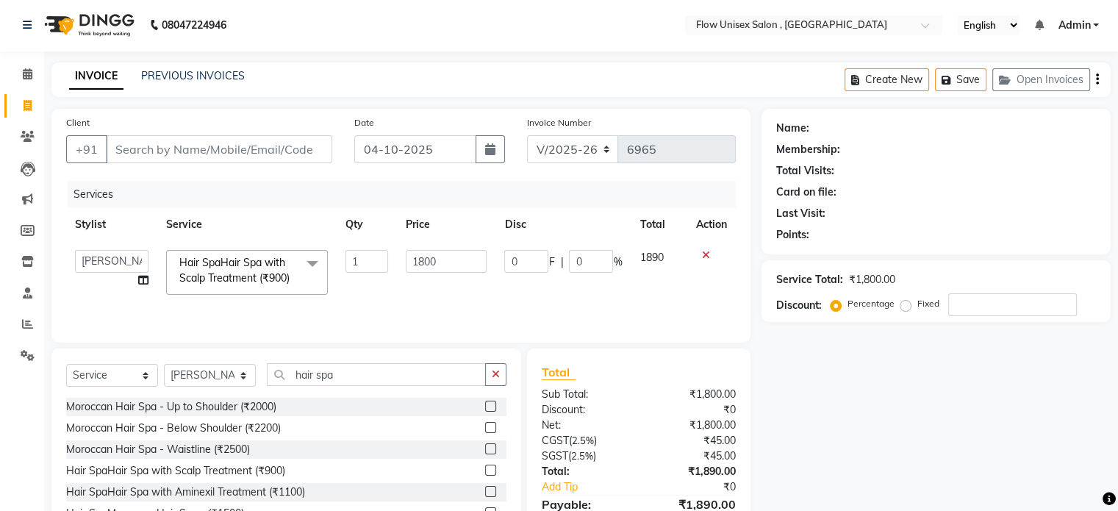
scroll to position [0, 0]
click at [249, 154] on input "Client" at bounding box center [219, 151] width 226 height 28
type input "9"
type input "0"
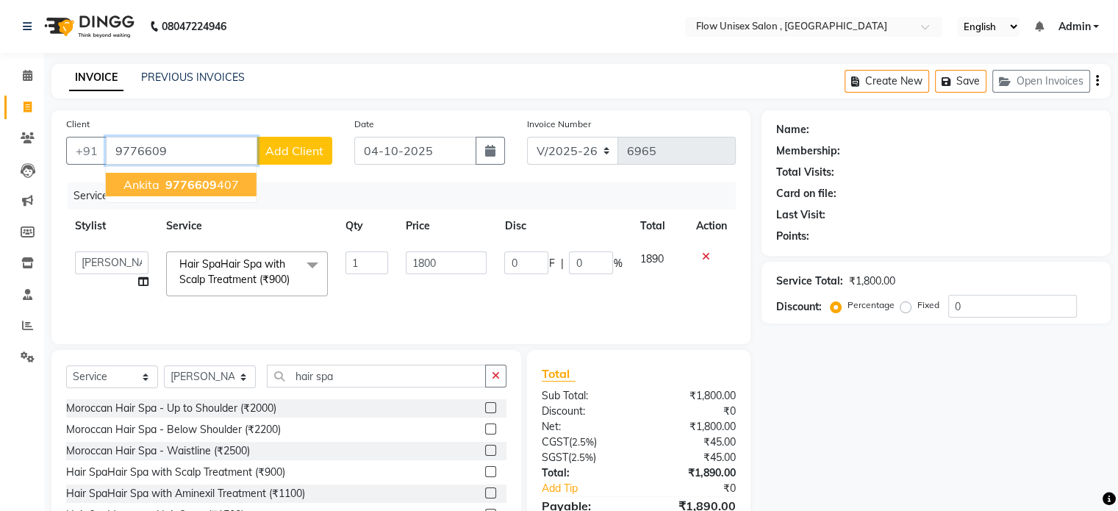
click at [179, 179] on span "9776609" at bounding box center [190, 184] width 51 height 15
type input "9776609407"
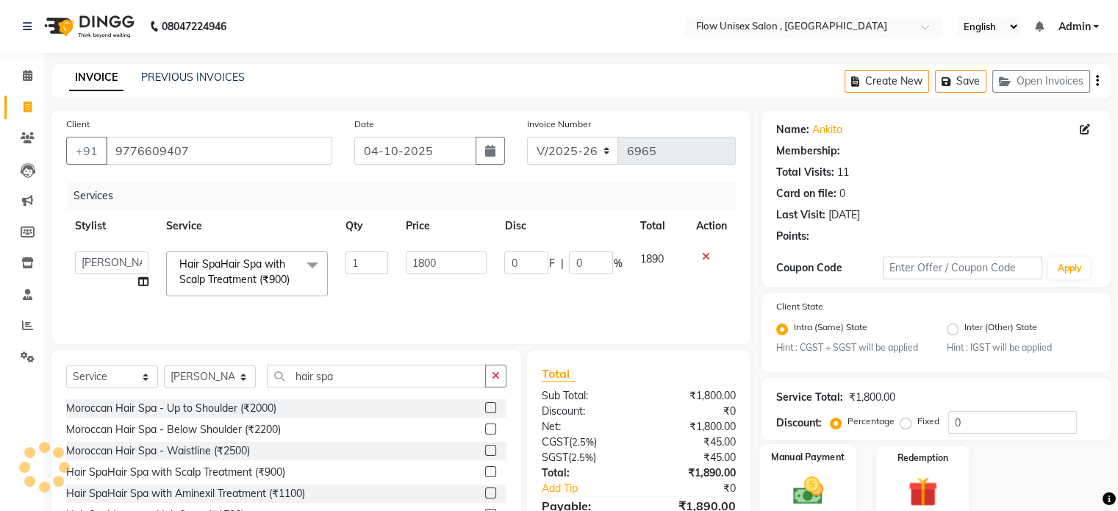
select select "1: Object"
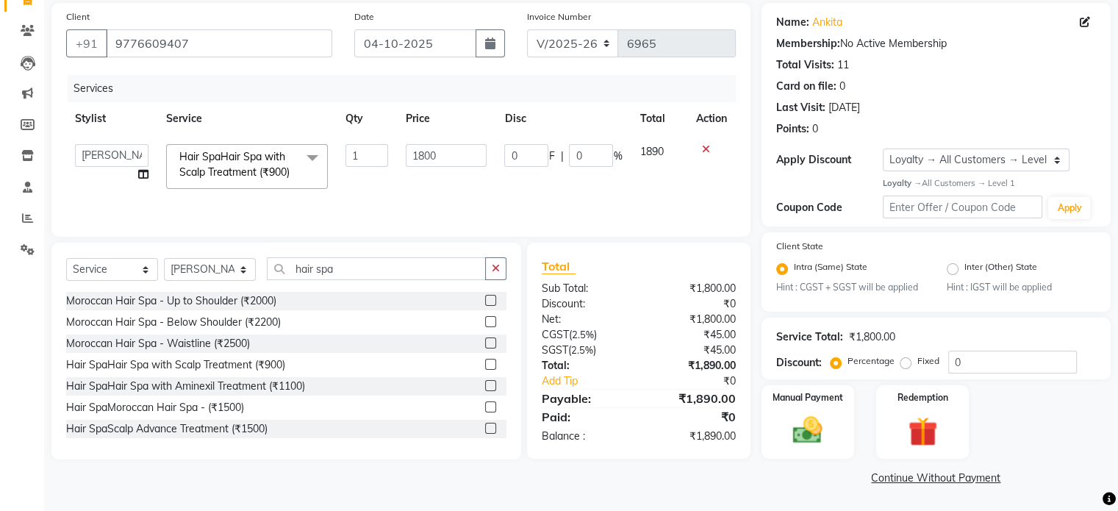
scroll to position [109, 0]
click at [788, 432] on img at bounding box center [807, 430] width 49 height 35
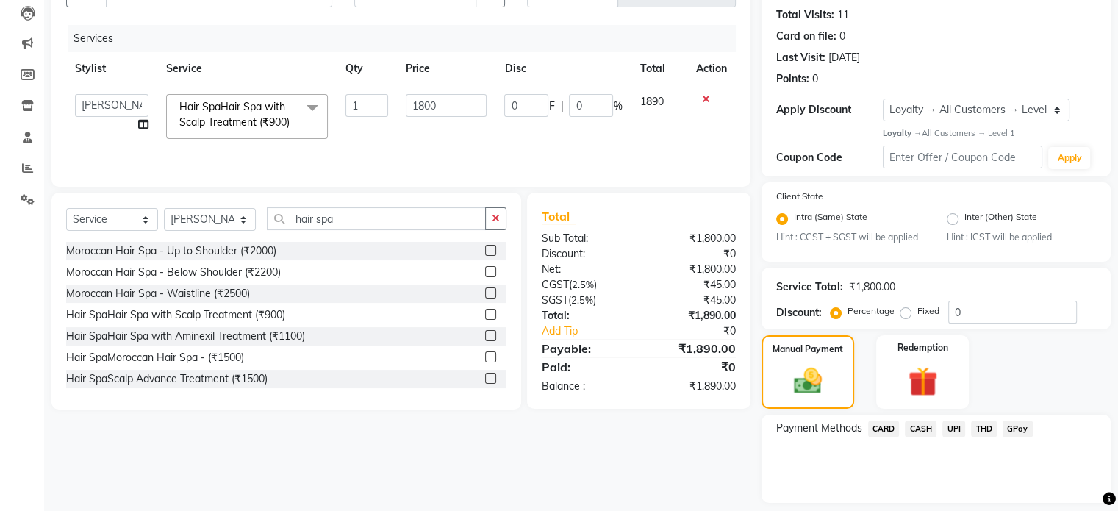
scroll to position [203, 0]
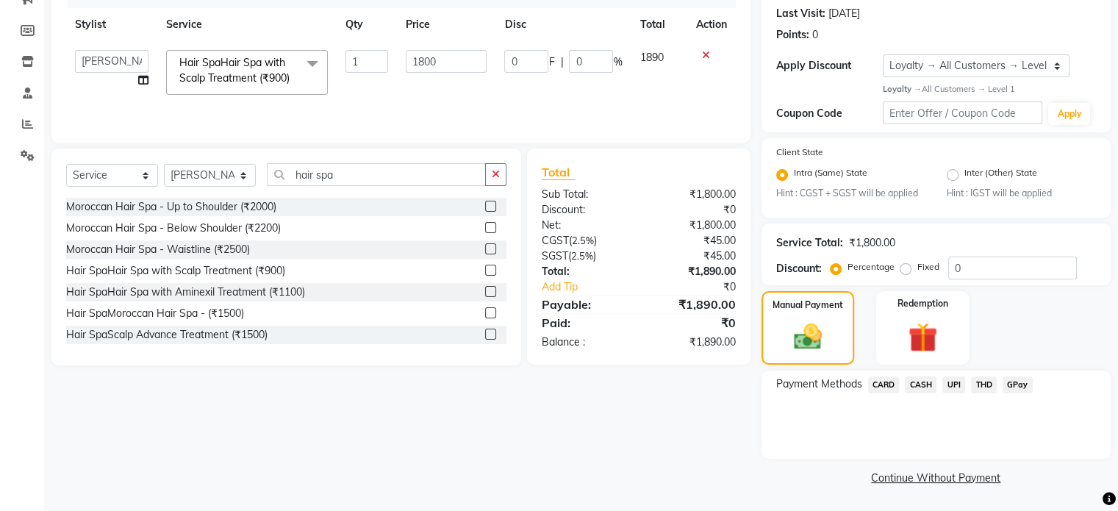
click at [952, 384] on span "UPI" at bounding box center [953, 384] width 23 height 17
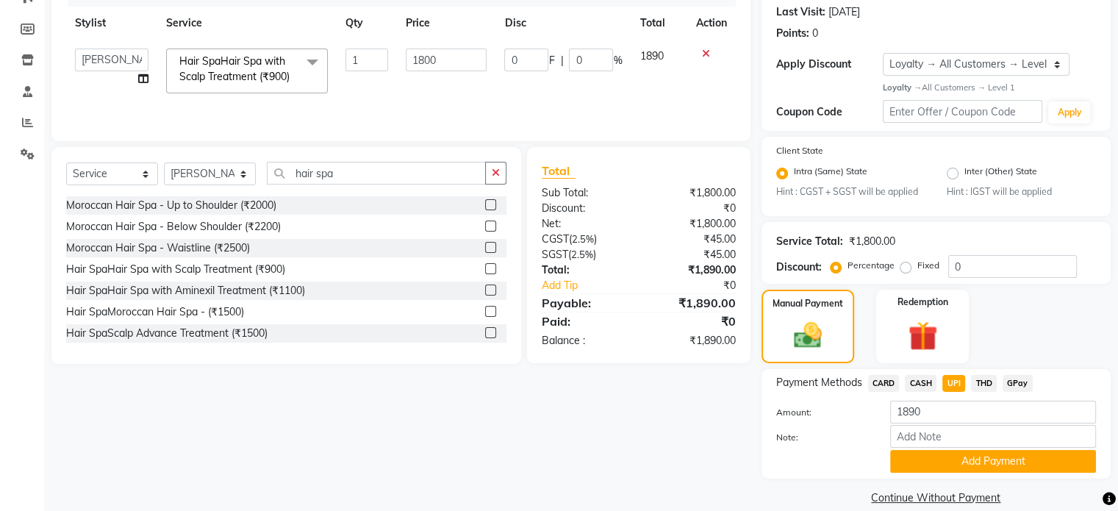
drag, startPoint x: 902, startPoint y: 459, endPoint x: 849, endPoint y: 441, distance: 55.3
click at [902, 459] on button "Add Payment" at bounding box center [993, 461] width 206 height 23
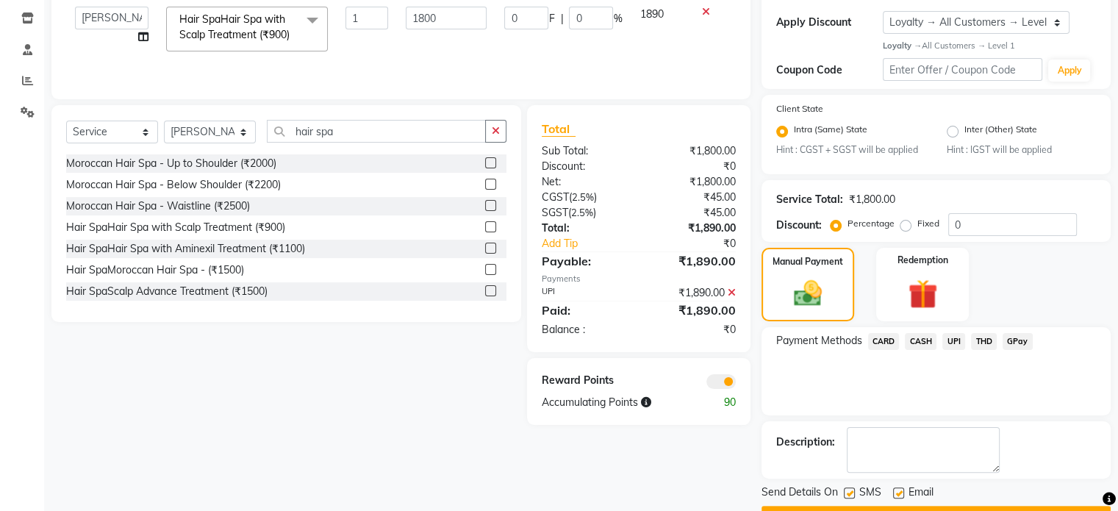
scroll to position [285, 0]
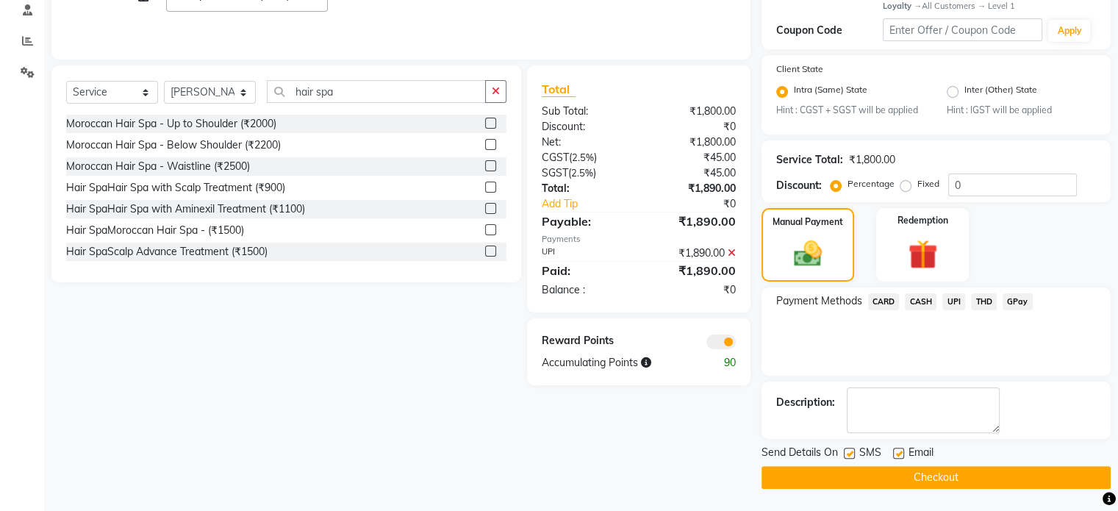
click at [714, 346] on span at bounding box center [720, 341] width 29 height 15
click at [736, 344] on input "checkbox" at bounding box center [736, 344] width 0 height 0
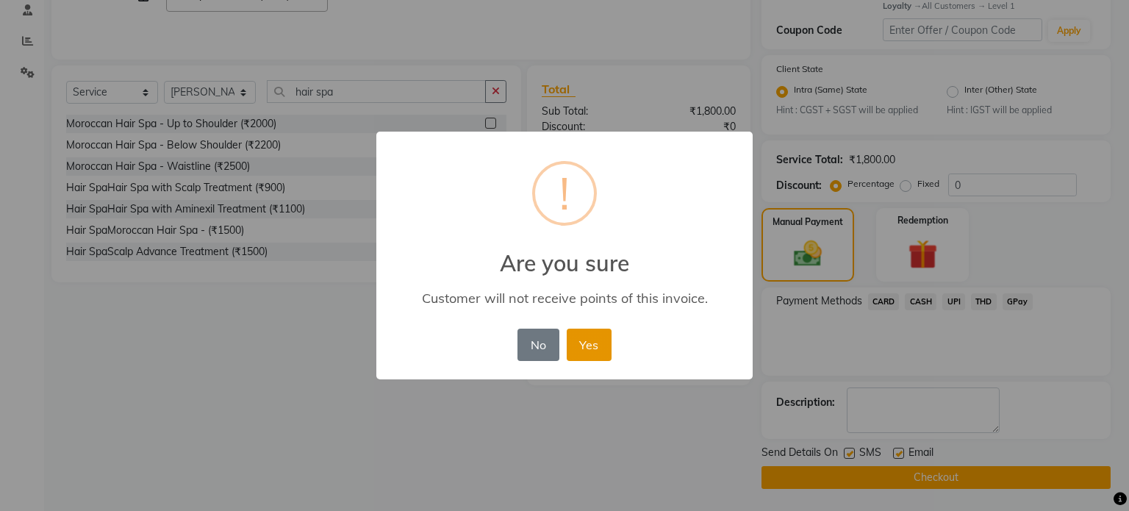
click at [592, 343] on button "Yes" at bounding box center [589, 344] width 45 height 32
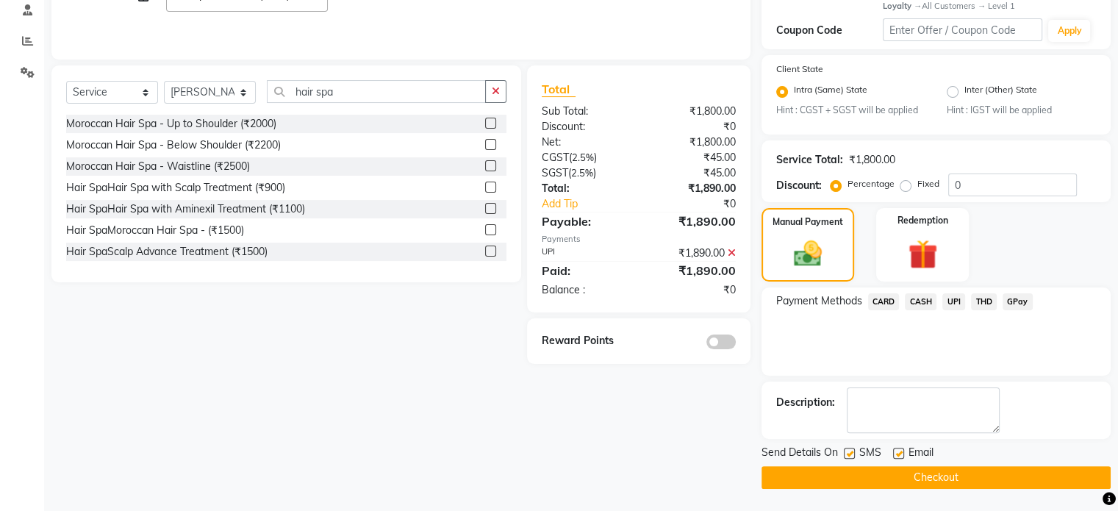
click at [830, 467] on button "Checkout" at bounding box center [935, 477] width 349 height 23
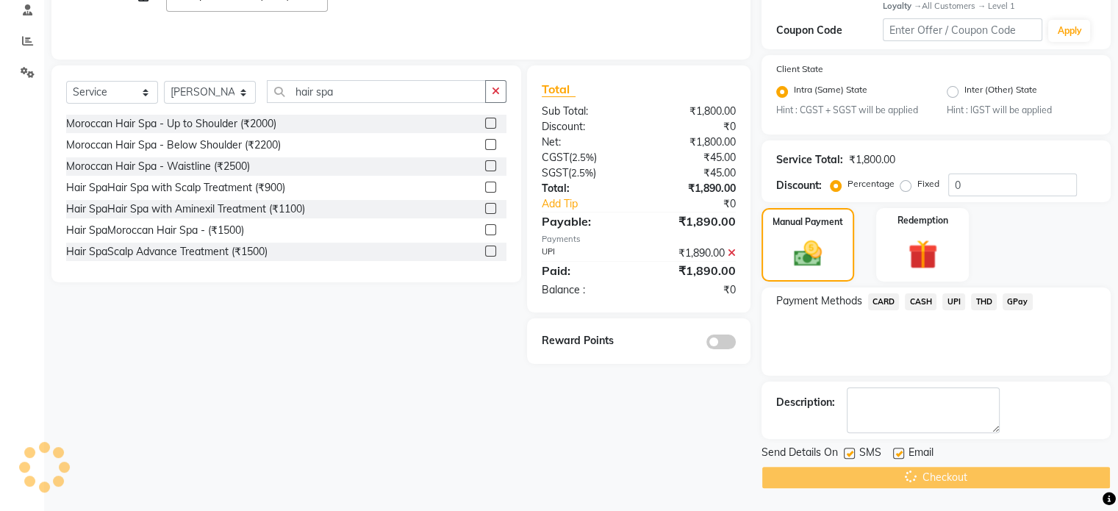
scroll to position [123, 0]
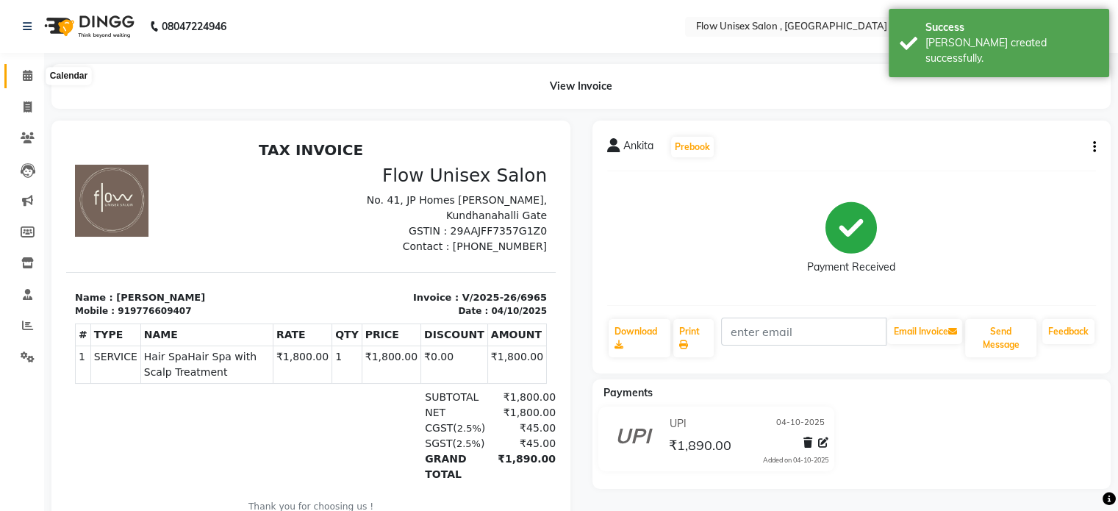
click at [24, 78] on icon at bounding box center [28, 75] width 10 height 11
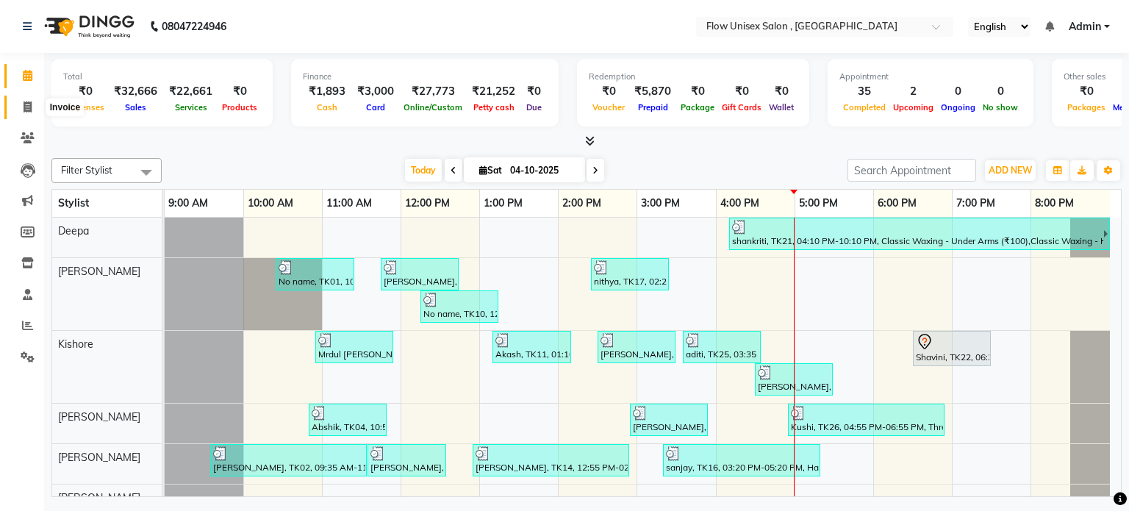
click at [18, 108] on span at bounding box center [28, 107] width 26 height 17
select select "5875"
select select "service"
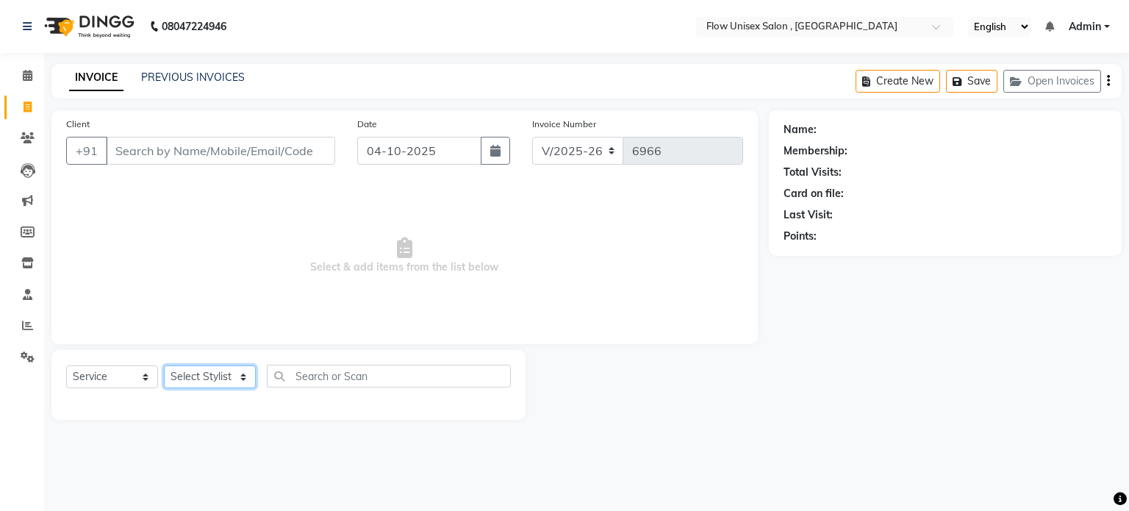
click at [220, 384] on select "Select Stylist arman Deepa emlen jaseem Kishore Manjila monika debbarma Mustafa…" at bounding box center [210, 376] width 92 height 23
select select "63500"
click at [164, 366] on select "Select Stylist arman Deepa emlen jaseem Kishore Manjila monika debbarma Mustafa…" at bounding box center [210, 376] width 92 height 23
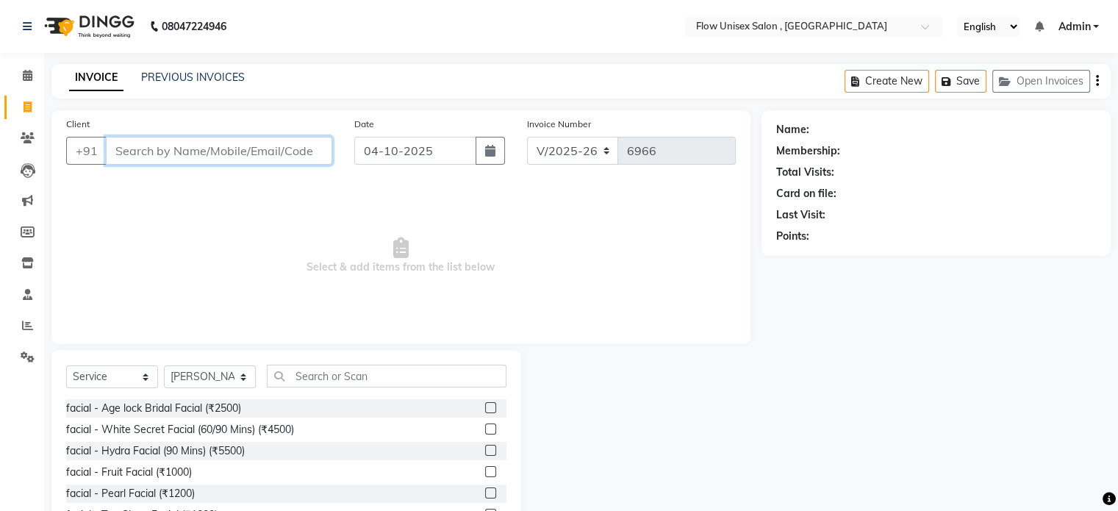
click at [234, 155] on input "Client" at bounding box center [219, 151] width 226 height 28
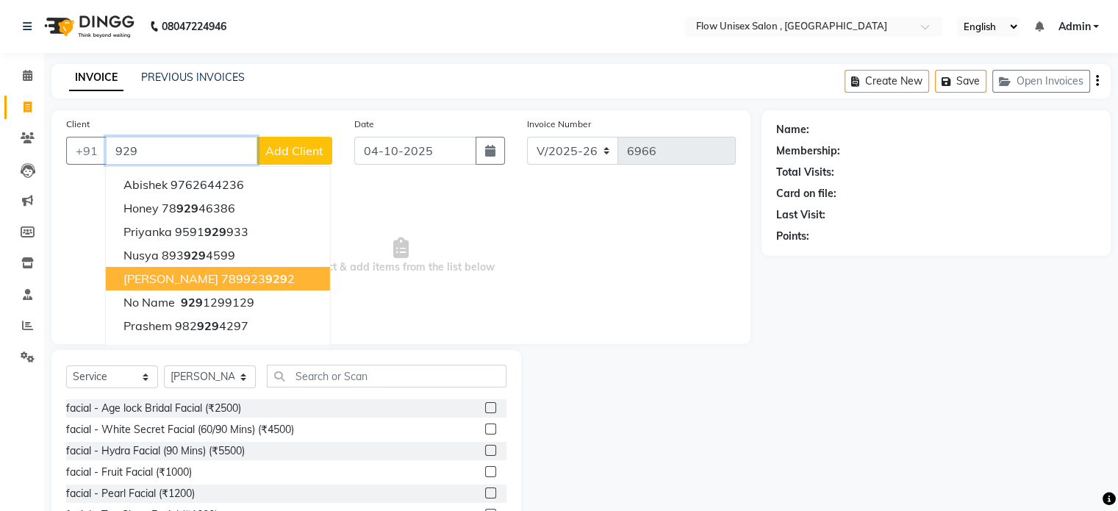
click at [231, 284] on ngb-highlight "789923 929 2" at bounding box center [257, 278] width 73 height 15
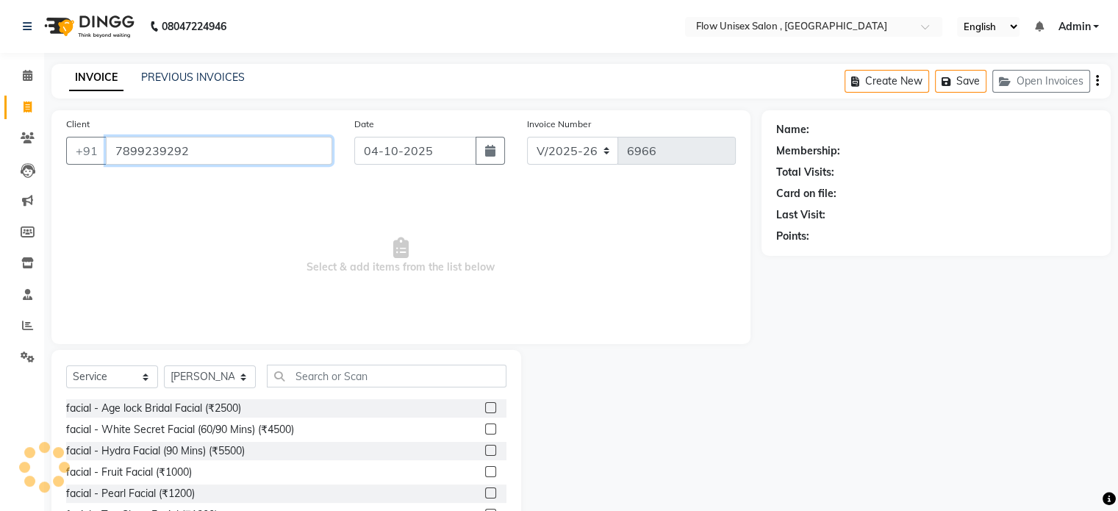
type input "7899239292"
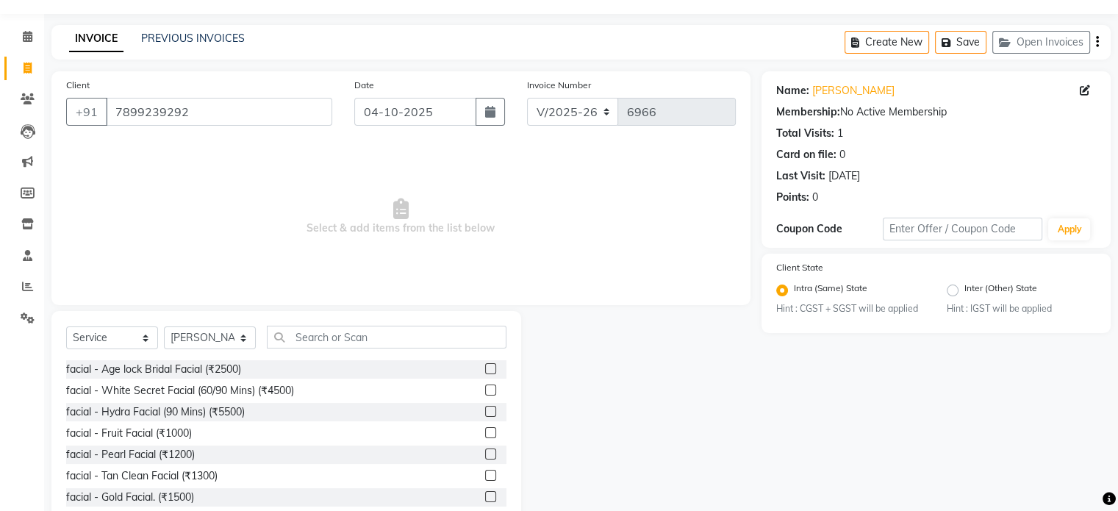
scroll to position [78, 0]
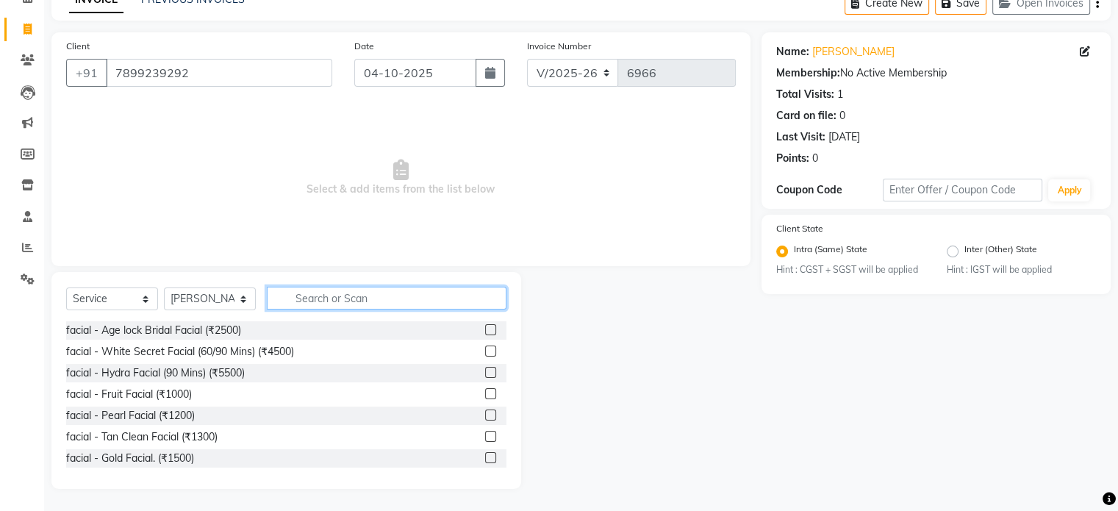
click at [359, 300] on input "text" at bounding box center [387, 298] width 240 height 23
type input "h"
type input "th"
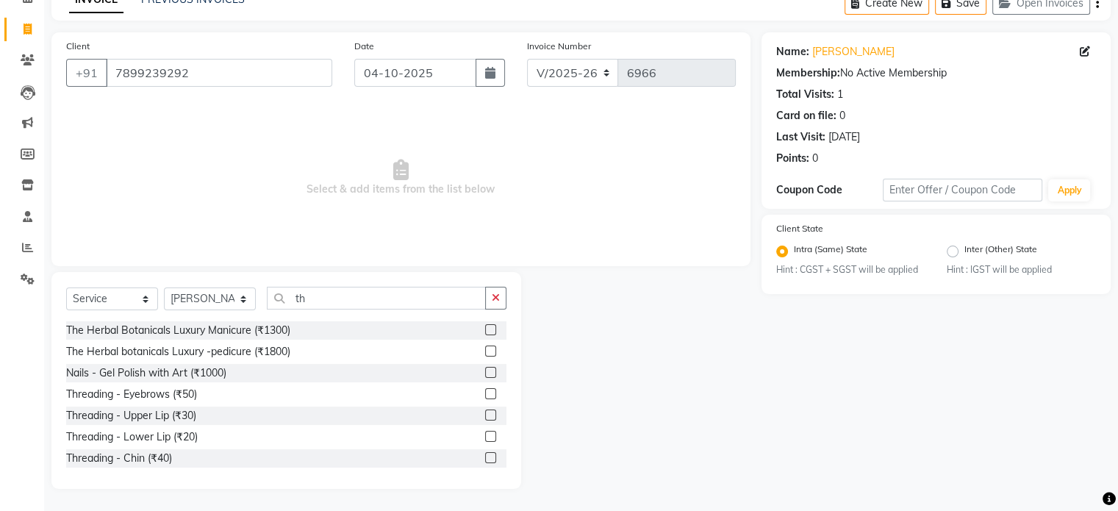
click at [200, 392] on div "Threading - Eyebrows (₹50)" at bounding box center [286, 394] width 440 height 18
click at [152, 395] on div "Threading - Eyebrows (₹50)" at bounding box center [131, 394] width 131 height 15
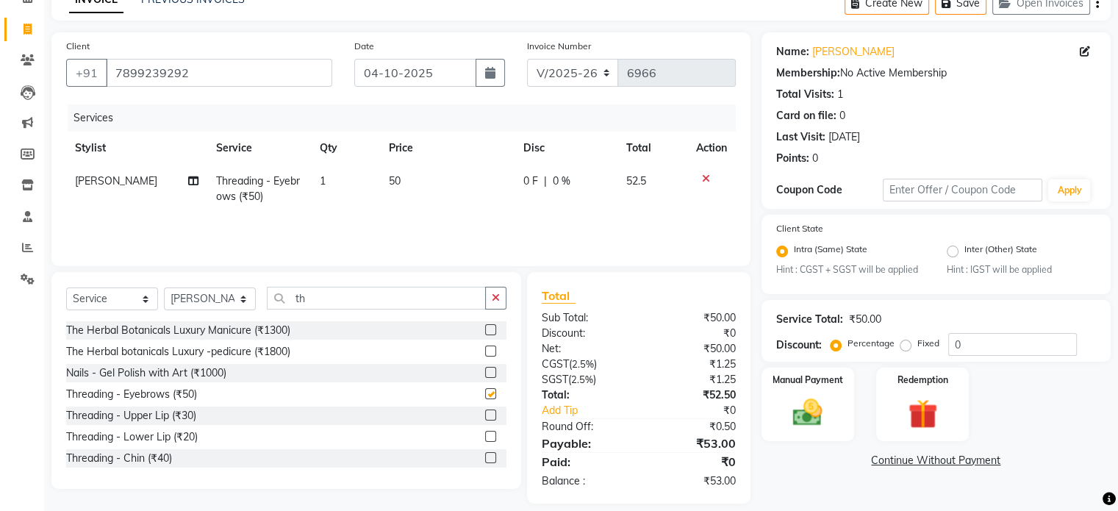
checkbox input "false"
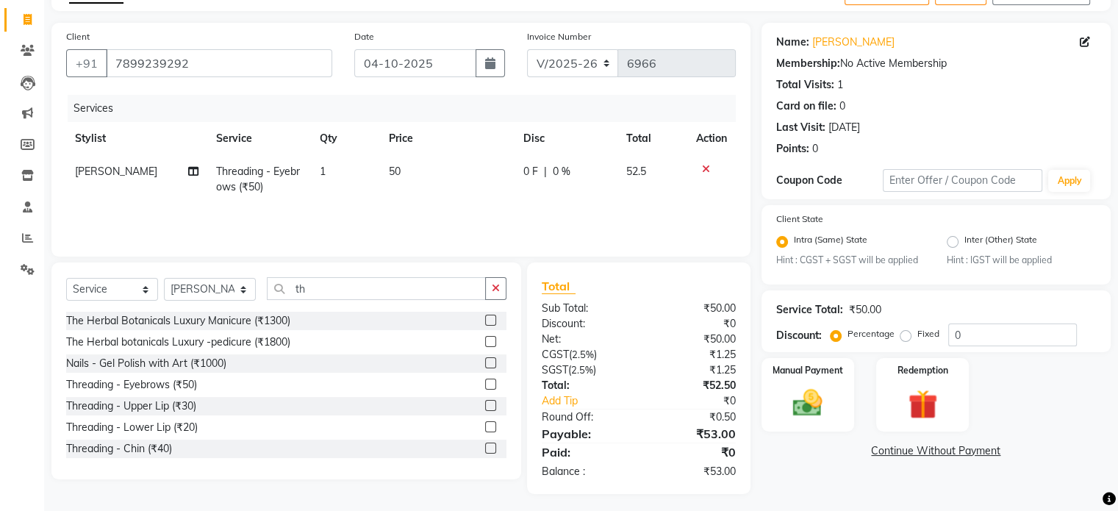
scroll to position [93, 0]
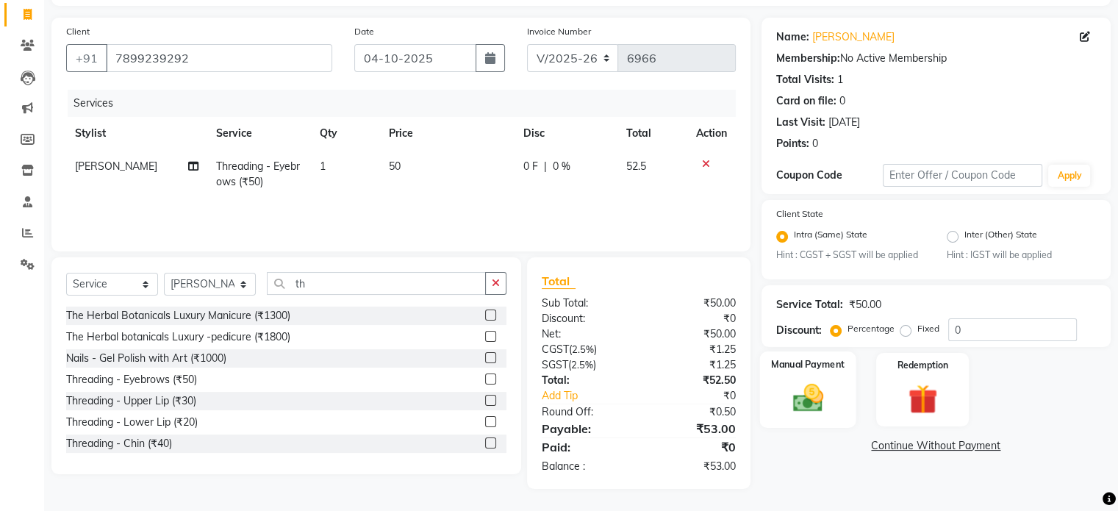
click at [817, 405] on img at bounding box center [807, 398] width 49 height 35
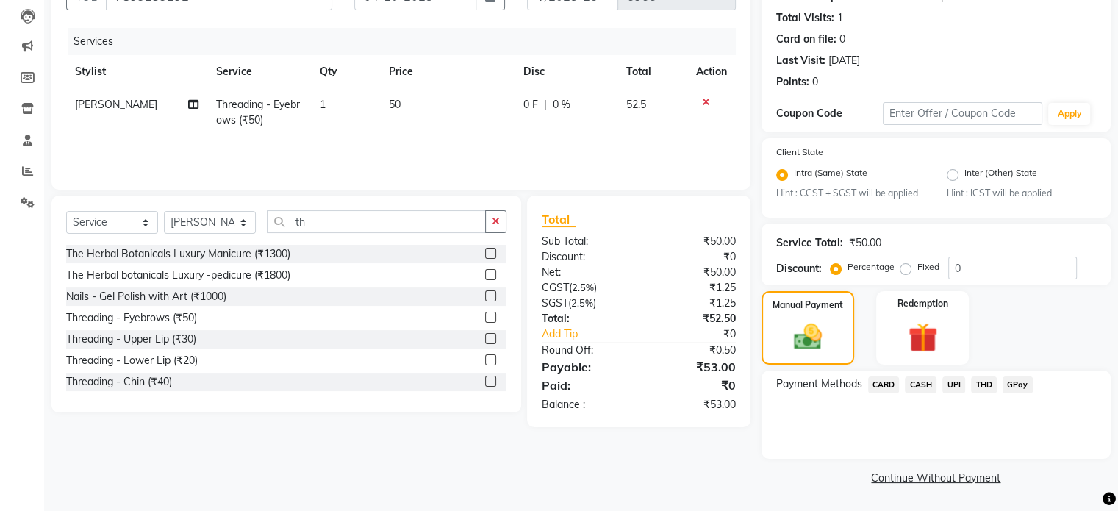
click at [960, 383] on span "UPI" at bounding box center [953, 384] width 23 height 17
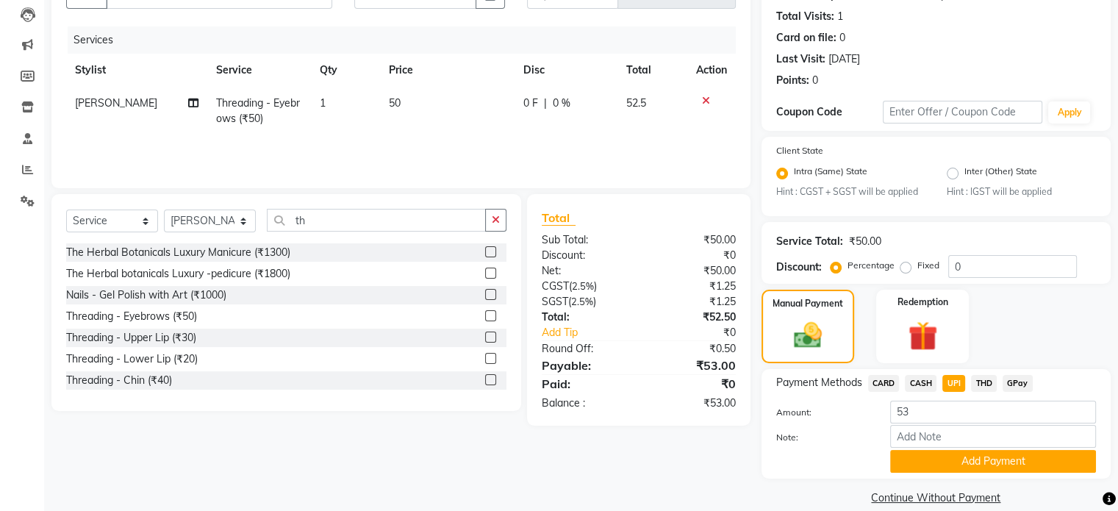
click at [932, 464] on button "Add Payment" at bounding box center [993, 461] width 206 height 23
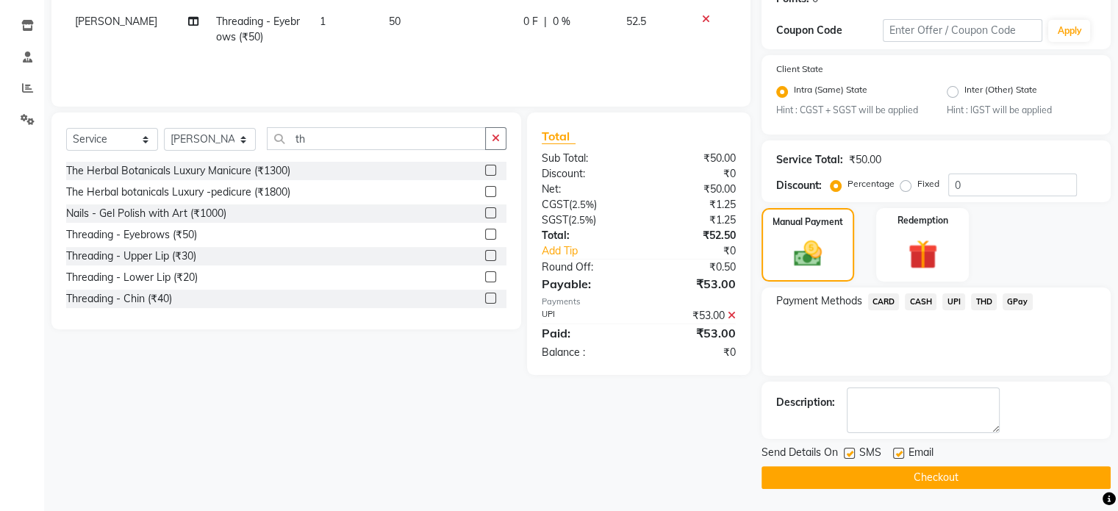
scroll to position [238, 0]
click at [774, 399] on div "Description:" at bounding box center [935, 409] width 349 height 57
drag, startPoint x: 774, startPoint y: 399, endPoint x: 763, endPoint y: 396, distance: 10.7
click at [364, 141] on input "th" at bounding box center [376, 138] width 219 height 23
click at [949, 470] on button "Checkout" at bounding box center [935, 477] width 349 height 23
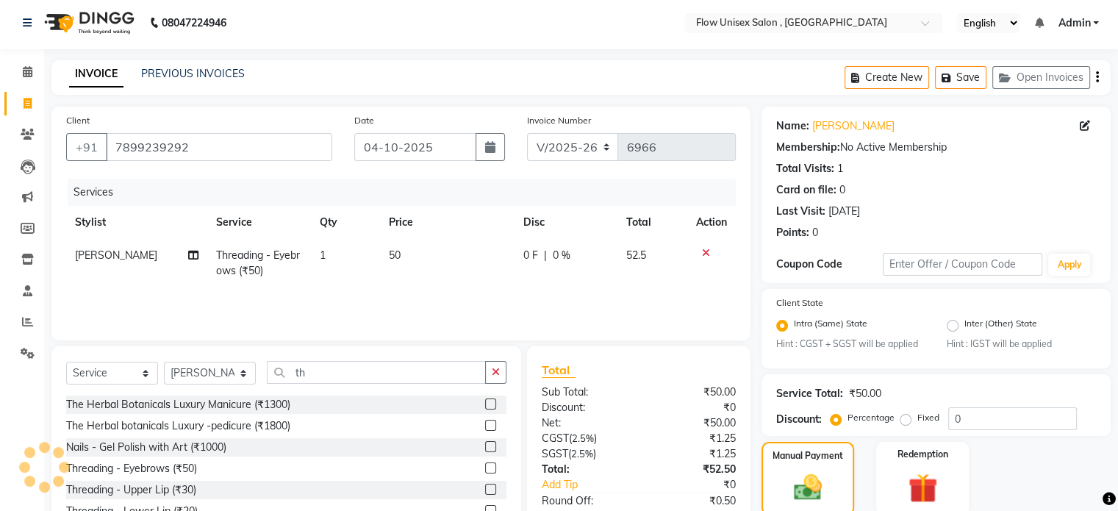
scroll to position [0, 0]
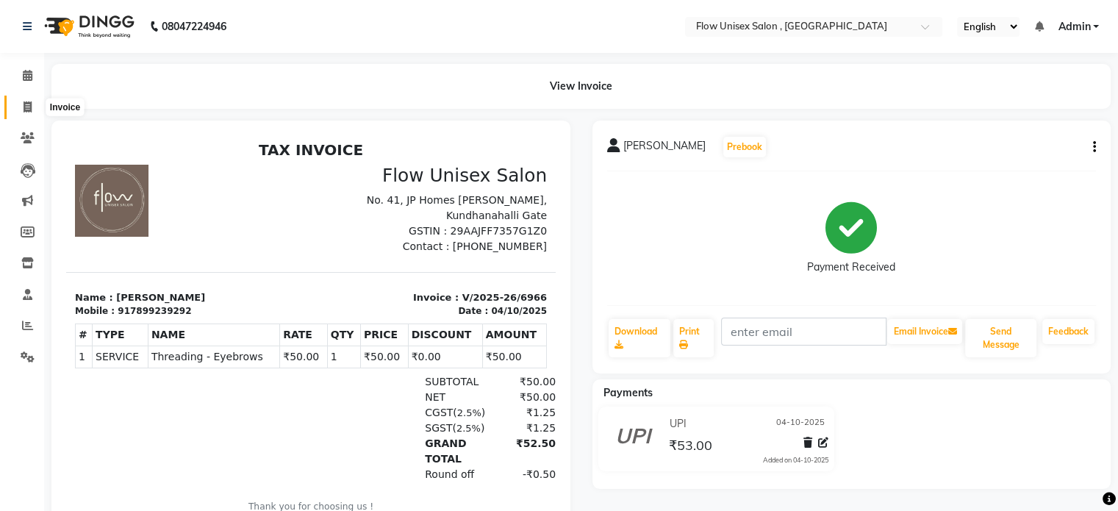
click at [21, 104] on span at bounding box center [28, 107] width 26 height 17
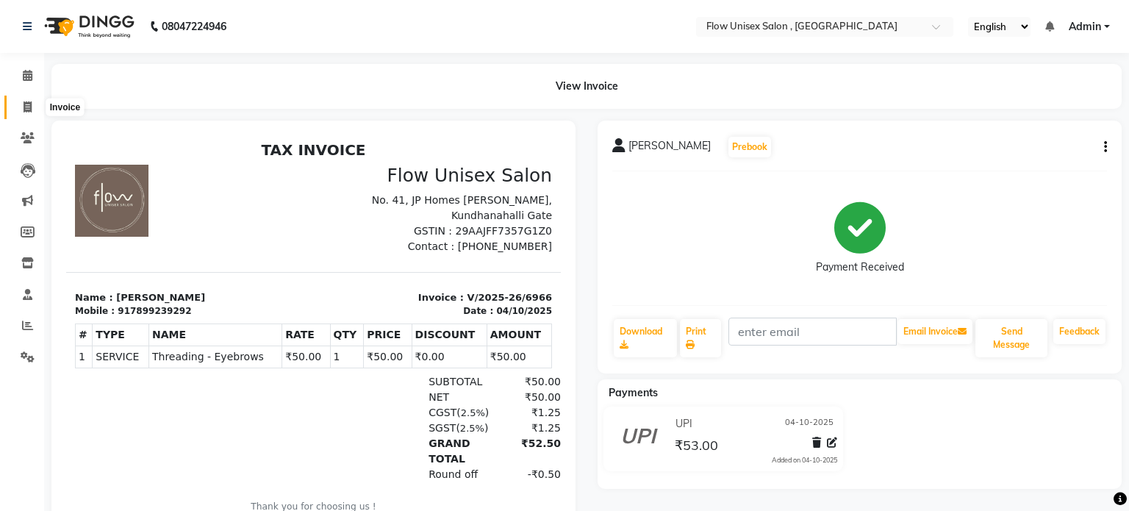
select select "5875"
select select "service"
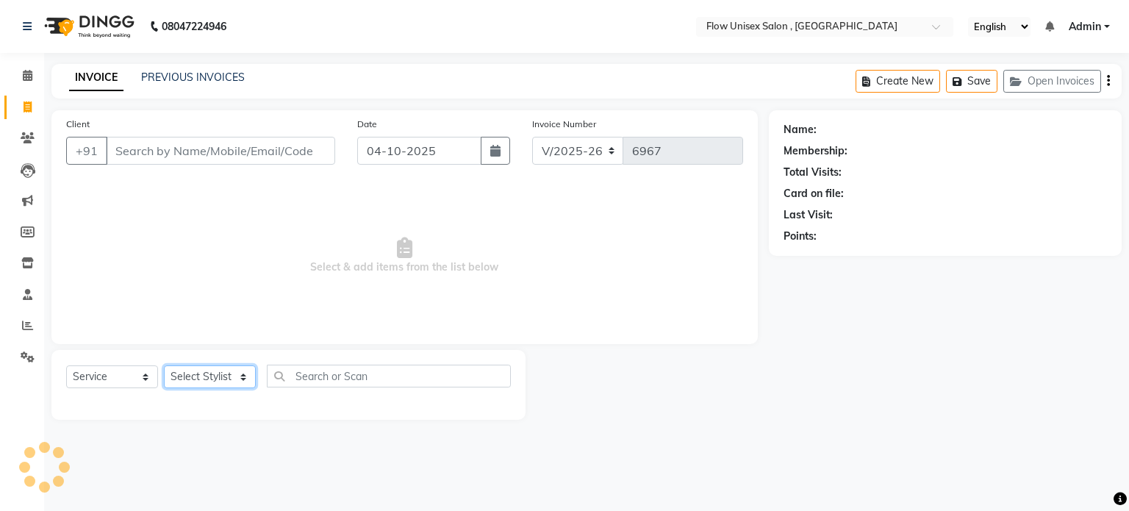
click at [226, 382] on select "Select Stylist [PERSON_NAME] [PERSON_NAME] Kishore [PERSON_NAME] debbarma [PERS…" at bounding box center [210, 376] width 92 height 23
select select "48854"
click at [164, 366] on select "Select Stylist [PERSON_NAME] [PERSON_NAME] Kishore [PERSON_NAME] debbarma [PERS…" at bounding box center [210, 376] width 92 height 23
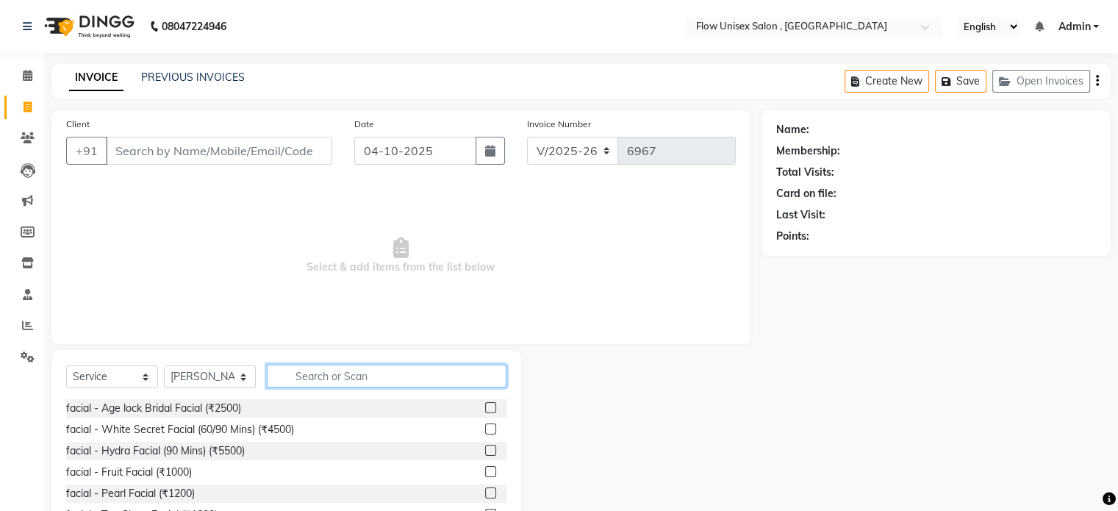
click at [351, 381] on input "text" at bounding box center [387, 375] width 240 height 23
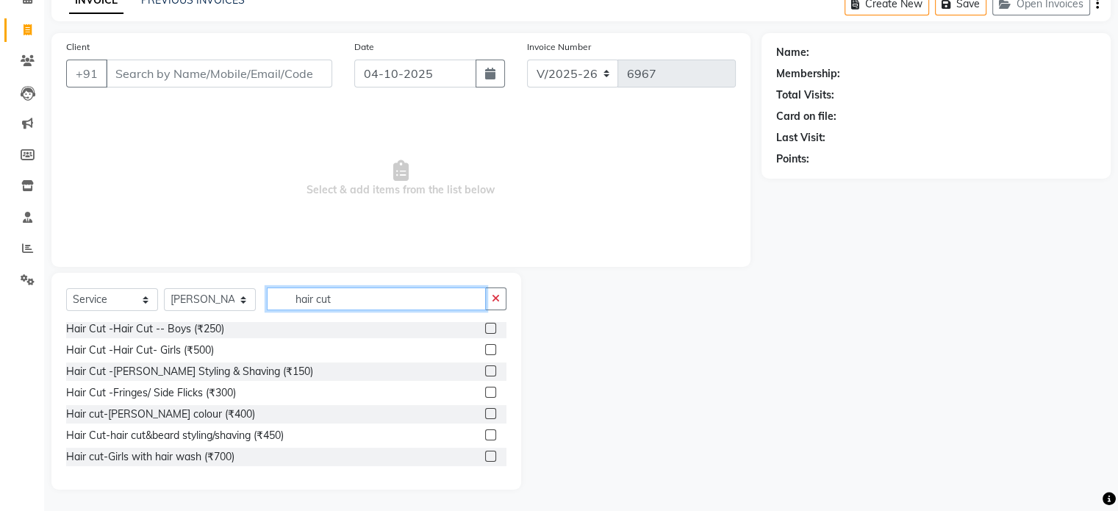
scroll to position [78, 0]
type input "hair cut"
drag, startPoint x: 231, startPoint y: 440, endPoint x: 226, endPoint y: 423, distance: 17.9
click at [231, 440] on div "Hair Cut-hair cut&beard styling/shaving (₹450)" at bounding box center [175, 434] width 218 height 15
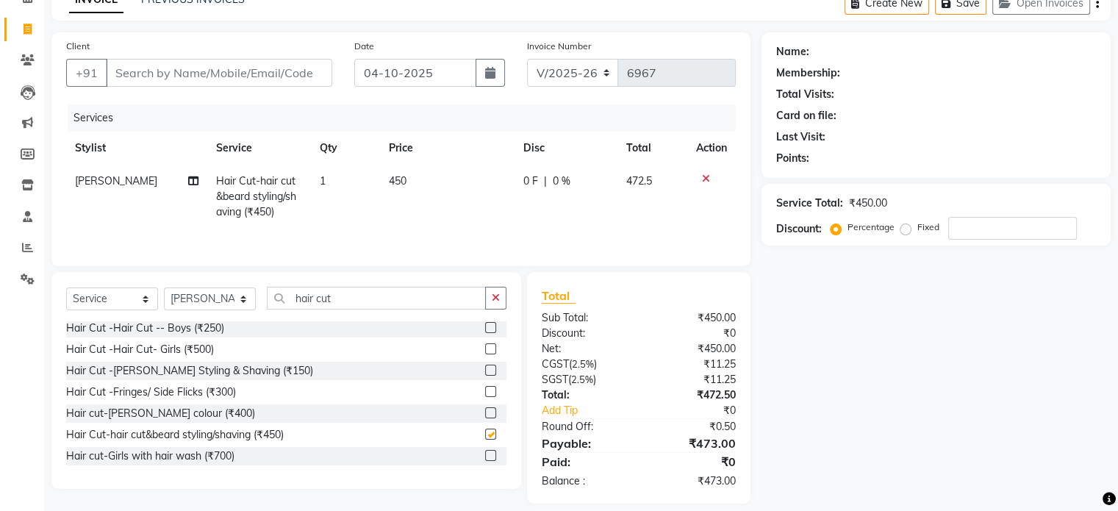
checkbox input "false"
click at [353, 296] on input "hair cut" at bounding box center [376, 298] width 219 height 23
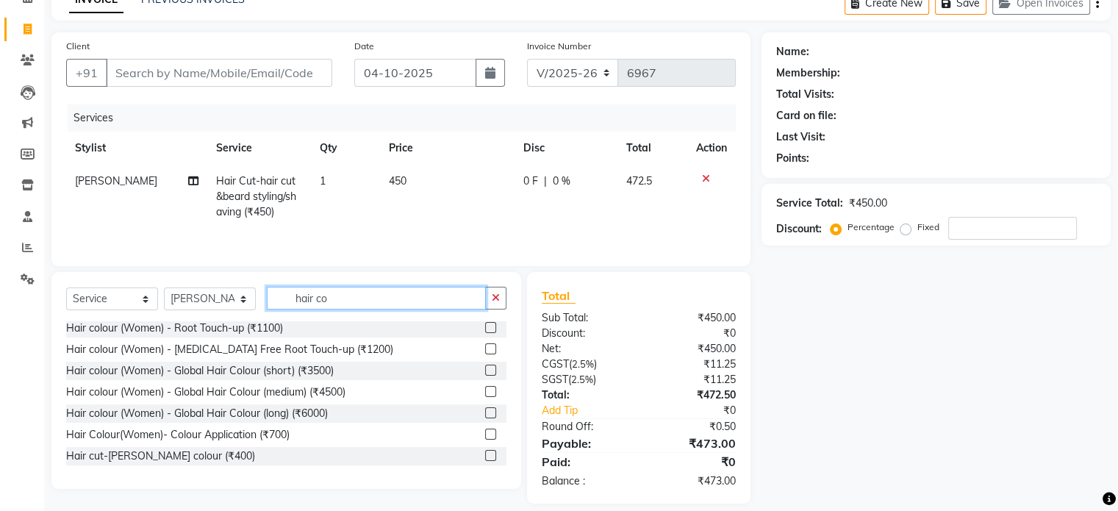
scroll to position [87, 0]
type input "hair colour"
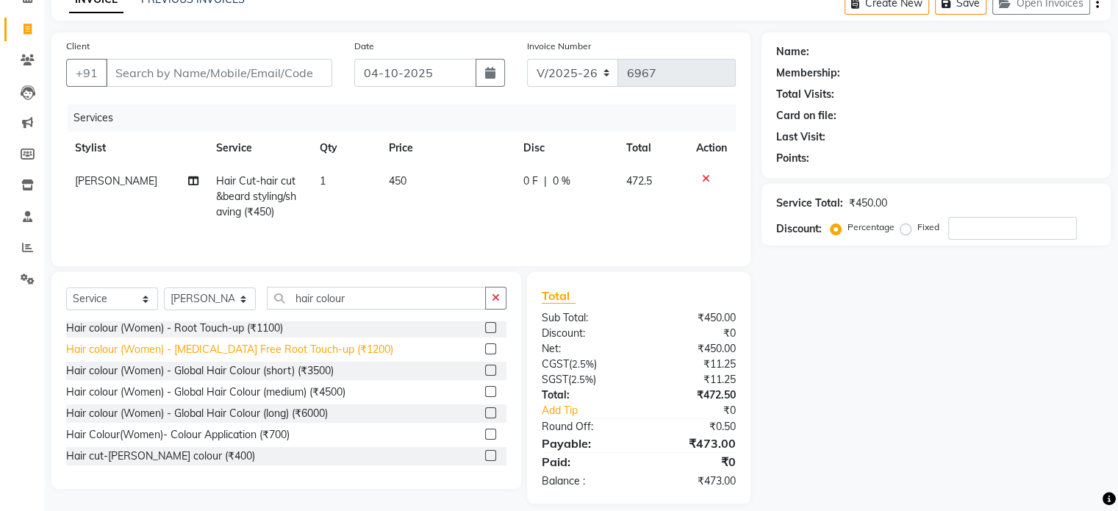
click at [251, 343] on div "Hair colour (Women) - [MEDICAL_DATA] Free Root Touch-up (₹1200)" at bounding box center [229, 349] width 327 height 15
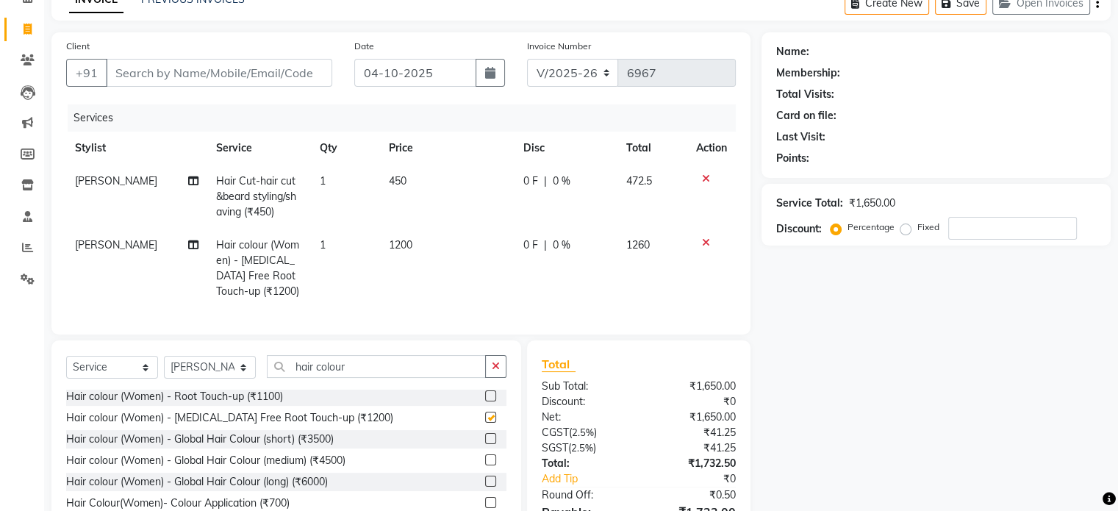
checkbox input "false"
click at [265, 73] on input "Client" at bounding box center [219, 73] width 226 height 28
type input "s"
type input "0"
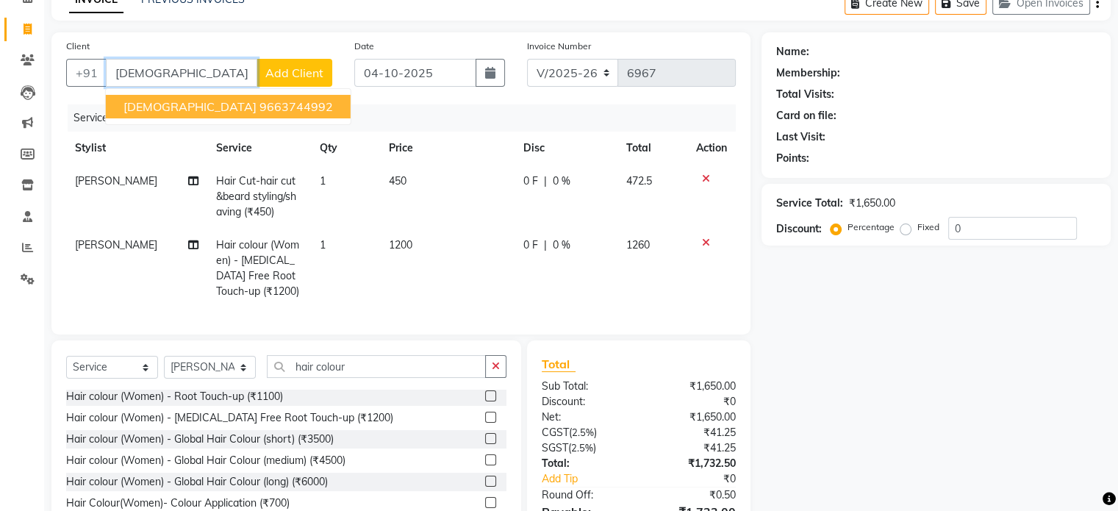
click at [214, 114] on button "Swami 9663744992" at bounding box center [228, 107] width 245 height 24
type input "9663744992"
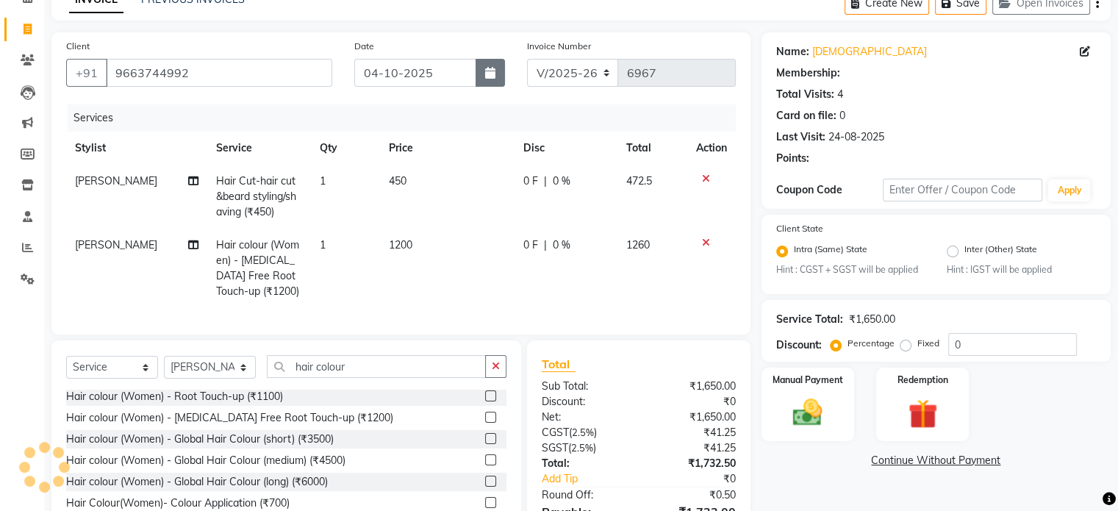
select select "1: Object"
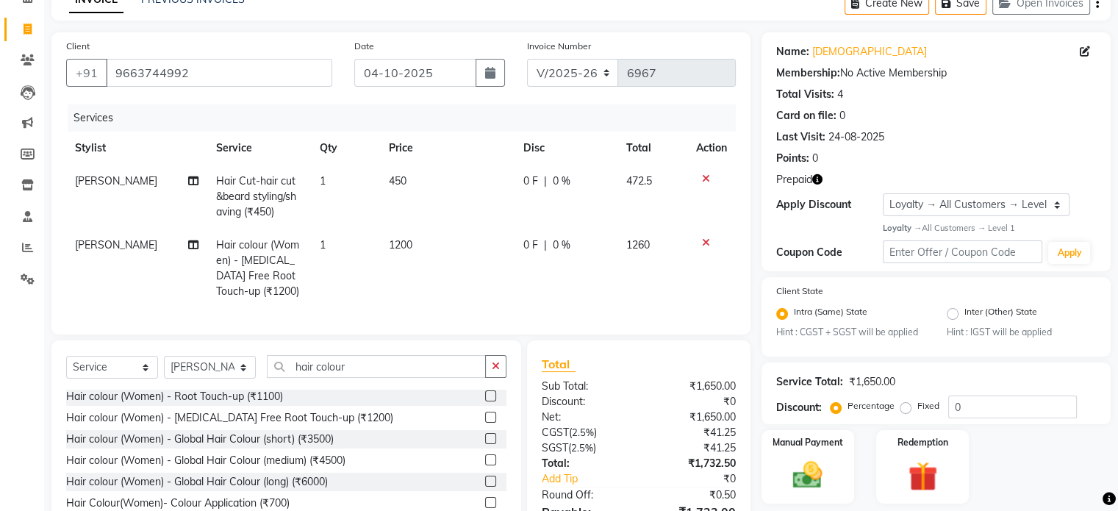
click at [814, 181] on icon "button" at bounding box center [817, 179] width 10 height 10
click at [923, 460] on img at bounding box center [921, 476] width 49 height 37
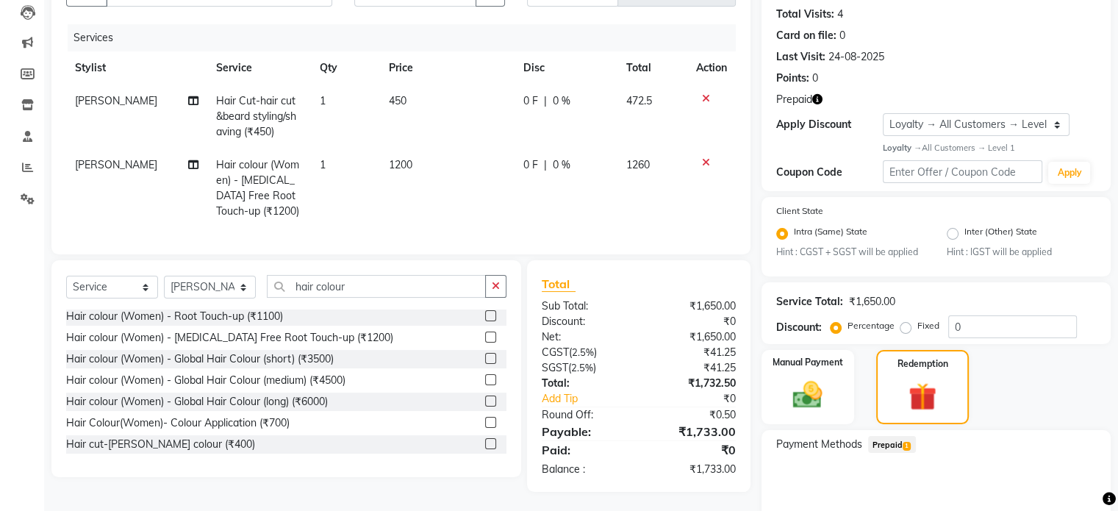
scroll to position [219, 0]
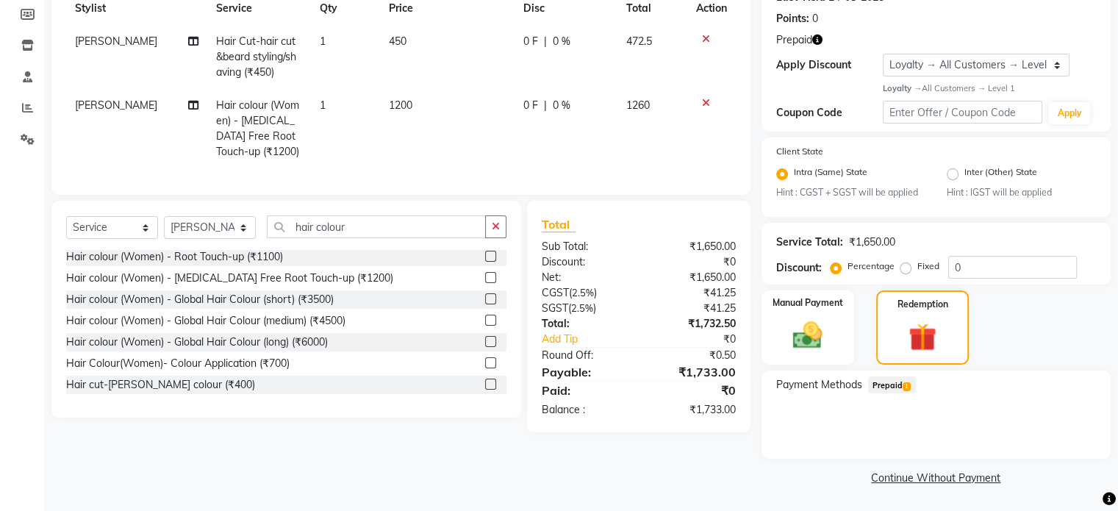
click at [894, 384] on span "Prepaid 1" at bounding box center [892, 384] width 48 height 17
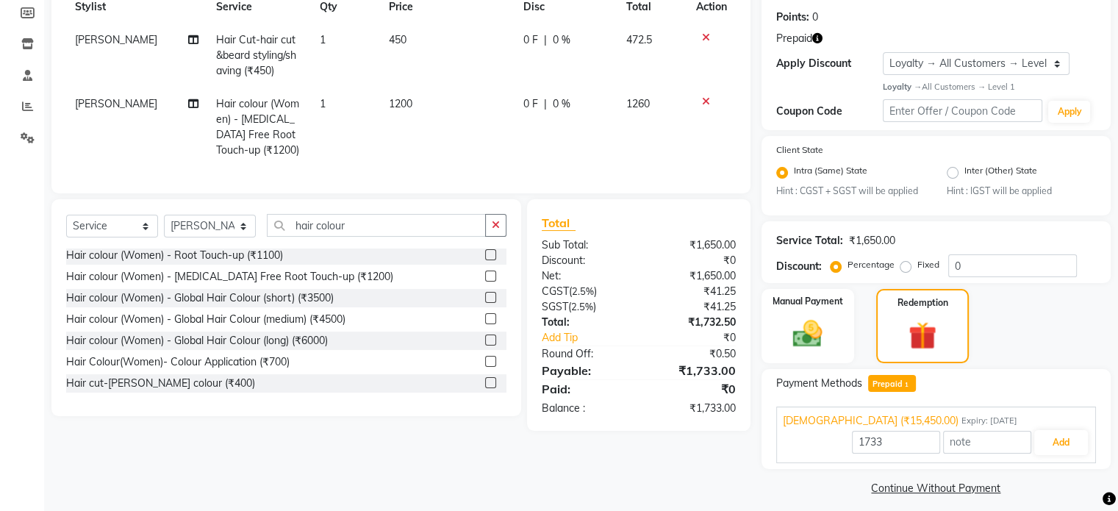
click at [1039, 458] on div "Swami (₹15,450.00) Expiry: 27-06-2028 1733 Add" at bounding box center [936, 434] width 320 height 57
click at [1056, 451] on button "Add" at bounding box center [1061, 442] width 54 height 25
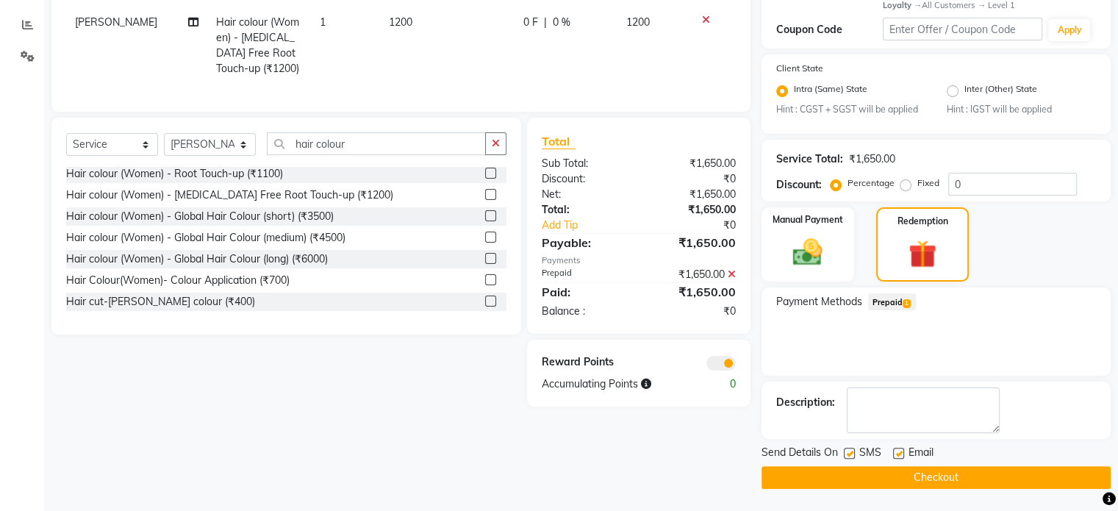
scroll to position [301, 0]
click at [827, 477] on button "Checkout" at bounding box center [935, 477] width 349 height 23
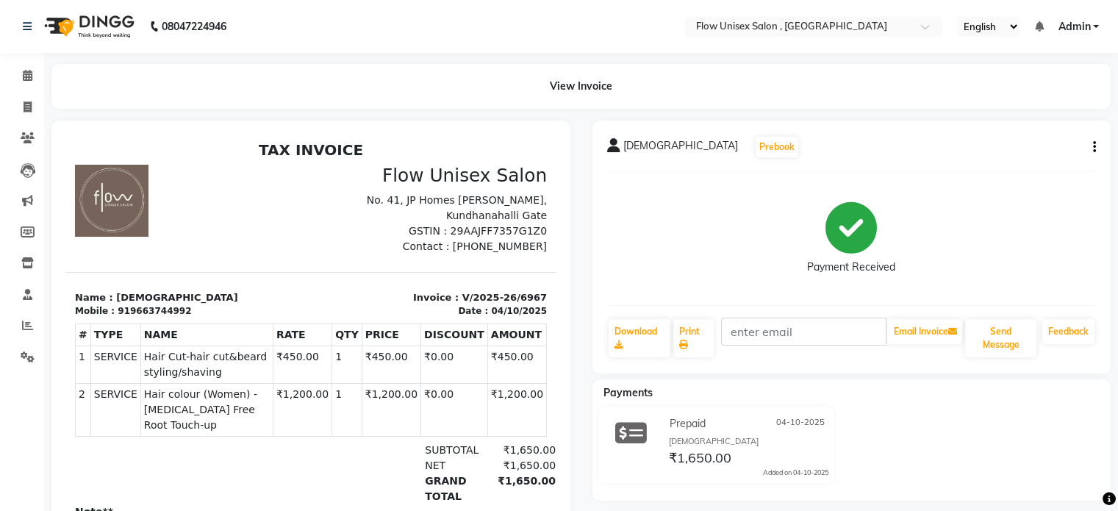
click at [29, 62] on li "Calendar" at bounding box center [22, 76] width 44 height 32
click at [46, 78] on div "View Invoice" at bounding box center [580, 86] width 1081 height 45
click at [40, 85] on div "View Invoice" at bounding box center [580, 86] width 1081 height 45
click at [26, 64] on link "Calendar" at bounding box center [21, 76] width 35 height 24
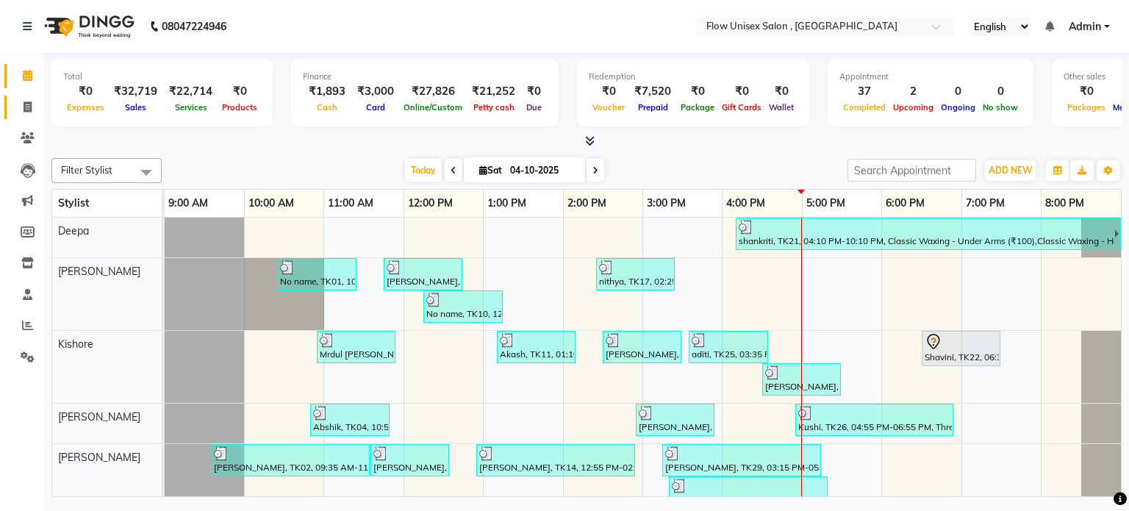
click at [26, 117] on link "Invoice" at bounding box center [21, 108] width 35 height 24
select select "5875"
select select "service"
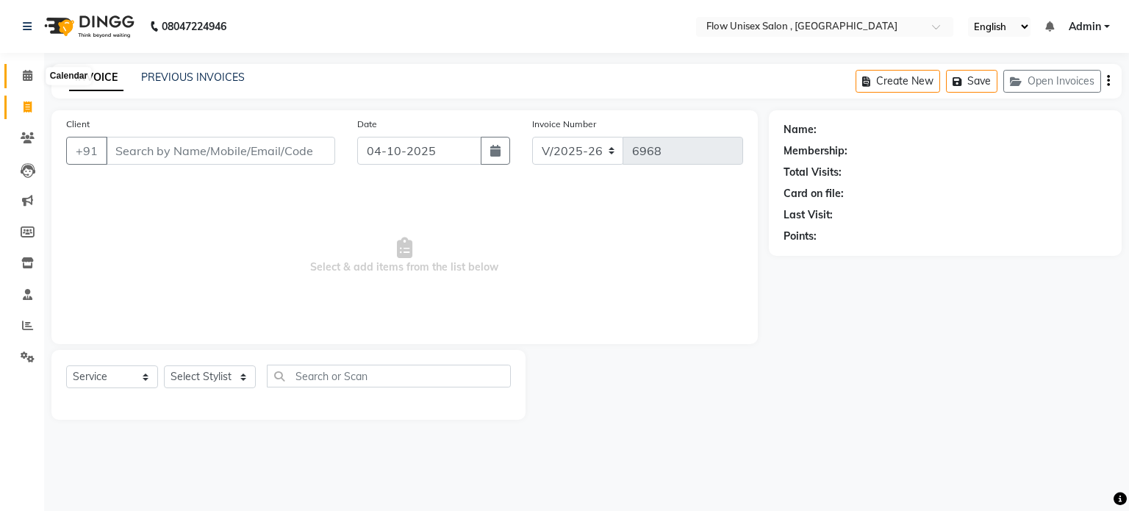
click at [24, 73] on icon at bounding box center [28, 75] width 10 height 11
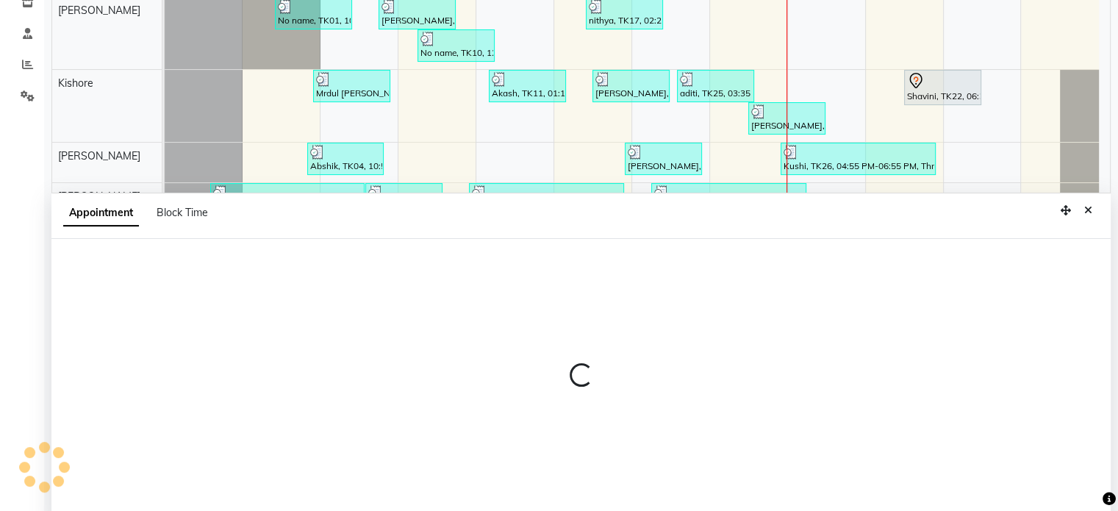
scroll to position [276, 0]
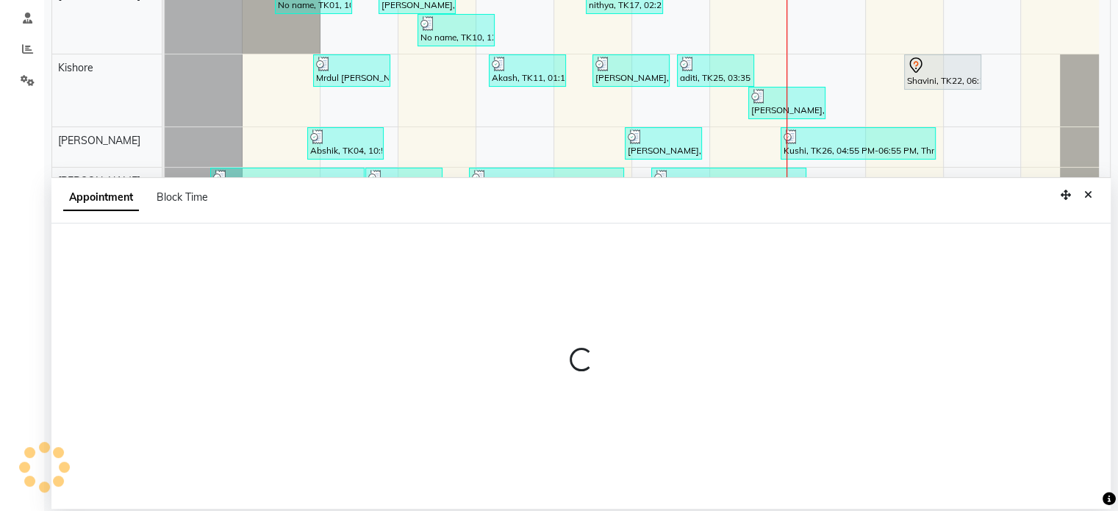
select select "49207"
select select "600"
select select "tentative"
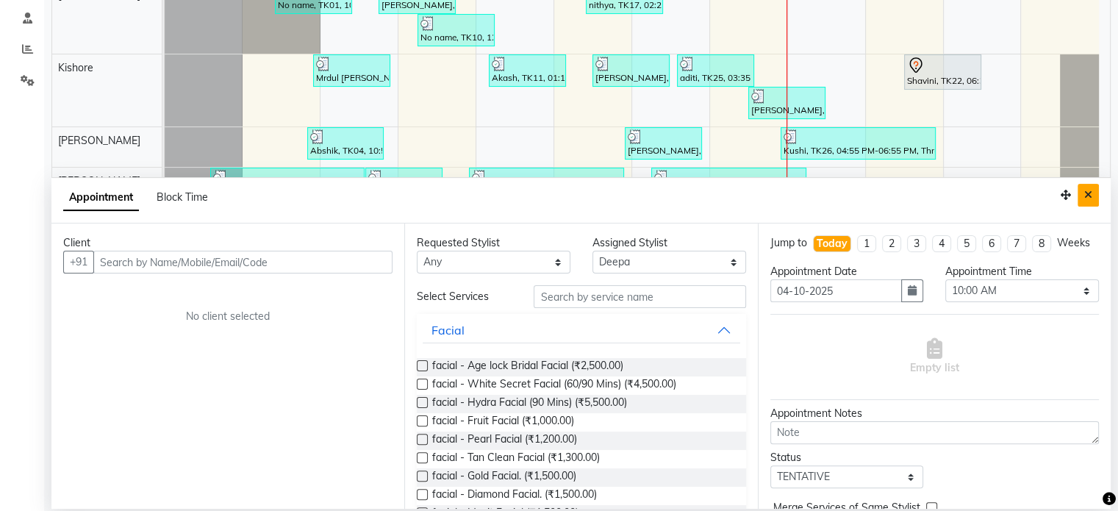
click at [1095, 184] on button "Close" at bounding box center [1087, 195] width 21 height 23
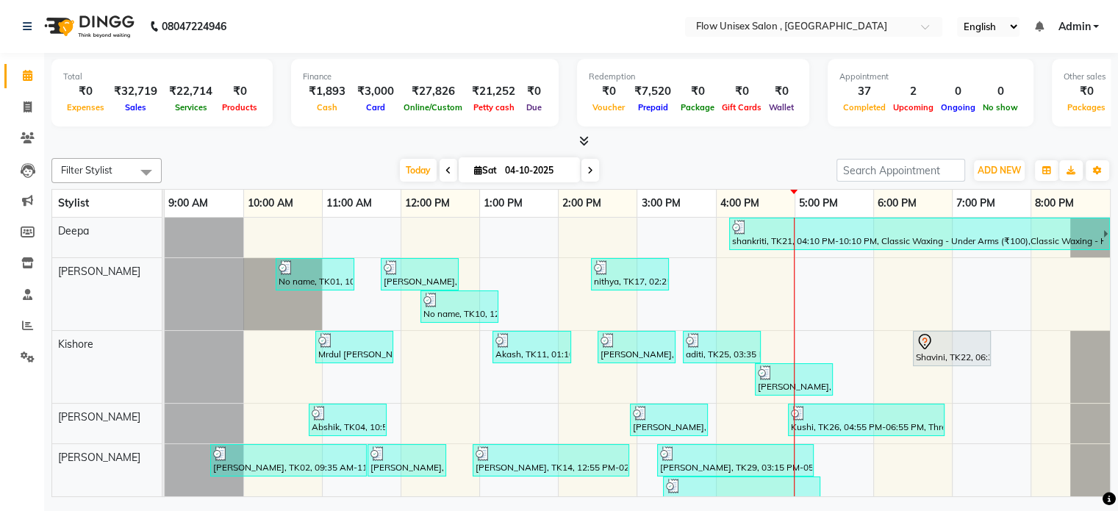
scroll to position [0, 0]
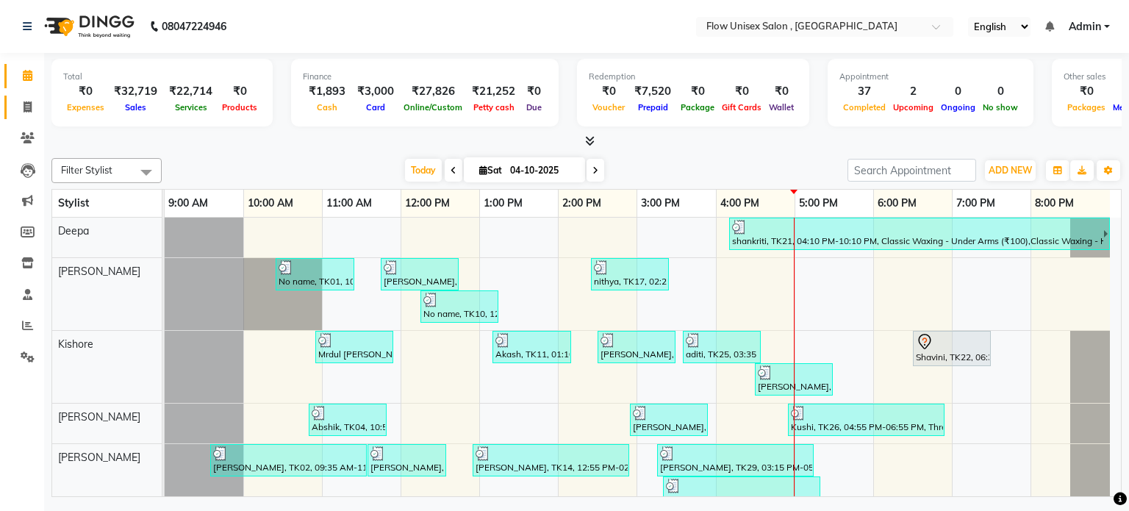
click at [29, 98] on link "Invoice" at bounding box center [21, 108] width 35 height 24
select select "service"
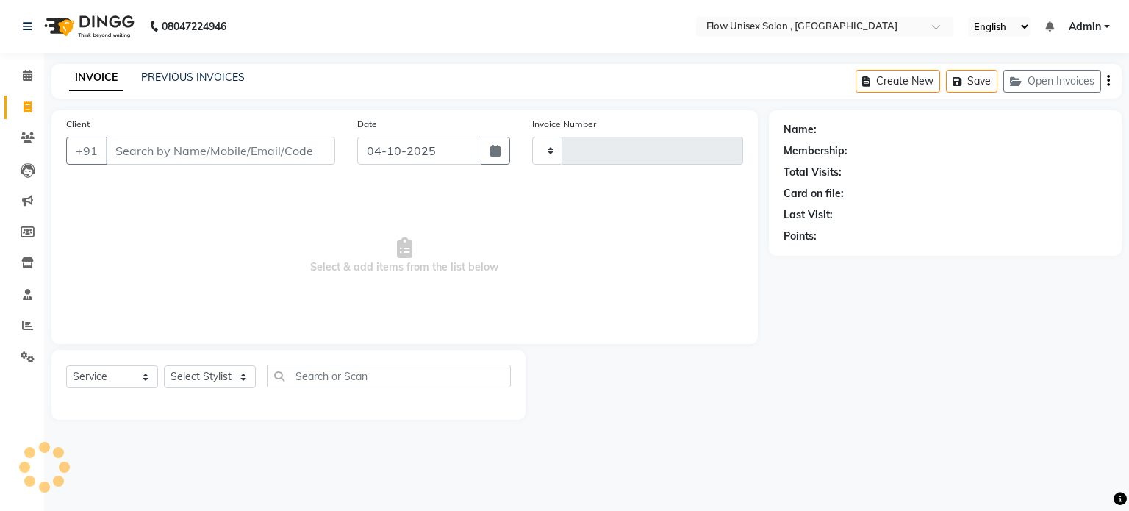
type input "6968"
select select "5875"
click at [28, 77] on icon at bounding box center [28, 75] width 10 height 11
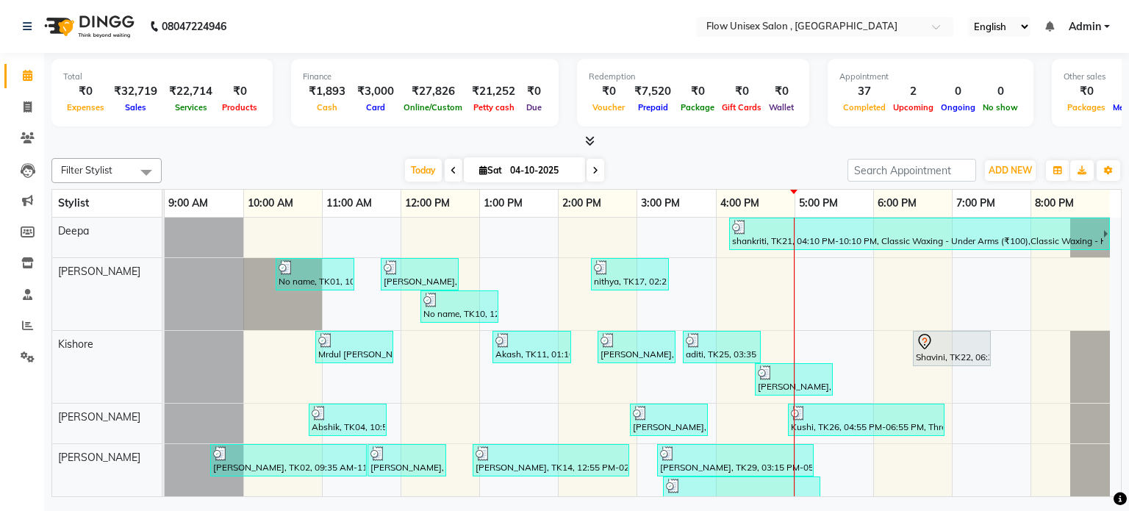
click at [564, 168] on input "04-10-2025" at bounding box center [542, 170] width 73 height 22
select select "10"
select select "2025"
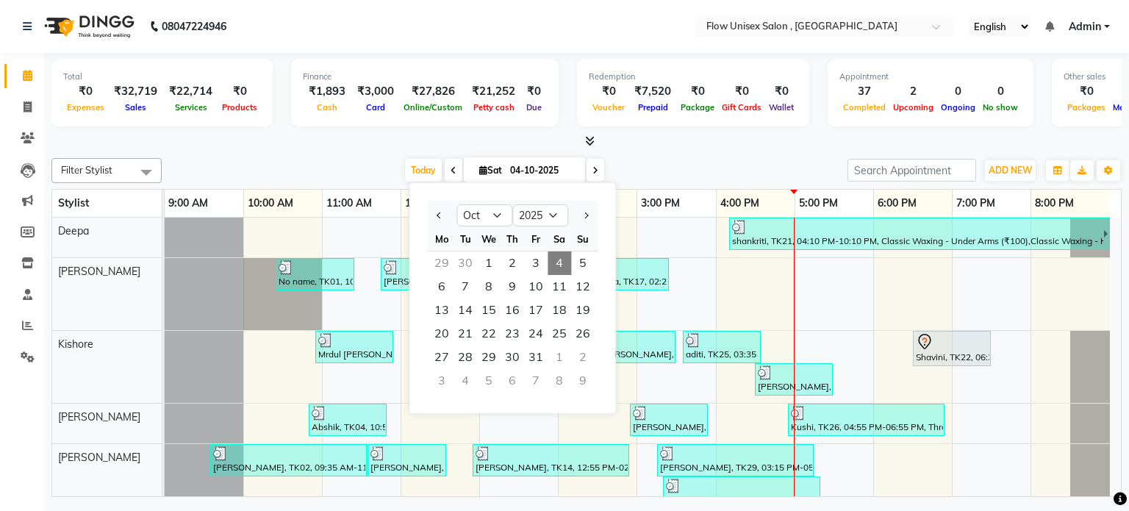
click at [564, 168] on input "04-10-2025" at bounding box center [542, 170] width 73 height 22
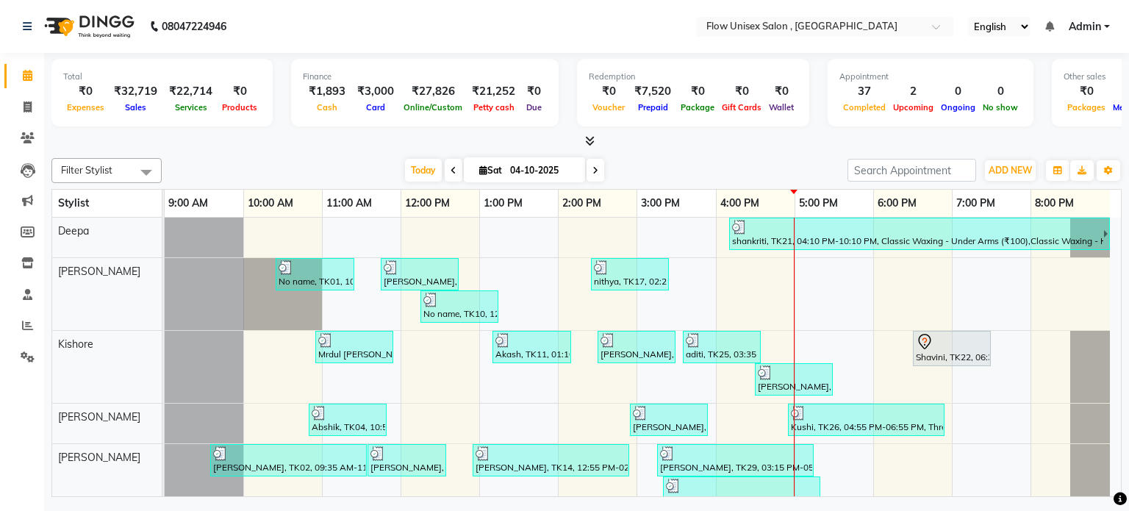
click at [564, 168] on input "04-10-2025" at bounding box center [542, 170] width 73 height 22
select select "10"
select select "2025"
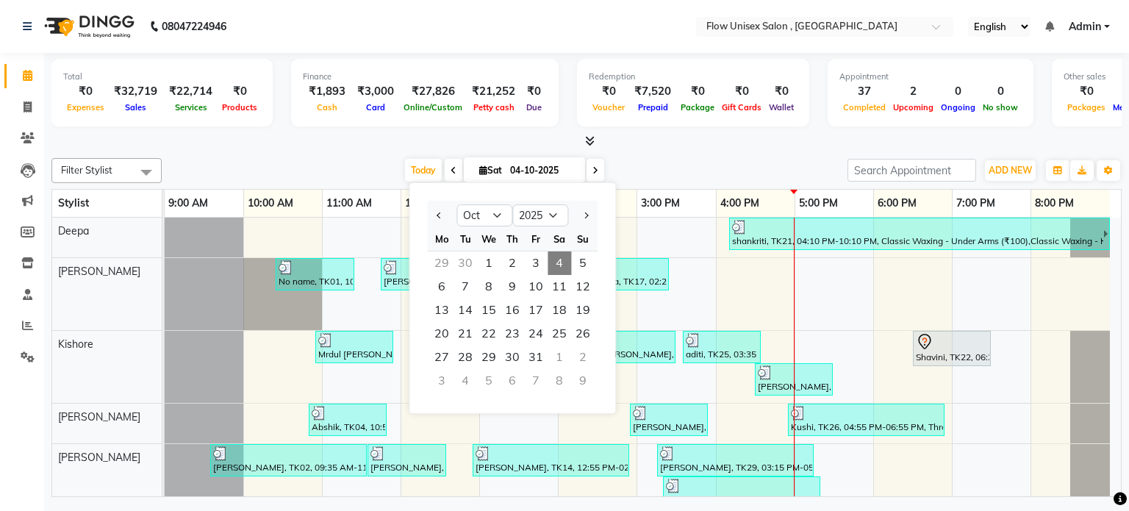
click at [622, 155] on div "Filter Stylist Select All Deepa jaseem Kishore Manjila Mustafa udhaya kumar M a…" at bounding box center [586, 324] width 1070 height 345
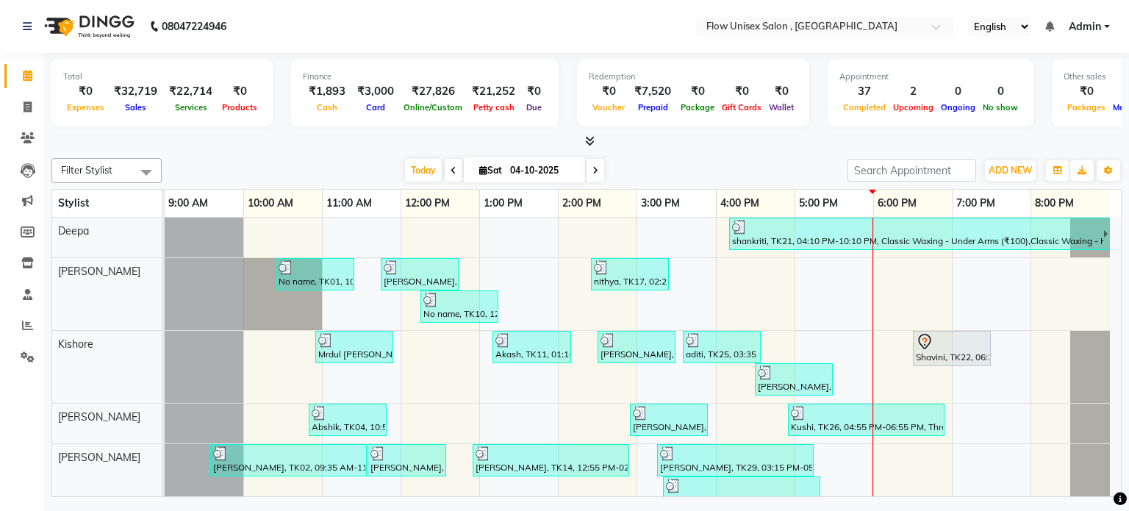
drag, startPoint x: 622, startPoint y: 155, endPoint x: 284, endPoint y: 151, distance: 338.0
click at [284, 151] on div "Total ₹0 Expenses ₹32,719 Sales ₹22,714 Services ₹0 Products Finance ₹1,893 Cas…" at bounding box center [586, 277] width 1085 height 448
click at [27, 112] on icon at bounding box center [28, 106] width 8 height 11
select select "service"
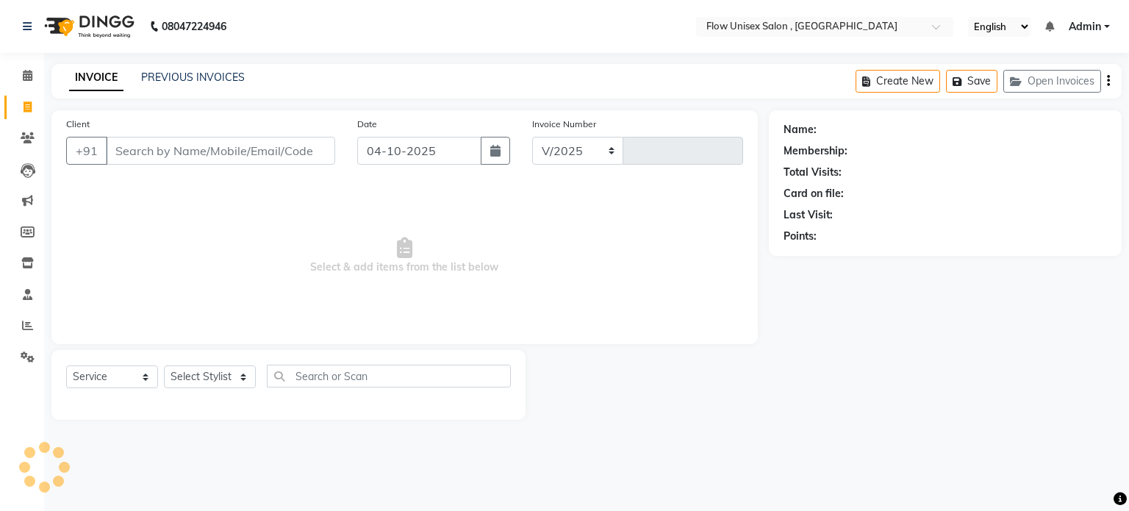
select select "5875"
type input "6968"
click at [220, 373] on select "Select Stylist" at bounding box center [210, 376] width 92 height 23
select select "48853"
click at [164, 366] on select "Select Stylist [PERSON_NAME] [PERSON_NAME] Kishore [PERSON_NAME] debbarma [PERS…" at bounding box center [210, 376] width 92 height 23
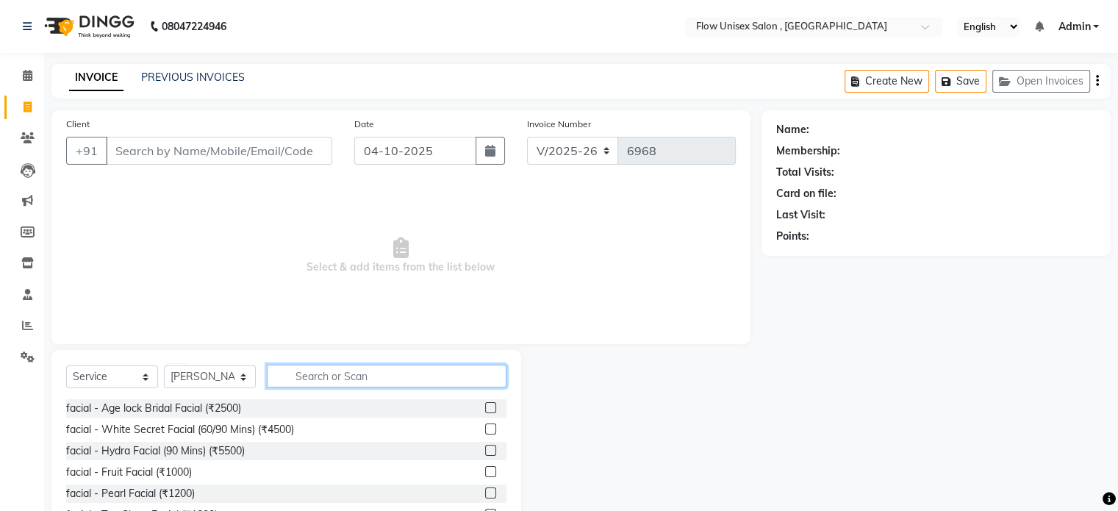
click at [332, 372] on input "text" at bounding box center [387, 375] width 240 height 23
drag, startPoint x: 340, startPoint y: 369, endPoint x: 298, endPoint y: 295, distance: 85.6
click at [298, 295] on span "Select & add items from the list below" at bounding box center [400, 255] width 669 height 147
click at [313, 378] on input "text" at bounding box center [387, 375] width 240 height 23
type input "h"
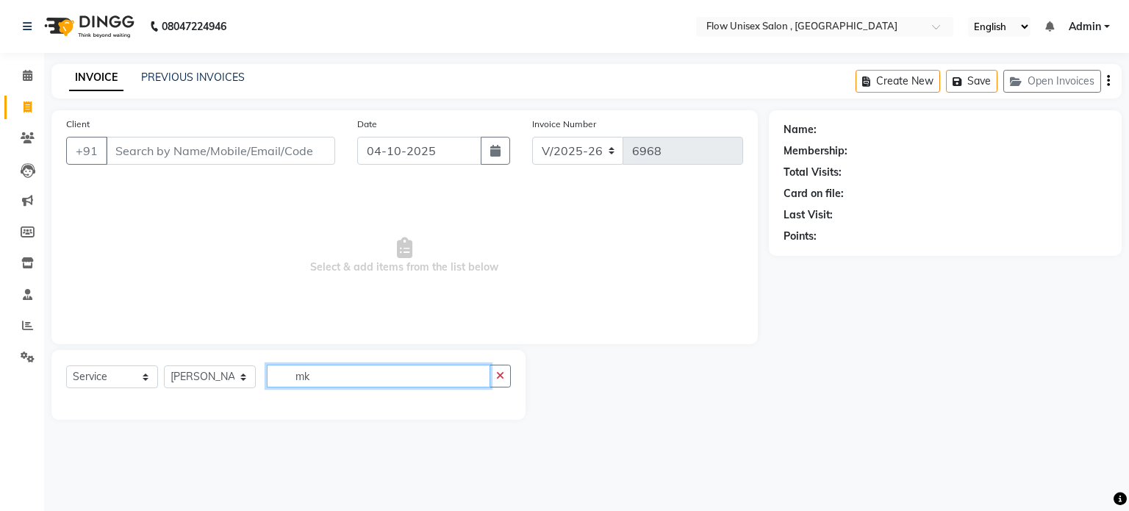
type input "m"
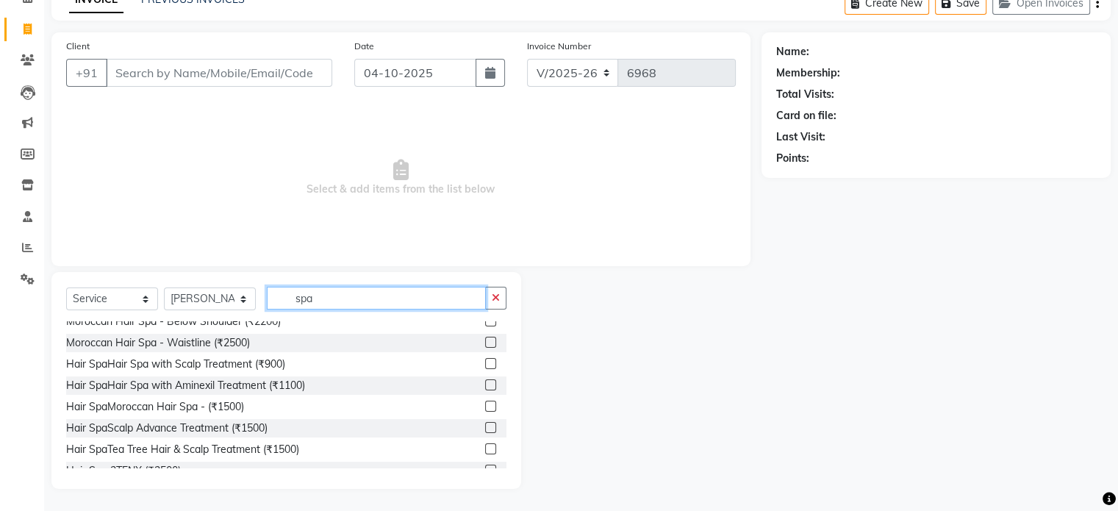
scroll to position [73, 0]
type input "spa"
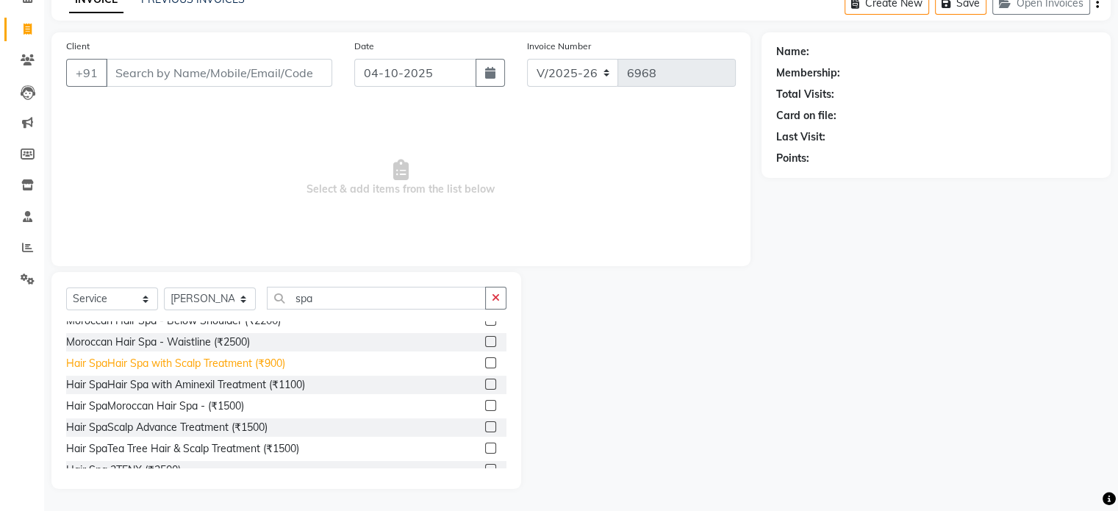
click at [270, 364] on div "Hair SpaHair Spa with Scalp Treatment (₹900)" at bounding box center [175, 363] width 219 height 15
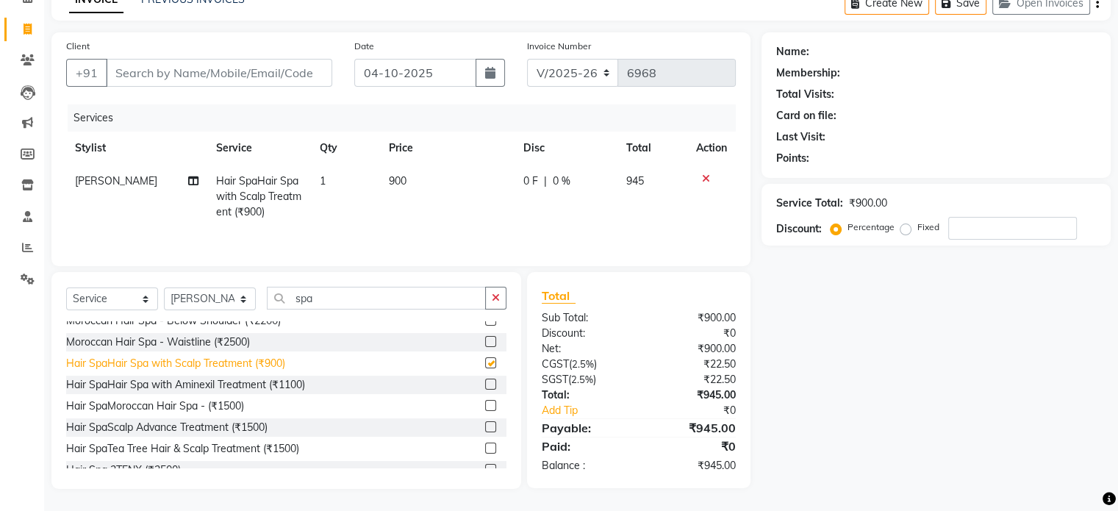
checkbox input "false"
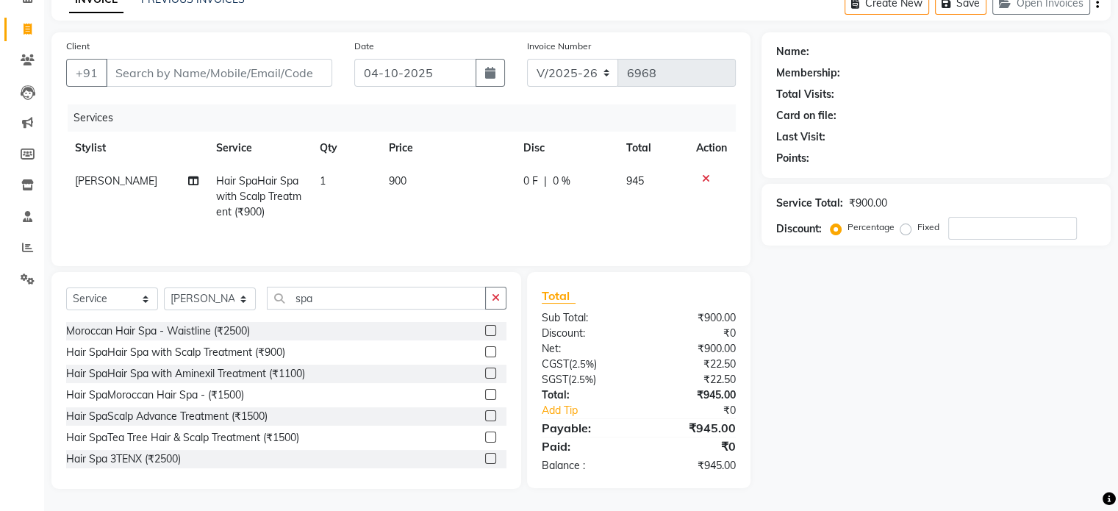
scroll to position [87, 0]
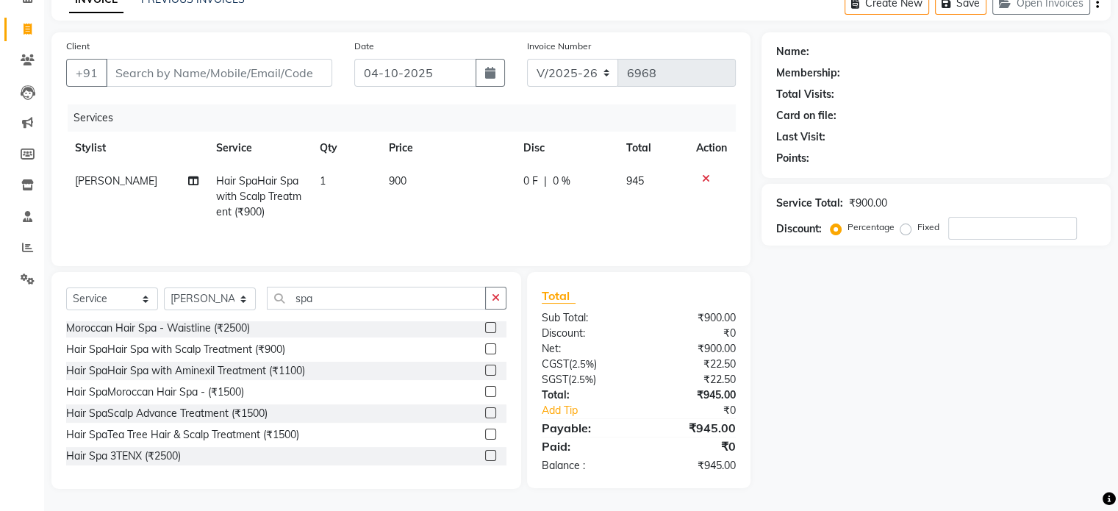
click at [404, 200] on td "900" at bounding box center [447, 197] width 134 height 64
select select "48853"
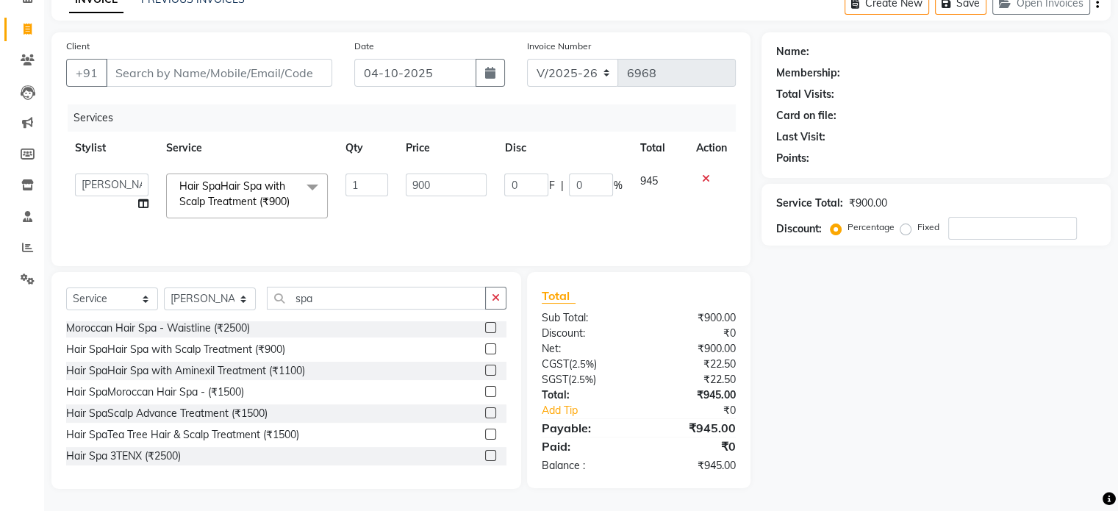
scroll to position [78, 0]
click at [433, 211] on td "900" at bounding box center [446, 196] width 98 height 62
click at [430, 205] on td "900" at bounding box center [446, 196] width 98 height 62
click at [441, 172] on td "900" at bounding box center [446, 196] width 98 height 62
click at [446, 182] on input "900" at bounding box center [446, 184] width 81 height 23
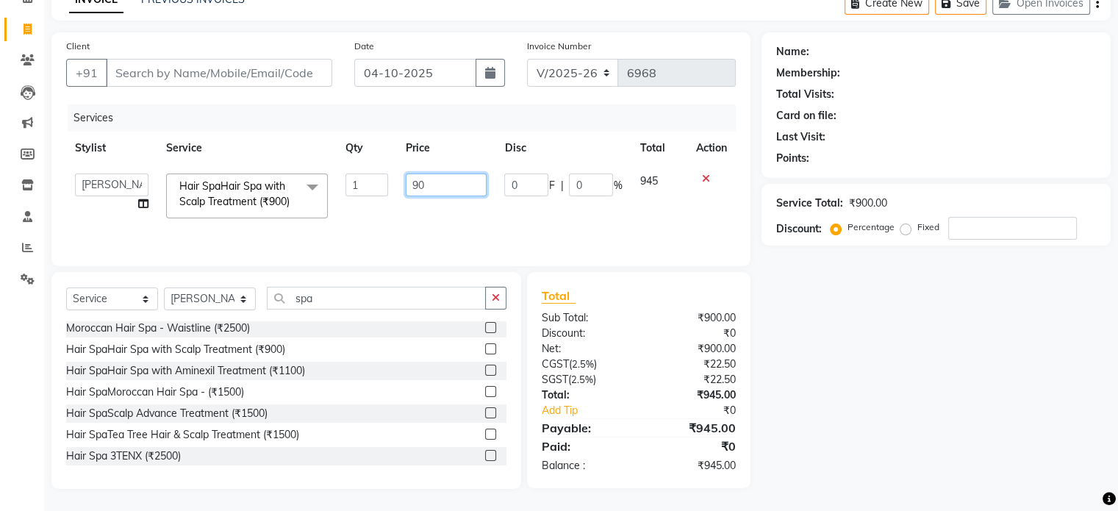
type input "9"
click at [705, 174] on icon at bounding box center [706, 178] width 8 height 10
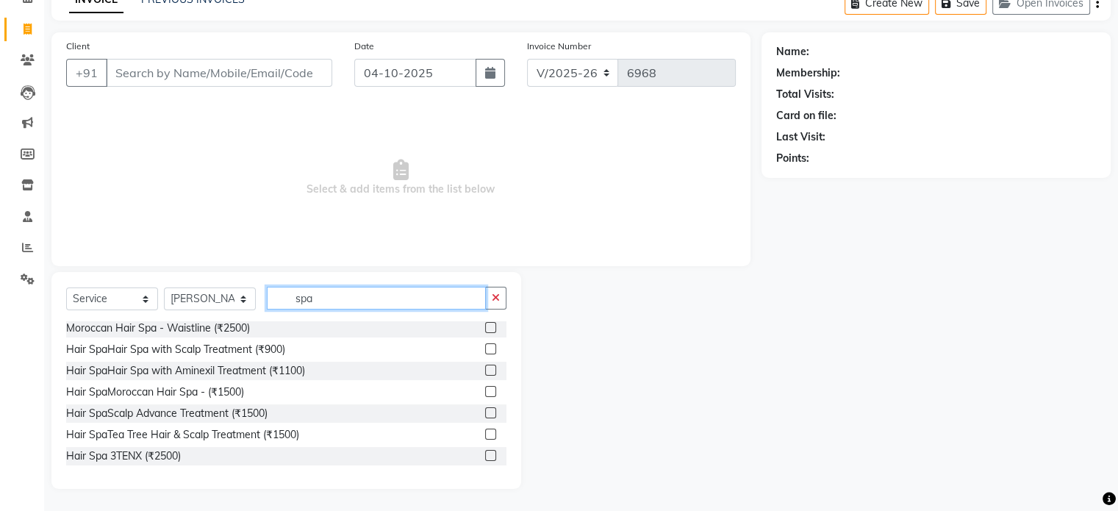
click at [334, 292] on input "spa" at bounding box center [376, 298] width 219 height 23
type input "s"
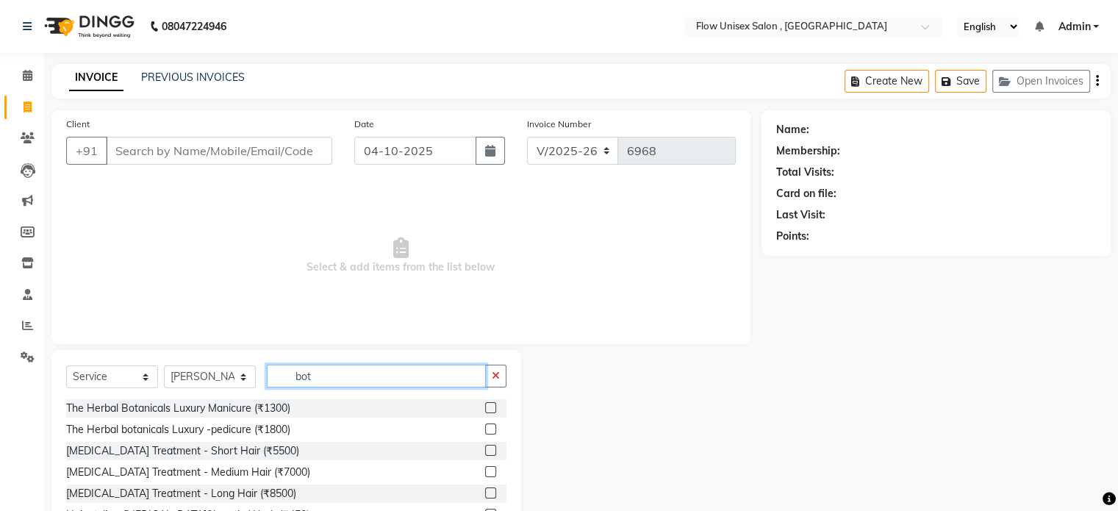
scroll to position [59, 0]
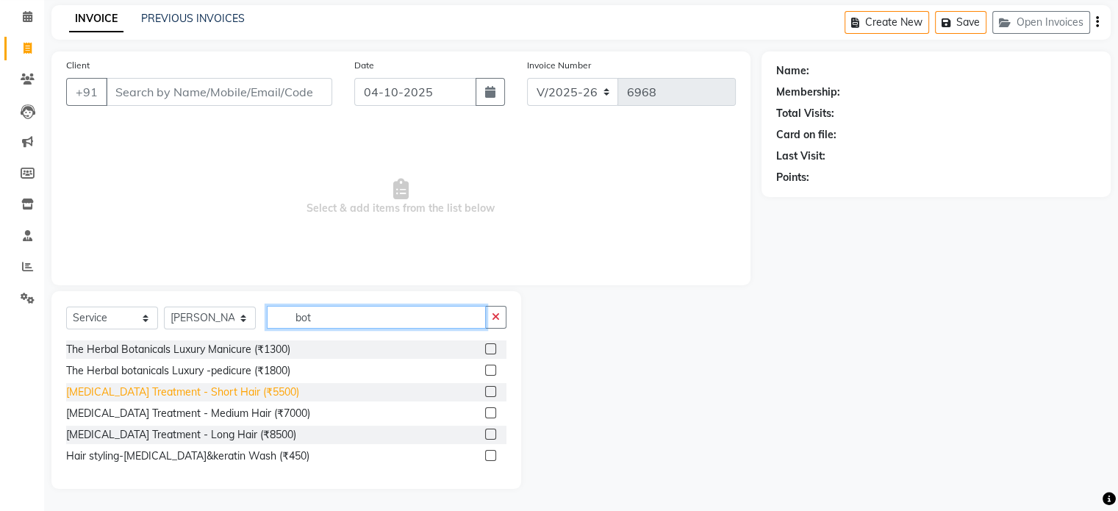
type input "bot"
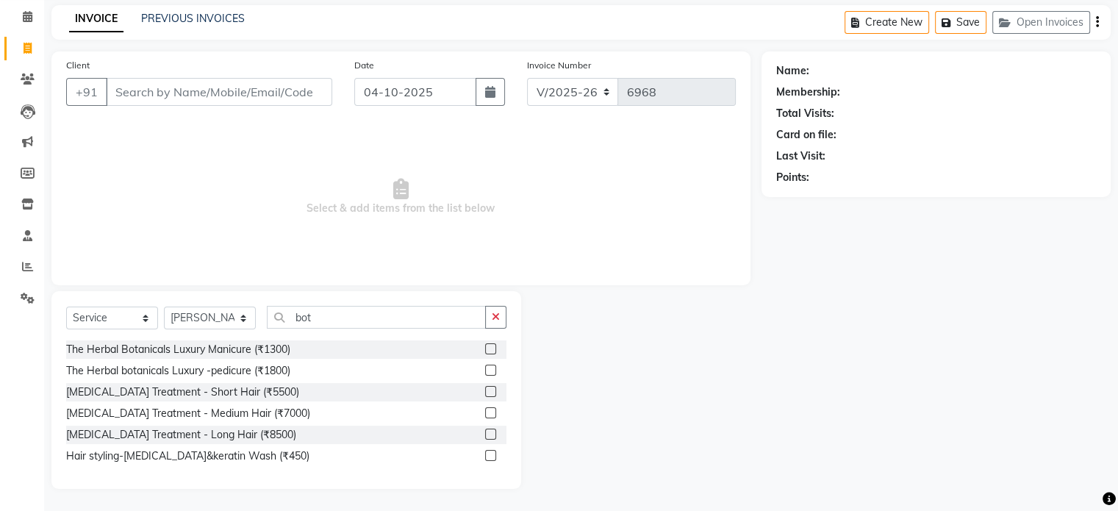
drag, startPoint x: 218, startPoint y: 393, endPoint x: 247, endPoint y: 393, distance: 29.4
click at [216, 393] on div "[MEDICAL_DATA] Treatment - Short Hair (₹5500)" at bounding box center [182, 391] width 233 height 15
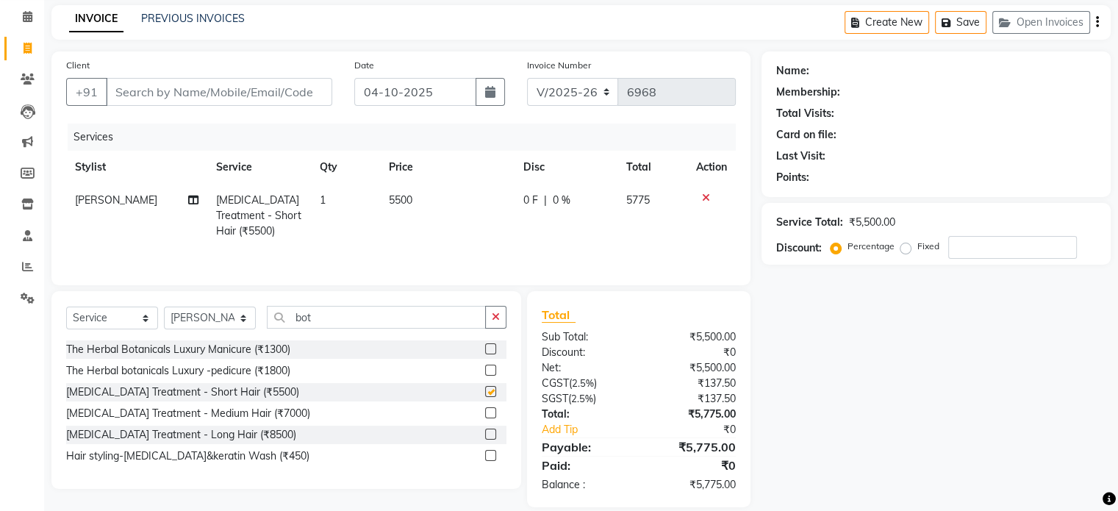
checkbox input "false"
click at [427, 213] on td "5500" at bounding box center [447, 216] width 134 height 64
select select "48853"
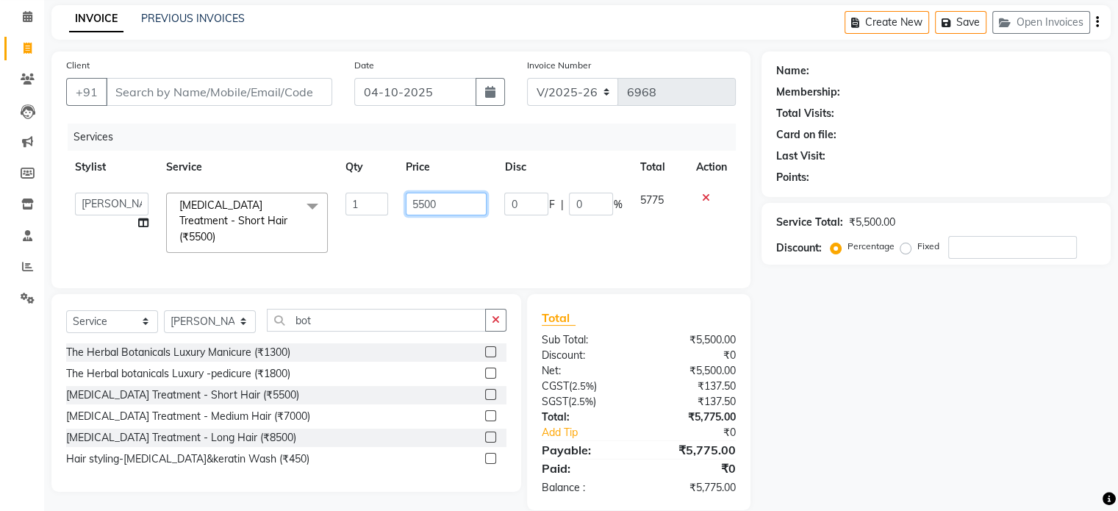
click at [446, 204] on input "5500" at bounding box center [446, 204] width 81 height 23
type input "5"
type input "4000"
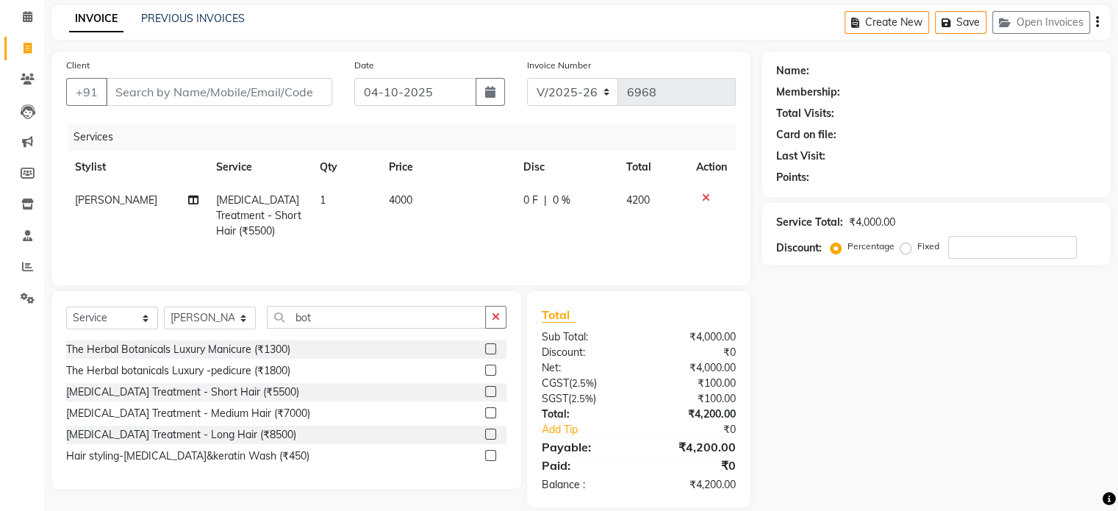
click at [443, 235] on td "4000" at bounding box center [447, 216] width 134 height 64
select select "48853"
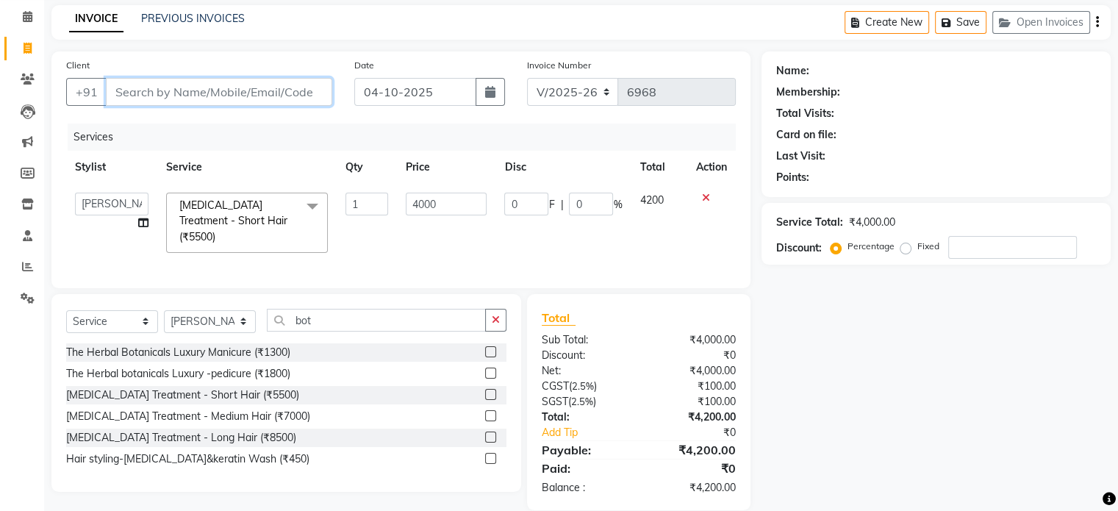
click at [208, 82] on input "Client" at bounding box center [219, 92] width 226 height 28
type input "8"
type input "0"
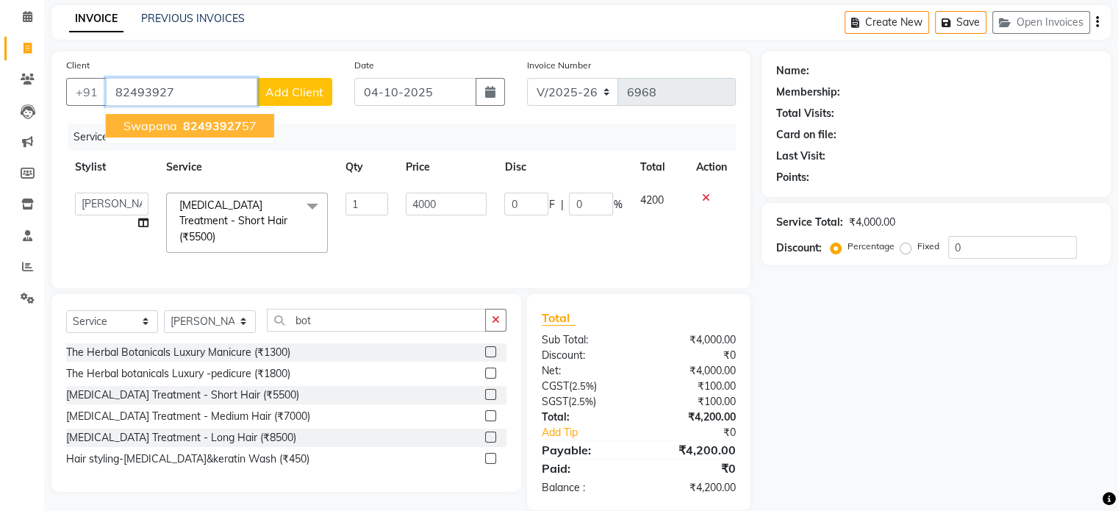
click at [165, 143] on ngb-typeahead-window "swapana 82493927 57" at bounding box center [190, 125] width 170 height 37
click at [167, 123] on span "swapana" at bounding box center [150, 125] width 54 height 15
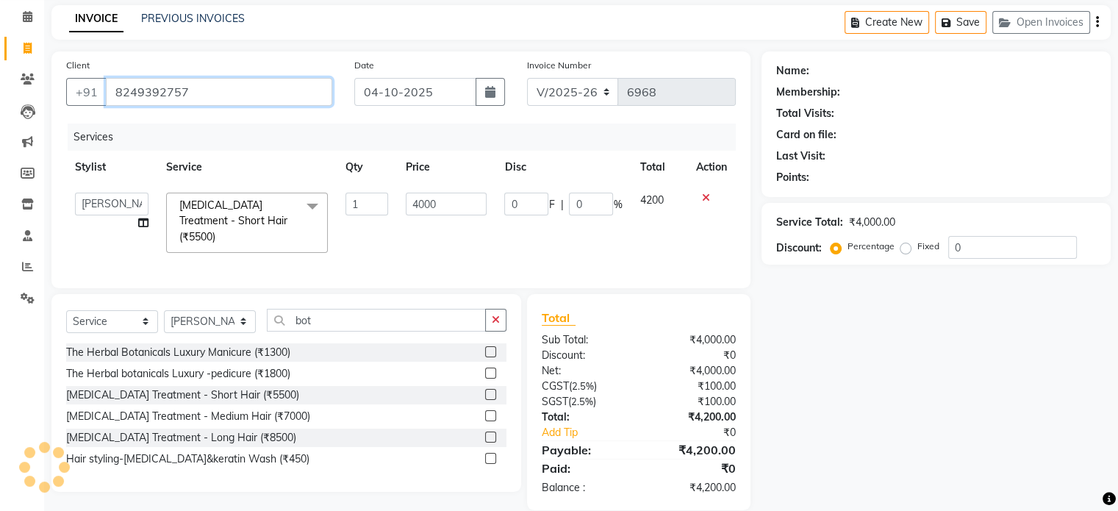
type input "8249392757"
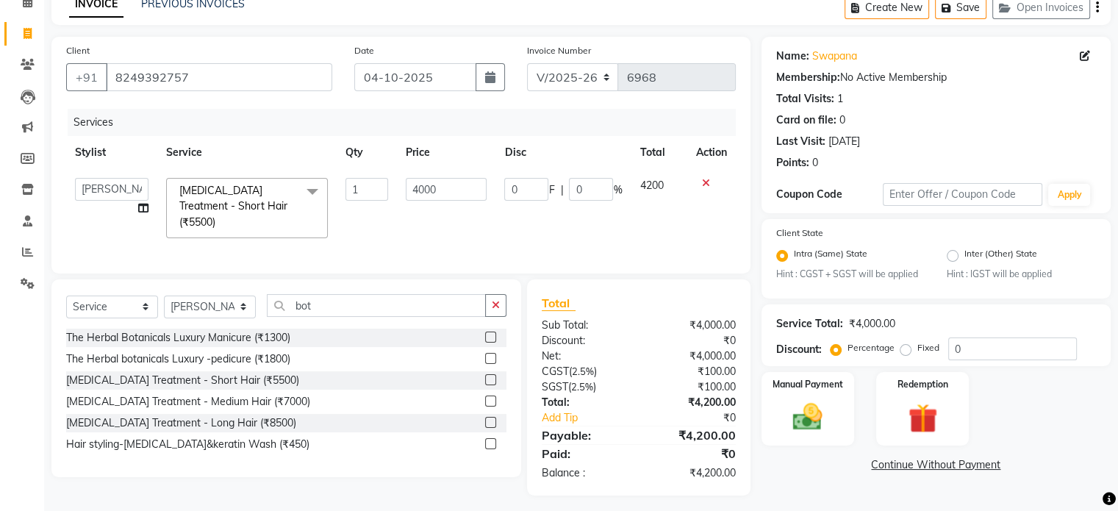
scroll to position [77, 0]
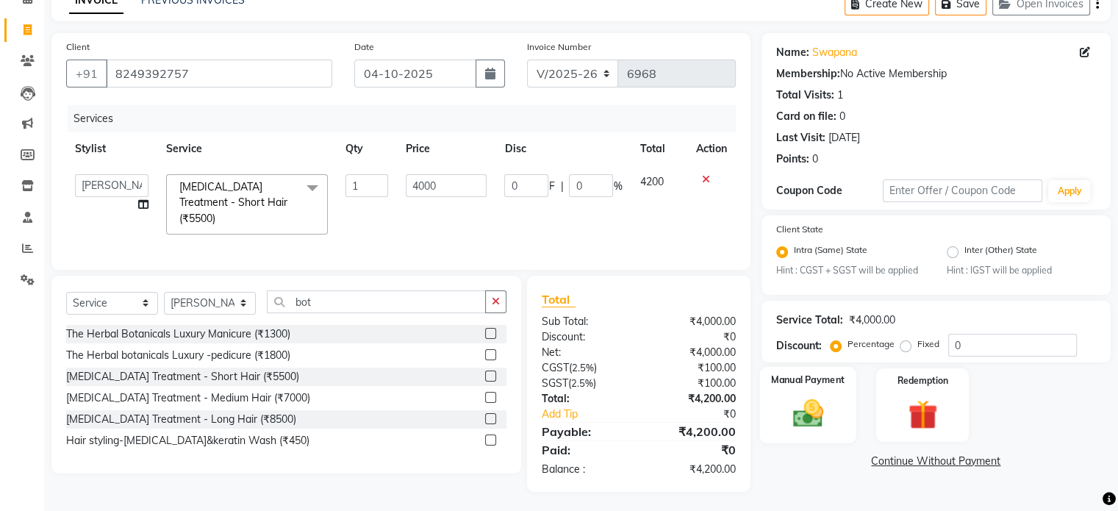
click at [830, 392] on div "Manual Payment" at bounding box center [807, 405] width 96 height 76
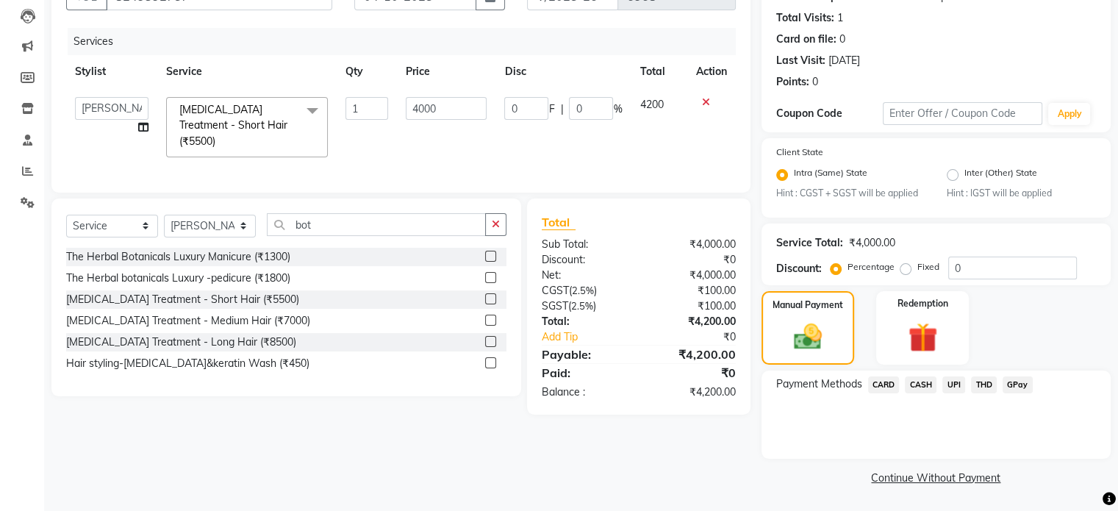
scroll to position [156, 0]
click at [955, 387] on span "UPI" at bounding box center [953, 384] width 23 height 17
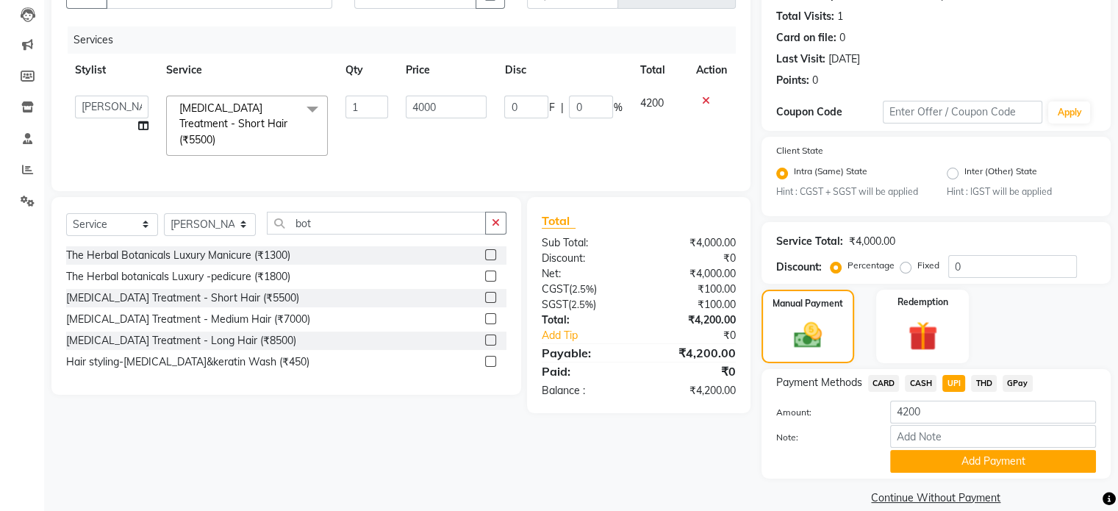
drag, startPoint x: 917, startPoint y: 461, endPoint x: 863, endPoint y: 454, distance: 54.8
click at [914, 465] on button "Add Payment" at bounding box center [993, 461] width 206 height 23
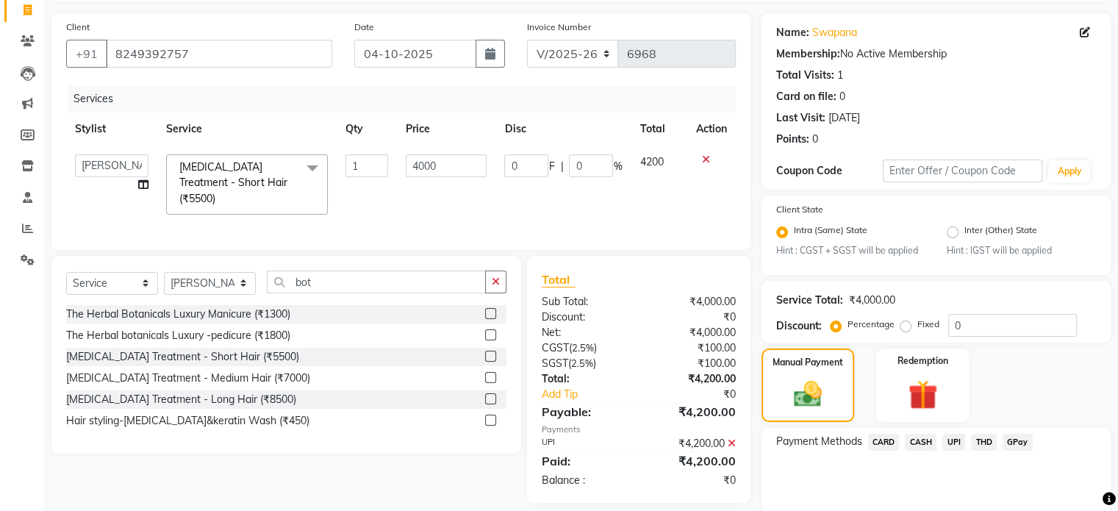
scroll to position [238, 0]
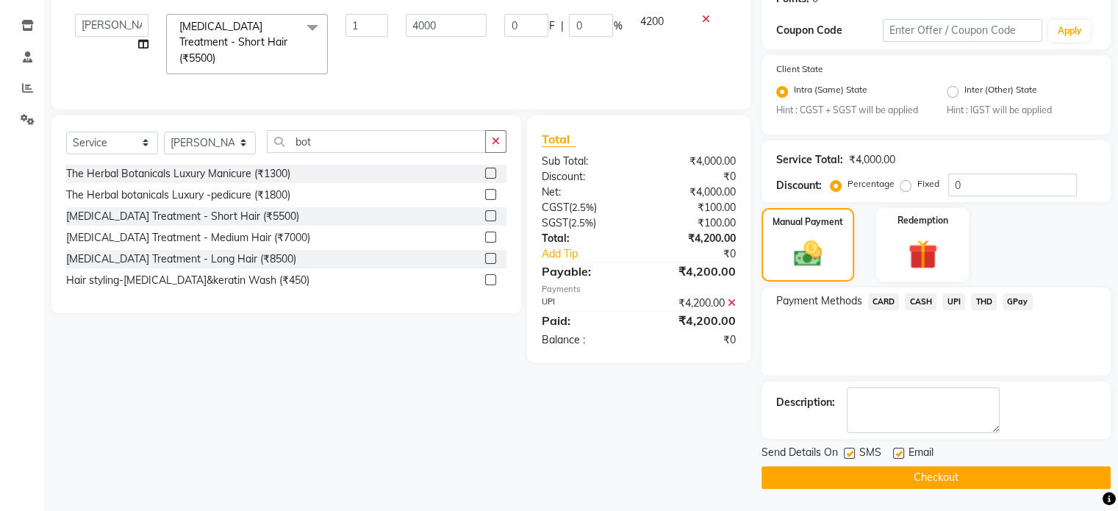
click at [866, 475] on button "Checkout" at bounding box center [935, 477] width 349 height 23
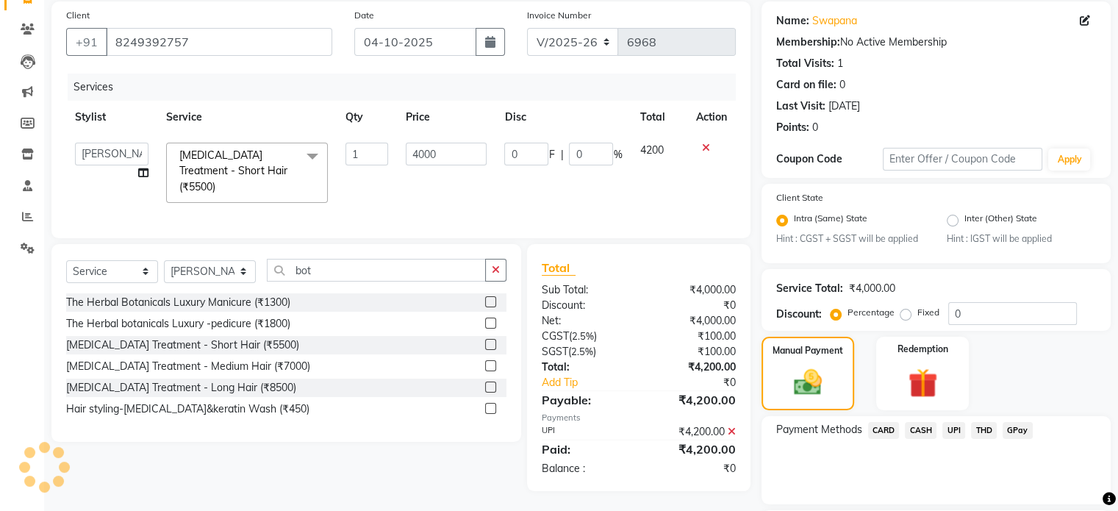
scroll to position [0, 0]
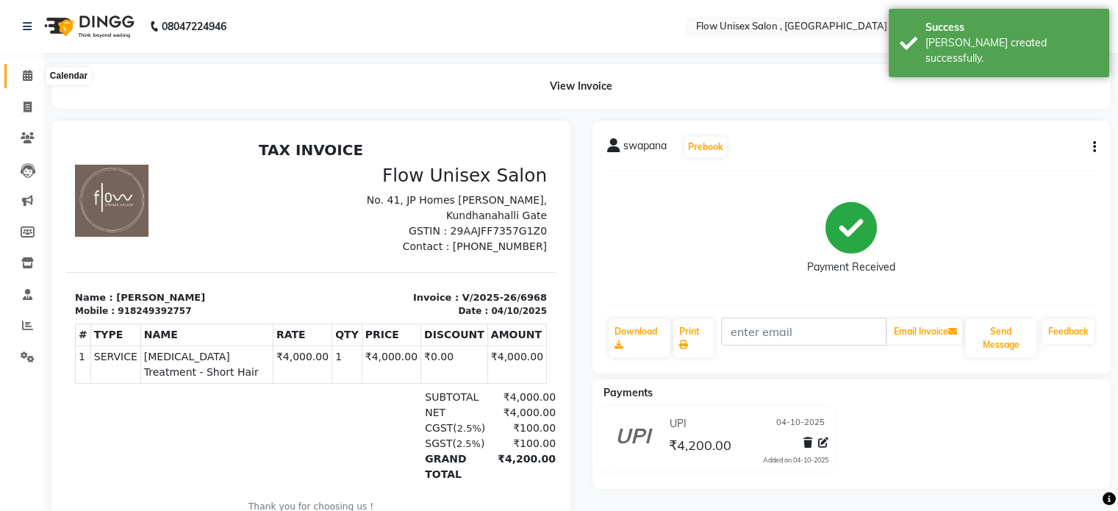
click at [35, 79] on span at bounding box center [28, 76] width 26 height 17
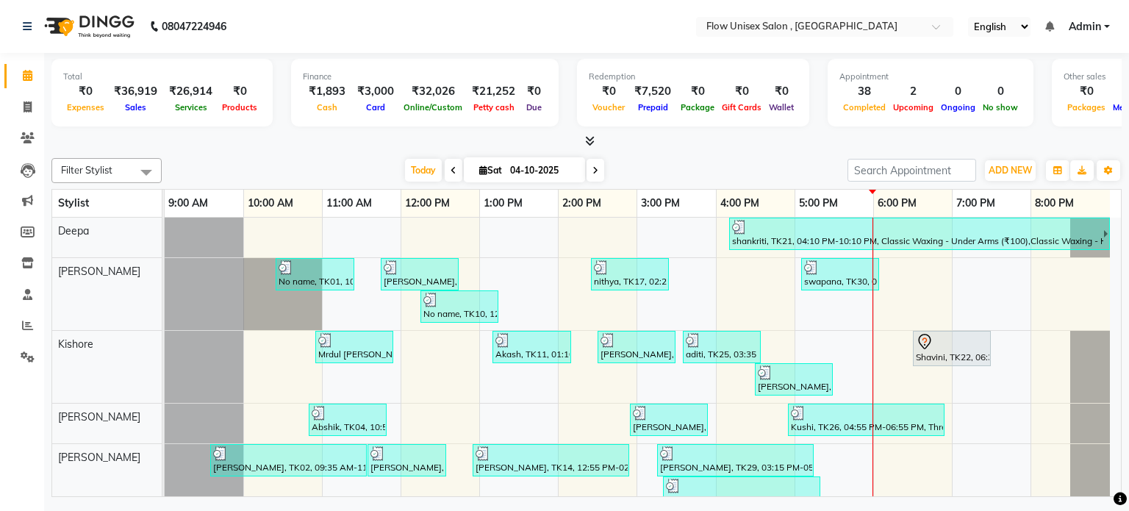
click at [414, 208] on link "12:00 PM" at bounding box center [427, 203] width 52 height 21
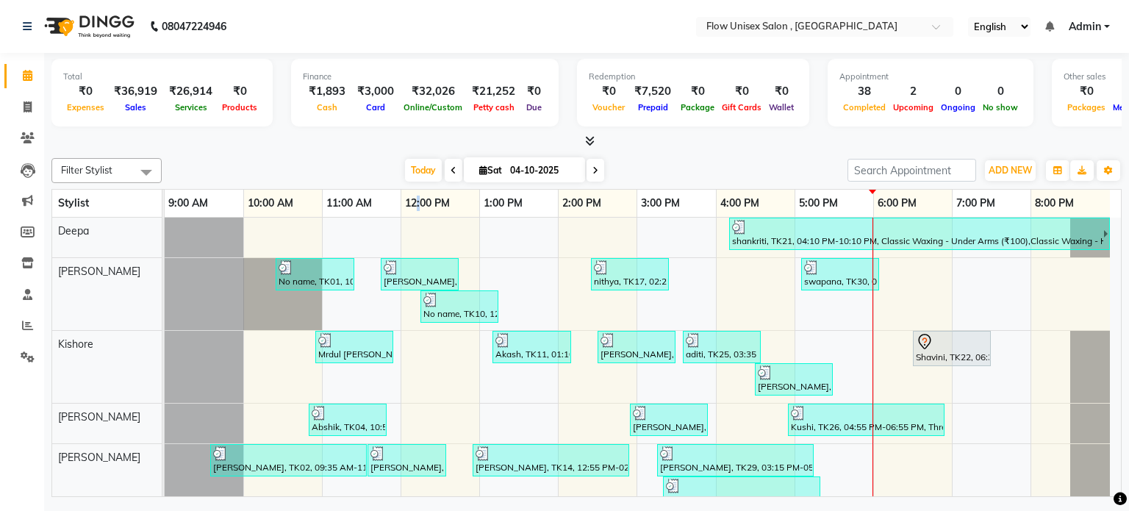
click at [414, 208] on link "12:00 PM" at bounding box center [427, 203] width 52 height 21
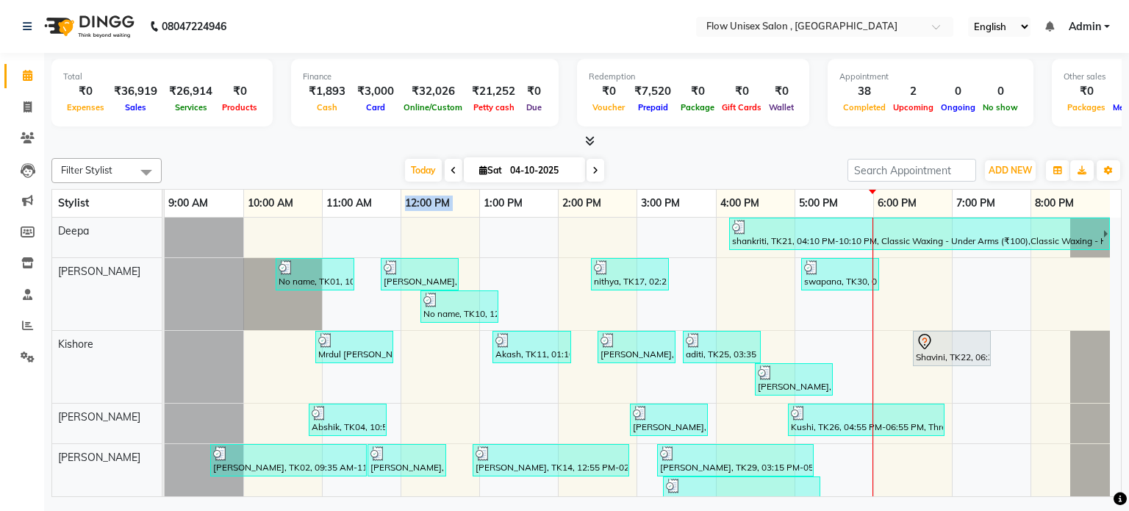
click at [414, 208] on link "12:00 PM" at bounding box center [427, 203] width 52 height 21
click at [416, 208] on link "12:00 PM" at bounding box center [427, 203] width 52 height 21
drag, startPoint x: 0, startPoint y: -9, endPoint x: 21, endPoint y: -89, distance: 82.9
click at [21, 0] on html "08047224946 Select Location × Flow Unisex Salon , Kundhanahalli Gate English EN…" at bounding box center [564, 255] width 1129 height 511
click at [353, 104] on div "Card" at bounding box center [375, 106] width 48 height 15
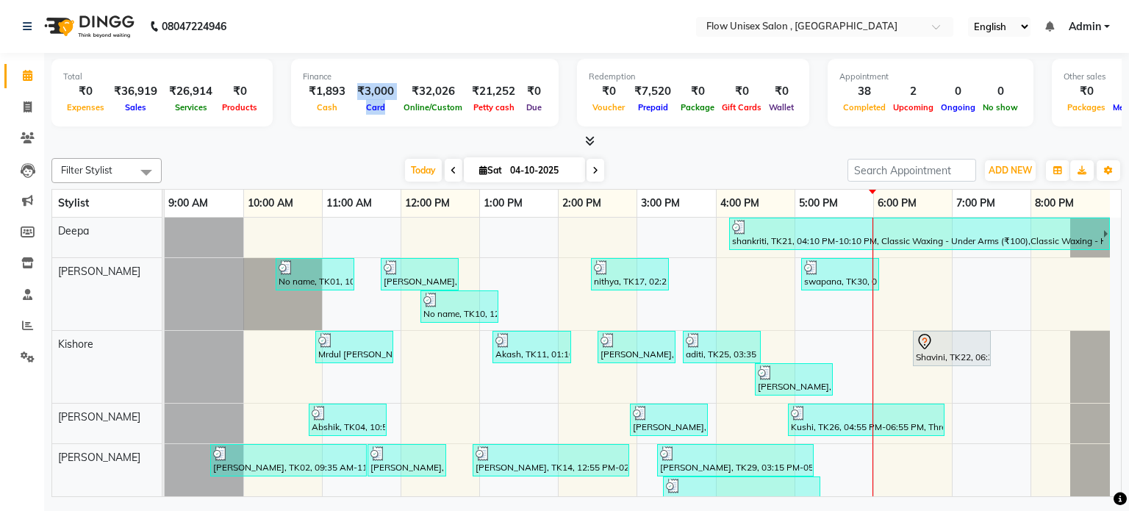
drag, startPoint x: 353, startPoint y: 104, endPoint x: 345, endPoint y: 108, distance: 8.9
click at [345, 108] on div "₹1,893 Cash ₹3,000 Card ₹32,026 Online/Custom ₹21,252 Petty cash ₹0 Due" at bounding box center [425, 99] width 244 height 32
click at [356, 121] on div "Finance ₹1,893 Cash ₹3,000 Card ₹32,026 Online/Custom ₹21,252 Petty cash ₹0 Due" at bounding box center [424, 93] width 267 height 68
click at [359, 121] on div "Finance ₹1,893 Cash ₹3,000 Card ₹32,026 Online/Custom ₹21,252 Petty cash ₹0 Due" at bounding box center [424, 93] width 267 height 68
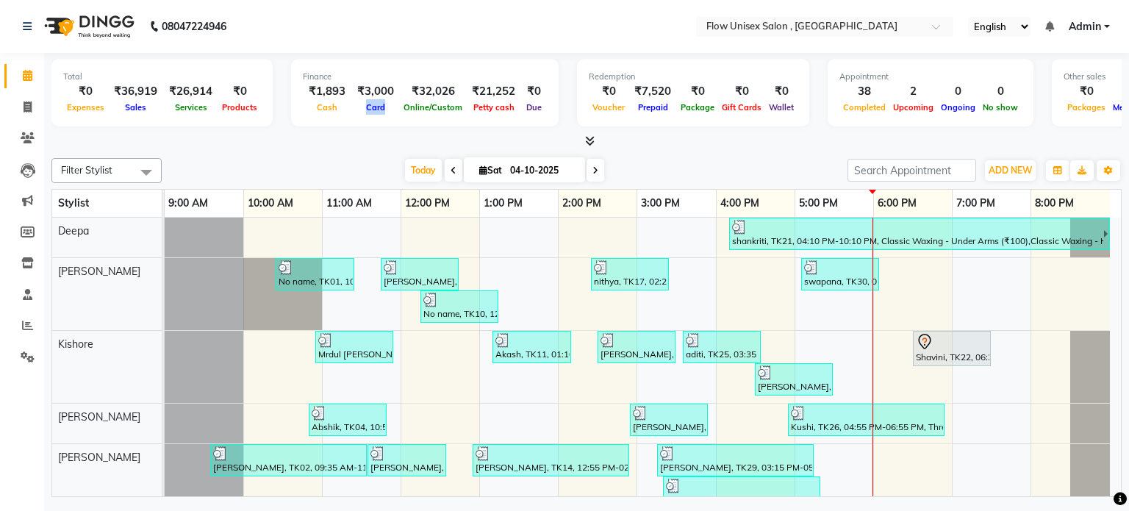
click at [359, 121] on div "Finance ₹1,893 Cash ₹3,000 Card ₹32,026 Online/Custom ₹21,252 Petty cash ₹0 Due" at bounding box center [424, 93] width 267 height 68
click at [367, 121] on div "Finance ₹1,893 Cash ₹3,000 Card ₹32,026 Online/Custom ₹21,252 Petty cash ₹0 Due" at bounding box center [424, 93] width 267 height 68
click at [359, 93] on div "₹3,000" at bounding box center [375, 91] width 48 height 17
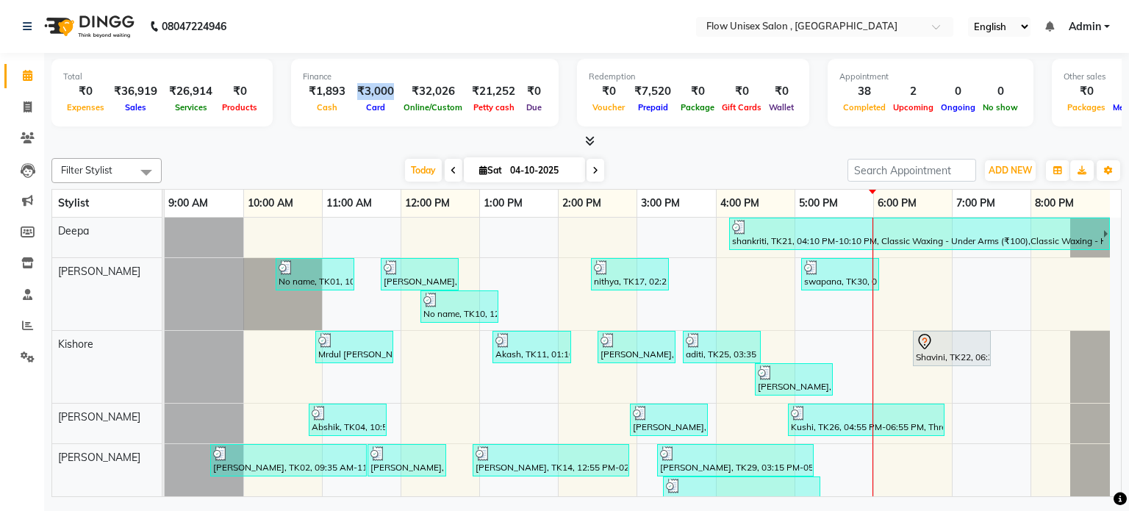
click at [359, 93] on div "₹3,000" at bounding box center [375, 91] width 48 height 17
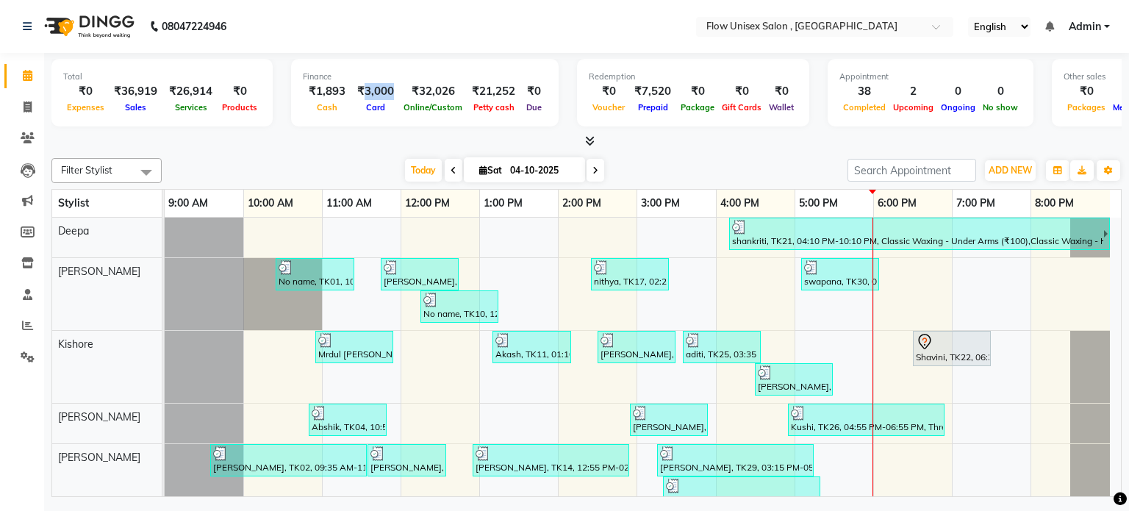
click at [359, 93] on div "₹3,000" at bounding box center [375, 91] width 48 height 17
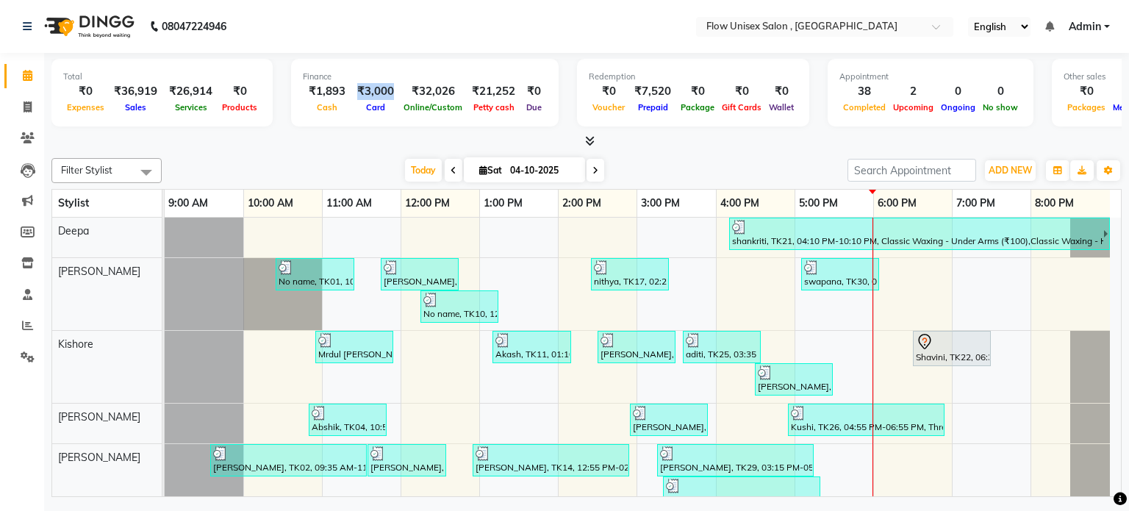
click at [359, 93] on div "₹3,000" at bounding box center [375, 91] width 48 height 17
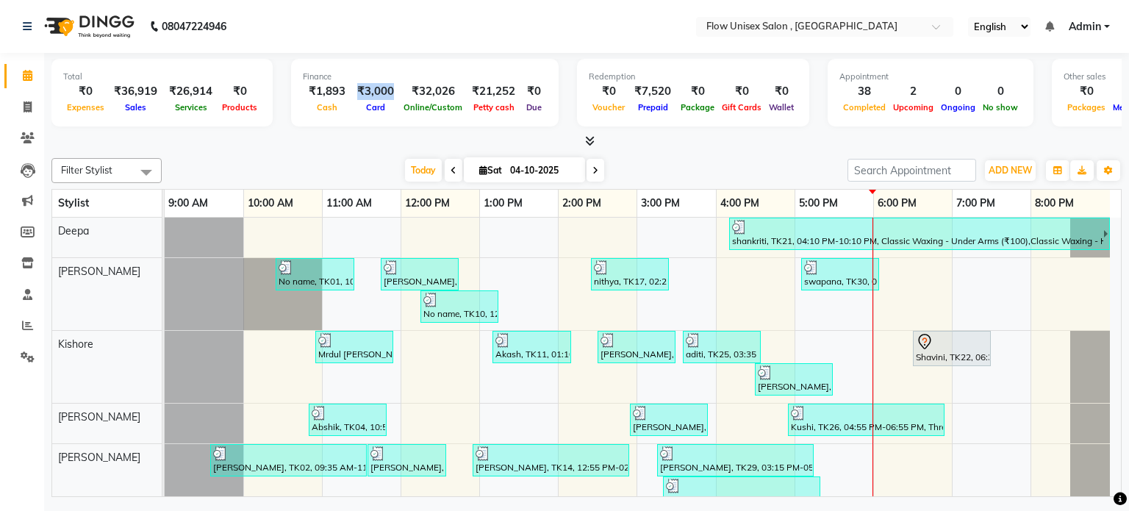
click at [359, 93] on div "₹3,000" at bounding box center [375, 91] width 48 height 17
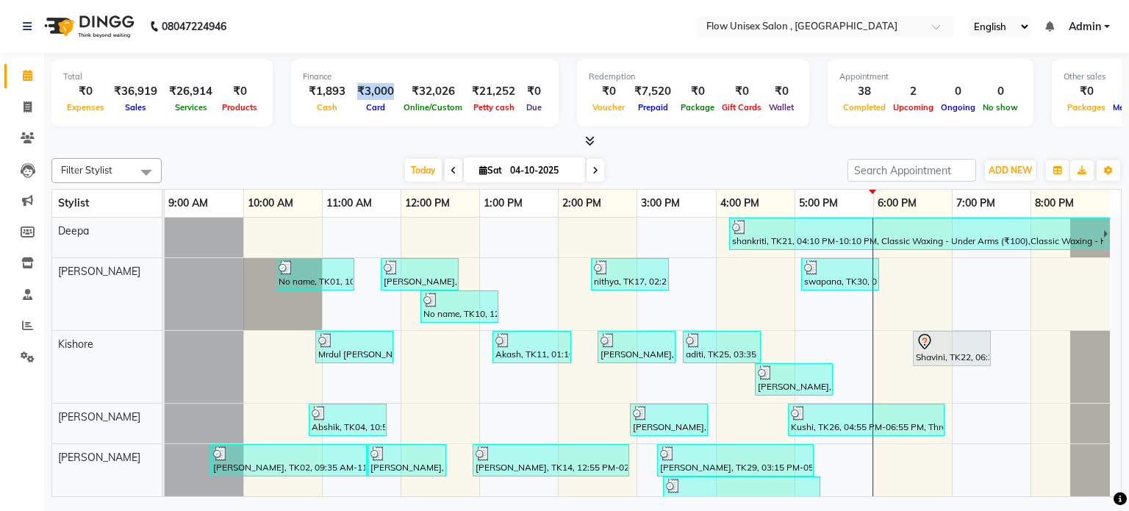
click at [359, 93] on div "₹3,000" at bounding box center [375, 91] width 48 height 17
drag, startPoint x: 359, startPoint y: 93, endPoint x: 395, endPoint y: 90, distance: 36.9
click at [395, 90] on div "₹1,893 Cash ₹3,000 Card ₹32,026 Online/Custom ₹21,252 Petty cash ₹0 Due" at bounding box center [425, 99] width 244 height 32
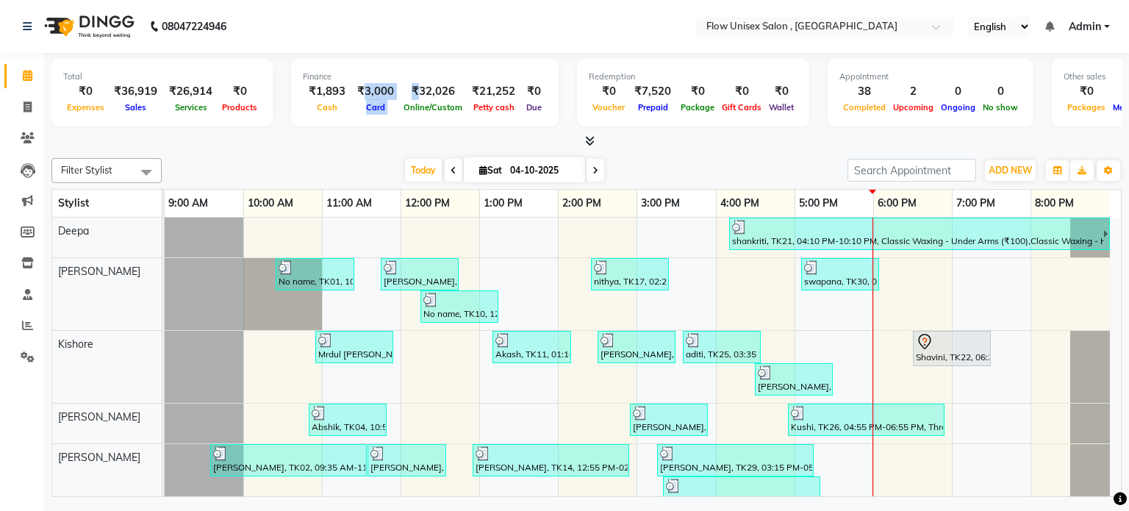
click at [400, 90] on div "₹32,026" at bounding box center [433, 91] width 66 height 17
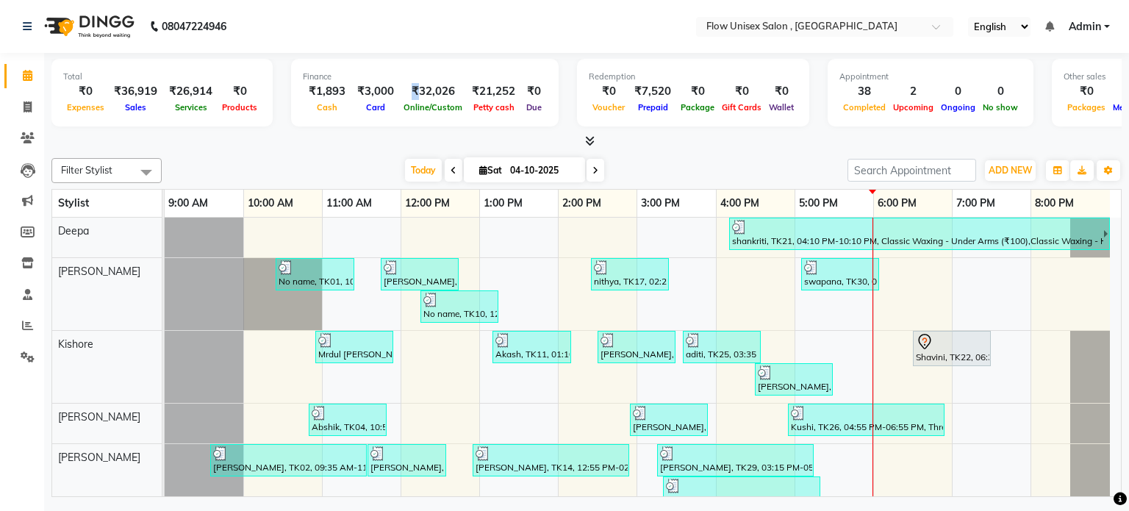
click at [400, 90] on div "₹32,026" at bounding box center [433, 91] width 66 height 17
click at [0, 227] on li "Members" at bounding box center [22, 233] width 44 height 32
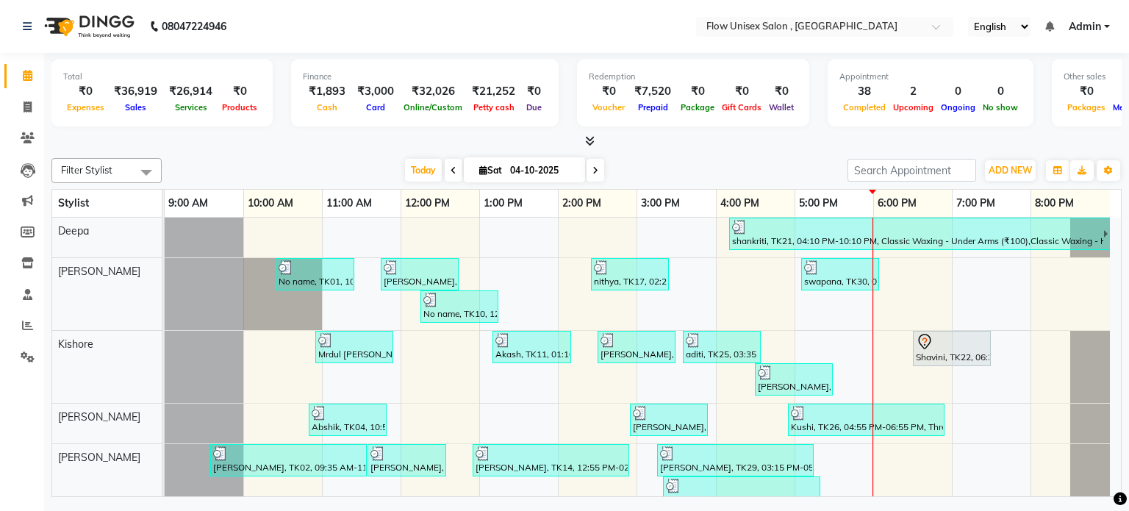
click at [0, 227] on li "Members" at bounding box center [22, 233] width 44 height 32
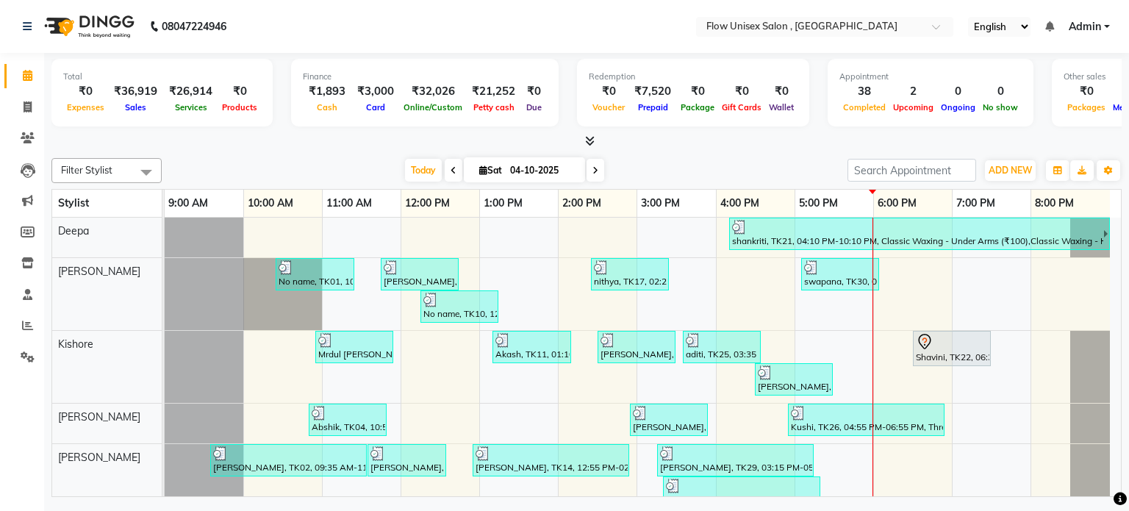
click at [0, 227] on li "Members" at bounding box center [22, 233] width 44 height 32
click at [2, 227] on li "Members" at bounding box center [22, 233] width 44 height 32
click at [3, 227] on li "Members" at bounding box center [22, 233] width 44 height 32
click at [4, 227] on li "Members" at bounding box center [22, 233] width 44 height 32
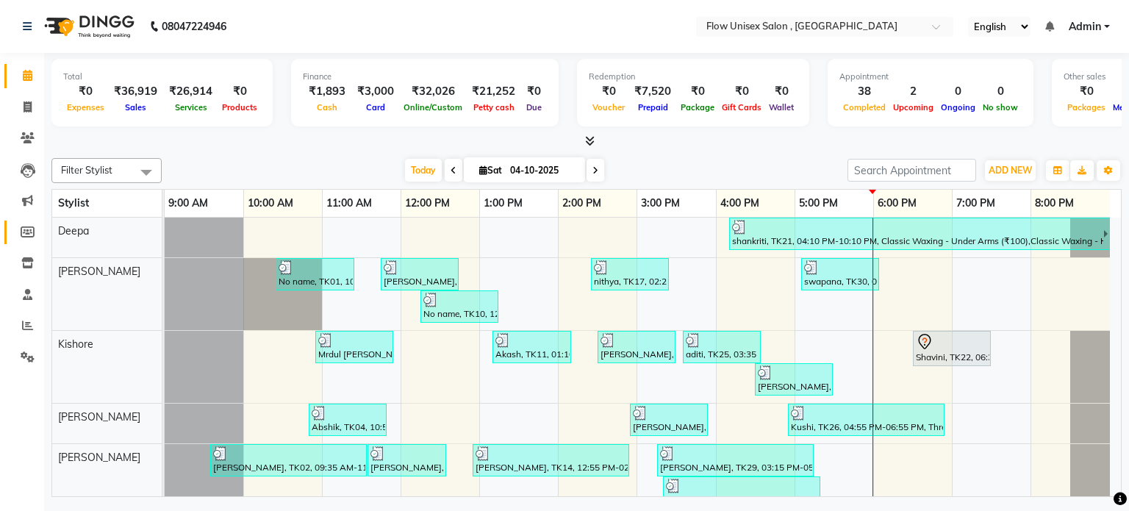
click at [4, 227] on link "Members" at bounding box center [21, 232] width 35 height 24
click at [3, 227] on li "Members" at bounding box center [22, 233] width 44 height 32
select select
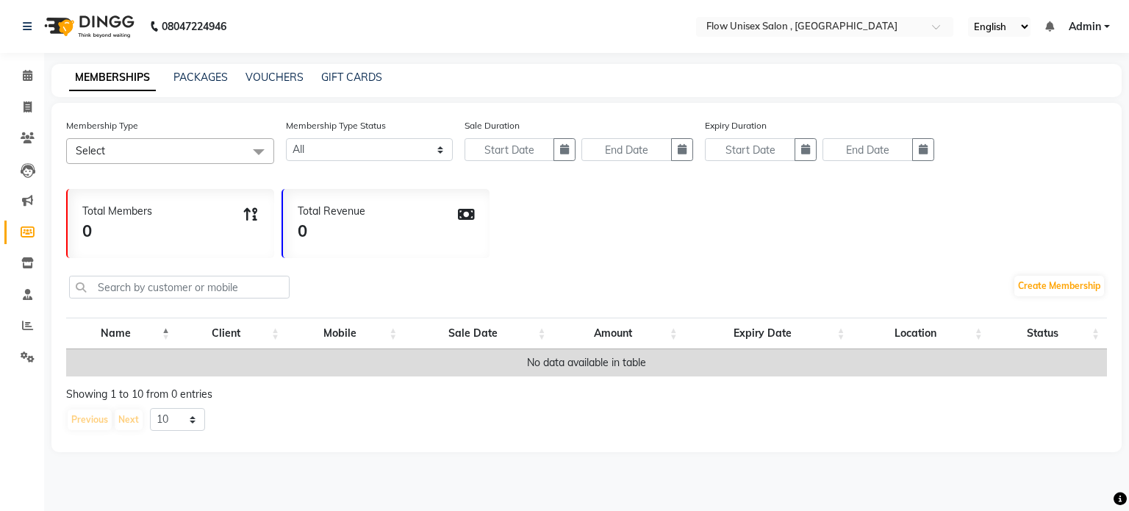
click at [3, 227] on li "Members" at bounding box center [22, 233] width 44 height 32
click at [961, 249] on div "Membership Type Select Select All Dummy membership Dummy membership with point …" at bounding box center [586, 277] width 1070 height 349
click at [949, 250] on div "Total Members 0 Total Revenue 0" at bounding box center [586, 220] width 1041 height 76
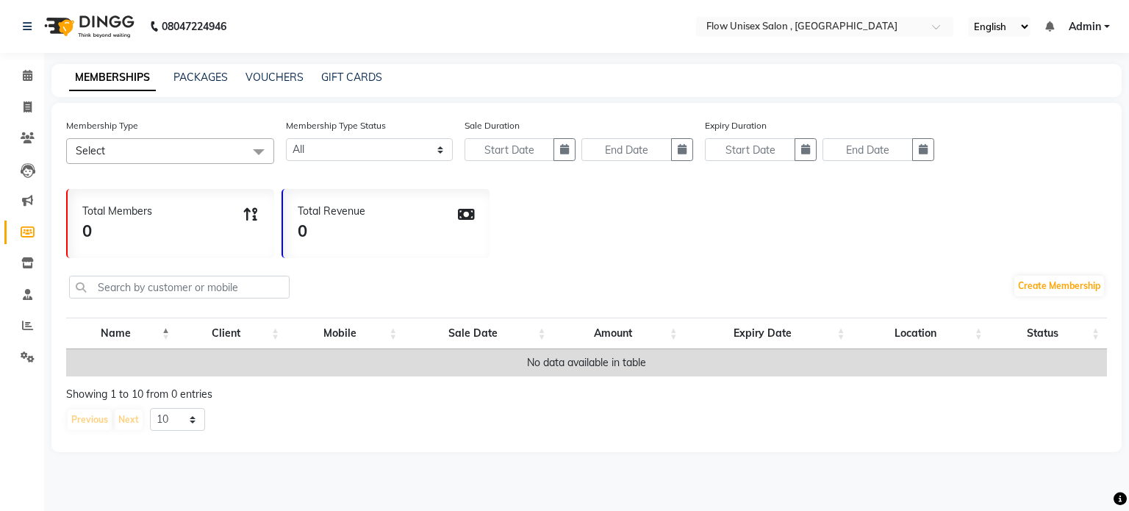
click at [949, 250] on div "Total Members 0 Total Revenue 0" at bounding box center [586, 220] width 1041 height 76
click at [0, 350] on ul "Calendar Invoice Clients Leads Marketing Members Inventory Staff Reports Settin…" at bounding box center [22, 220] width 44 height 320
click at [36, 74] on span at bounding box center [28, 76] width 26 height 17
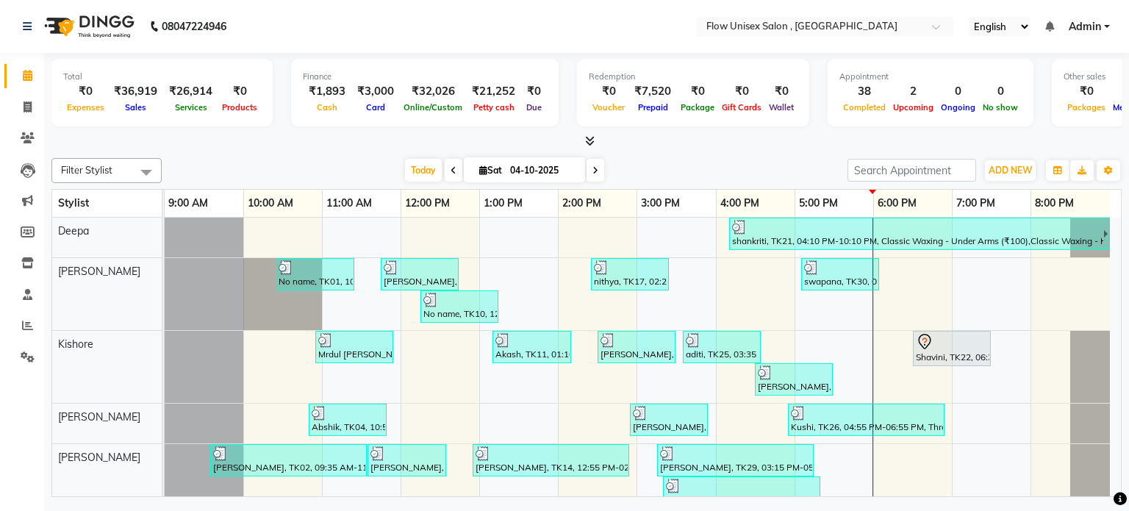
click at [588, 144] on icon at bounding box center [590, 140] width 10 height 11
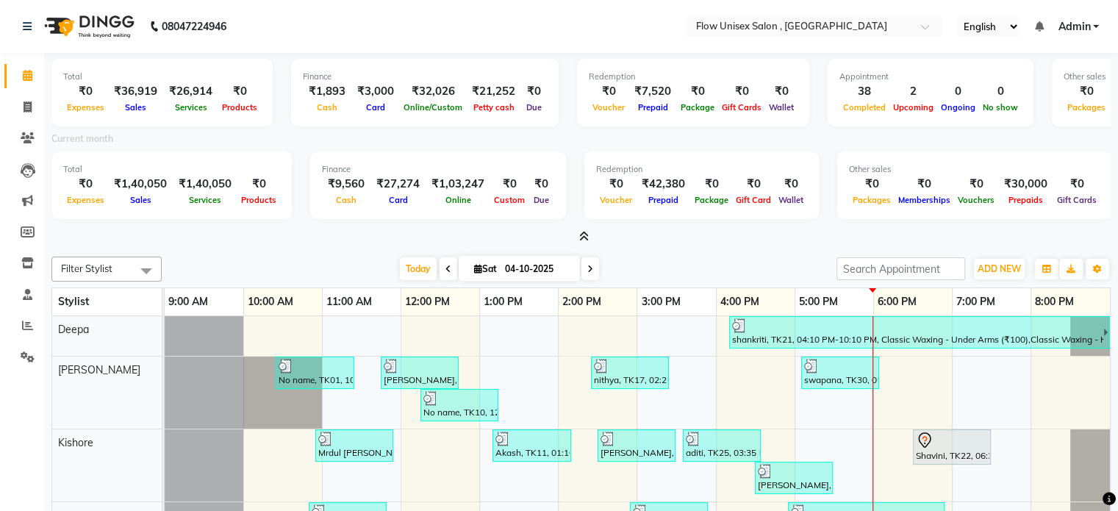
click at [581, 235] on icon at bounding box center [584, 236] width 10 height 11
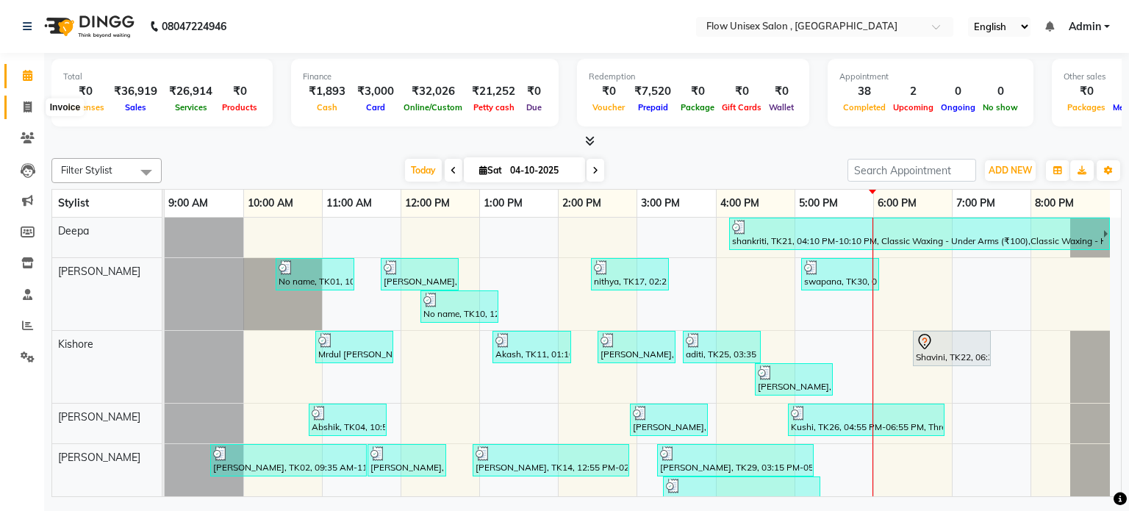
click at [21, 107] on span at bounding box center [28, 107] width 26 height 17
select select "5875"
select select "service"
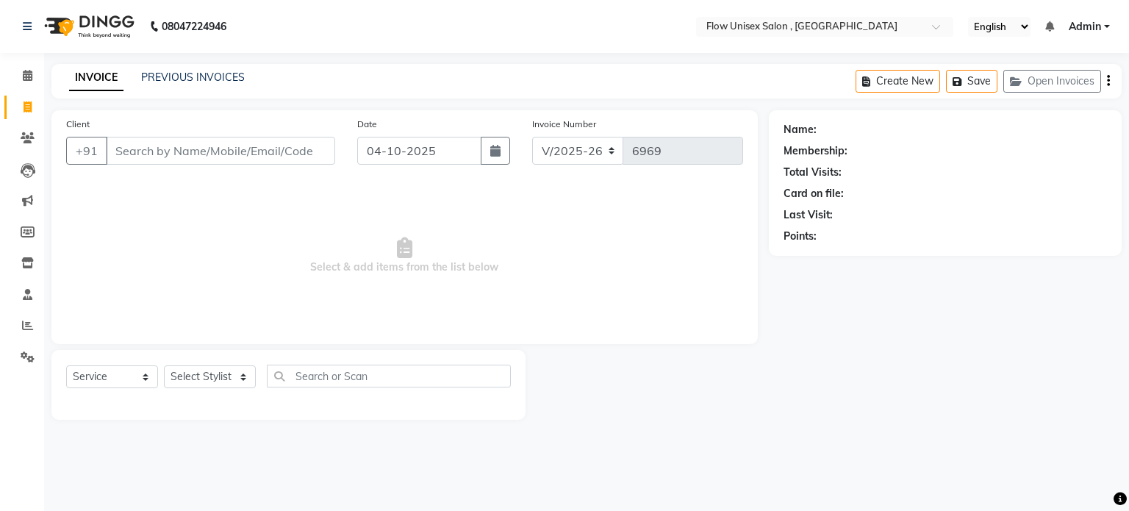
click at [190, 364] on div "Select Service Product Membership Package Voucher Prepaid Gift Card Select Styl…" at bounding box center [288, 385] width 474 height 70
click at [191, 369] on select "Select Stylist [PERSON_NAME] [PERSON_NAME] Kishore [PERSON_NAME] debbarma [PERS…" at bounding box center [210, 376] width 92 height 23
click at [164, 366] on select "Select Stylist [PERSON_NAME] [PERSON_NAME] Kishore [PERSON_NAME] debbarma [PERS…" at bounding box center [210, 376] width 92 height 23
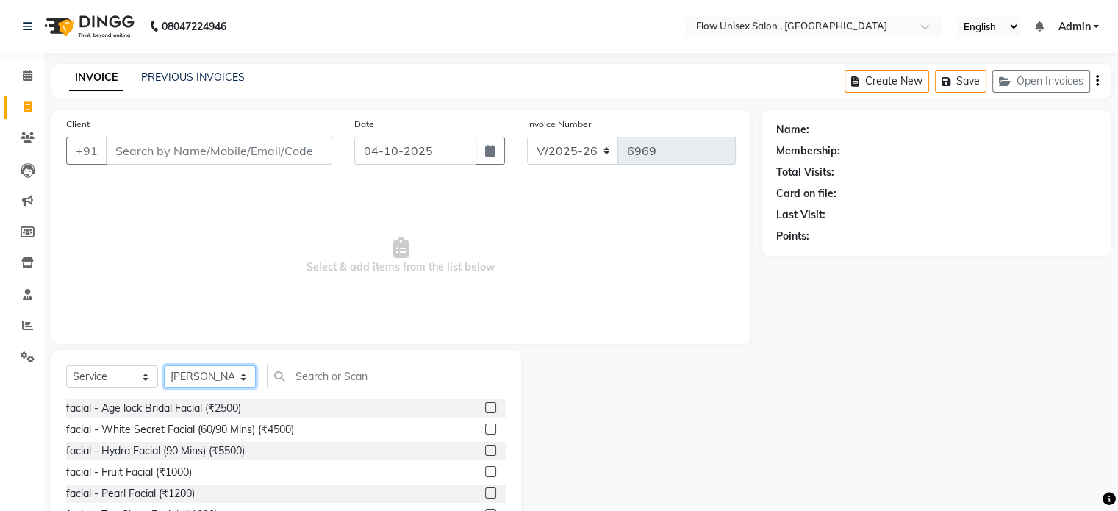
click at [245, 376] on select "Select Stylist [PERSON_NAME] [PERSON_NAME] Kishore [PERSON_NAME] debbarma [PERS…" at bounding box center [210, 376] width 92 height 23
select select "48854"
click at [164, 366] on select "Select Stylist [PERSON_NAME] [PERSON_NAME] Kishore [PERSON_NAME] debbarma [PERS…" at bounding box center [210, 376] width 92 height 23
click at [333, 384] on input "text" at bounding box center [387, 375] width 240 height 23
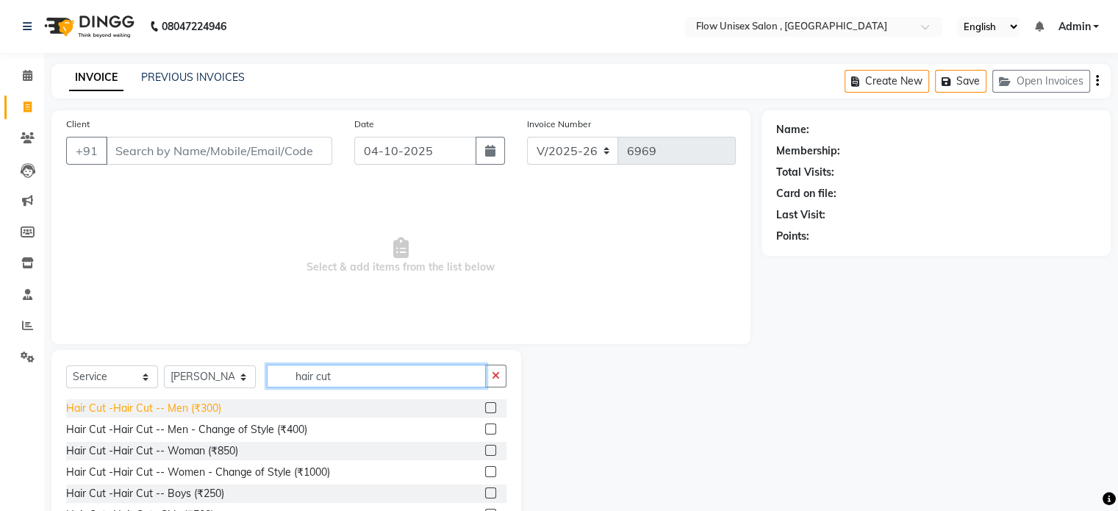
type input "hair cut"
click at [187, 408] on div "Hair Cut -Hair Cut -- Men (₹300)" at bounding box center [143, 407] width 155 height 15
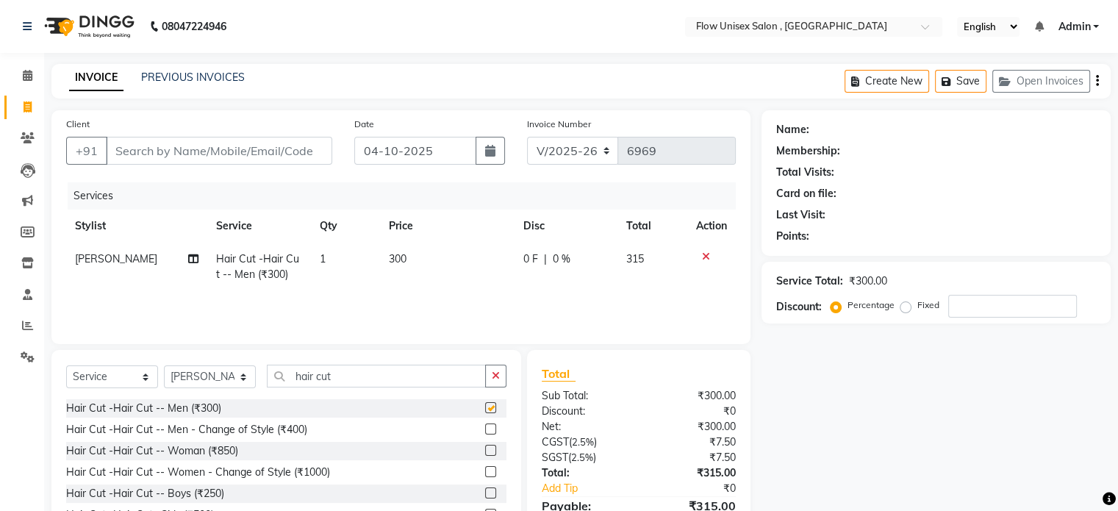
checkbox input "false"
click at [253, 151] on input "Client" at bounding box center [219, 151] width 226 height 28
type input "9"
type input "0"
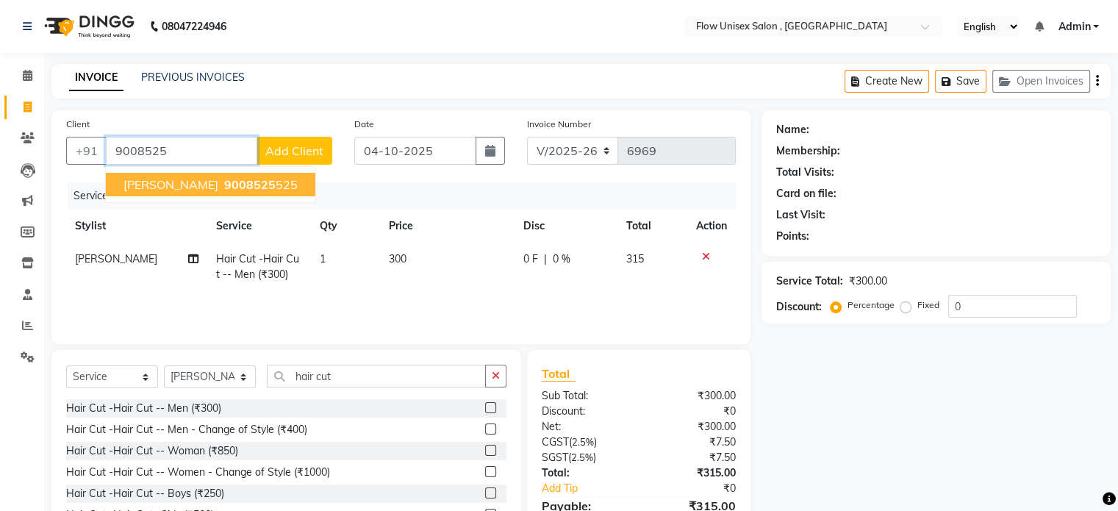
click at [220, 193] on button "Edwin 9008525 525" at bounding box center [210, 185] width 209 height 24
type input "9008525525"
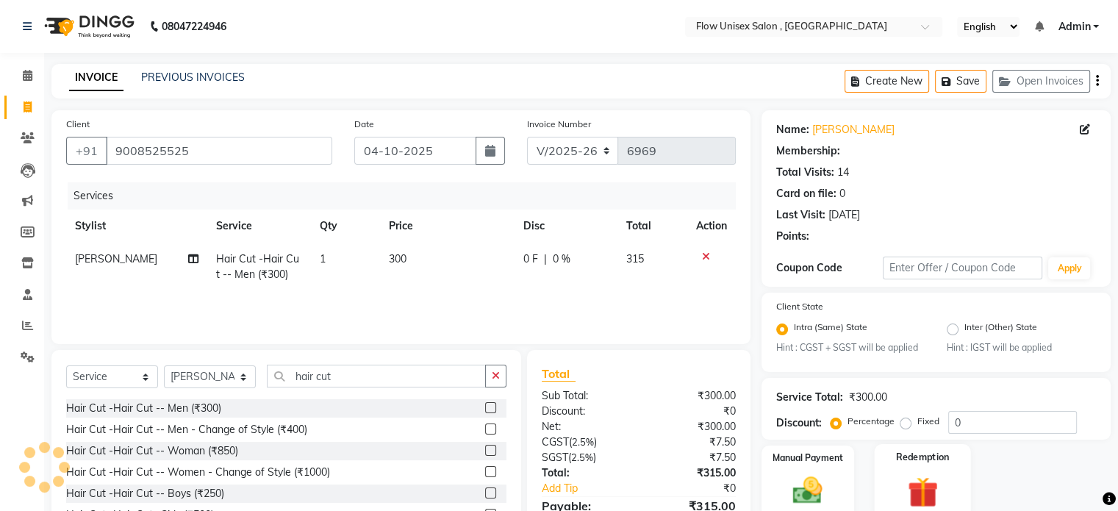
select select "1: Object"
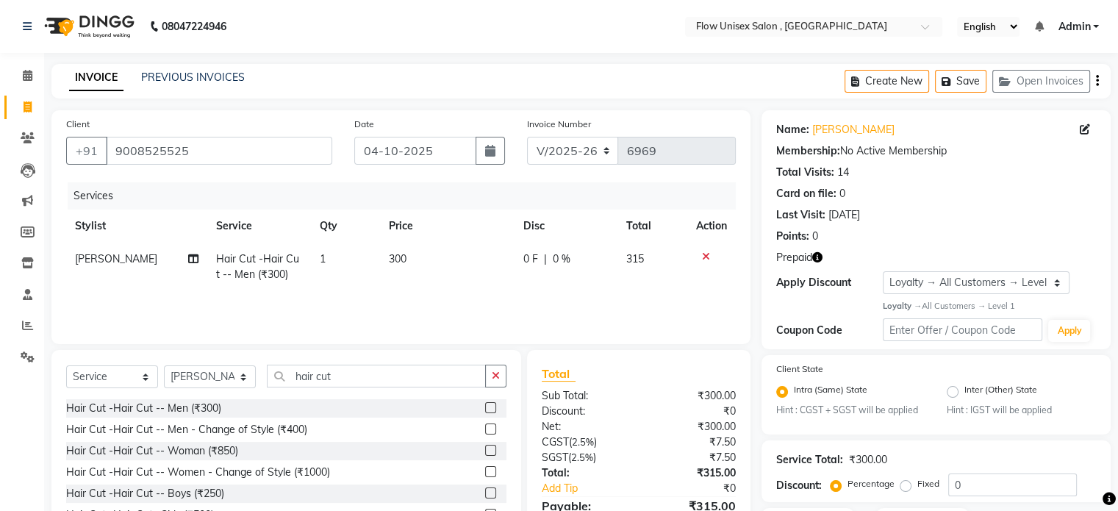
click at [814, 258] on icon "button" at bounding box center [817, 257] width 10 height 10
click at [894, 250] on div "Prepaid" at bounding box center [936, 257] width 320 height 15
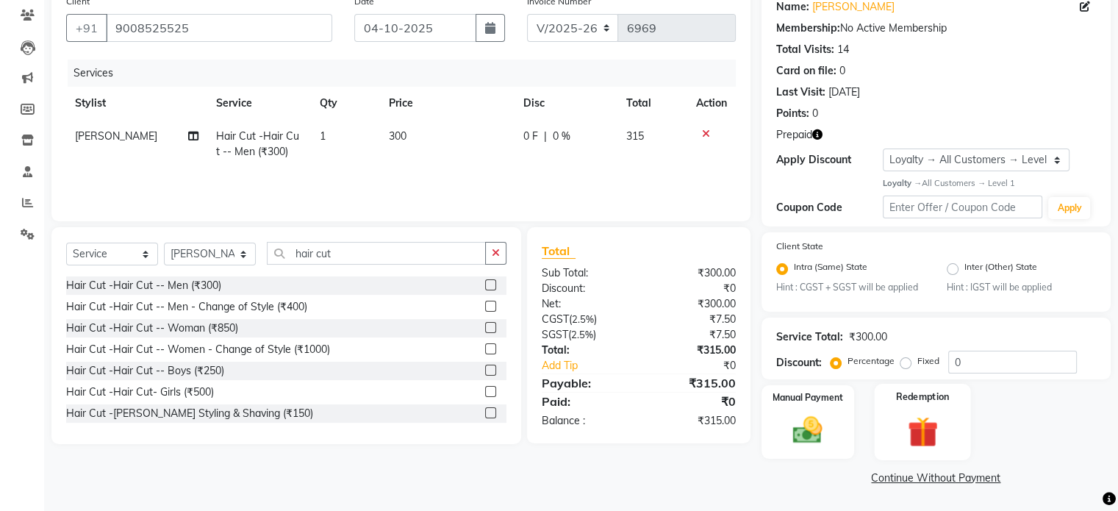
drag, startPoint x: 927, startPoint y: 415, endPoint x: 923, endPoint y: 405, distance: 11.2
click at [927, 416] on img at bounding box center [921, 431] width 49 height 37
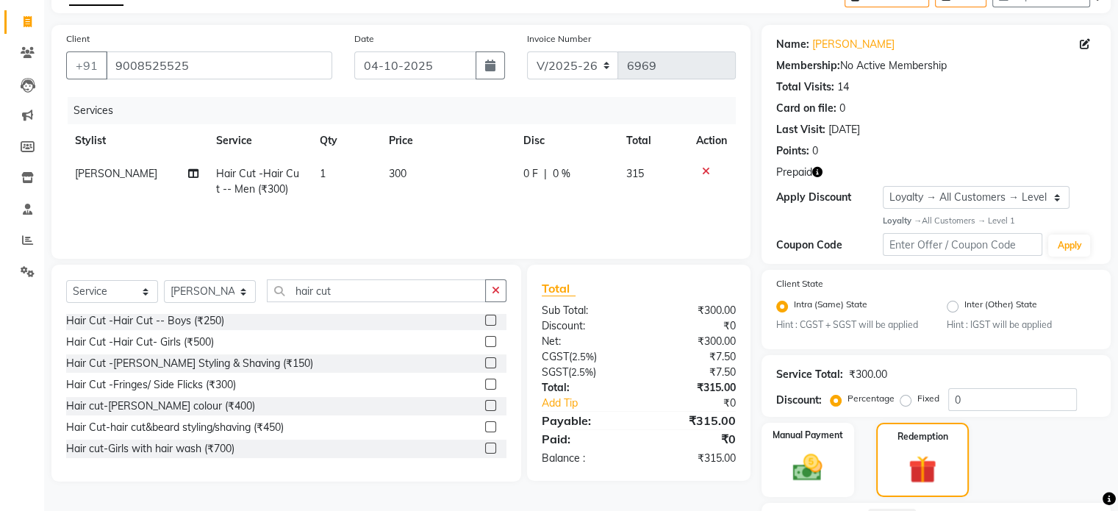
scroll to position [147, 0]
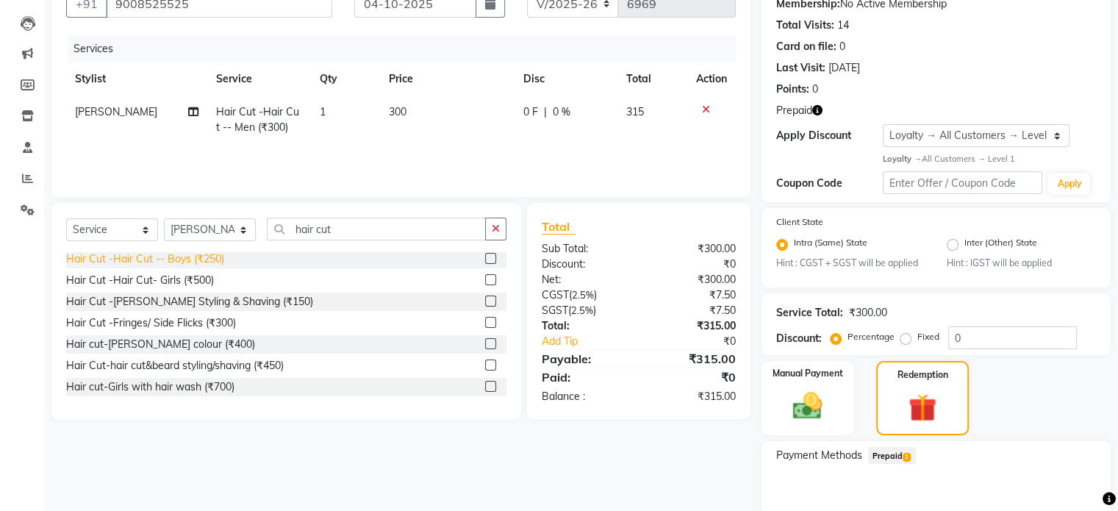
click at [129, 262] on div "Hair Cut -Hair Cut -- Boys (₹250)" at bounding box center [145, 258] width 158 height 15
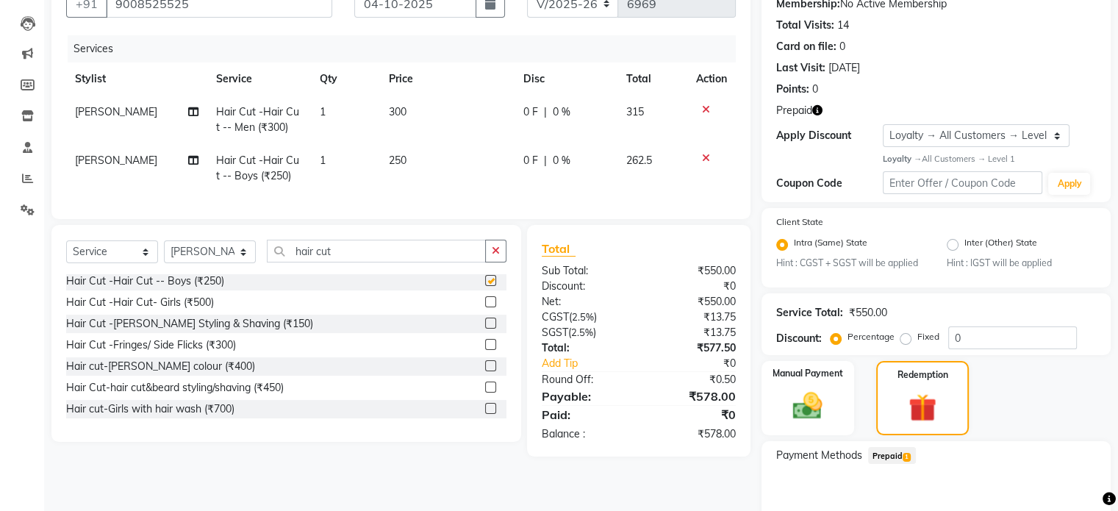
checkbox input "false"
click at [704, 108] on icon at bounding box center [706, 109] width 8 height 10
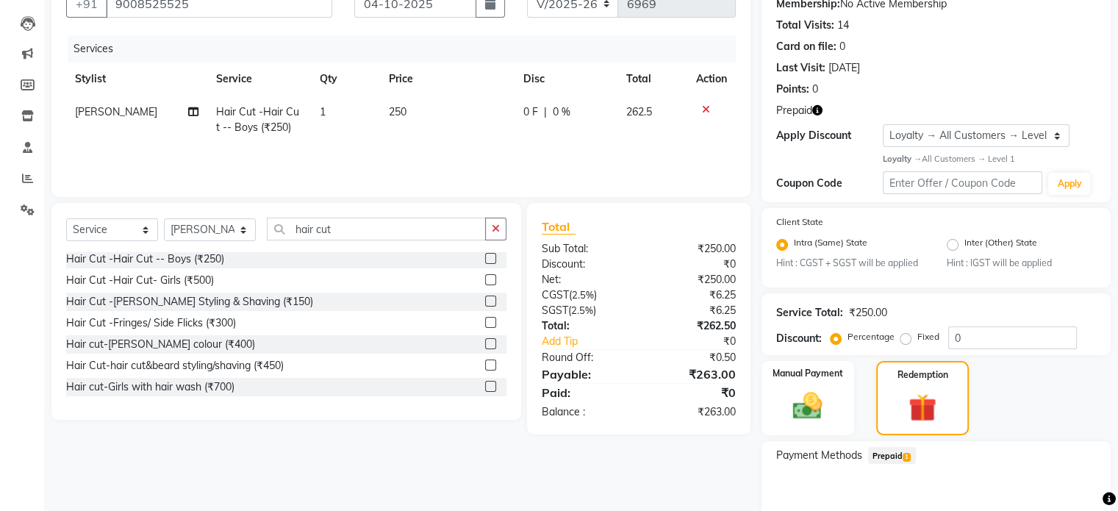
click at [912, 450] on span "Prepaid 1" at bounding box center [892, 455] width 48 height 17
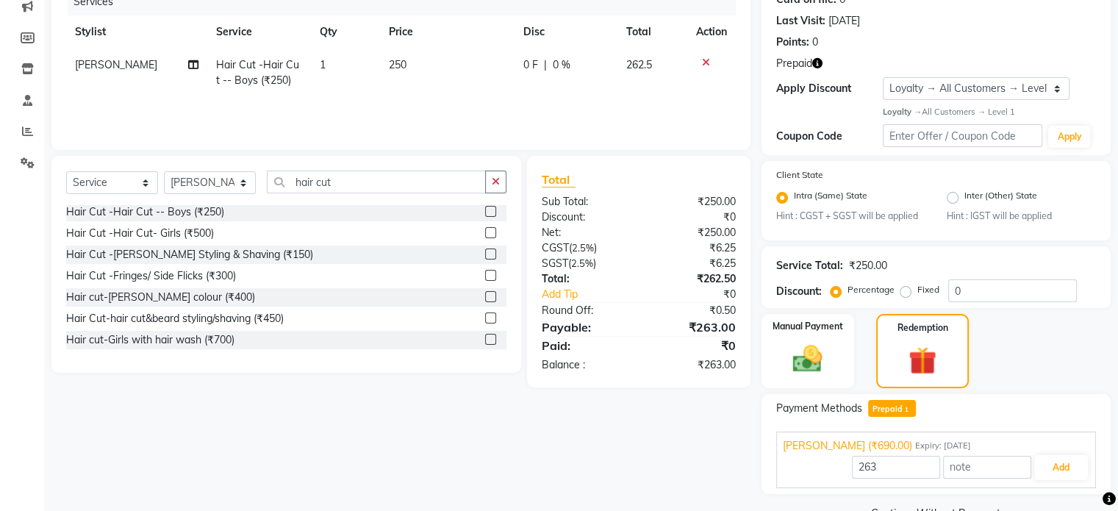
scroll to position [220, 0]
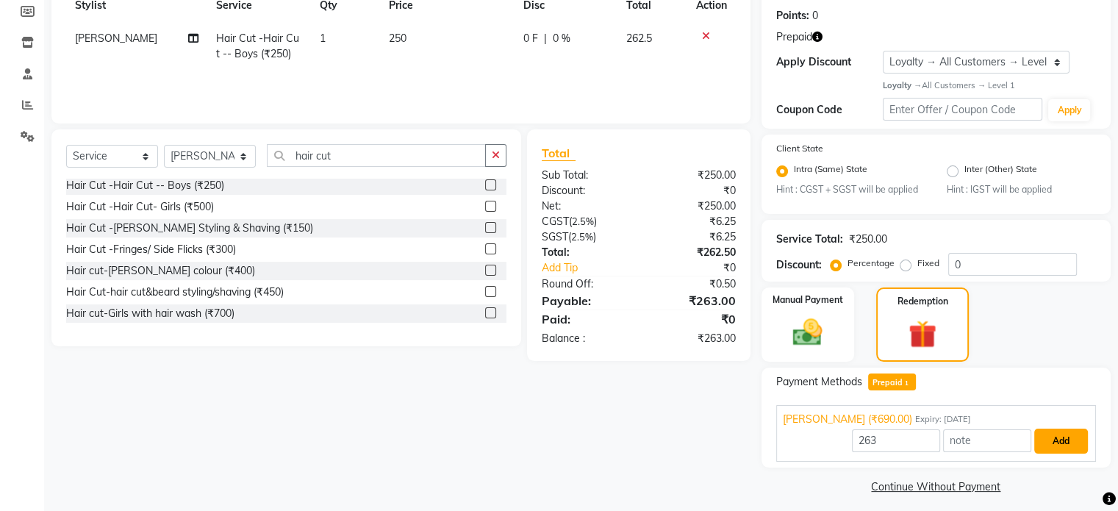
click at [1046, 437] on button "Add" at bounding box center [1061, 440] width 54 height 25
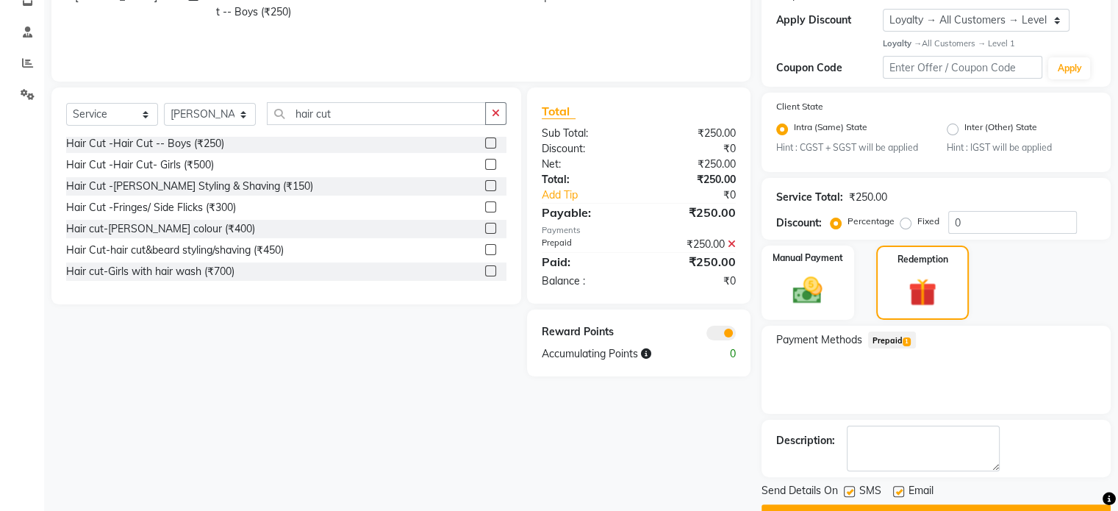
scroll to position [301, 0]
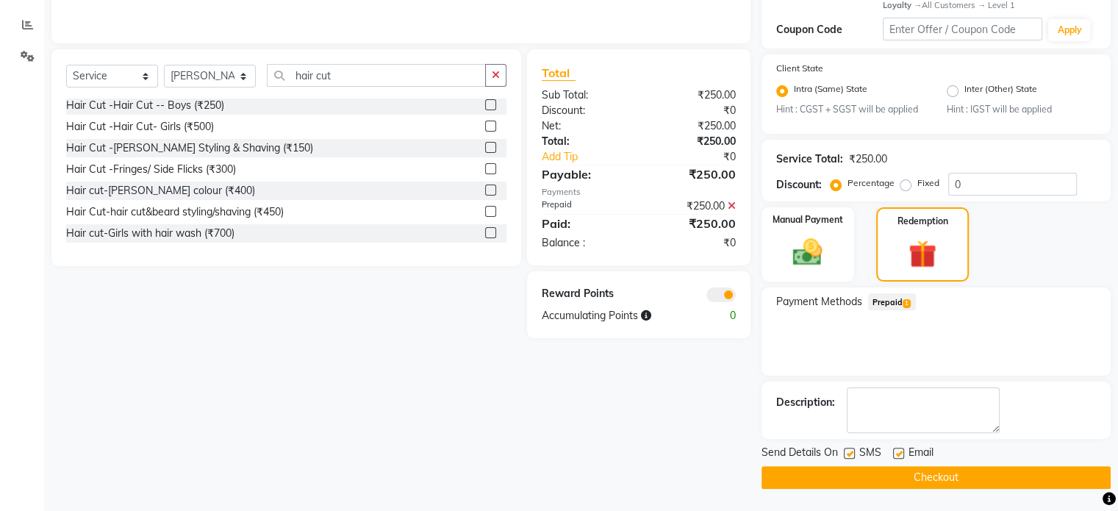
click at [826, 484] on button "Checkout" at bounding box center [935, 477] width 349 height 23
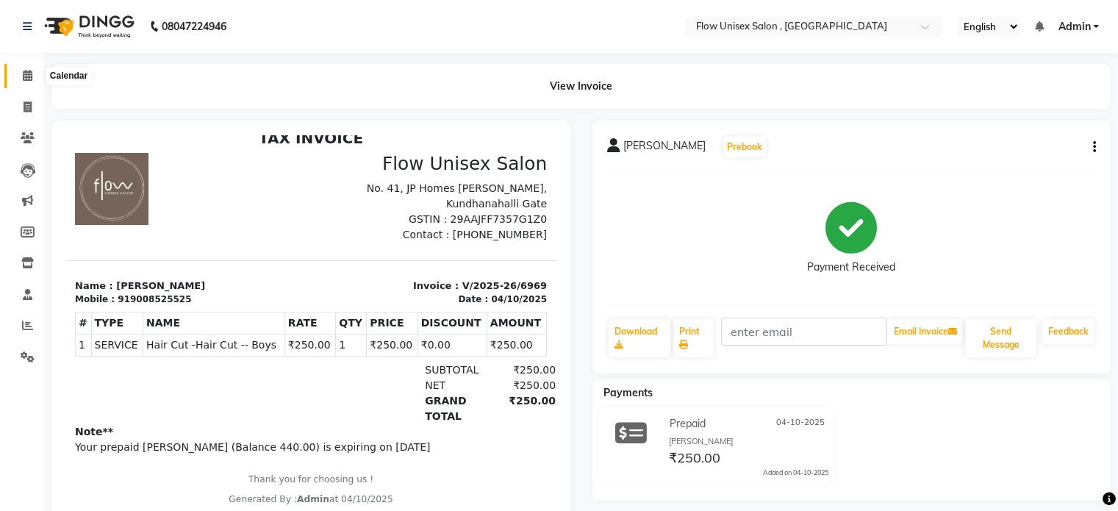
click at [26, 72] on icon at bounding box center [28, 75] width 10 height 11
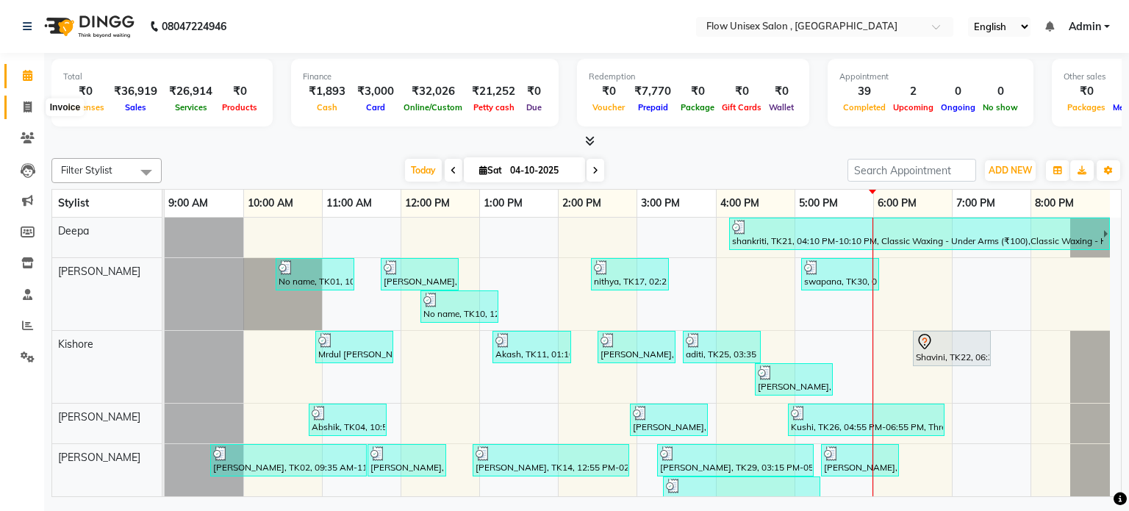
click at [18, 110] on span at bounding box center [28, 107] width 26 height 17
select select "service"
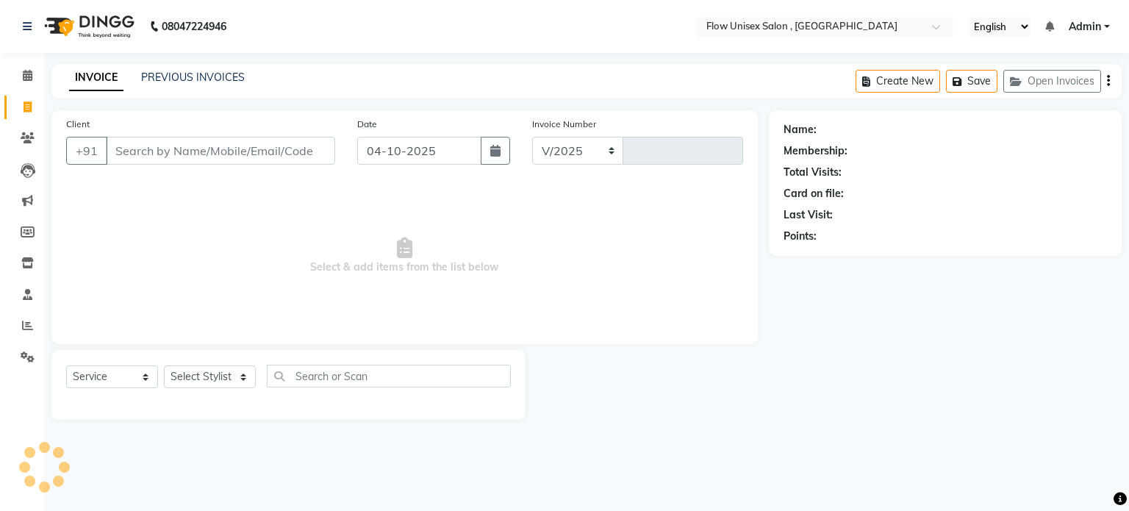
select select "5875"
type input "6970"
click at [190, 381] on select "Select Stylist" at bounding box center [210, 376] width 92 height 23
select select "49207"
click at [164, 366] on select "Select Stylist [PERSON_NAME] [PERSON_NAME] Kishore [PERSON_NAME] debbarma [PERS…" at bounding box center [210, 376] width 92 height 23
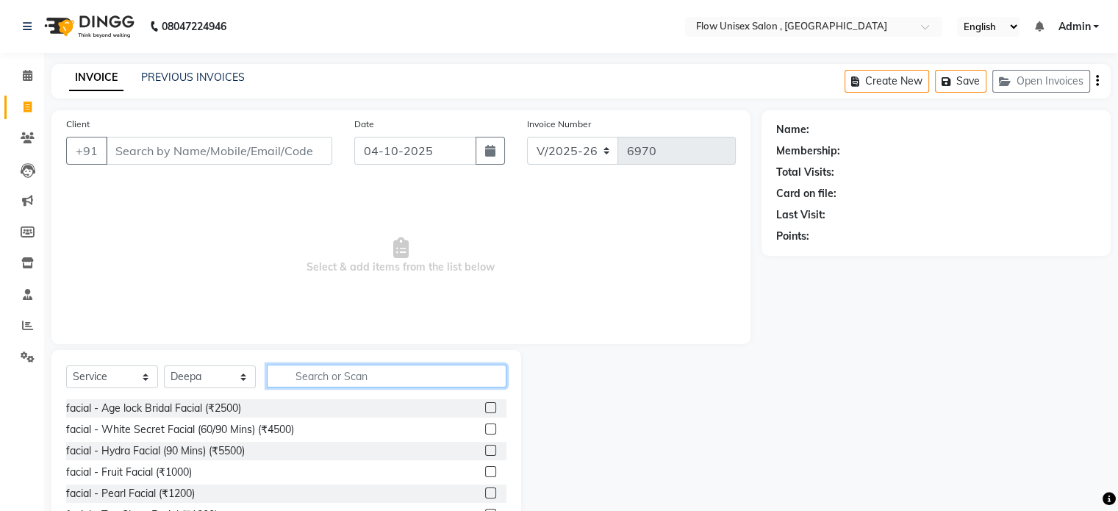
click at [321, 367] on input "text" at bounding box center [387, 375] width 240 height 23
type input "th"
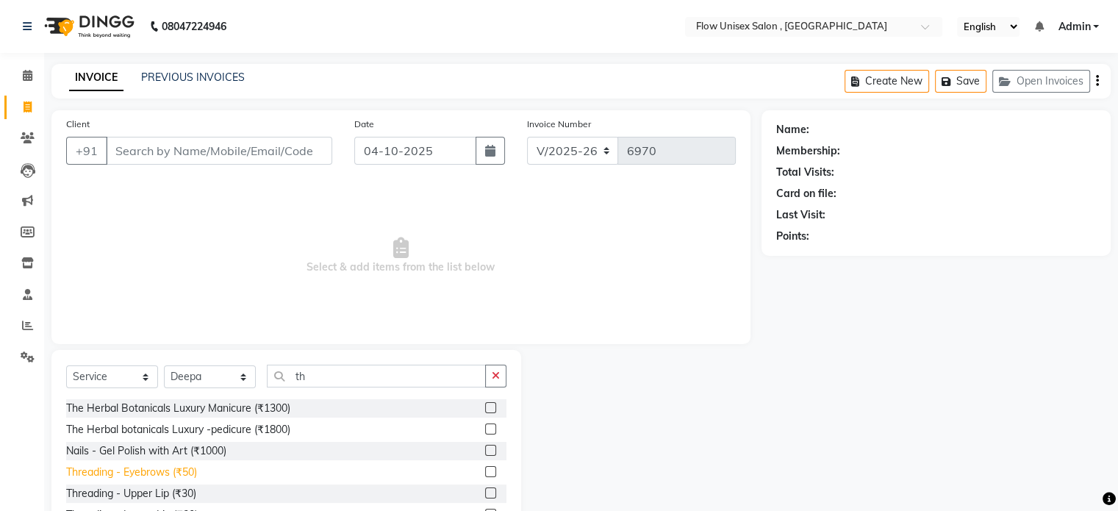
click at [137, 468] on div "Threading - Eyebrows (₹50)" at bounding box center [131, 471] width 131 height 15
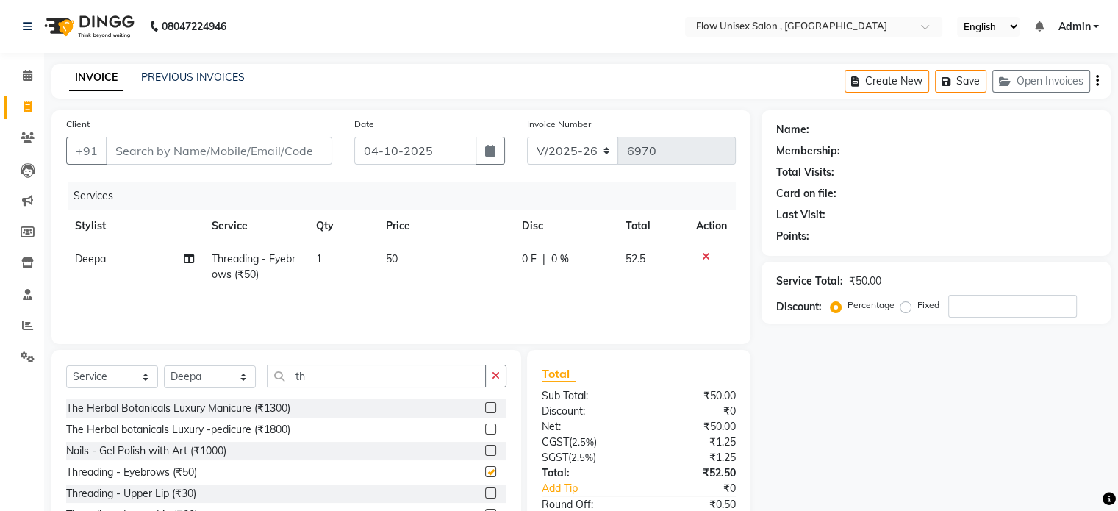
checkbox input "false"
click at [164, 152] on input "Client" at bounding box center [219, 151] width 226 height 28
type input "8"
type input "0"
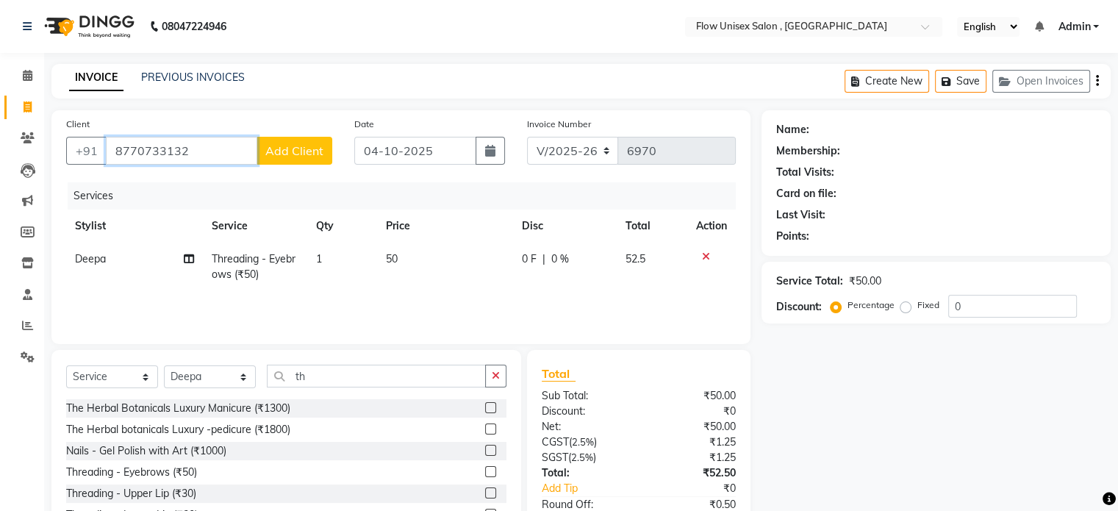
click at [147, 145] on input "8770733132" at bounding box center [181, 151] width 151 height 28
type input "8770533132"
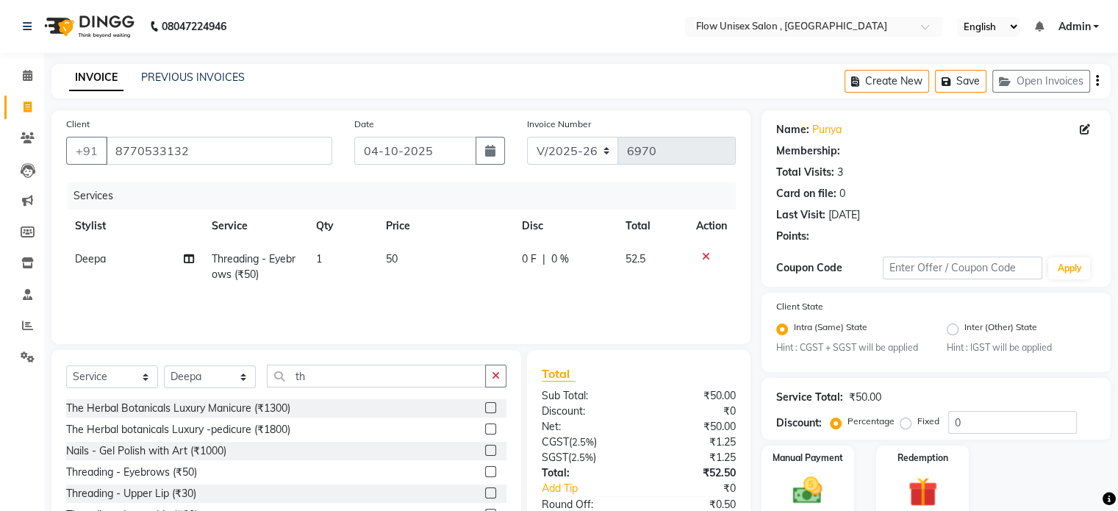
select select "1: Object"
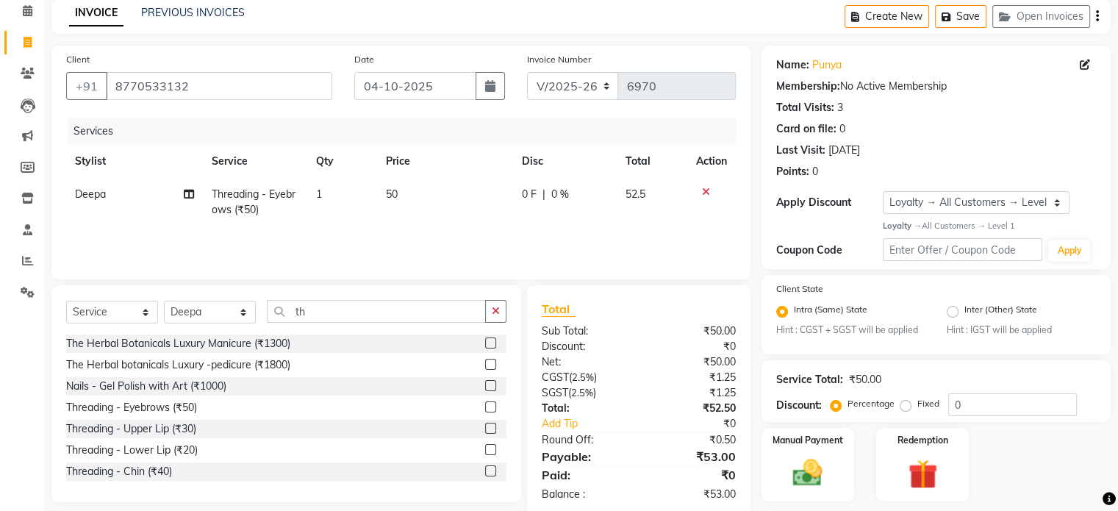
scroll to position [109, 0]
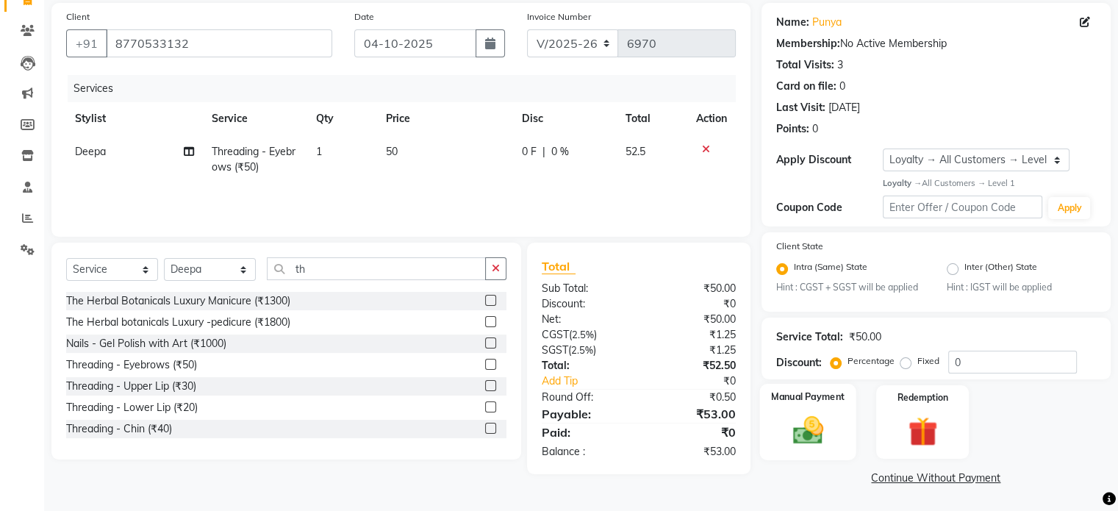
click at [777, 412] on div "Manual Payment" at bounding box center [807, 422] width 96 height 76
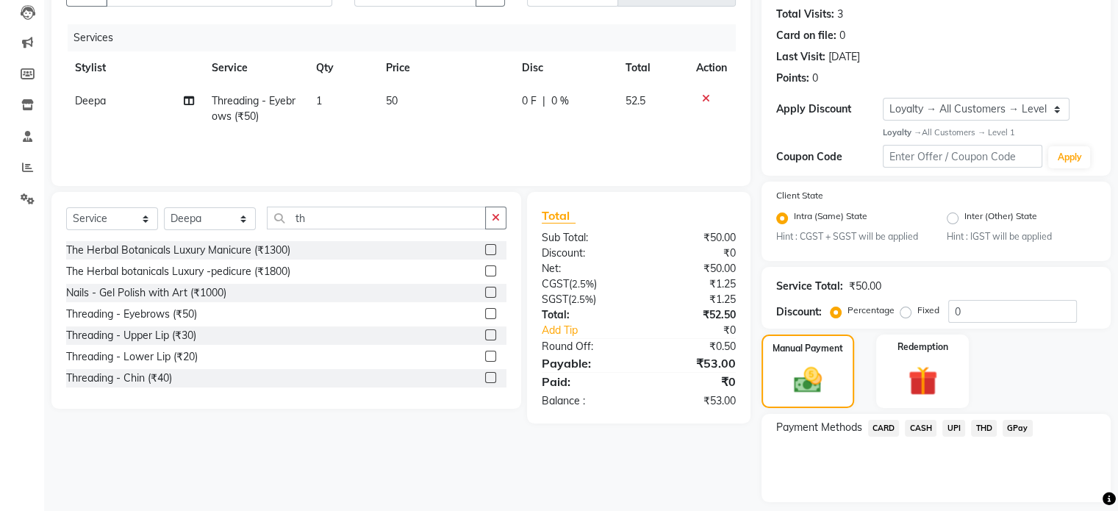
scroll to position [203, 0]
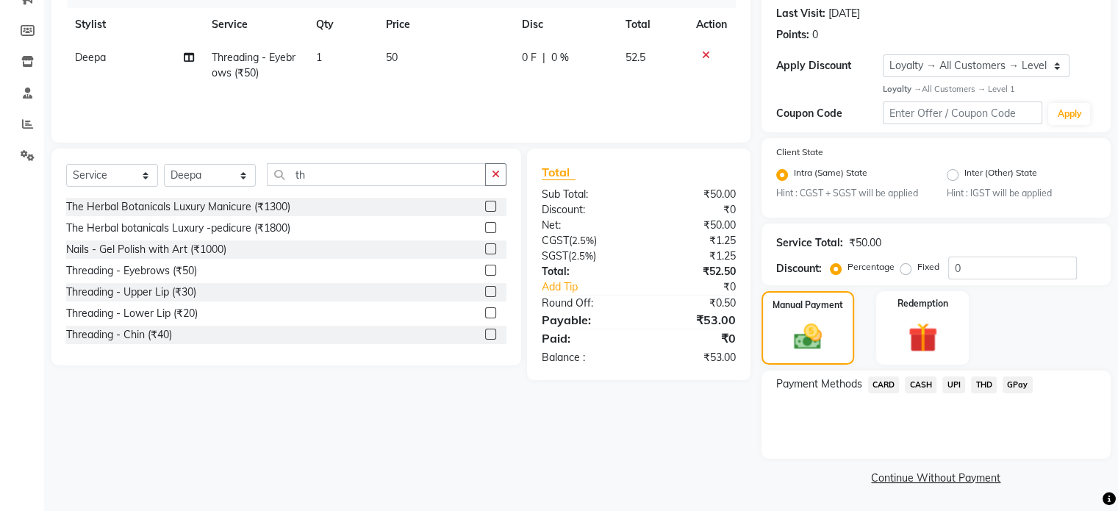
click at [958, 384] on span "UPI" at bounding box center [953, 384] width 23 height 17
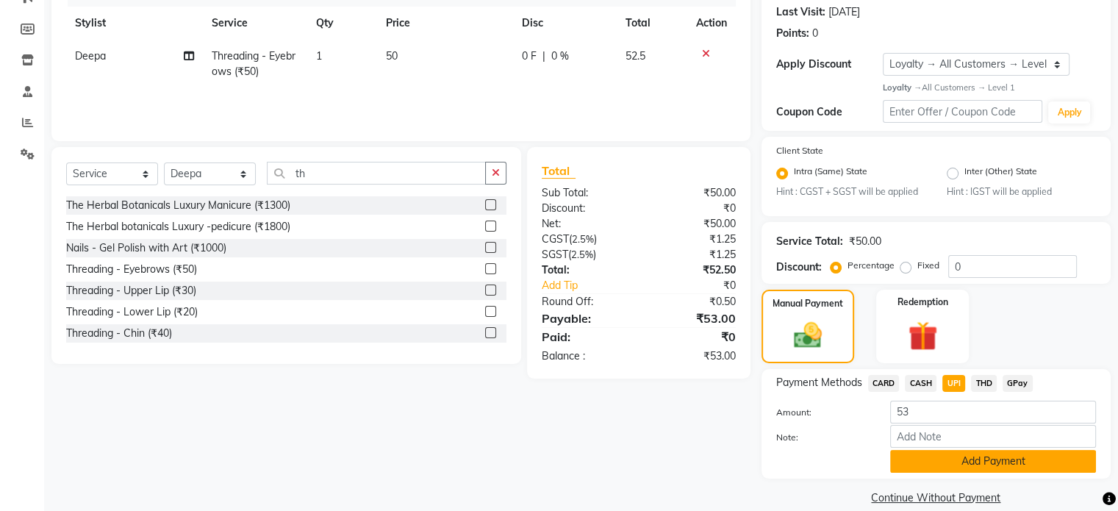
click at [953, 466] on button "Add Payment" at bounding box center [993, 461] width 206 height 23
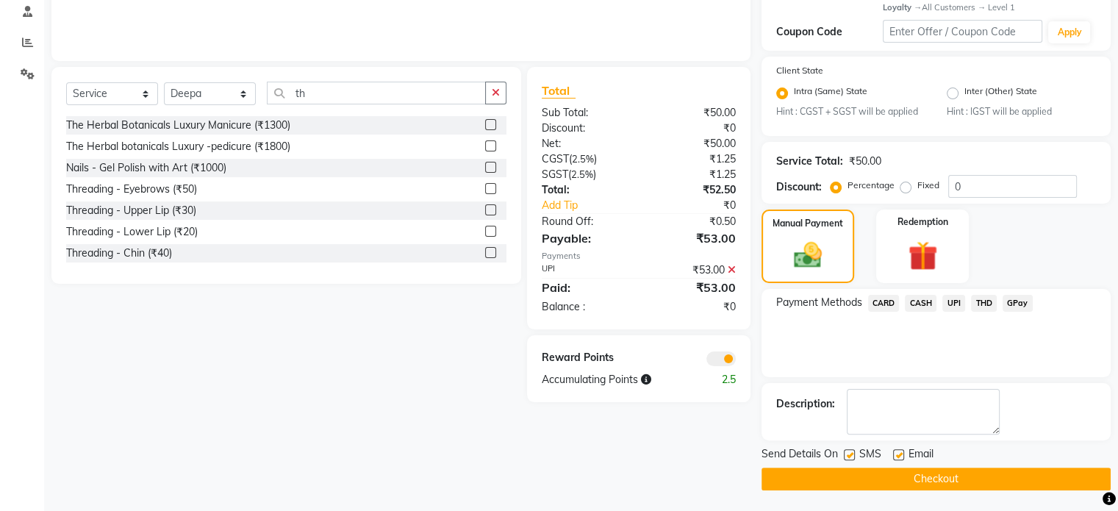
scroll to position [285, 0]
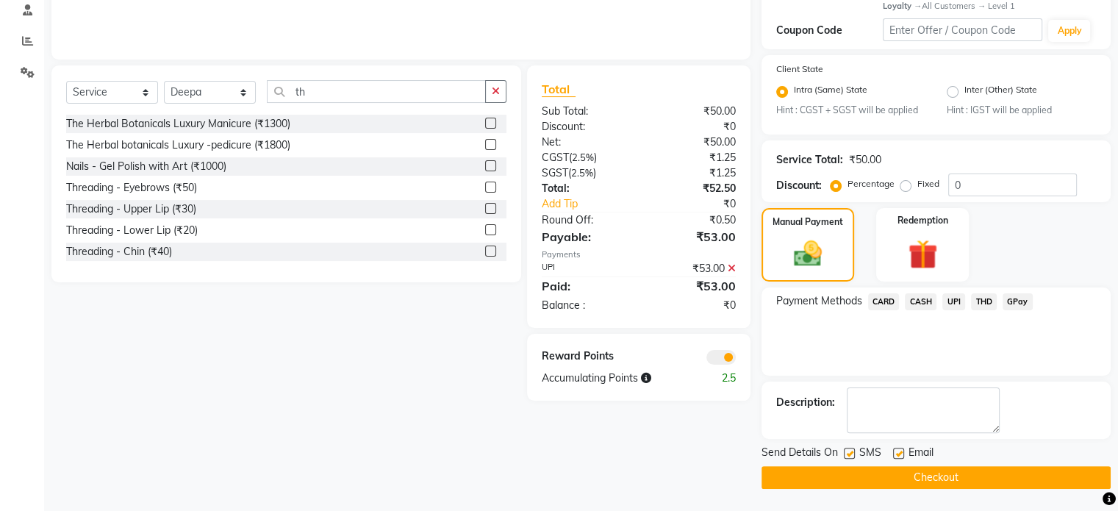
click at [714, 357] on span at bounding box center [720, 357] width 29 height 15
click at [736, 359] on input "checkbox" at bounding box center [736, 359] width 0 height 0
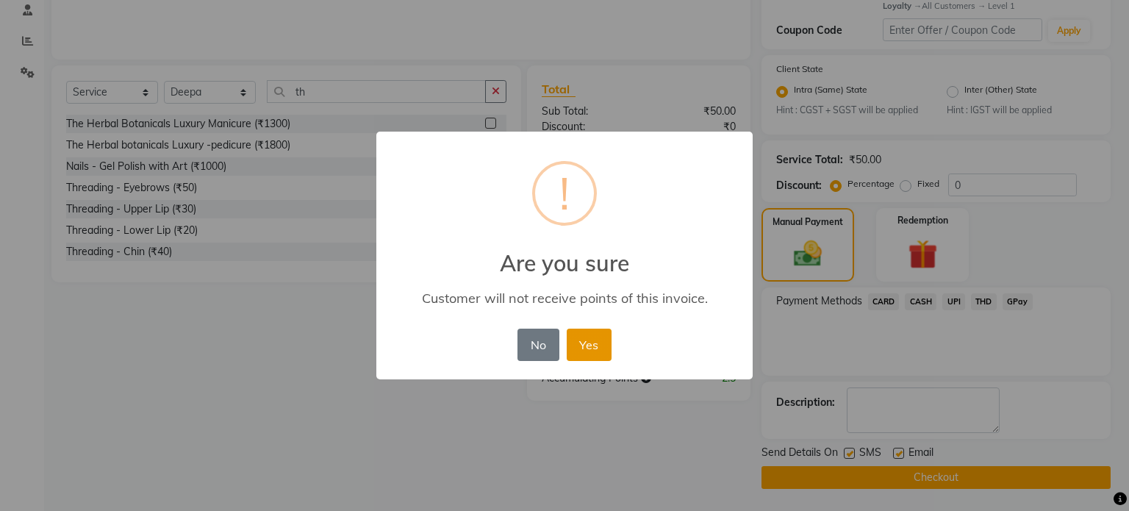
click at [597, 337] on button "Yes" at bounding box center [589, 344] width 45 height 32
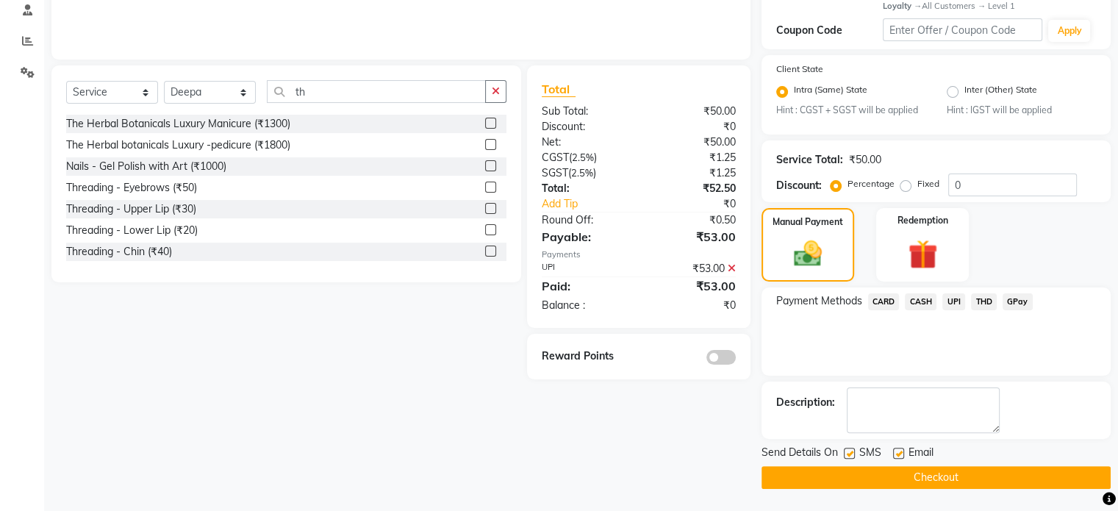
click at [857, 490] on main "INVOICE PREVIOUS INVOICES Create New Save Open Invoices Client +91 8770533132 D…" at bounding box center [581, 145] width 1074 height 731
click at [849, 476] on button "Checkout" at bounding box center [935, 477] width 349 height 23
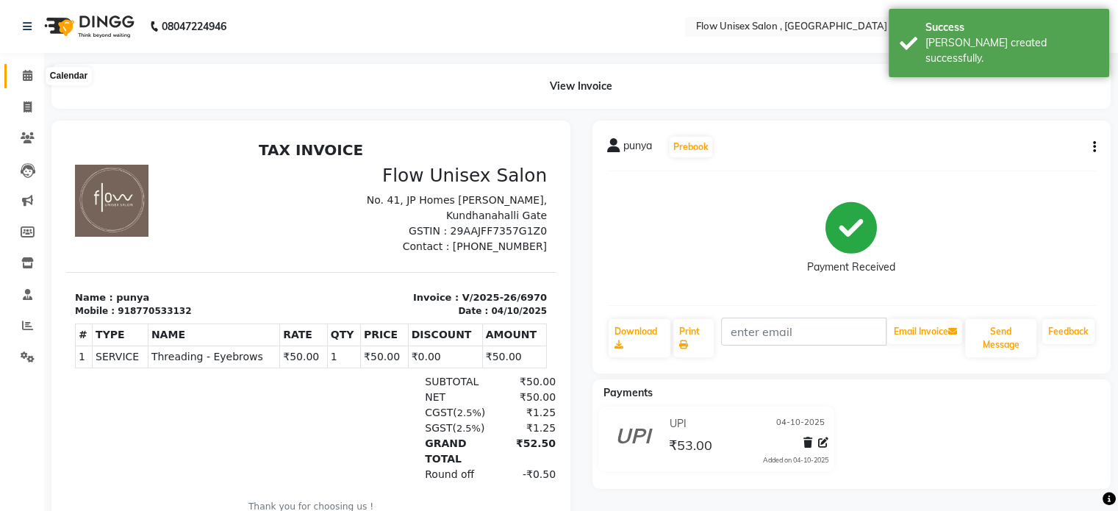
click at [26, 70] on icon at bounding box center [28, 75] width 10 height 11
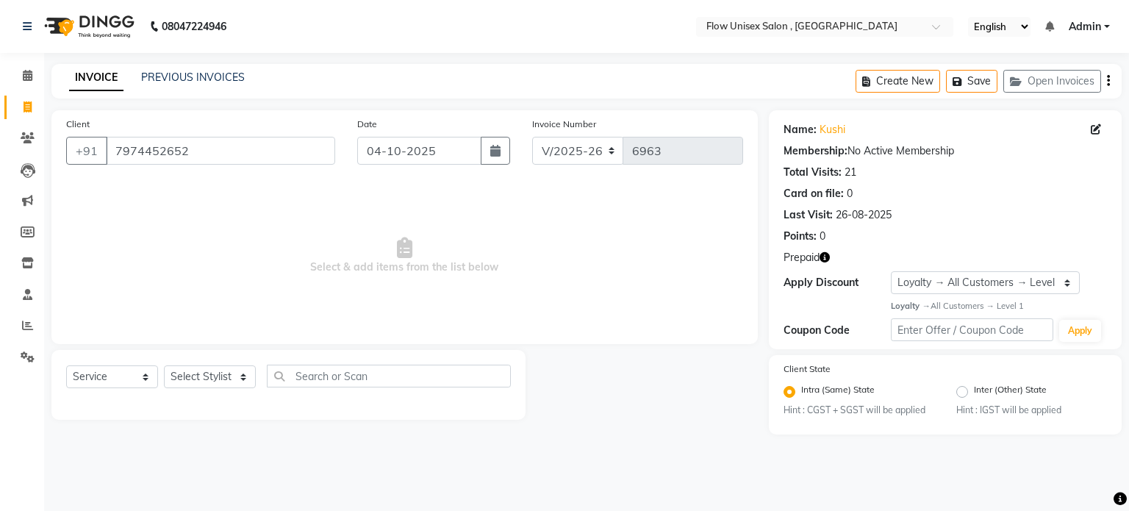
select select "5875"
select select "service"
select select "1: Object"
click at [138, 259] on span "Select & add items from the list below" at bounding box center [404, 255] width 677 height 147
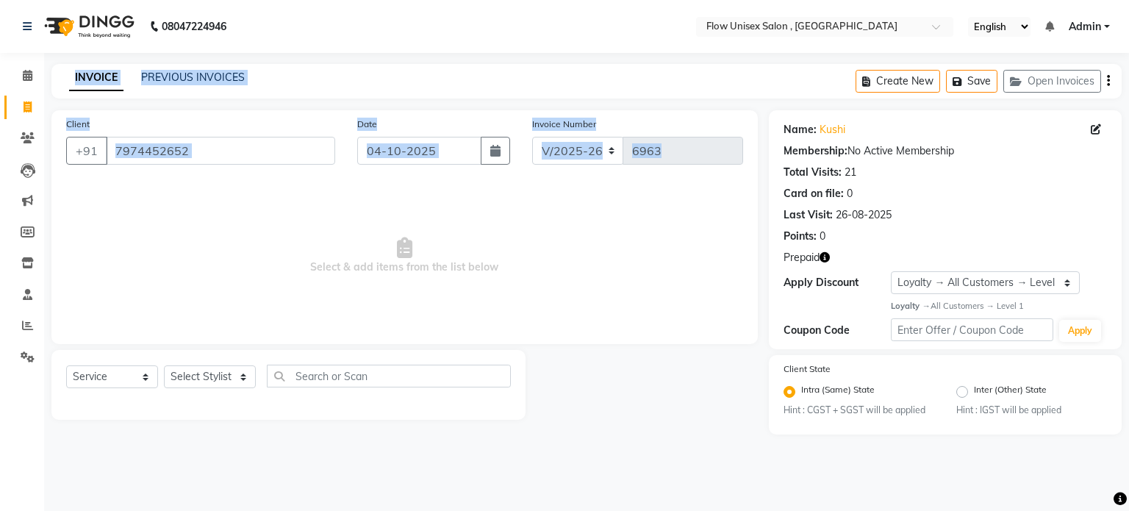
drag, startPoint x: 138, startPoint y: 259, endPoint x: 0, endPoint y: 62, distance: 240.6
click at [0, 62] on app-home "08047224946 Select Location × Flow Unisex Salon , Kundhanahalli Gate English EN…" at bounding box center [564, 228] width 1129 height 456
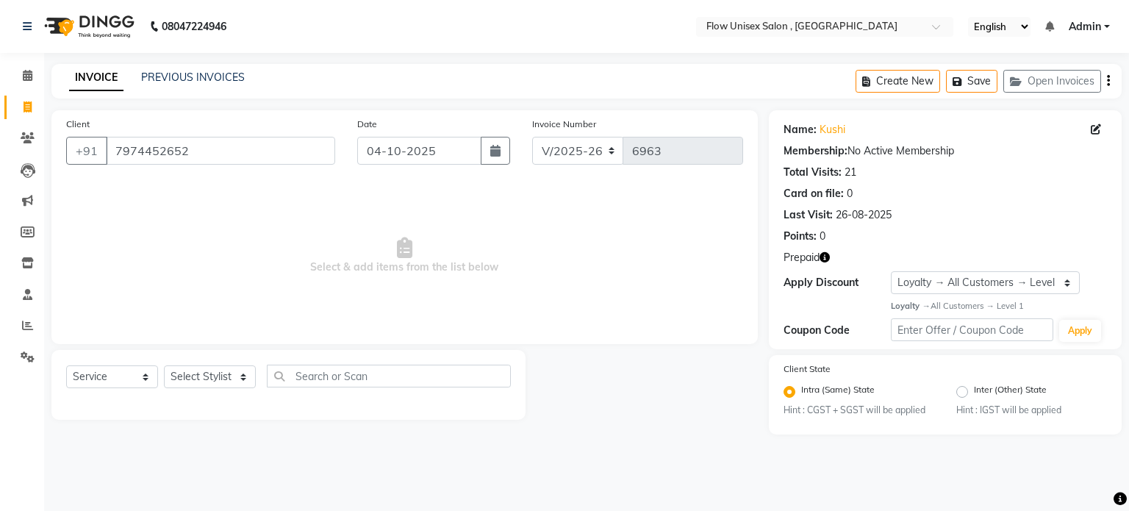
click at [4, 62] on li "Calendar" at bounding box center [22, 76] width 44 height 32
click at [9, 65] on link "Calendar" at bounding box center [21, 76] width 35 height 24
click at [830, 142] on div "Name: Kushi Membership: No Active Membership Total Visits: 21 Card on file: 0 L…" at bounding box center [944, 180] width 323 height 128
click at [836, 129] on link "Kushi" at bounding box center [832, 129] width 26 height 15
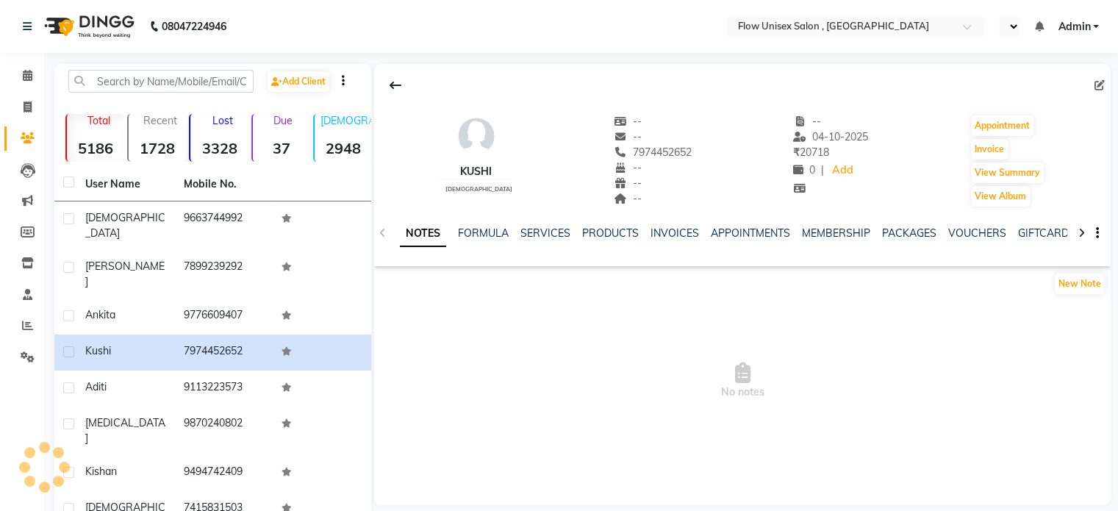
select select "en"
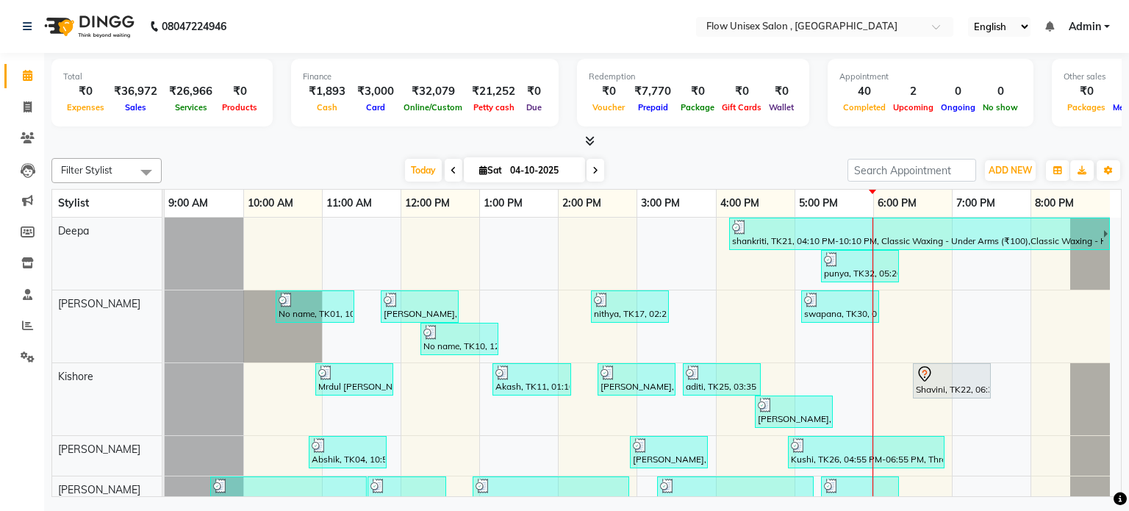
click at [292, 207] on link "10:00 AM" at bounding box center [270, 203] width 53 height 21
click at [279, 152] on div "Filter Stylist Select All [PERSON_NAME] Kishore [PERSON_NAME] [PERSON_NAME] M […" at bounding box center [586, 324] width 1070 height 345
click at [276, 152] on div "Filter Stylist Select All [PERSON_NAME] Kishore [PERSON_NAME] [PERSON_NAME] M […" at bounding box center [586, 324] width 1070 height 345
click at [284, 143] on div at bounding box center [586, 141] width 1070 height 15
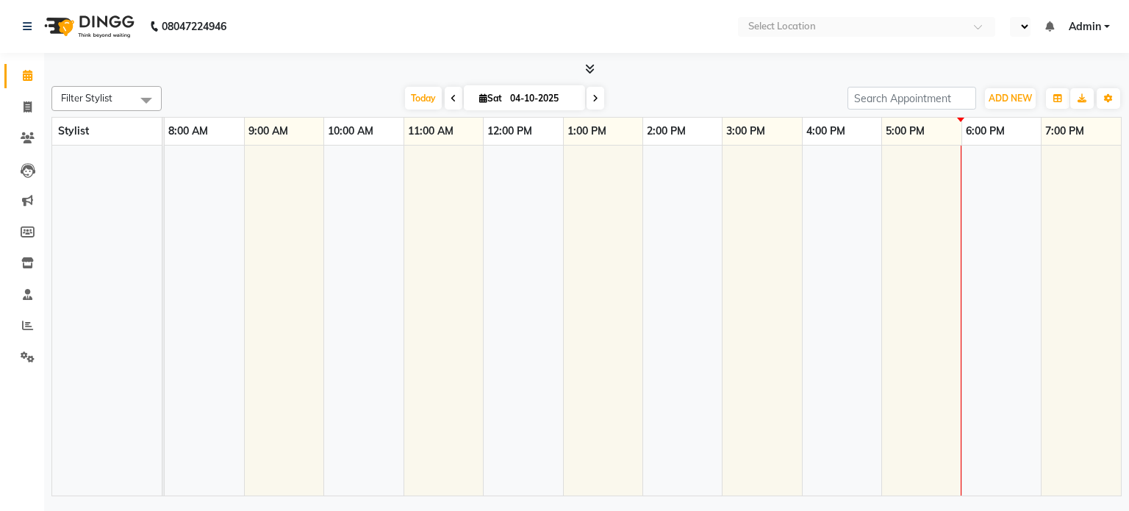
select select "en"
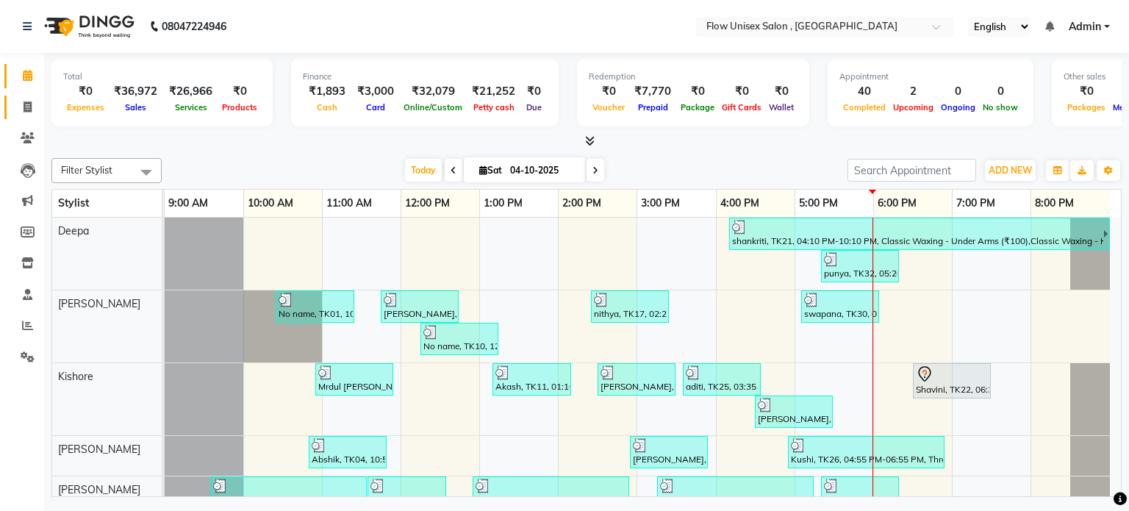
drag, startPoint x: 21, startPoint y: 95, endPoint x: 20, endPoint y: 106, distance: 11.1
click at [21, 96] on link "Invoice" at bounding box center [21, 108] width 35 height 24
select select "5875"
select select "service"
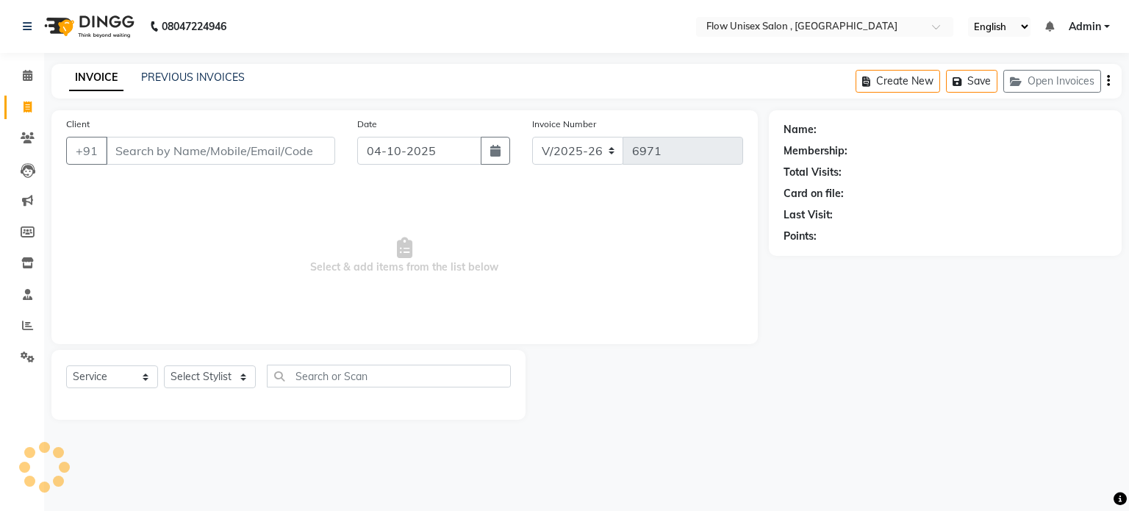
click at [215, 155] on input "Client" at bounding box center [220, 151] width 229 height 28
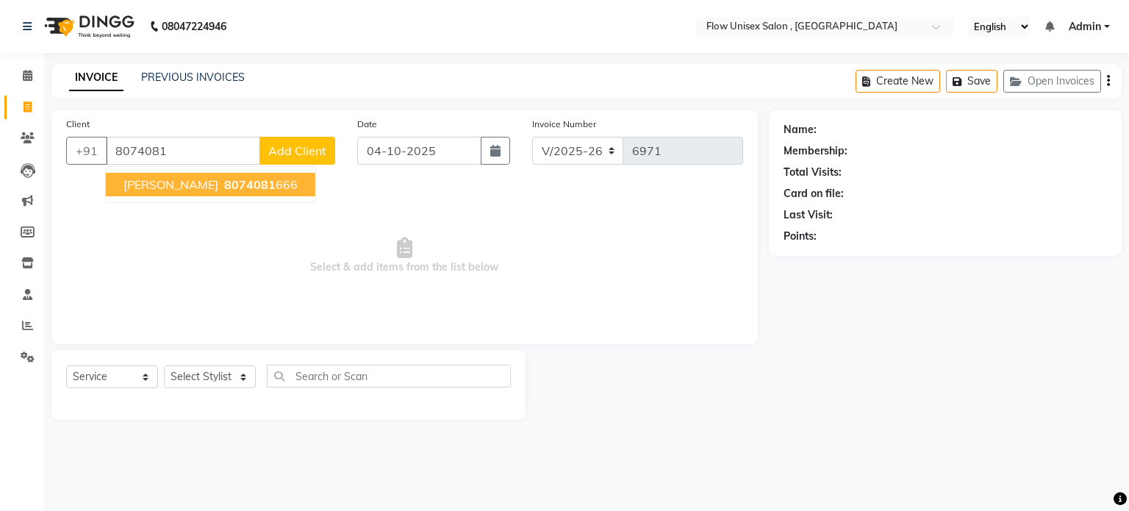
click at [199, 195] on button "[PERSON_NAME] 8074081 666" at bounding box center [210, 185] width 209 height 24
type input "8074081666"
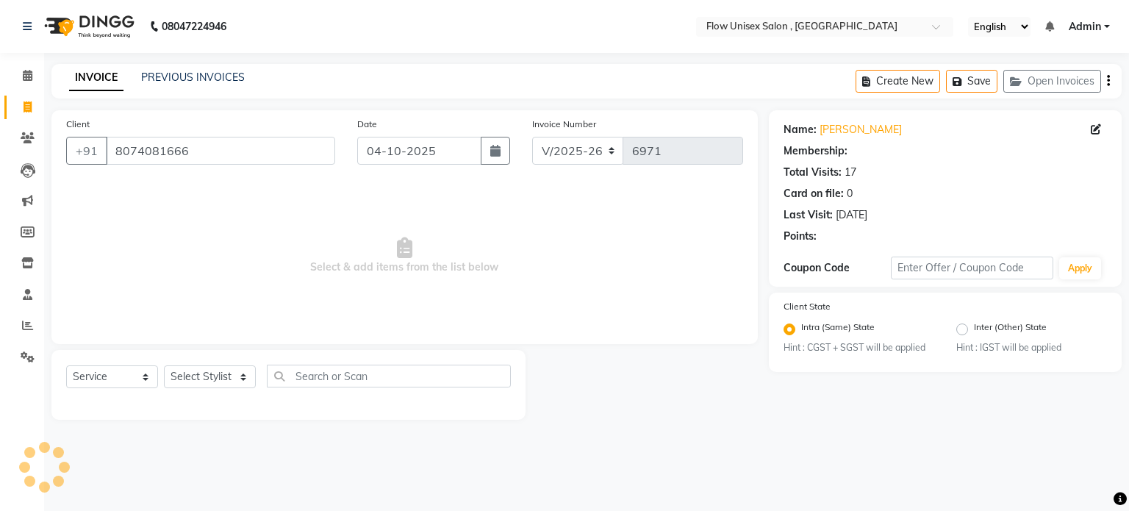
select select "1: Object"
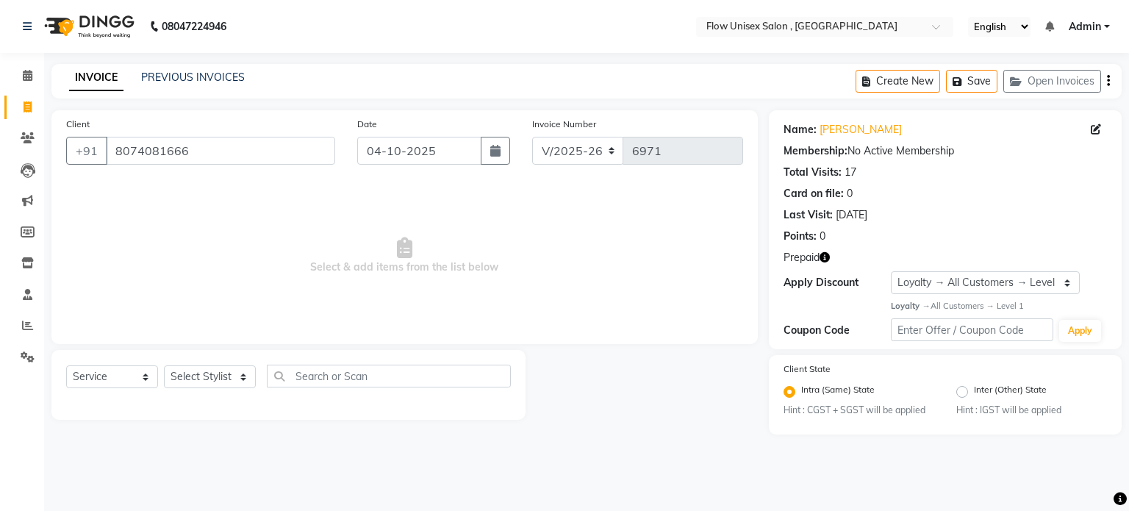
click at [825, 262] on icon "button" at bounding box center [824, 257] width 10 height 10
click at [679, 395] on div at bounding box center [646, 385] width 242 height 70
click at [204, 384] on select "Select Stylist [PERSON_NAME] [PERSON_NAME] Kishore [PERSON_NAME] debbarma [PERS…" at bounding box center [210, 376] width 92 height 23
select select "62210"
click at [164, 366] on select "Select Stylist [PERSON_NAME] [PERSON_NAME] Kishore [PERSON_NAME] debbarma [PERS…" at bounding box center [210, 376] width 92 height 23
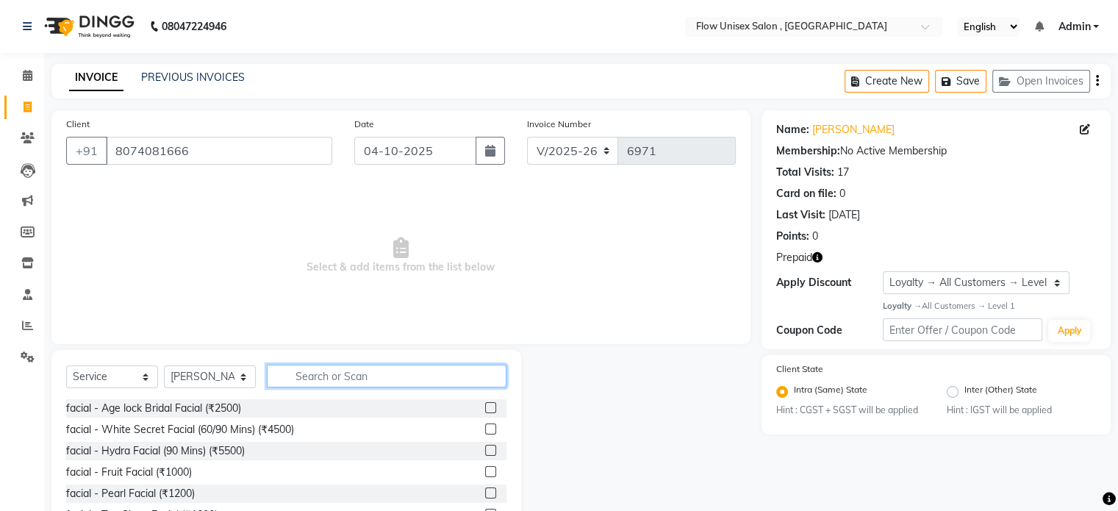
drag, startPoint x: 335, startPoint y: 377, endPoint x: 354, endPoint y: 371, distance: 20.0
click at [335, 376] on input "text" at bounding box center [387, 375] width 240 height 23
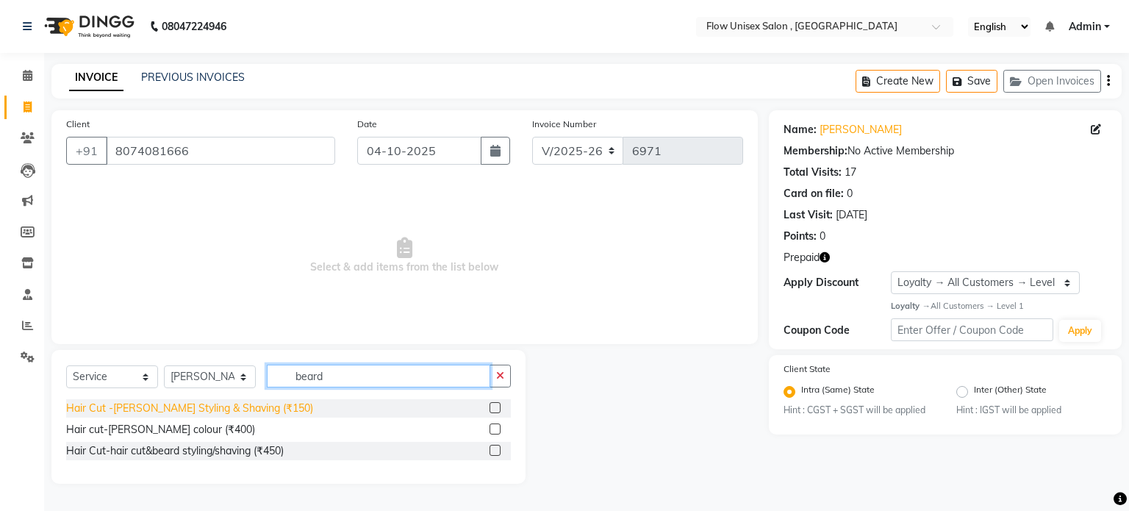
type input "beard"
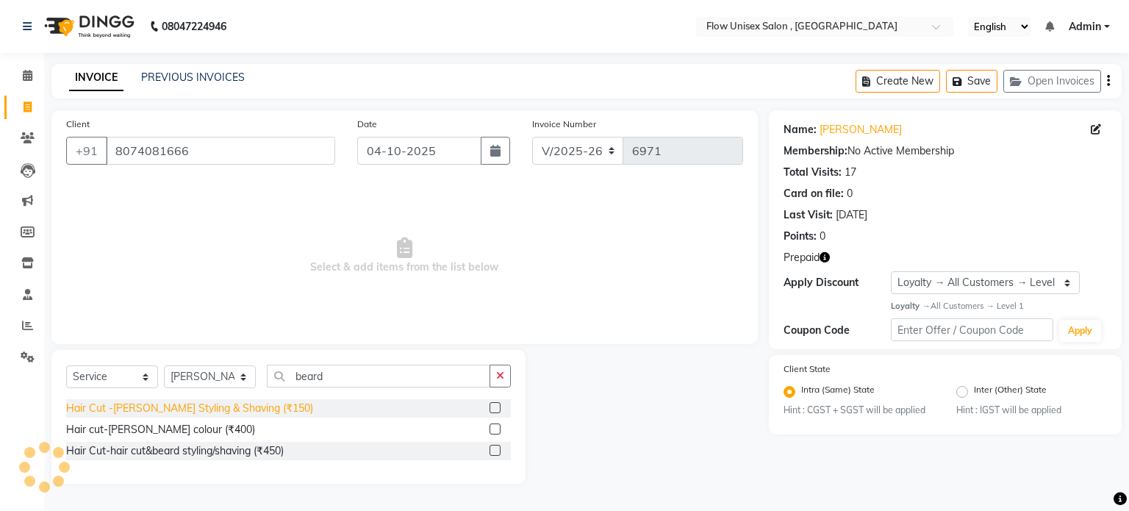
click at [242, 405] on div "Hair Cut -[PERSON_NAME] Styling & Shaving (₹150)" at bounding box center [189, 407] width 247 height 15
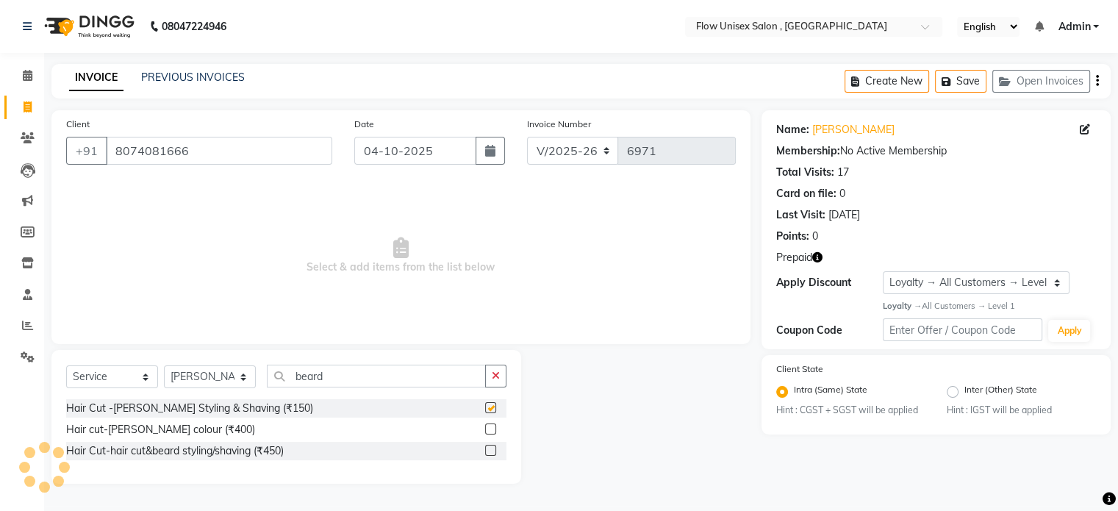
checkbox input "false"
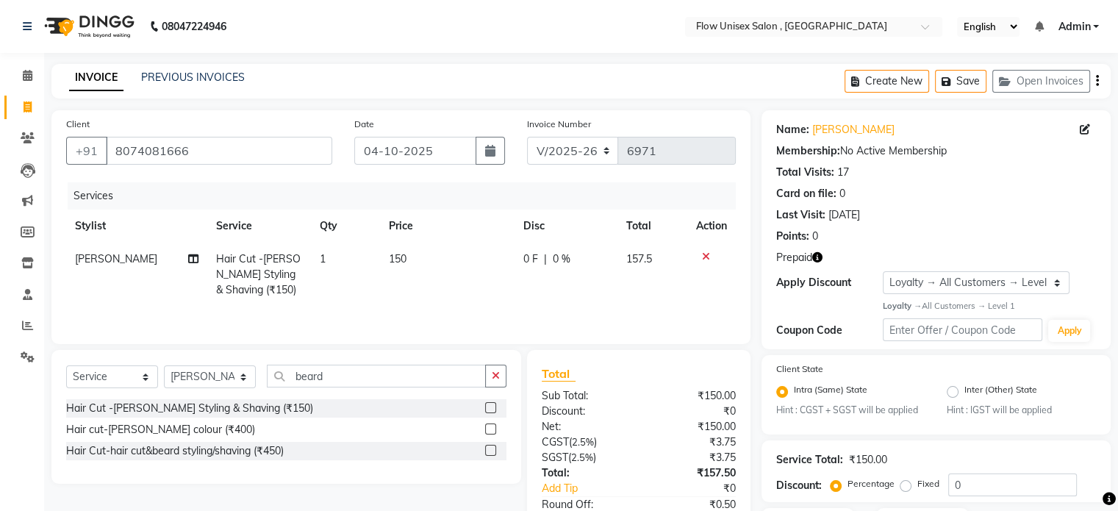
scroll to position [123, 0]
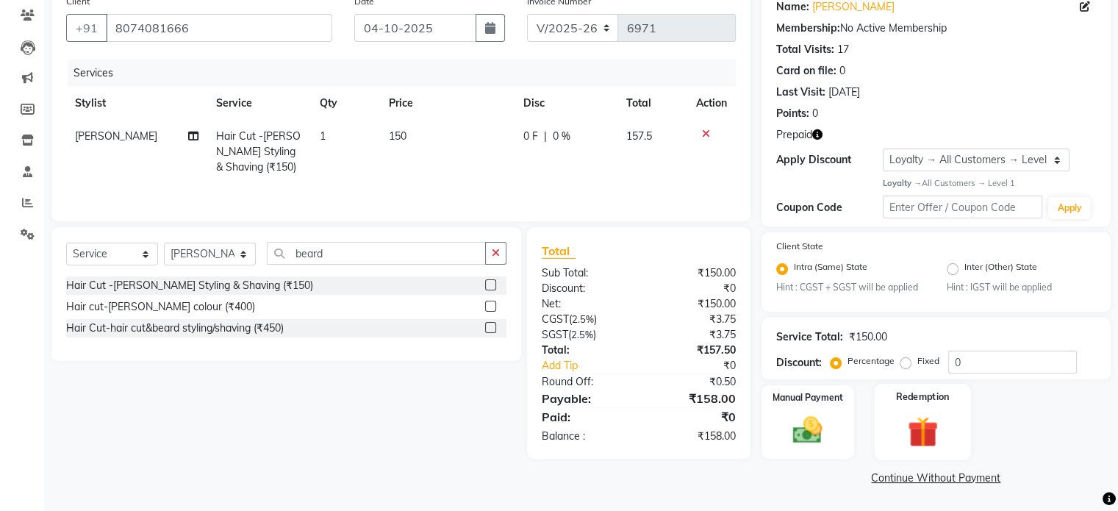
click at [930, 423] on img at bounding box center [921, 431] width 49 height 37
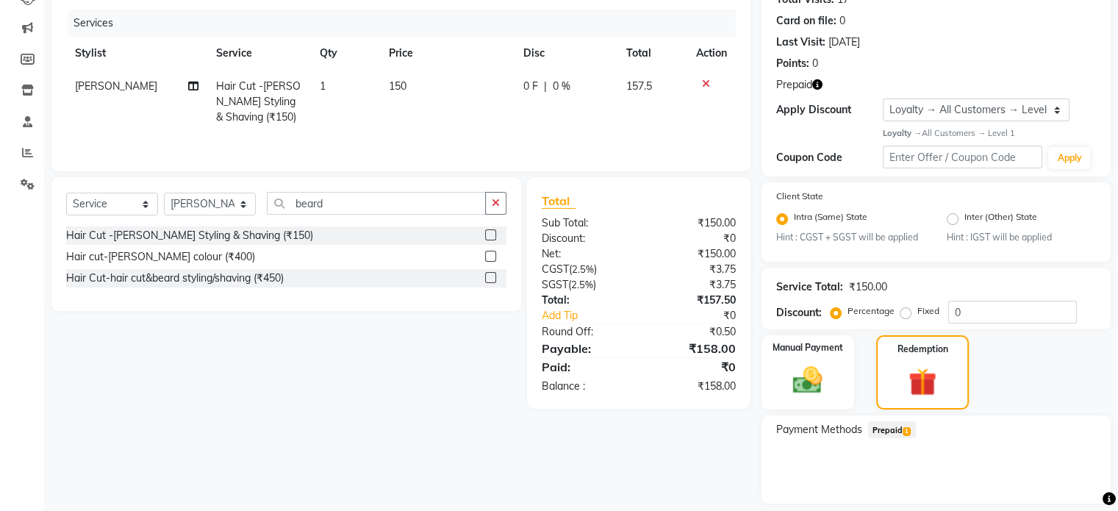
scroll to position [219, 0]
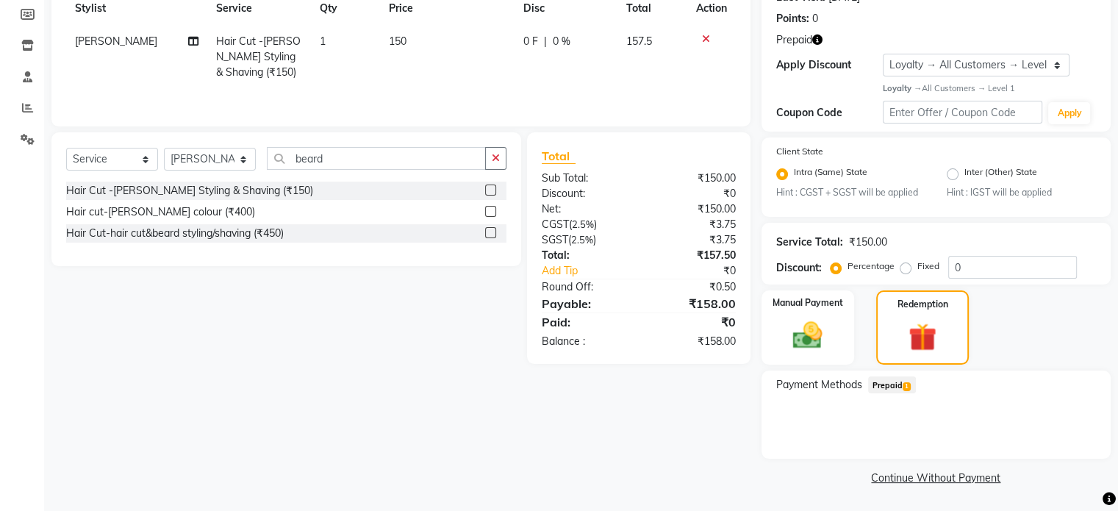
click at [893, 384] on span "Prepaid 1" at bounding box center [892, 384] width 48 height 17
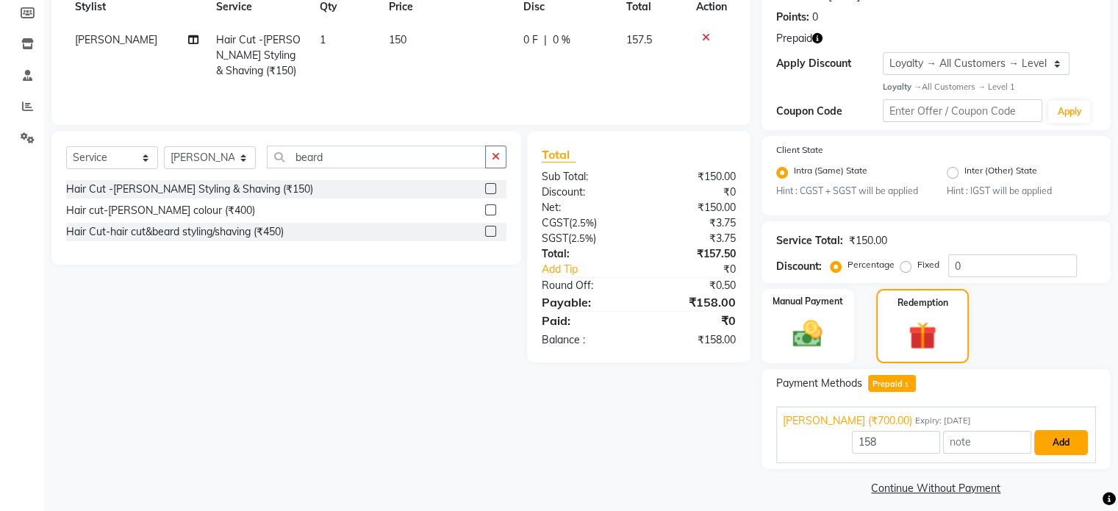
click at [1067, 448] on button "Add" at bounding box center [1061, 442] width 54 height 25
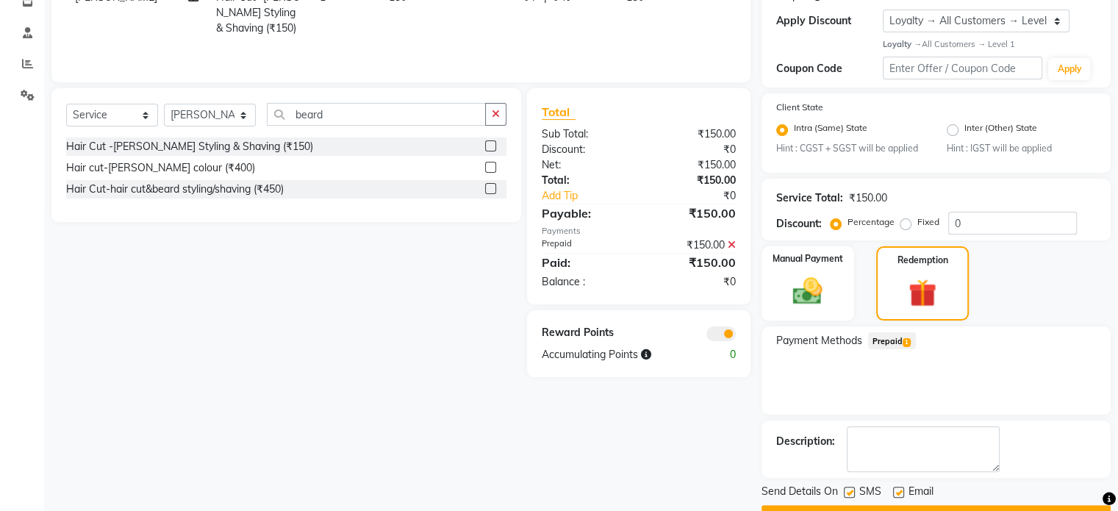
scroll to position [301, 0]
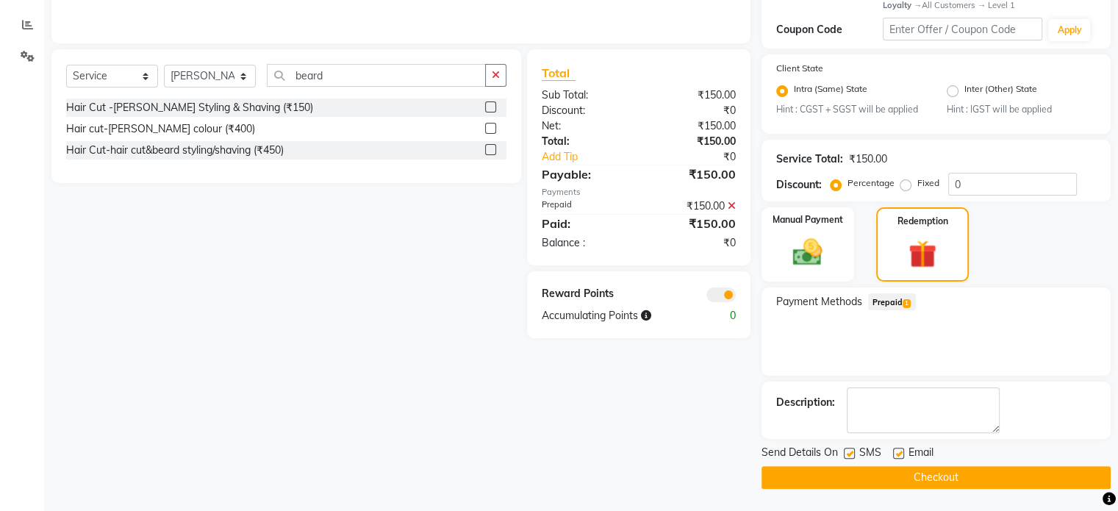
click at [811, 481] on button "Checkout" at bounding box center [935, 477] width 349 height 23
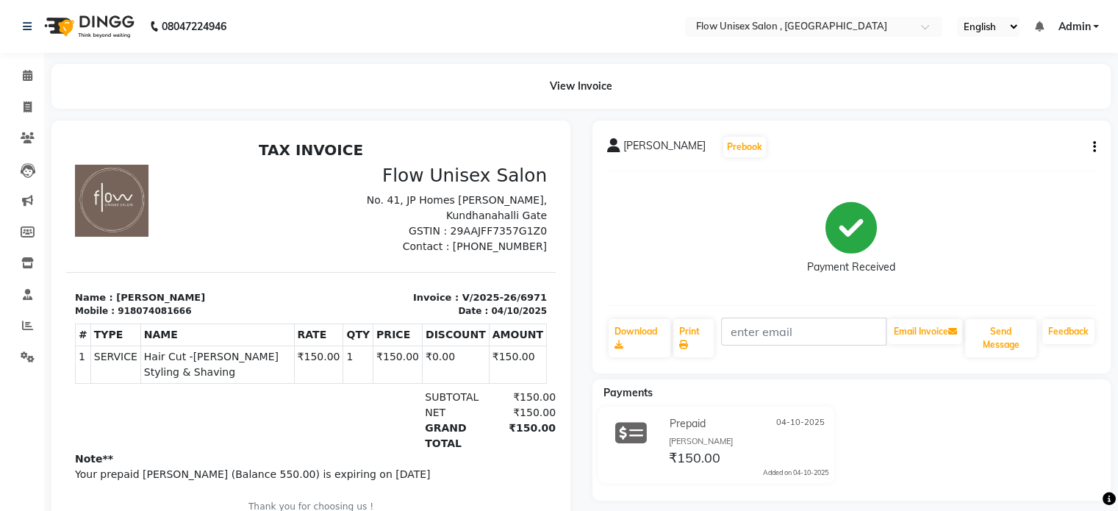
scroll to position [51, 0]
